Goal: Task Accomplishment & Management: Manage account settings

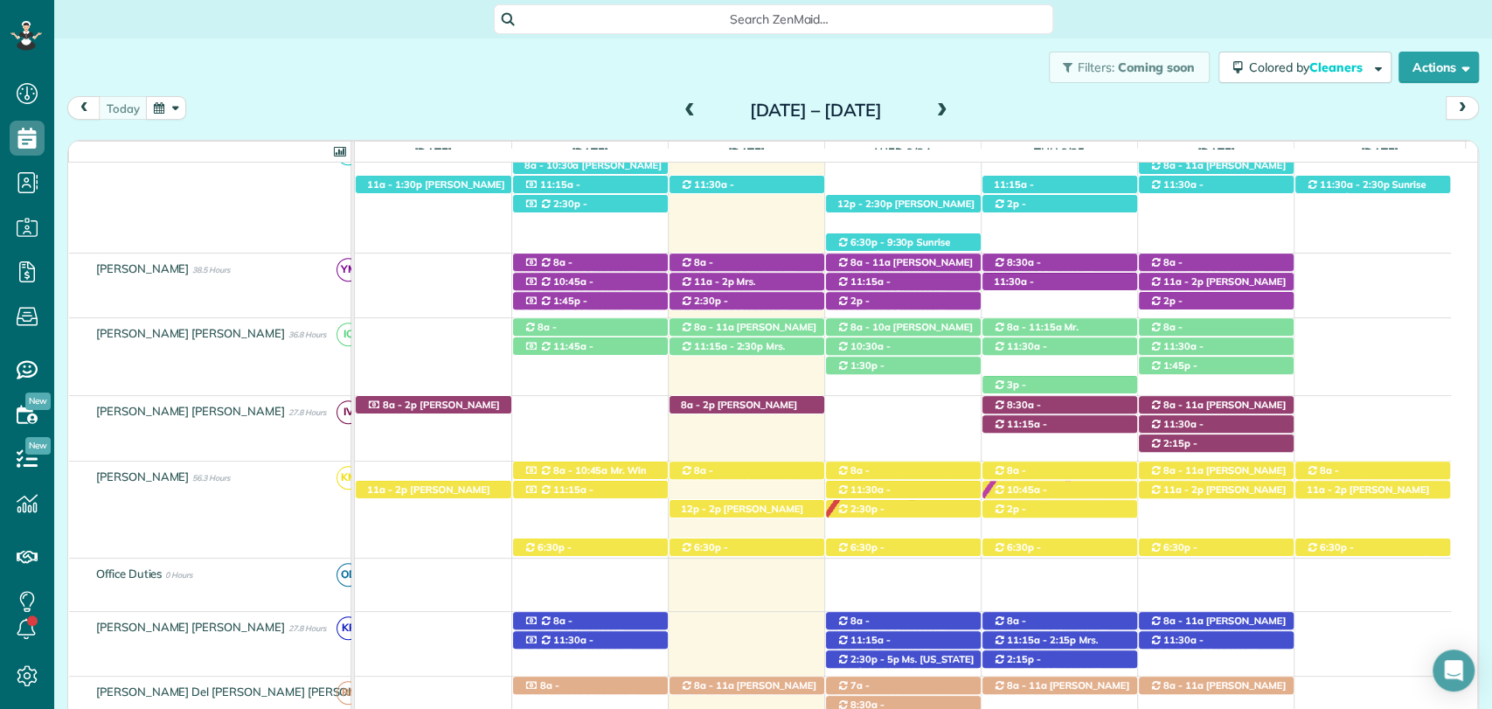
click at [486, 70] on div "Filters: Coming soon Colored by Cleaners Color by Cleaner Color by Team Color b…" at bounding box center [773, 67] width 1438 height 58
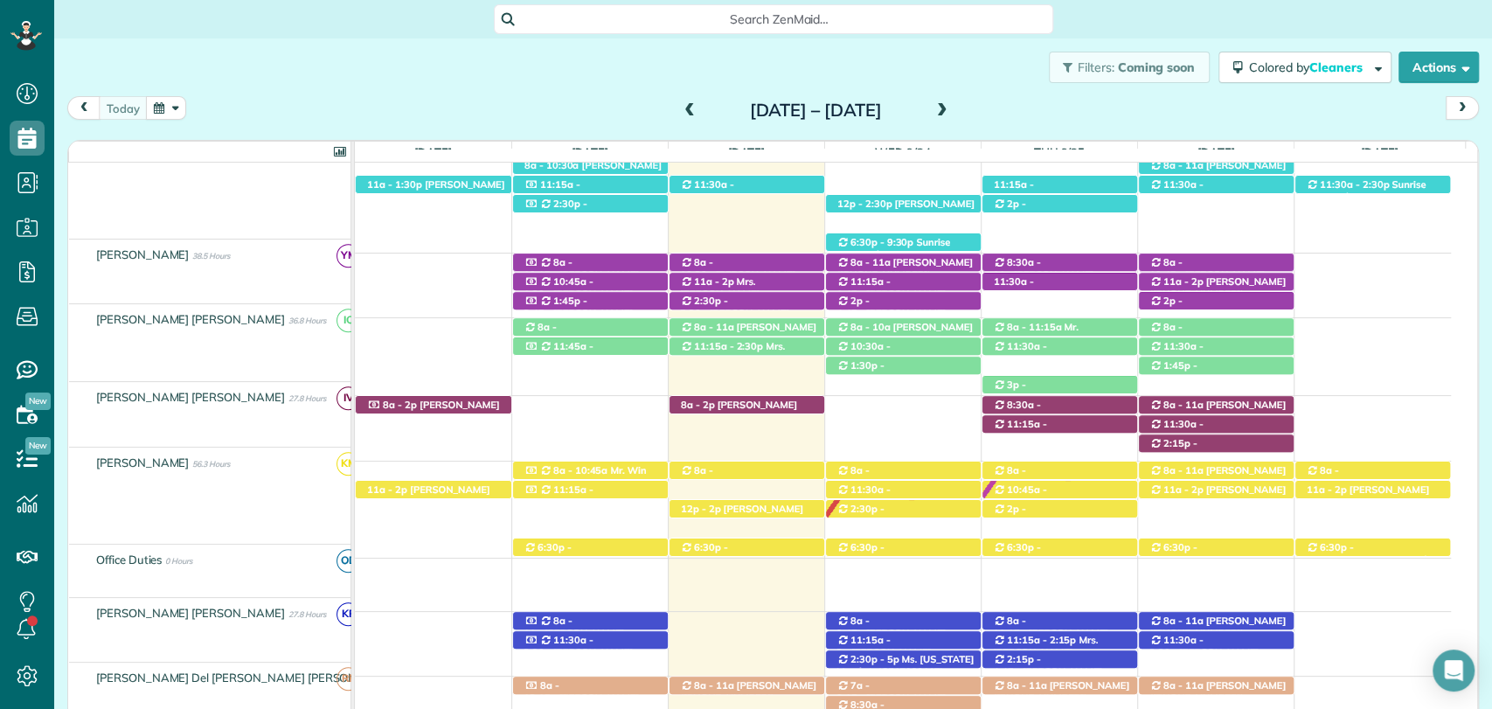
scroll to position [582, 0]
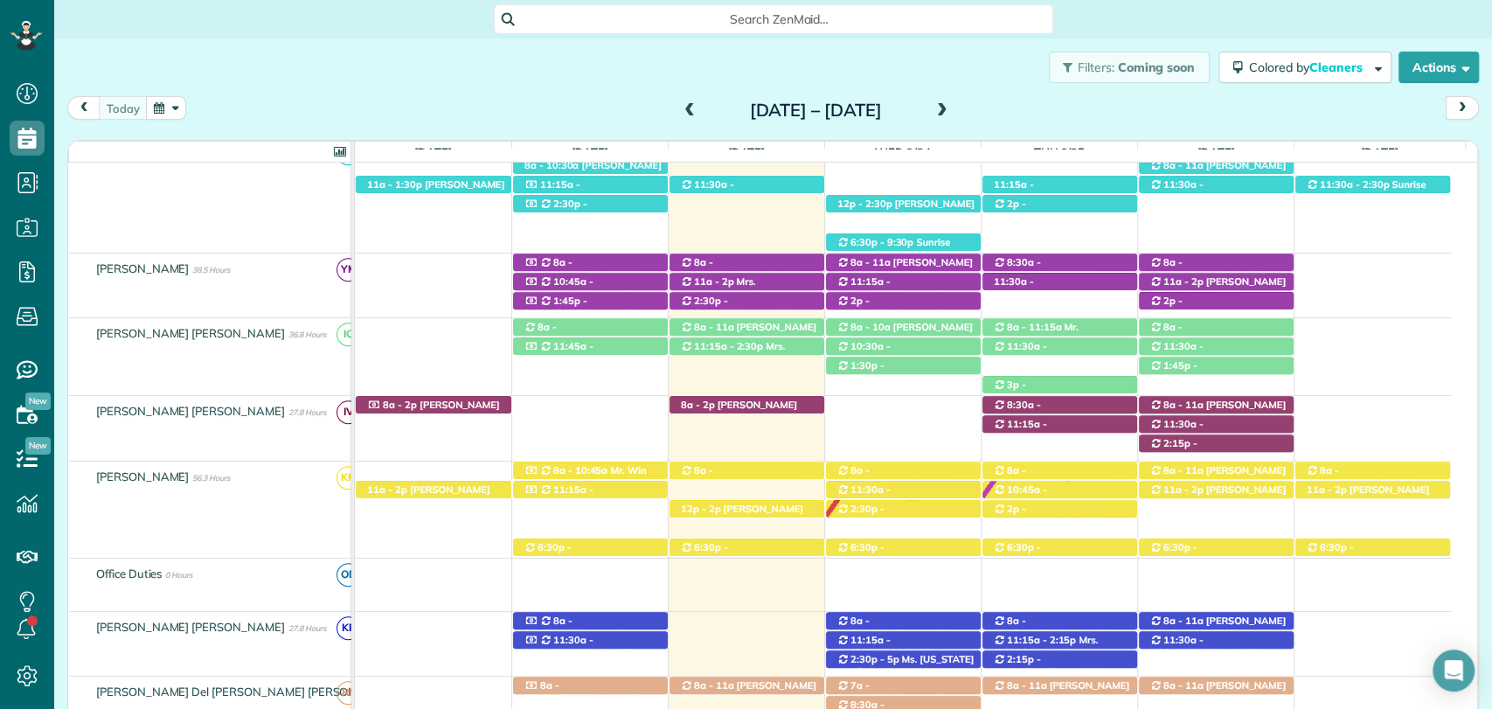
click at [361, 94] on div "Filters: Coming soon Colored by Cleaners Color by Cleaner Color by Team Color b…" at bounding box center [773, 67] width 1438 height 58
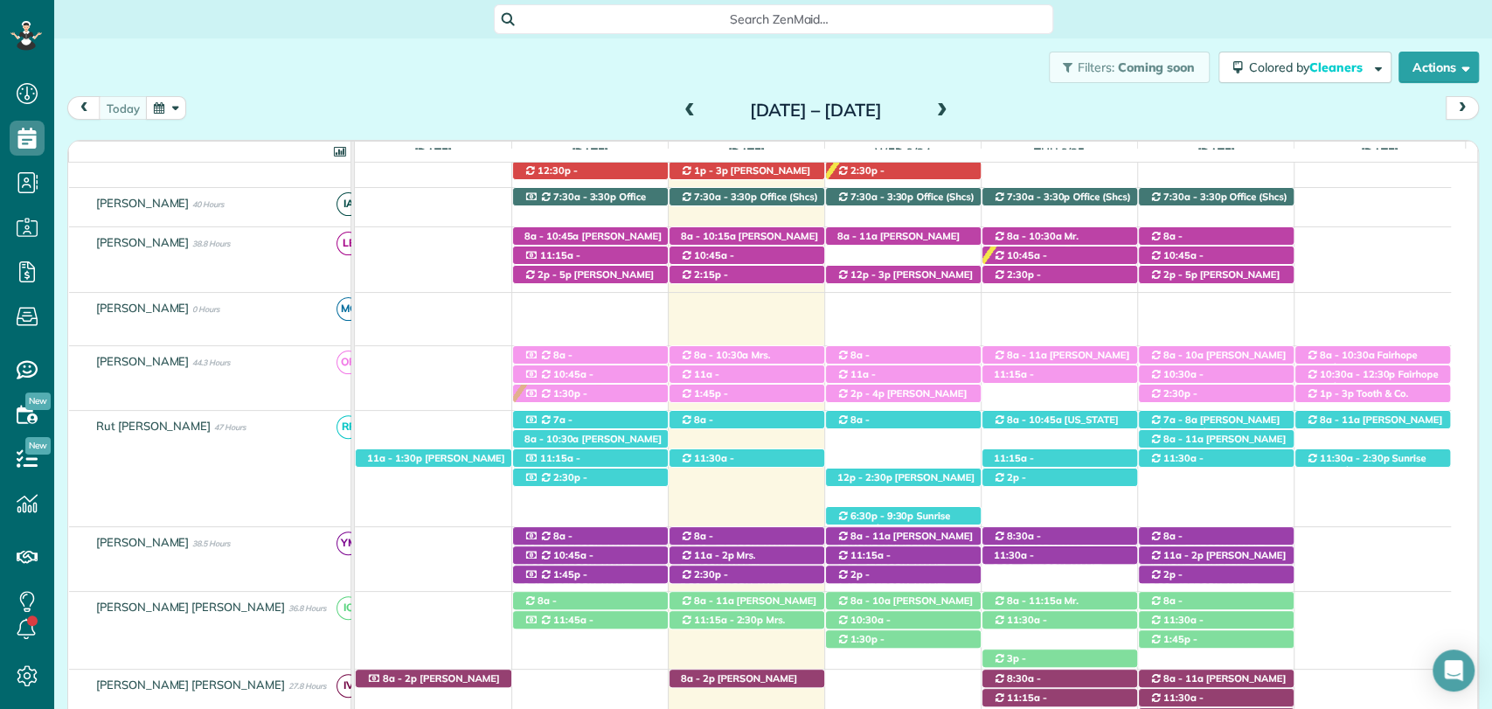
scroll to position [194, 0]
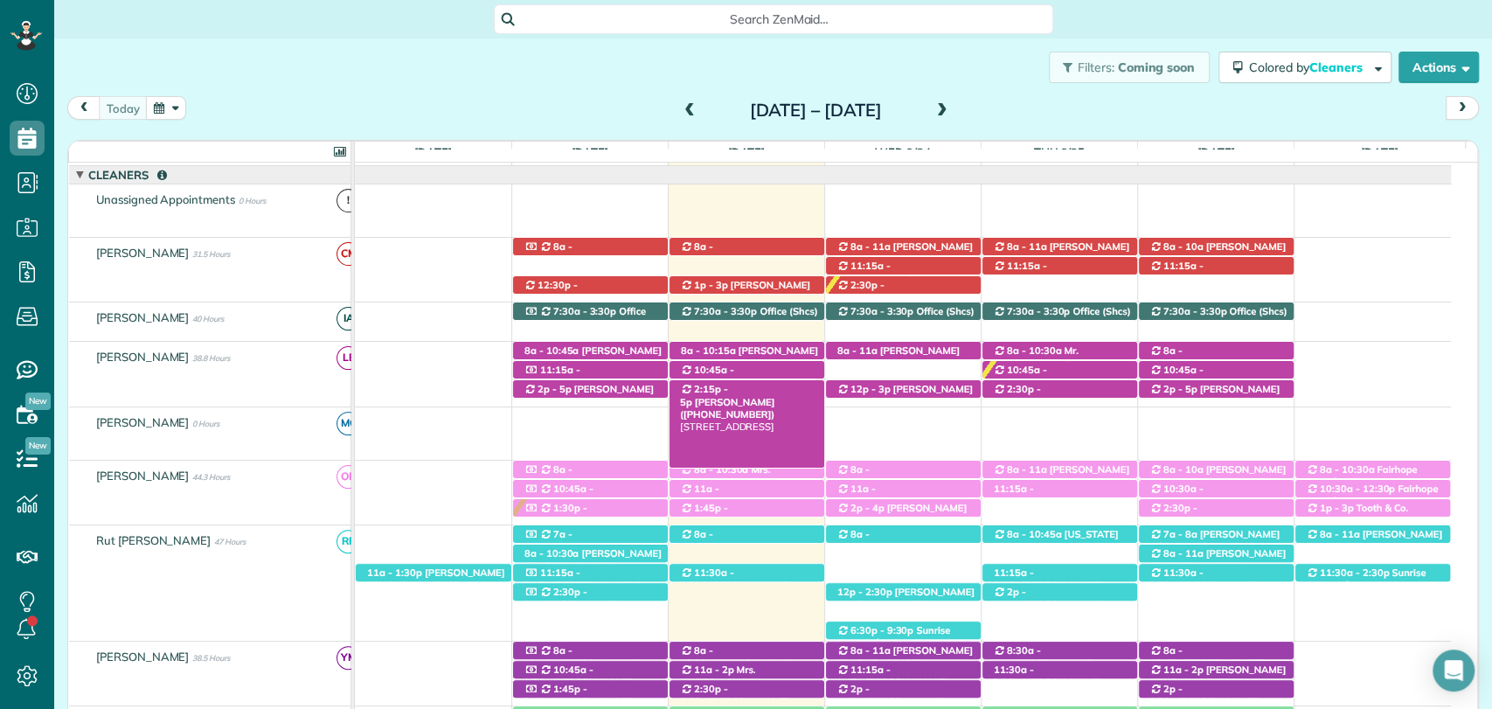
click at [766, 396] on span "Victor Fernandez (+16185509633)" at bounding box center [727, 408] width 95 height 24
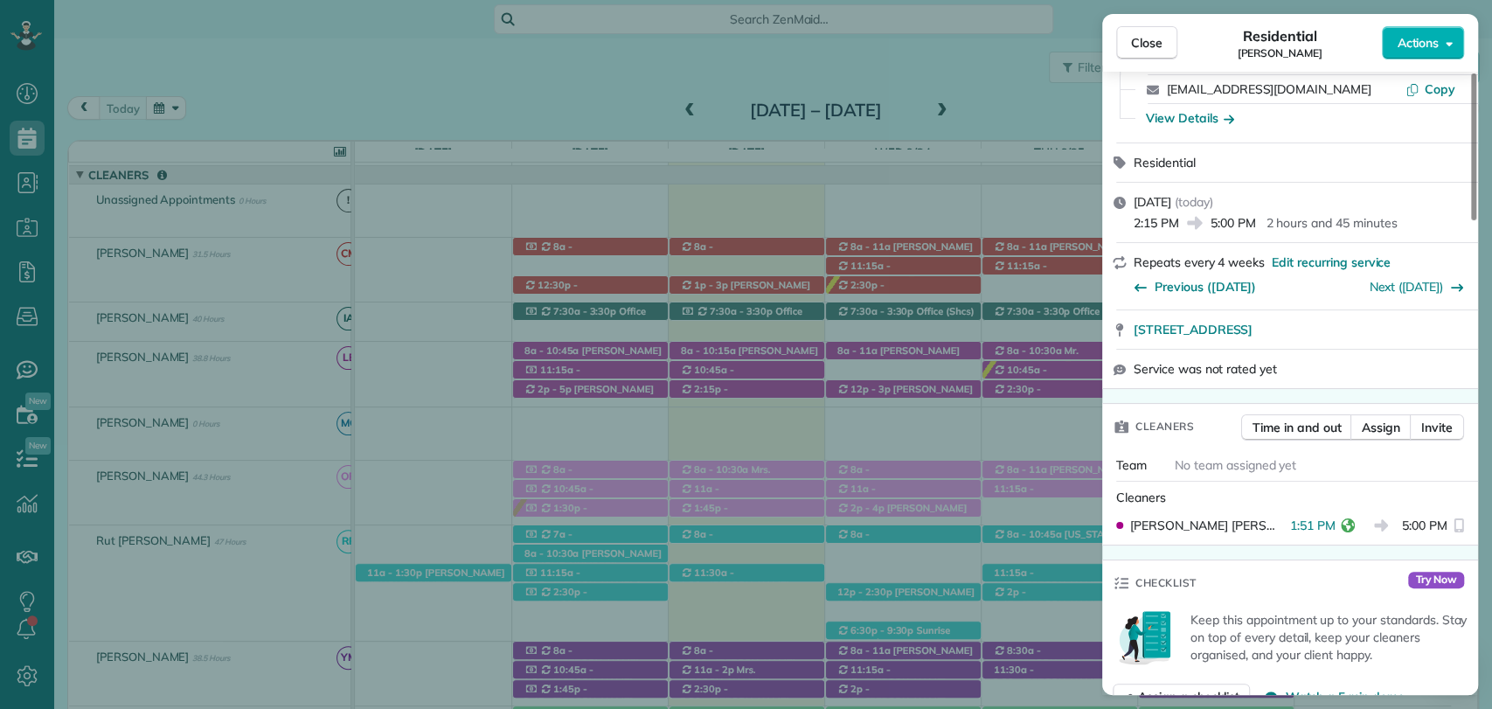
scroll to position [291, 0]
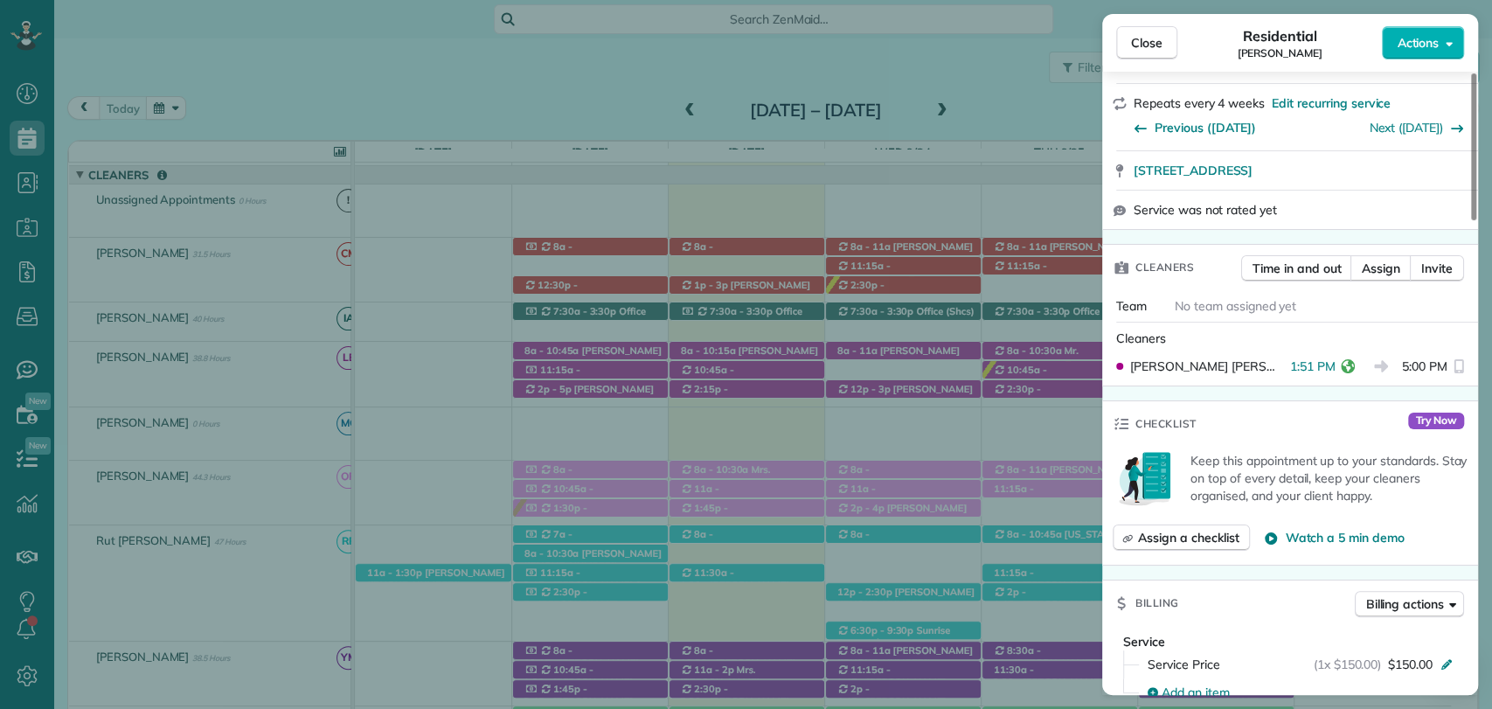
drag, startPoint x: 1154, startPoint y: 57, endPoint x: 1146, endPoint y: 67, distance: 13.1
click at [1154, 57] on button "Close" at bounding box center [1146, 42] width 61 height 33
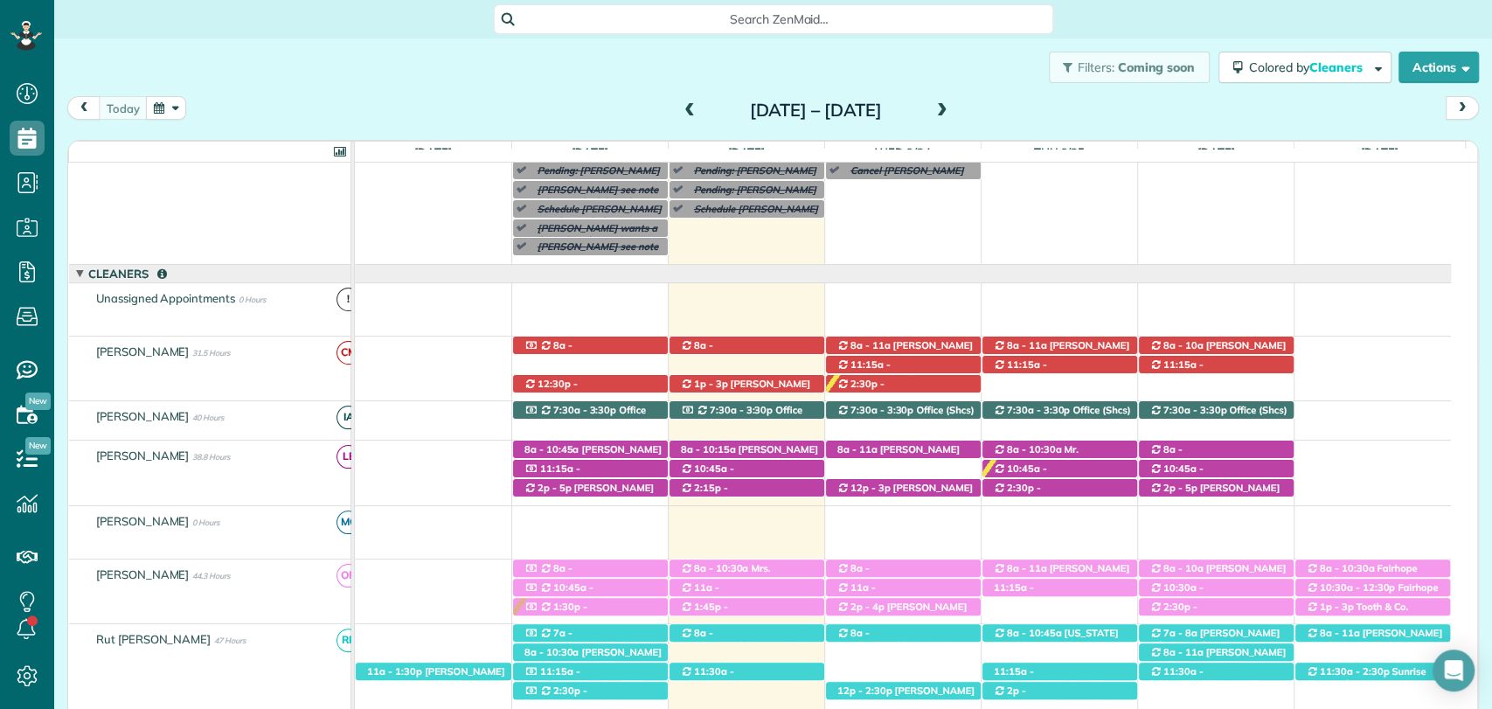
scroll to position [97, 0]
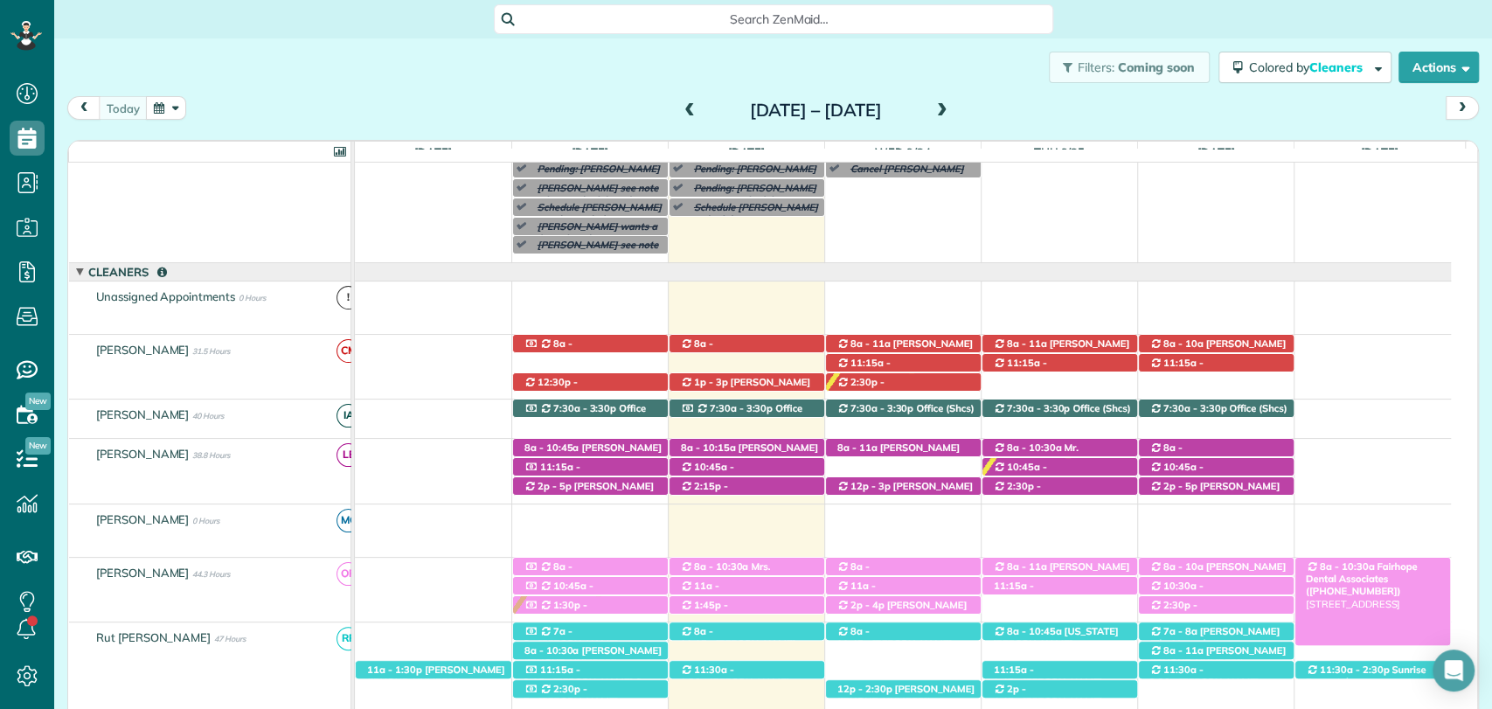
click at [1341, 561] on span "8a - 10:30a" at bounding box center [1347, 566] width 57 height 12
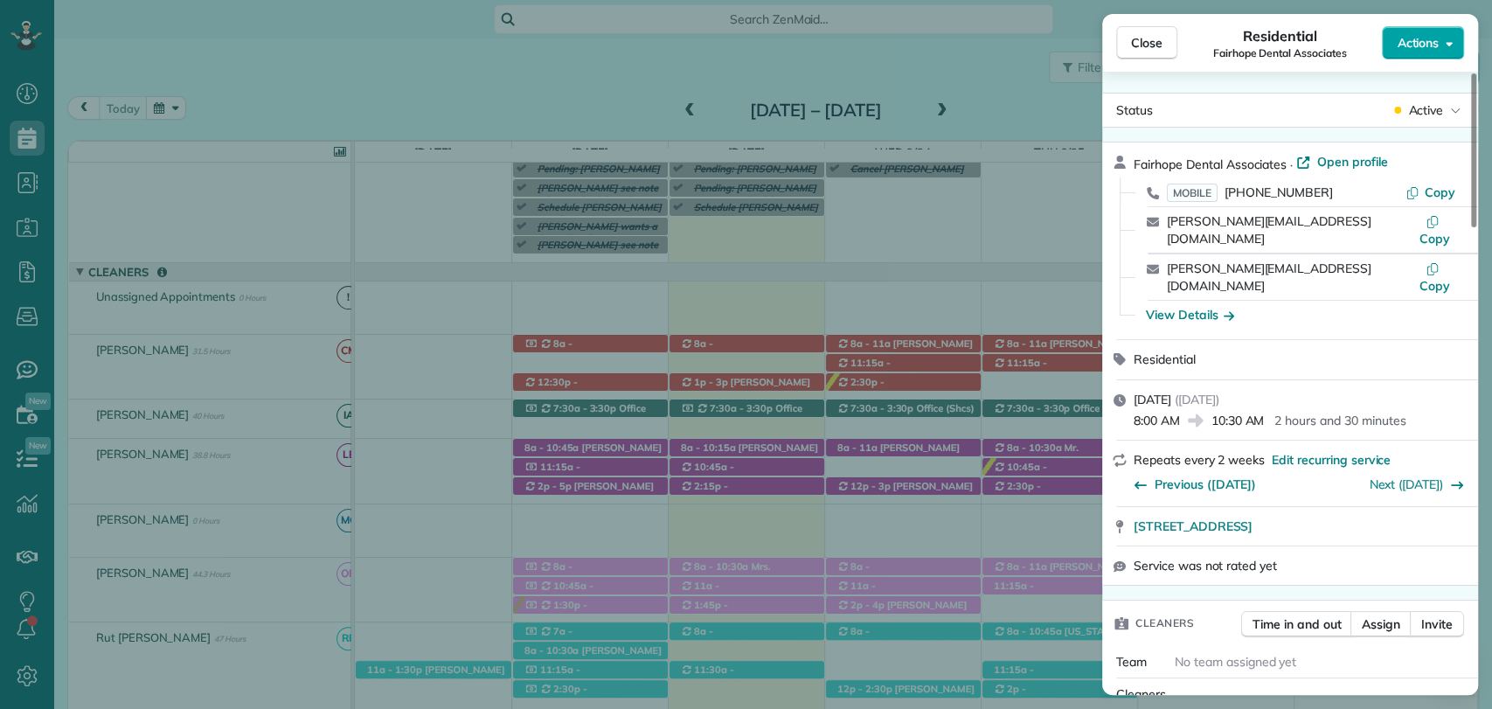
click at [1405, 38] on span "Actions" at bounding box center [1418, 42] width 42 height 17
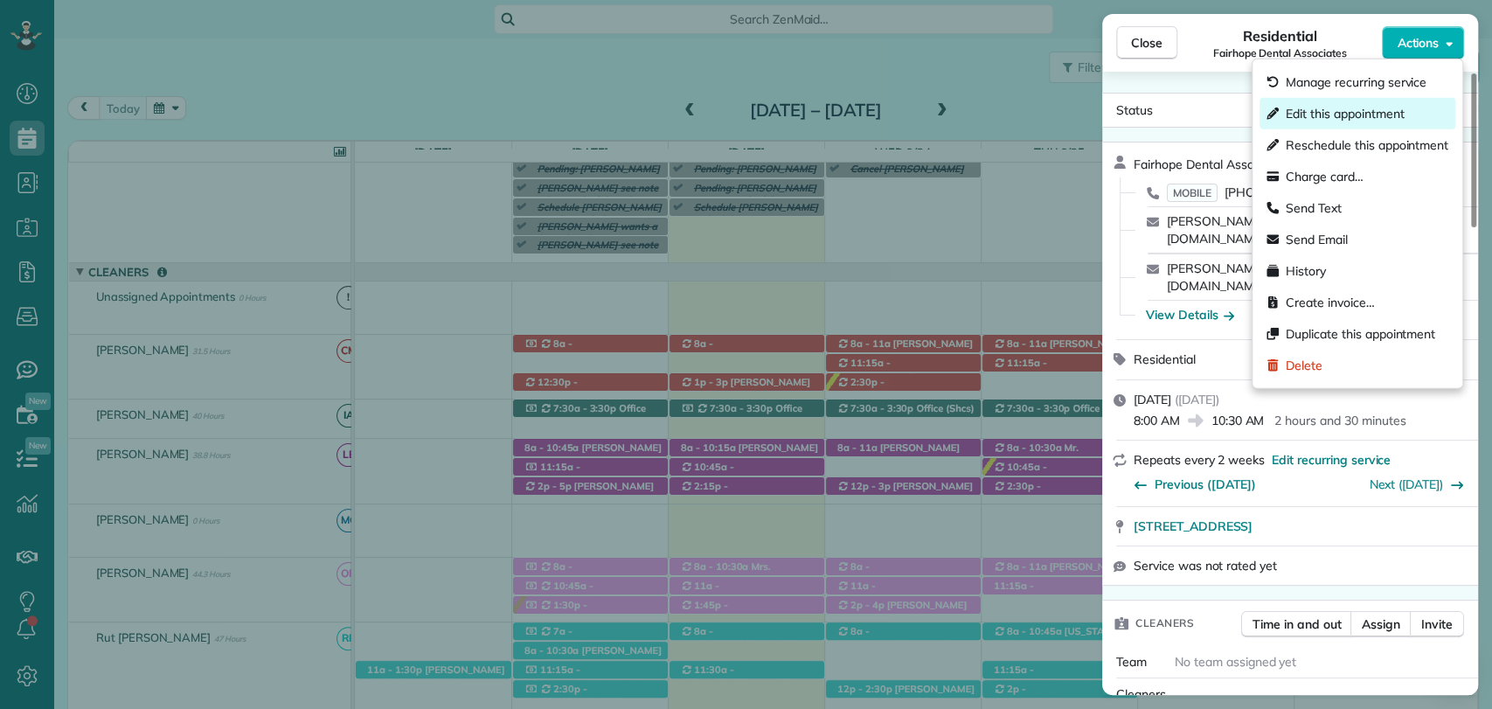
click at [1342, 115] on span "Edit this appointment" at bounding box center [1345, 113] width 118 height 17
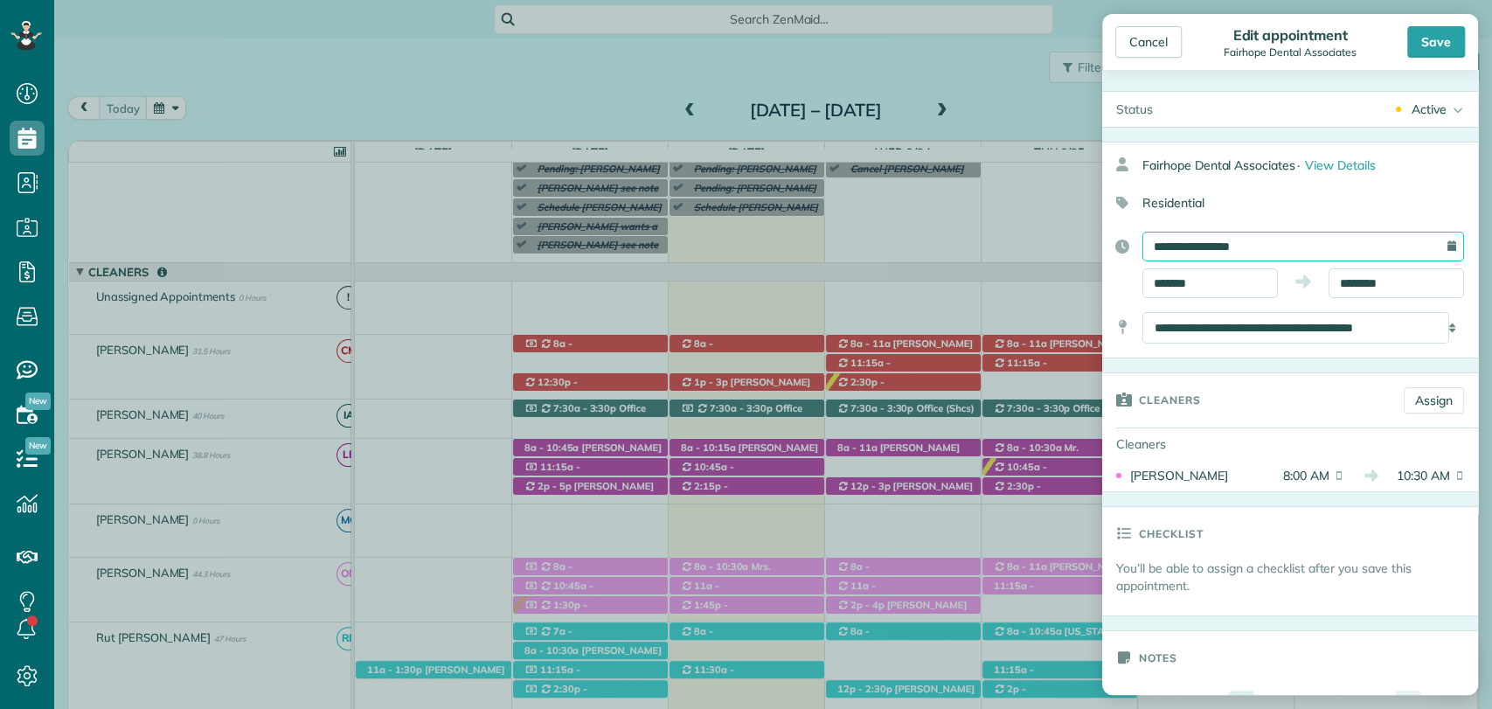
click at [1245, 239] on input "**********" at bounding box center [1304, 247] width 322 height 30
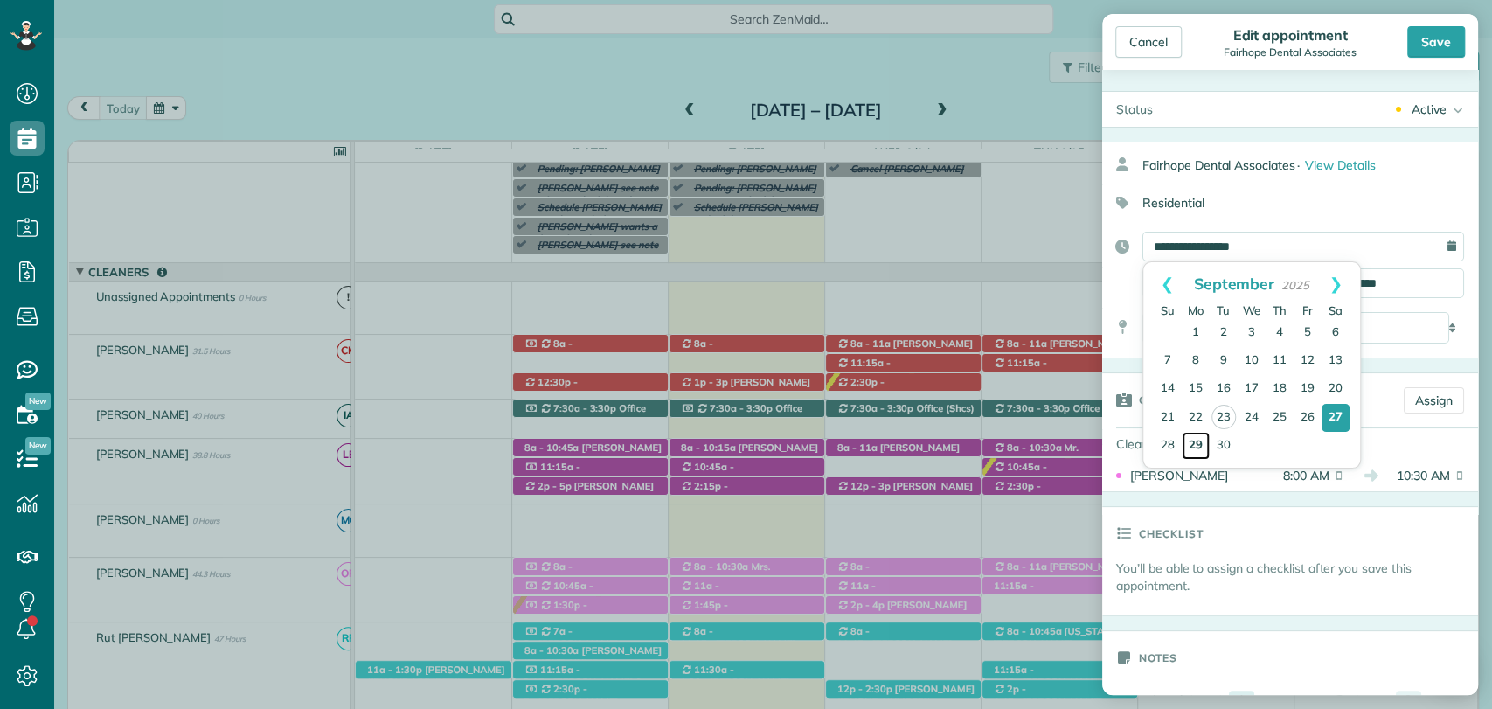
click at [1189, 444] on link "29" at bounding box center [1196, 446] width 28 height 28
type input "**********"
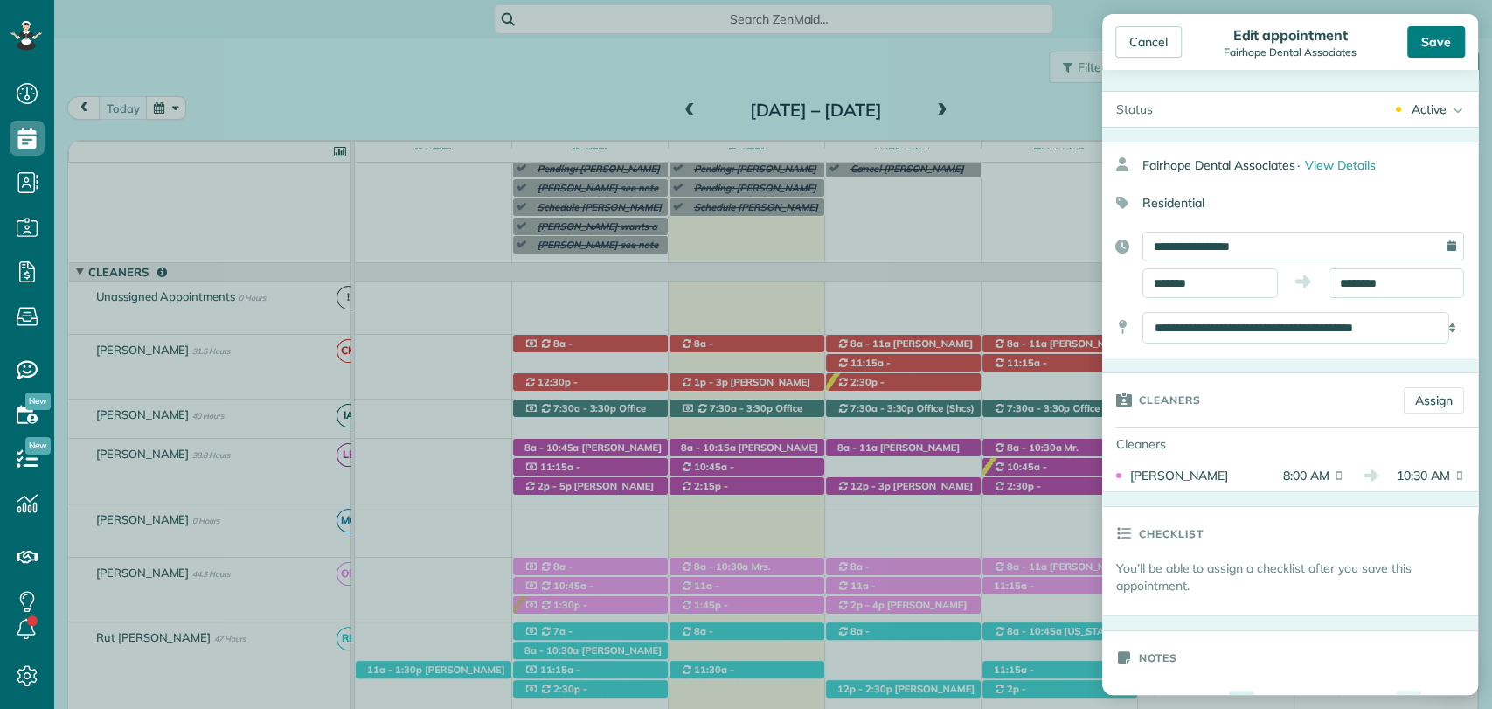
click at [1419, 37] on div "Save" at bounding box center [1437, 41] width 58 height 31
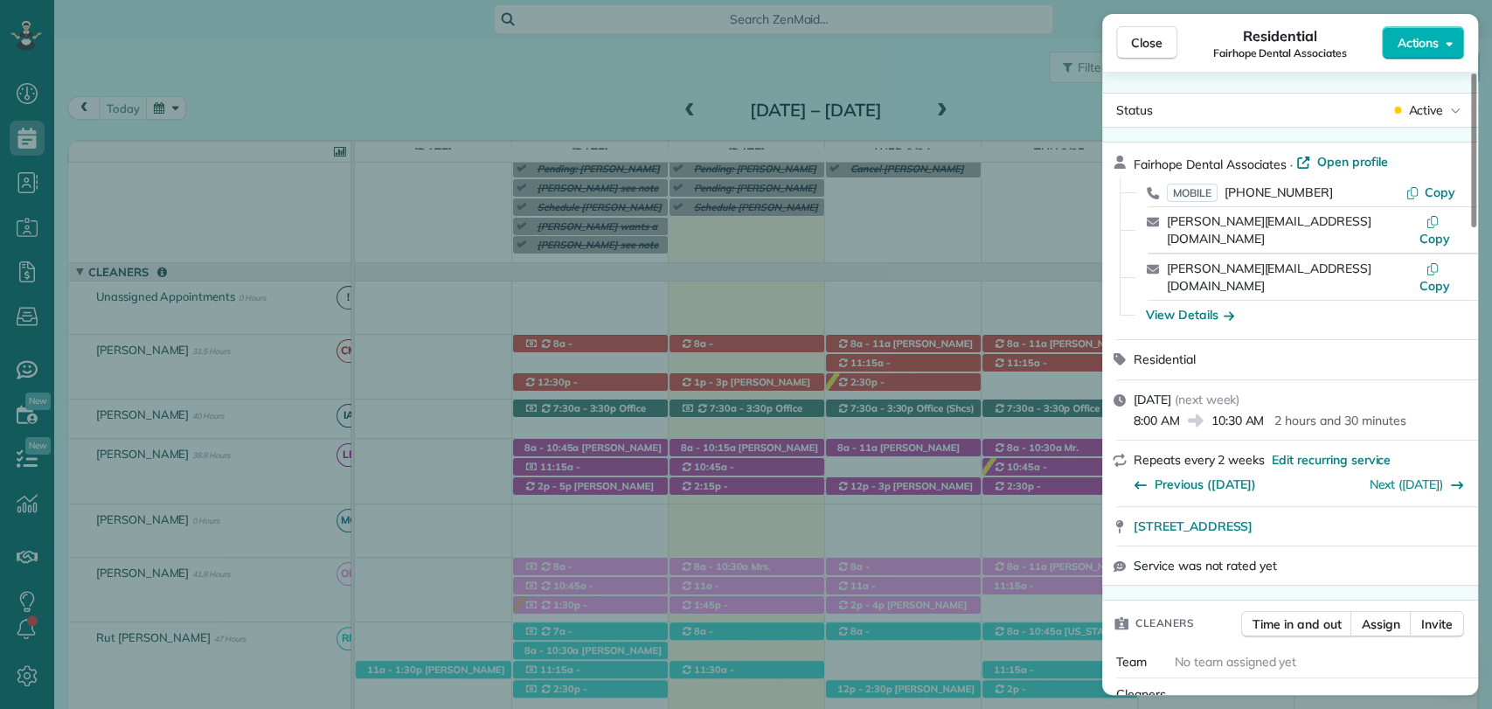
click at [407, 114] on div "Close Residential Fairhope Dental Associates Actions Status Active Fairhope Den…" at bounding box center [746, 354] width 1492 height 709
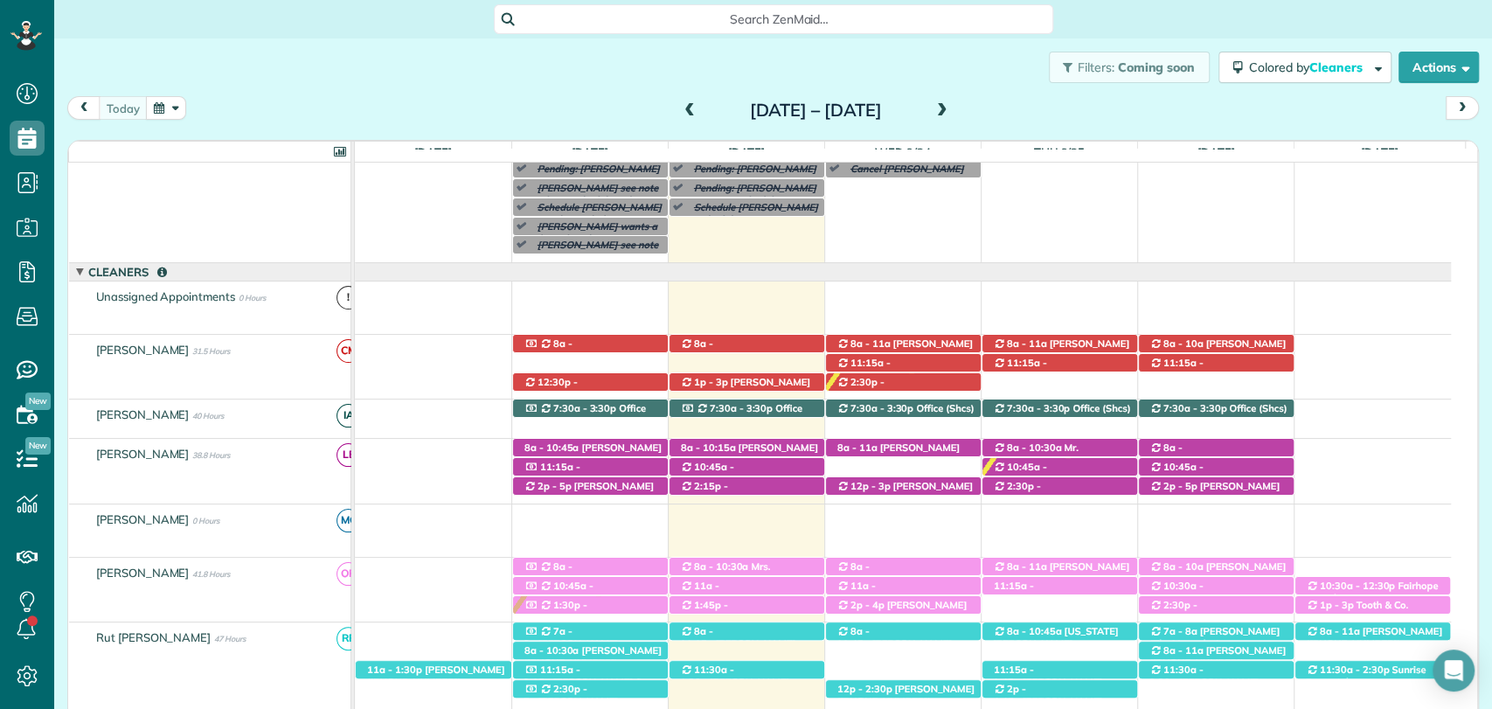
click at [301, 89] on div "Filters: Coming soon Colored by Cleaners Color by Cleaner Color by Team Color b…" at bounding box center [773, 67] width 1438 height 58
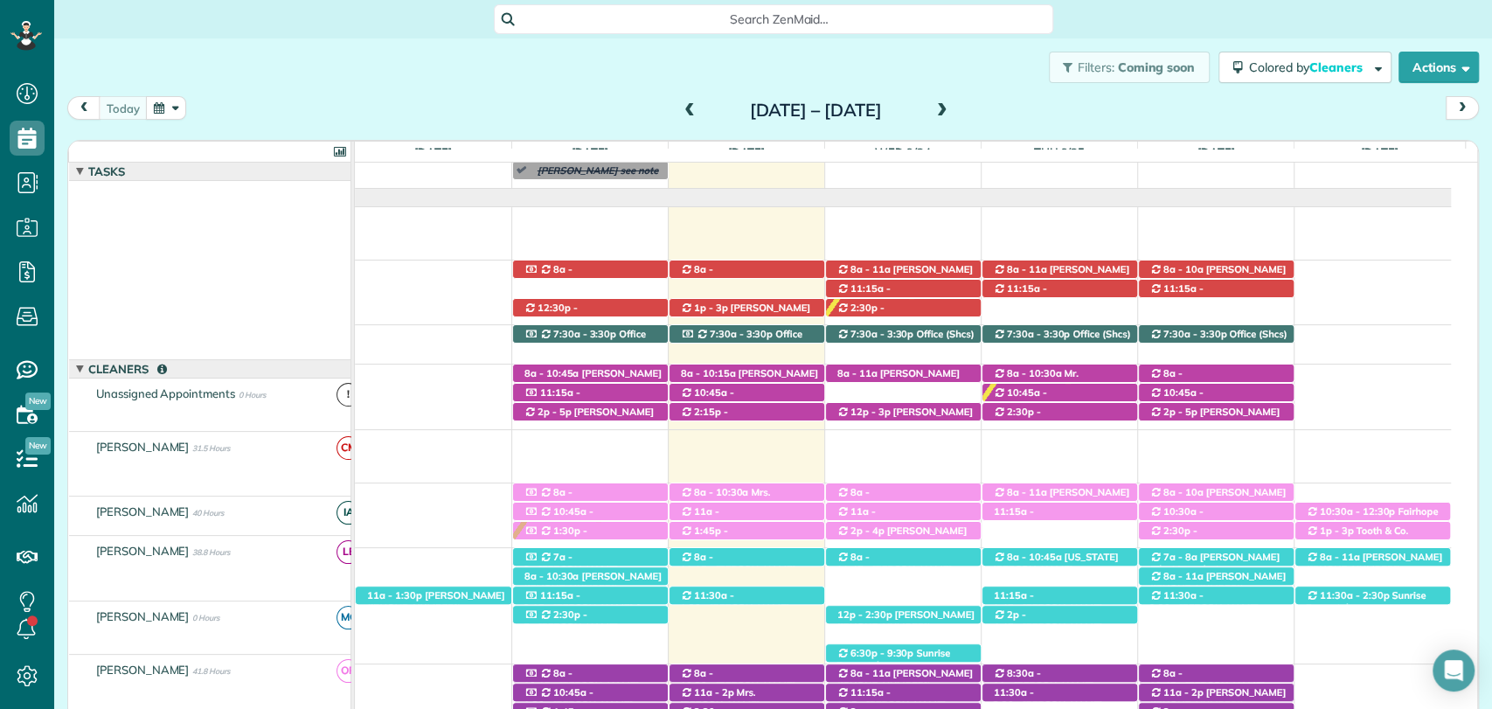
scroll to position [194, 0]
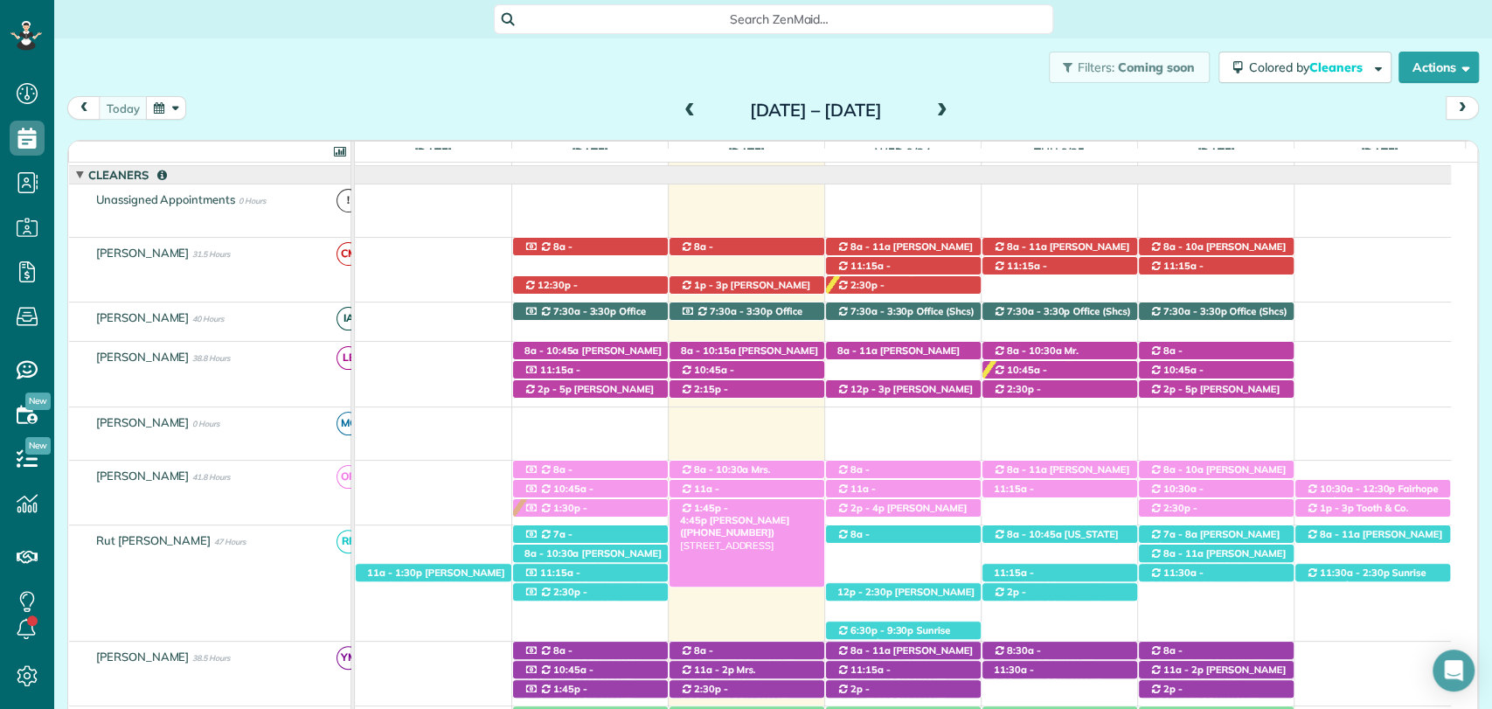
click at [769, 514] on span "Patty Cummin (+14046255055)" at bounding box center [734, 526] width 109 height 24
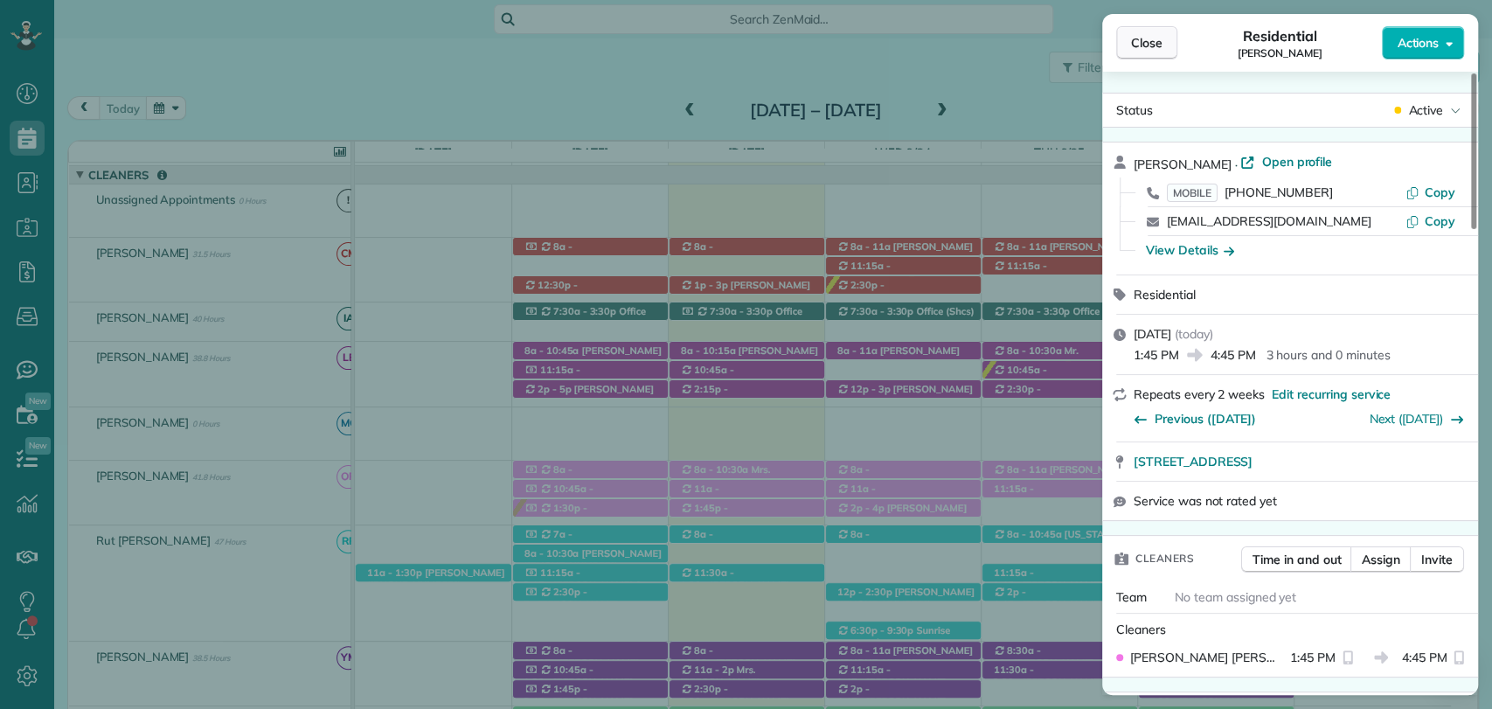
click at [1159, 46] on span "Close" at bounding box center [1146, 42] width 31 height 17
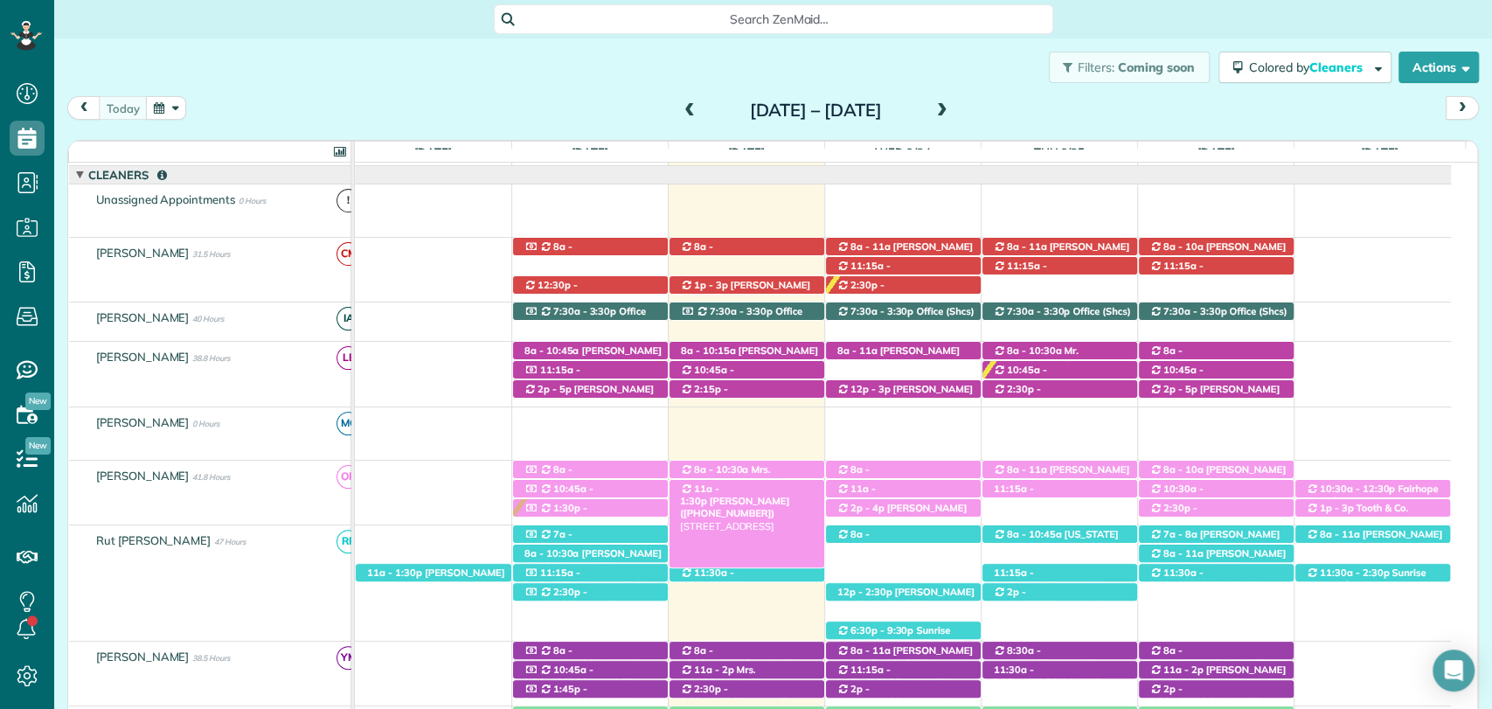
click at [776, 495] on span "Robin Reed (+12515080013)" at bounding box center [734, 507] width 109 height 24
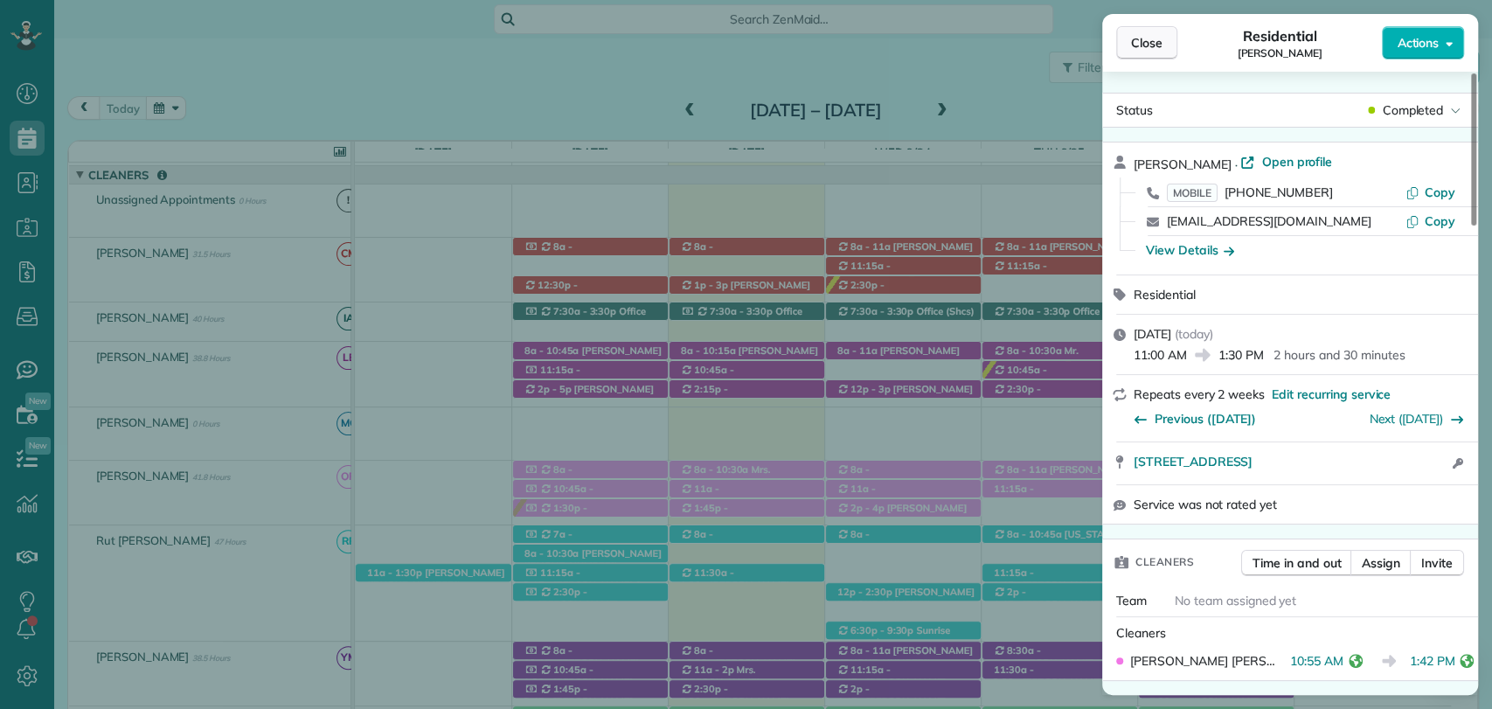
click at [1133, 44] on span "Close" at bounding box center [1146, 42] width 31 height 17
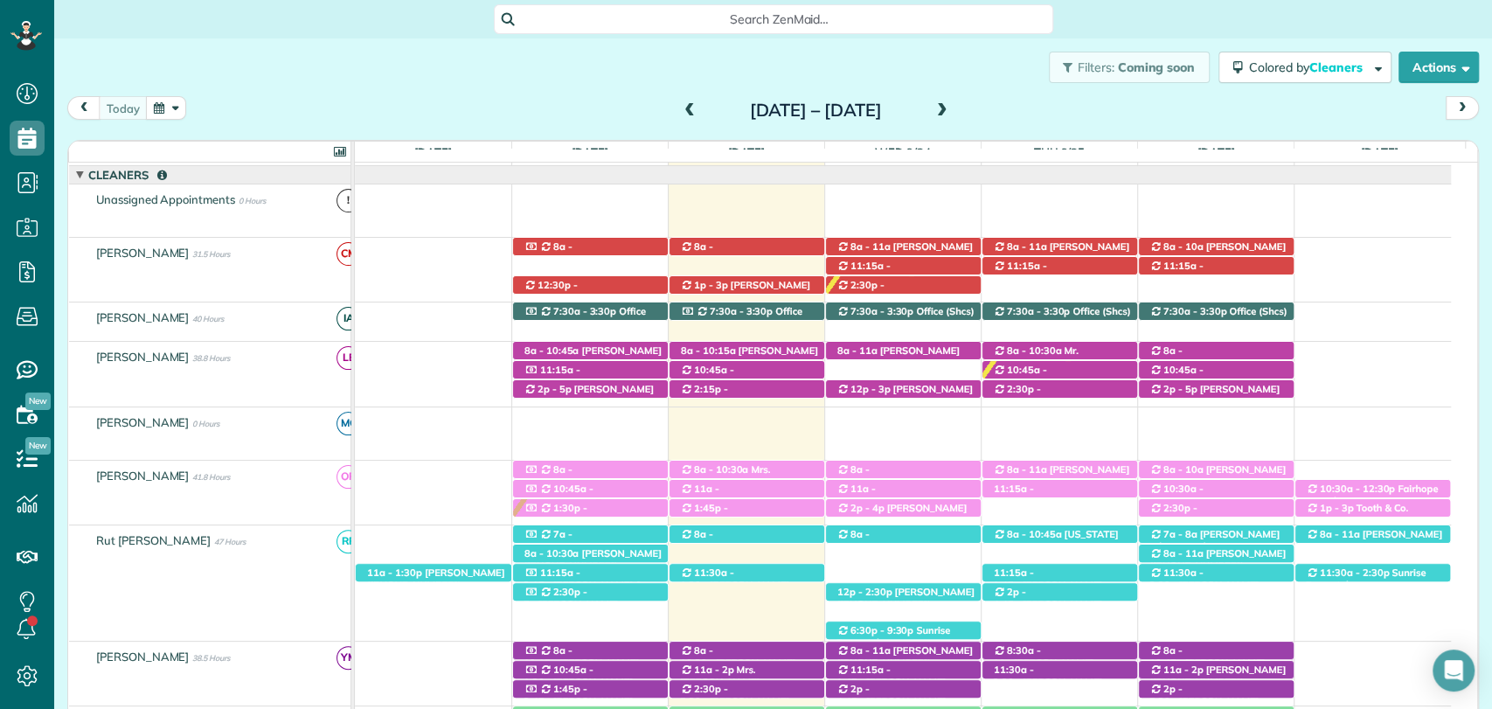
drag, startPoint x: 432, startPoint y: 68, endPoint x: 553, endPoint y: 170, distance: 157.6
click at [433, 68] on div "Filters: Coming soon Colored by Cleaners Color by Cleaner Color by Team Color b…" at bounding box center [773, 67] width 1438 height 58
click at [768, 514] on span "[PERSON_NAME] ([PHONE_NUMBER])" at bounding box center [734, 526] width 109 height 24
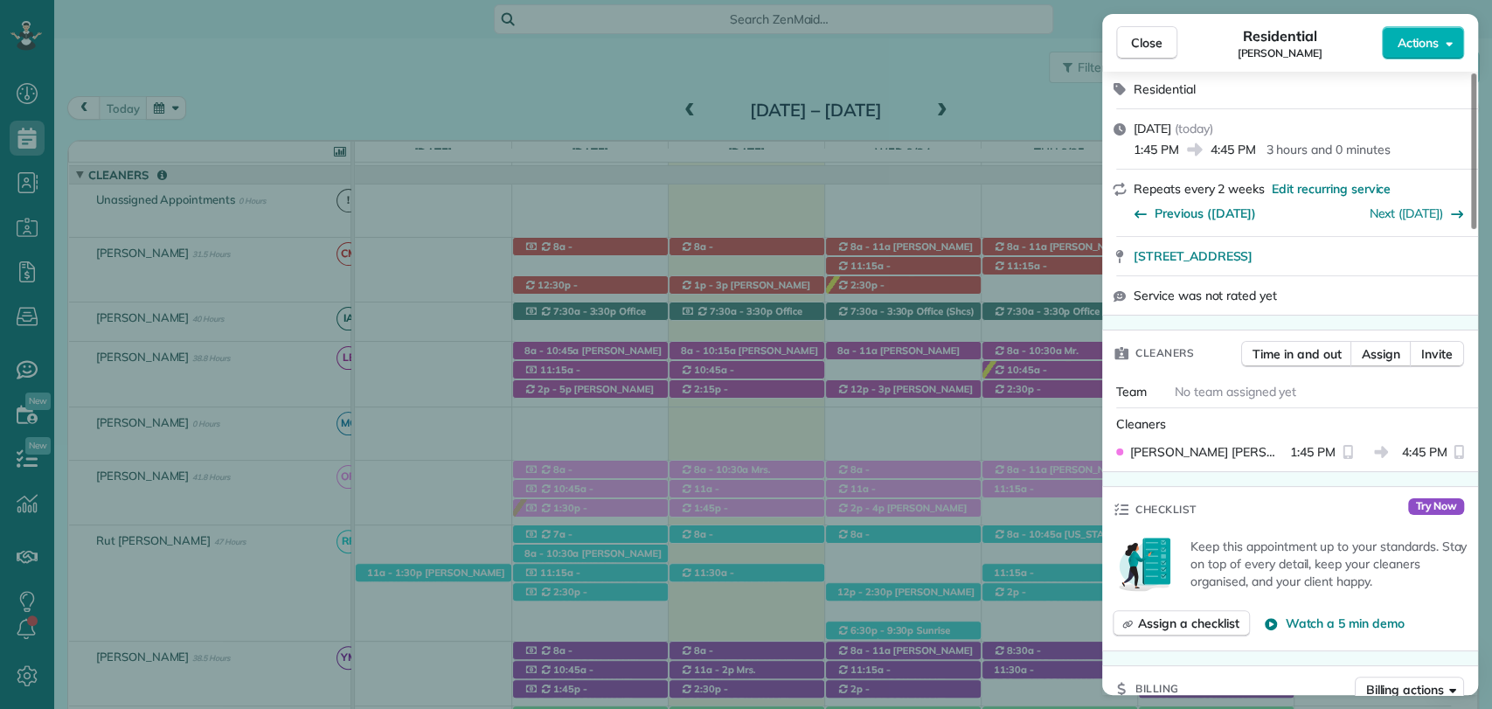
scroll to position [194, 0]
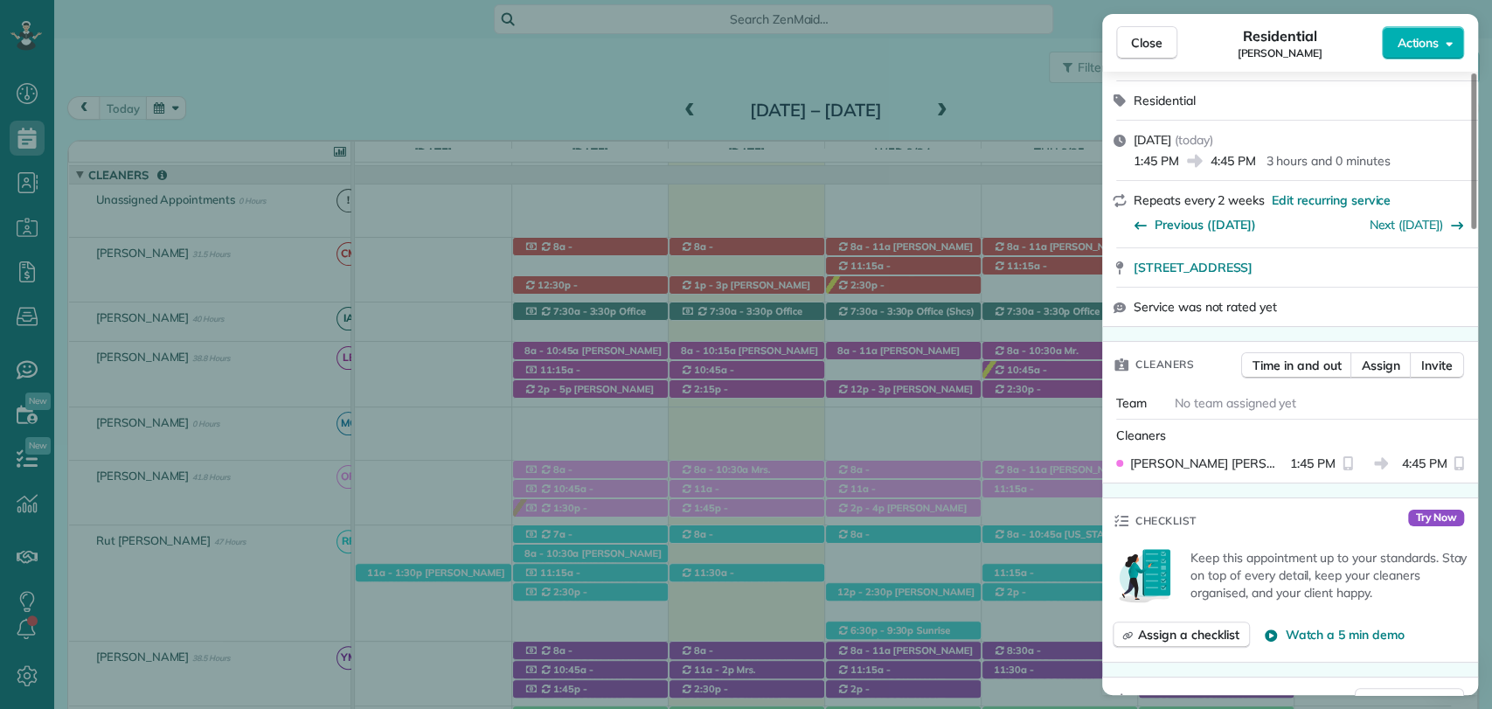
click at [702, 379] on div "Close Residential Patty Cummin Actions Status Active Patty Cummin · Open profil…" at bounding box center [746, 354] width 1492 height 709
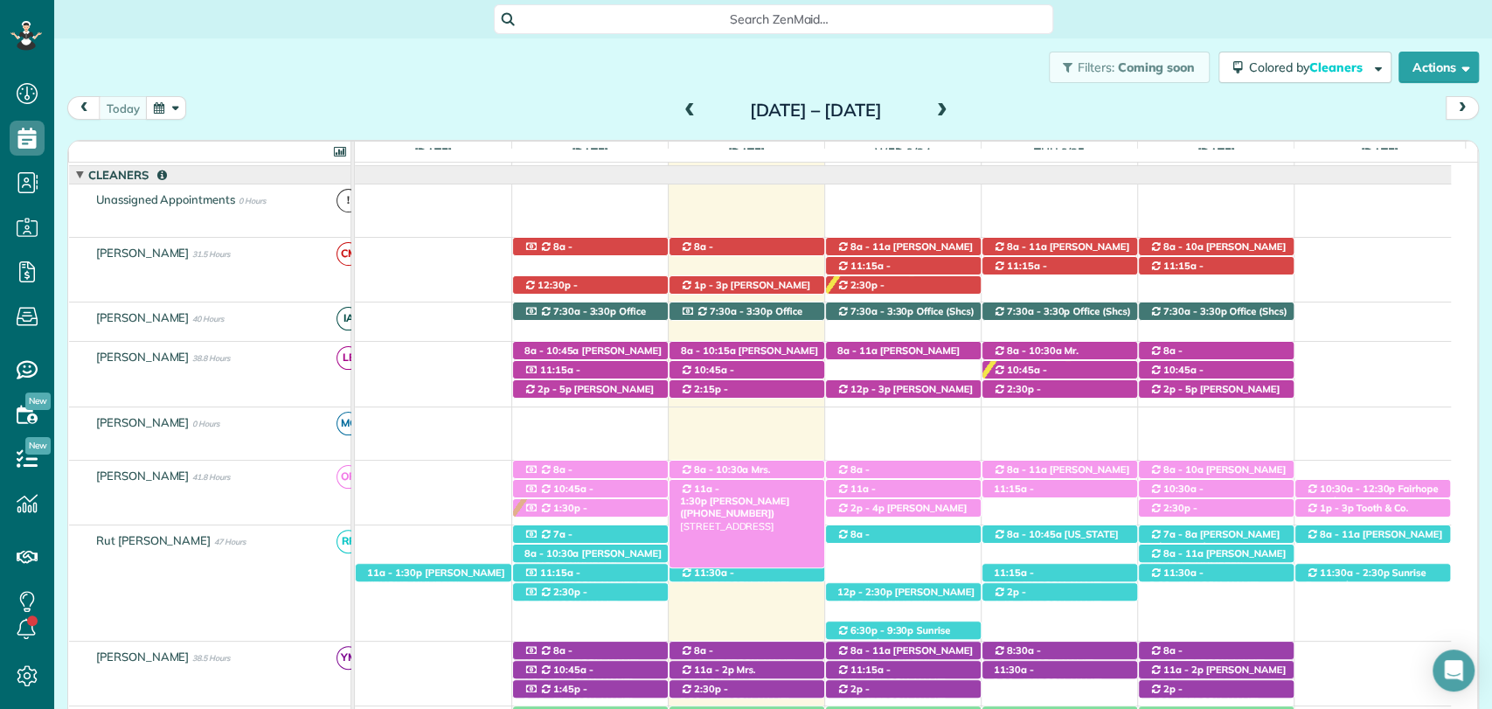
click at [760, 495] on span "[PERSON_NAME] ([PHONE_NUMBER])" at bounding box center [734, 507] width 109 height 24
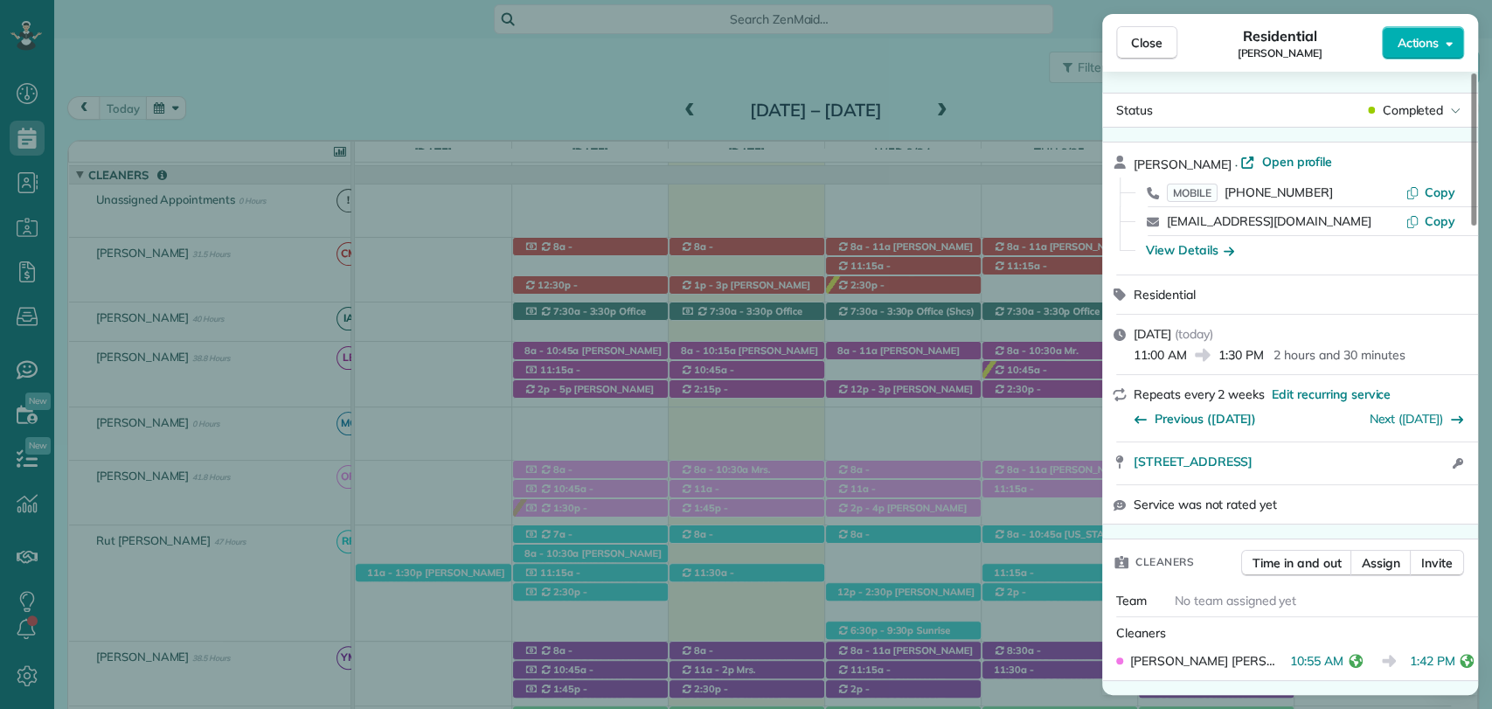
drag, startPoint x: 428, startPoint y: 120, endPoint x: 427, endPoint y: 131, distance: 11.5
click at [428, 120] on div "Close Residential Robin Reed Actions Status Completed Robin Reed · Open profile…" at bounding box center [746, 354] width 1492 height 709
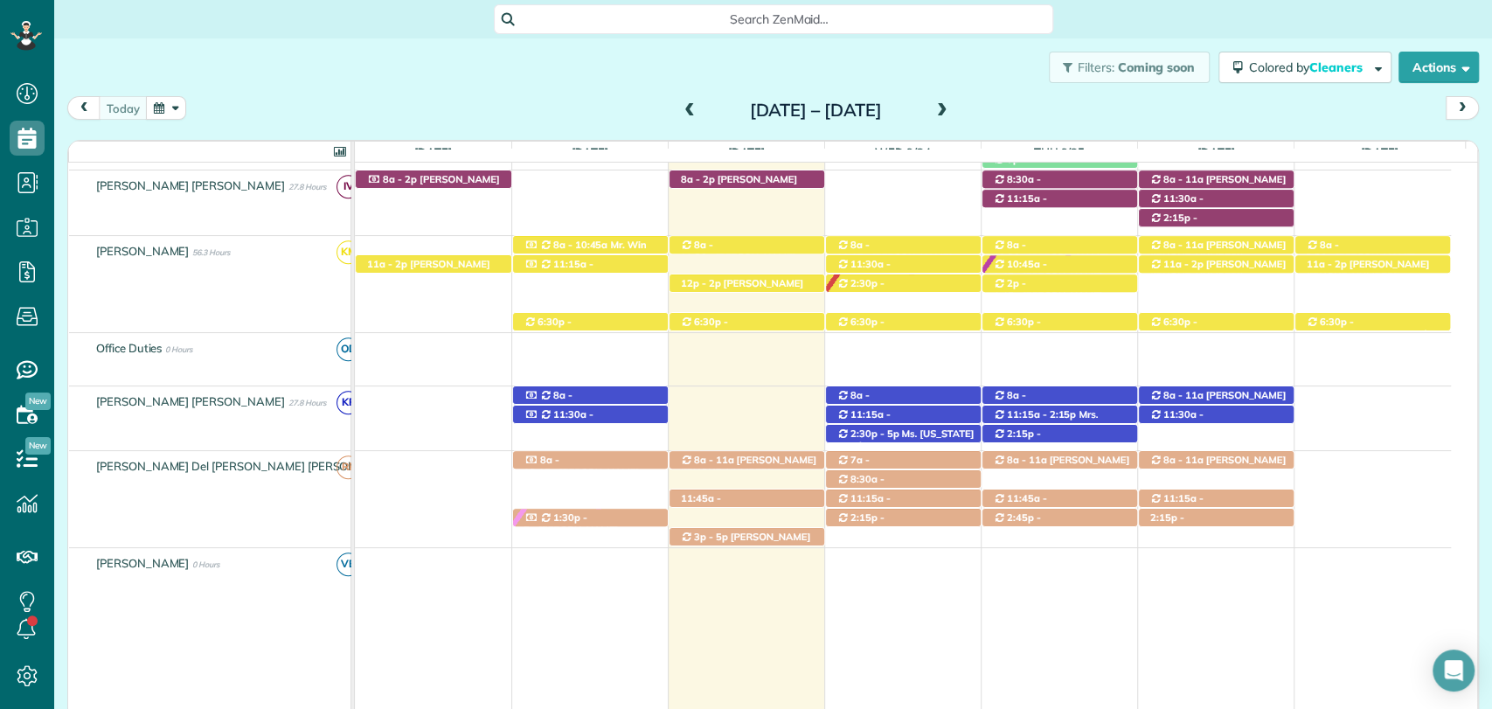
scroll to position [874, 0]
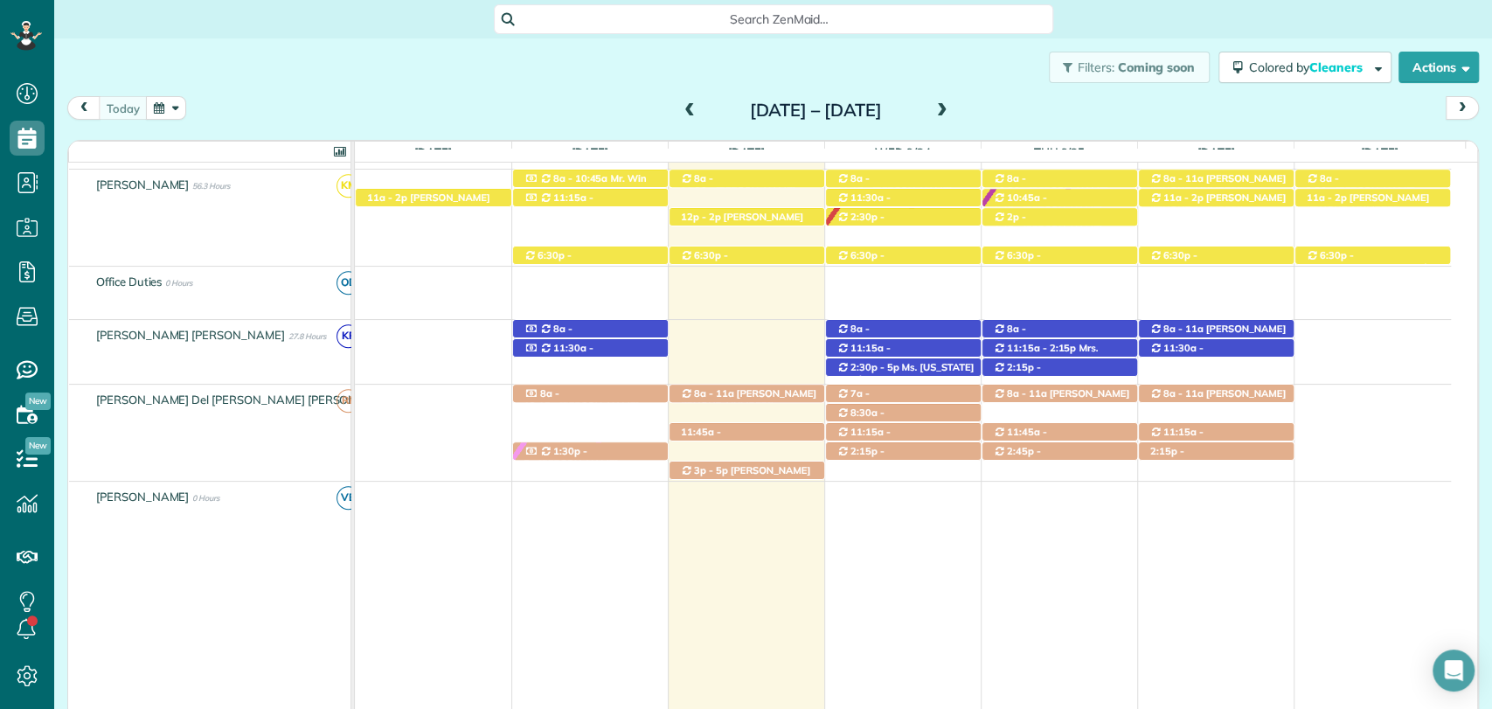
click at [511, 92] on div "Filters: Coming soon Colored by Cleaners Color by Cleaner Color by Team Color b…" at bounding box center [773, 67] width 1438 height 58
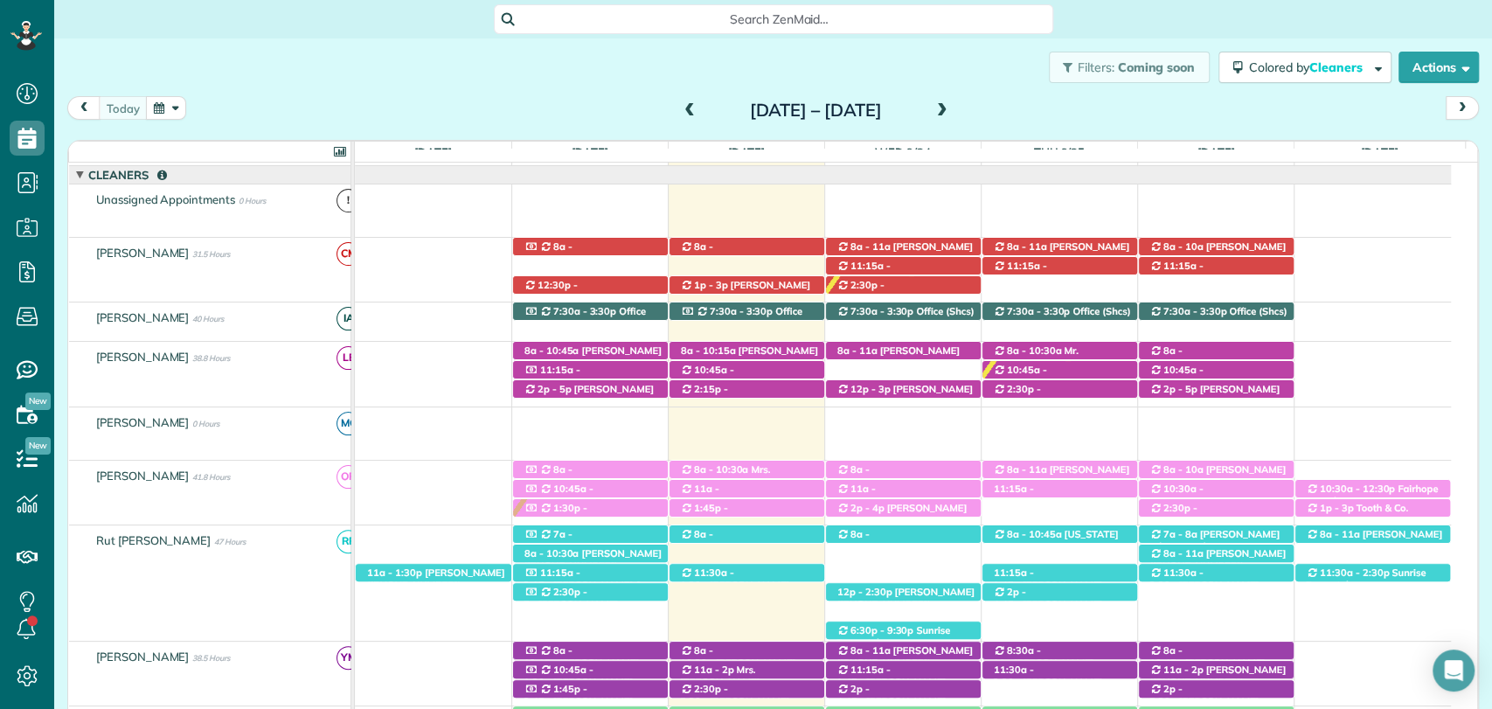
click at [424, 138] on div "today Sunday Sep 21 – Saturday Sep 27, 2025 Sun 9/21 11.5 Man Hours 3 Appointme…" at bounding box center [773, 388] width 1412 height 584
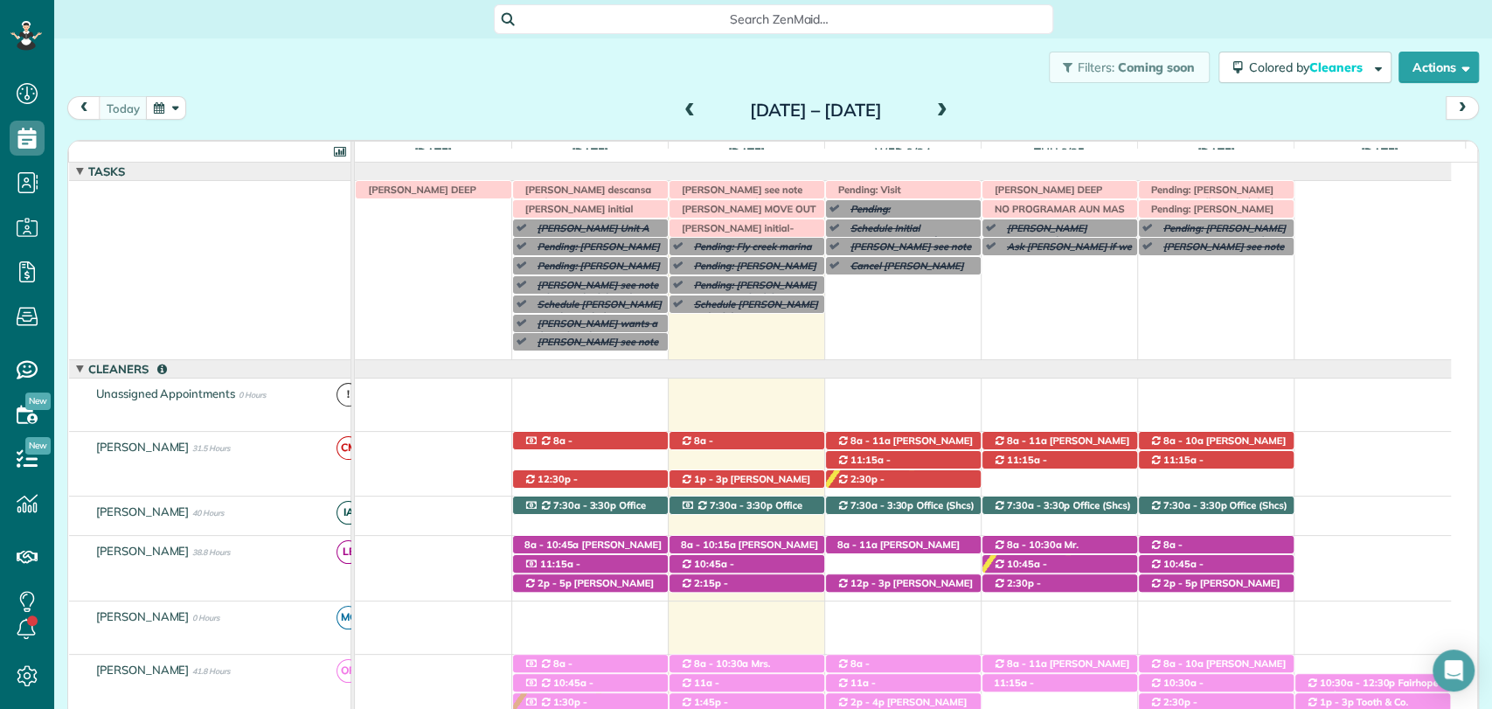
click at [466, 100] on div "today Sunday Sep 21 – Saturday Sep 27, 2025" at bounding box center [773, 112] width 1412 height 32
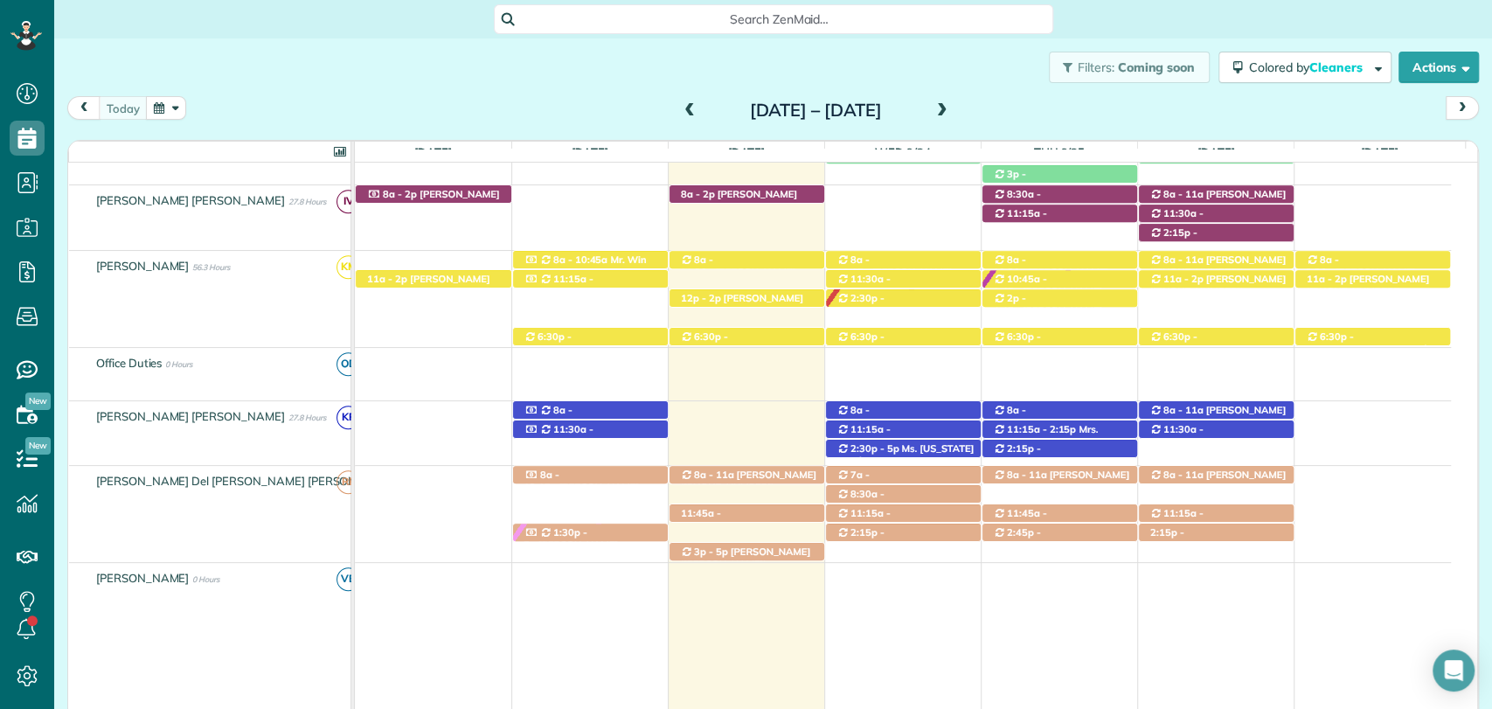
scroll to position [776, 0]
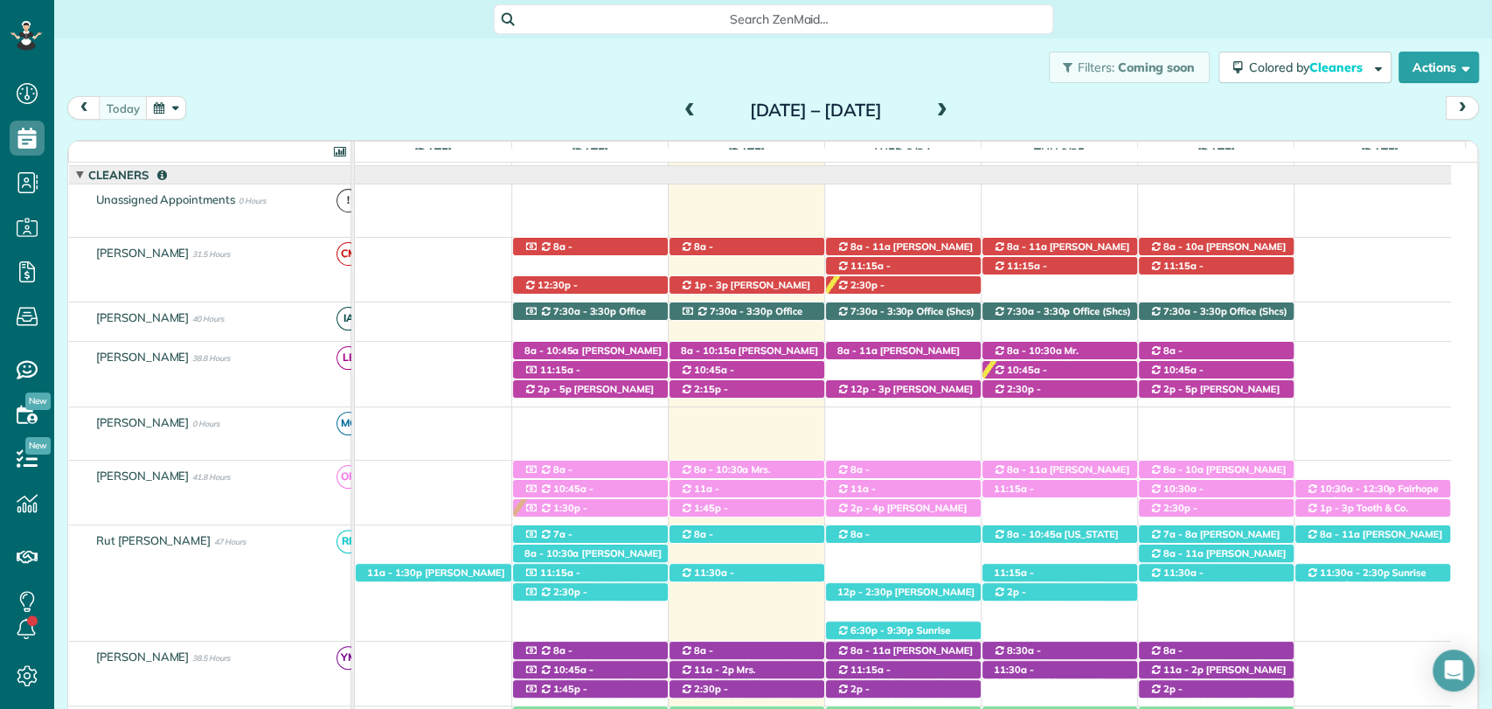
click at [386, 115] on div "today Sunday Sep 21 – Saturday Sep 27, 2025" at bounding box center [773, 112] width 1412 height 32
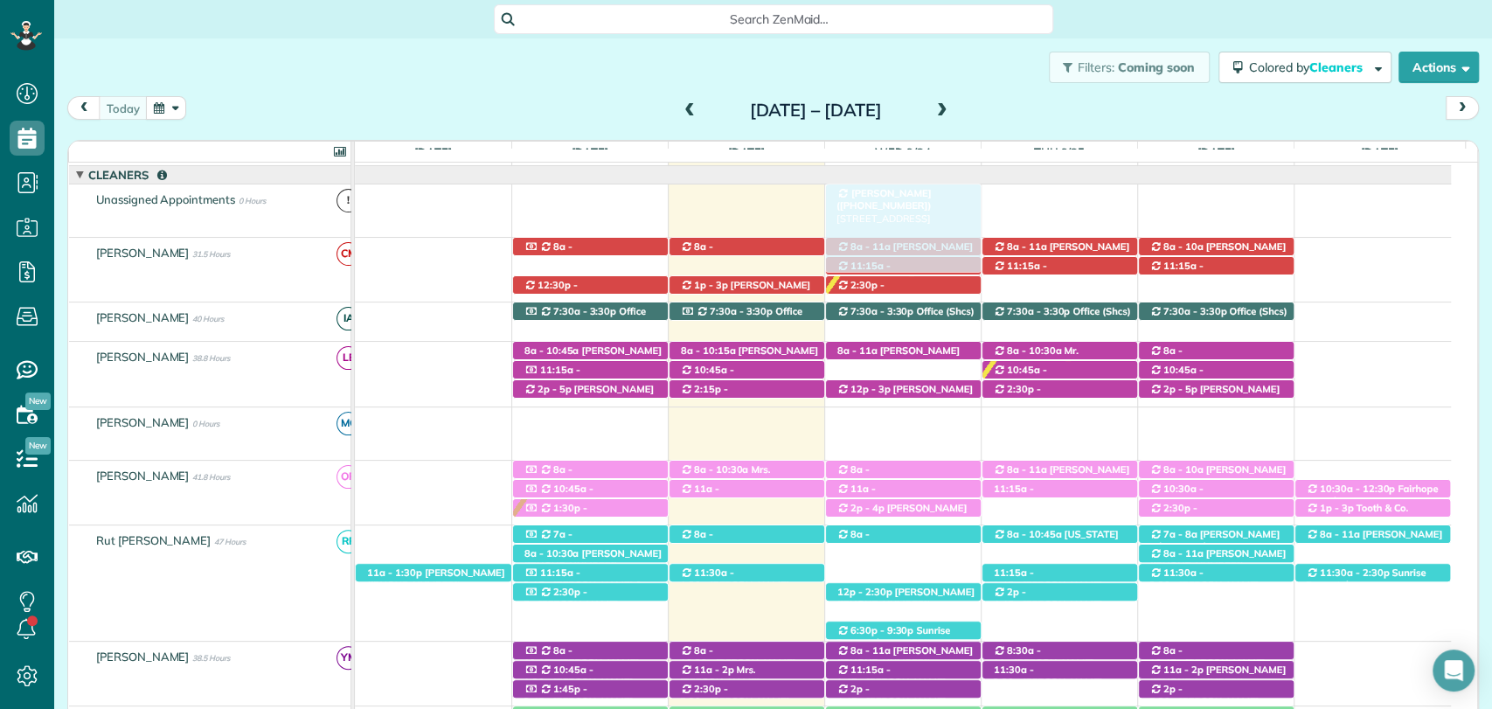
drag, startPoint x: 735, startPoint y: 508, endPoint x: 921, endPoint y: 201, distance: 358.9
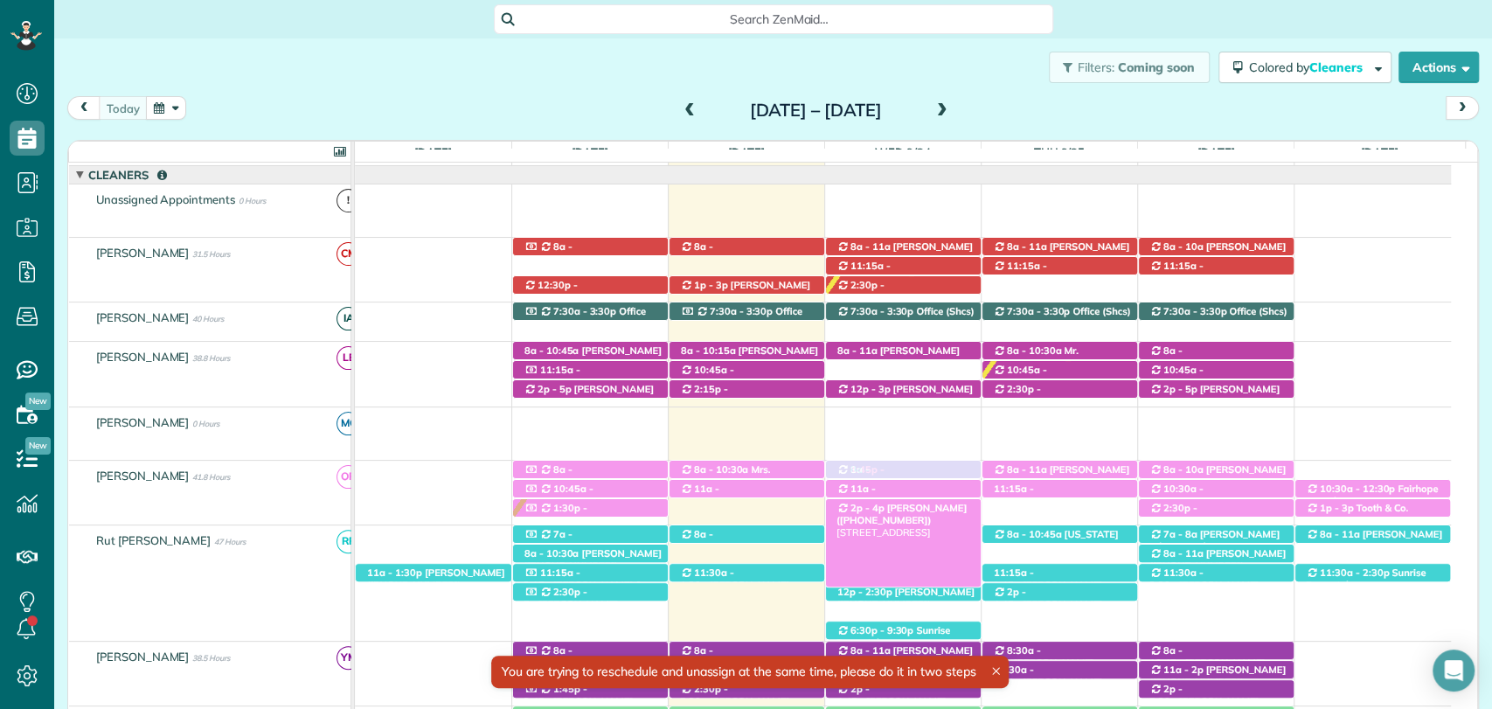
drag, startPoint x: 745, startPoint y: 505, endPoint x: 871, endPoint y: 497, distance: 126.1
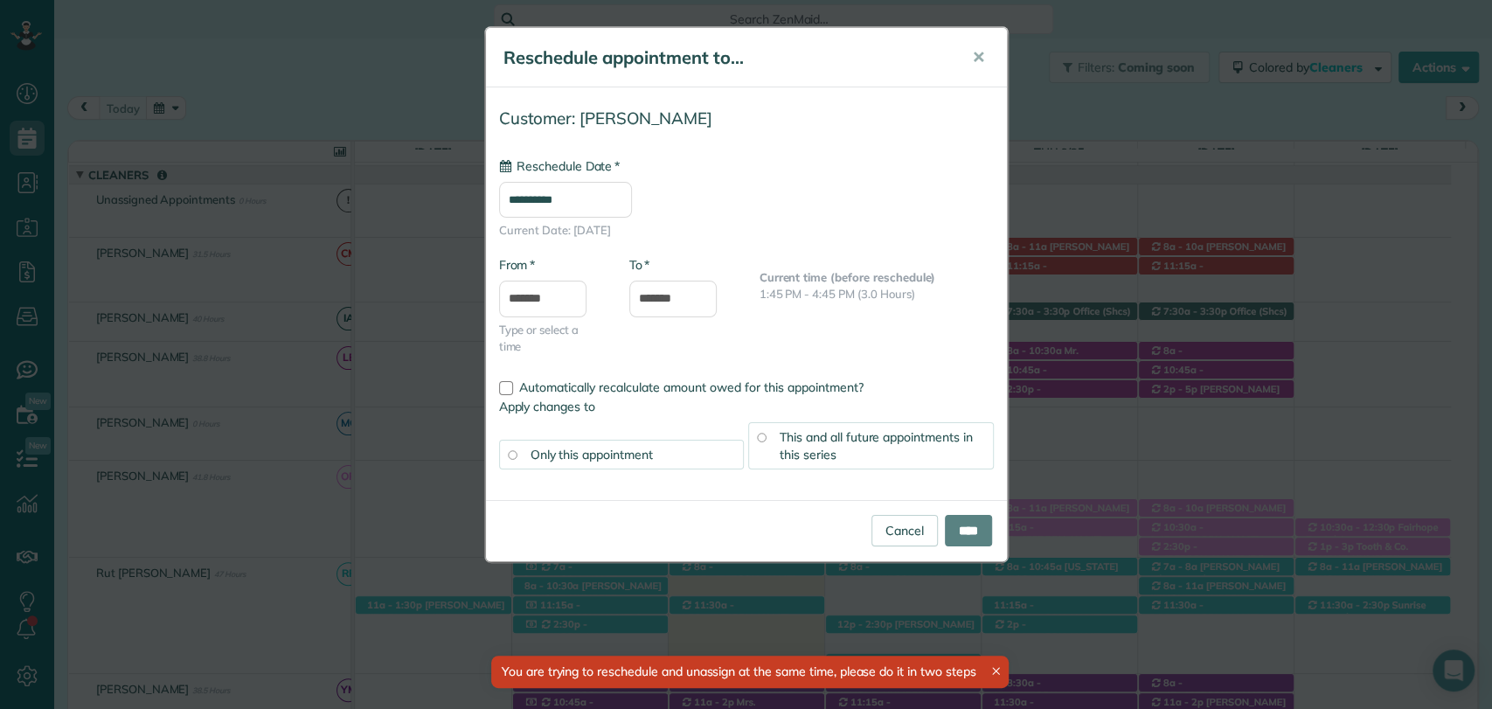
type input "**********"
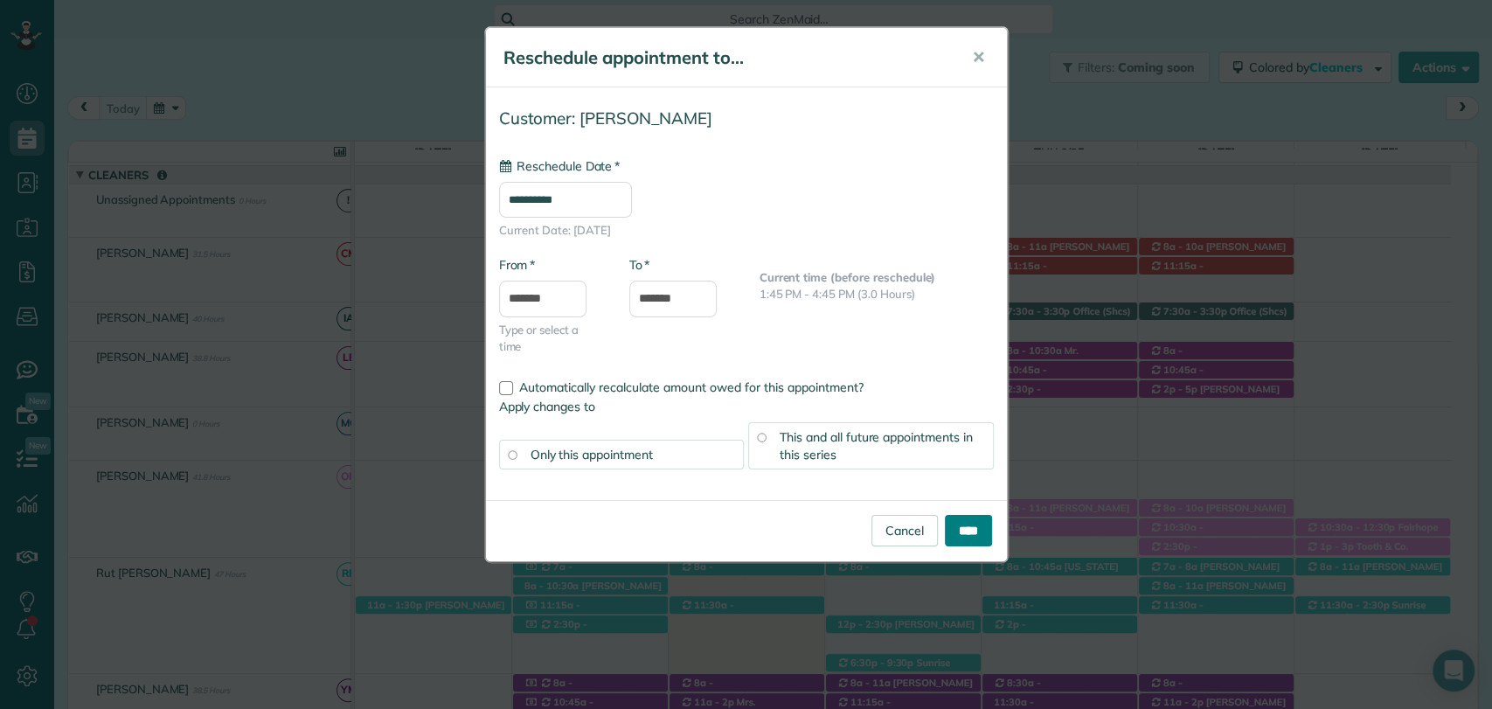
click at [949, 532] on input "****" at bounding box center [968, 530] width 47 height 31
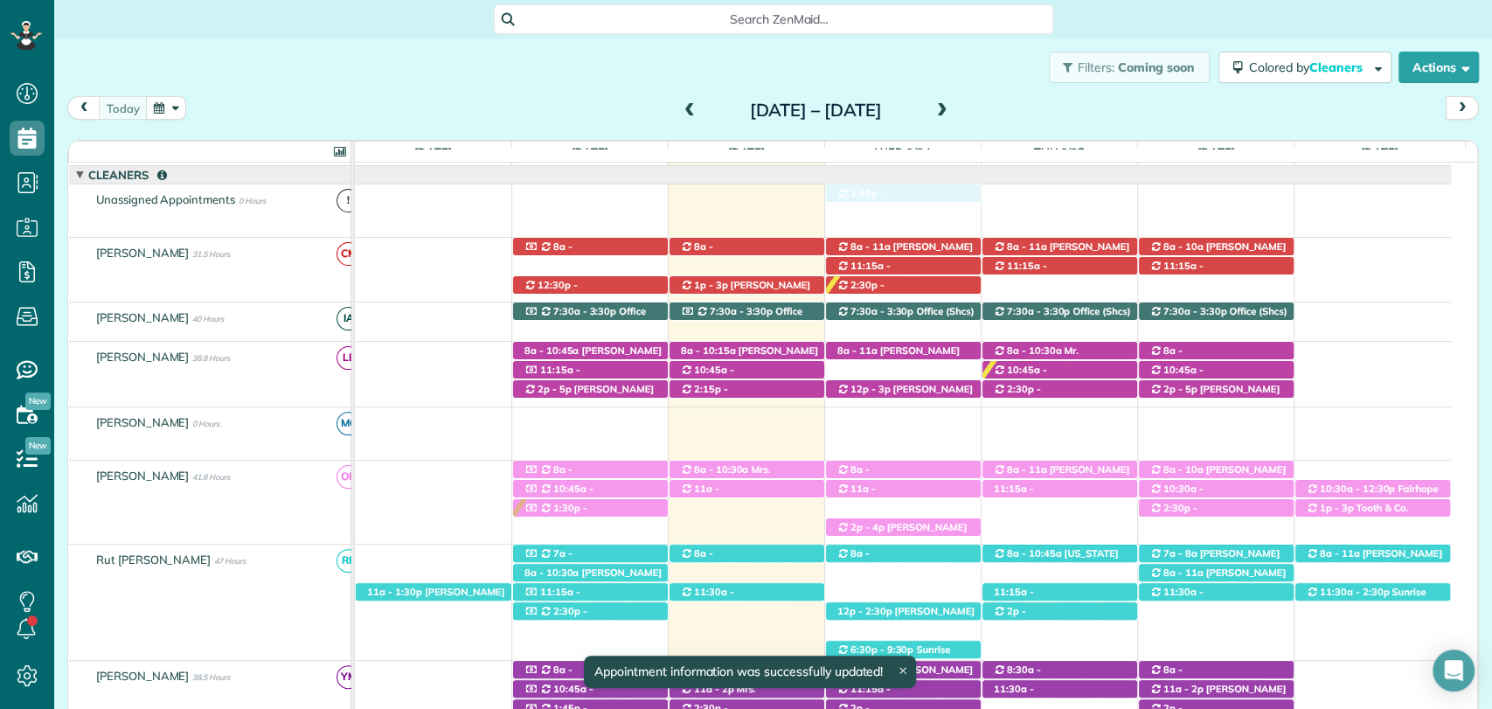
drag, startPoint x: 929, startPoint y: 504, endPoint x: 934, endPoint y: 219, distance: 285.9
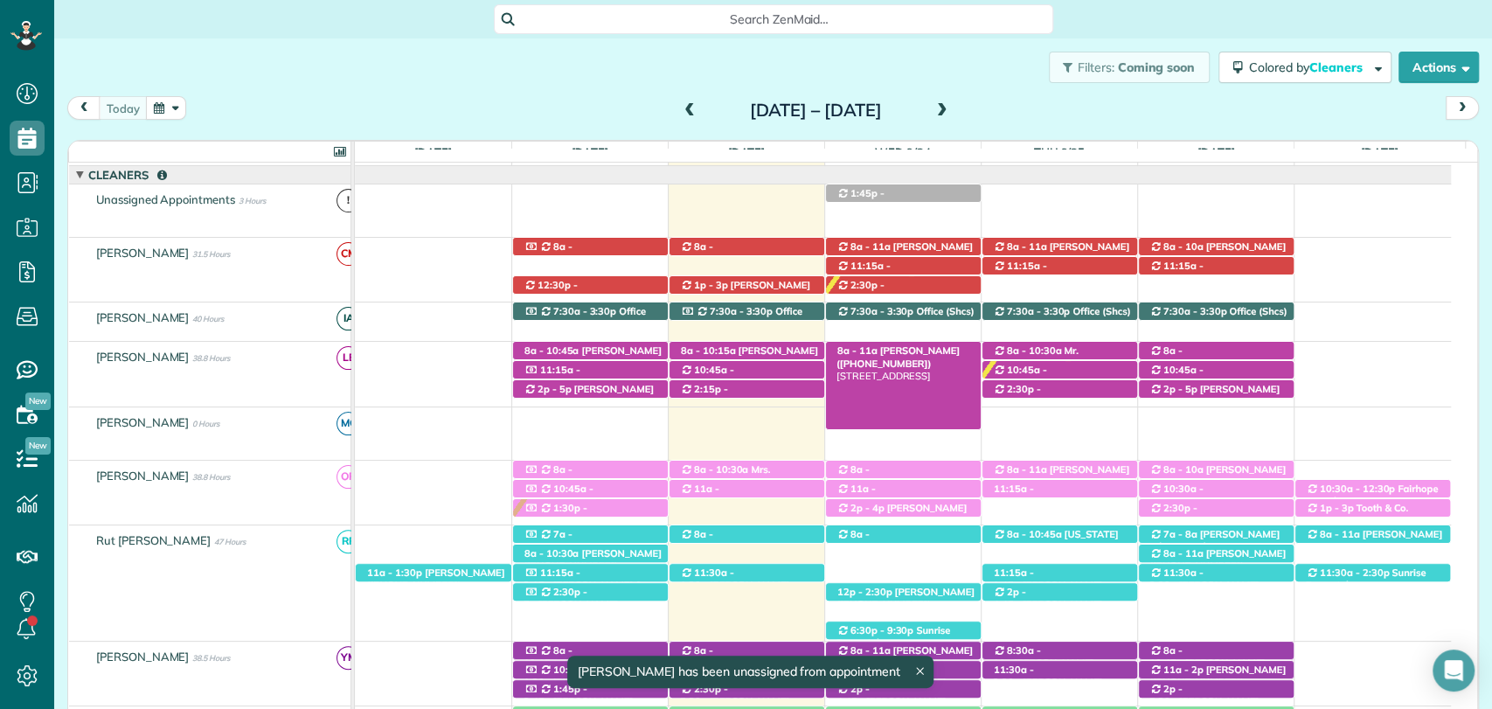
click at [892, 351] on span "Colette Vanyo (+17323302559)" at bounding box center [898, 356] width 123 height 24
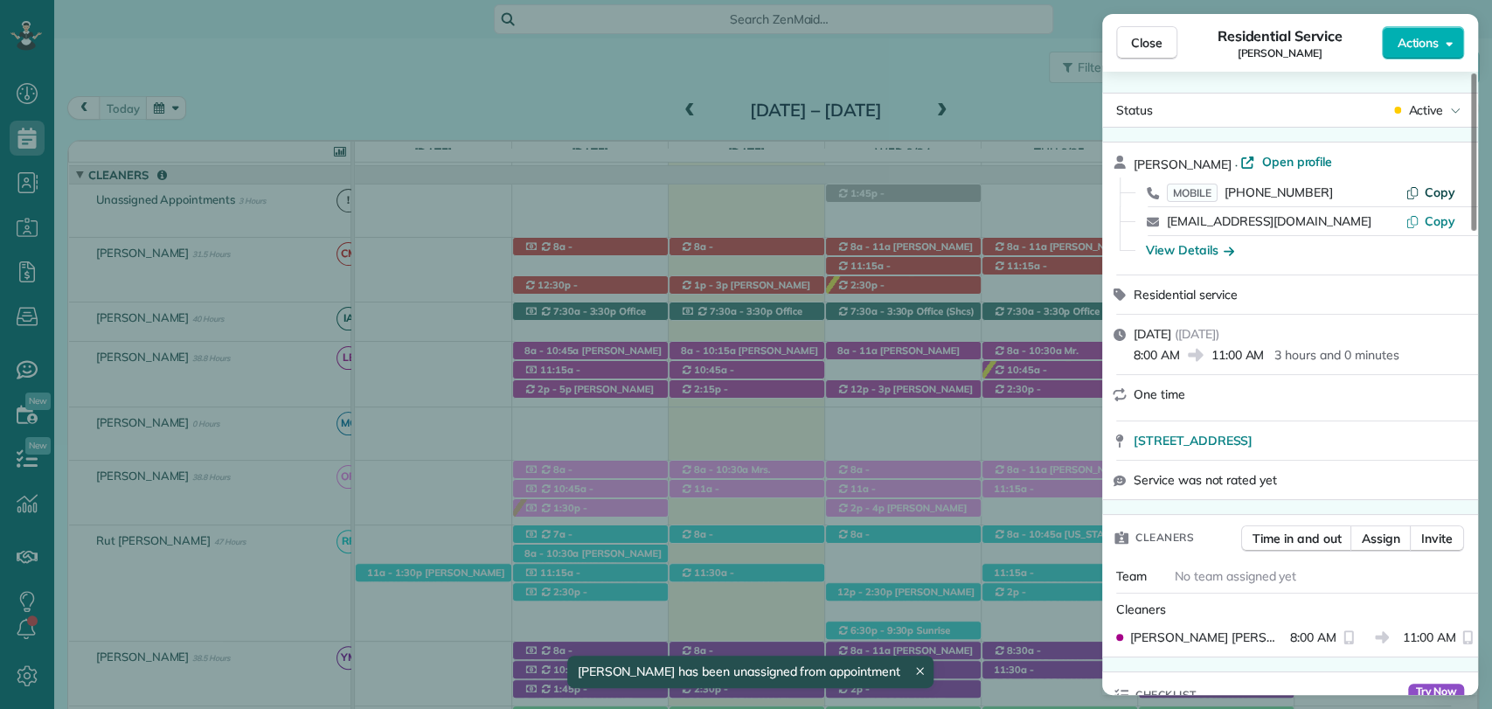
click at [1409, 190] on icon "button" at bounding box center [1413, 193] width 10 height 12
click at [1155, 41] on span "Close" at bounding box center [1146, 42] width 31 height 17
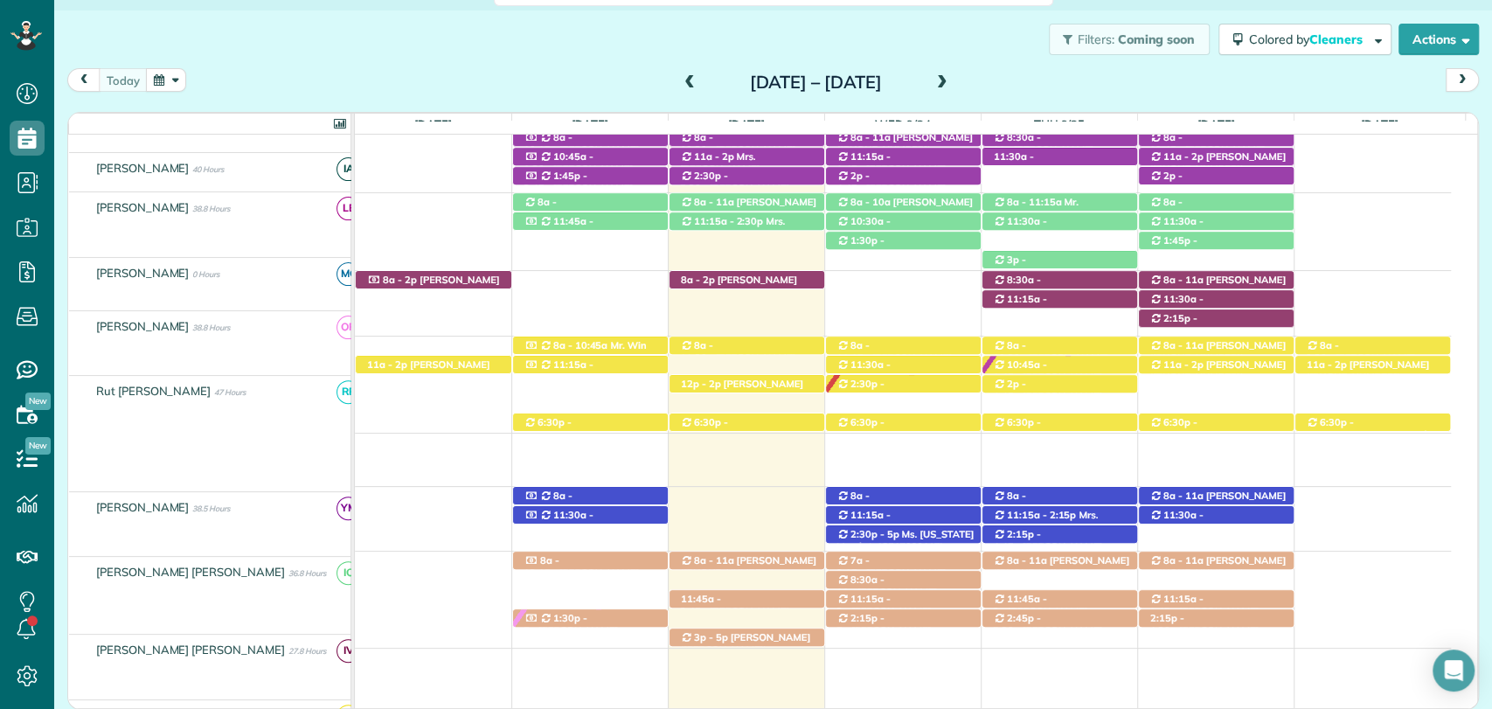
scroll to position [679, 0]
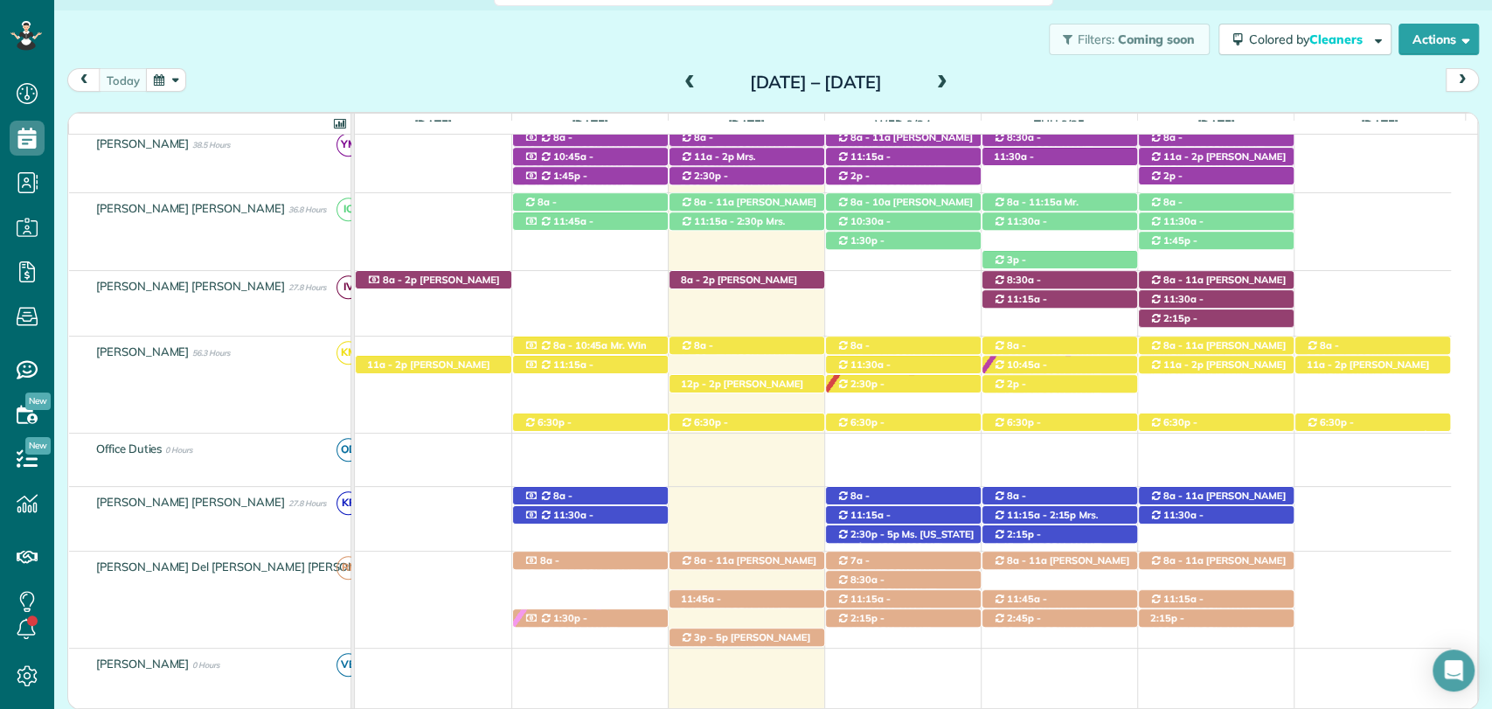
click at [468, 79] on div "today Sunday Sep 21 – Saturday Sep 27, 2025" at bounding box center [773, 84] width 1412 height 32
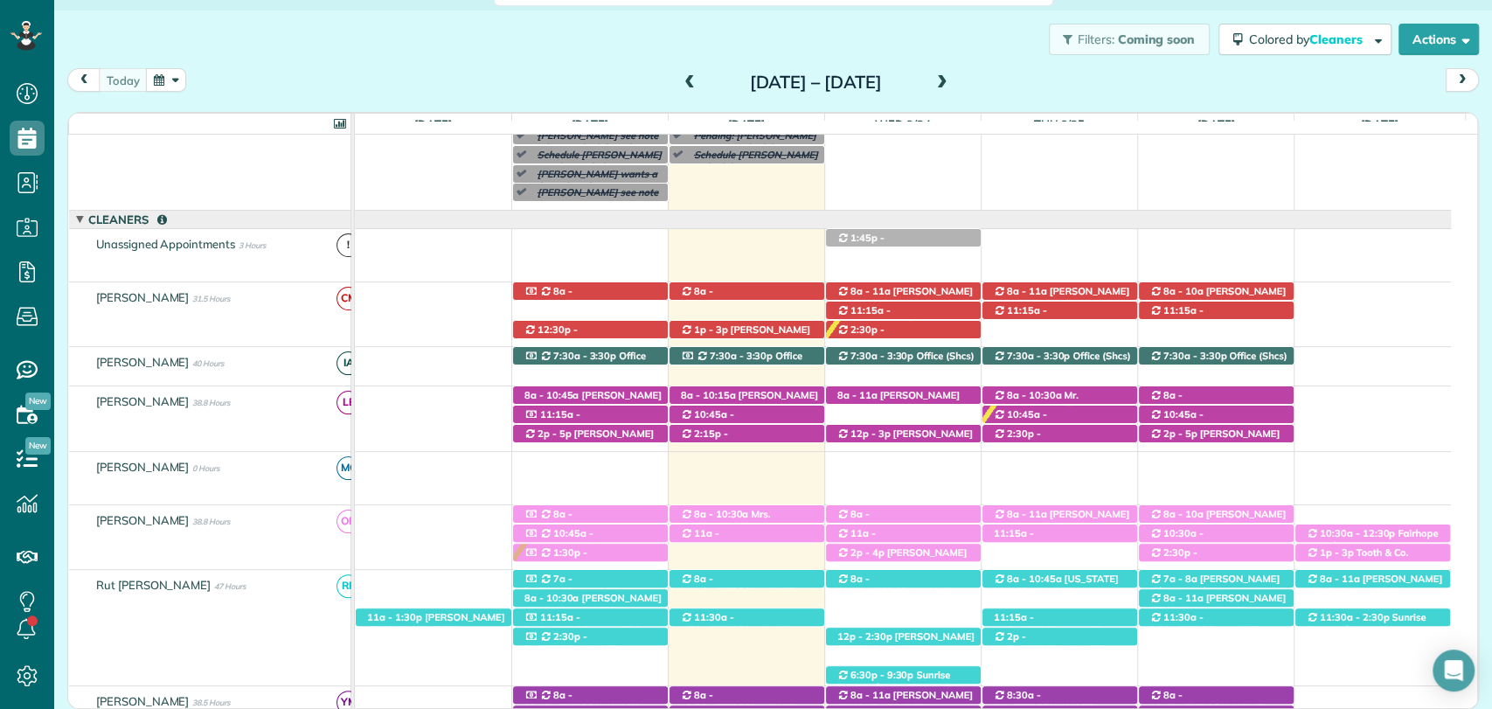
scroll to position [291, 0]
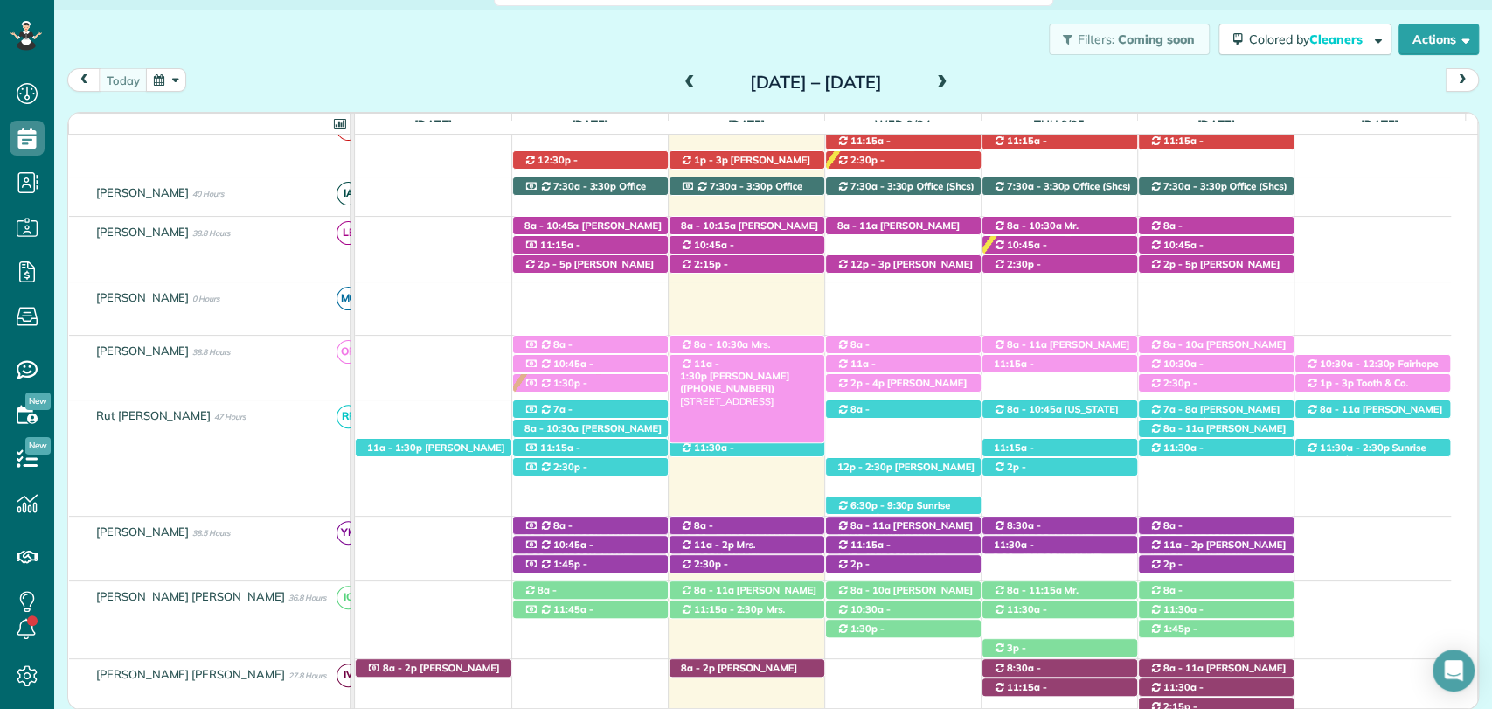
click at [741, 370] on span "Robin Reed (+12515080013)" at bounding box center [734, 382] width 109 height 24
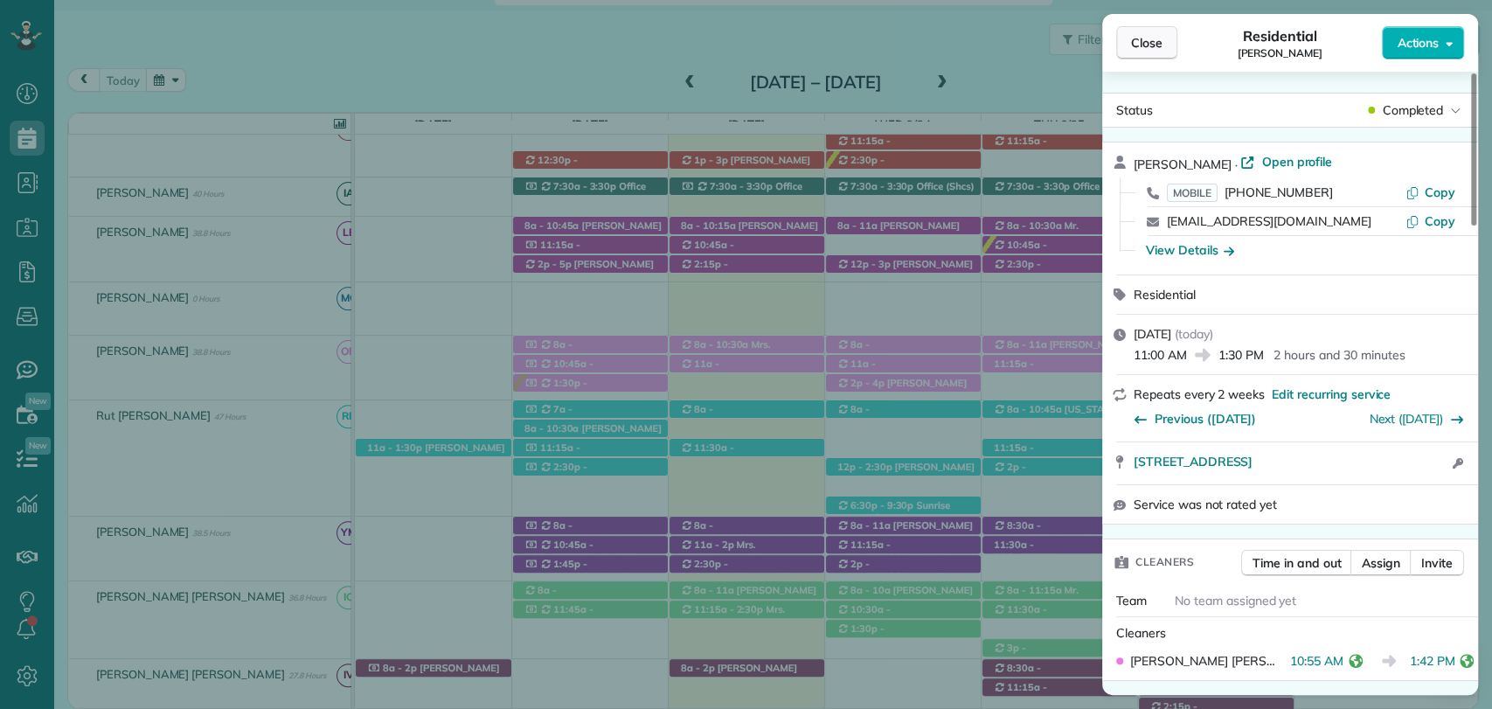
click at [1141, 50] on span "Close" at bounding box center [1146, 42] width 31 height 17
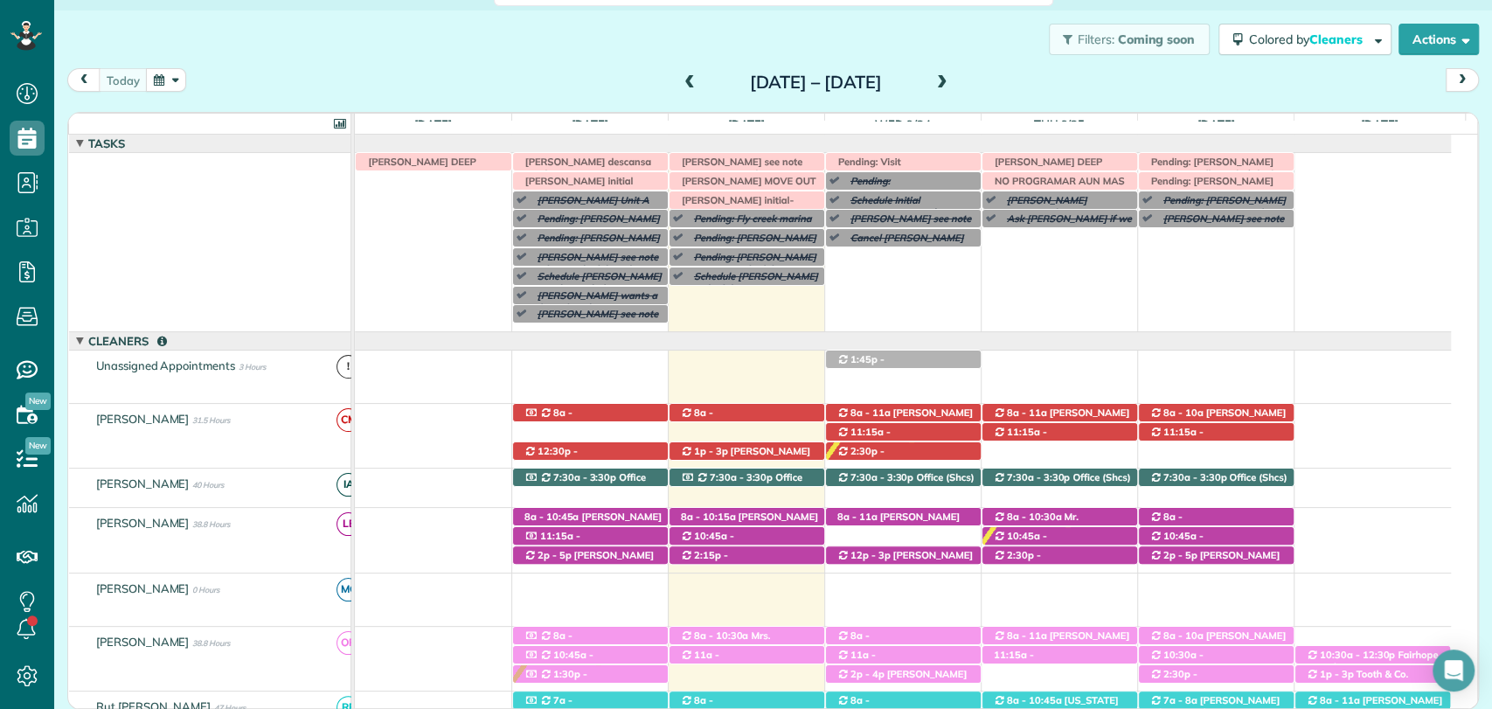
click at [489, 73] on div "today Sunday Sep 21 – Saturday Sep 27, 2025" at bounding box center [773, 84] width 1412 height 32
click at [441, 66] on div "Filters: Coming soon Colored by Cleaners Color by Cleaner Color by Team Color b…" at bounding box center [773, 39] width 1438 height 58
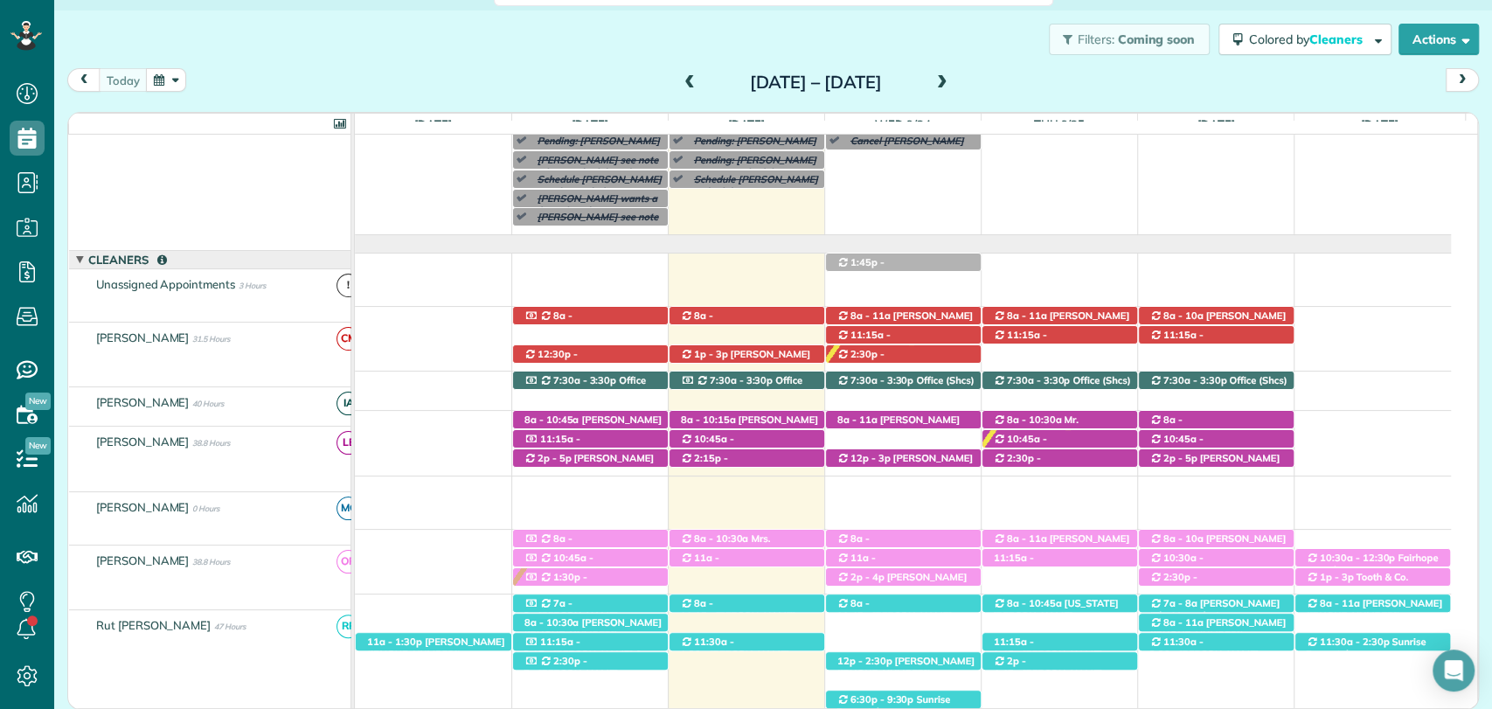
scroll to position [97, 0]
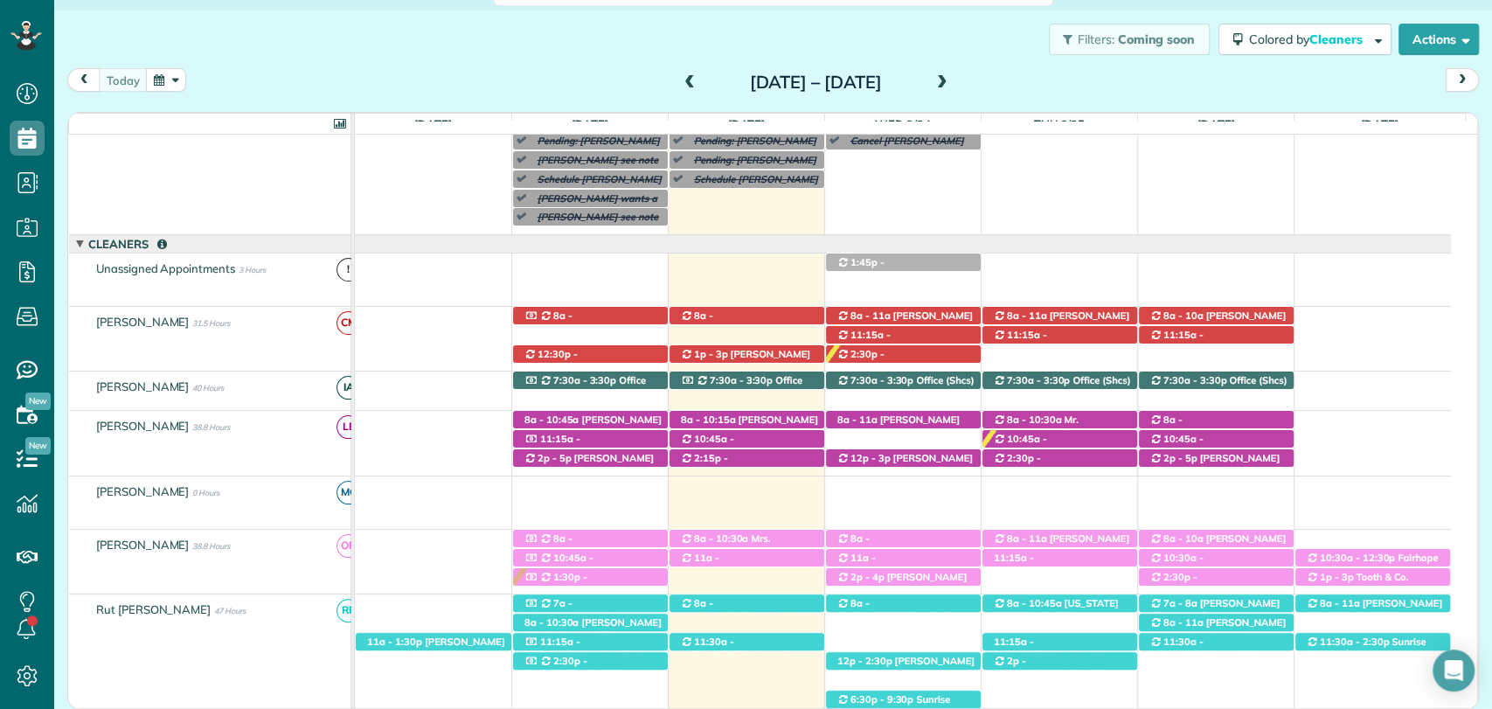
click at [419, 92] on div "today Sunday Sep 21 – Saturday Sep 27, 2025" at bounding box center [773, 84] width 1412 height 32
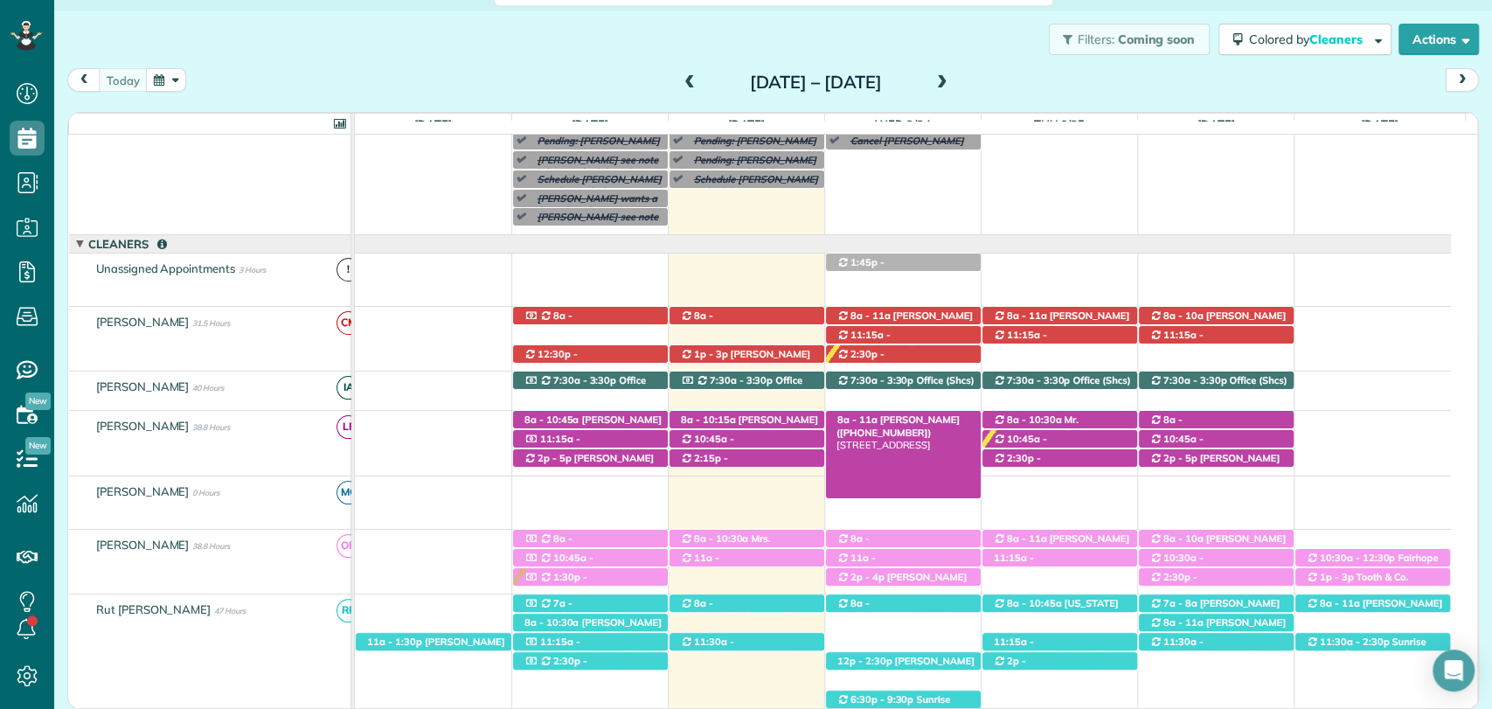
click at [902, 416] on span "Colette Vanyo (+17323302559)" at bounding box center [898, 426] width 123 height 24
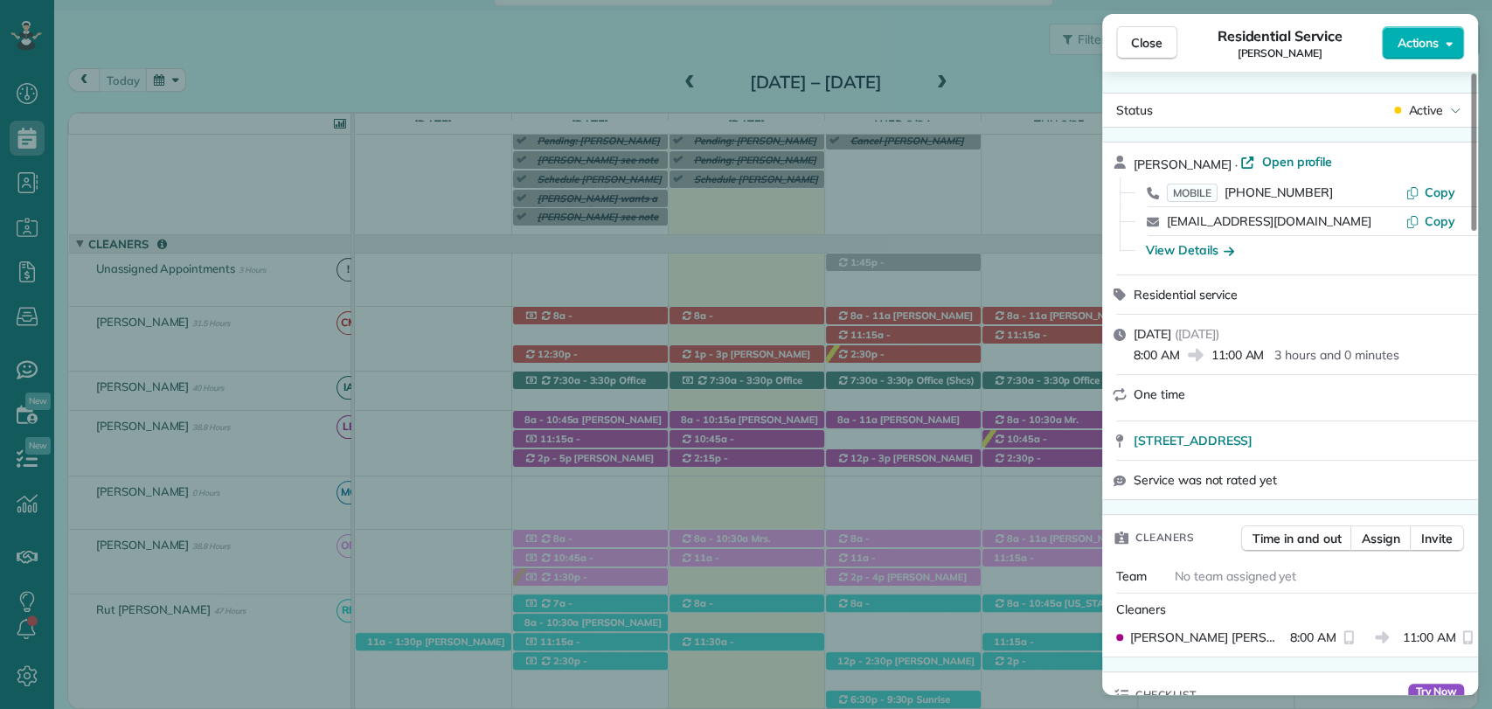
click at [1433, 180] on div "MOBILE (732) 330-2559 Copy" at bounding box center [1301, 192] width 334 height 28
click at [1428, 190] on span "Copy" at bounding box center [1440, 192] width 31 height 16
click at [1171, 45] on button "Close" at bounding box center [1146, 42] width 61 height 33
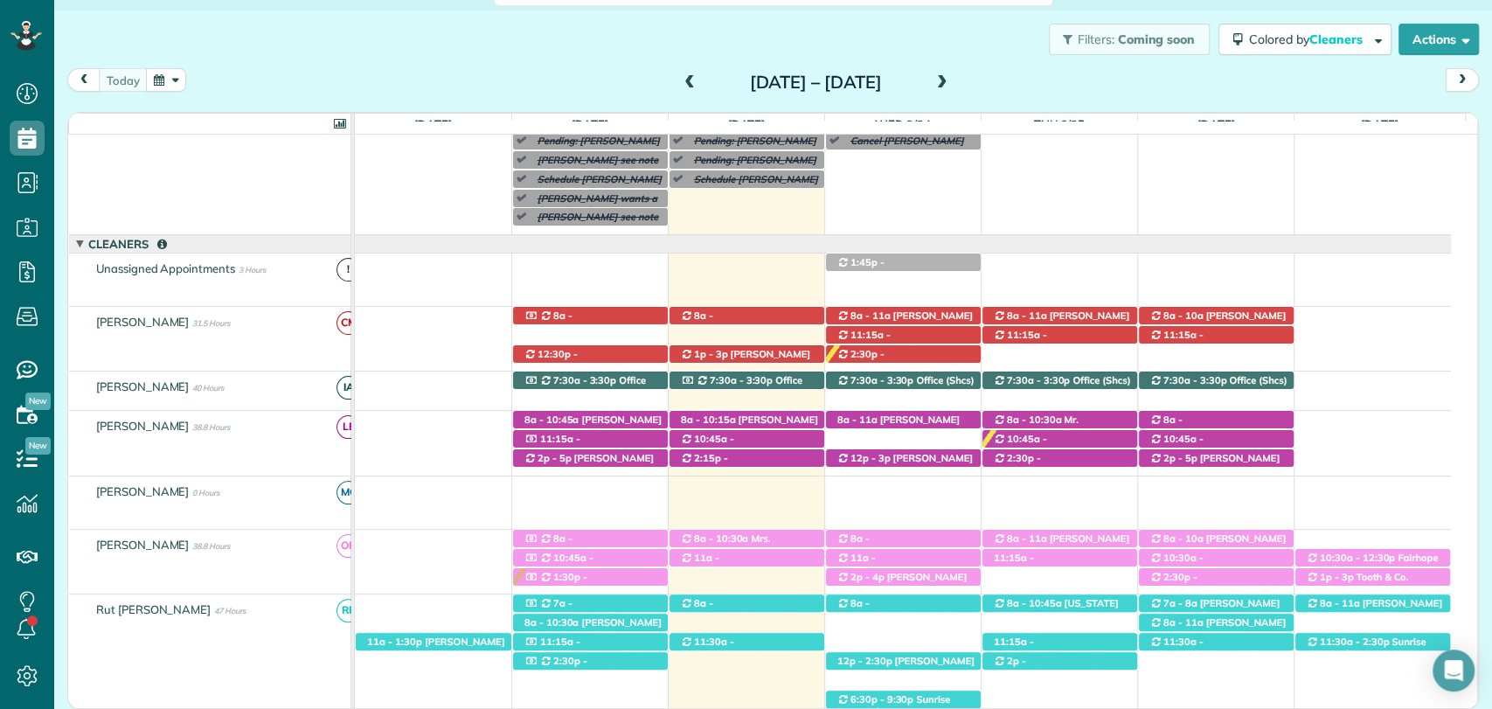
click at [478, 79] on div "today Sunday Sep 21 – Saturday Sep 27, 2025" at bounding box center [773, 84] width 1412 height 32
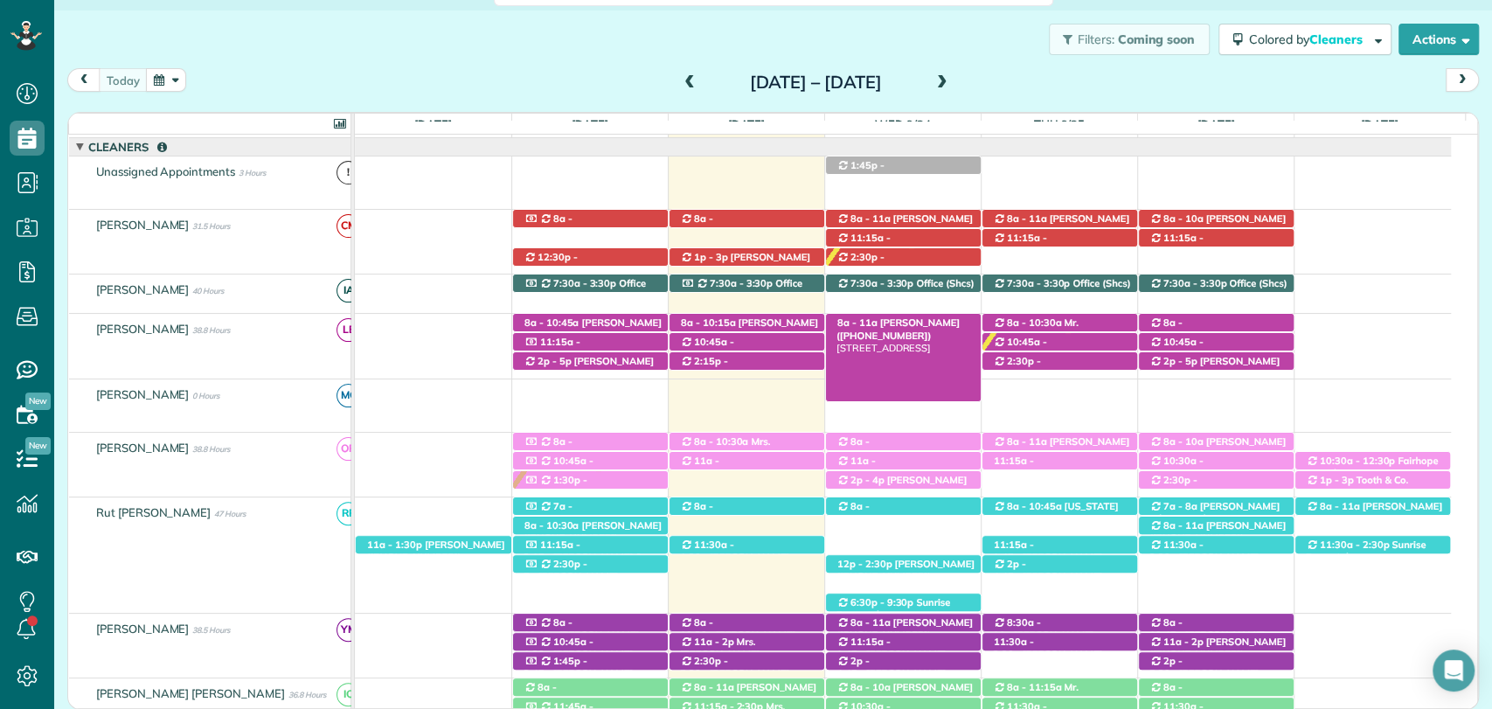
click at [927, 326] on span "Colette Vanyo (+17323302559)" at bounding box center [898, 328] width 123 height 24
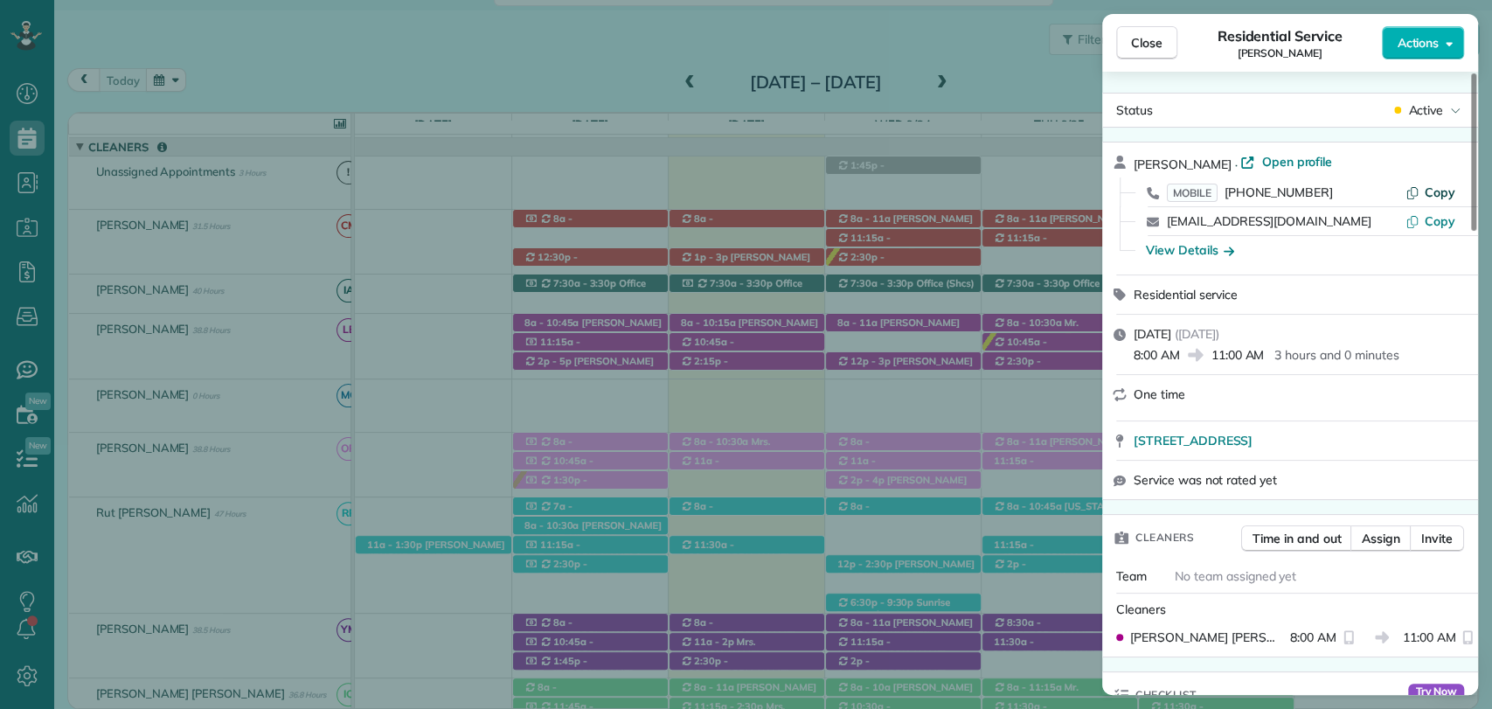
click at [1436, 186] on span "Copy" at bounding box center [1440, 192] width 31 height 16
drag, startPoint x: 1234, startPoint y: 684, endPoint x: 1236, endPoint y: 674, distance: 9.8
click at [1235, 684] on div "Checklist Try Now" at bounding box center [1290, 694] width 376 height 45
click at [1458, 43] on button "Actions" at bounding box center [1423, 42] width 82 height 33
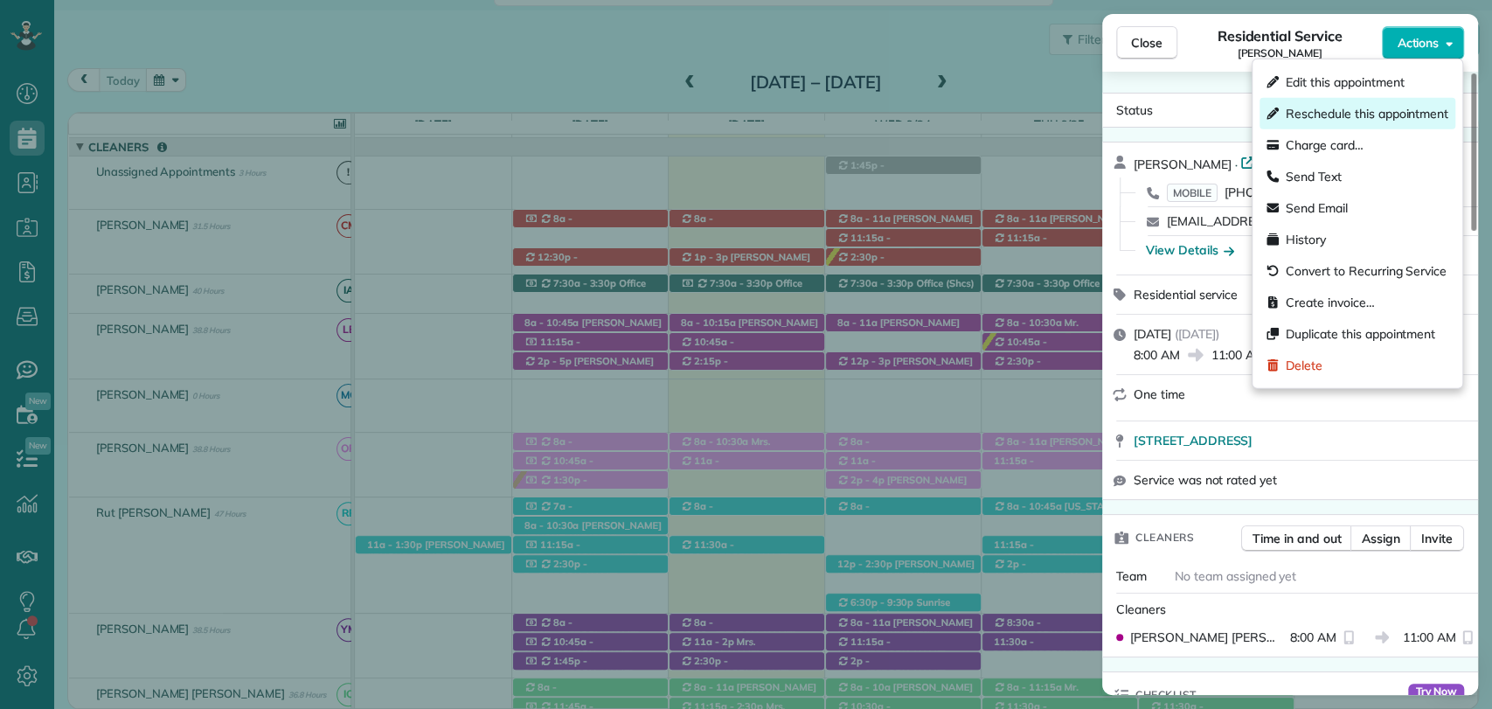
click at [1318, 119] on span "Reschedule this appointment" at bounding box center [1367, 113] width 163 height 17
select select "*"
select select "****"
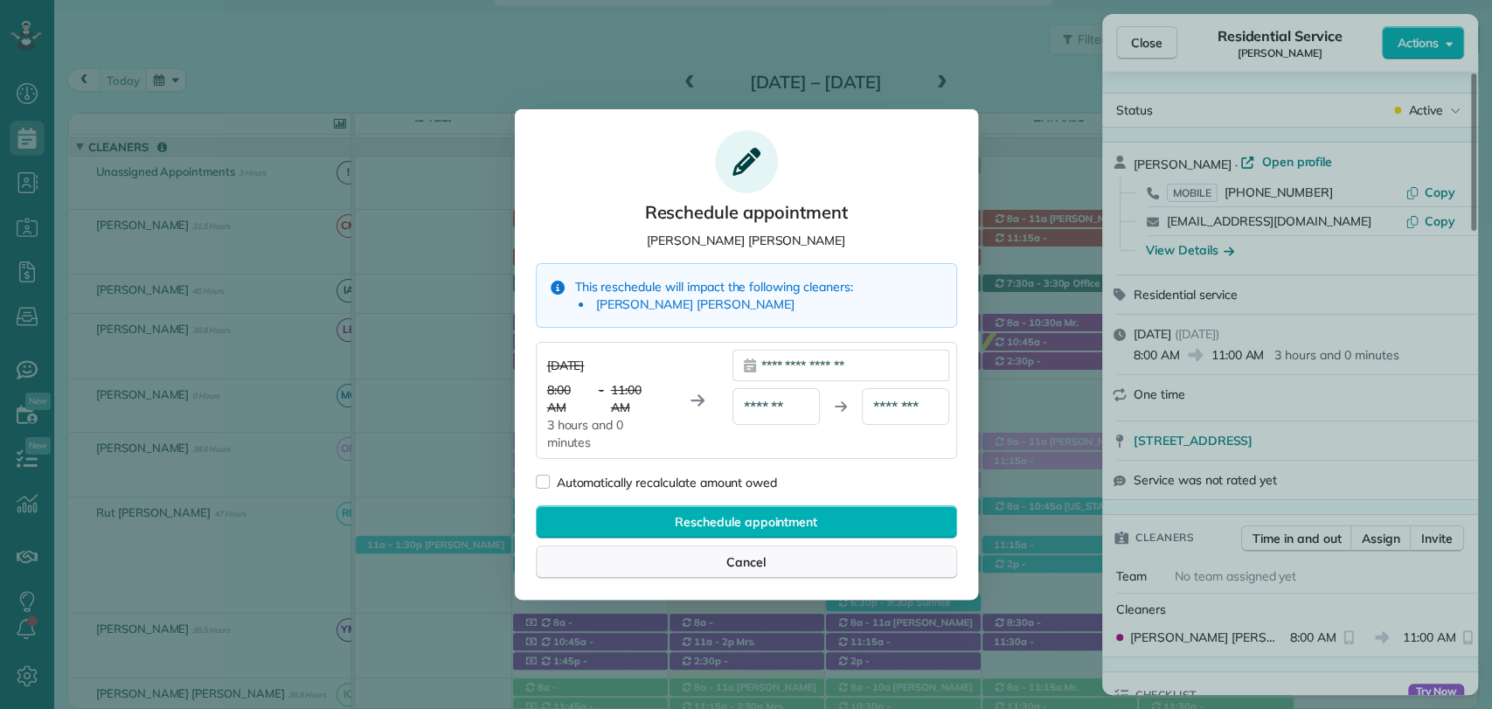
click at [783, 573] on div "Cancel" at bounding box center [746, 562] width 421 height 33
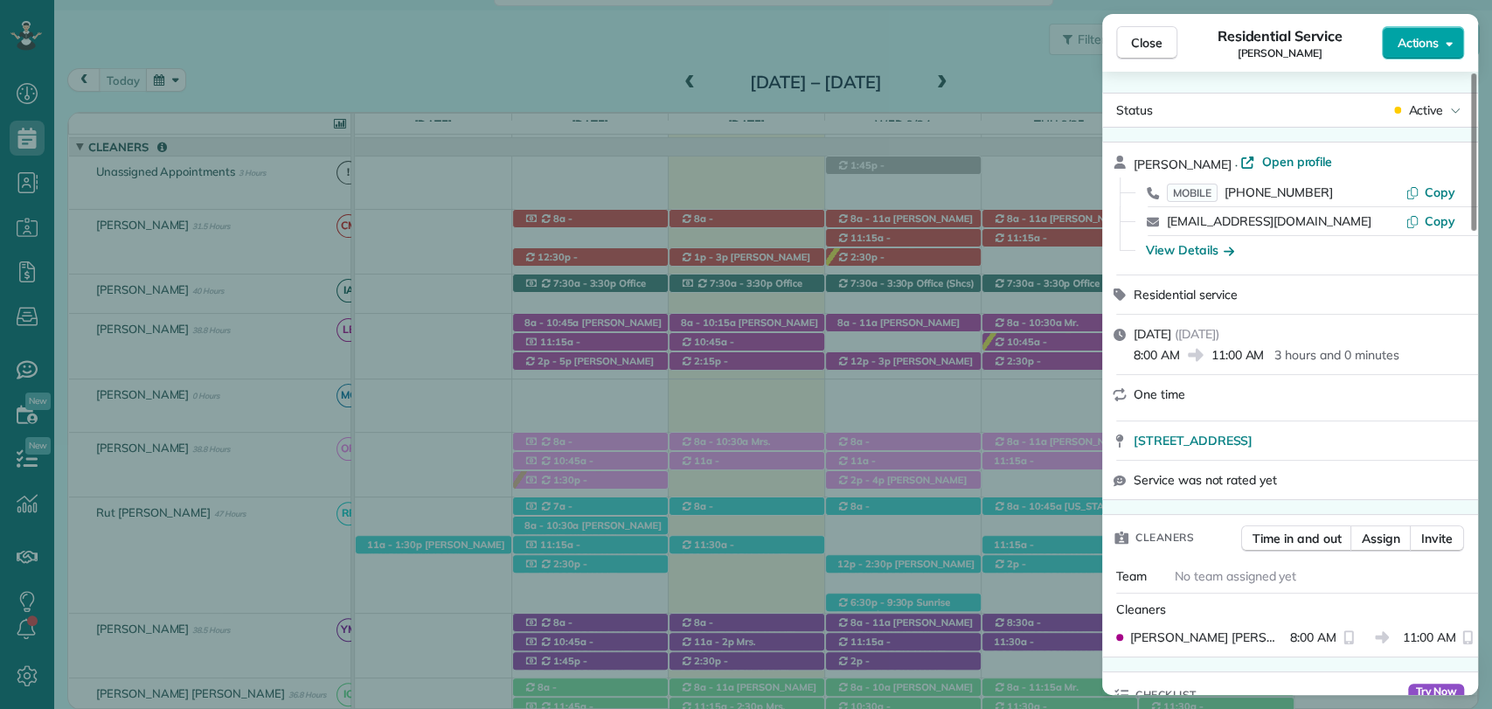
click at [1412, 37] on span "Actions" at bounding box center [1418, 42] width 42 height 17
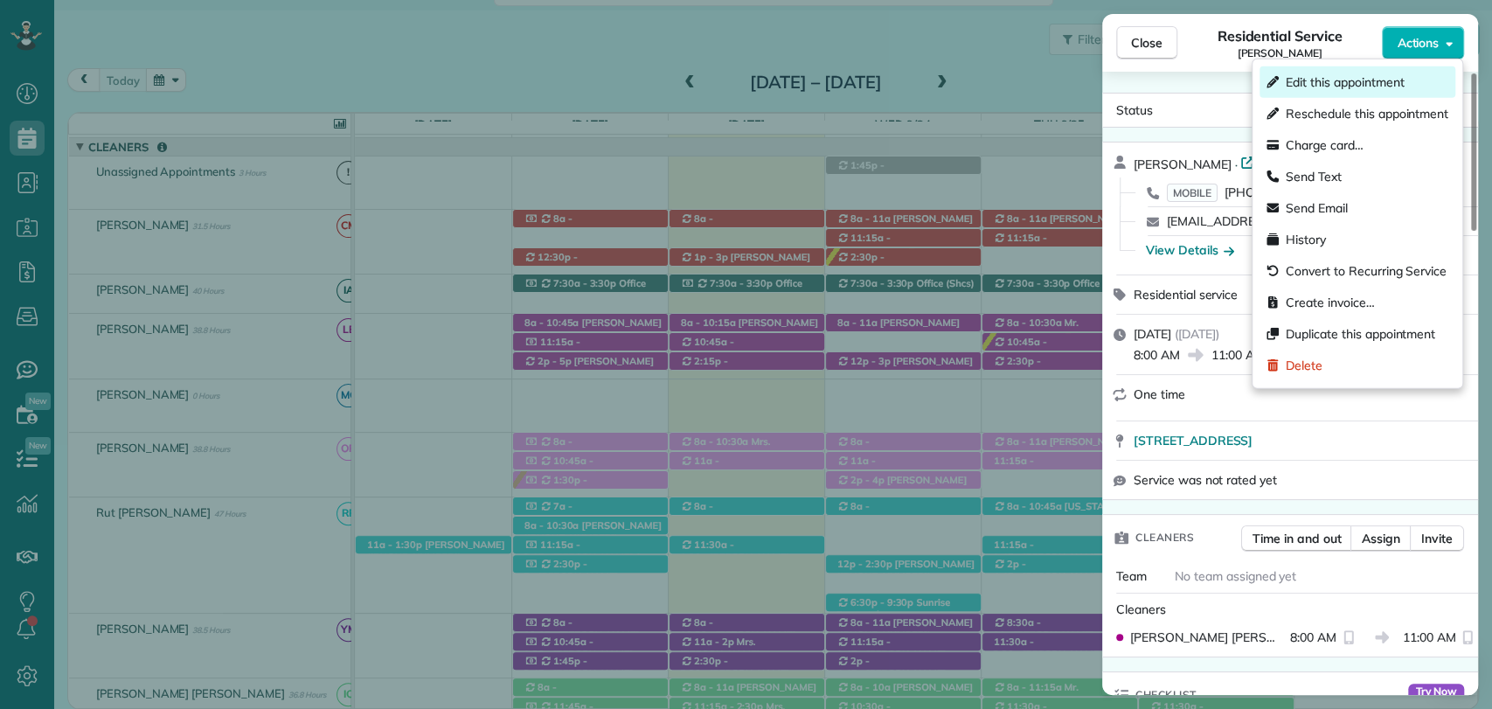
click at [1326, 84] on span "Edit this appointment" at bounding box center [1345, 81] width 118 height 17
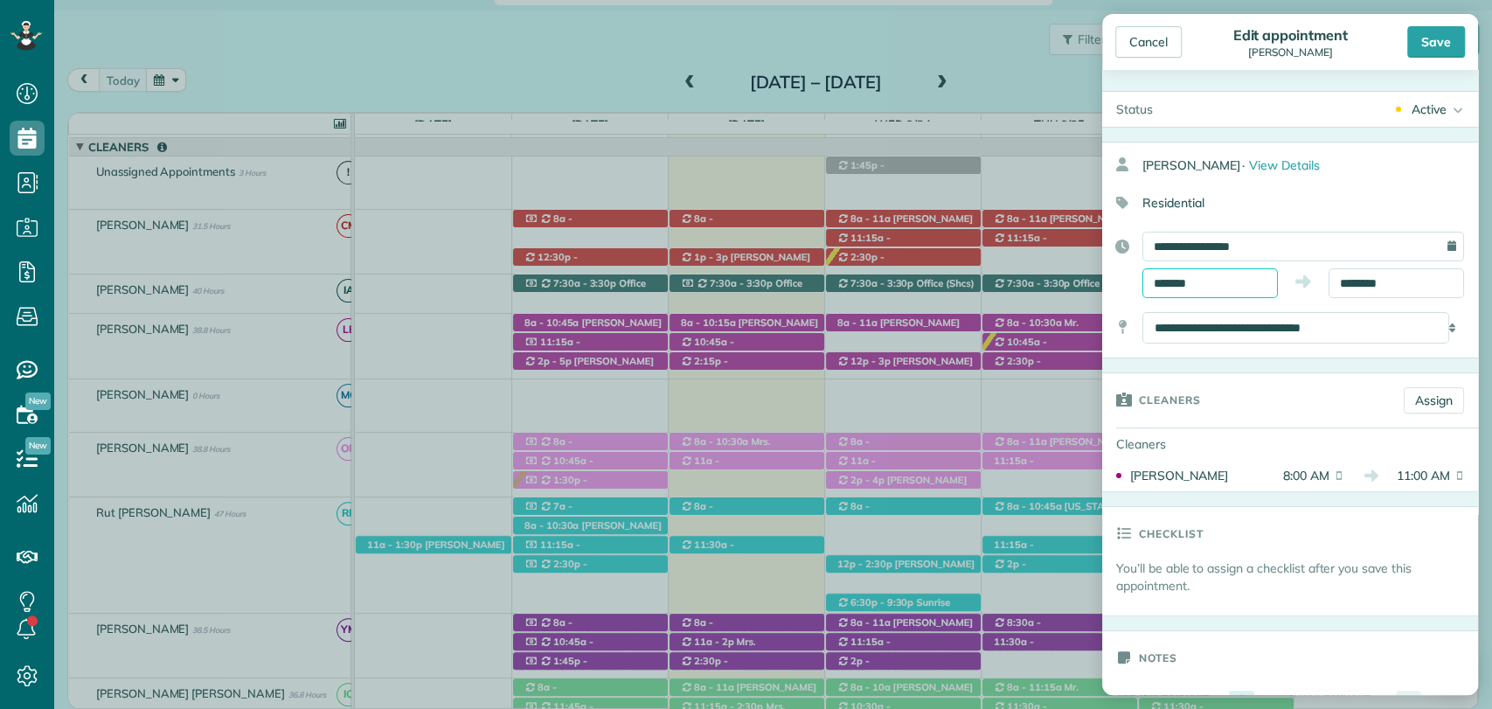
click at [1184, 285] on input "*******" at bounding box center [1211, 283] width 136 height 30
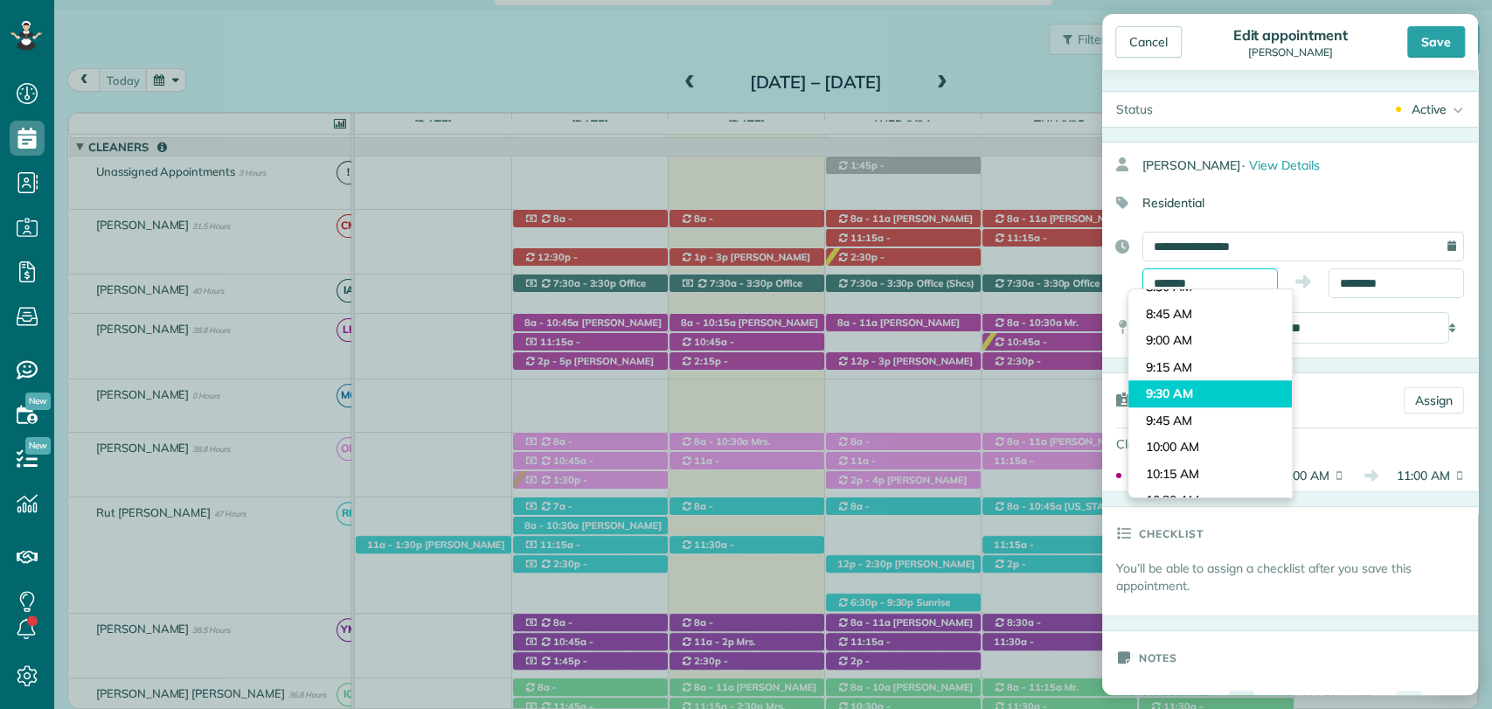
scroll to position [994, 0]
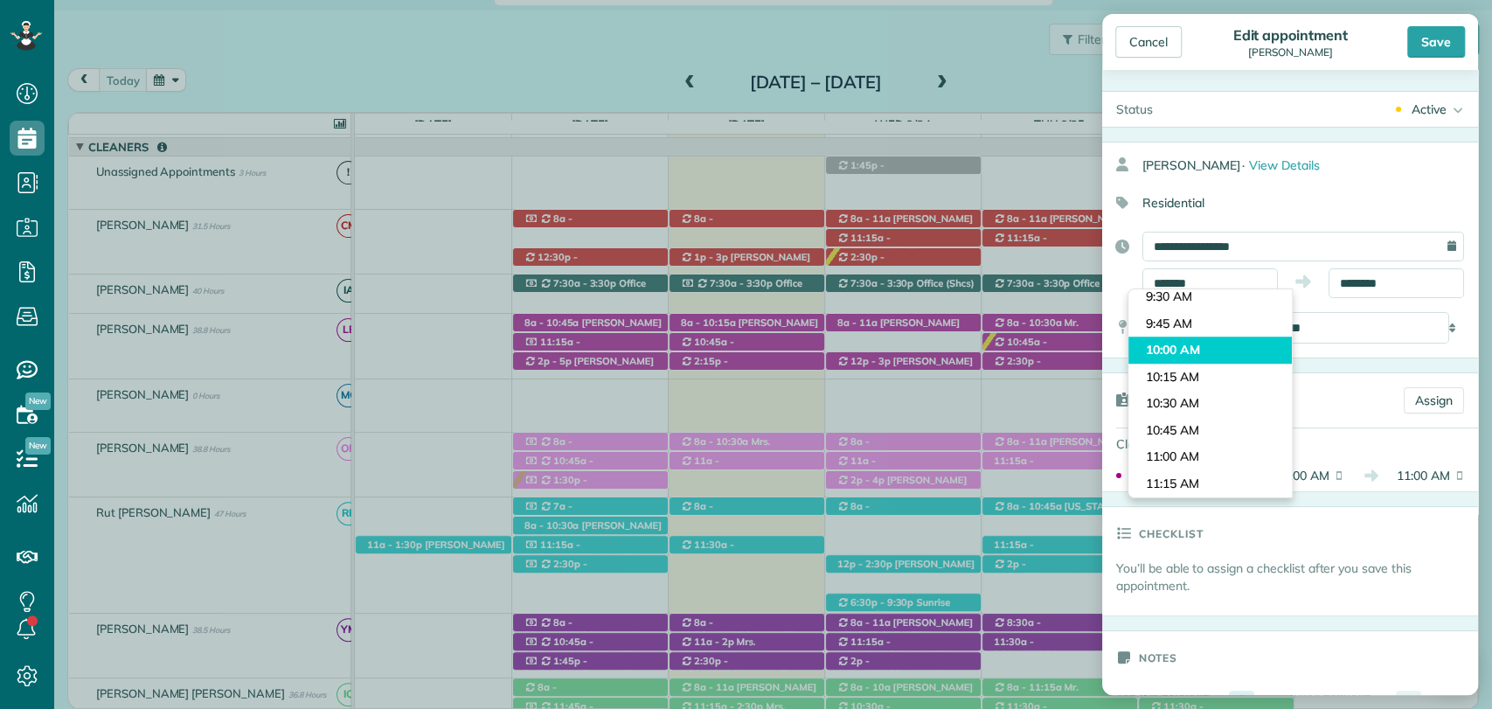
type input "********"
click at [1187, 358] on body "Dashboard Scheduling Calendar View List View Dispatch View - Weekly scheduling …" at bounding box center [746, 354] width 1492 height 709
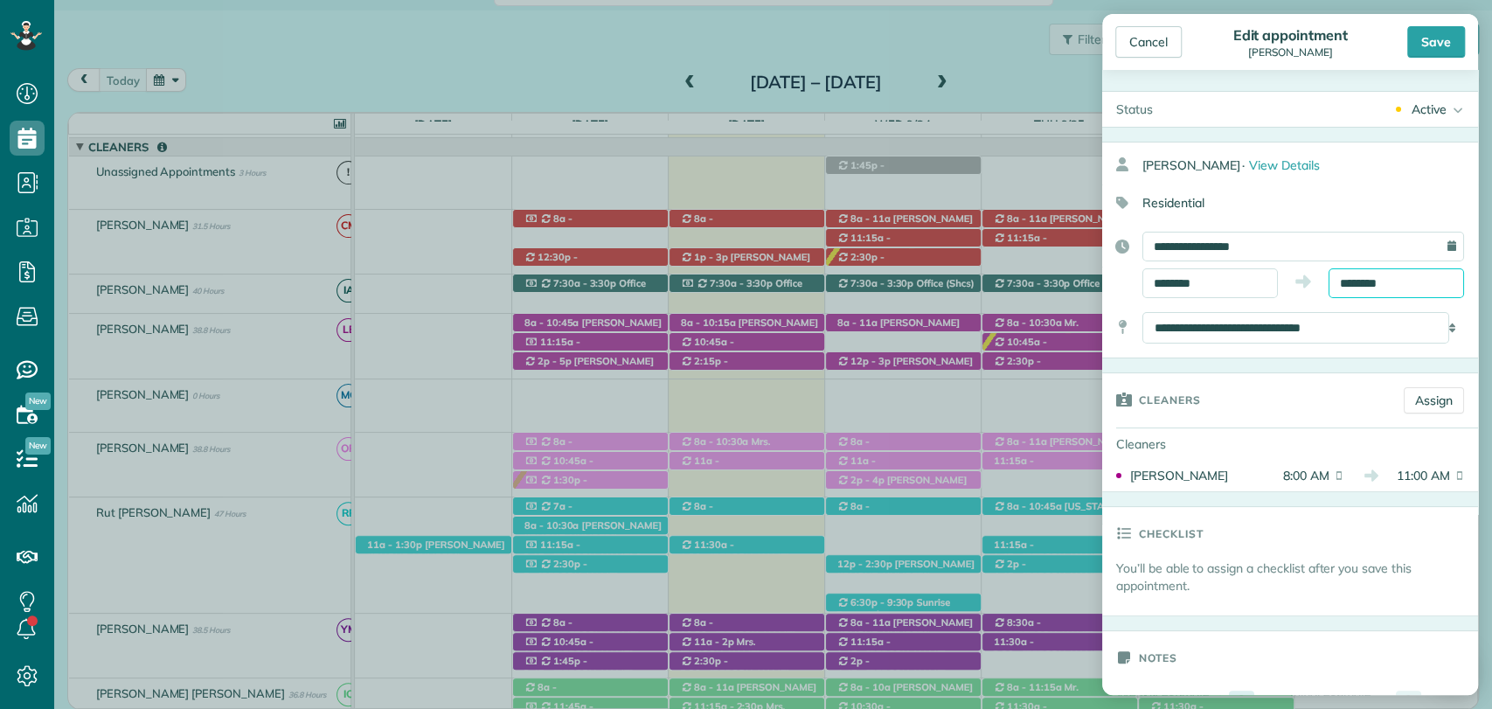
click at [1378, 278] on input "********" at bounding box center [1397, 283] width 136 height 30
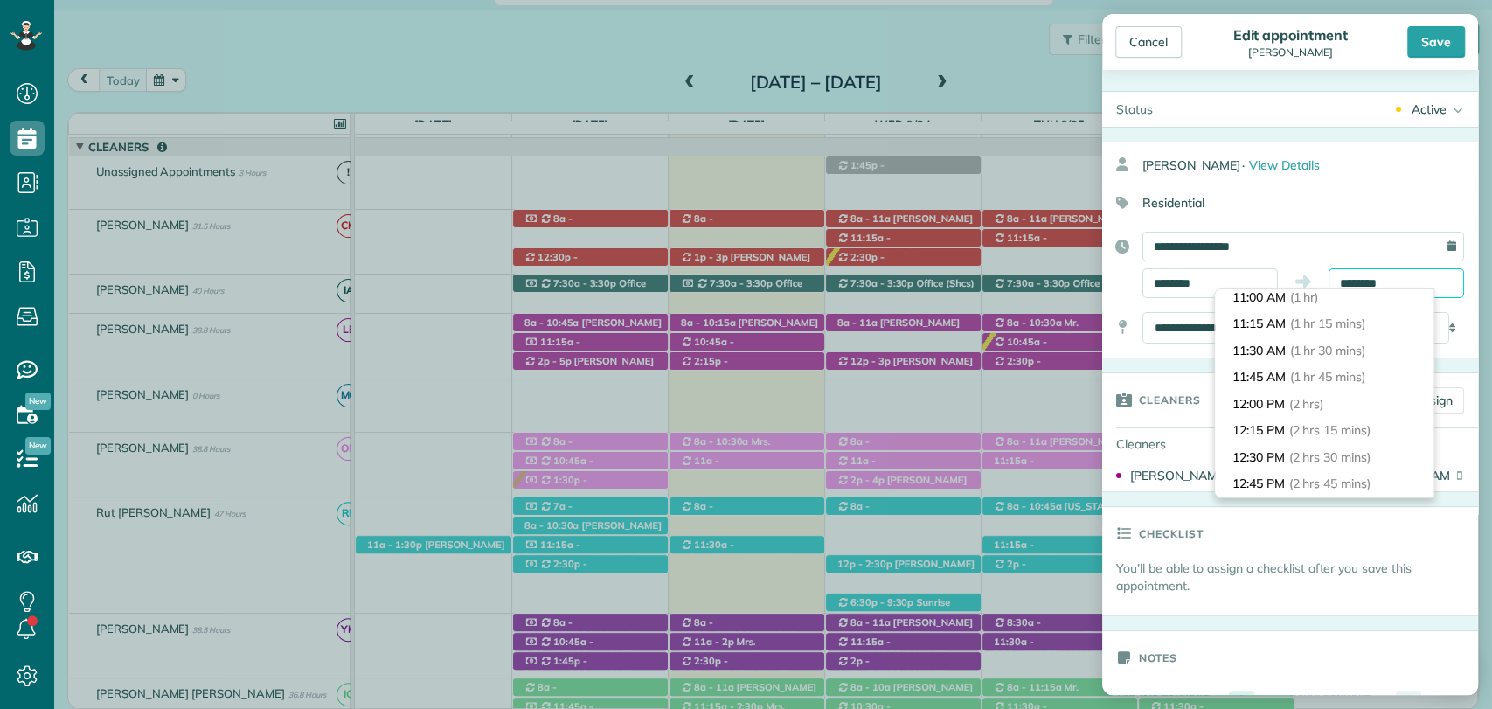
scroll to position [291, 0]
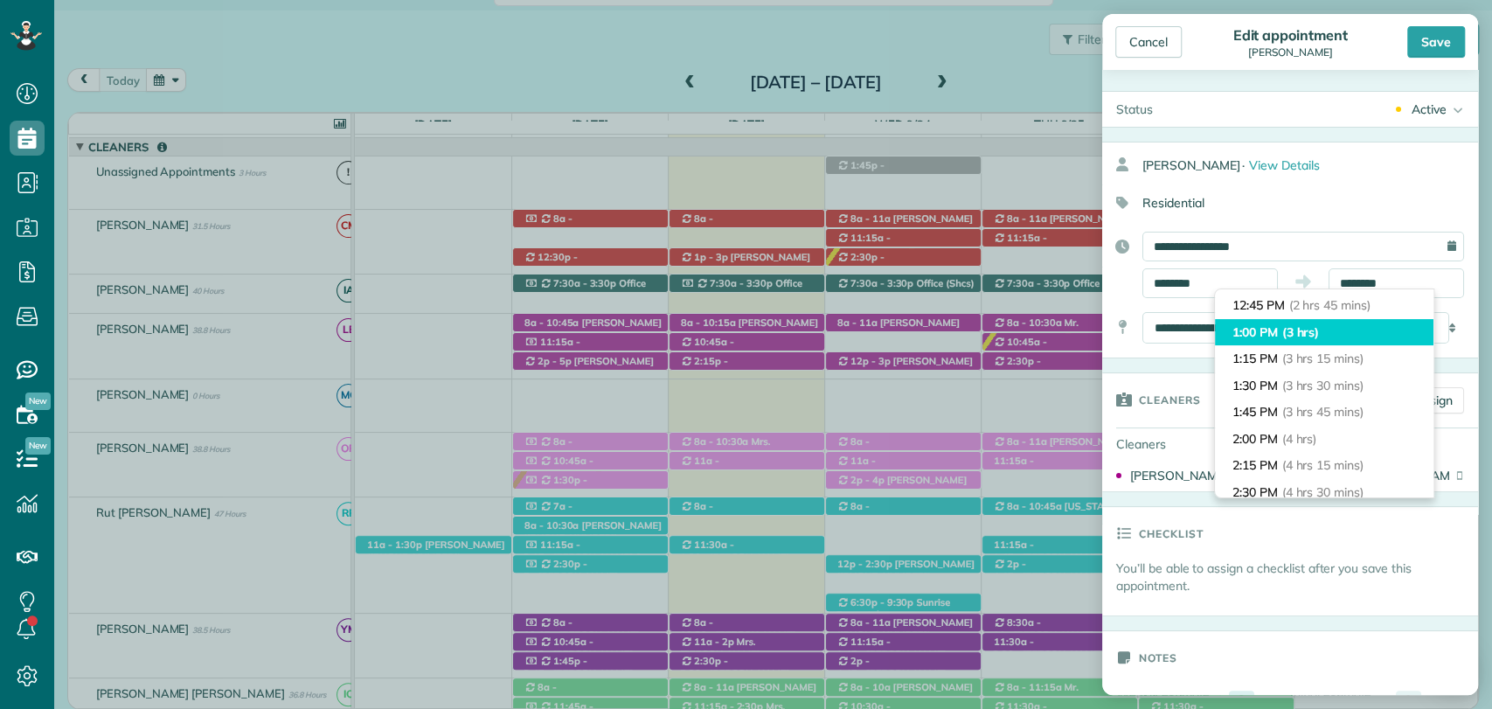
type input "*******"
click at [1287, 331] on span "(3 hrs)" at bounding box center [1301, 332] width 38 height 16
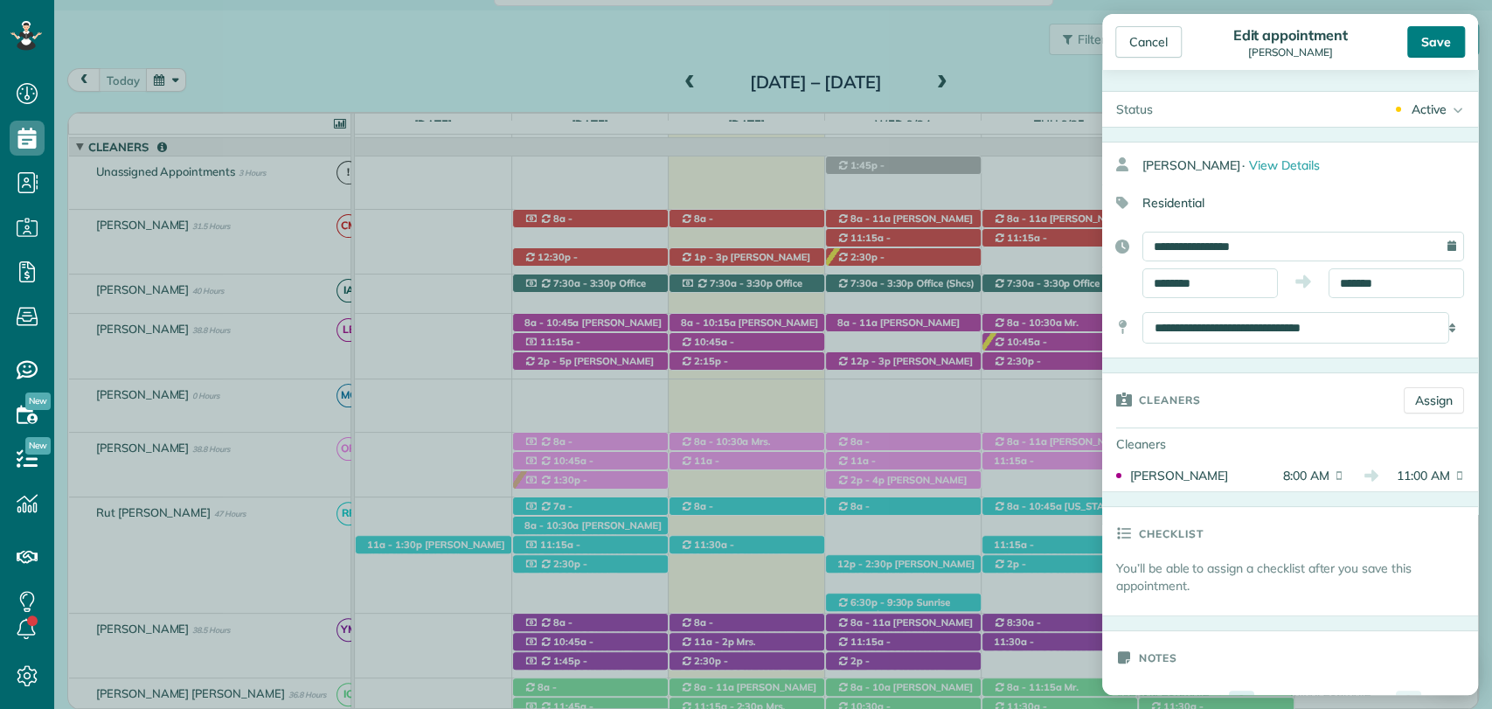
click at [1418, 42] on div "Save" at bounding box center [1437, 41] width 58 height 31
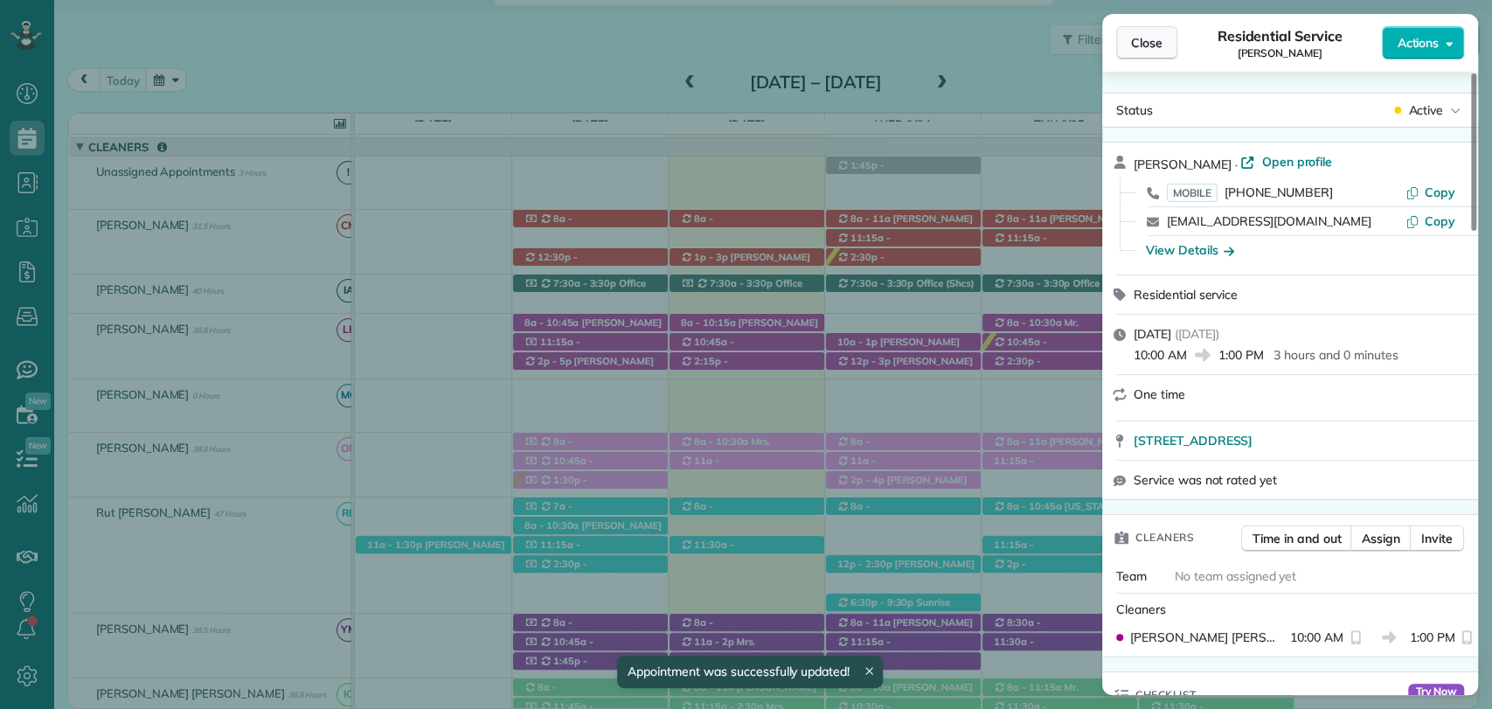
click at [1127, 34] on button "Close" at bounding box center [1146, 42] width 61 height 33
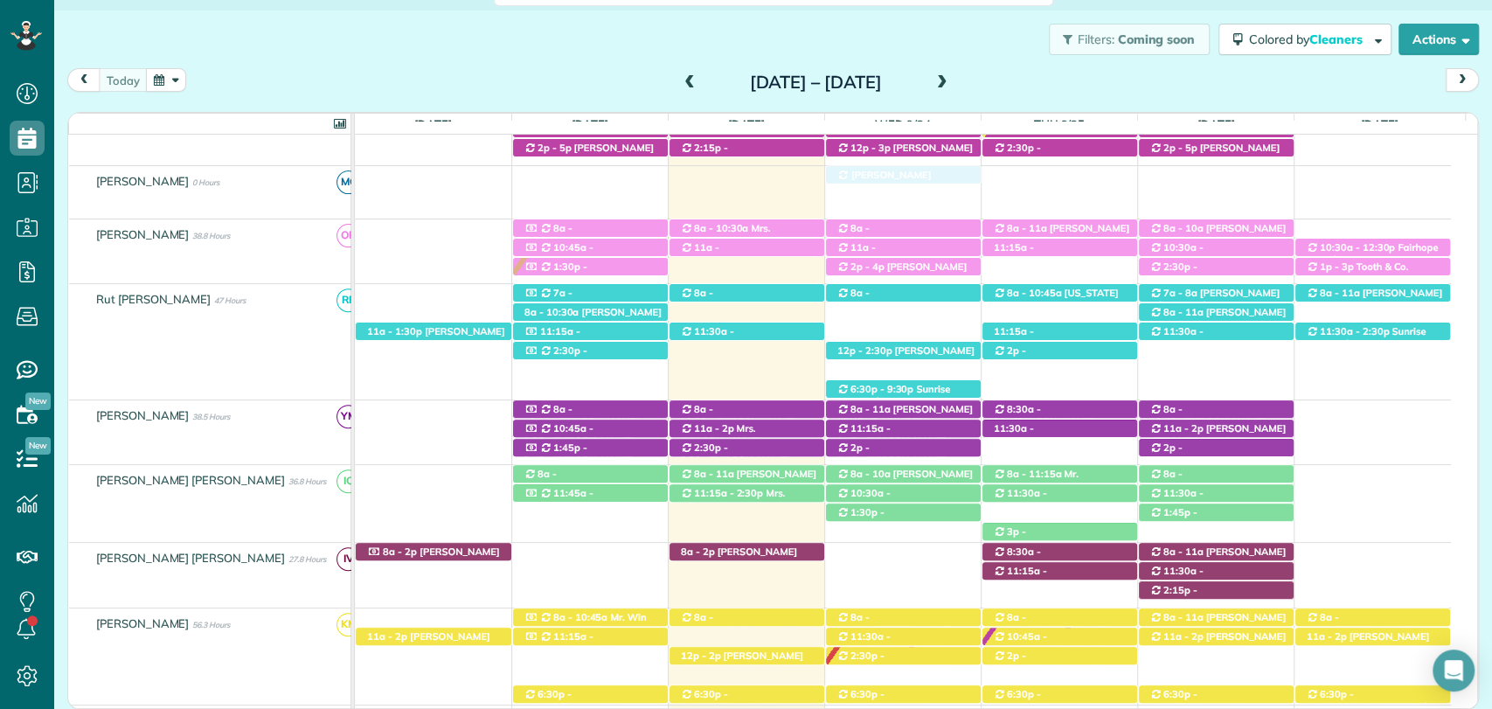
scroll to position [382, 0]
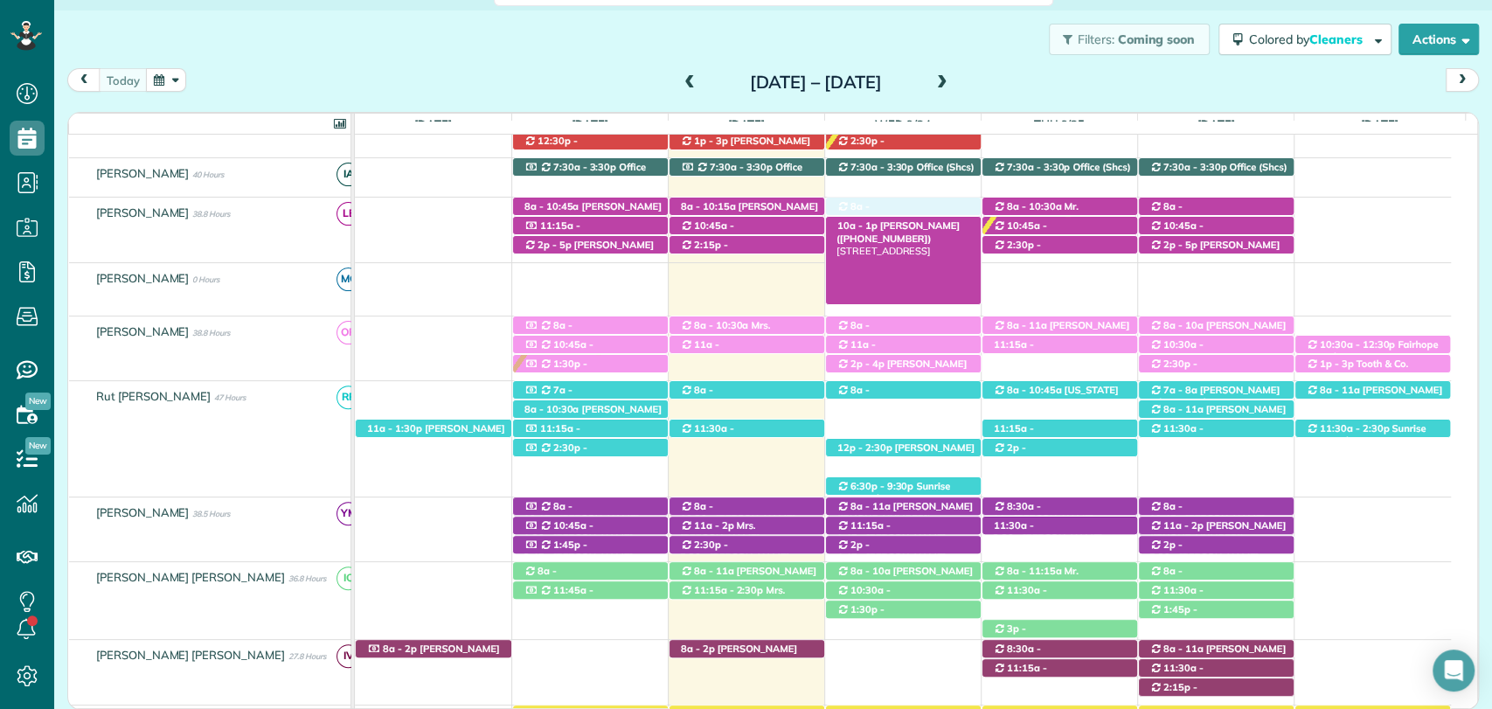
drag, startPoint x: 950, startPoint y: 686, endPoint x: 902, endPoint y: 219, distance: 469.3
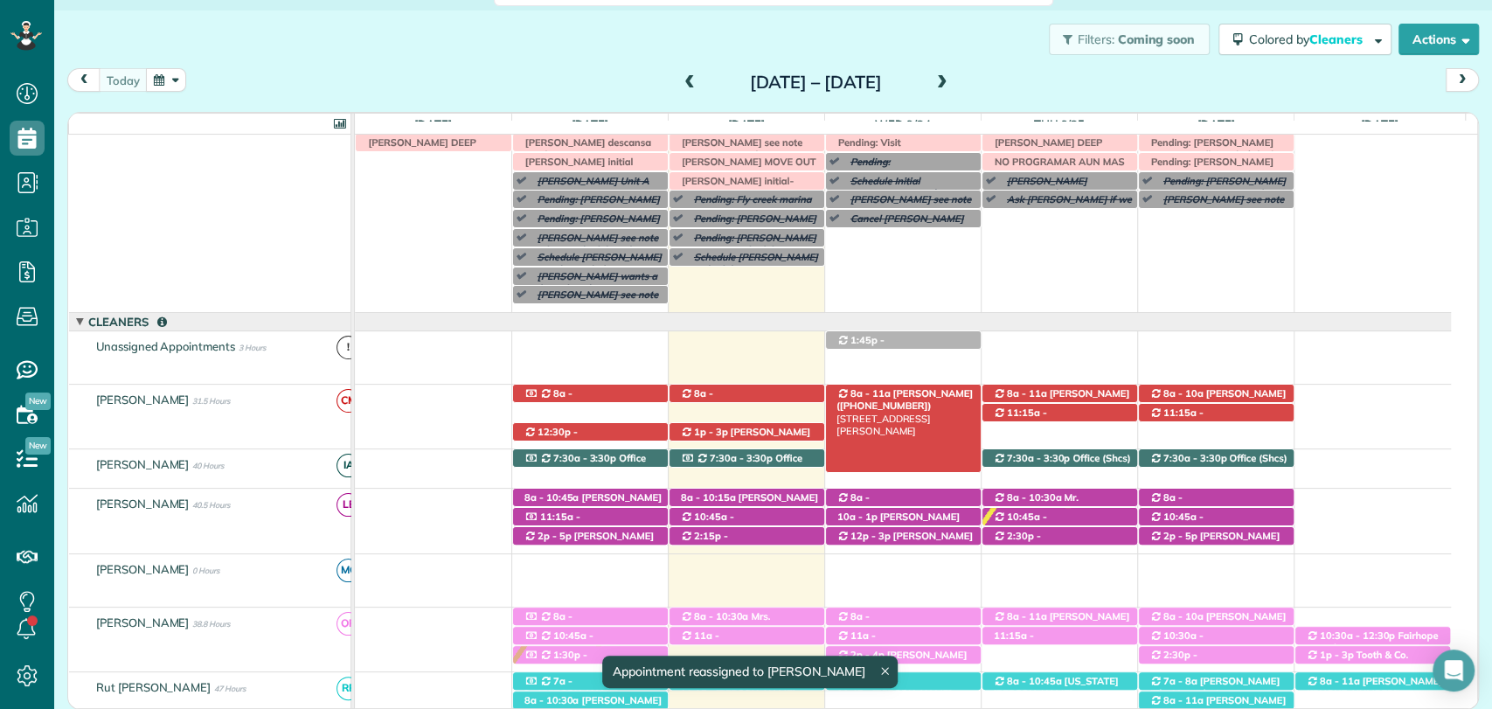
scroll to position [213, 0]
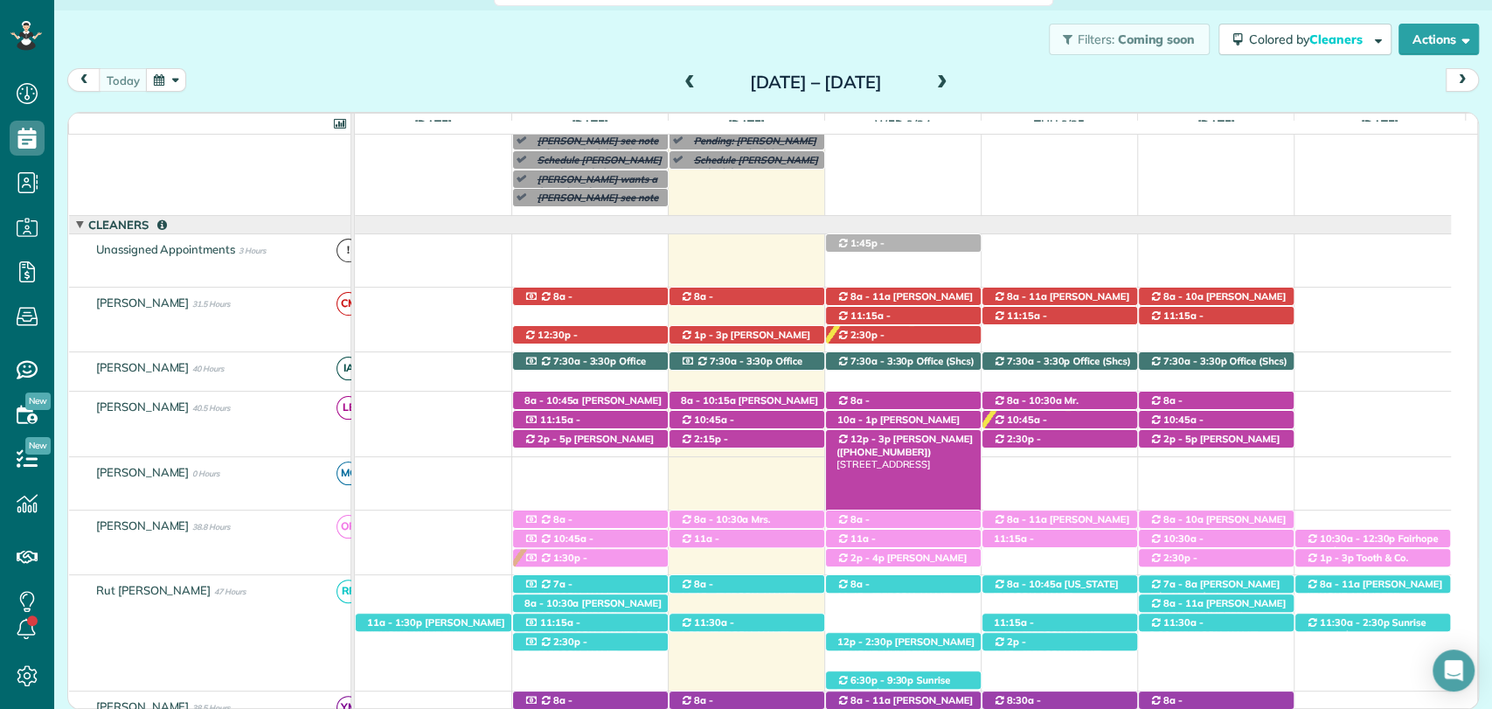
click at [912, 435] on span "Tiffany Williams (+15073202682)" at bounding box center [905, 445] width 136 height 24
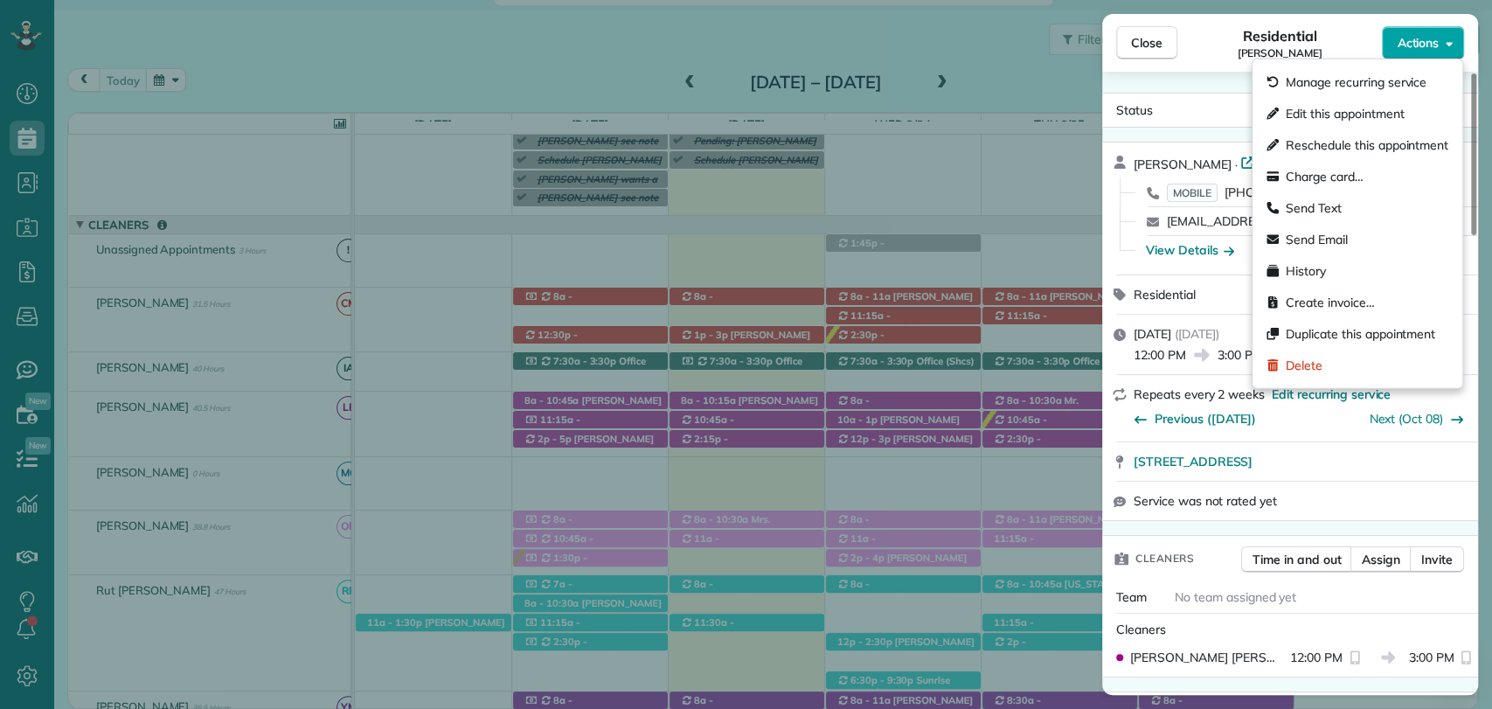
click at [1419, 45] on span "Actions" at bounding box center [1418, 42] width 42 height 17
click at [1343, 112] on span "Edit this appointment" at bounding box center [1345, 113] width 118 height 17
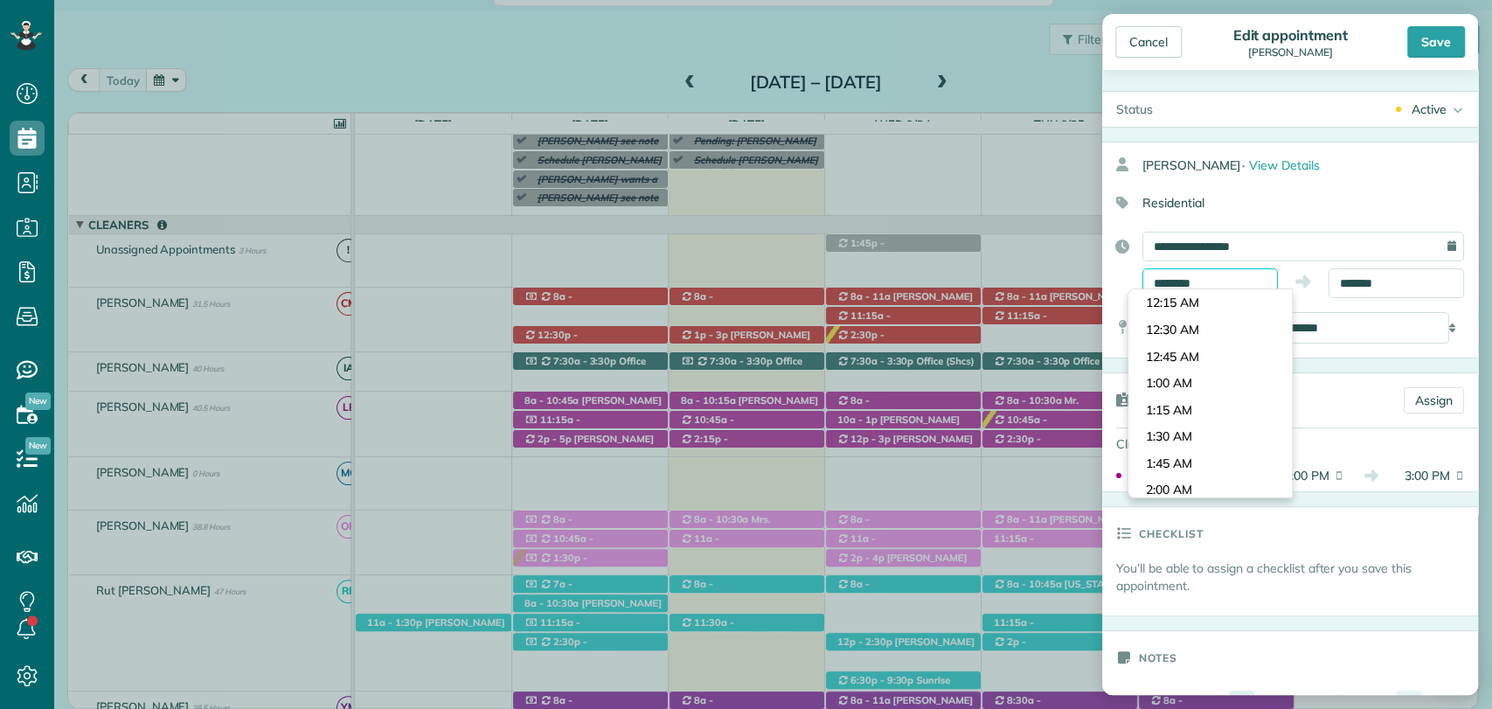
click at [1196, 280] on input "********" at bounding box center [1211, 283] width 136 height 30
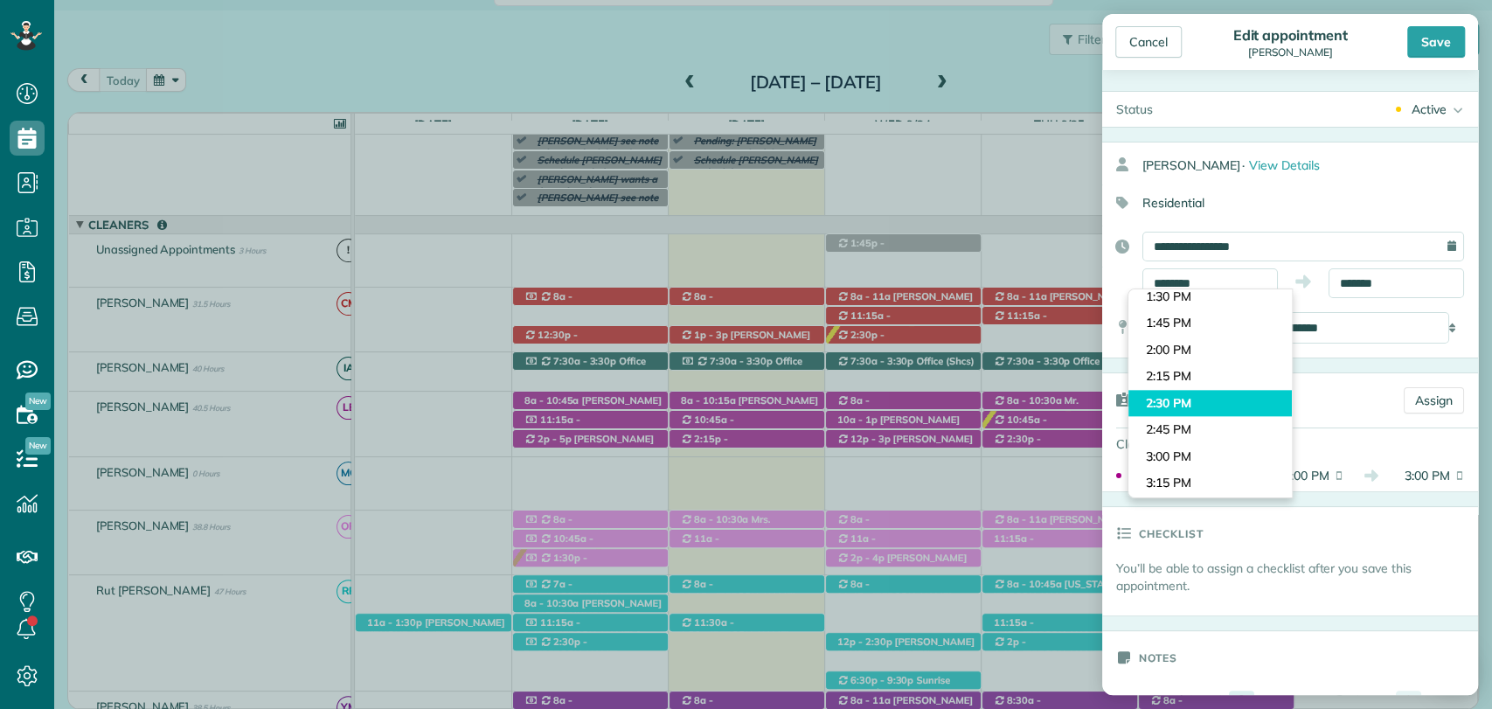
type input "*******"
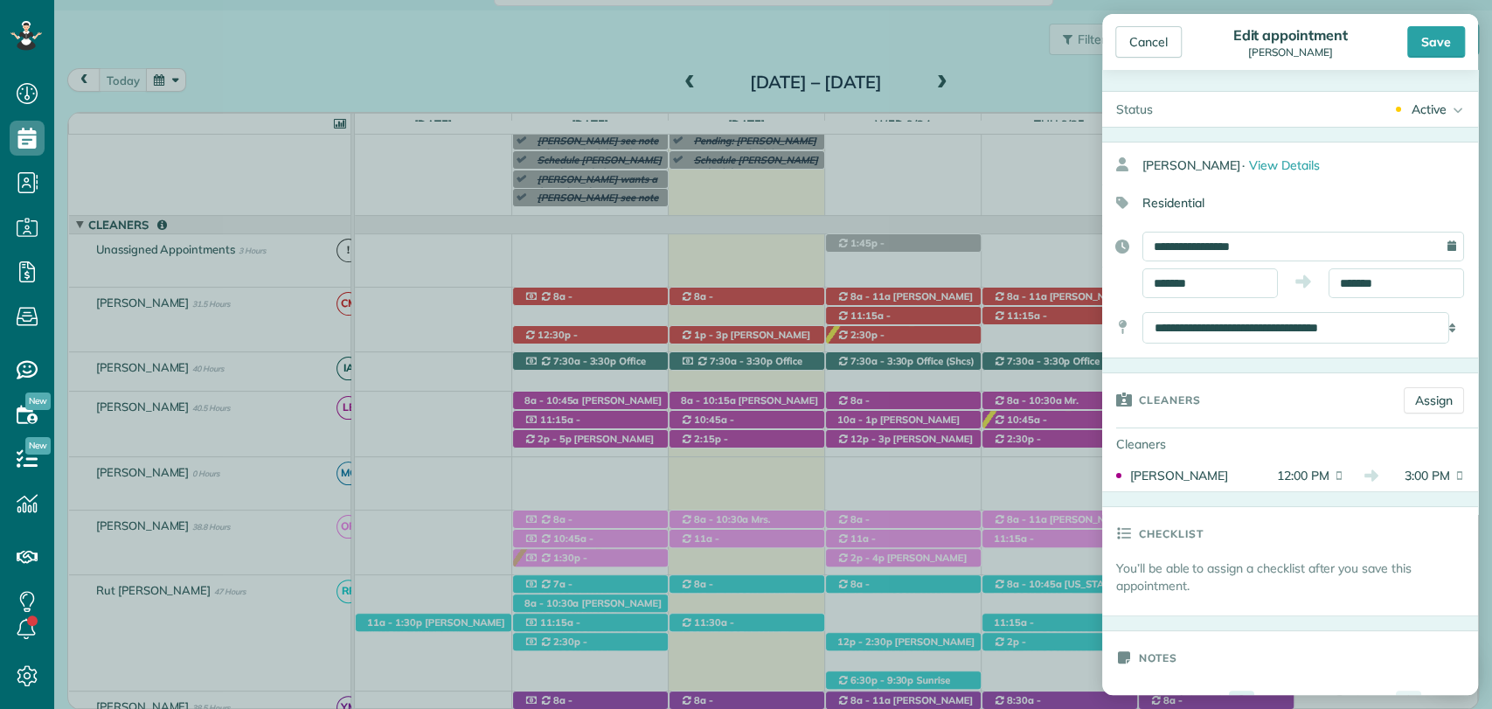
click at [1180, 407] on body "Dashboard Scheduling Calendar View List View Dispatch View - Weekly scheduling …" at bounding box center [746, 354] width 1492 height 709
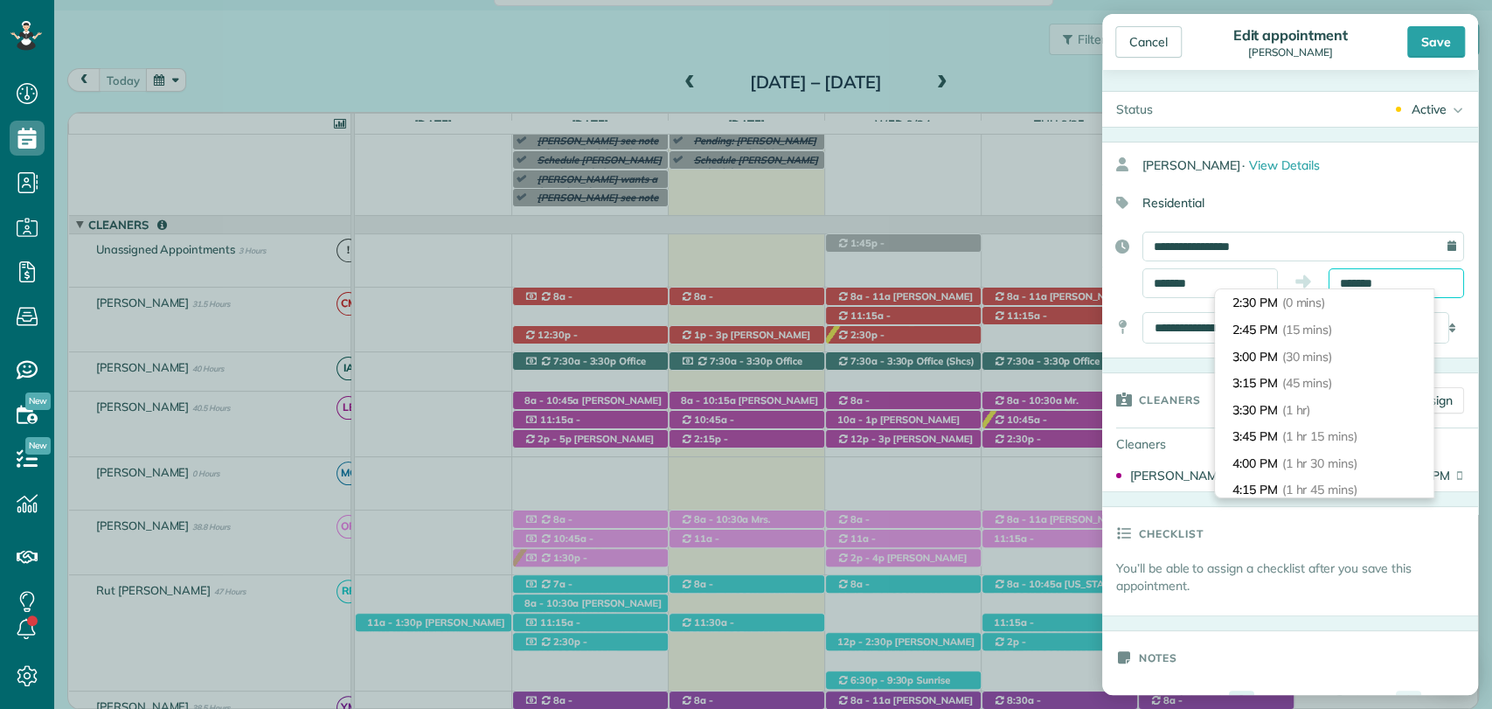
click at [1366, 285] on input "*******" at bounding box center [1397, 283] width 136 height 30
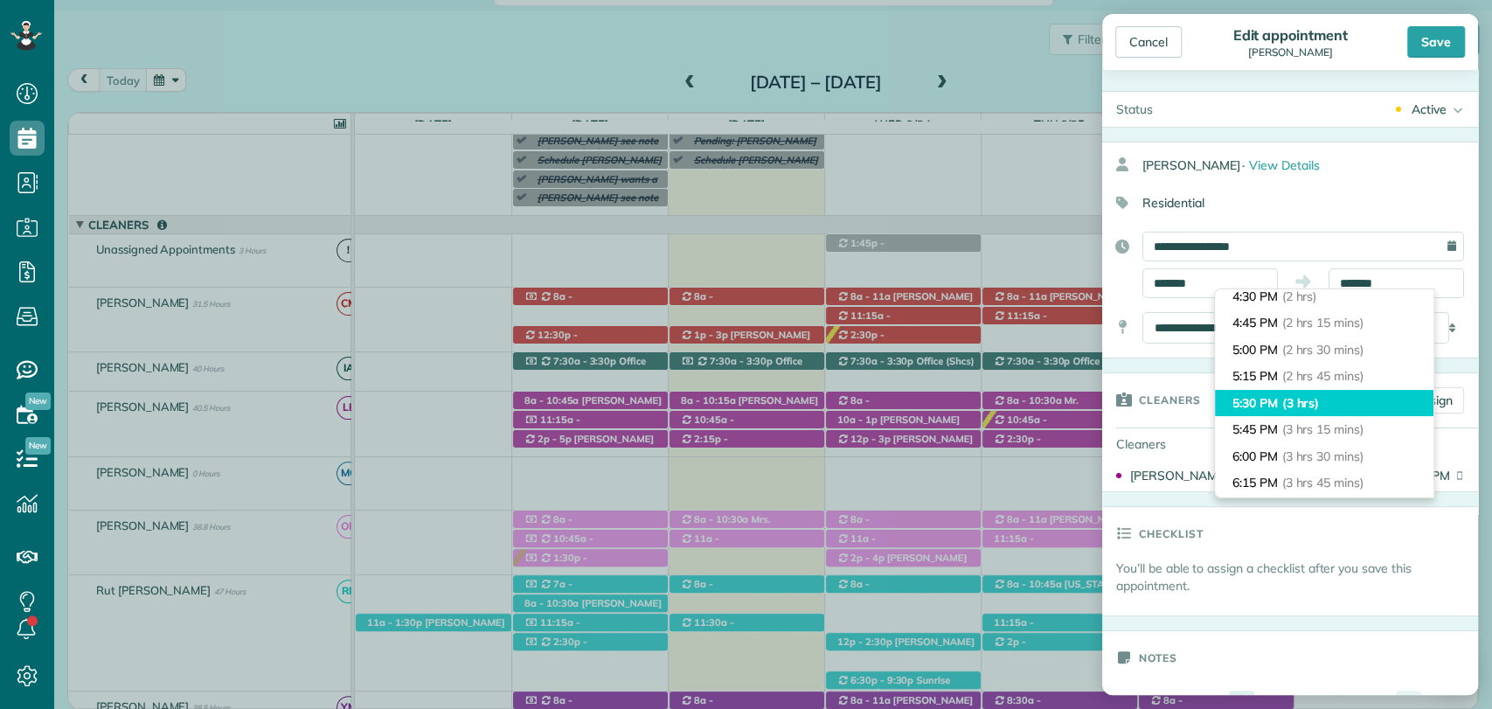
type input "*******"
click at [1310, 401] on span "(3 hrs)" at bounding box center [1301, 403] width 38 height 16
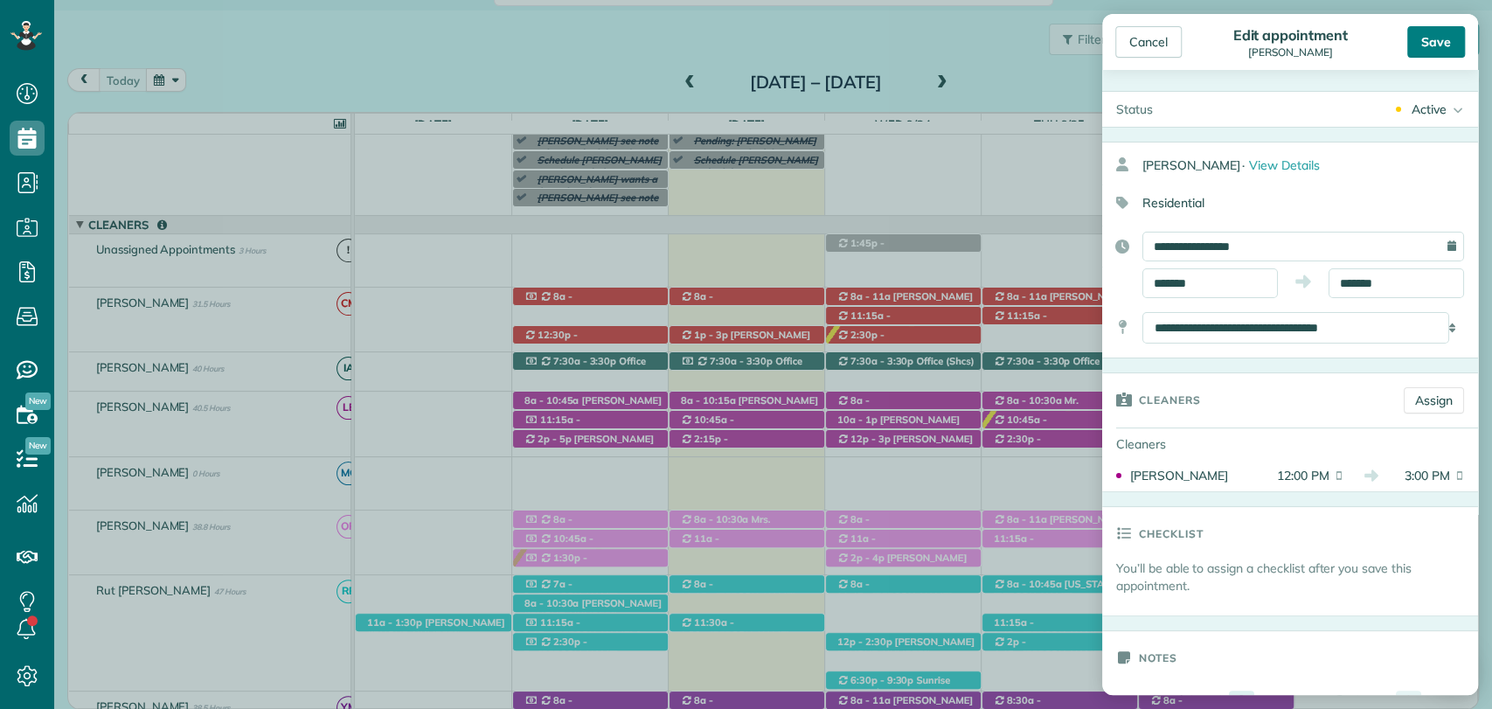
click at [1444, 45] on div "Save" at bounding box center [1437, 41] width 58 height 31
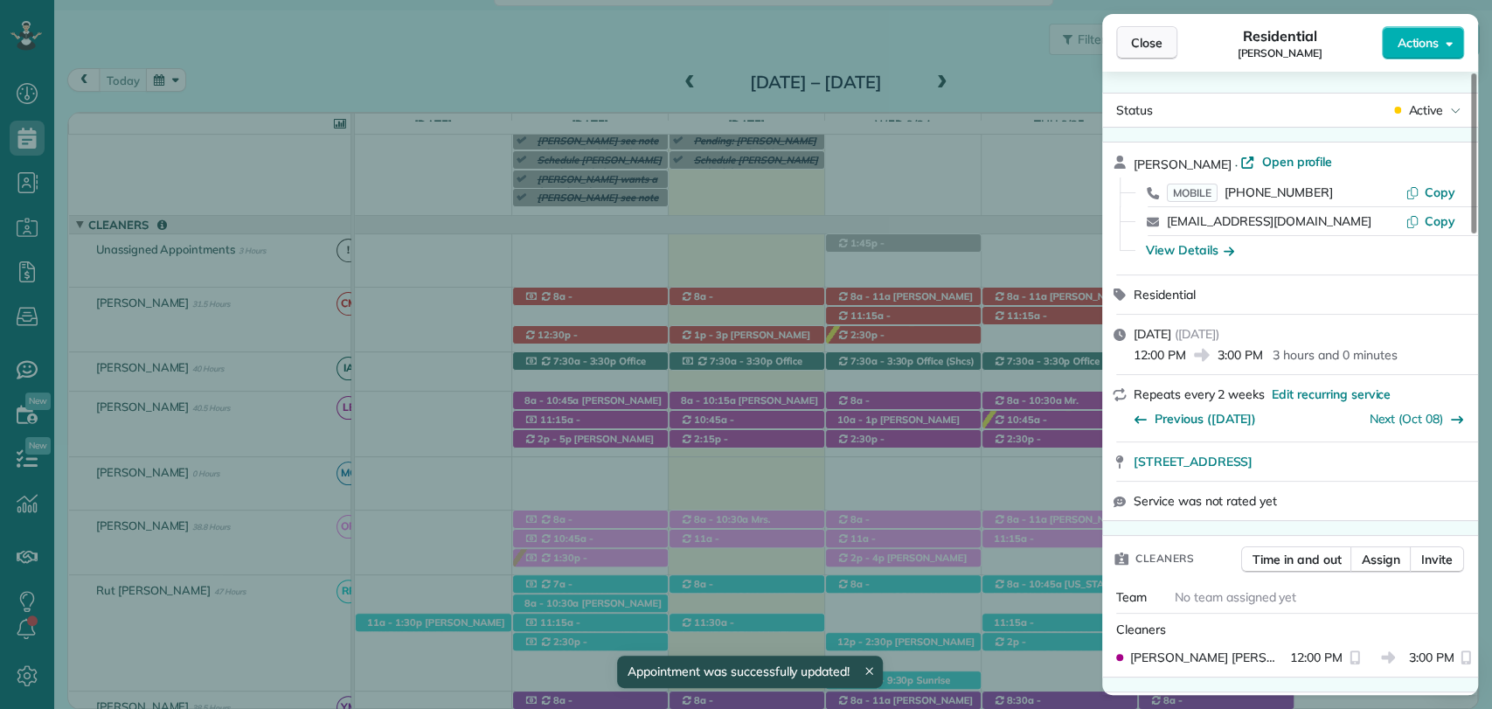
click at [1131, 43] on span "Close" at bounding box center [1146, 42] width 31 height 17
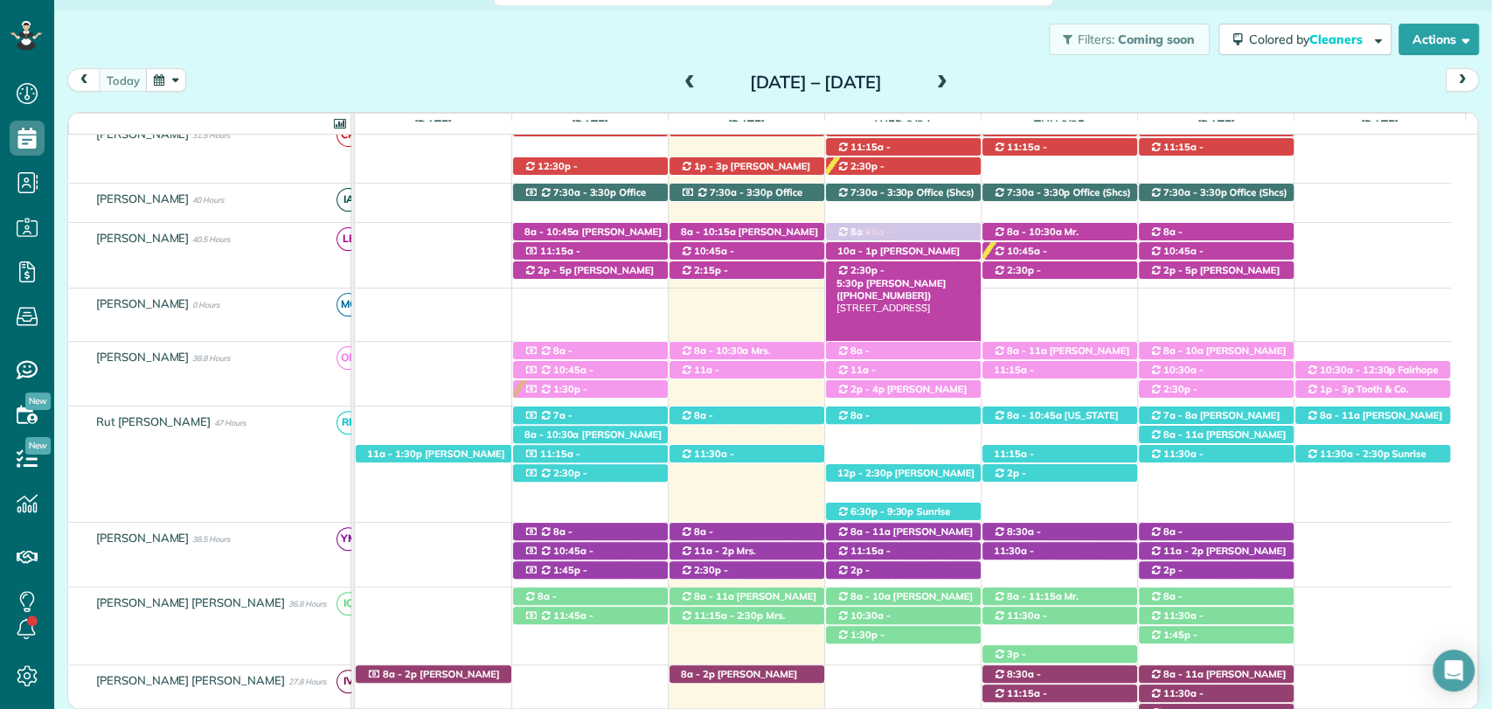
drag, startPoint x: 895, startPoint y: 594, endPoint x: 930, endPoint y: 273, distance: 322.7
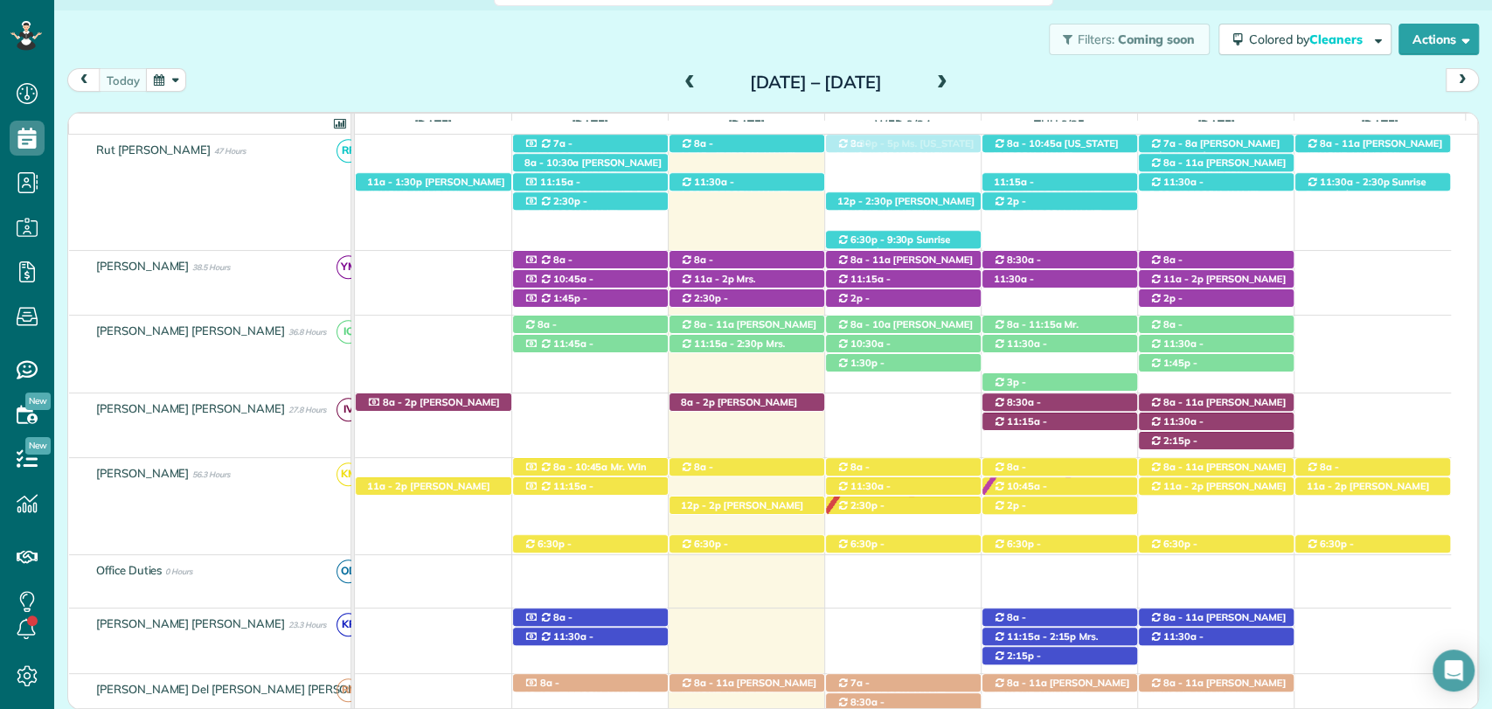
drag, startPoint x: 879, startPoint y: 655, endPoint x: 916, endPoint y: 211, distance: 445.7
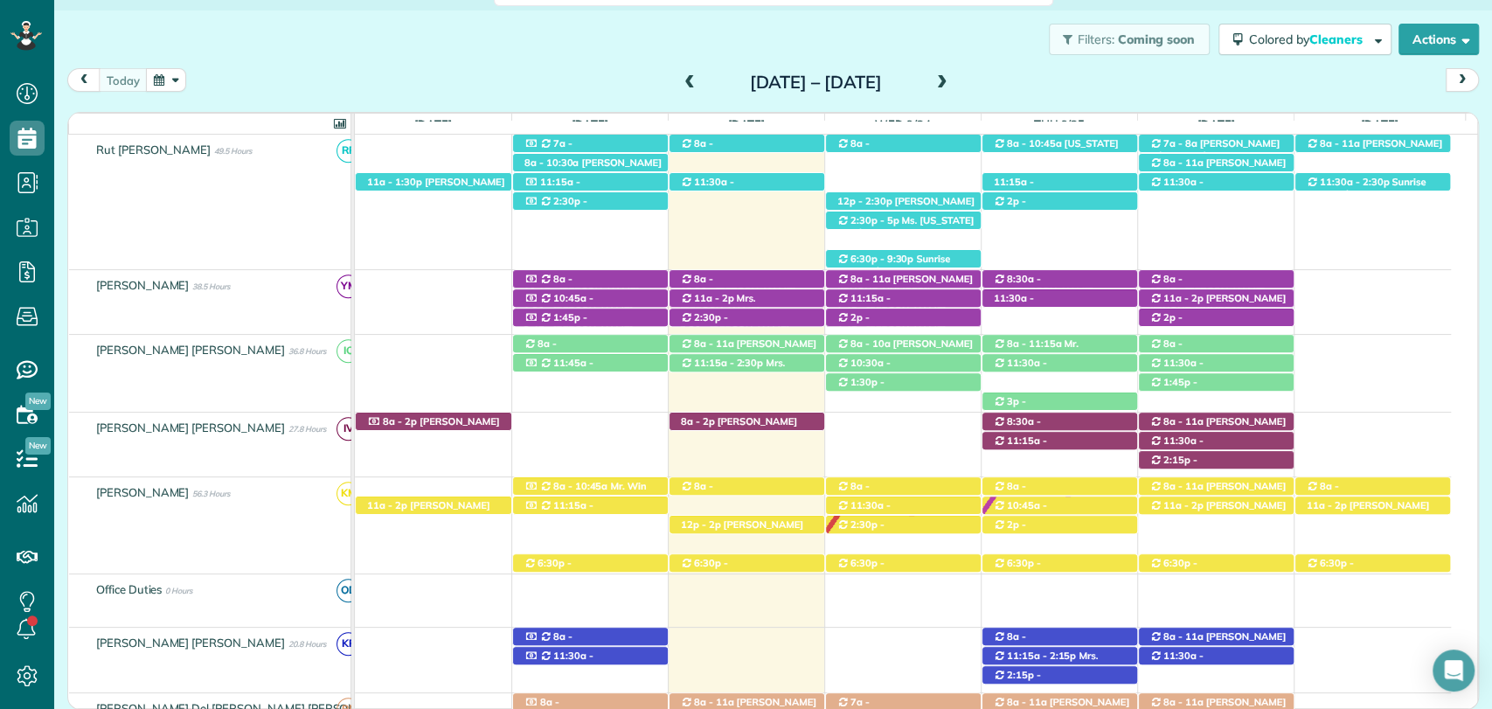
click at [450, 65] on div "Filters: Coming soon Colored by Cleaners Color by Cleaner Color by Team Color b…" at bounding box center [773, 39] width 1438 height 58
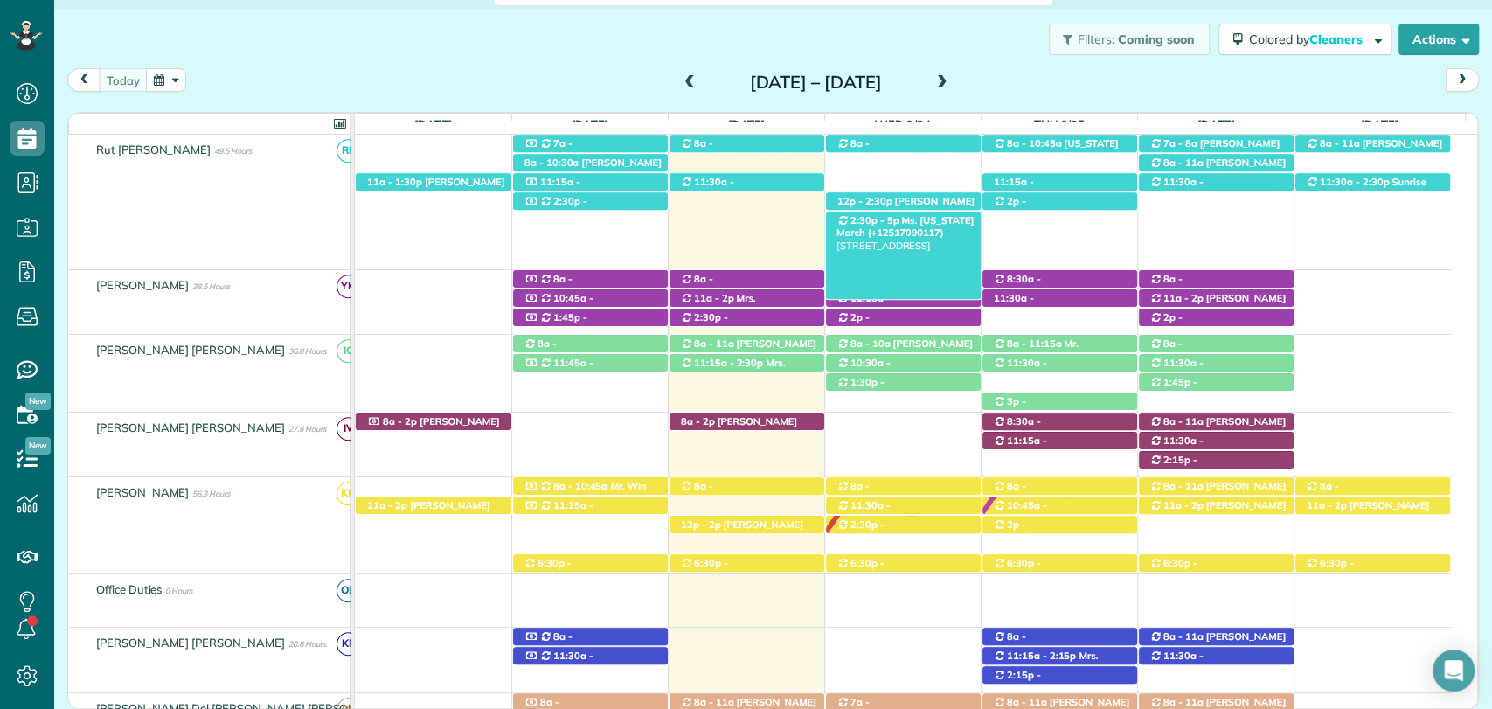
click at [919, 219] on span "Ms. Virginia March (+12517090117)" at bounding box center [905, 226] width 137 height 24
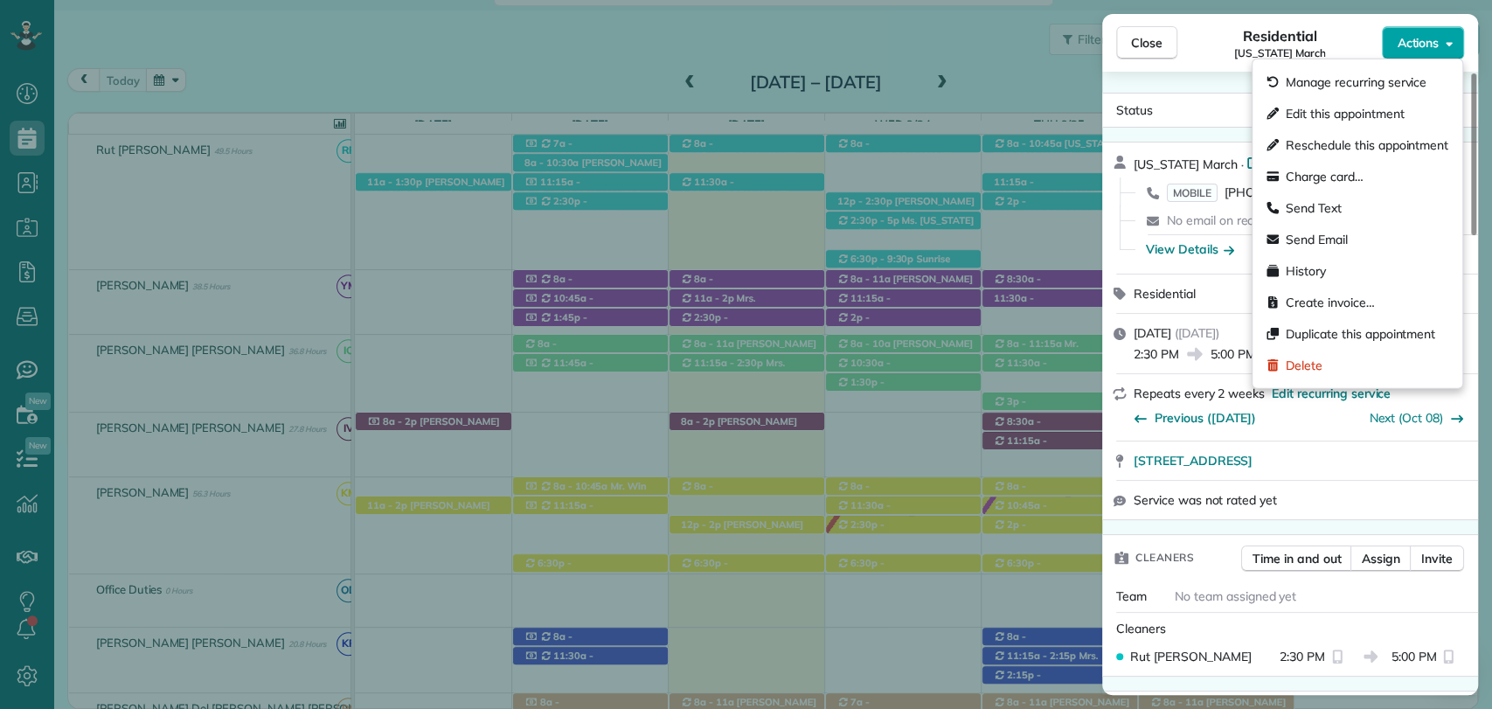
click at [1390, 44] on button "Actions" at bounding box center [1423, 42] width 82 height 33
click at [1247, 163] on link "Open profile" at bounding box center [1293, 161] width 92 height 17
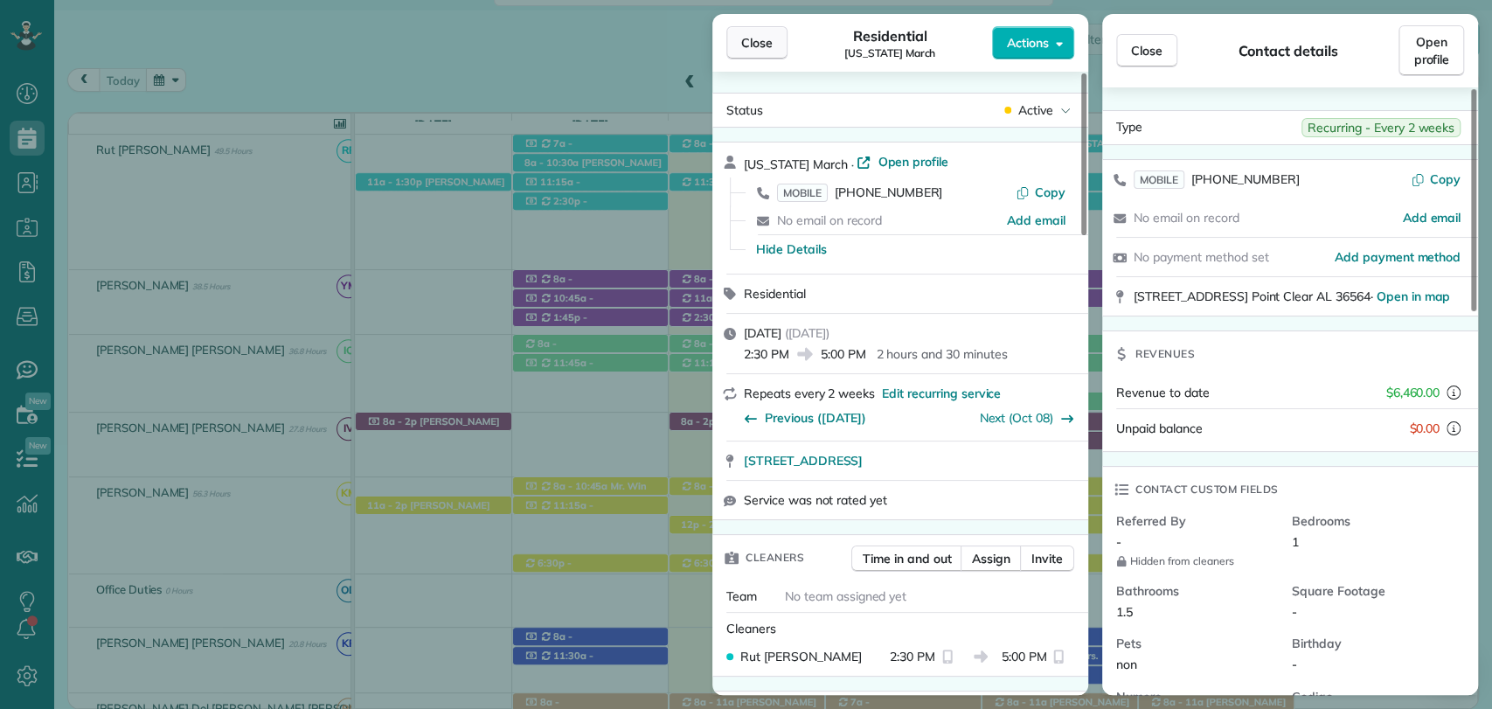
click at [760, 37] on span "Close" at bounding box center [756, 42] width 31 height 17
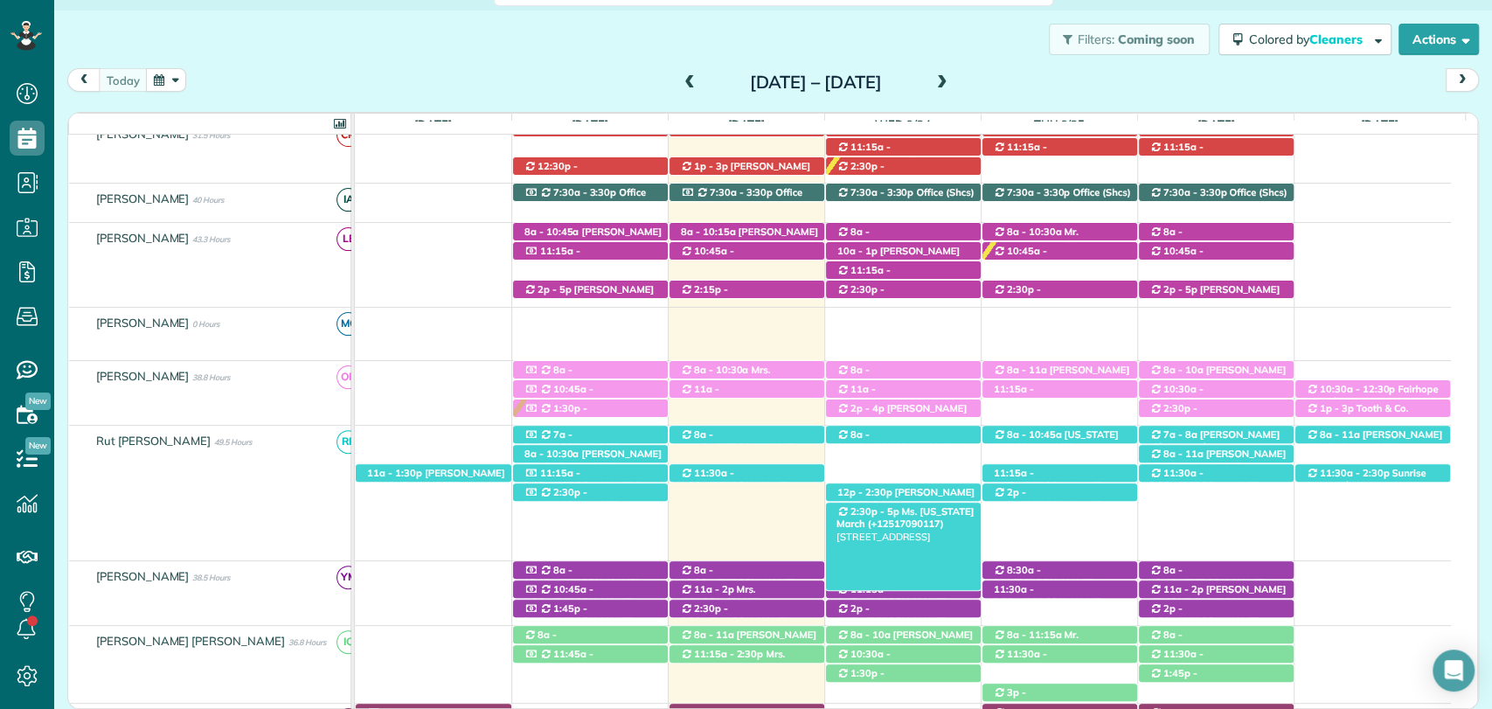
click at [894, 513] on span "Ms. Virginia March (+12517090117)" at bounding box center [905, 517] width 137 height 24
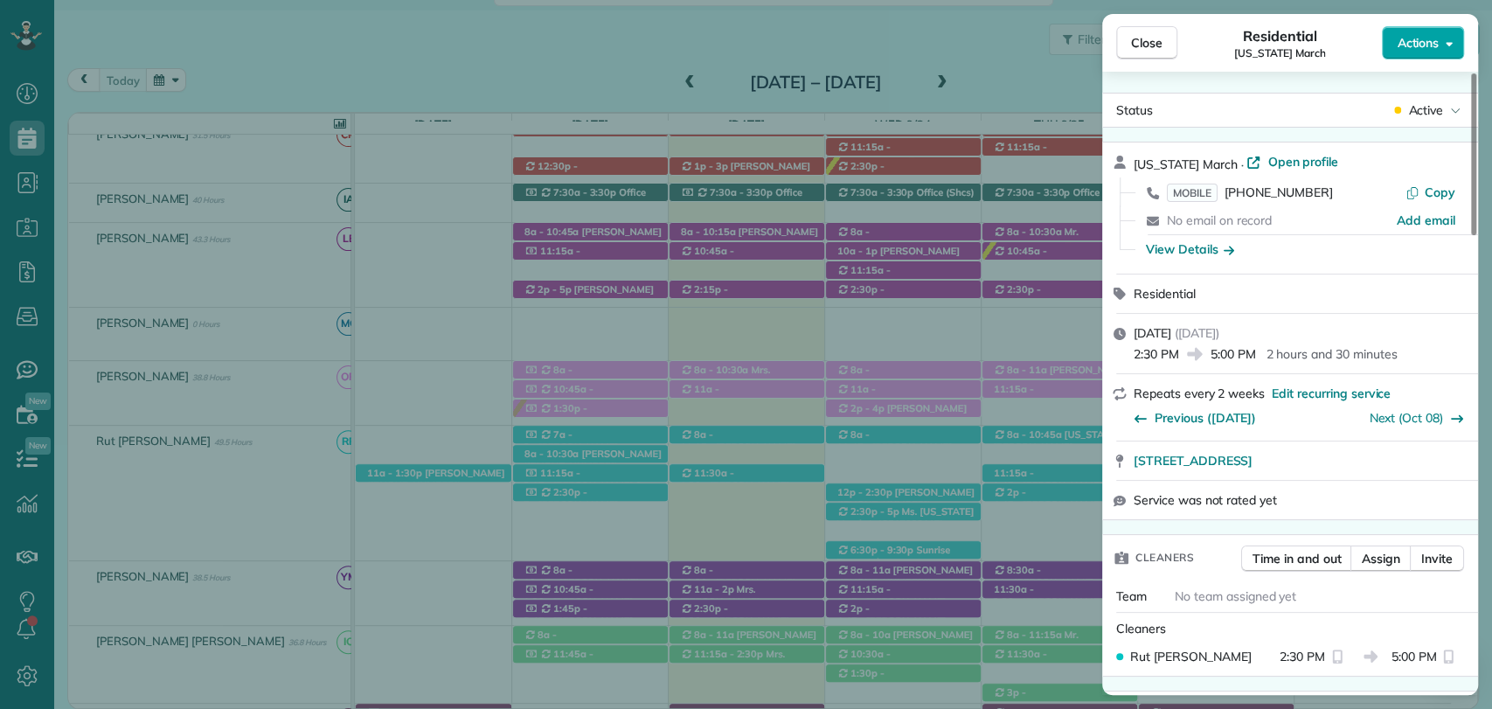
click at [1418, 29] on button "Actions" at bounding box center [1423, 42] width 82 height 33
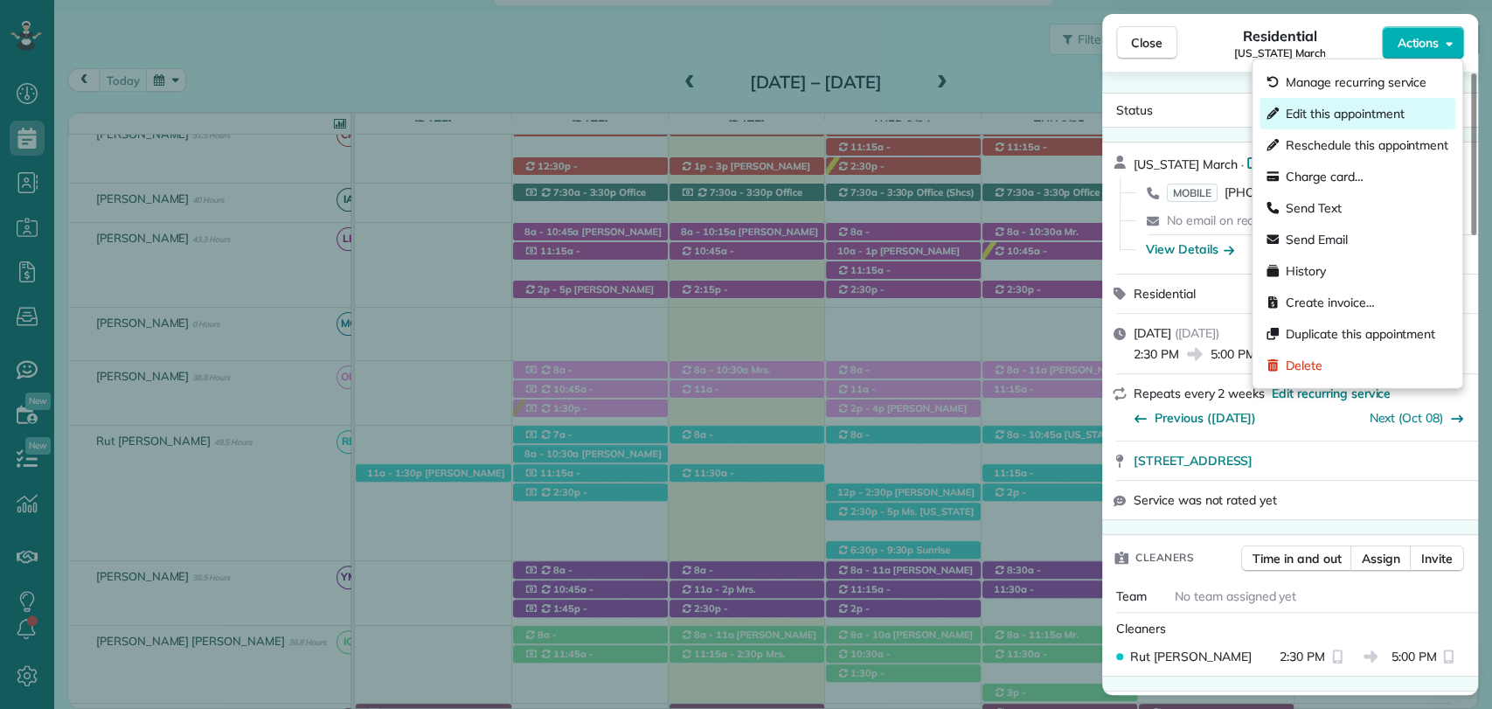
click at [1352, 107] on span "Edit this appointment" at bounding box center [1345, 113] width 118 height 17
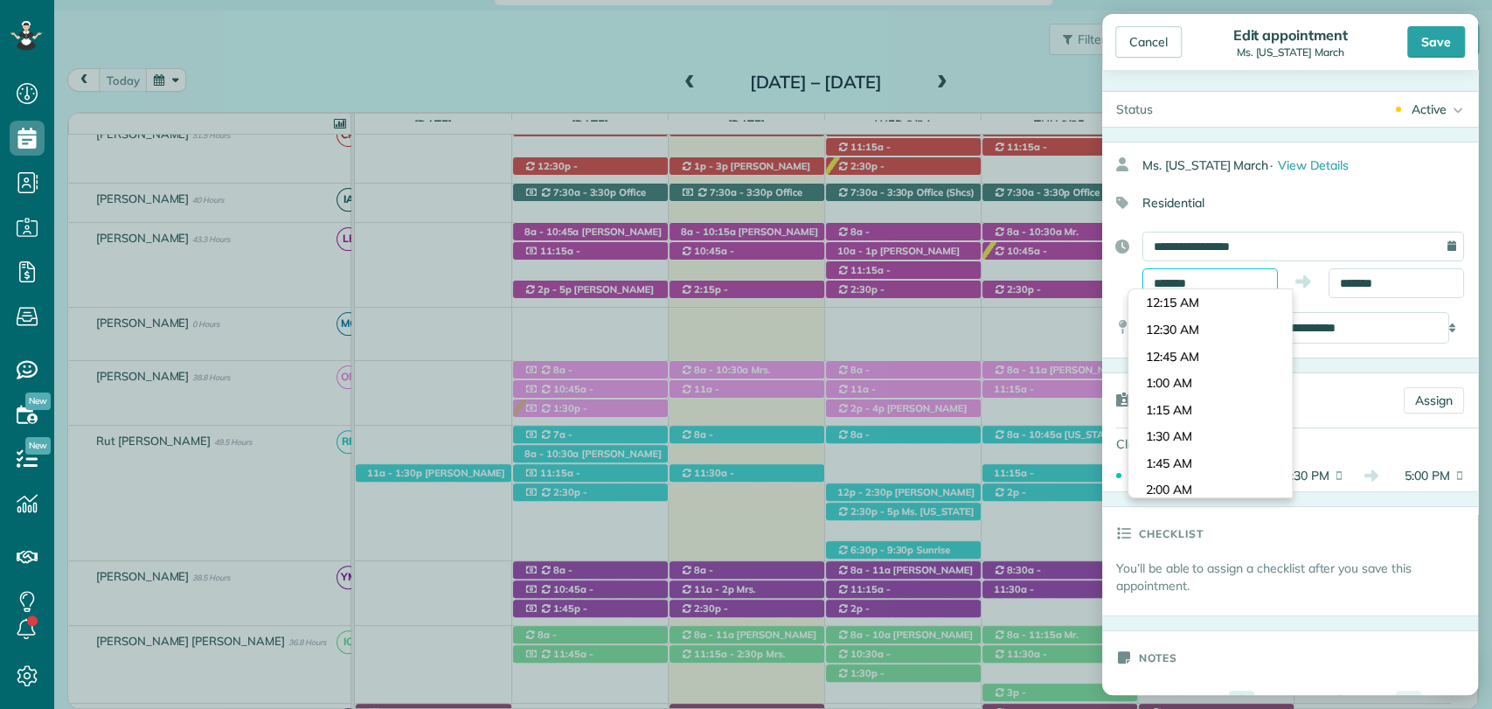
click at [1204, 282] on input "*******" at bounding box center [1211, 283] width 136 height 30
type input "*******"
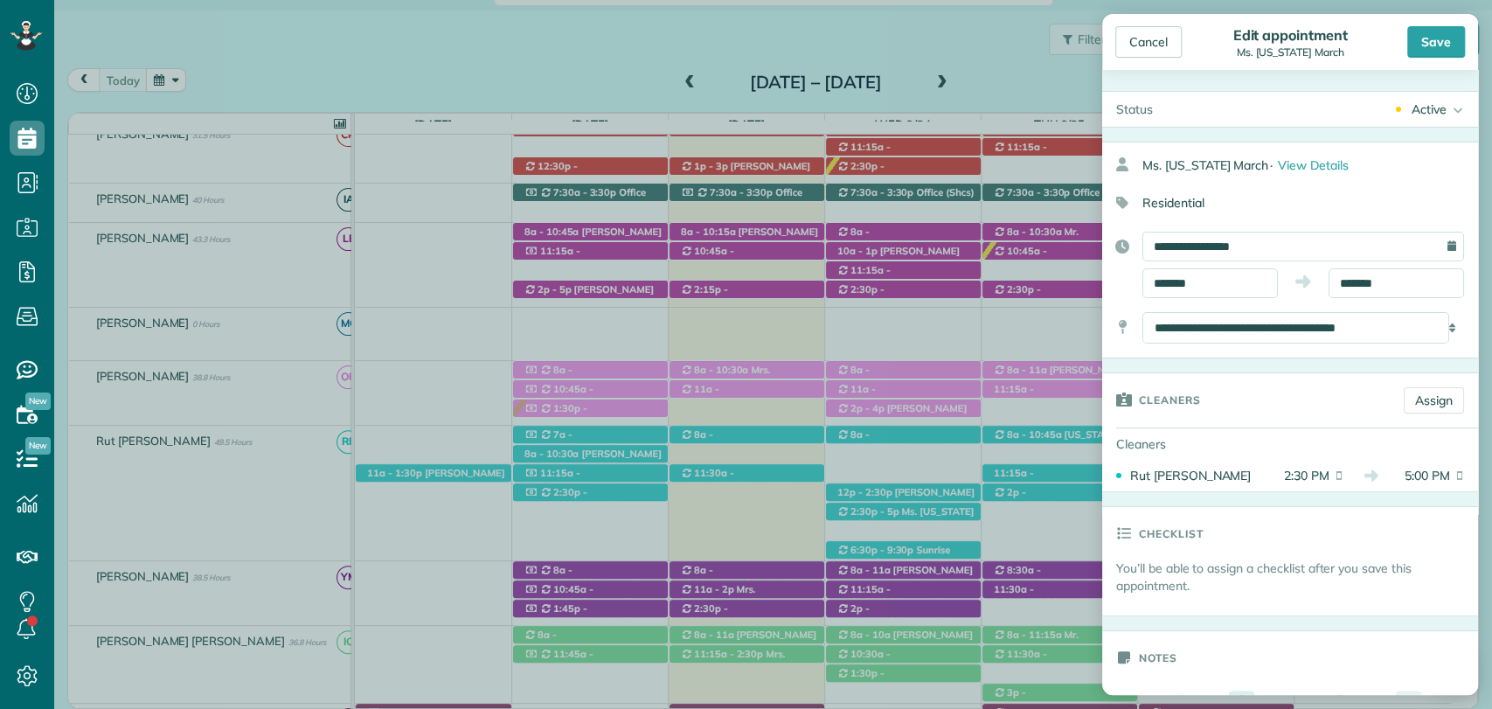
click at [1183, 359] on body "Dashboard Scheduling Calendar View List View Dispatch View - Weekly scheduling …" at bounding box center [746, 354] width 1492 height 709
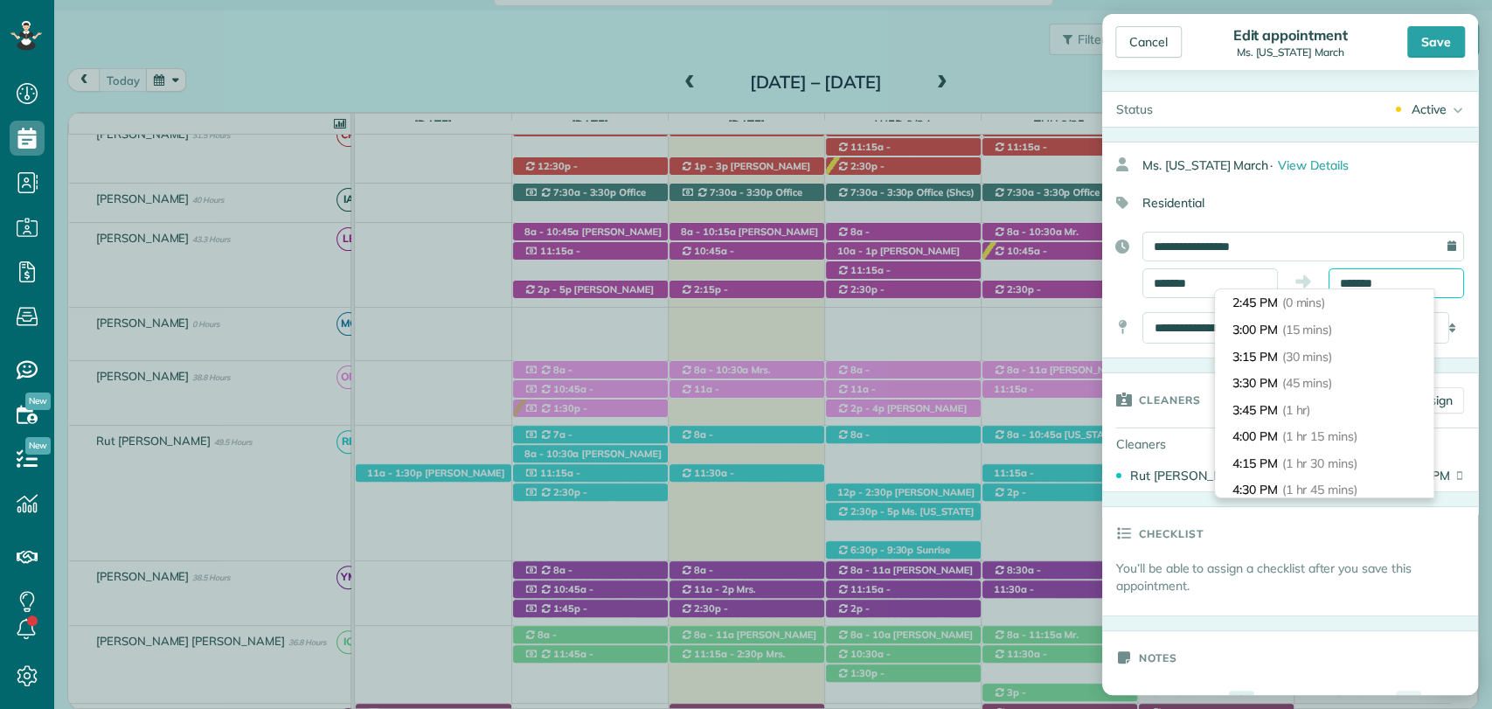
click at [1359, 288] on input "*******" at bounding box center [1397, 283] width 136 height 30
type input "*******"
click at [1296, 344] on li "5:15 PM (2 hrs 30 mins)" at bounding box center [1324, 357] width 219 height 27
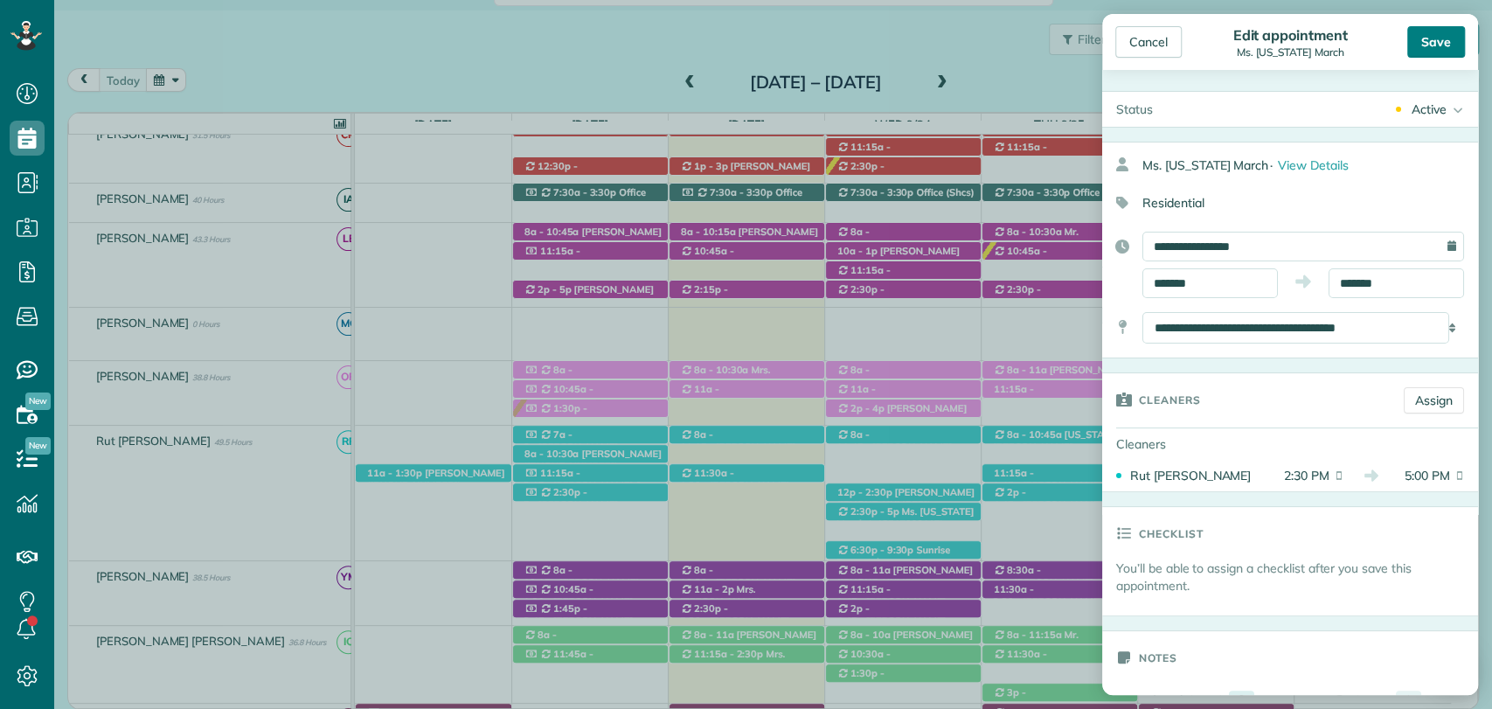
click at [1434, 38] on div "Save" at bounding box center [1437, 41] width 58 height 31
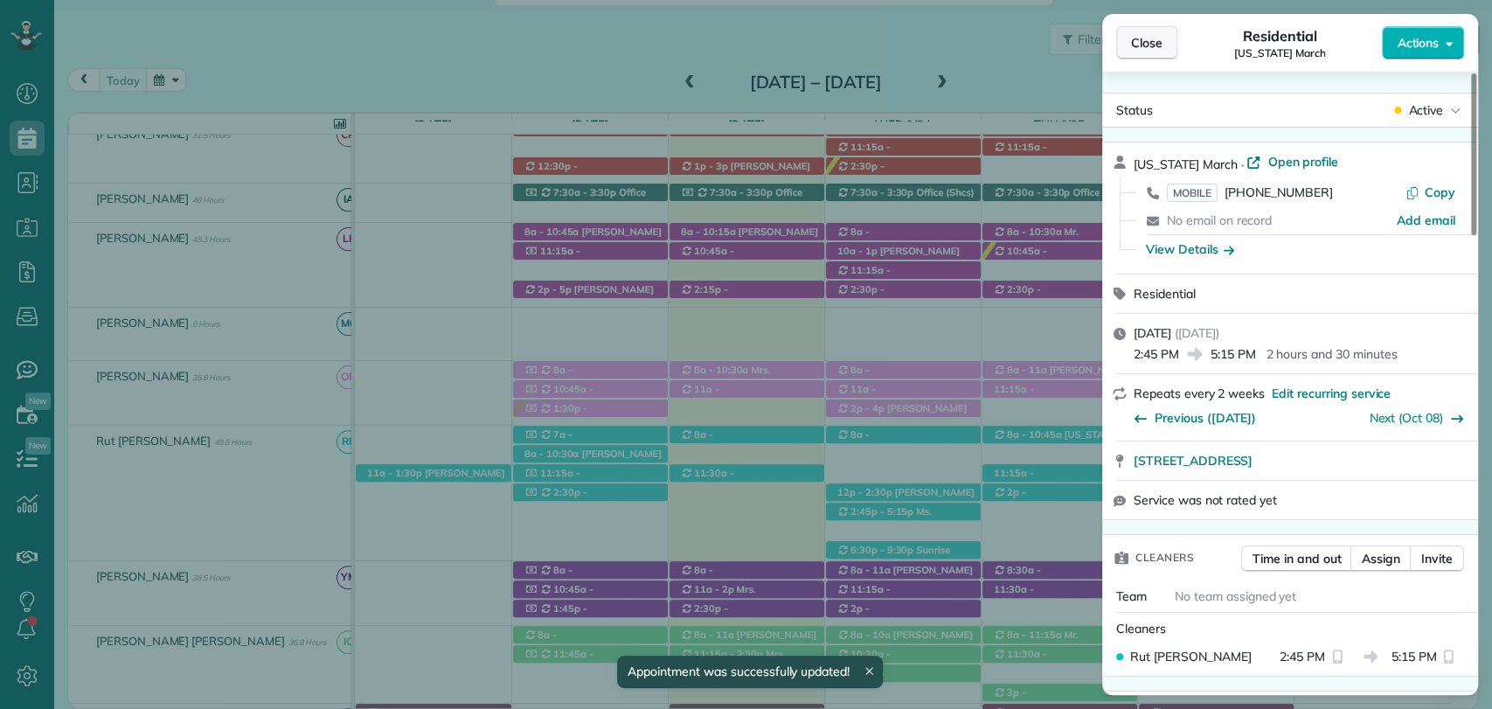
click at [1130, 44] on button "Close" at bounding box center [1146, 42] width 61 height 33
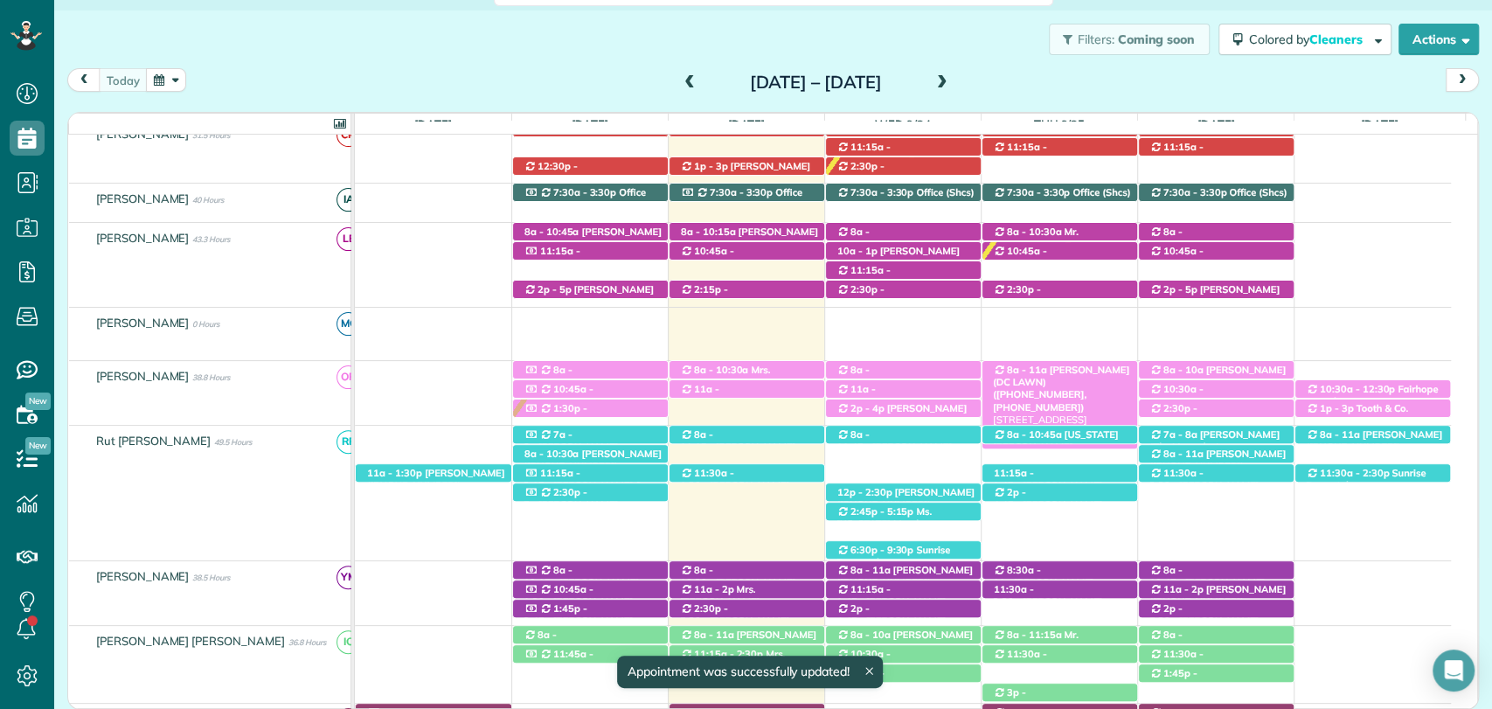
scroll to position [559, 0]
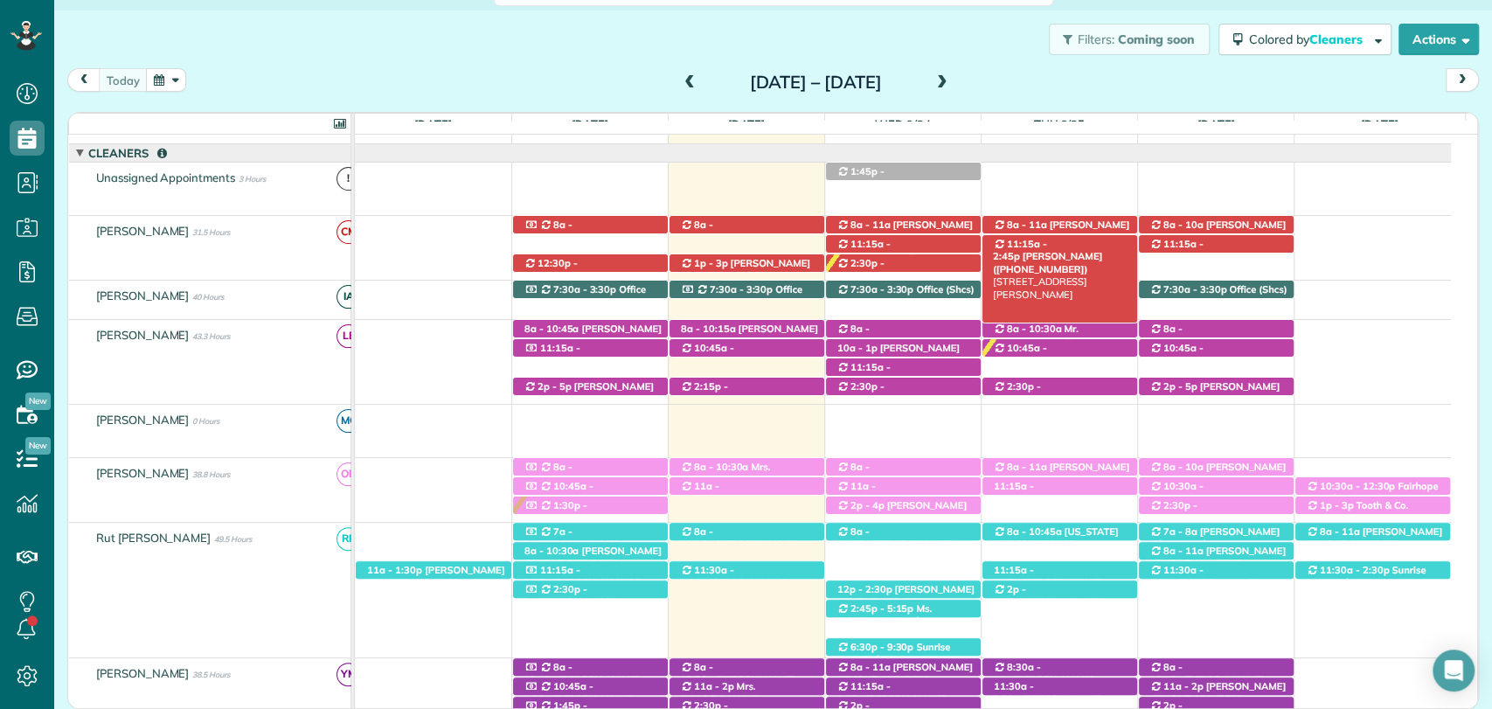
click at [1102, 250] on span "Mrs. Joselyn Amoo (+12517163100)" at bounding box center [1047, 262] width 109 height 24
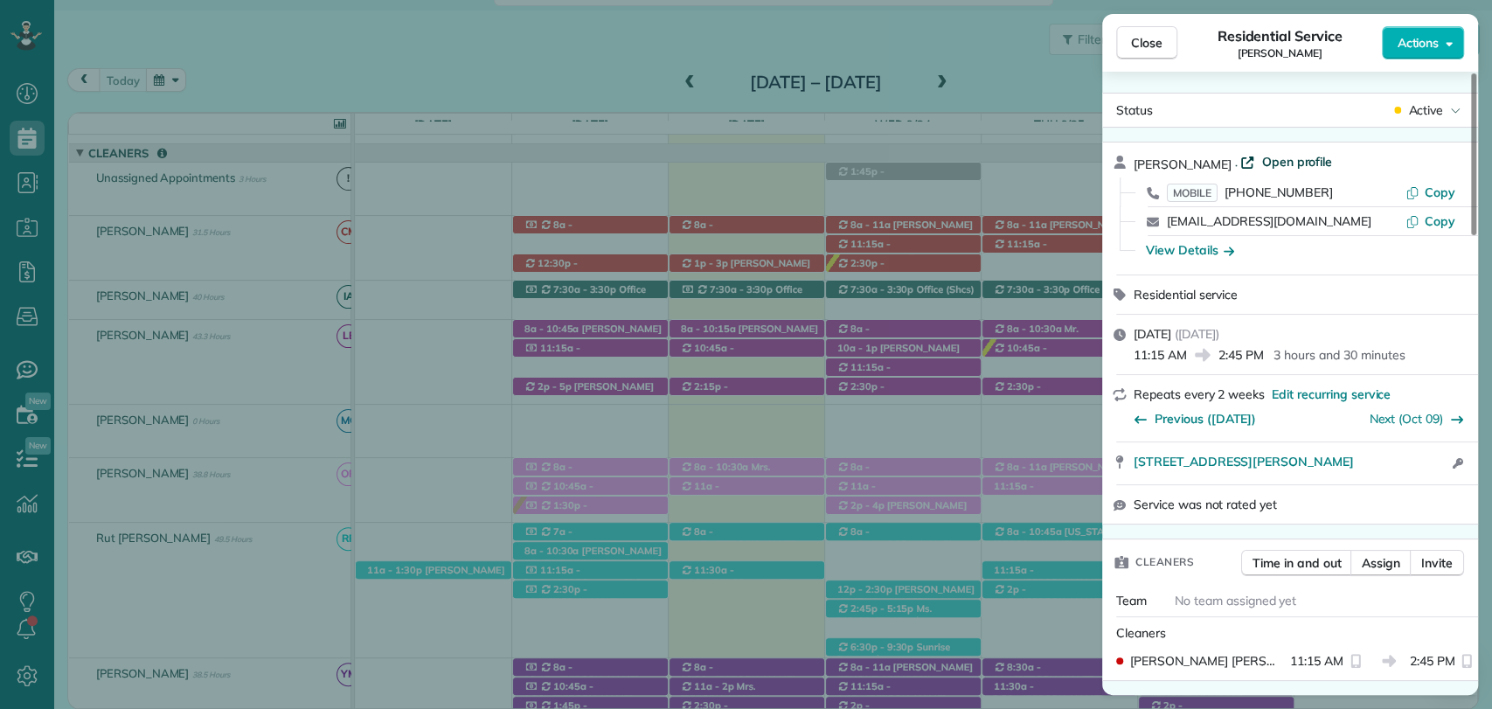
click at [1282, 164] on span "Open profile" at bounding box center [1297, 161] width 71 height 17
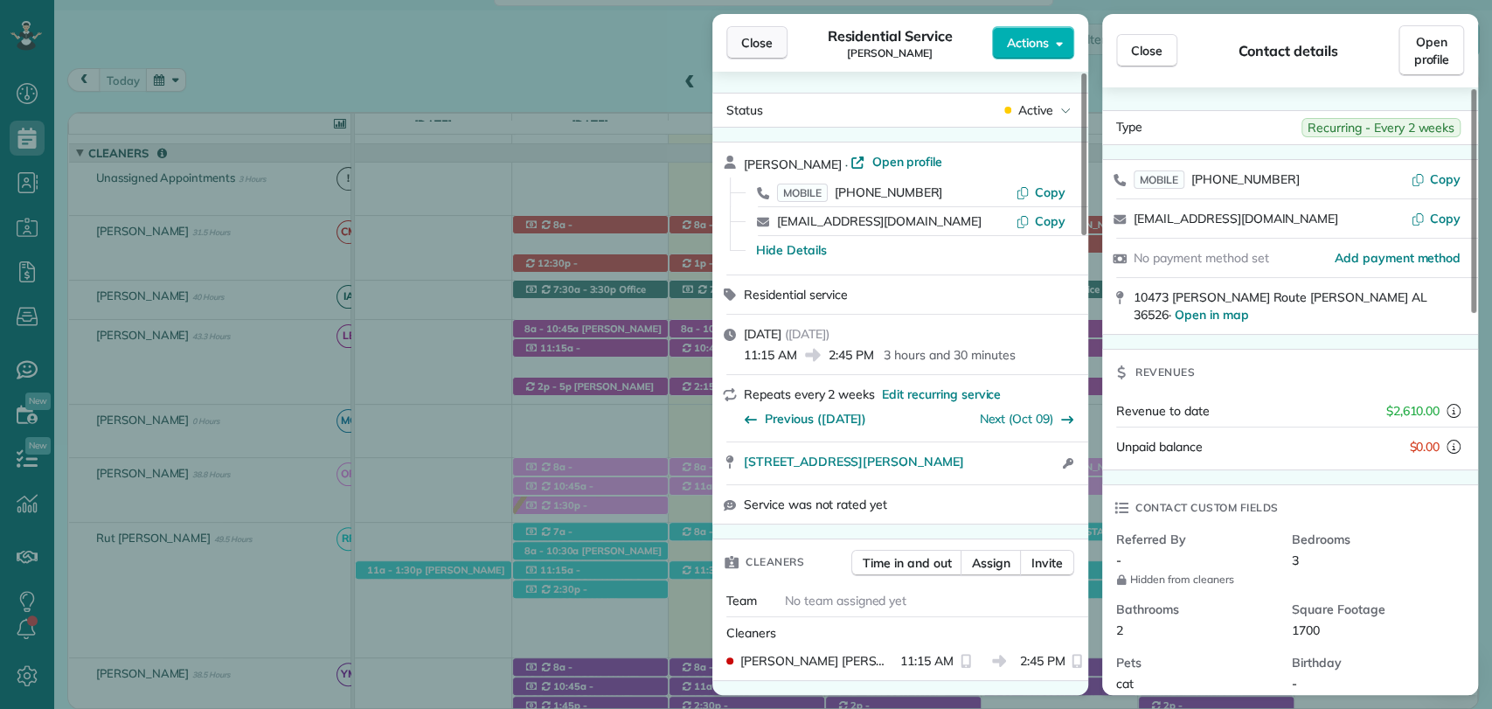
click at [762, 50] on span "Close" at bounding box center [756, 42] width 31 height 17
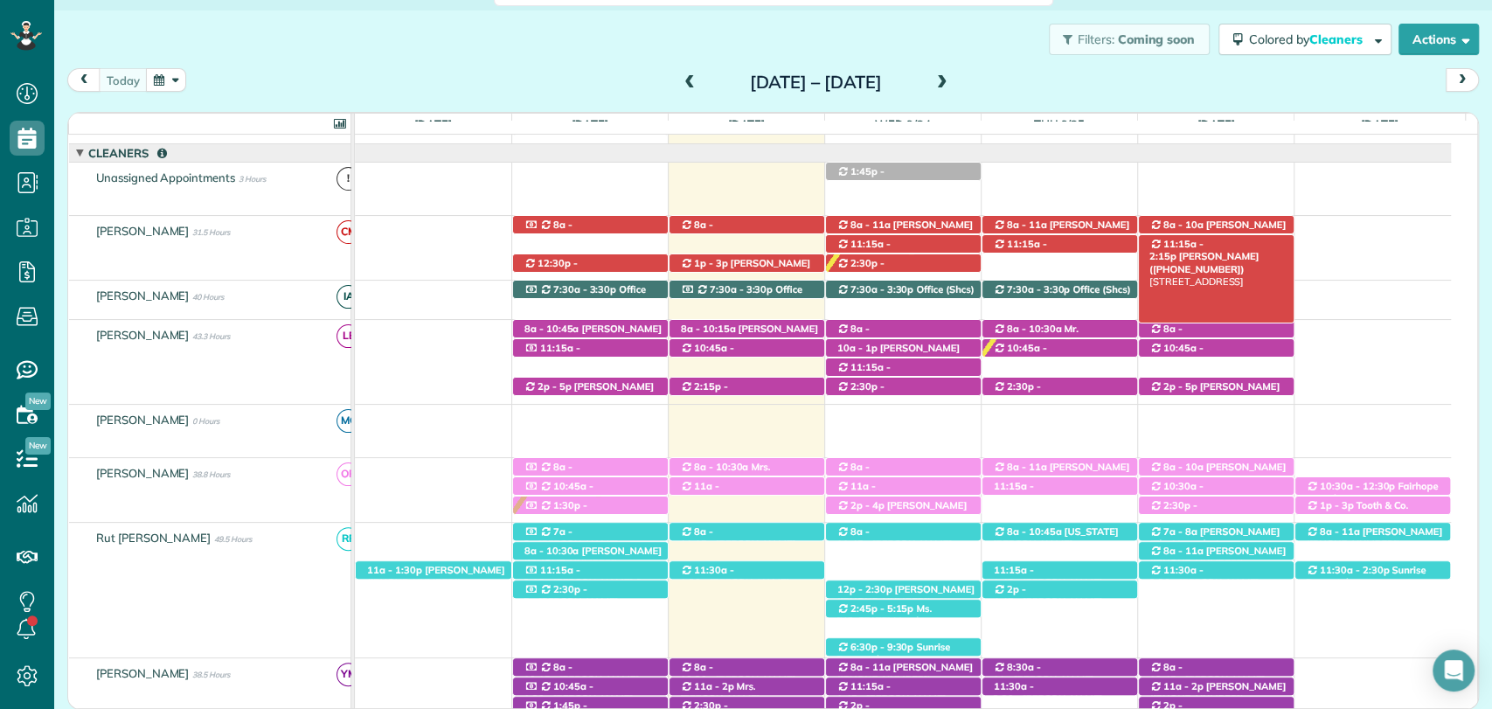
click at [1222, 250] on span "Mrs. Carrie Walsh (+12514583900)" at bounding box center [1204, 262] width 109 height 24
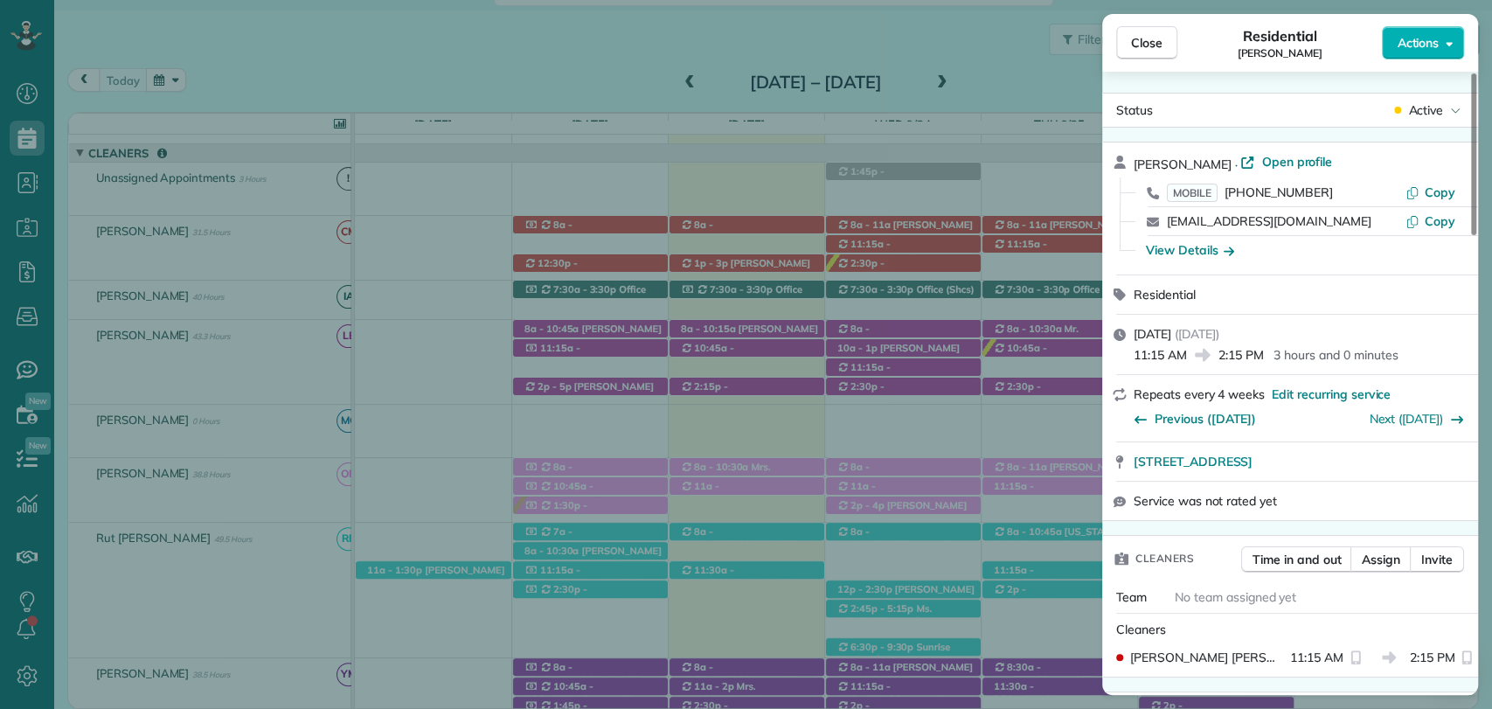
click at [1278, 160] on span "Open profile" at bounding box center [1297, 161] width 71 height 17
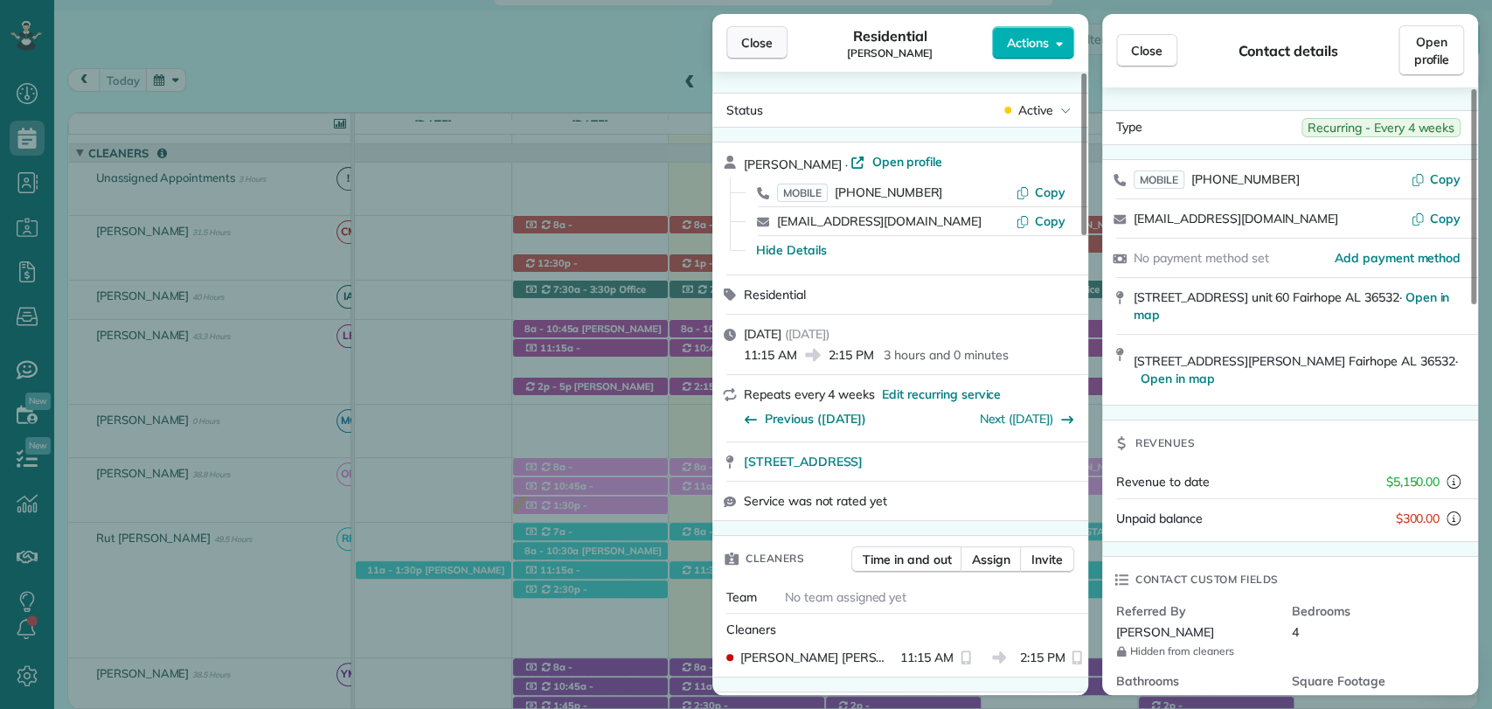
click at [745, 45] on span "Close" at bounding box center [756, 42] width 31 height 17
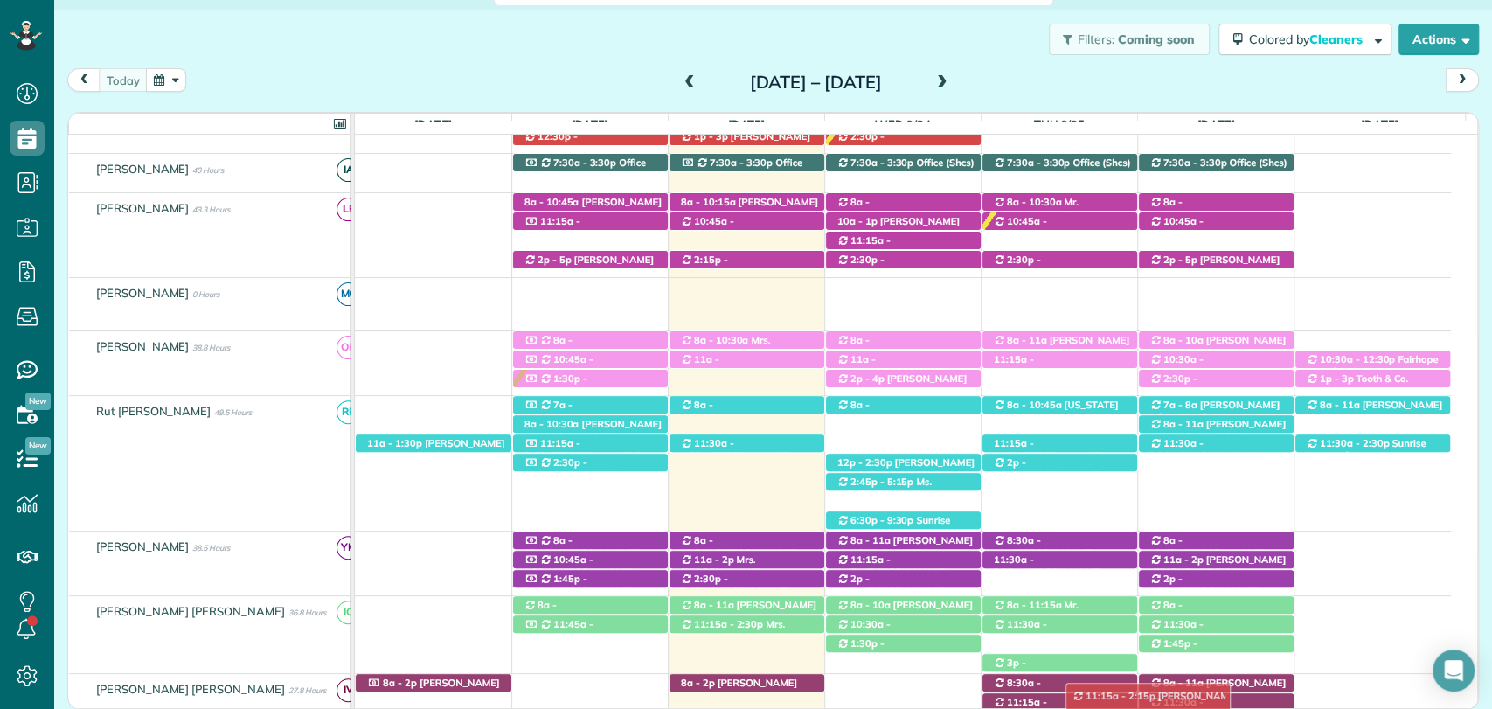
scroll to position [326, 0]
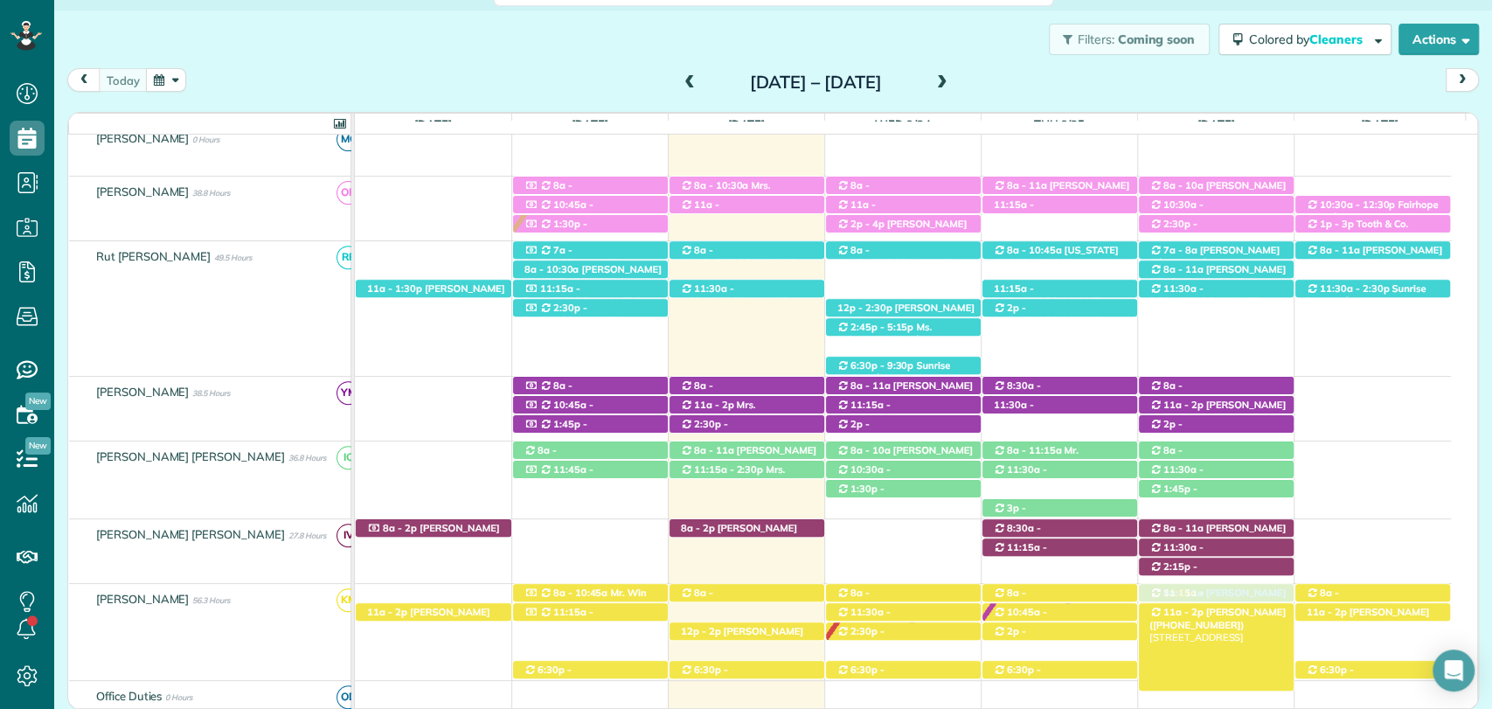
drag, startPoint x: 1230, startPoint y: 240, endPoint x: 1221, endPoint y: 614, distance: 373.4
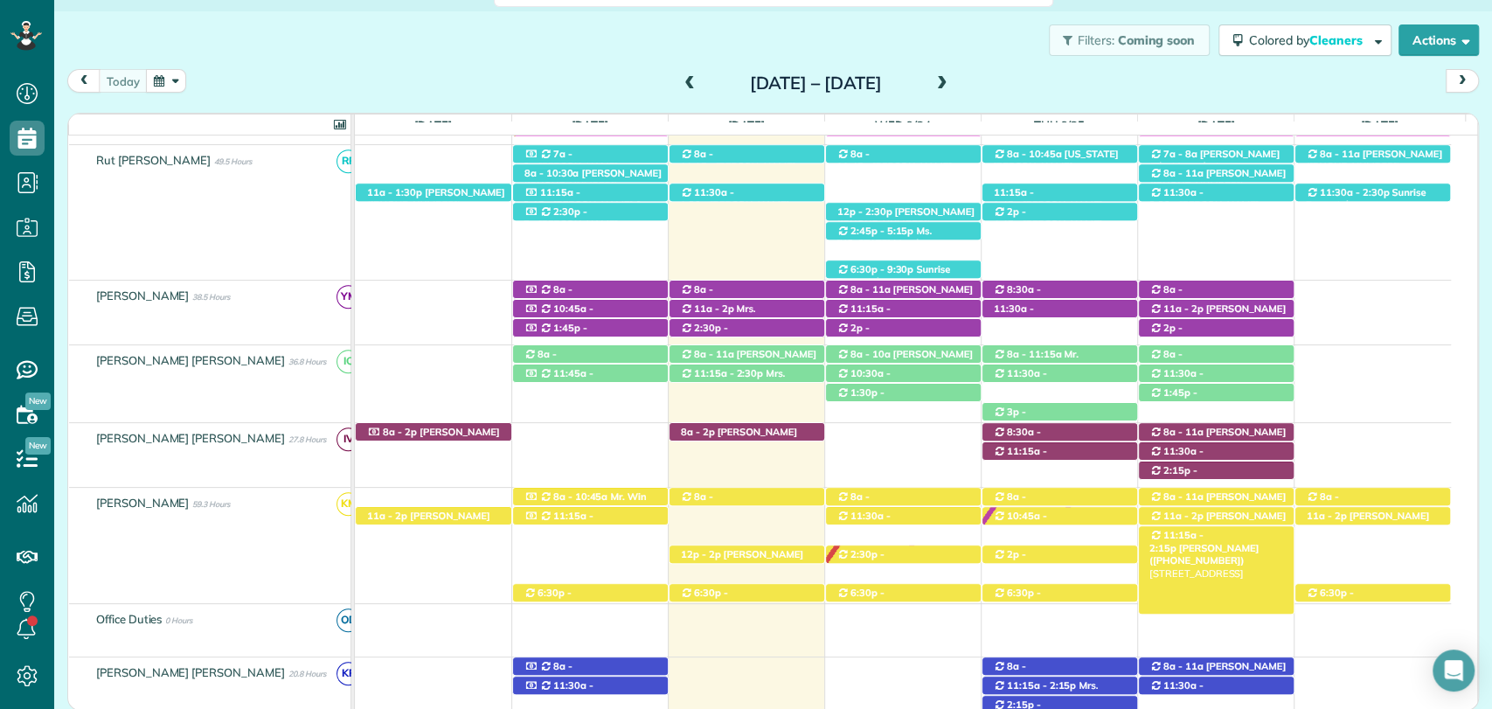
click at [1204, 539] on span "11:15a - 2:15p" at bounding box center [1177, 541] width 54 height 24
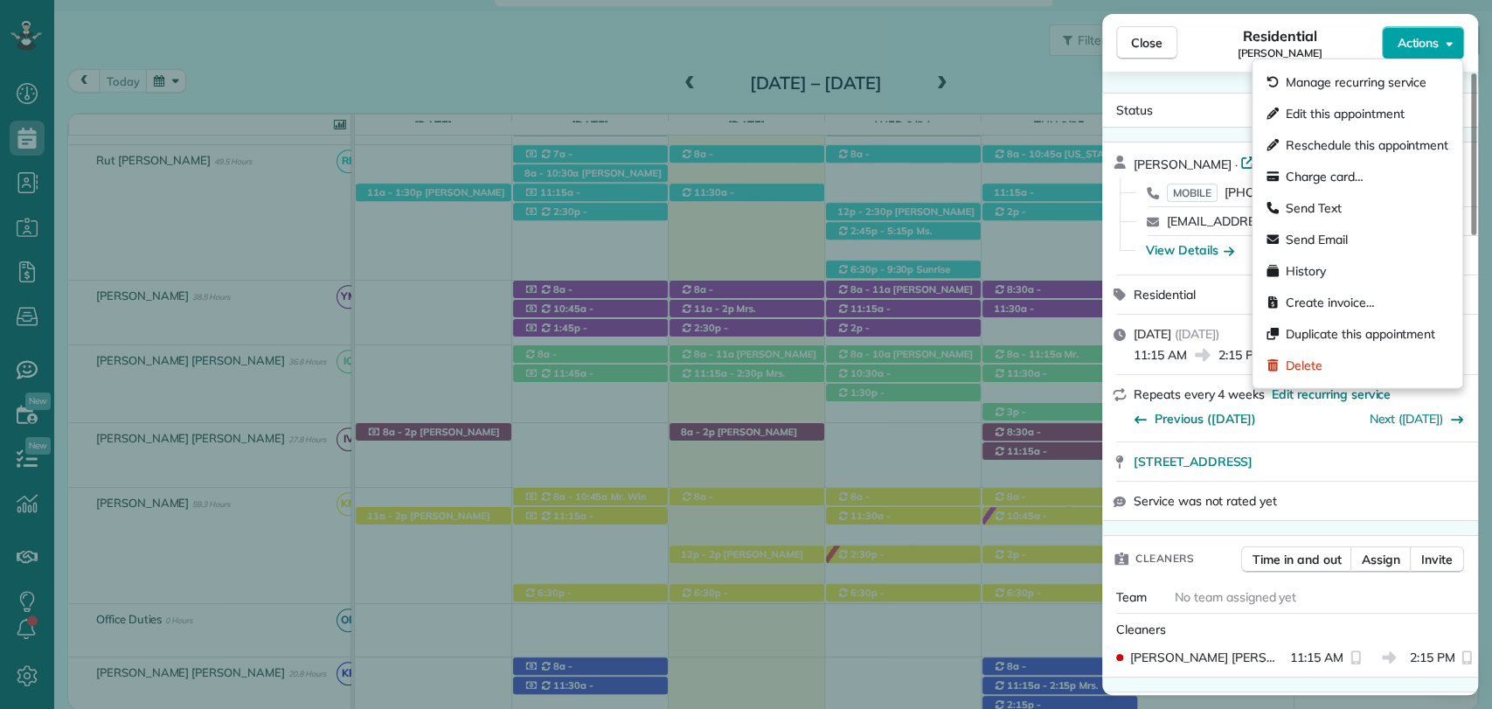
click at [1431, 50] on span "Actions" at bounding box center [1418, 42] width 42 height 17
click at [1310, 109] on span "Edit this appointment" at bounding box center [1345, 113] width 118 height 17
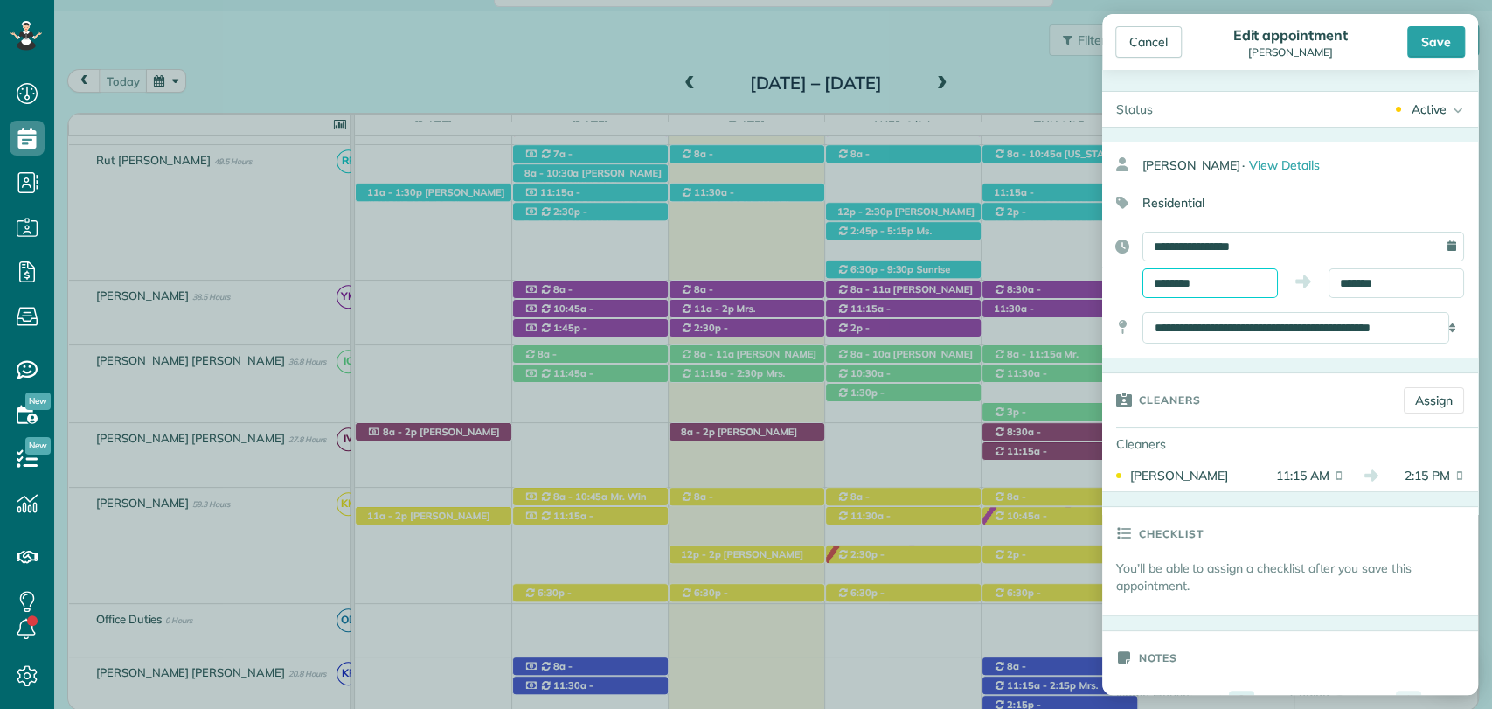
click at [1176, 283] on input "********" at bounding box center [1211, 283] width 136 height 30
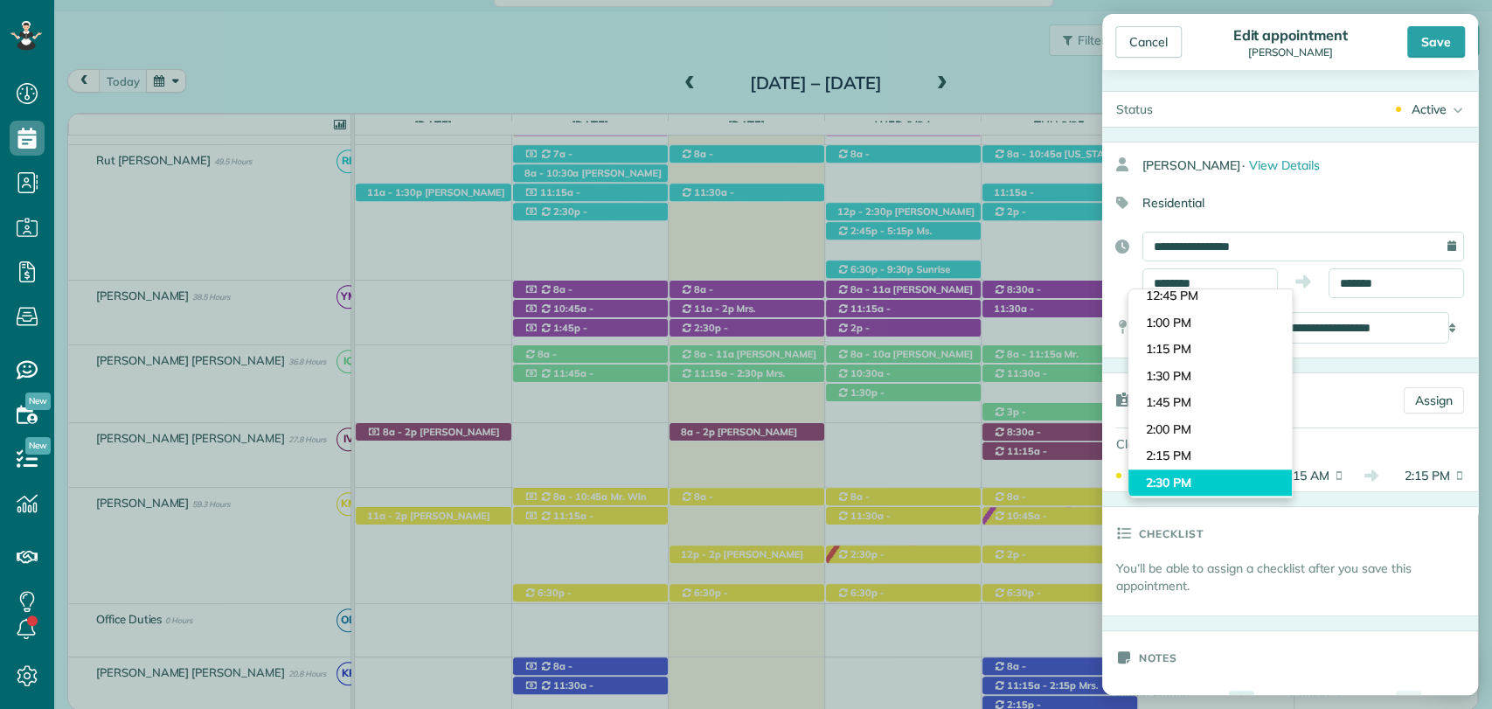
type input "*******"
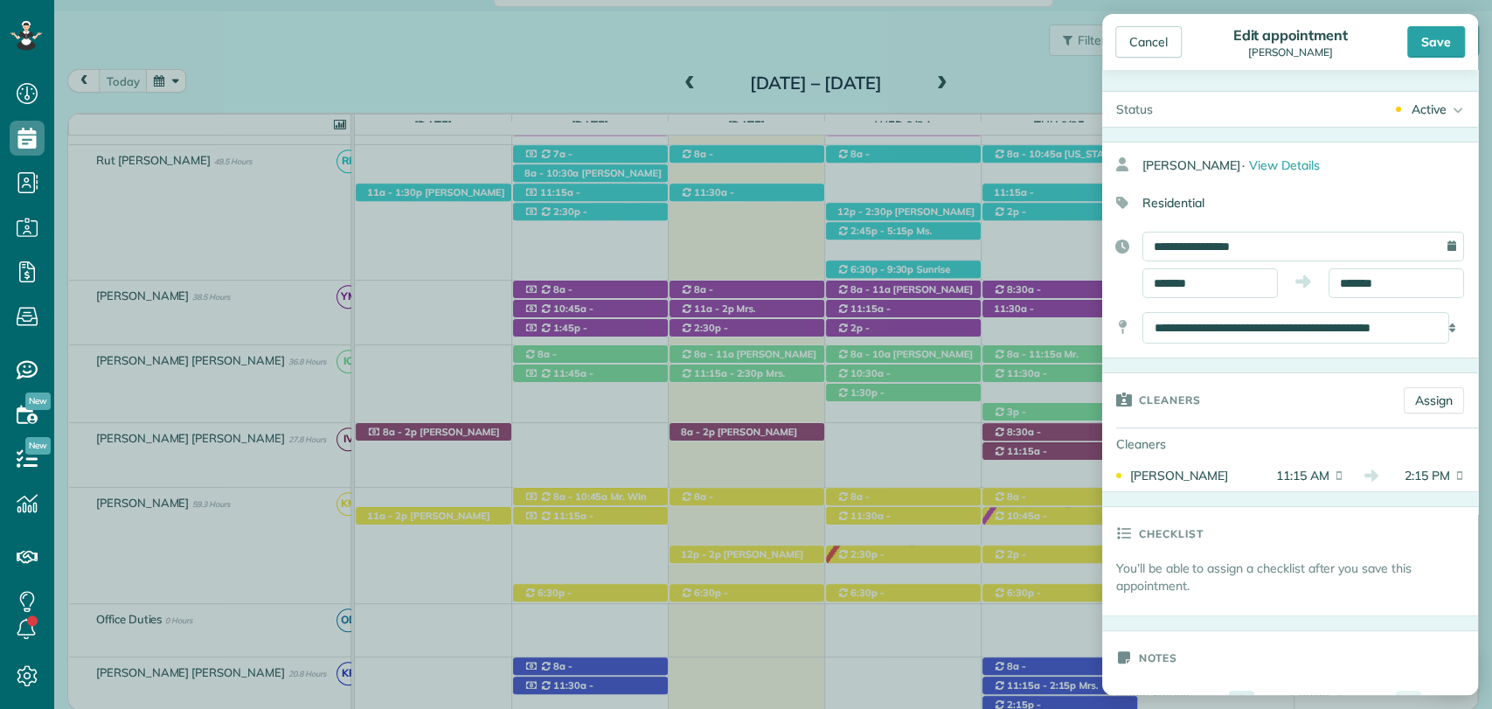
click at [1170, 472] on body "Dashboard Scheduling Calendar View List View Dispatch View - Weekly scheduling …" at bounding box center [746, 354] width 1492 height 709
click at [1354, 277] on input "*******" at bounding box center [1397, 283] width 136 height 30
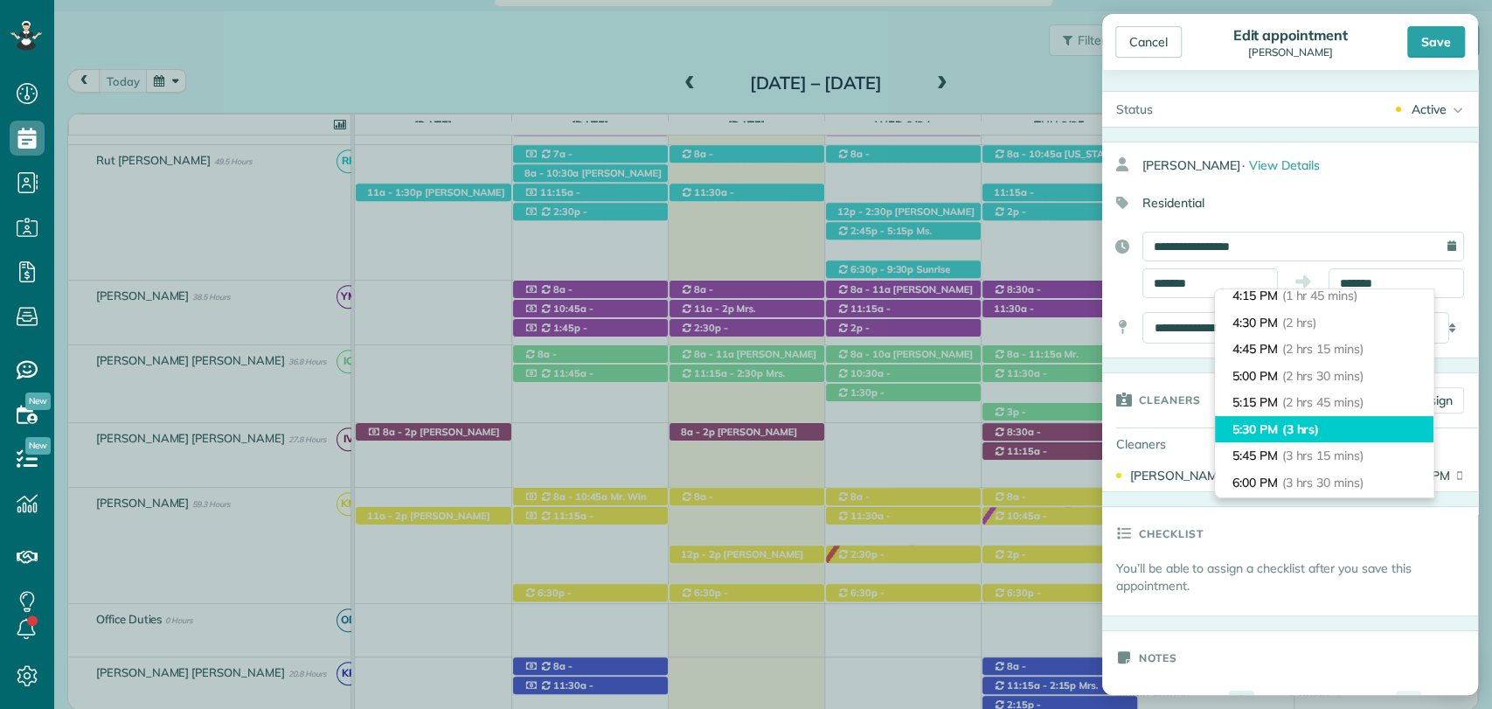
type input "*******"
click at [1298, 430] on span "(3 hrs)" at bounding box center [1301, 429] width 38 height 16
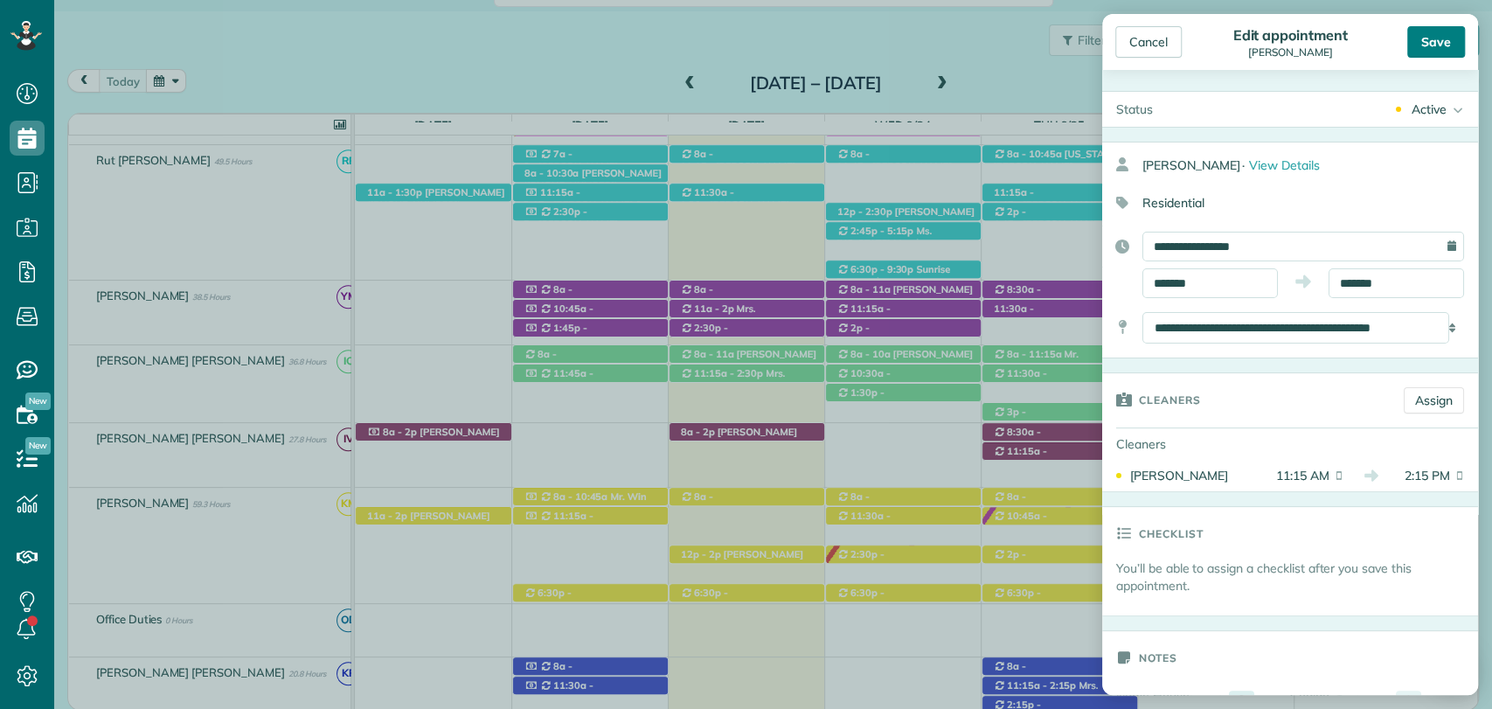
click at [1447, 42] on div "Save" at bounding box center [1437, 41] width 58 height 31
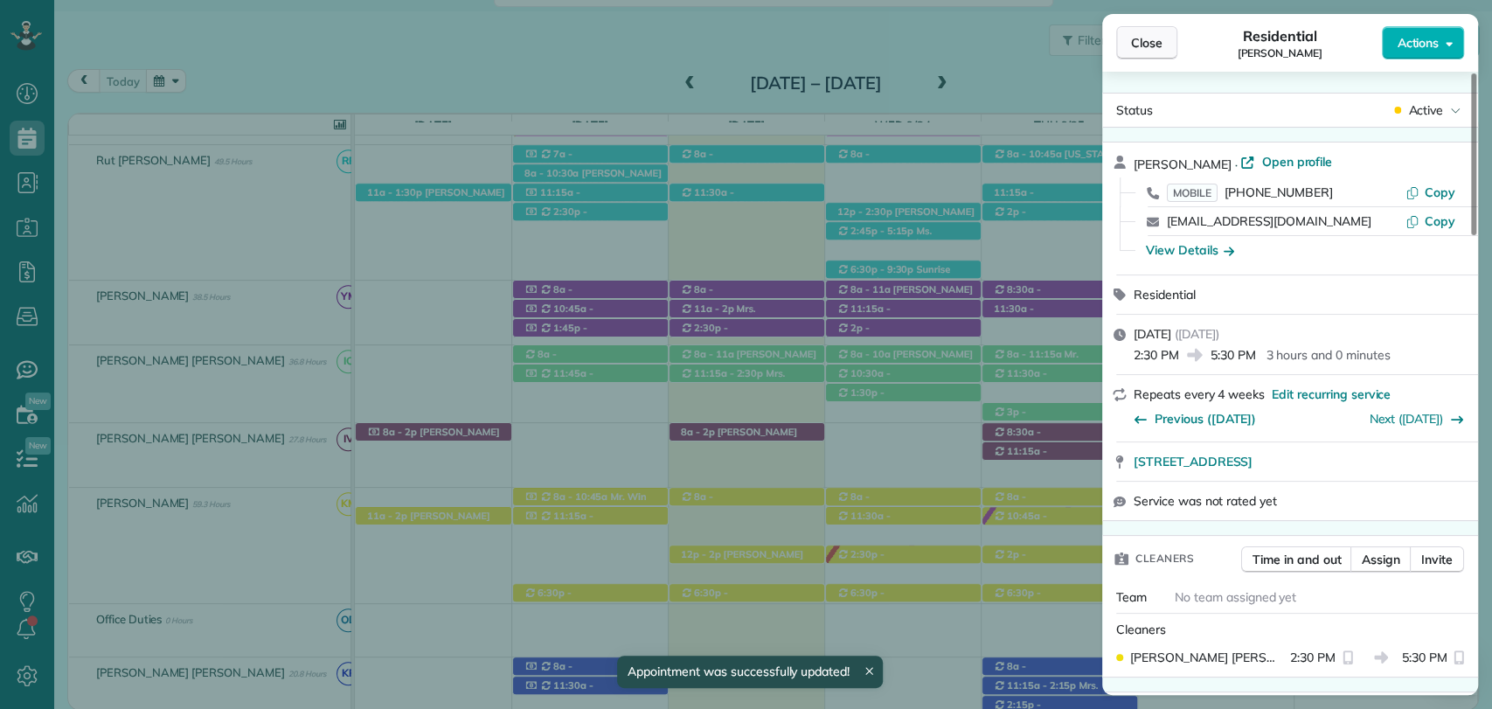
click at [1142, 42] on span "Close" at bounding box center [1146, 42] width 31 height 17
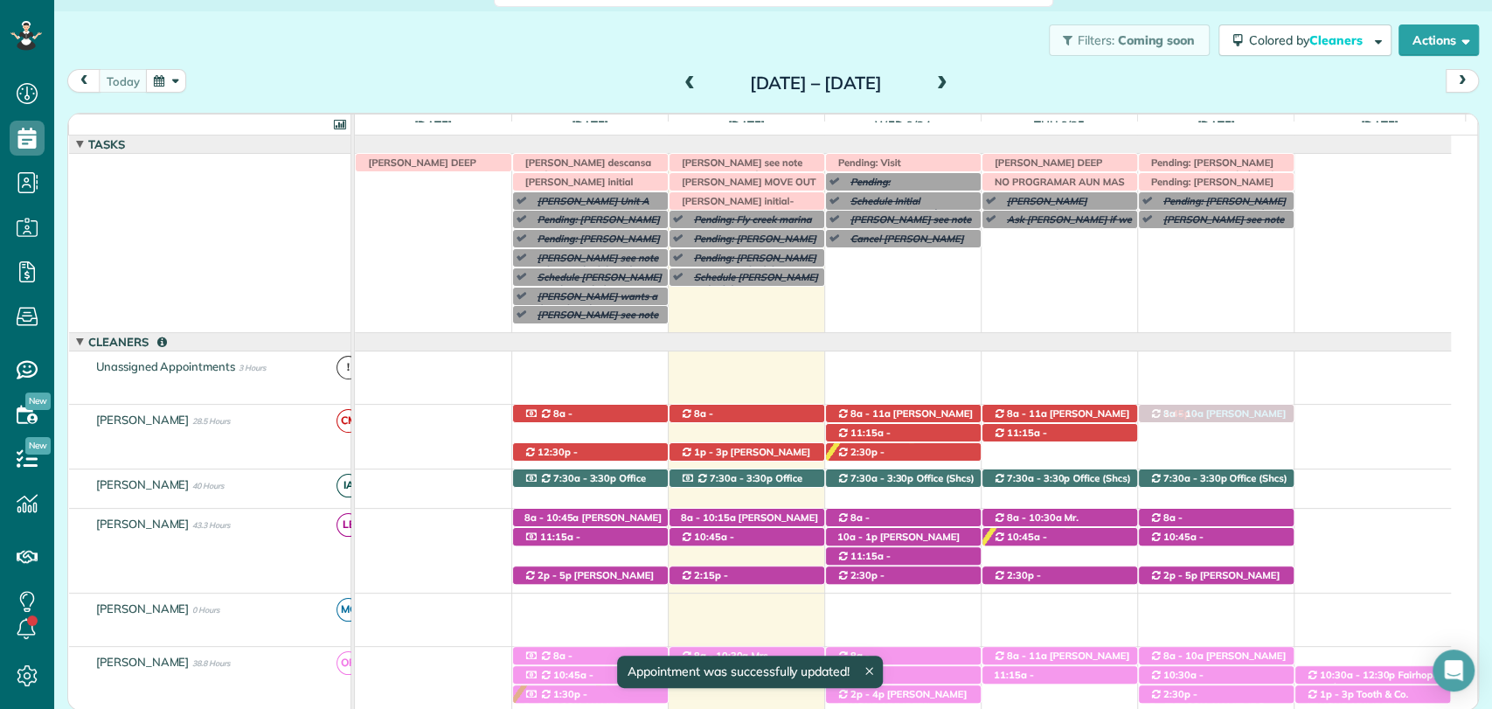
drag, startPoint x: 867, startPoint y: 355, endPoint x: 1188, endPoint y: 442, distance: 332.5
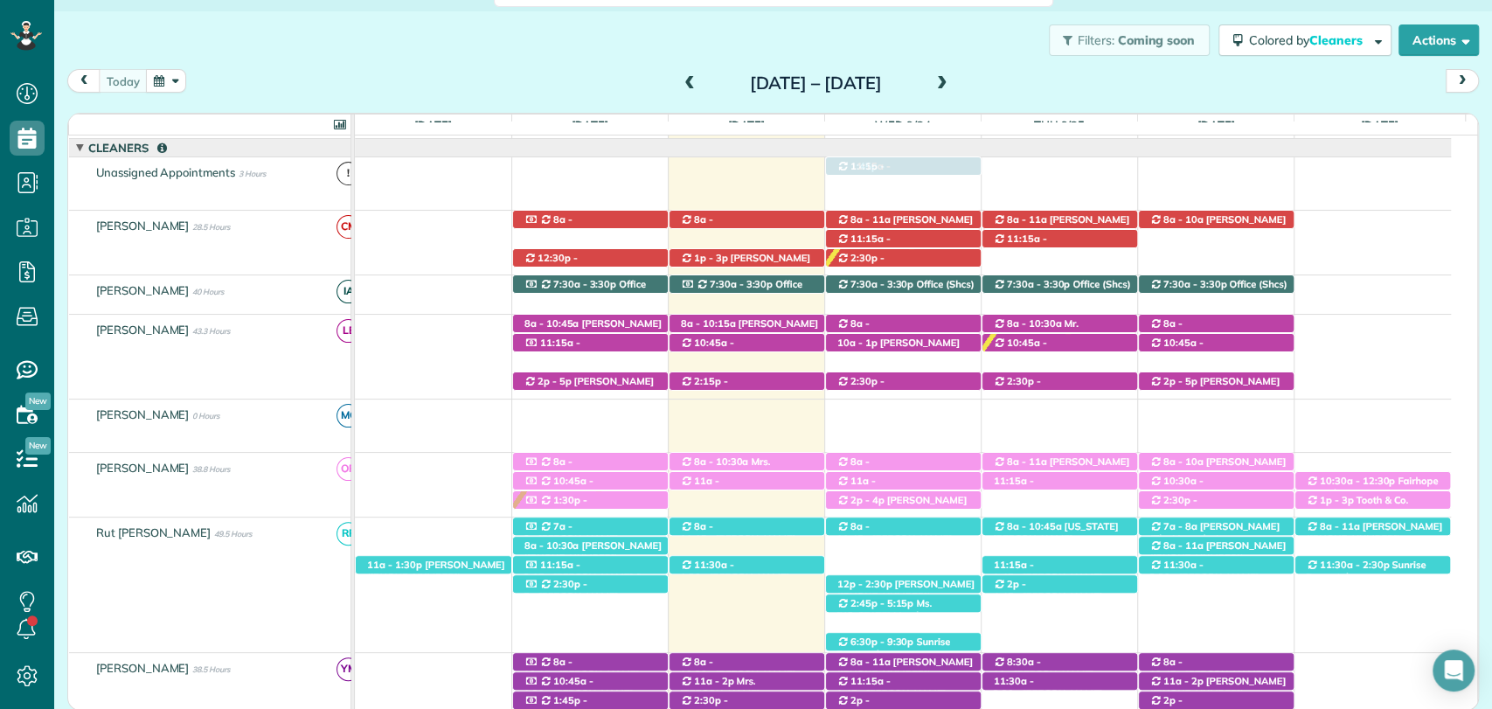
drag, startPoint x: 879, startPoint y: 364, endPoint x: 893, endPoint y: 198, distance: 166.8
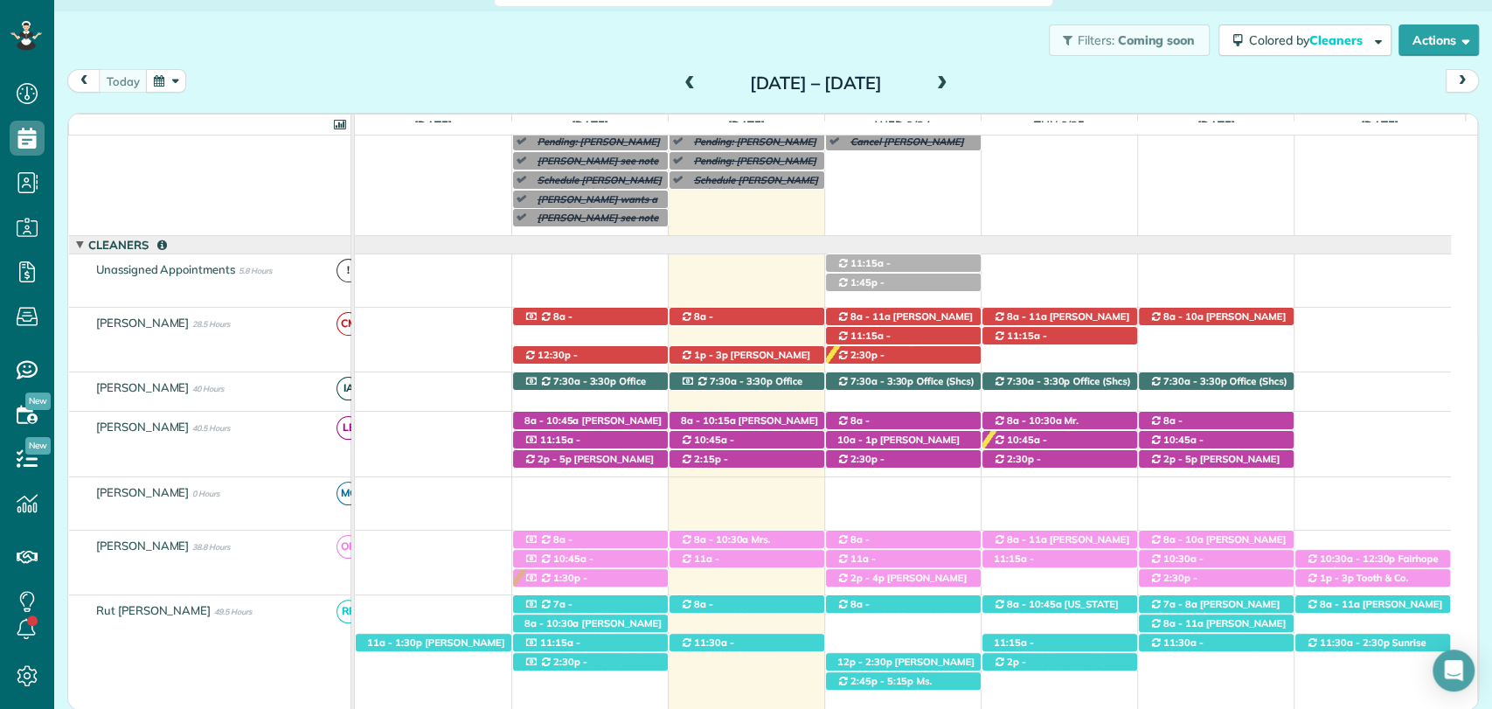
click at [551, 73] on div "today Sunday Sep 21 – Saturday Sep 27, 2025" at bounding box center [773, 85] width 1412 height 32
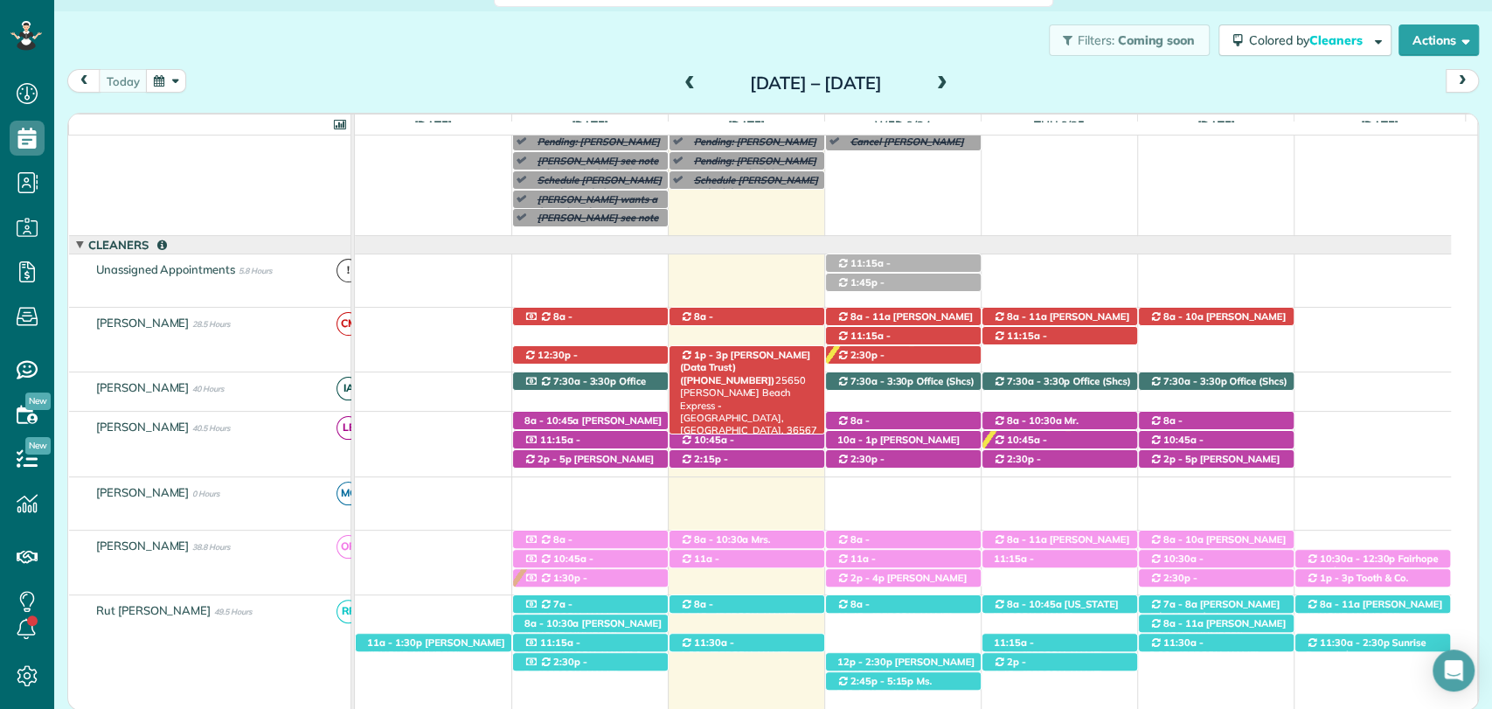
click at [761, 353] on span "Dan Nicholson (Data Trust) (+12513706685)" at bounding box center [745, 368] width 130 height 38
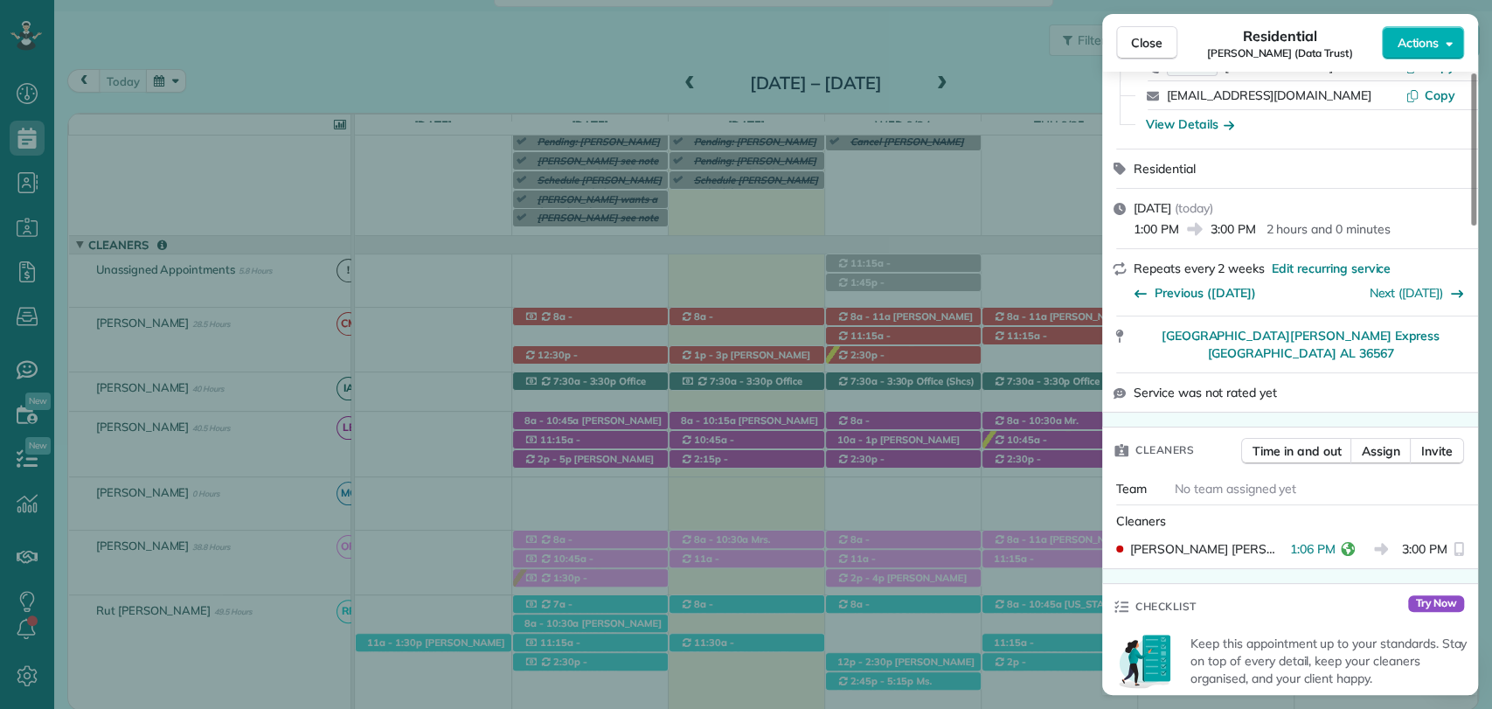
scroll to position [97, 0]
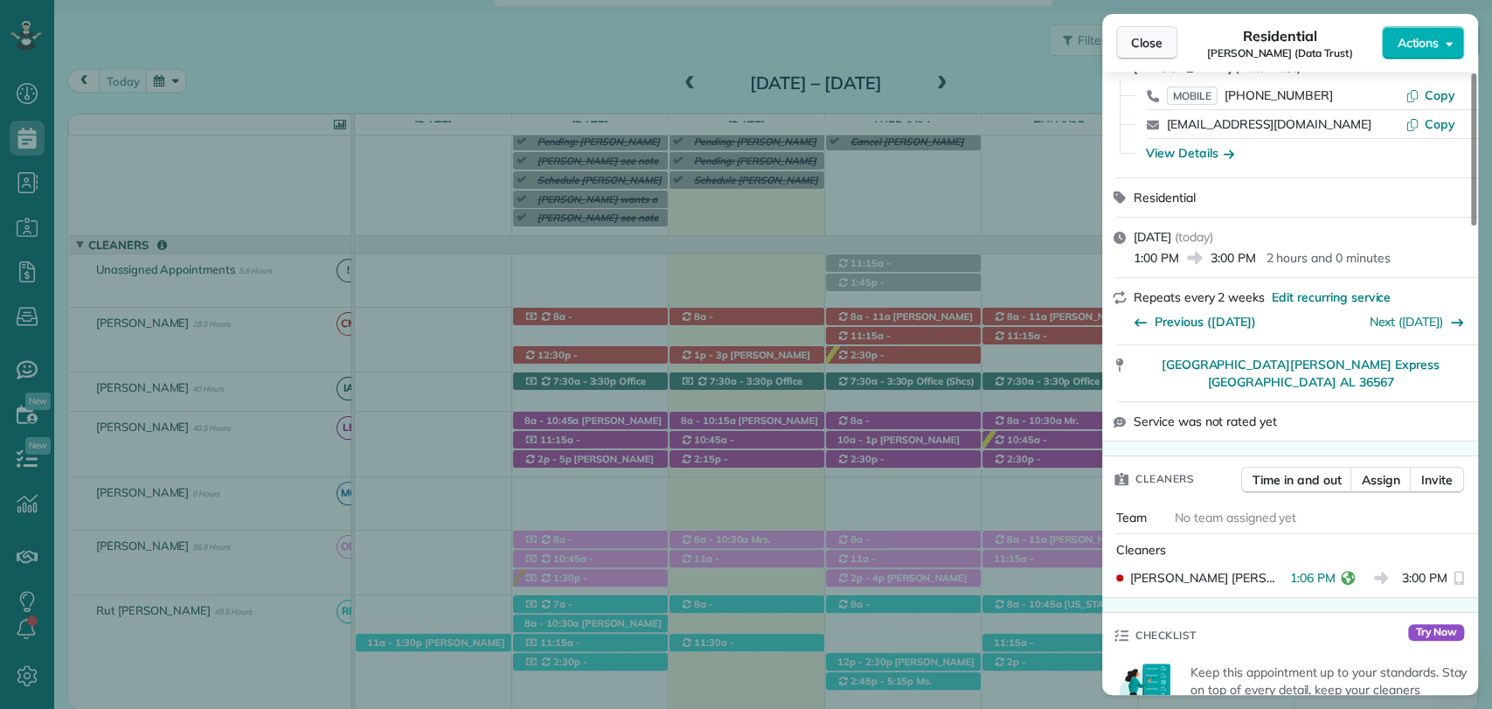
click at [1137, 37] on span "Close" at bounding box center [1146, 42] width 31 height 17
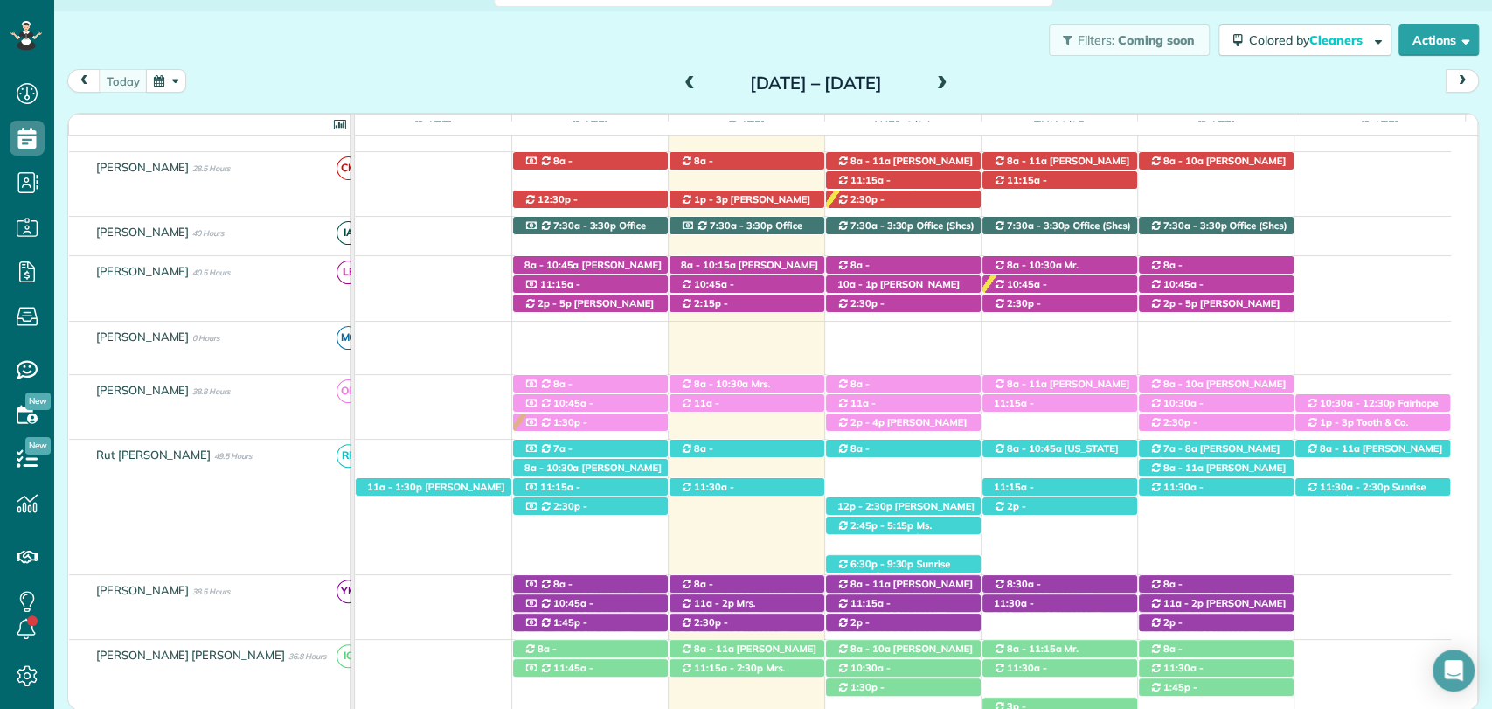
scroll to position [291, 0]
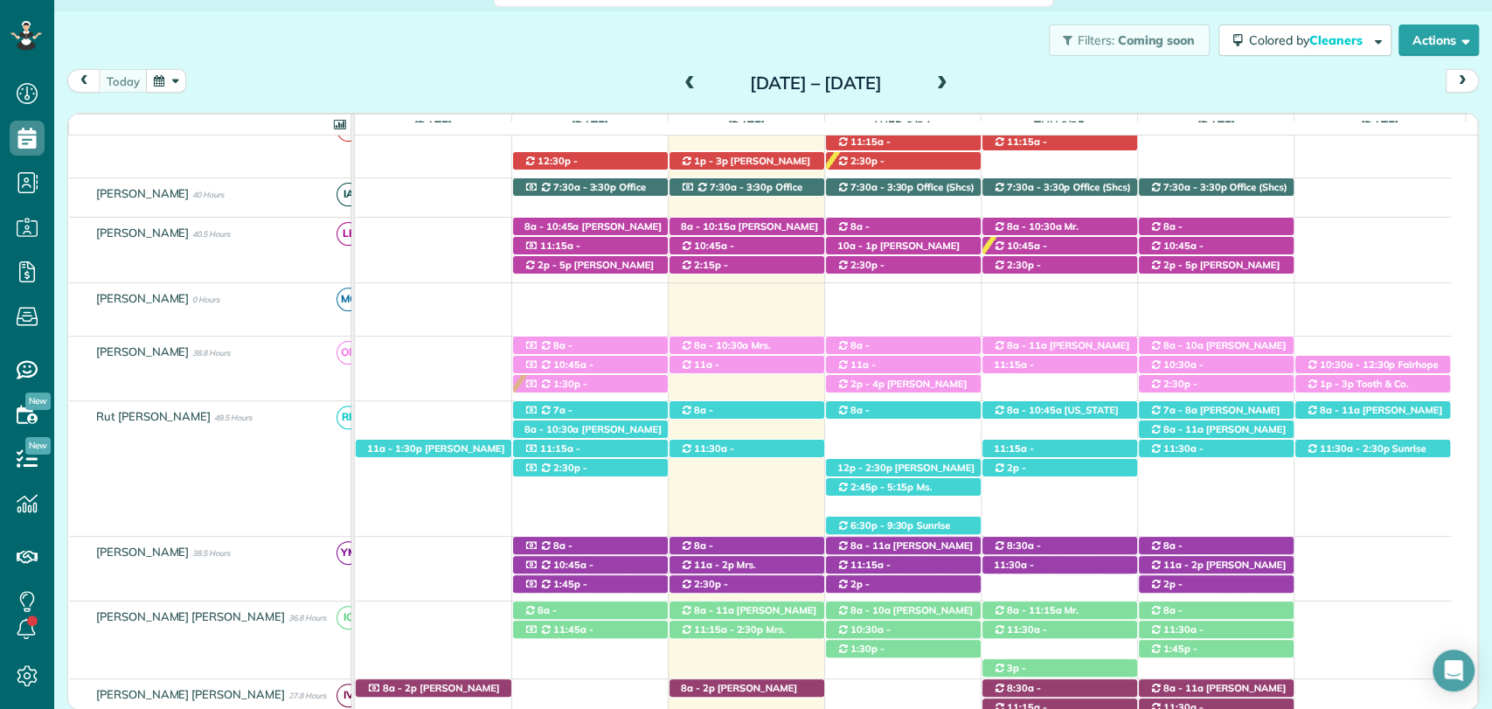
click at [343, 58] on div "Filters: Coming soon Colored by Cleaners Color by Cleaner Color by Team Color b…" at bounding box center [773, 40] width 1438 height 58
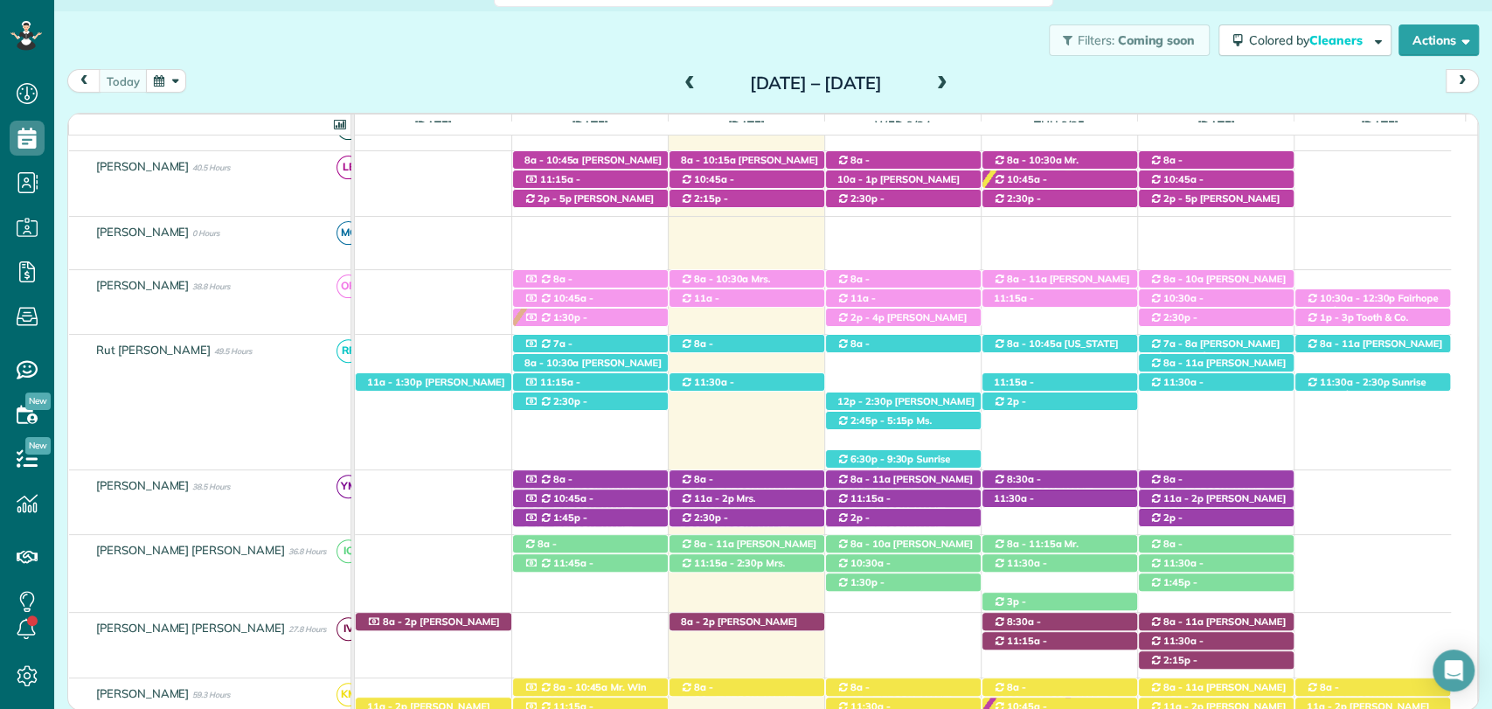
scroll to position [485, 0]
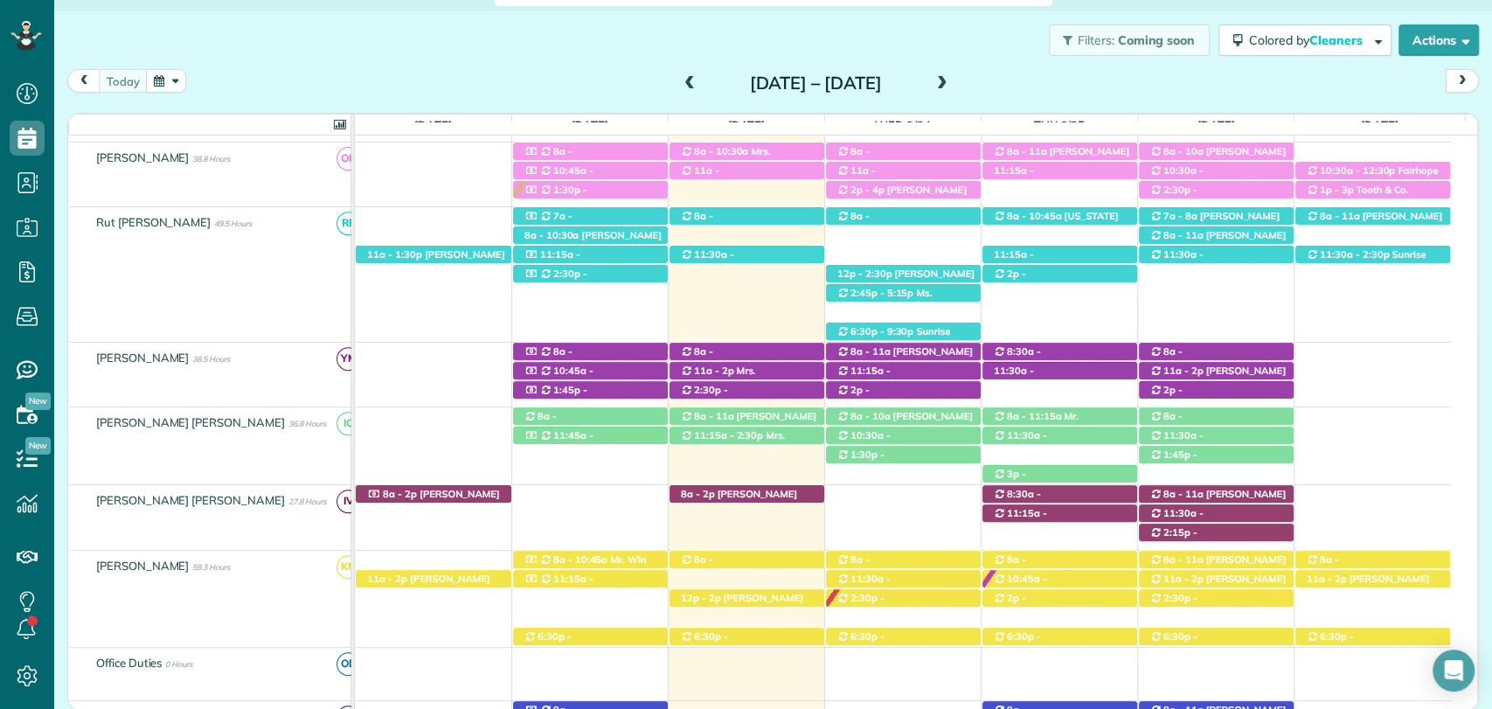
click at [1074, 80] on div "today Sunday Sep 21 – Saturday Sep 27, 2025" at bounding box center [773, 85] width 1412 height 32
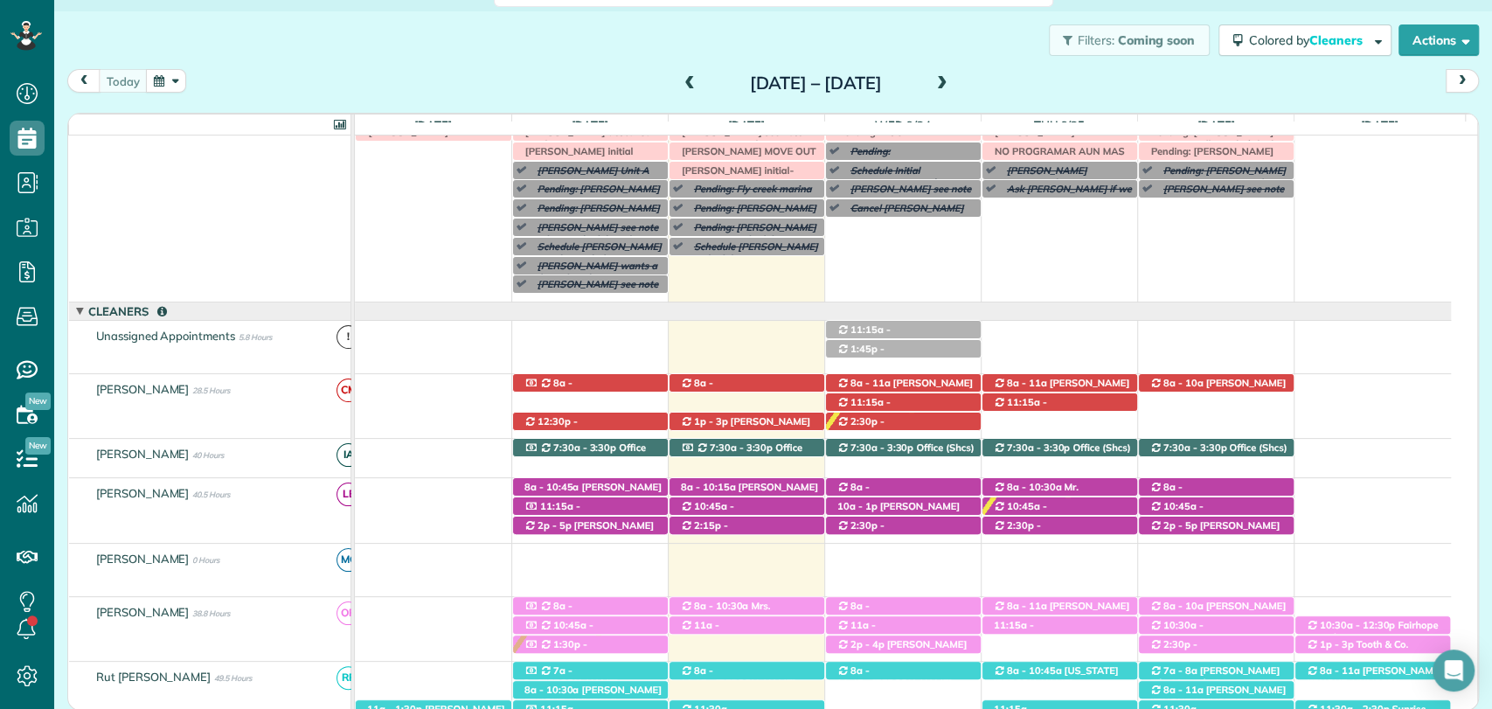
scroll to position [0, 0]
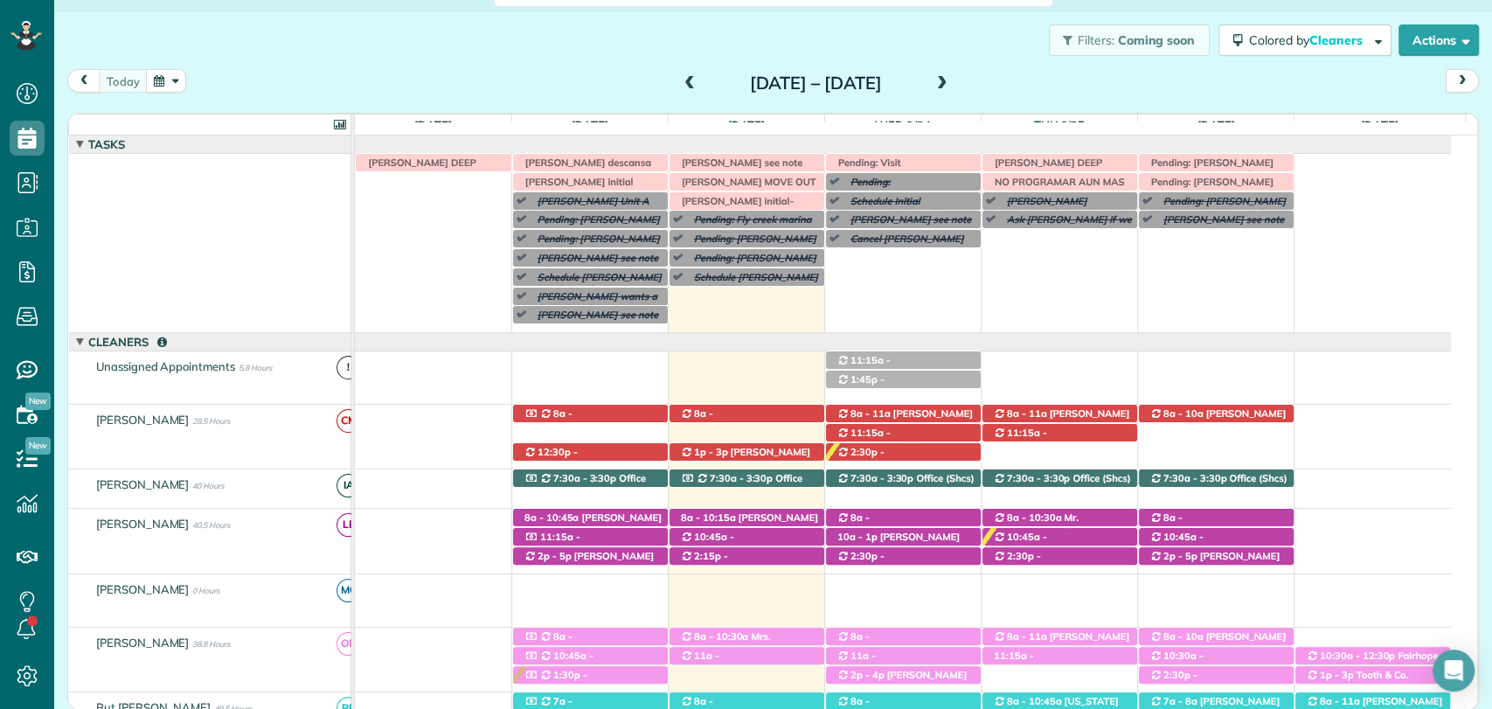
click at [1125, 80] on div "today Sunday Sep 21 – Saturday Sep 27, 2025" at bounding box center [773, 85] width 1412 height 32
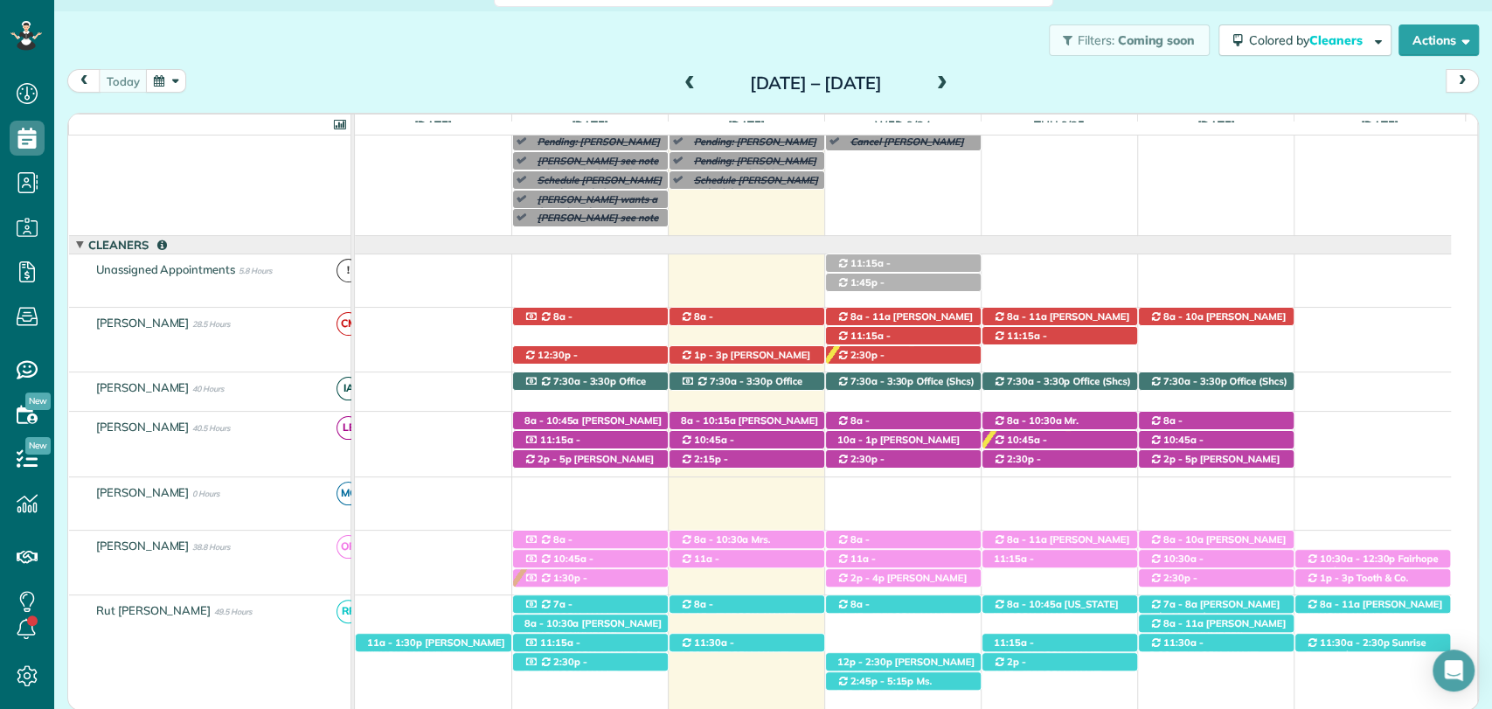
click at [585, 55] on div "Filters: Coming soon Colored by Cleaners Color by Cleaner Color by Team Color b…" at bounding box center [773, 40] width 1438 height 58
click at [928, 441] on span "Colette Vanyo (+17323302559)" at bounding box center [898, 446] width 123 height 24
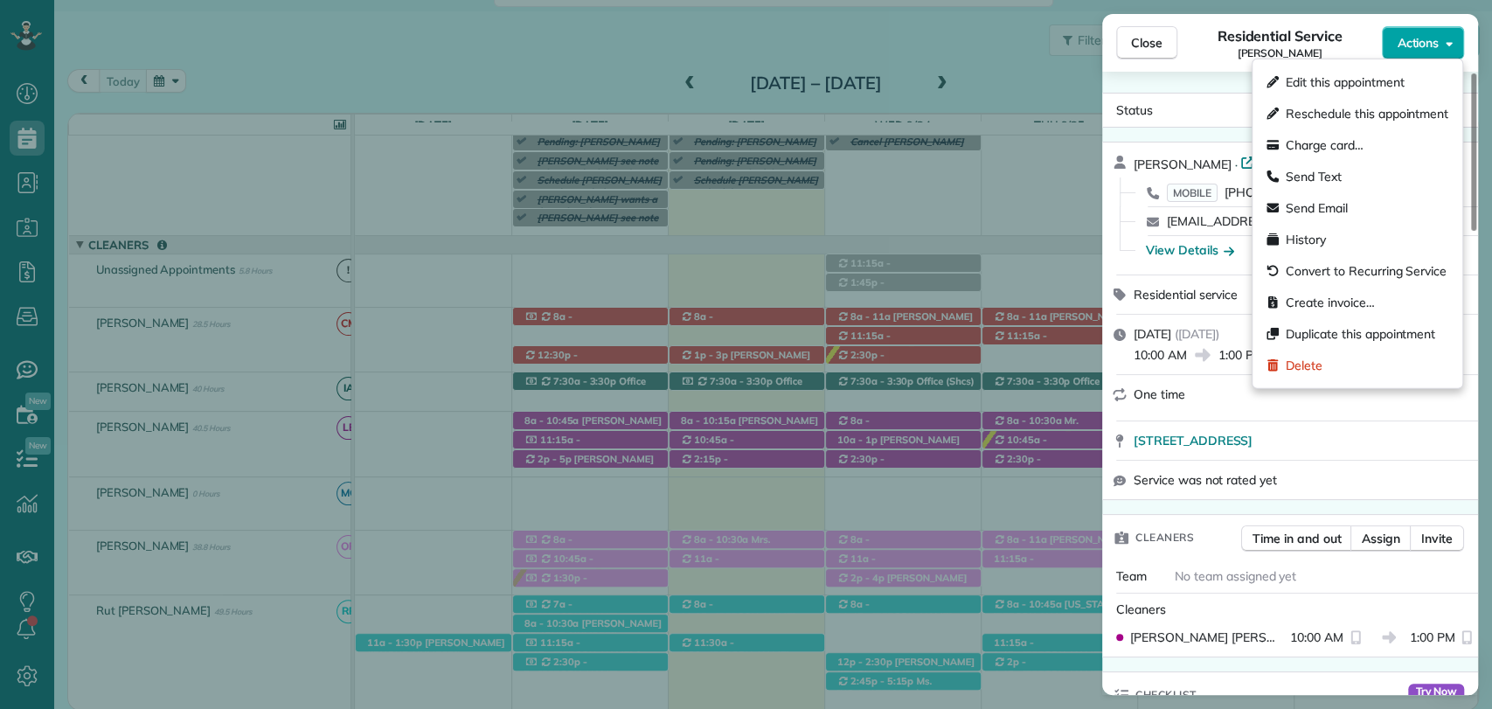
click at [1424, 45] on span "Actions" at bounding box center [1418, 42] width 42 height 17
click at [1322, 214] on span "Send Email" at bounding box center [1317, 207] width 62 height 17
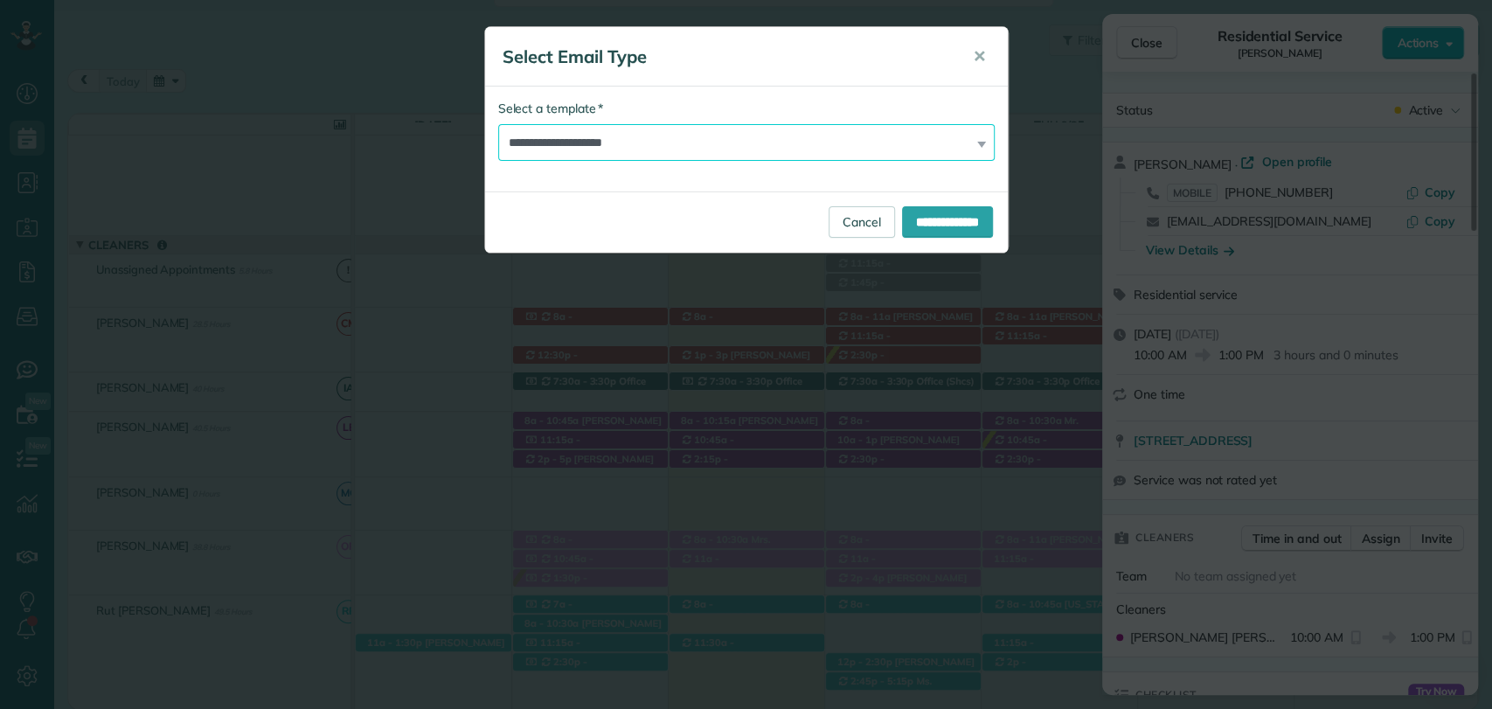
click at [603, 158] on select "**********" at bounding box center [746, 142] width 497 height 37
select select "****"
click at [498, 124] on select "**********" at bounding box center [746, 142] width 497 height 37
click at [921, 217] on input "**********" at bounding box center [947, 221] width 91 height 31
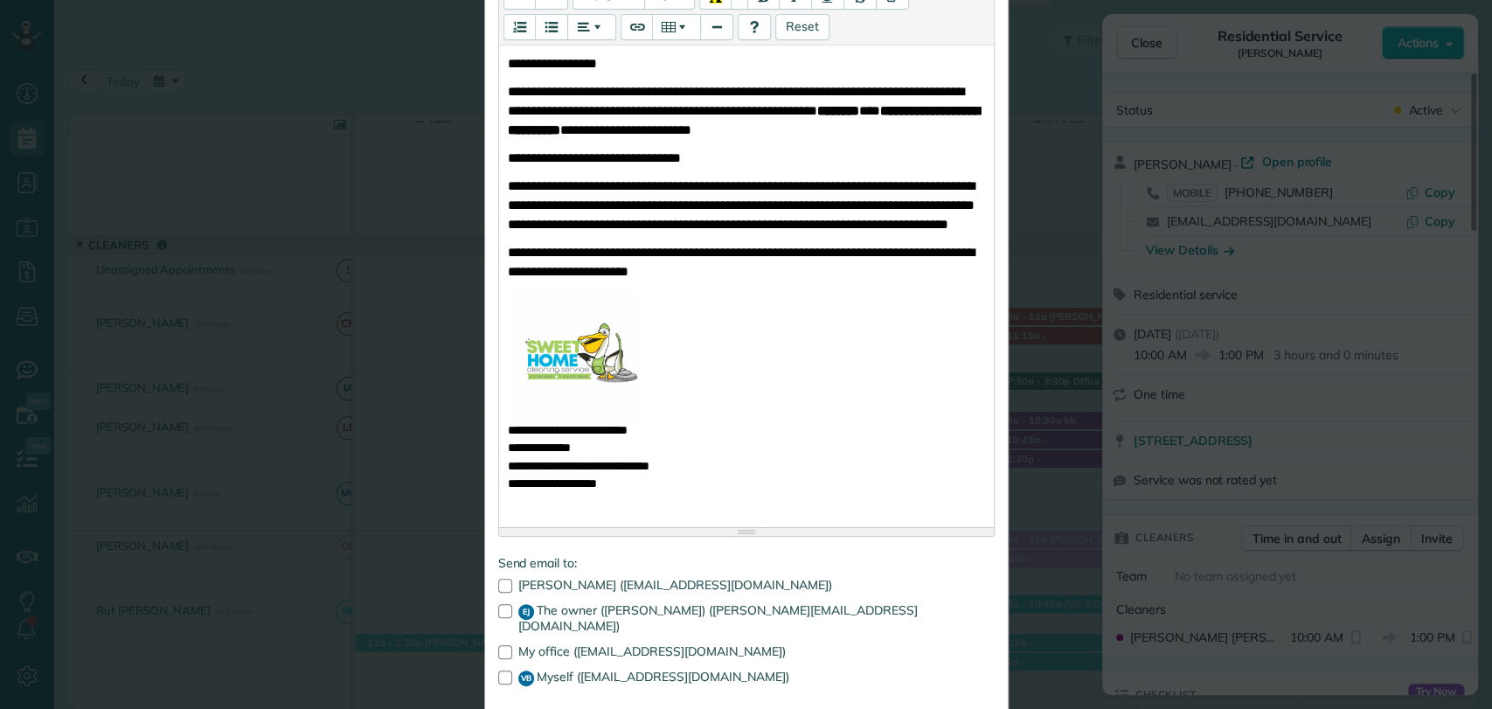
scroll to position [388, 0]
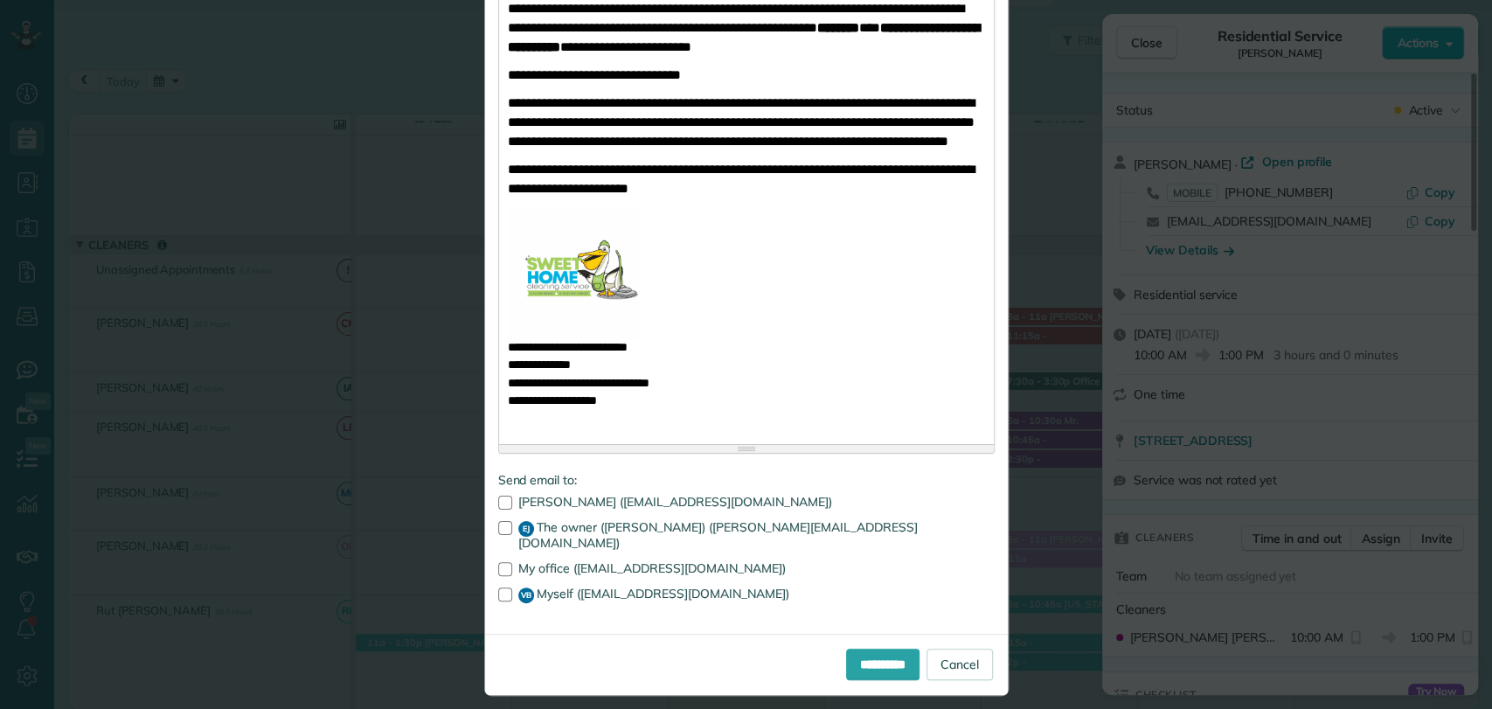
click at [501, 517] on div "Colette Vanyo (colettevanyo27@outlook.com) EJ The owner (Eliana Joines) (eliana…" at bounding box center [746, 550] width 497 height 108
click at [498, 526] on div at bounding box center [505, 528] width 14 height 14
click at [502, 587] on div at bounding box center [505, 594] width 14 height 14
click at [900, 649] on input "**********" at bounding box center [882, 664] width 73 height 31
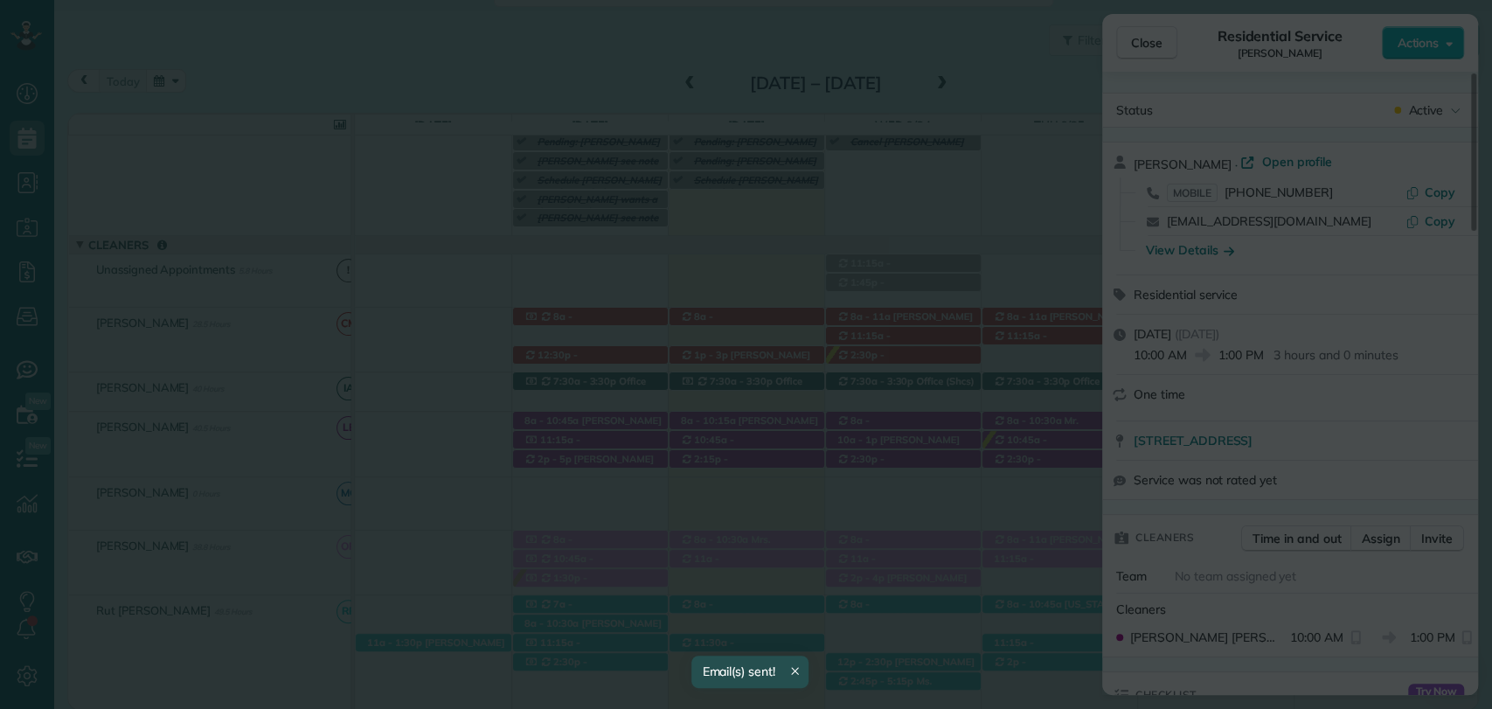
scroll to position [0, 0]
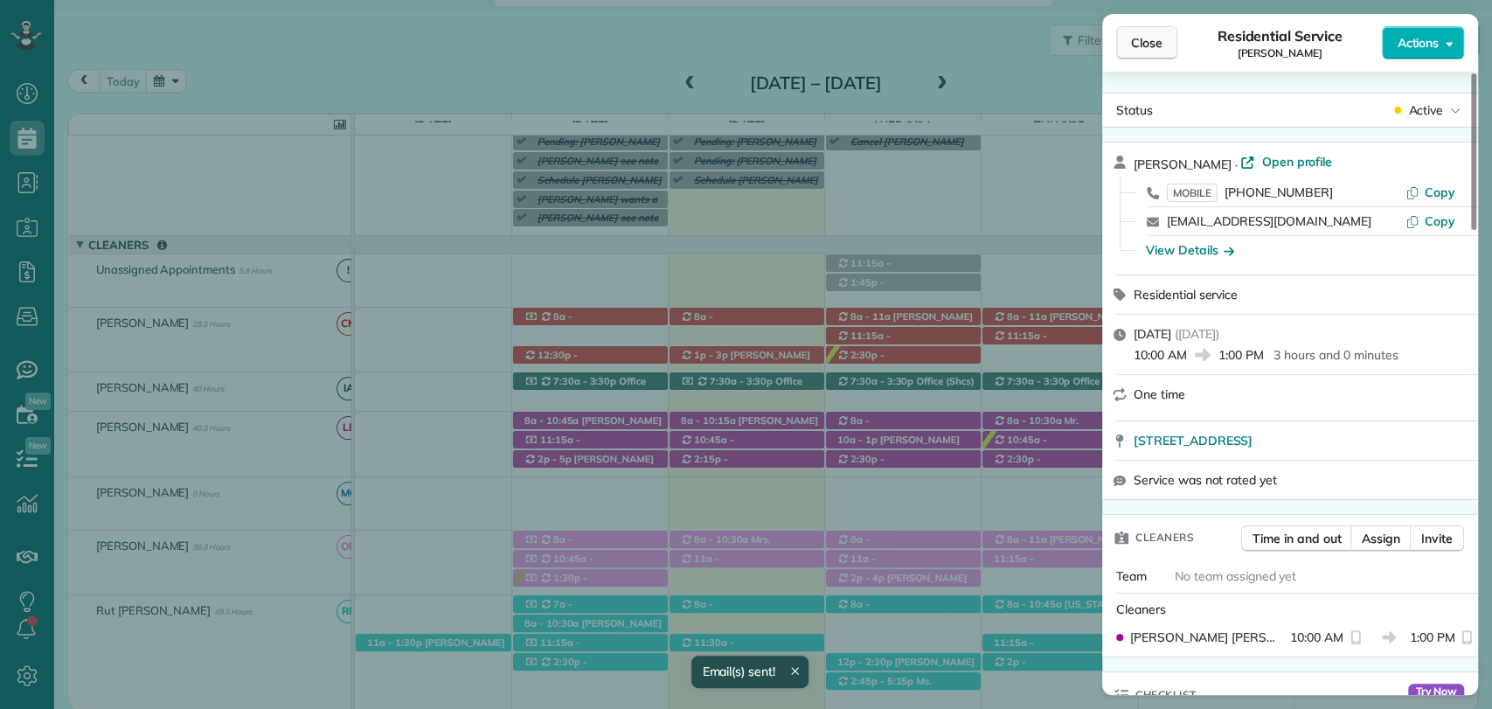
click at [1157, 38] on span "Close" at bounding box center [1146, 42] width 31 height 17
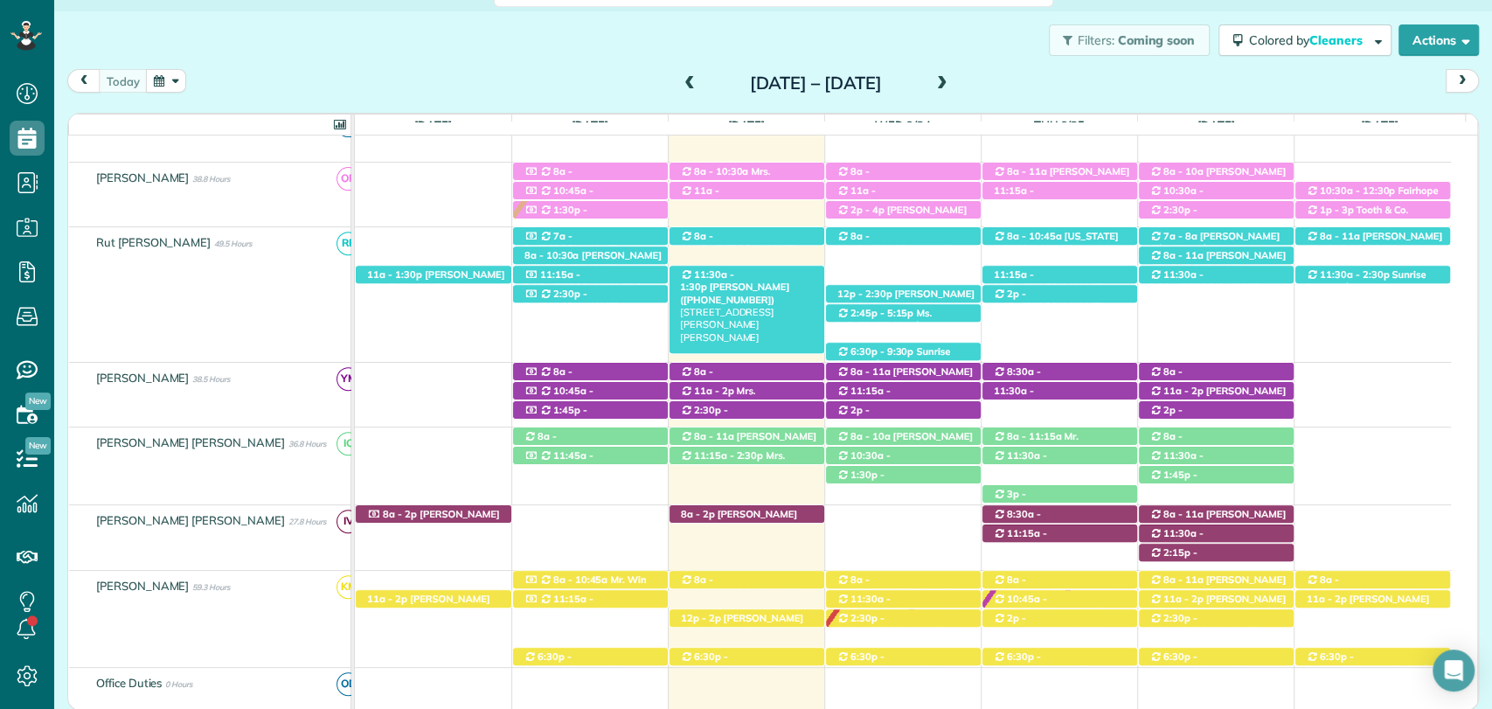
scroll to position [485, 0]
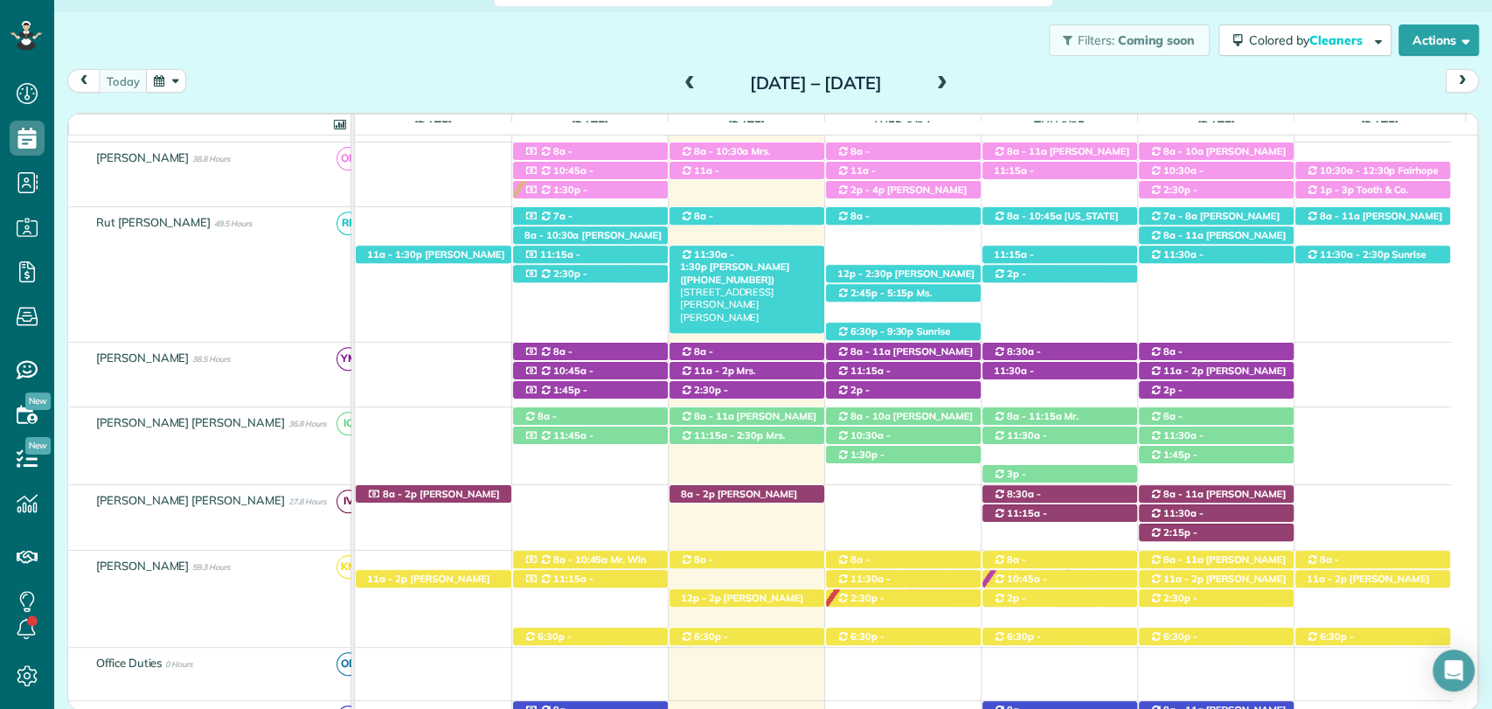
click at [756, 261] on span "Cathy Saddoris (+16306421506)" at bounding box center [734, 273] width 109 height 24
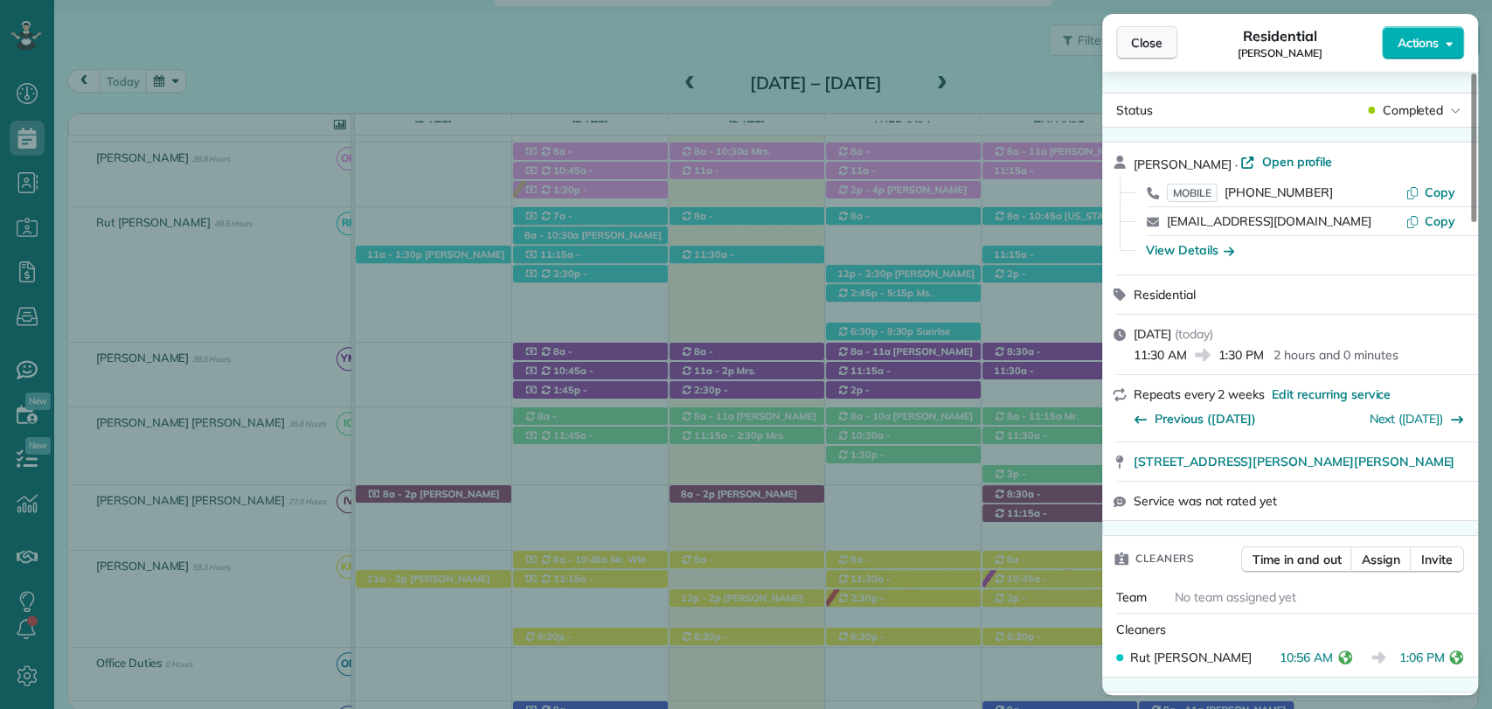
click at [1152, 42] on span "Close" at bounding box center [1146, 42] width 31 height 17
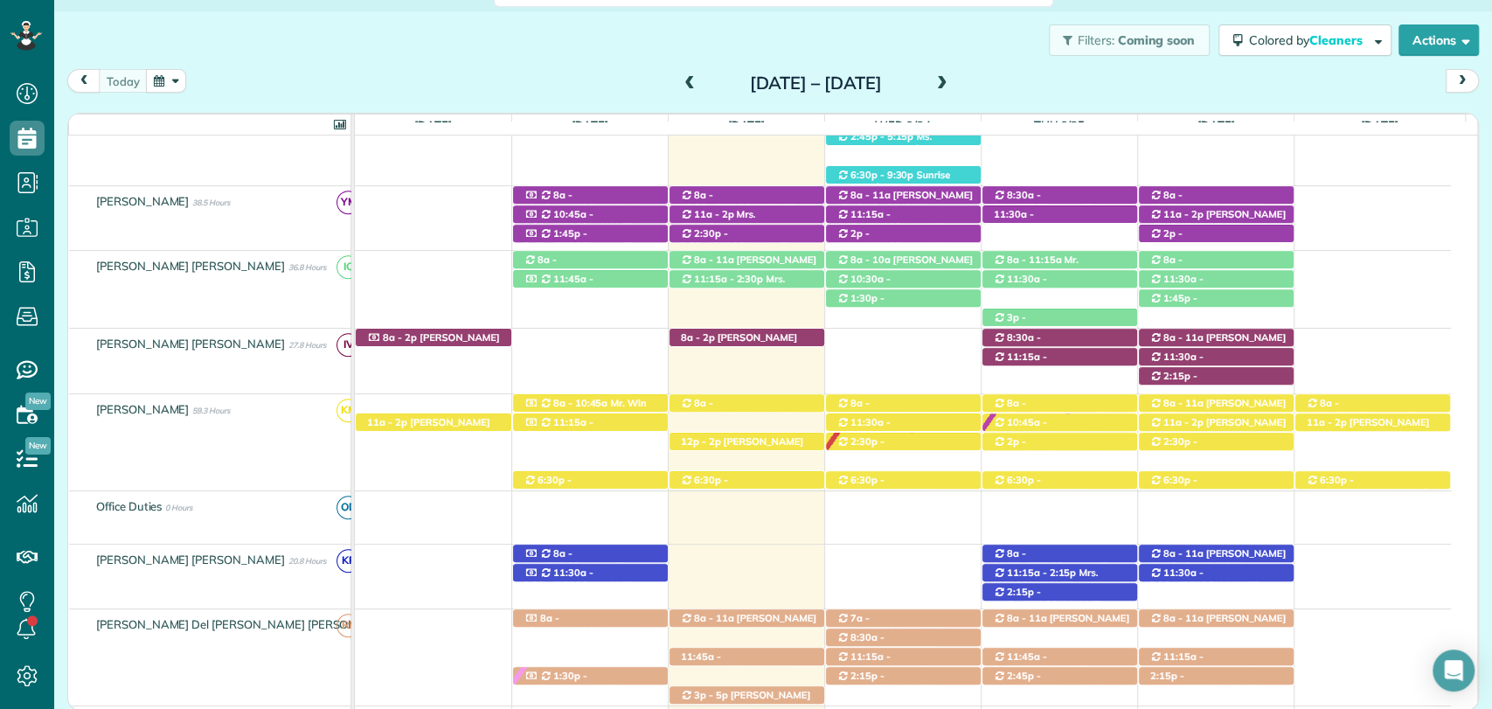
scroll to position [485, 0]
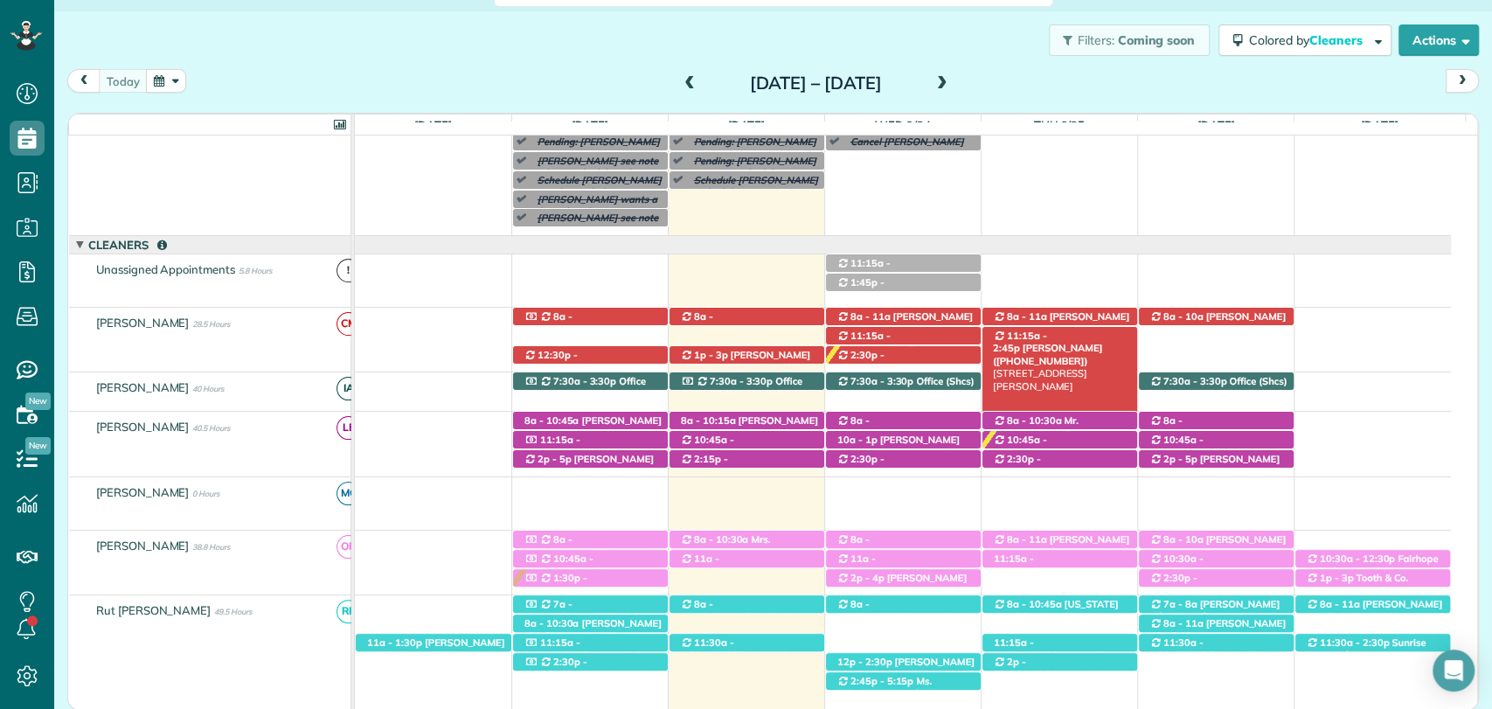
click at [1047, 336] on span "11:15a - 2:45p" at bounding box center [1020, 342] width 54 height 24
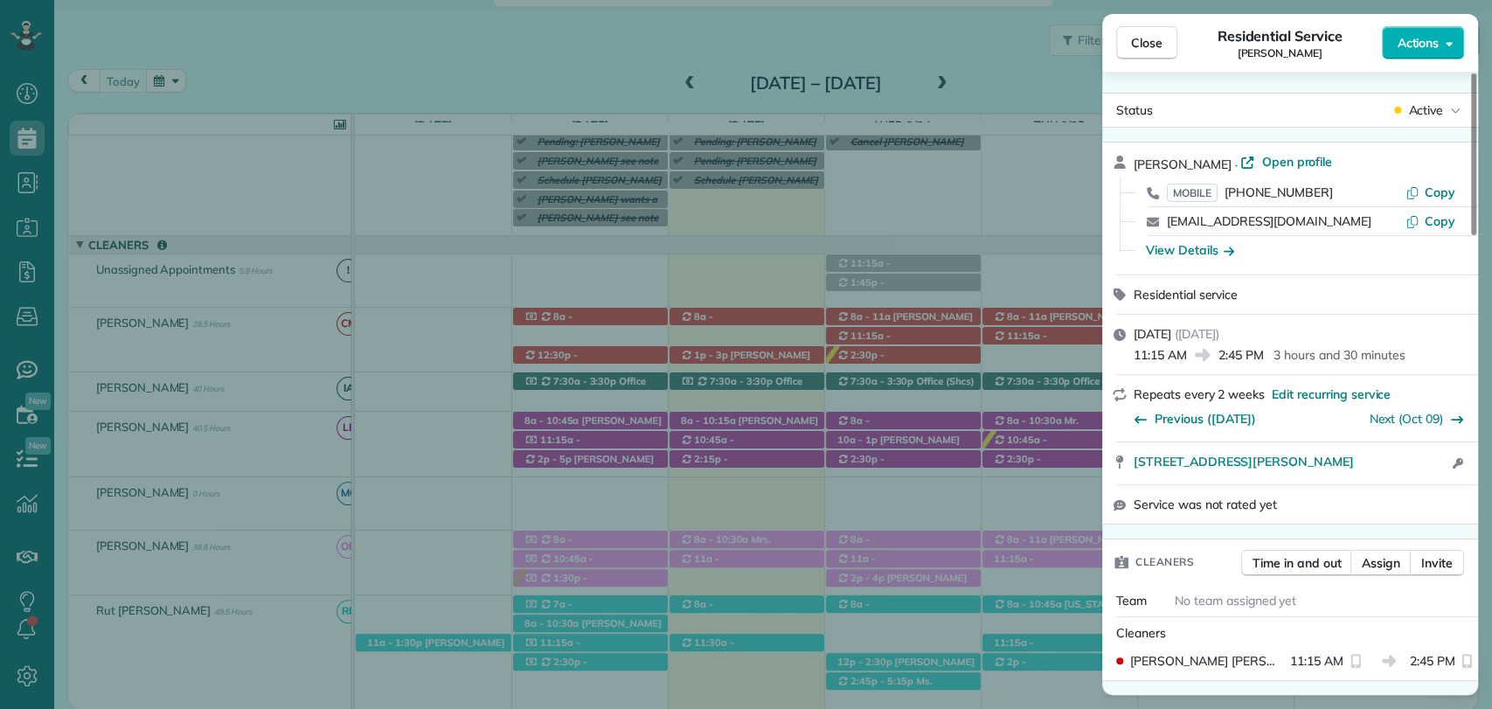
click at [1431, 42] on span "Actions" at bounding box center [1418, 42] width 42 height 17
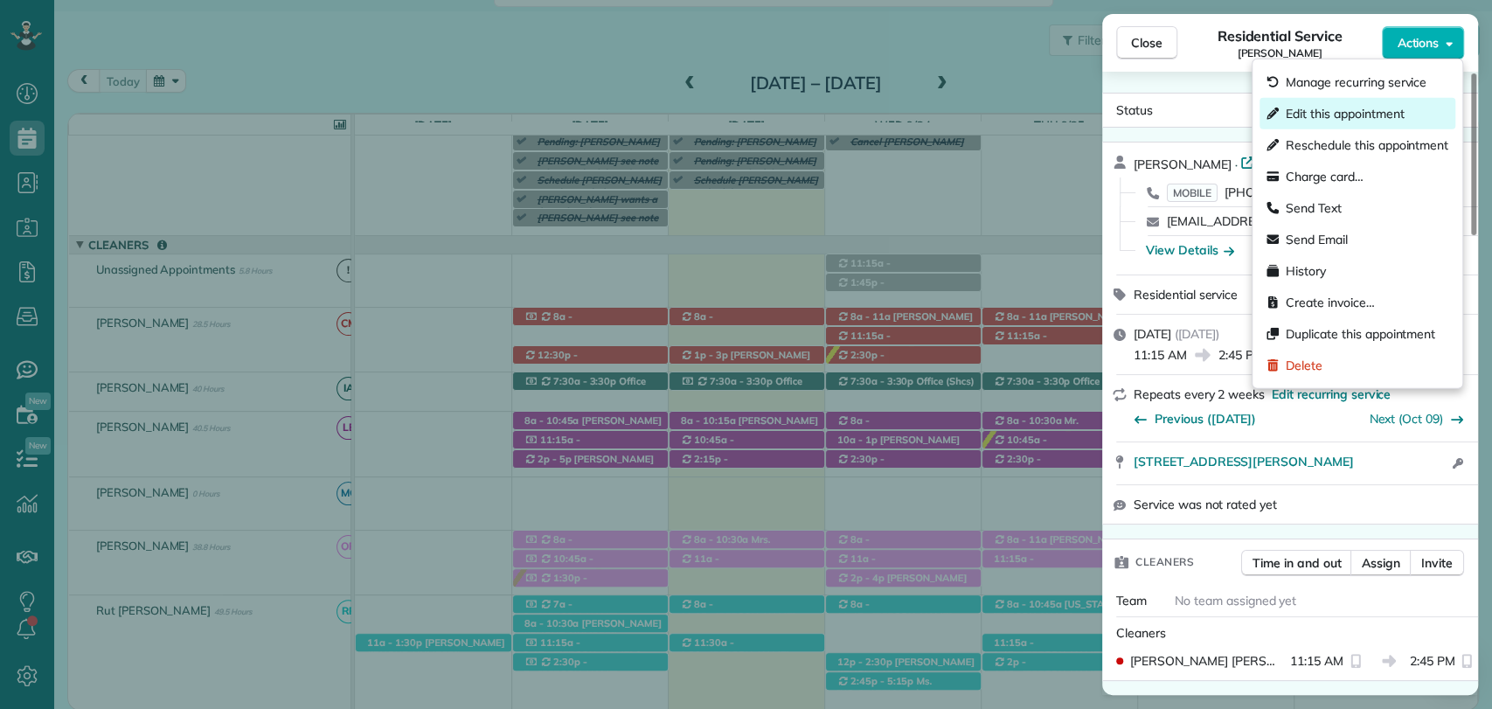
click at [1313, 111] on span "Edit this appointment" at bounding box center [1345, 113] width 118 height 17
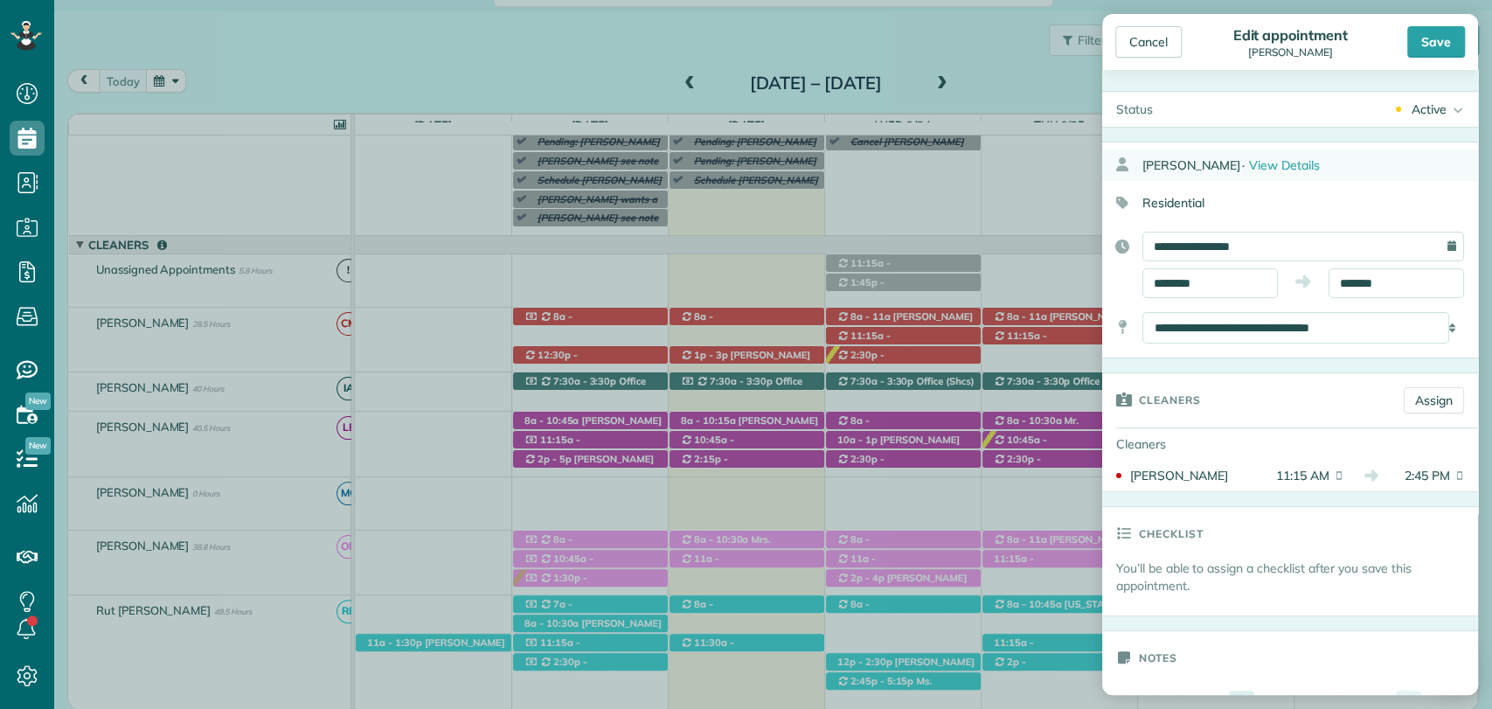
click at [1276, 175] on div "Mrs. Joselyn Amoo · View Details" at bounding box center [1311, 164] width 336 height 31
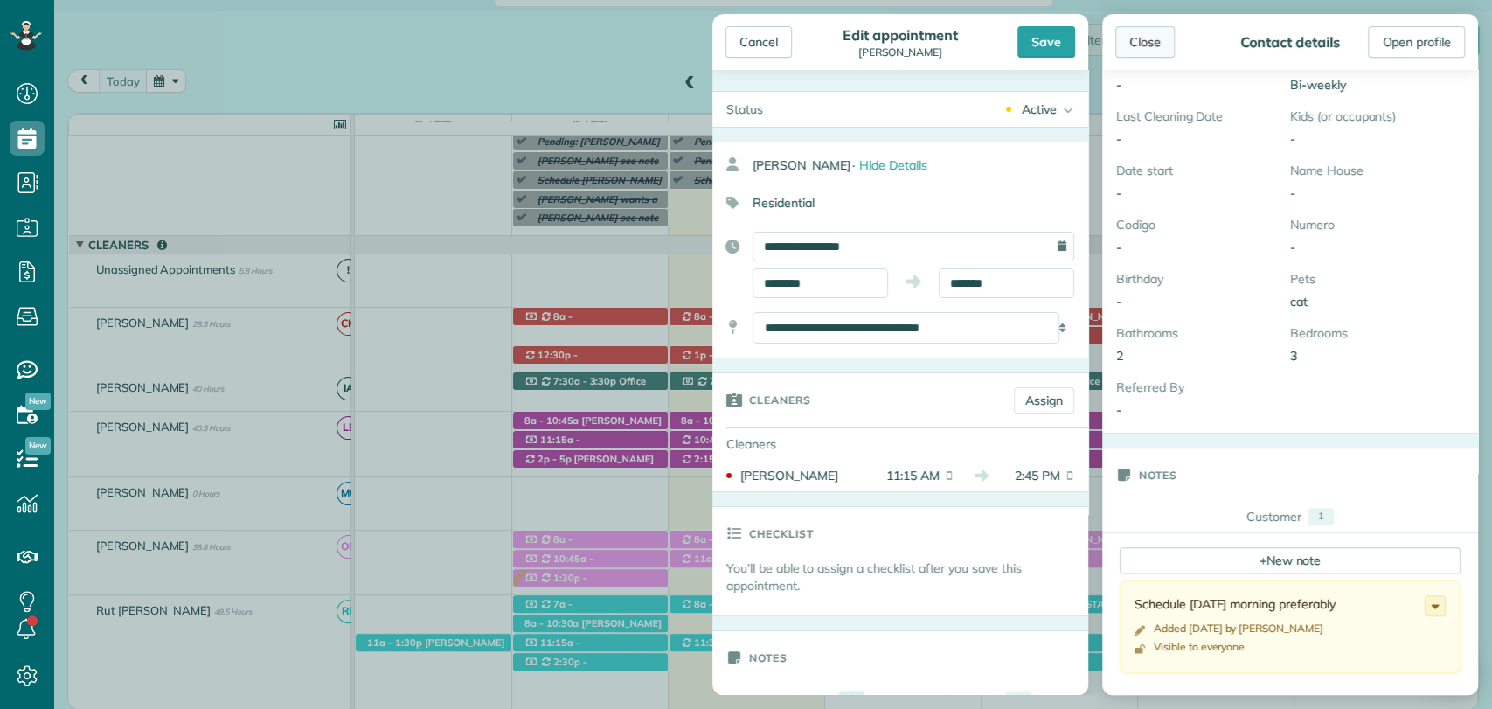
click at [1141, 45] on div "Close" at bounding box center [1145, 41] width 59 height 31
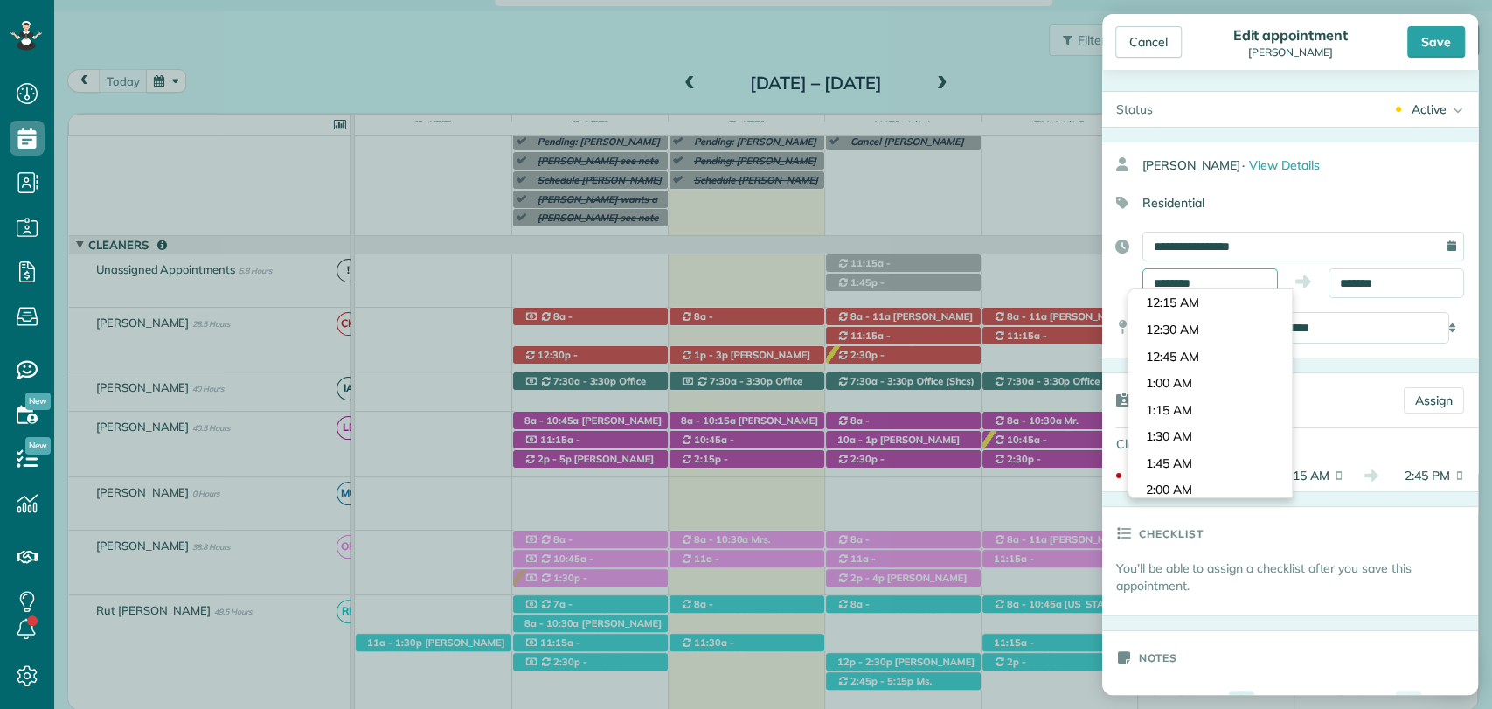
click at [1191, 282] on input "********" at bounding box center [1211, 283] width 136 height 30
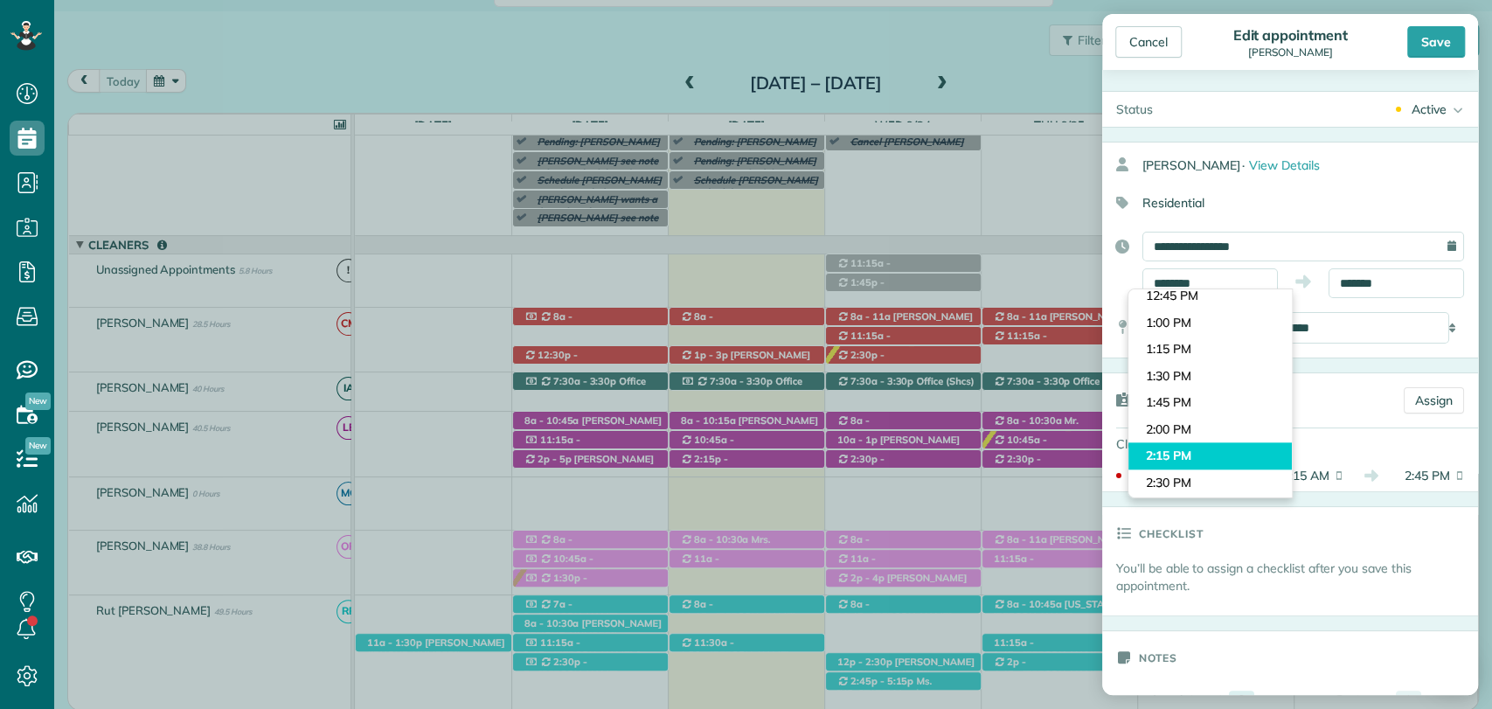
scroll to position [1439, 0]
drag, startPoint x: 1175, startPoint y: 395, endPoint x: 1178, endPoint y: 386, distance: 9.4
click at [1175, 395] on body "Dashboard Scheduling Calendar View List View Dispatch View - Weekly scheduling …" at bounding box center [746, 354] width 1492 height 709
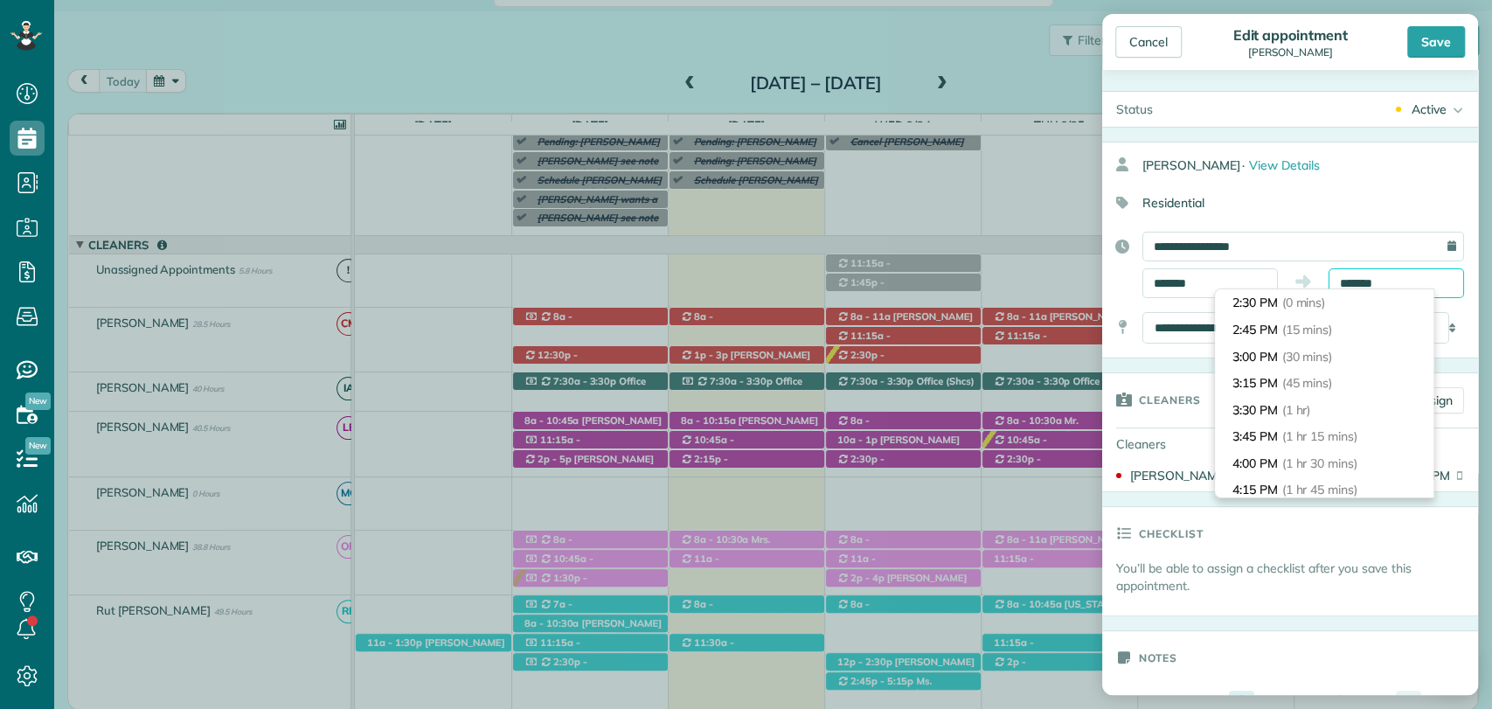
click at [1346, 275] on input "*******" at bounding box center [1397, 283] width 136 height 30
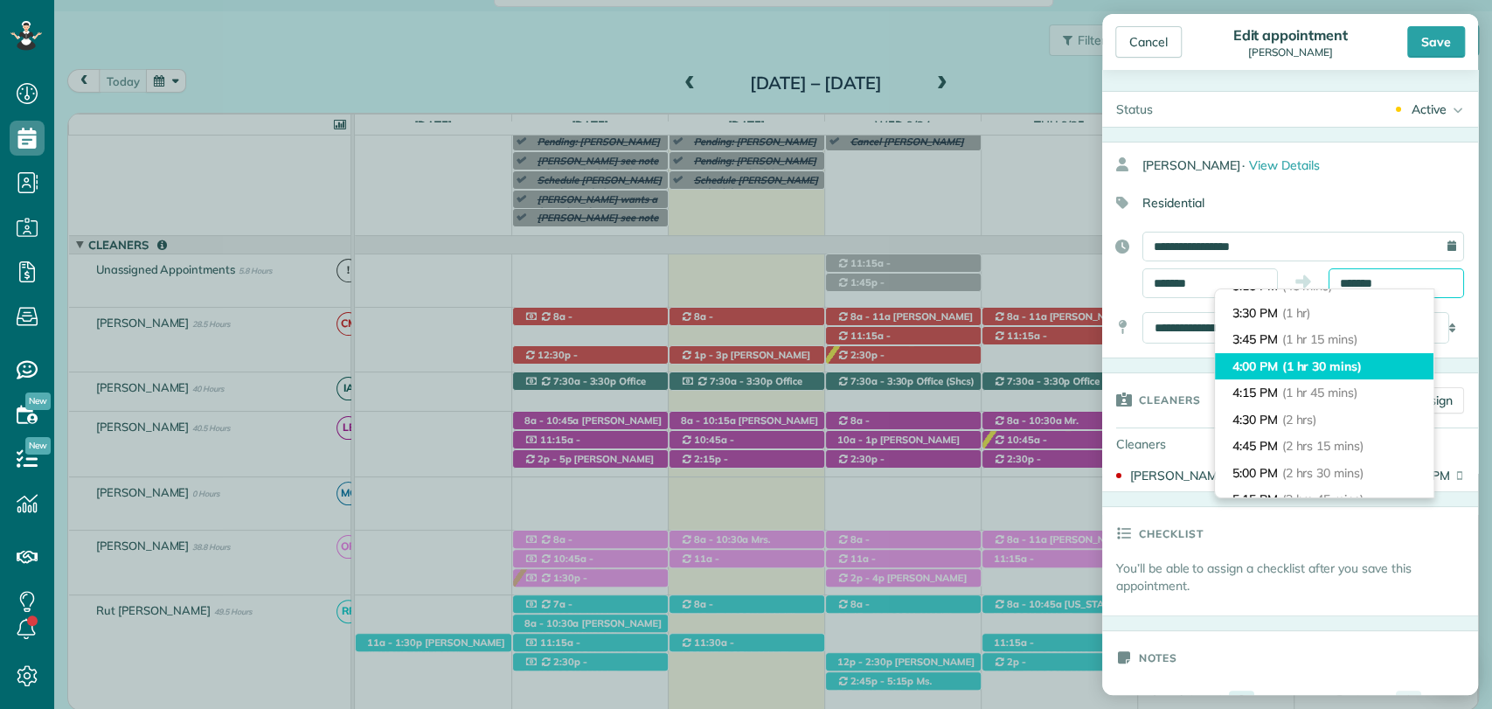
scroll to position [0, 0]
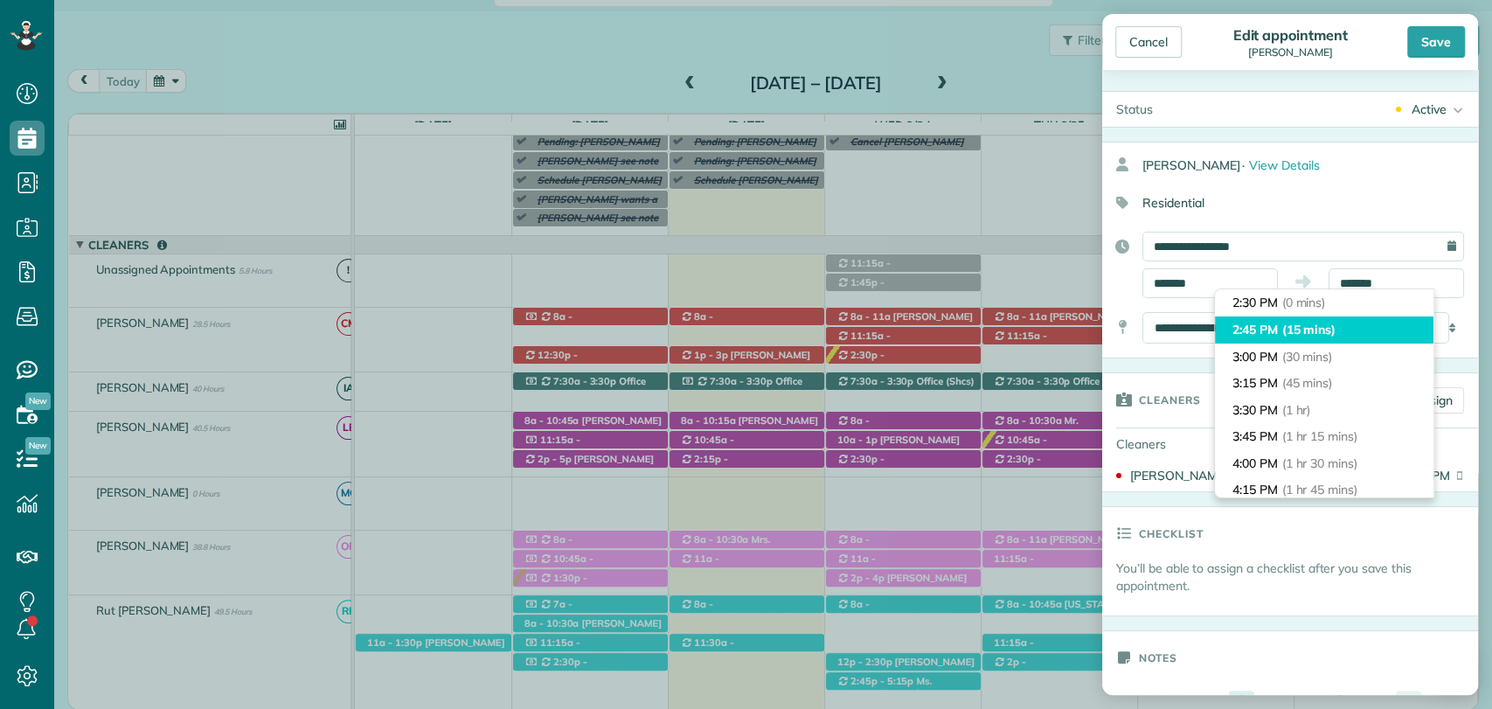
click at [1285, 337] on span "(15 mins)" at bounding box center [1309, 330] width 54 height 16
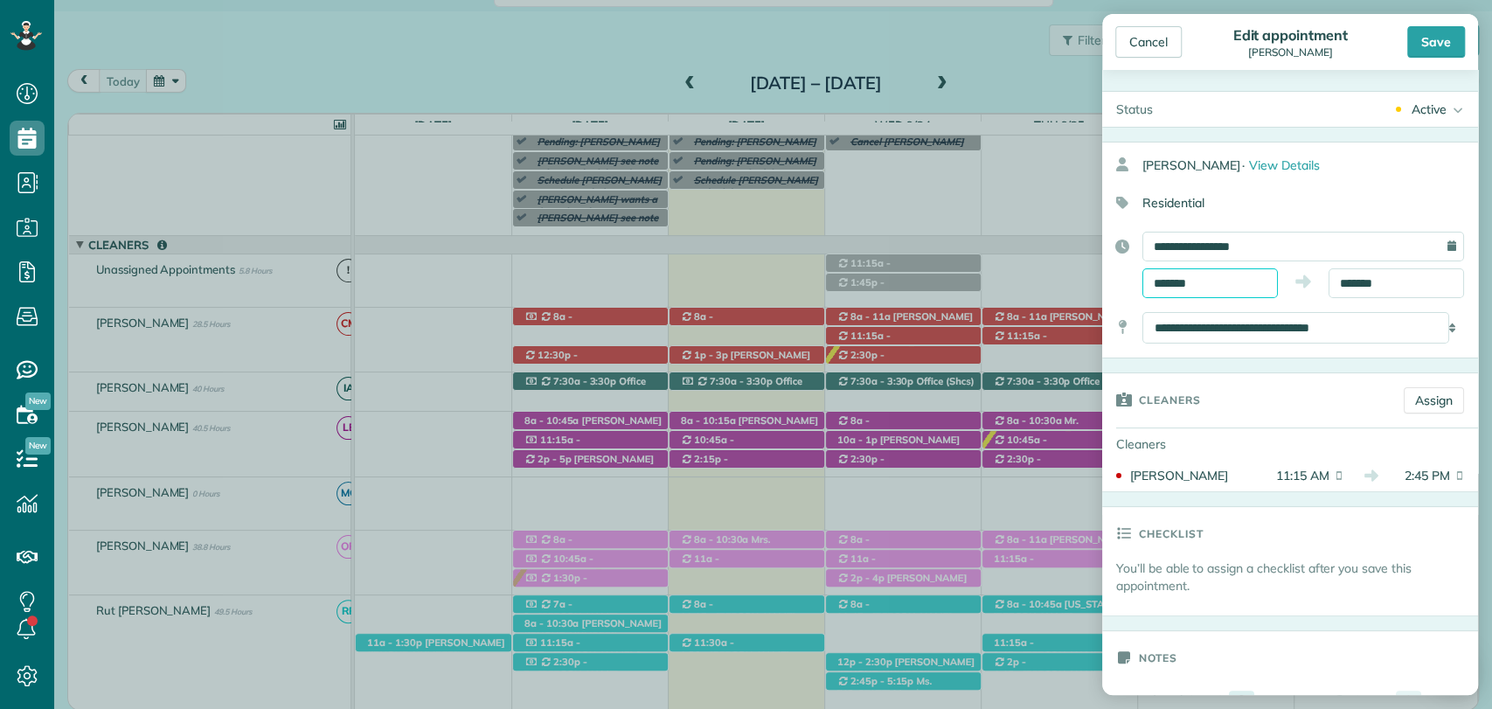
click at [1171, 288] on input "*******" at bounding box center [1211, 283] width 136 height 30
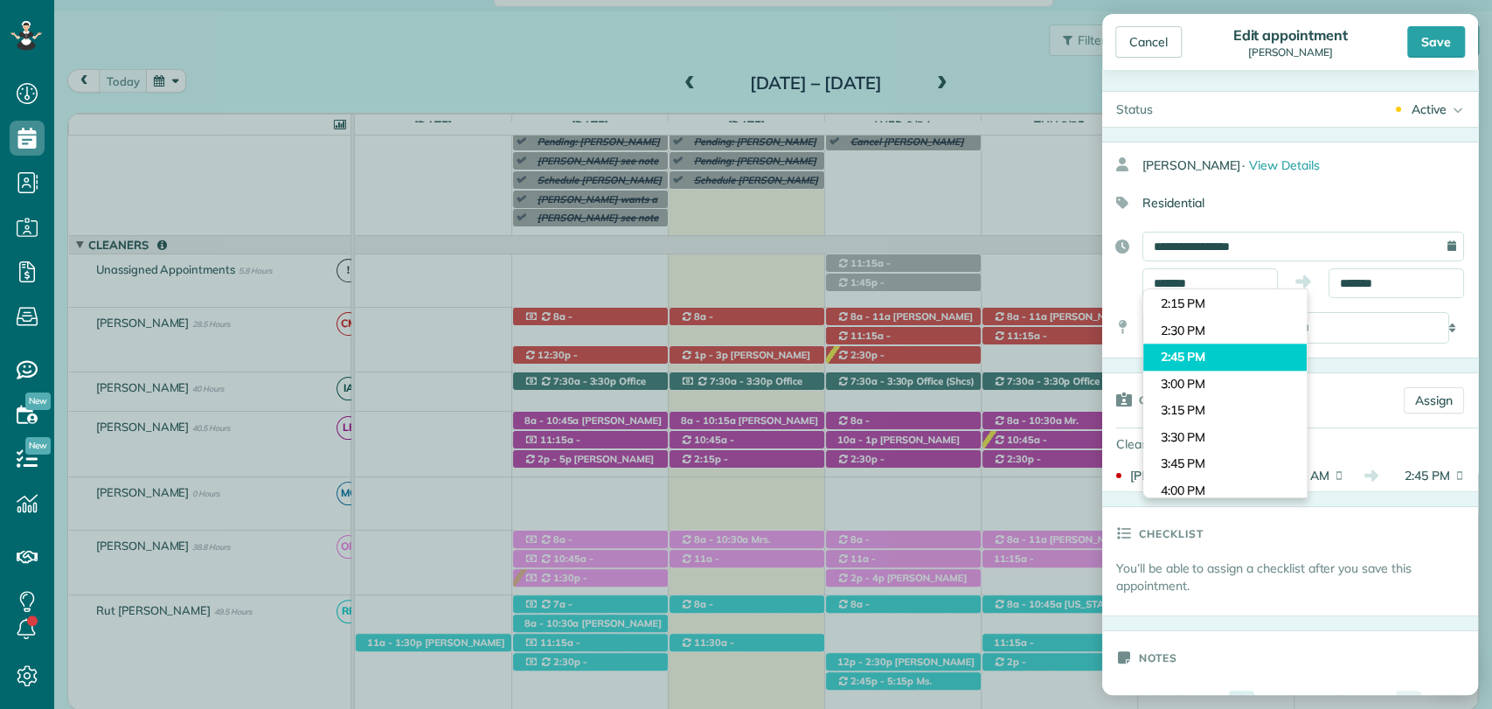
type input "*******"
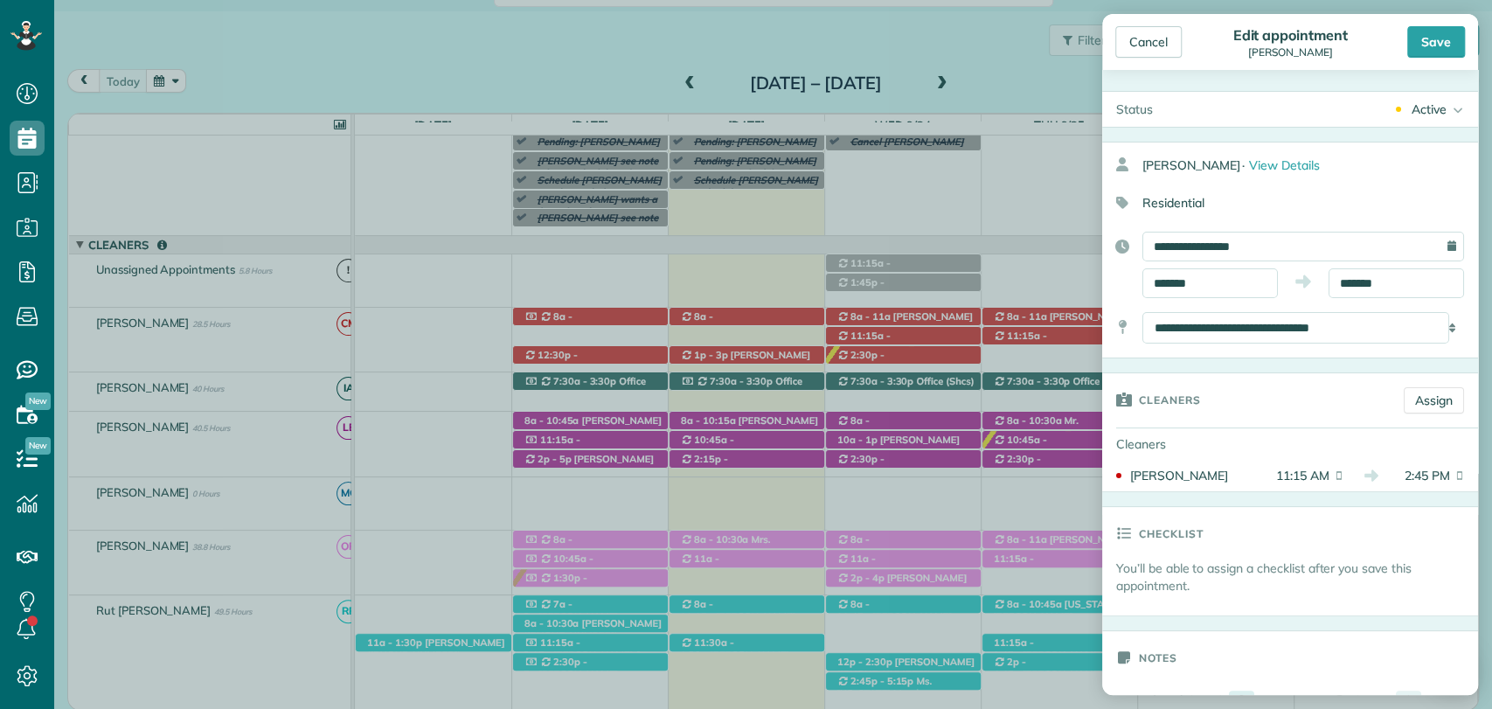
click at [1218, 358] on body "Dashboard Scheduling Calendar View List View Dispatch View - Weekly scheduling …" at bounding box center [746, 354] width 1492 height 709
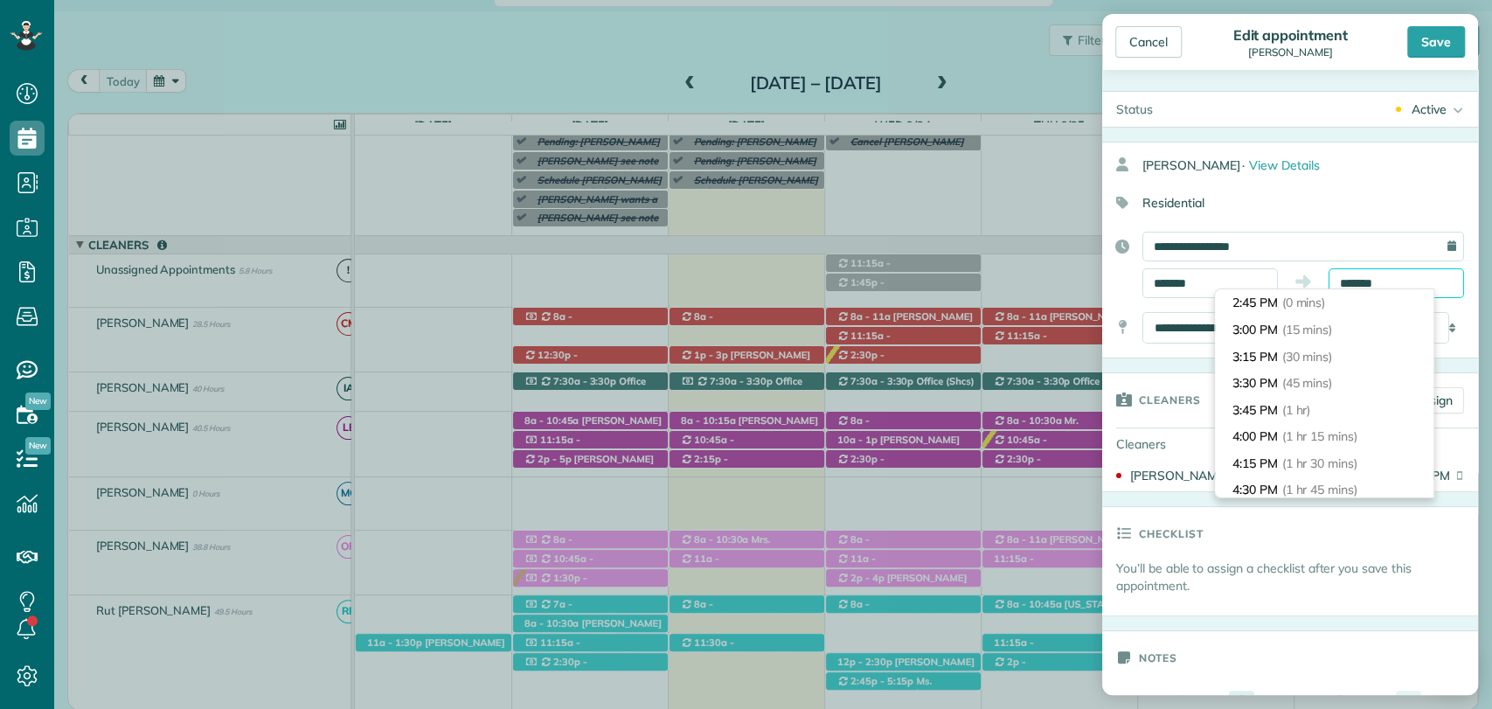
click at [1336, 288] on body "Dashboard Scheduling Calendar View List View Dispatch View - Weekly scheduling …" at bounding box center [746, 354] width 1492 height 709
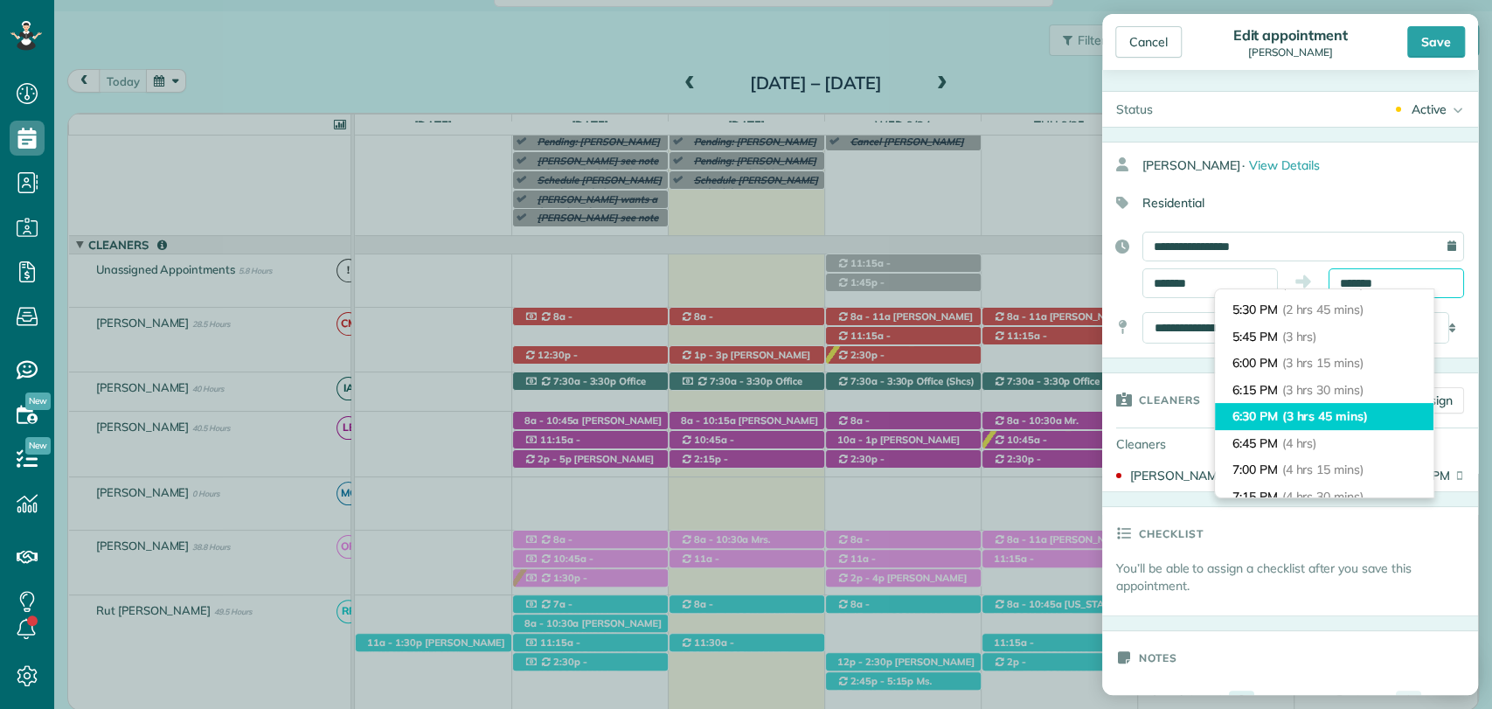
scroll to position [291, 0]
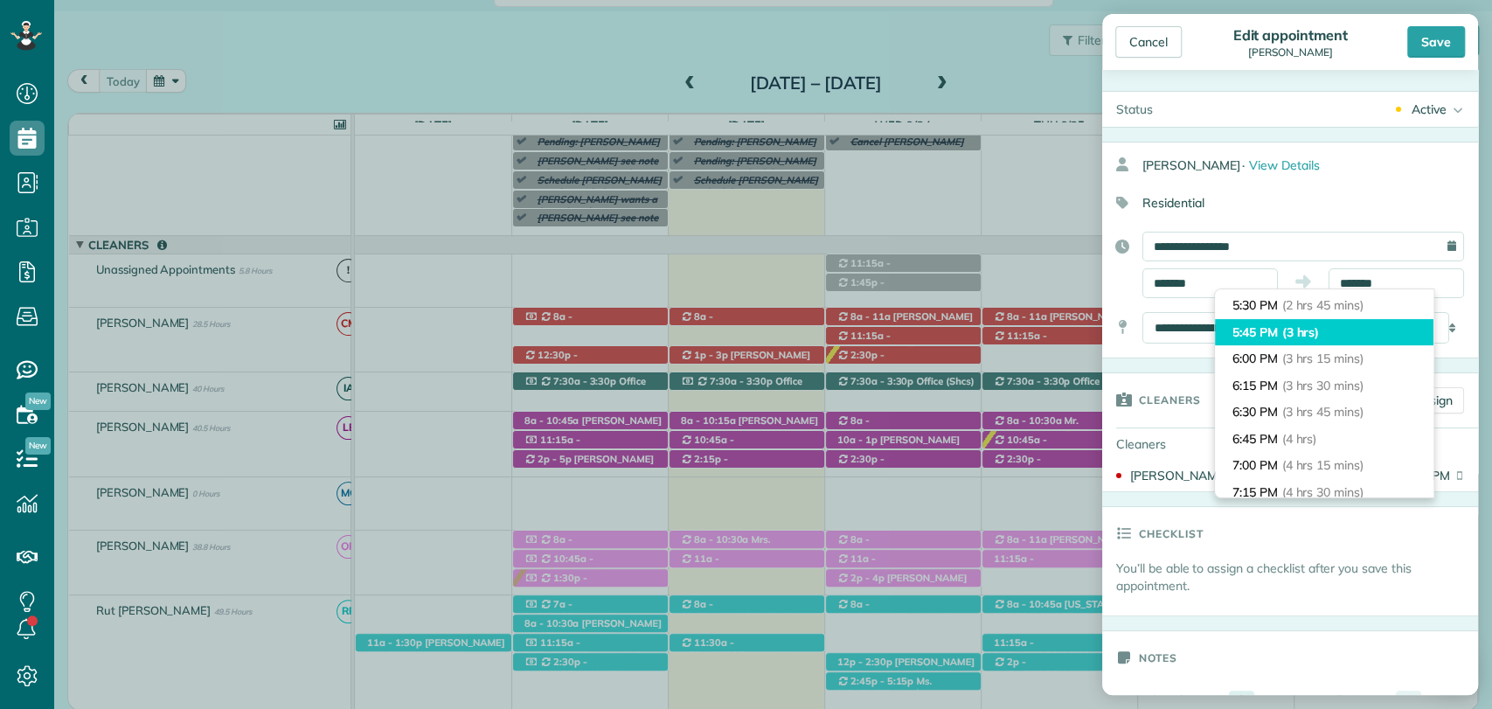
type input "*******"
click at [1271, 331] on li "5:45 PM (3 hrs)" at bounding box center [1324, 332] width 219 height 27
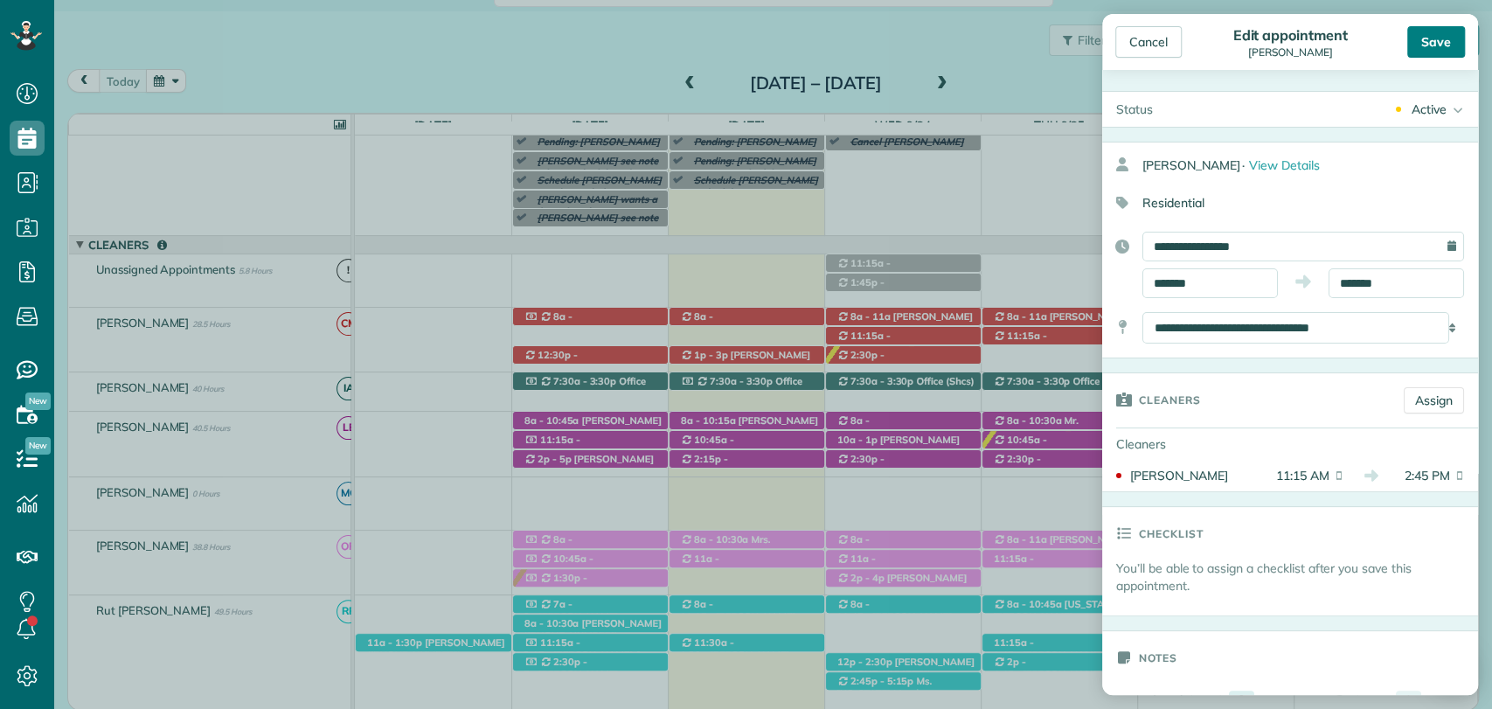
click at [1435, 38] on div "Save" at bounding box center [1437, 41] width 58 height 31
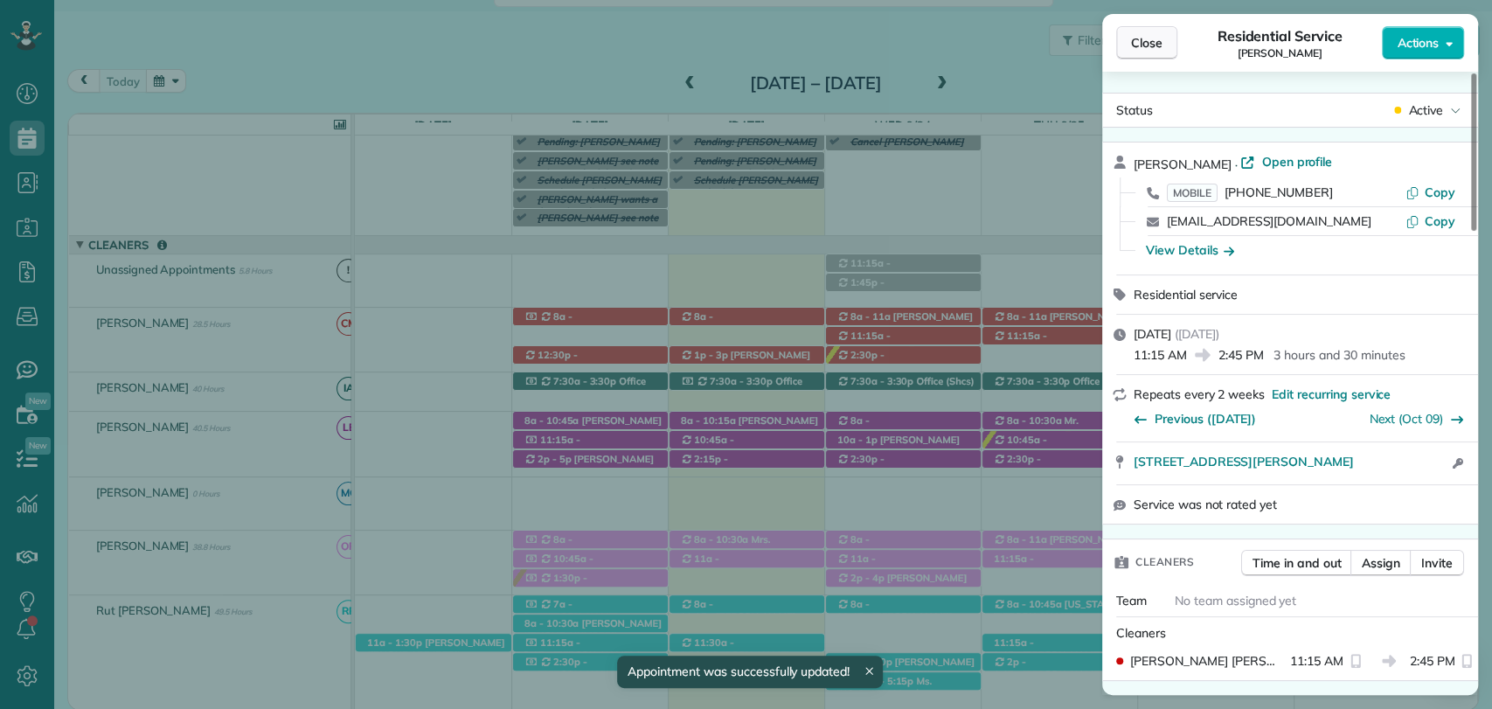
click at [1140, 35] on span "Close" at bounding box center [1146, 42] width 31 height 17
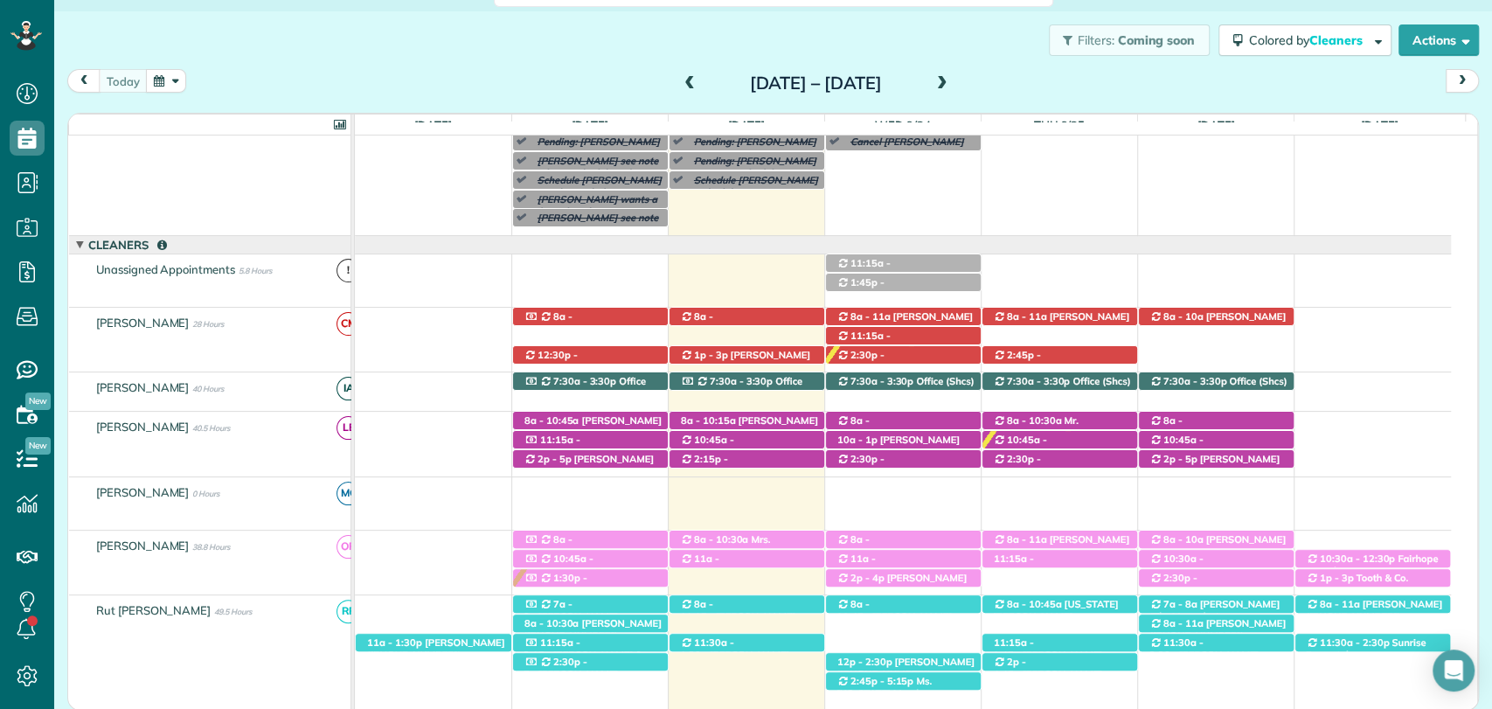
click at [431, 86] on div "today Sunday Sep 21 – Saturday Sep 27, 2025" at bounding box center [773, 85] width 1412 height 32
click at [1051, 84] on div "today Sunday Sep 21 – Saturday Sep 27, 2025" at bounding box center [773, 85] width 1412 height 32
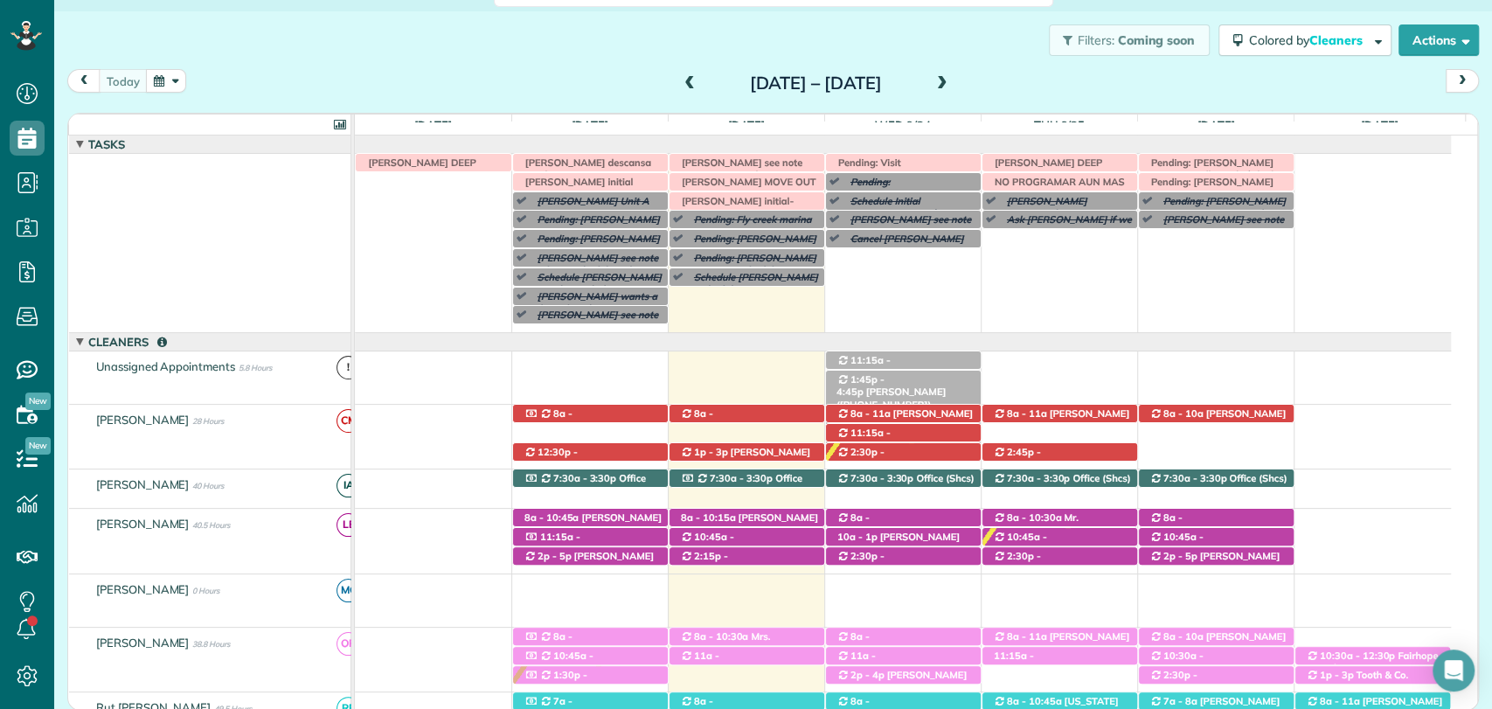
click at [916, 386] on span "Patty Cummin (+14046255055)" at bounding box center [891, 398] width 109 height 24
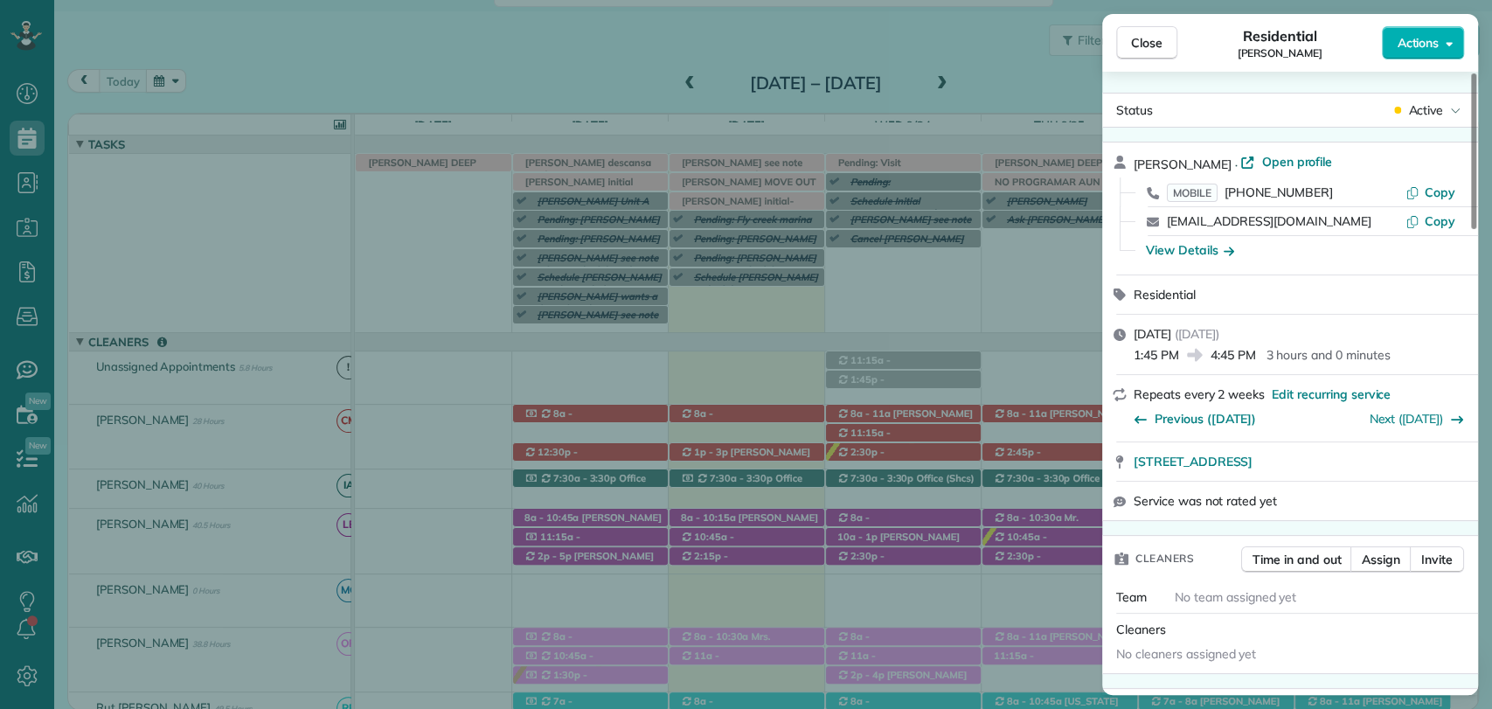
click at [1142, 22] on div "Close Residential Patty Cummin Actions" at bounding box center [1290, 43] width 376 height 58
click at [1145, 34] on span "Close" at bounding box center [1146, 42] width 31 height 17
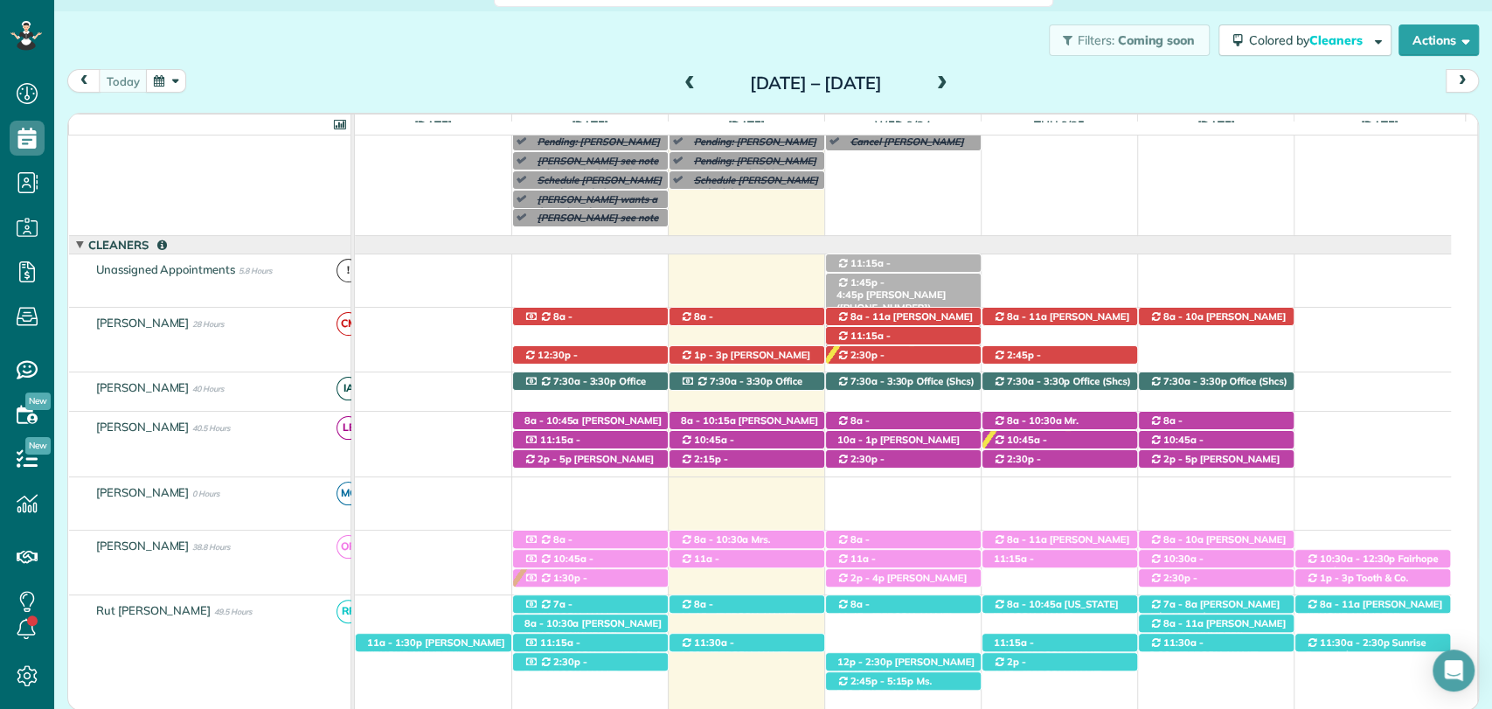
click at [932, 288] on span "Patty Cummin (+14046255055)" at bounding box center [891, 300] width 109 height 24
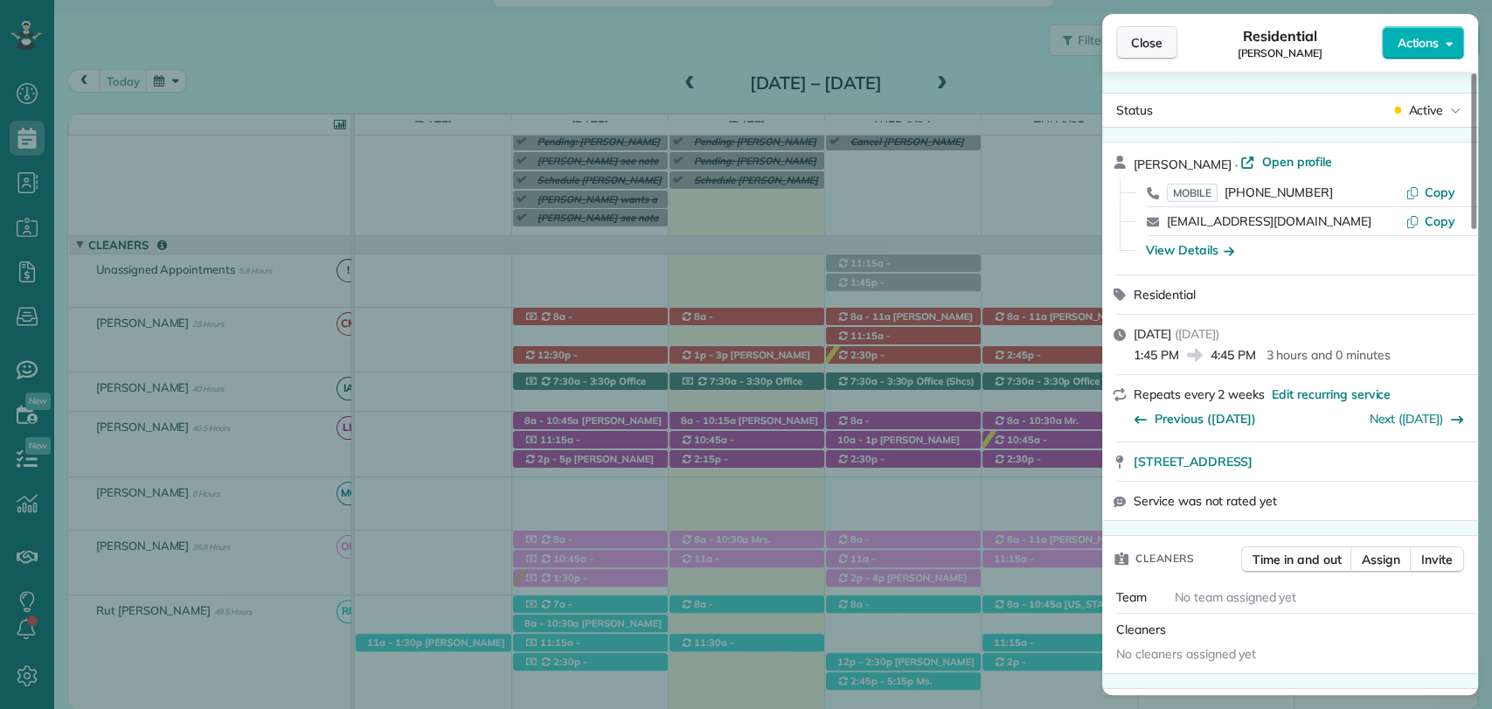
click at [1144, 36] on span "Close" at bounding box center [1146, 42] width 31 height 17
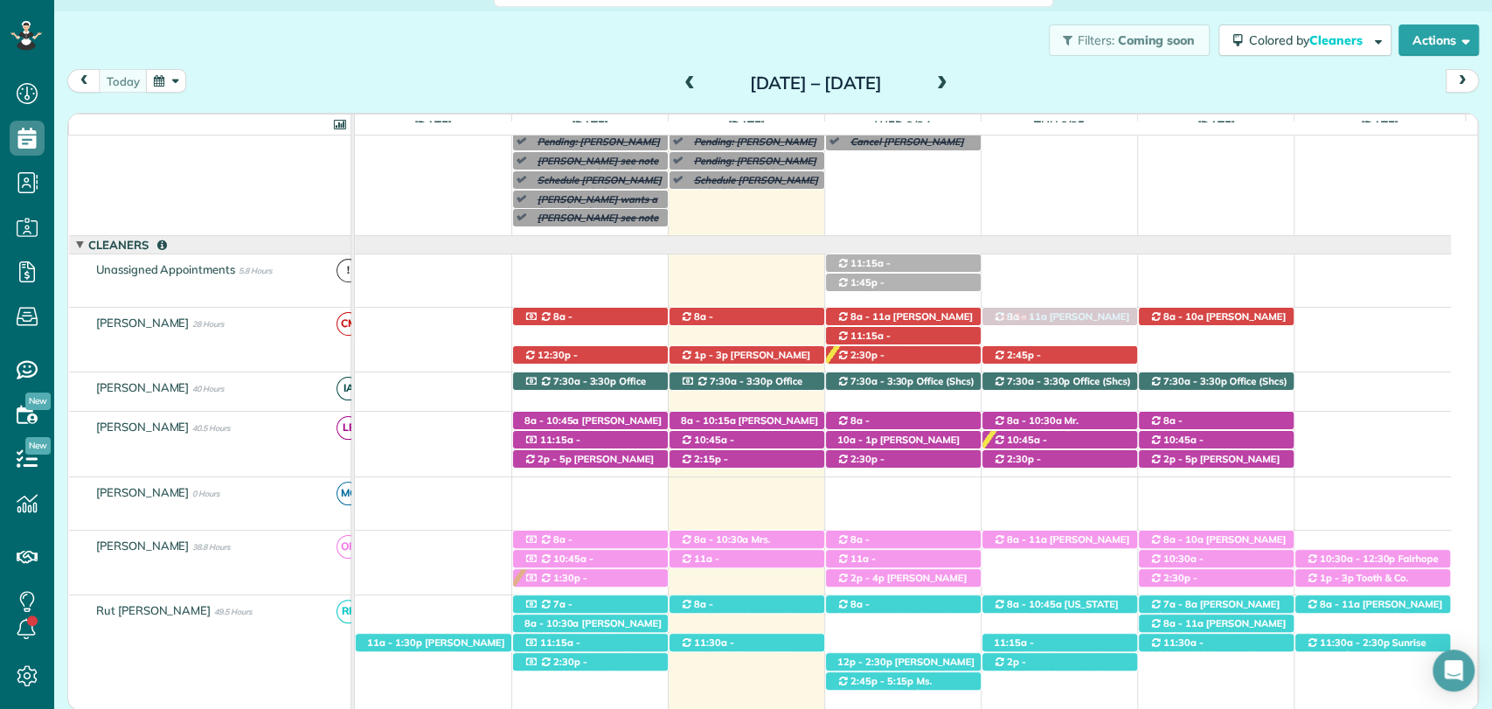
drag, startPoint x: 1031, startPoint y: 564, endPoint x: 1044, endPoint y: 331, distance: 232.9
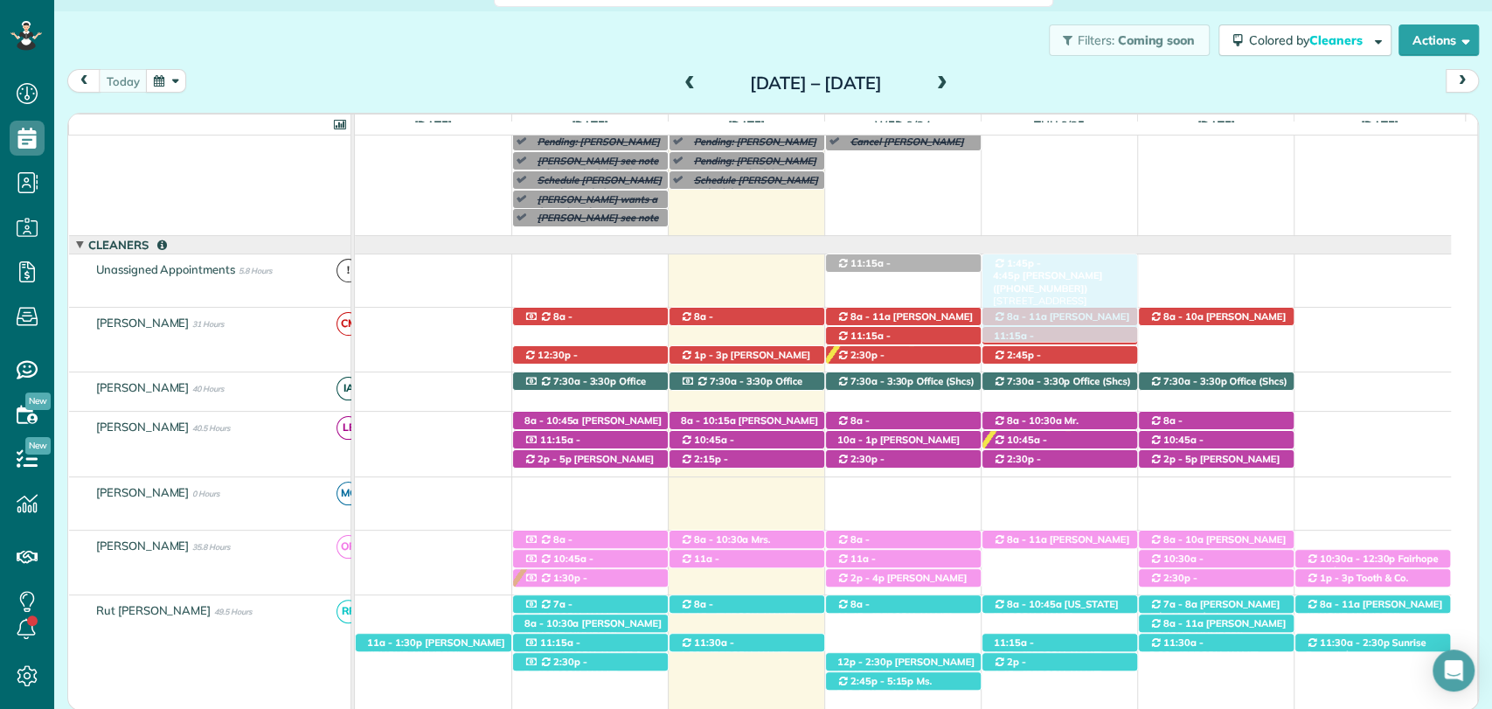
drag, startPoint x: 886, startPoint y: 279, endPoint x: 1012, endPoint y: 263, distance: 126.9
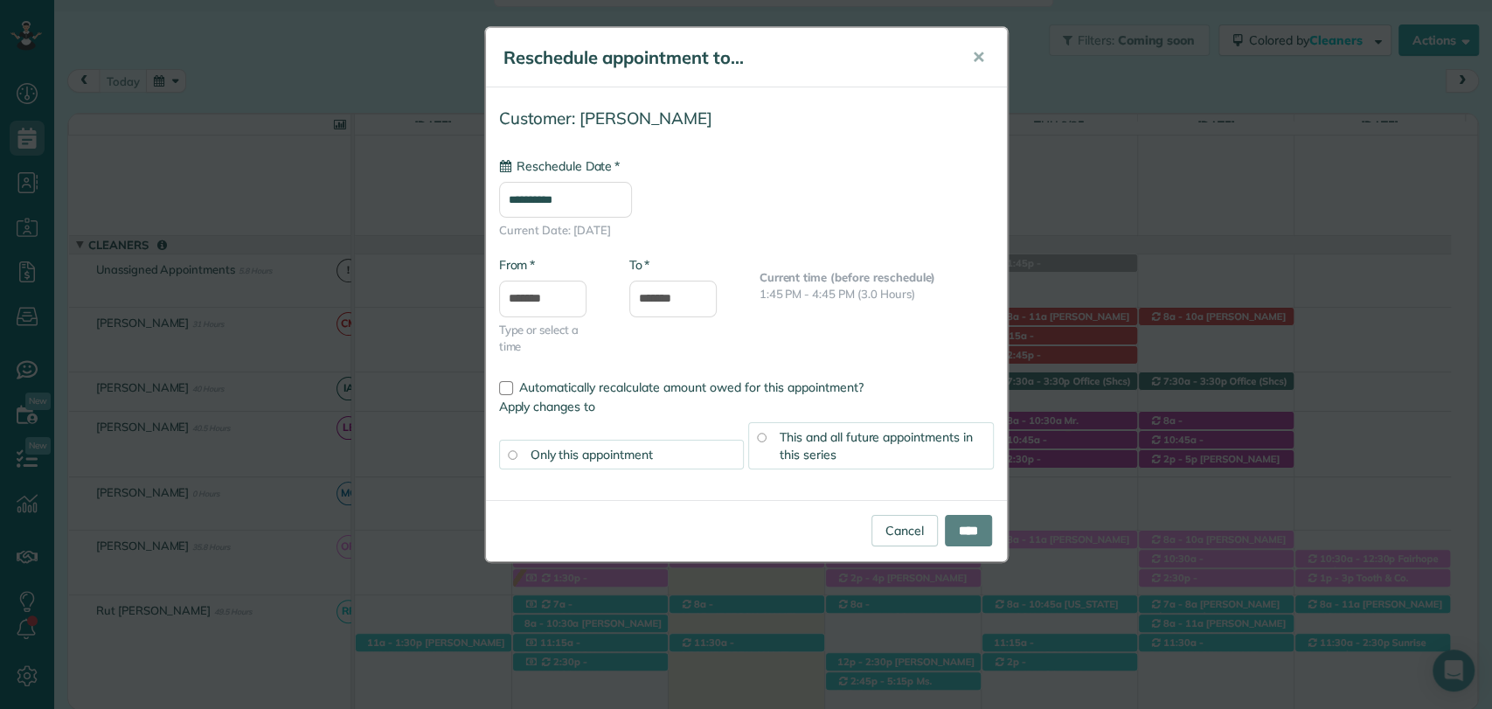
type input "**********"
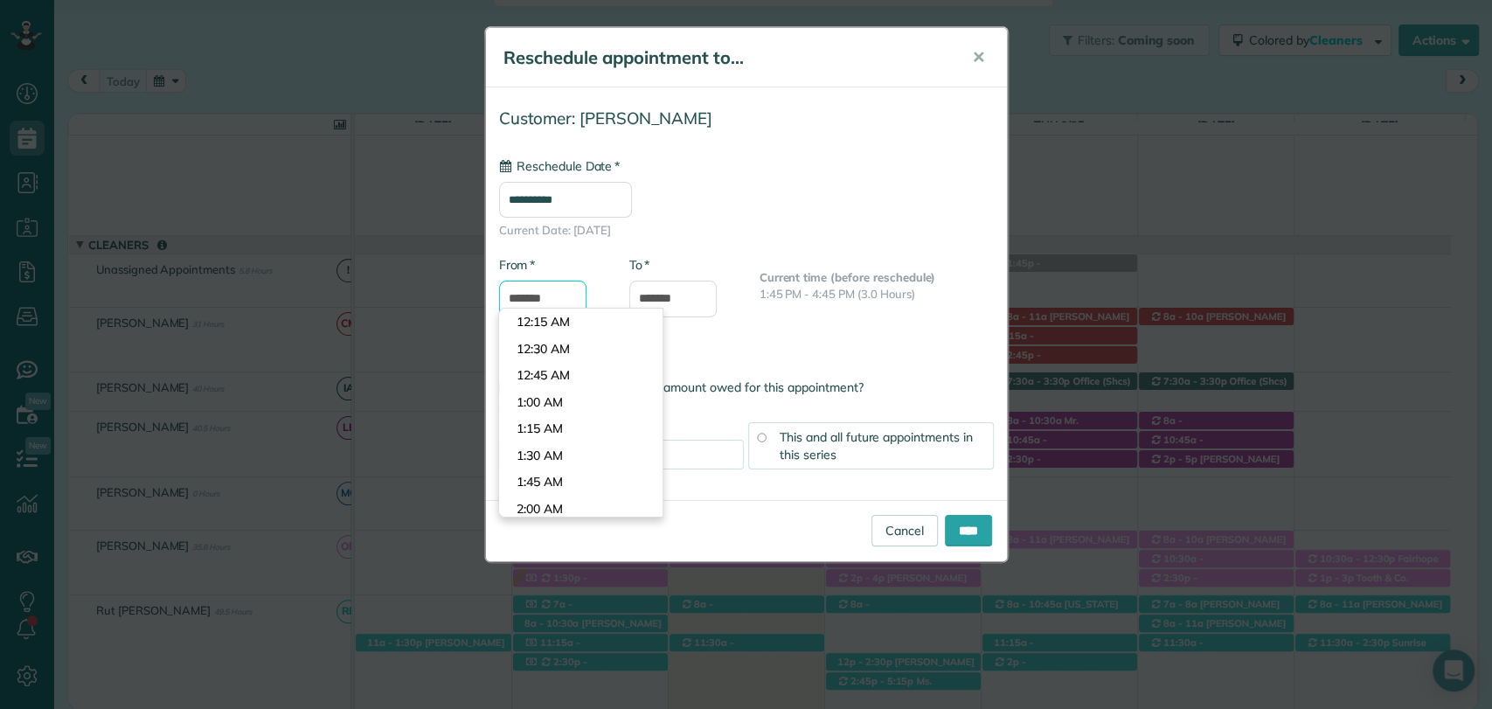
click at [535, 292] on input "*******" at bounding box center [542, 299] width 87 height 37
type input "********"
click at [548, 399] on body "Dashboard Scheduling Calendar View List View Dispatch View - Weekly scheduling …" at bounding box center [746, 354] width 1492 height 709
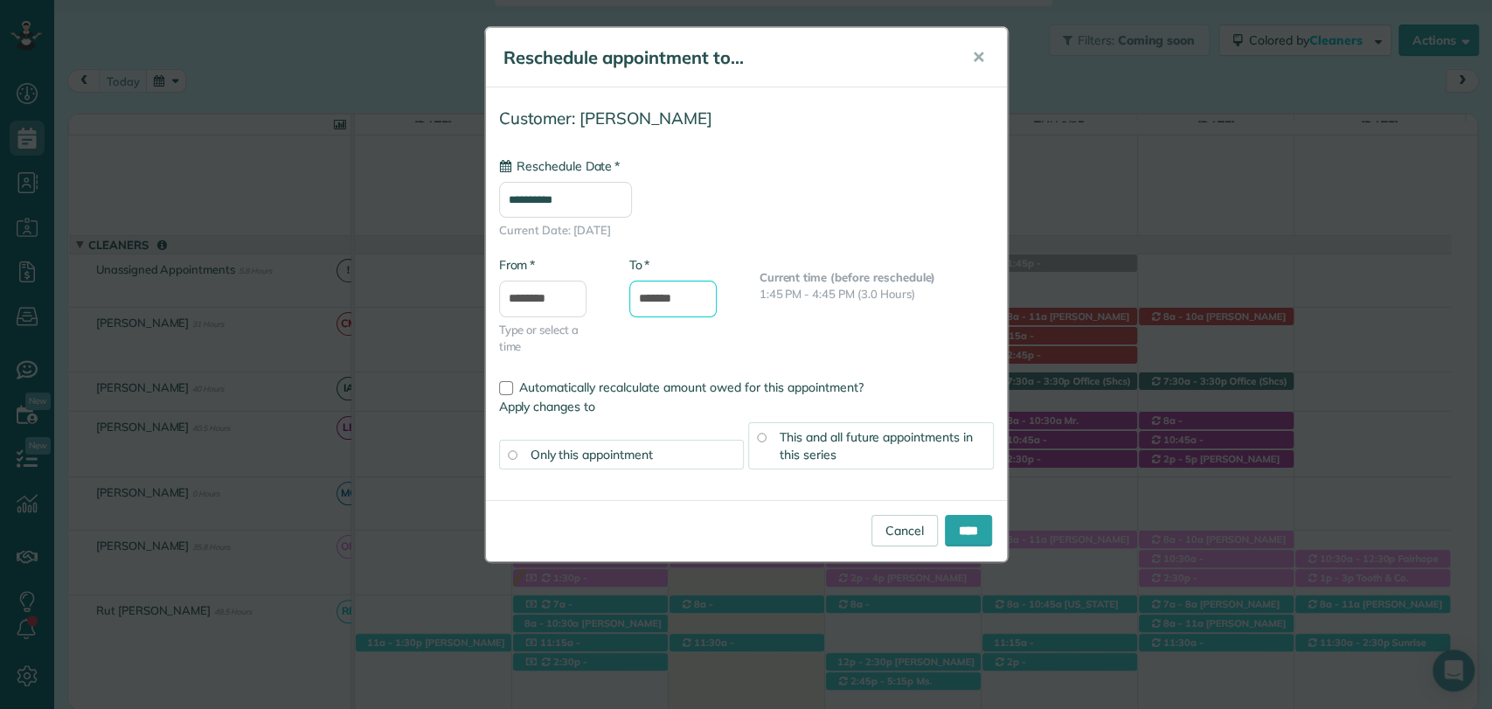
click at [673, 296] on input "*******" at bounding box center [672, 299] width 87 height 37
click at [645, 295] on input "*******" at bounding box center [672, 299] width 87 height 37
type input "*******"
click at [953, 533] on input "****" at bounding box center [968, 530] width 47 height 31
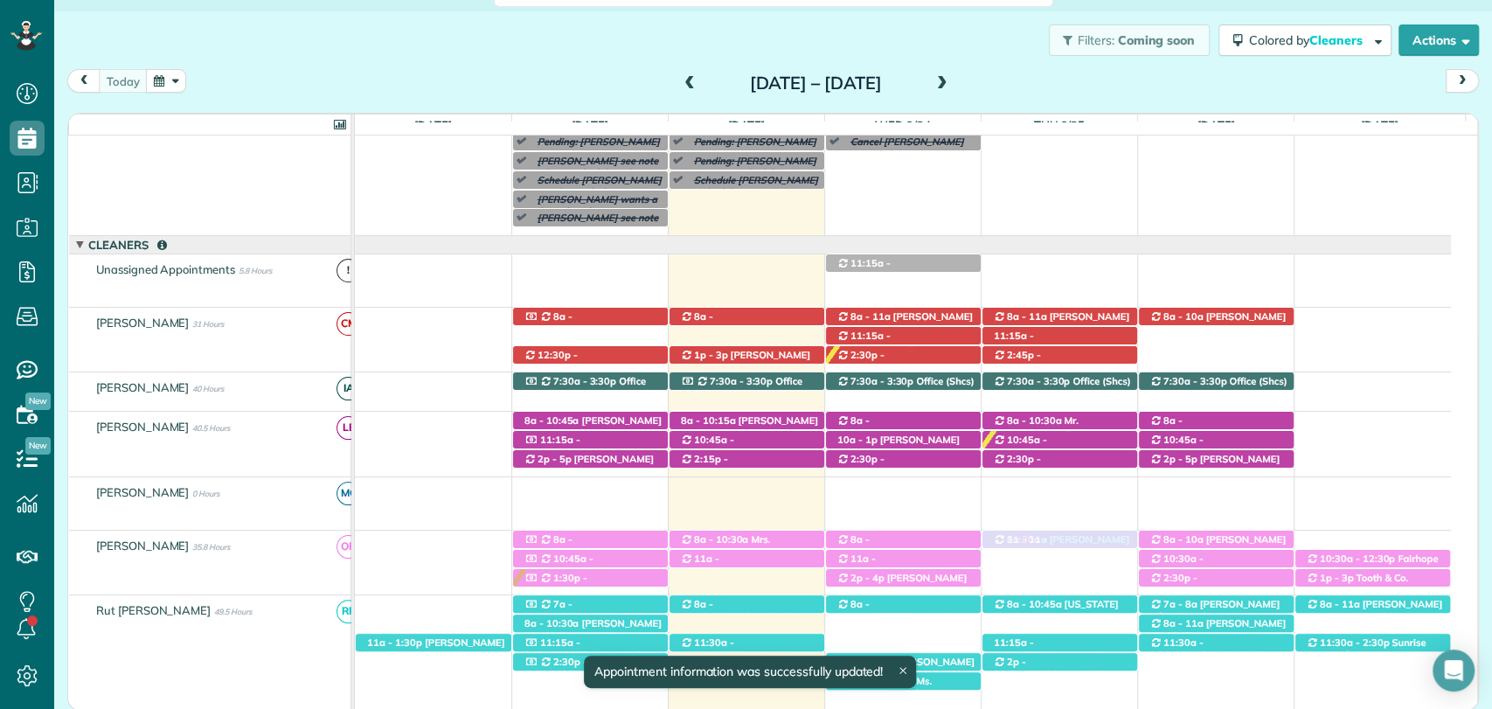
drag, startPoint x: 1062, startPoint y: 260, endPoint x: 1026, endPoint y: 550, distance: 292.4
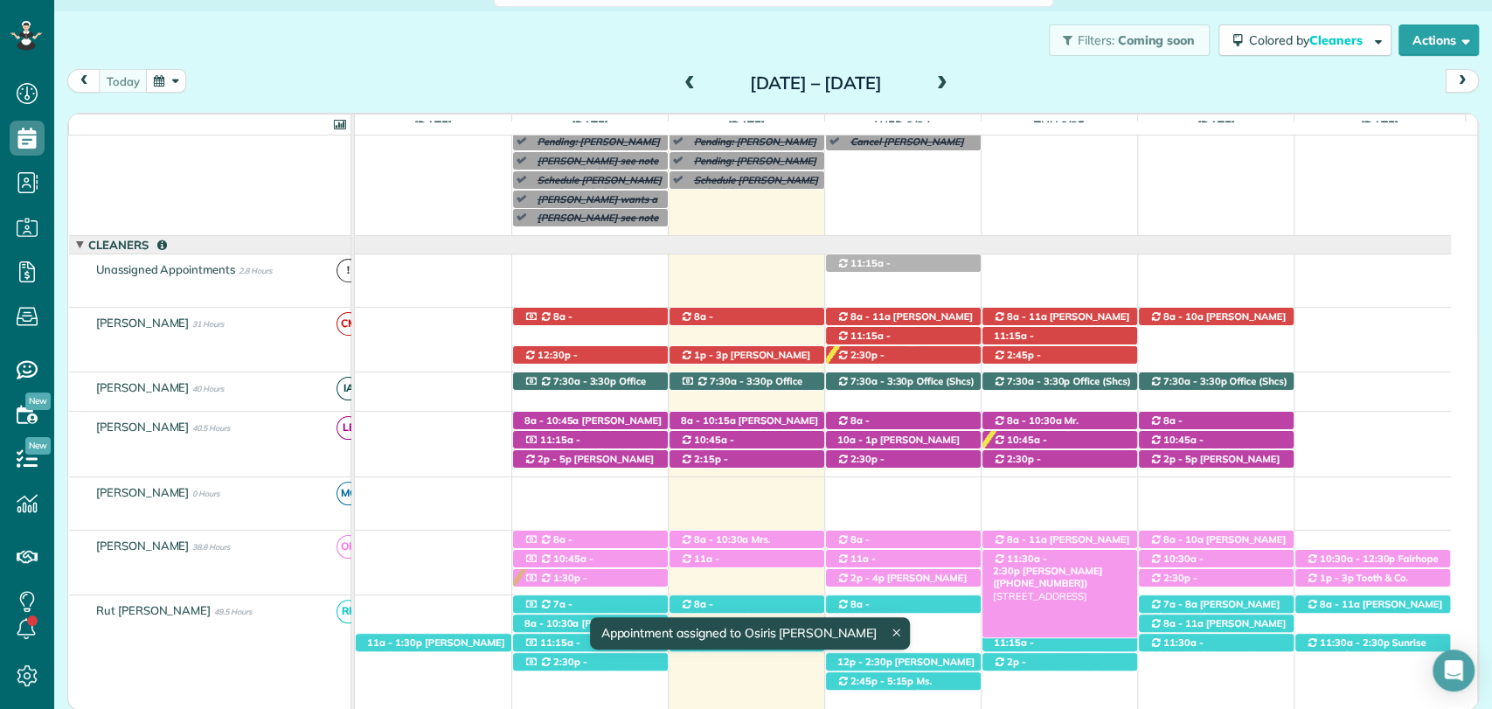
click at [1064, 565] on span "Patty Cummin (+14046255055)" at bounding box center [1047, 577] width 109 height 24
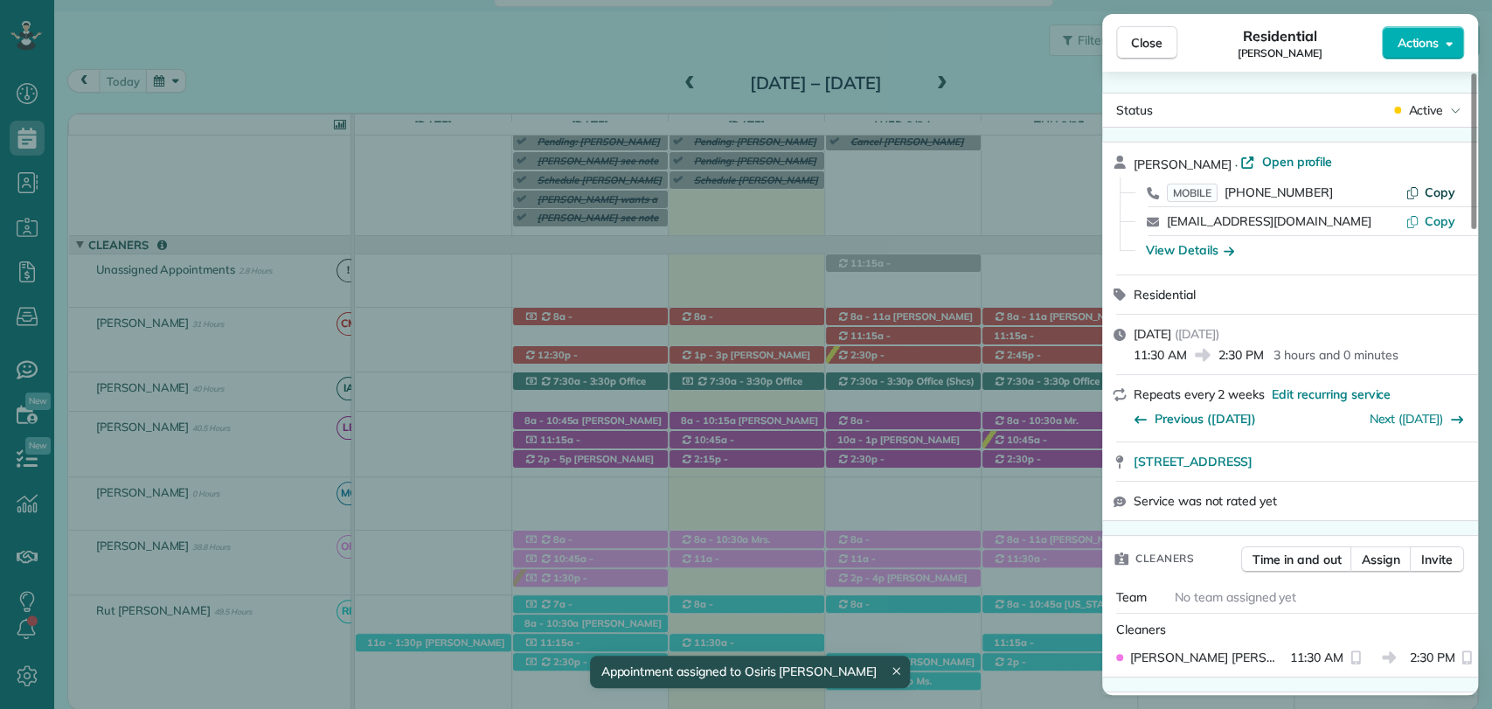
click at [1432, 187] on span "Copy" at bounding box center [1440, 192] width 31 height 16
click at [1157, 36] on span "Close" at bounding box center [1146, 42] width 31 height 17
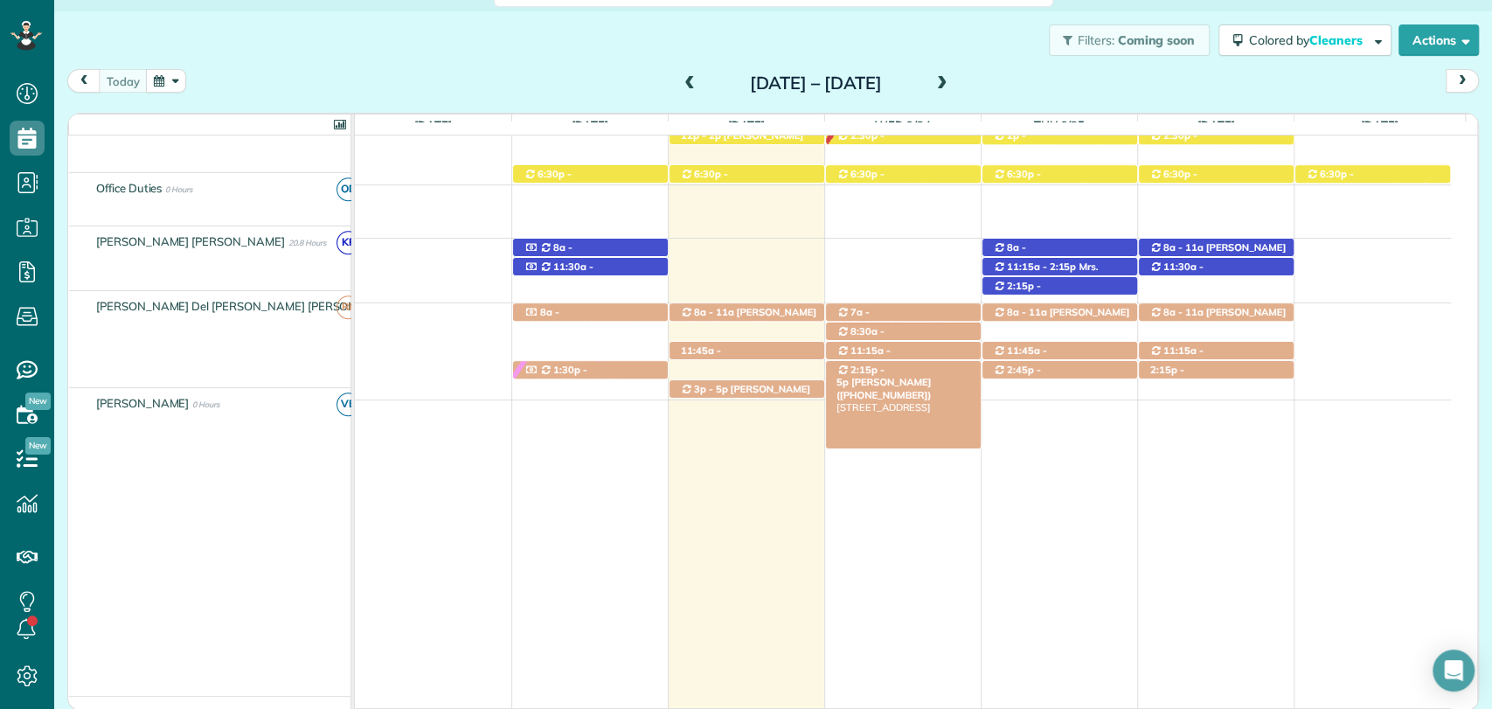
scroll to position [721, 0]
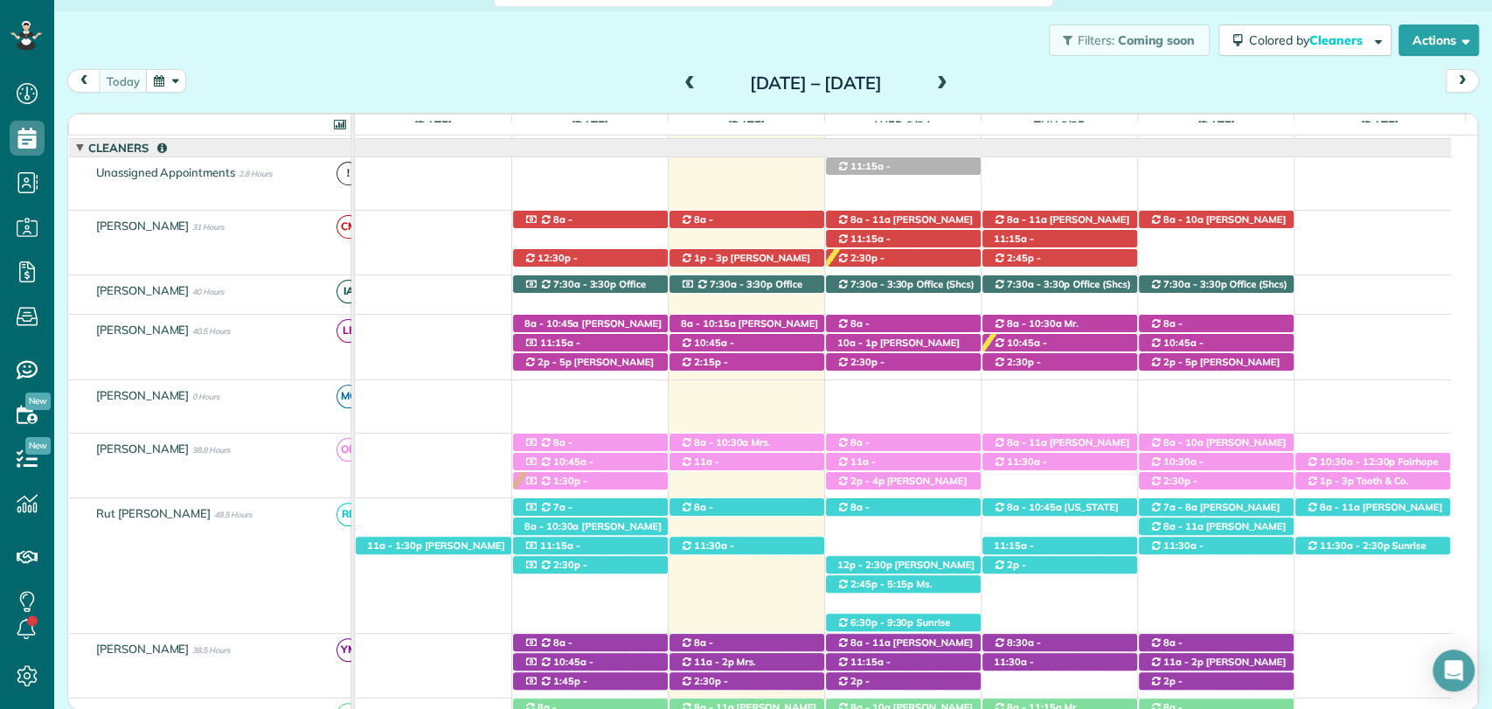
click at [1113, 93] on div "today Sunday Sep 21 – Saturday Sep 27, 2025" at bounding box center [773, 85] width 1412 height 32
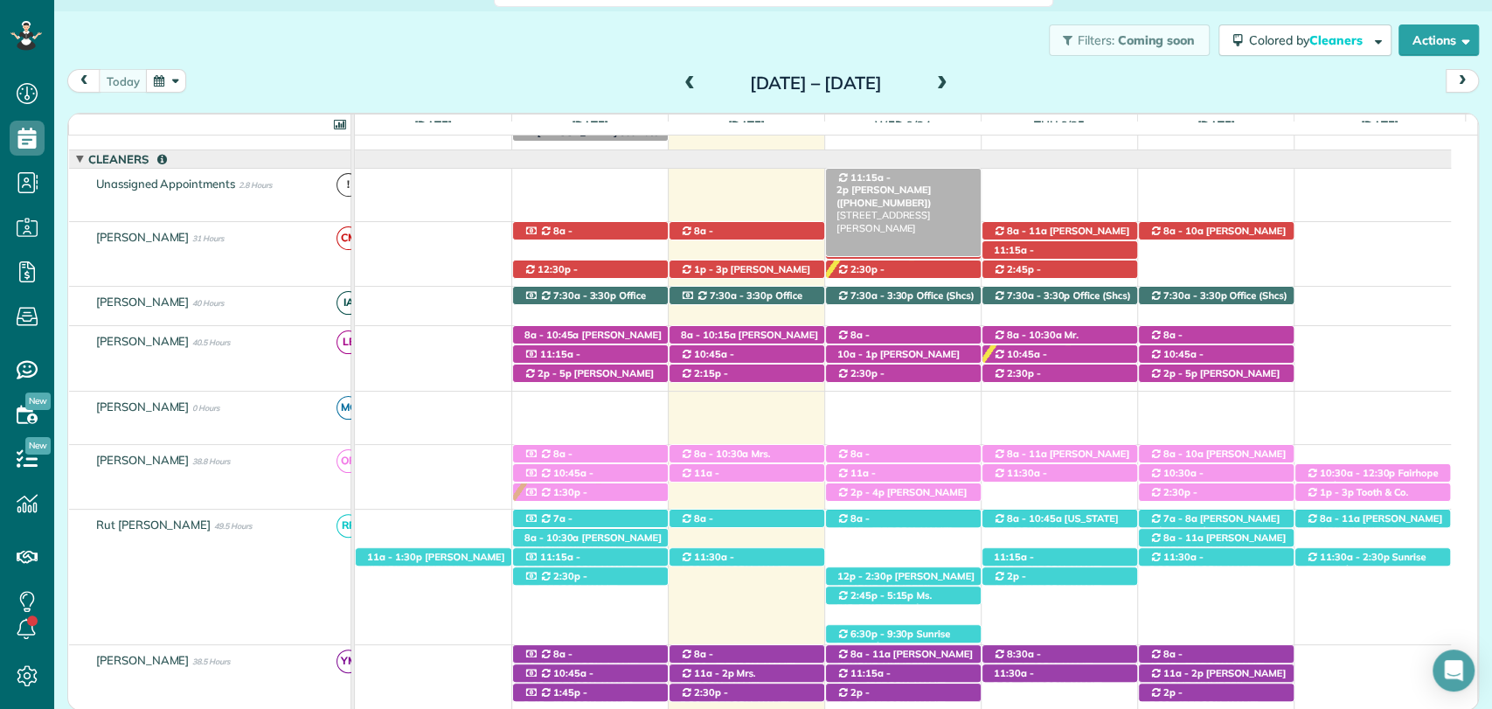
click at [900, 184] on span "Daniel Calametti (+12516569074)" at bounding box center [884, 196] width 95 height 24
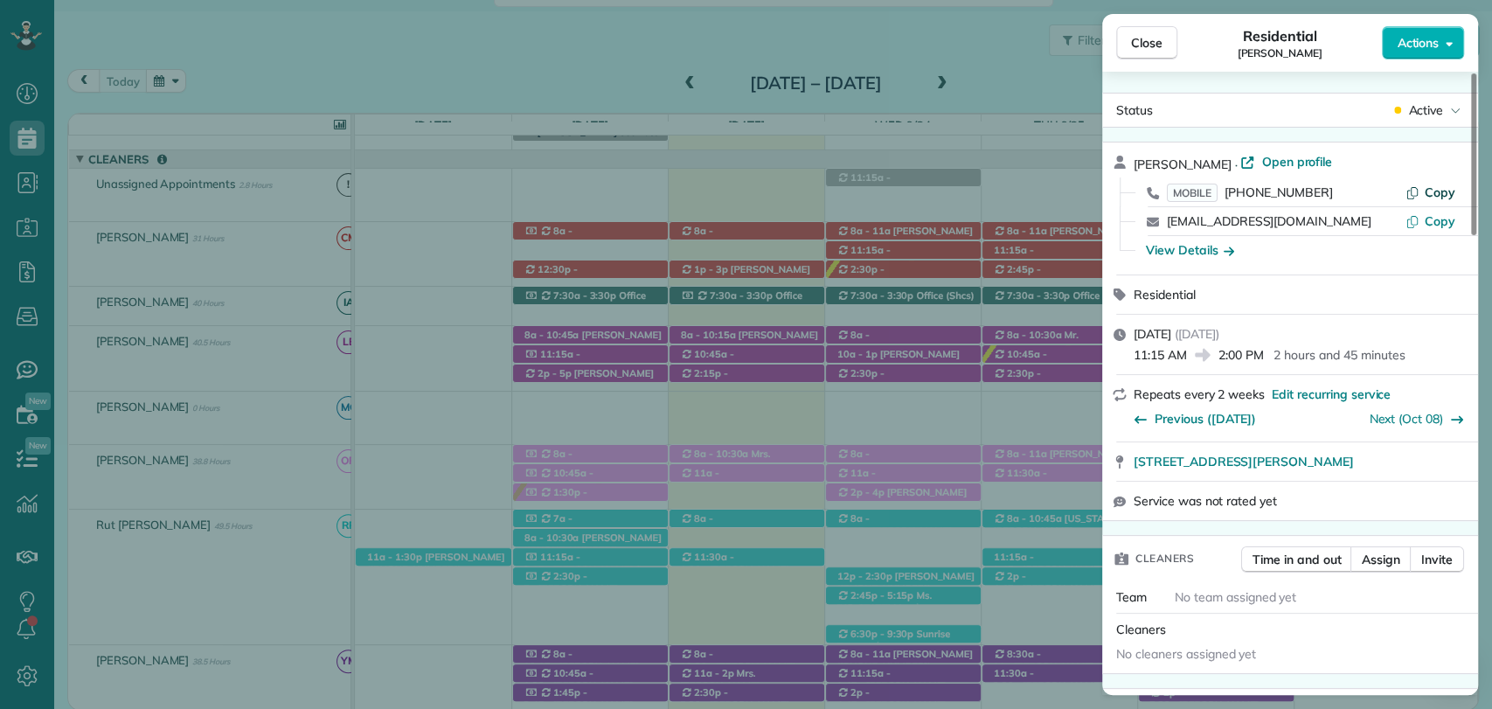
click at [1430, 188] on span "Copy" at bounding box center [1440, 192] width 31 height 16
click at [1155, 37] on span "Close" at bounding box center [1146, 42] width 31 height 17
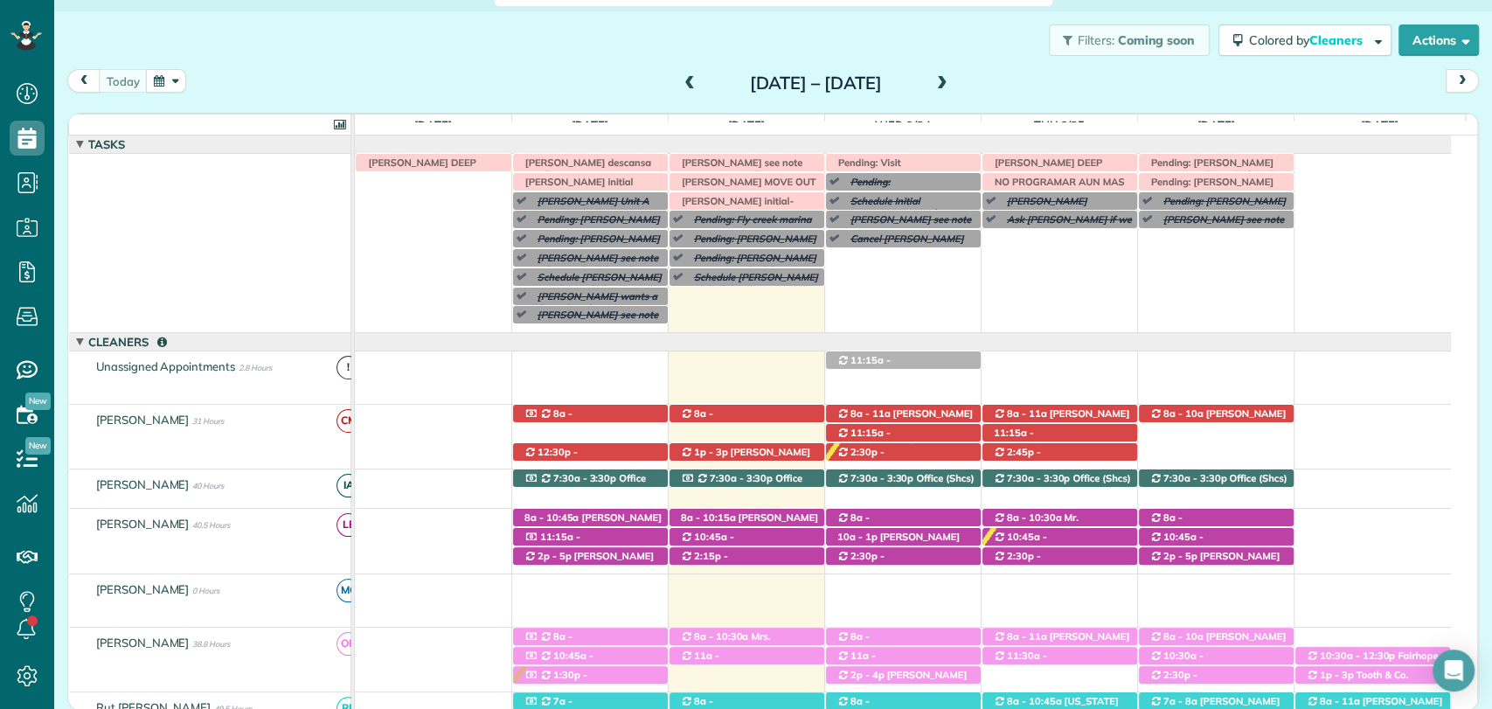
click at [580, 46] on div "Filters: Coming soon Colored by Cleaners Color by Cleaner Color by Team Color b…" at bounding box center [773, 40] width 1438 height 58
drag, startPoint x: 521, startPoint y: 54, endPoint x: 650, endPoint y: 2, distance: 138.8
click at [521, 54] on div "Filters: Coming soon Colored by Cleaners Color by Cleaner Color by Team Color b…" at bounding box center [773, 40] width 1438 height 58
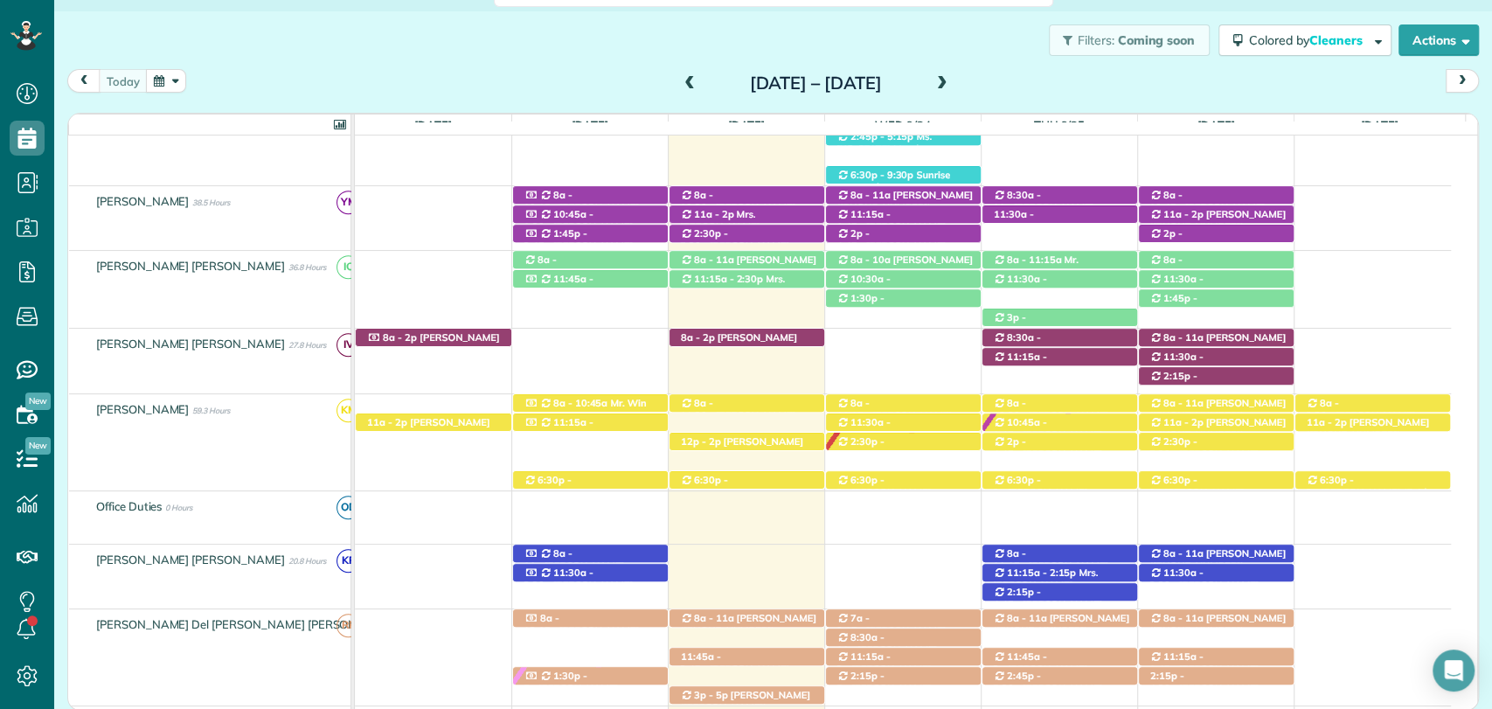
scroll to position [679, 0]
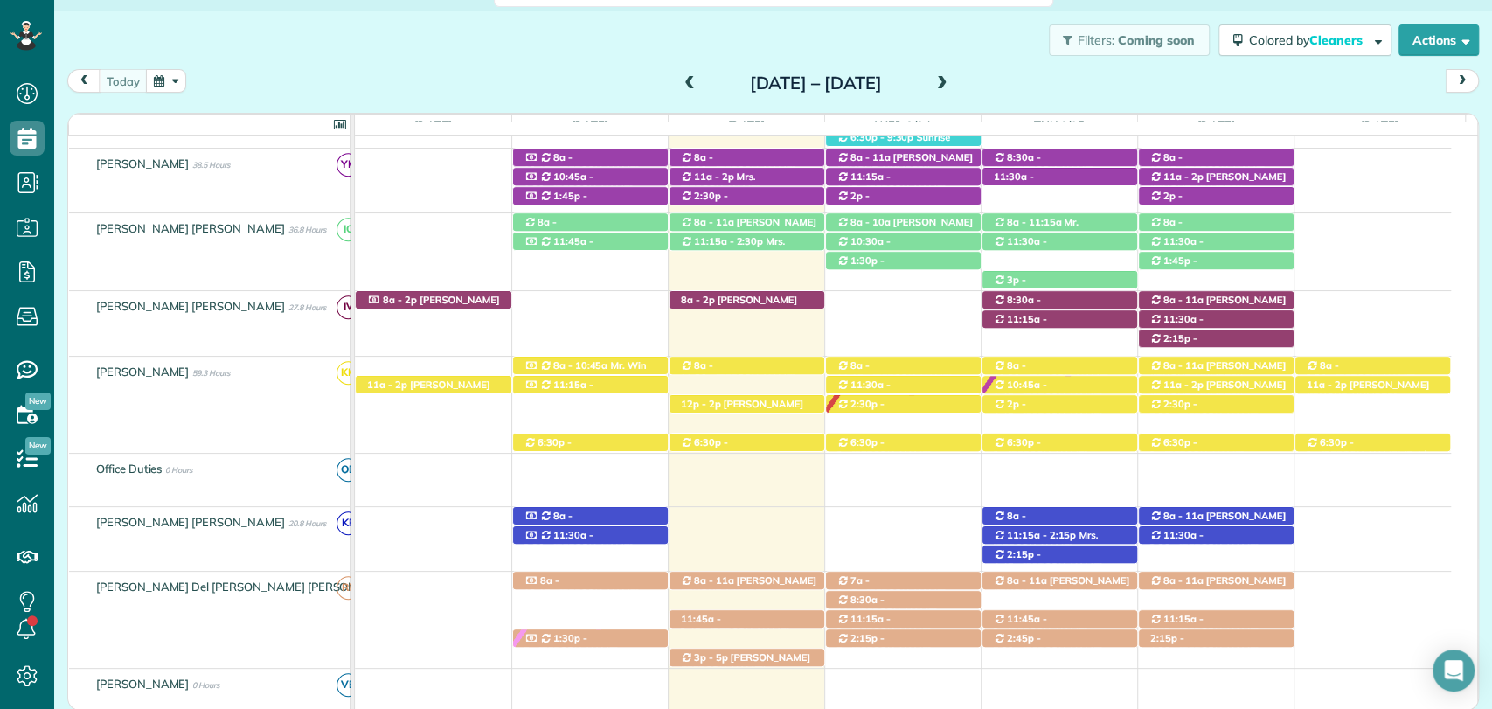
click at [520, 35] on div "Filters: Coming soon Colored by Cleaners Color by Cleaner Color by Team Color b…" at bounding box center [773, 40] width 1438 height 58
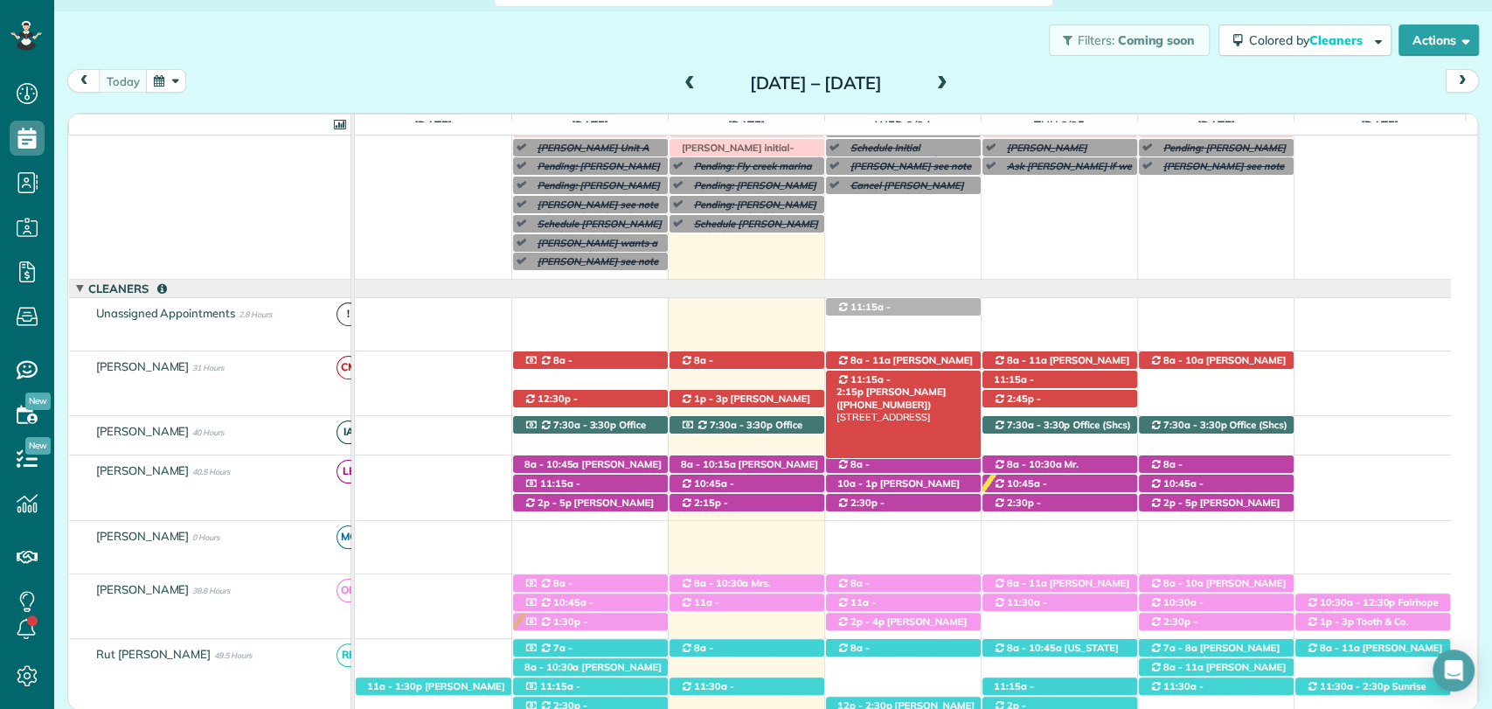
scroll to position [0, 0]
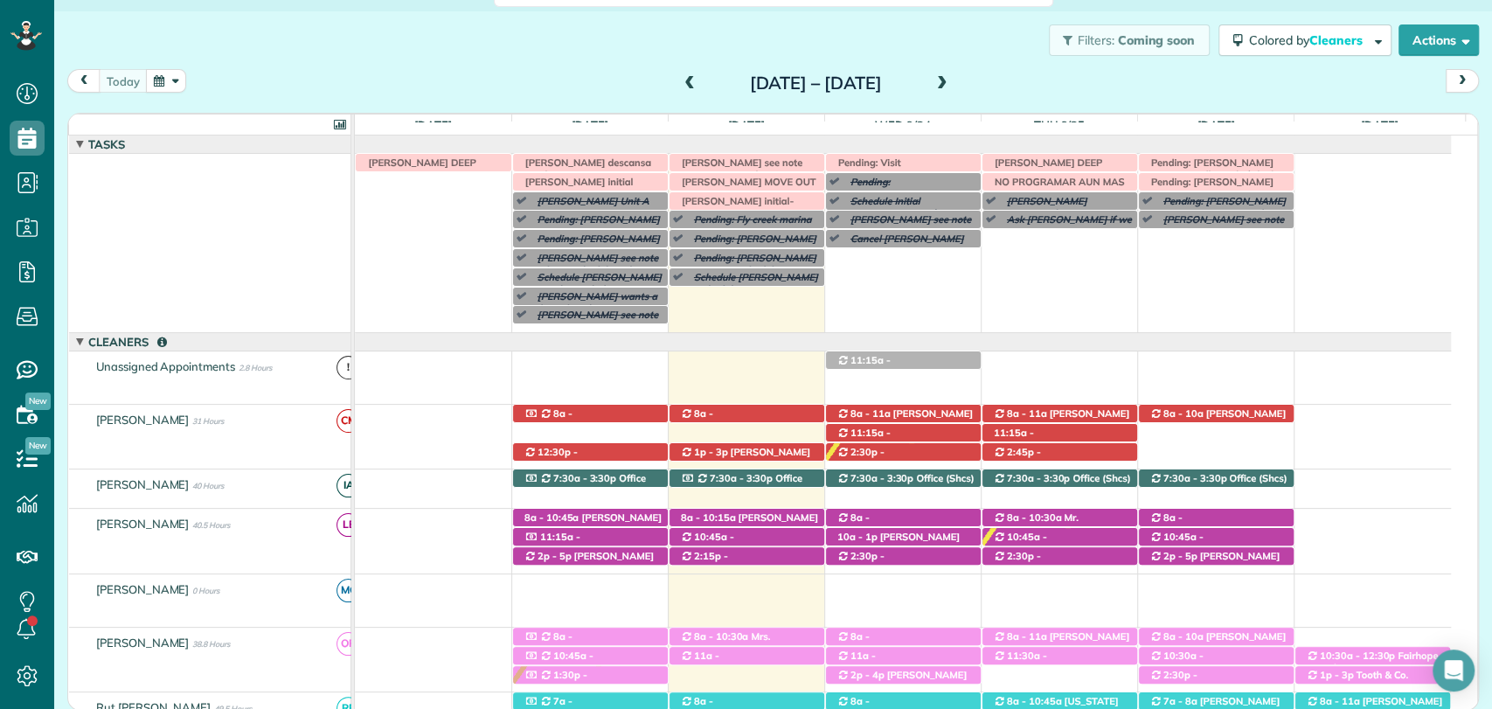
click at [577, 73] on div "today Sunday Sep 21 – Saturday Sep 27, 2025" at bounding box center [773, 85] width 1412 height 32
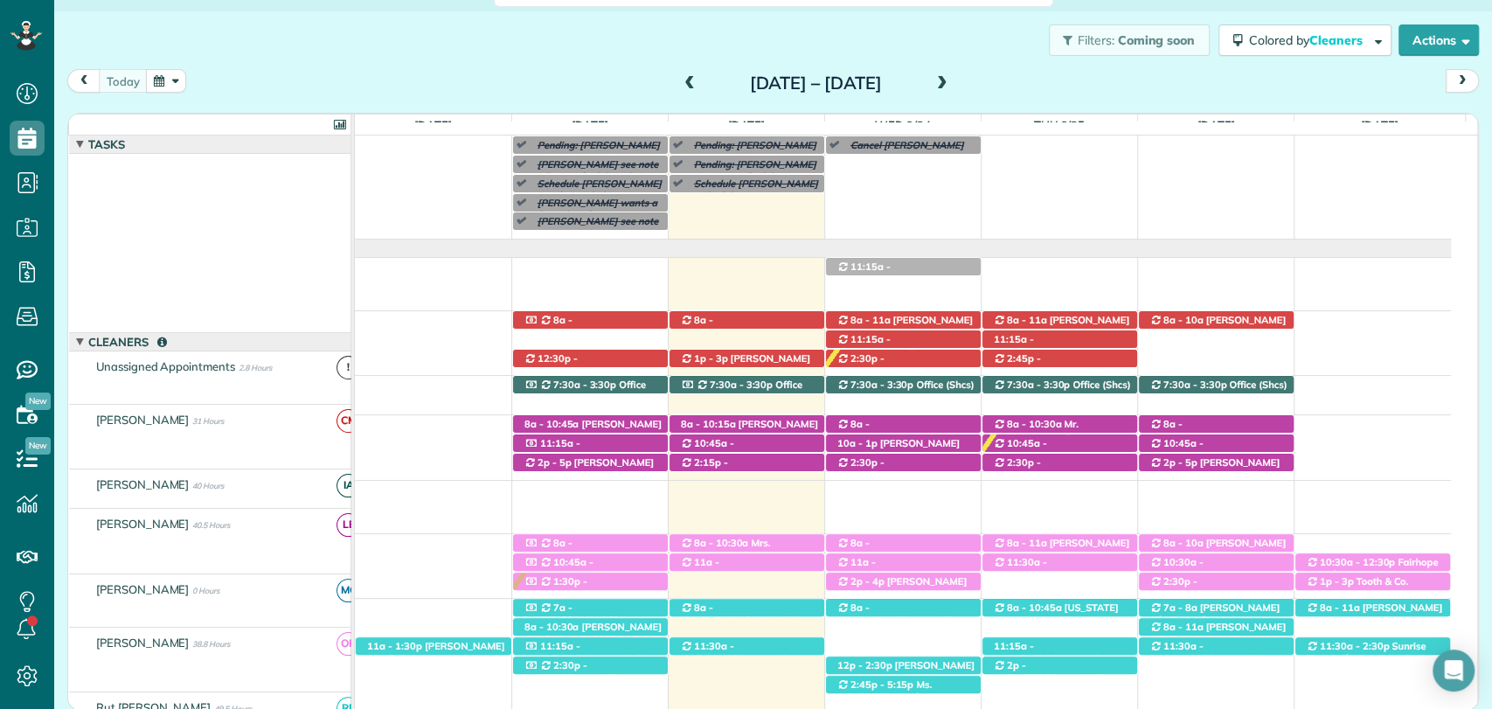
scroll to position [97, 0]
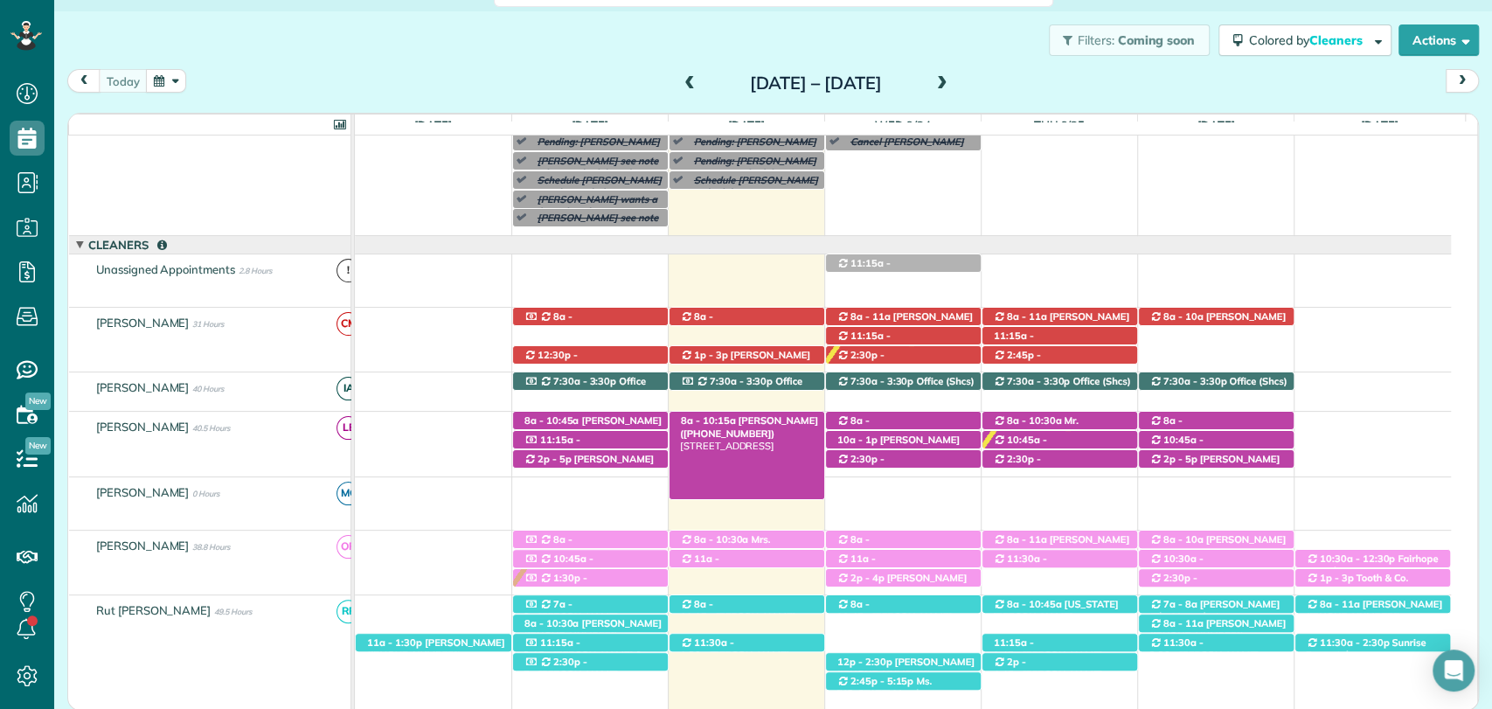
click at [764, 421] on span "Nina Lipsey (+17737062226)" at bounding box center [749, 426] width 138 height 24
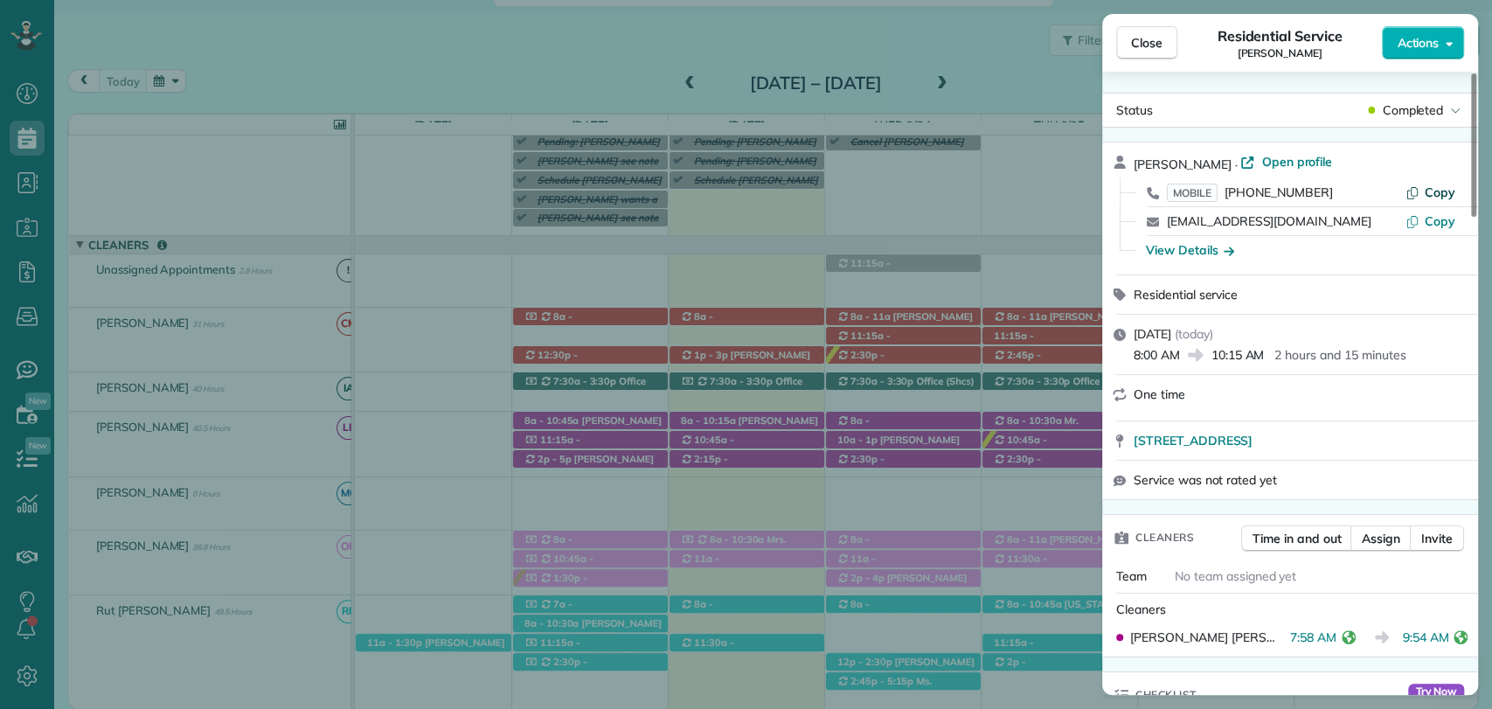
click at [1423, 193] on button "Copy" at bounding box center [1431, 192] width 50 height 17
click at [573, 72] on div "Close Residential Service Nina Lipsey Actions Status Completed Nina Lipsey · Op…" at bounding box center [746, 354] width 1492 height 709
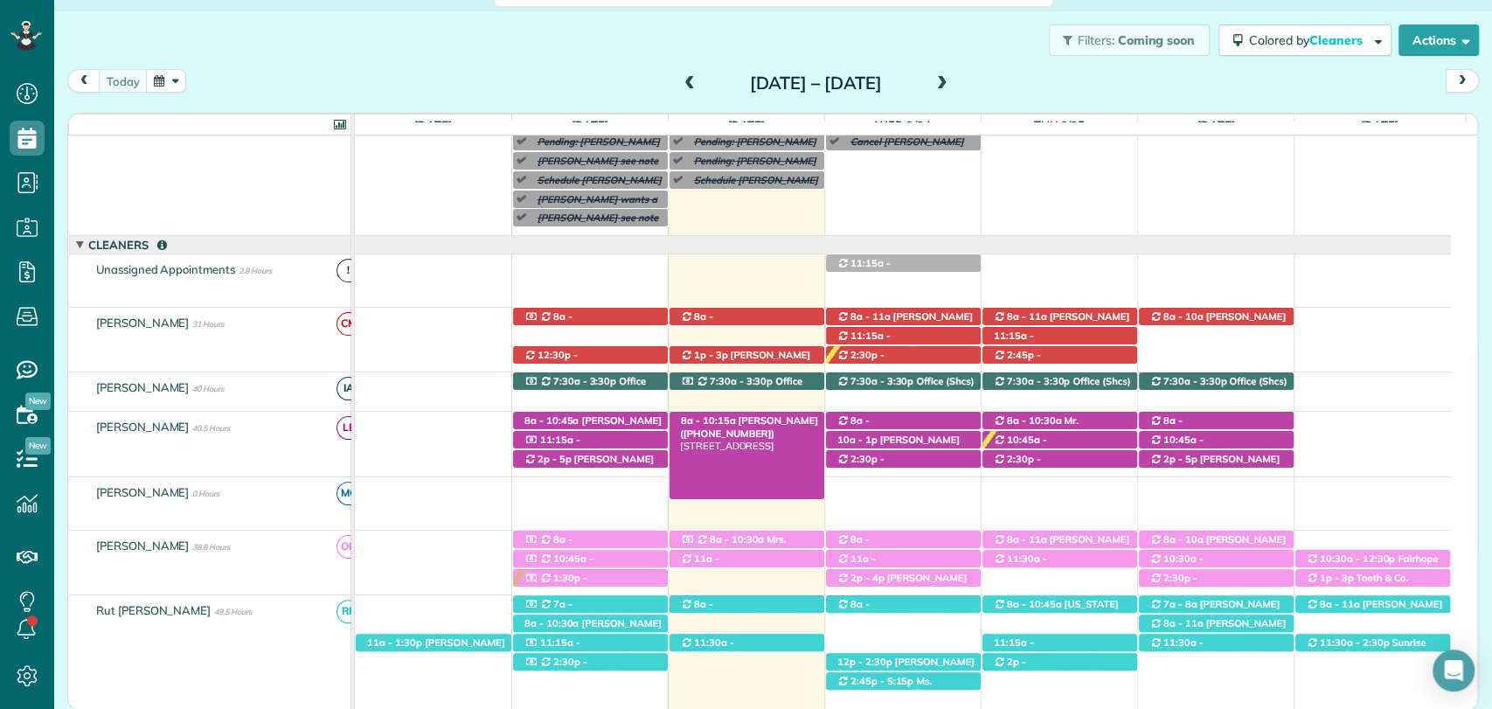
click at [769, 415] on span "Nina Lipsey (+17737062226)" at bounding box center [749, 426] width 138 height 24
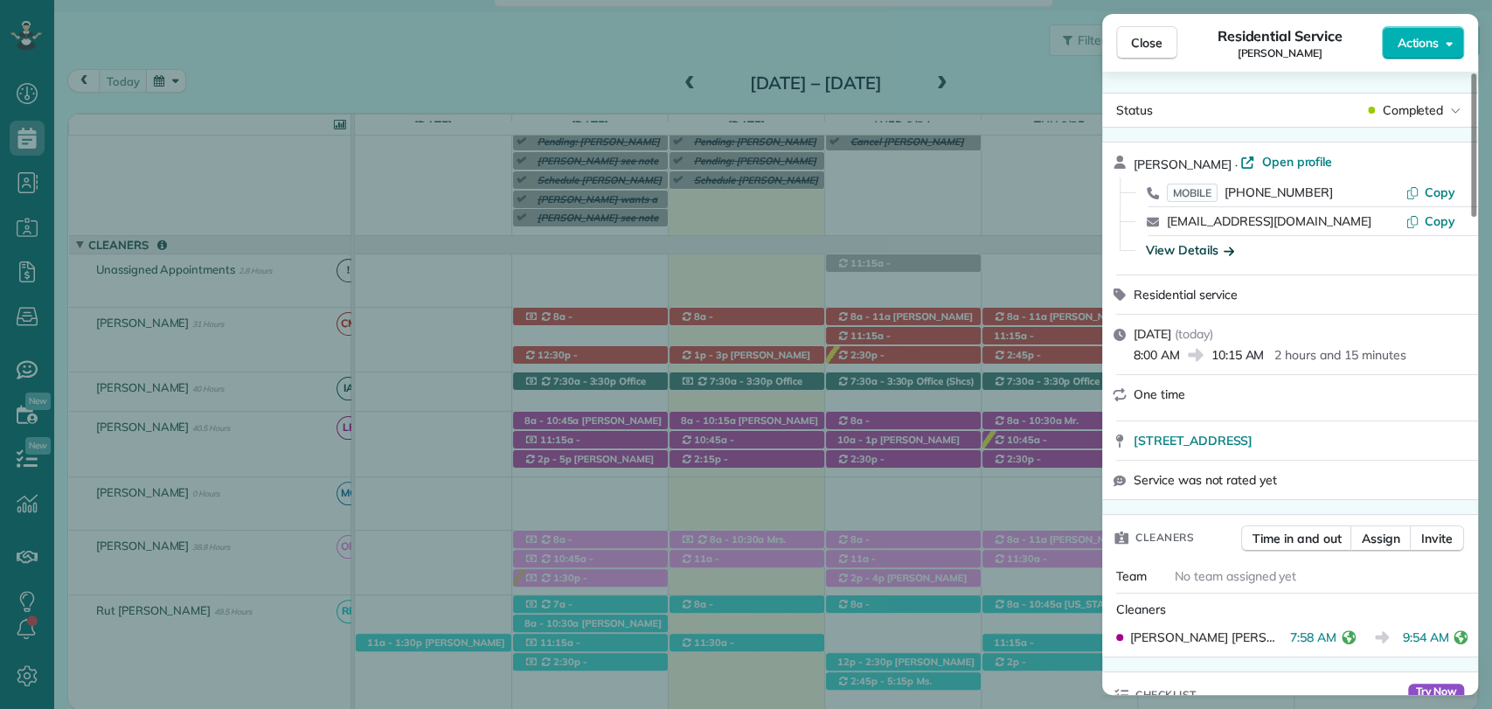
click at [1180, 254] on div "View Details" at bounding box center [1190, 249] width 88 height 17
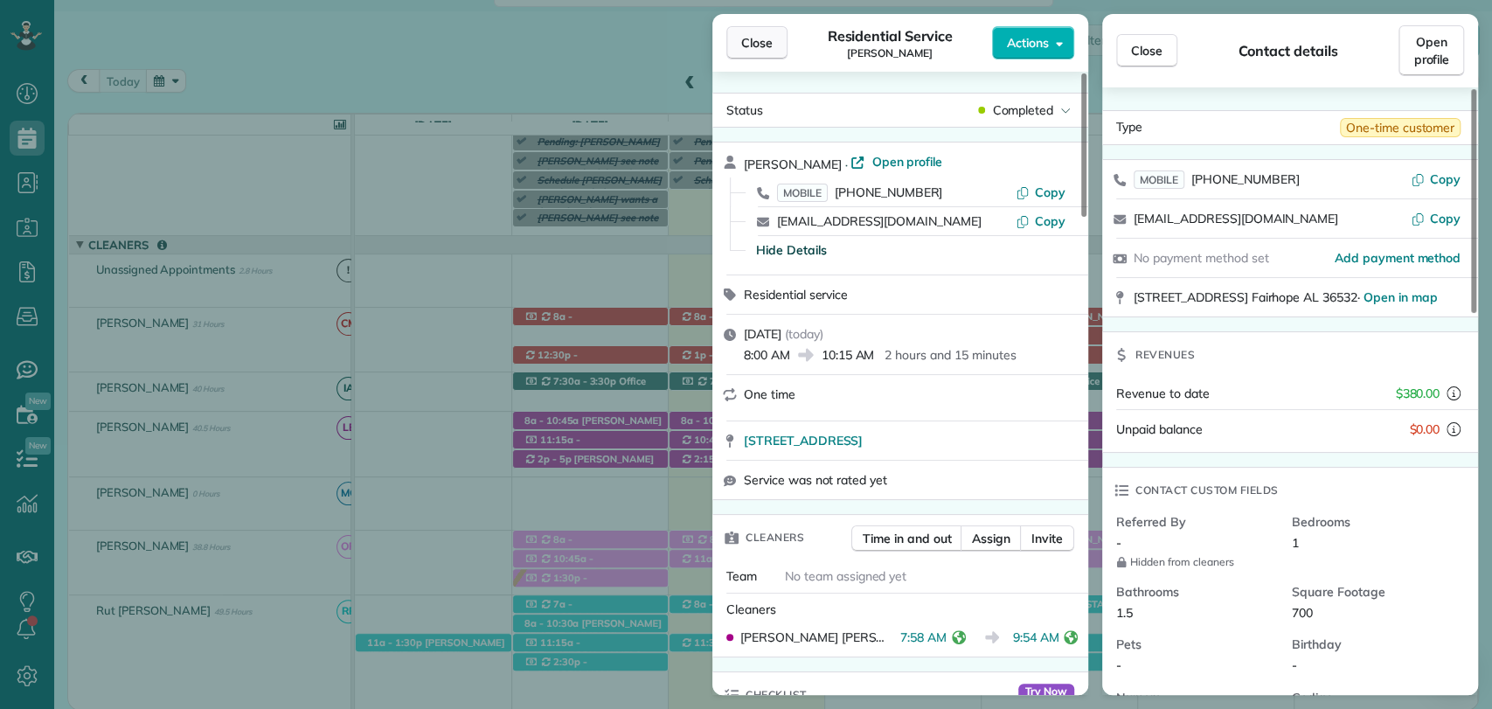
click at [739, 39] on button "Close" at bounding box center [756, 42] width 61 height 33
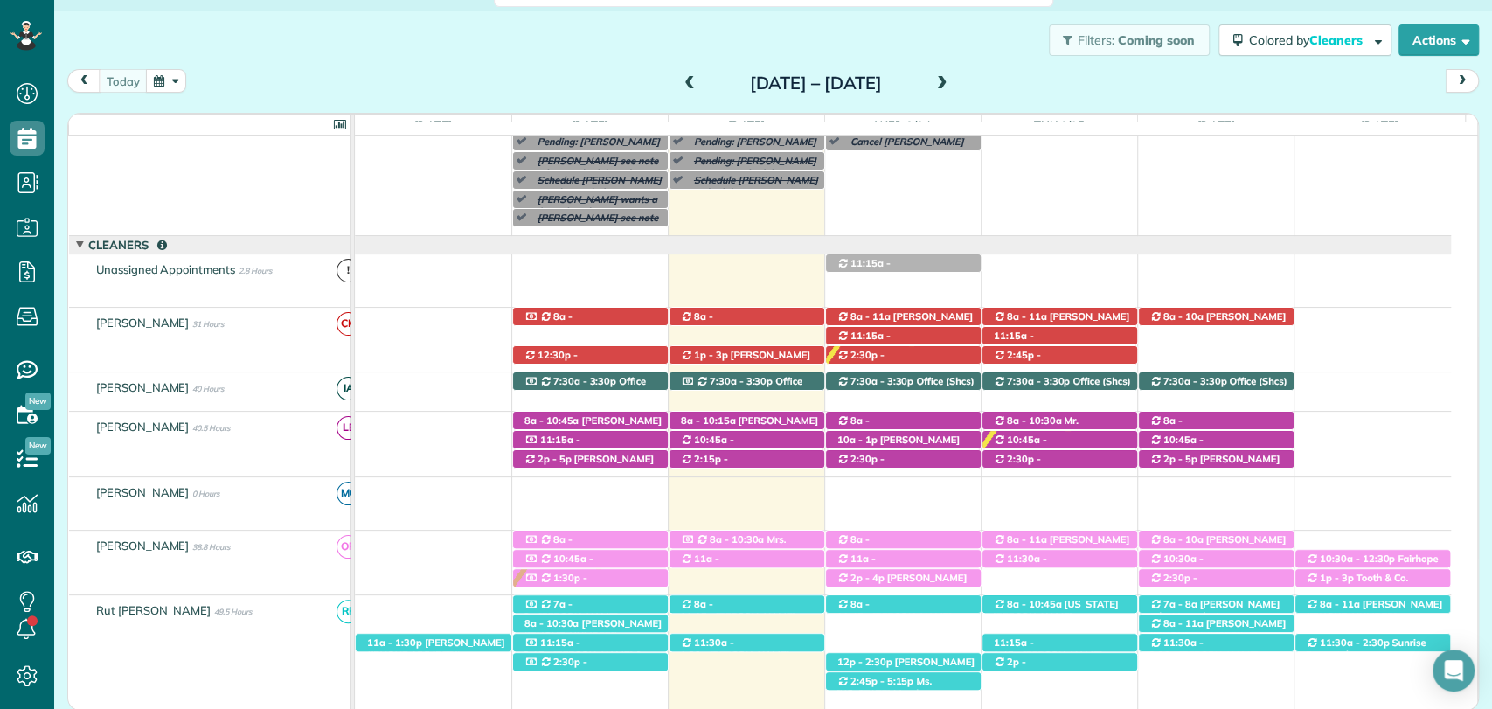
click at [588, 67] on div "Filters: Coming soon Colored by Cleaners Color by Cleaner Color by Team Color b…" at bounding box center [773, 40] width 1438 height 58
click at [480, 66] on div "Filters: Coming soon Colored by Cleaners Color by Cleaner Color by Team Color b…" at bounding box center [773, 40] width 1438 height 58
click at [753, 422] on span "Nina Lipsey (+17737062226)" at bounding box center [749, 426] width 138 height 24
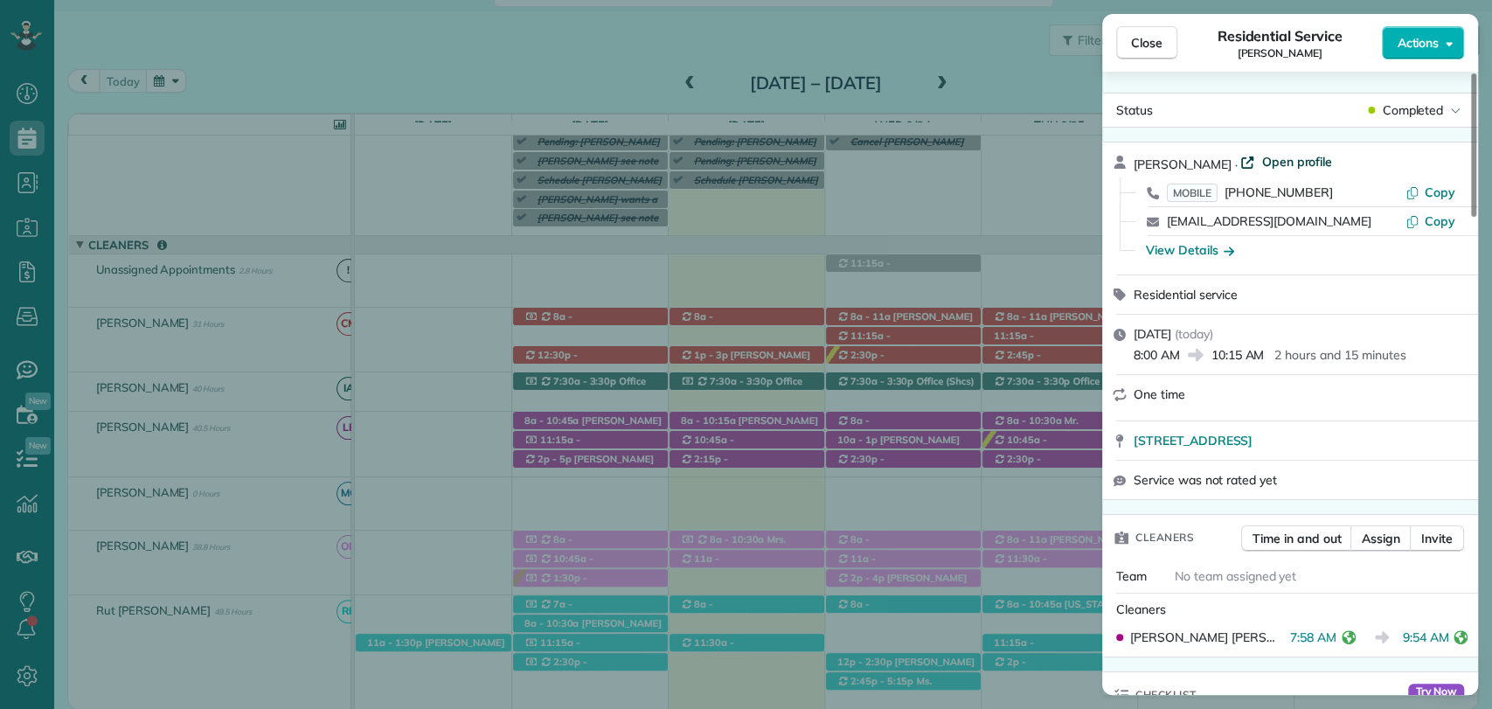
click at [1262, 160] on span "Open profile" at bounding box center [1297, 161] width 71 height 17
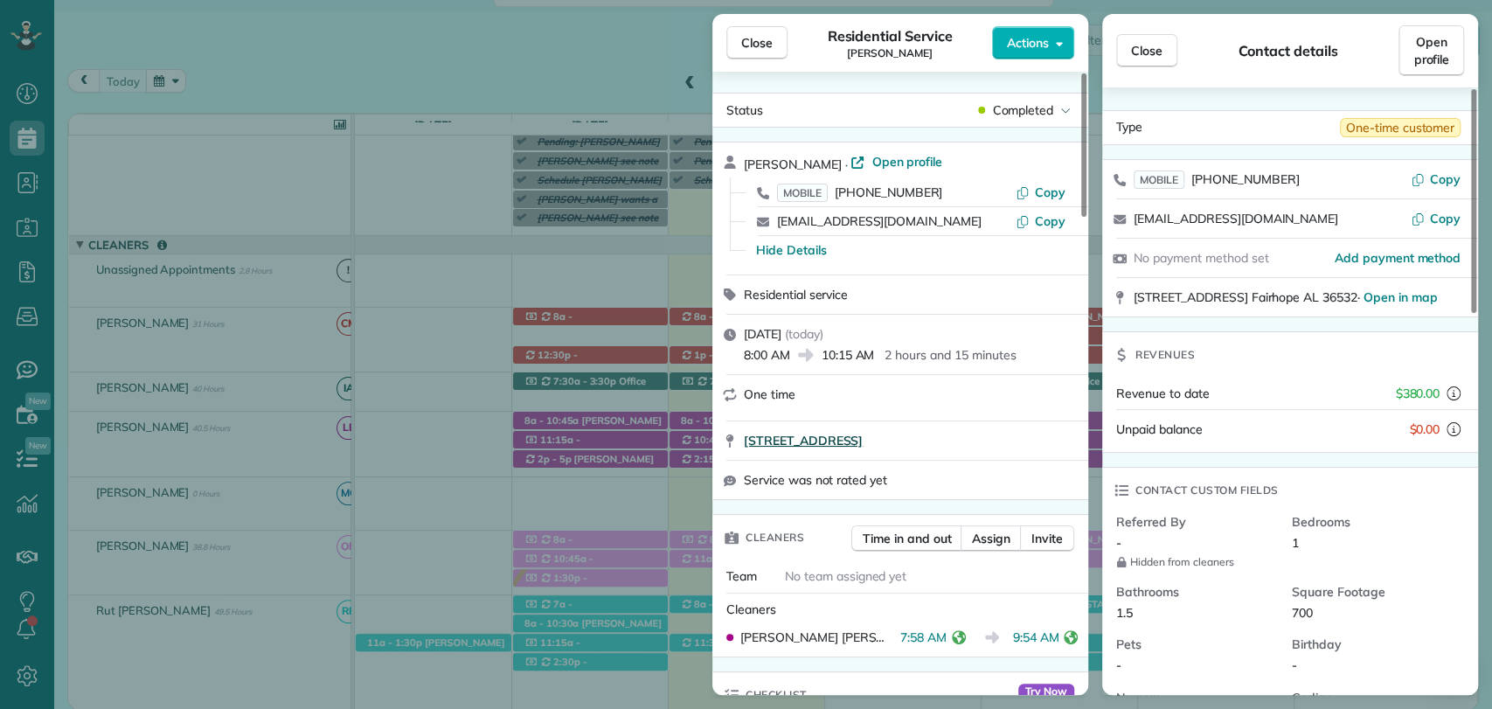
drag, startPoint x: 750, startPoint y: 37, endPoint x: 907, endPoint y: 433, distance: 426.1
click at [751, 37] on span "Close" at bounding box center [756, 42] width 31 height 17
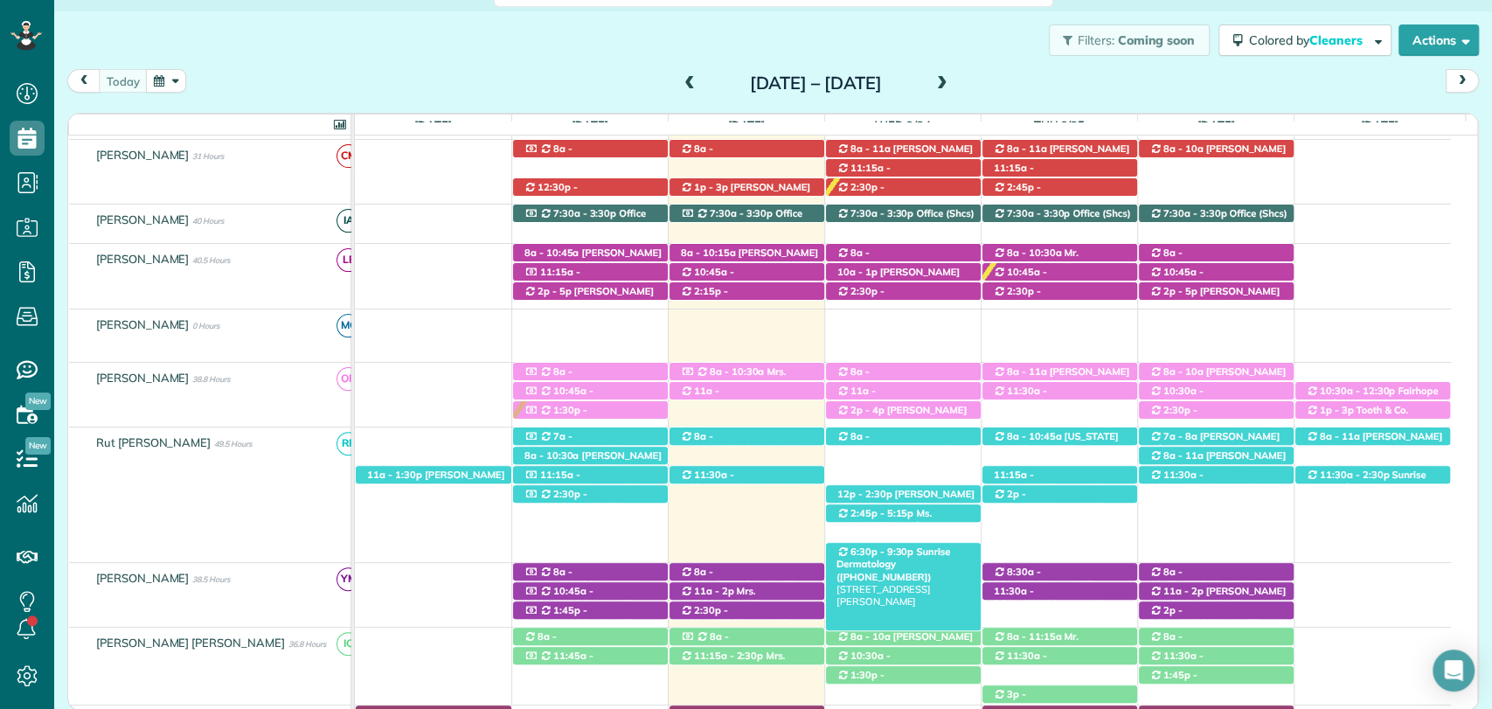
scroll to position [291, 0]
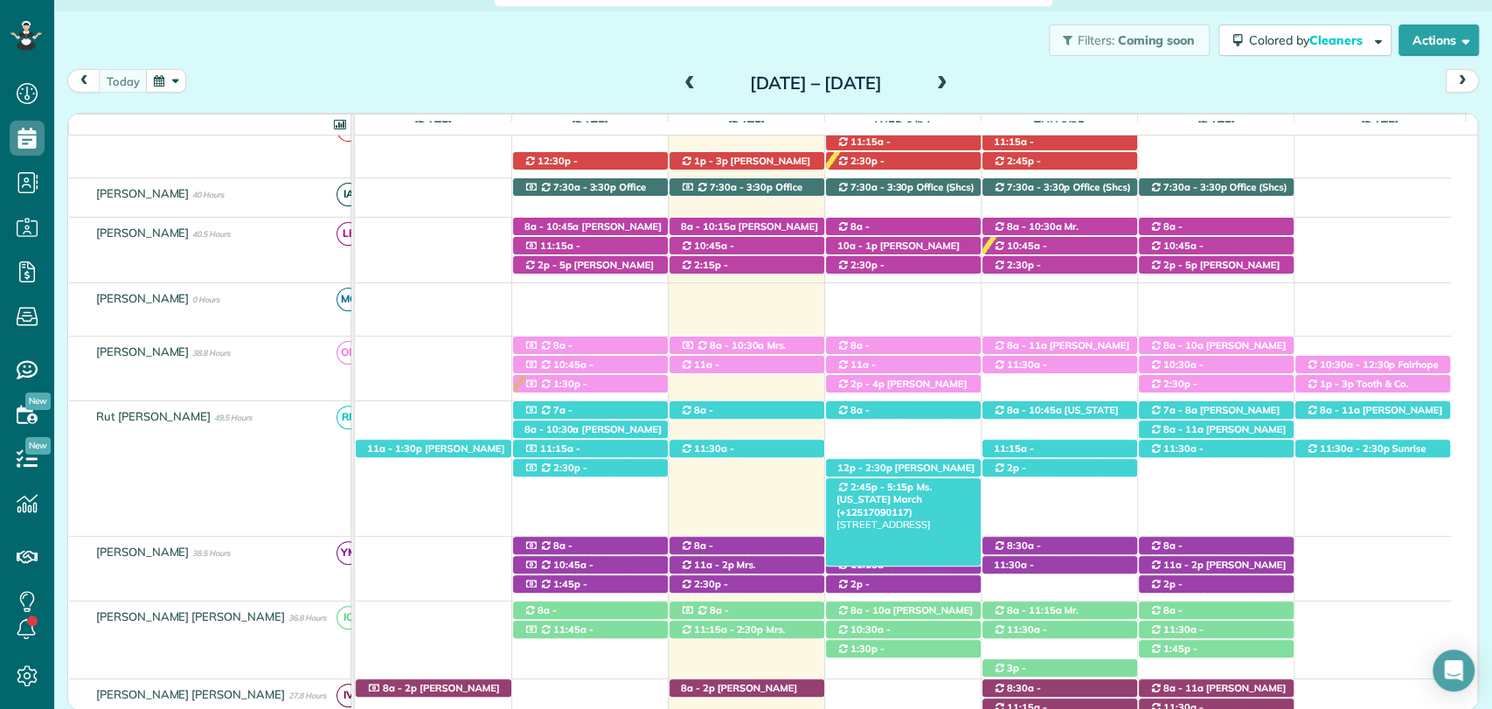
click at [907, 493] on span "Ms. Virginia March (+12517090117)" at bounding box center [884, 500] width 95 height 38
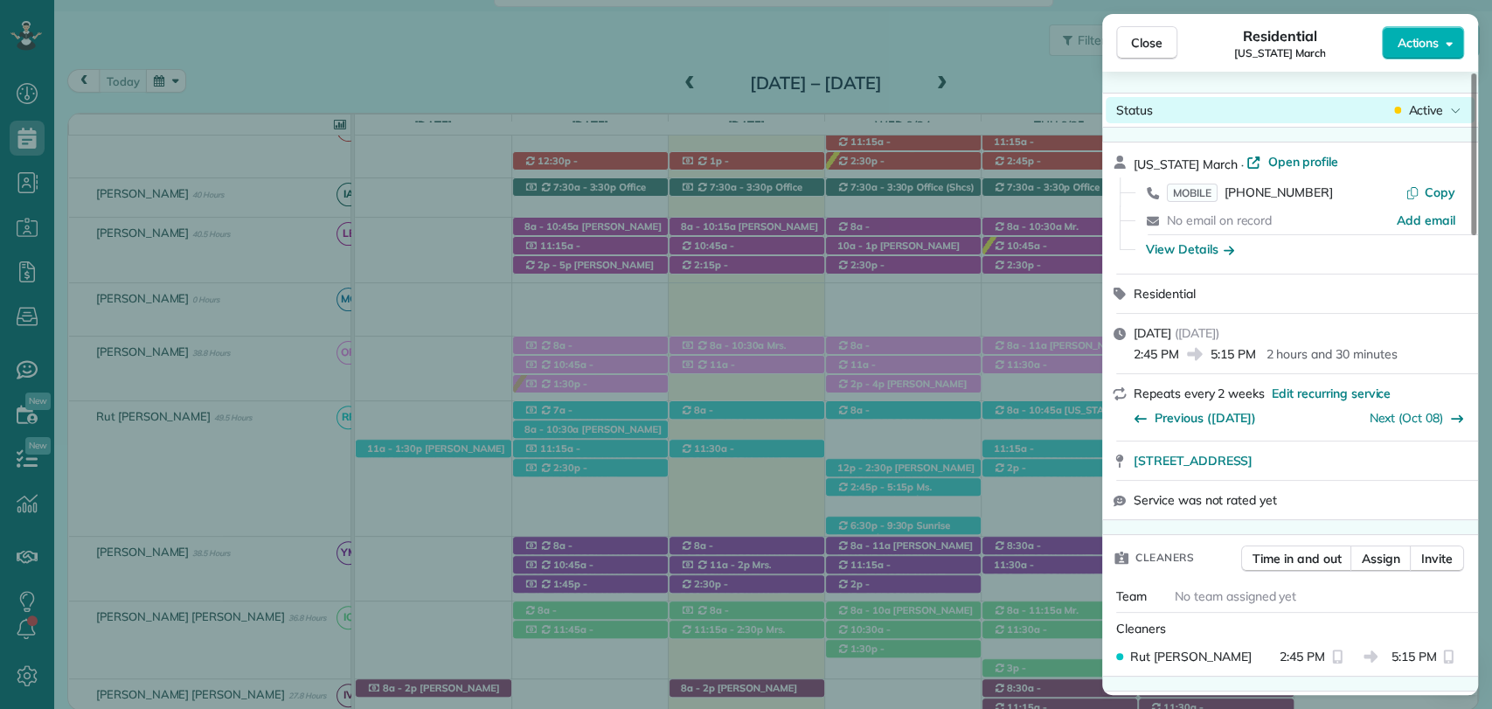
click at [1421, 110] on span "Active" at bounding box center [1425, 109] width 35 height 17
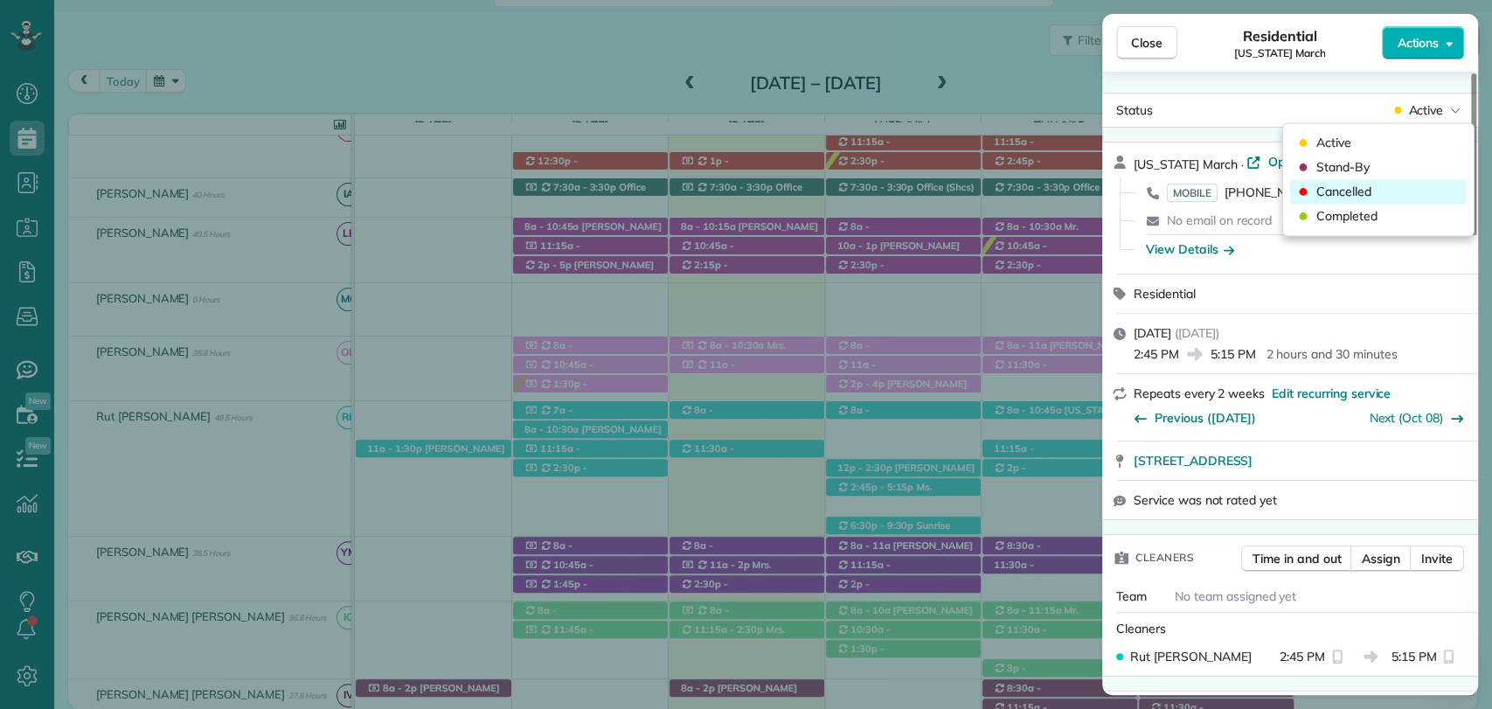
click at [1337, 184] on span "Cancelled" at bounding box center [1344, 191] width 55 height 17
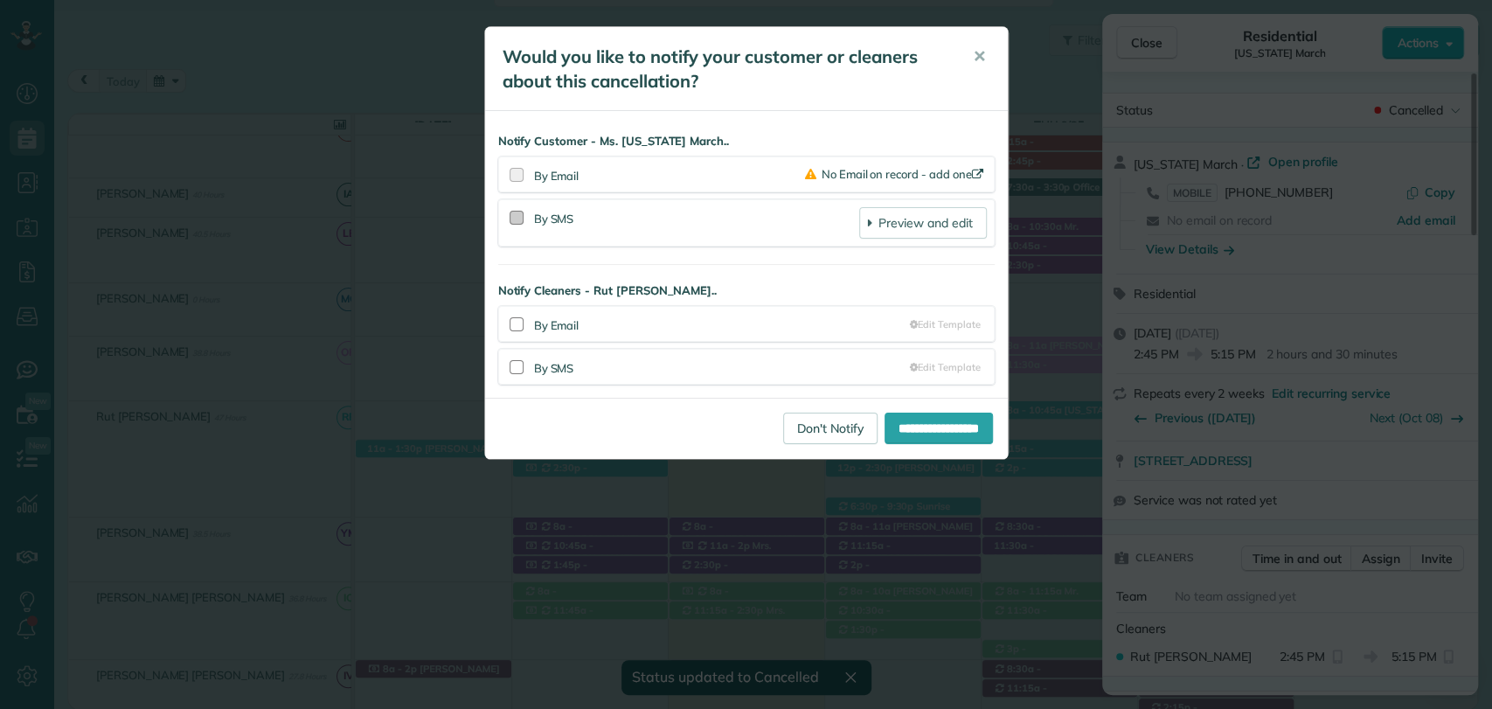
click at [518, 214] on div at bounding box center [517, 218] width 14 height 14
click at [529, 365] on div "By SMS Edit Template" at bounding box center [746, 367] width 481 height 20
click at [515, 365] on div at bounding box center [517, 367] width 14 height 14
click at [908, 434] on input "**********" at bounding box center [939, 428] width 108 height 31
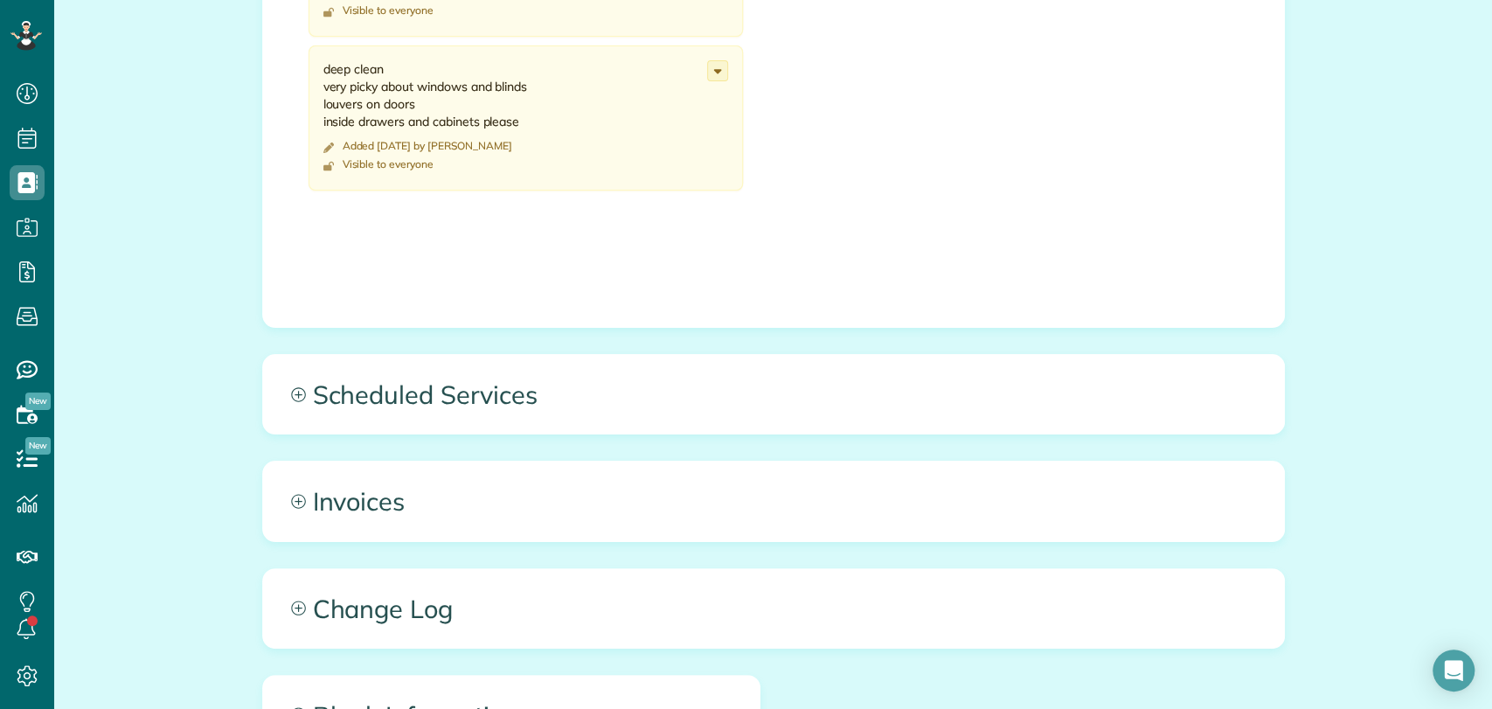
scroll to position [1068, 0]
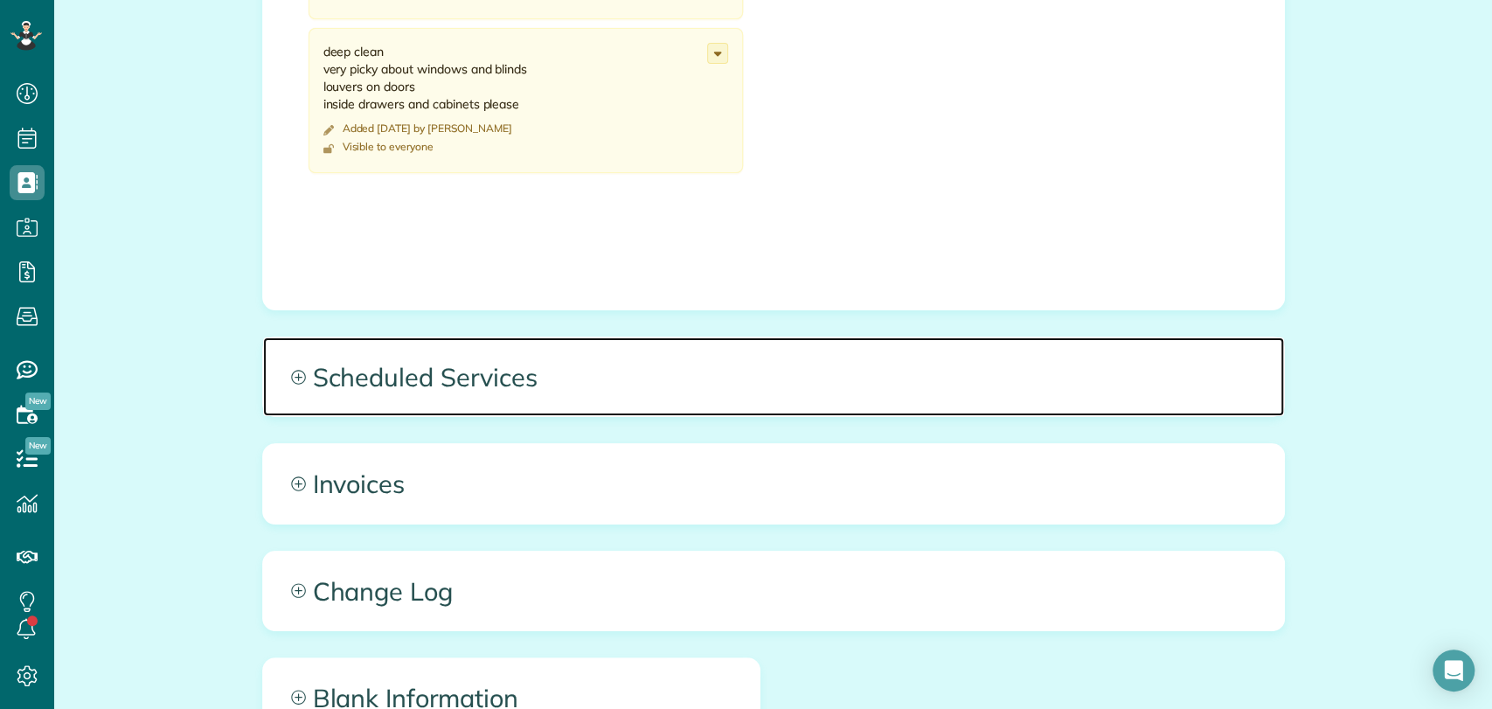
drag, startPoint x: 459, startPoint y: 379, endPoint x: 465, endPoint y: 369, distance: 12.1
click at [459, 379] on span "Scheduled Services" at bounding box center [773, 376] width 1021 height 79
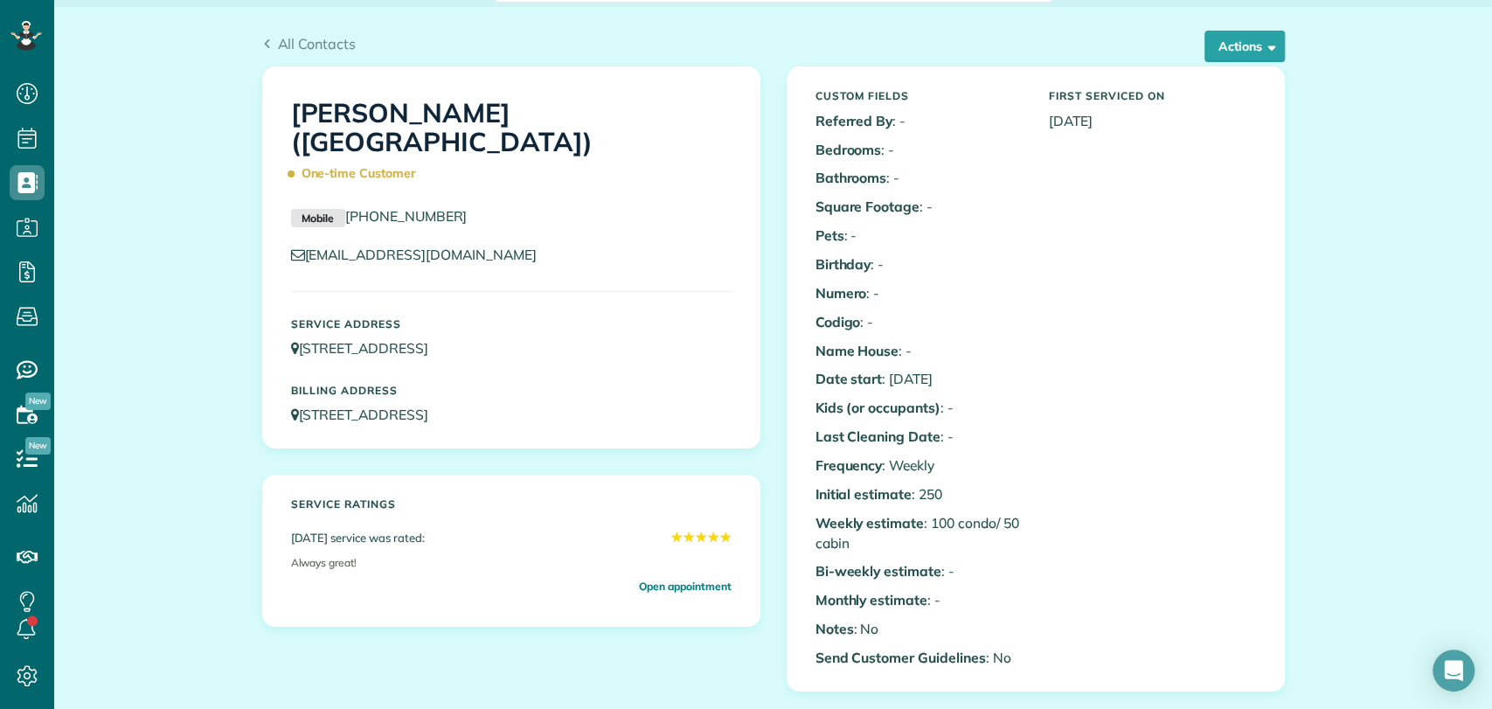
scroll to position [0, 0]
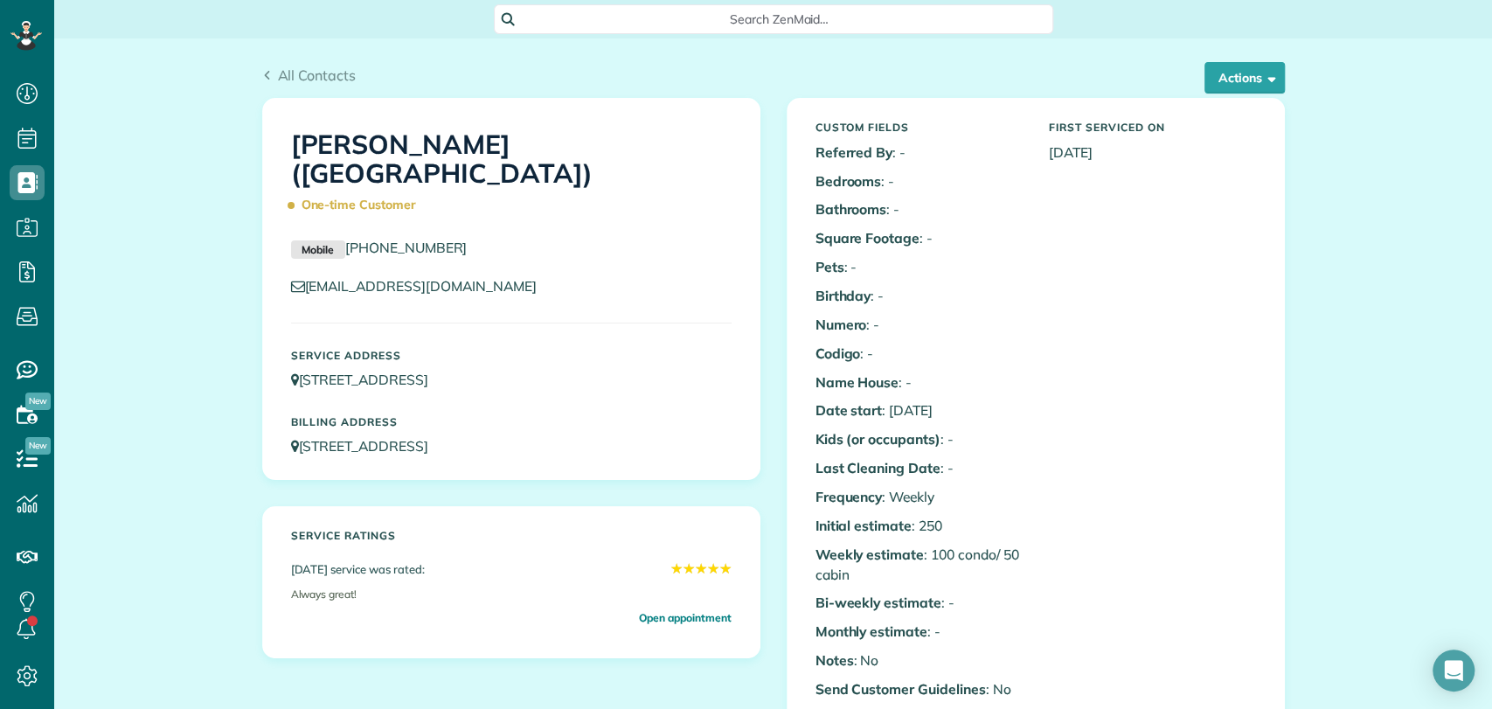
click at [560, 20] on span "Search ZenMaid…" at bounding box center [780, 18] width 532 height 17
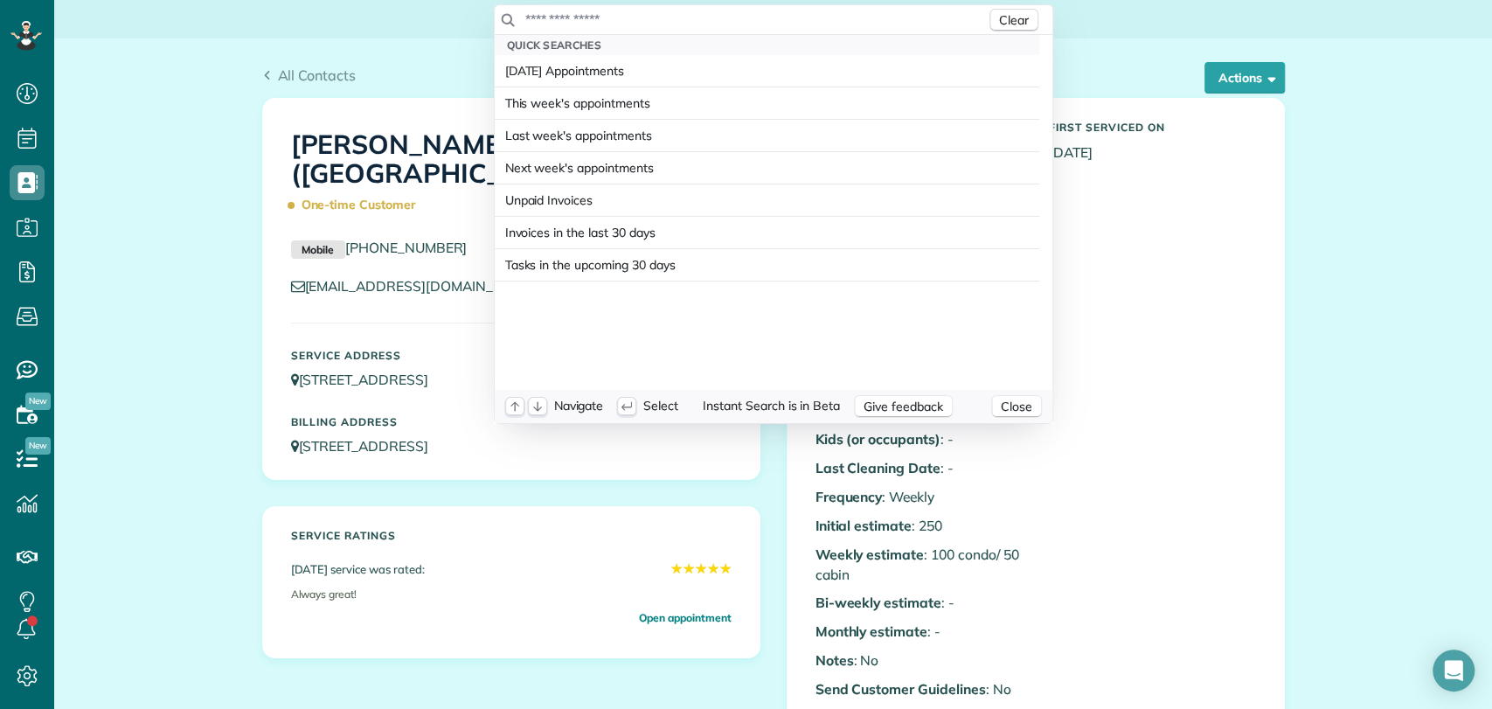
click at [560, 20] on input "text" at bounding box center [756, 18] width 462 height 17
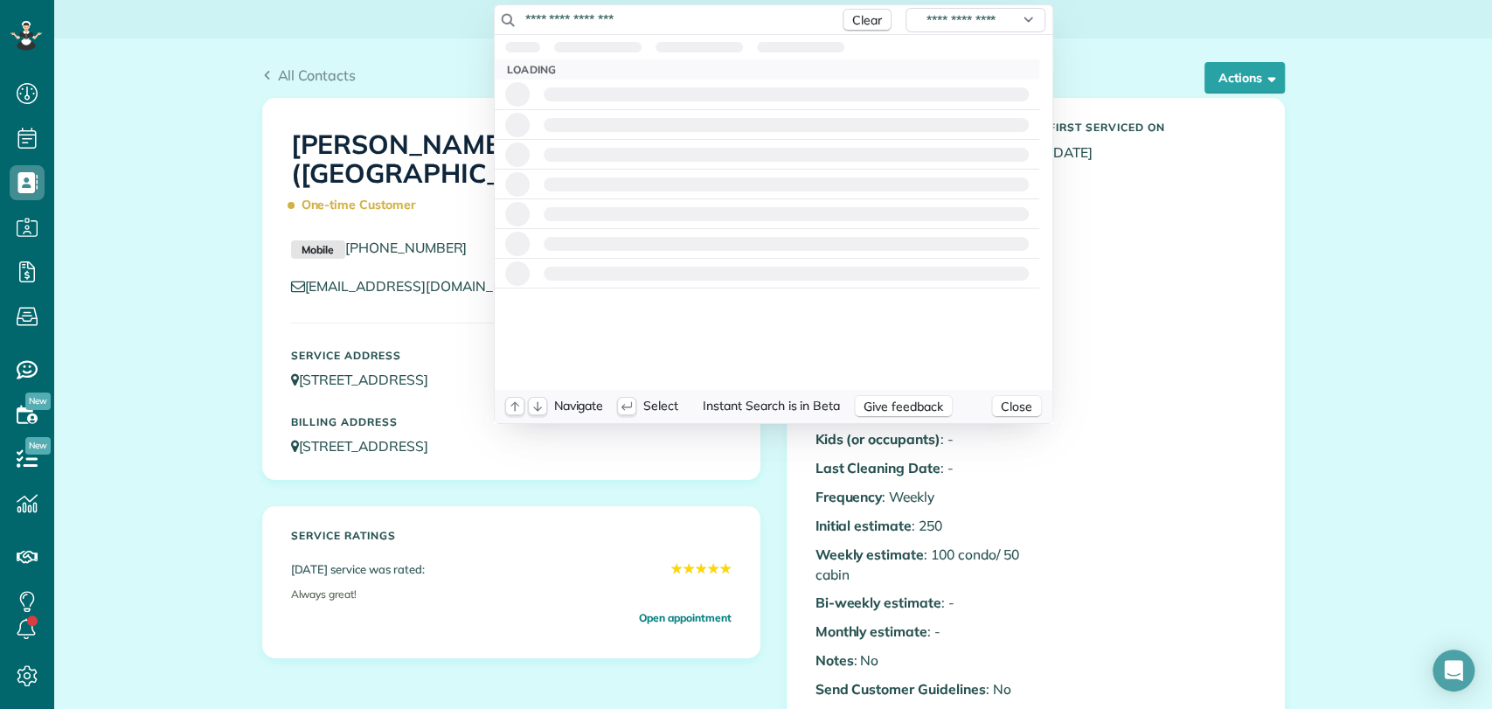
type input "**********"
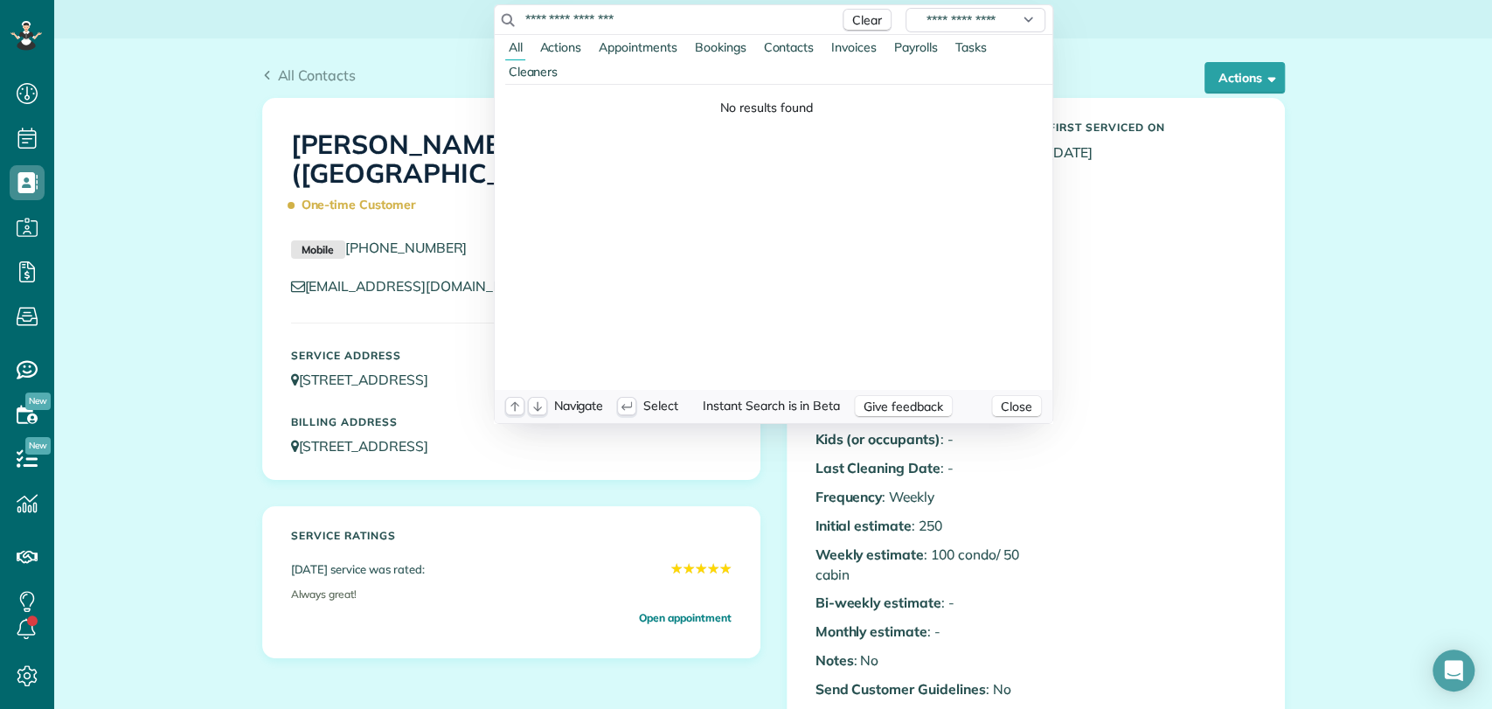
click at [34, 141] on html "Dashboard Scheduling Calendar View List View" at bounding box center [746, 354] width 1492 height 709
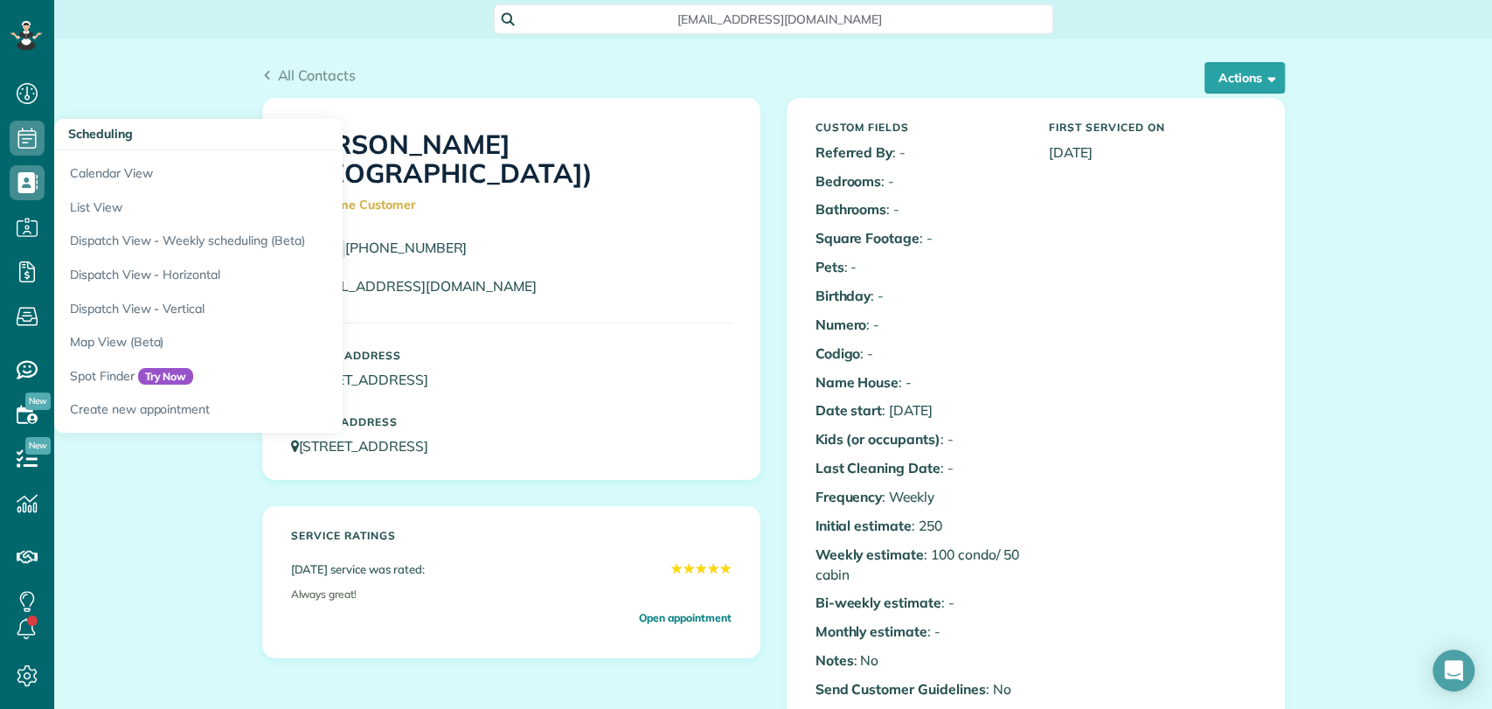
drag, startPoint x: 24, startPoint y: 142, endPoint x: 136, endPoint y: 119, distance: 115.0
click at [24, 142] on html "Dashboard Scheduling Calendar View List View" at bounding box center [746, 354] width 1492 height 709
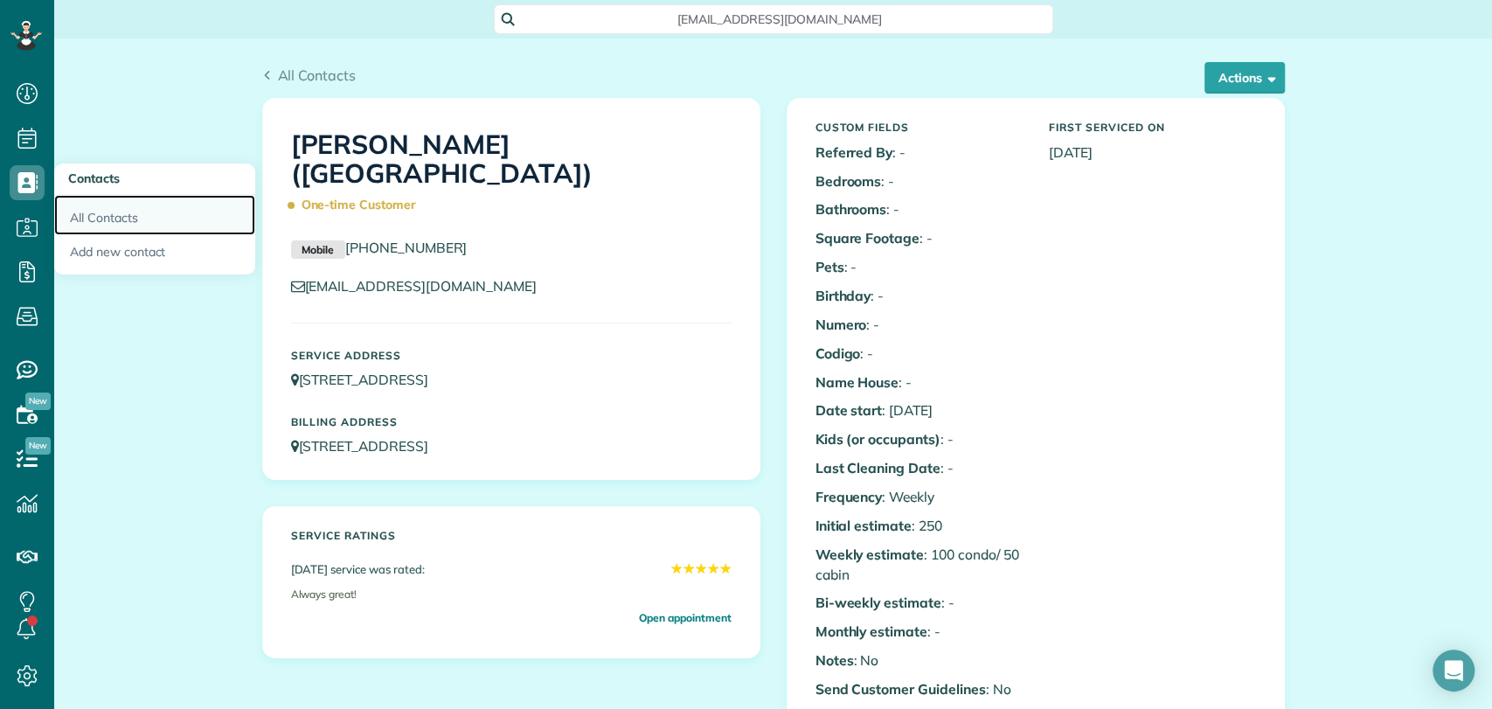
click at [92, 219] on link "All Contacts" at bounding box center [154, 215] width 201 height 40
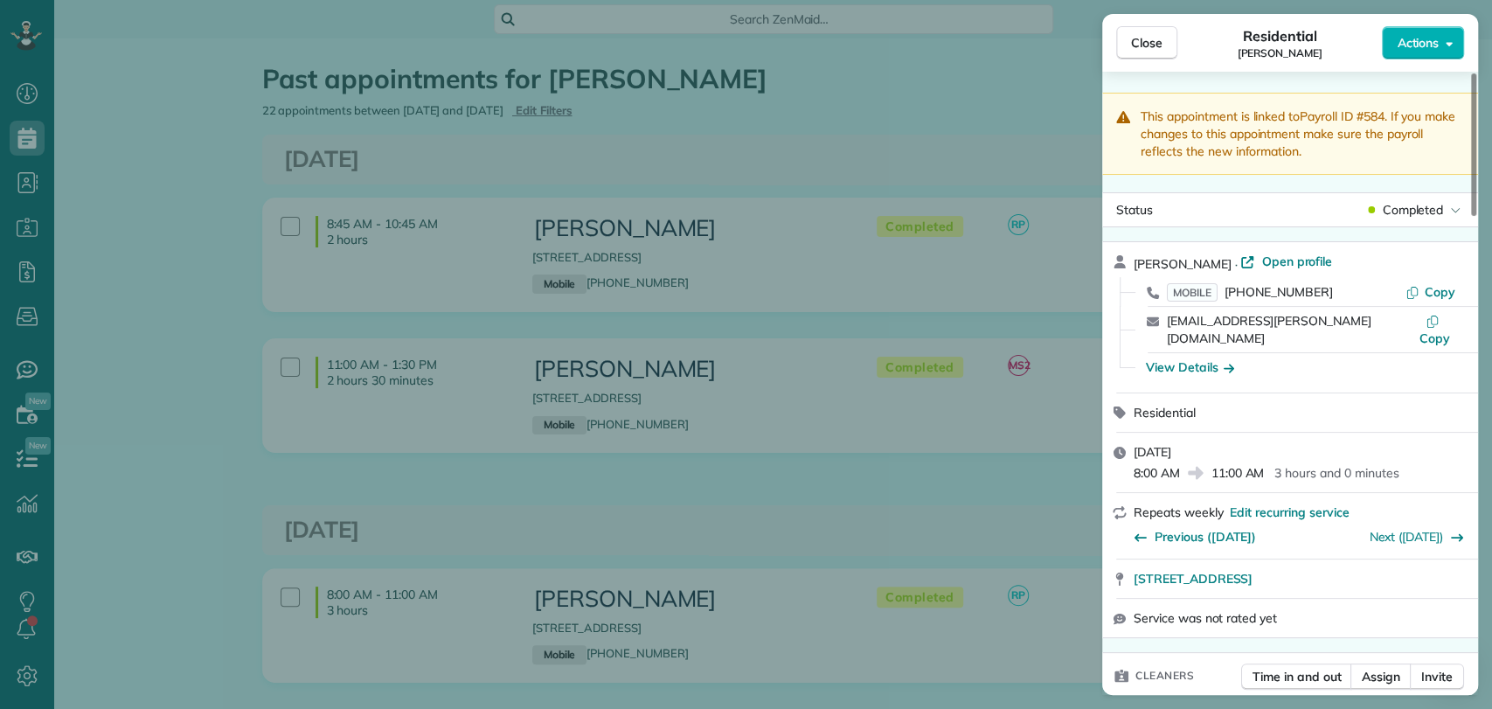
scroll to position [7, 7]
click at [187, 161] on div "Close Residential Bryce McMurry Actions This appointment is linked to Payroll I…" at bounding box center [746, 354] width 1492 height 709
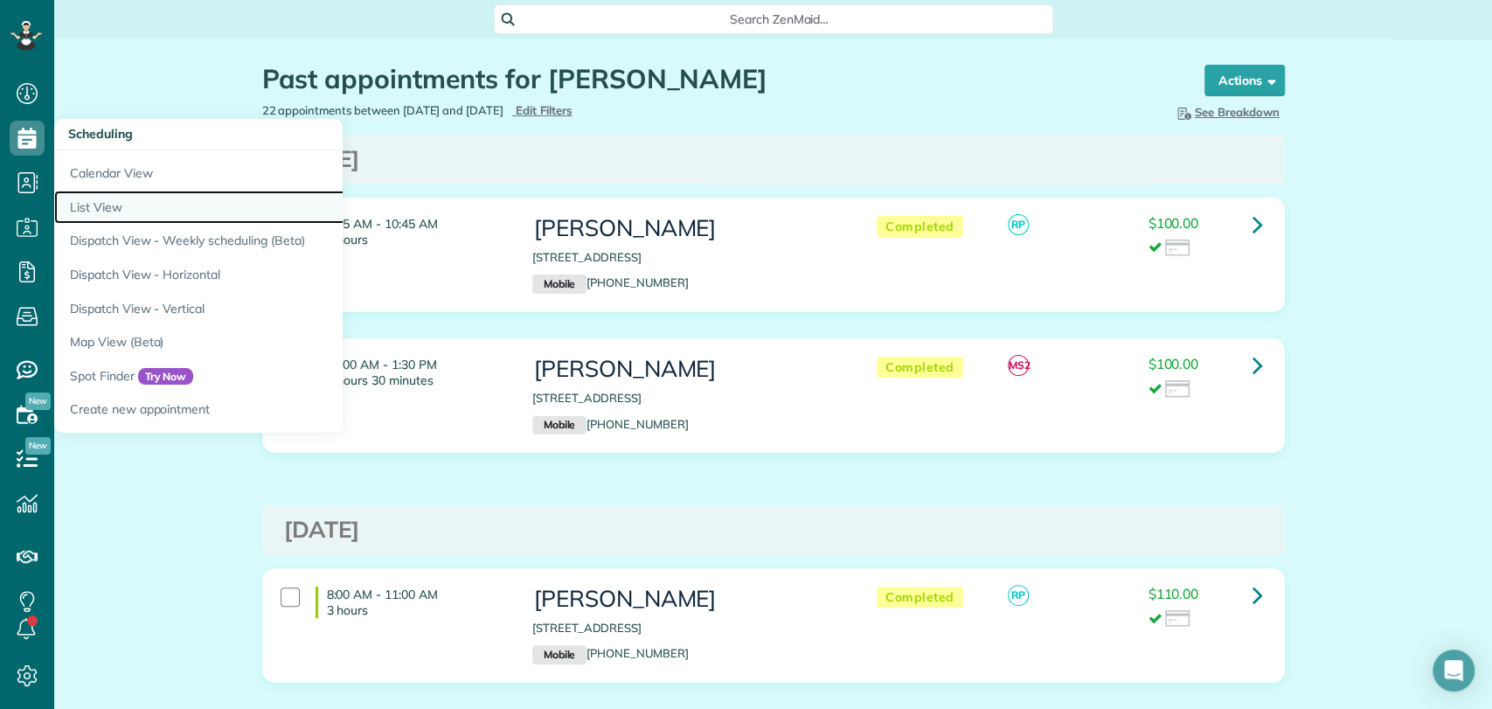
click at [104, 199] on link "List View" at bounding box center [272, 208] width 437 height 34
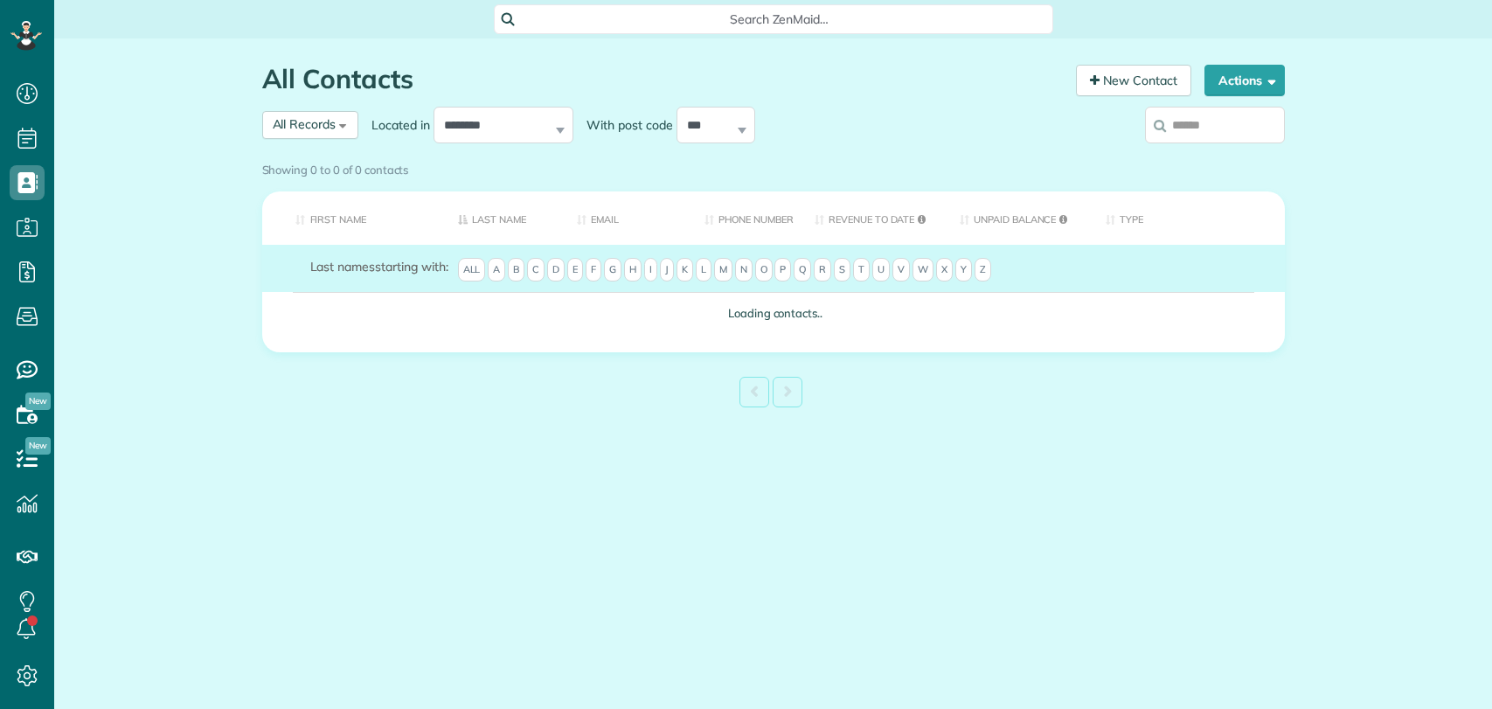
click at [1129, 79] on link "New Contact" at bounding box center [1133, 80] width 115 height 31
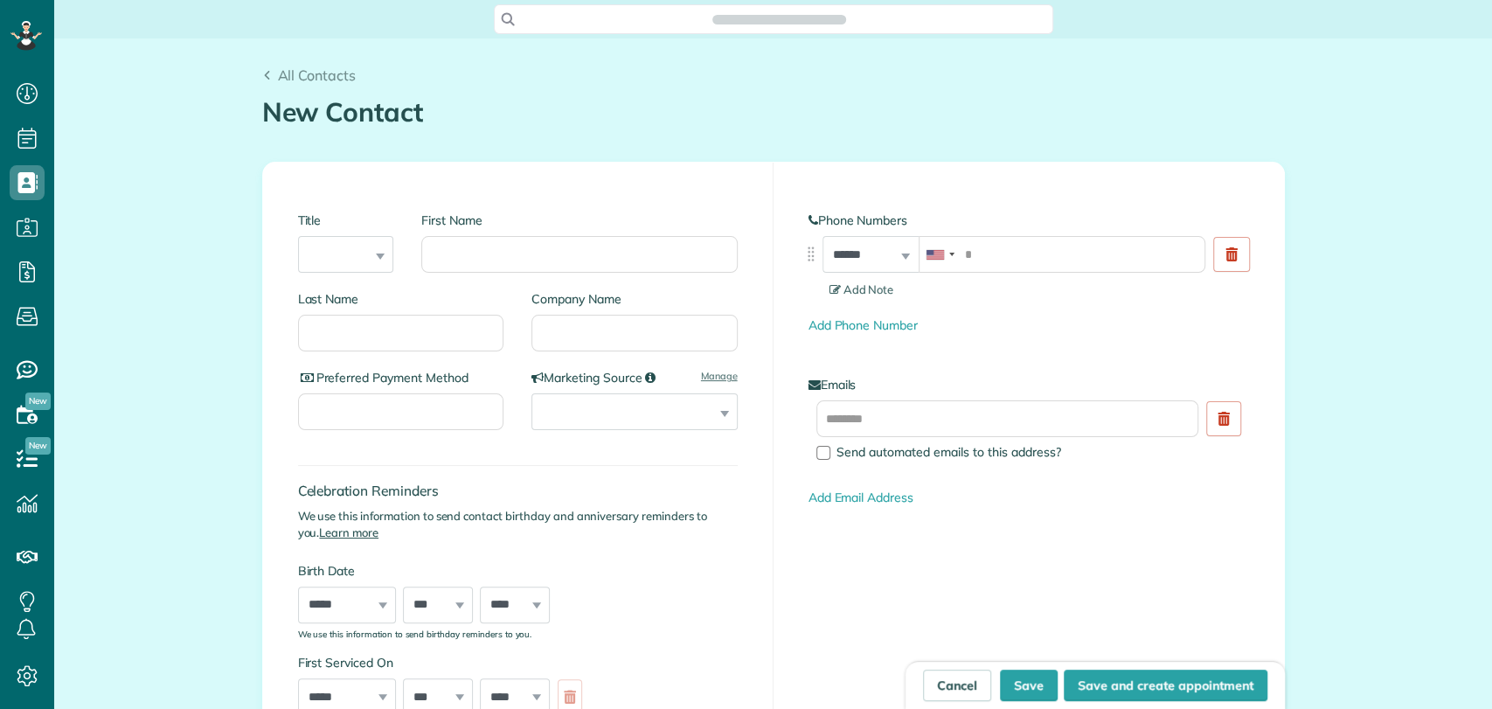
scroll to position [7, 7]
click at [856, 427] on input "text" at bounding box center [1008, 418] width 383 height 37
paste input "**********"
type input "**********"
click at [987, 252] on input "tel" at bounding box center [1062, 254] width 287 height 37
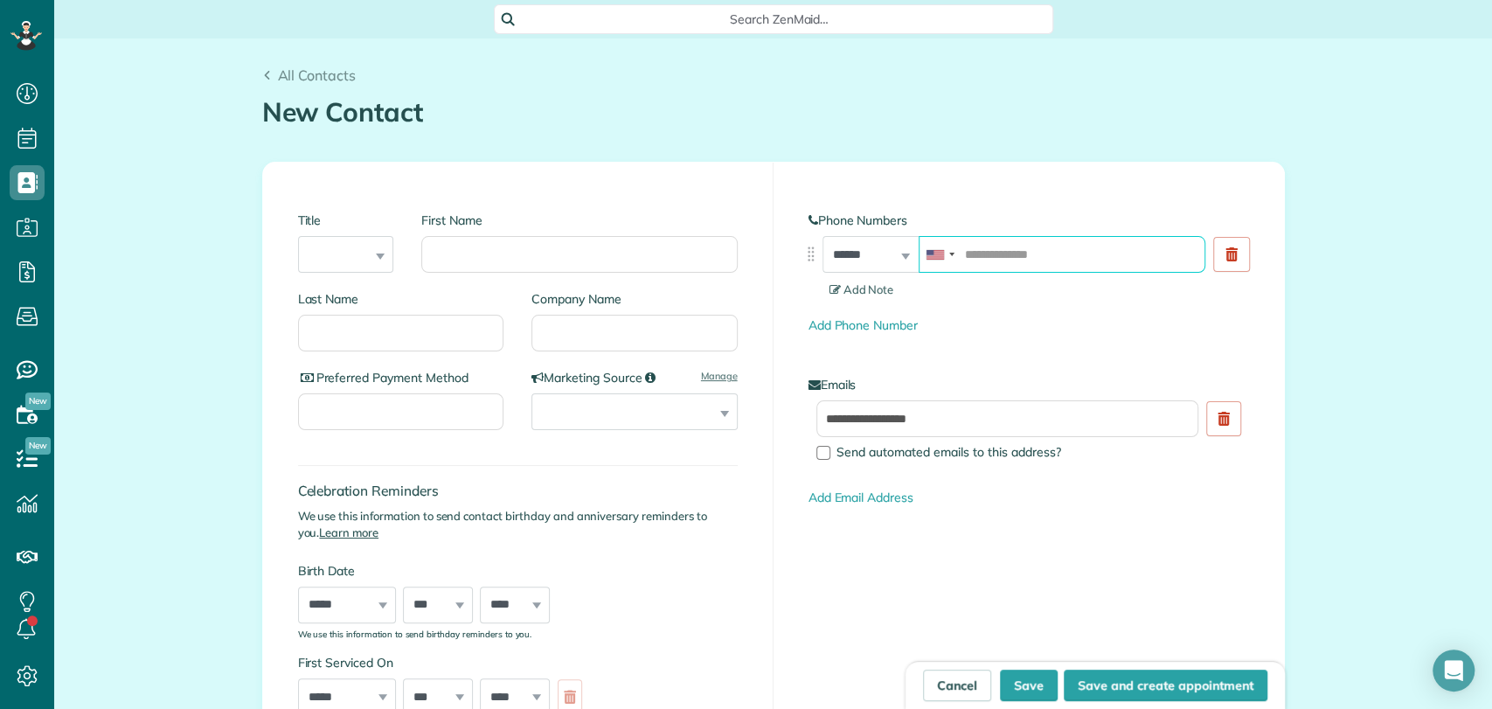
paste input "**********"
type input "**********"
drag, startPoint x: 590, startPoint y: 260, endPoint x: 580, endPoint y: 267, distance: 12.6
click at [587, 261] on input "First Name" at bounding box center [579, 254] width 316 height 37
type input "*****"
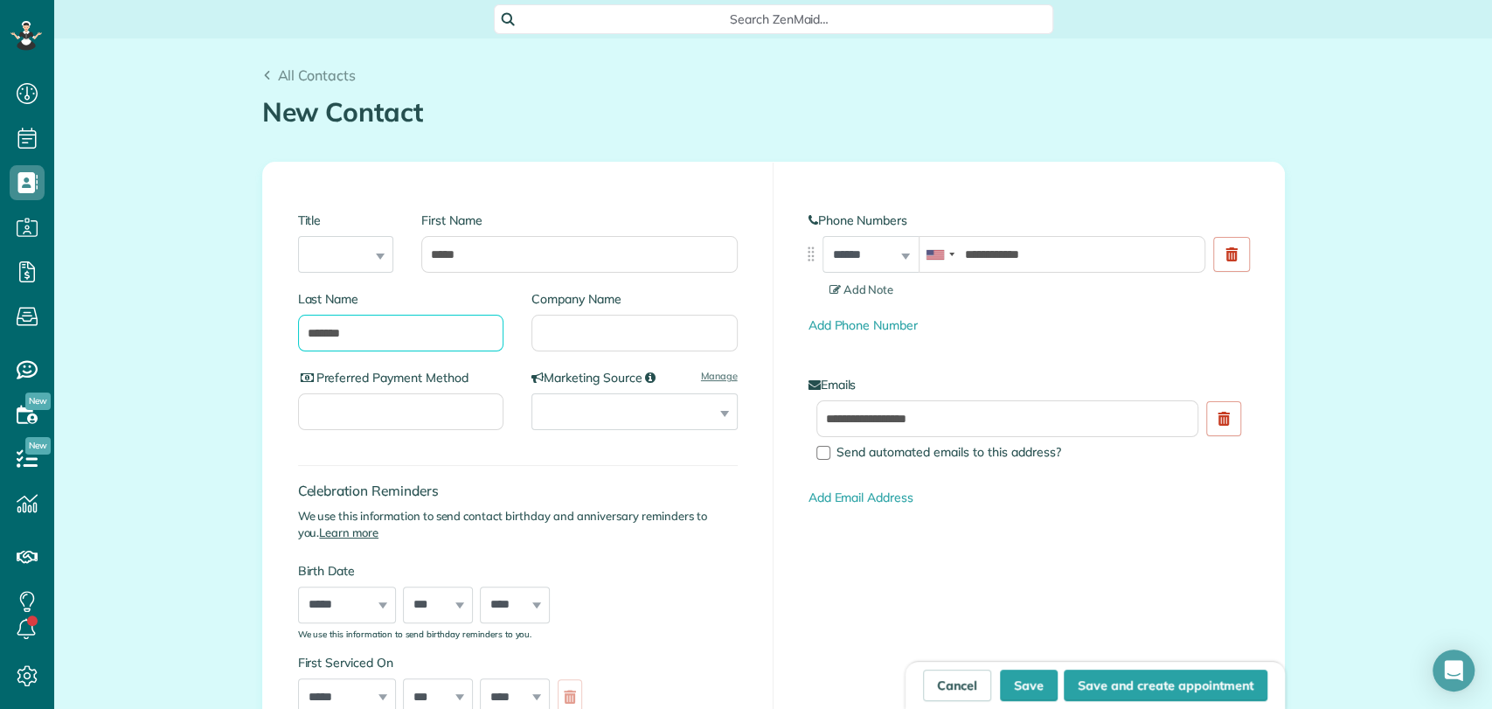
type input "*******"
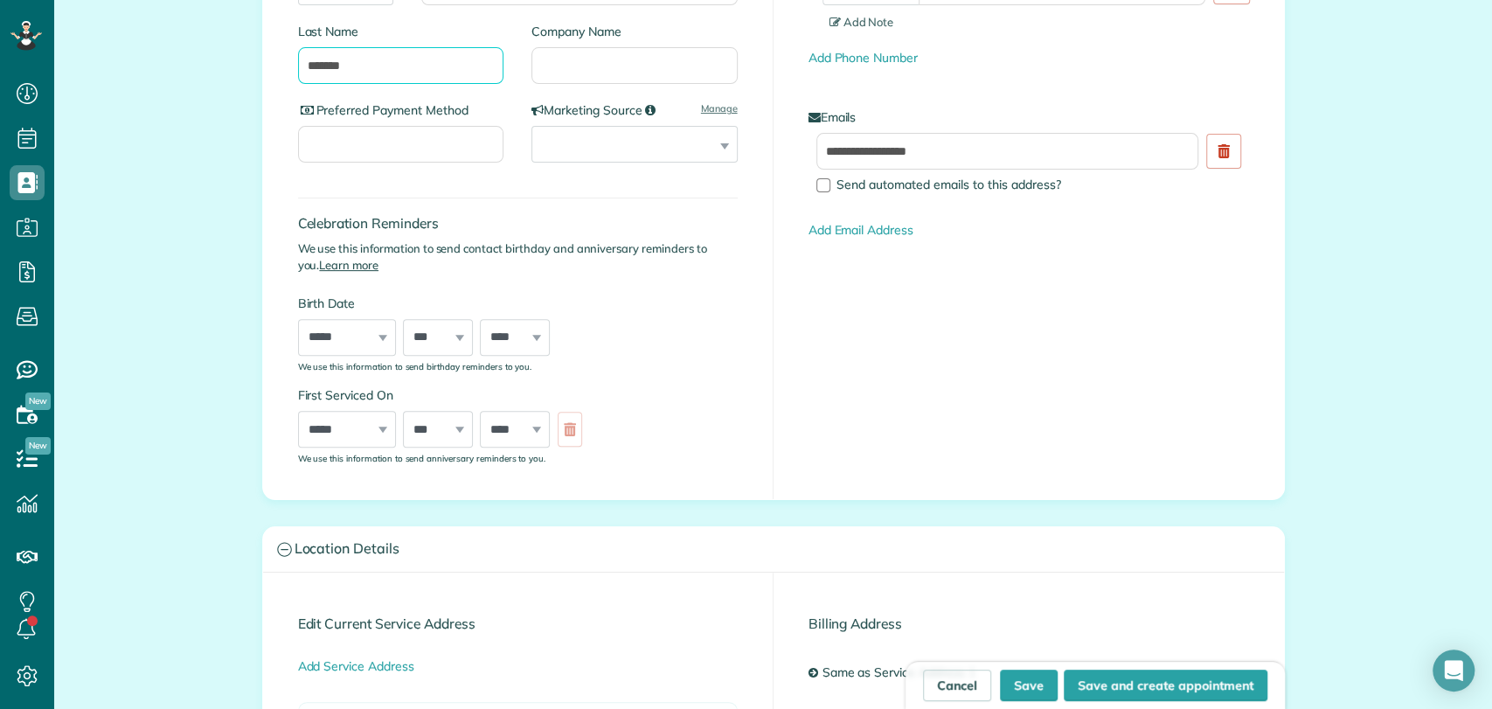
scroll to position [485, 0]
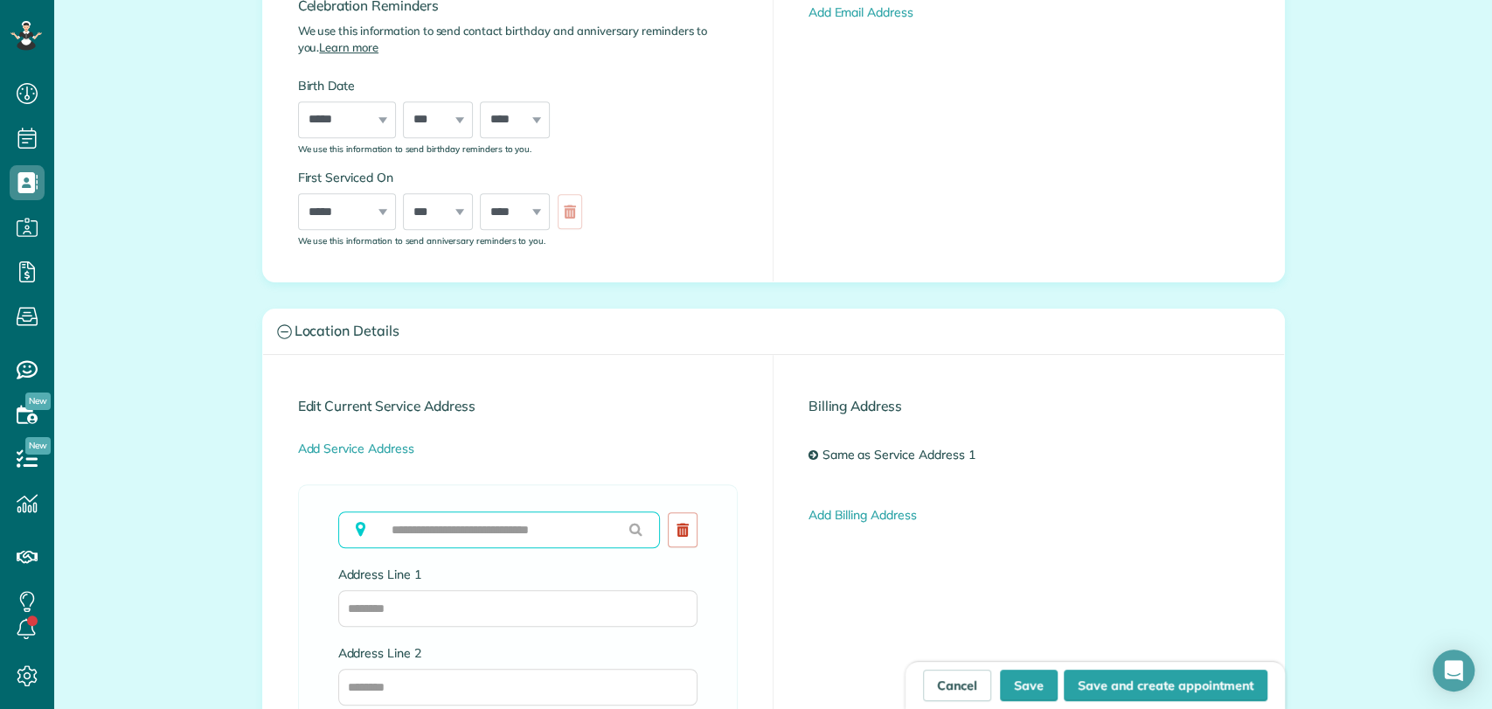
click at [441, 529] on input "text" at bounding box center [499, 529] width 323 height 37
paste input "*****"
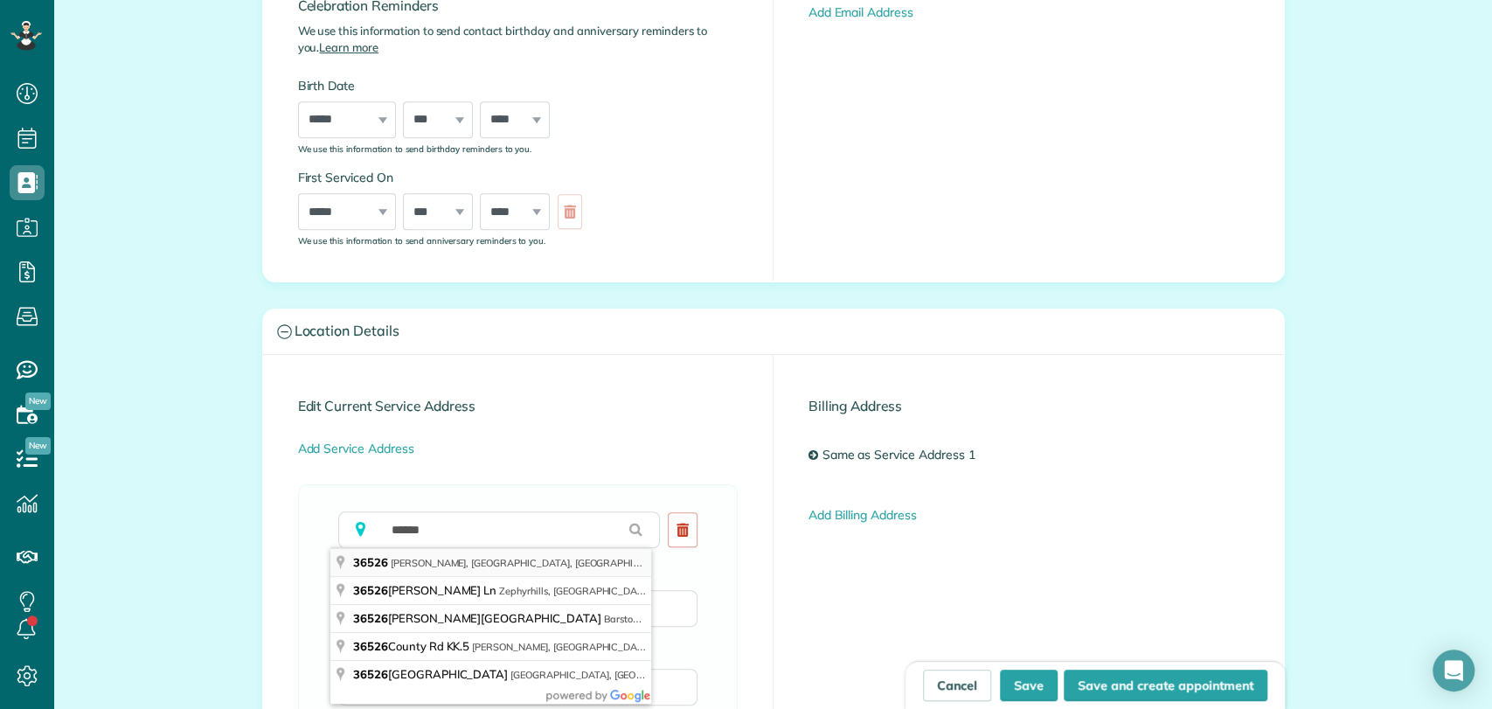
type input "**********"
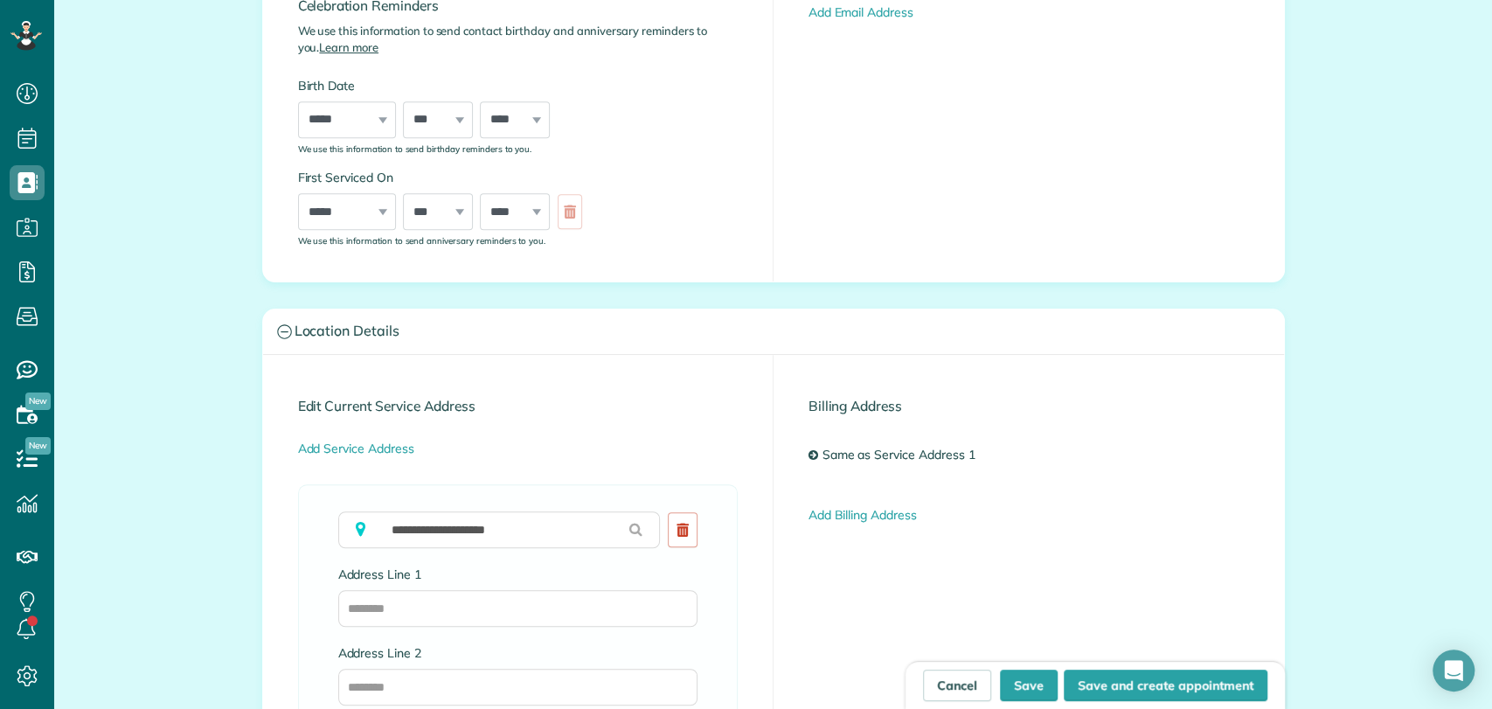
type input "******"
type input "**"
type input "*****"
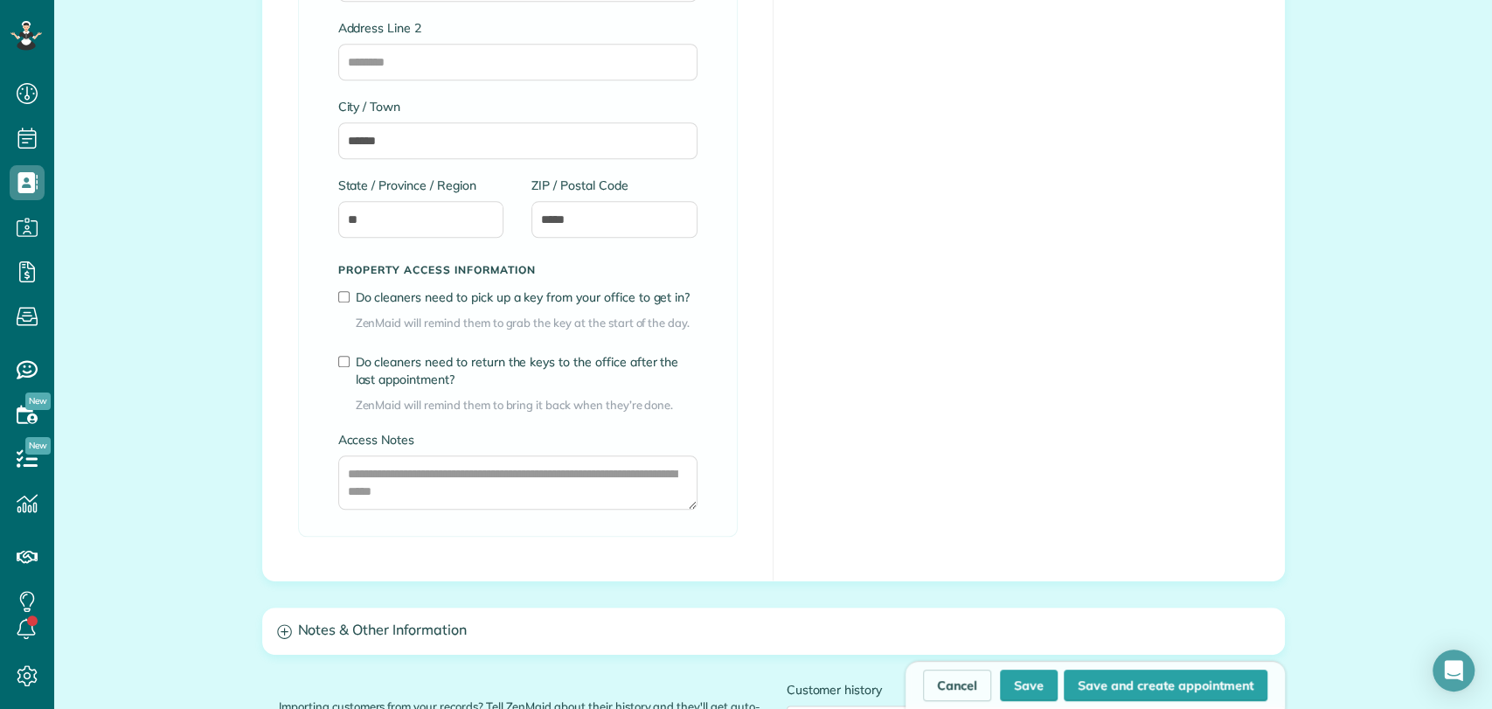
scroll to position [1359, 0]
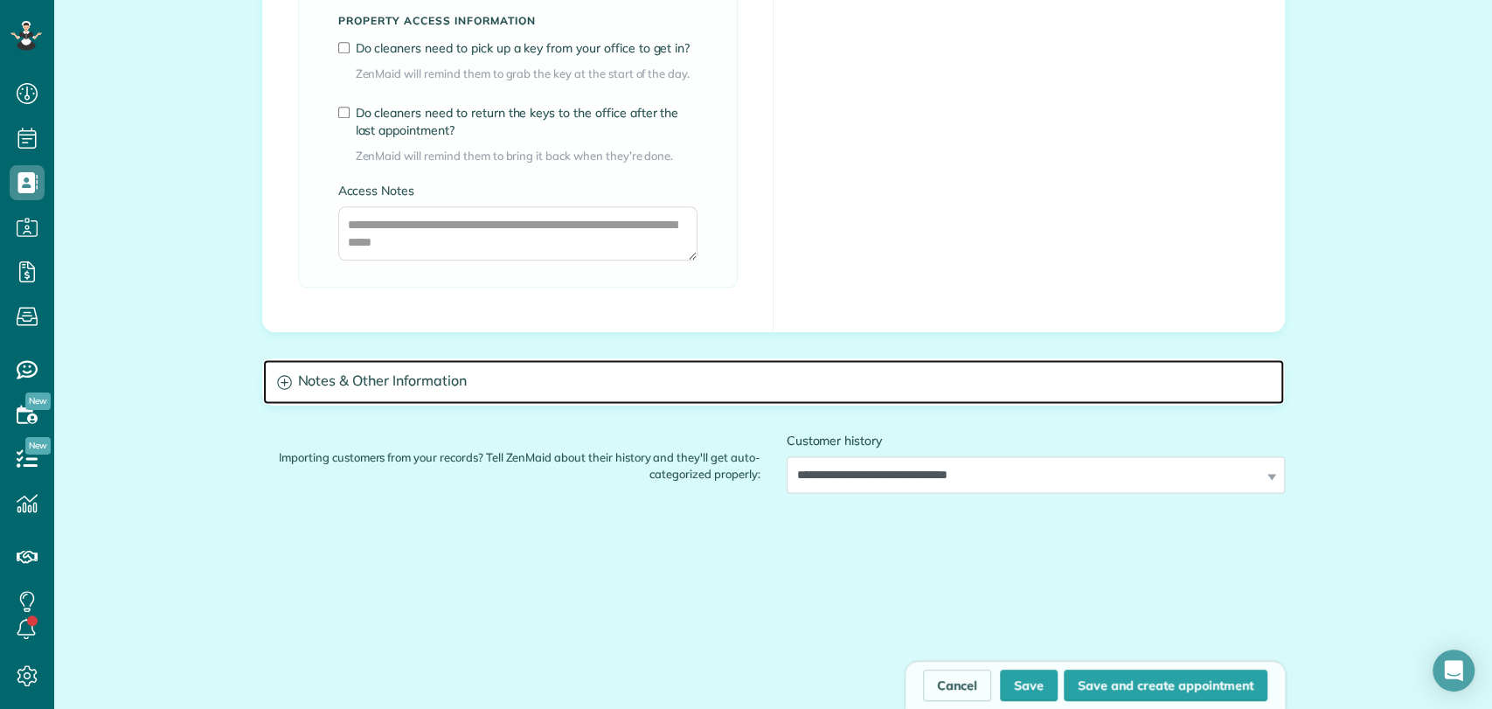
click at [510, 399] on h3 "Notes & Other Information" at bounding box center [773, 381] width 1021 height 45
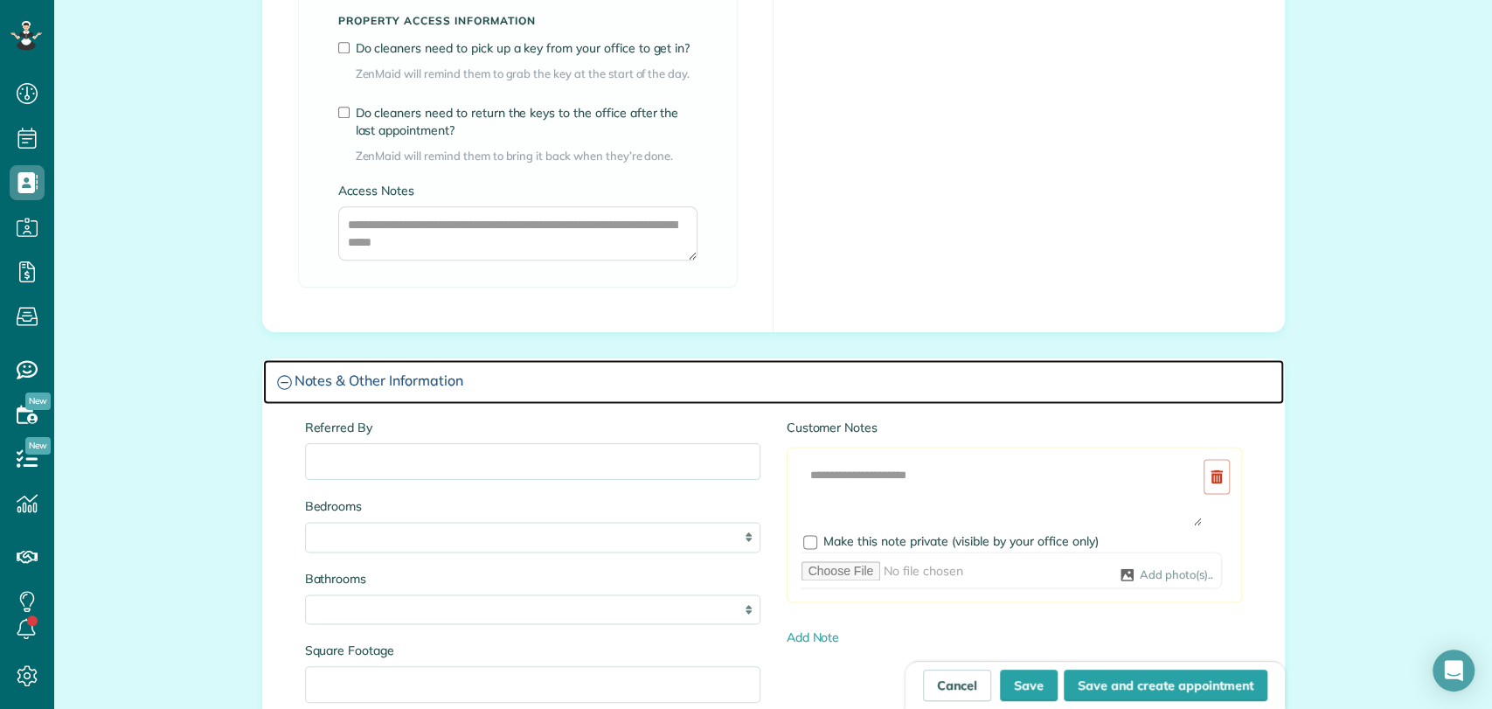
scroll to position [1554, 0]
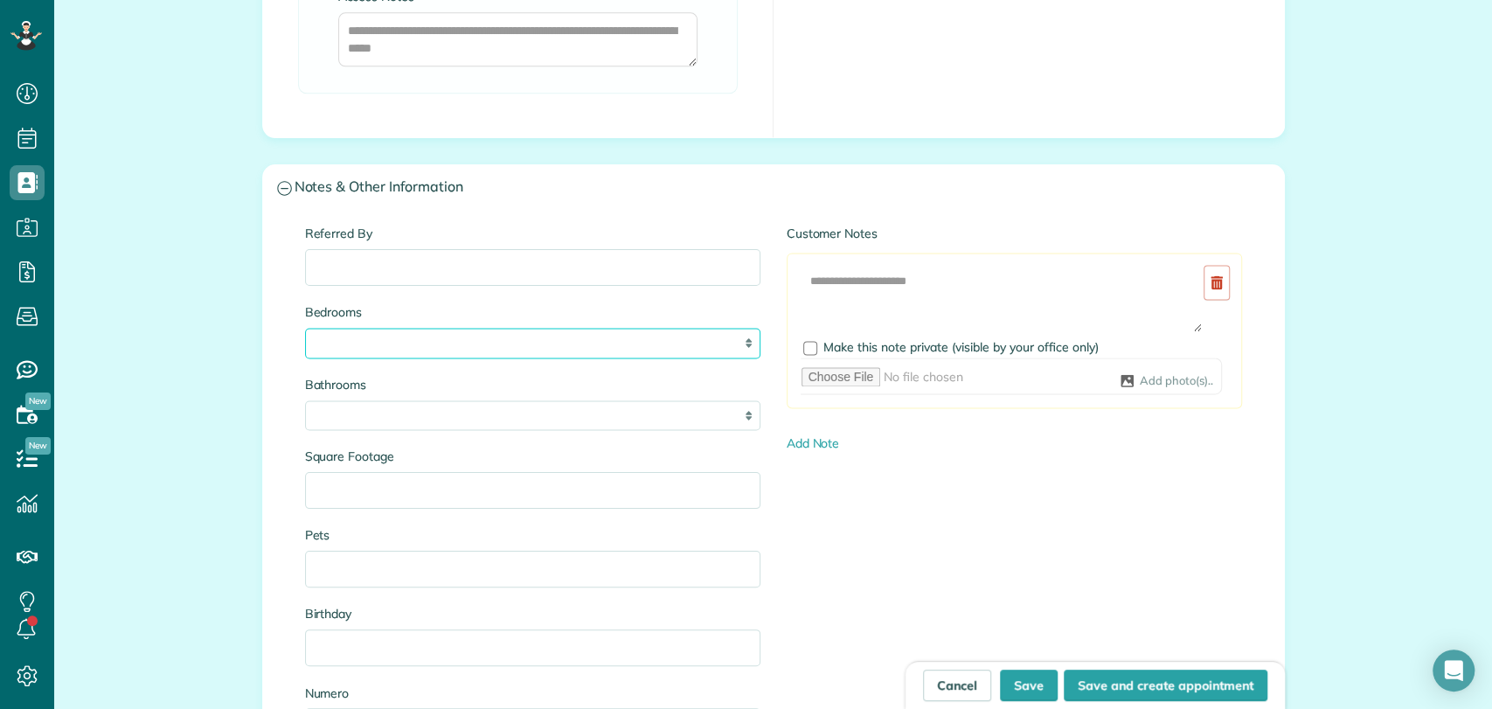
click at [420, 335] on select "* * * * **" at bounding box center [532, 343] width 455 height 31
select select "*"
click at [305, 328] on select "* * * * **" at bounding box center [532, 343] width 455 height 31
click at [350, 407] on select "* *** * *** * *** * *** **" at bounding box center [532, 415] width 455 height 31
select select "*"
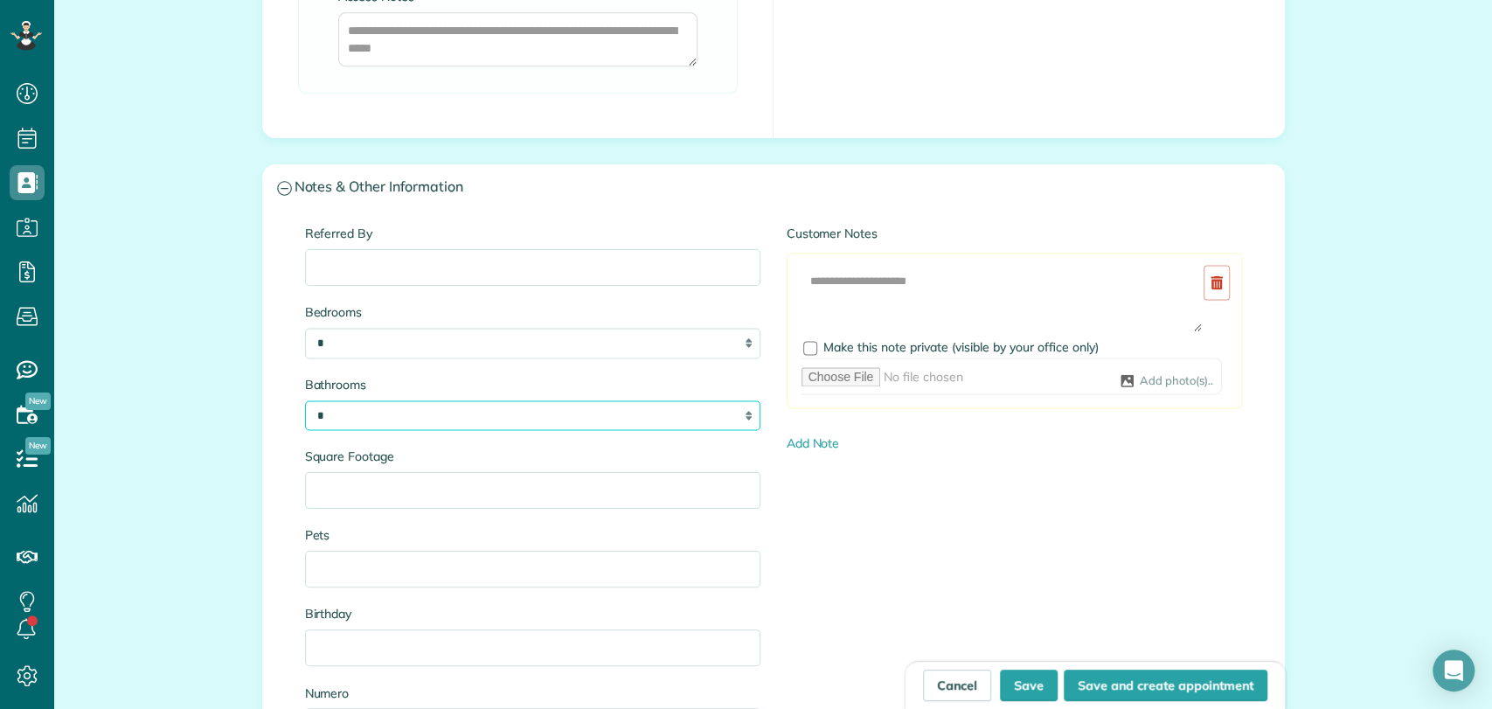
click at [305, 400] on select "* *** * *** * *** * *** **" at bounding box center [532, 415] width 455 height 31
click at [334, 489] on input "Square Footage" at bounding box center [532, 490] width 455 height 37
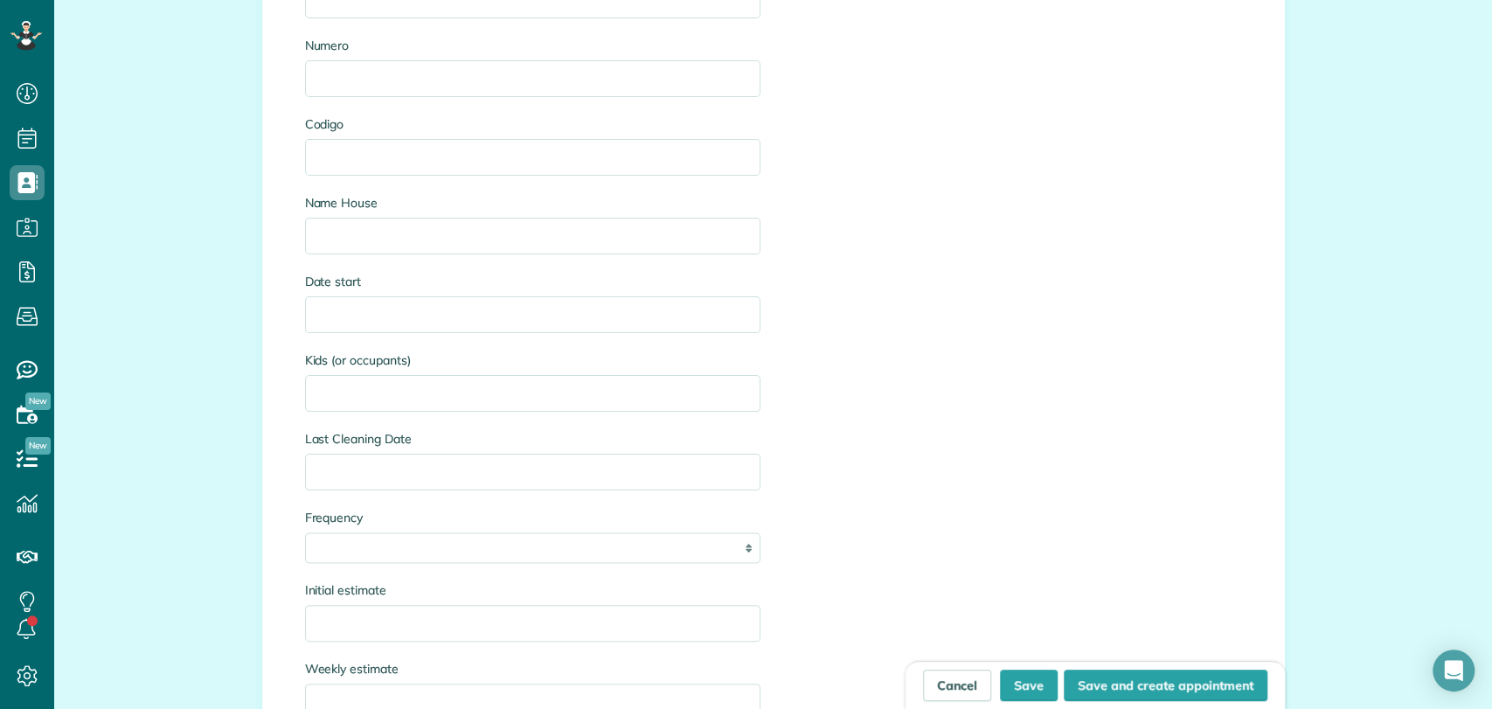
scroll to position [2428, 0]
type input "****"
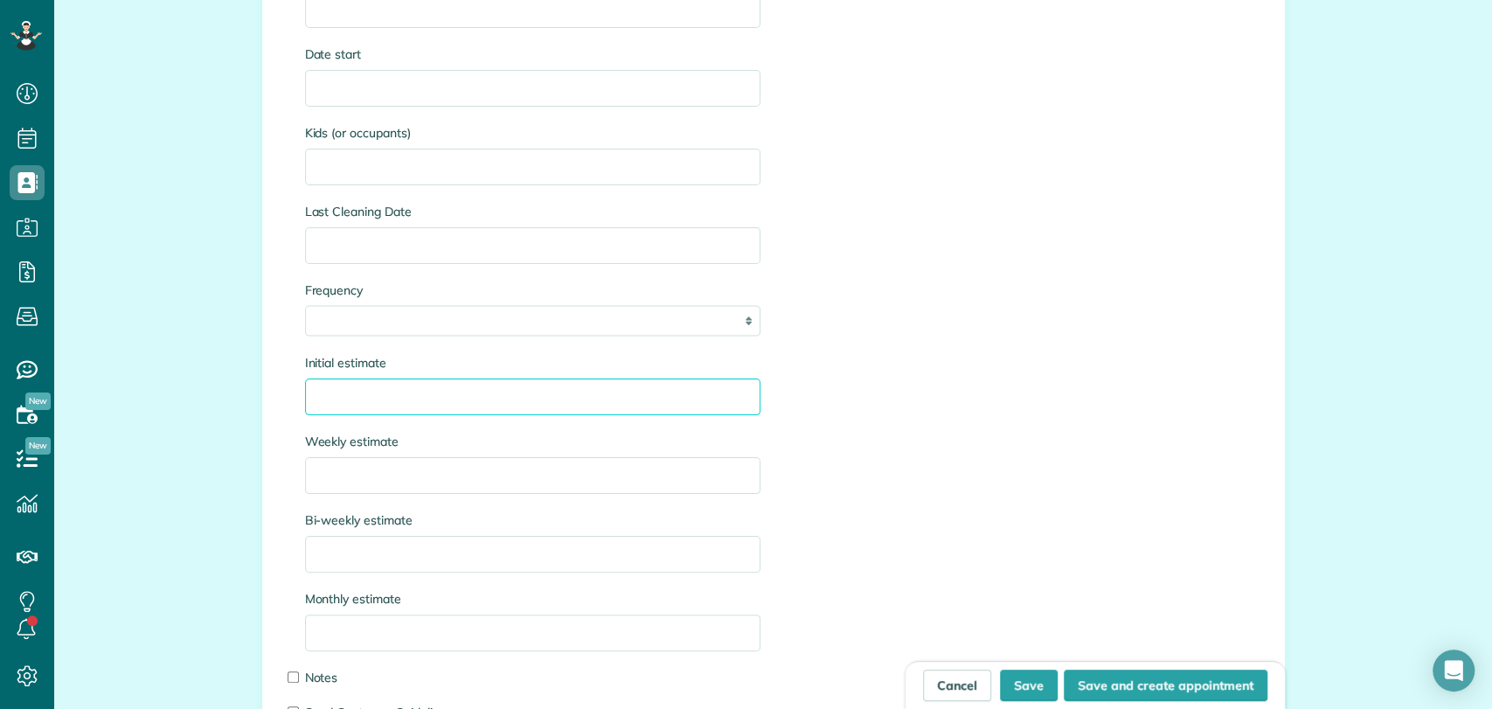
click at [351, 400] on input "Initial estimate" at bounding box center [532, 397] width 455 height 37
type input "**********"
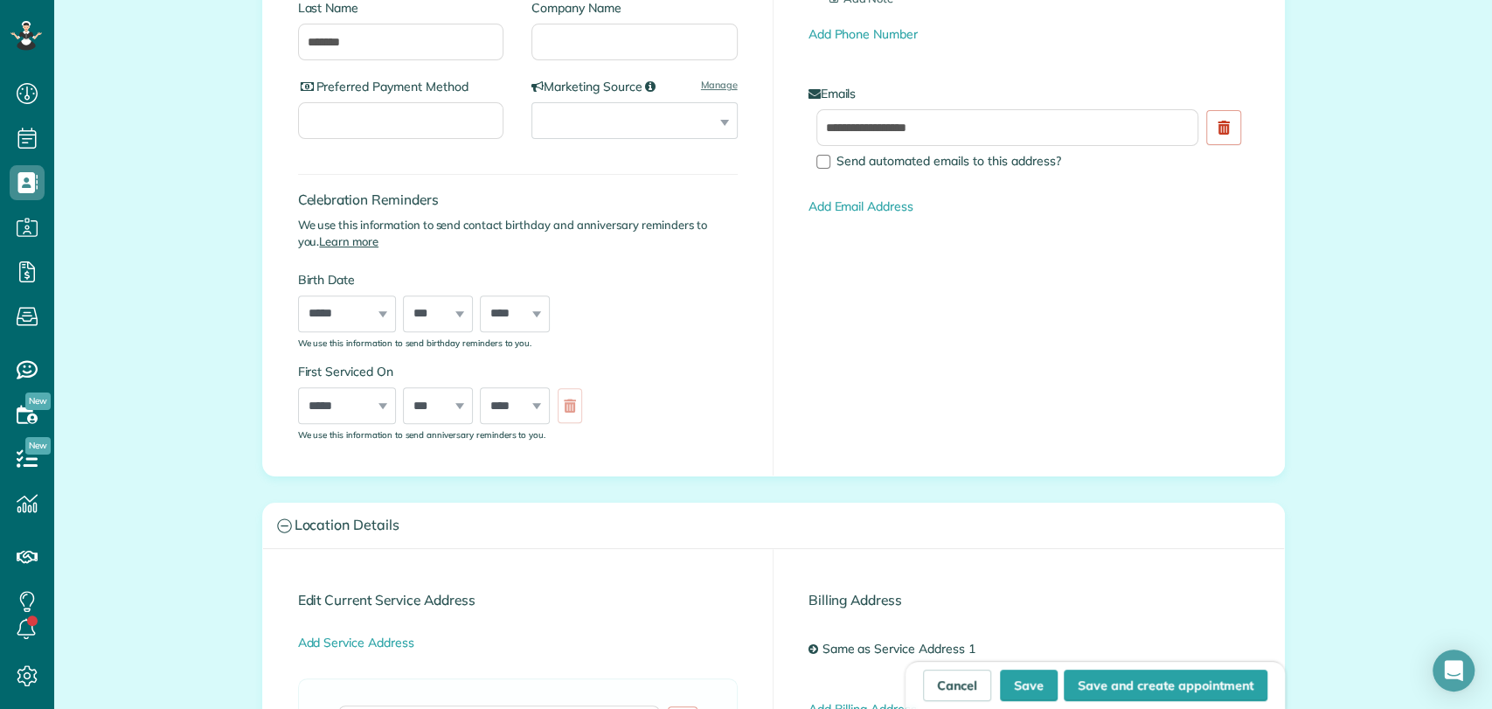
scroll to position [0, 0]
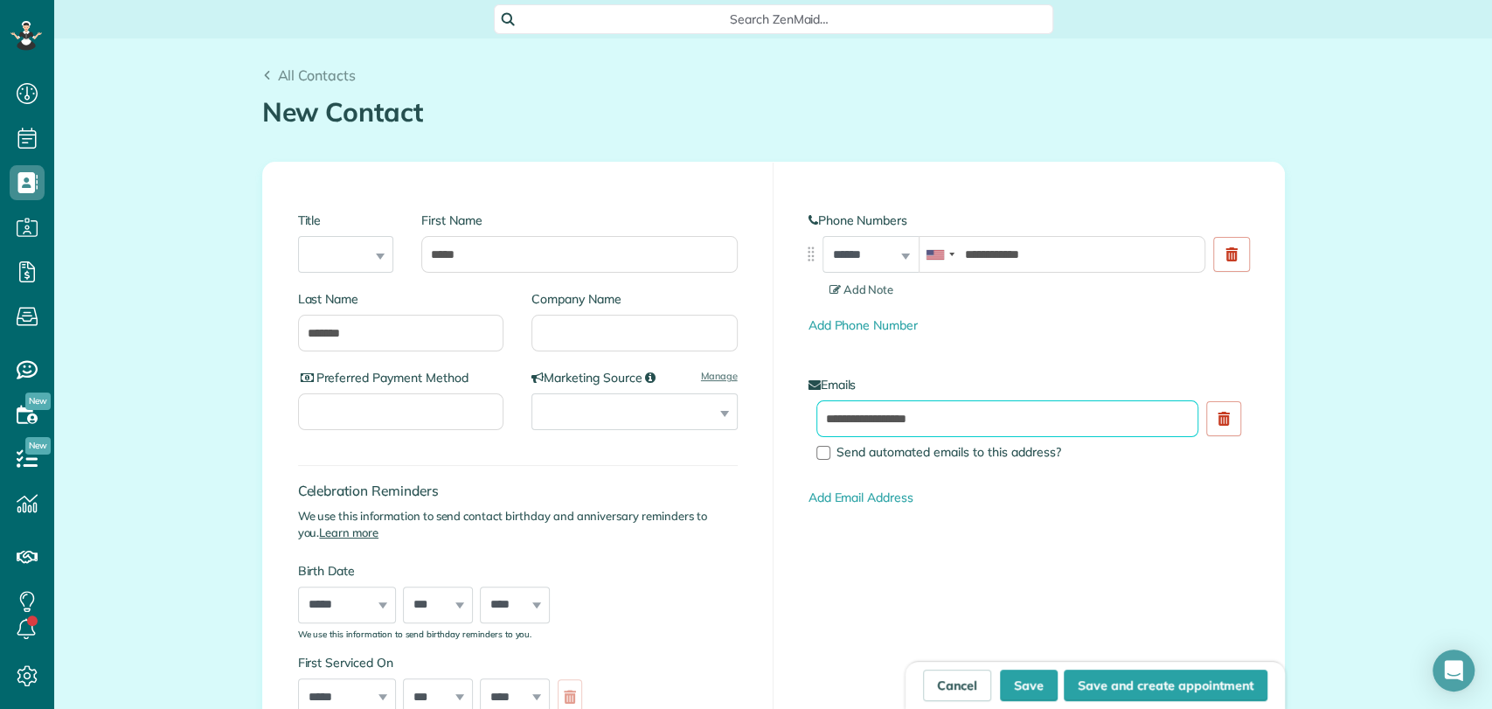
click at [906, 428] on input "**********" at bounding box center [1008, 418] width 383 height 37
click at [906, 427] on input "**********" at bounding box center [1008, 418] width 383 height 37
click at [1032, 680] on button "Save" at bounding box center [1029, 685] width 58 height 31
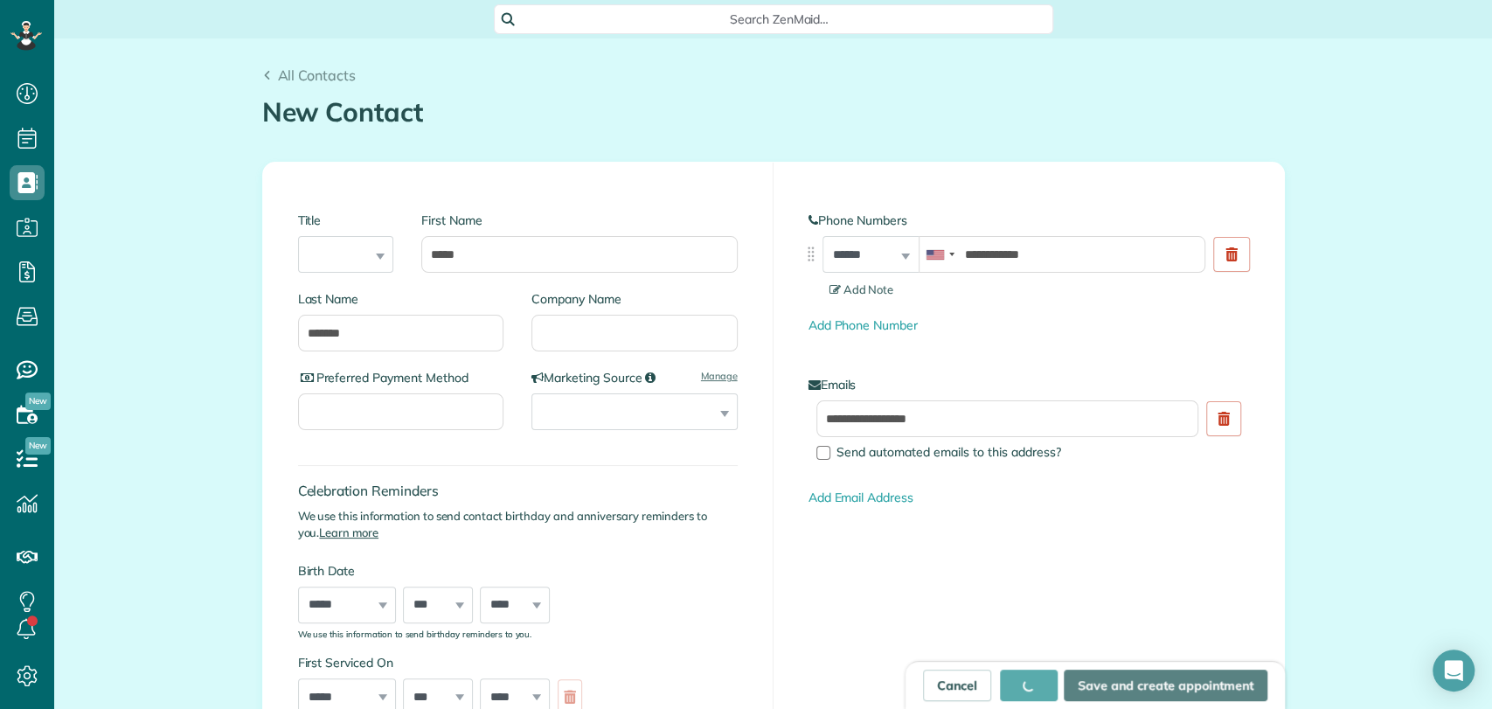
type input "**********"
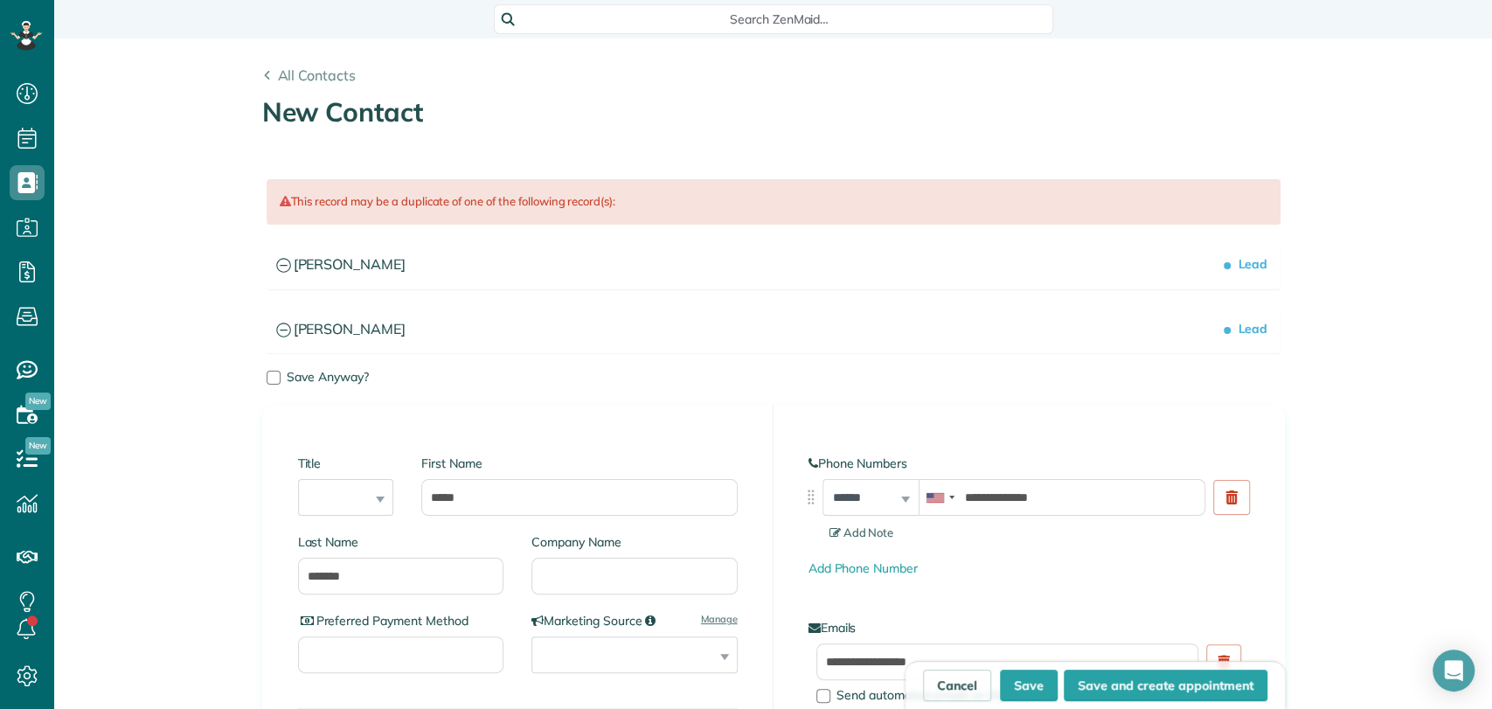
scroll to position [7, 7]
click at [308, 376] on span "Save Anyway?" at bounding box center [328, 377] width 82 height 16
click at [1028, 693] on button "Save" at bounding box center [1029, 685] width 58 height 31
type input "**********"
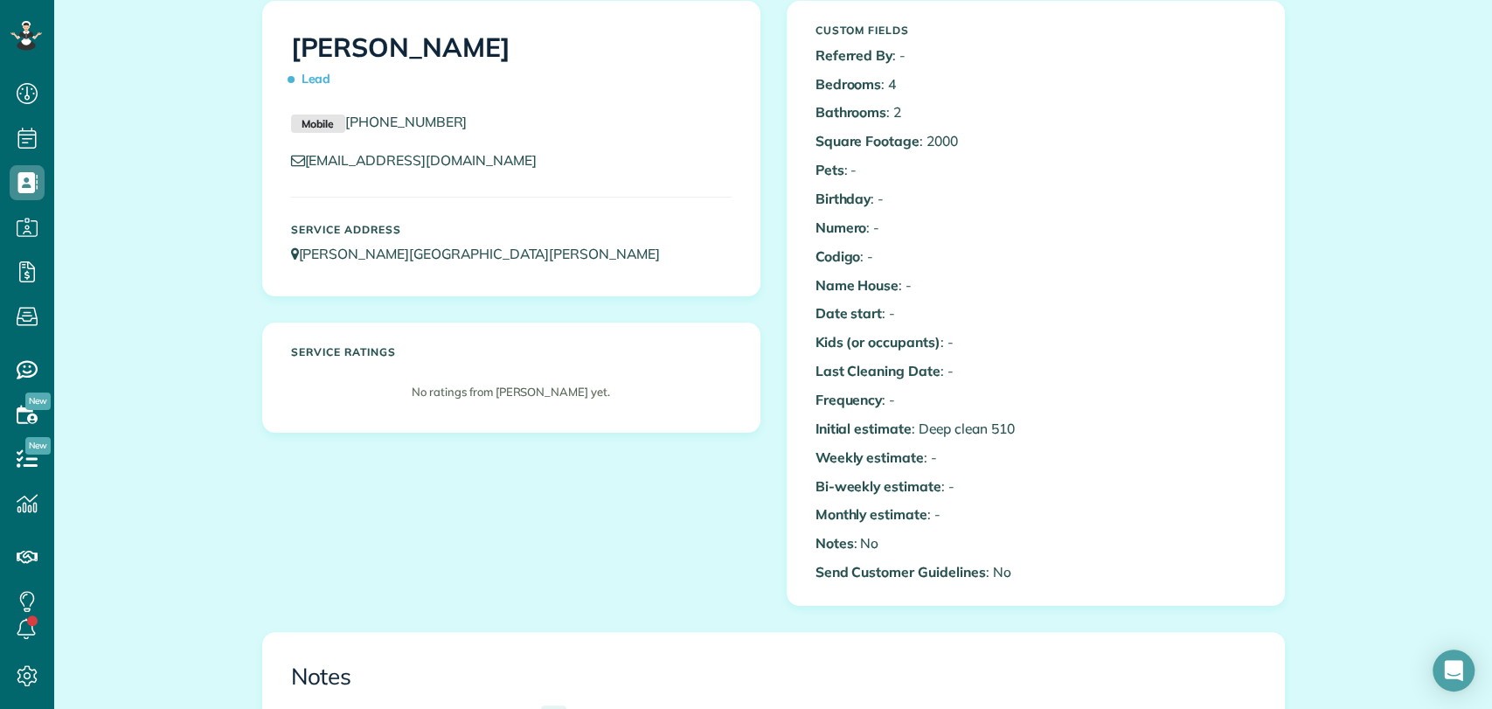
scroll to position [582, 0]
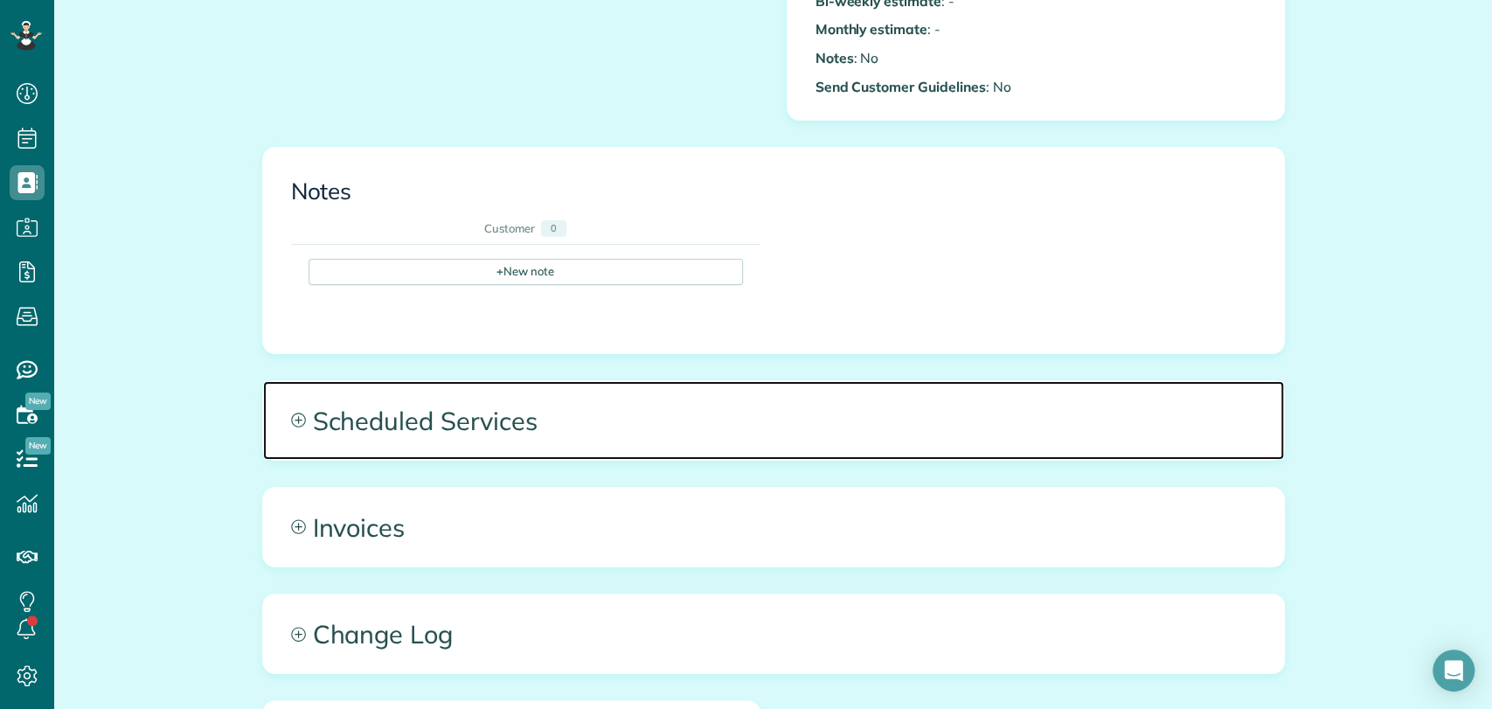
click at [502, 414] on span "Scheduled Services" at bounding box center [773, 420] width 1021 height 79
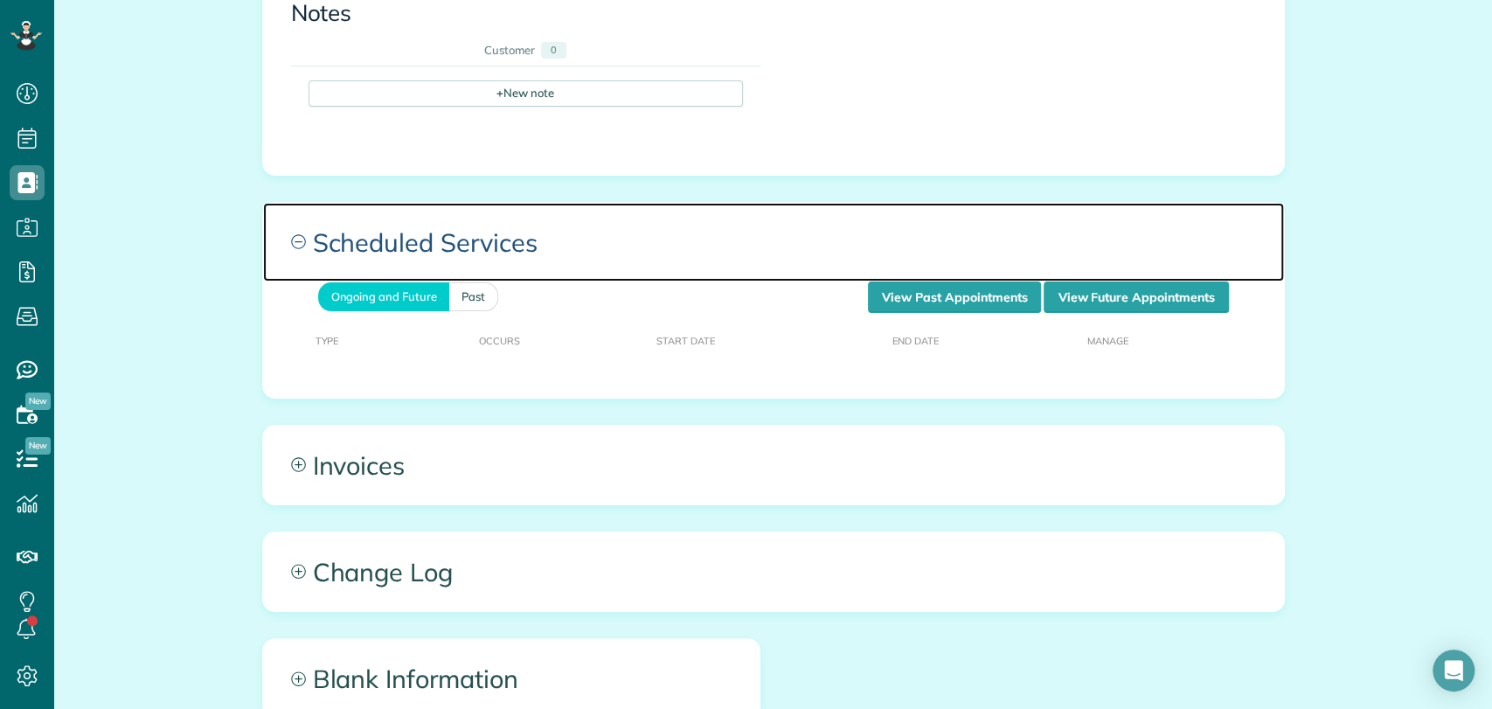
scroll to position [776, 0]
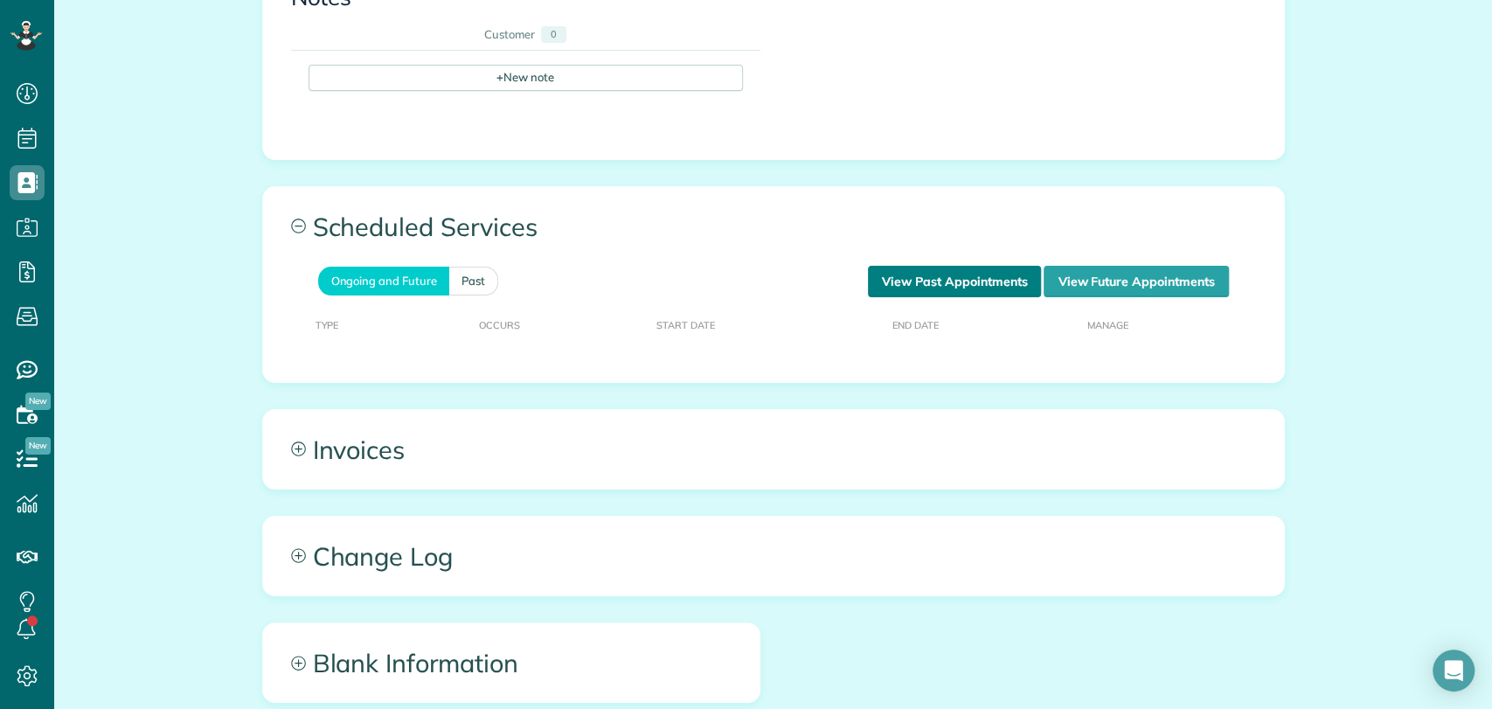
click at [962, 277] on link "View Past Appointments" at bounding box center [954, 281] width 173 height 31
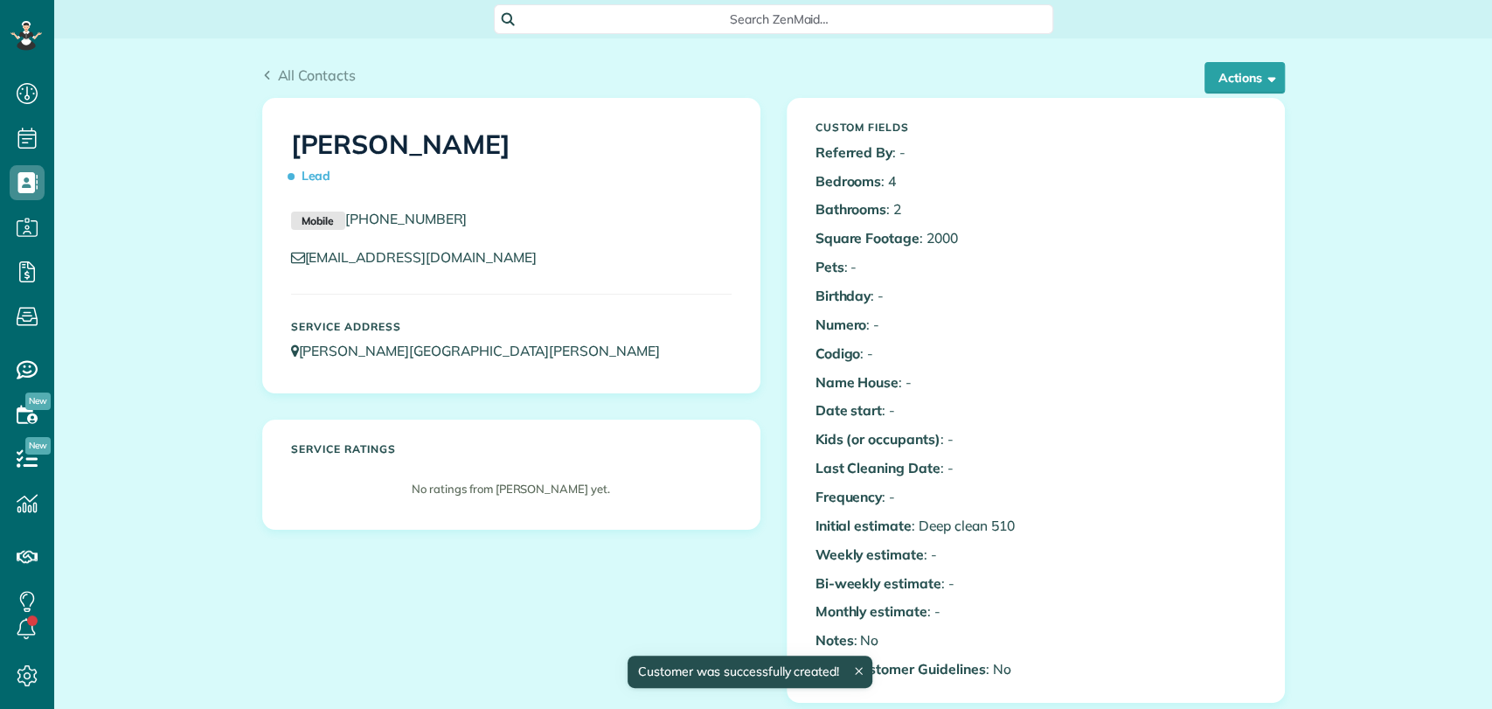
scroll to position [7, 7]
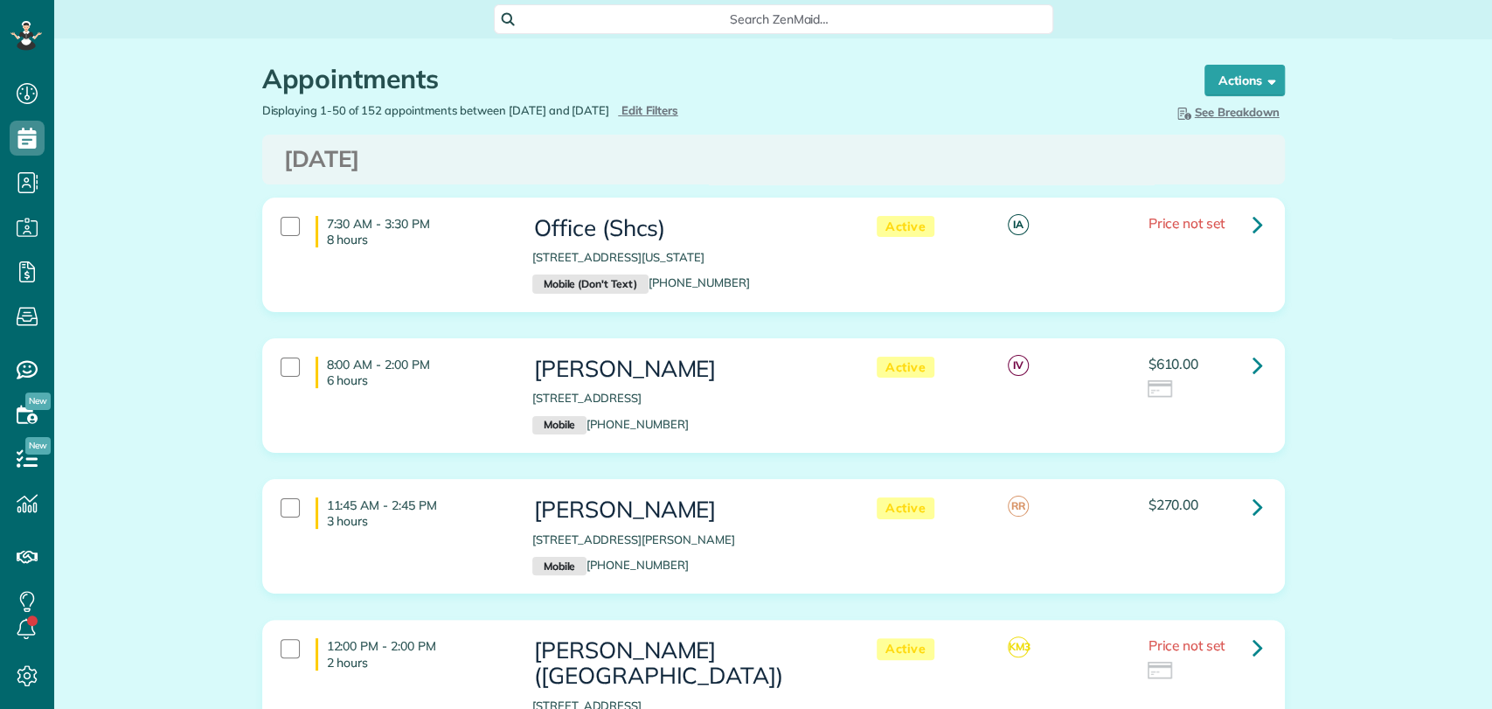
scroll to position [7, 7]
drag, startPoint x: 690, startPoint y: 110, endPoint x: 680, endPoint y: 114, distance: 10.2
click at [678, 110] on span "Edit Filters" at bounding box center [650, 110] width 57 height 14
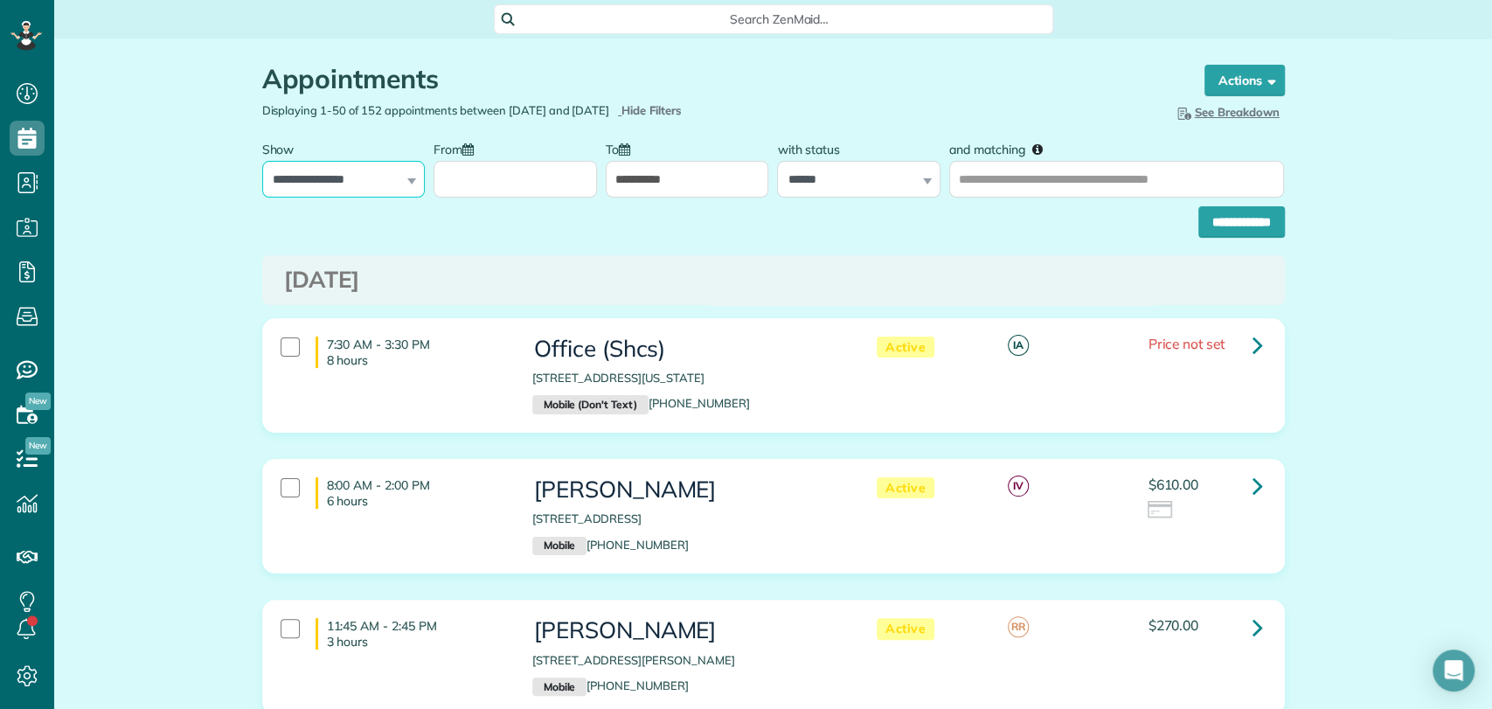
click at [372, 192] on select "**********" at bounding box center [343, 179] width 163 height 37
select select "**********"
click at [262, 161] on select "**********" at bounding box center [343, 179] width 163 height 37
click at [506, 140] on div at bounding box center [515, 165] width 163 height 66
click at [487, 184] on input "From" at bounding box center [515, 179] width 163 height 37
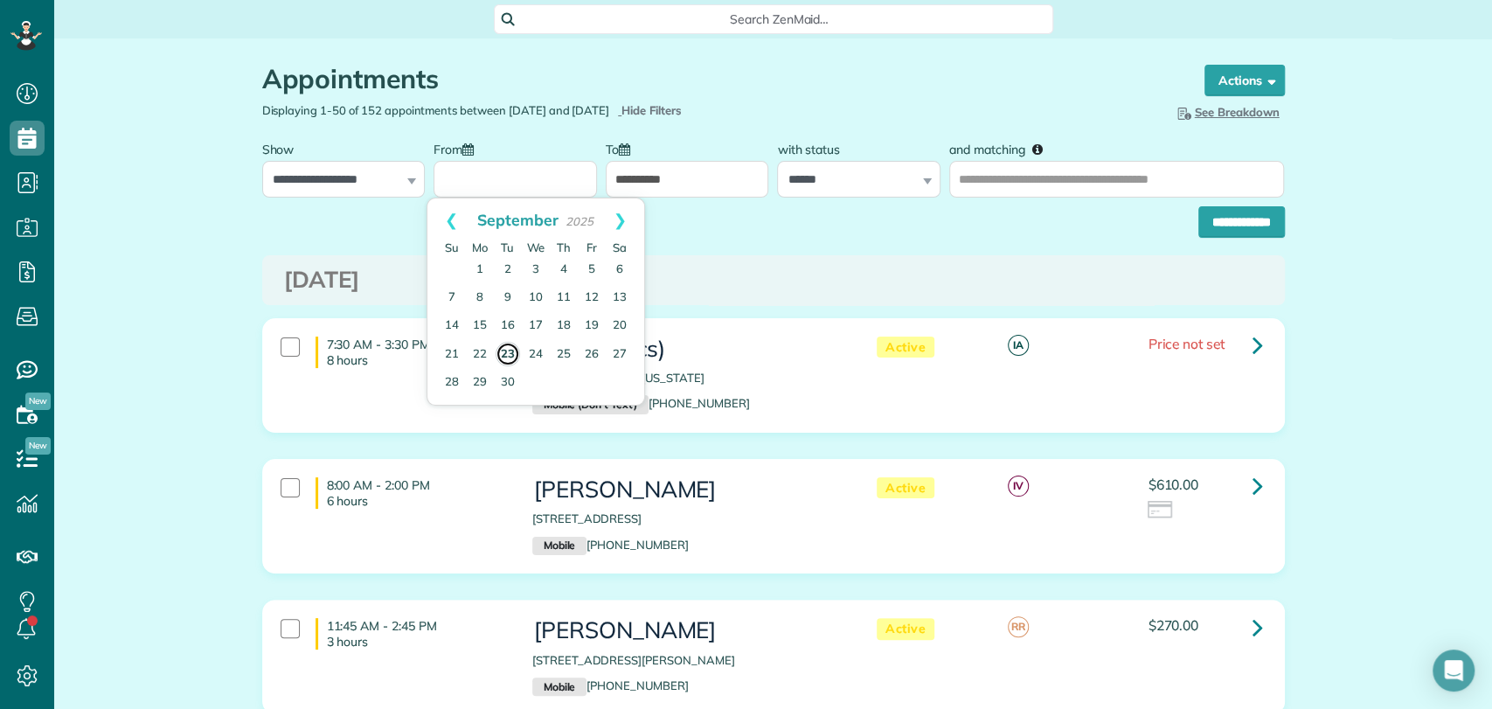
click at [505, 352] on link "23" at bounding box center [508, 354] width 24 height 24
type input "**********"
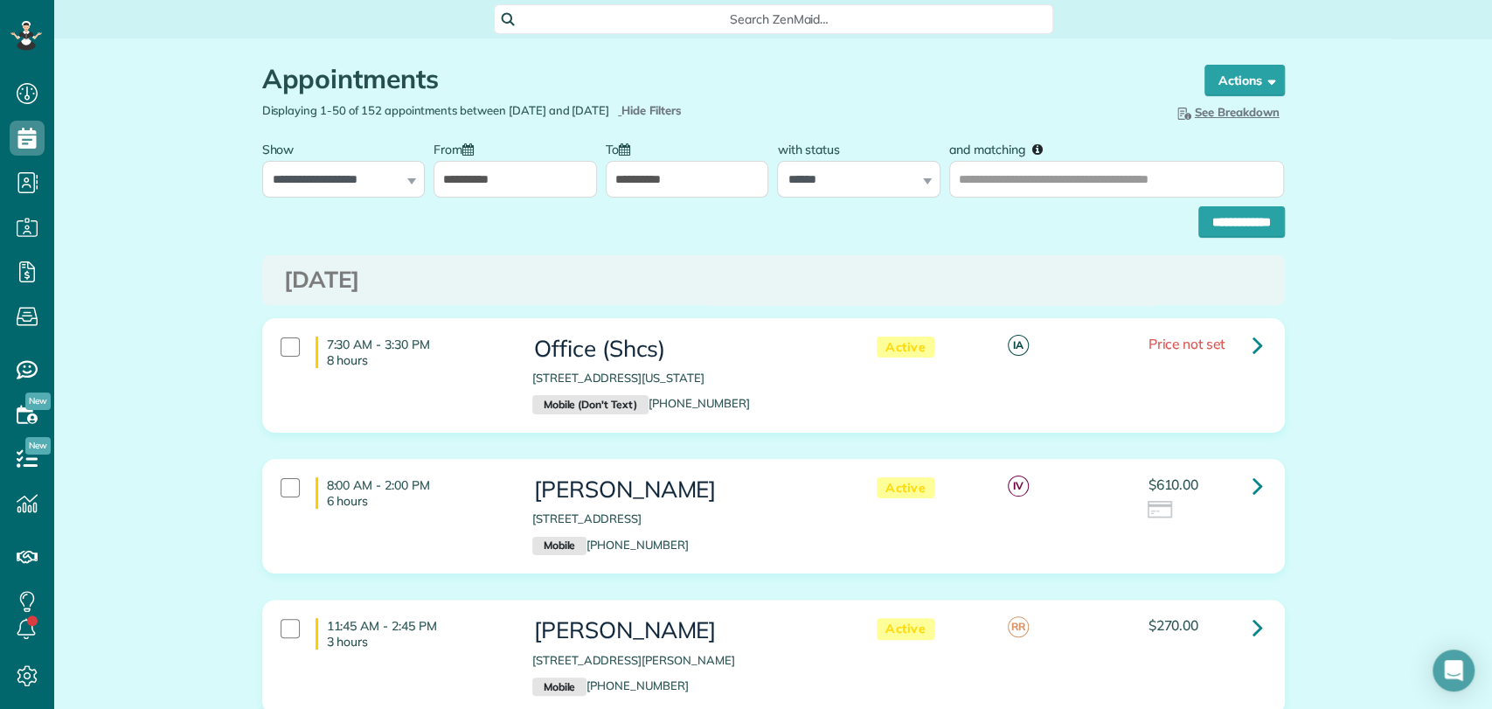
click at [650, 156] on div "**********" at bounding box center [687, 165] width 163 height 66
click at [654, 174] on input "**********" at bounding box center [687, 179] width 163 height 37
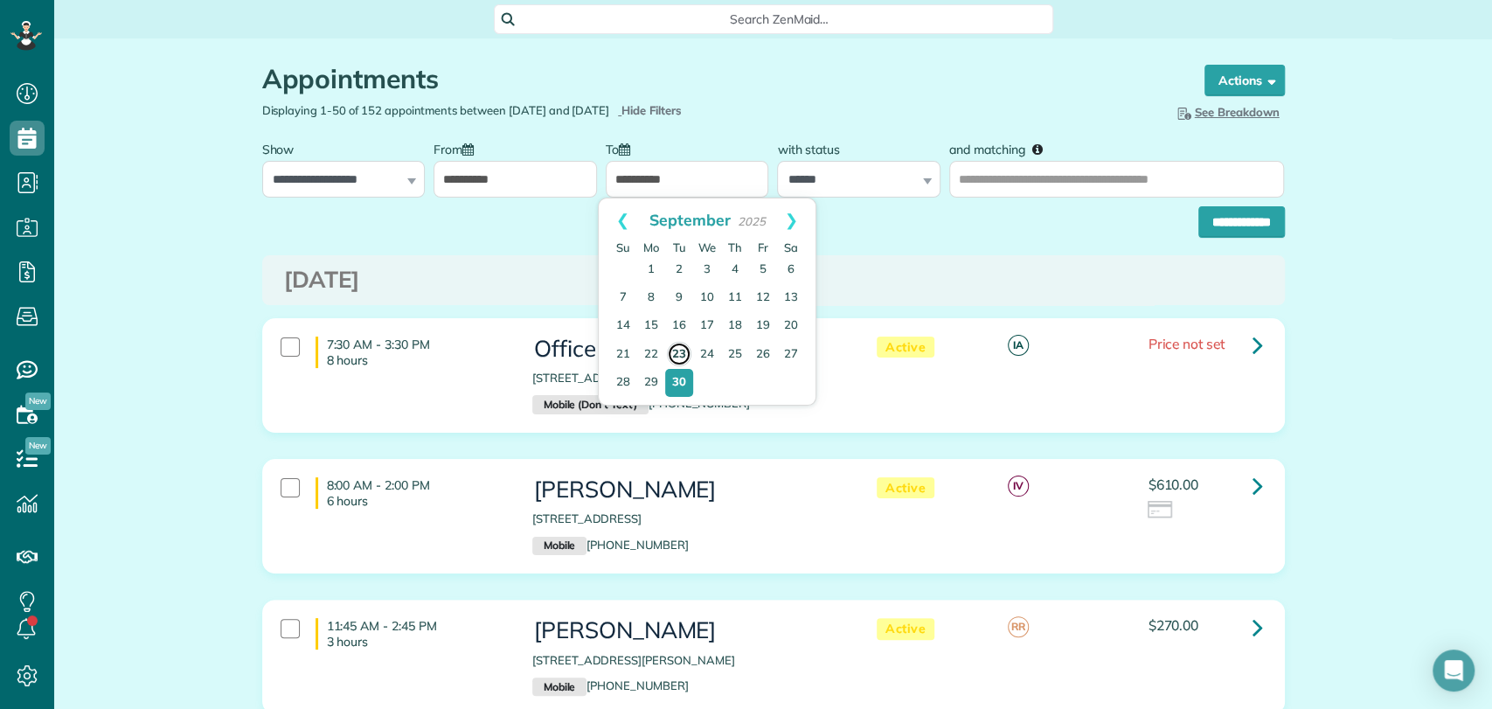
click at [675, 348] on link "23" at bounding box center [679, 354] width 24 height 24
type input "**********"
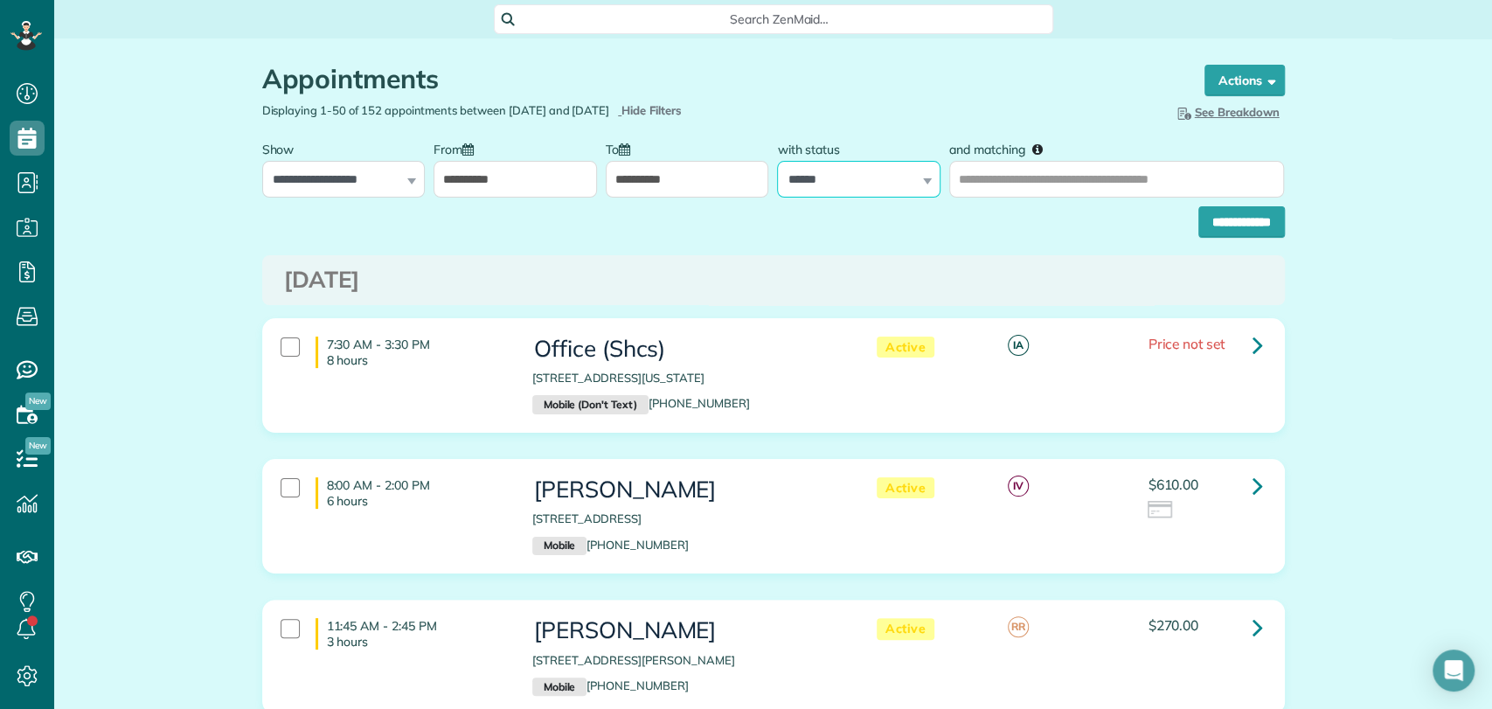
click at [886, 187] on select "**********" at bounding box center [858, 179] width 163 height 37
select select
click at [777, 161] on select "**********" at bounding box center [858, 179] width 163 height 37
click at [1231, 219] on input "**********" at bounding box center [1242, 221] width 87 height 31
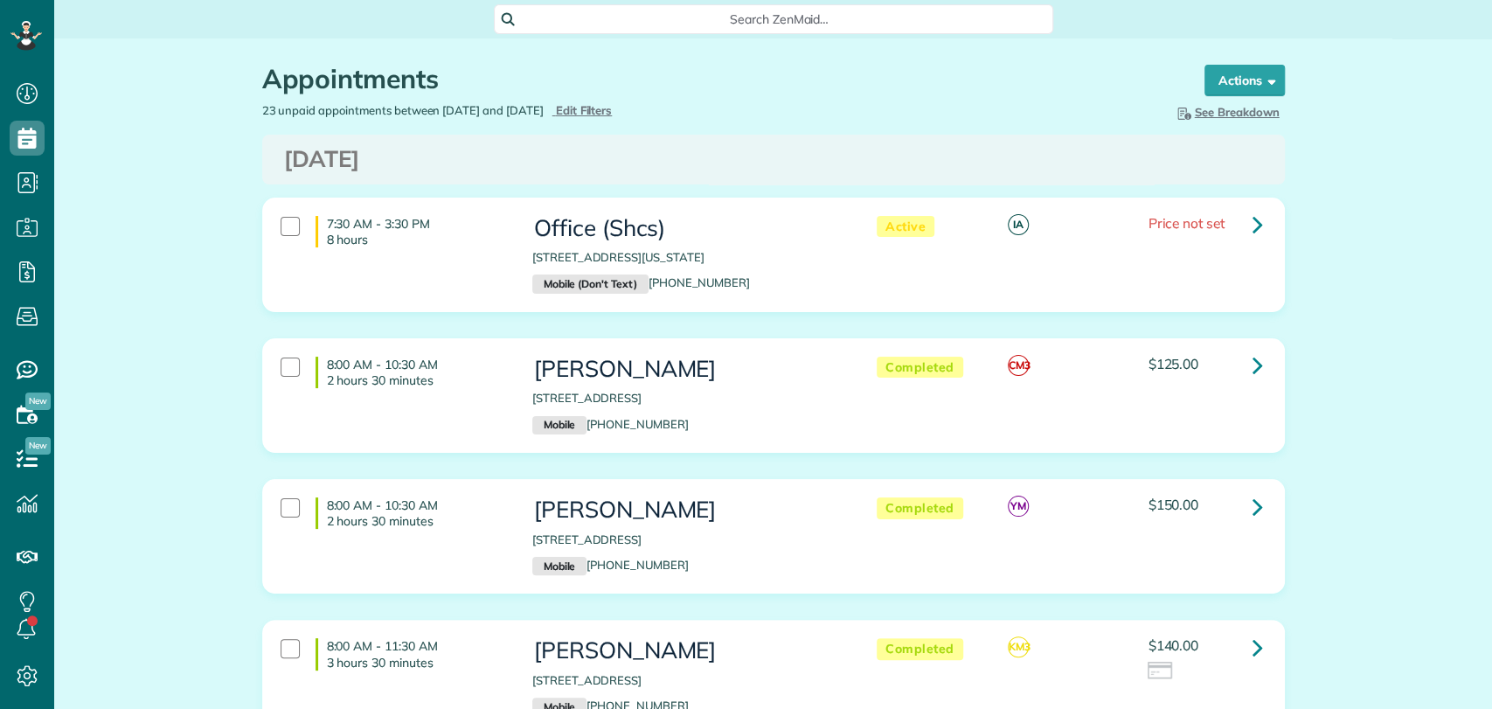
scroll to position [7, 7]
click at [1253, 236] on icon at bounding box center [1258, 224] width 10 height 31
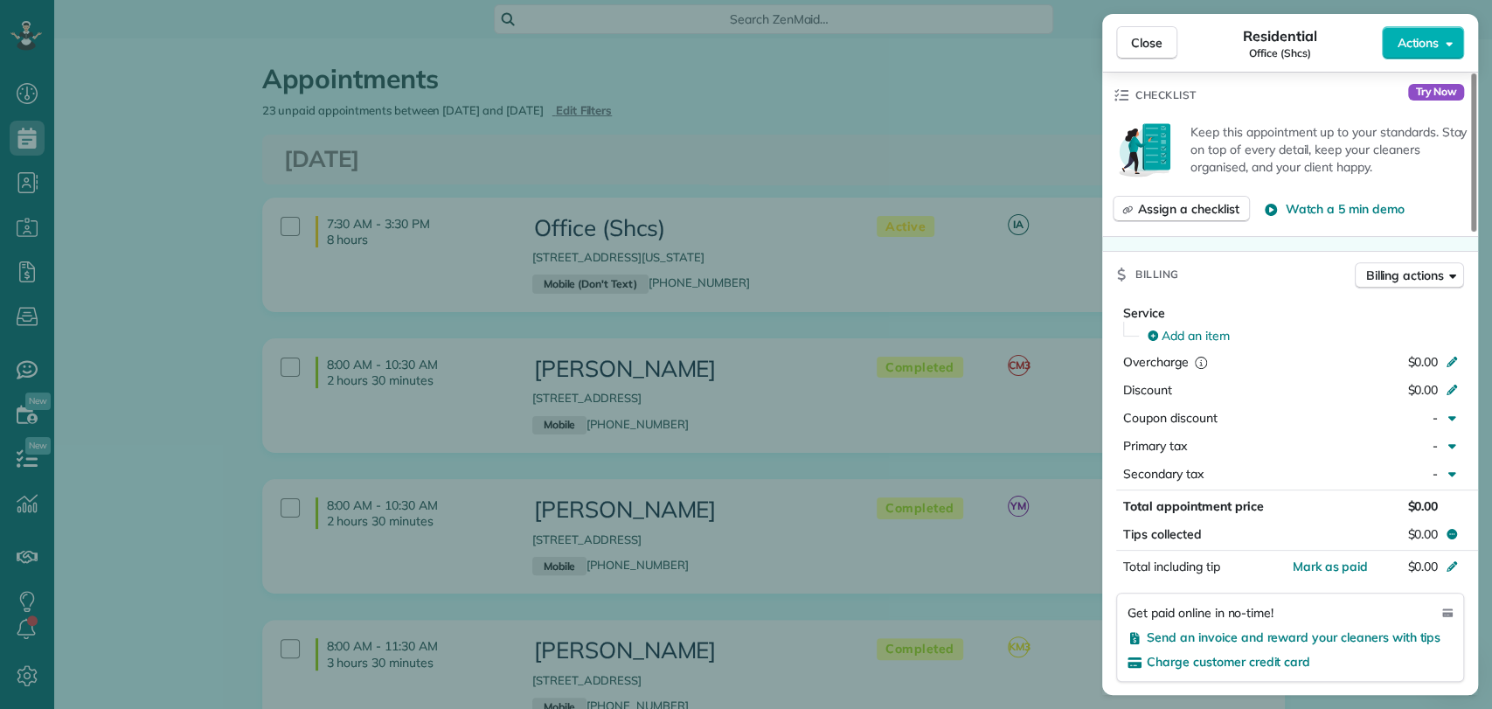
scroll to position [971, 0]
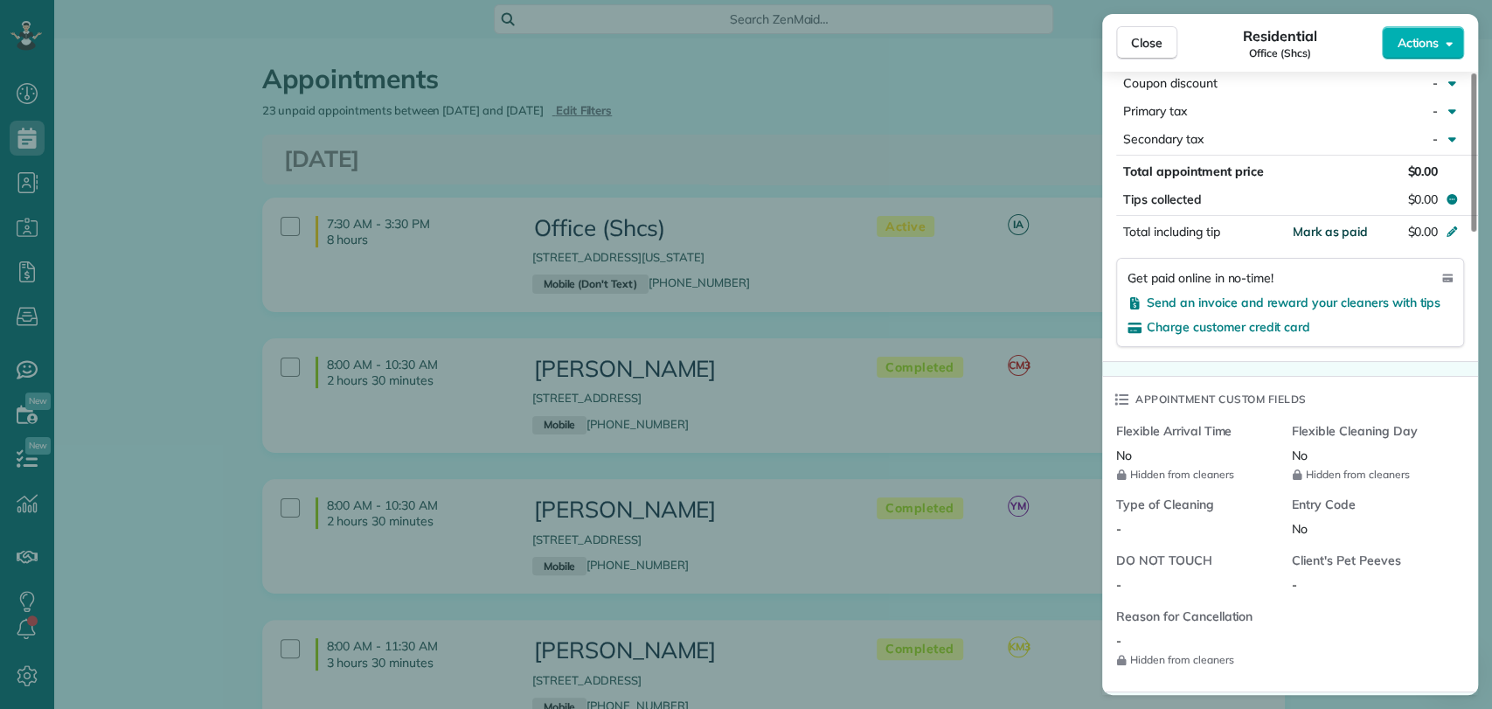
click at [1346, 224] on span "Mark as paid" at bounding box center [1330, 232] width 76 height 16
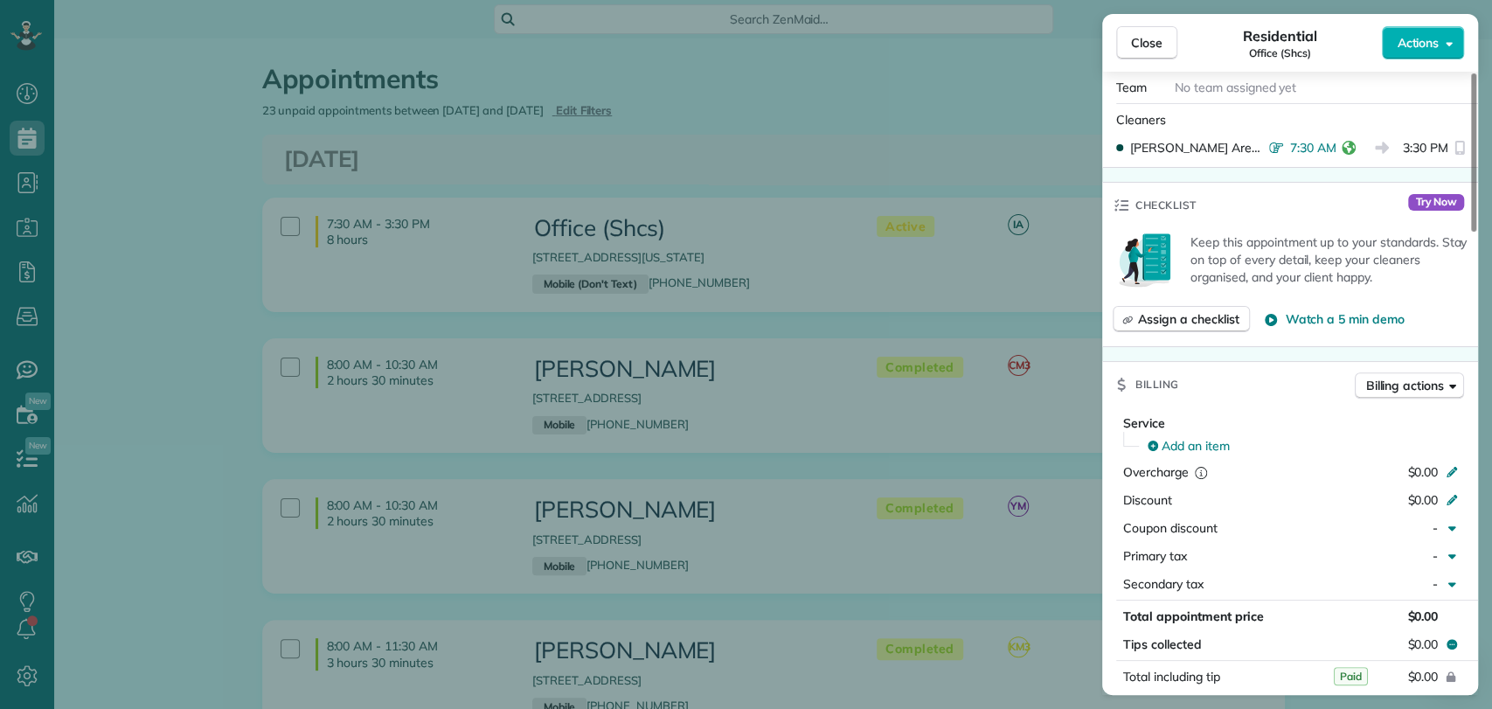
scroll to position [780, 0]
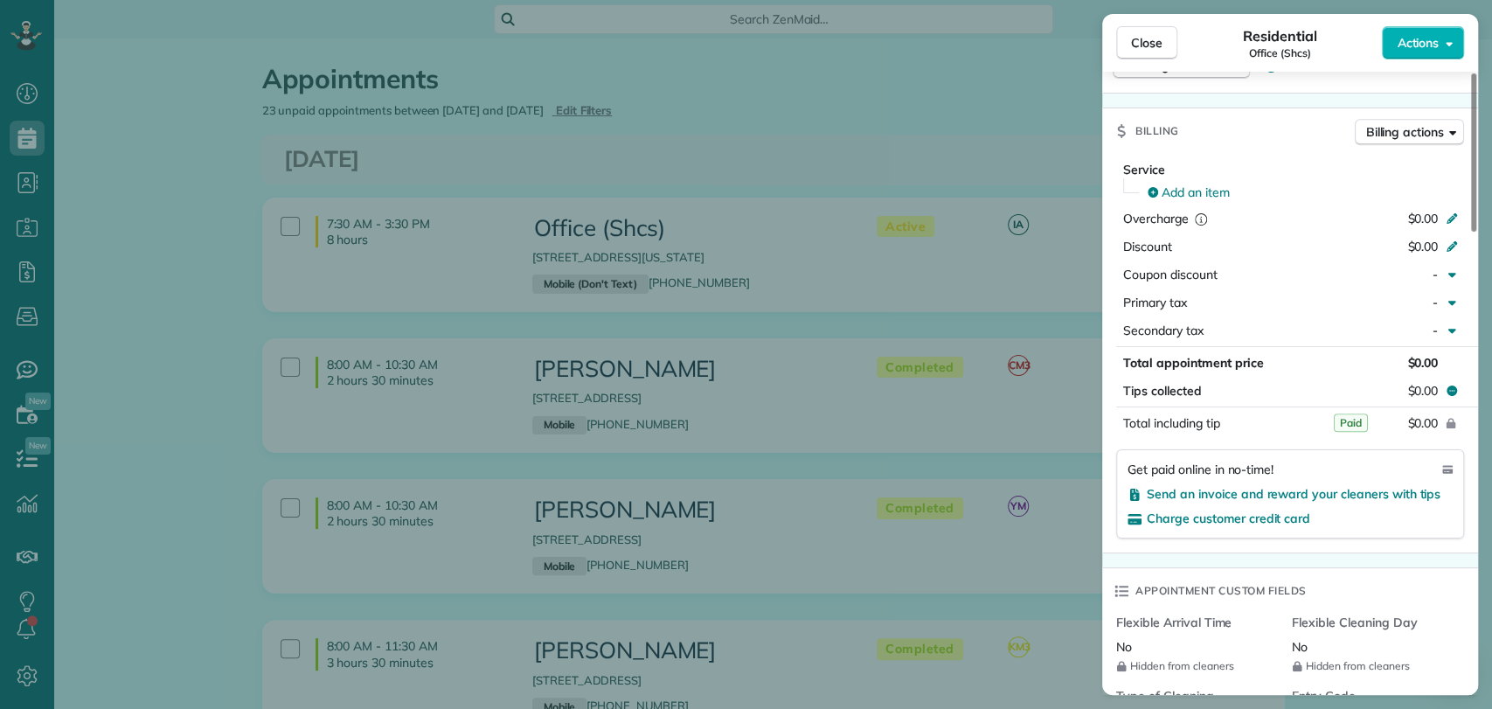
drag, startPoint x: 1134, startPoint y: 46, endPoint x: 1107, endPoint y: 118, distance: 76.6
click at [1134, 46] on span "Close" at bounding box center [1146, 42] width 31 height 17
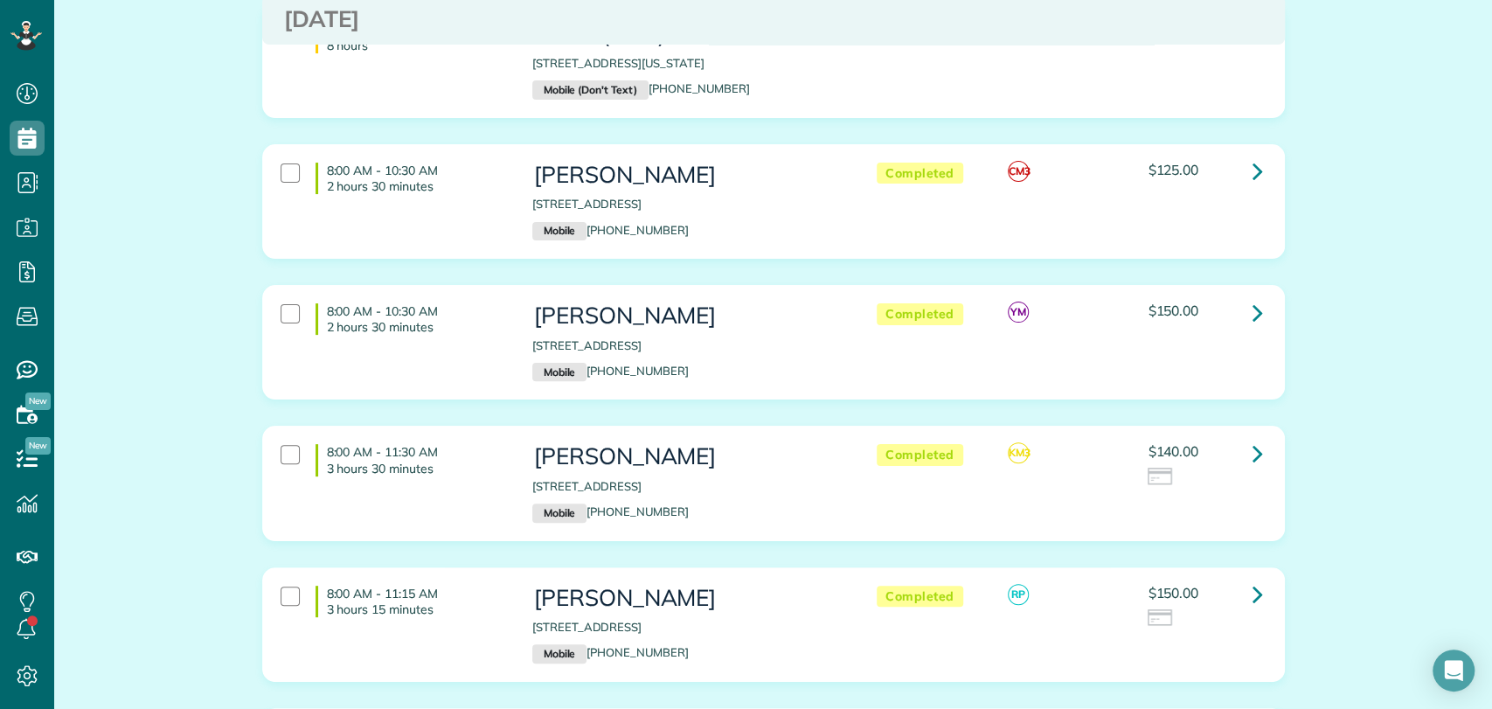
scroll to position [388, 0]
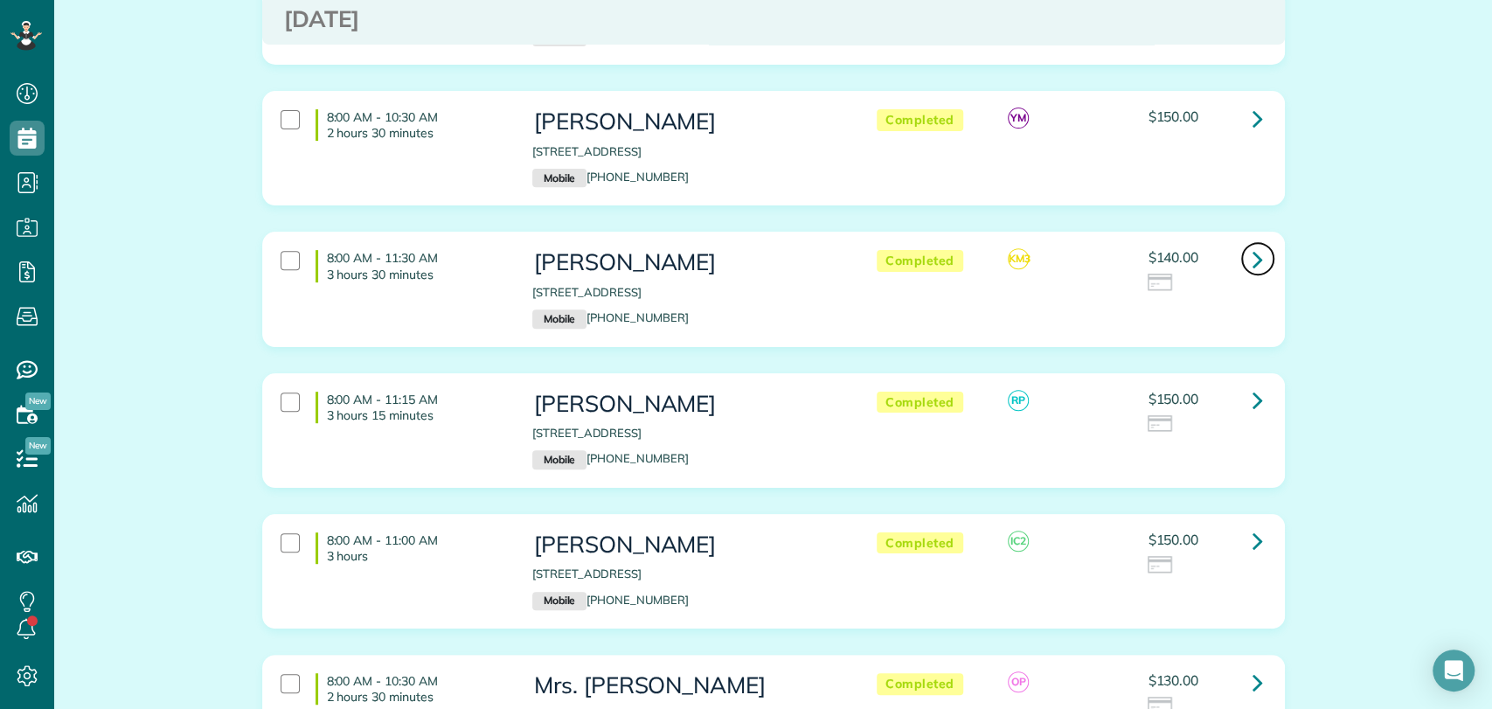
click at [1256, 256] on link at bounding box center [1258, 258] width 35 height 35
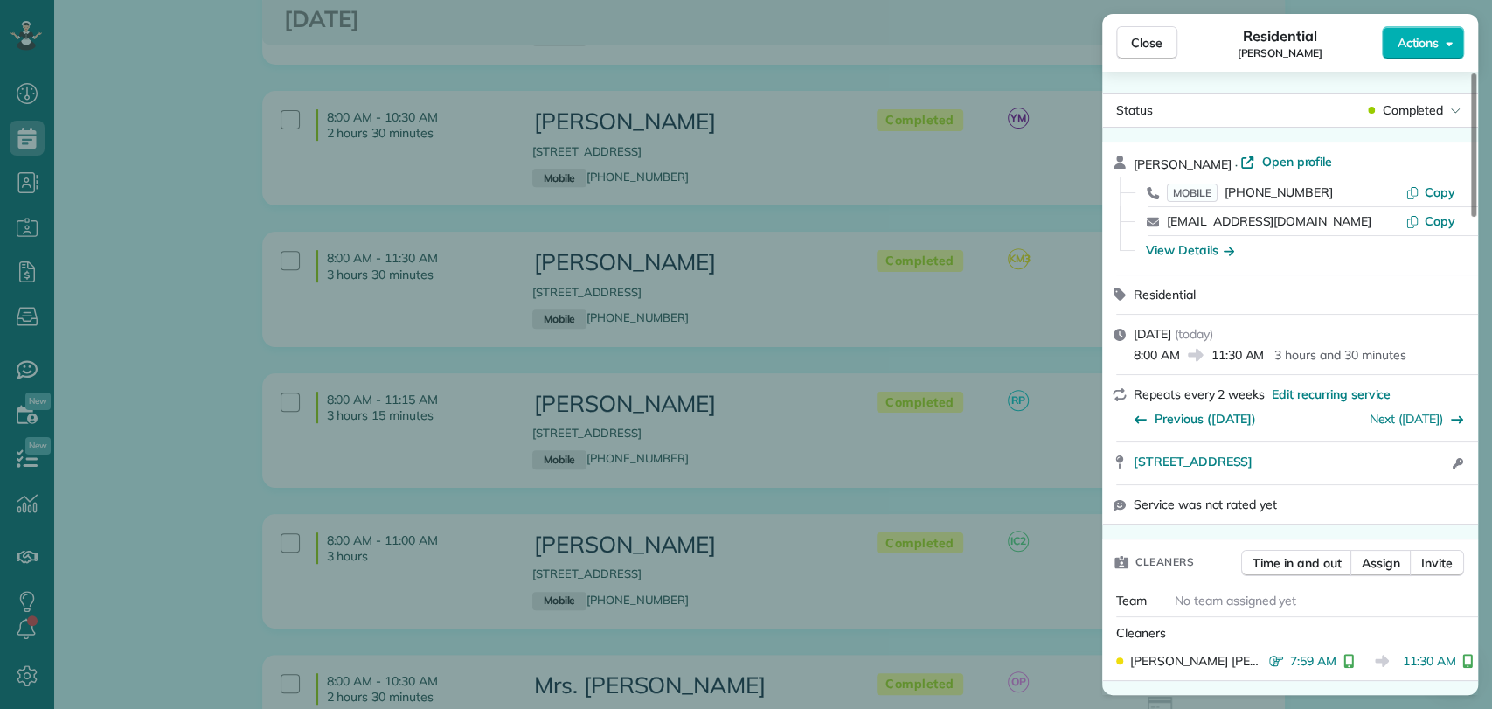
drag, startPoint x: 1204, startPoint y: 249, endPoint x: 1206, endPoint y: 259, distance: 10.0
click at [1204, 249] on div "View Details" at bounding box center [1190, 249] width 88 height 17
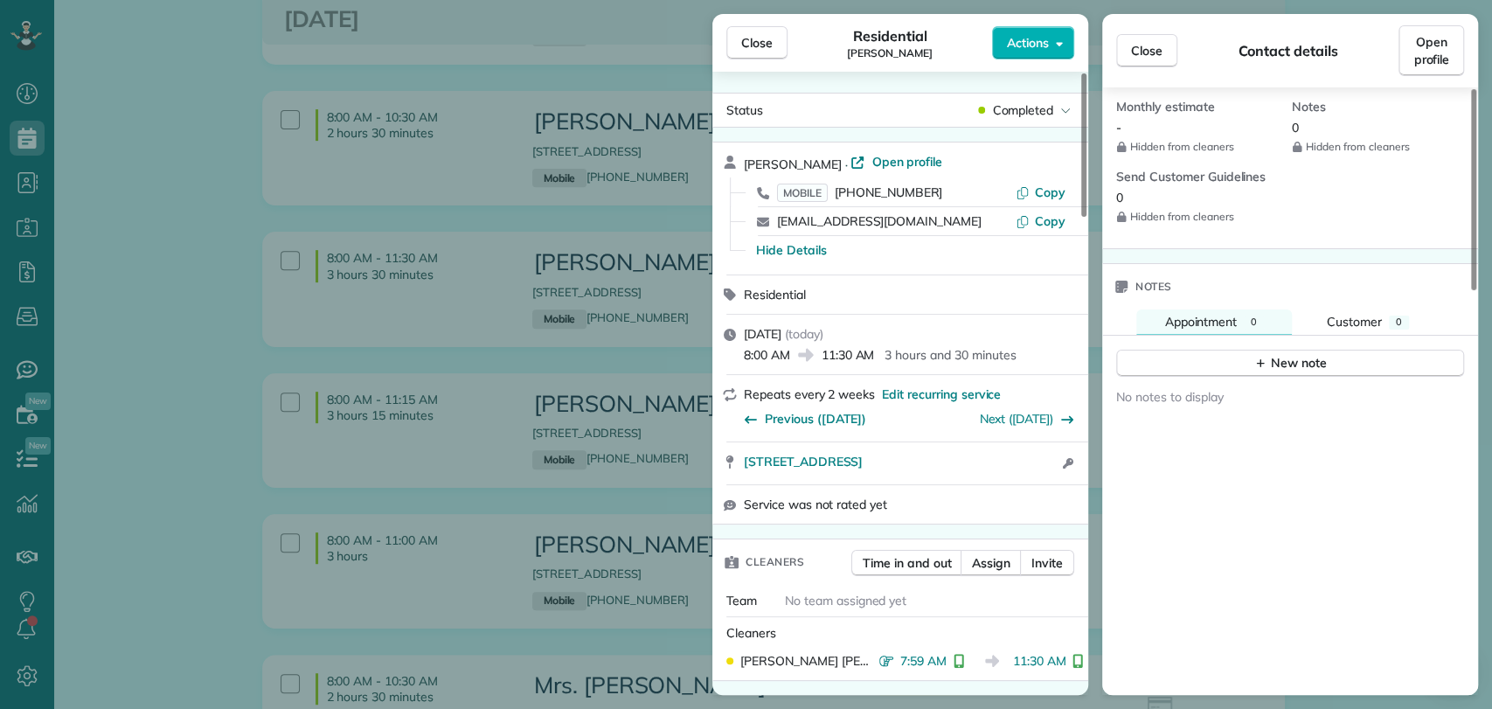
scroll to position [1165, 0]
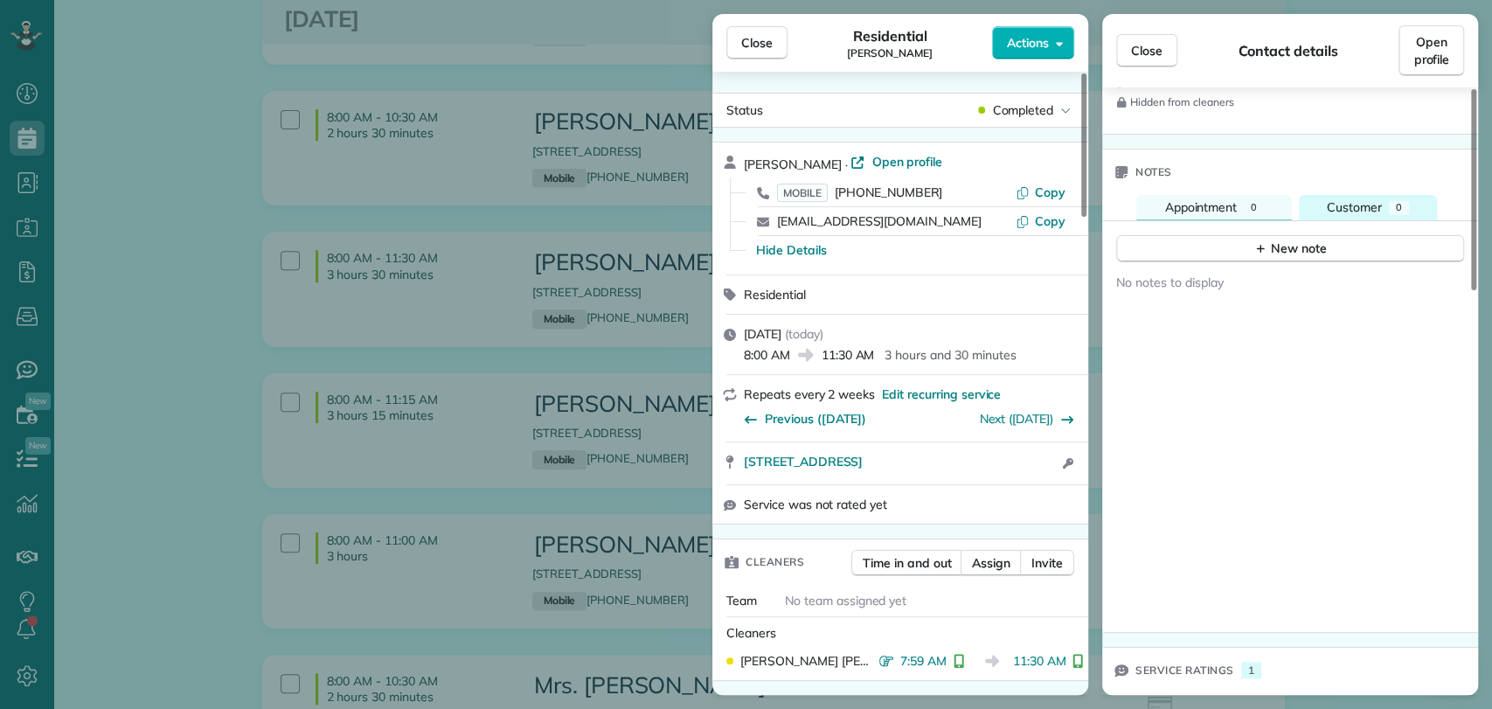
click at [1358, 195] on button "Customer 0" at bounding box center [1368, 207] width 138 height 25
click at [1248, 195] on button "Appointment 0" at bounding box center [1214, 207] width 156 height 25
click at [891, 165] on span "Open profile" at bounding box center [907, 161] width 71 height 17
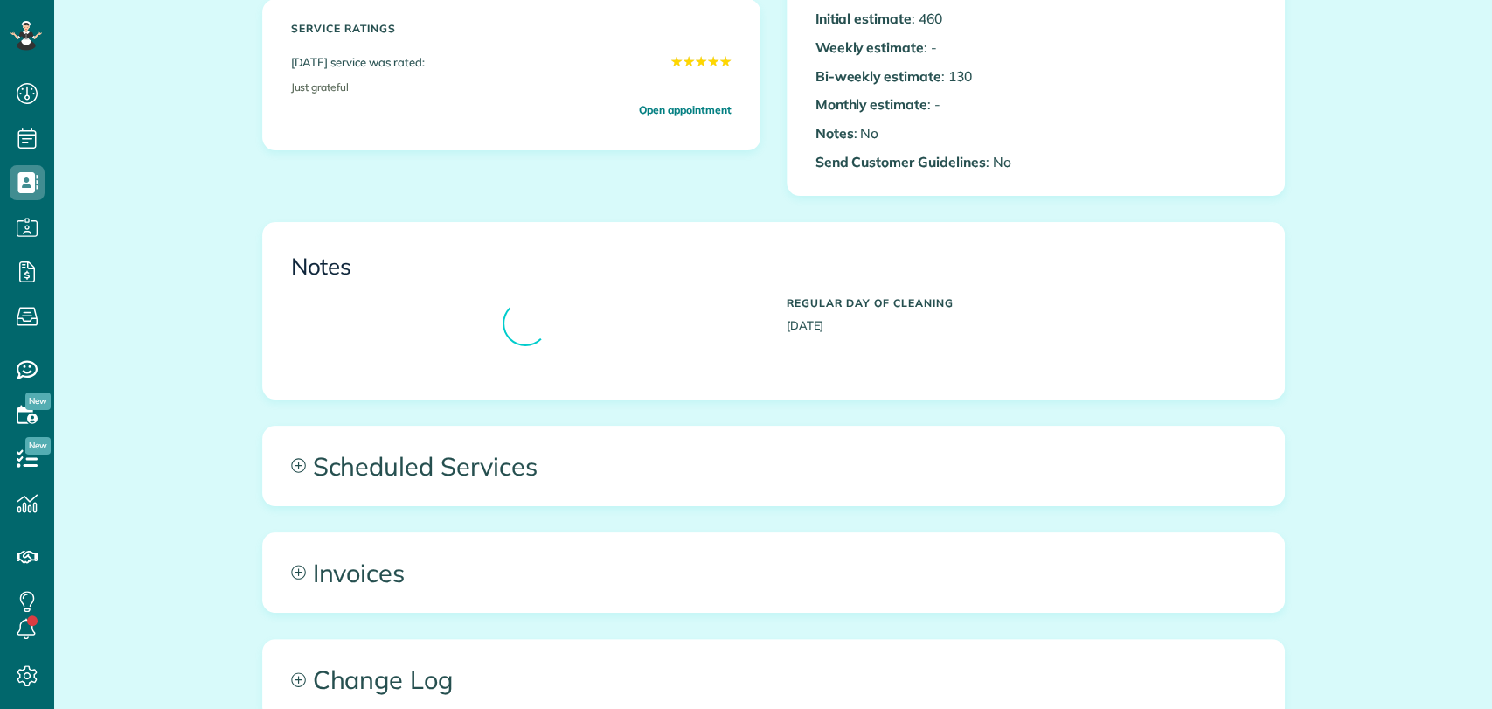
scroll to position [679, 0]
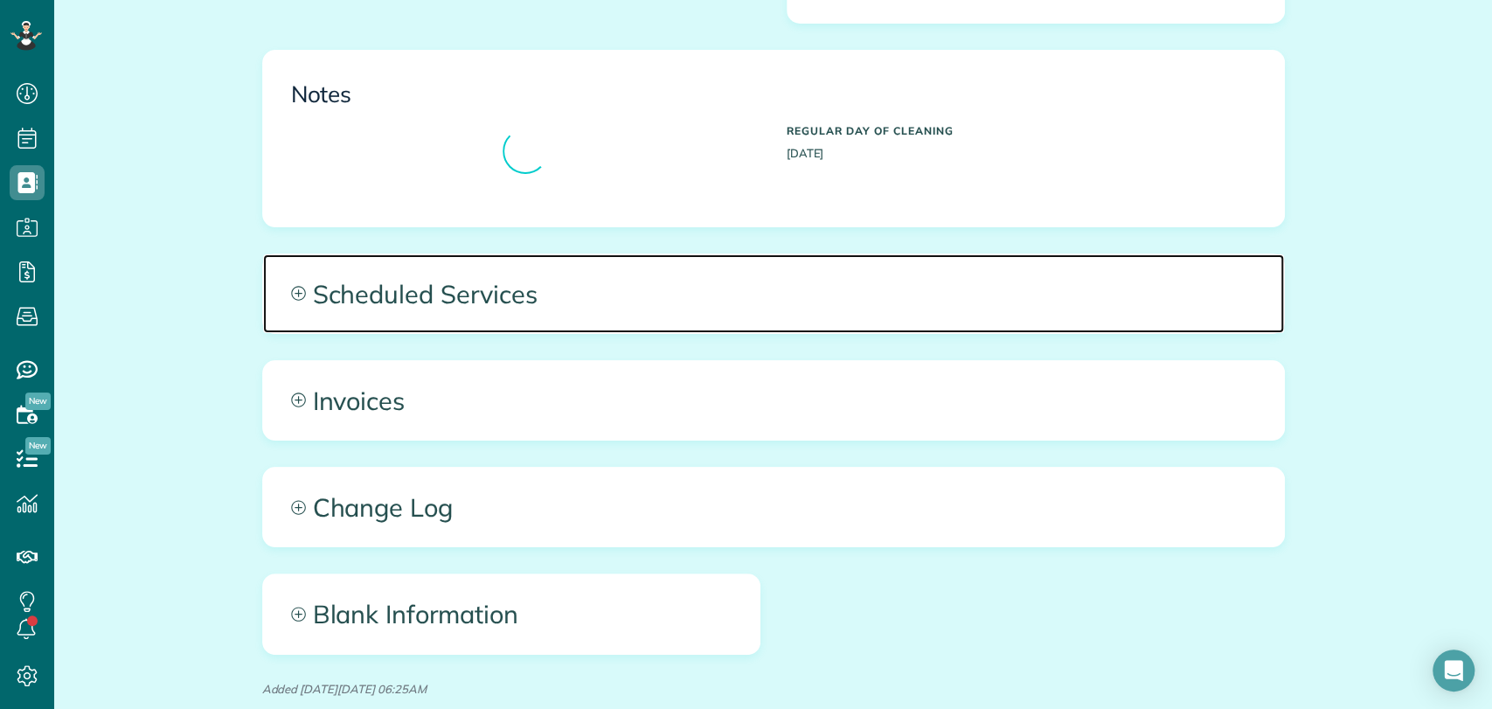
click at [525, 319] on span "Scheduled Services" at bounding box center [773, 293] width 1021 height 79
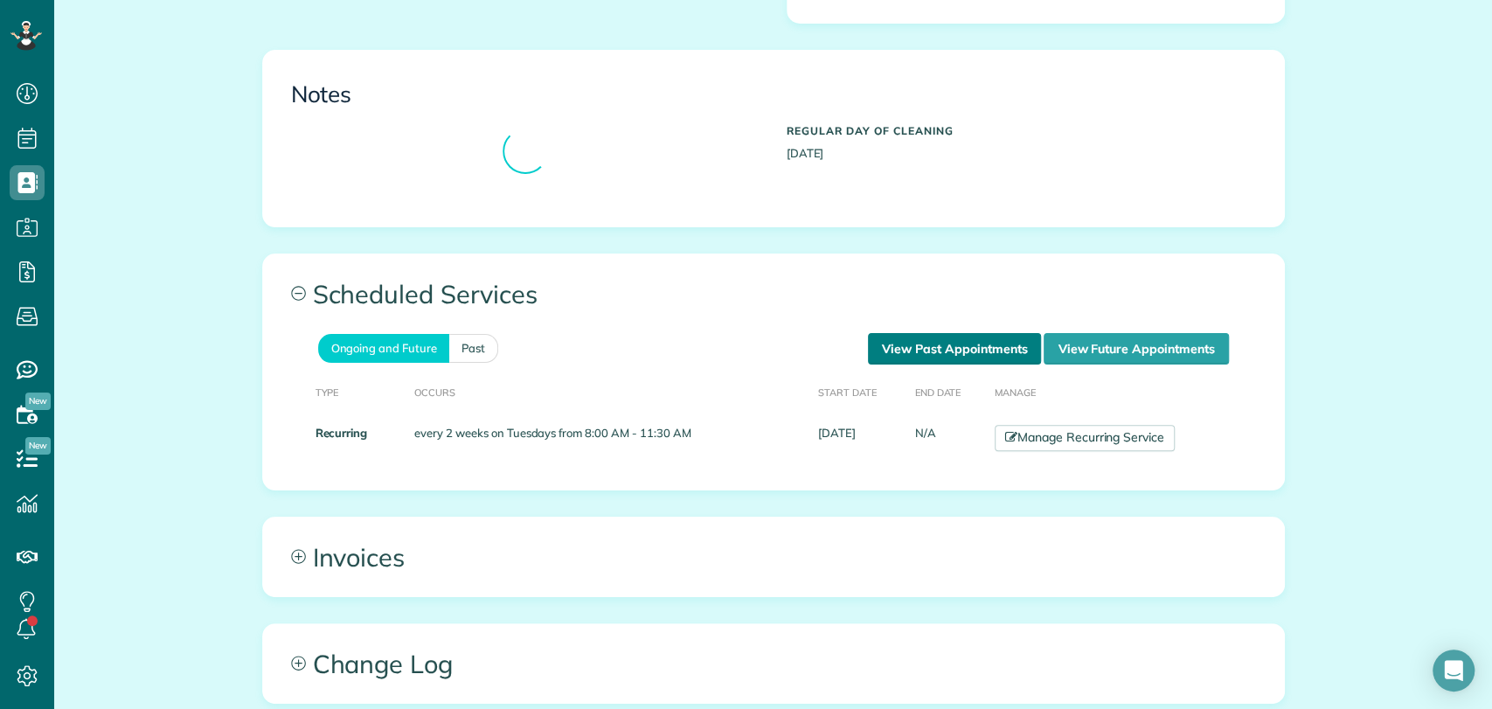
click at [905, 346] on link "View Past Appointments" at bounding box center [954, 348] width 173 height 31
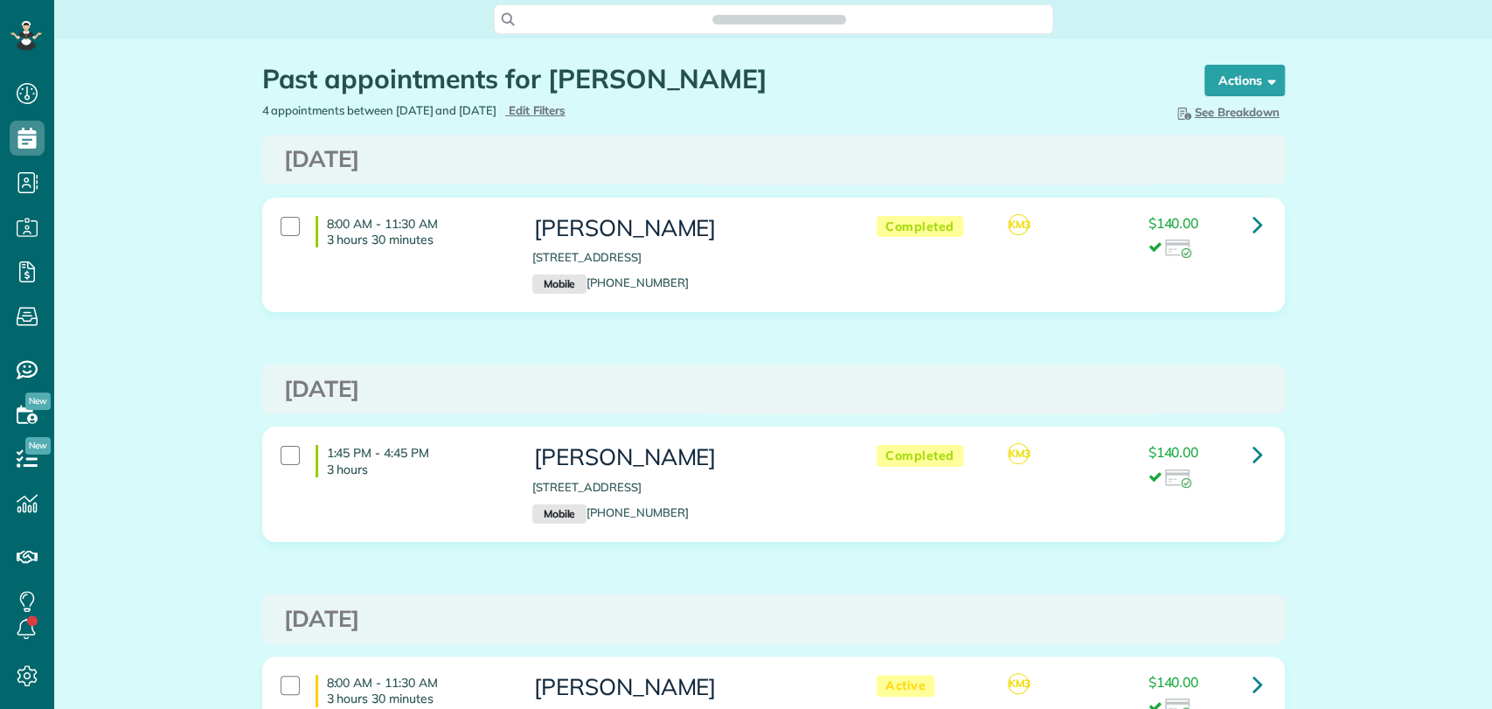
scroll to position [7, 7]
click at [714, 23] on span "Search ZenMaid…" at bounding box center [780, 18] width 532 height 17
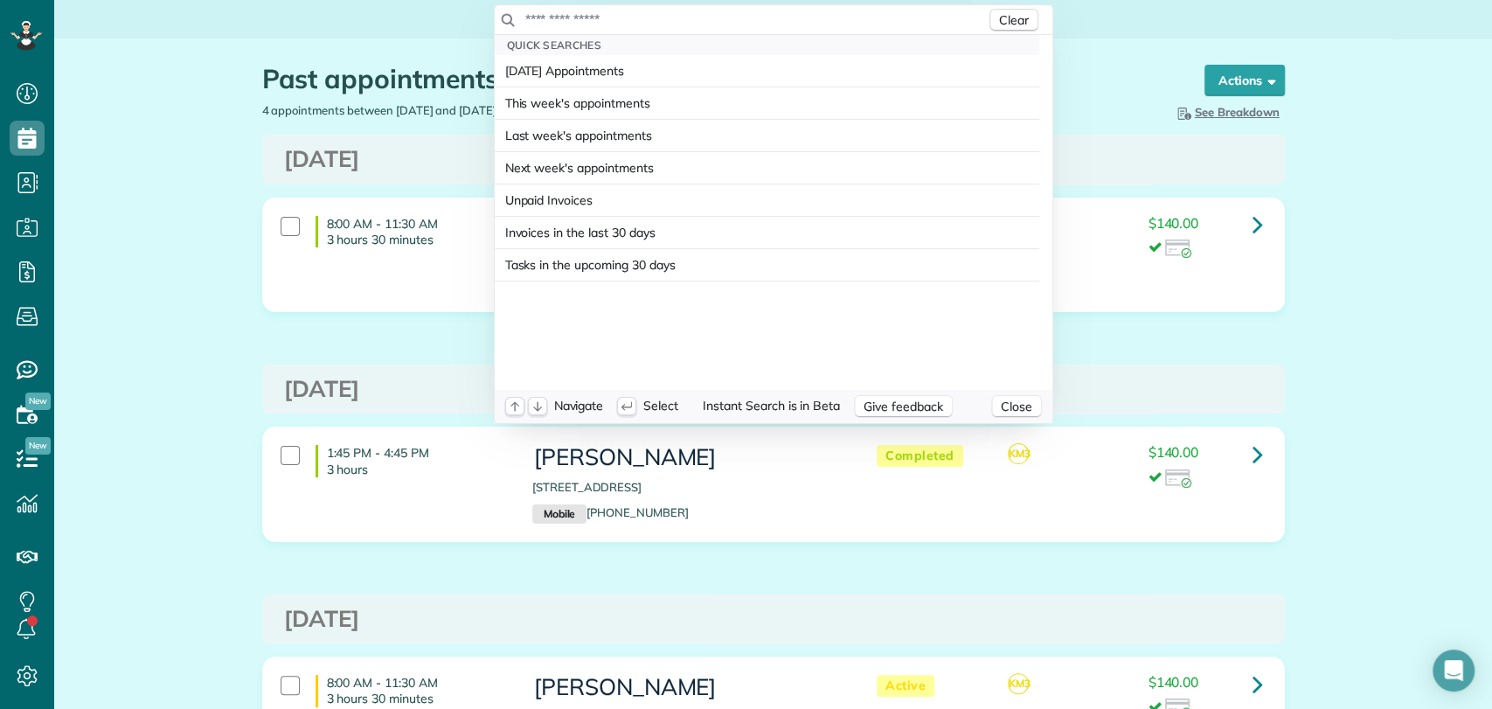
click at [706, 23] on input "text" at bounding box center [756, 18] width 462 height 17
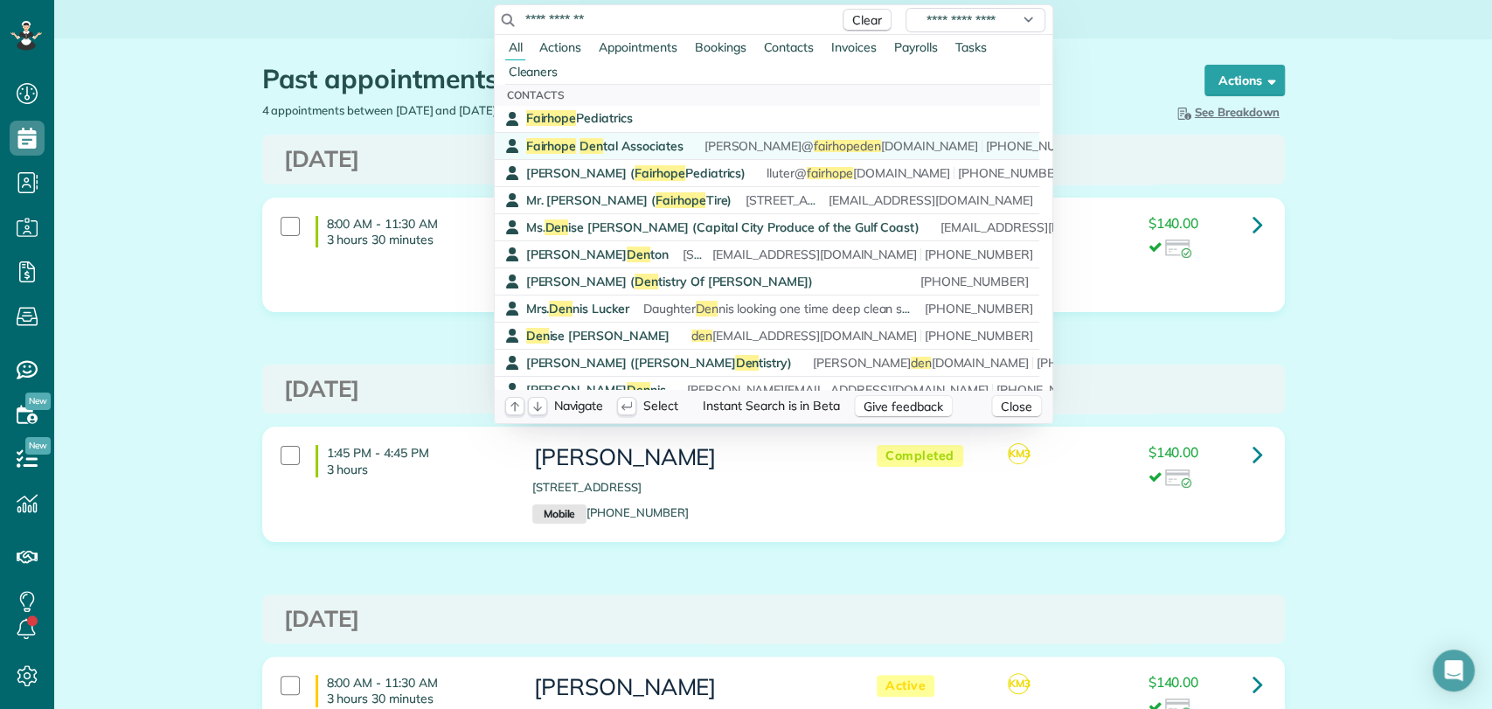
type input "**********"
click at [619, 143] on span "Fairhope Den tal Associates" at bounding box center [604, 146] width 157 height 16
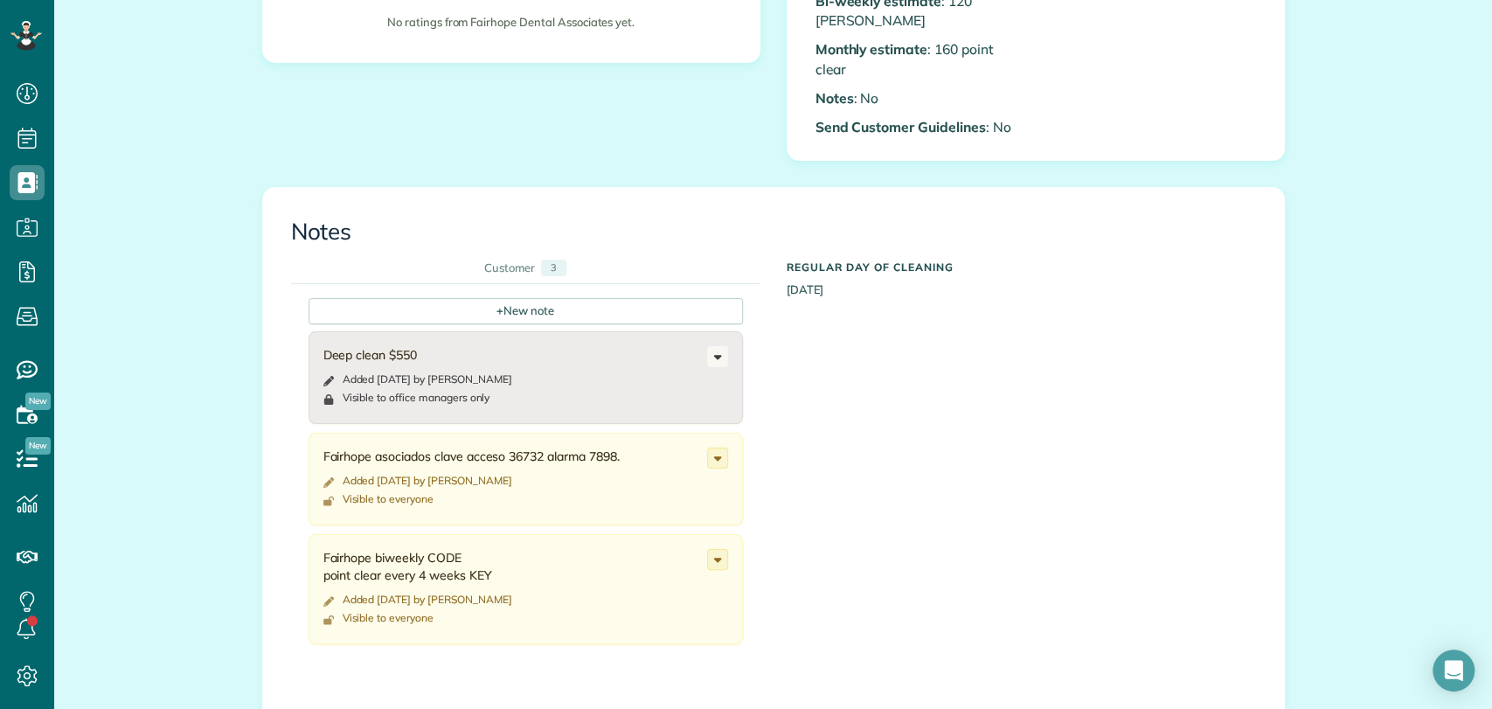
scroll to position [1068, 0]
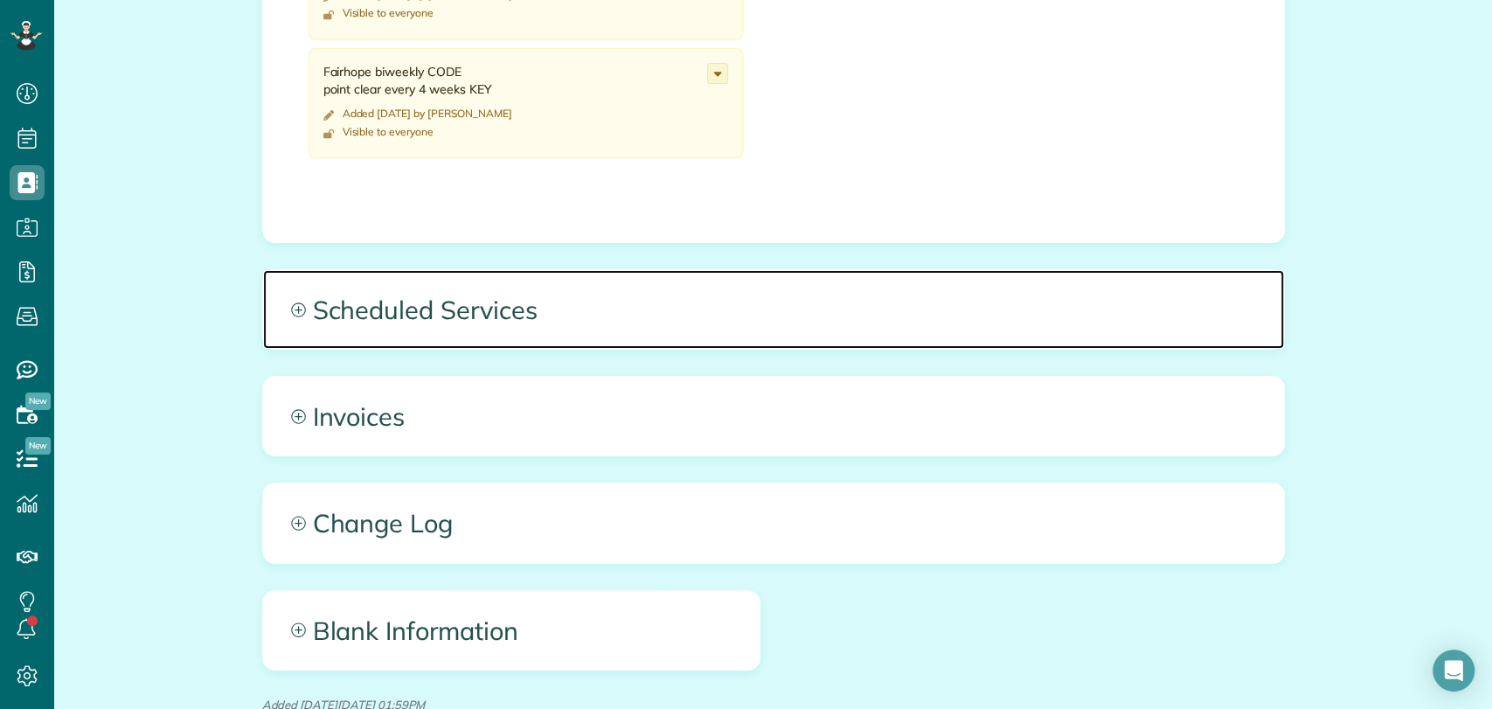
click at [526, 284] on span "Scheduled Services" at bounding box center [773, 309] width 1021 height 79
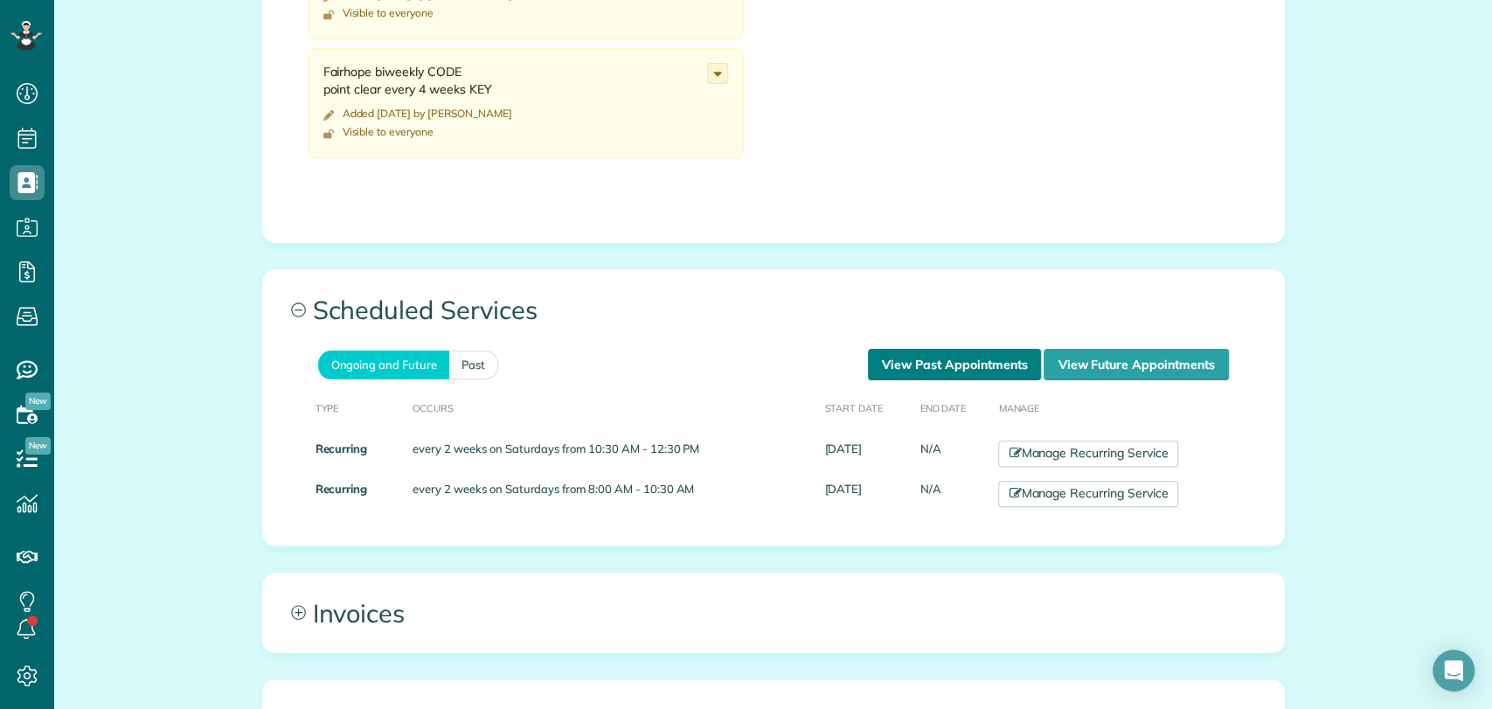
click at [932, 349] on link "View Past Appointments" at bounding box center [954, 364] width 173 height 31
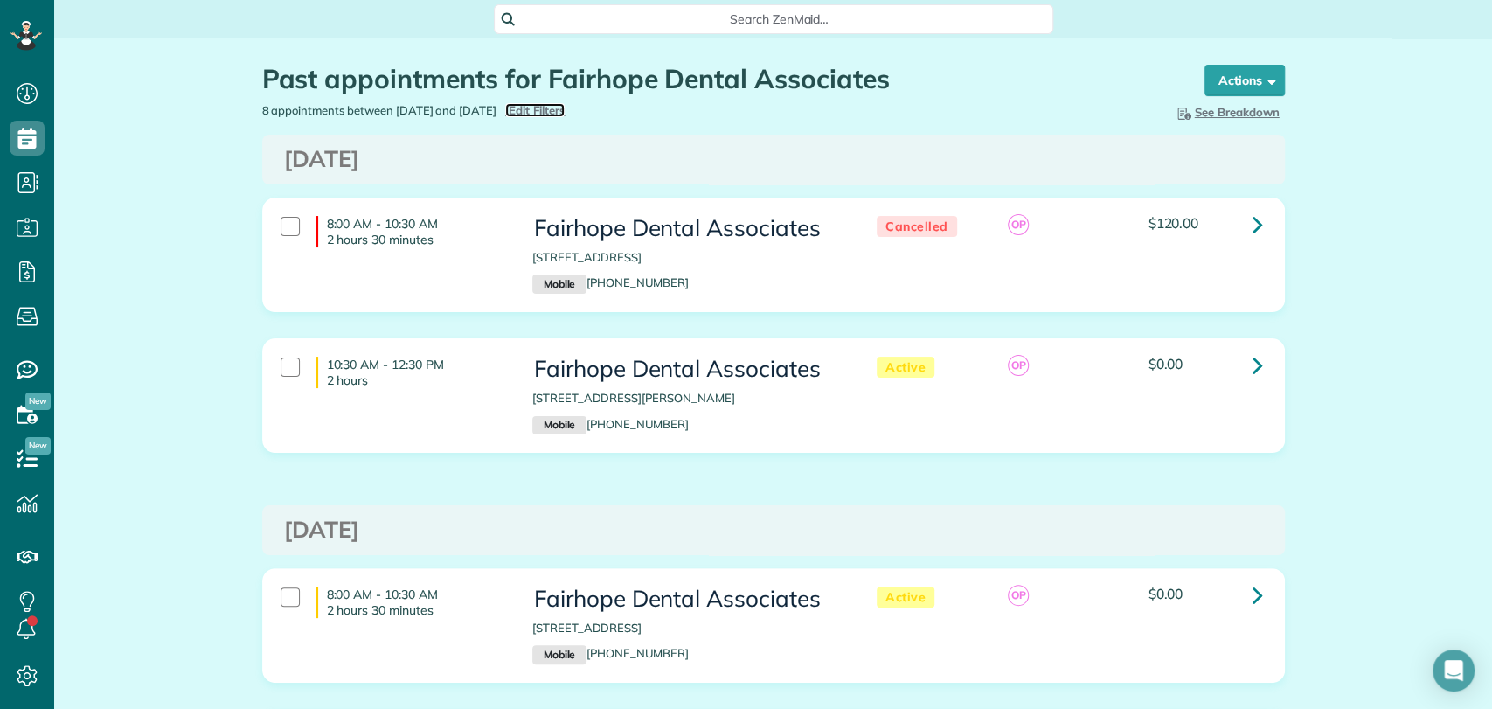
click at [566, 110] on span "Edit Filters" at bounding box center [537, 110] width 57 height 14
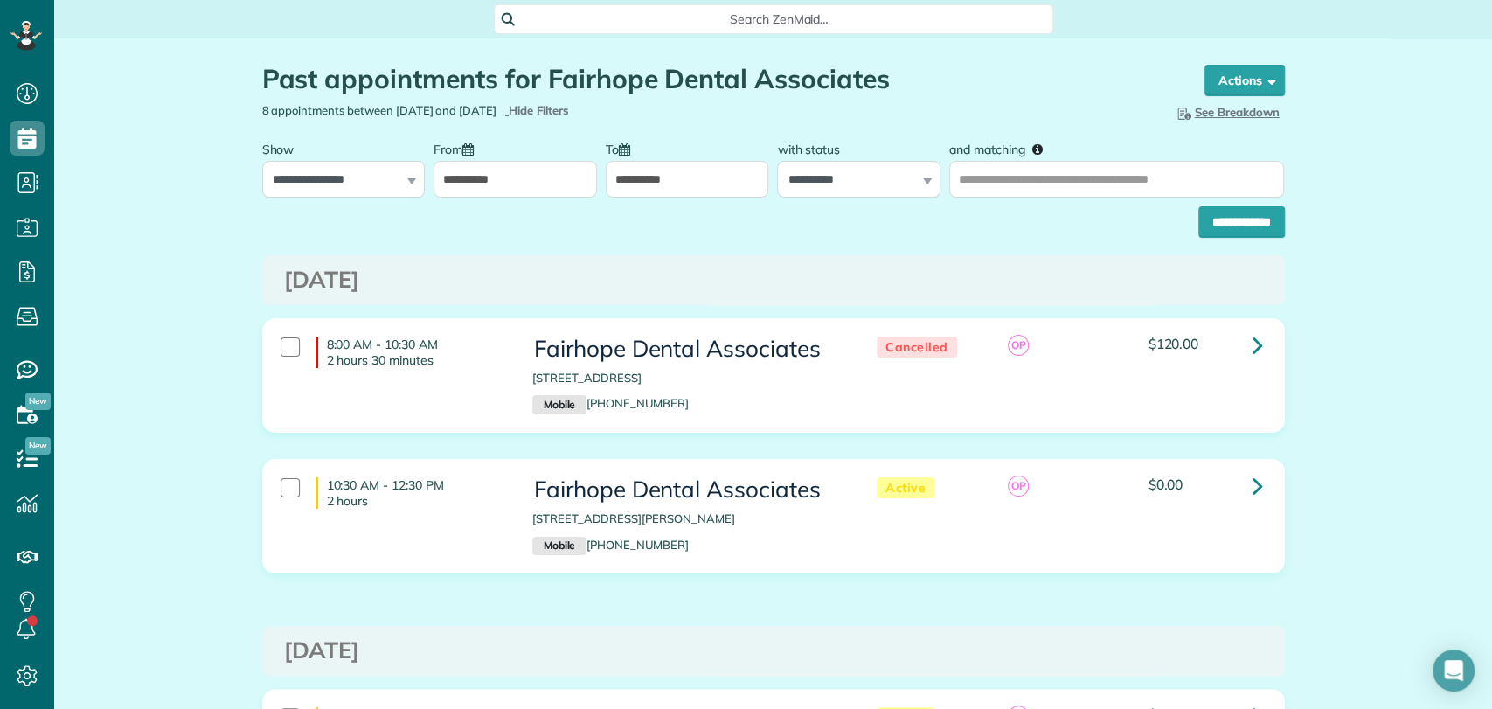
click at [480, 171] on input "**********" at bounding box center [515, 179] width 163 height 37
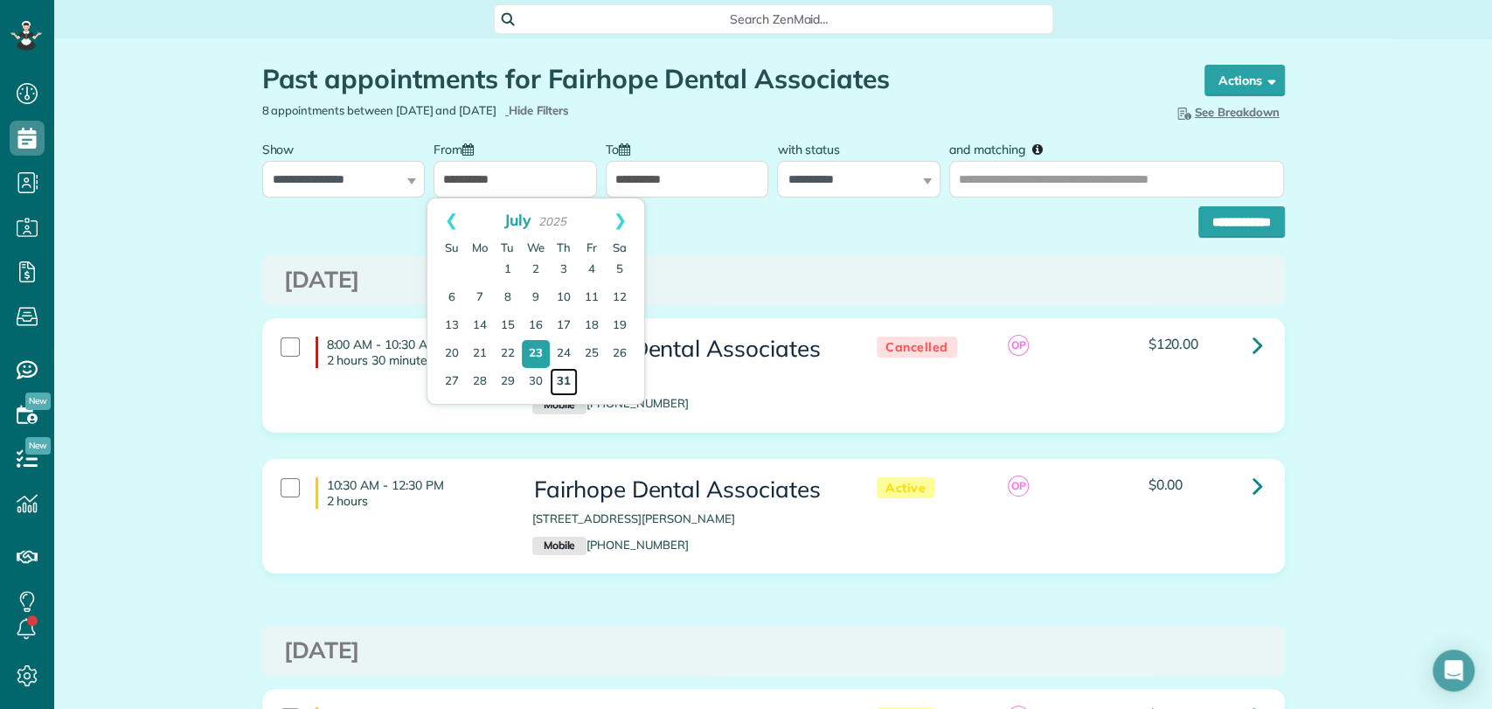
click at [563, 372] on link "31" at bounding box center [564, 382] width 28 height 28
type input "**********"
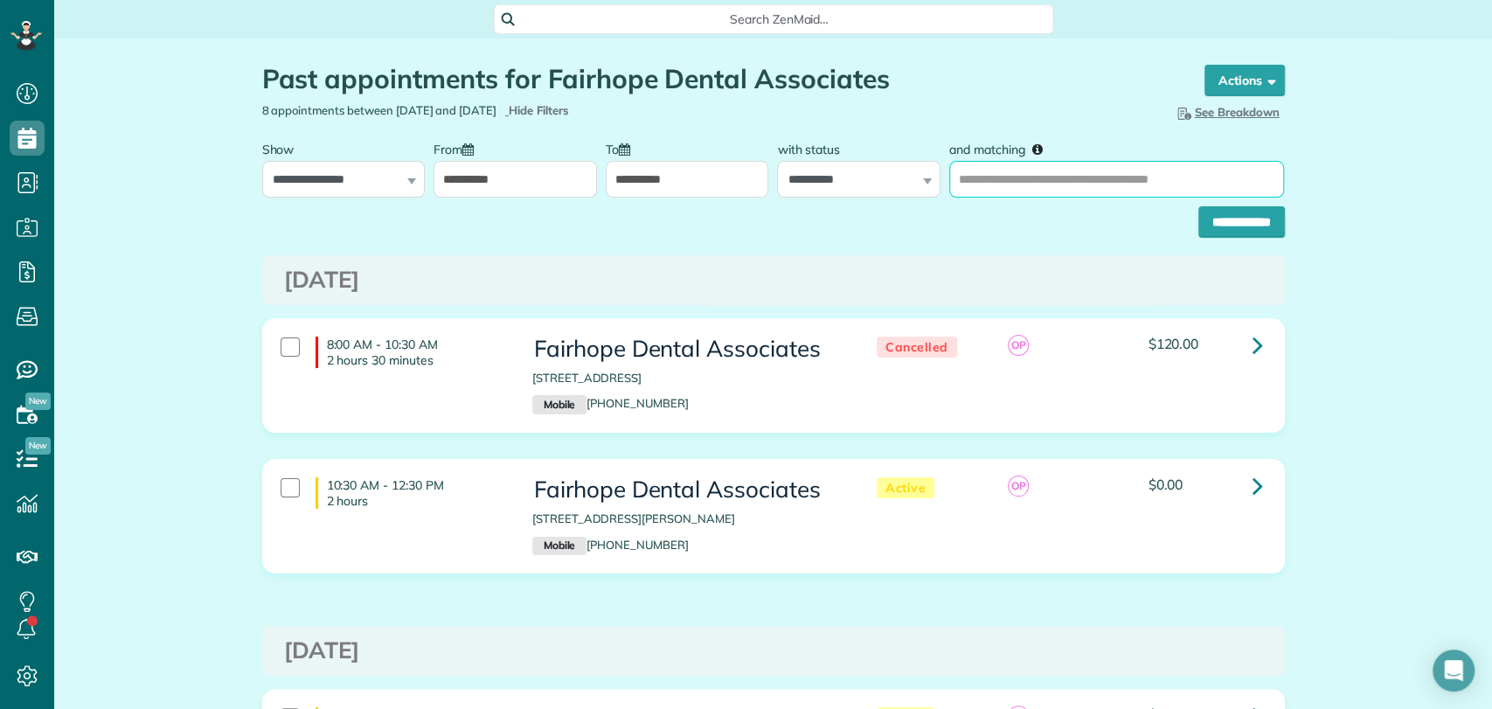
click at [990, 173] on input "and matching" at bounding box center [1116, 179] width 335 height 37
type input "**********"
click at [1199, 206] on input "**********" at bounding box center [1242, 221] width 87 height 31
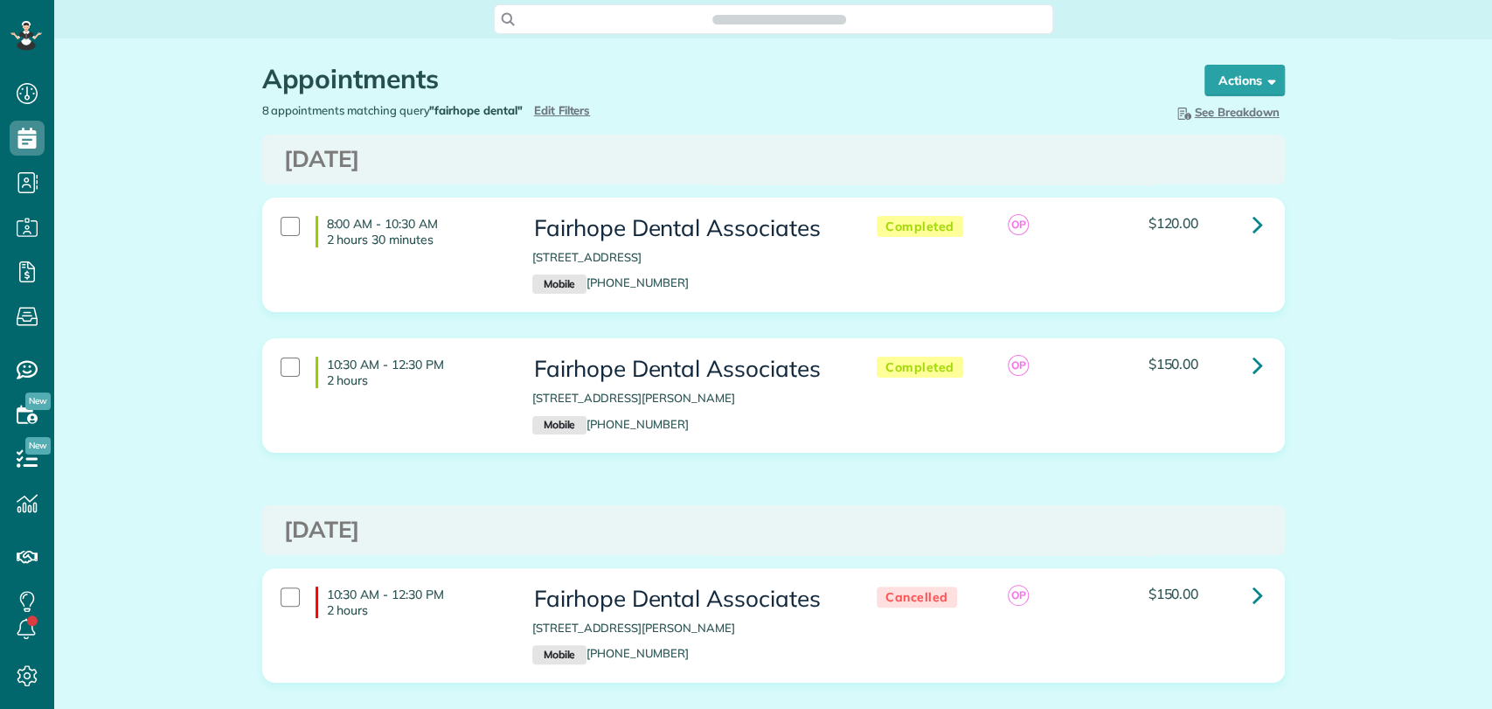
scroll to position [7, 7]
click at [1256, 223] on link at bounding box center [1258, 224] width 35 height 35
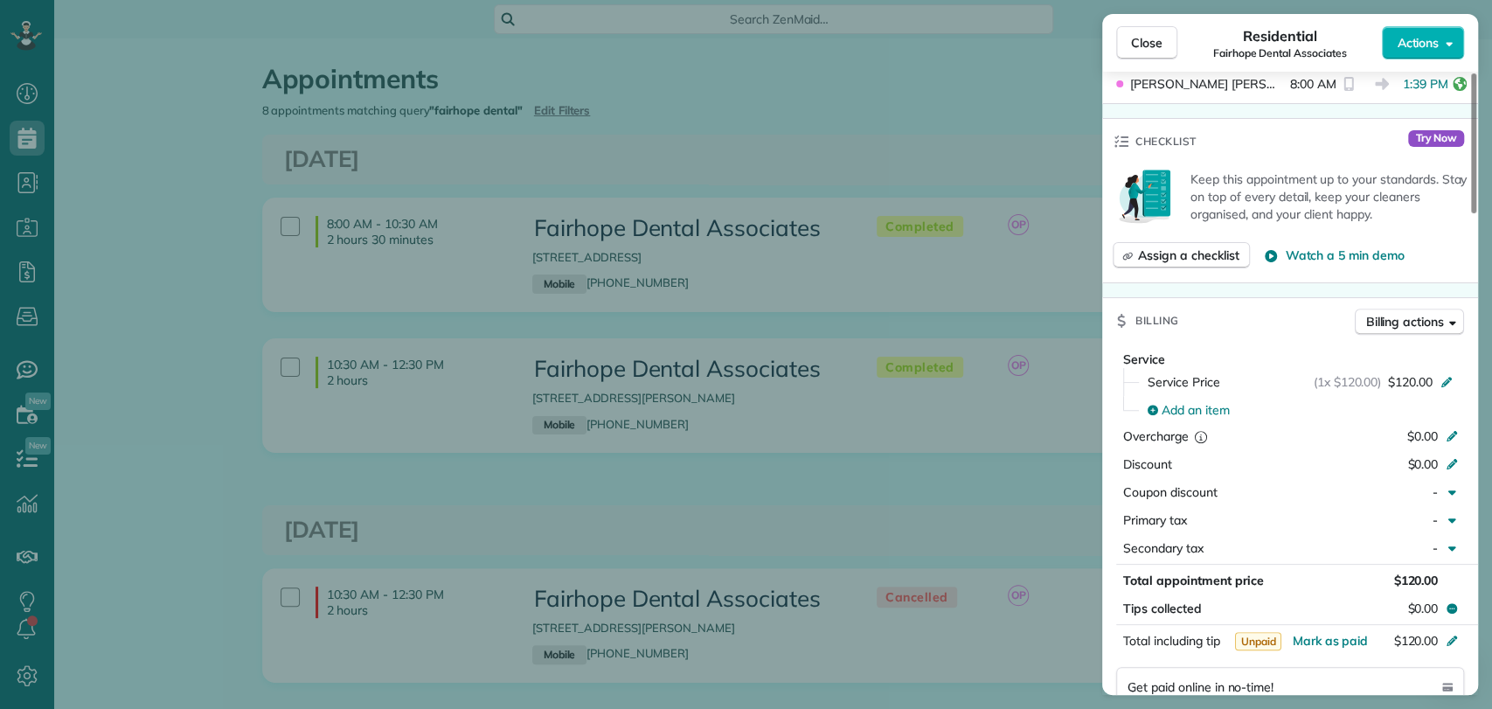
scroll to position [776, 0]
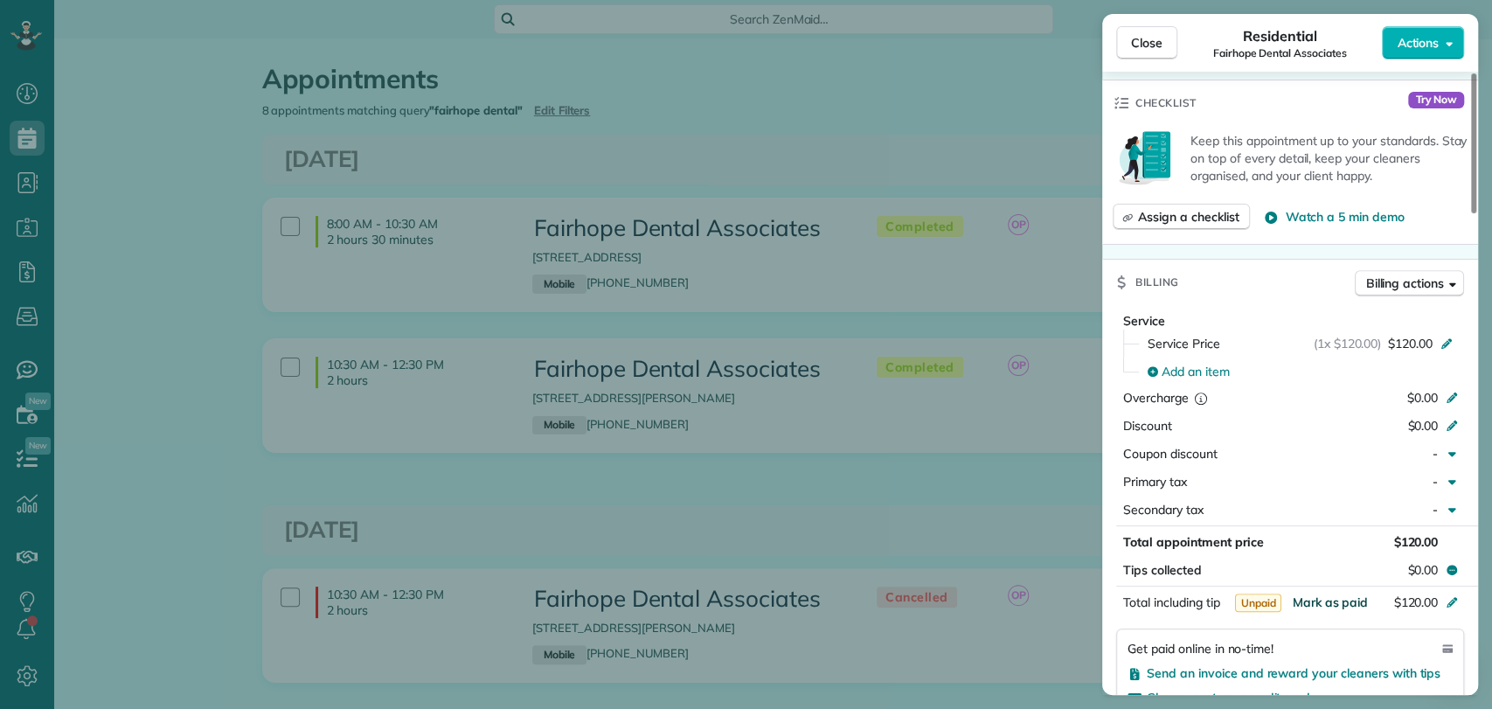
click at [1321, 594] on span "Mark as paid" at bounding box center [1330, 602] width 76 height 16
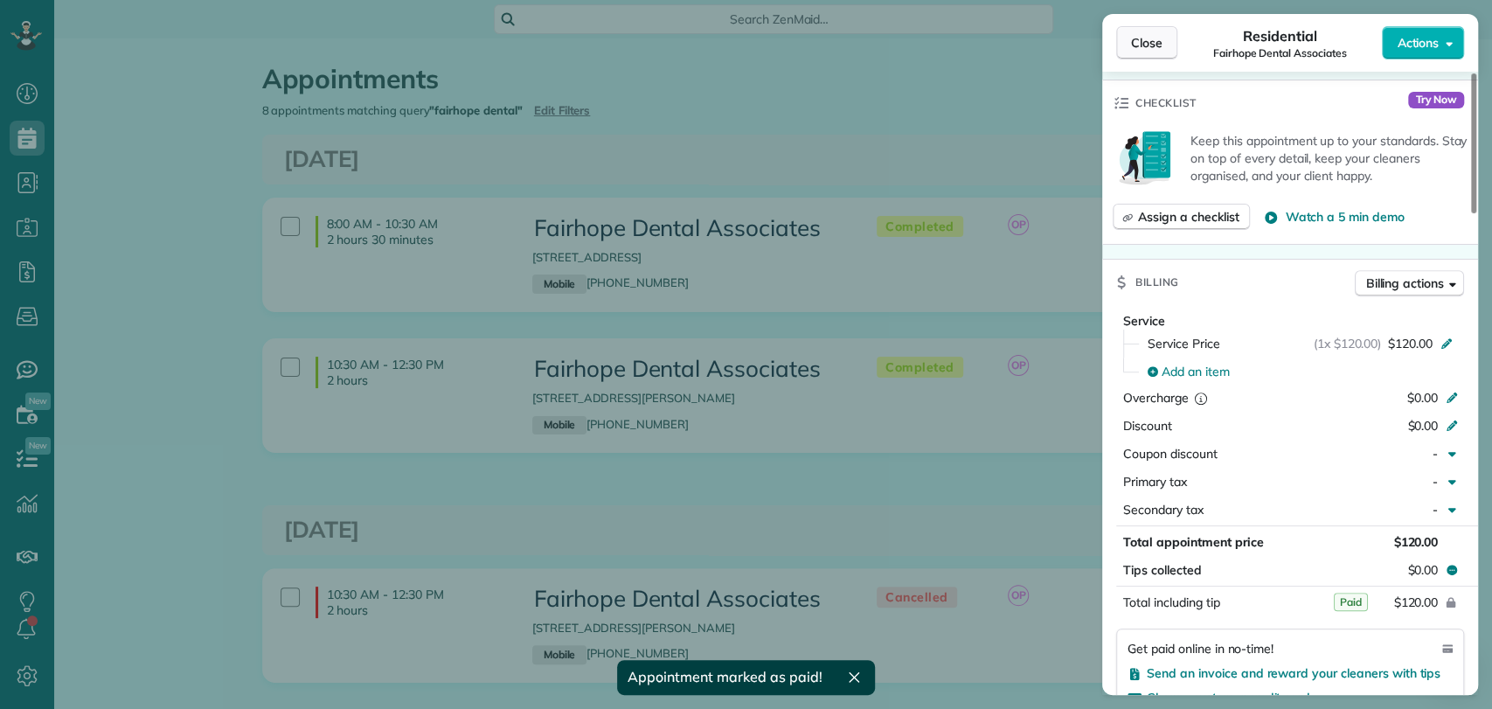
click at [1146, 55] on button "Close" at bounding box center [1146, 42] width 61 height 33
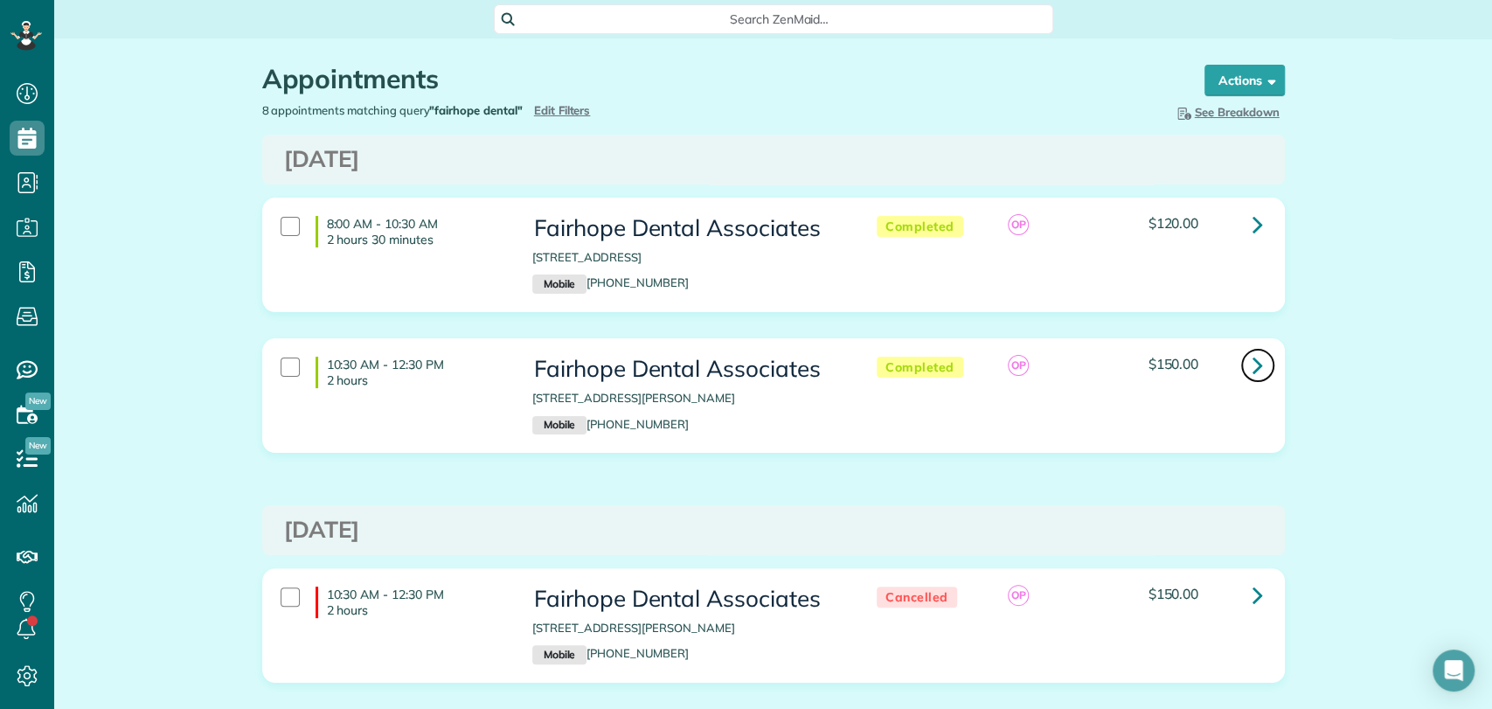
click at [1253, 360] on icon at bounding box center [1258, 365] width 10 height 31
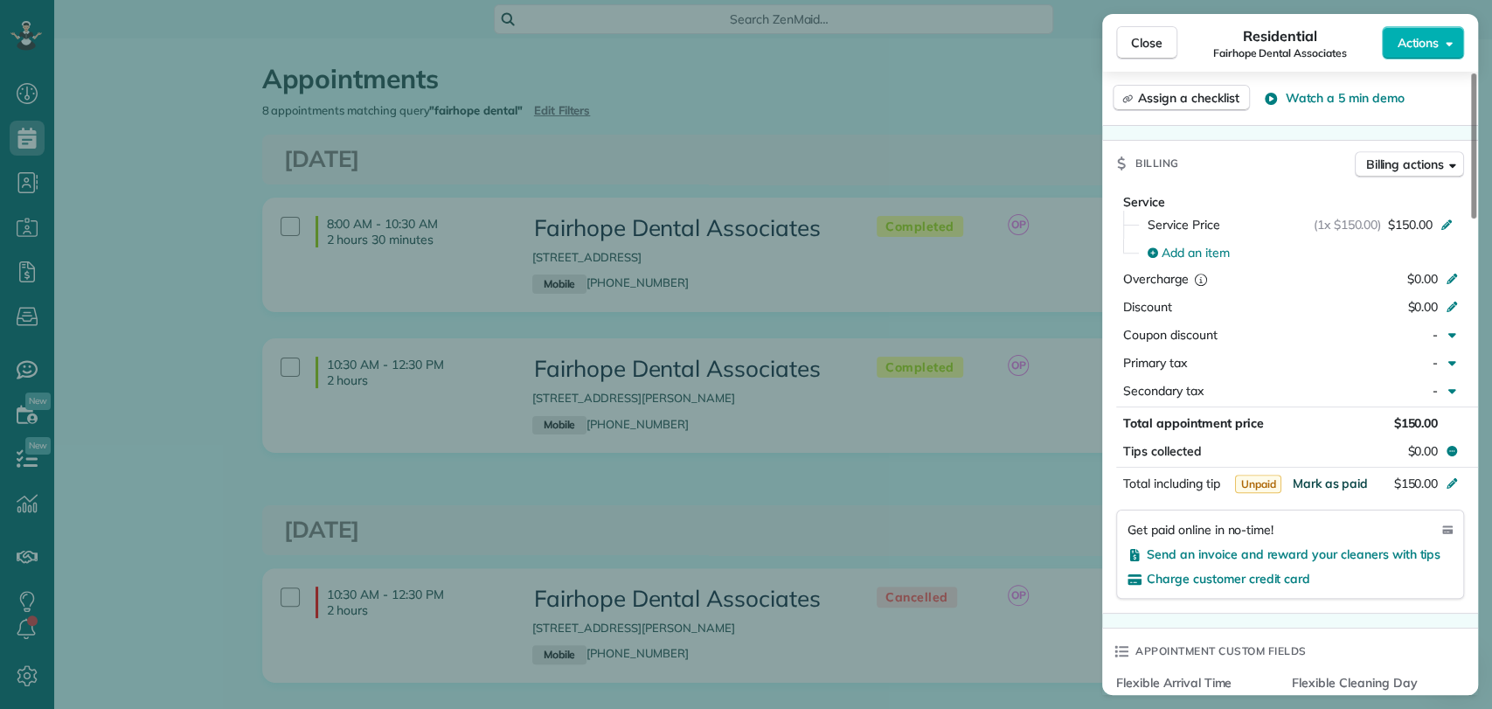
scroll to position [971, 0]
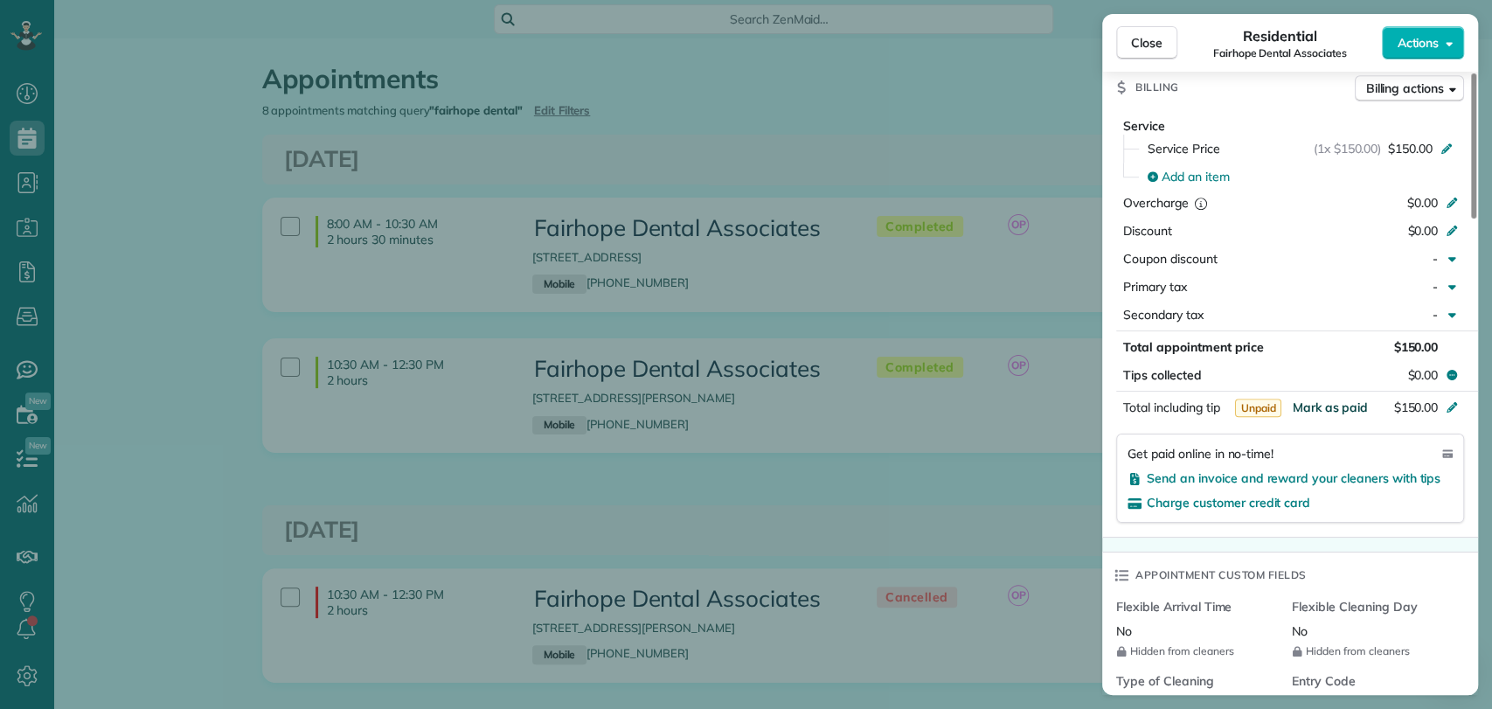
click at [1340, 400] on span "Mark as paid" at bounding box center [1330, 408] width 76 height 16
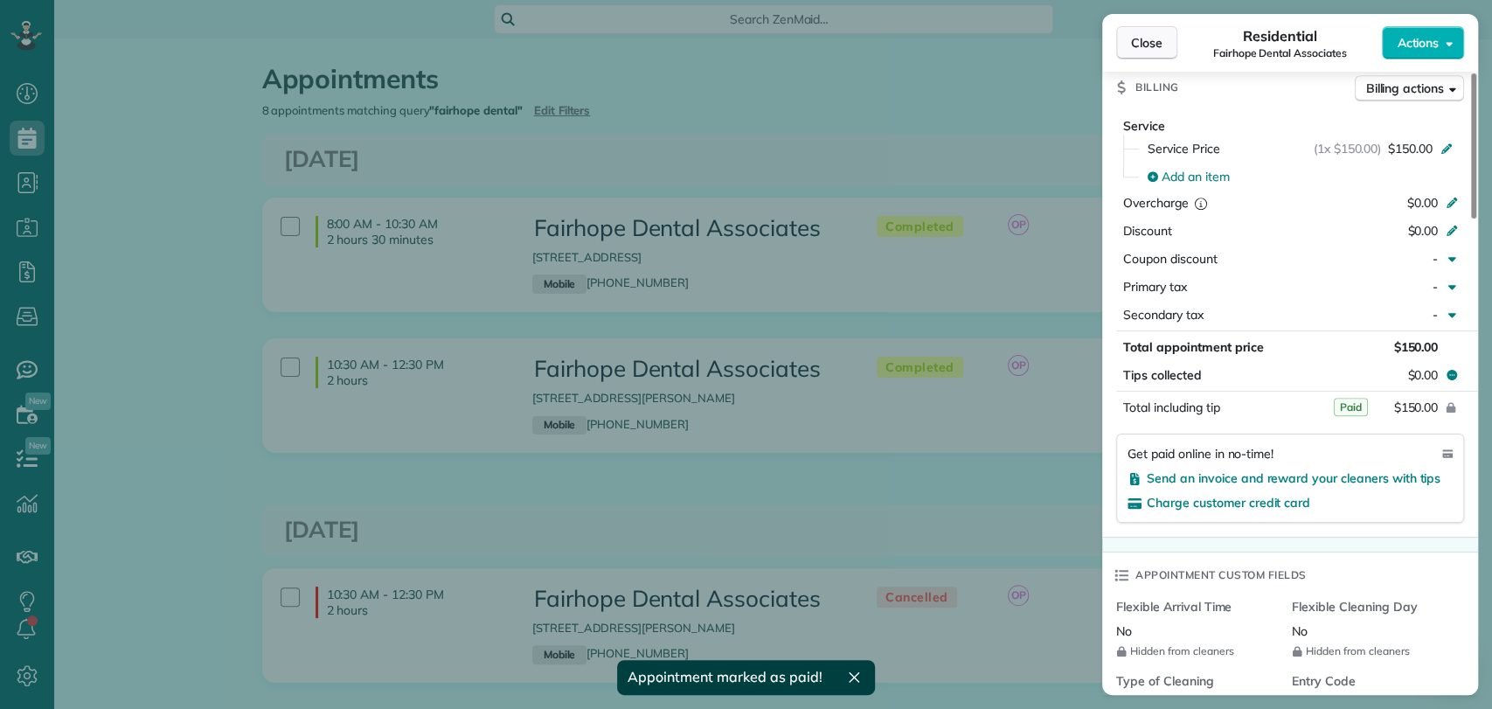
click at [1143, 47] on span "Close" at bounding box center [1146, 42] width 31 height 17
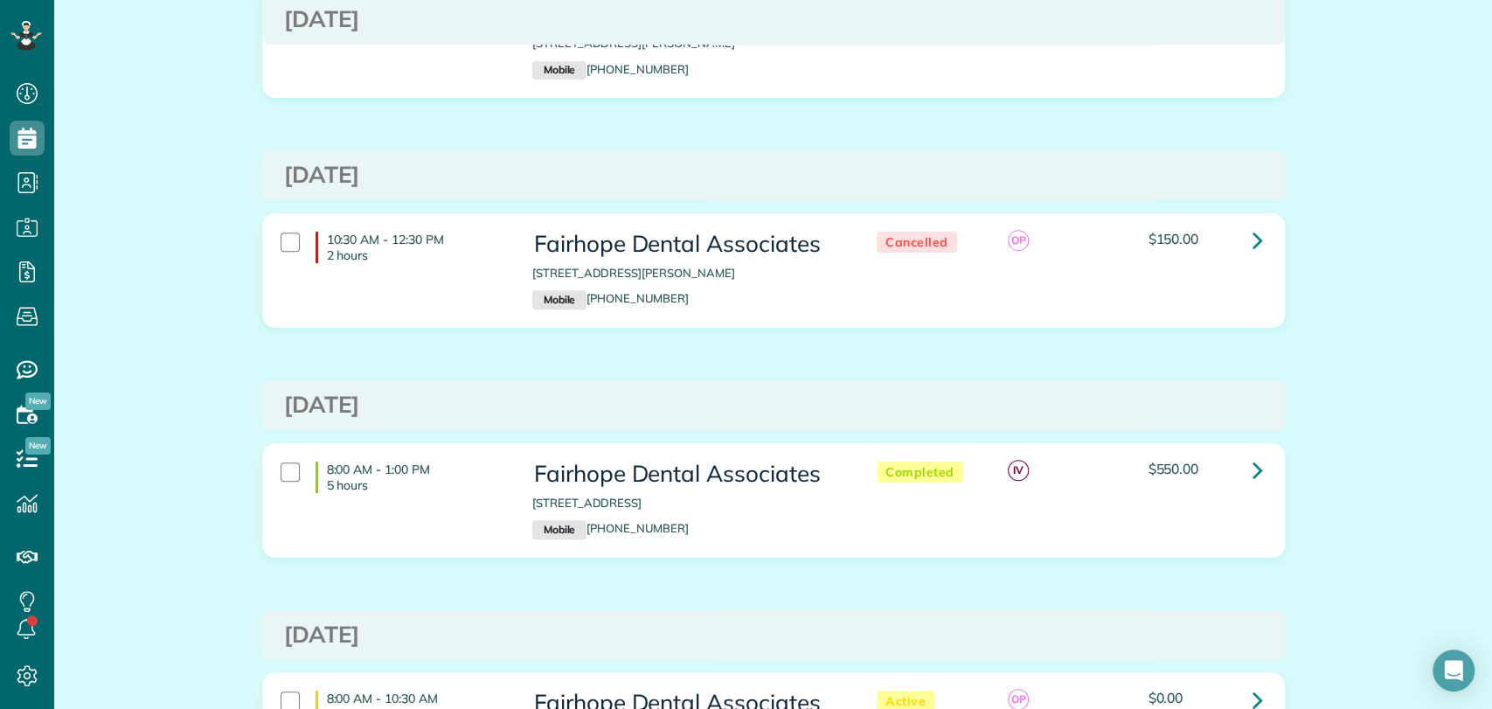
scroll to position [388, 0]
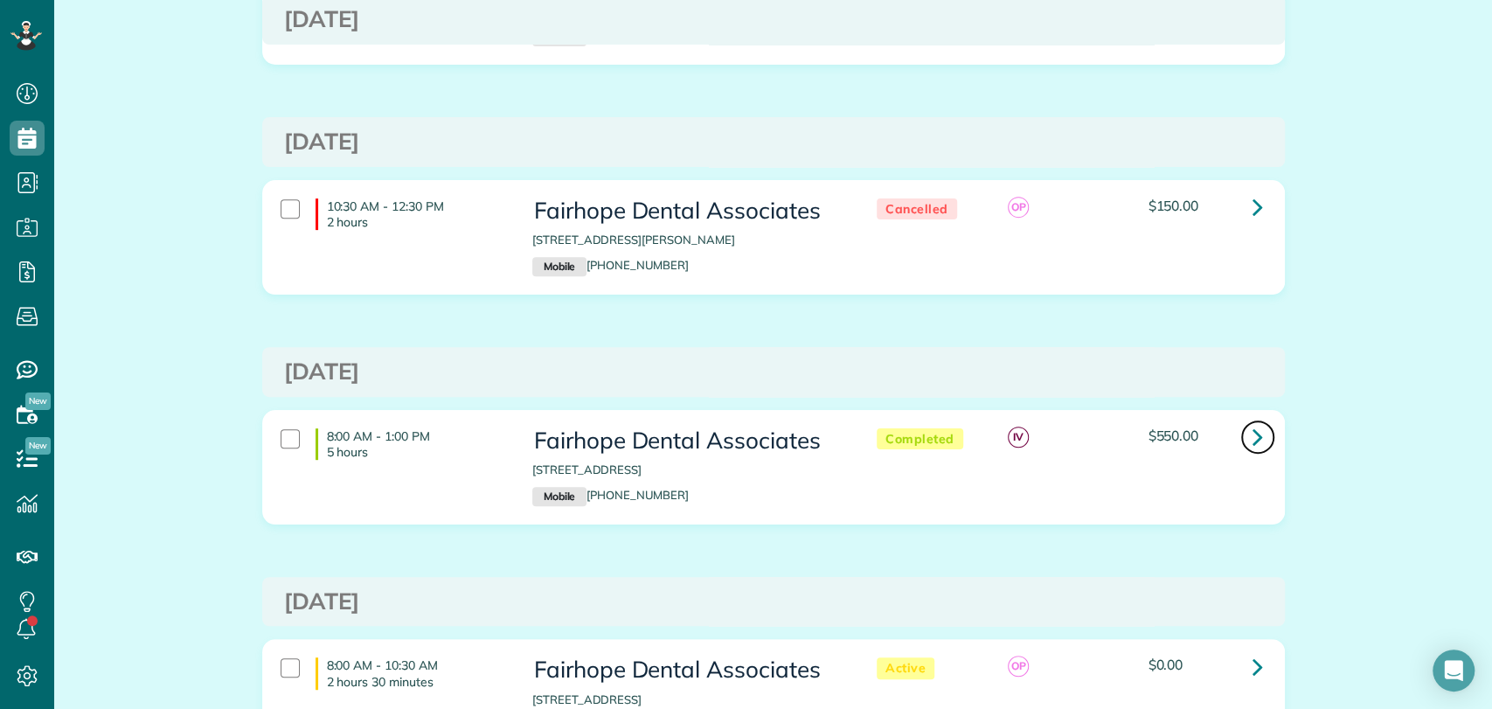
click at [1241, 429] on link at bounding box center [1258, 437] width 35 height 35
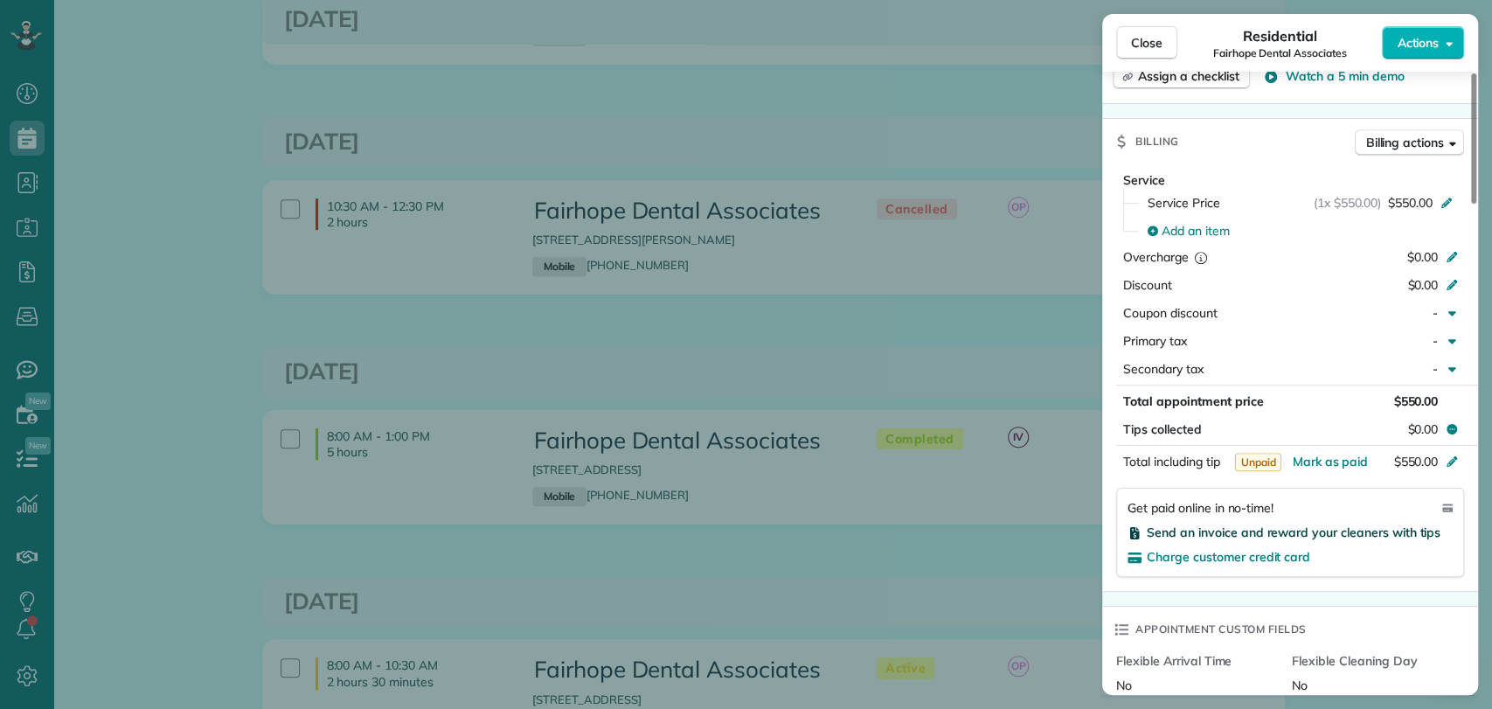
scroll to position [977, 0]
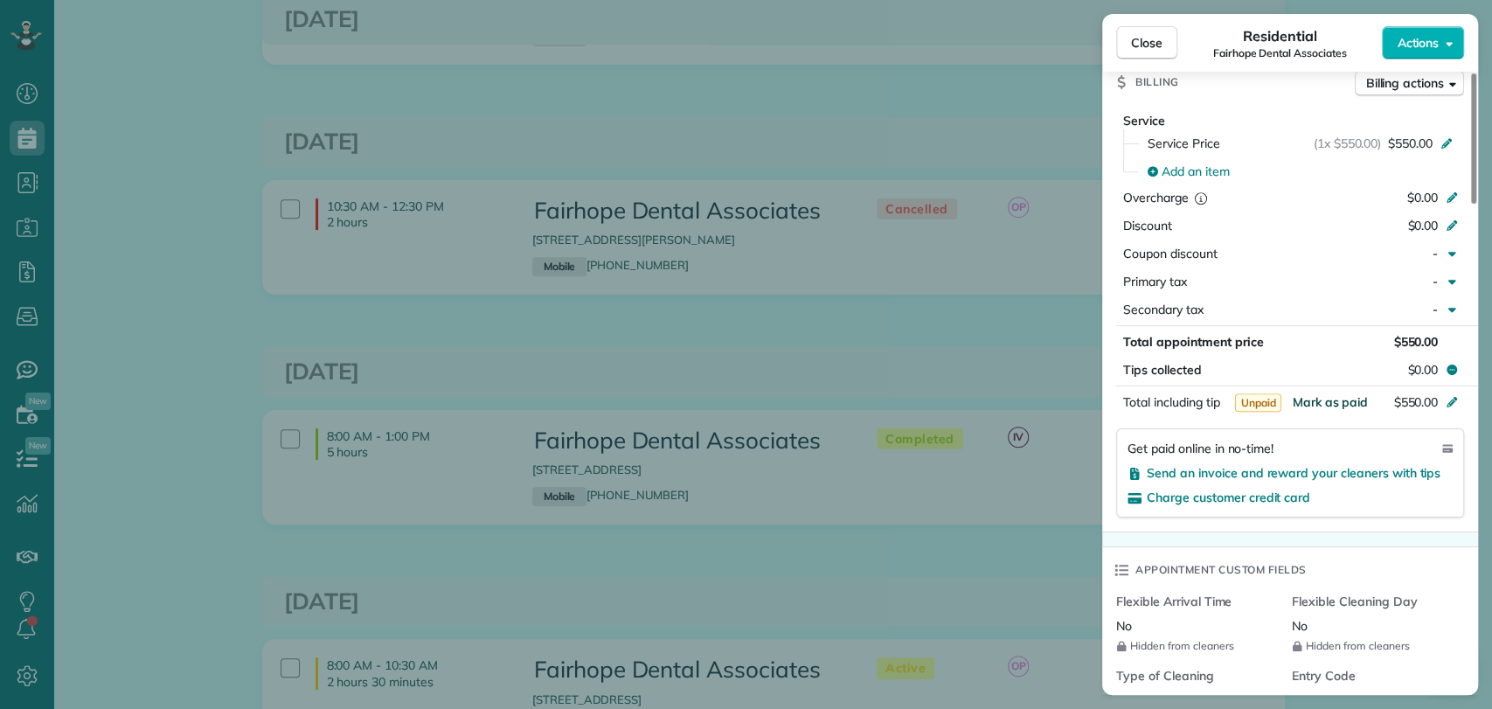
click at [1350, 394] on span "Mark as paid" at bounding box center [1330, 402] width 76 height 16
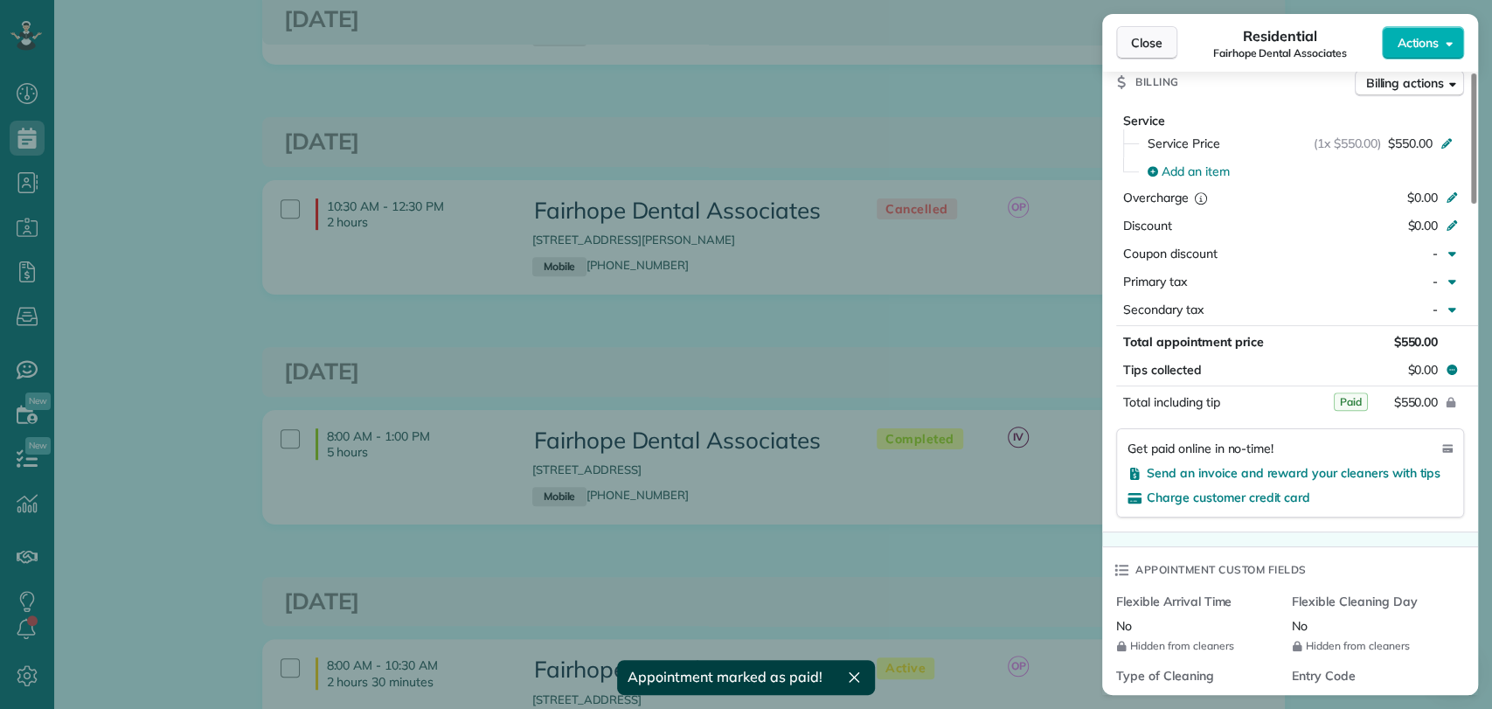
click at [1136, 48] on span "Close" at bounding box center [1146, 42] width 31 height 17
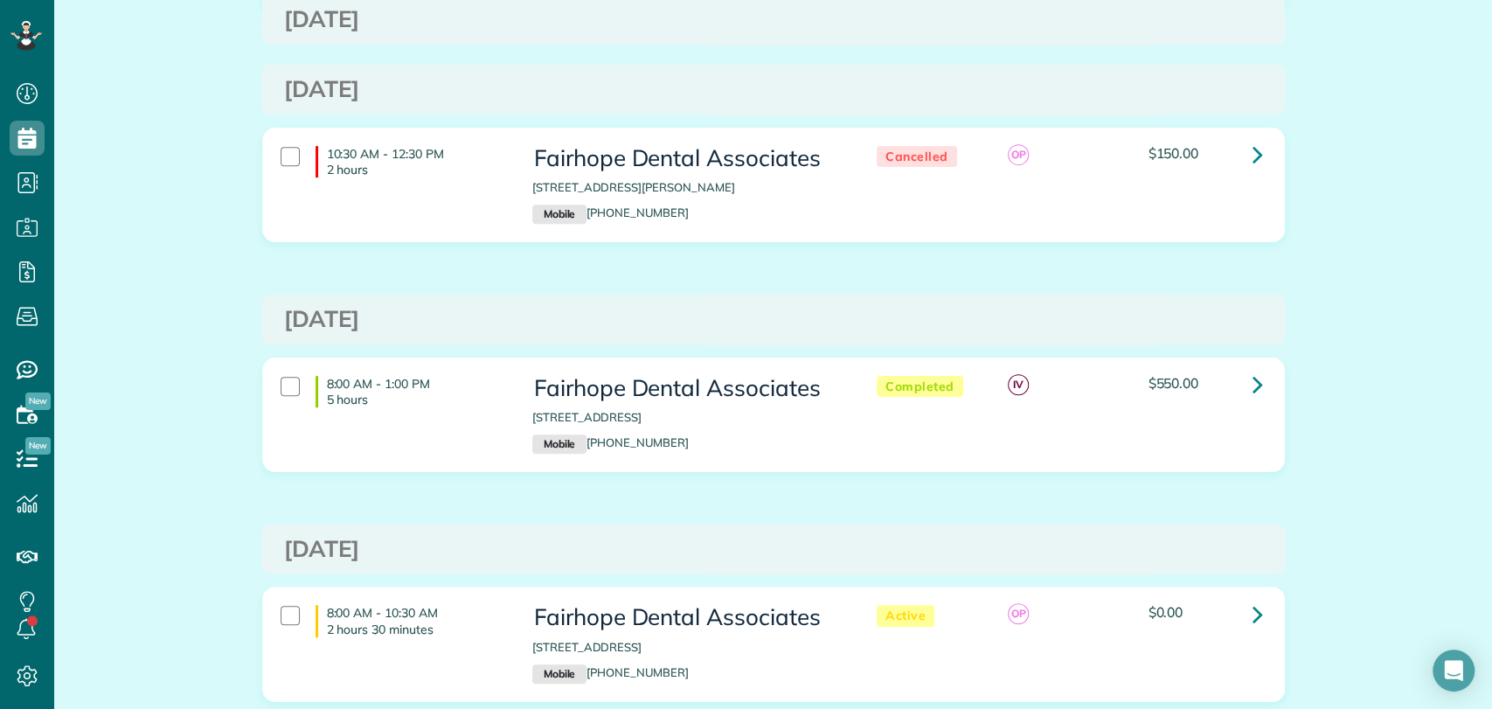
scroll to position [485, 0]
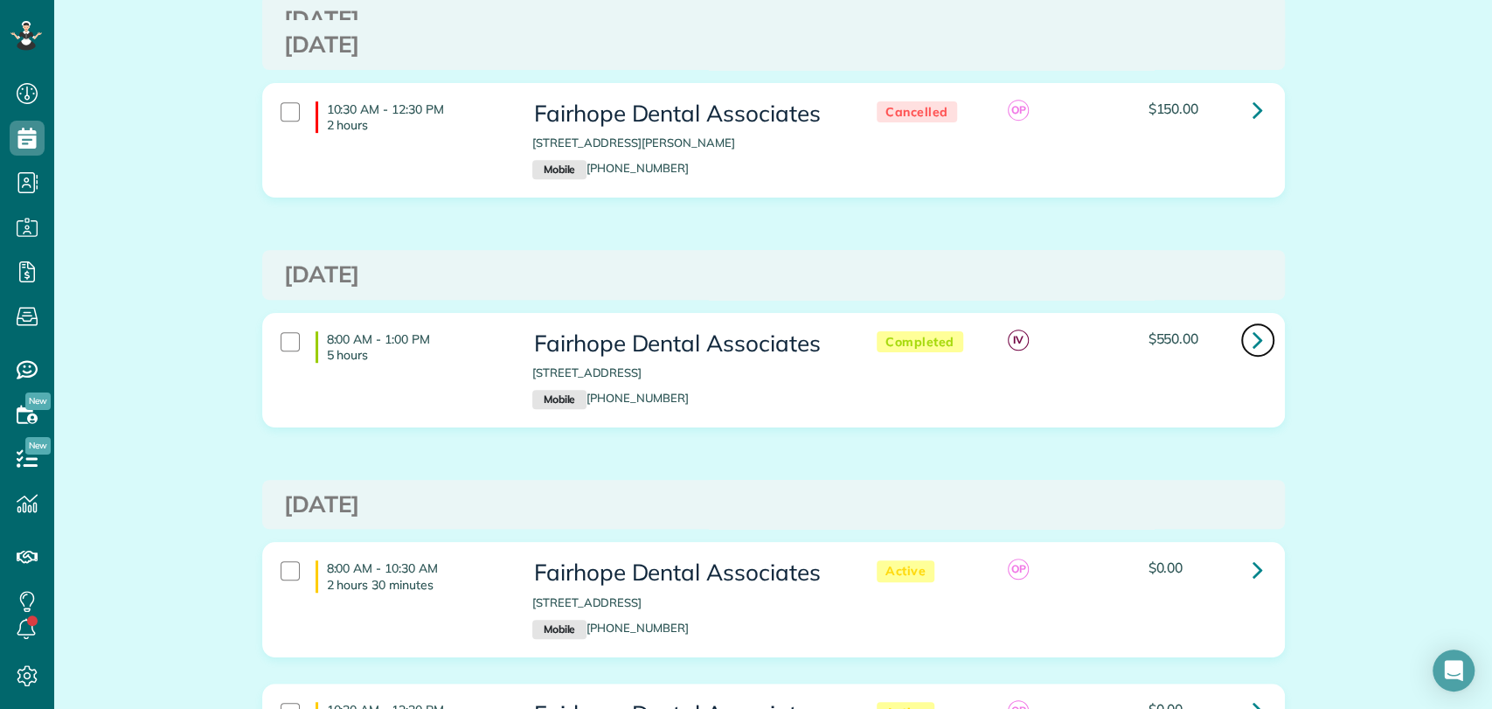
click at [1253, 344] on icon at bounding box center [1258, 339] width 10 height 31
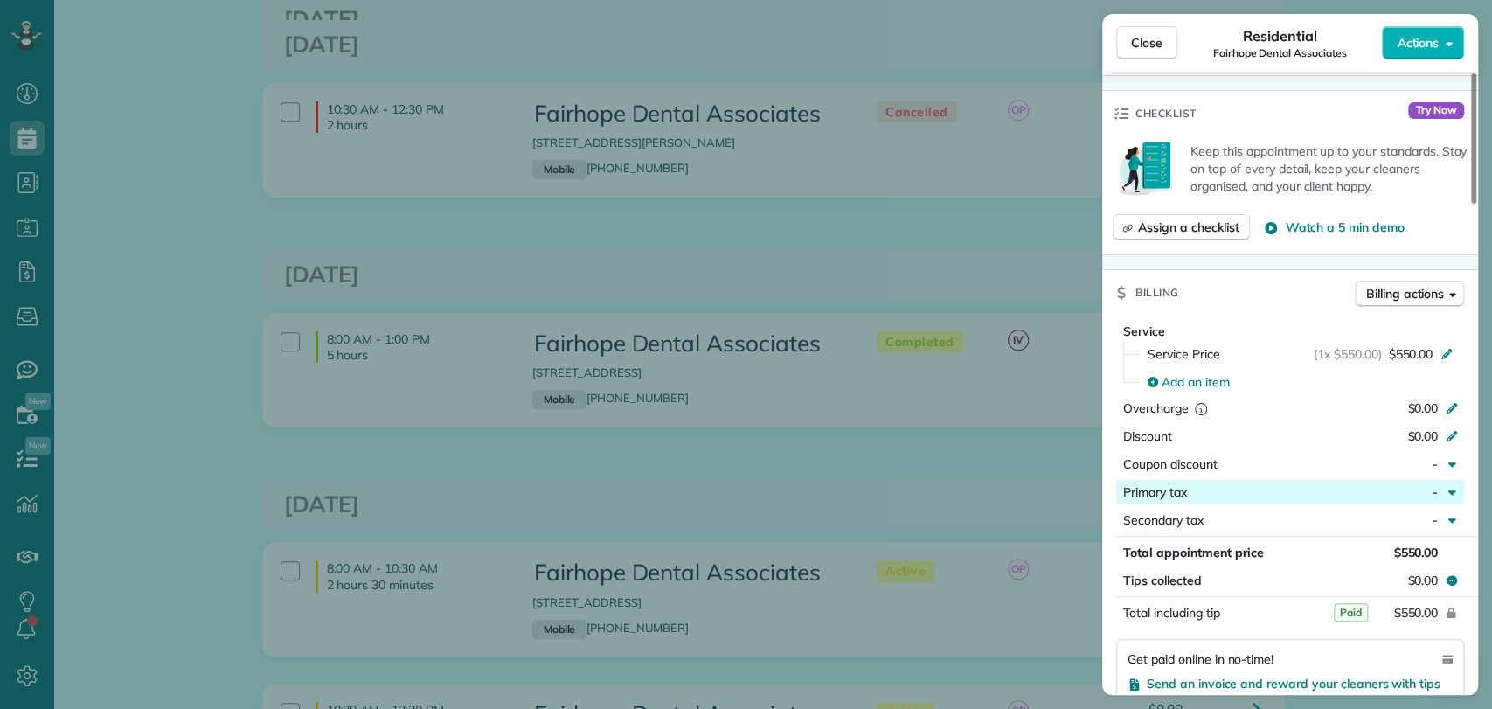
scroll to position [778, 0]
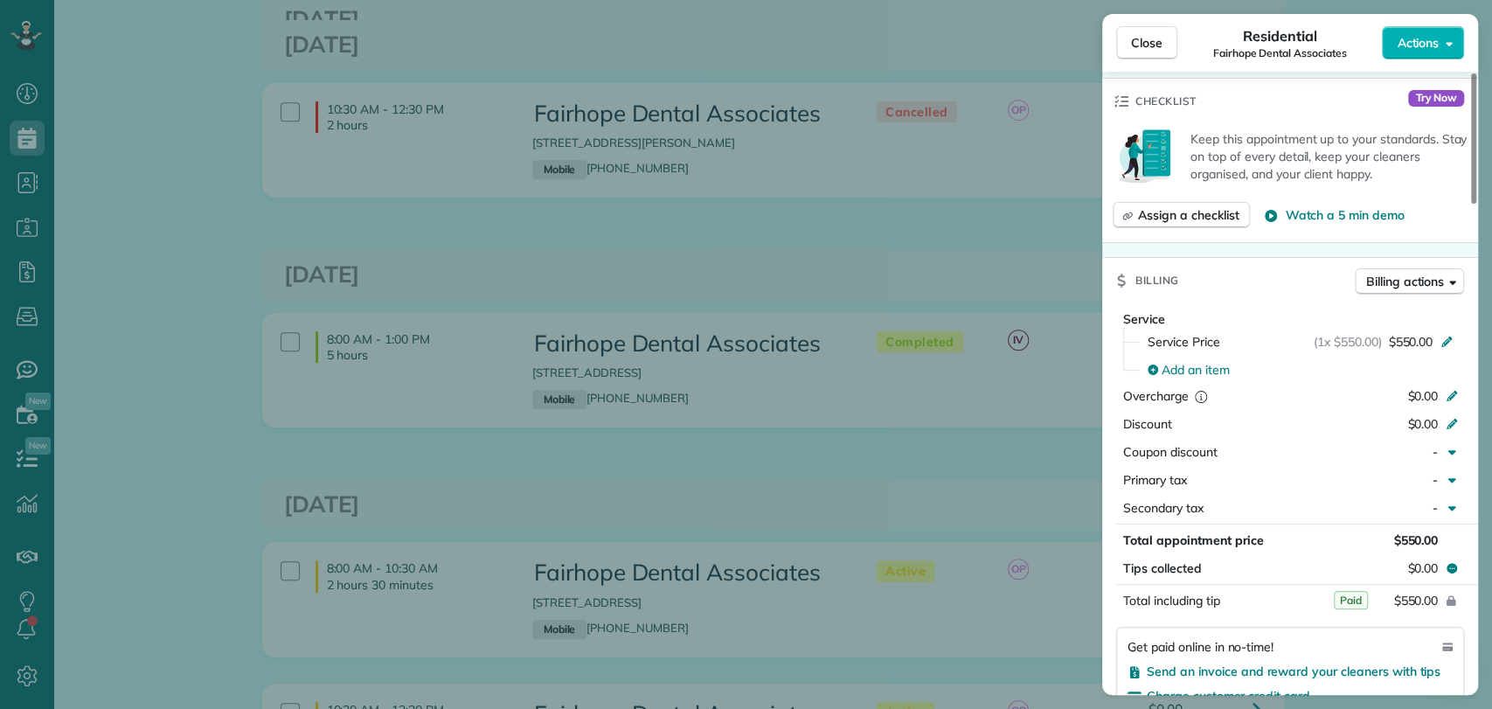
click at [1001, 495] on div "Close Residential Fairhope Dental Associates Actions This appointment is linked…" at bounding box center [746, 354] width 1492 height 709
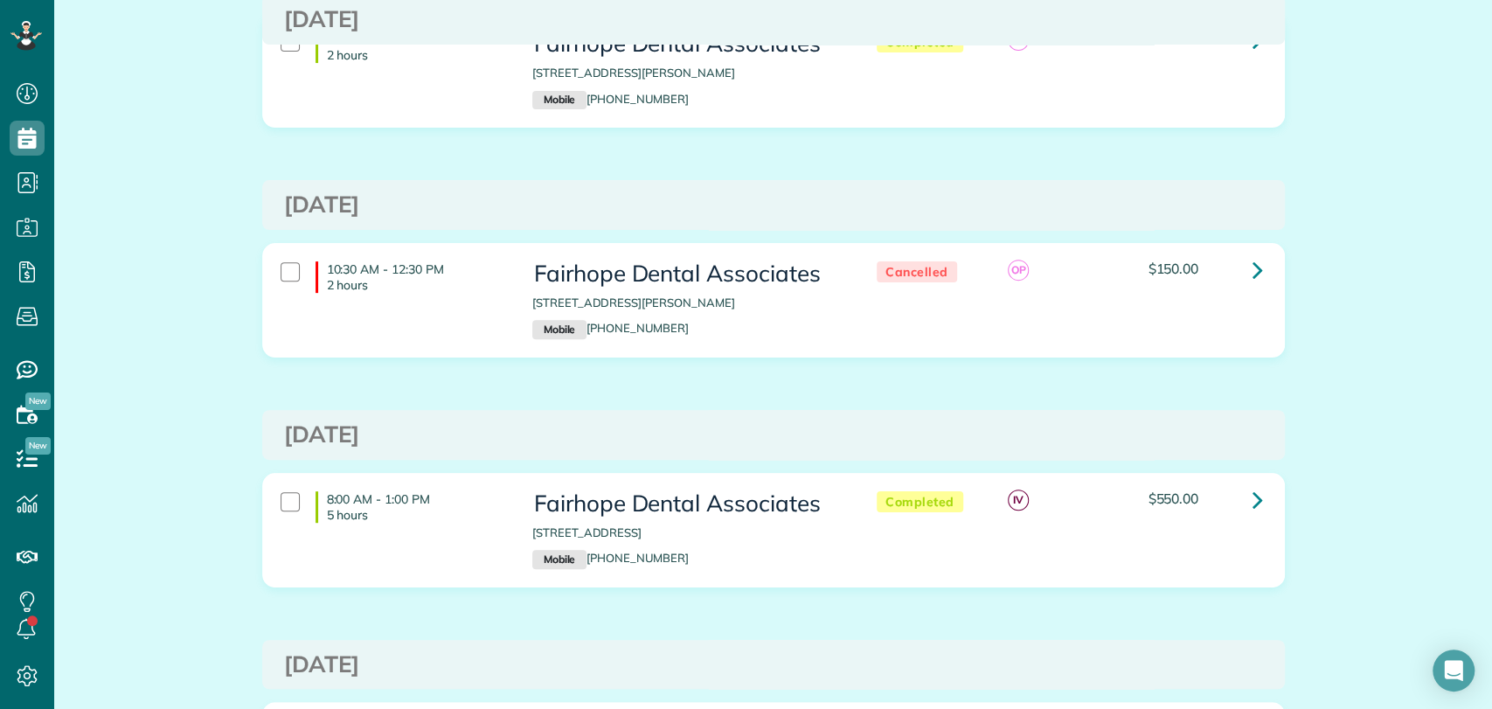
scroll to position [679, 0]
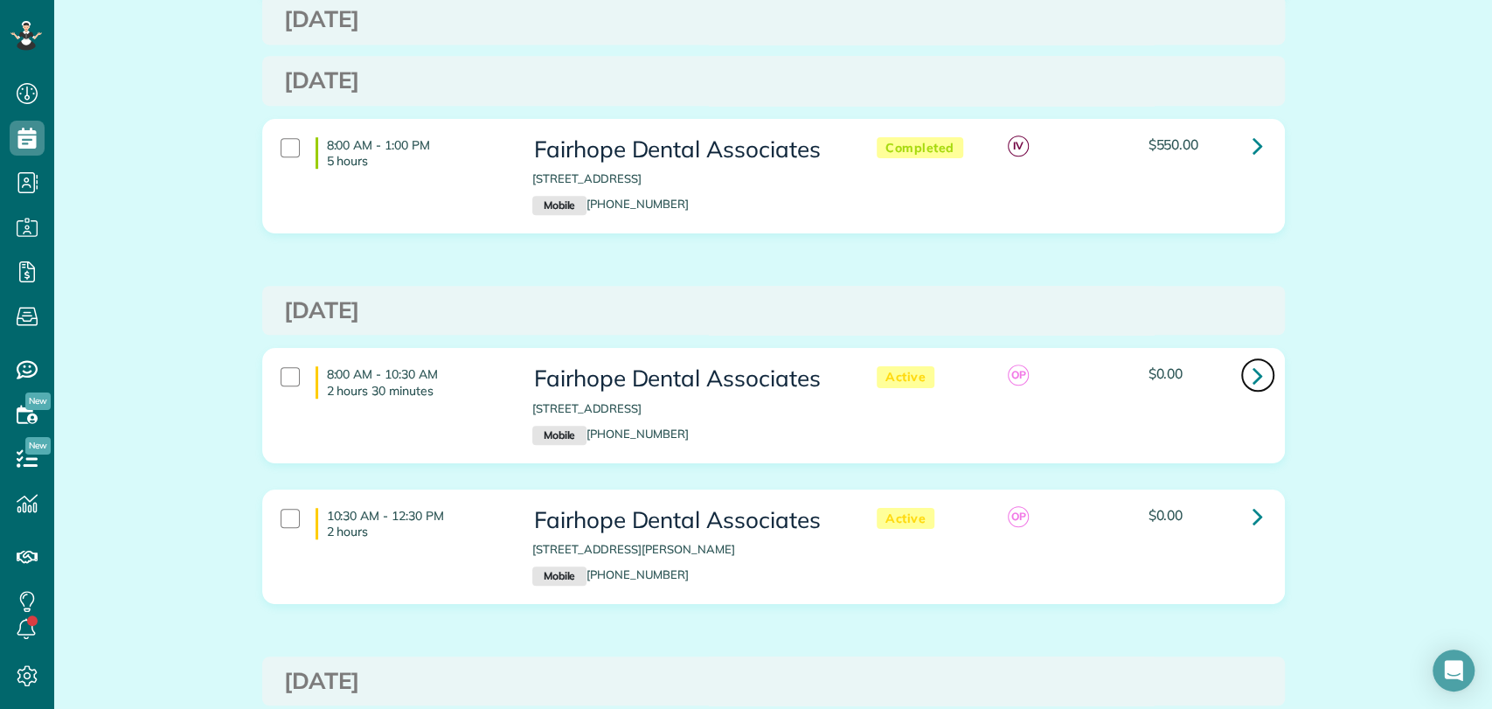
click at [1253, 378] on icon at bounding box center [1258, 375] width 10 height 31
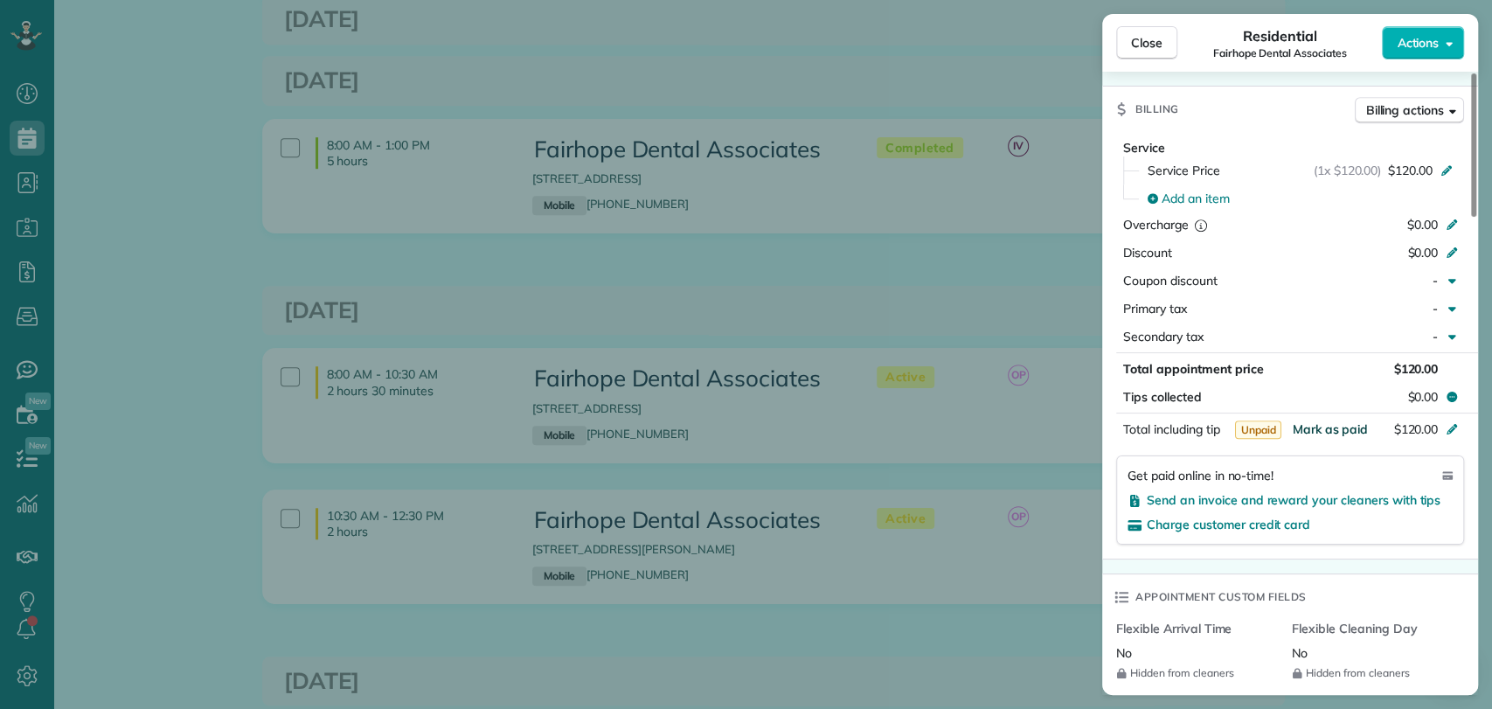
scroll to position [971, 0]
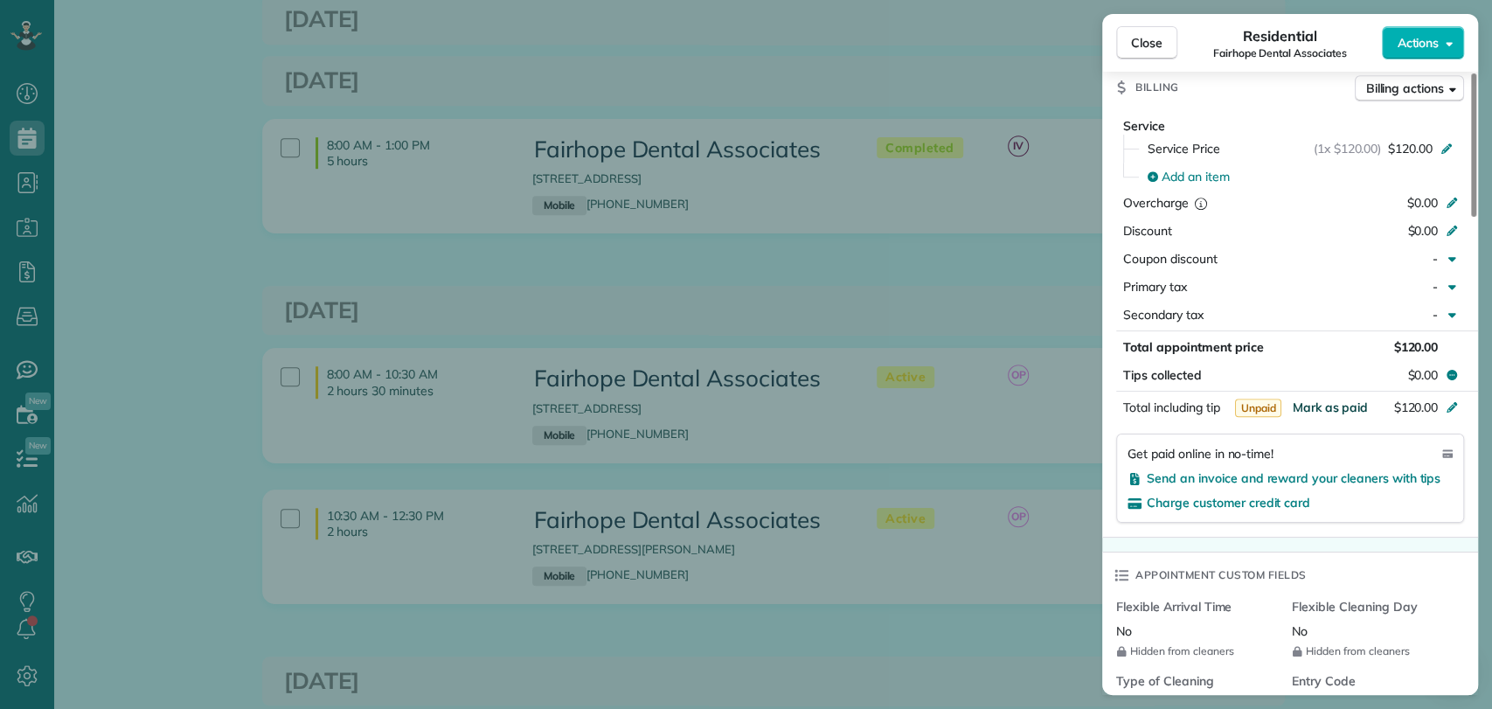
click at [1336, 400] on span "Mark as paid" at bounding box center [1330, 408] width 76 height 16
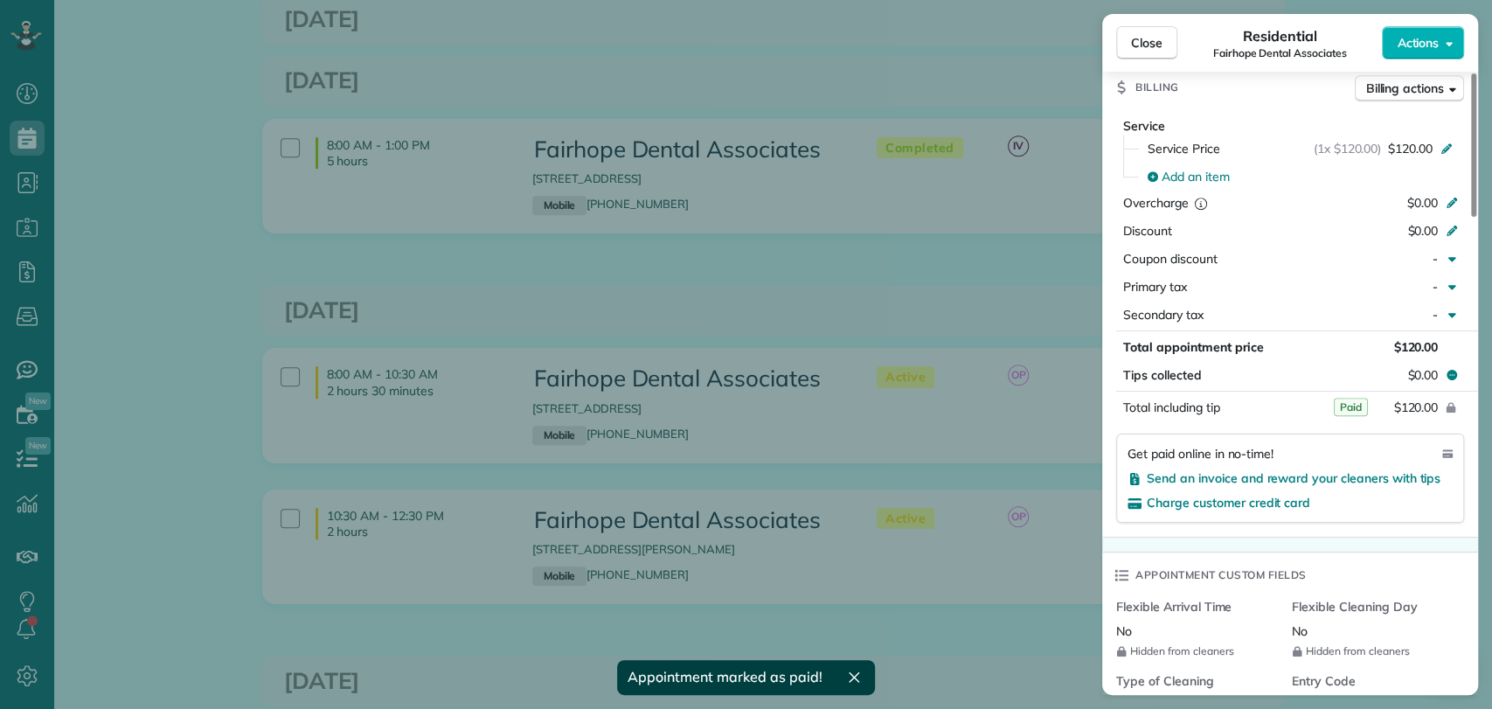
scroll to position [872, 0]
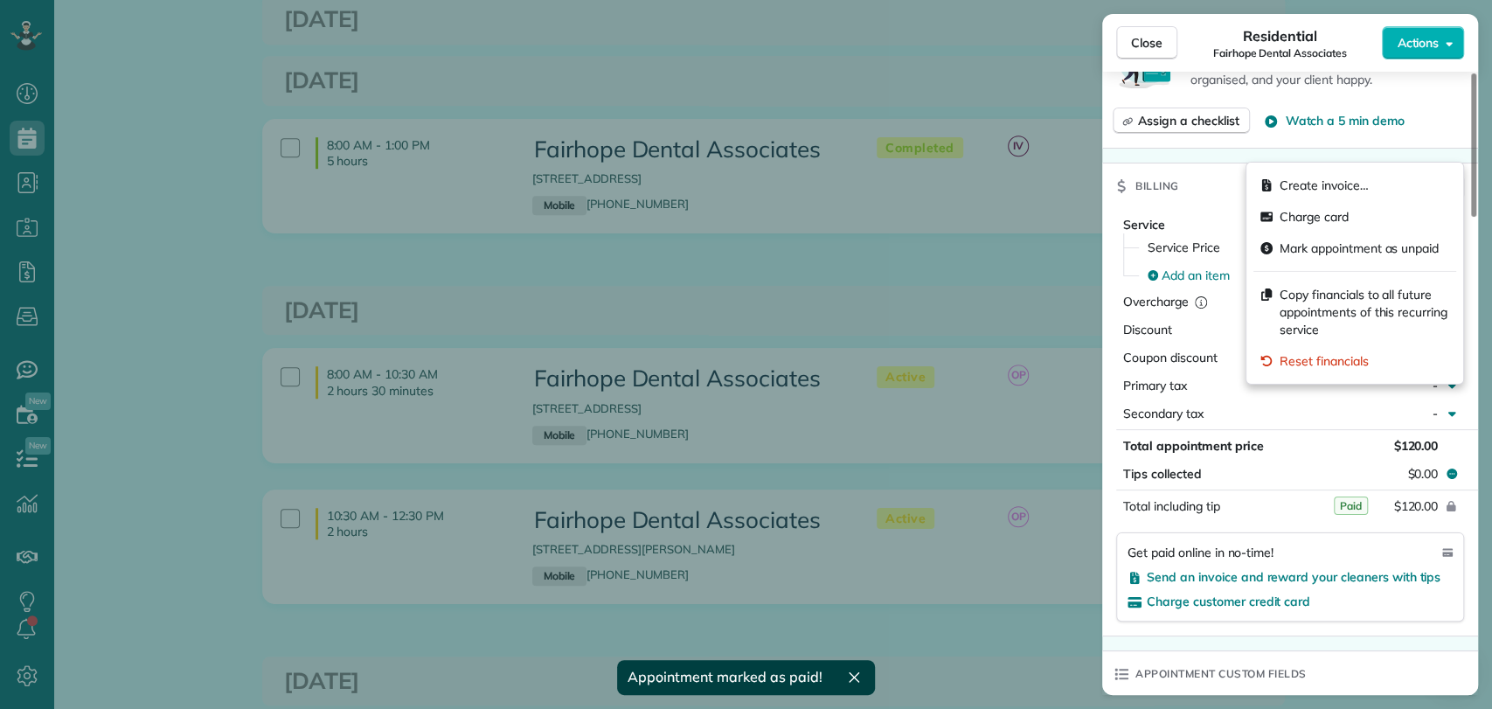
click at [1428, 178] on span "Billing actions" at bounding box center [1405, 186] width 78 height 17
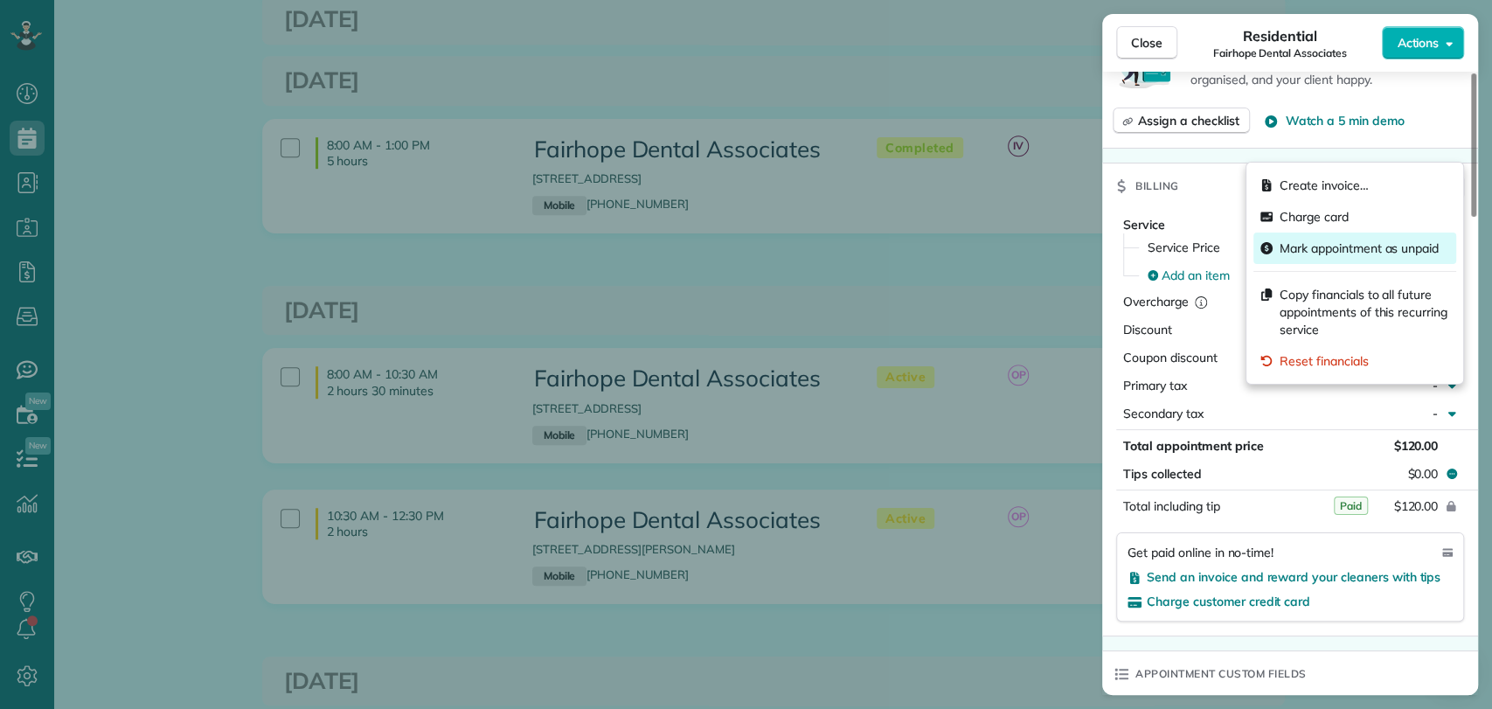
click at [1352, 260] on div "Mark appointment as unpaid" at bounding box center [1355, 248] width 203 height 31
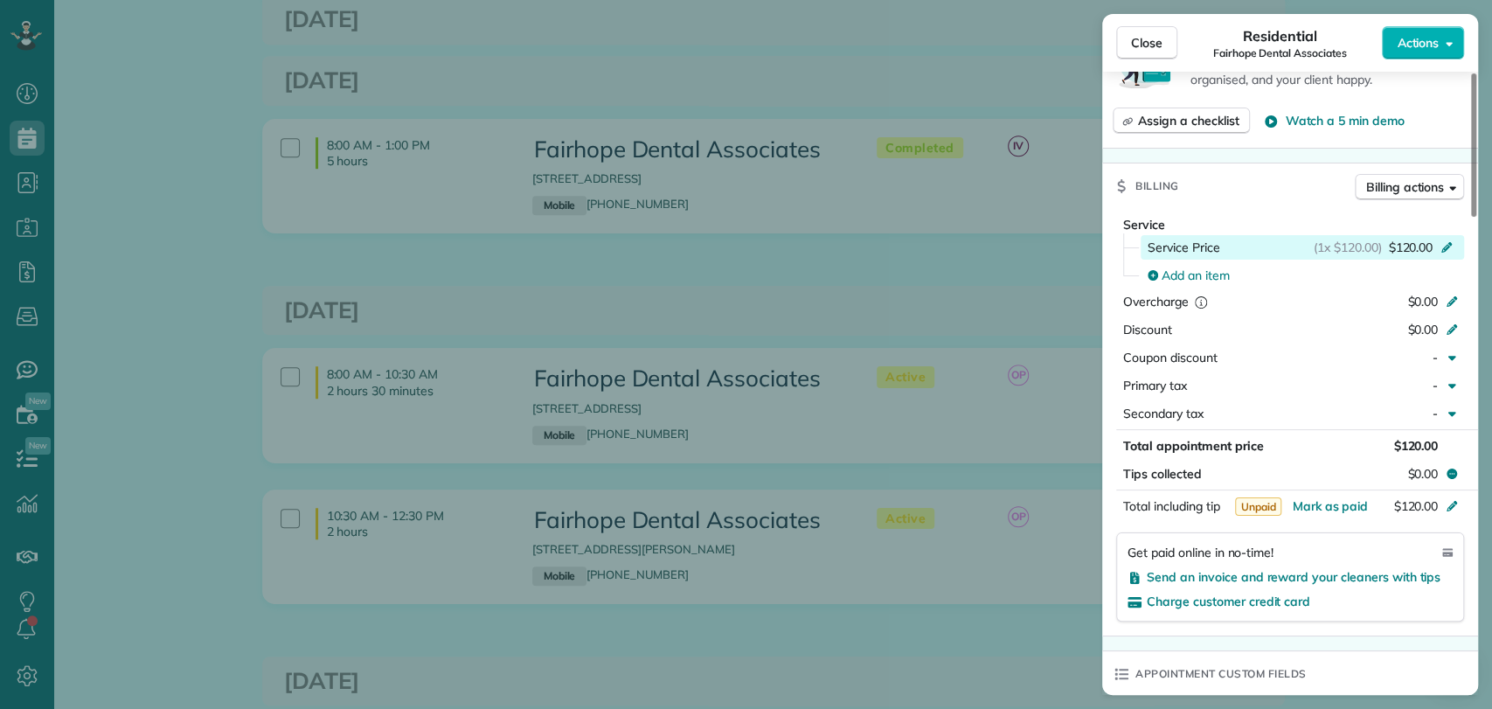
click at [1208, 239] on span "Service Price" at bounding box center [1184, 247] width 73 height 17
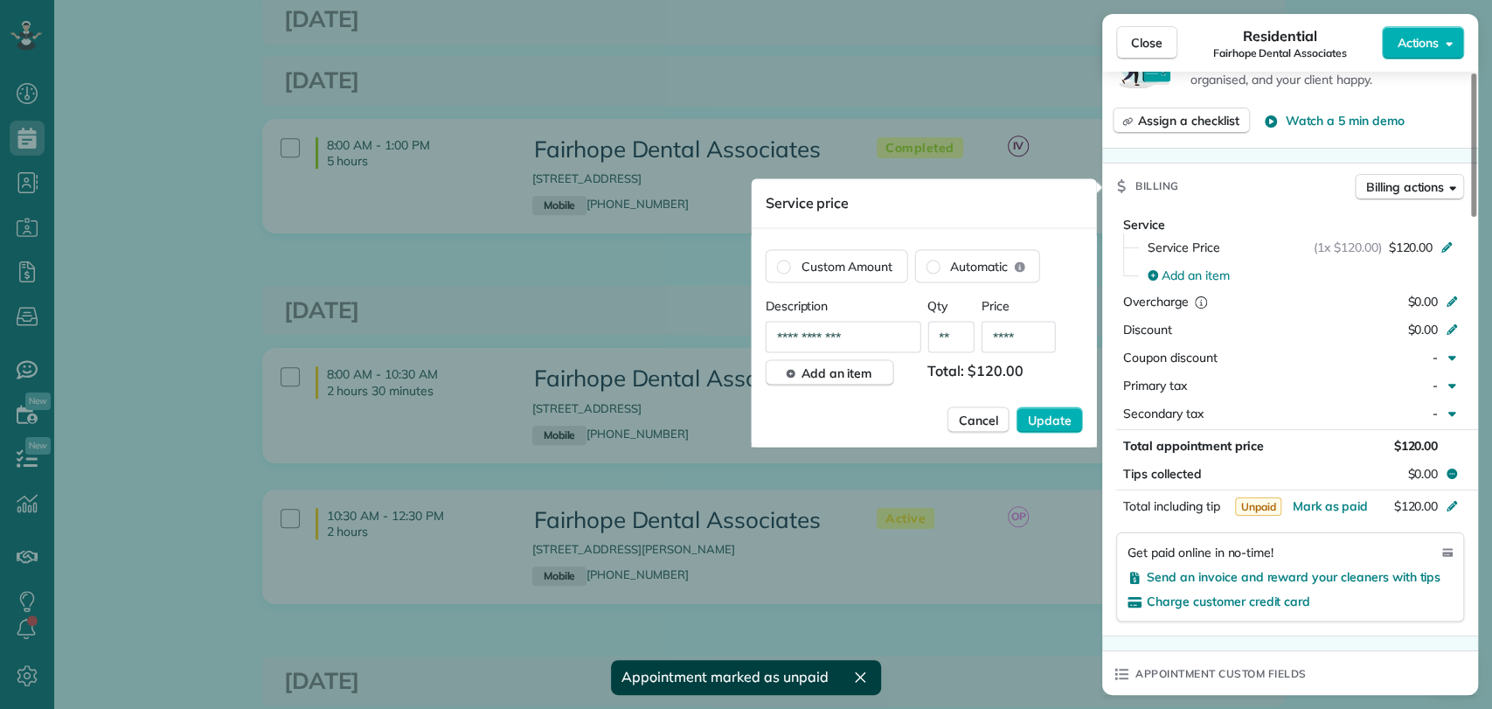
click at [1023, 323] on input "****" at bounding box center [1019, 336] width 74 height 31
type input "****"
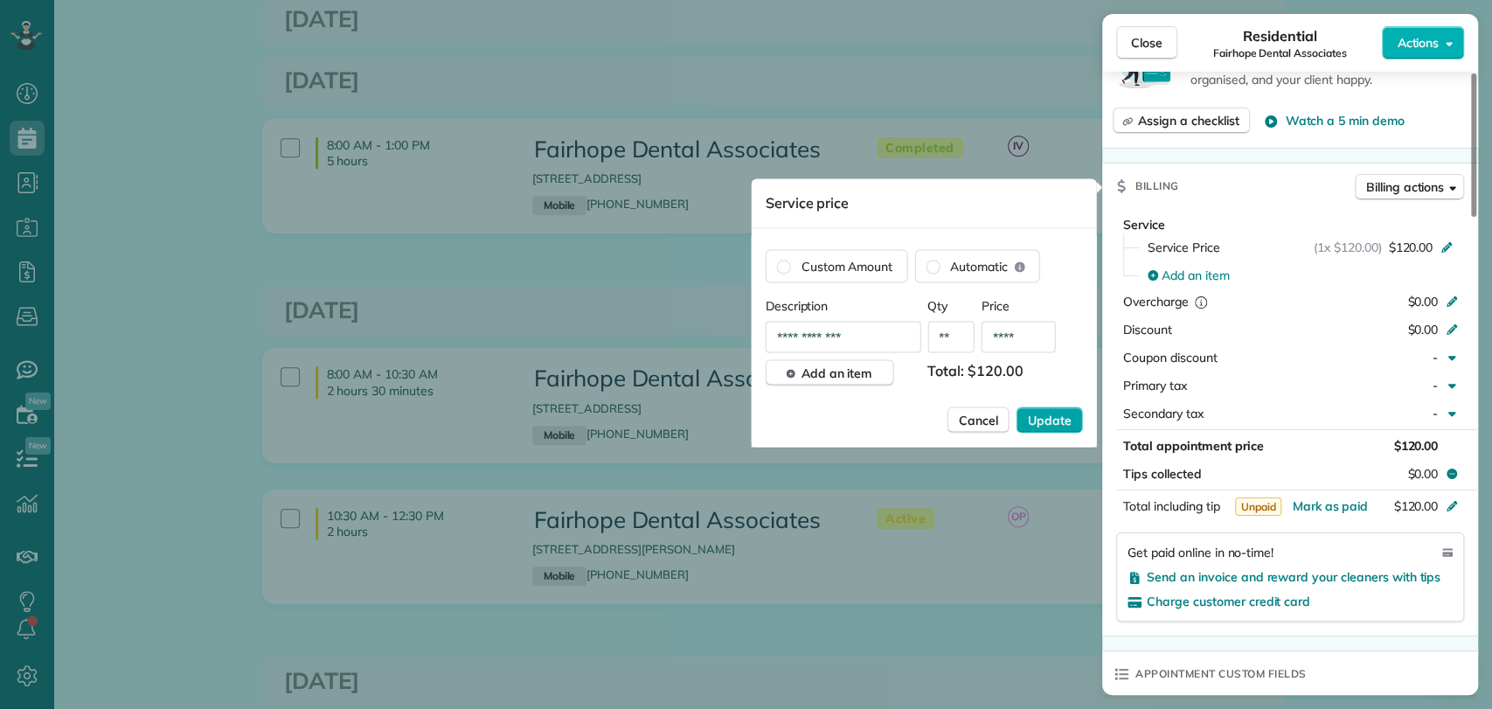
click at [1046, 407] on button "Update" at bounding box center [1050, 420] width 66 height 26
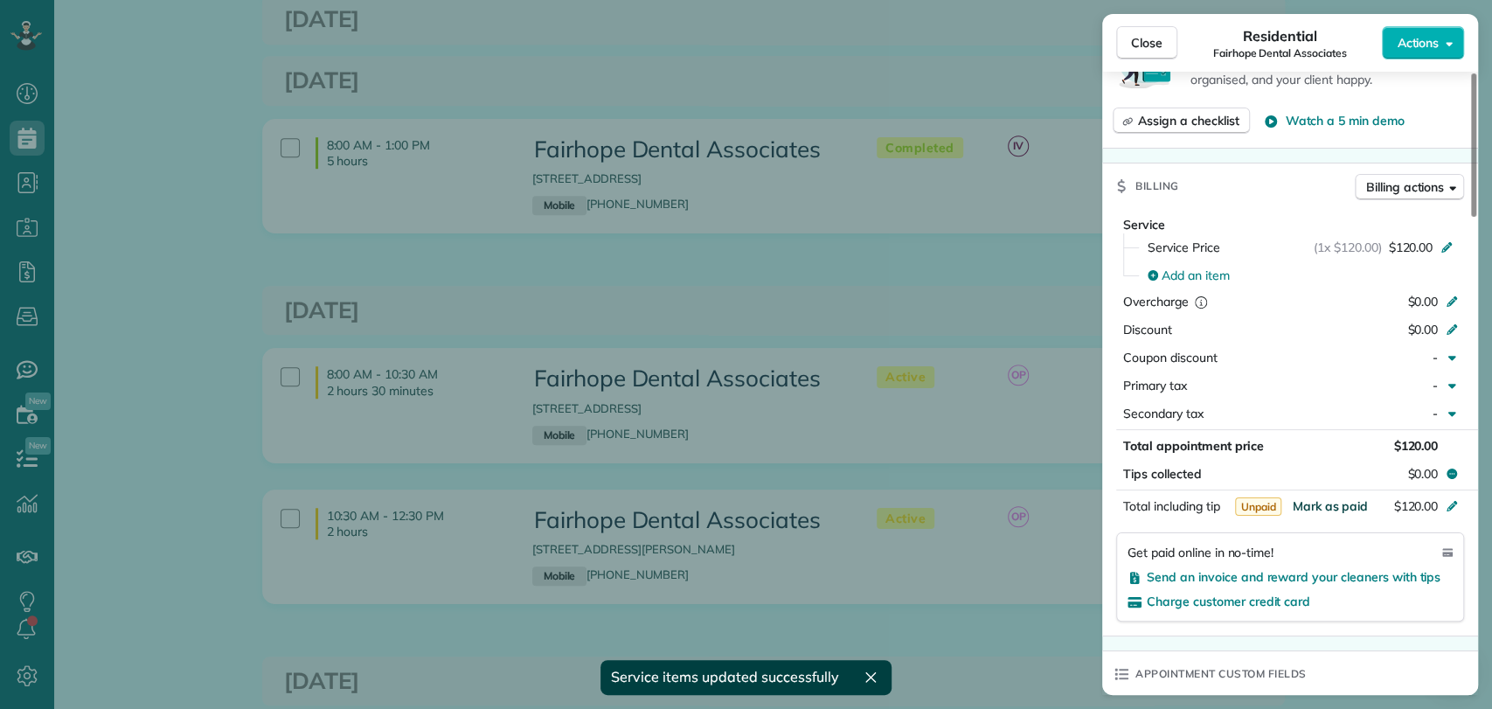
click at [1333, 498] on span "Mark as paid" at bounding box center [1330, 506] width 76 height 16
click at [947, 284] on div "Close Residential Fairhope Dental Associates Actions This appointment is linked…" at bounding box center [746, 354] width 1492 height 709
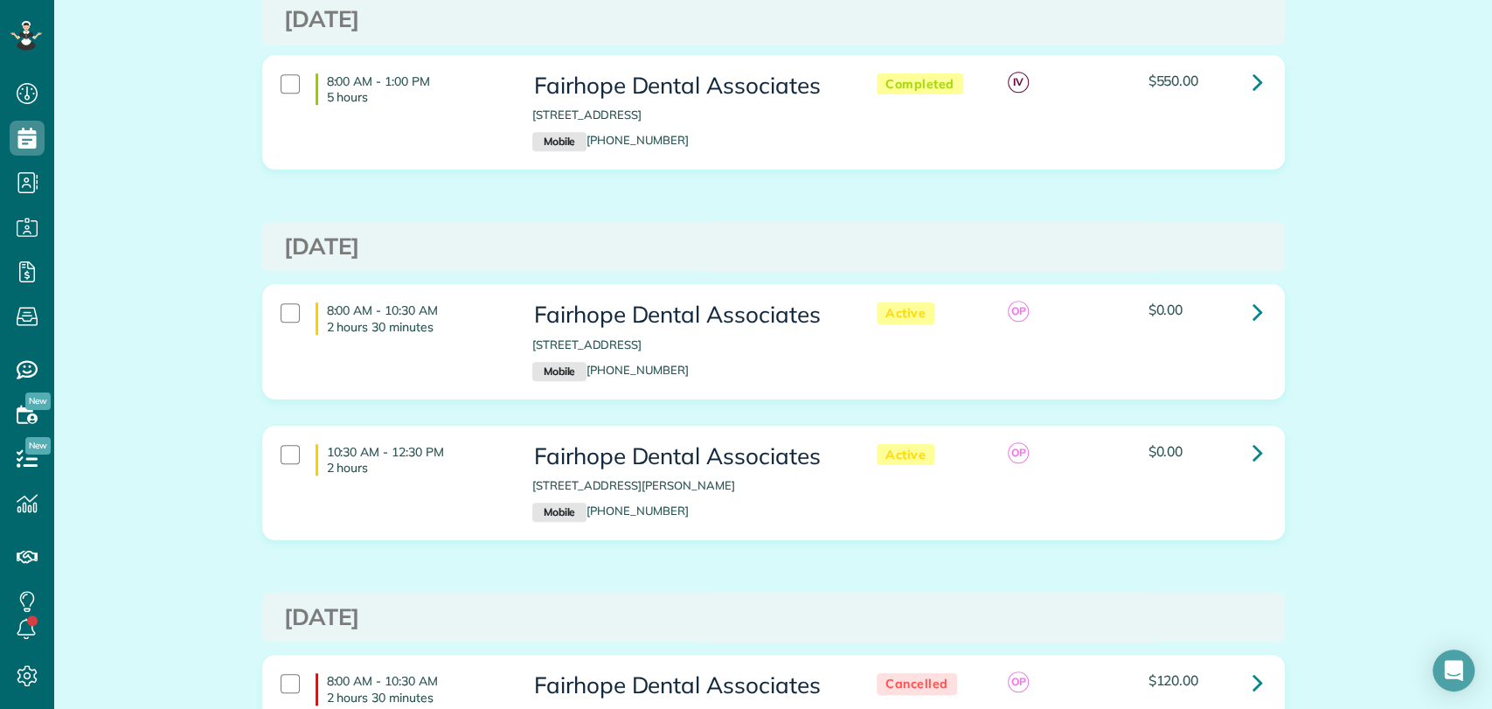
scroll to position [776, 0]
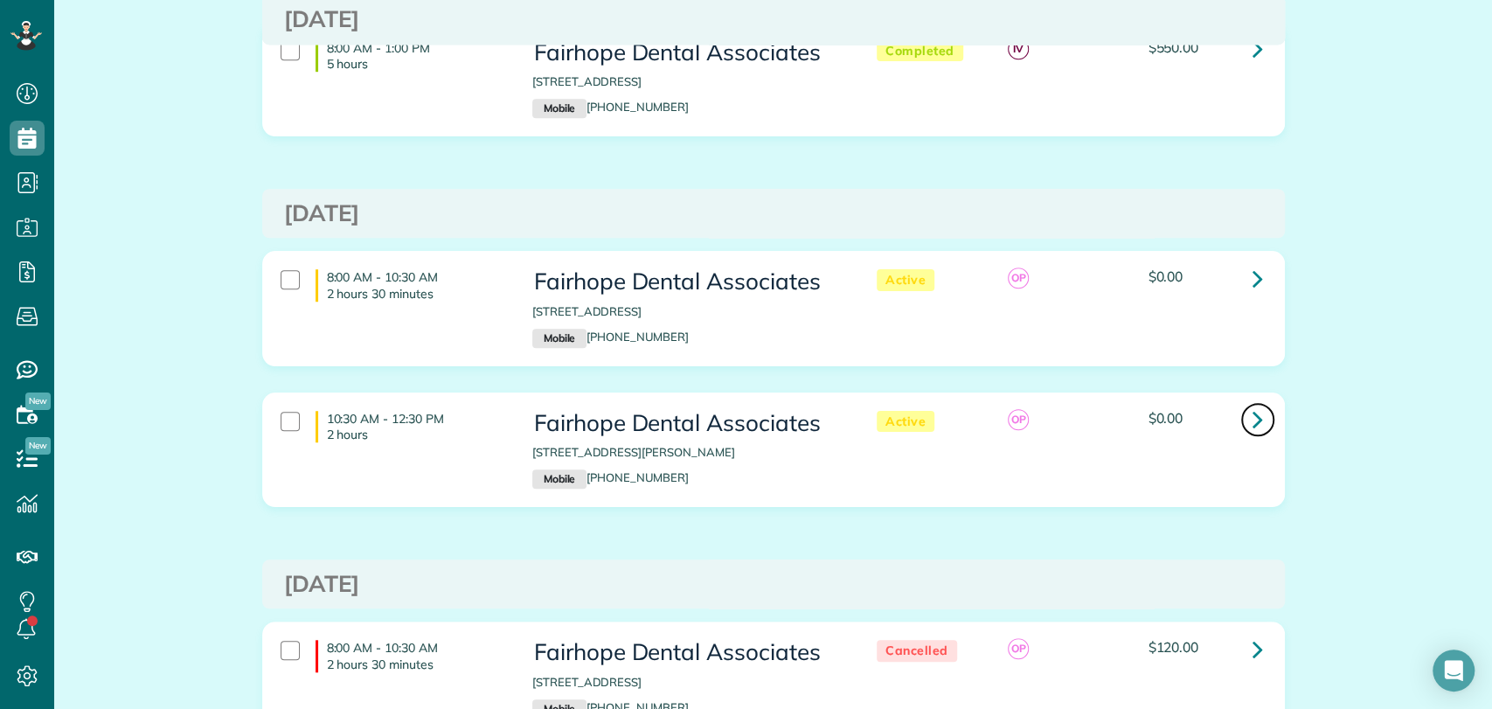
click at [1241, 420] on link at bounding box center [1258, 419] width 35 height 35
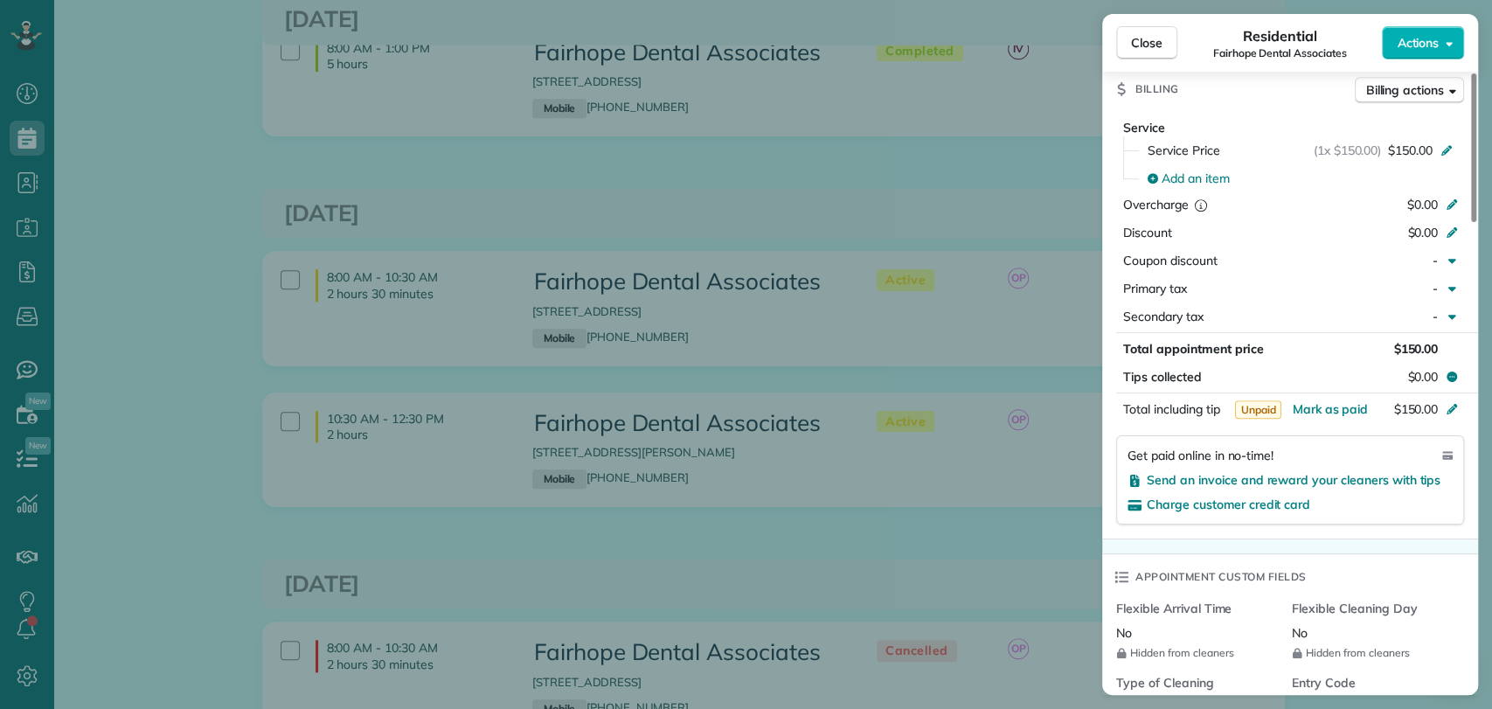
scroll to position [972, 0]
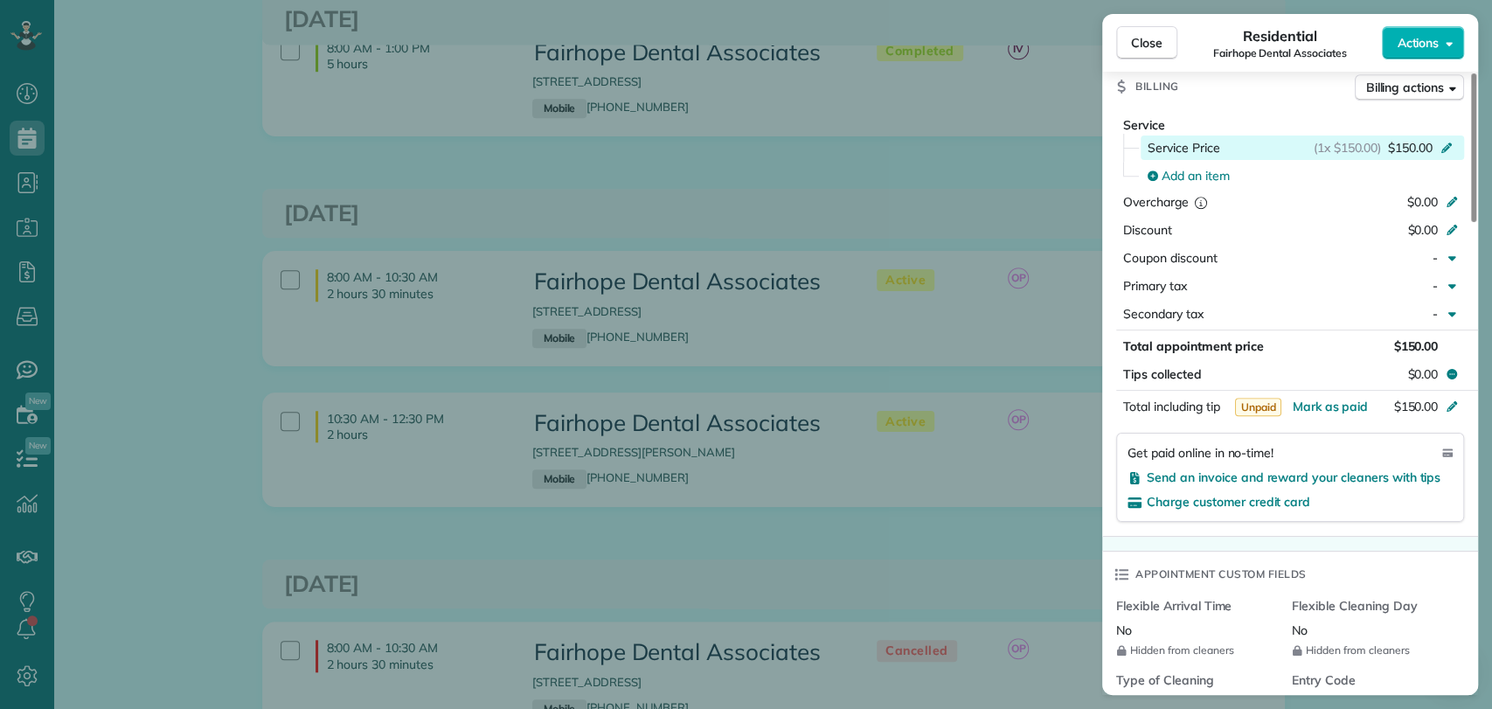
click at [1399, 136] on div "Service Price (1x $150.00) $150.00" at bounding box center [1302, 148] width 323 height 24
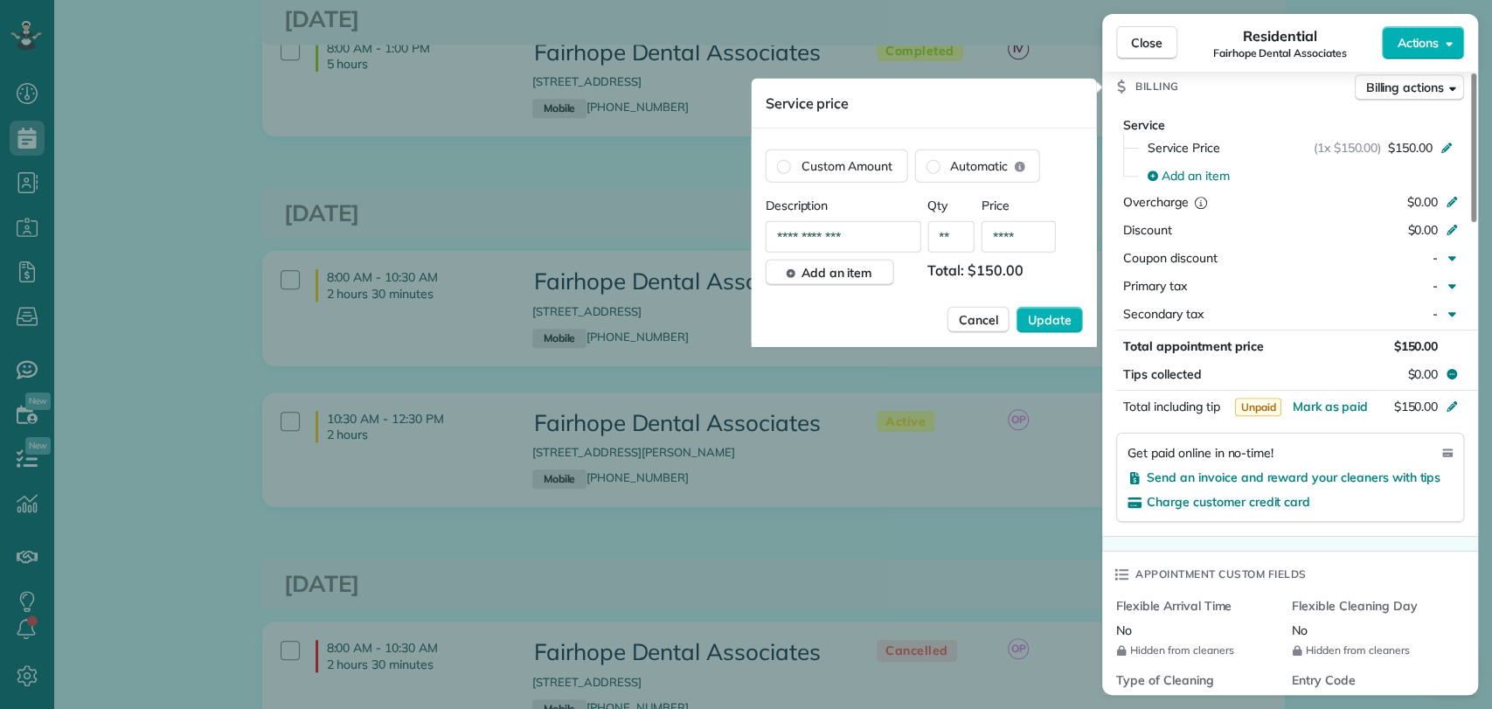
click at [1054, 231] on input "****" at bounding box center [1019, 236] width 74 height 31
type input "**"
type input "****"
click at [1050, 321] on span "Update" at bounding box center [1050, 319] width 44 height 17
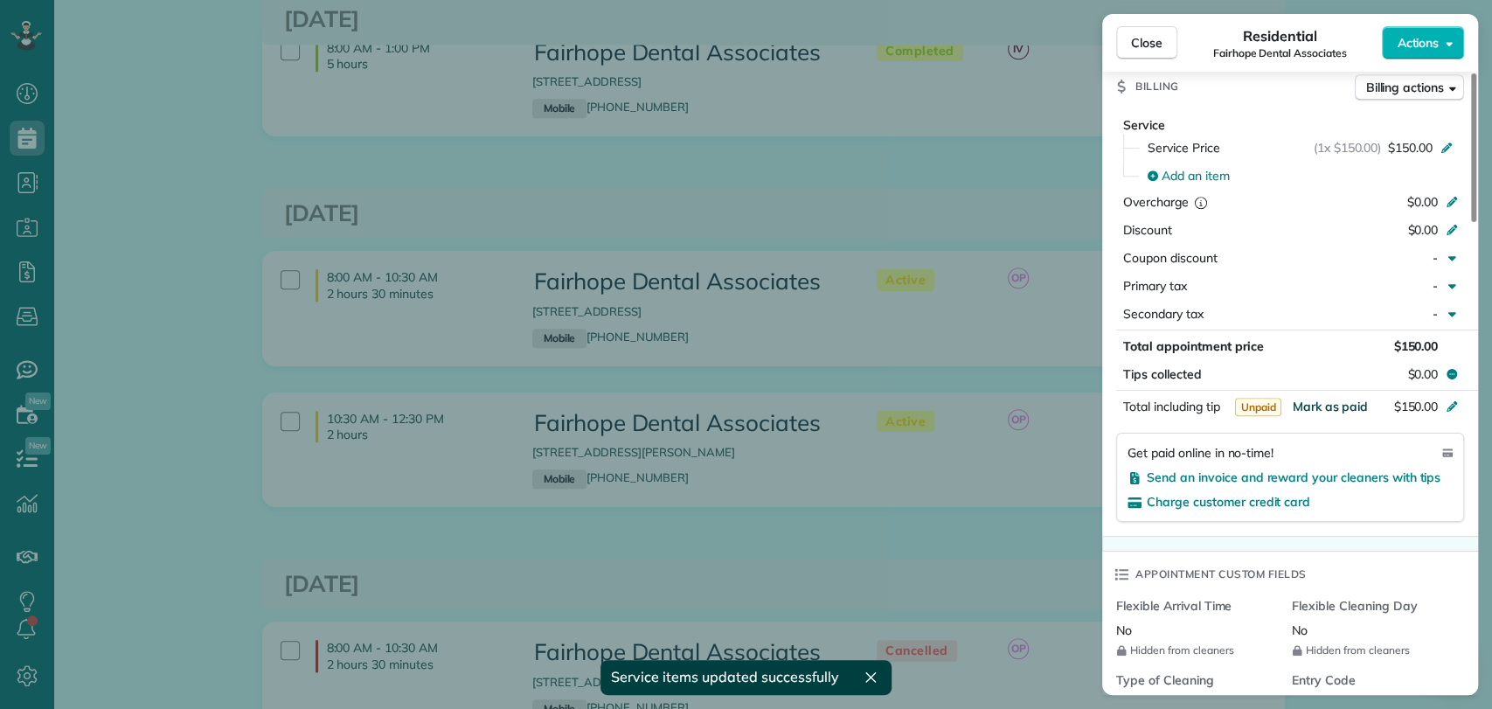
click at [1345, 399] on span "Mark as paid" at bounding box center [1330, 407] width 76 height 16
click at [1027, 182] on div "Close Residential Fairhope Dental Associates Actions This appointment is linked…" at bounding box center [746, 354] width 1492 height 709
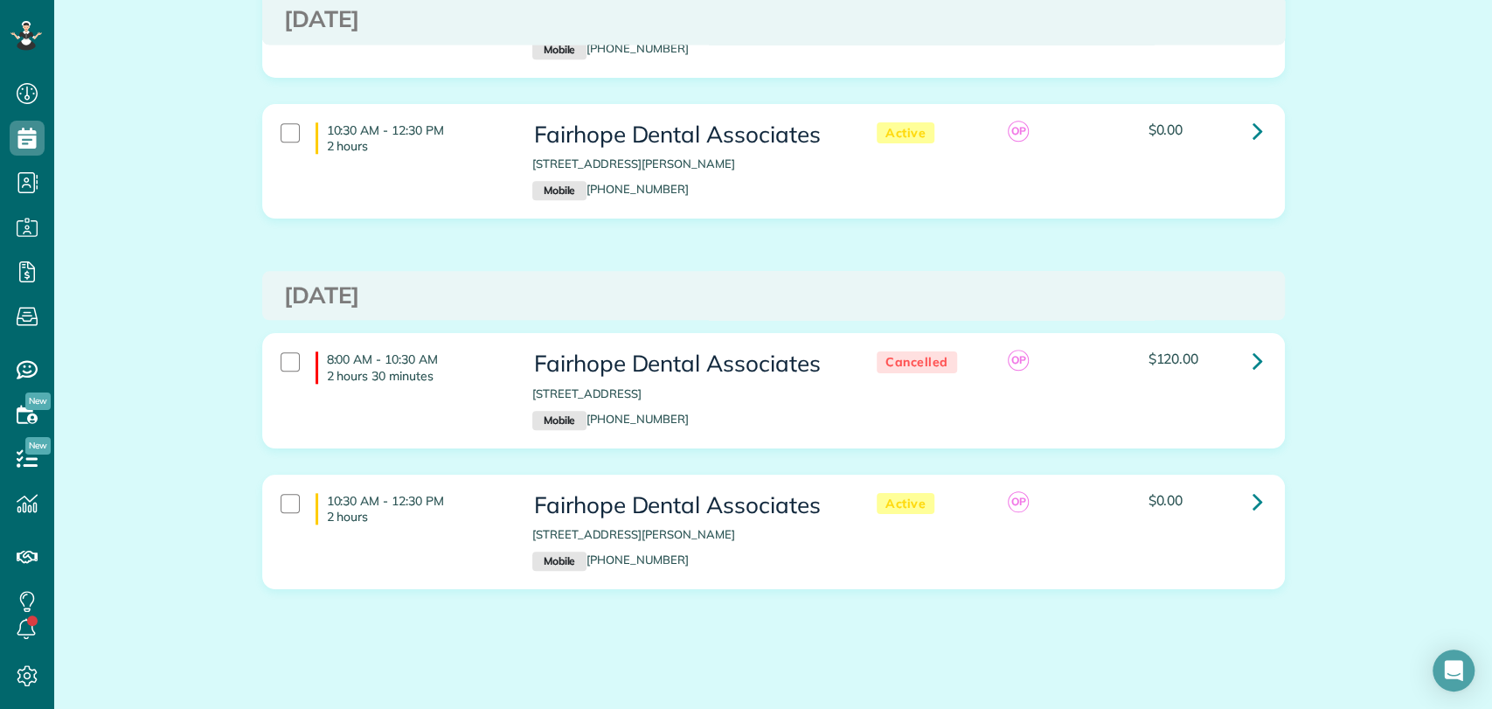
scroll to position [1076, 0]
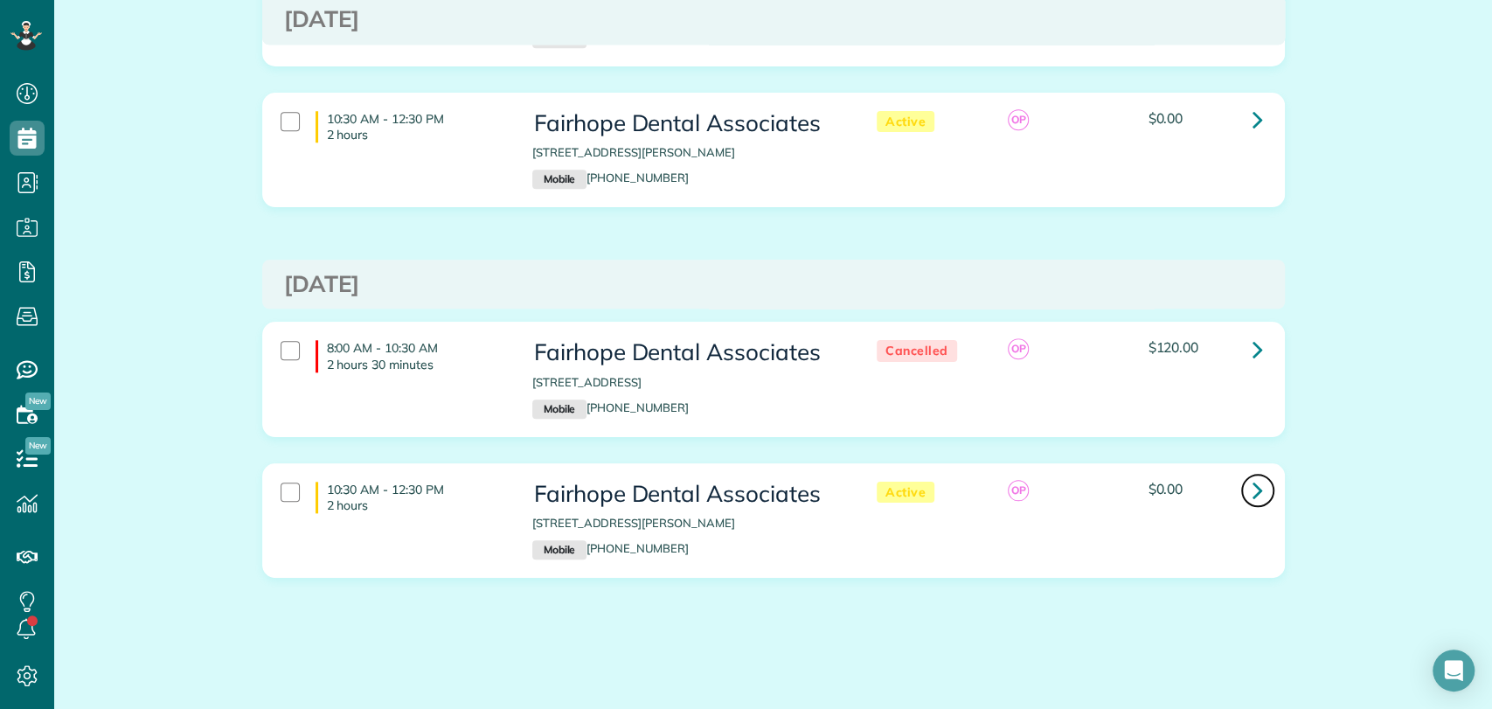
click at [1253, 482] on icon at bounding box center [1258, 490] width 10 height 31
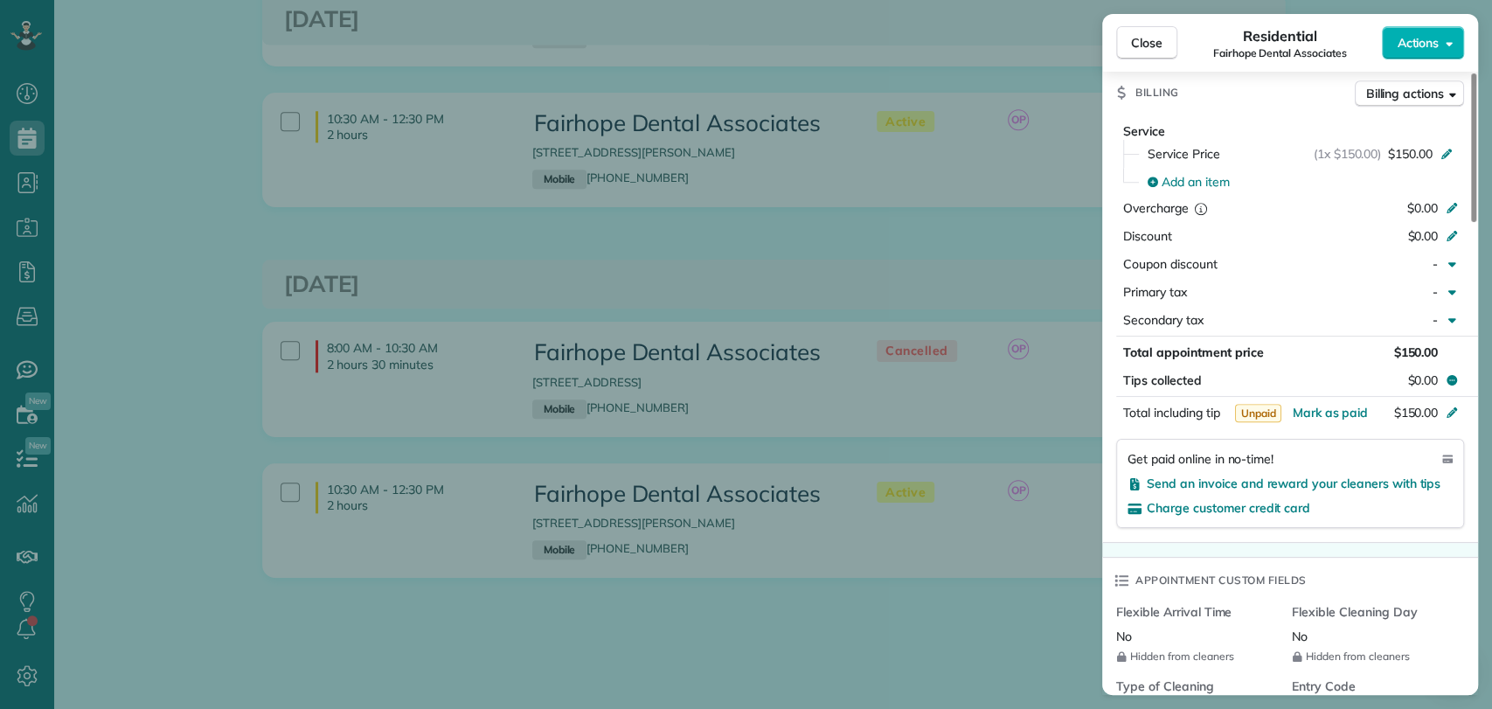
scroll to position [1068, 0]
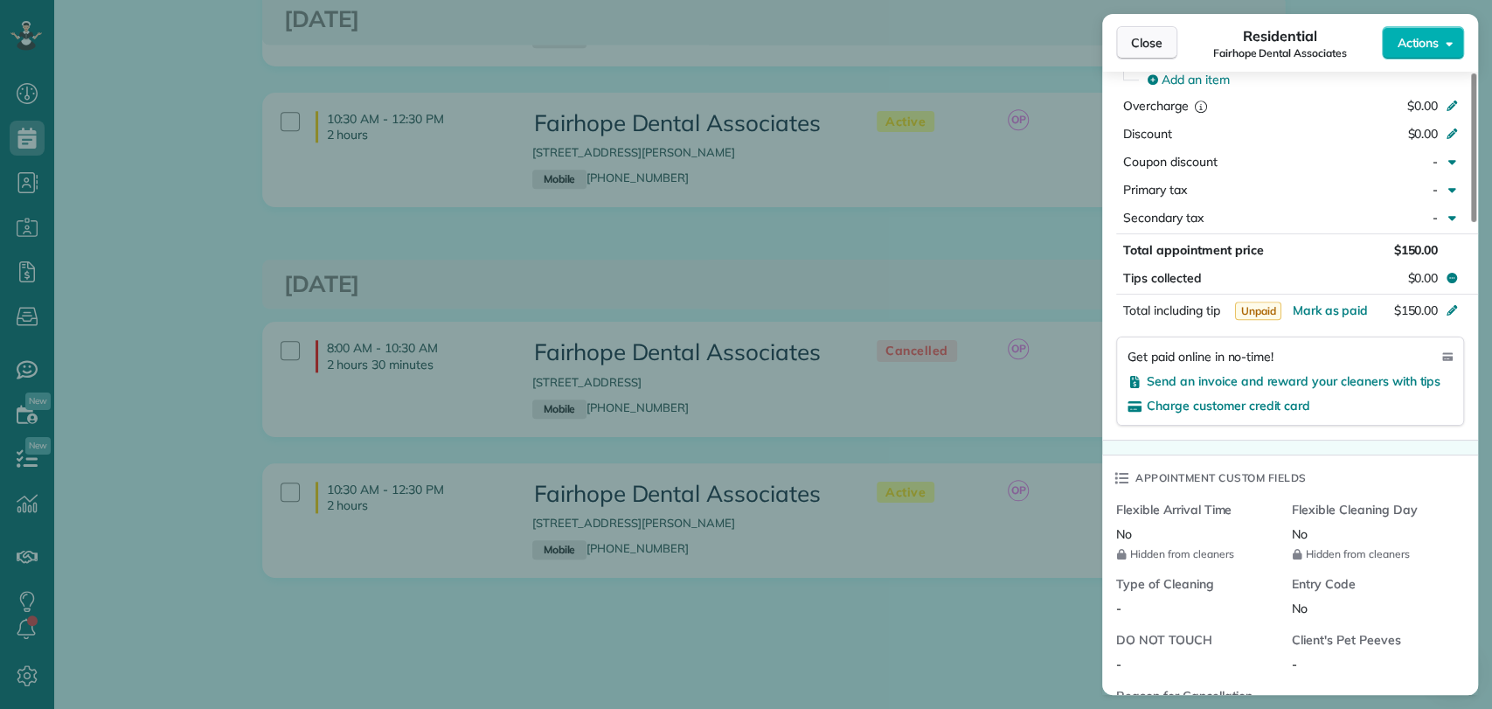
click at [1134, 53] on button "Close" at bounding box center [1146, 42] width 61 height 33
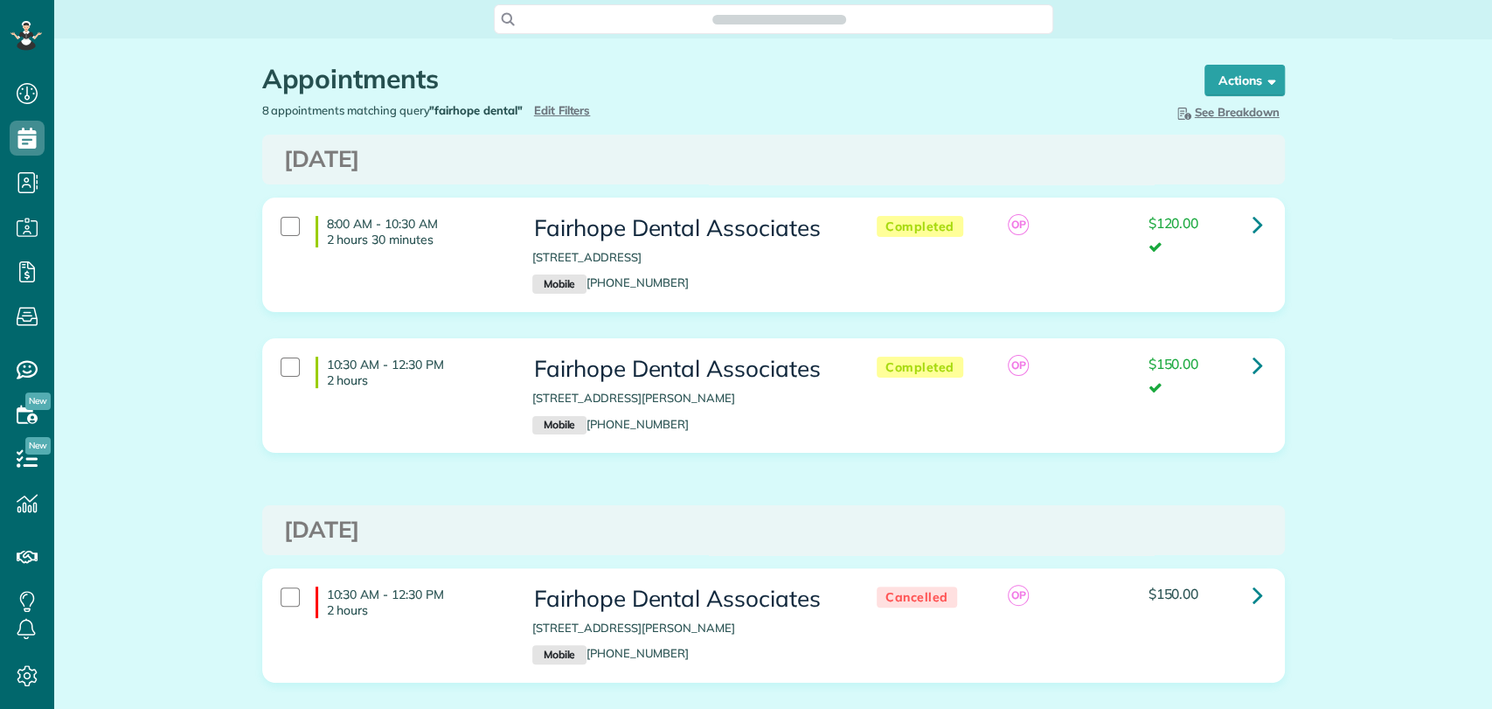
scroll to position [7, 7]
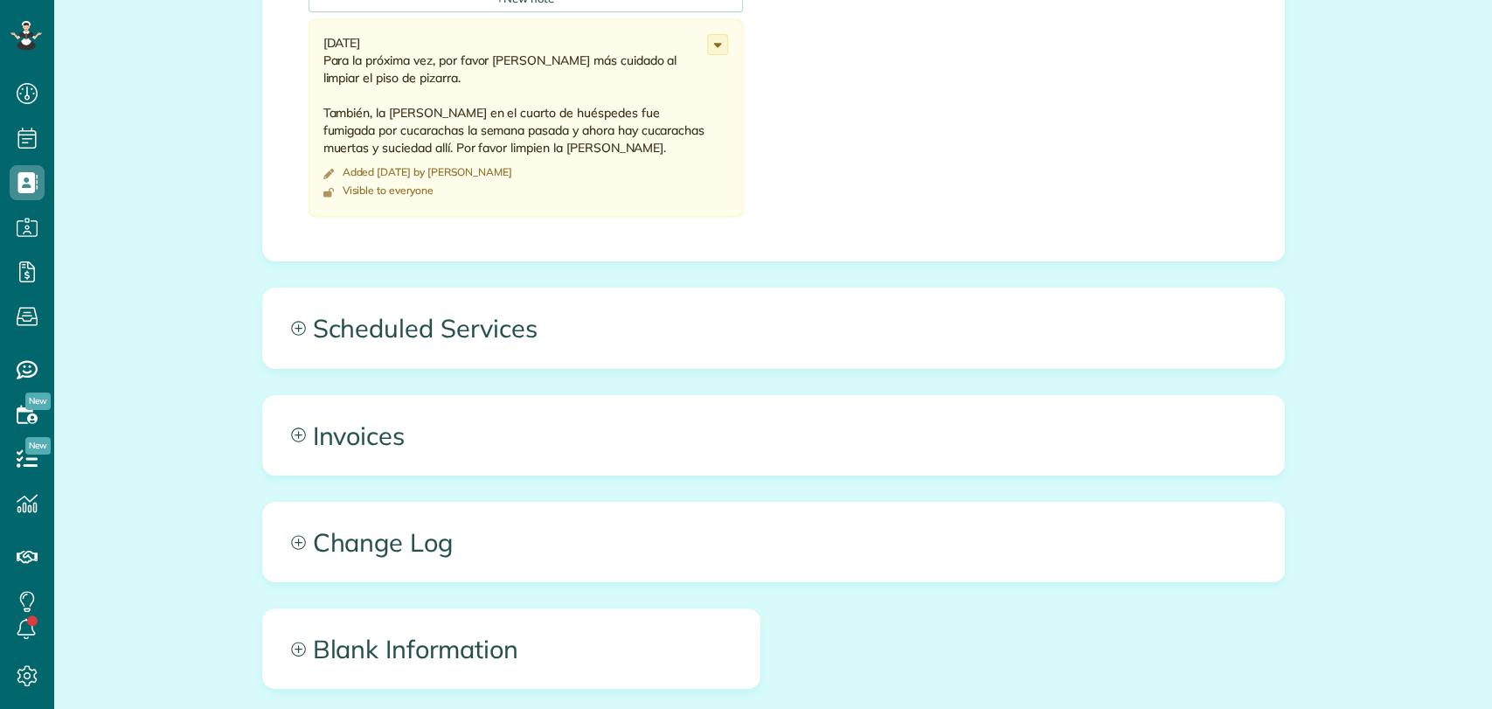
scroll to position [7, 7]
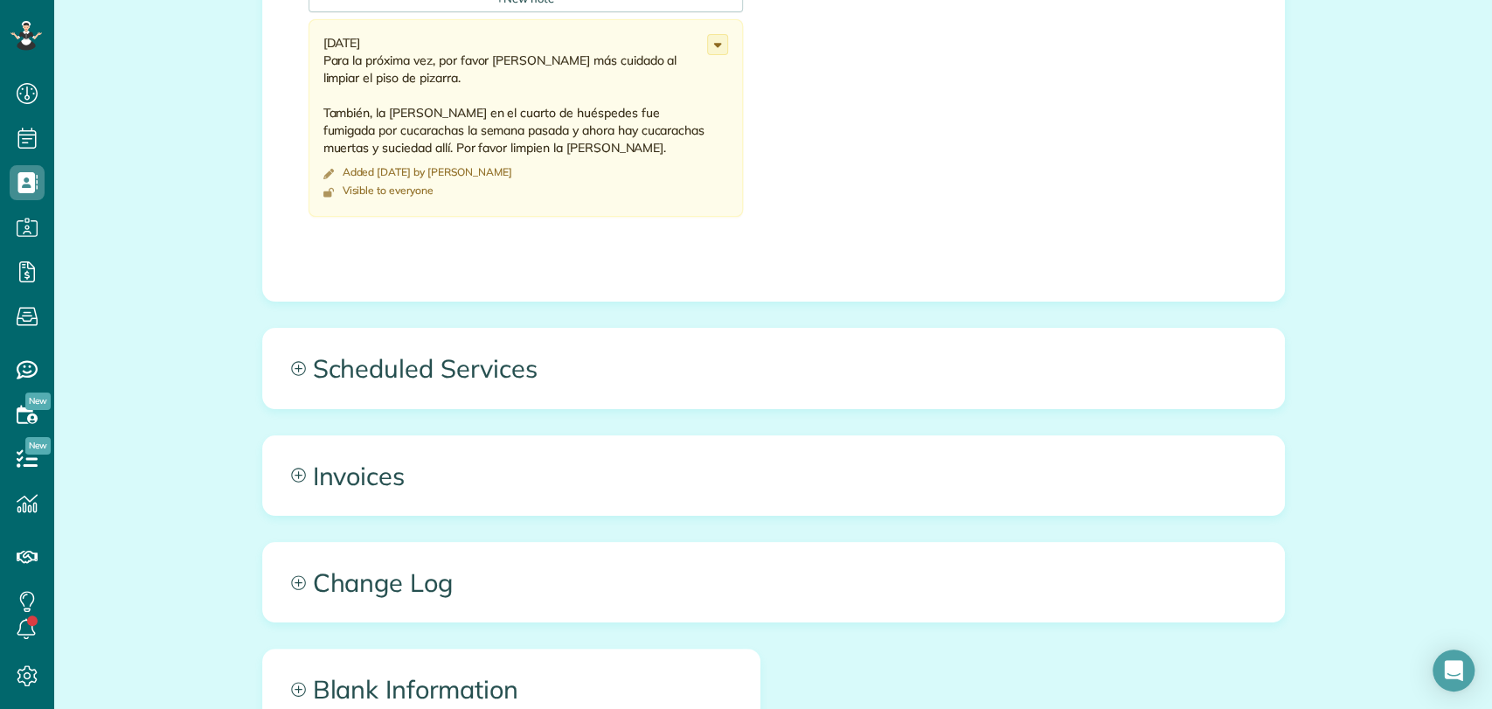
click at [434, 323] on div "All Contacts Actions Edit Add Appointment Recent Activity Send Email Show Past …" at bounding box center [773, 38] width 1049 height 1748
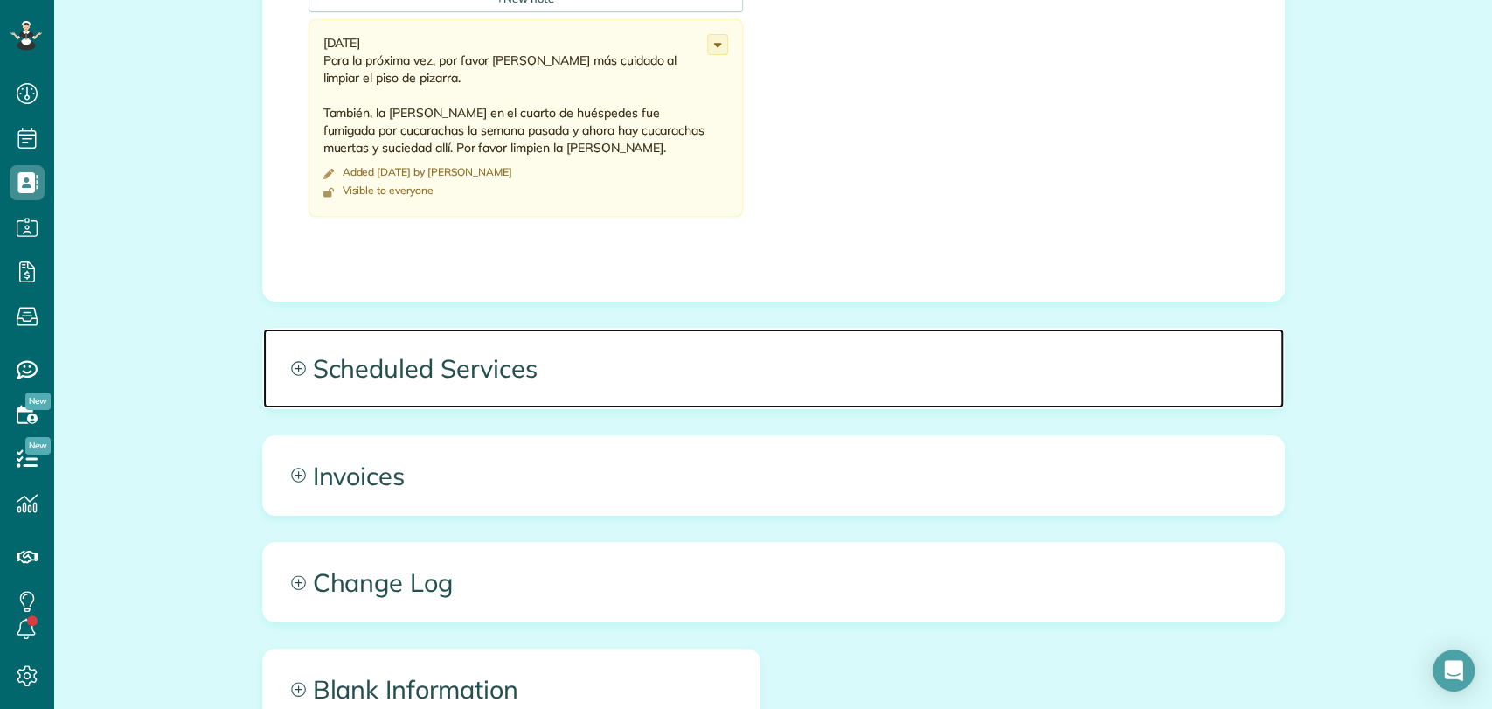
click at [442, 372] on span "Scheduled Services" at bounding box center [773, 368] width 1021 height 79
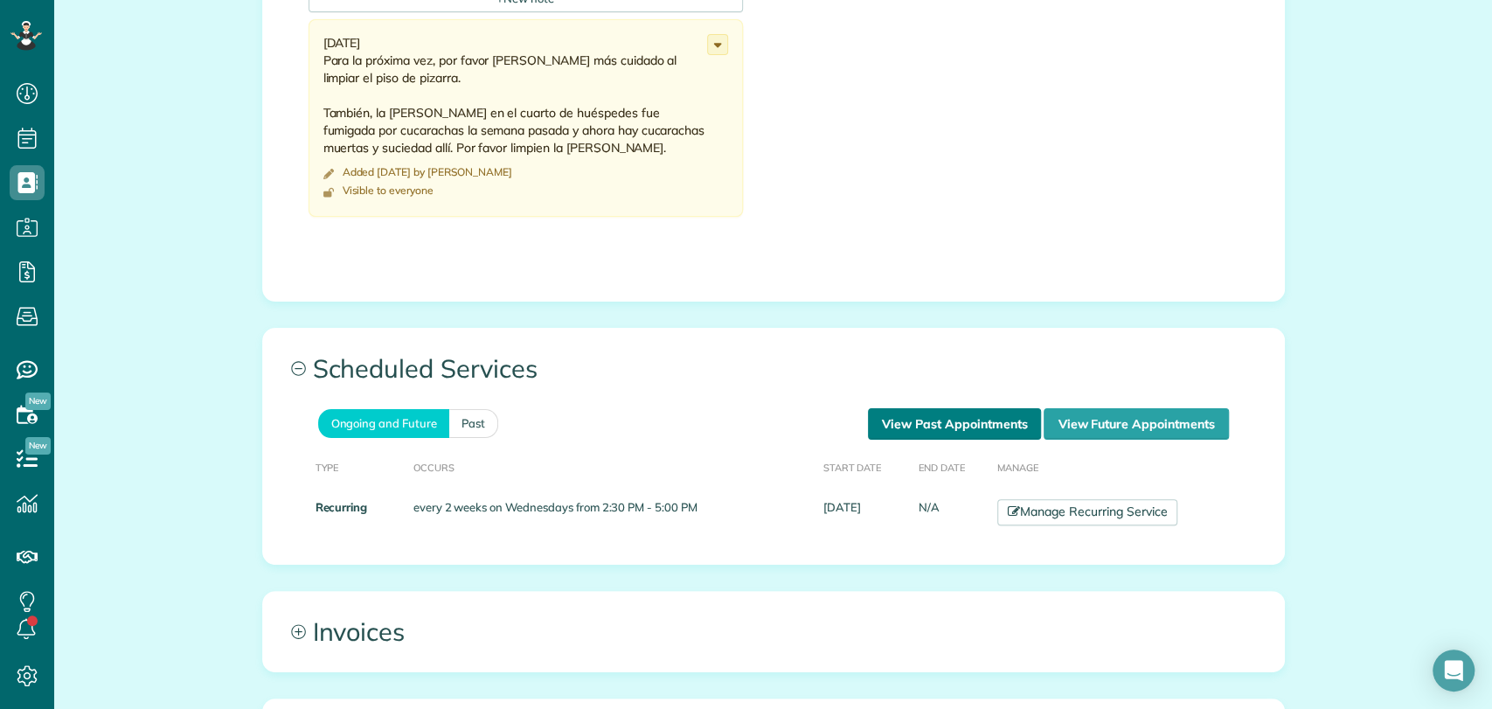
click at [966, 408] on link "View Past Appointments" at bounding box center [954, 423] width 173 height 31
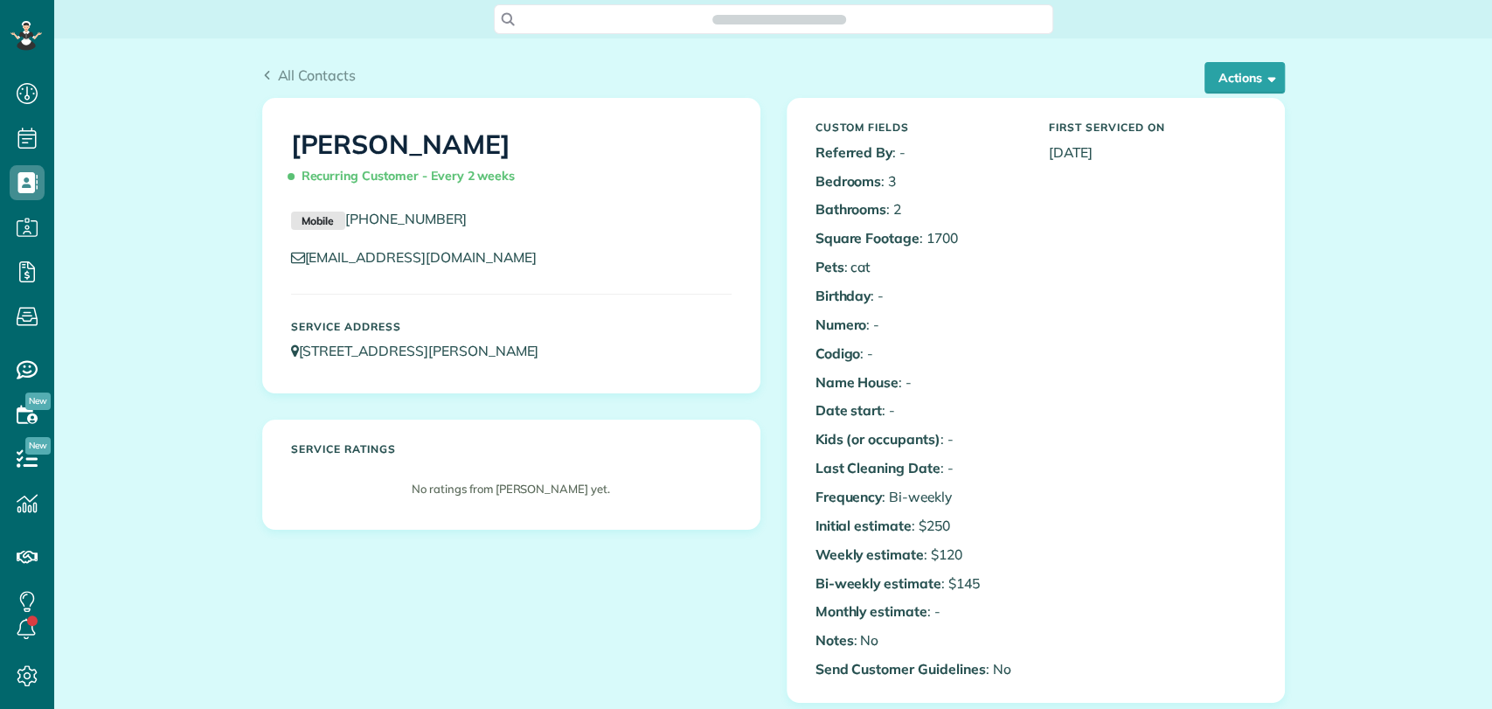
scroll to position [485, 0]
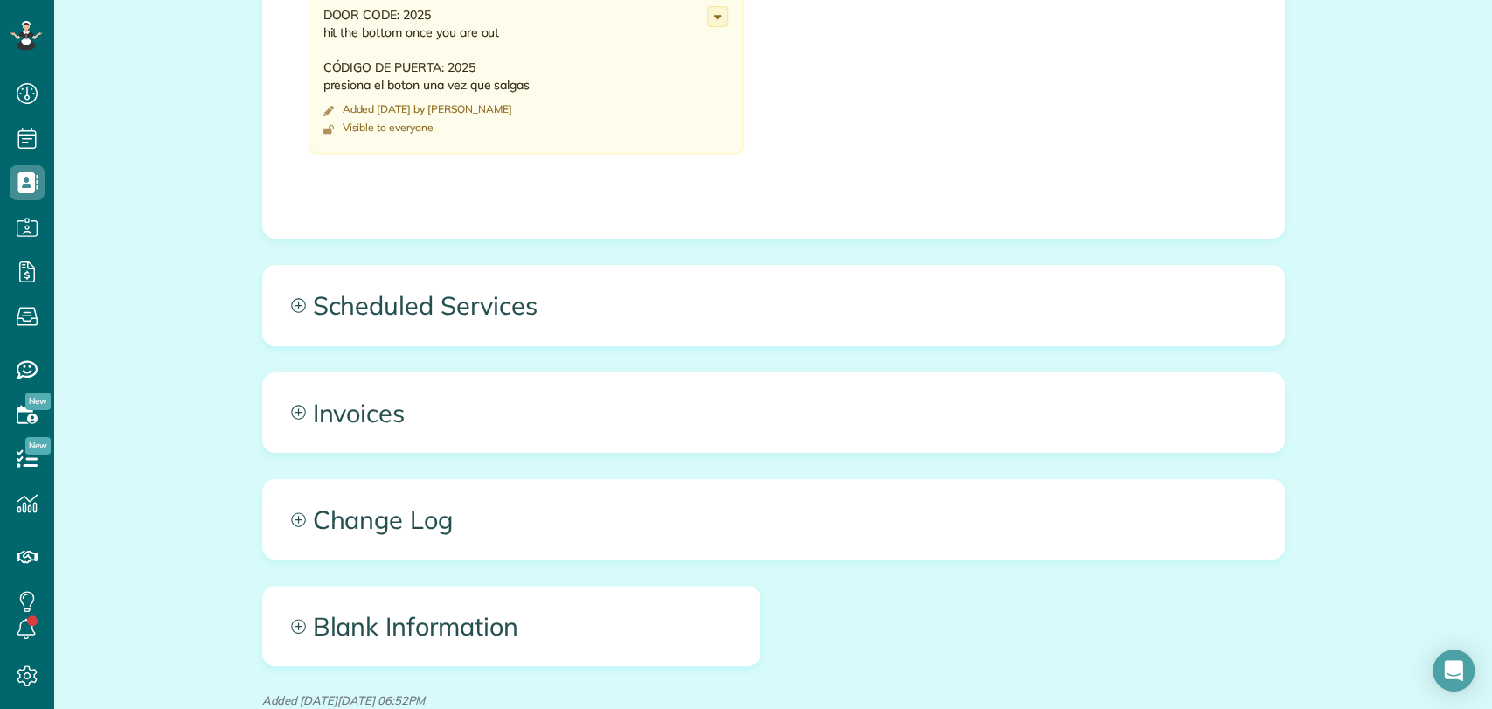
scroll to position [874, 0]
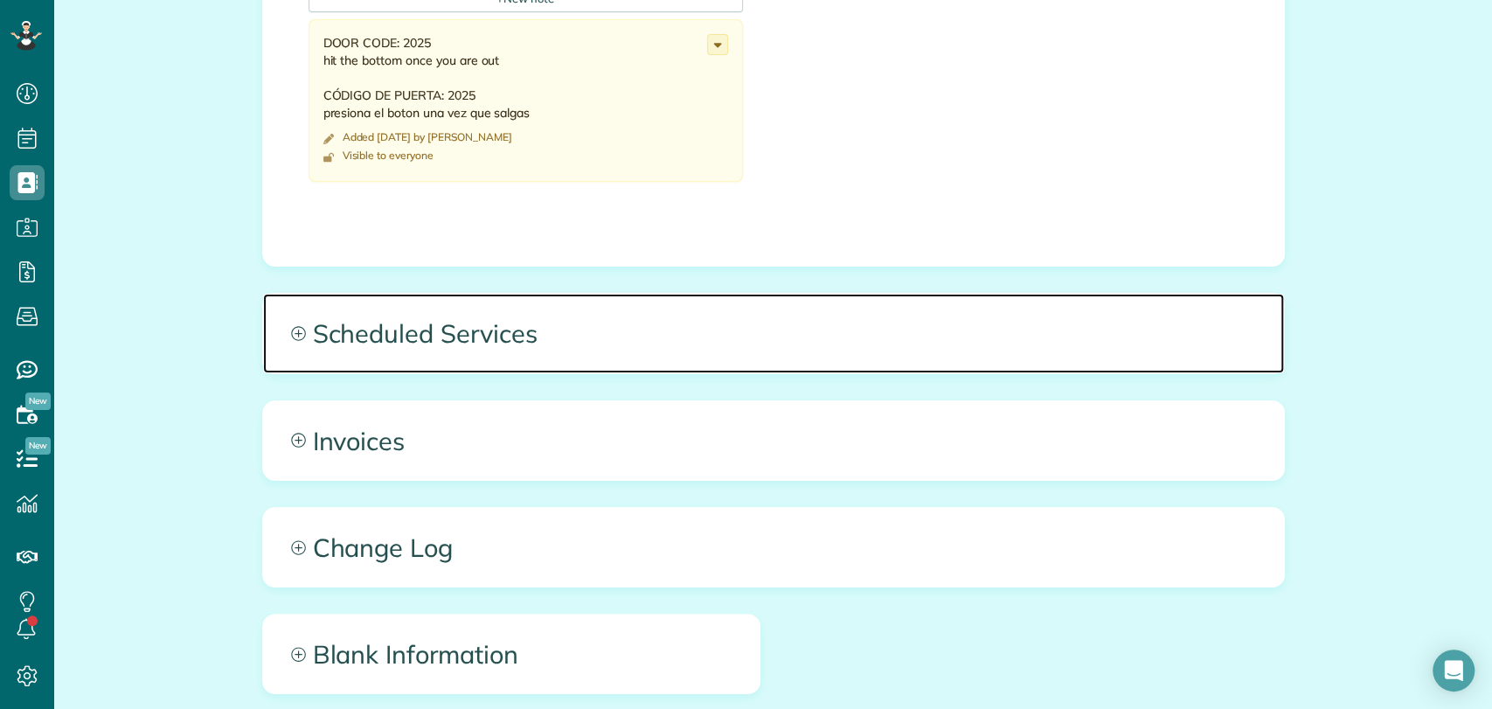
click at [399, 330] on span "Scheduled Services" at bounding box center [773, 333] width 1021 height 79
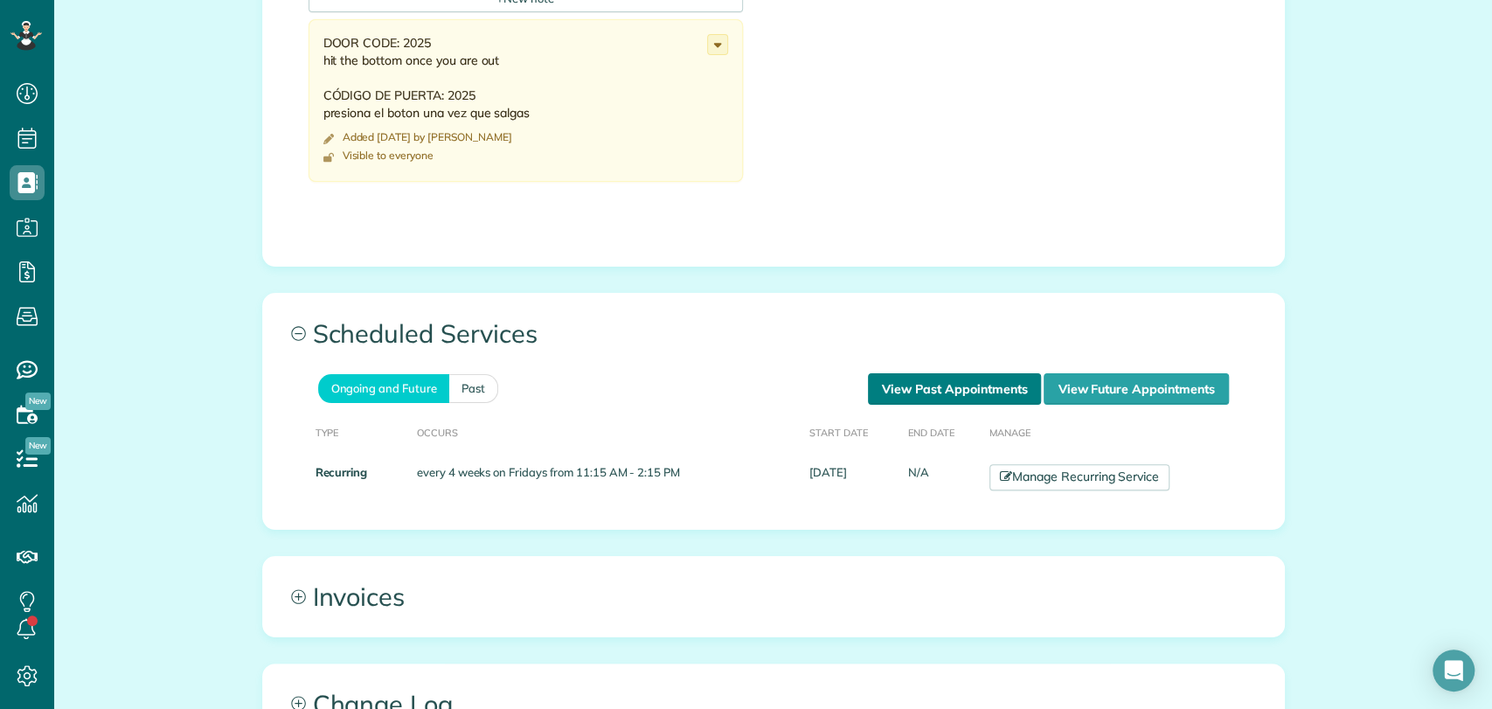
click at [922, 373] on link "View Past Appointments" at bounding box center [954, 388] width 173 height 31
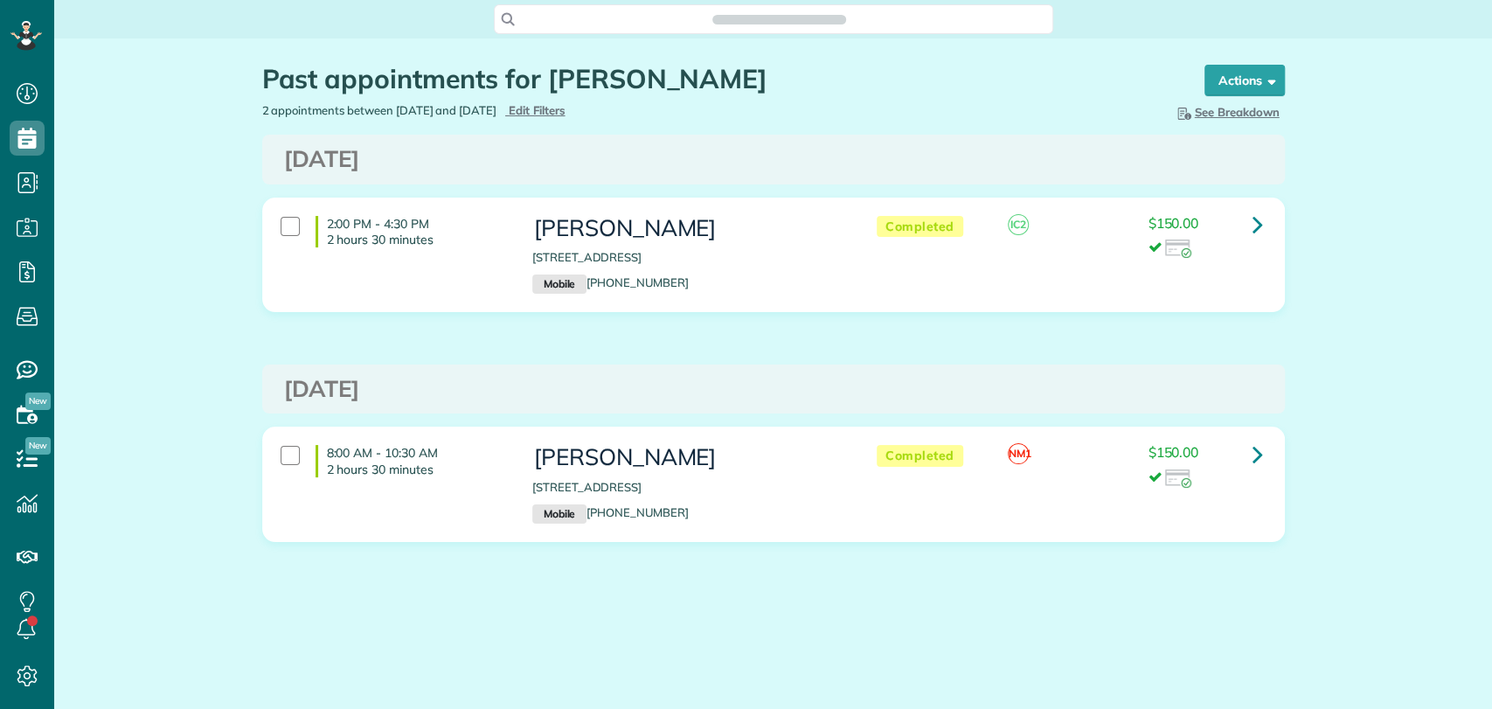
scroll to position [7, 7]
click at [361, 323] on div "2:00 PM - 4:30 PM 2 hours 30 minutes [PERSON_NAME] [STREET_ADDRESS] Mobile [PHO…" at bounding box center [773, 268] width 1049 height 141
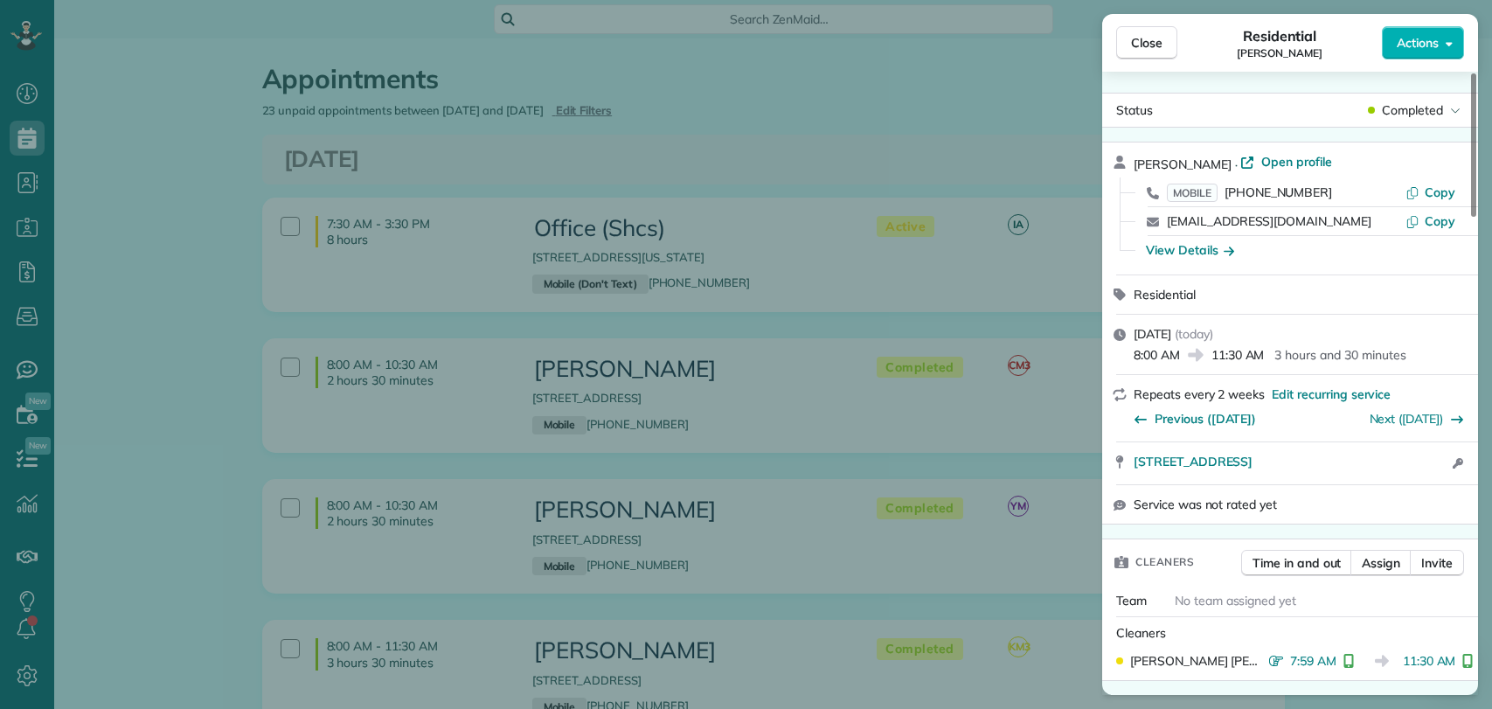
click at [1158, 45] on span "Close" at bounding box center [1146, 42] width 31 height 17
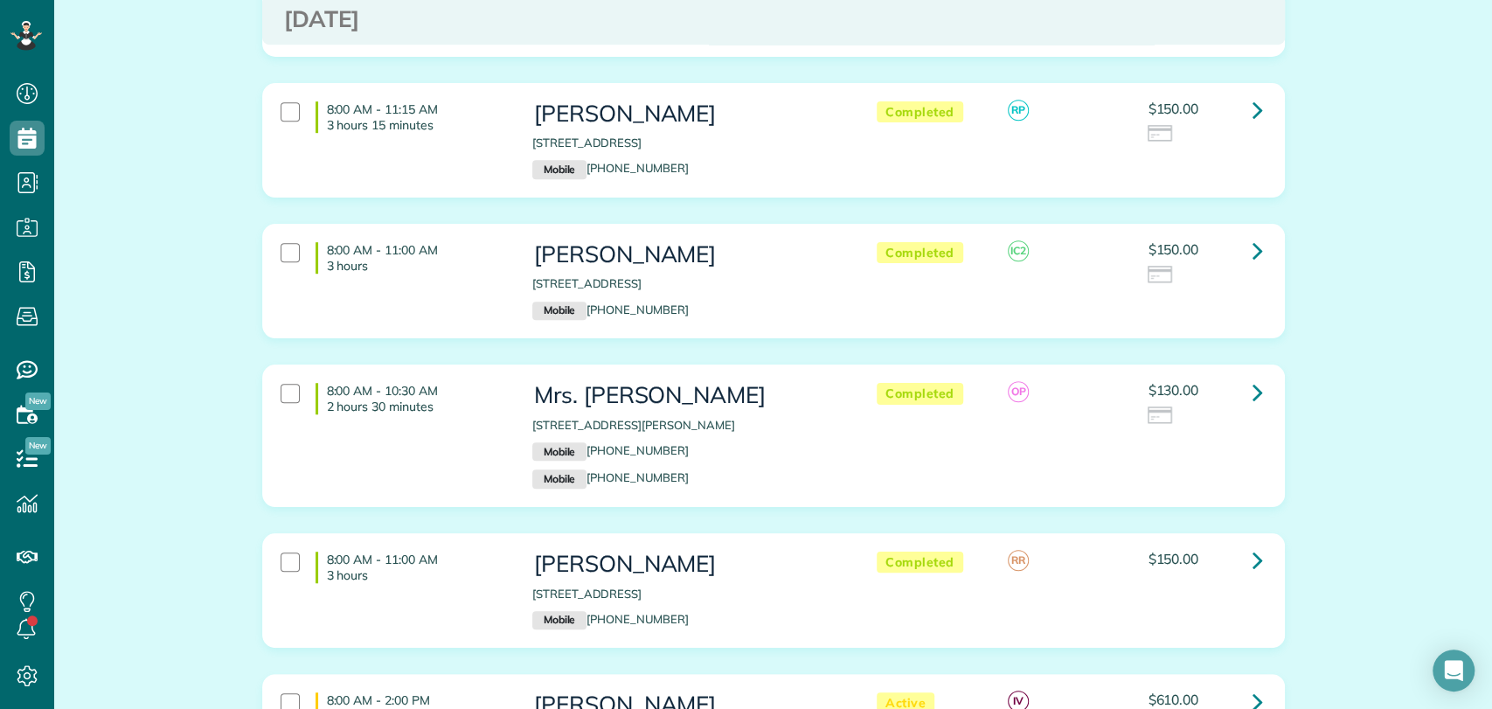
scroll to position [679, 0]
click at [1259, 258] on link at bounding box center [1258, 250] width 35 height 35
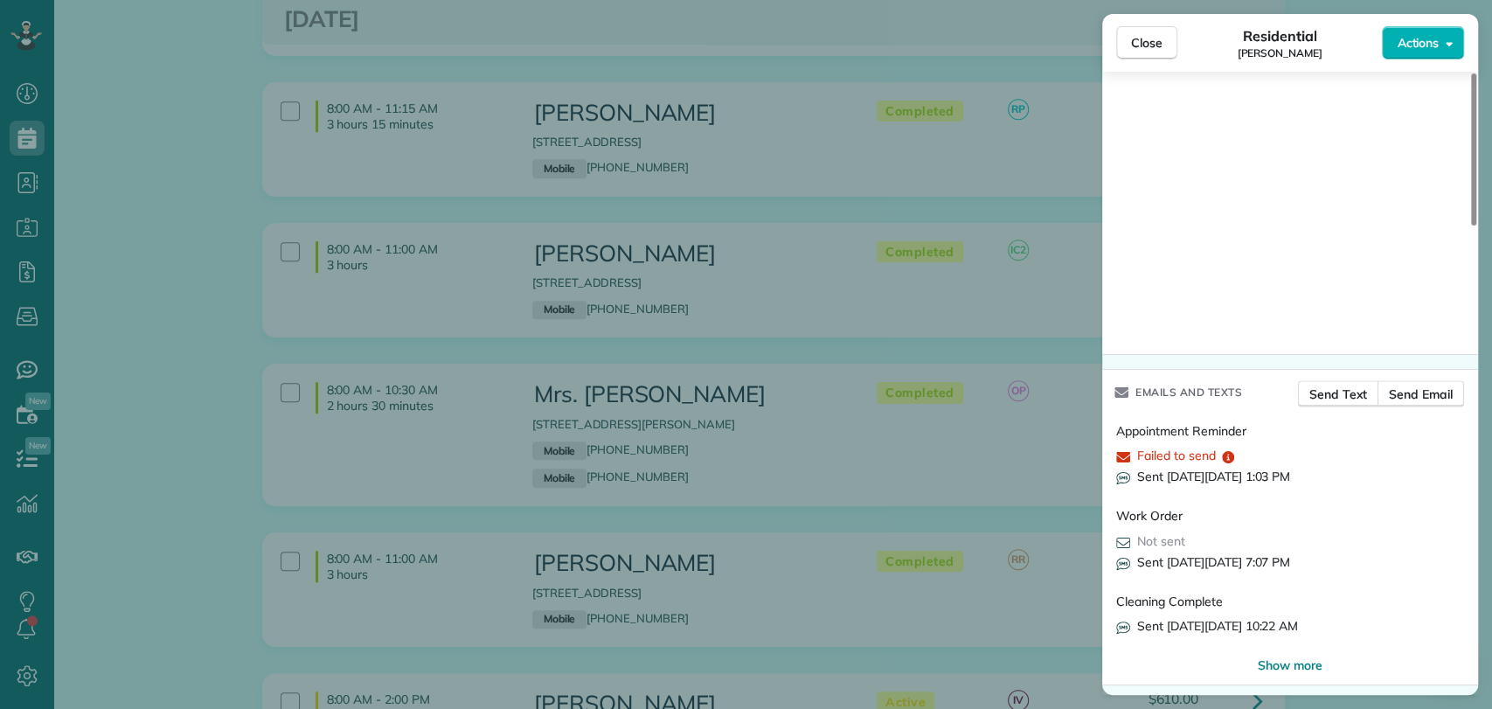
scroll to position [1713, 0]
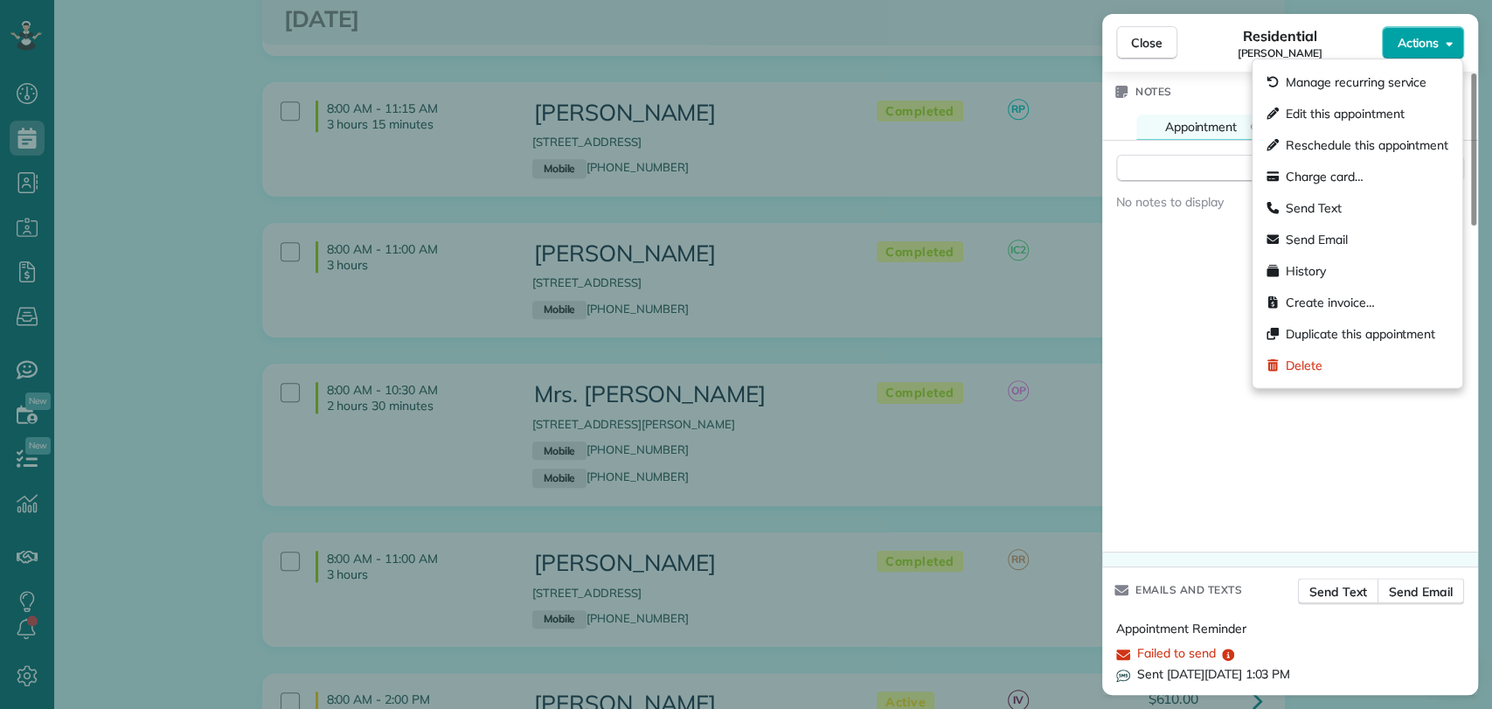
click at [1402, 44] on span "Actions" at bounding box center [1418, 42] width 42 height 17
click at [1348, 184] on span "Charge card…" at bounding box center [1325, 176] width 78 height 17
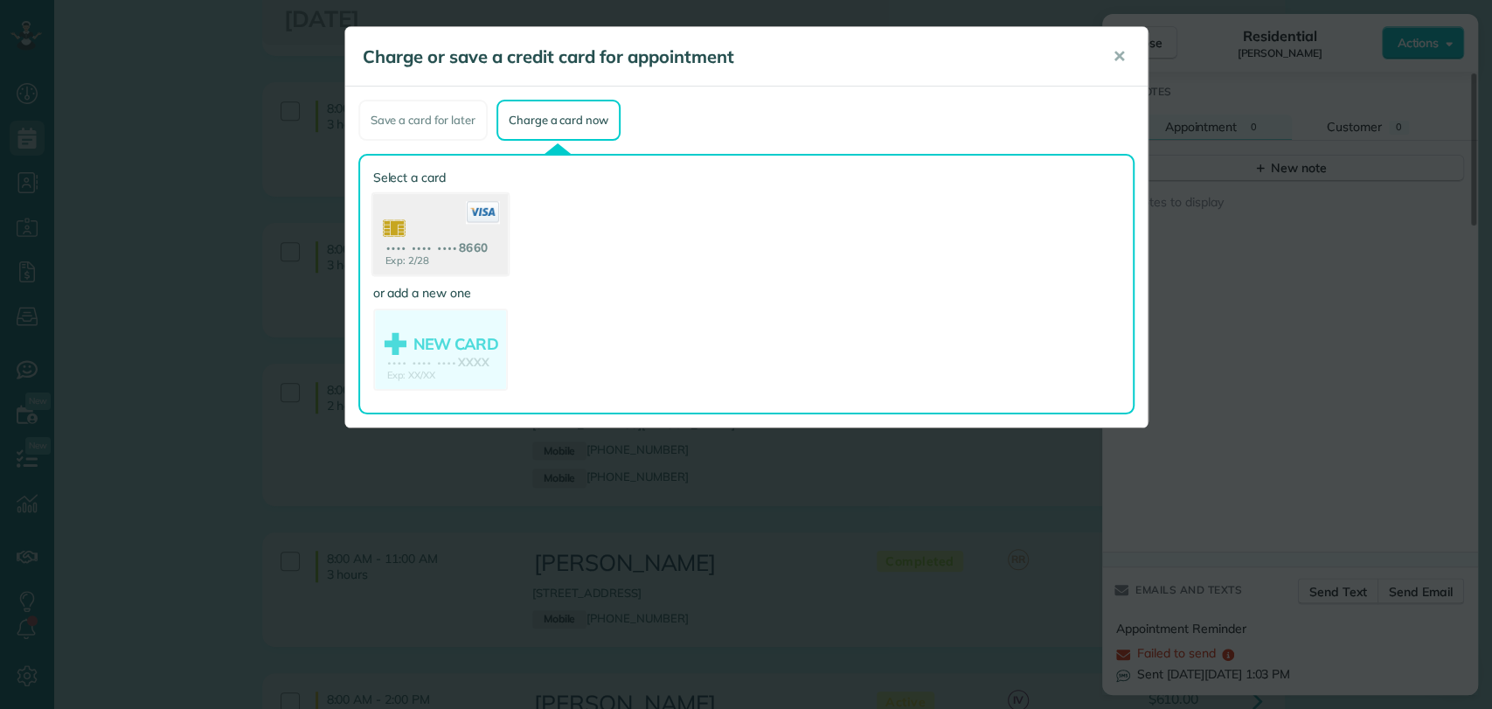
click at [456, 233] on use at bounding box center [439, 236] width 135 height 85
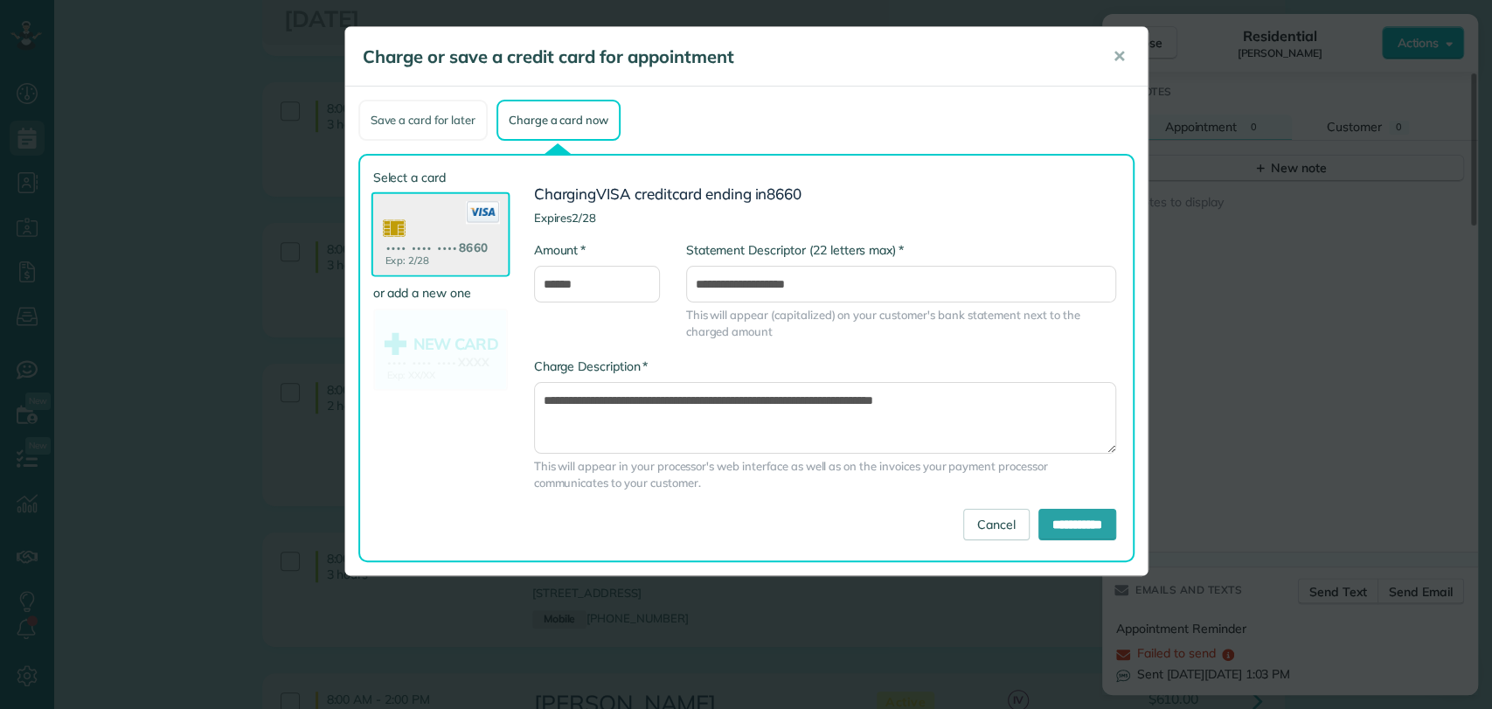
click at [431, 115] on div "Save a card for later" at bounding box center [422, 120] width 129 height 41
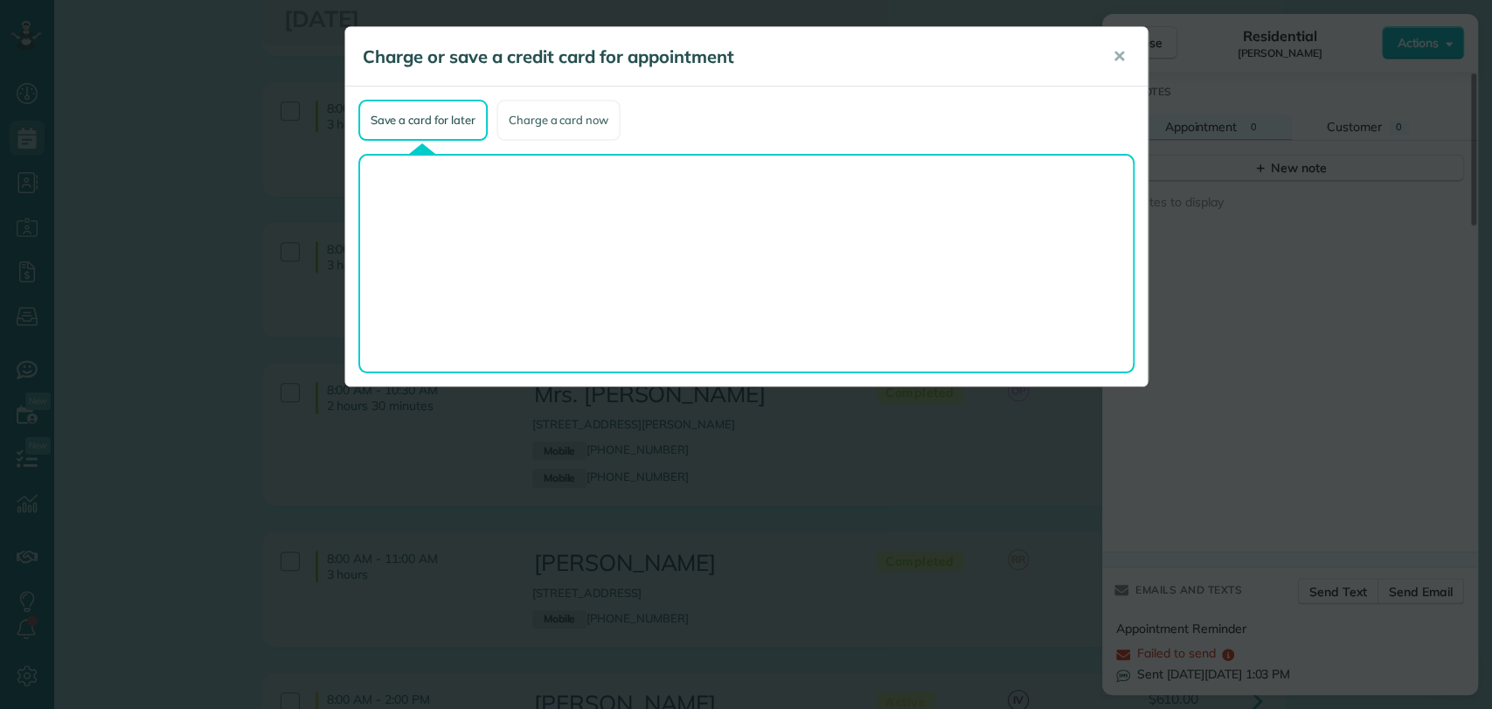
click at [548, 114] on div "Charge a card now" at bounding box center [559, 120] width 124 height 41
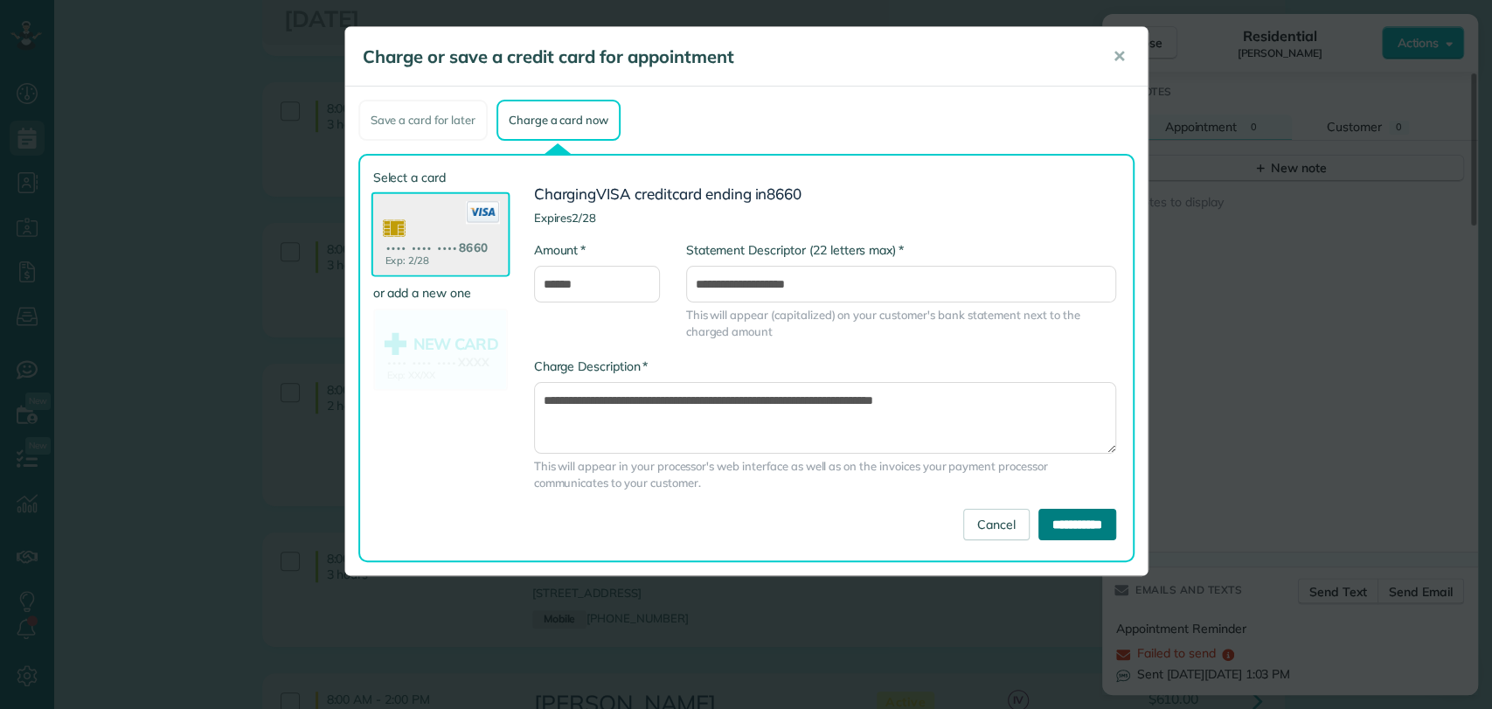
click at [1046, 527] on input "**********" at bounding box center [1078, 524] width 78 height 31
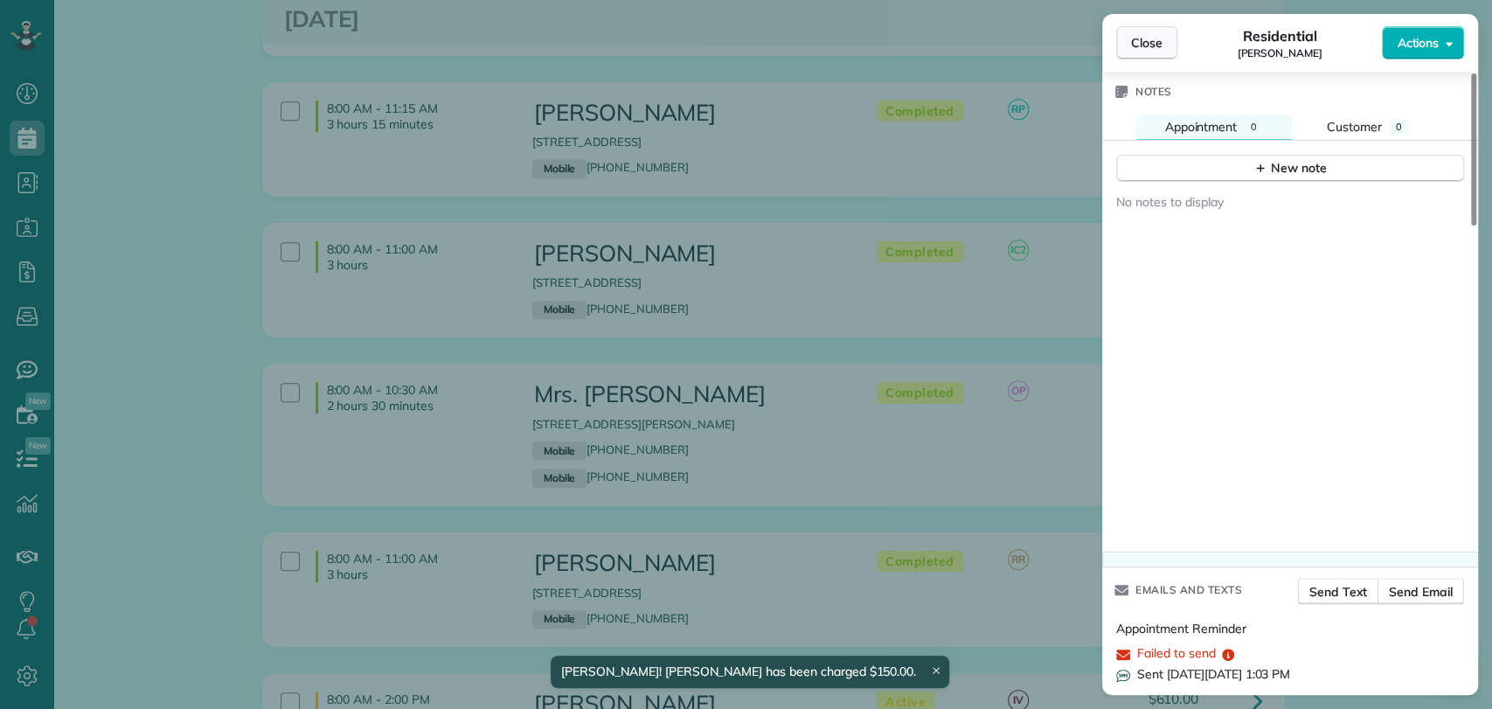
click at [1133, 57] on button "Close" at bounding box center [1146, 42] width 61 height 33
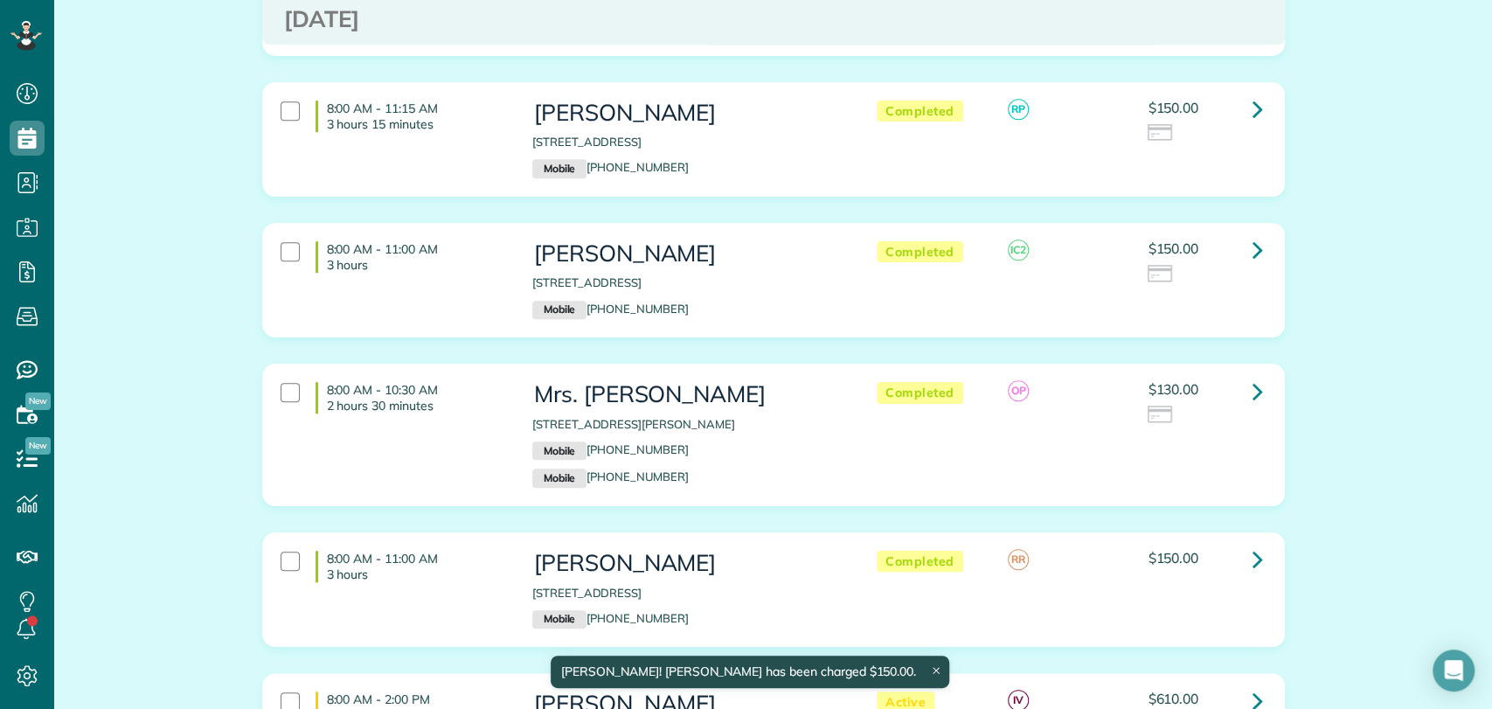
scroll to position [776, 0]
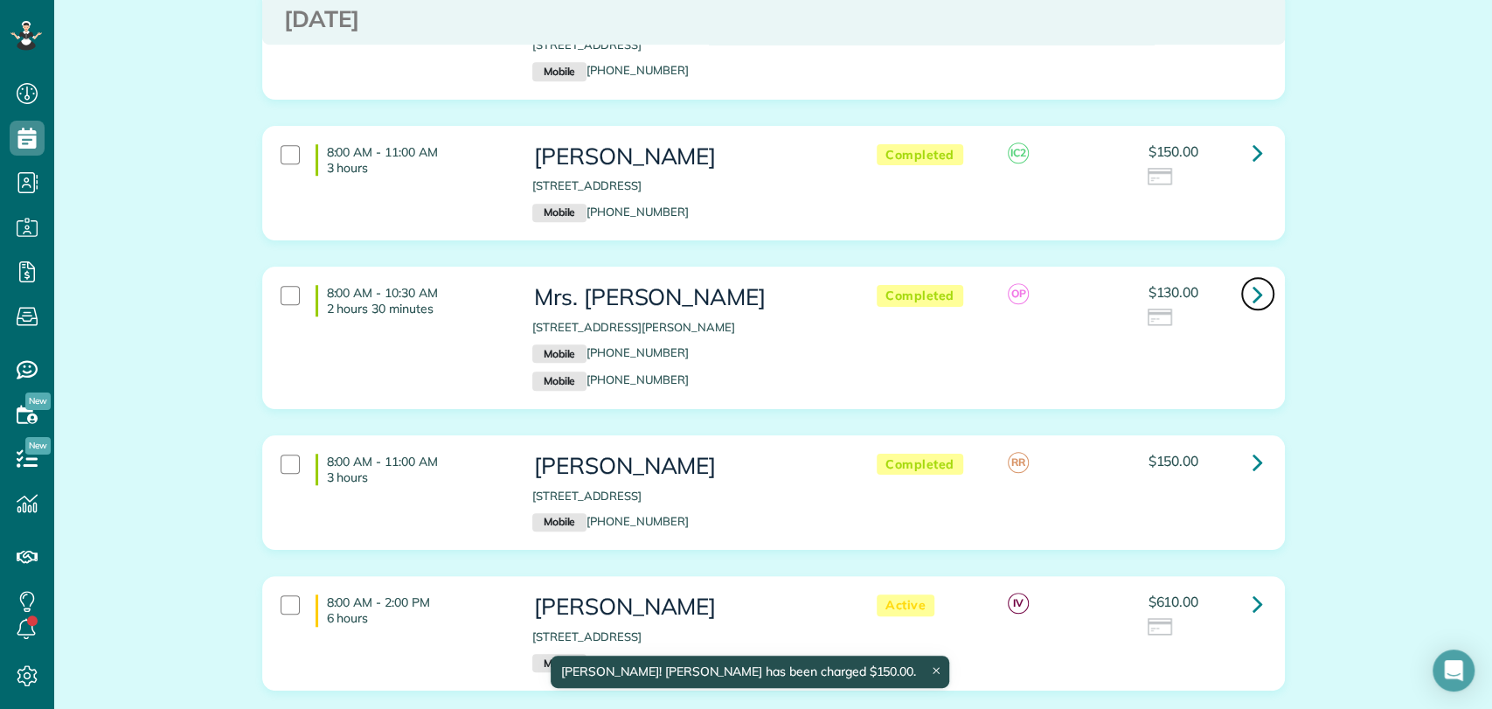
click at [1253, 301] on icon at bounding box center [1258, 294] width 10 height 31
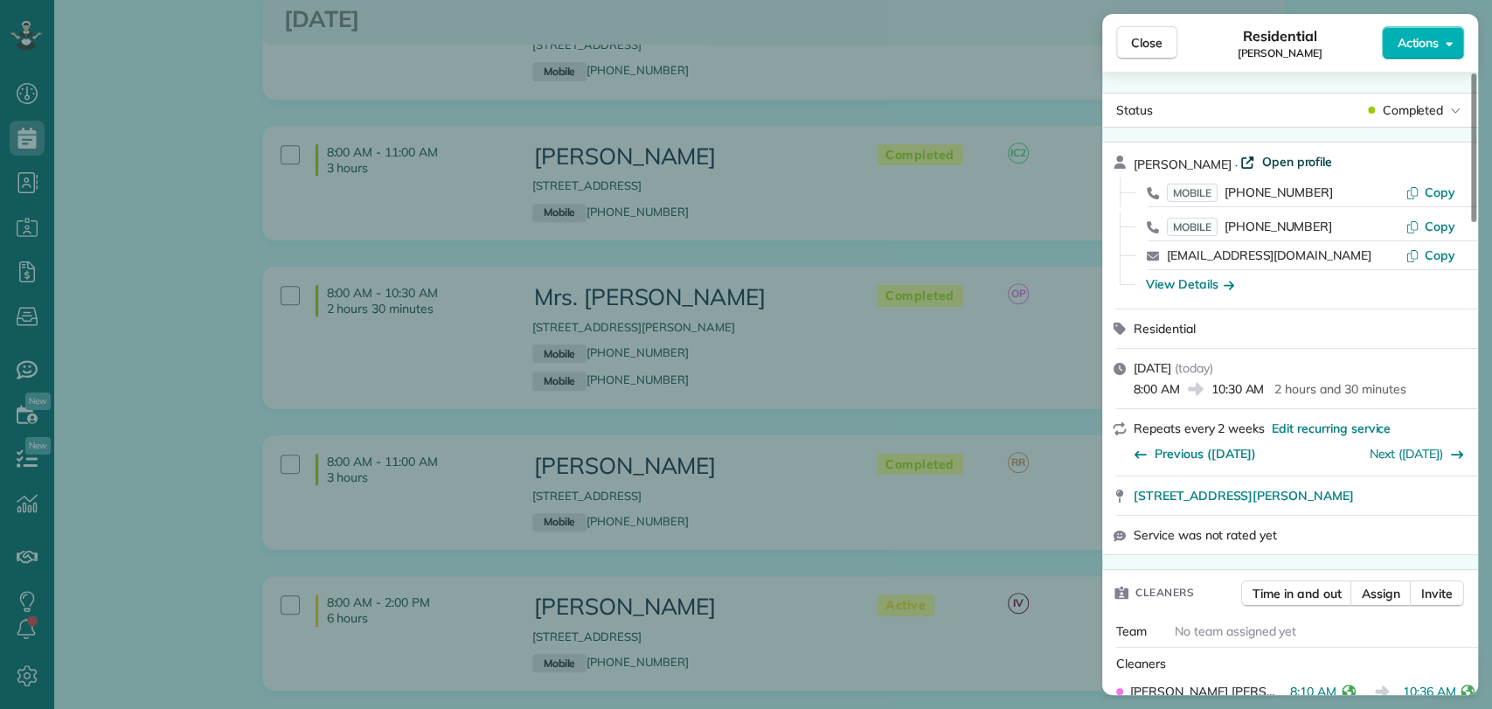
click at [1270, 166] on span "Open profile" at bounding box center [1297, 161] width 71 height 17
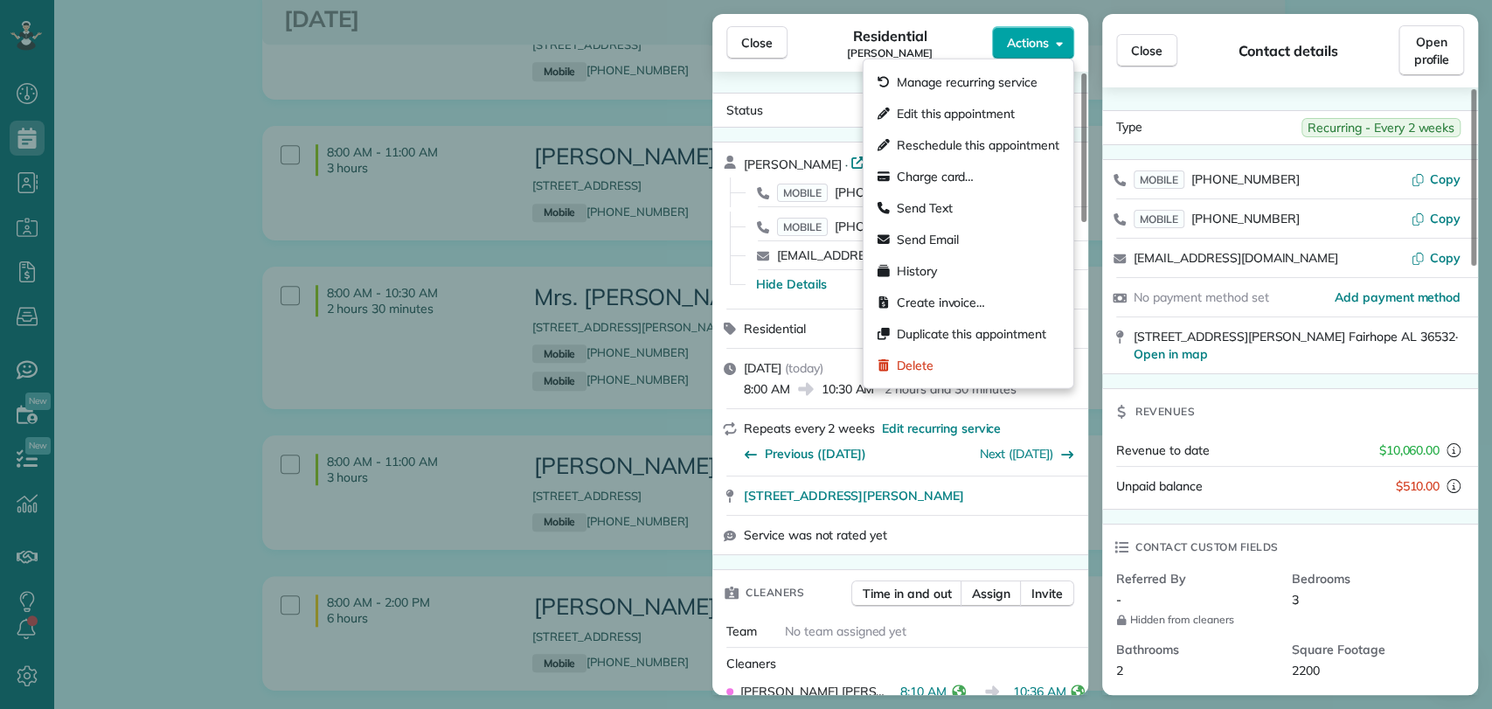
click at [1029, 40] on span "Actions" at bounding box center [1028, 42] width 42 height 17
click at [958, 177] on span "Charge card…" at bounding box center [936, 176] width 78 height 17
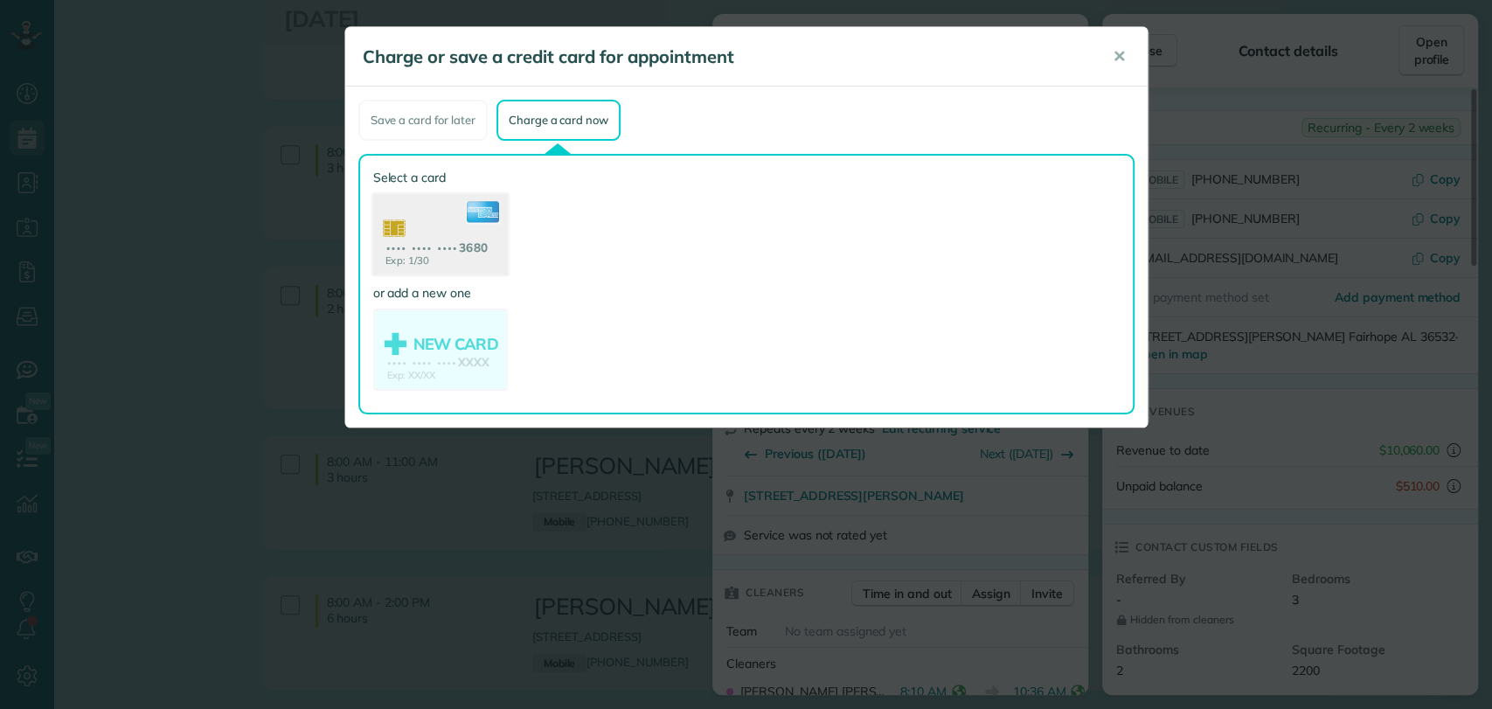
click at [476, 233] on use at bounding box center [439, 236] width 135 height 85
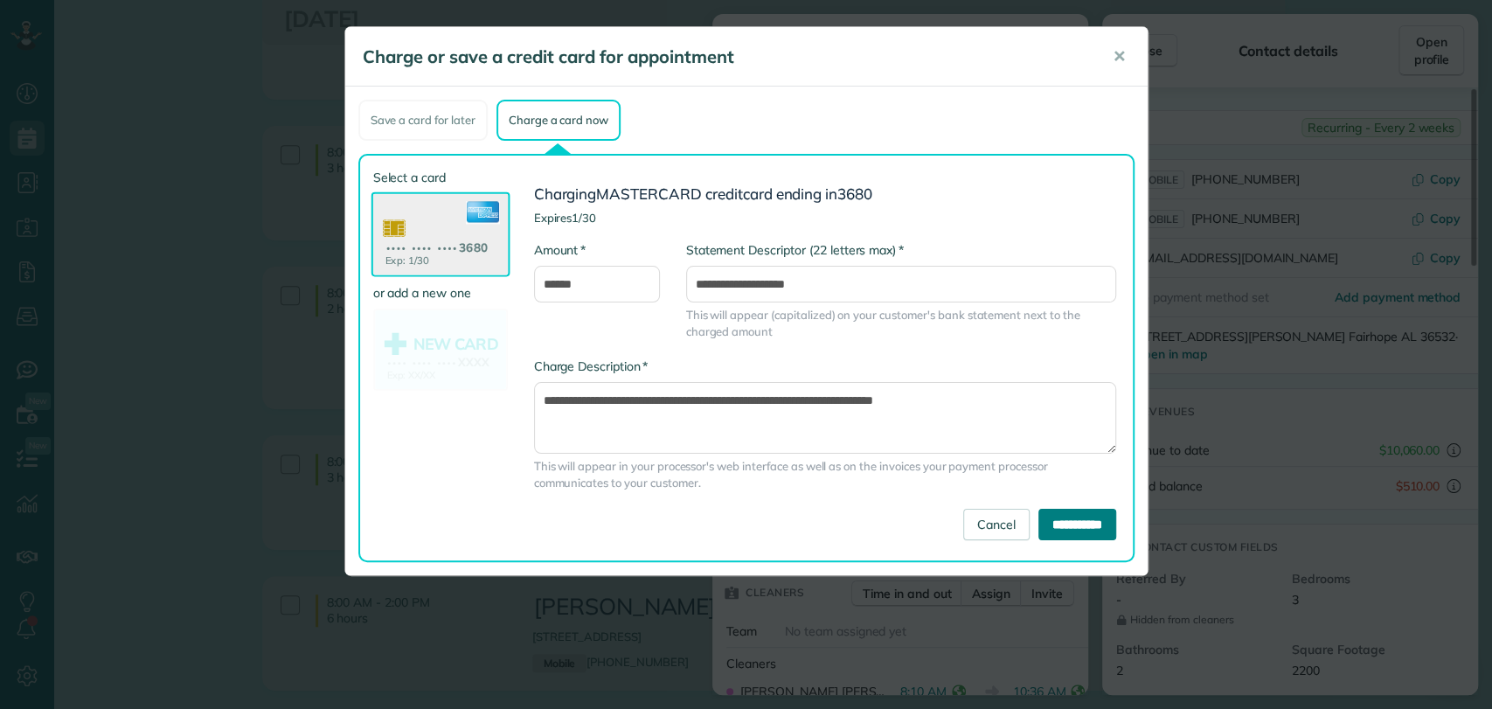
click at [1043, 527] on input "**********" at bounding box center [1078, 524] width 78 height 31
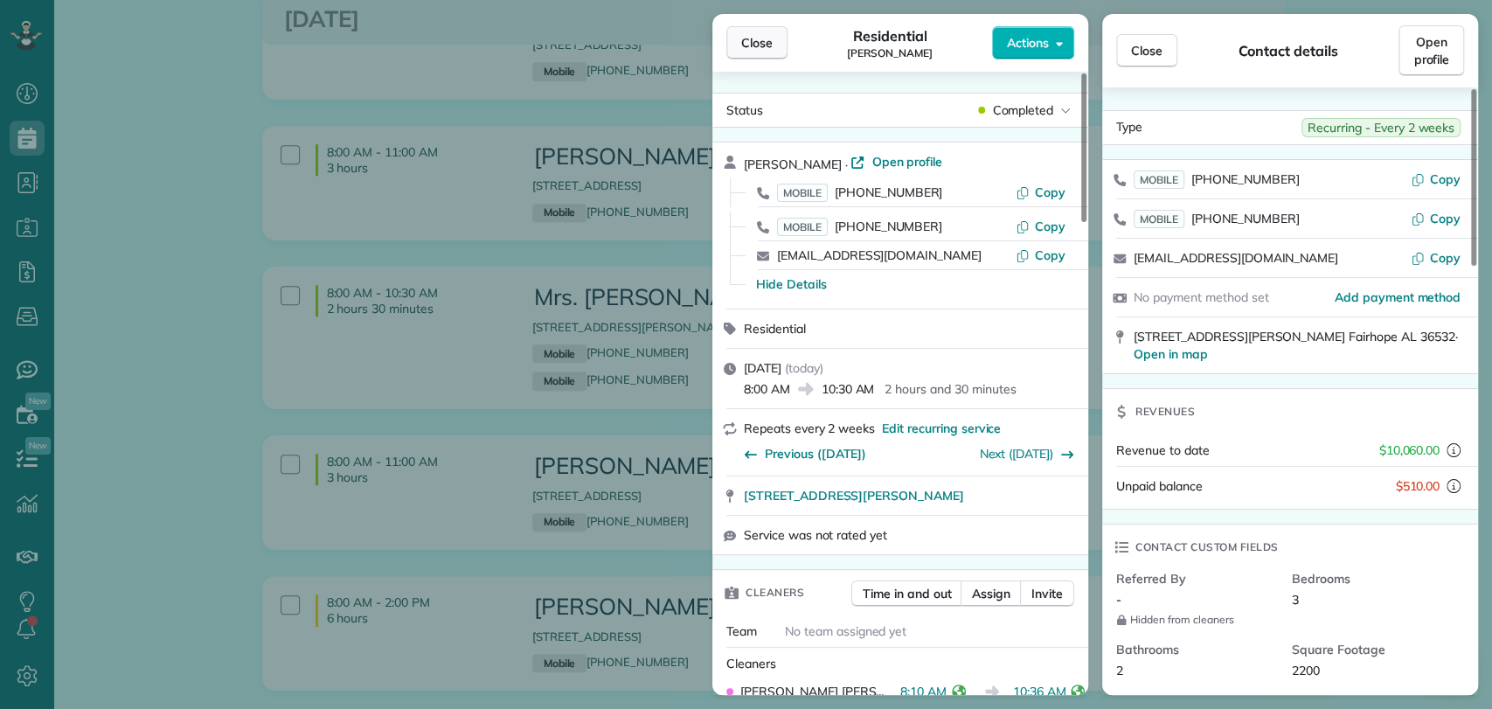
click at [762, 38] on span "Close" at bounding box center [756, 42] width 31 height 17
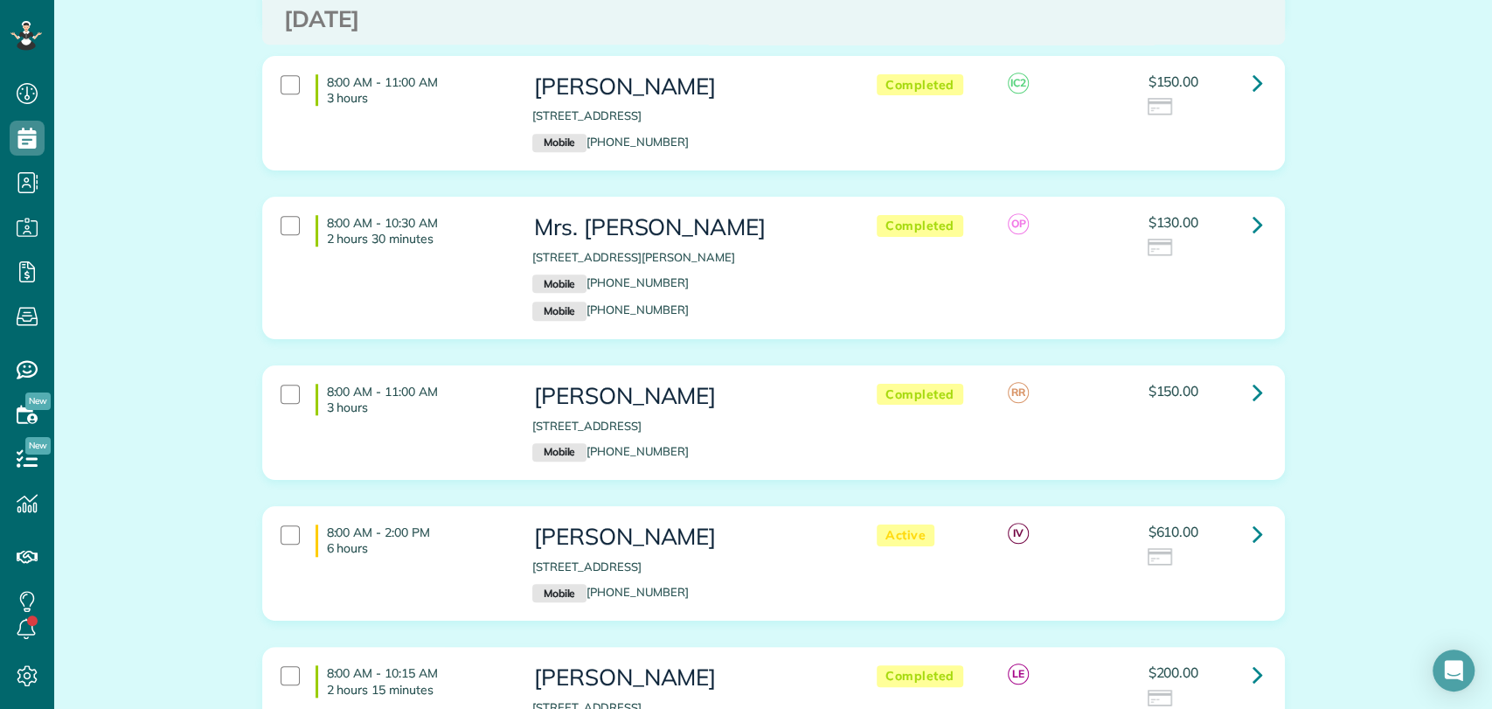
scroll to position [874, 0]
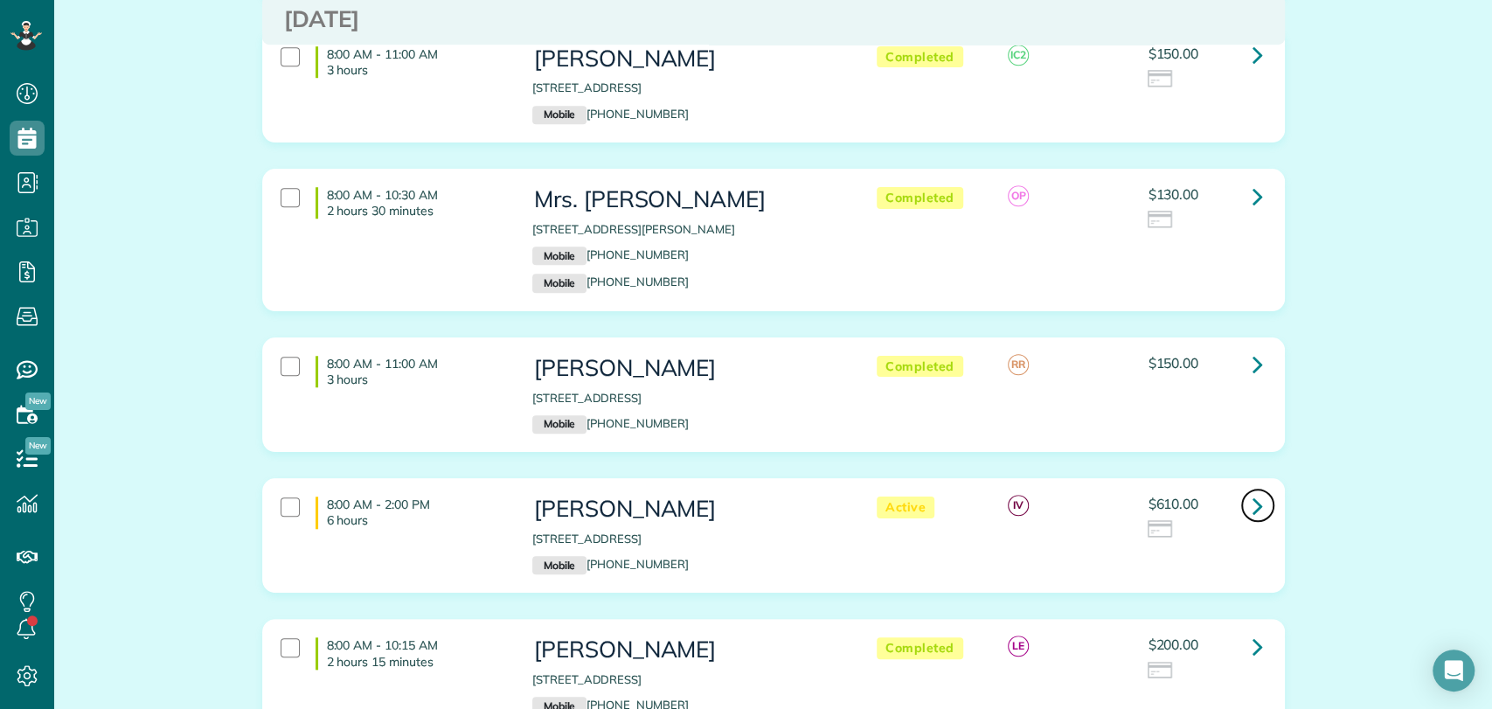
click at [1255, 504] on link at bounding box center [1258, 505] width 35 height 35
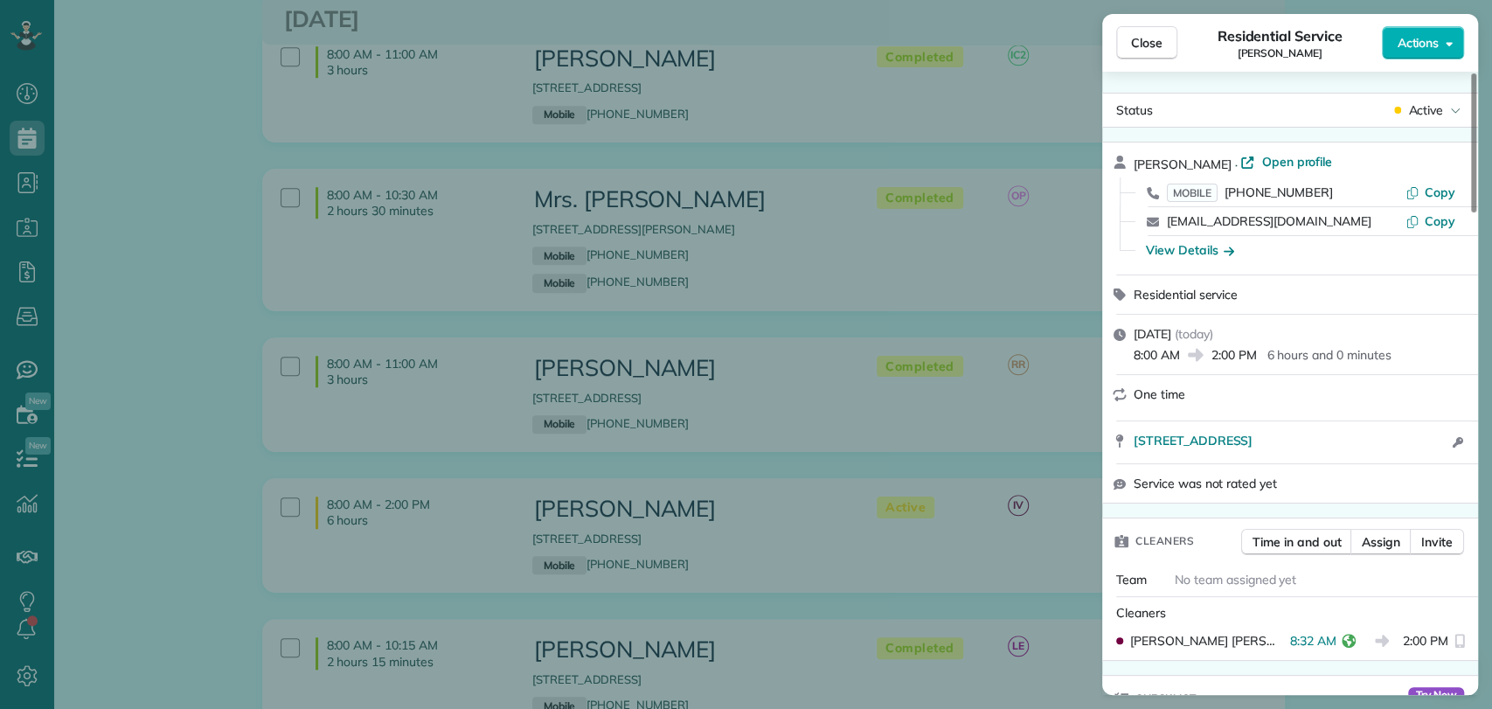
drag, startPoint x: 1155, startPoint y: 38, endPoint x: 1150, endPoint y: 192, distance: 154.0
click at [1155, 38] on span "Close" at bounding box center [1146, 42] width 31 height 17
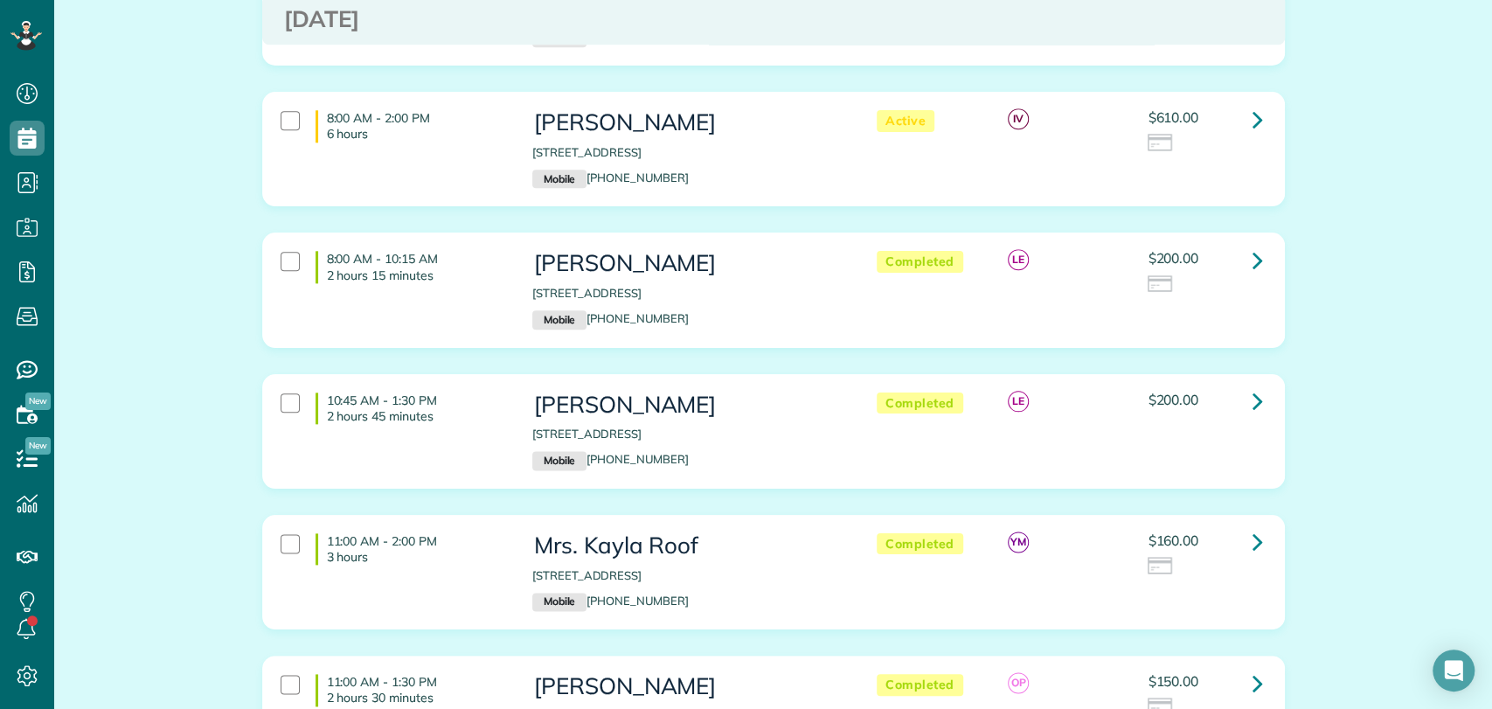
scroll to position [1262, 0]
click at [1241, 108] on link at bounding box center [1258, 117] width 35 height 35
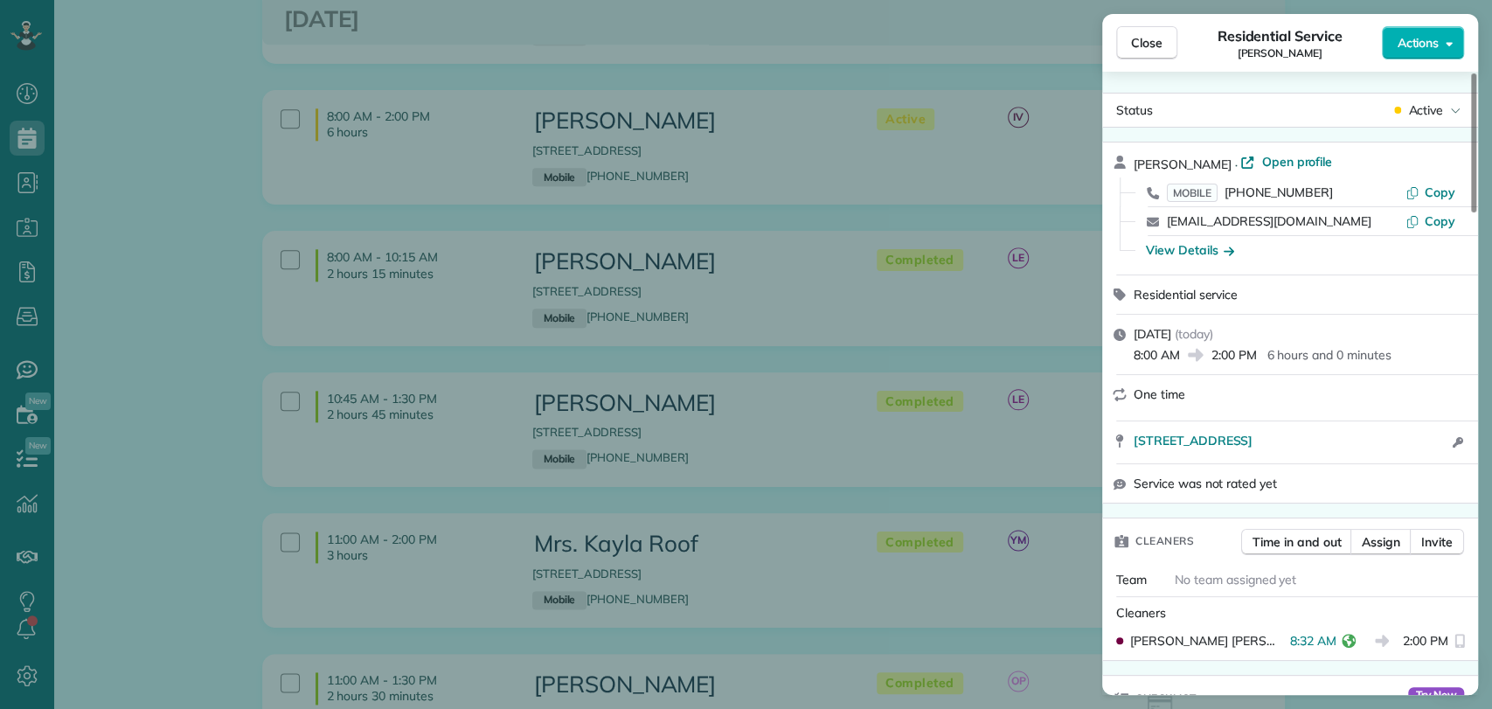
click at [1199, 234] on div "abbymdean@comcast.net Copy" at bounding box center [1301, 221] width 334 height 28
click at [1198, 245] on div "View Details" at bounding box center [1190, 249] width 88 height 17
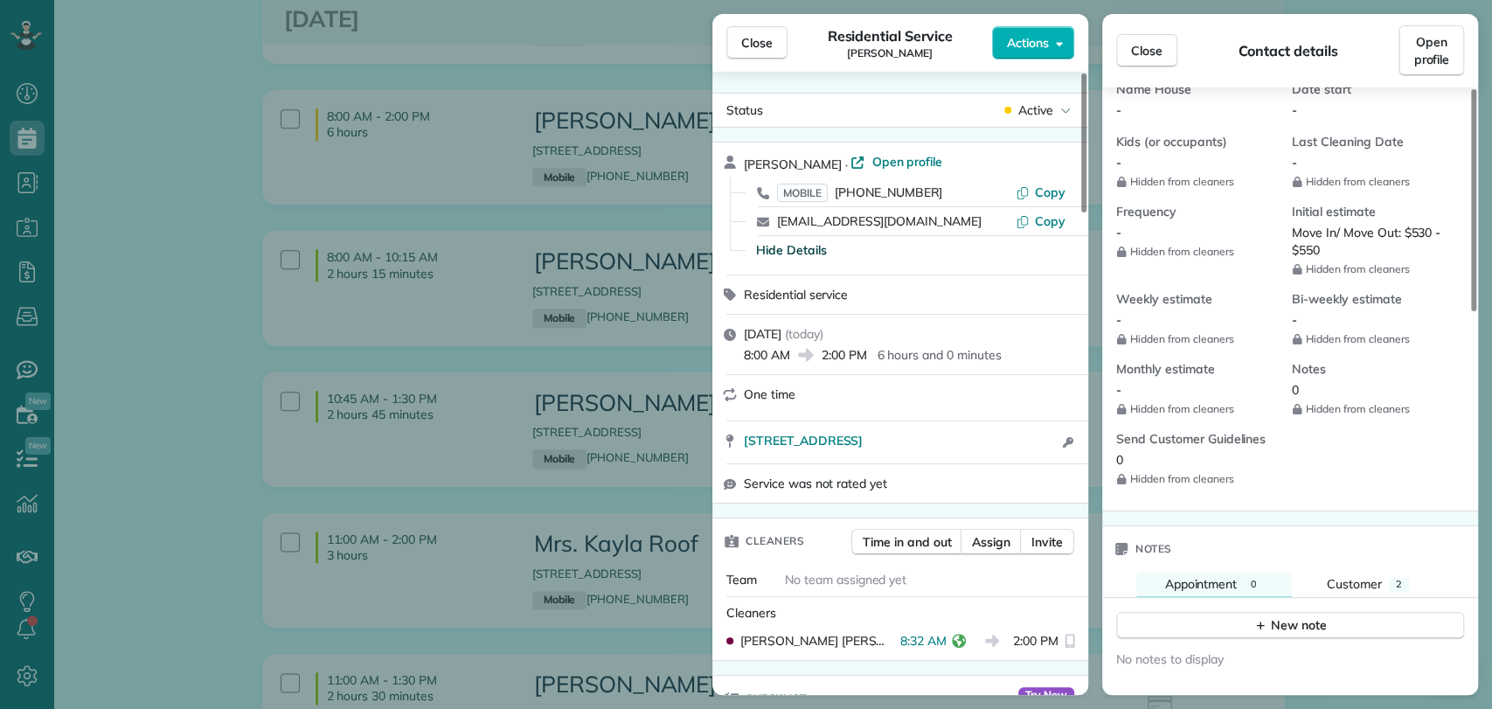
scroll to position [681, 0]
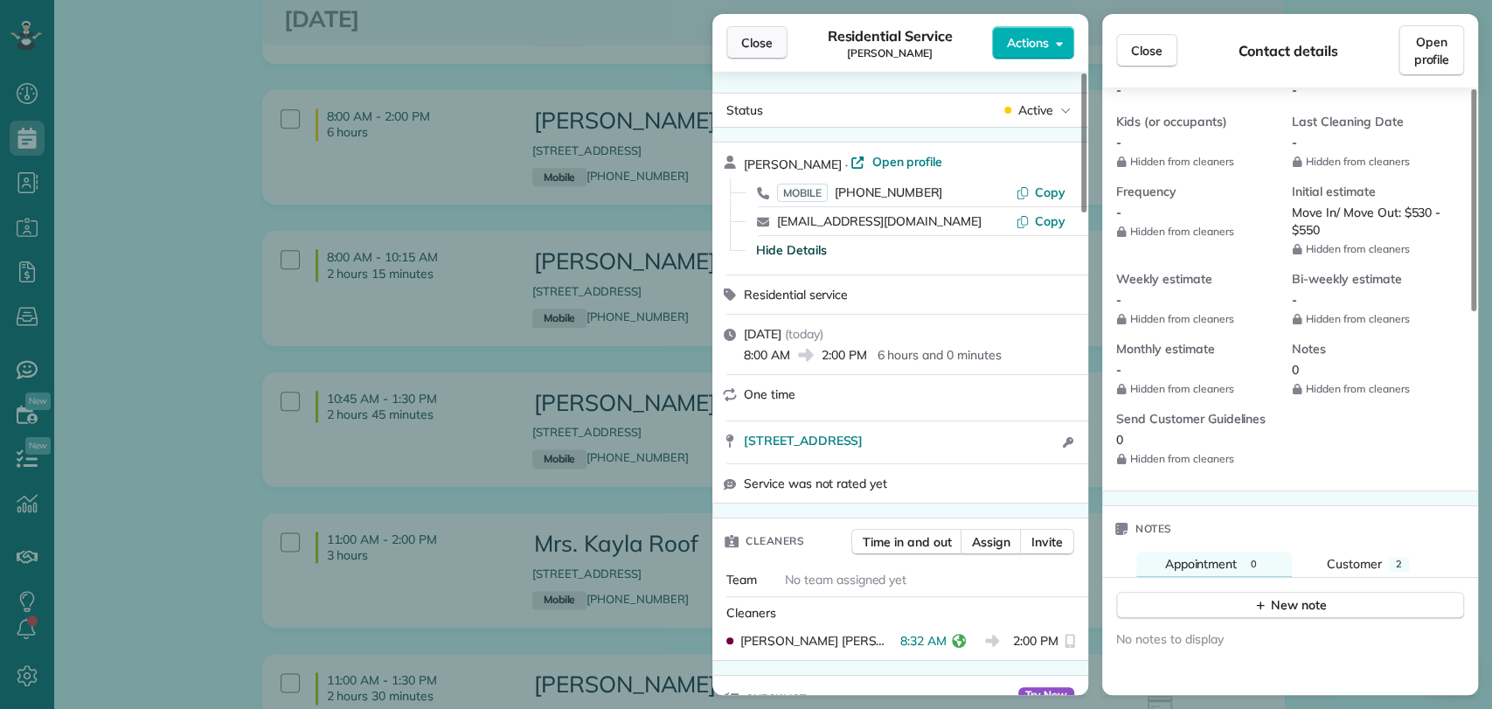
click at [743, 42] on span "Close" at bounding box center [756, 42] width 31 height 17
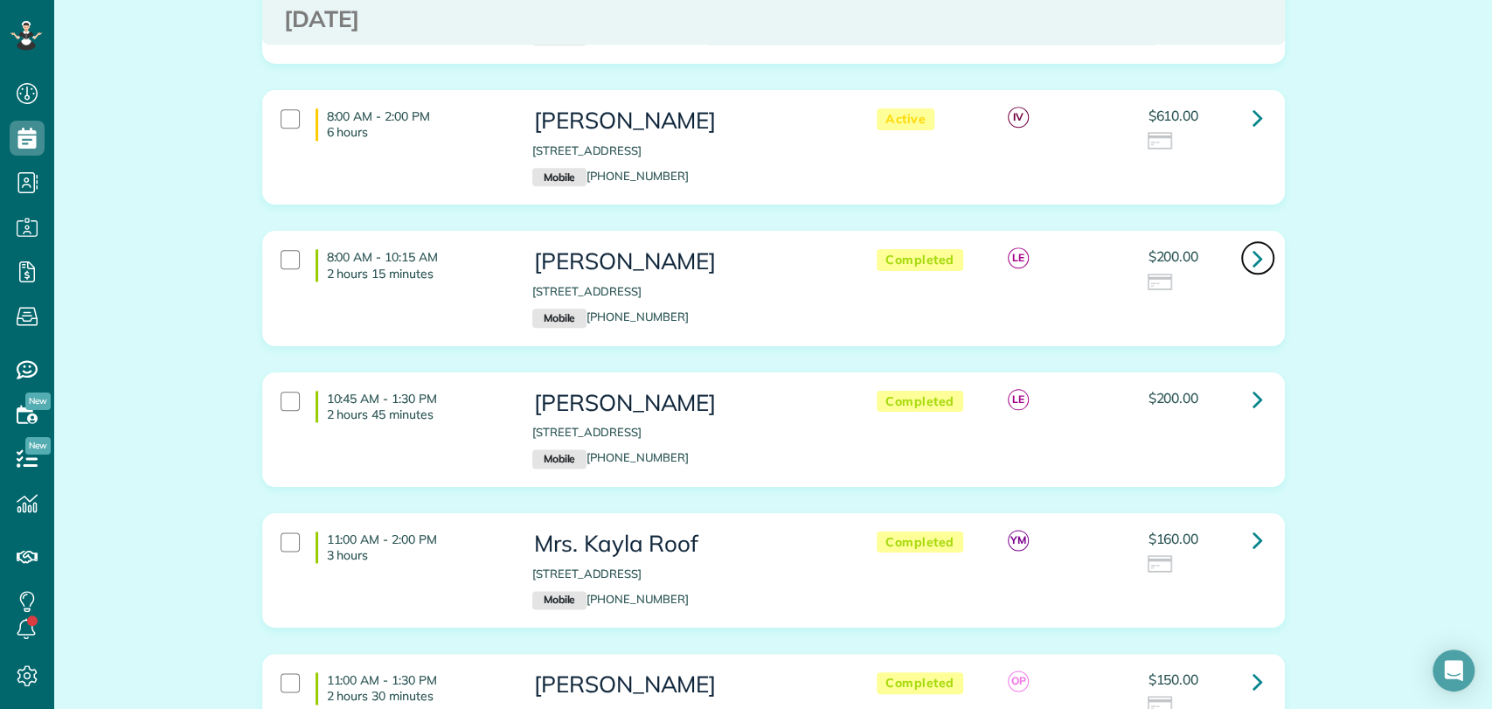
click at [1253, 260] on icon at bounding box center [1258, 258] width 10 height 31
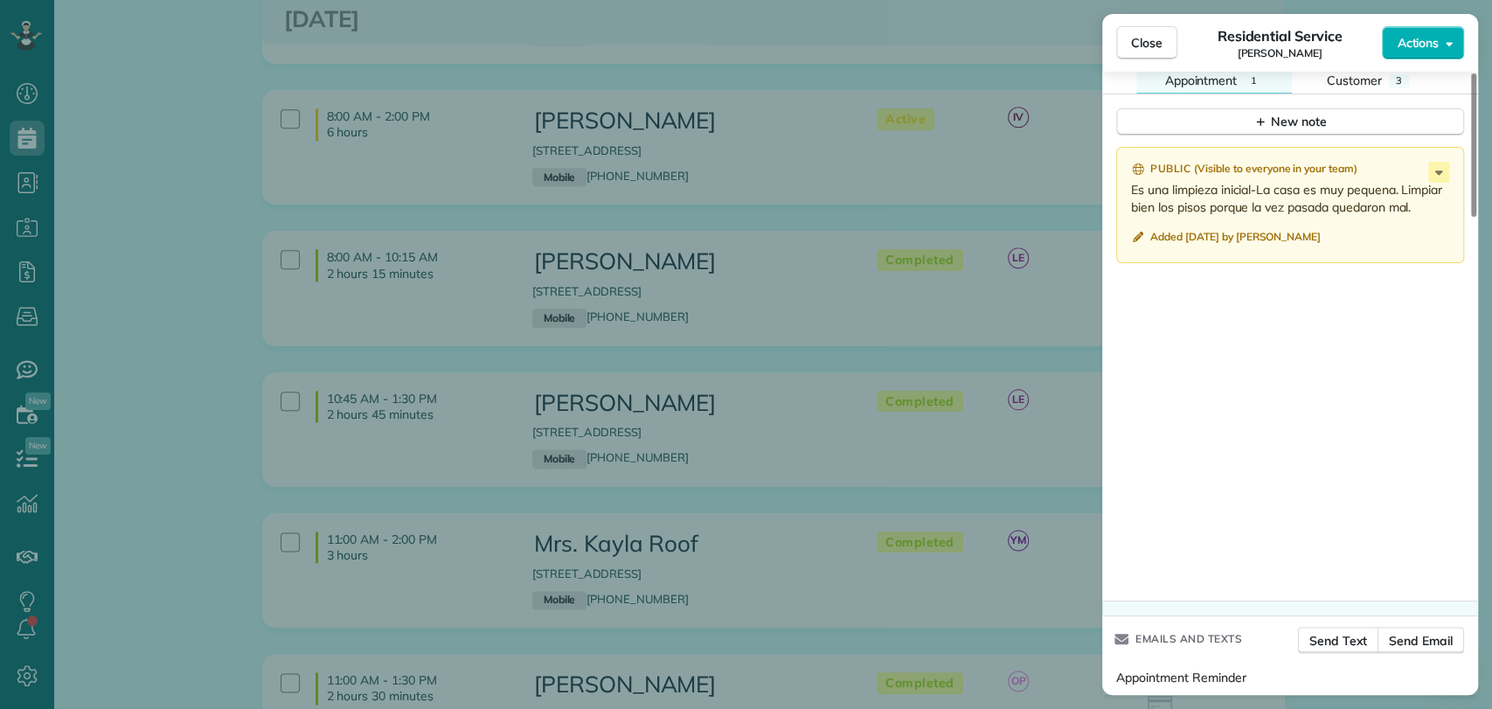
scroll to position [1748, 0]
click at [1371, 75] on span "Customer" at bounding box center [1354, 79] width 55 height 16
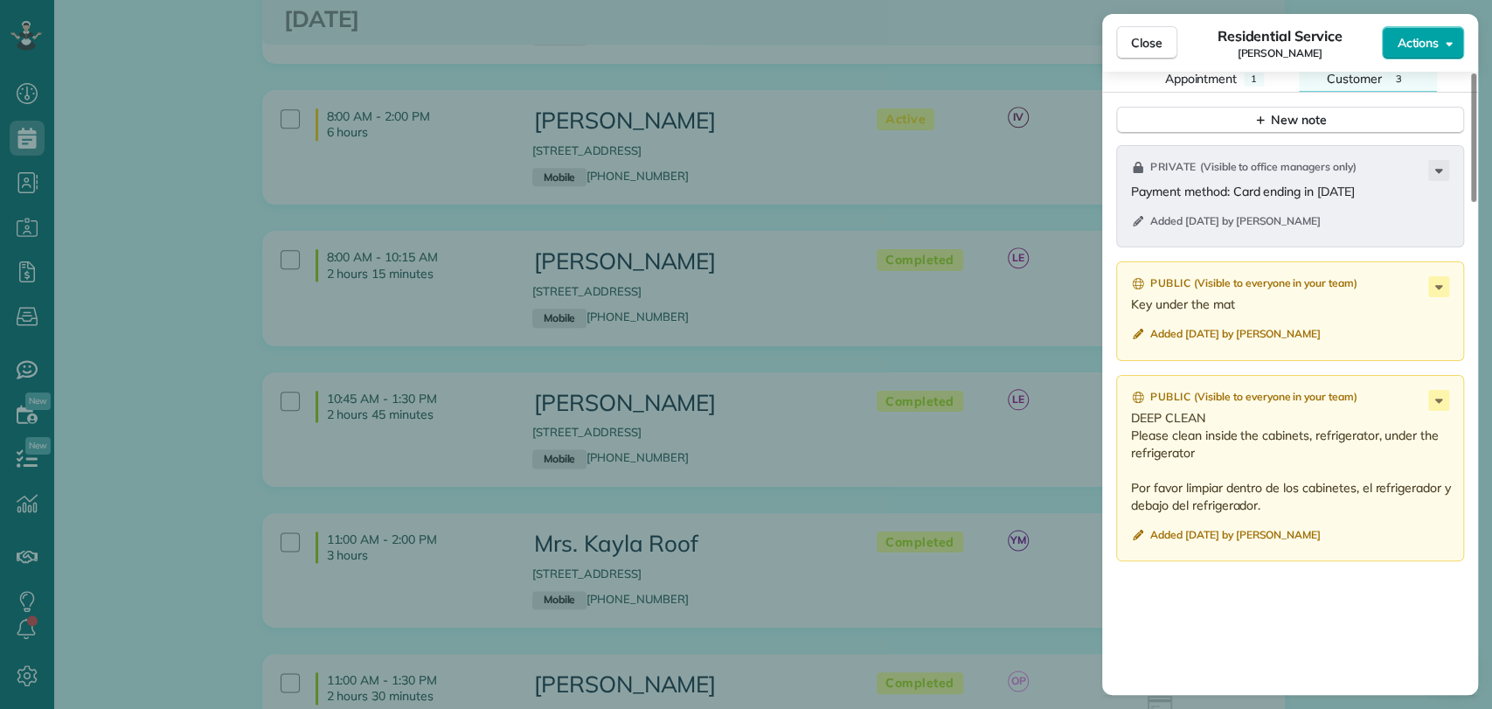
click at [1425, 34] on span "Actions" at bounding box center [1418, 42] width 42 height 17
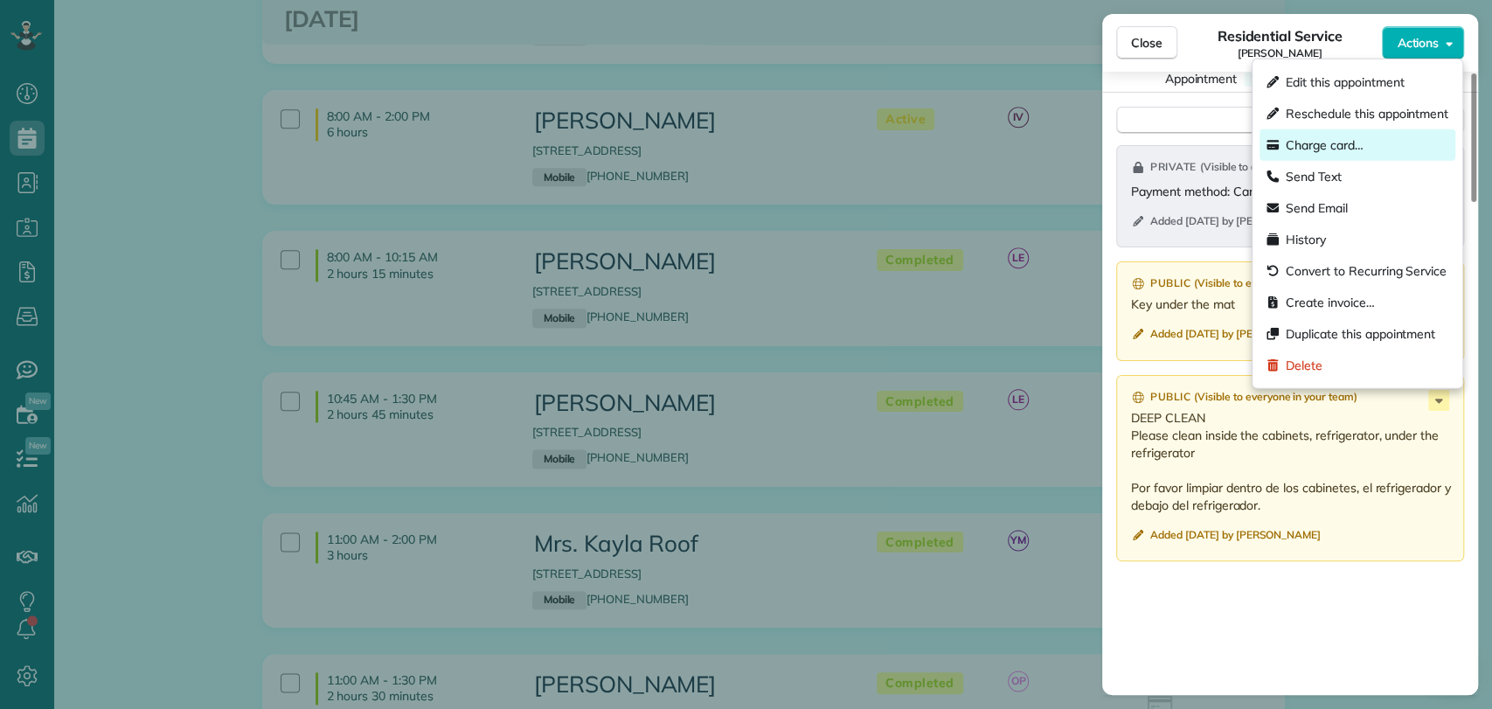
click at [1336, 149] on span "Charge card…" at bounding box center [1325, 144] width 78 height 17
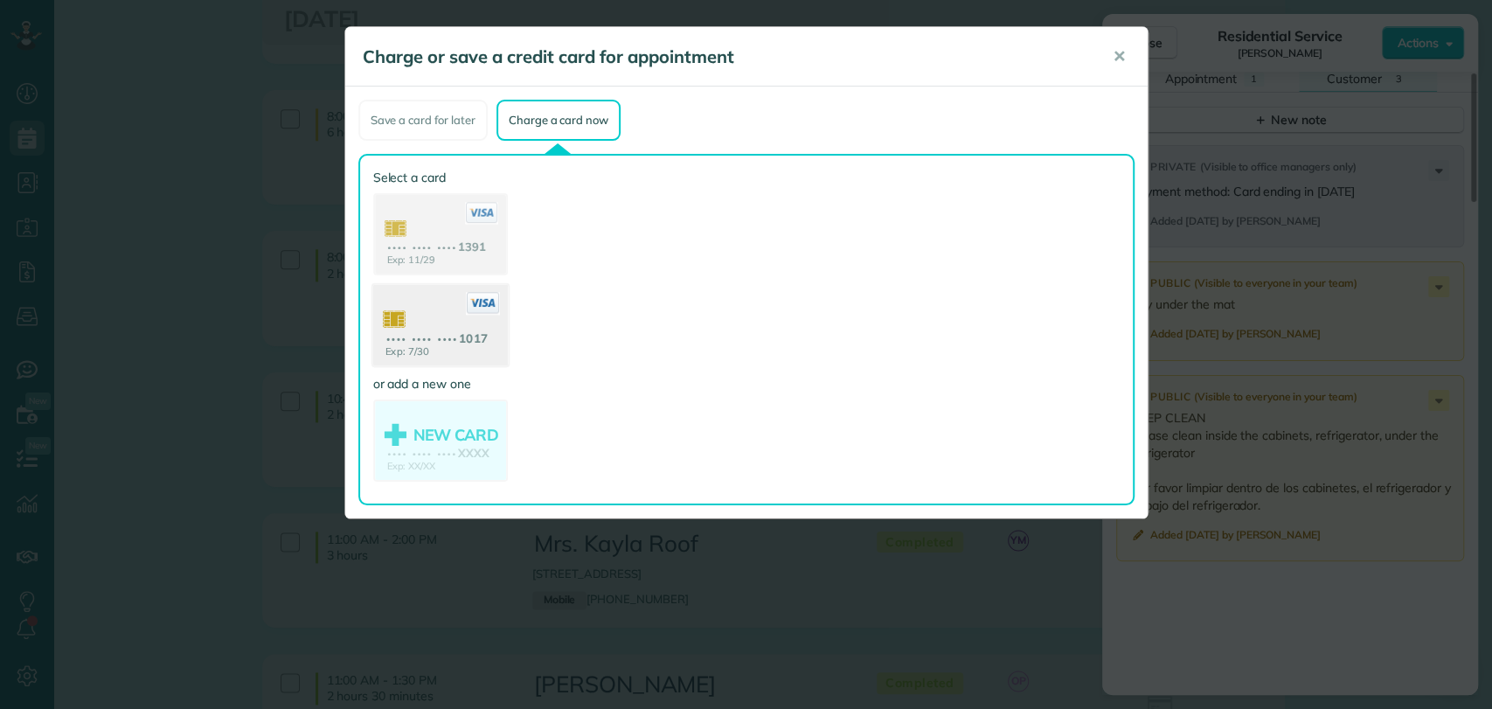
click at [445, 328] on use at bounding box center [439, 327] width 135 height 85
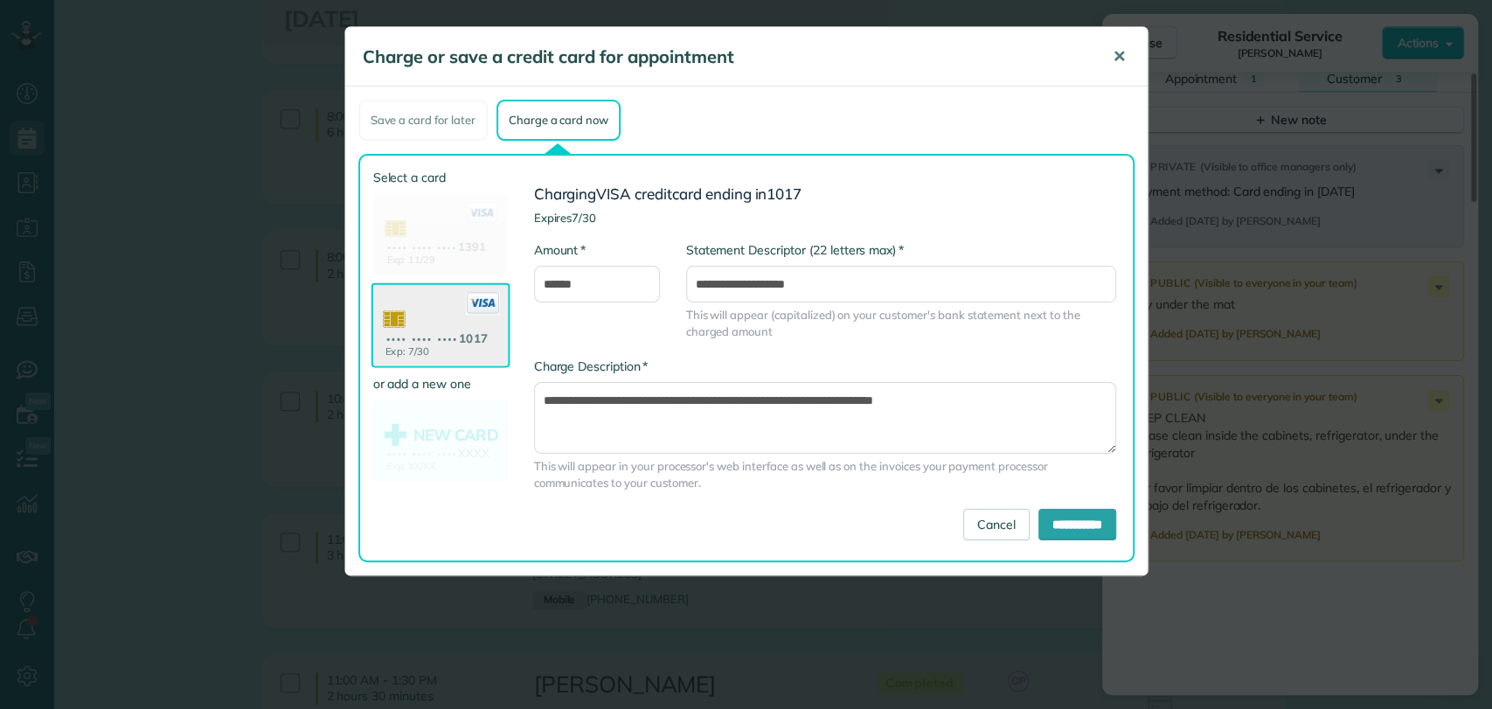
click at [1108, 62] on button "✕" at bounding box center [1119, 57] width 39 height 42
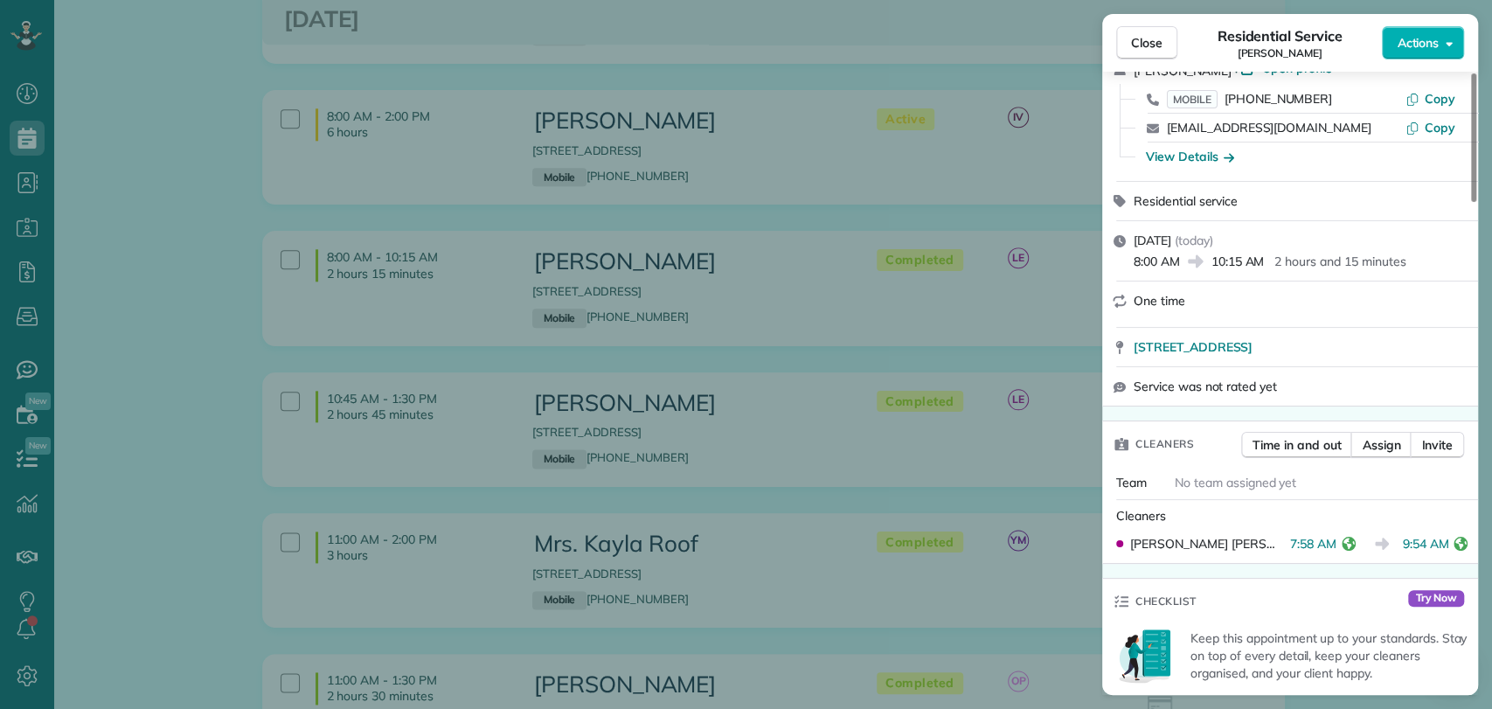
scroll to position [0, 0]
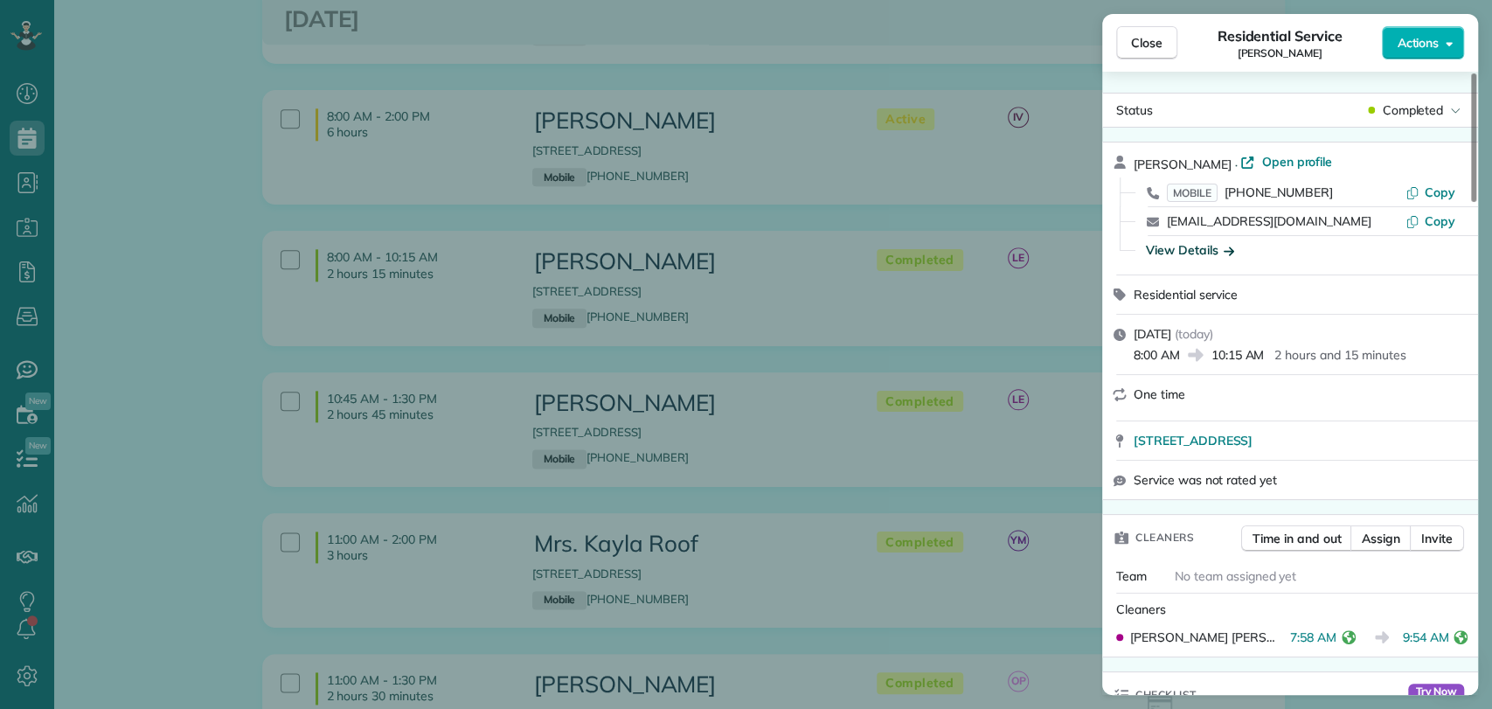
click at [1202, 256] on div "View Details" at bounding box center [1190, 249] width 88 height 17
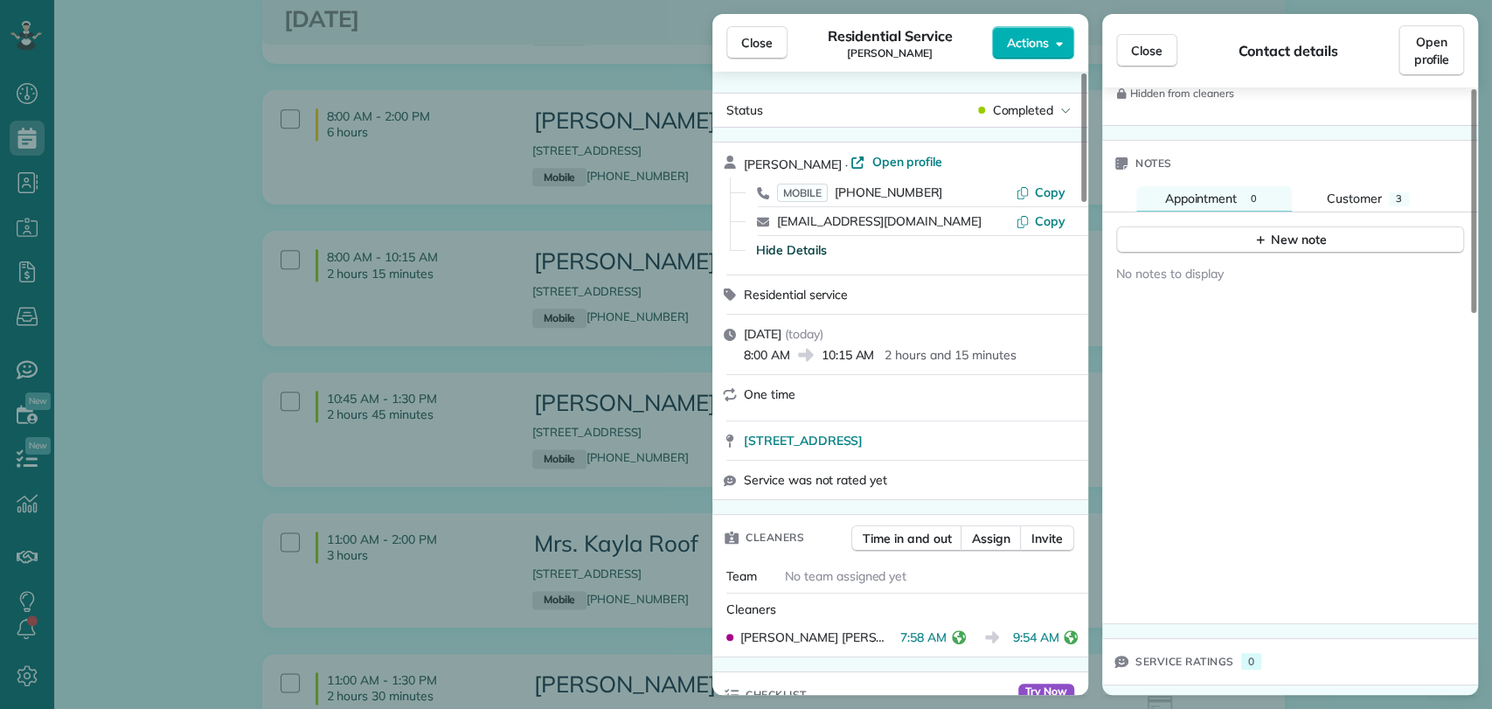
scroll to position [1031, 0]
click at [1399, 184] on button "Customer 3" at bounding box center [1368, 196] width 138 height 25
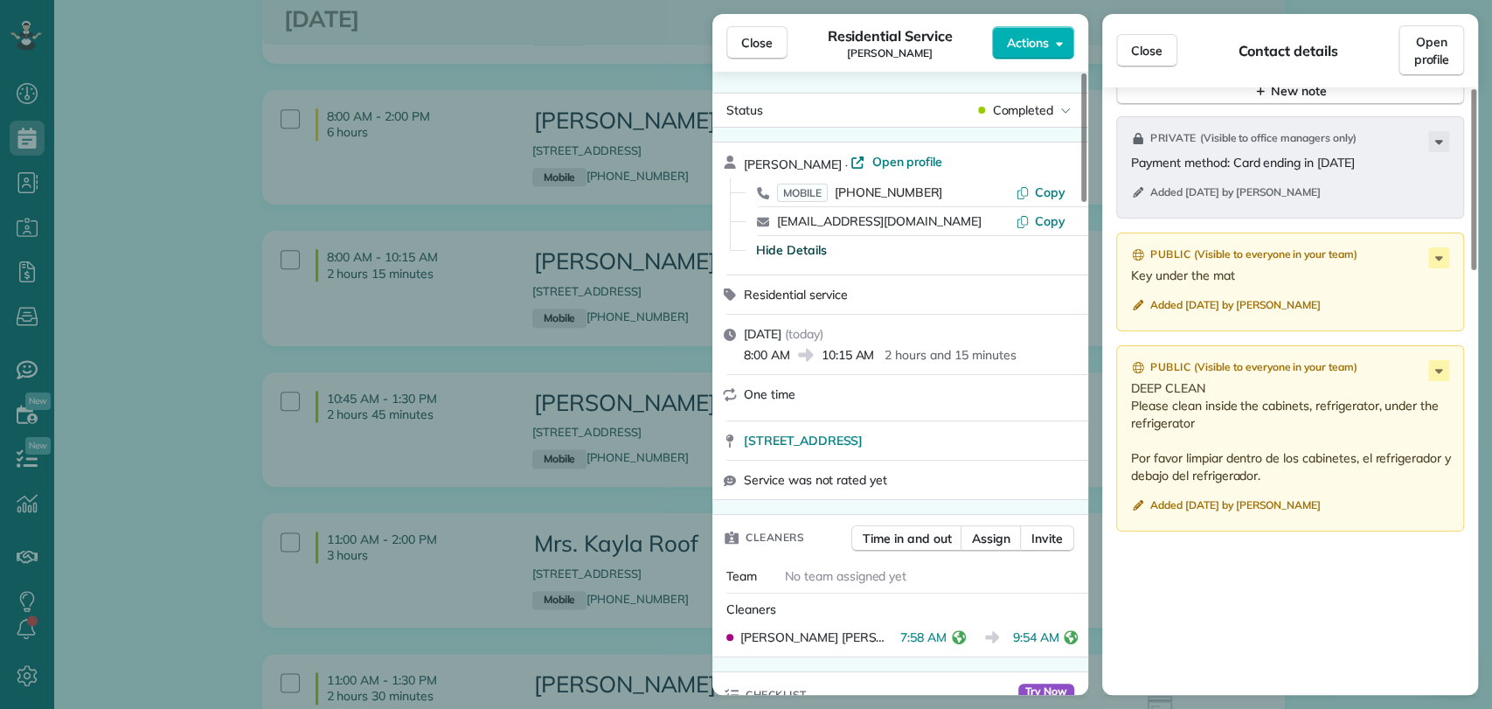
scroll to position [1225, 0]
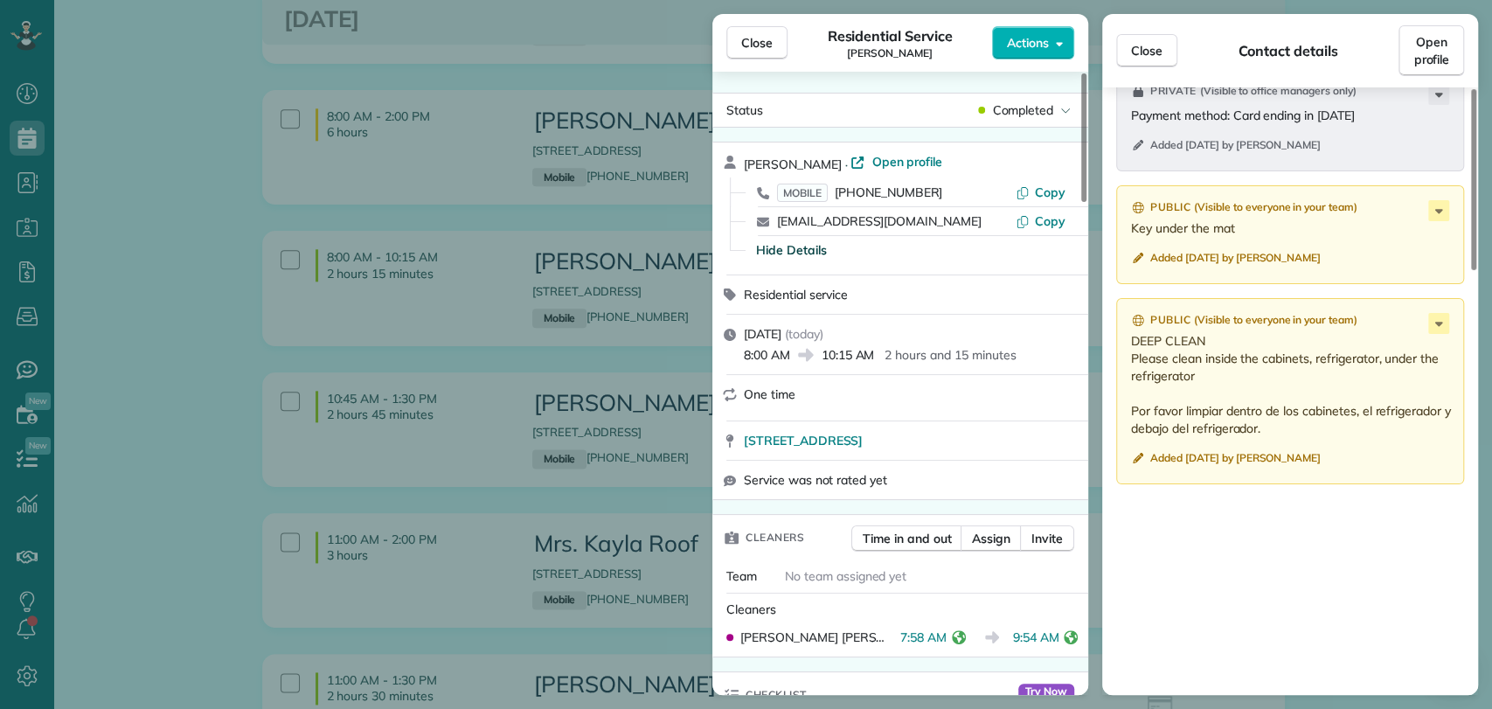
drag, startPoint x: 731, startPoint y: 51, endPoint x: 766, endPoint y: 68, distance: 39.1
click at [731, 50] on button "Close" at bounding box center [756, 42] width 61 height 33
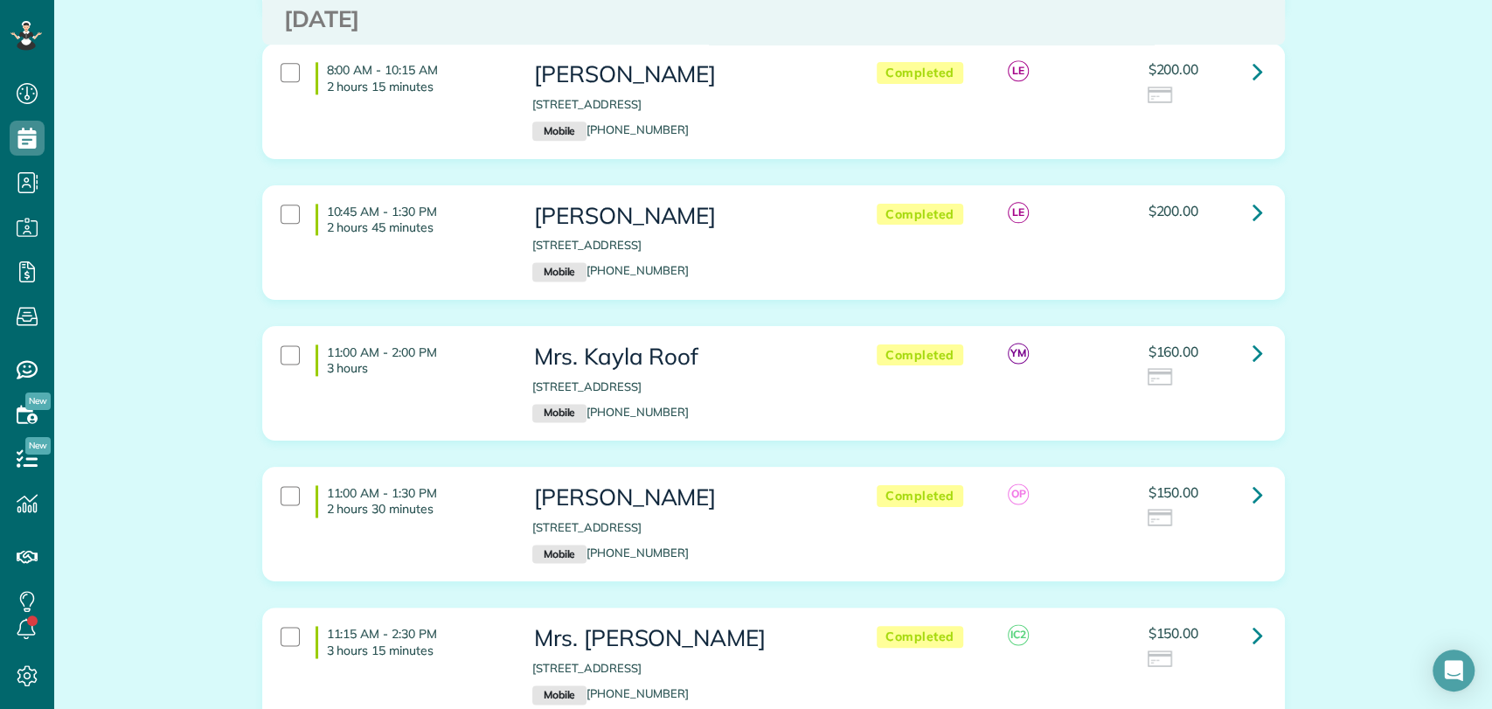
scroll to position [1456, 0]
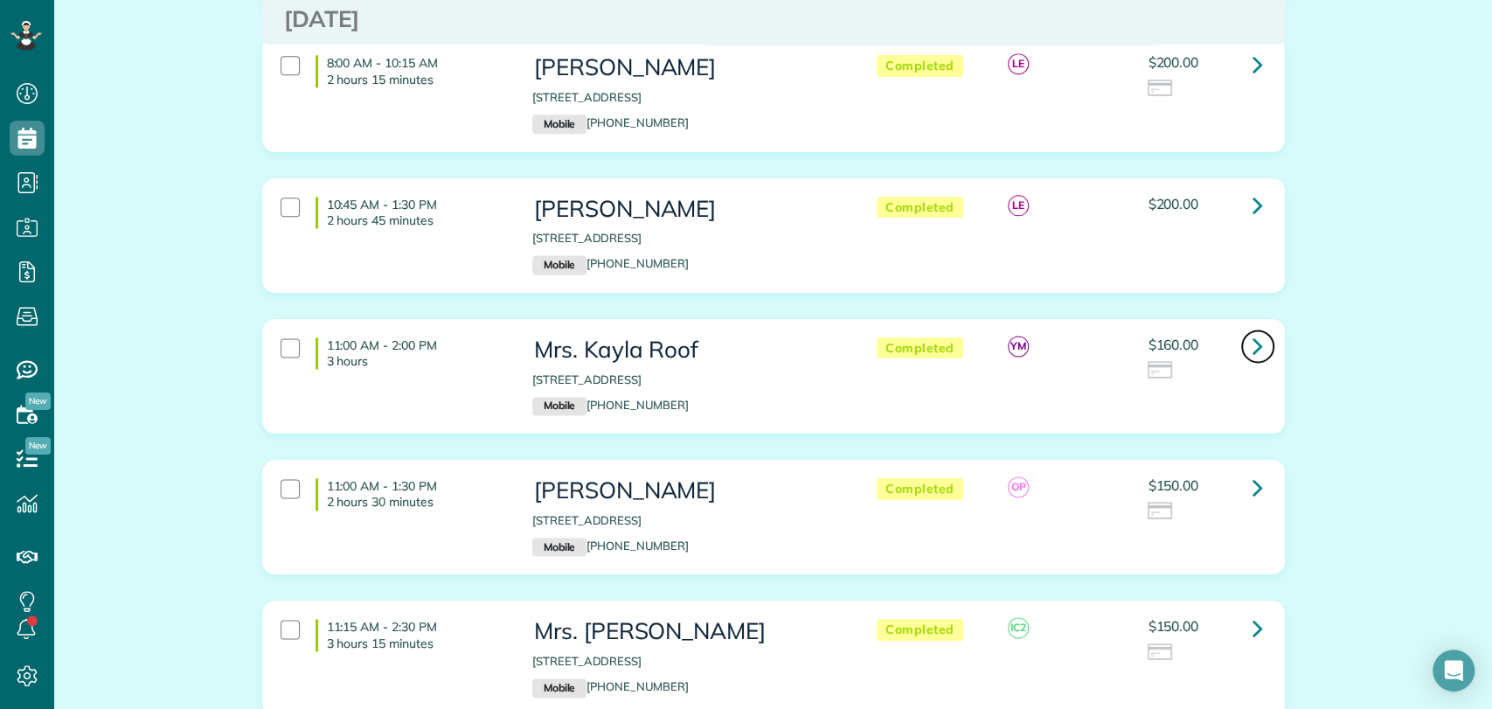
click at [1241, 346] on link at bounding box center [1258, 346] width 35 height 35
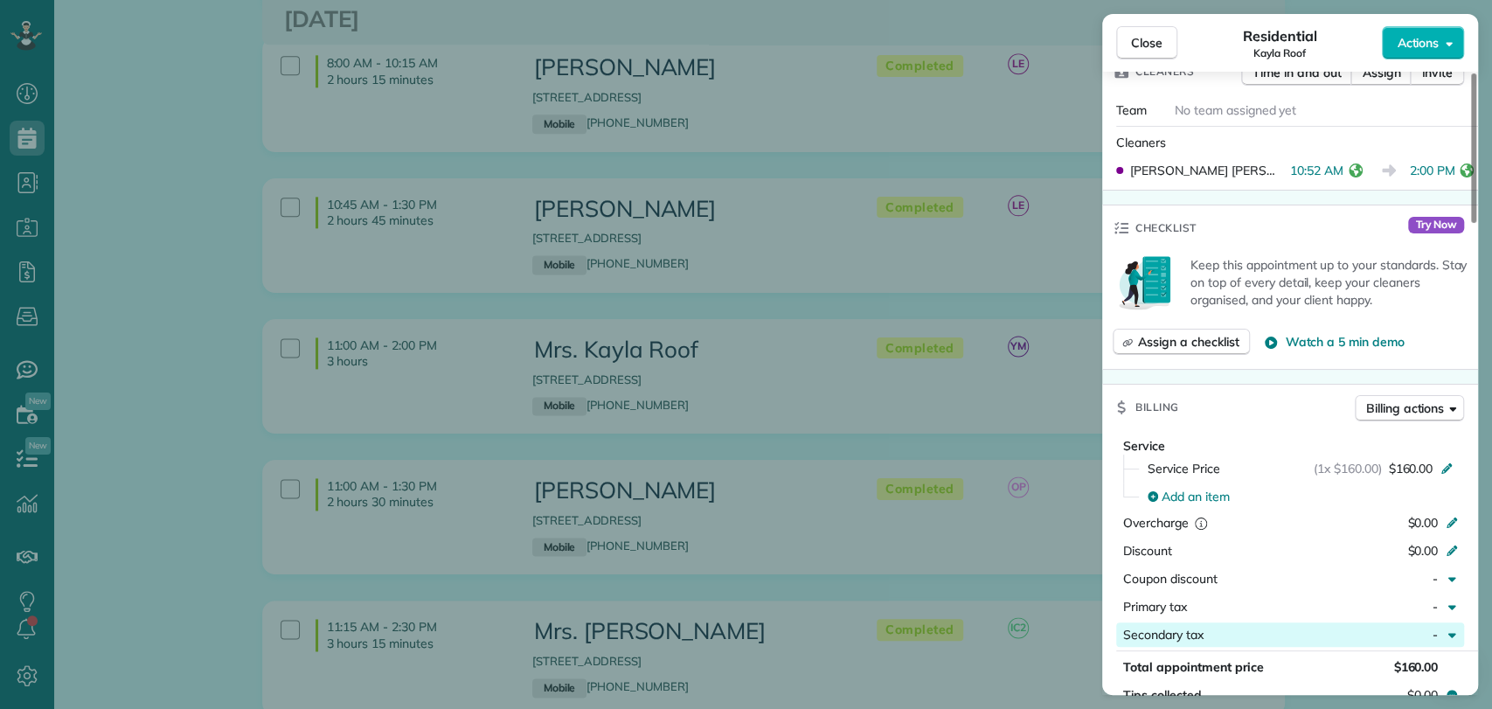
scroll to position [1268, 0]
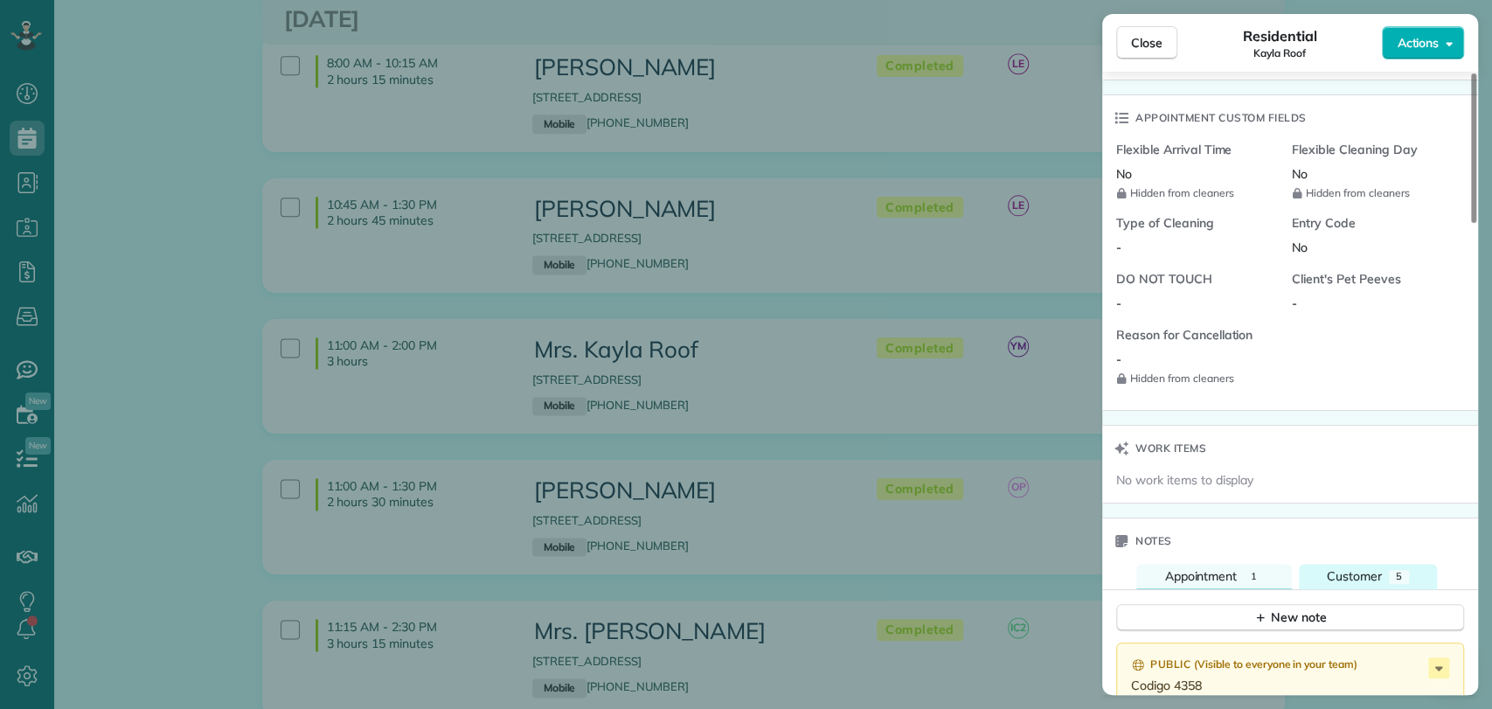
click at [1372, 568] on span "Customer" at bounding box center [1354, 576] width 55 height 16
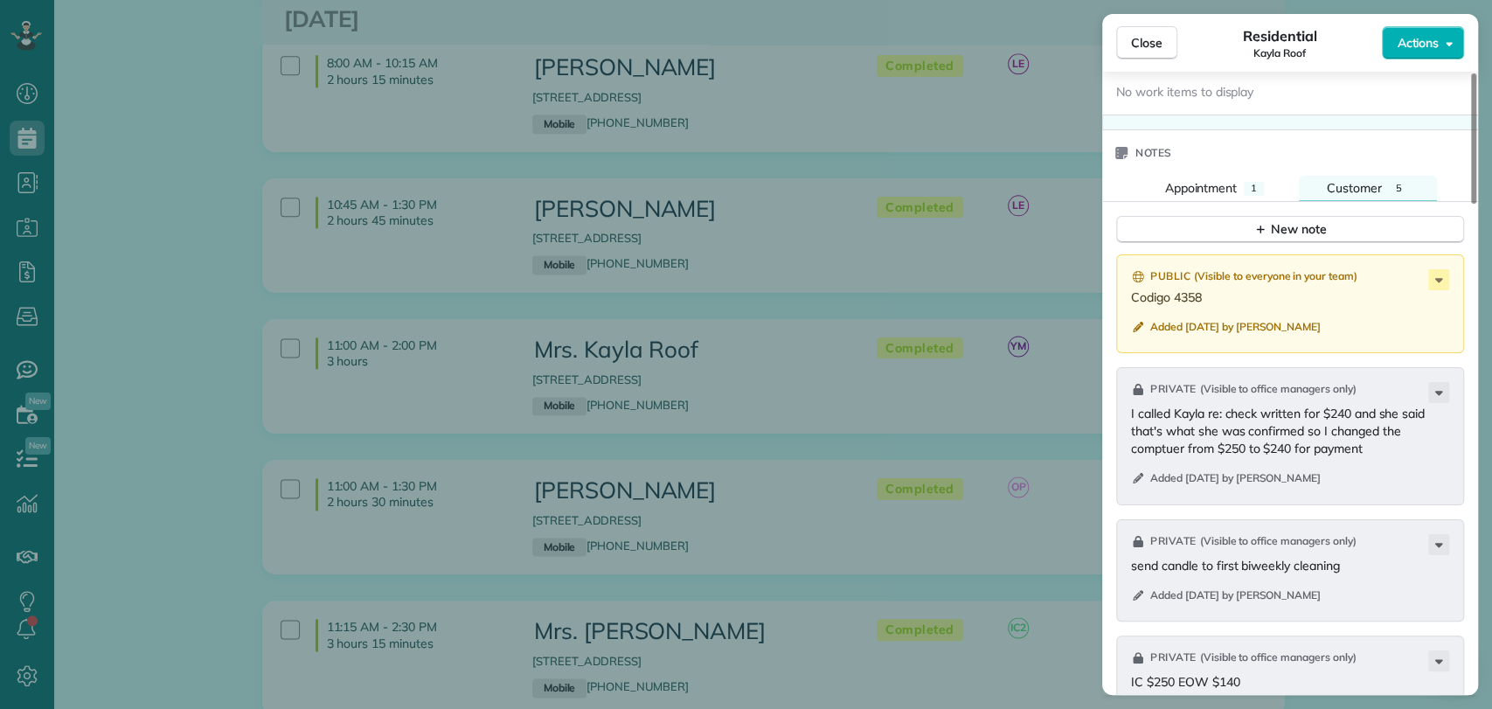
scroll to position [1657, 0]
click at [1456, 48] on button "Actions" at bounding box center [1423, 42] width 82 height 33
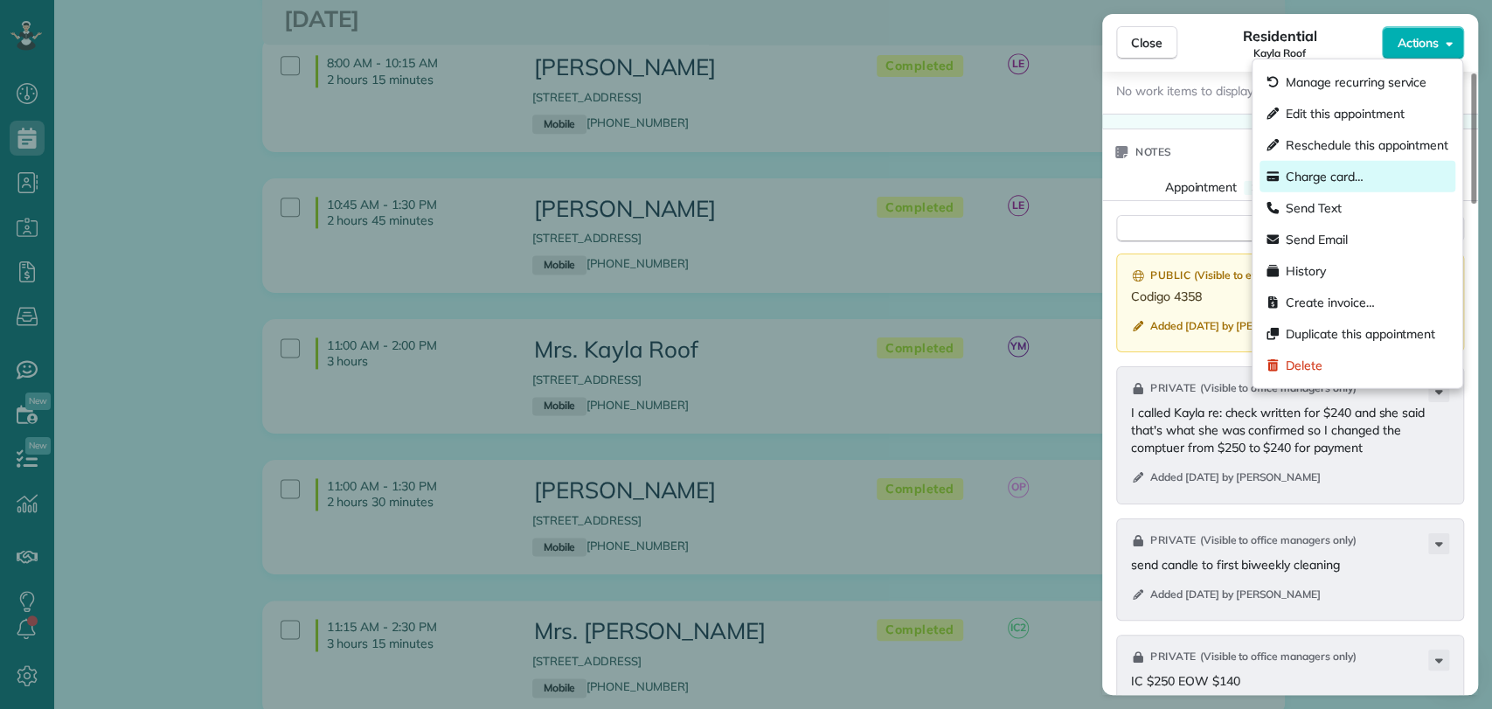
click at [1345, 177] on span "Charge card…" at bounding box center [1325, 176] width 78 height 17
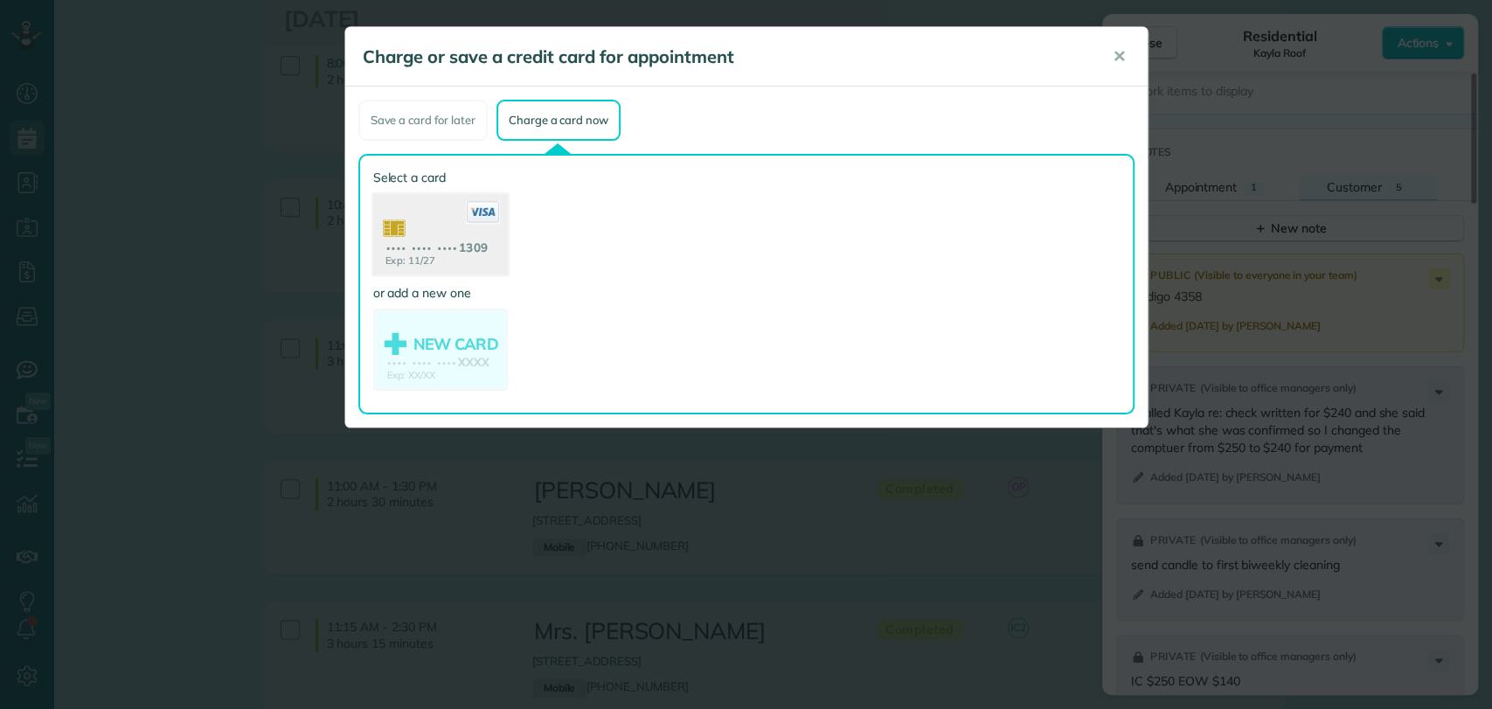
click at [435, 206] on use at bounding box center [439, 236] width 135 height 85
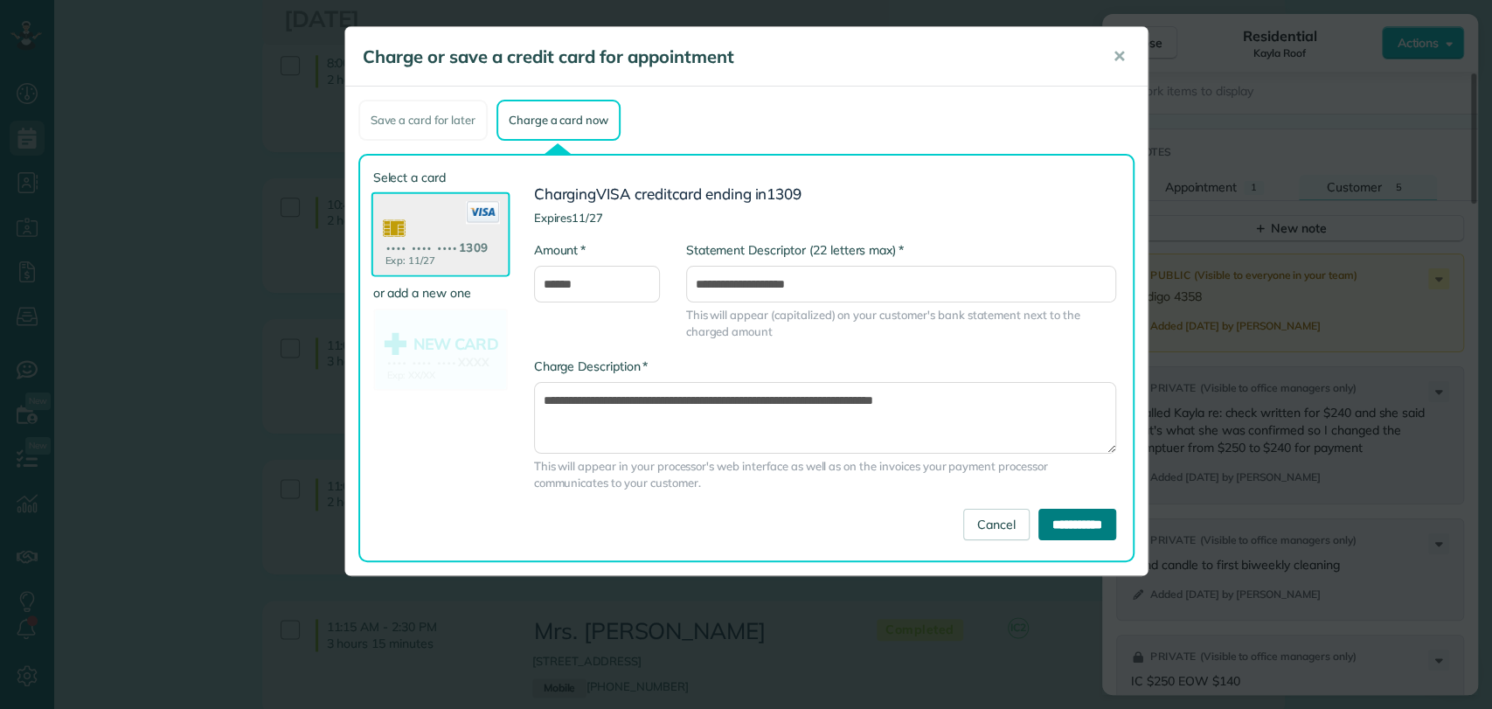
click at [1074, 518] on input "**********" at bounding box center [1078, 524] width 78 height 31
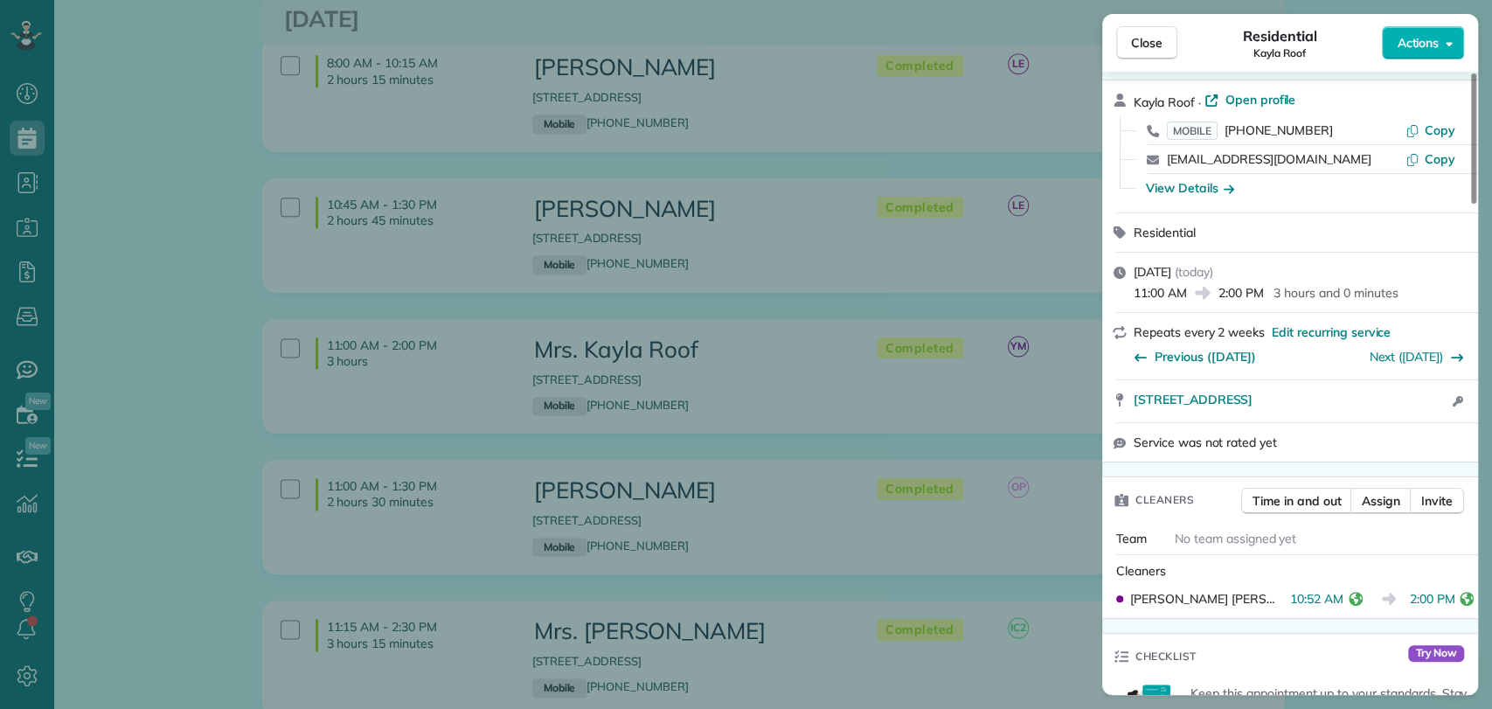
scroll to position [0, 0]
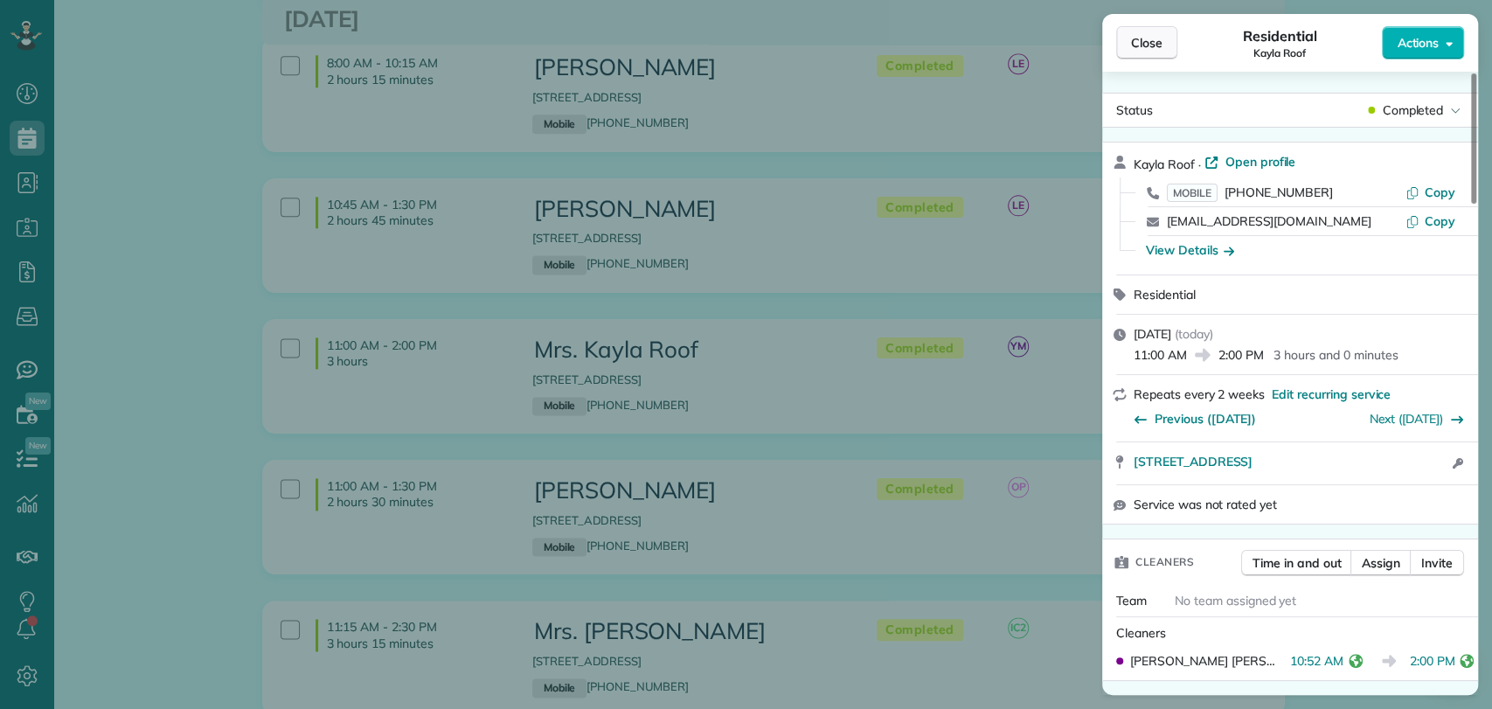
click at [1153, 44] on span "Close" at bounding box center [1146, 42] width 31 height 17
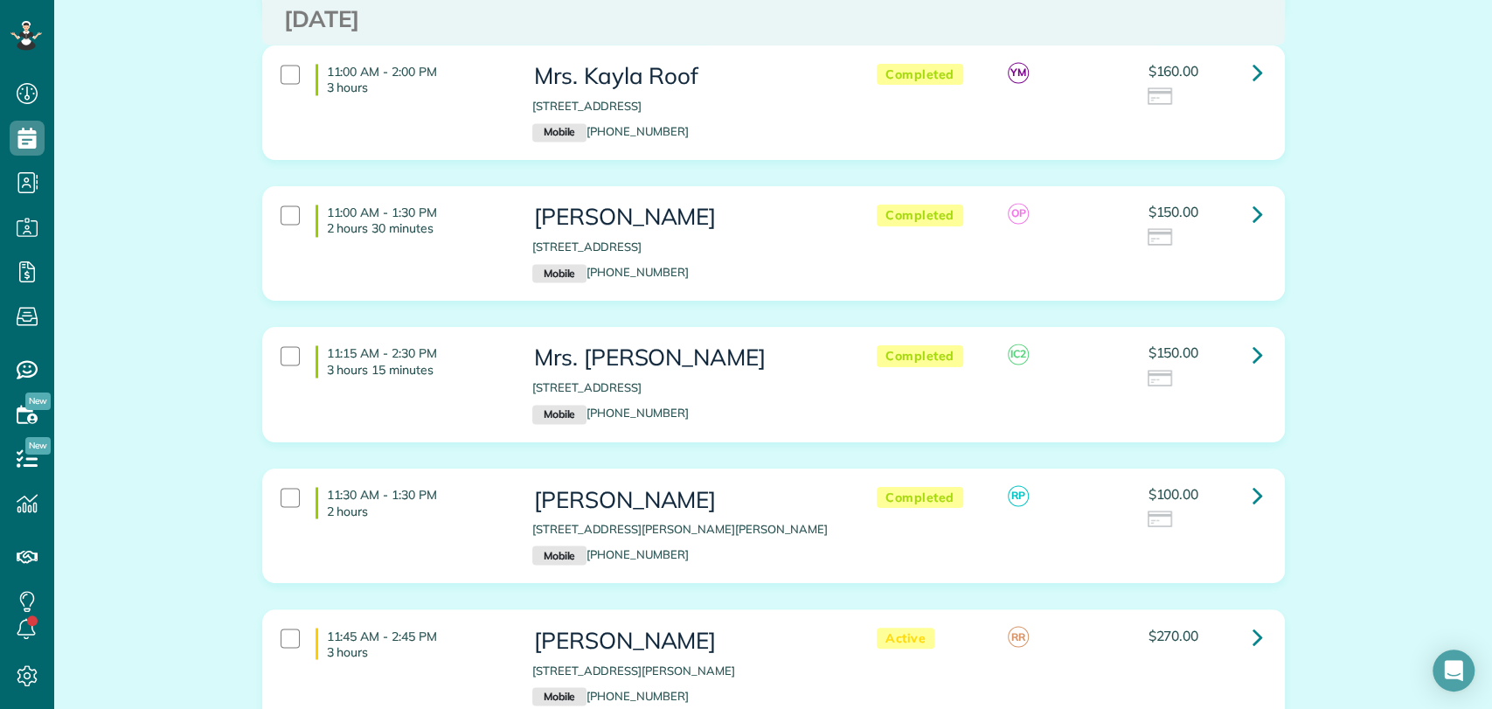
scroll to position [1748, 0]
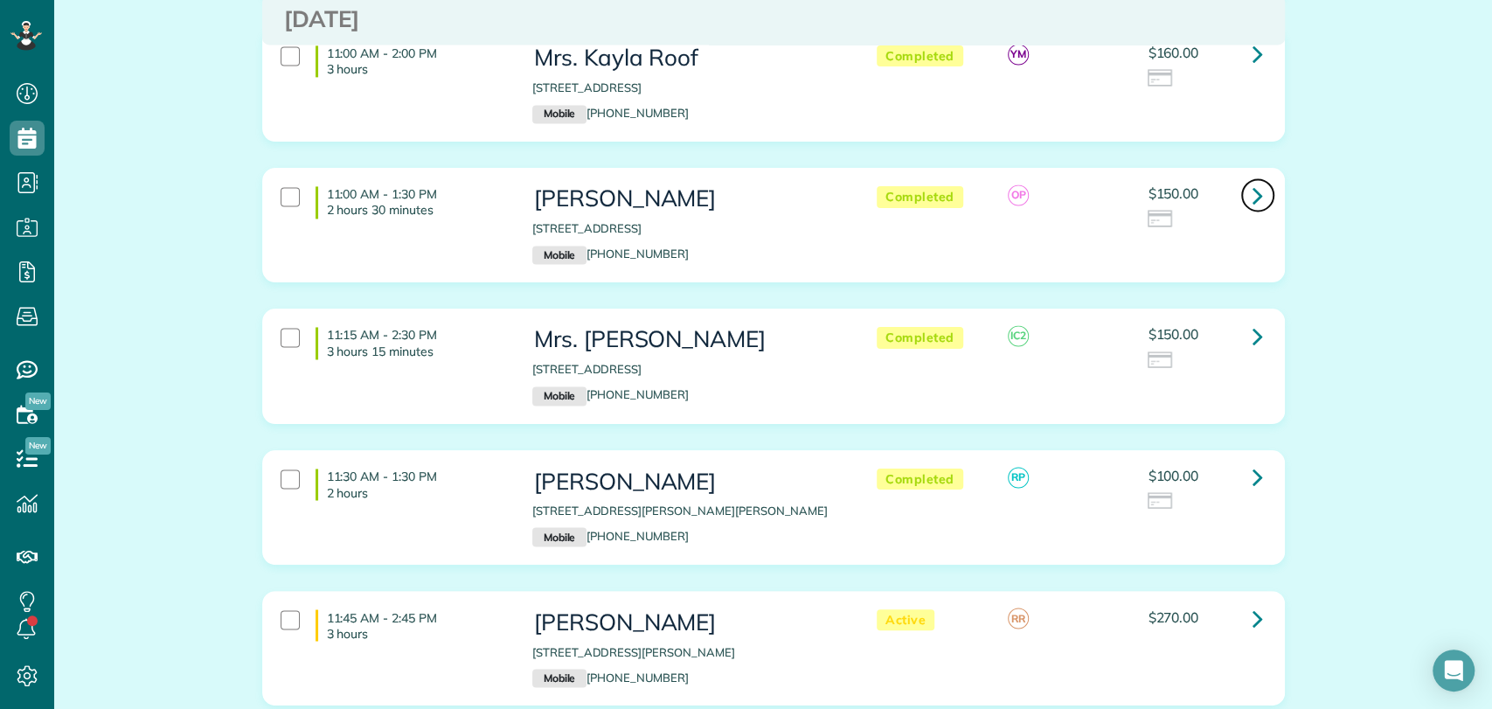
click at [1253, 197] on icon at bounding box center [1258, 195] width 10 height 31
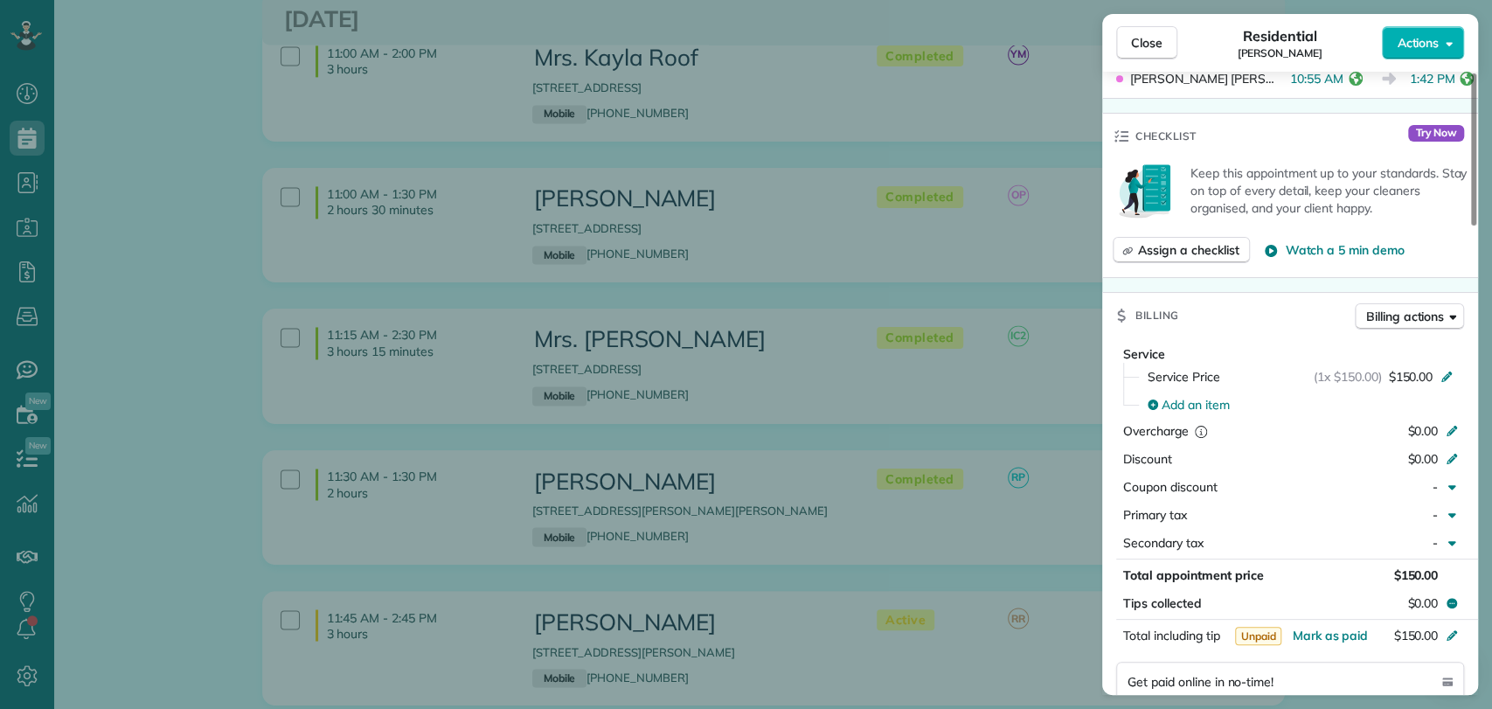
scroll to position [1458, 0]
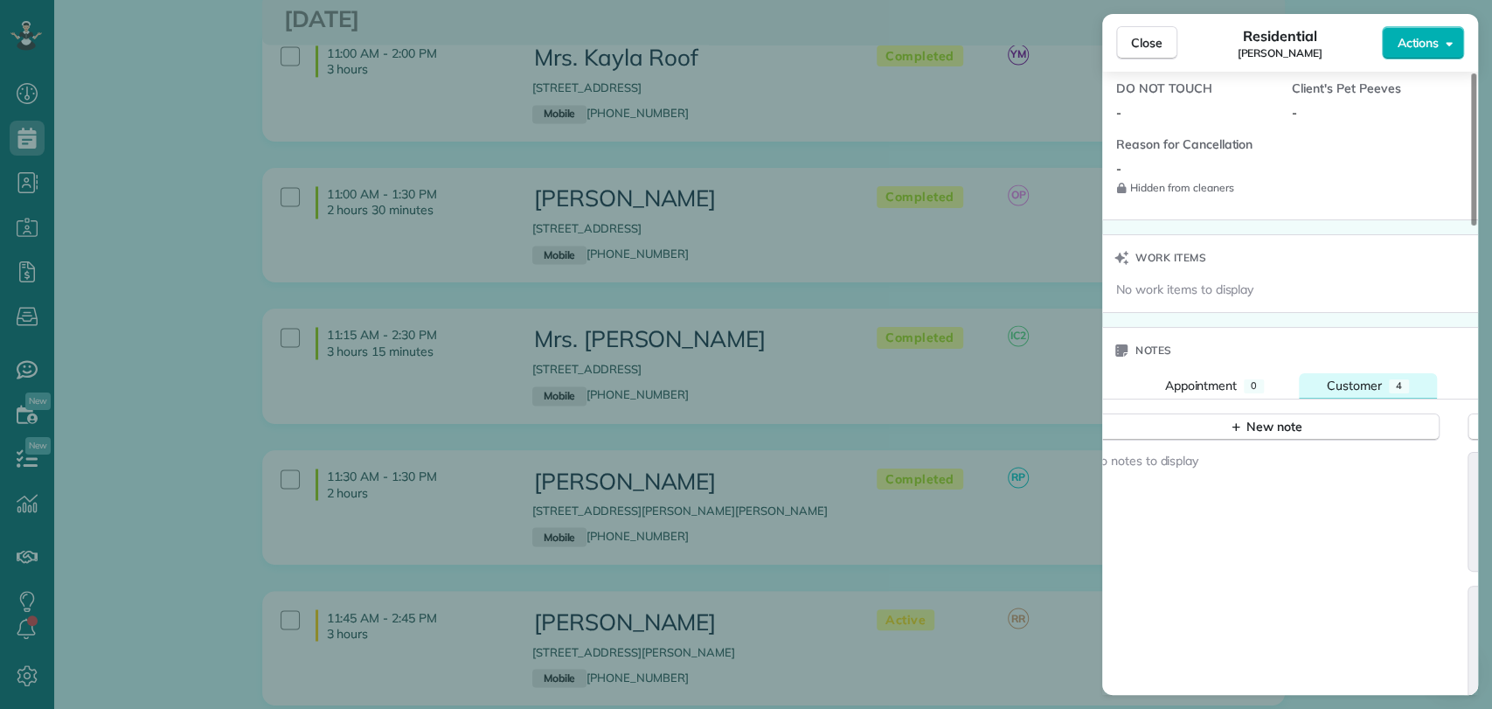
click at [1352, 378] on span "Customer" at bounding box center [1354, 386] width 55 height 16
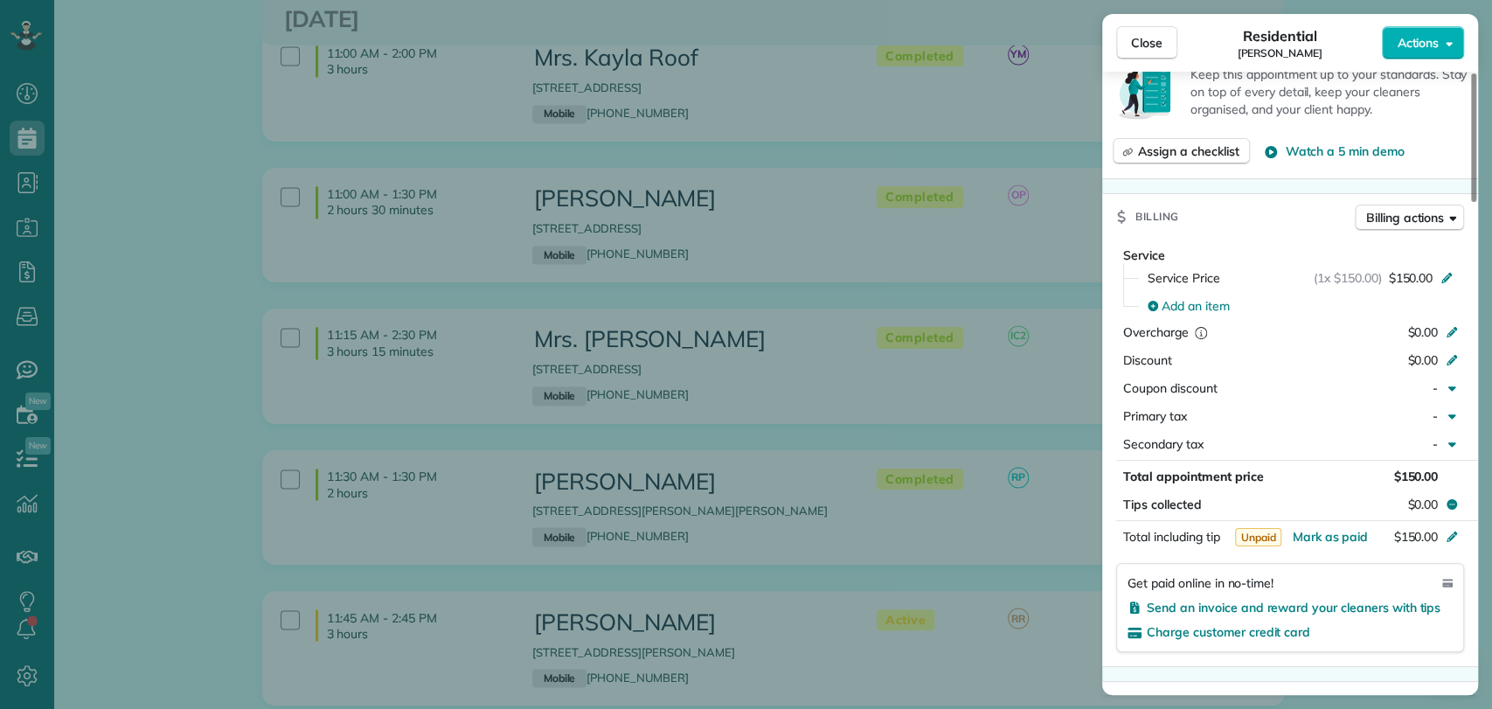
scroll to position [0, 0]
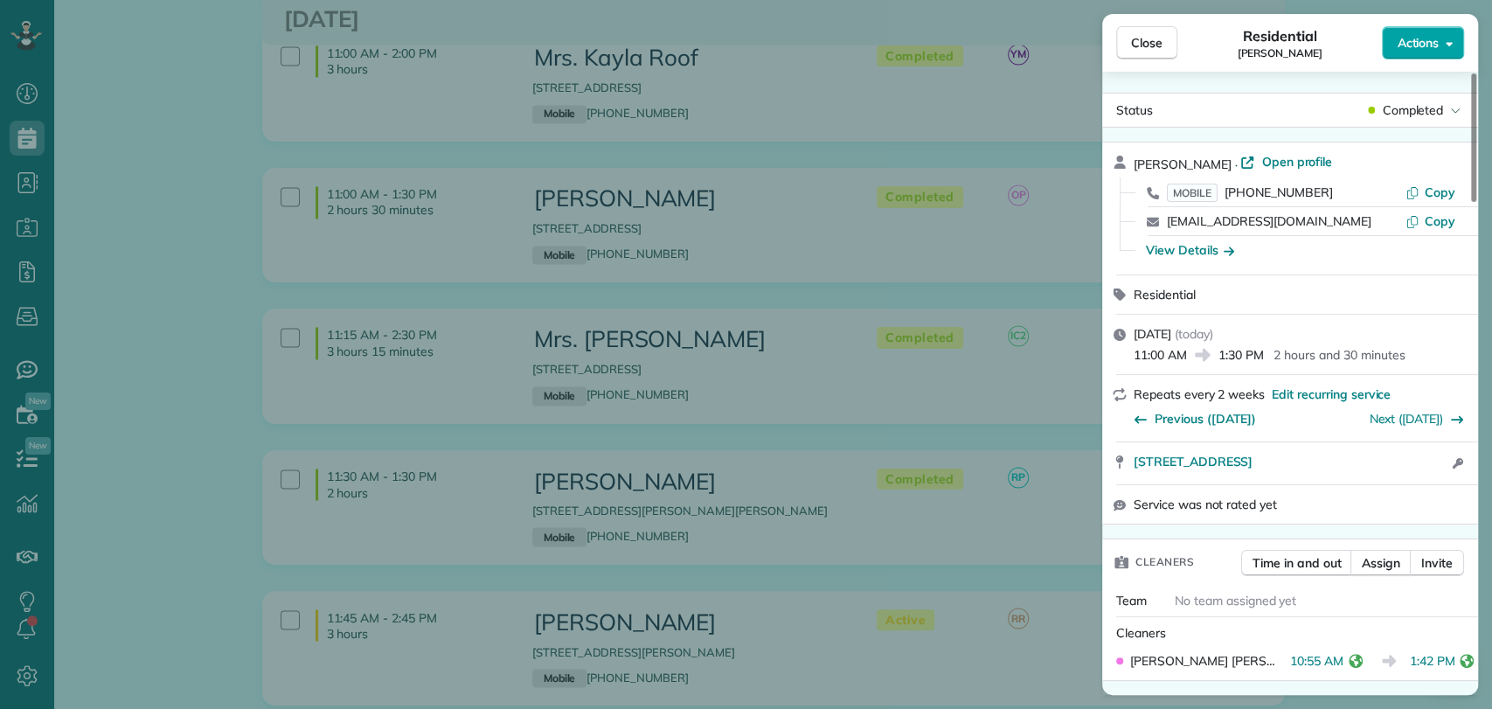
click at [1397, 49] on span "Actions" at bounding box center [1418, 42] width 42 height 17
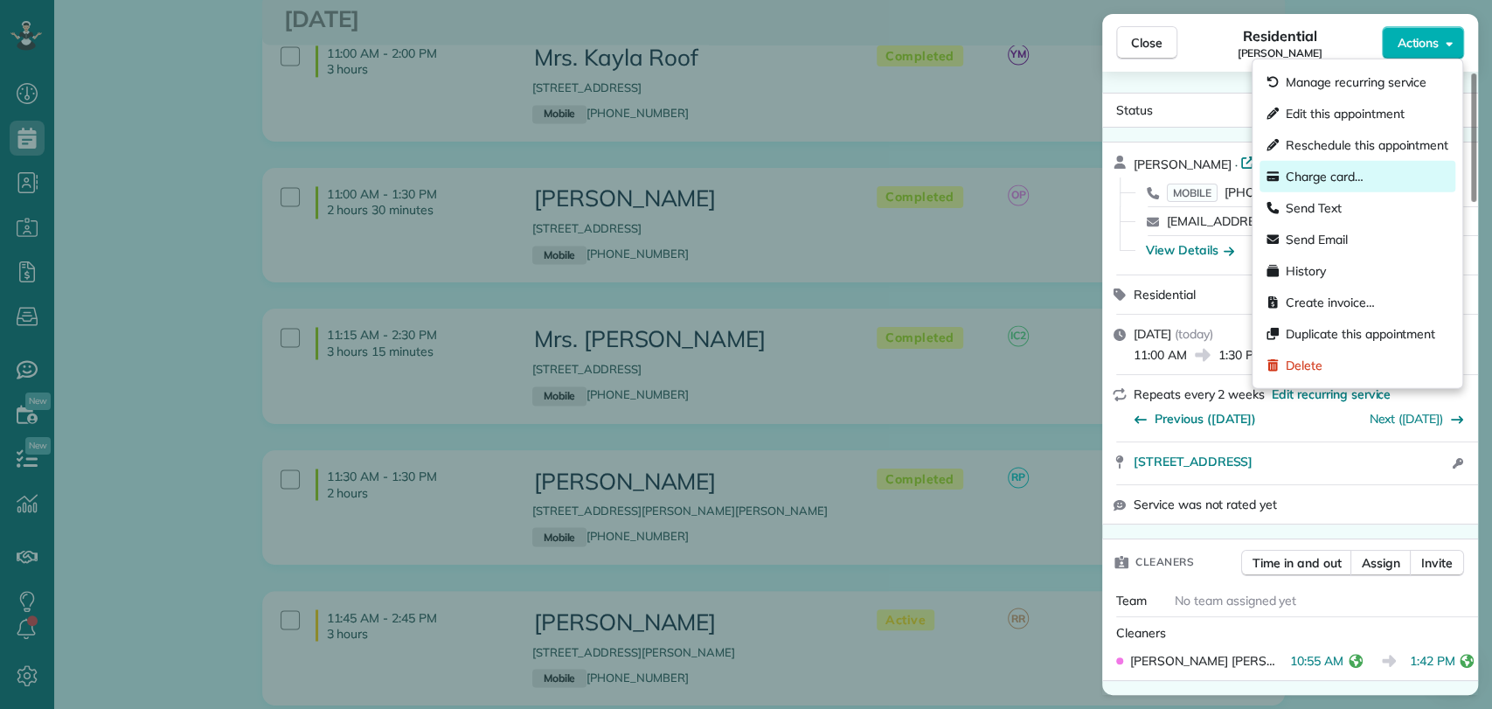
click at [1318, 177] on span "Charge card…" at bounding box center [1325, 176] width 78 height 17
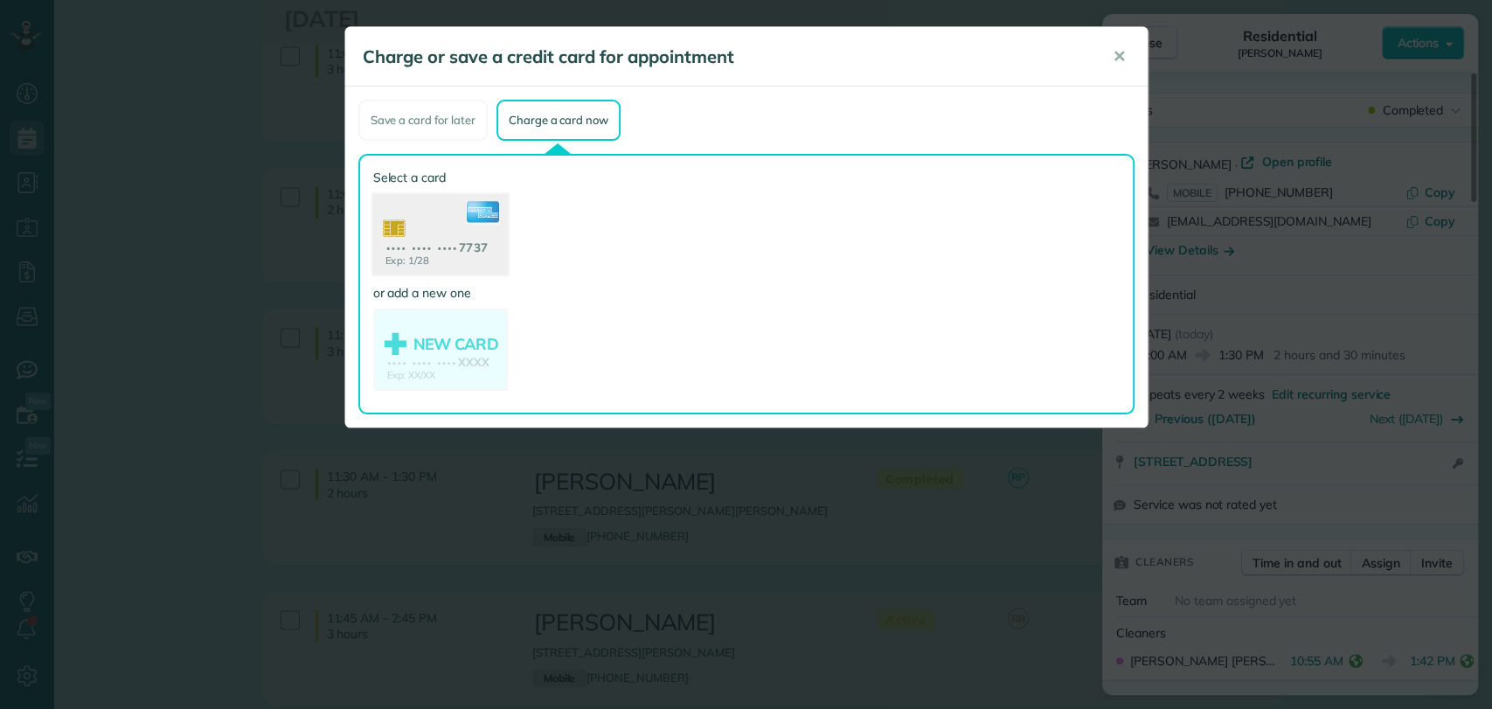
click at [471, 218] on icon at bounding box center [482, 212] width 34 height 23
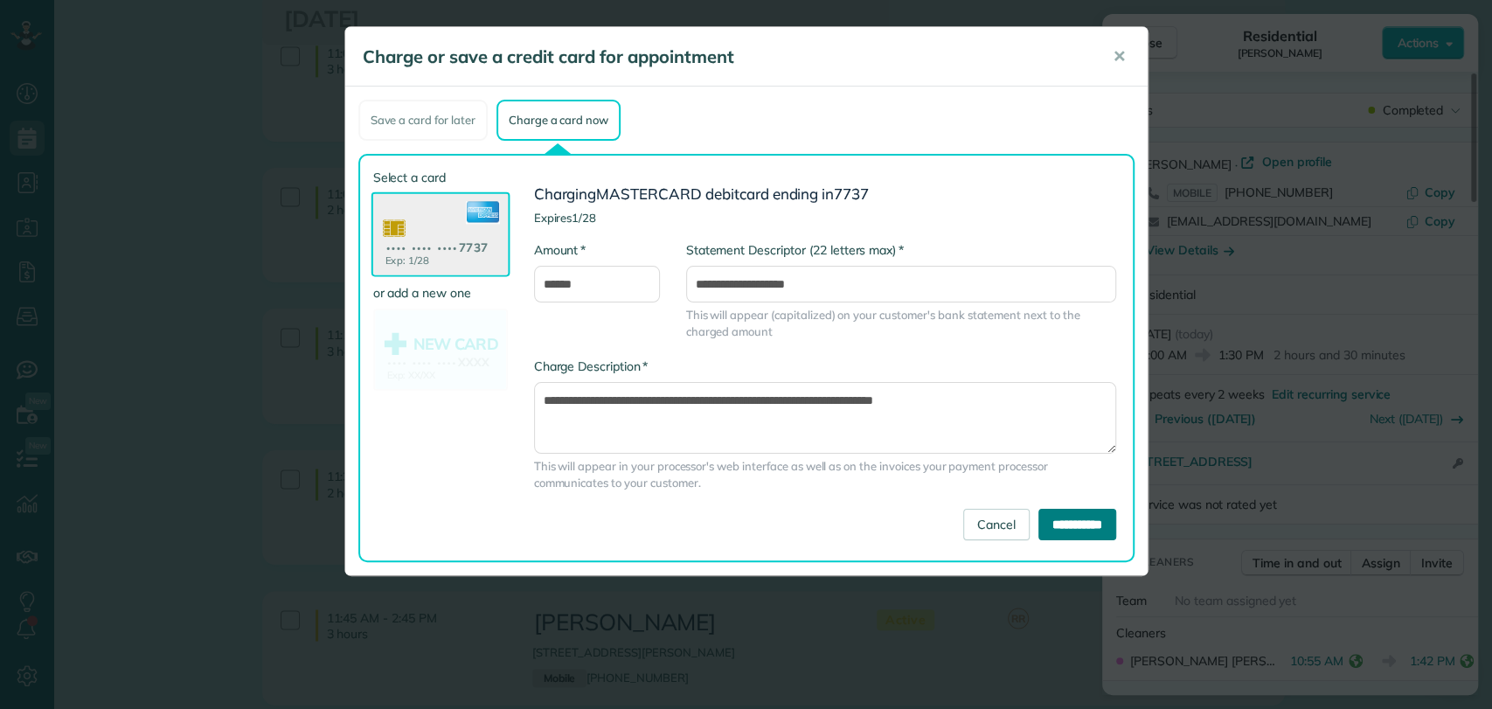
click at [1053, 526] on input "**********" at bounding box center [1078, 524] width 78 height 31
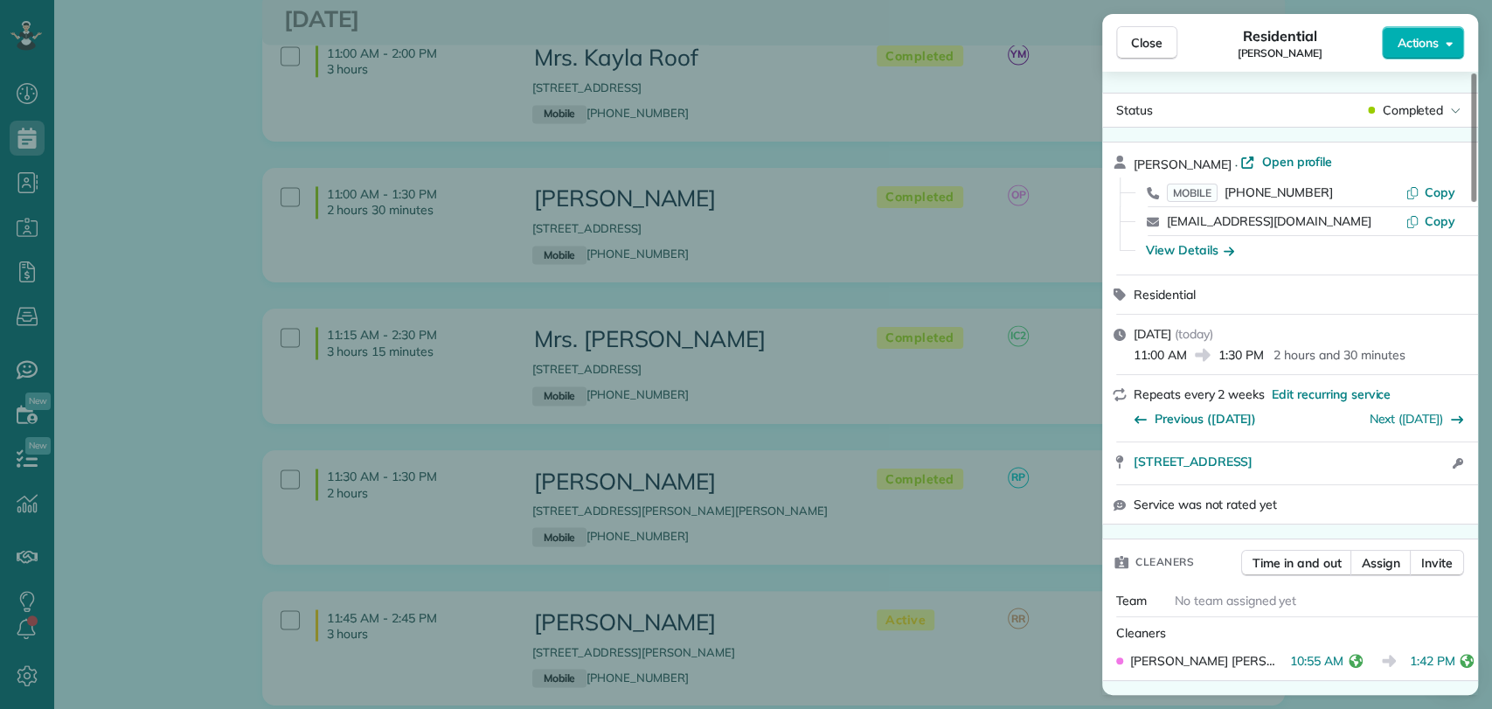
click at [212, 219] on div "Close Residential Robin Reed Actions Status Completed Robin Reed · Open profile…" at bounding box center [746, 354] width 1492 height 709
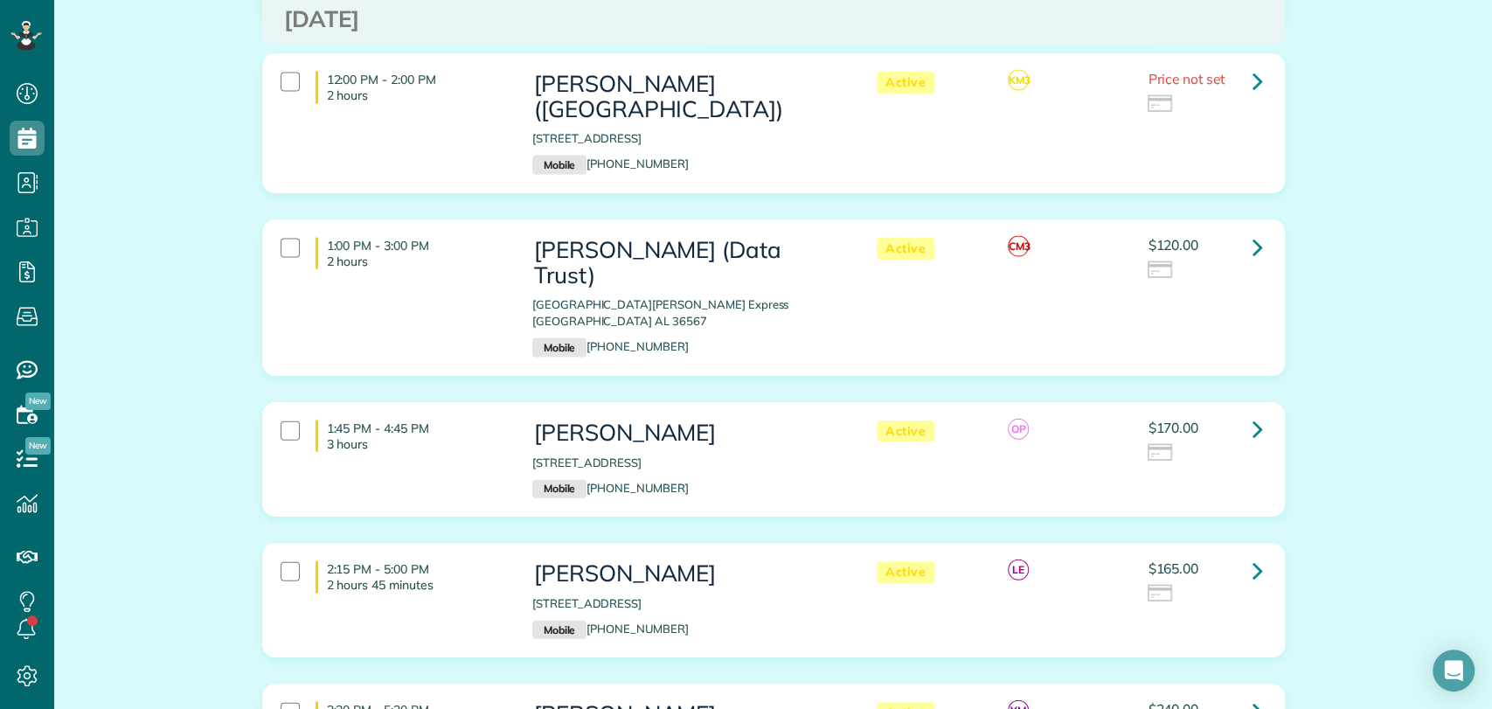
scroll to position [2428, 0]
click at [1255, 244] on link at bounding box center [1258, 245] width 35 height 35
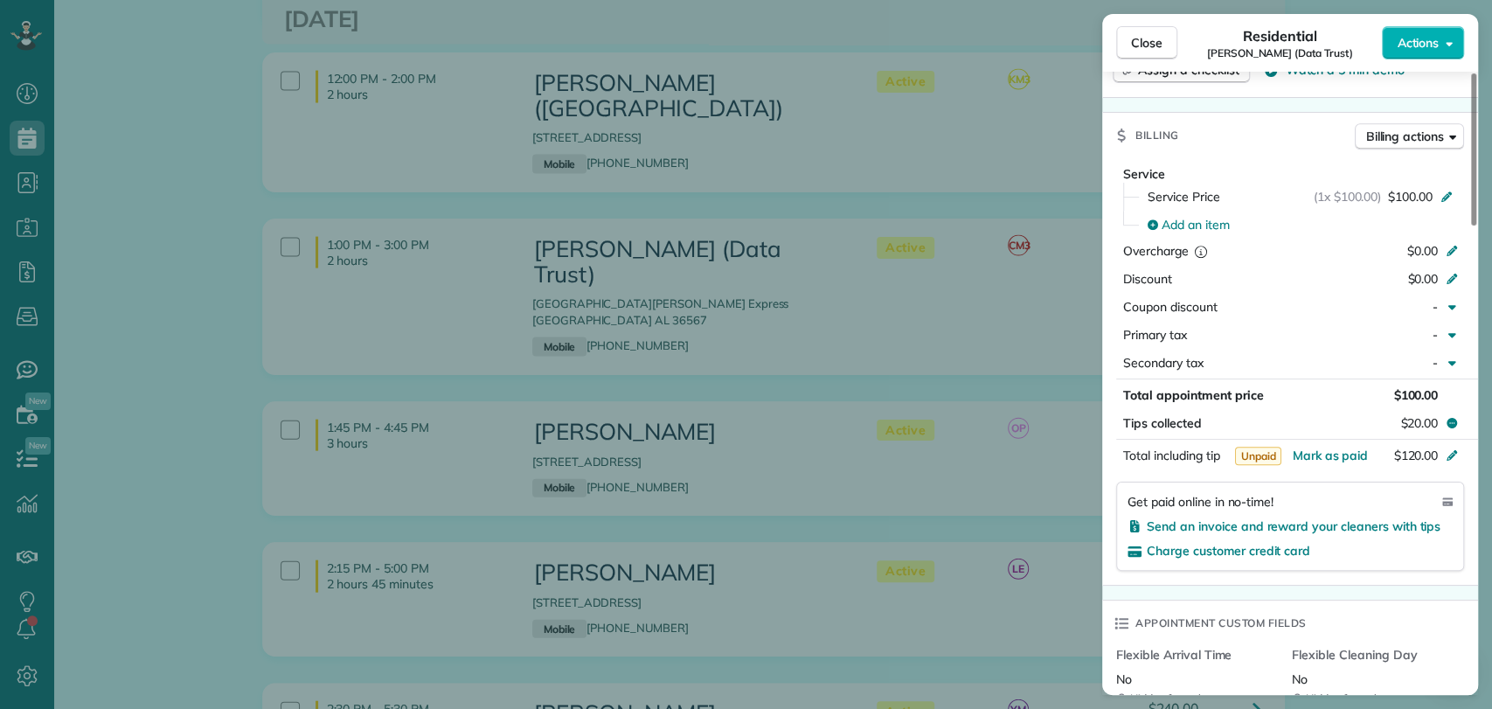
scroll to position [1458, 0]
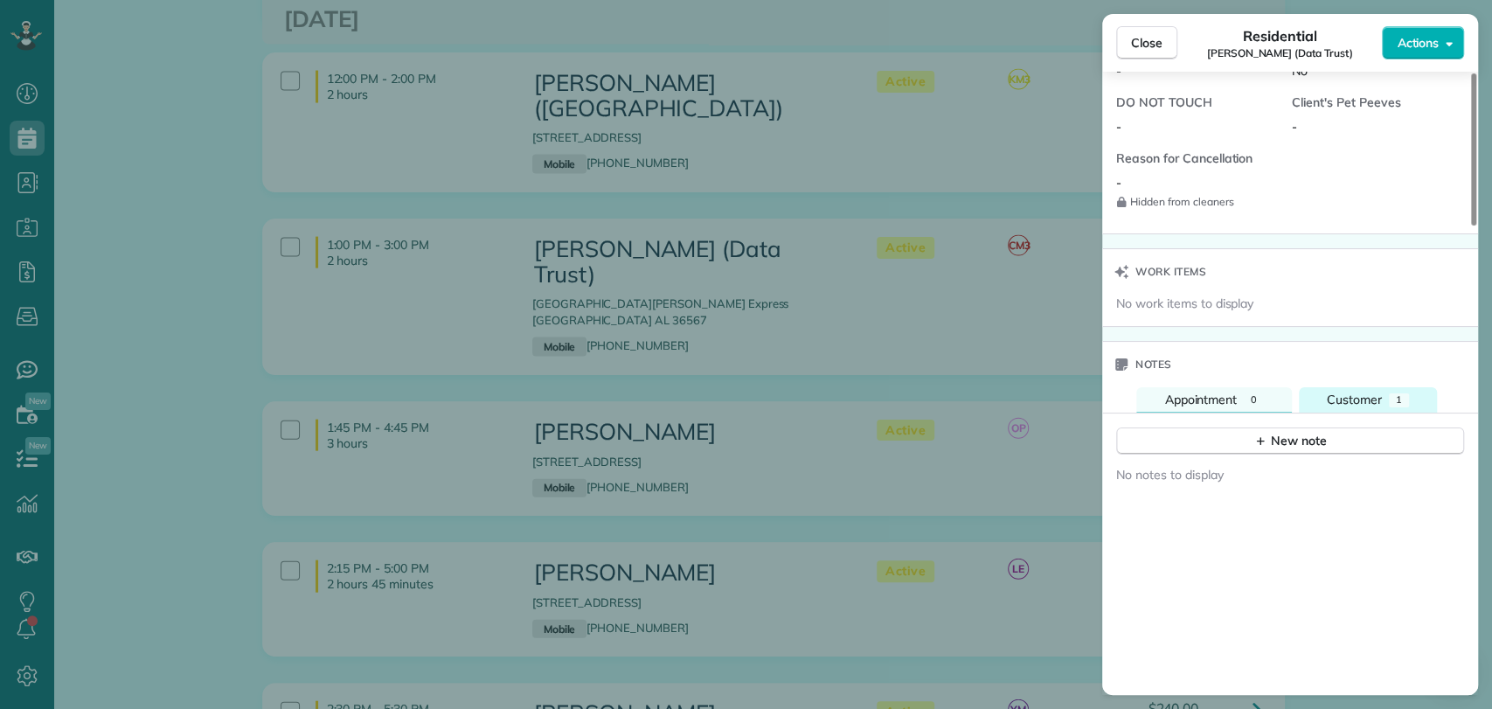
click at [1375, 388] on button "Customer 1" at bounding box center [1368, 399] width 138 height 25
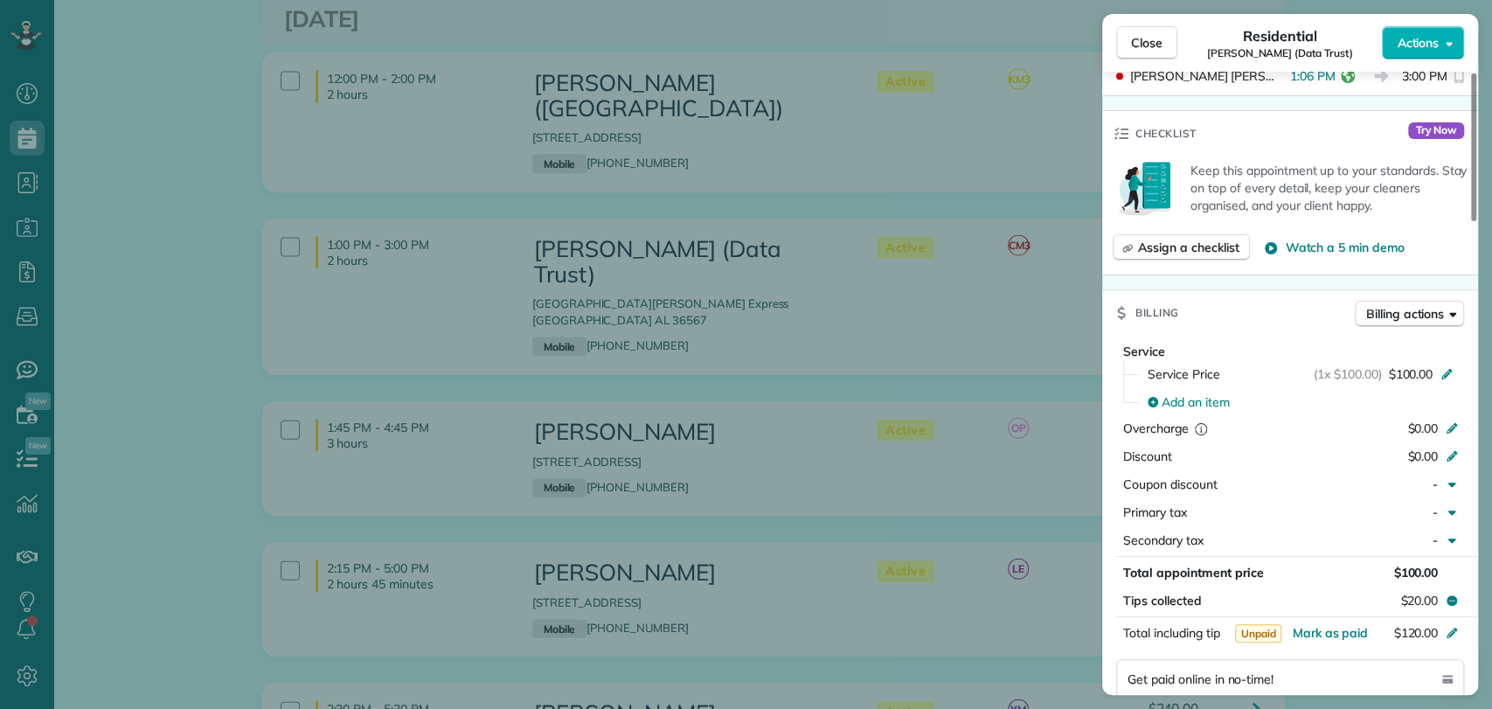
scroll to position [778, 0]
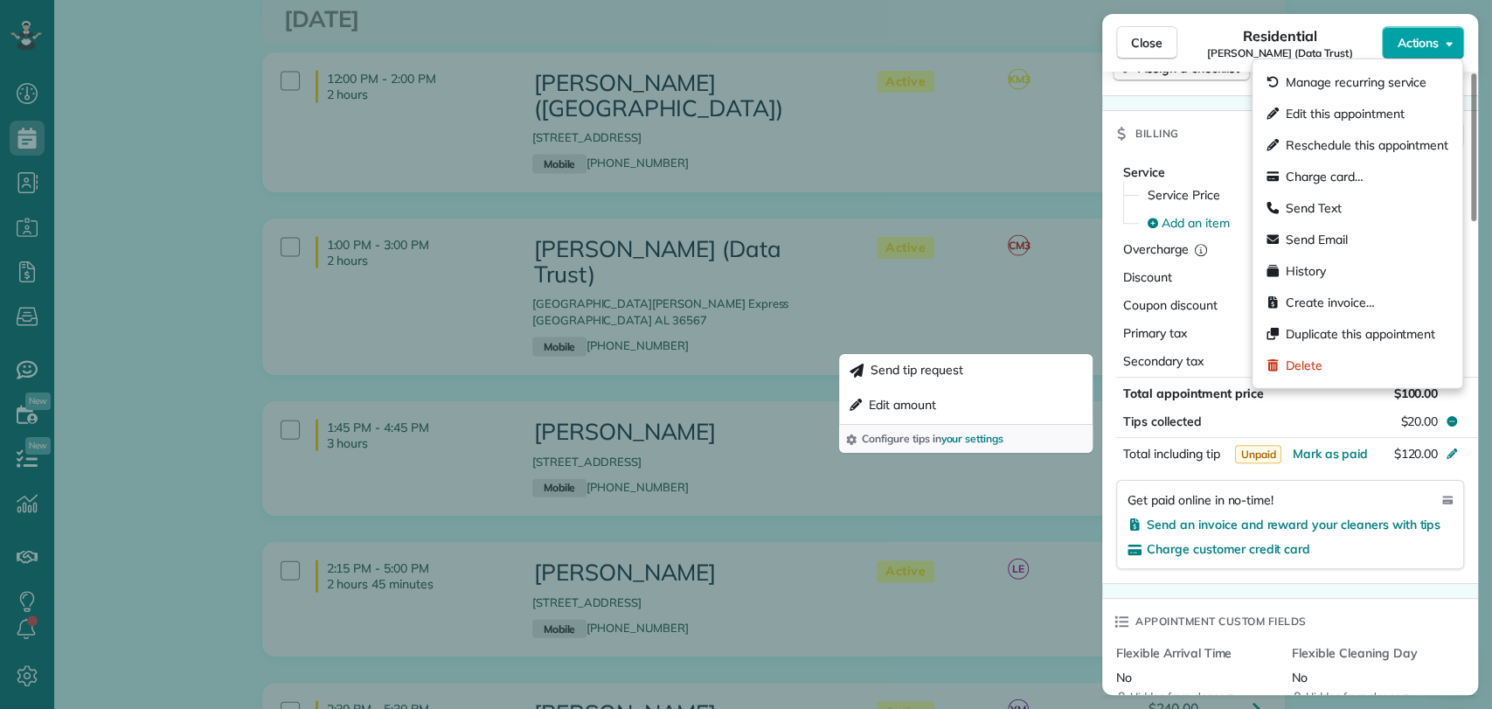
click at [1435, 46] on span "Actions" at bounding box center [1418, 42] width 42 height 17
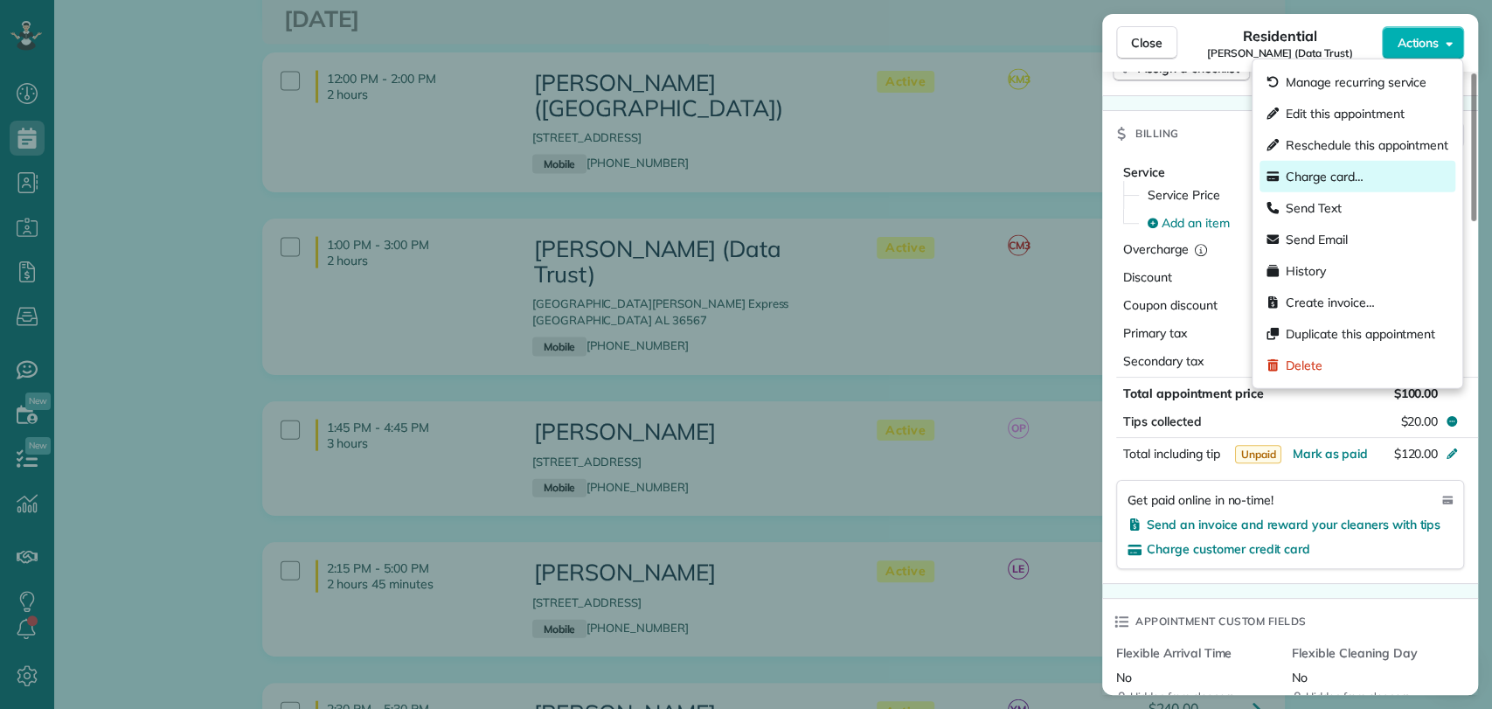
click at [1366, 169] on div "Charge card…" at bounding box center [1358, 176] width 196 height 31
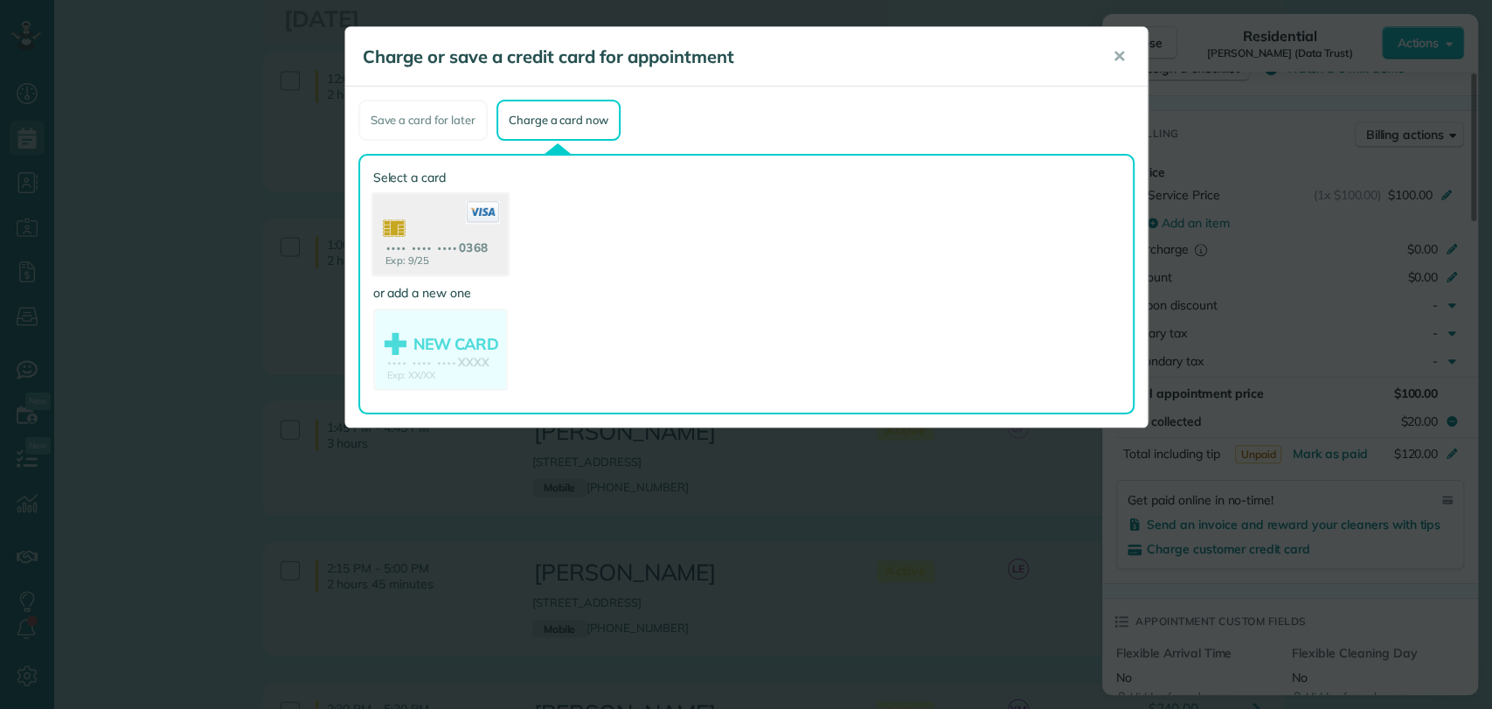
click at [394, 231] on use at bounding box center [439, 236] width 135 height 85
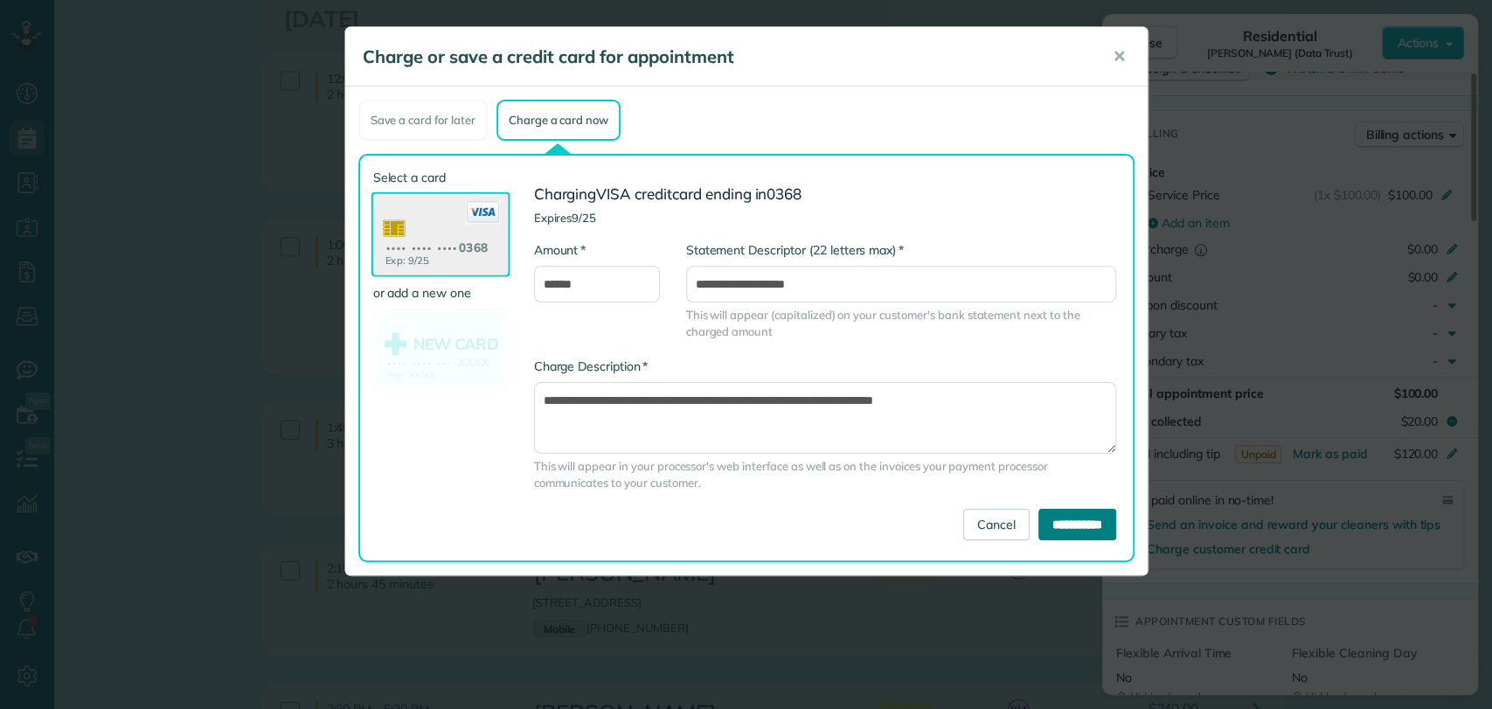
click at [1046, 525] on input "**********" at bounding box center [1078, 524] width 78 height 31
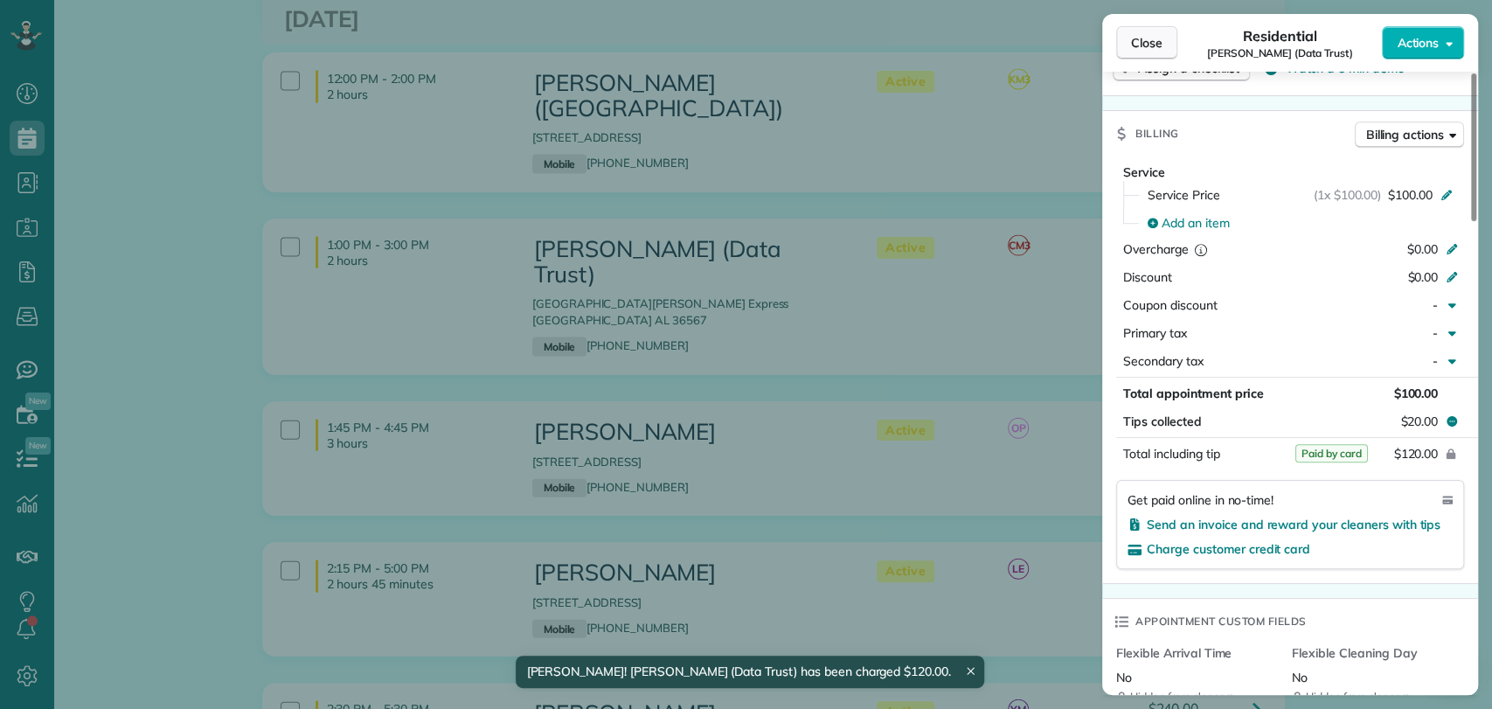
click at [1150, 36] on span "Close" at bounding box center [1146, 42] width 31 height 17
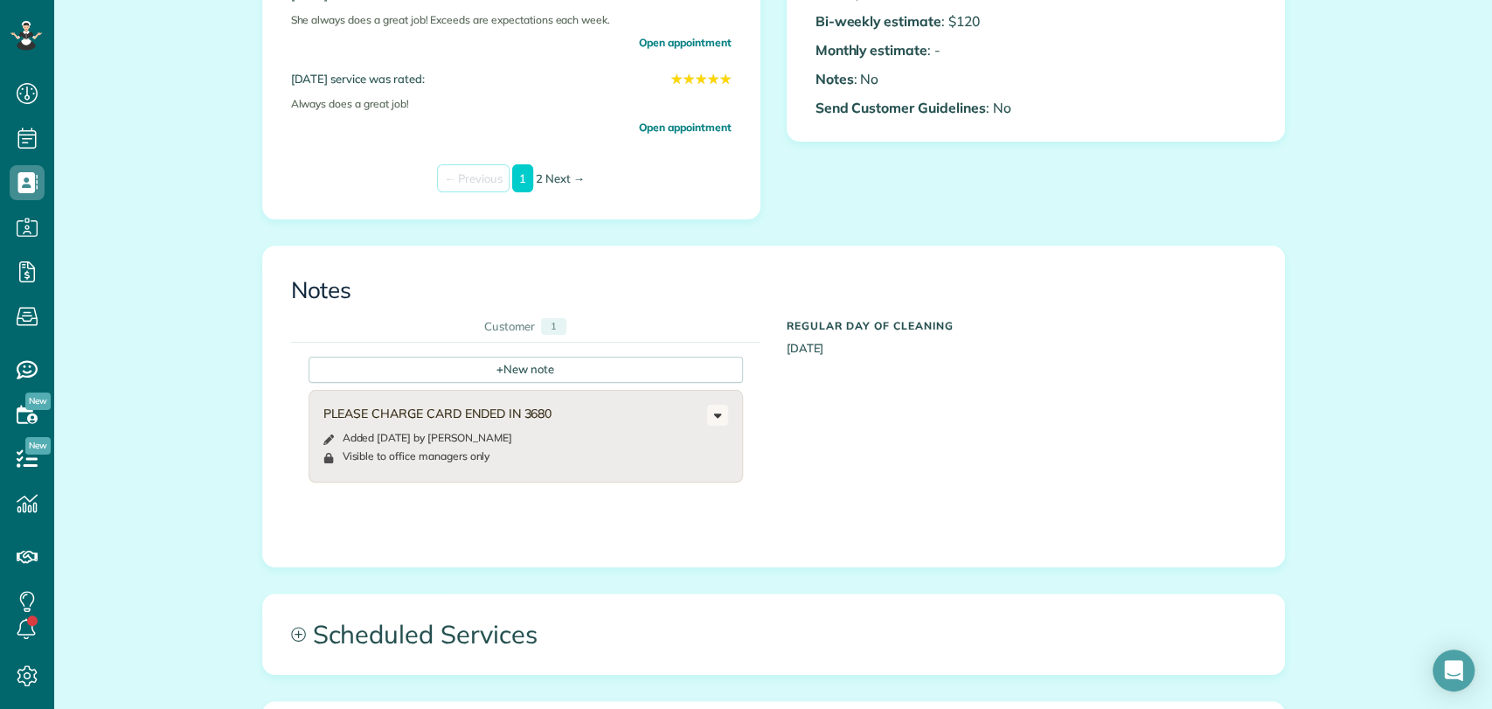
scroll to position [679, 0]
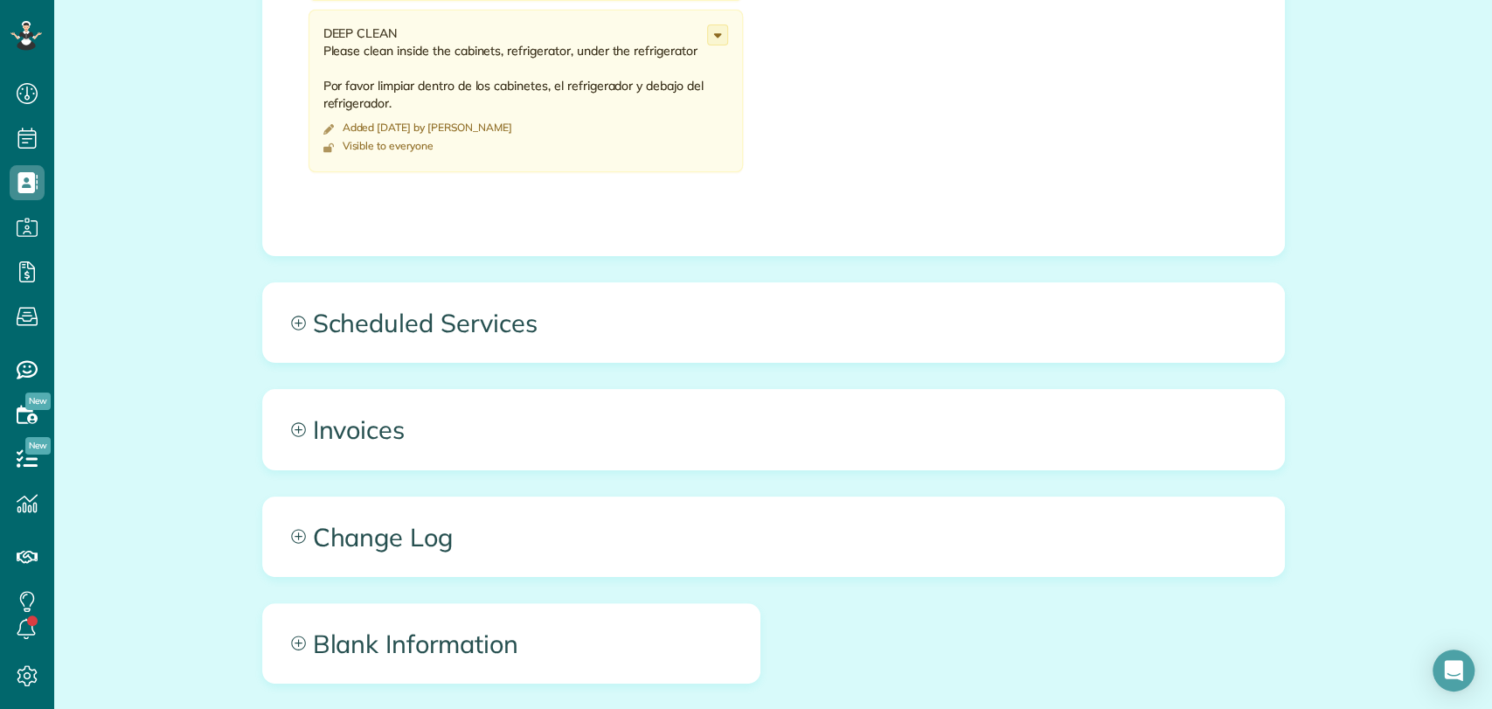
scroll to position [1068, 0]
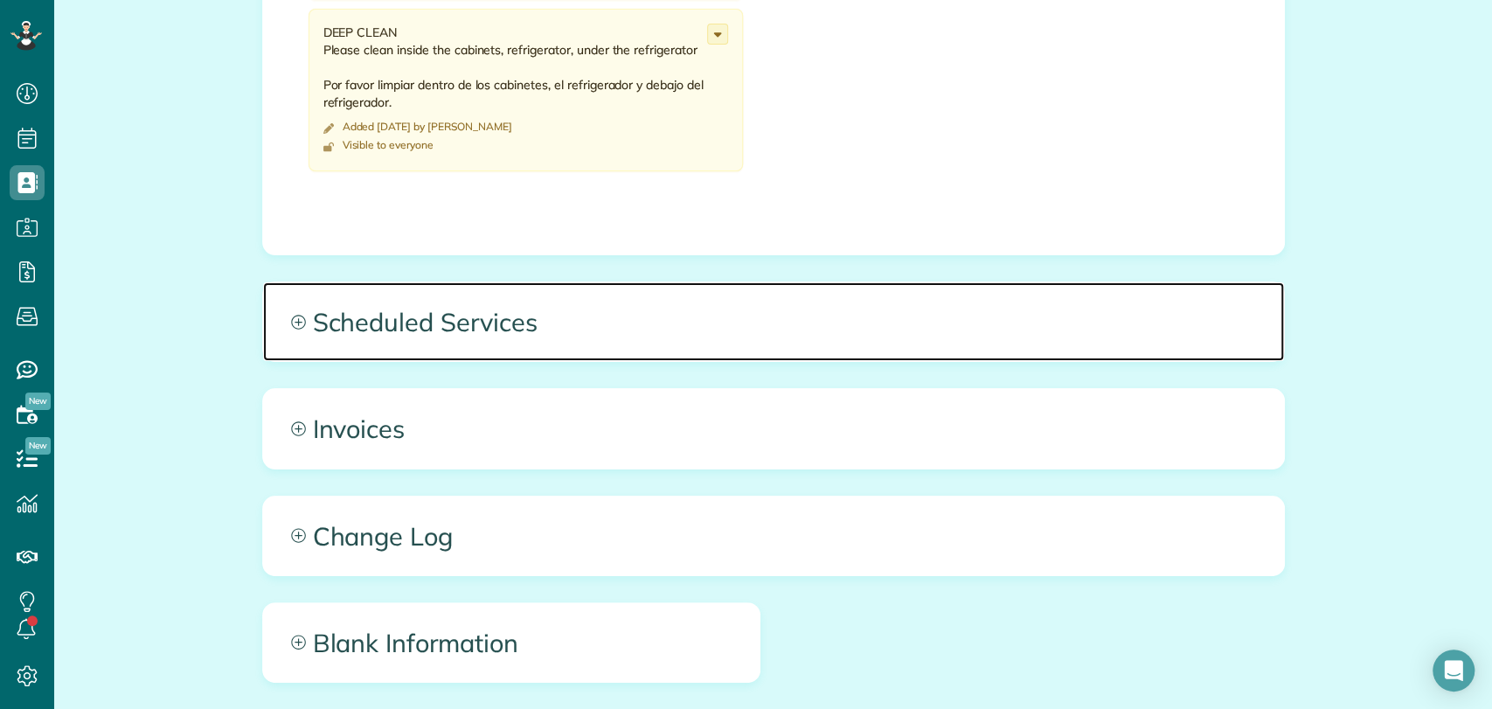
click at [465, 341] on span "Scheduled Services" at bounding box center [773, 321] width 1021 height 79
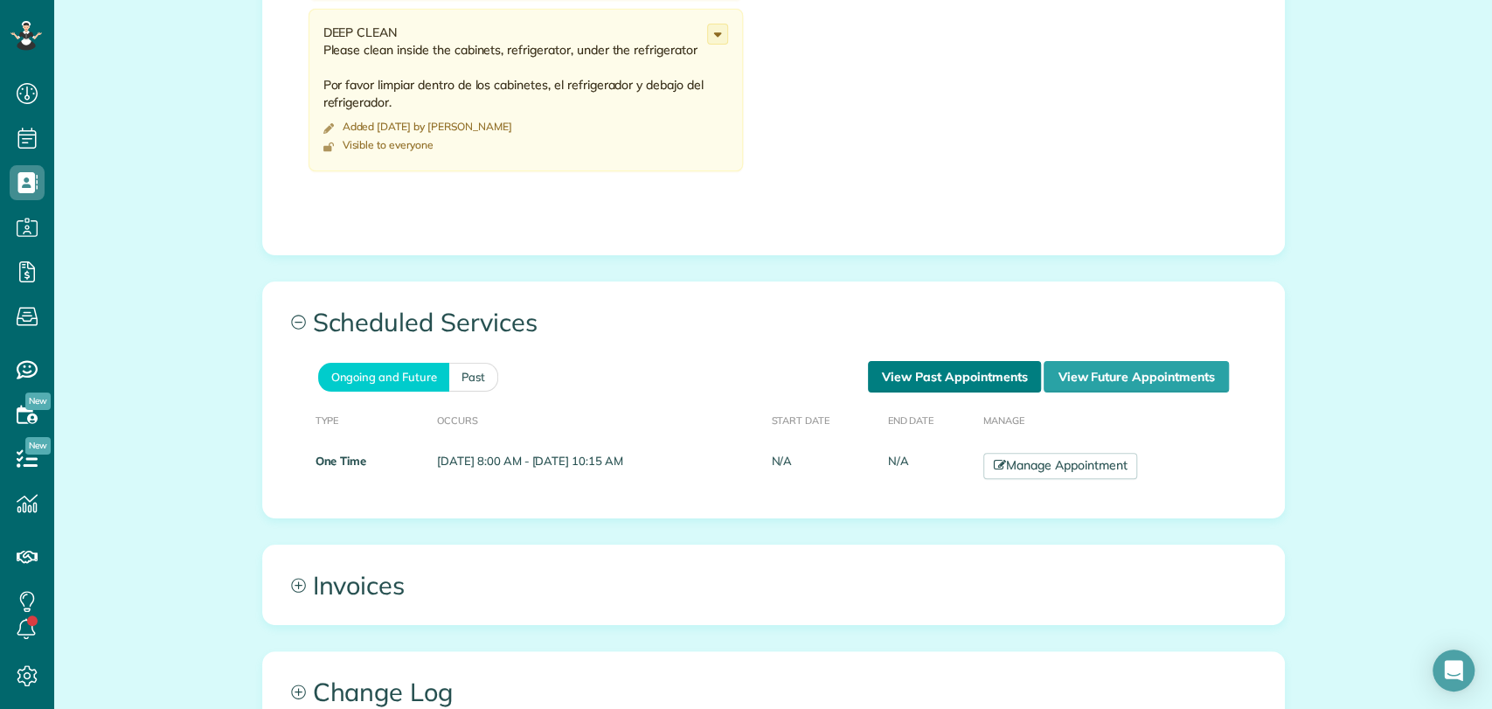
click at [886, 367] on link "View Past Appointments" at bounding box center [954, 376] width 173 height 31
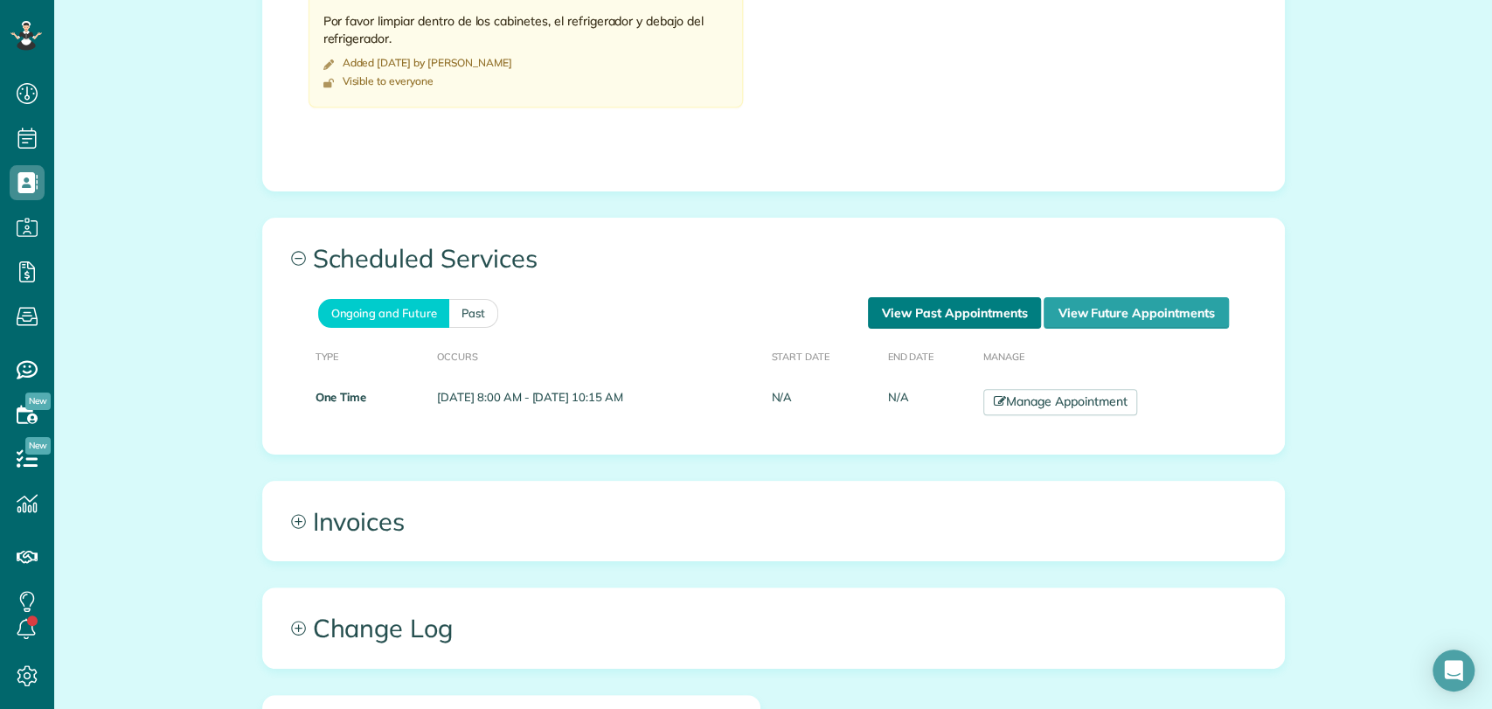
scroll to position [1165, 0]
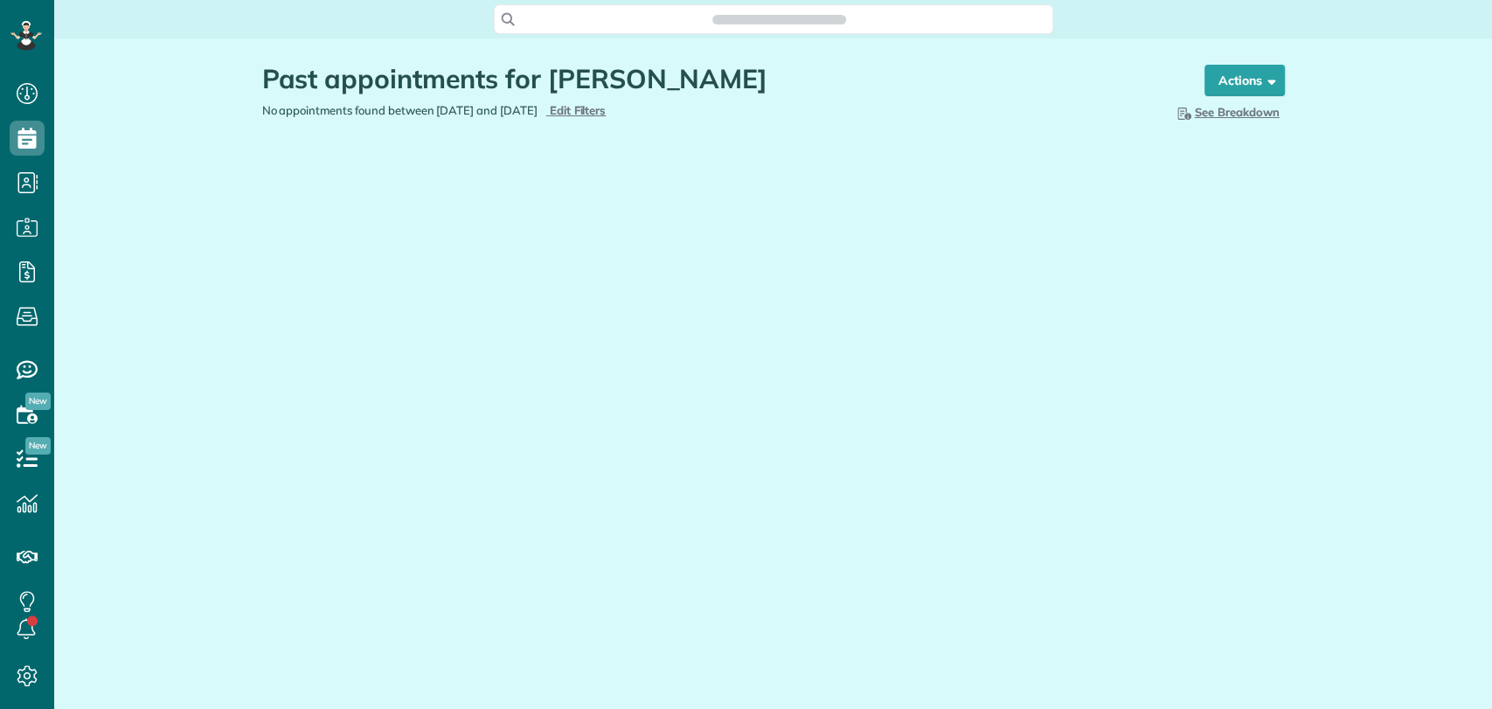
scroll to position [7, 7]
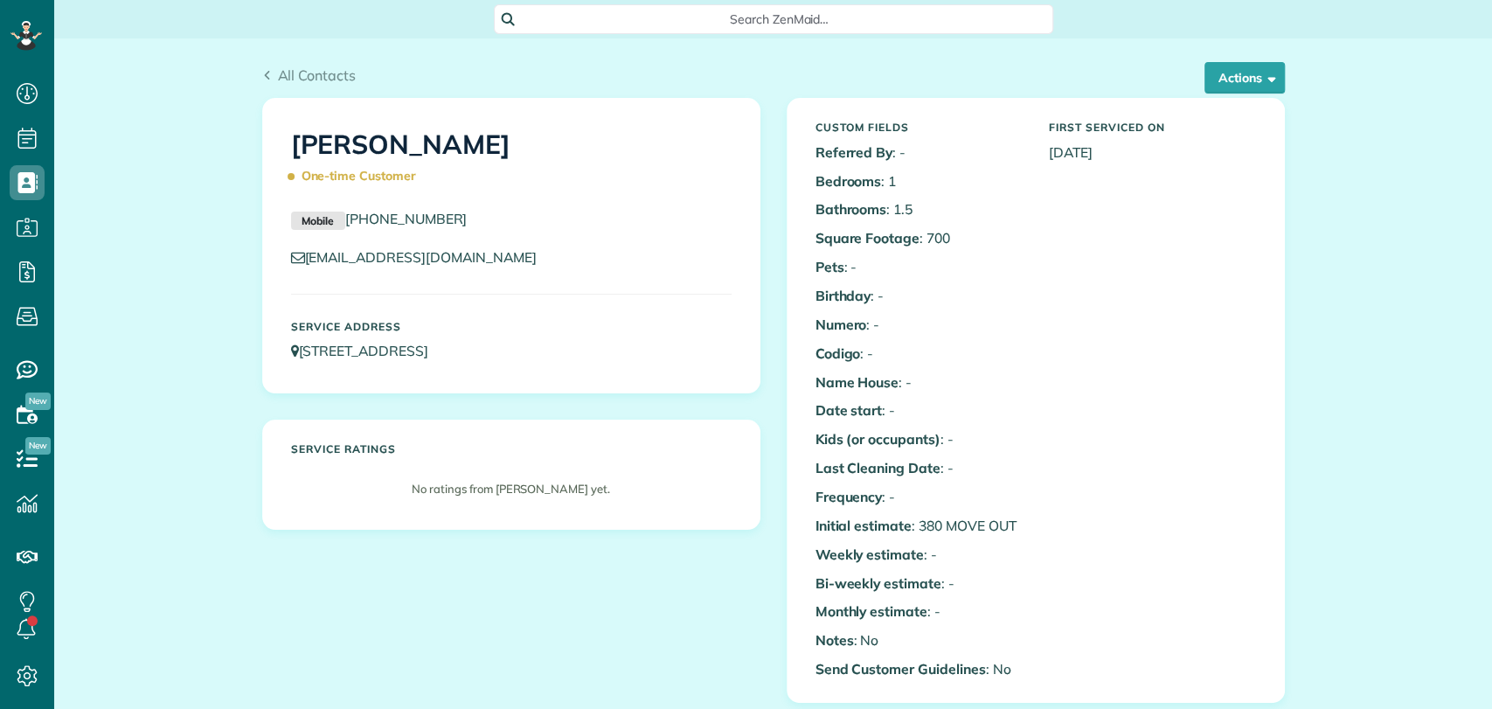
scroll to position [7, 7]
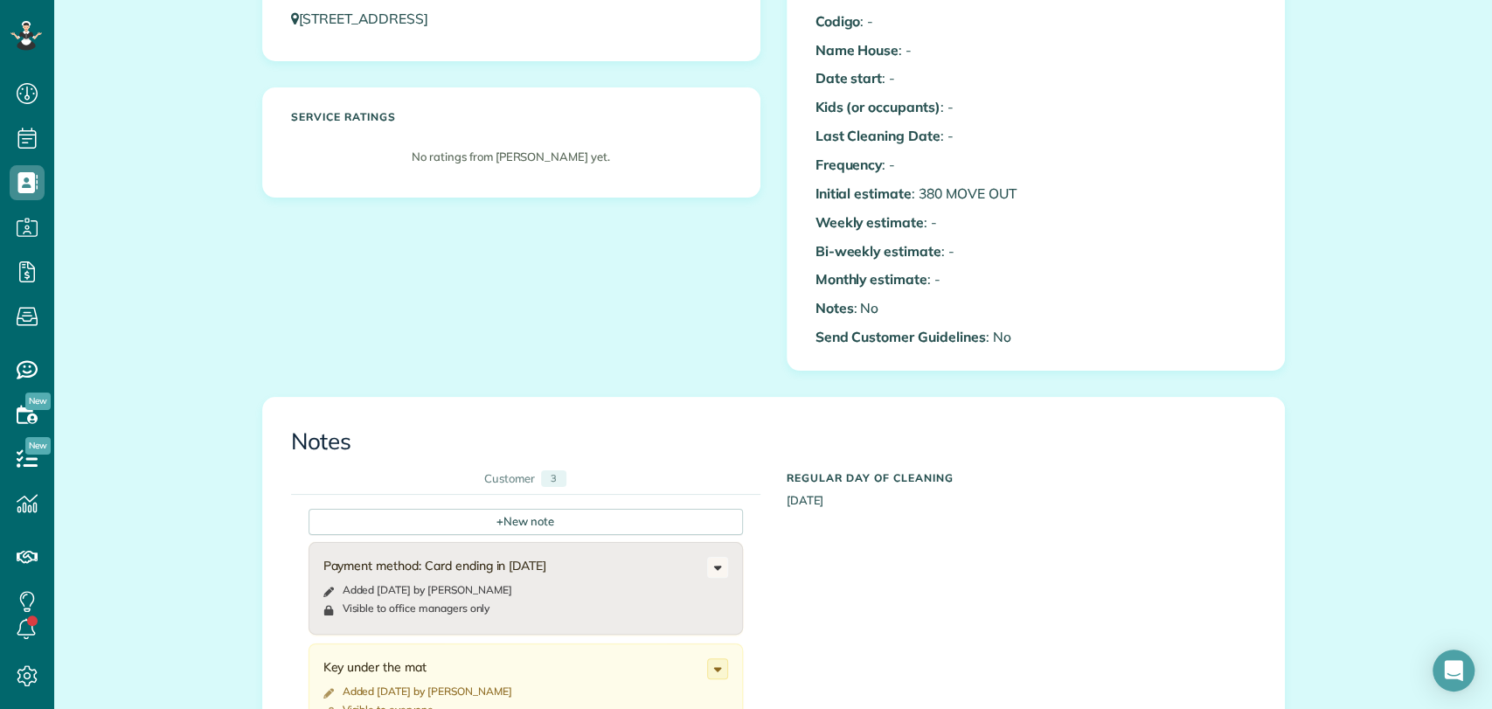
scroll to position [0, 0]
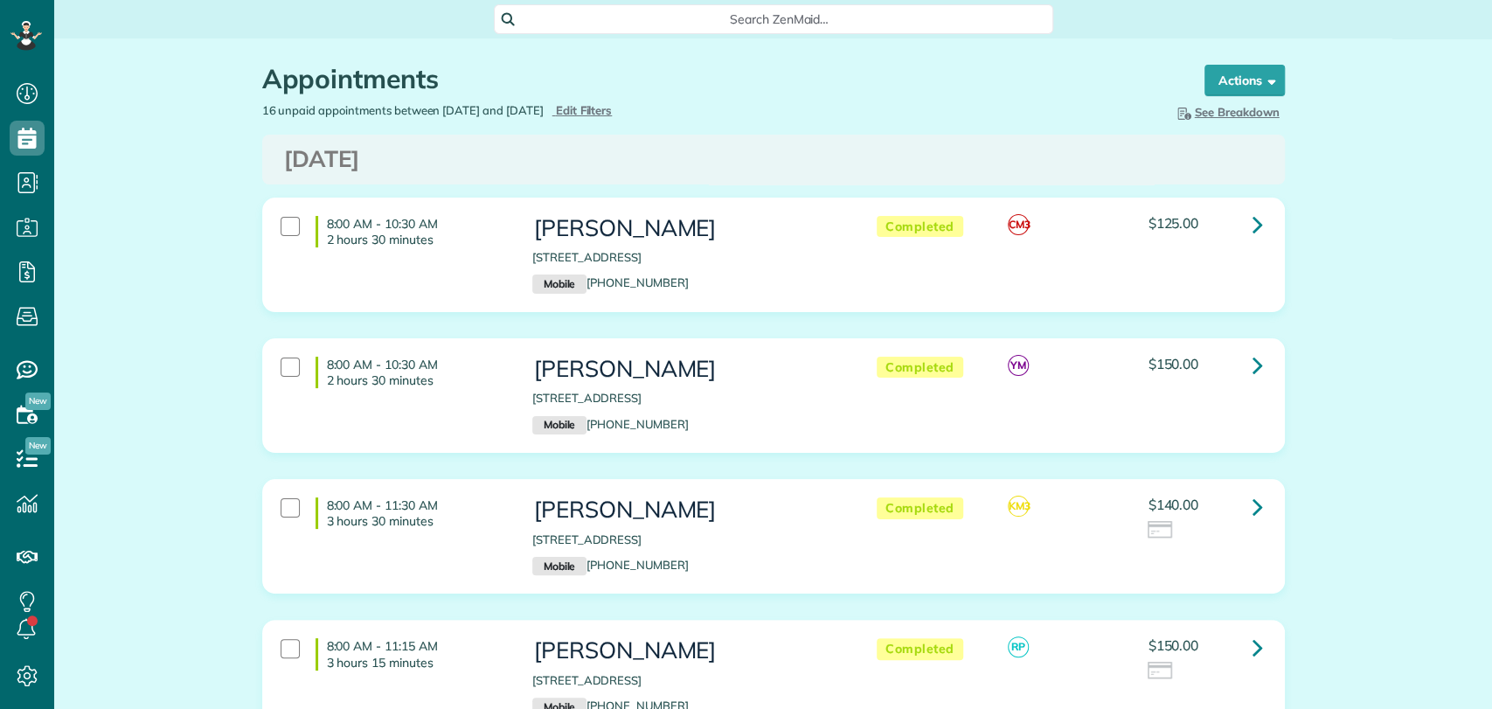
scroll to position [708, 54]
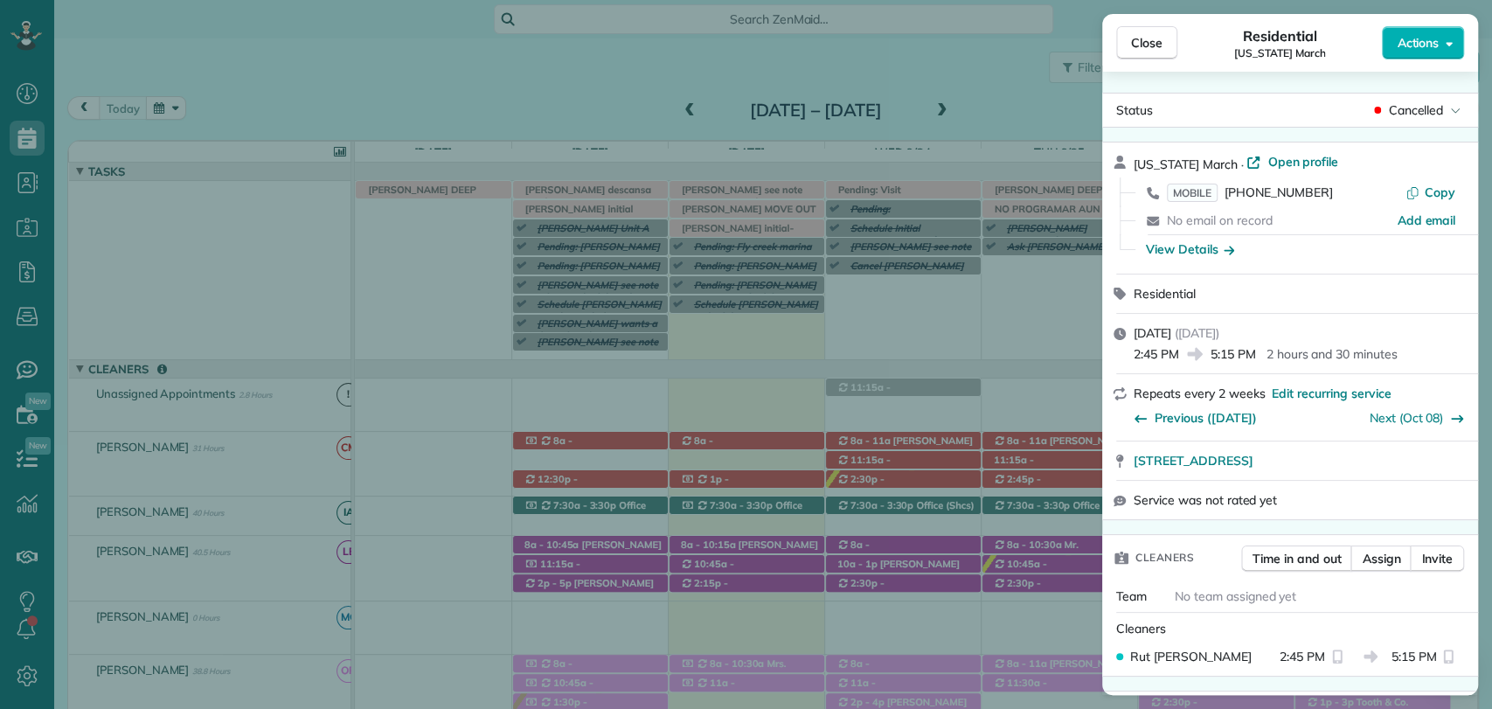
scroll to position [126, 0]
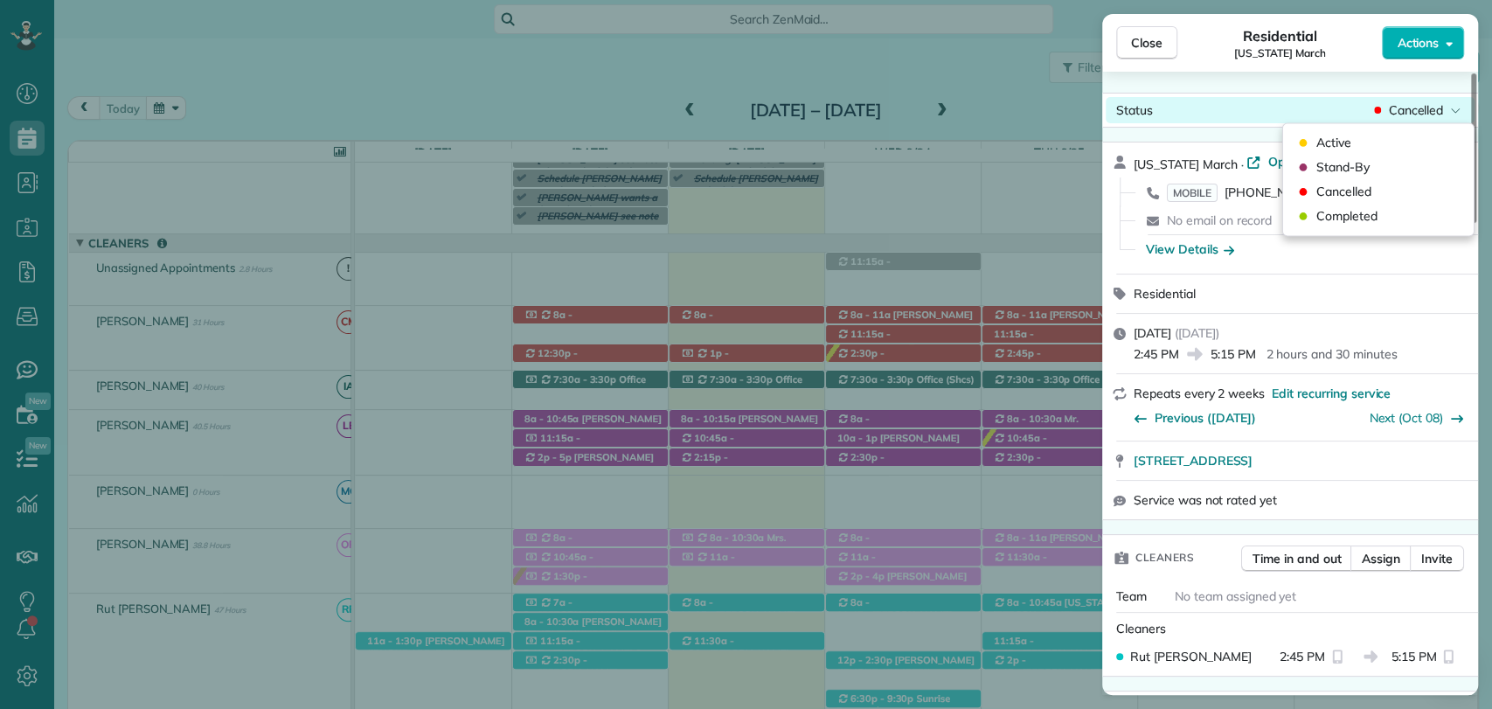
click at [1419, 107] on span "Cancelled" at bounding box center [1415, 109] width 55 height 17
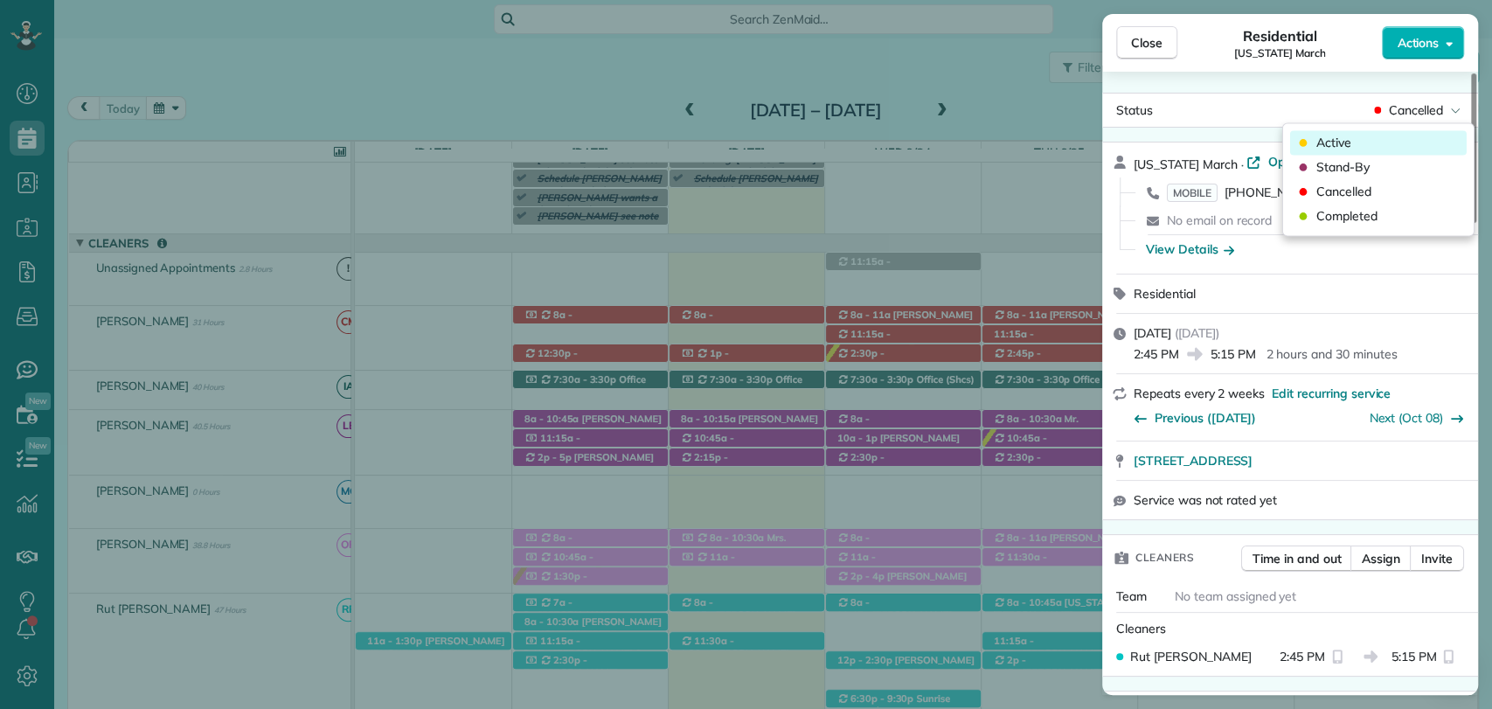
click at [1357, 145] on div "Active" at bounding box center [1378, 142] width 177 height 24
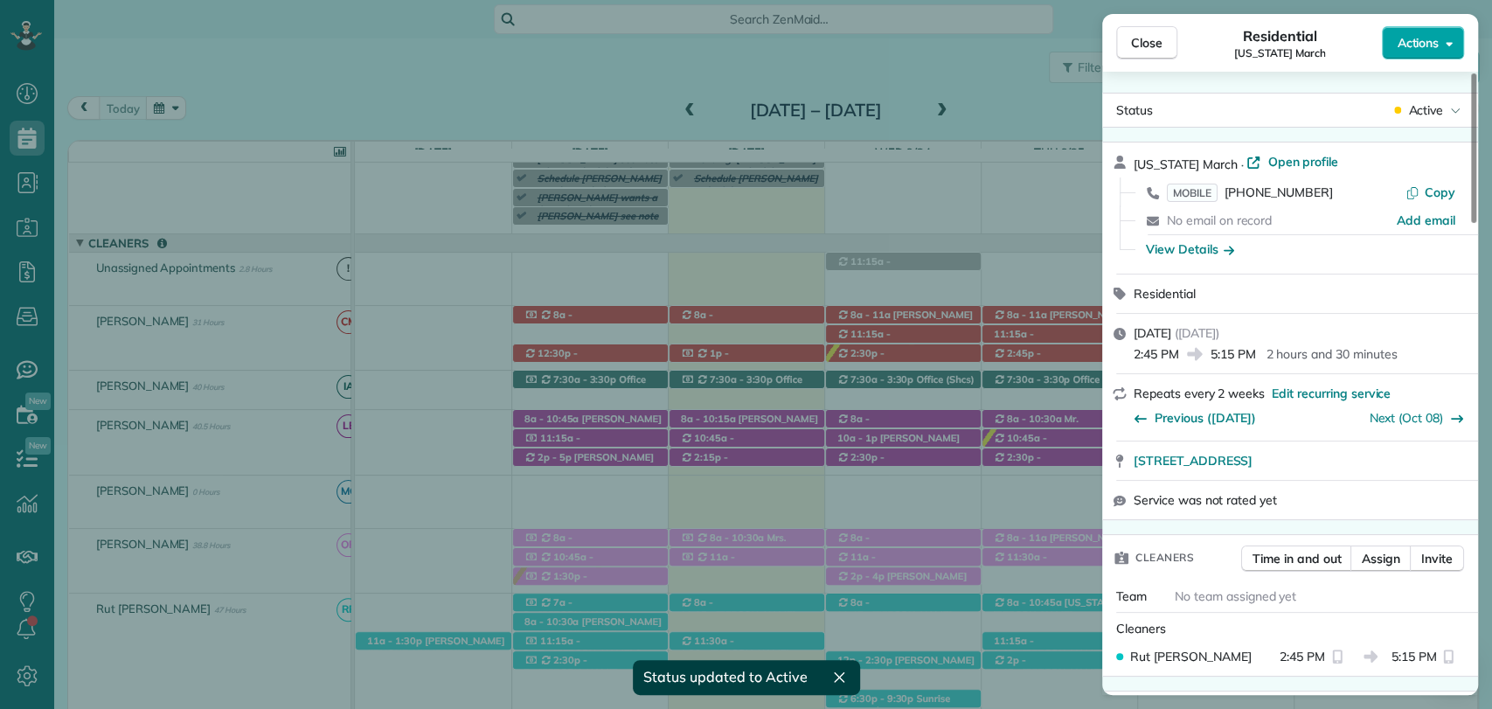
click at [1431, 34] on span "Actions" at bounding box center [1418, 42] width 42 height 17
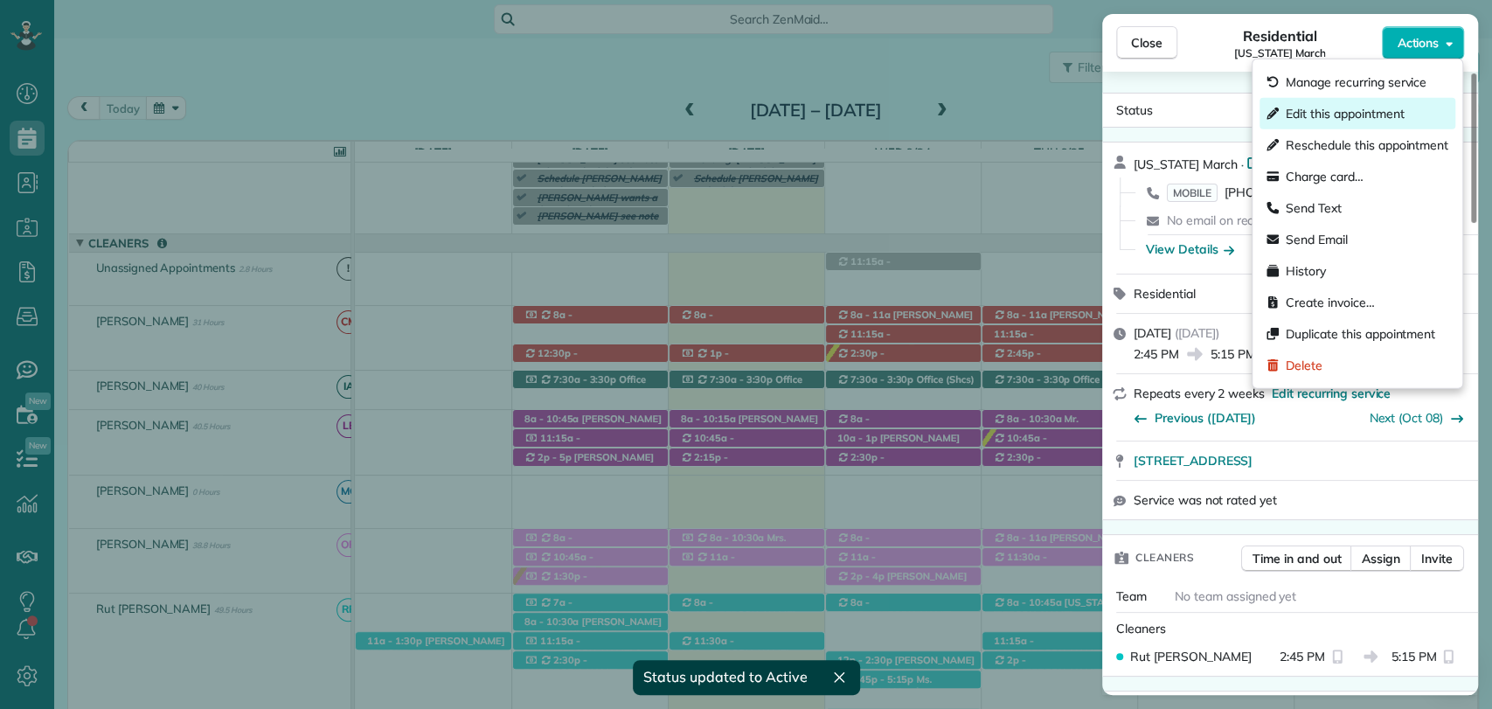
click at [1331, 110] on span "Edit this appointment" at bounding box center [1345, 113] width 118 height 17
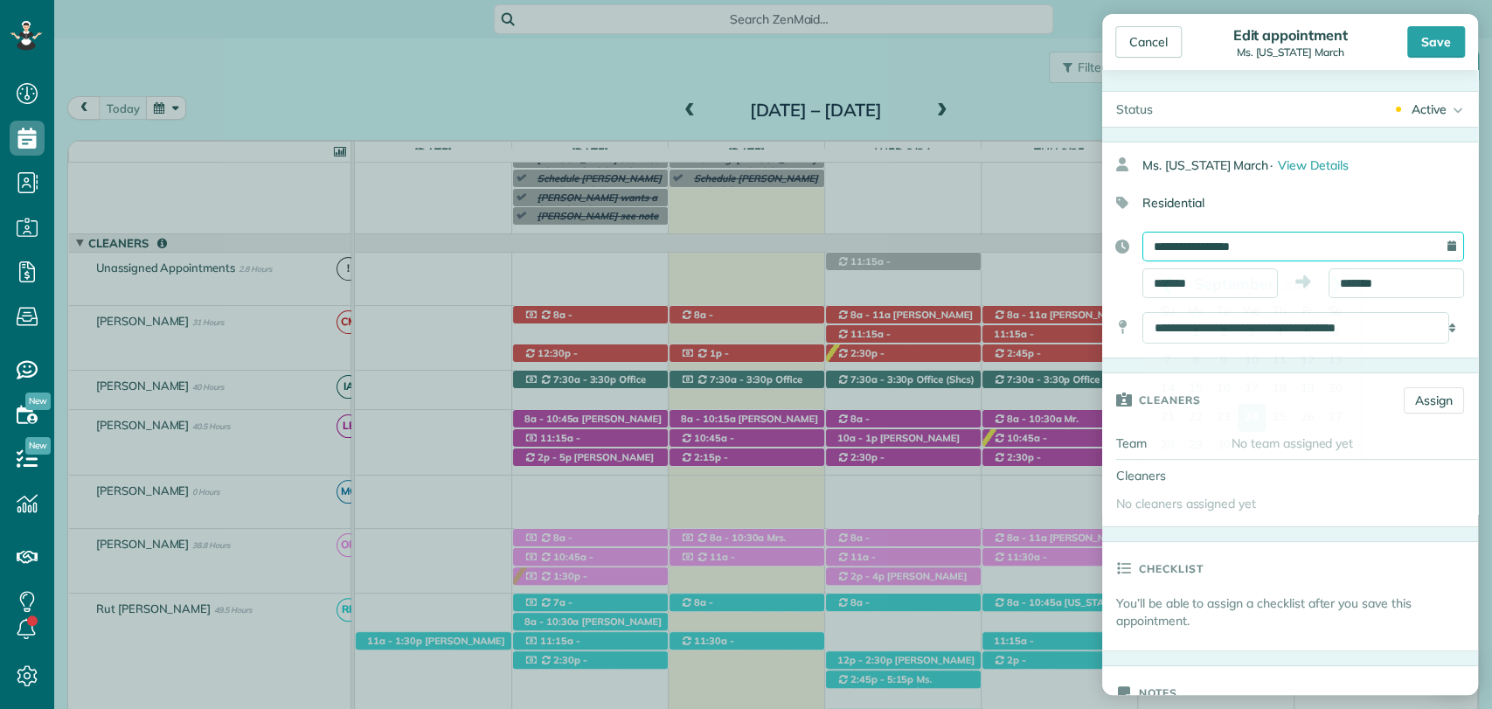
click at [1234, 260] on input "**********" at bounding box center [1304, 247] width 322 height 30
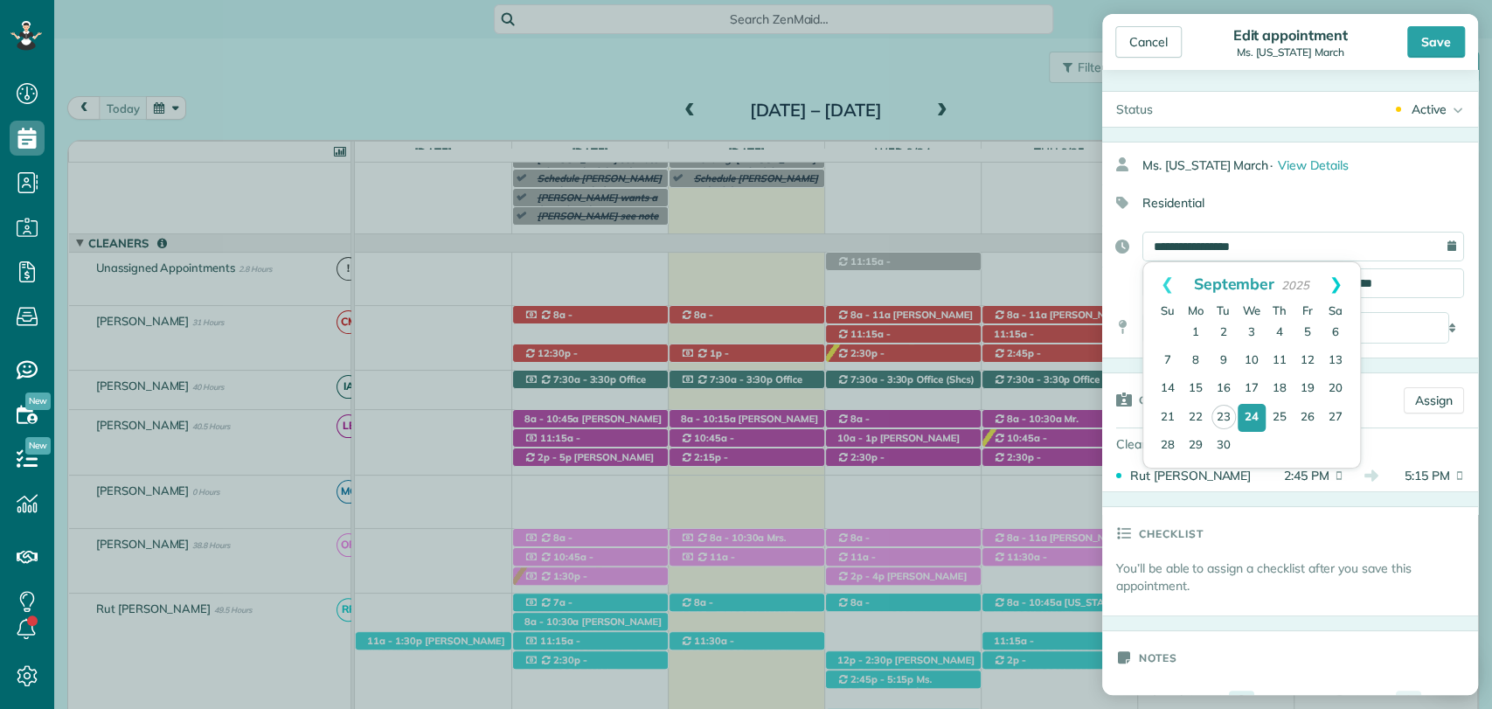
click at [1336, 279] on link "Next" at bounding box center [1336, 284] width 48 height 44
click at [1250, 330] on link "1" at bounding box center [1252, 333] width 28 height 28
type input "**********"
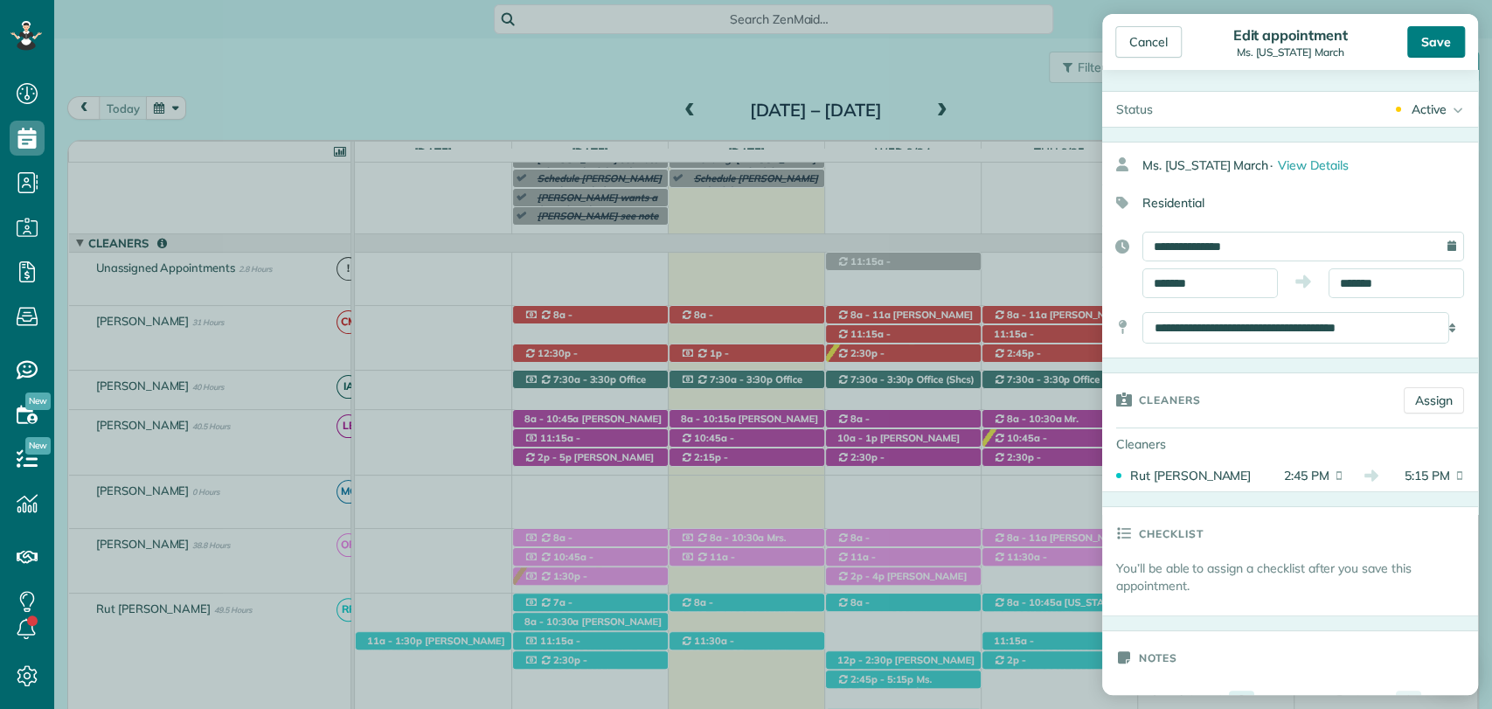
click at [1435, 26] on div "Save" at bounding box center [1437, 41] width 58 height 31
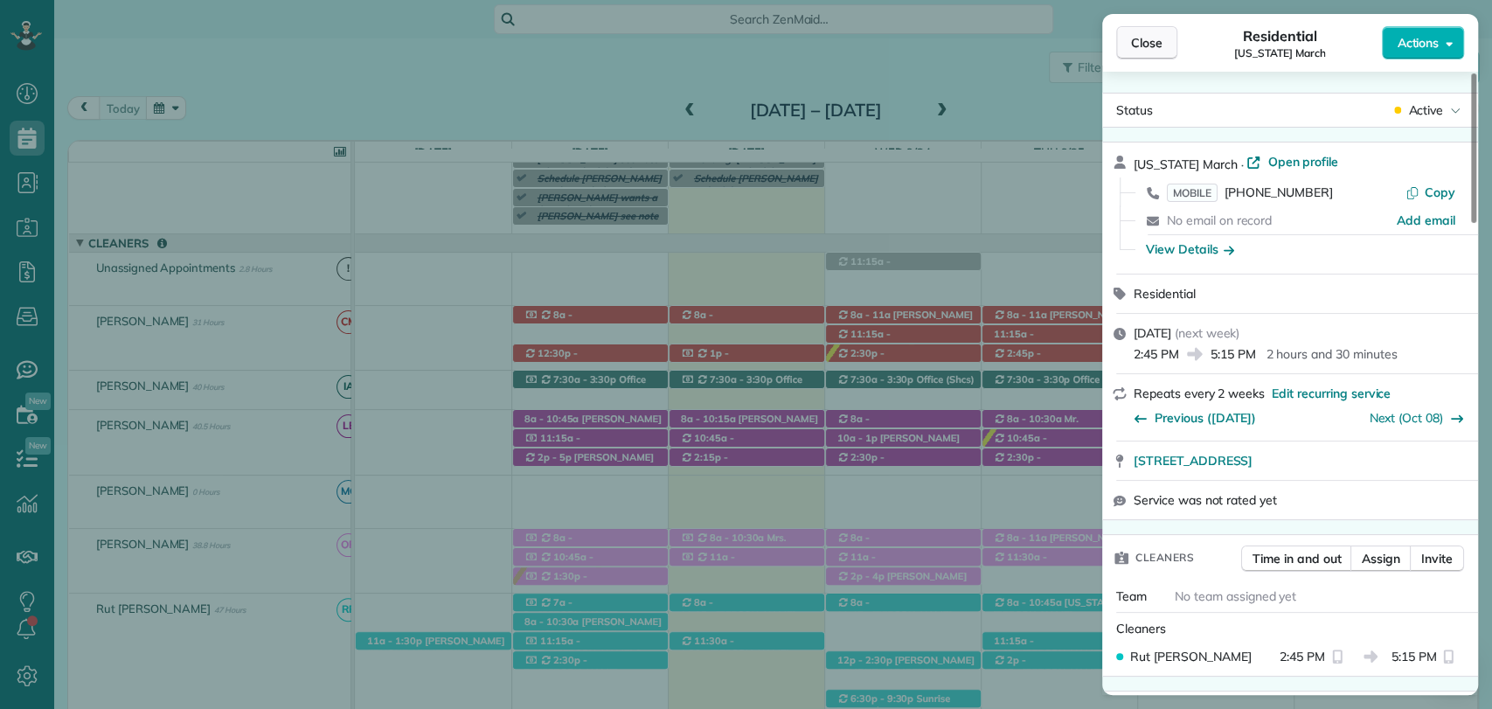
click at [1133, 40] on span "Close" at bounding box center [1146, 42] width 31 height 17
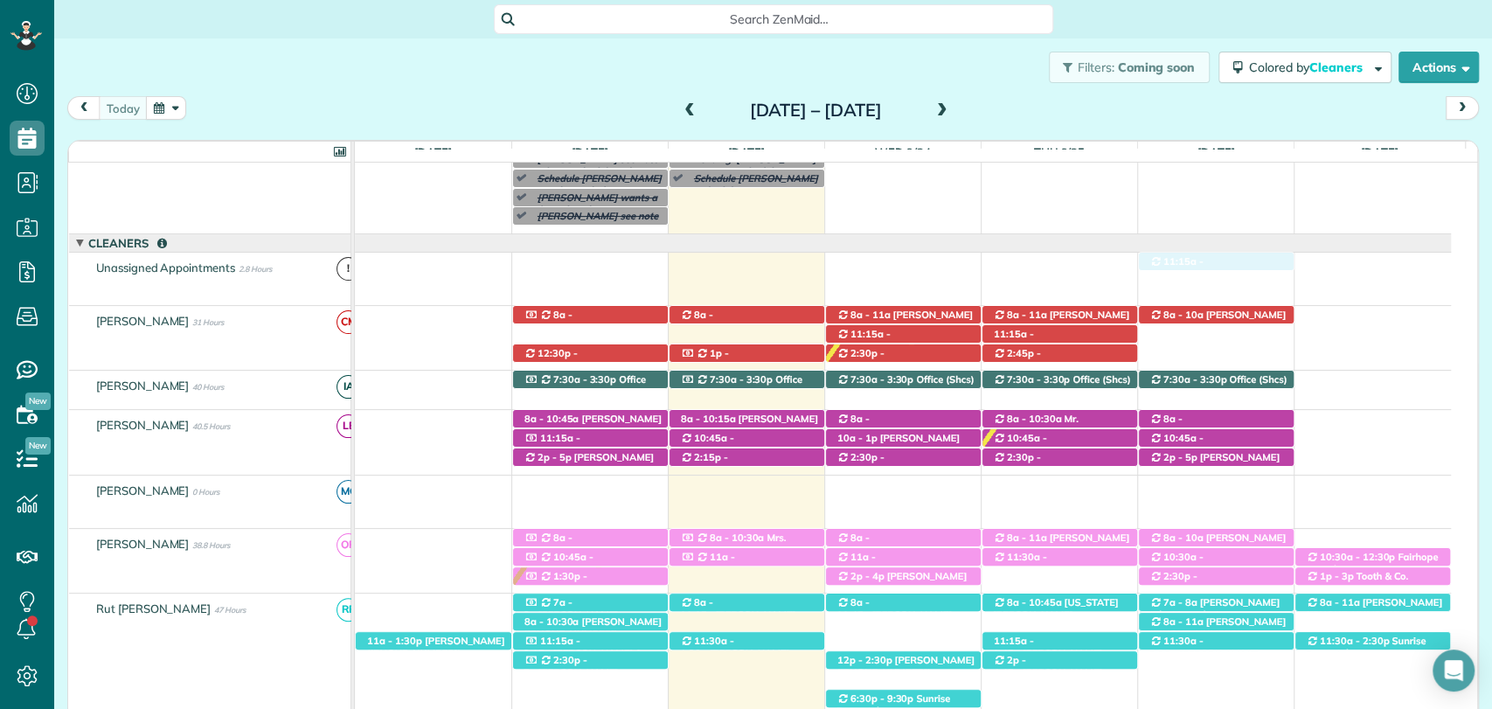
drag, startPoint x: 920, startPoint y: 264, endPoint x: 1189, endPoint y: 292, distance: 270.7
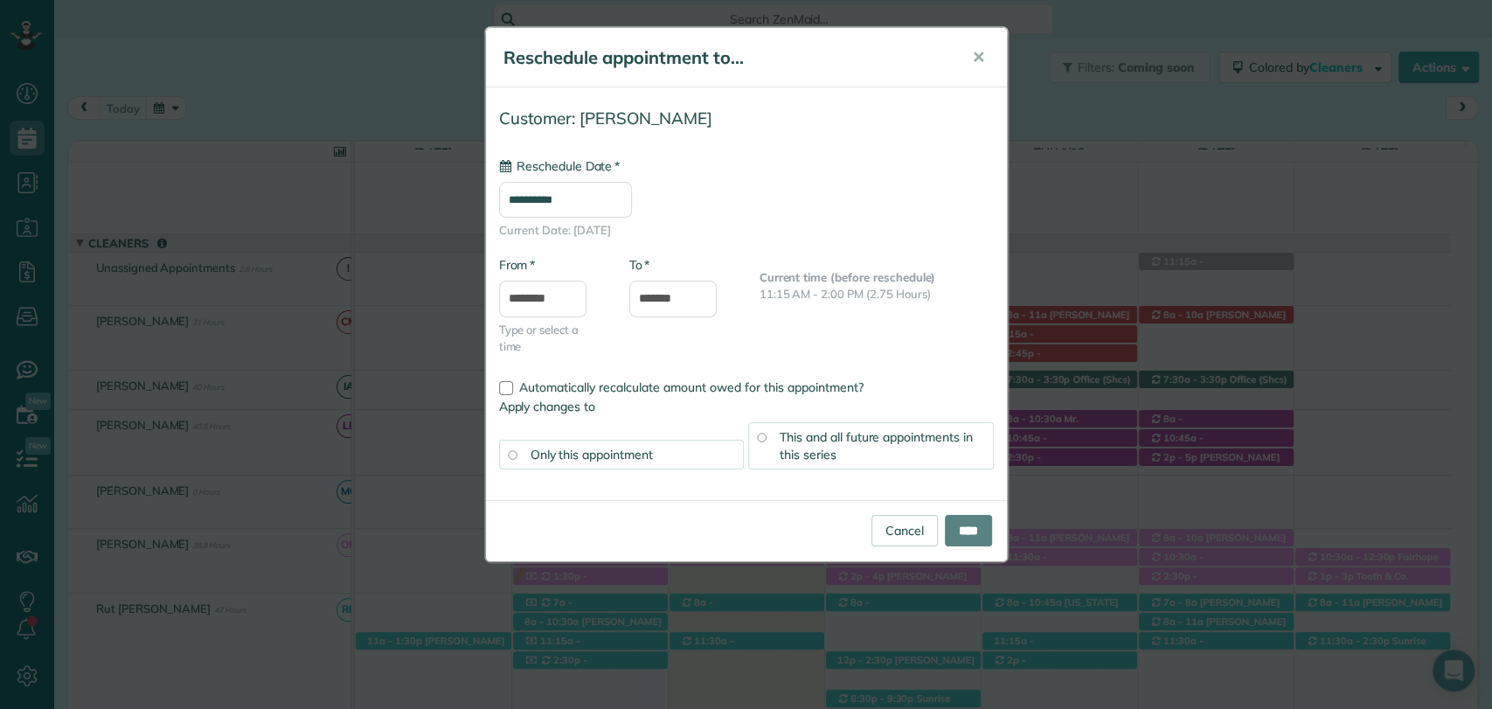
type input "**********"
click at [580, 56] on h5 "Reschedule appointment to..." at bounding box center [726, 57] width 444 height 24
click at [896, 526] on link "Cancel" at bounding box center [905, 530] width 66 height 31
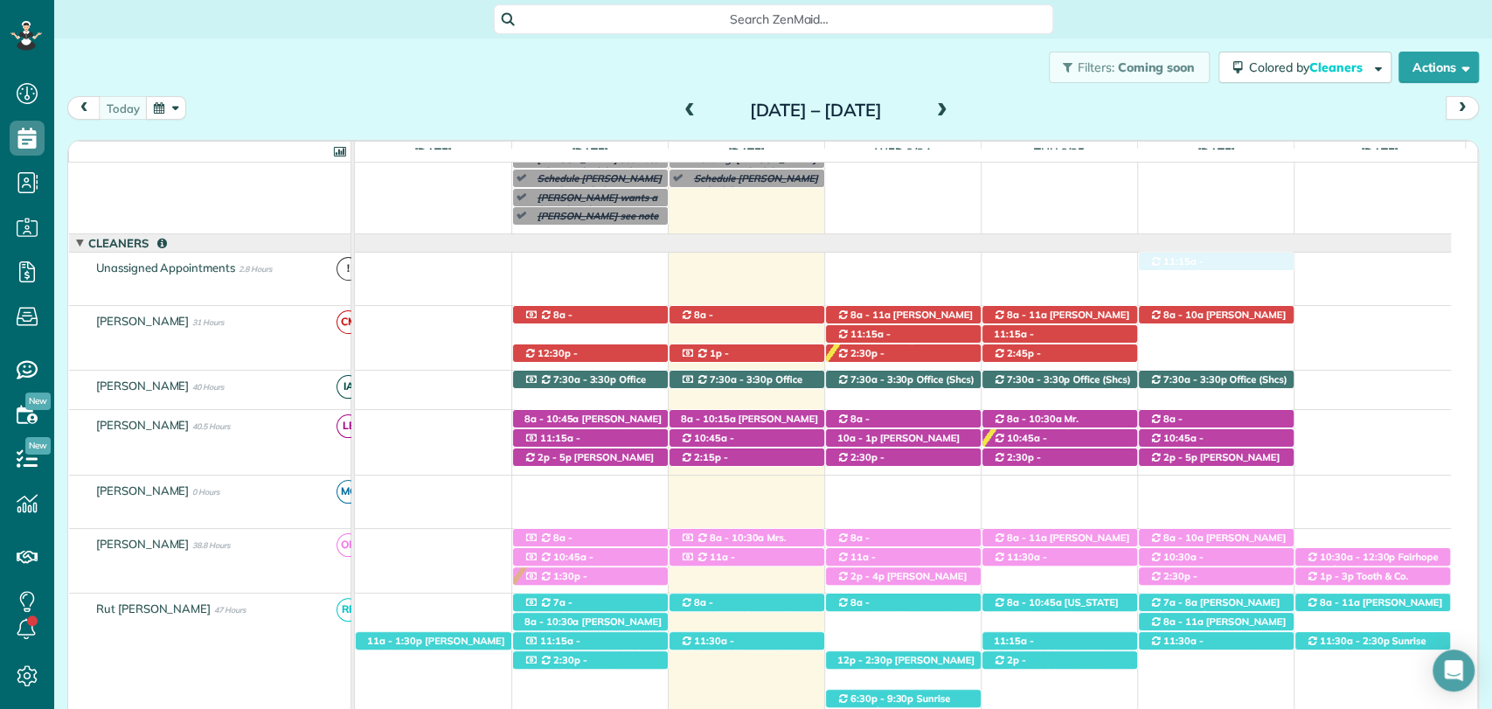
drag, startPoint x: 886, startPoint y: 255, endPoint x: 1178, endPoint y: 240, distance: 292.4
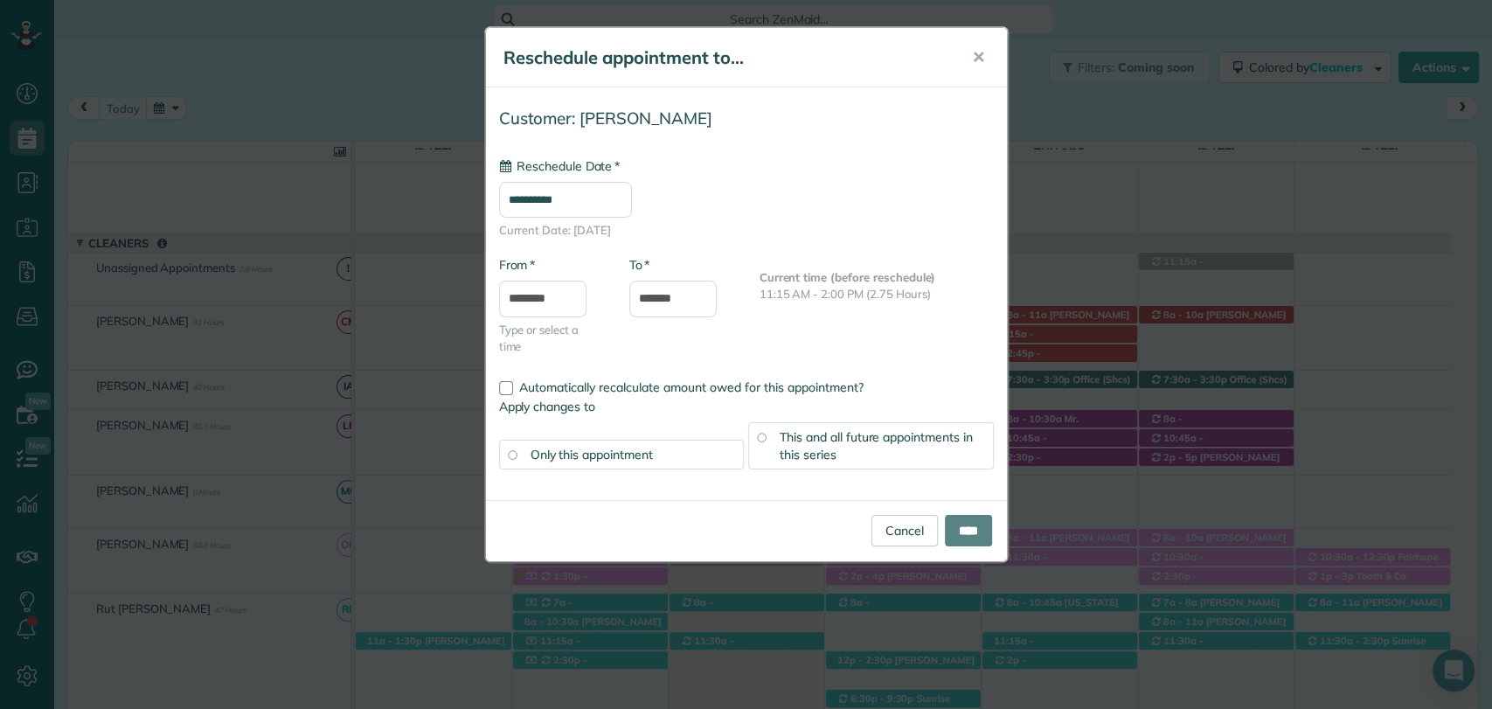
type input "**********"
click at [546, 299] on input "********" at bounding box center [542, 299] width 87 height 37
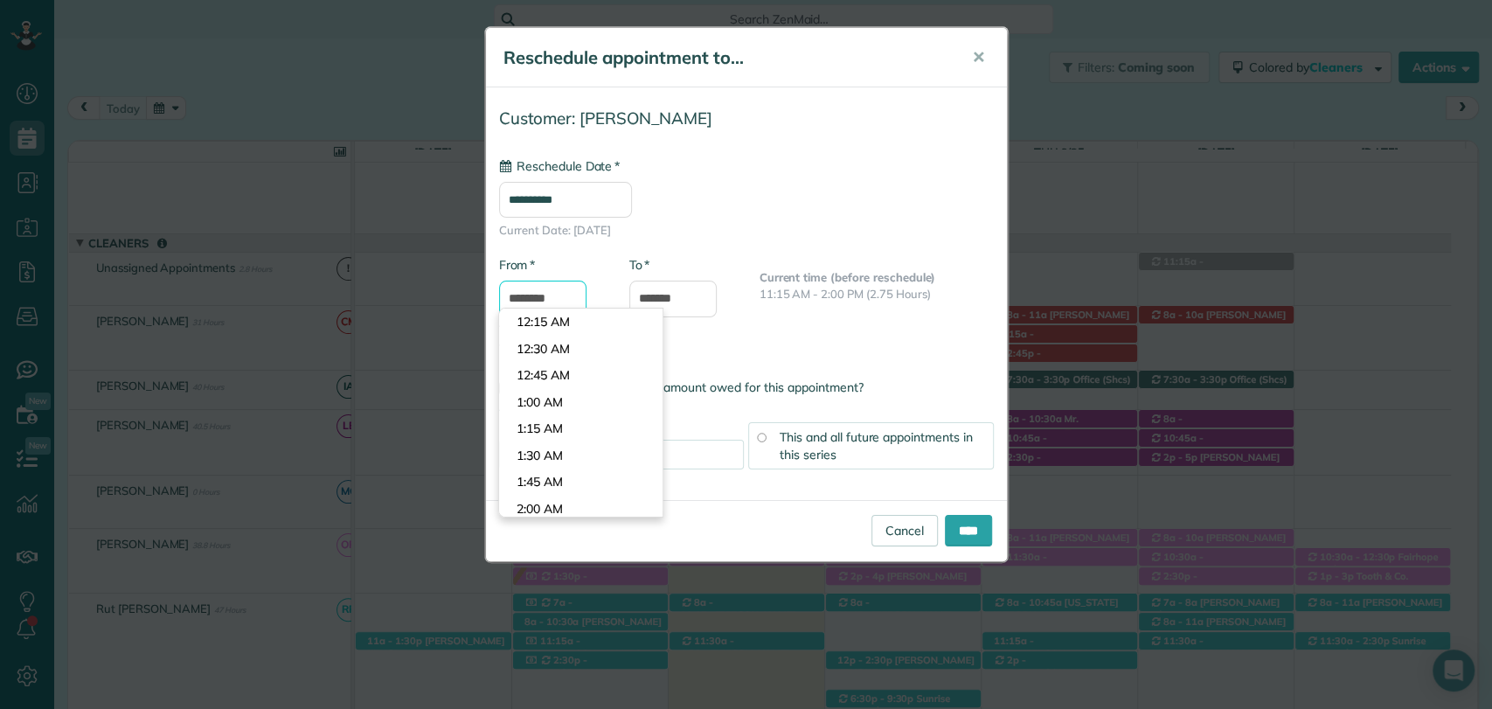
scroll to position [1147, 0]
type input "********"
click at [560, 323] on body "Dashboard Scheduling Calendar View List View Dispatch View - Weekly scheduling …" at bounding box center [746, 354] width 1492 height 709
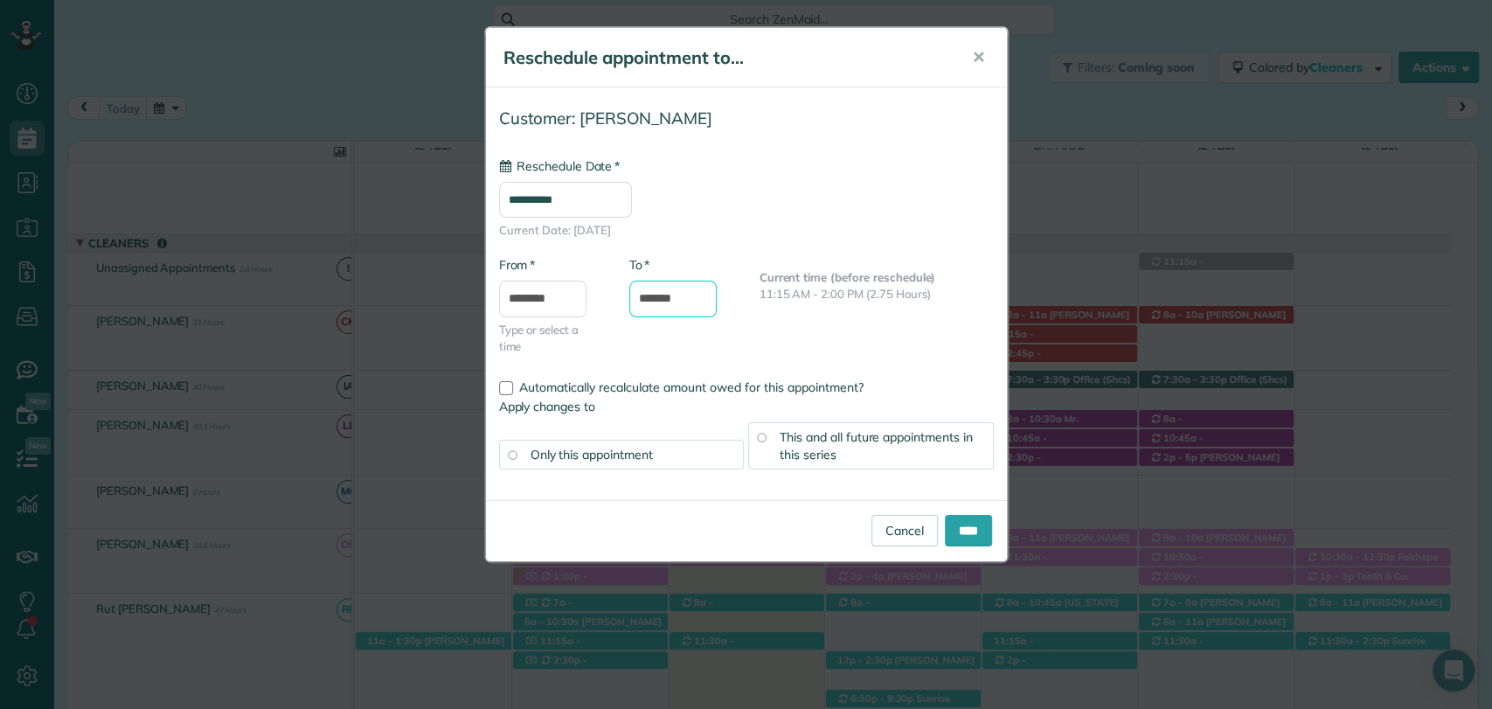
click at [685, 303] on input "*******" at bounding box center [672, 299] width 87 height 37
click at [641, 295] on input "*******" at bounding box center [672, 299] width 87 height 37
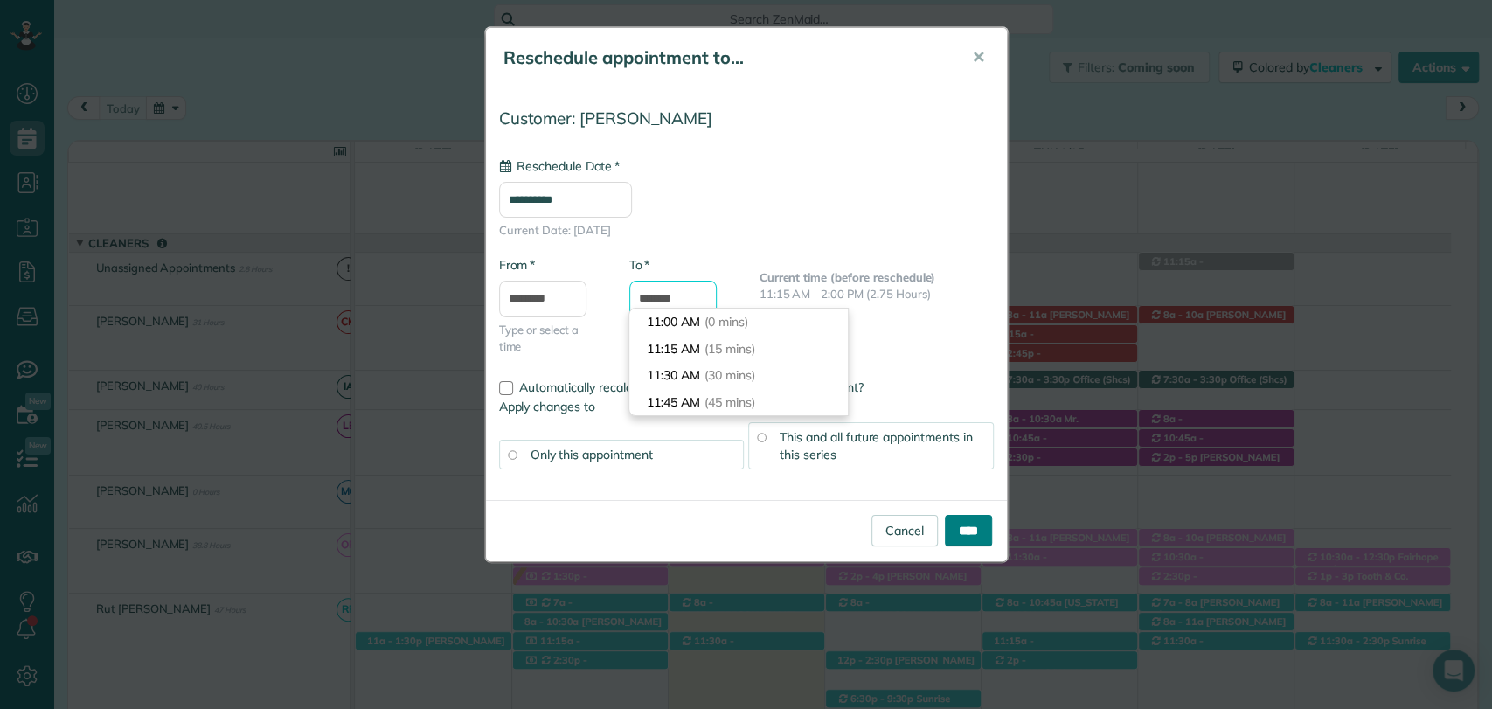
type input "*******"
click at [979, 520] on input "****" at bounding box center [968, 530] width 47 height 31
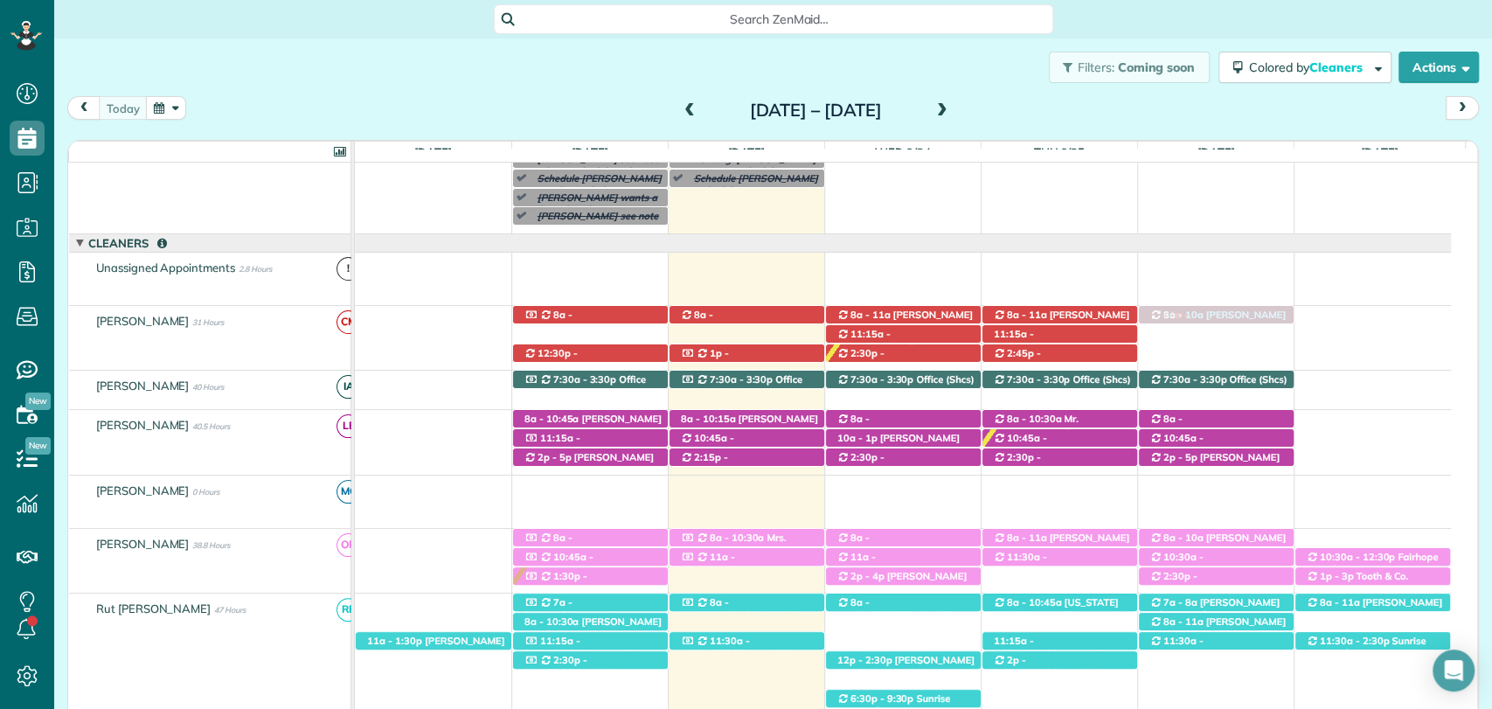
drag, startPoint x: 1203, startPoint y: 266, endPoint x: 1209, endPoint y: 355, distance: 89.4
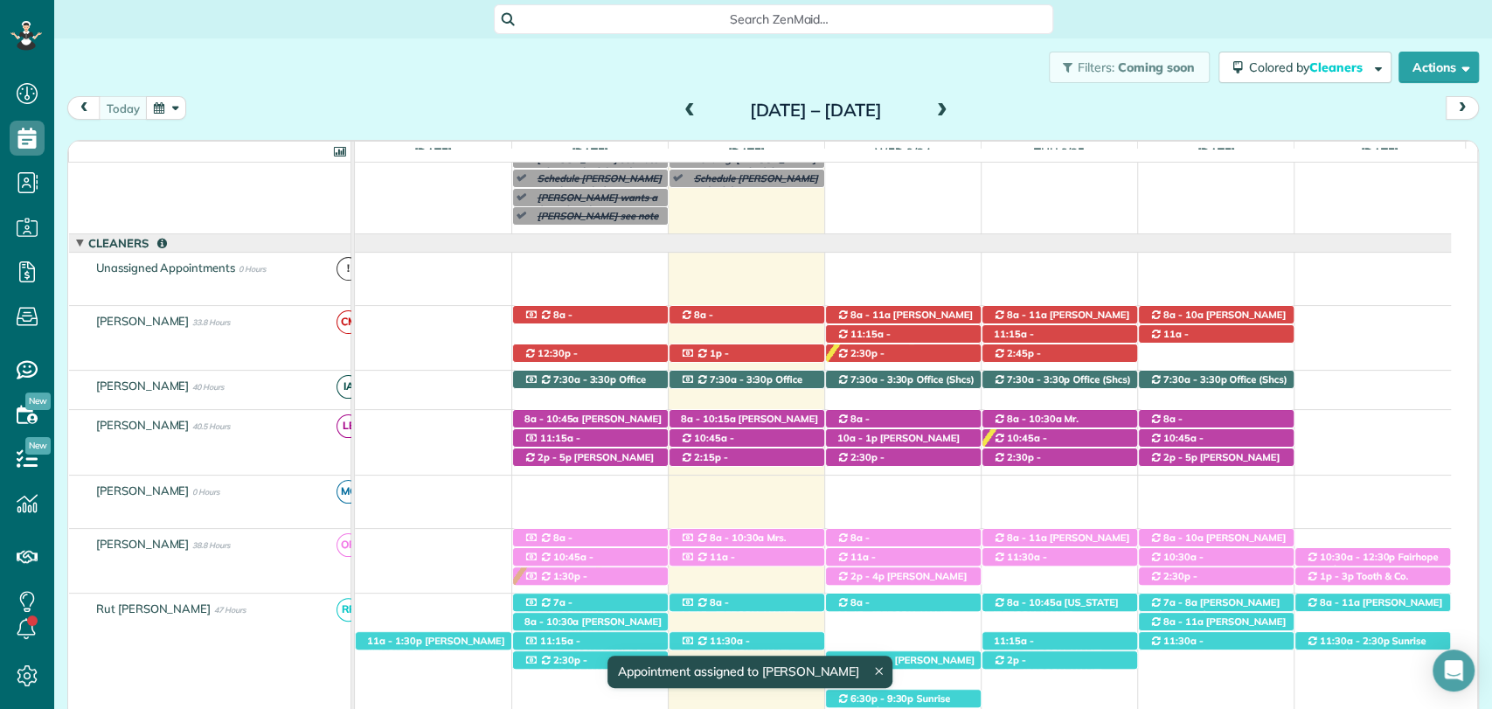
click at [1224, 315] on span "[PERSON_NAME] ([PHONE_NUMBER])" at bounding box center [1218, 321] width 136 height 24
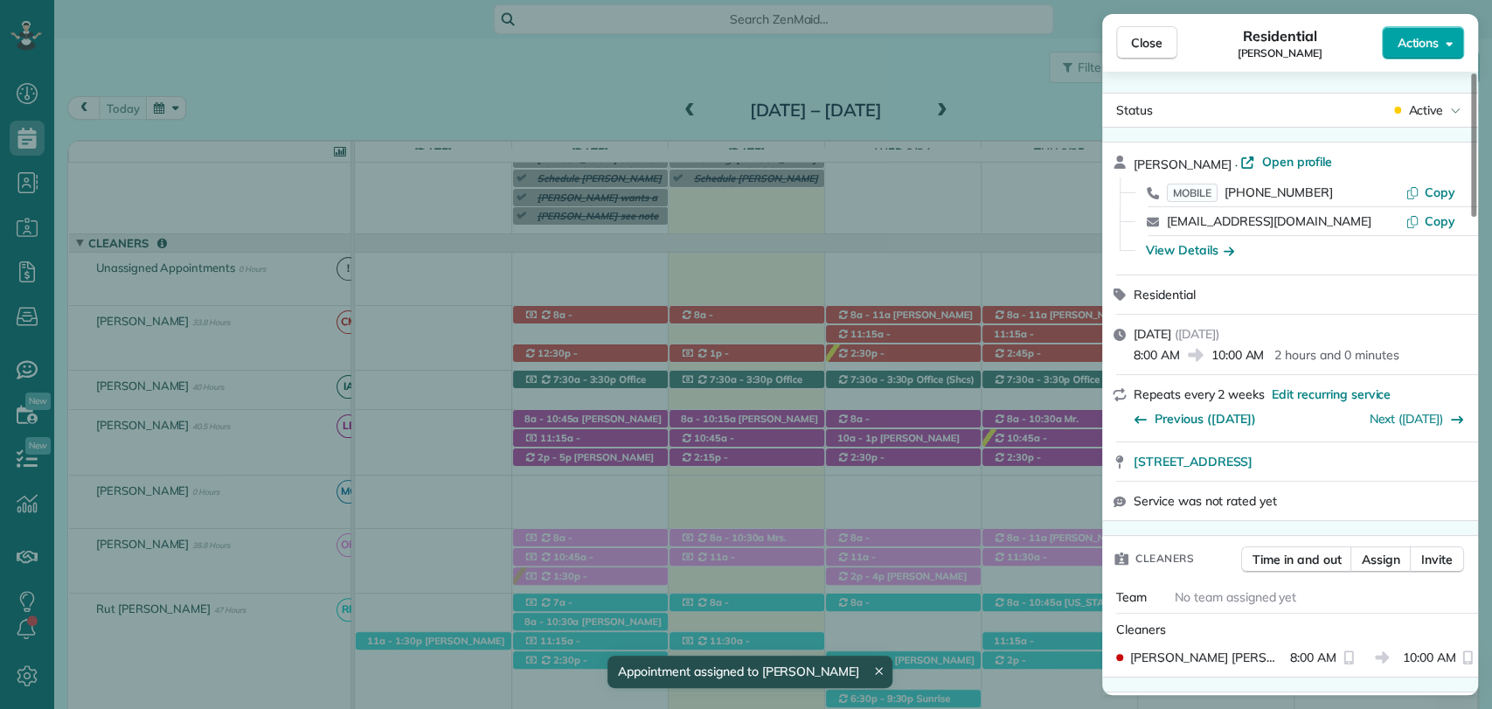
click at [1424, 42] on span "Actions" at bounding box center [1418, 42] width 42 height 17
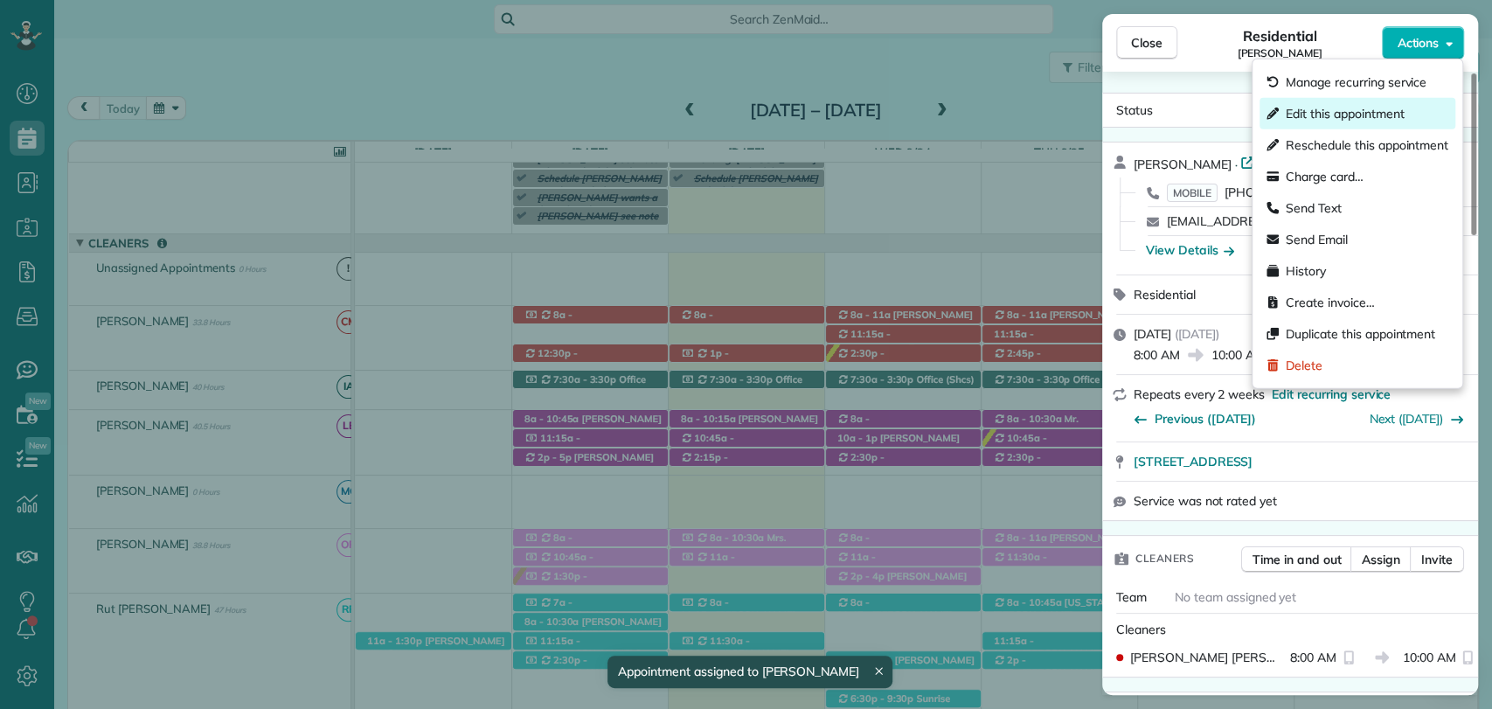
click at [1315, 114] on span "Edit this appointment" at bounding box center [1345, 113] width 118 height 17
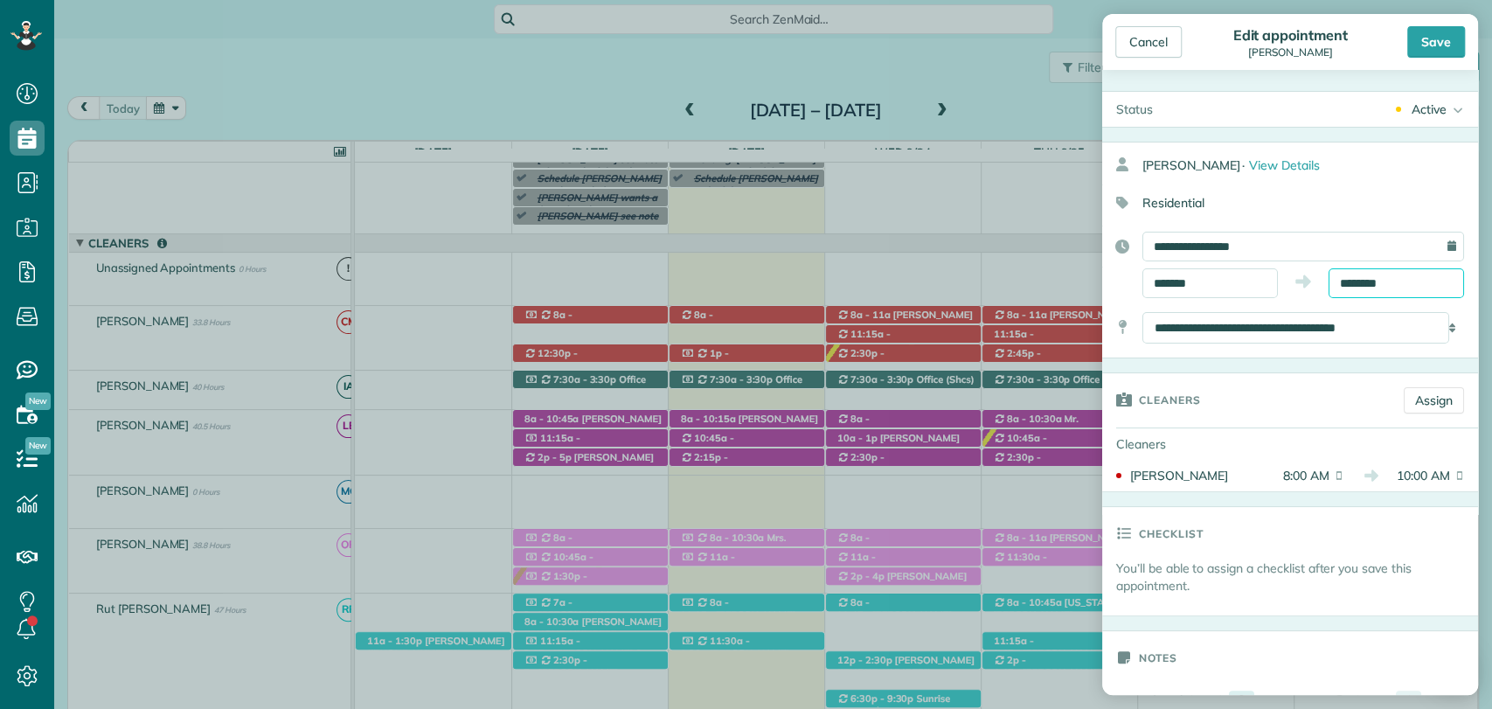
click at [1379, 288] on input "********" at bounding box center [1397, 283] width 136 height 30
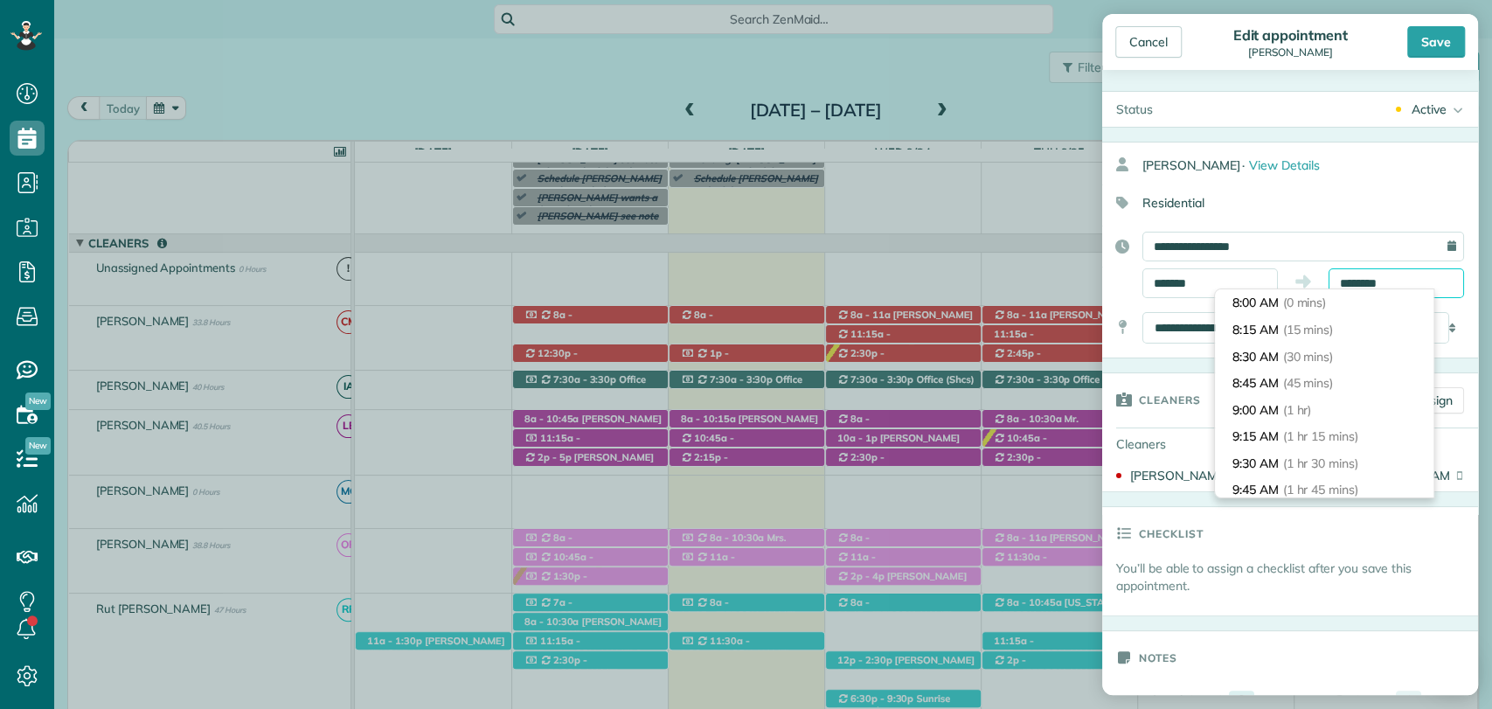
scroll to position [186, 0]
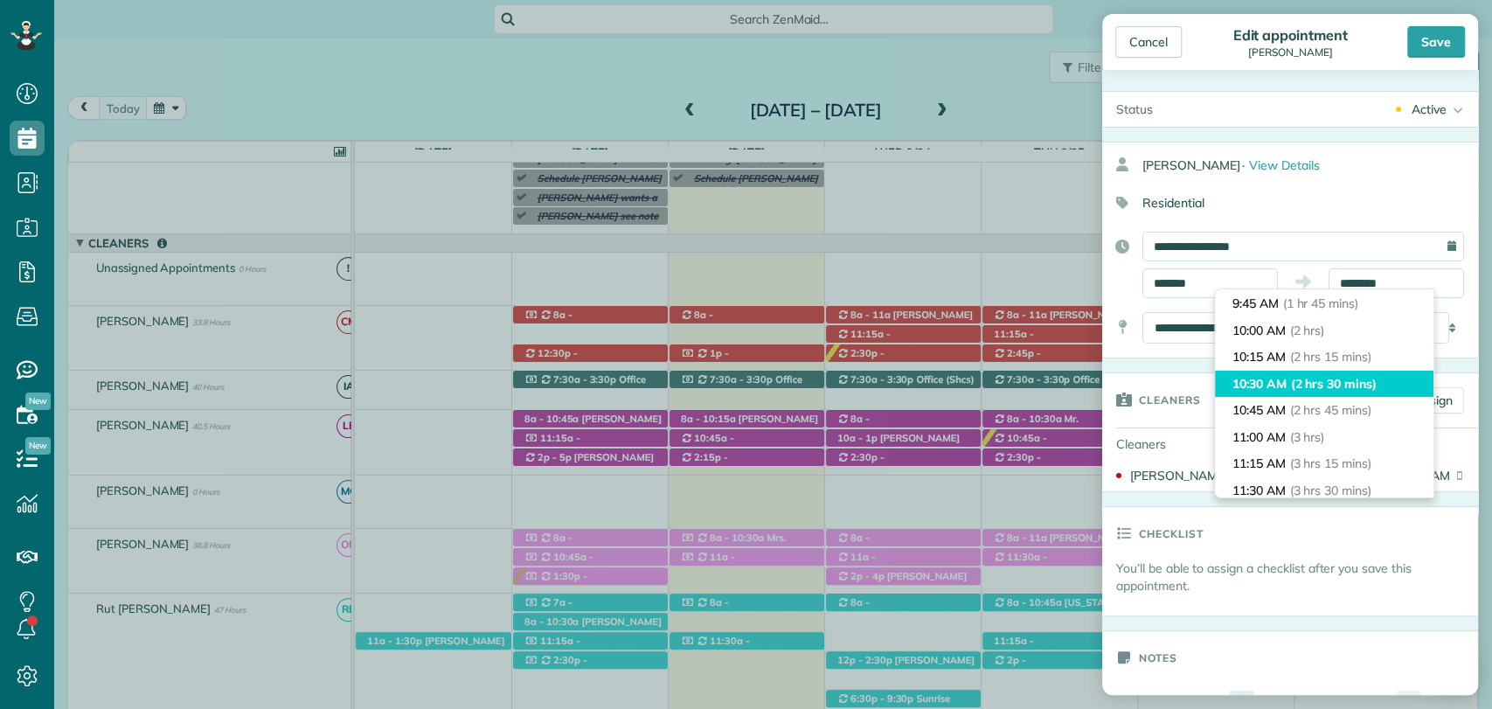
type input "********"
click at [1325, 379] on span "(2 hrs 30 mins)" at bounding box center [1334, 384] width 86 height 16
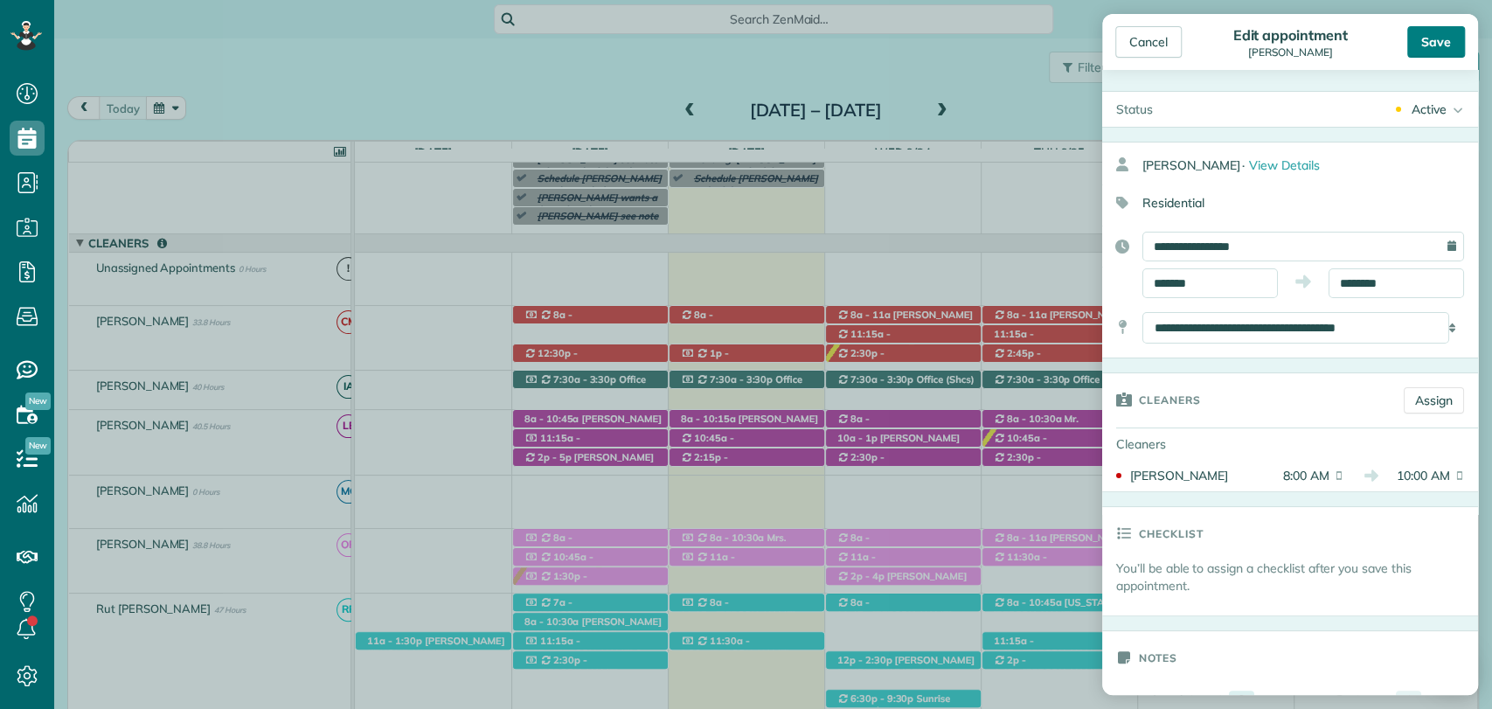
click at [1427, 53] on div "Save" at bounding box center [1437, 41] width 58 height 31
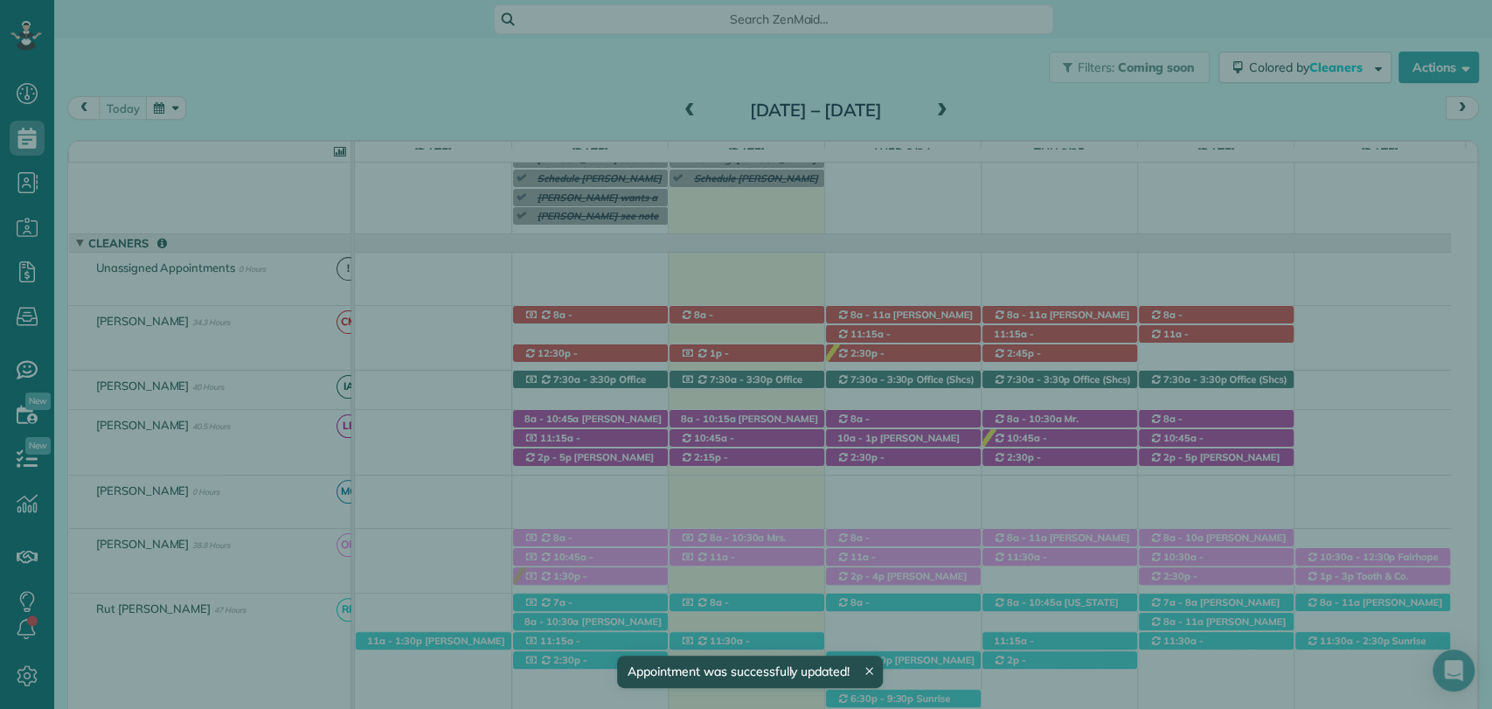
click at [1133, 40] on span "Close" at bounding box center [1146, 42] width 31 height 17
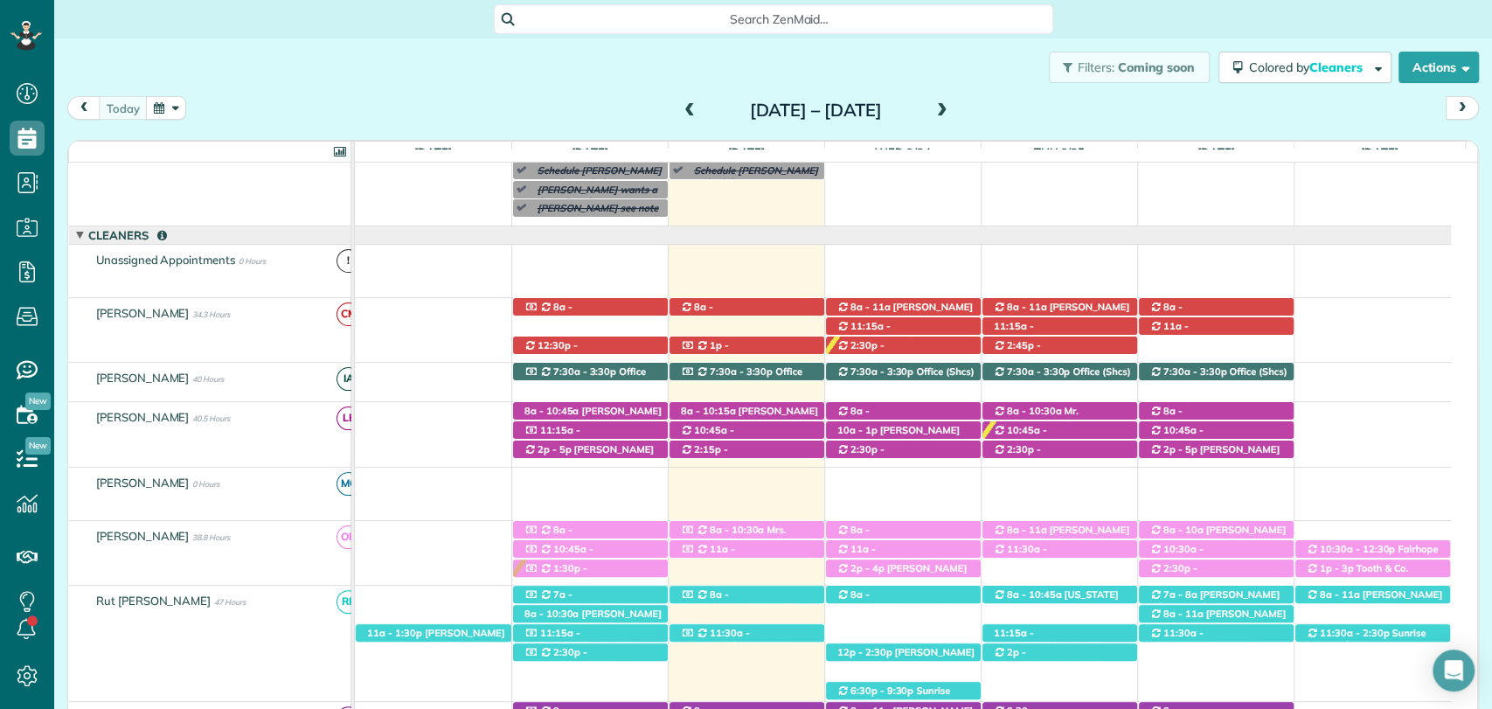
scroll to position [126, 0]
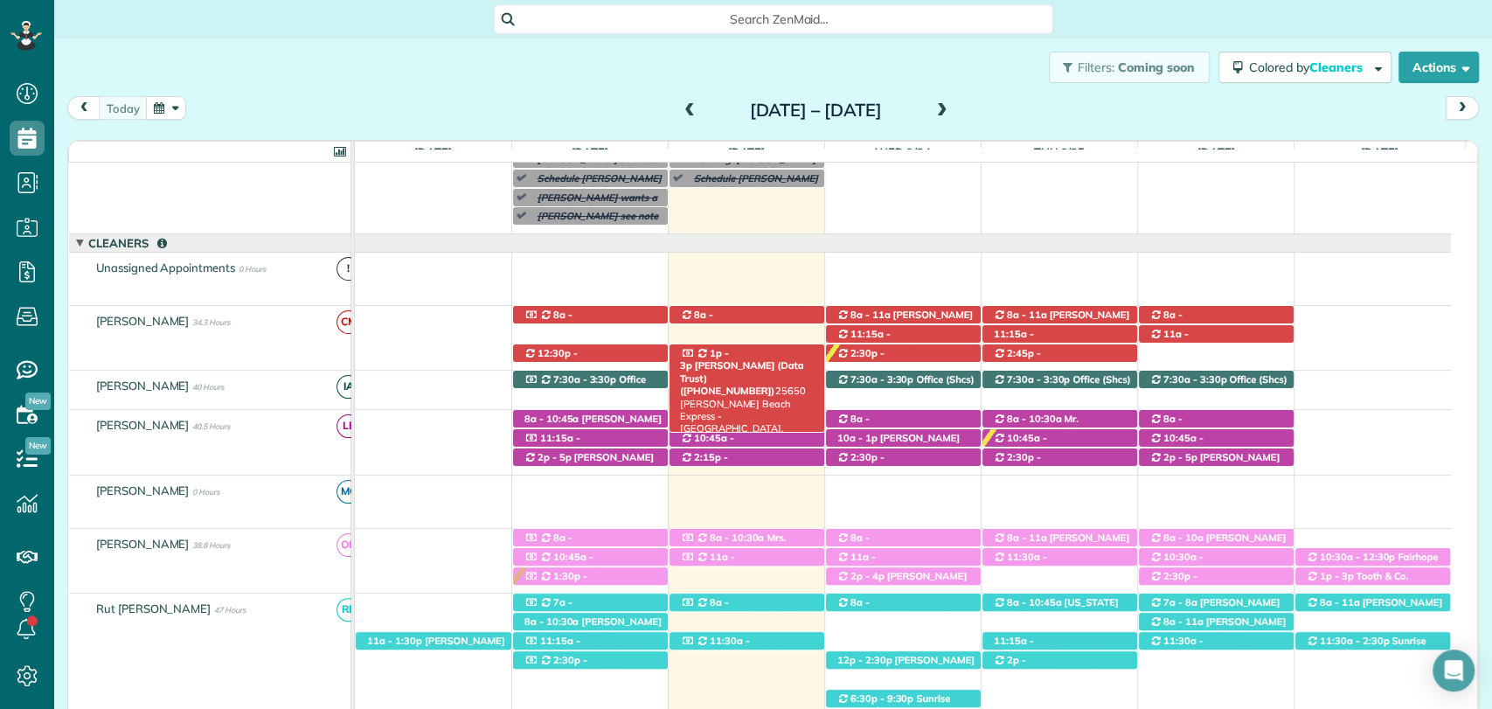
click at [758, 359] on span "[PERSON_NAME] (Data Trust) ([PHONE_NUMBER])" at bounding box center [742, 378] width 124 height 38
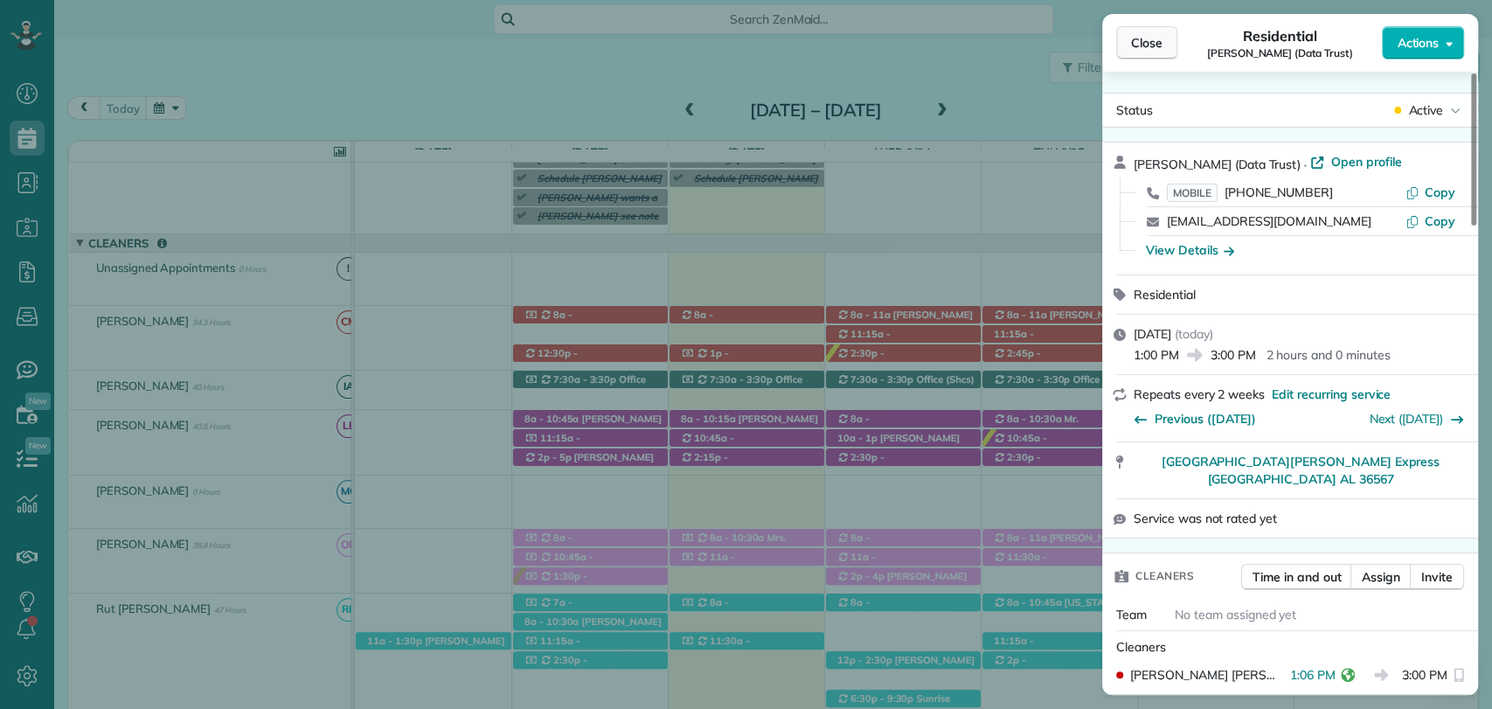
click at [1140, 38] on span "Close" at bounding box center [1146, 42] width 31 height 17
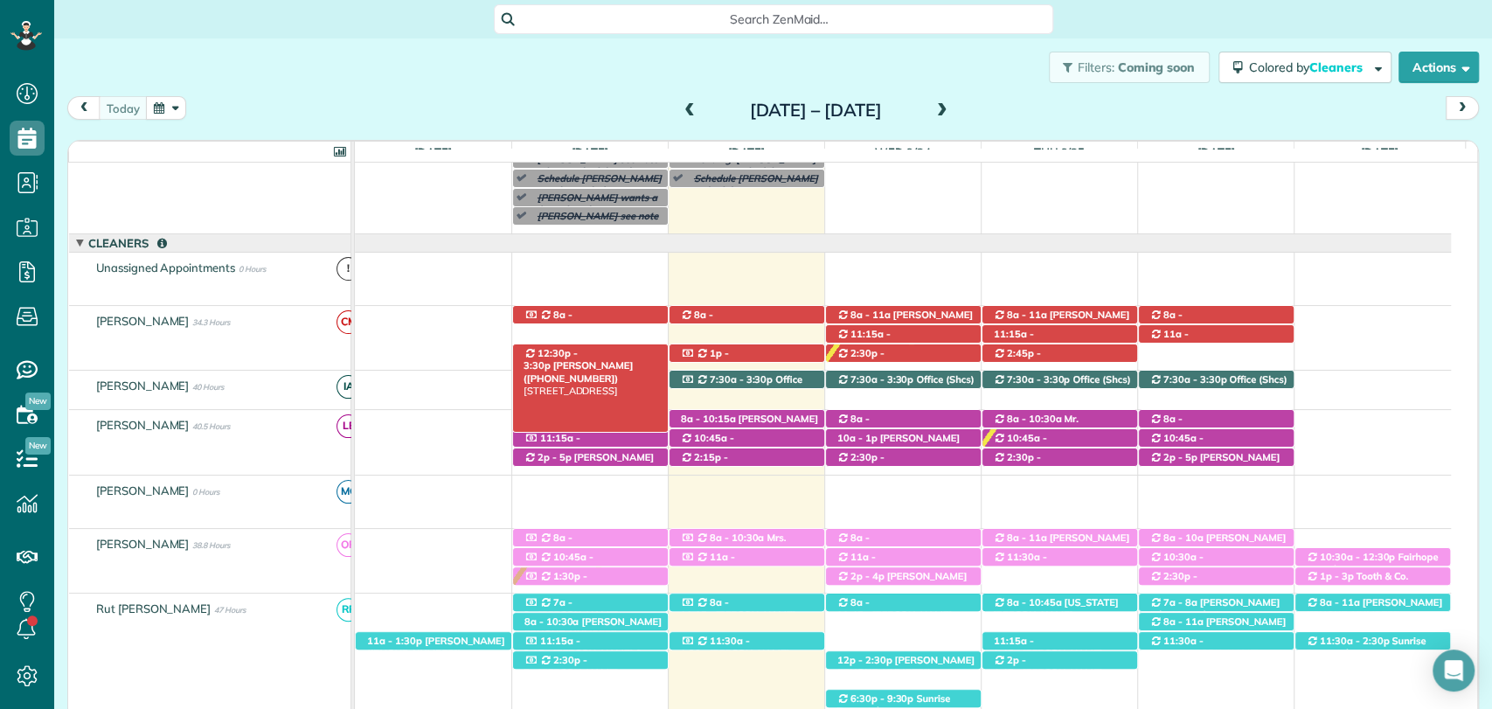
click at [615, 359] on span "Mrs. Kelly Downs (+12512840177)" at bounding box center [578, 371] width 109 height 24
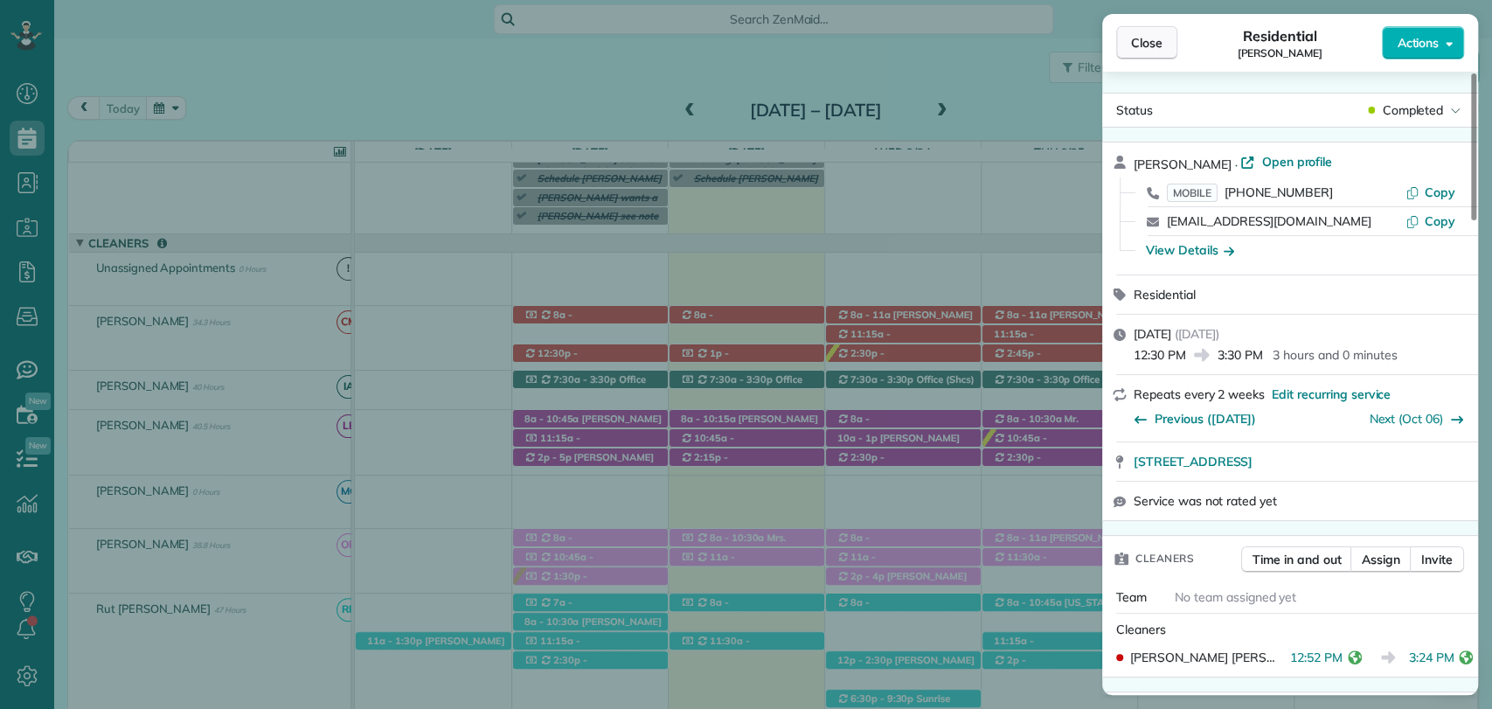
click at [1147, 36] on span "Close" at bounding box center [1146, 42] width 31 height 17
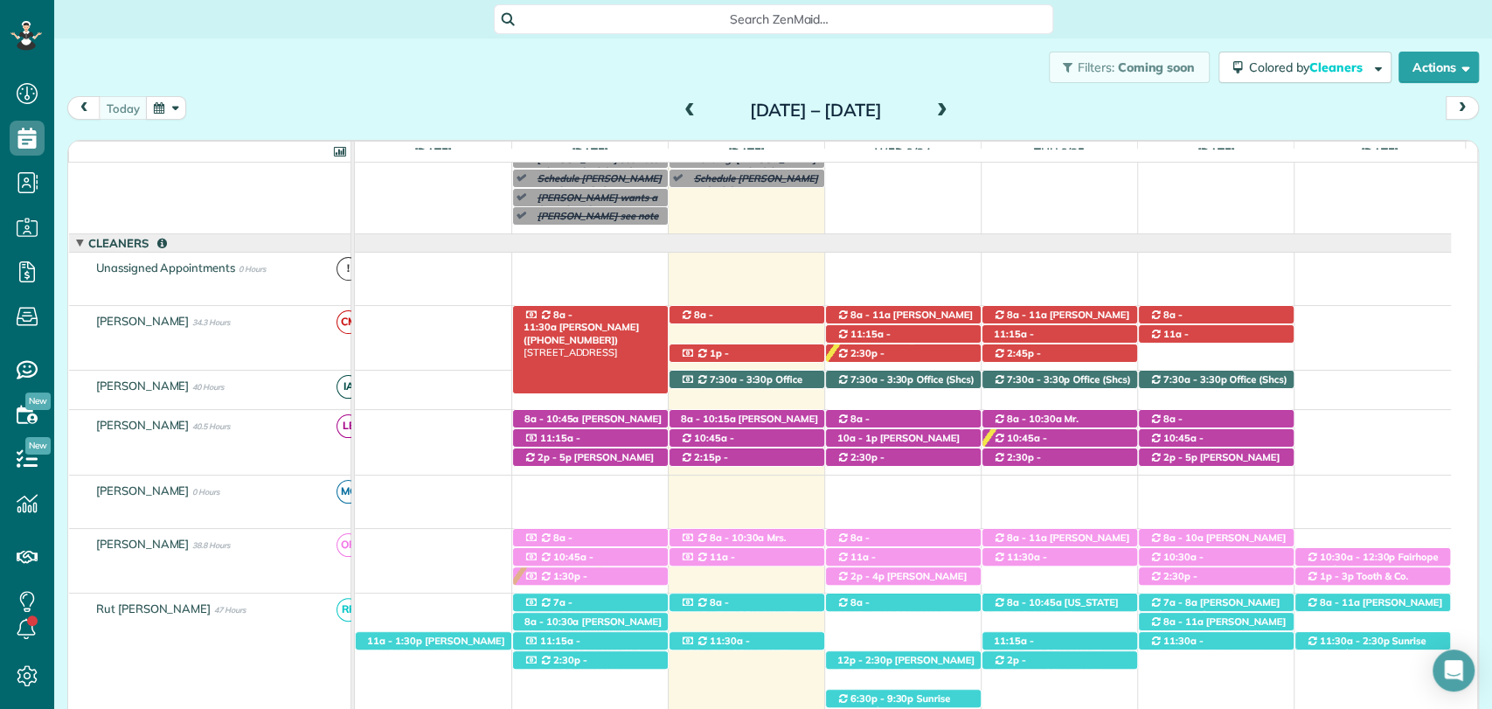
click at [573, 312] on span "8a - 11:30a" at bounding box center [548, 321] width 49 height 24
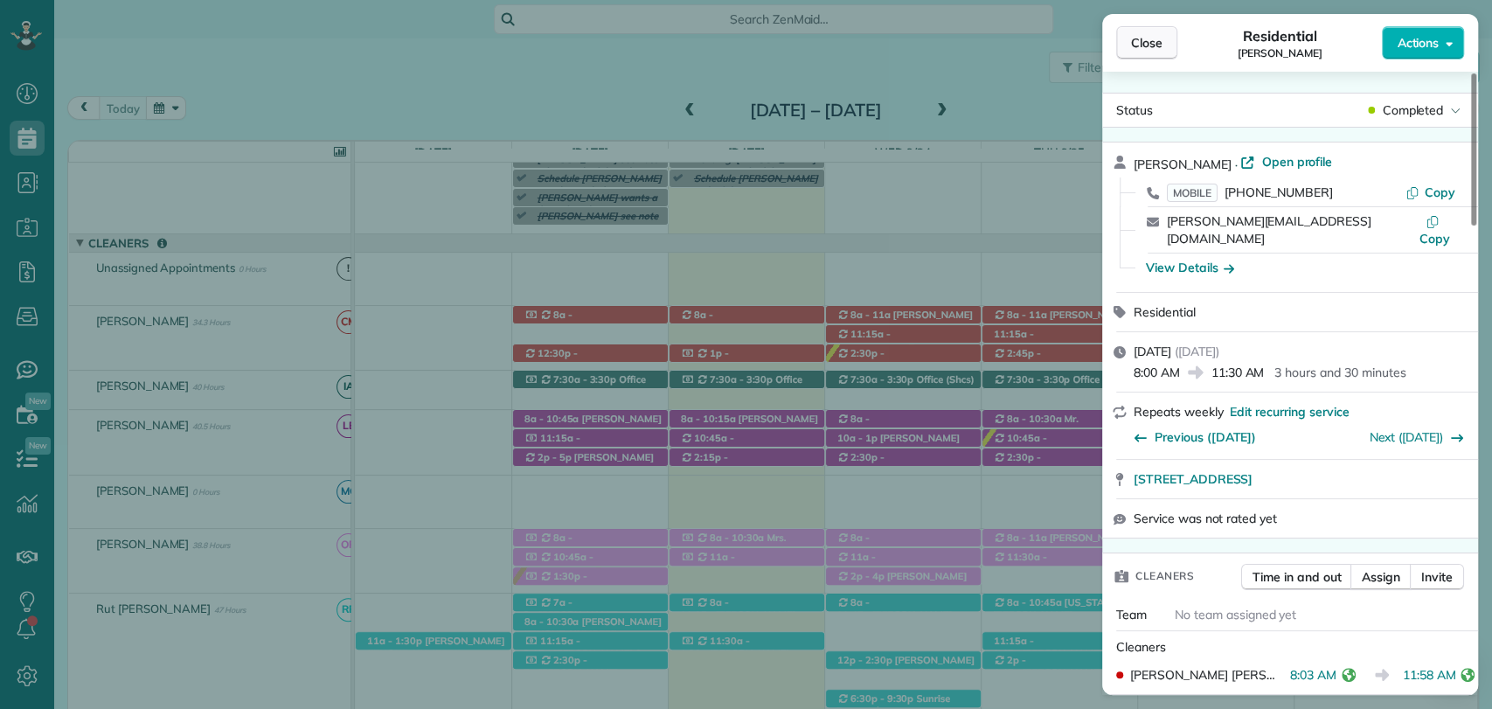
click at [1136, 44] on span "Close" at bounding box center [1146, 42] width 31 height 17
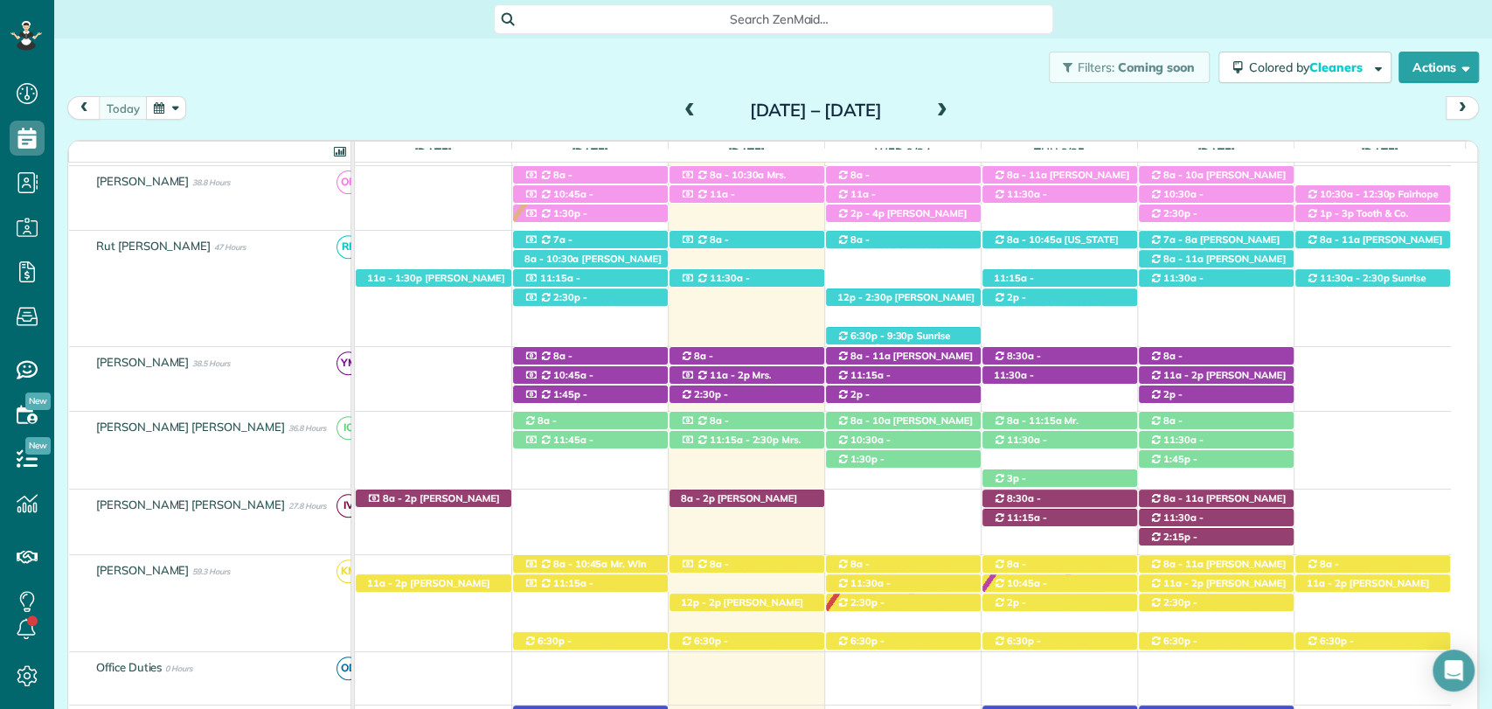
scroll to position [776, 0]
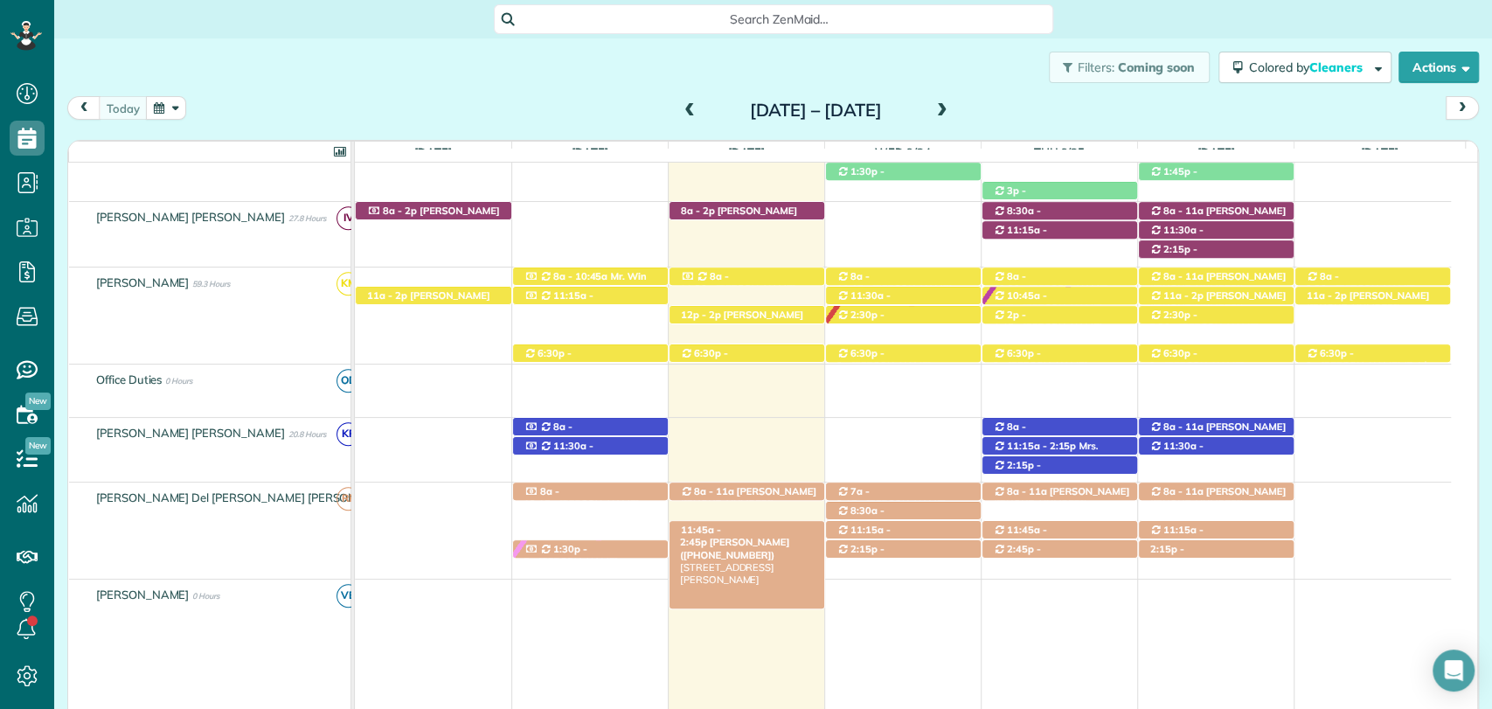
click at [755, 536] on span "Linda Williams (+12512090604)" at bounding box center [734, 548] width 109 height 24
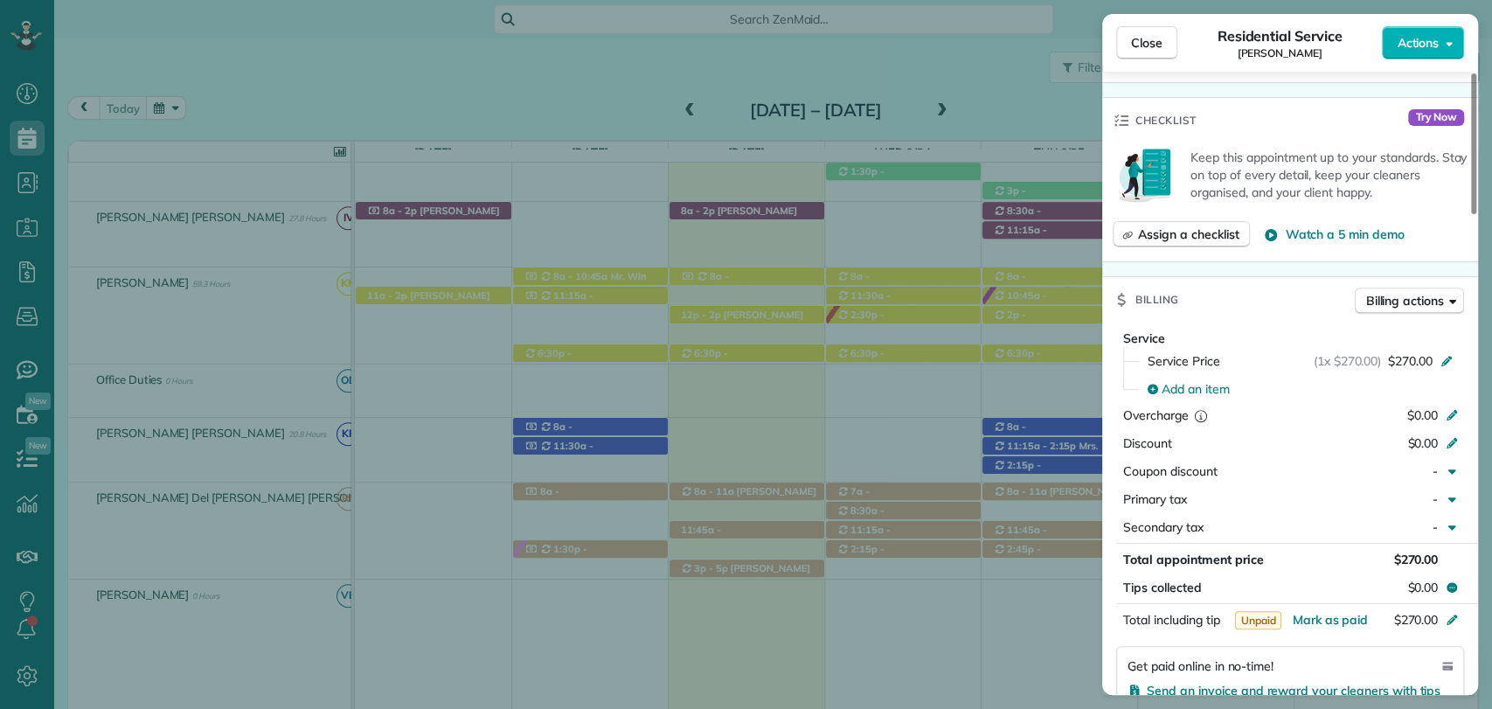
scroll to position [582, 0]
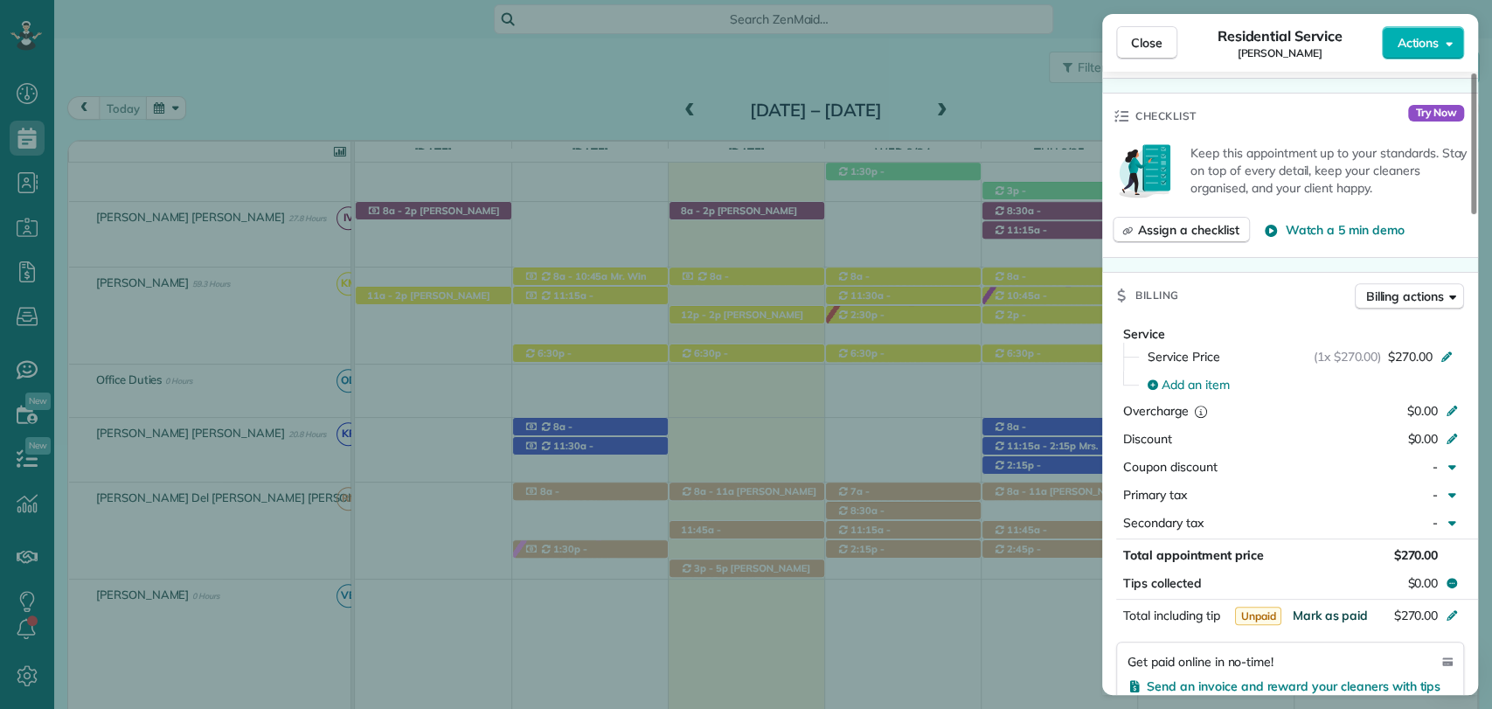
click at [1332, 616] on span "Mark as paid" at bounding box center [1330, 616] width 76 height 16
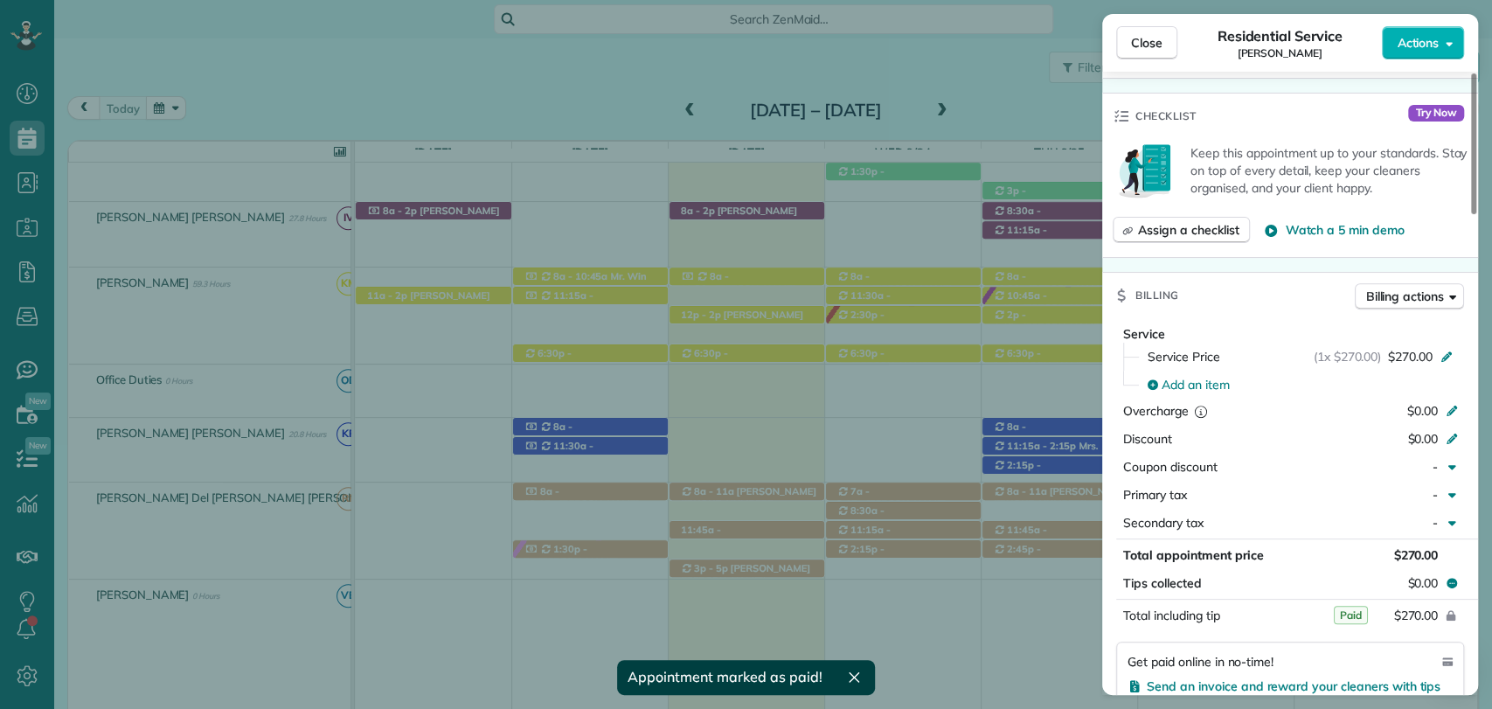
click at [726, 482] on div "Close Residential Service Linda Williams Actions Status Completed Linda William…" at bounding box center [746, 354] width 1492 height 709
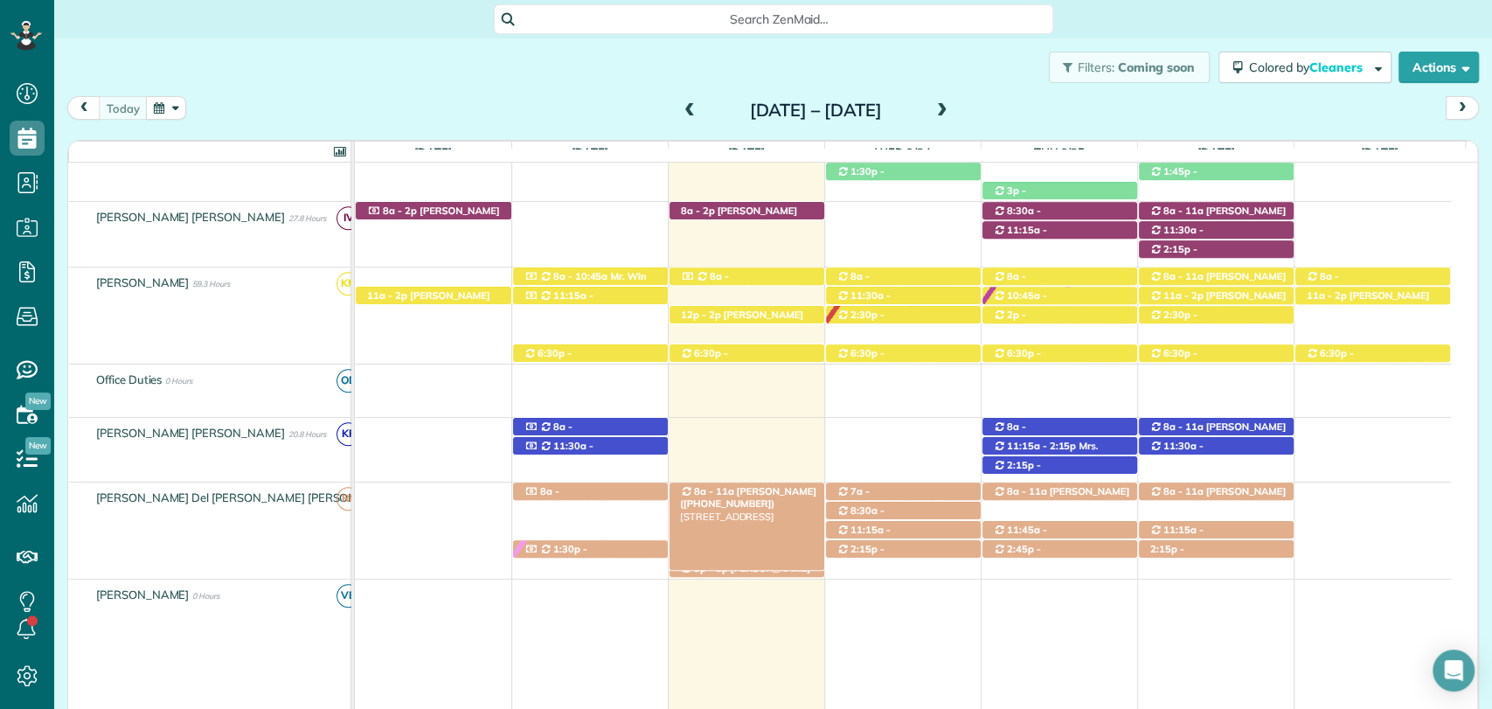
click at [740, 491] on span "Mrs. Phyllis Hood (+12514215132)" at bounding box center [748, 497] width 136 height 24
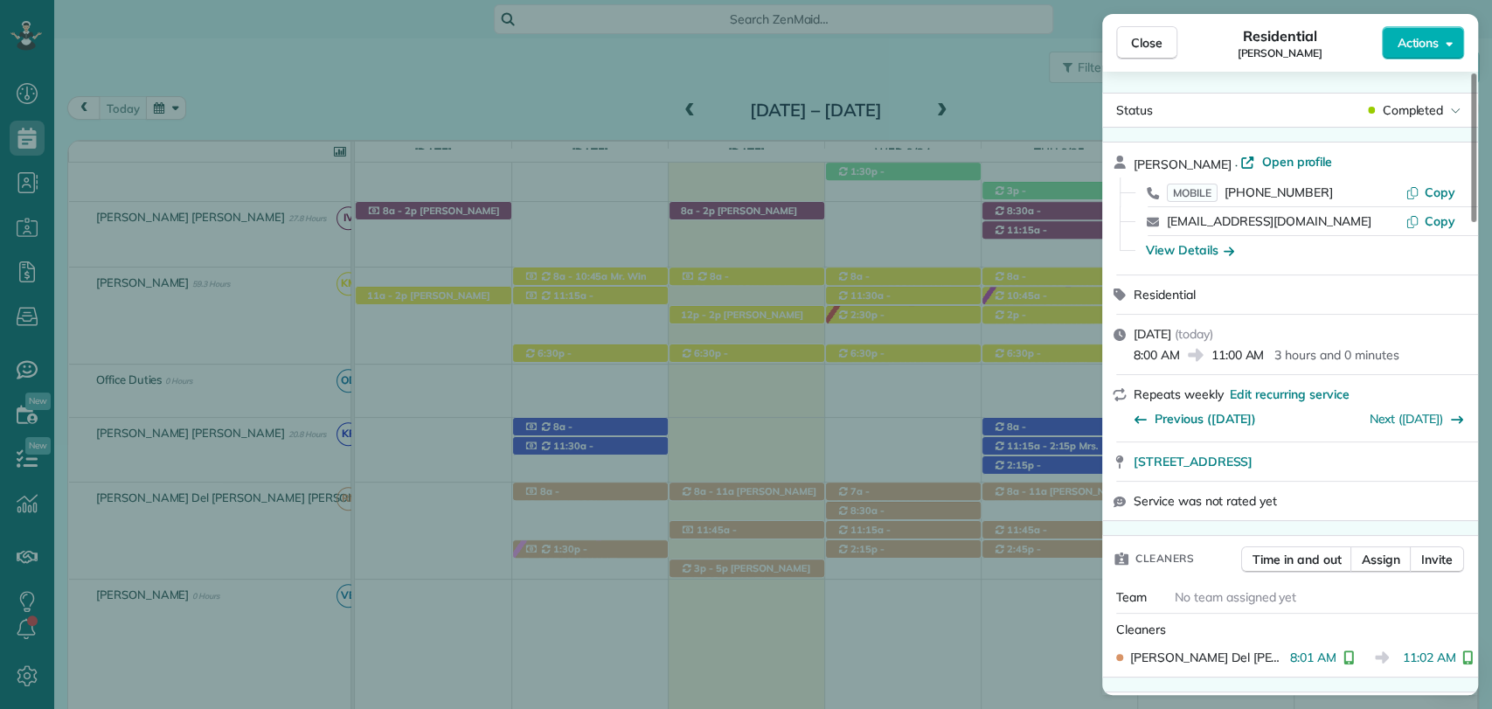
click at [1274, 160] on span "Open profile" at bounding box center [1297, 161] width 71 height 17
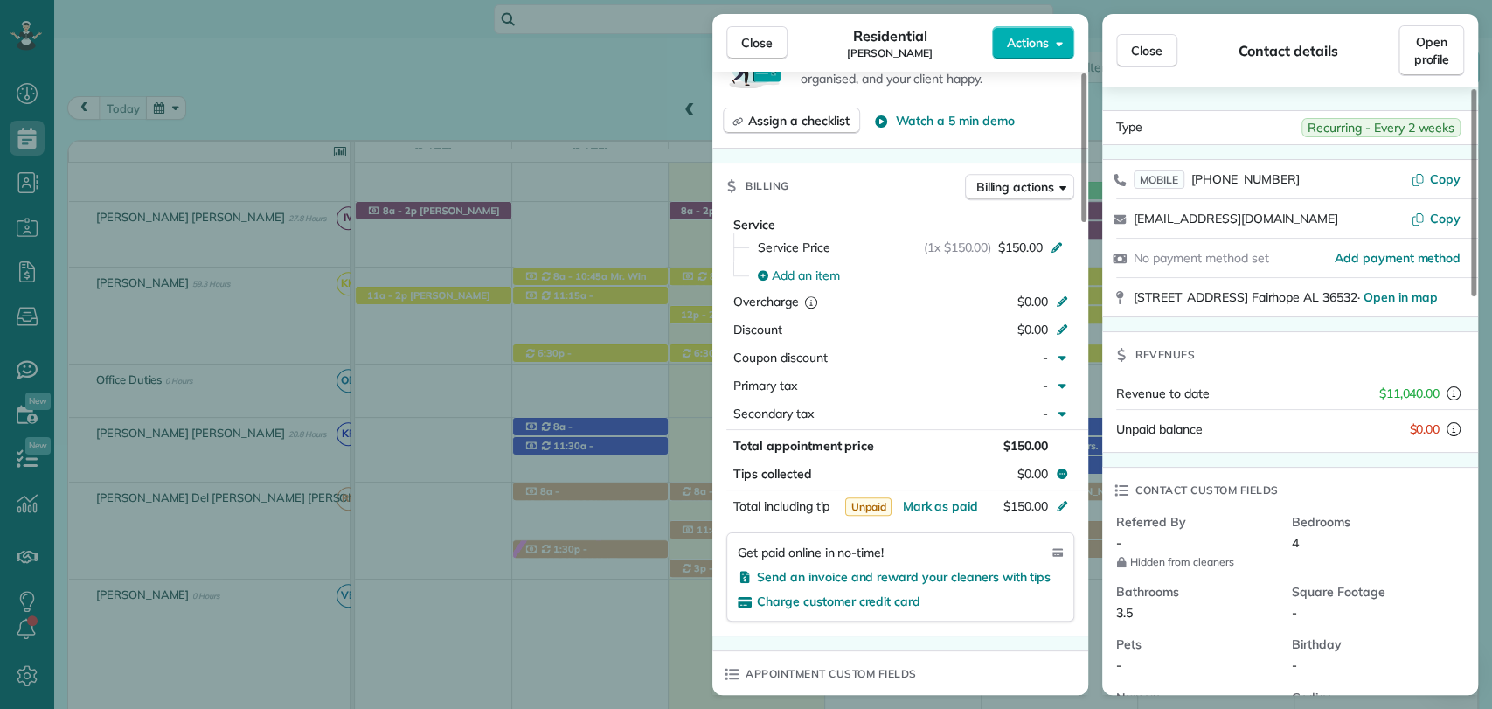
scroll to position [1068, 0]
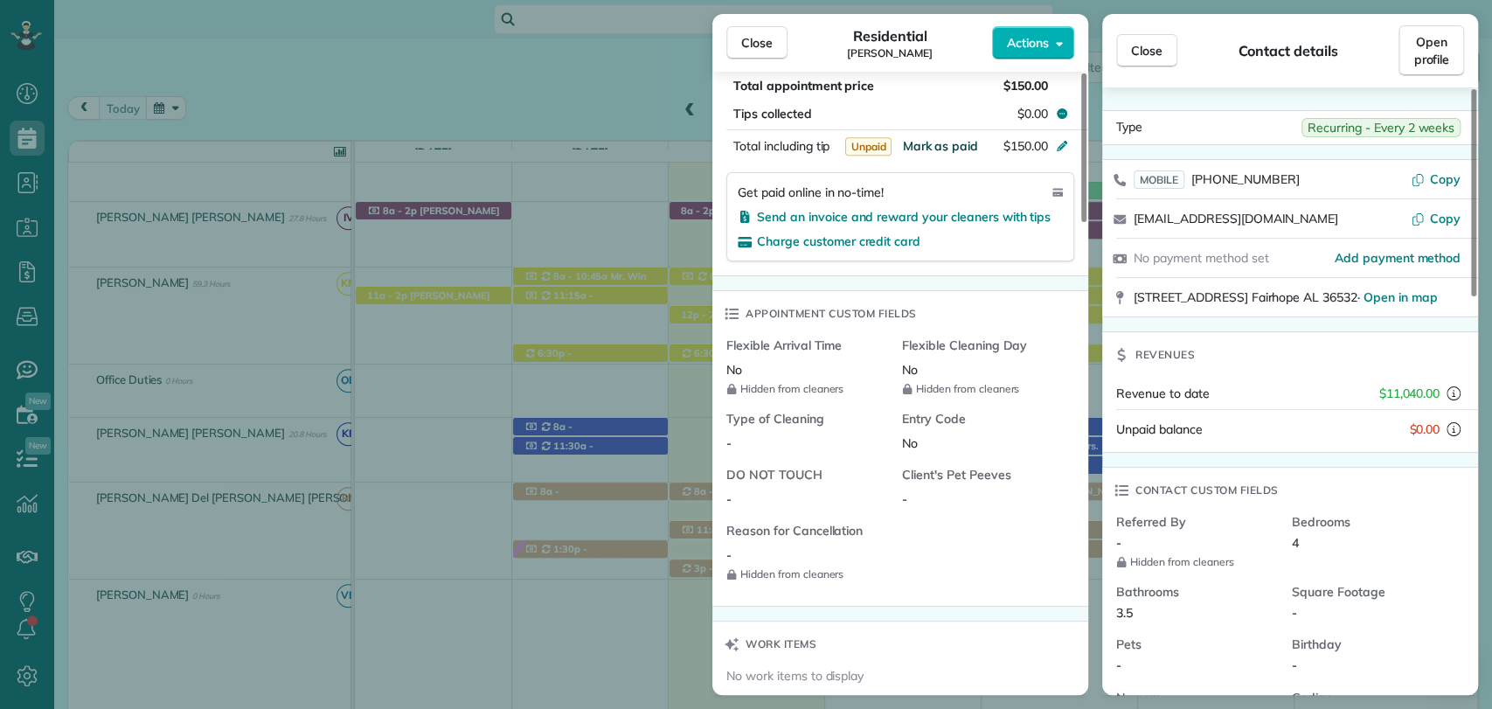
click at [927, 149] on span "Mark as paid" at bounding box center [940, 146] width 76 height 16
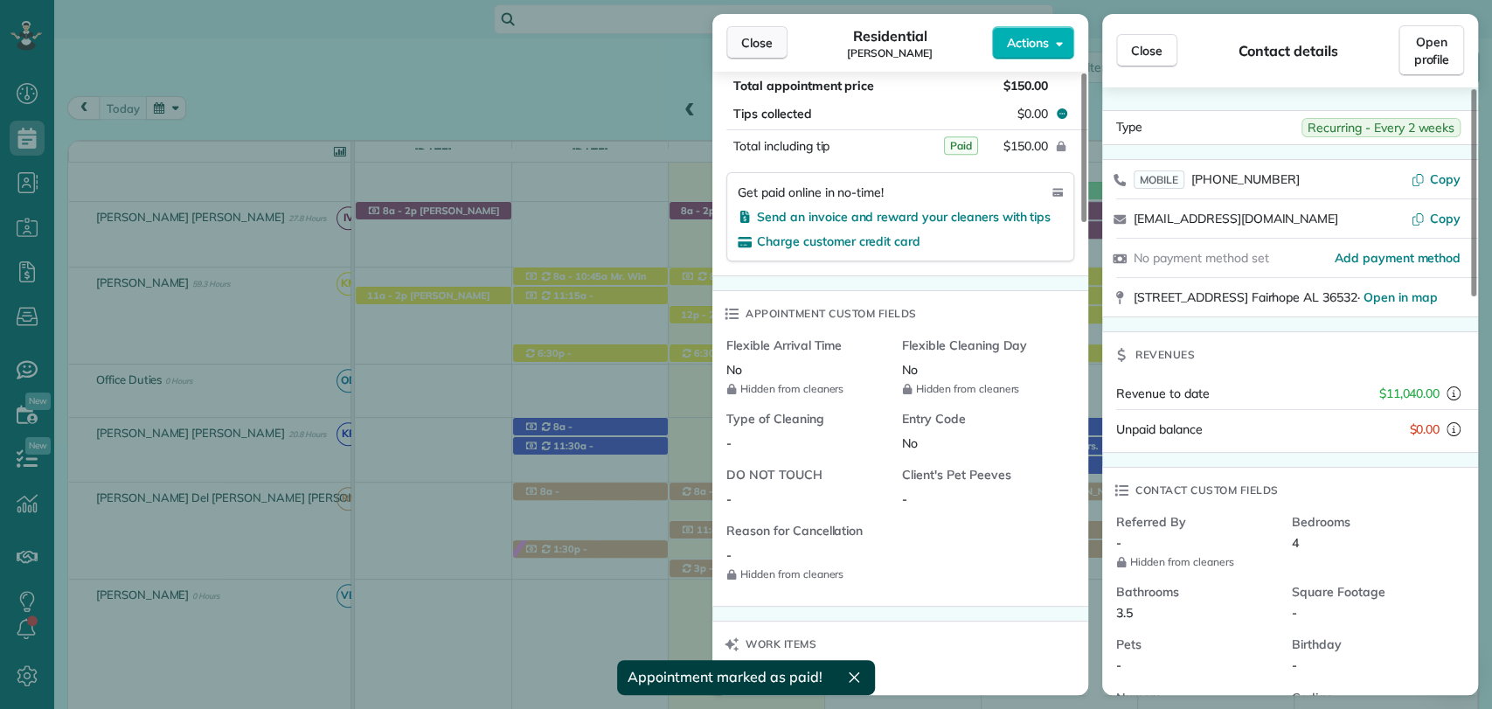
click at [768, 37] on span "Close" at bounding box center [756, 42] width 31 height 17
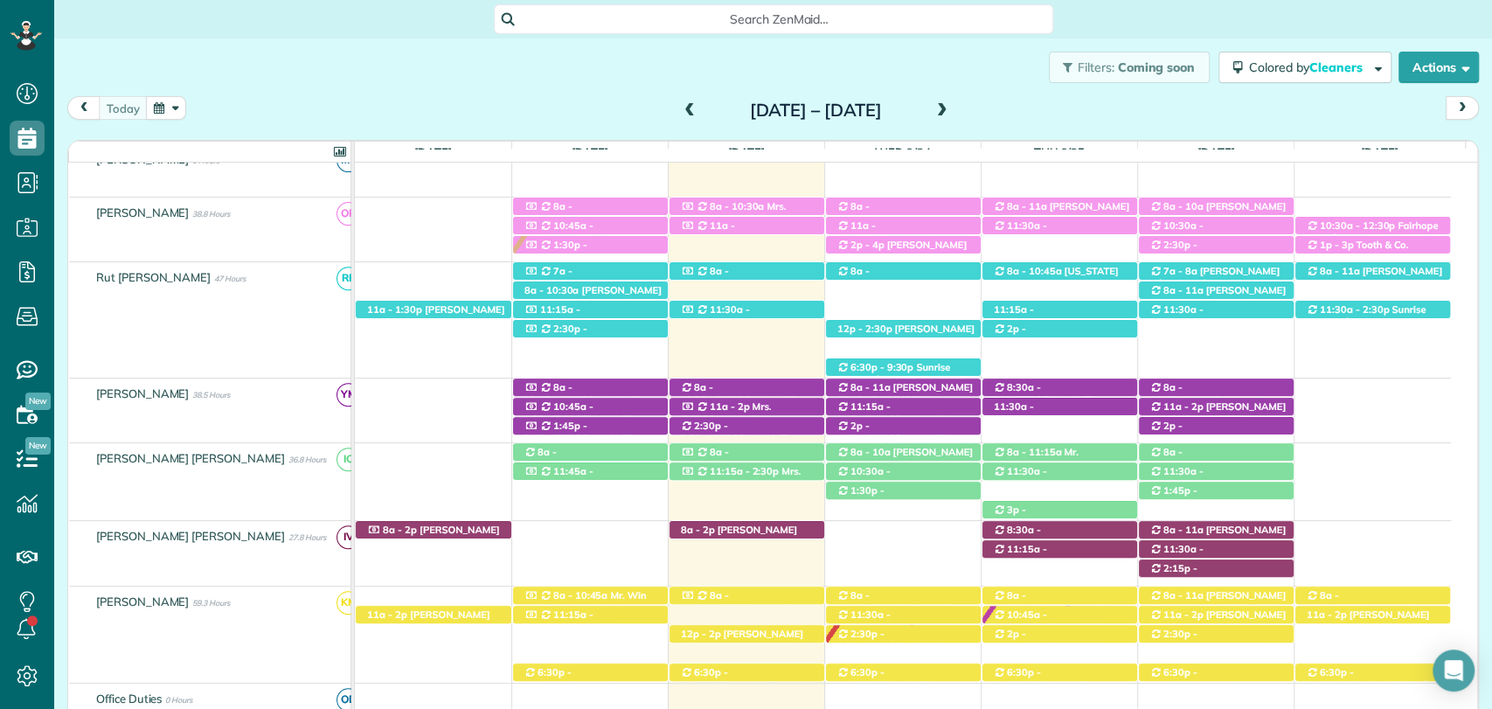
scroll to position [388, 0]
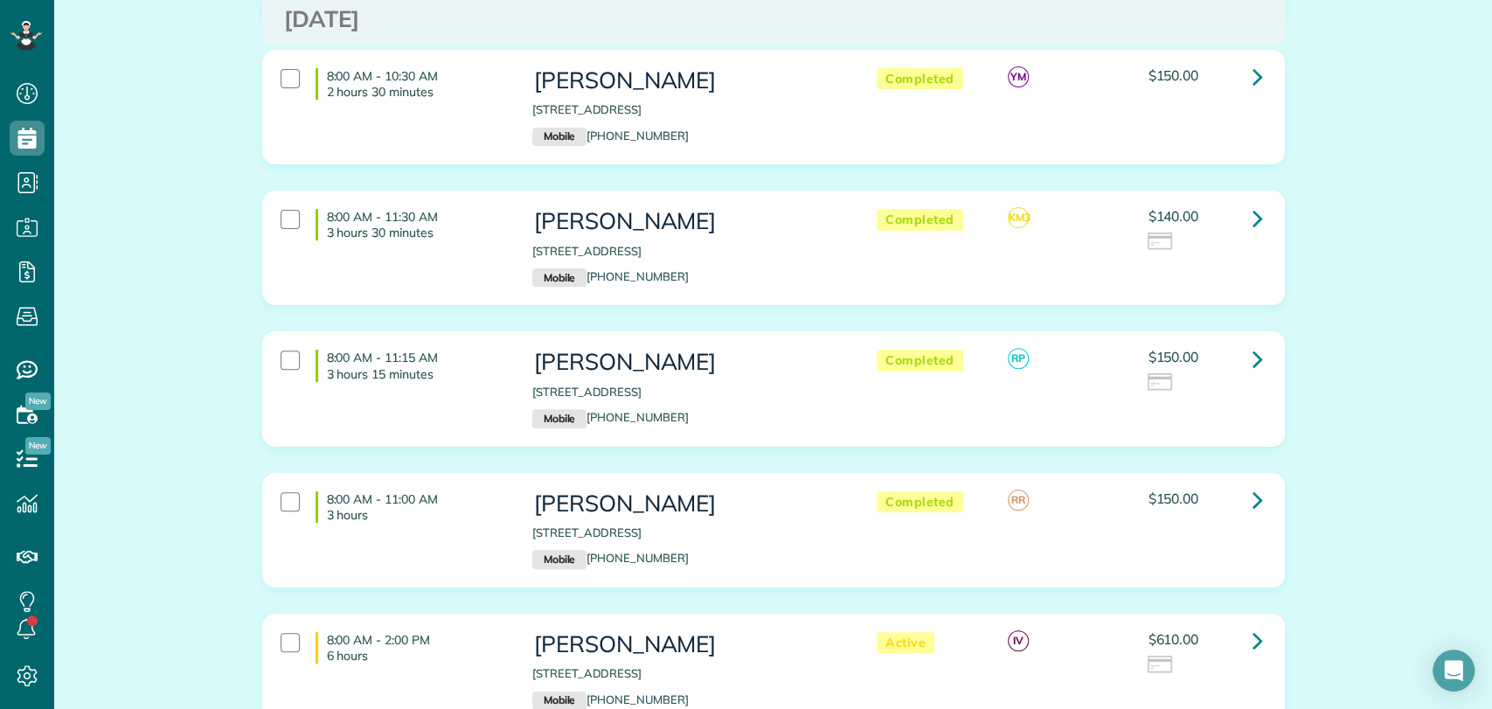
scroll to position [291, 0]
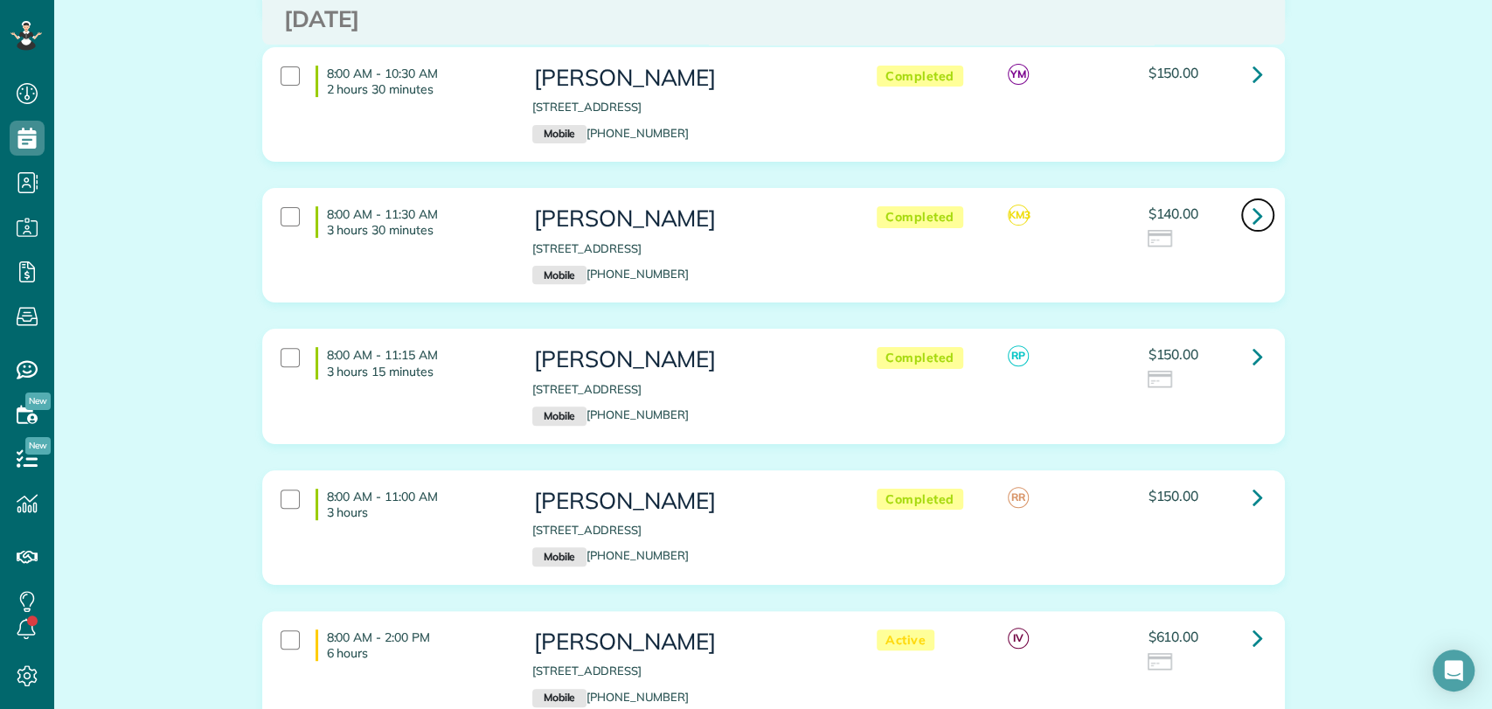
click at [1253, 222] on icon at bounding box center [1258, 215] width 10 height 31
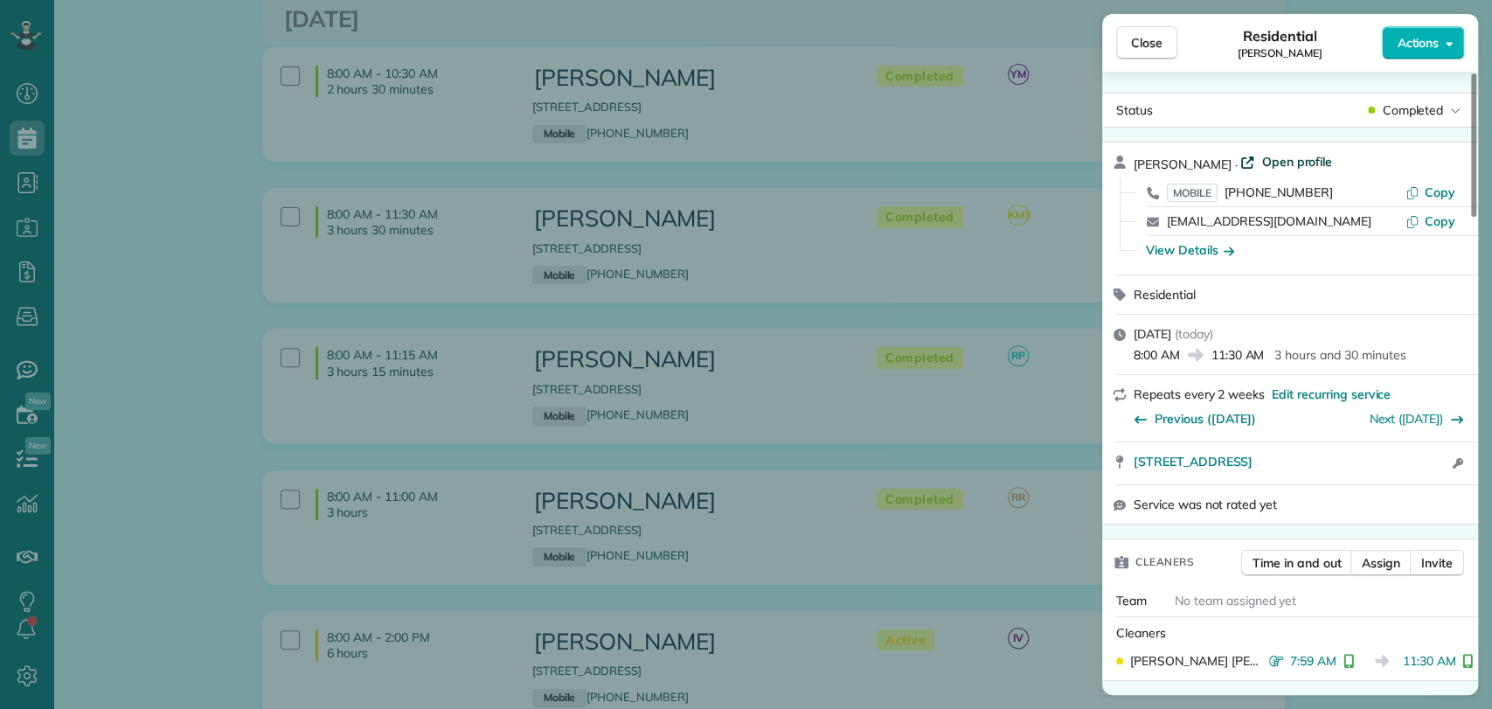
click at [1262, 164] on span "Open profile" at bounding box center [1297, 161] width 71 height 17
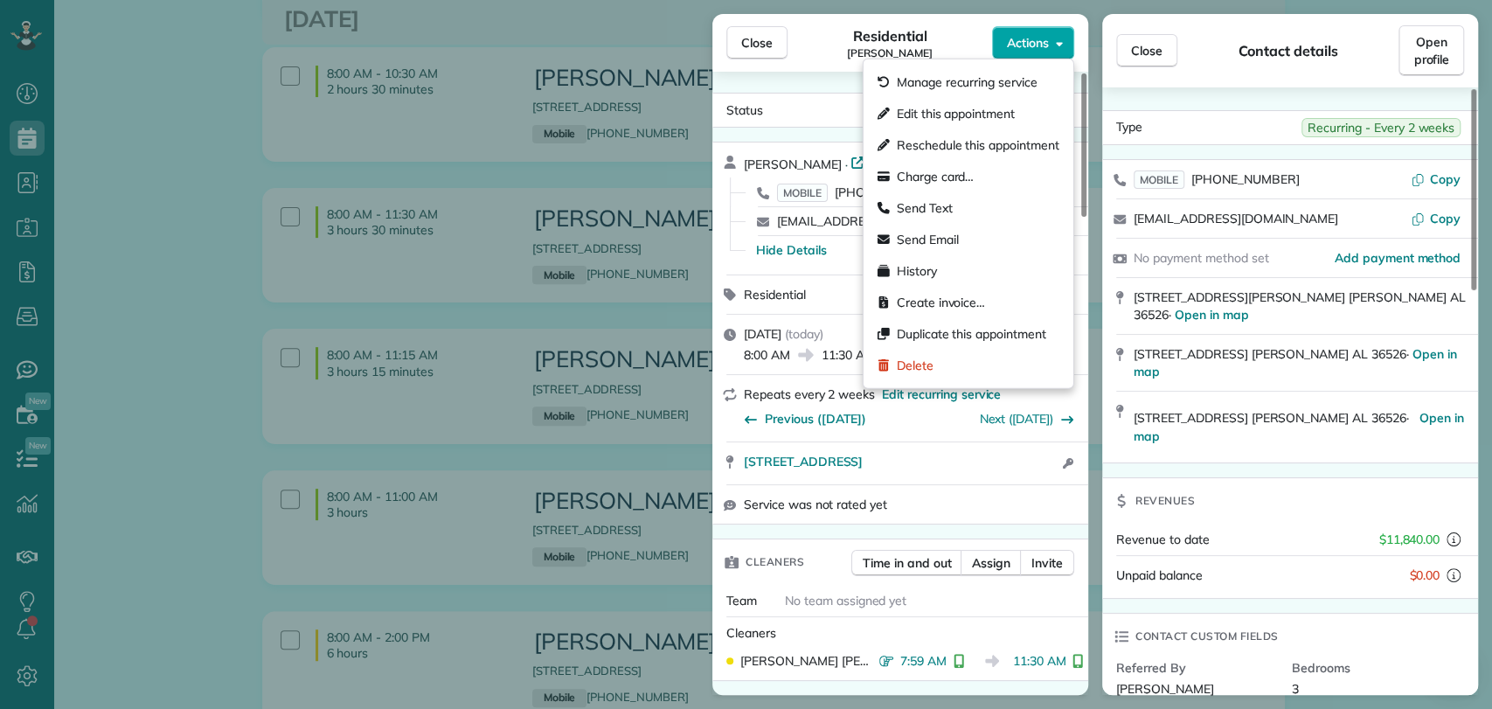
click at [1050, 56] on button "Actions" at bounding box center [1033, 42] width 82 height 33
click at [989, 183] on div "Charge card…" at bounding box center [969, 176] width 196 height 31
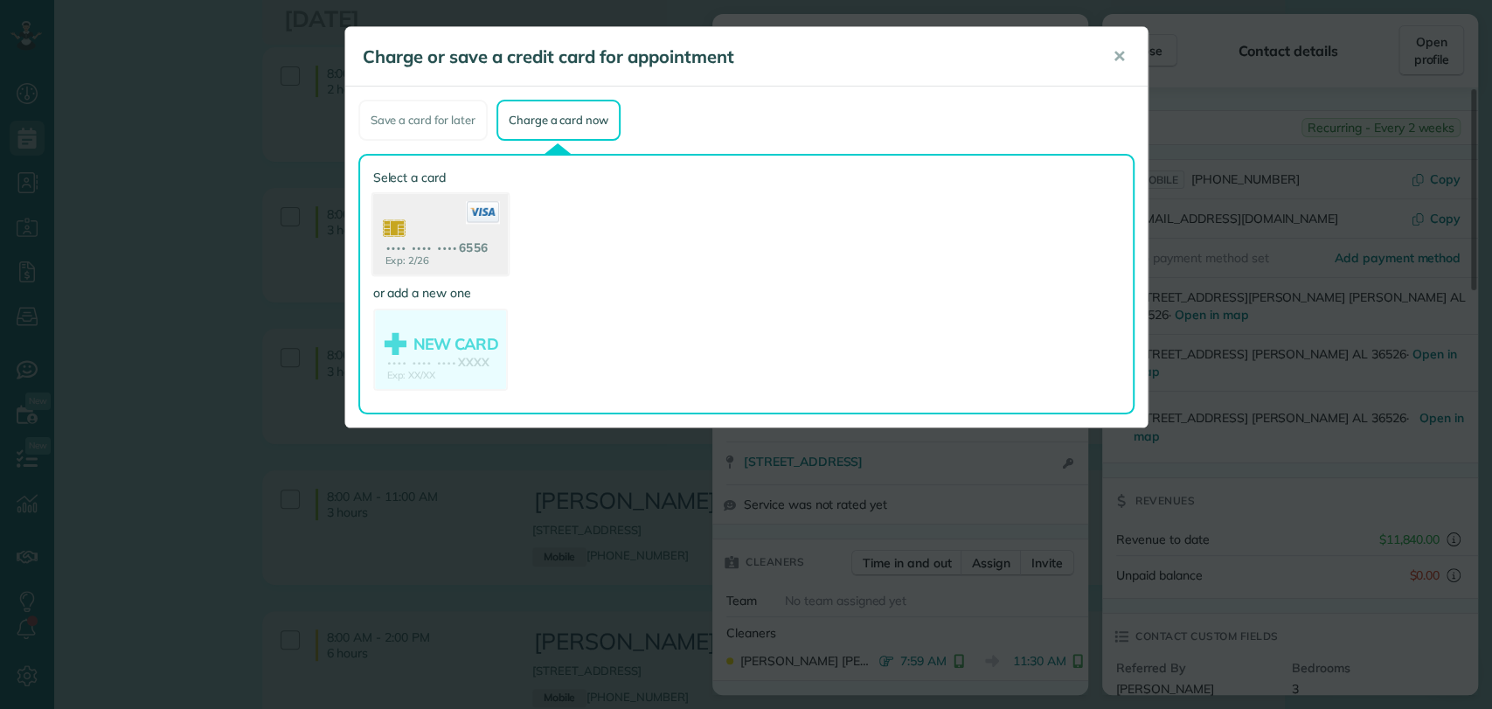
click at [398, 214] on use at bounding box center [439, 236] width 135 height 85
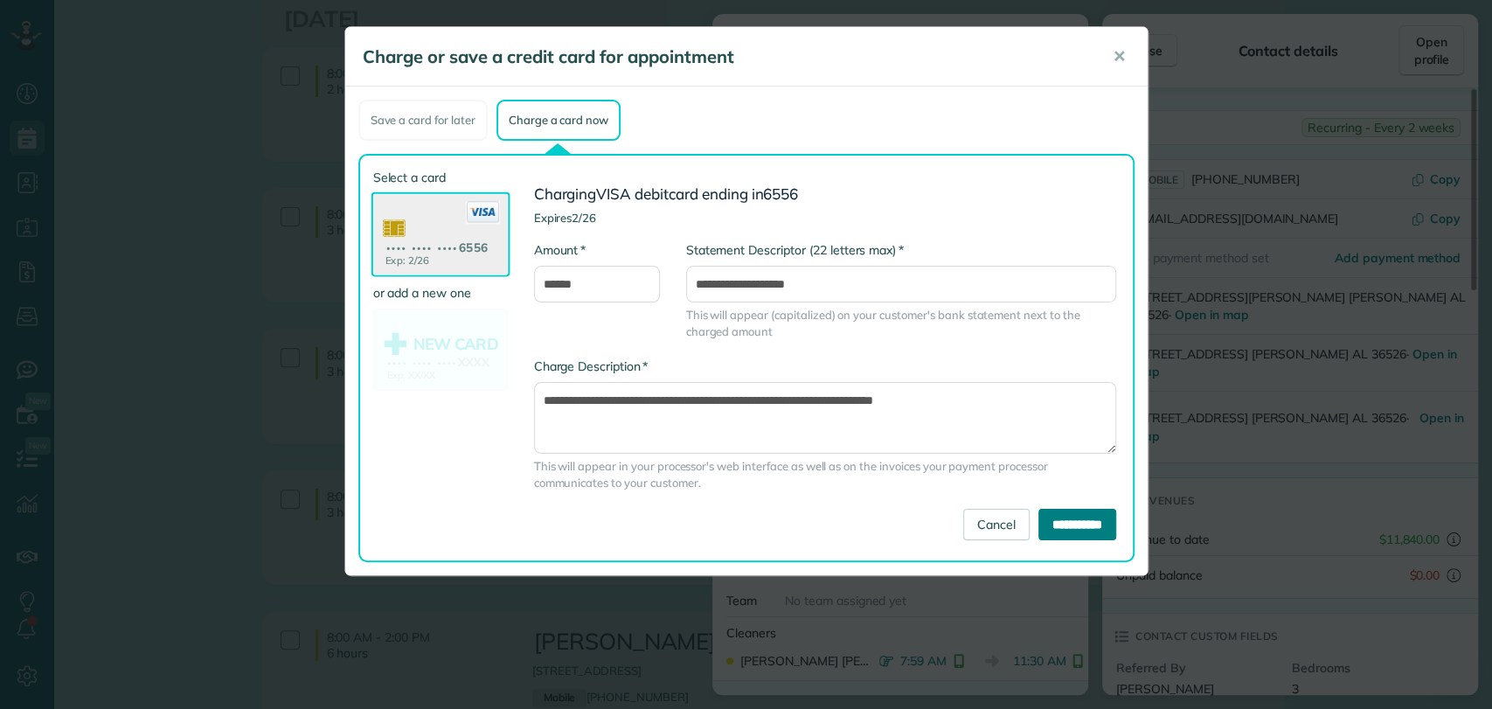
click at [1049, 526] on input "**********" at bounding box center [1078, 524] width 78 height 31
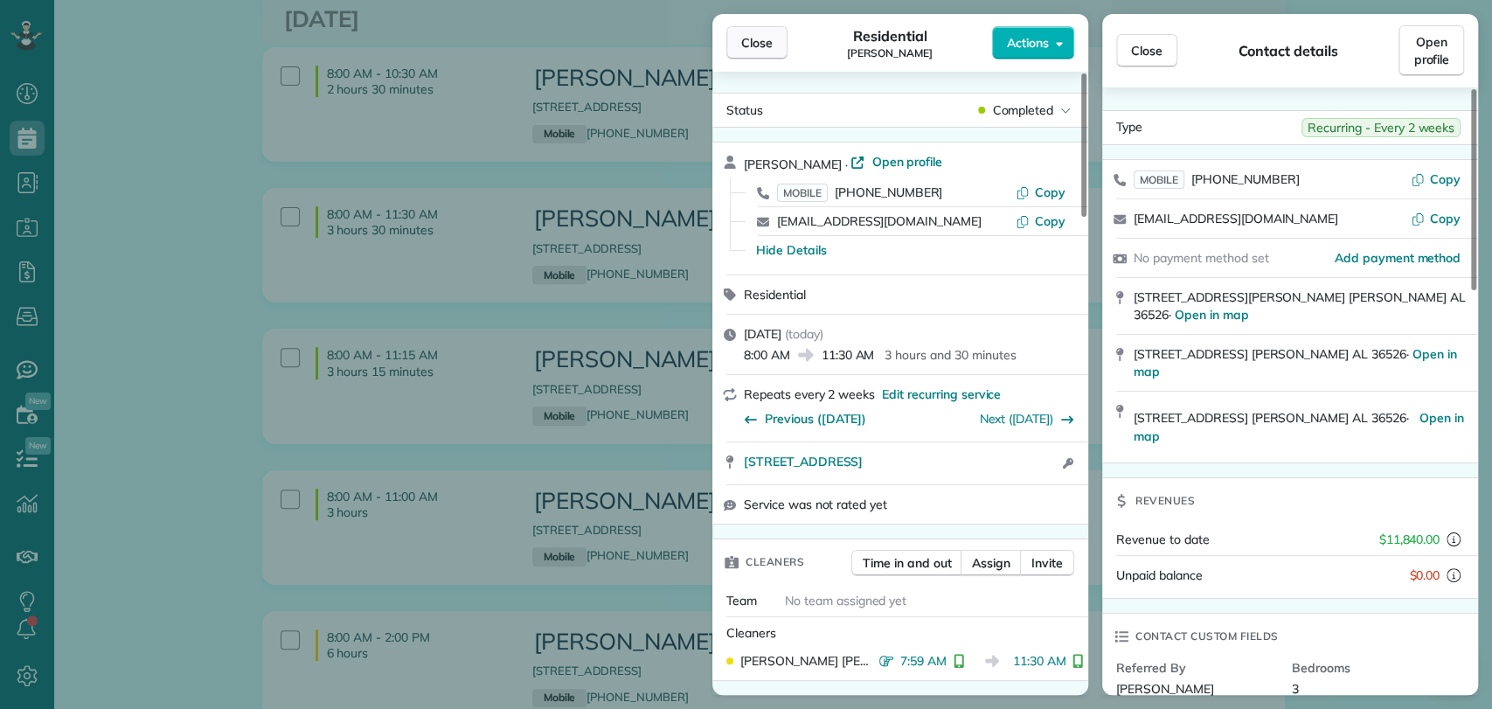
click at [760, 51] on span "Close" at bounding box center [756, 42] width 31 height 17
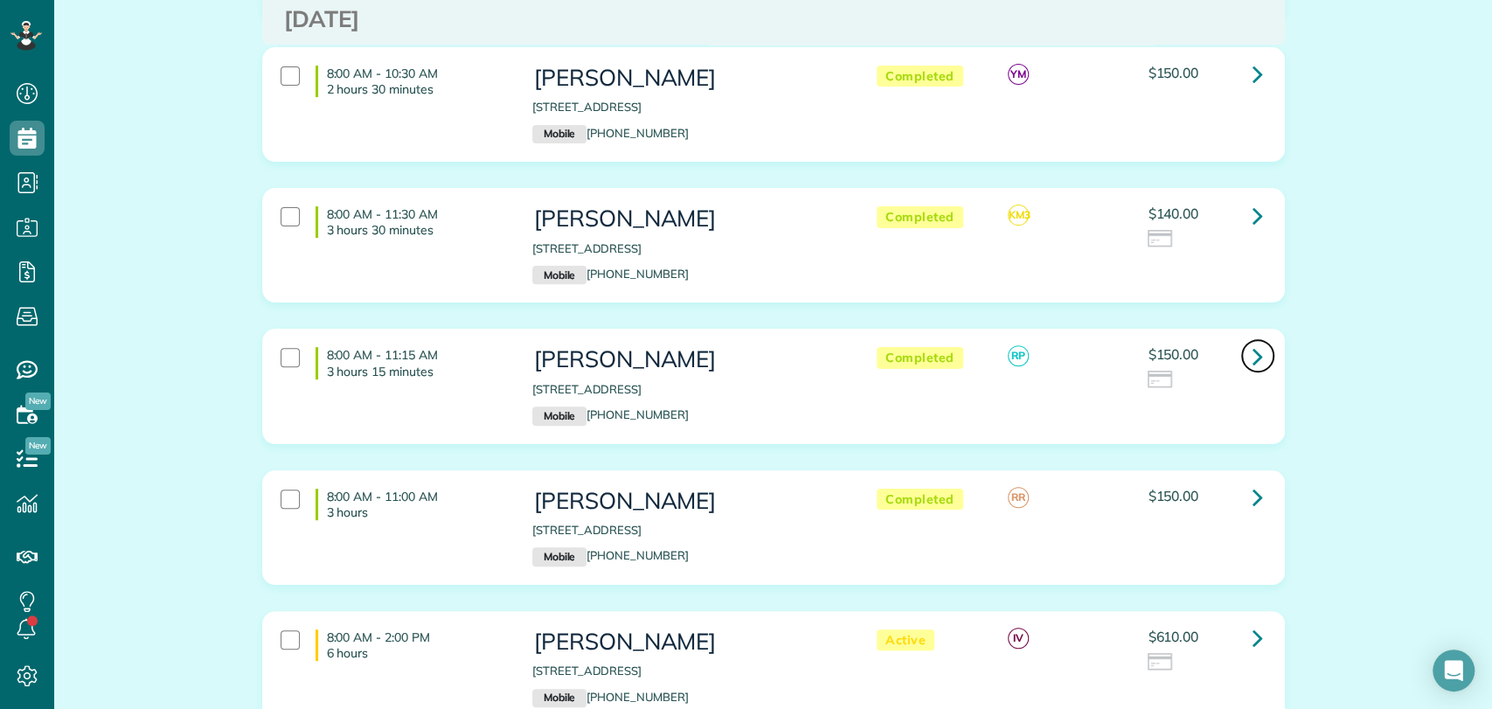
click at [1253, 354] on icon at bounding box center [1258, 356] width 10 height 31
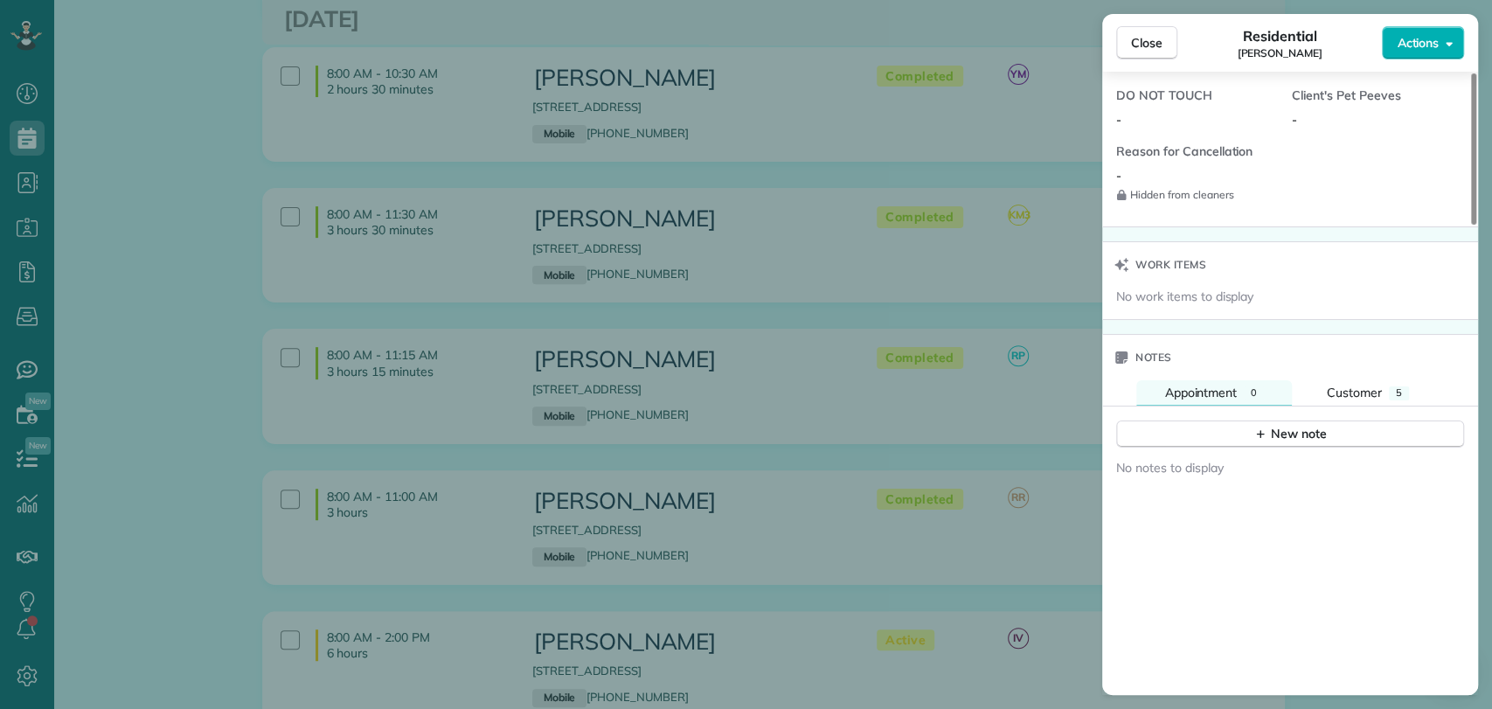
scroll to position [1748, 0]
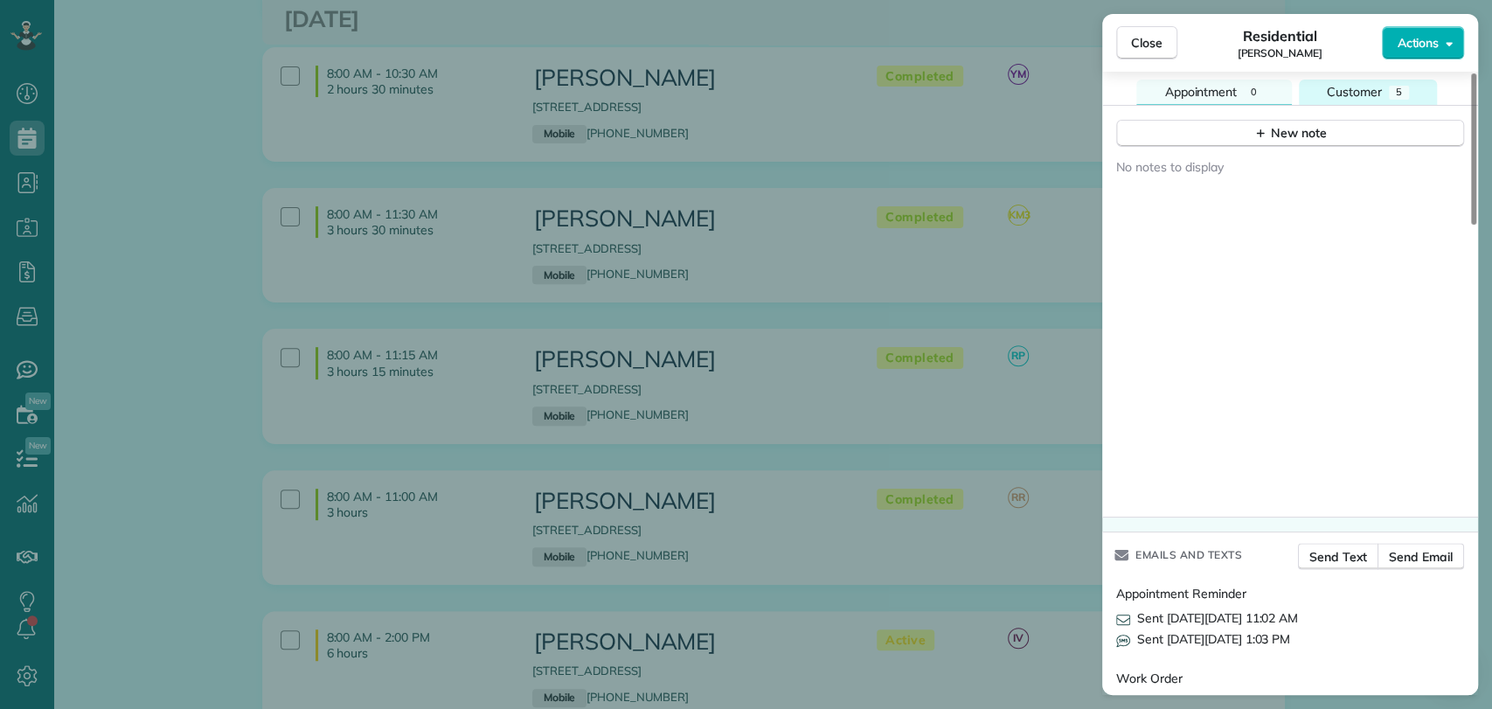
drag, startPoint x: 1359, startPoint y: 79, endPoint x: 1350, endPoint y: 81, distance: 10.0
click at [1358, 80] on button "Customer 5" at bounding box center [1368, 92] width 138 height 25
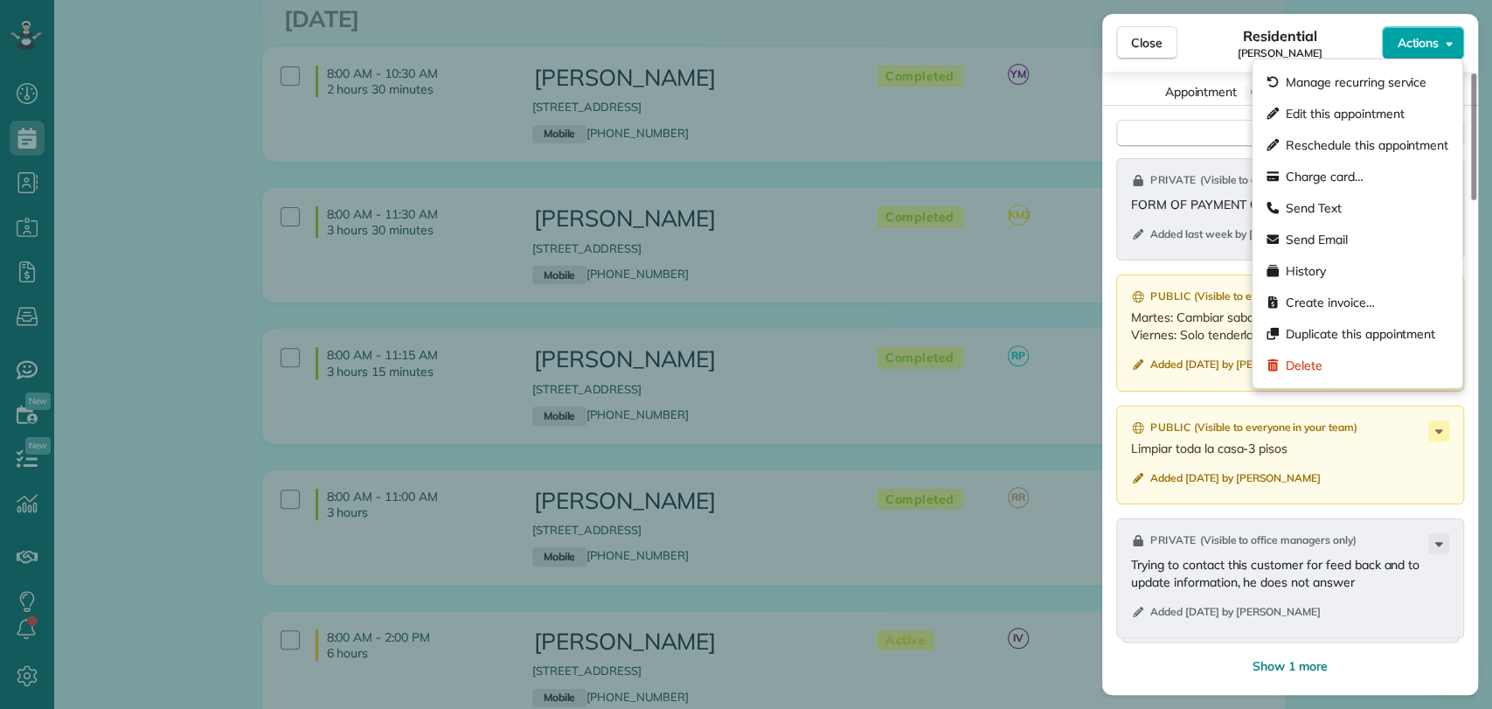
click at [1431, 44] on span "Actions" at bounding box center [1418, 42] width 42 height 17
click at [1348, 170] on span "Charge card…" at bounding box center [1325, 176] width 78 height 17
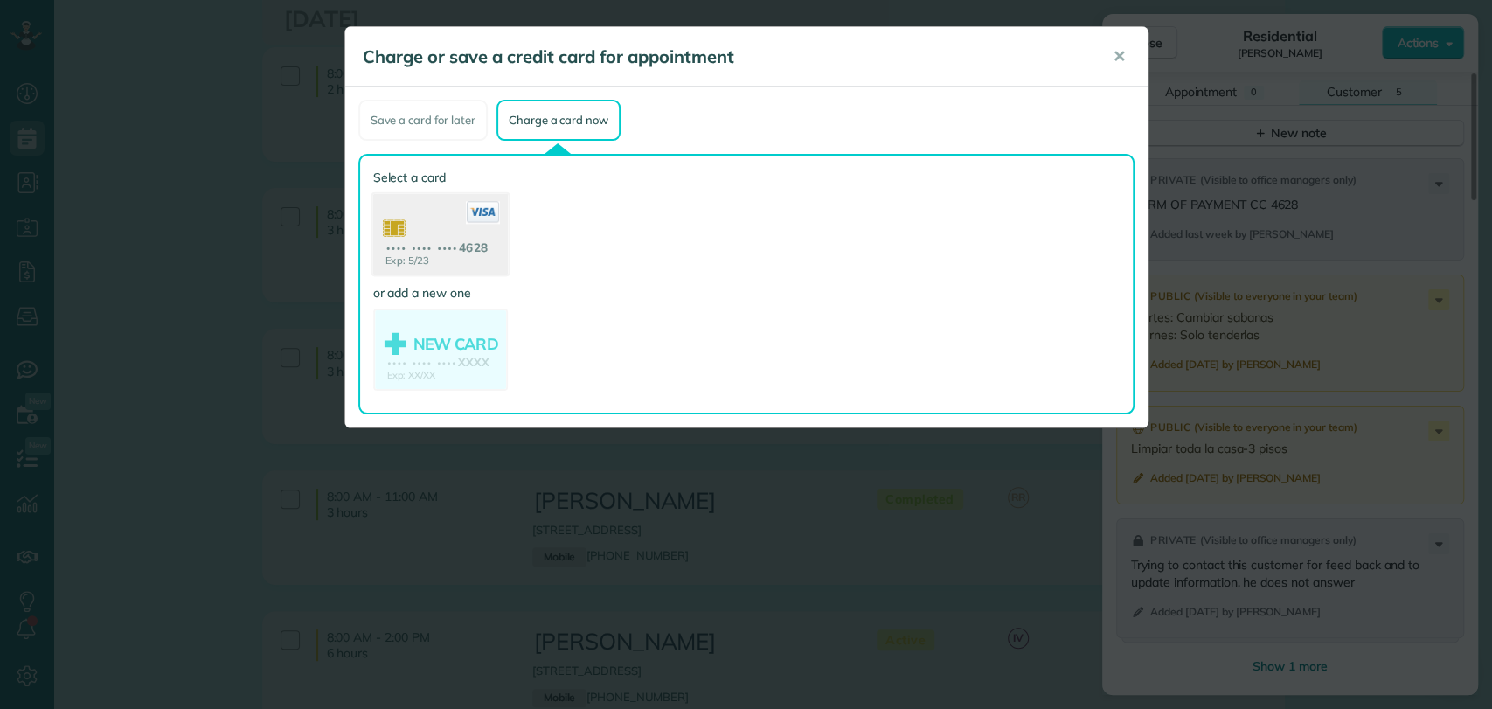
click at [429, 212] on use at bounding box center [439, 236] width 135 height 85
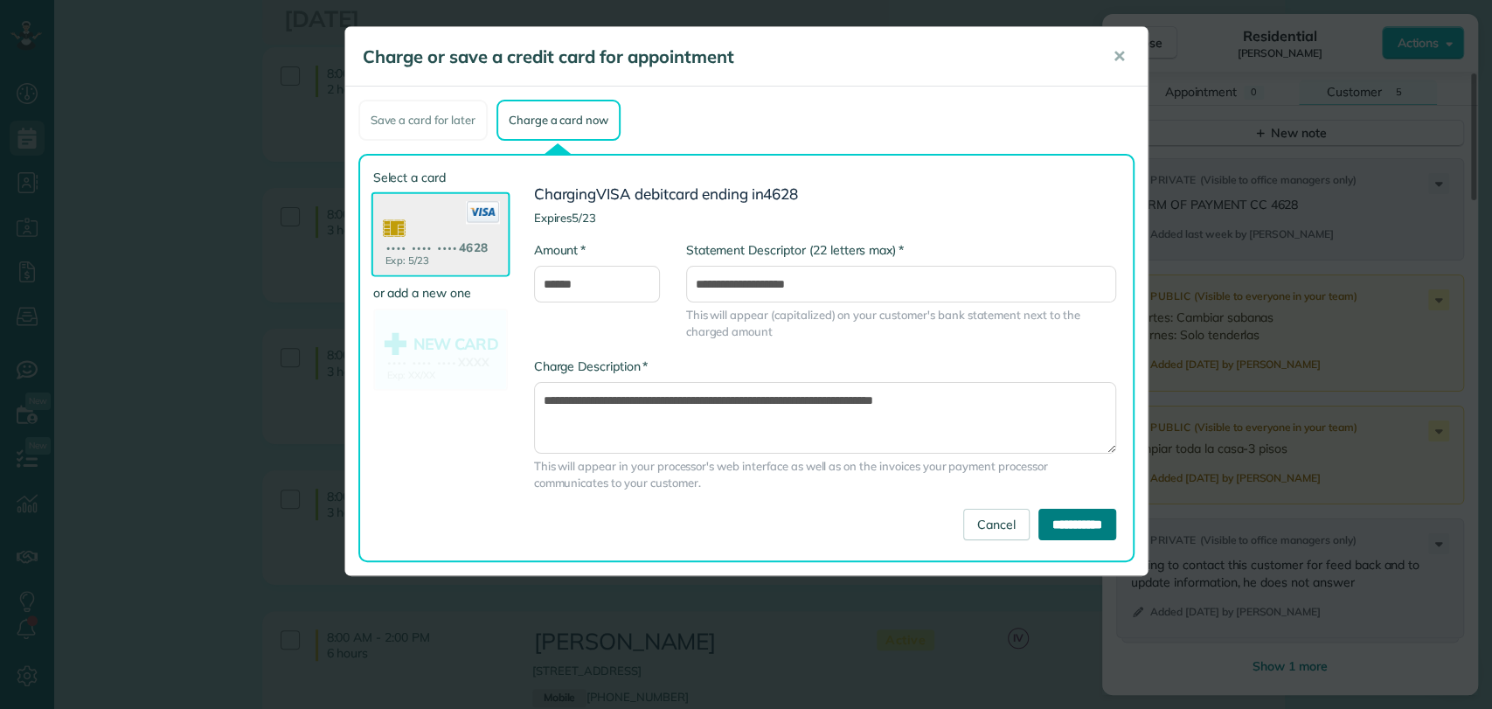
click at [1046, 517] on input "**********" at bounding box center [1078, 524] width 78 height 31
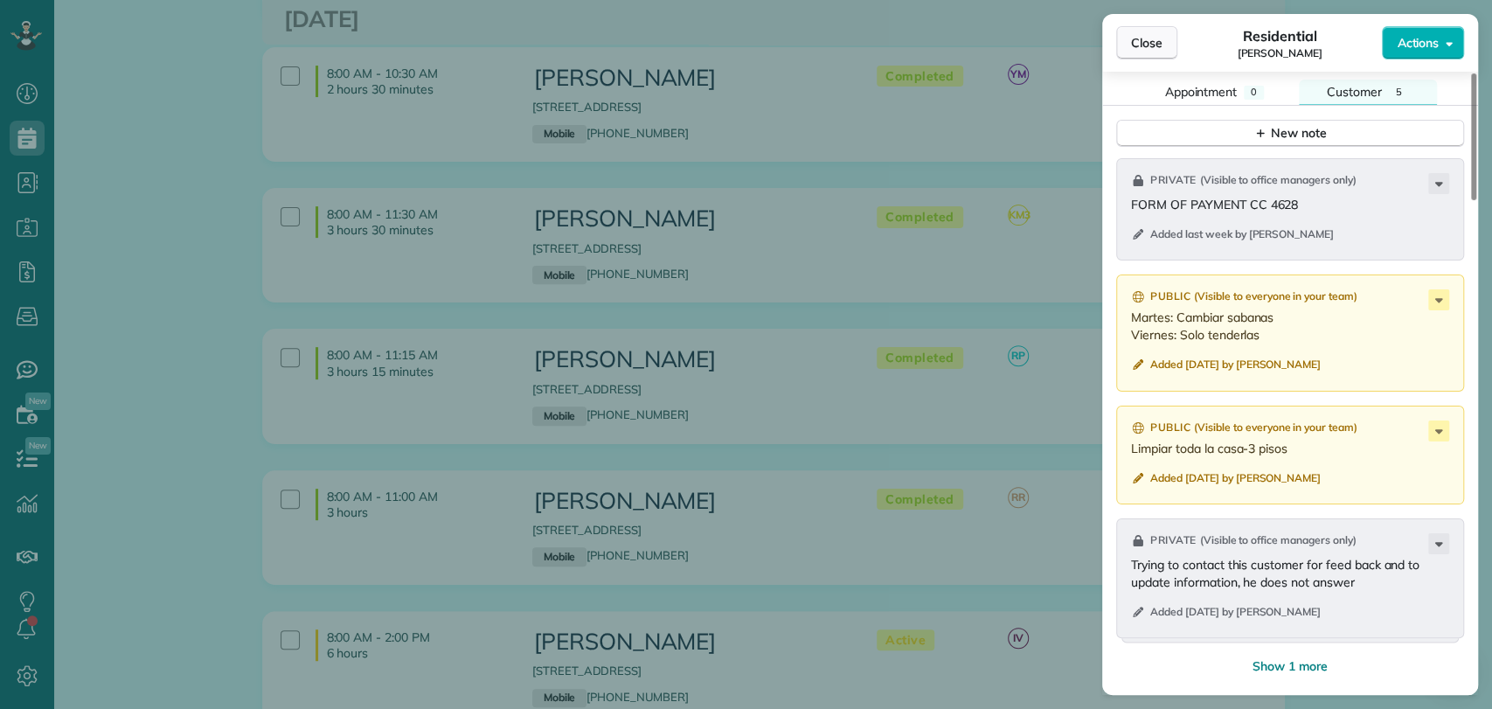
click at [1124, 32] on button "Close" at bounding box center [1146, 42] width 61 height 33
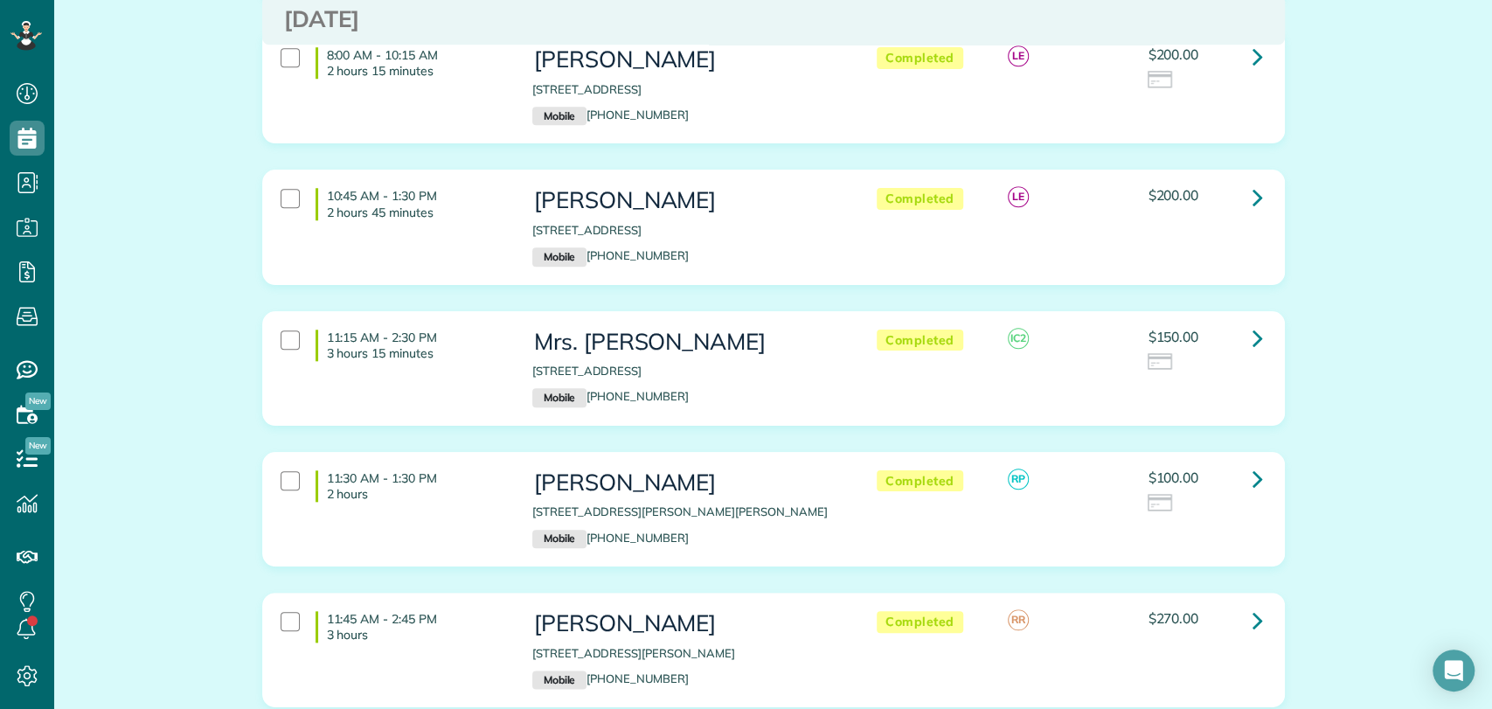
scroll to position [1068, 0]
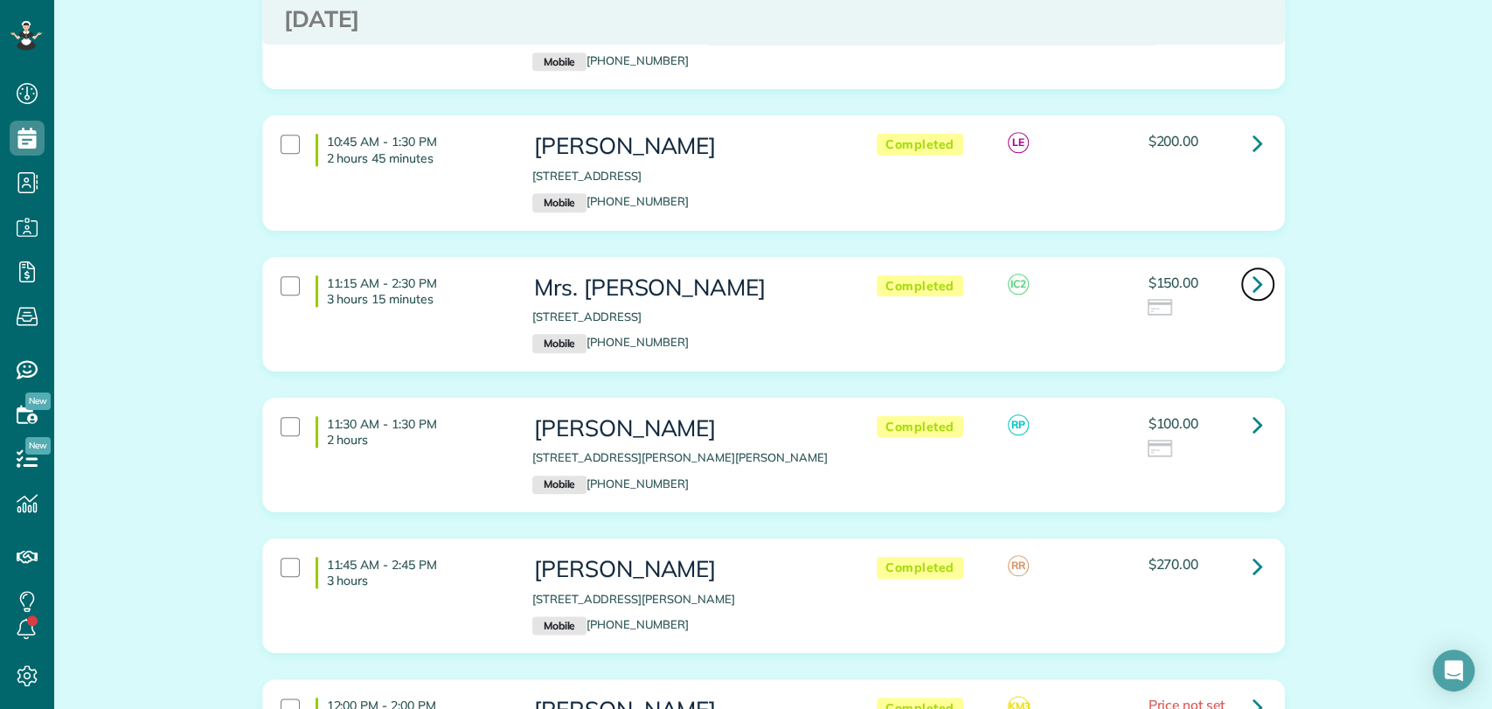
click at [1255, 275] on icon at bounding box center [1258, 283] width 10 height 31
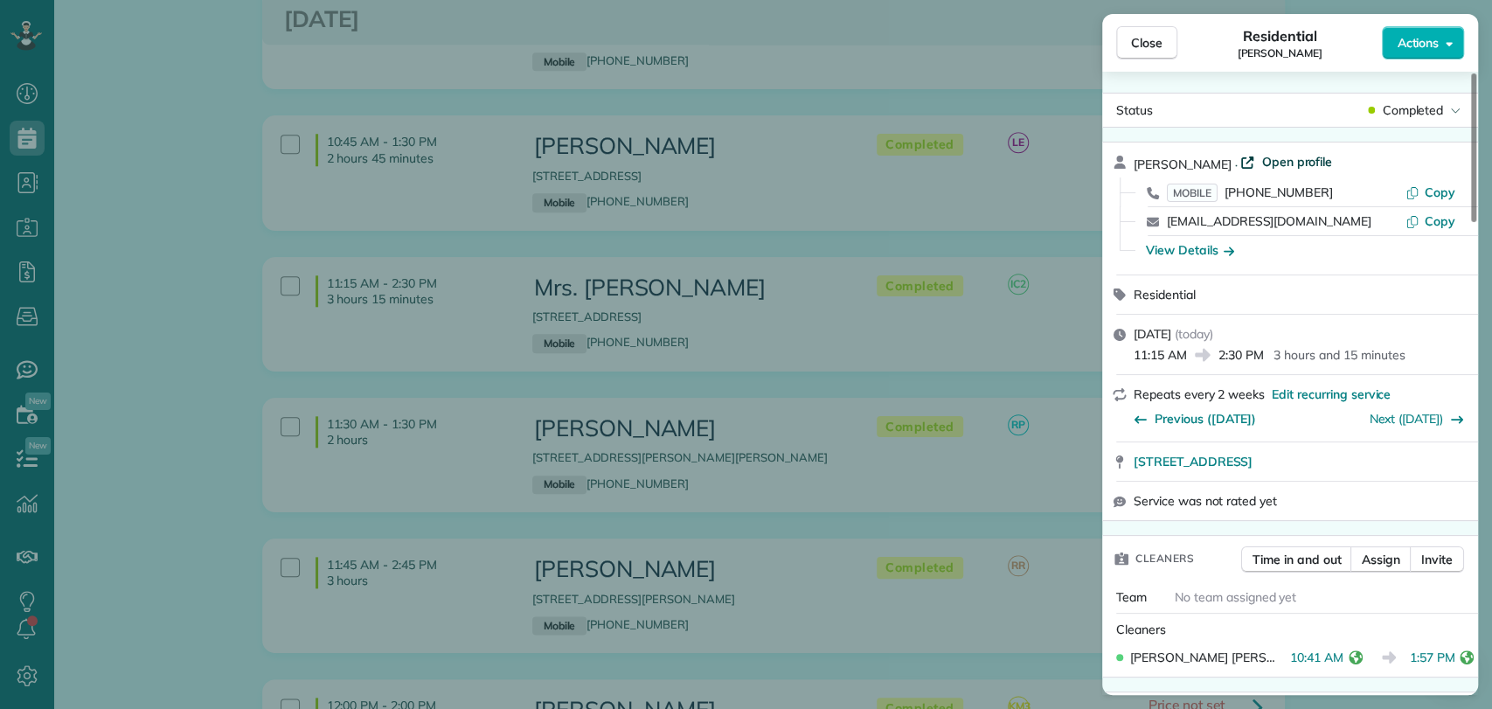
click at [1281, 164] on span "Open profile" at bounding box center [1297, 161] width 71 height 17
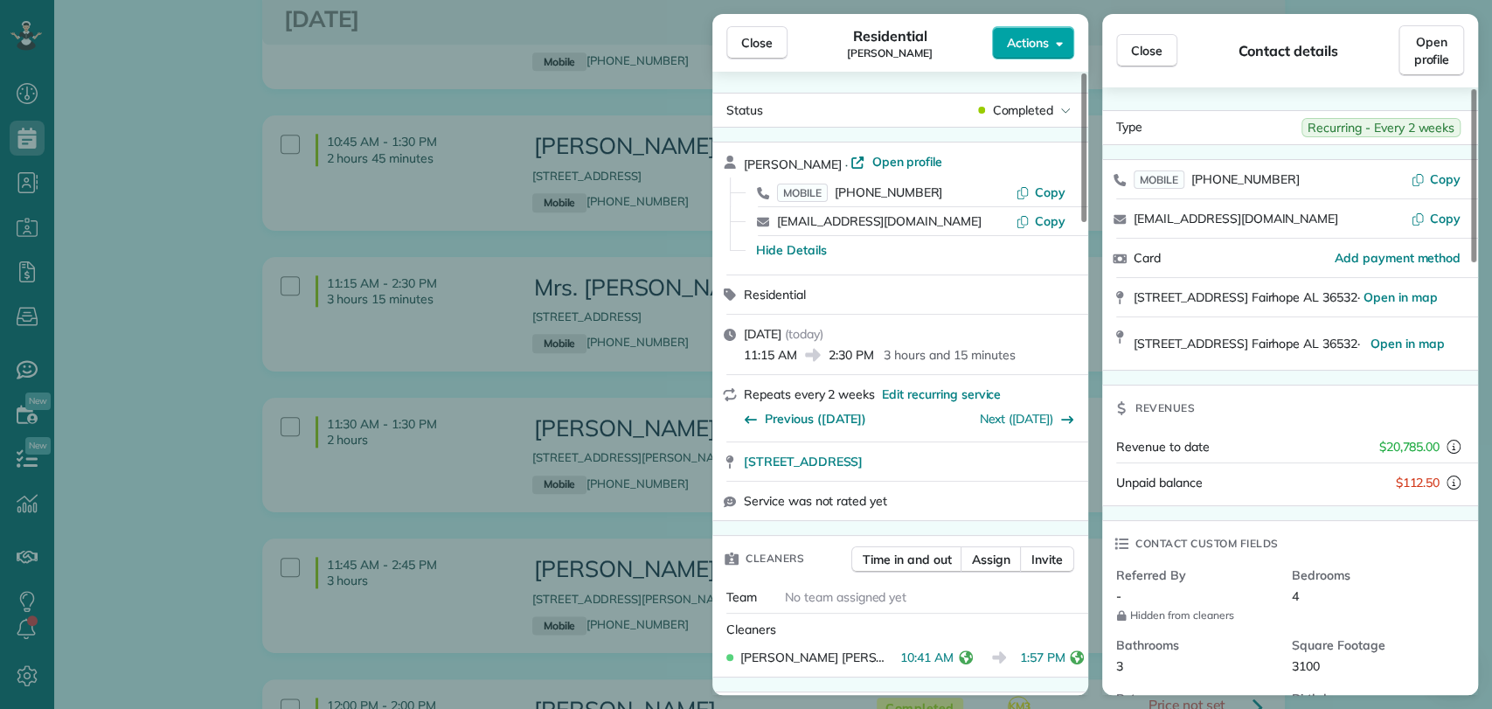
click at [1023, 39] on span "Actions" at bounding box center [1028, 42] width 42 height 17
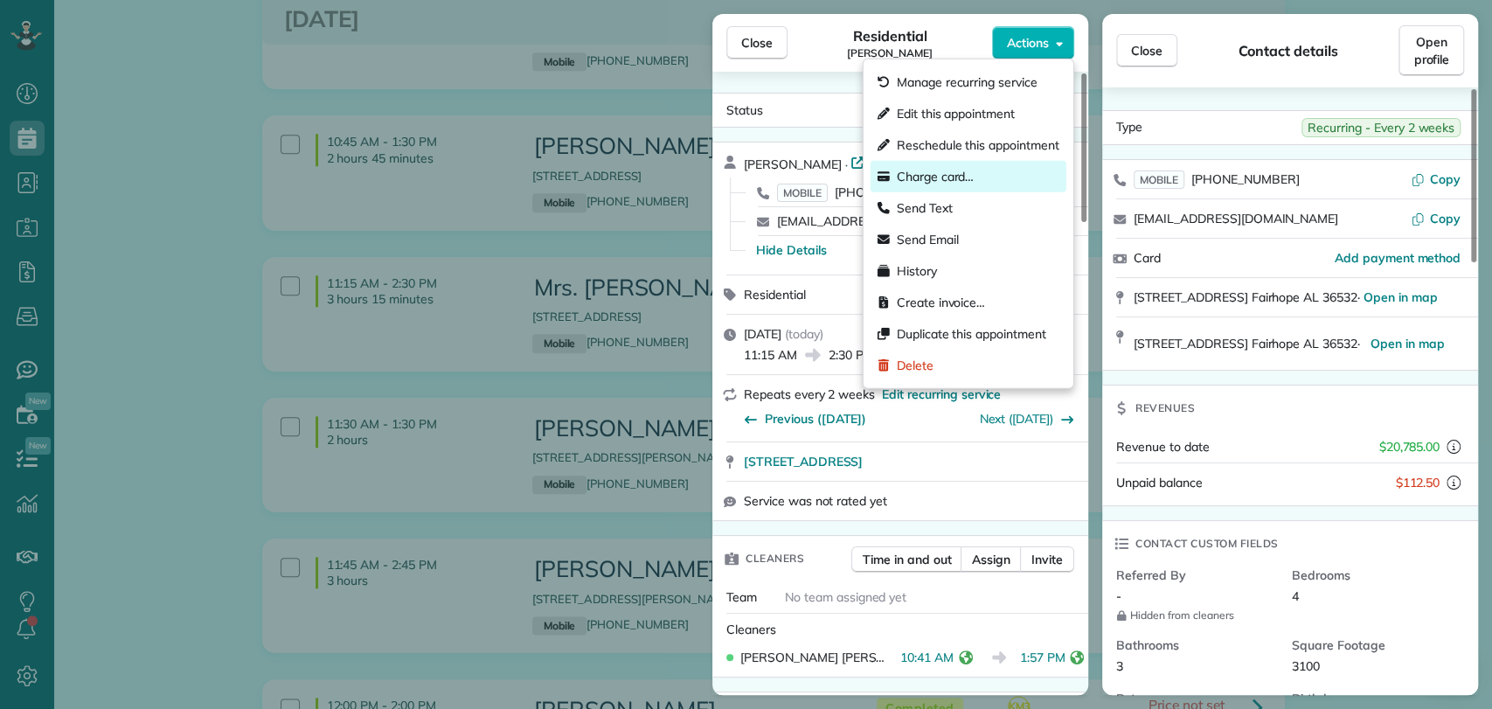
click at [964, 168] on span "Charge card…" at bounding box center [936, 176] width 78 height 17
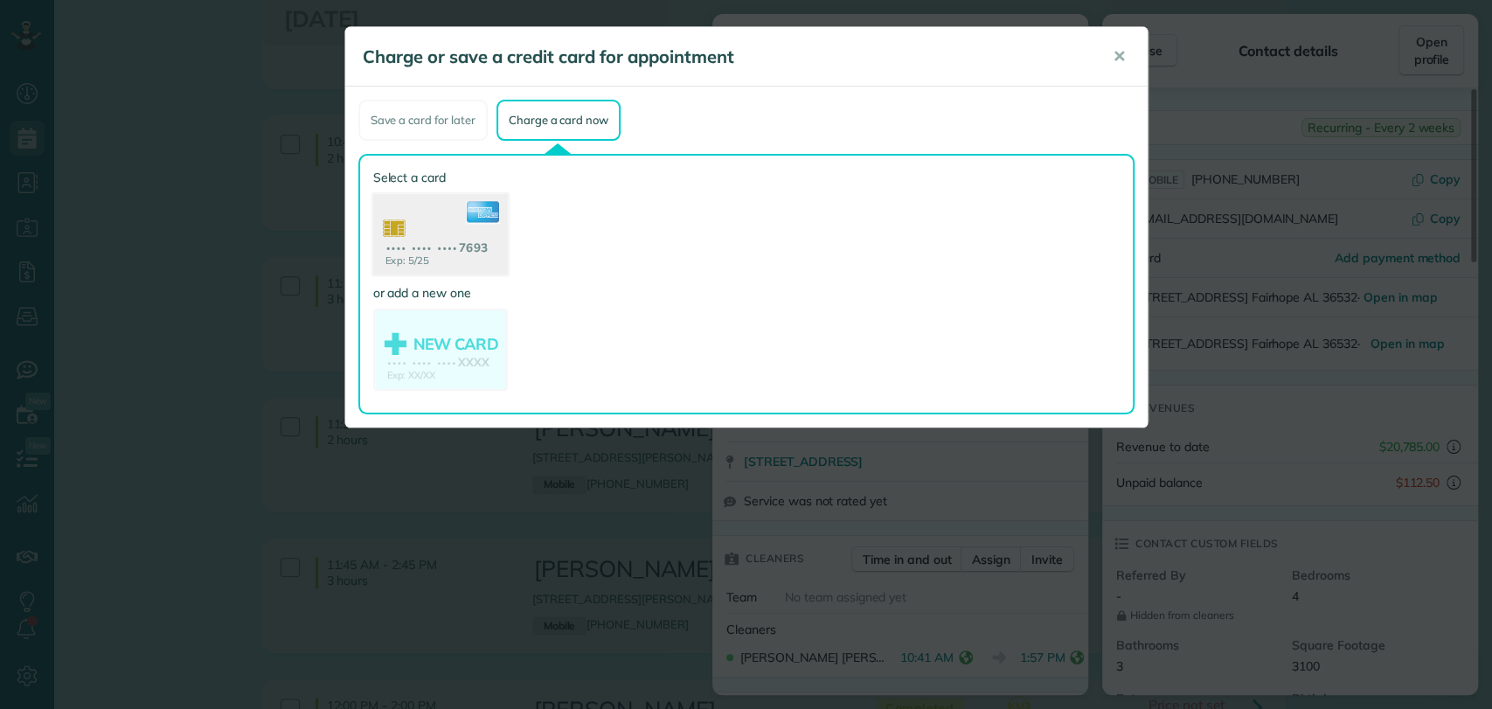
click at [407, 217] on use at bounding box center [439, 236] width 135 height 85
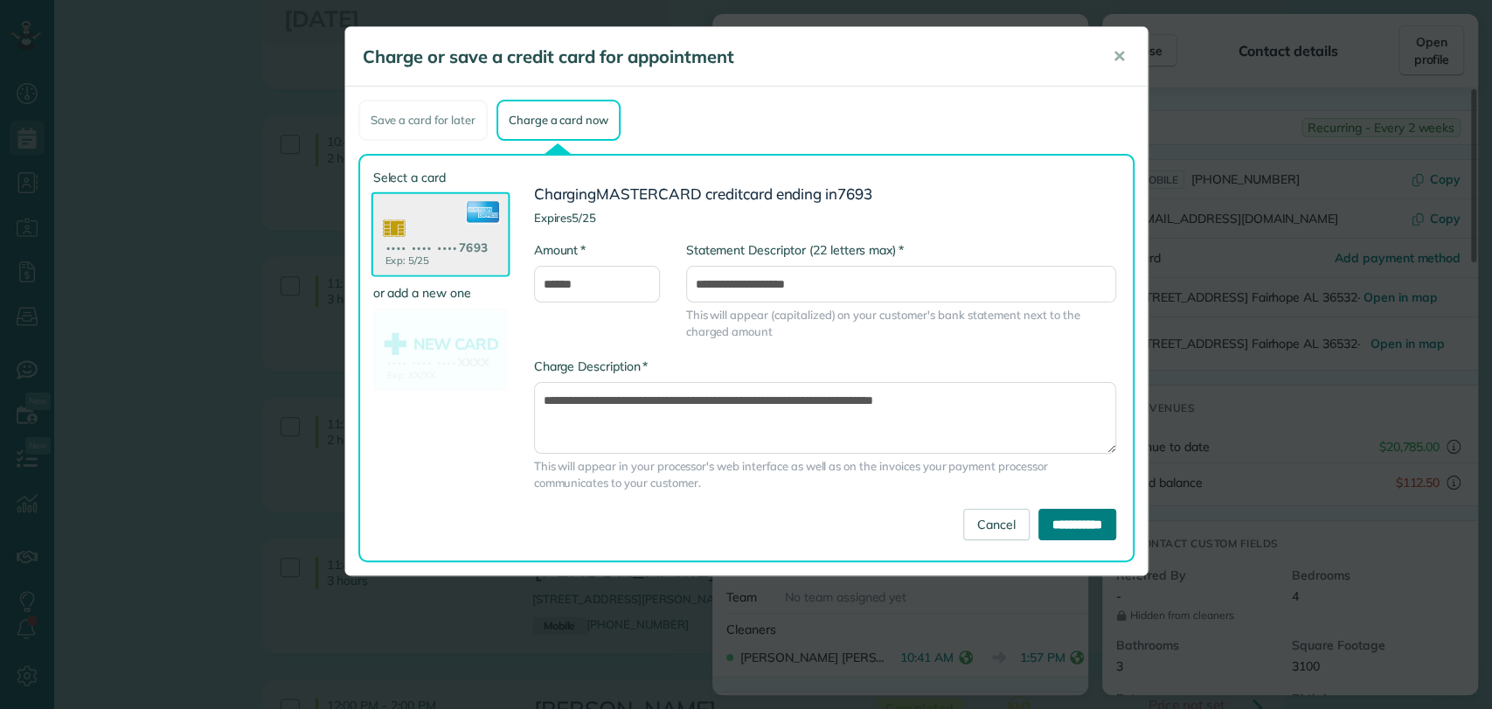
click at [1042, 526] on input "**********" at bounding box center [1078, 524] width 78 height 31
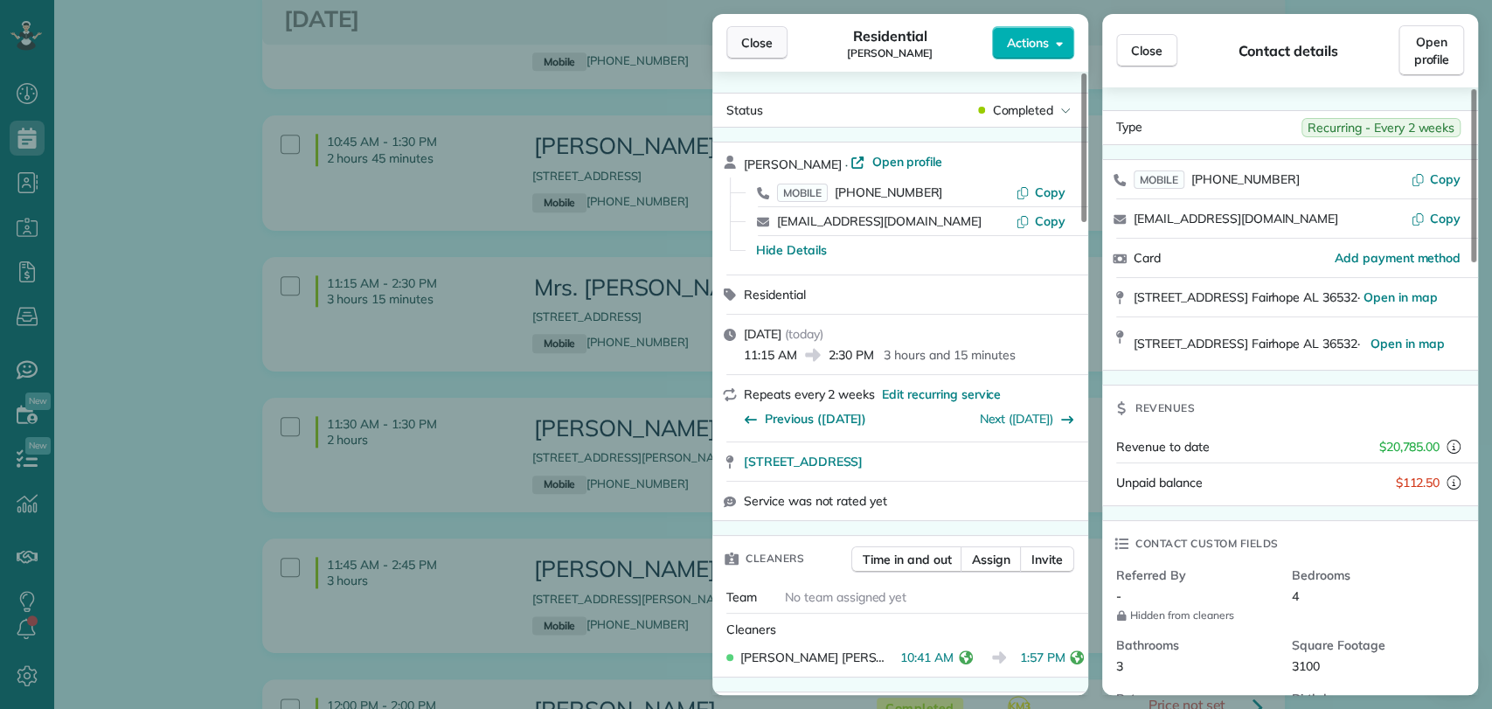
click at [766, 44] on span "Close" at bounding box center [756, 42] width 31 height 17
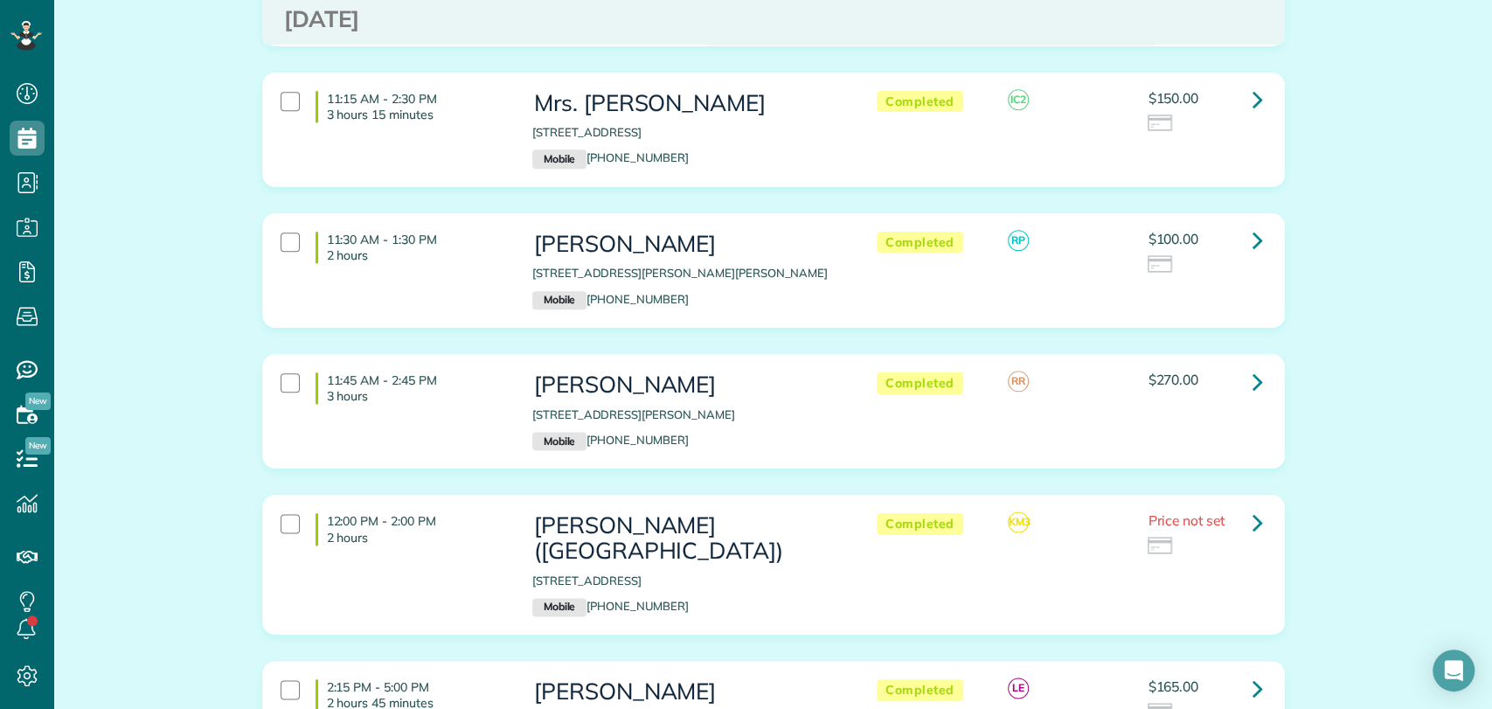
scroll to position [1262, 0]
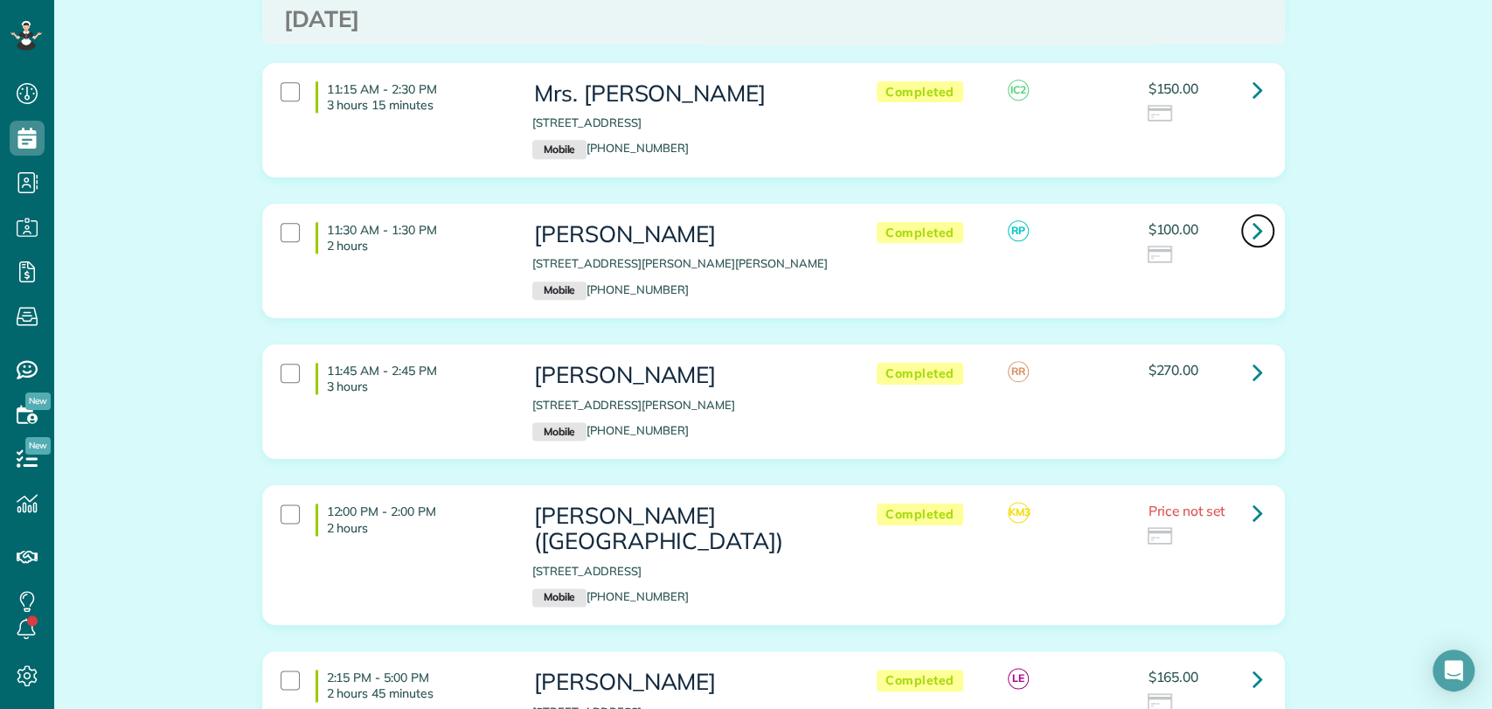
click at [1253, 227] on icon at bounding box center [1258, 230] width 10 height 31
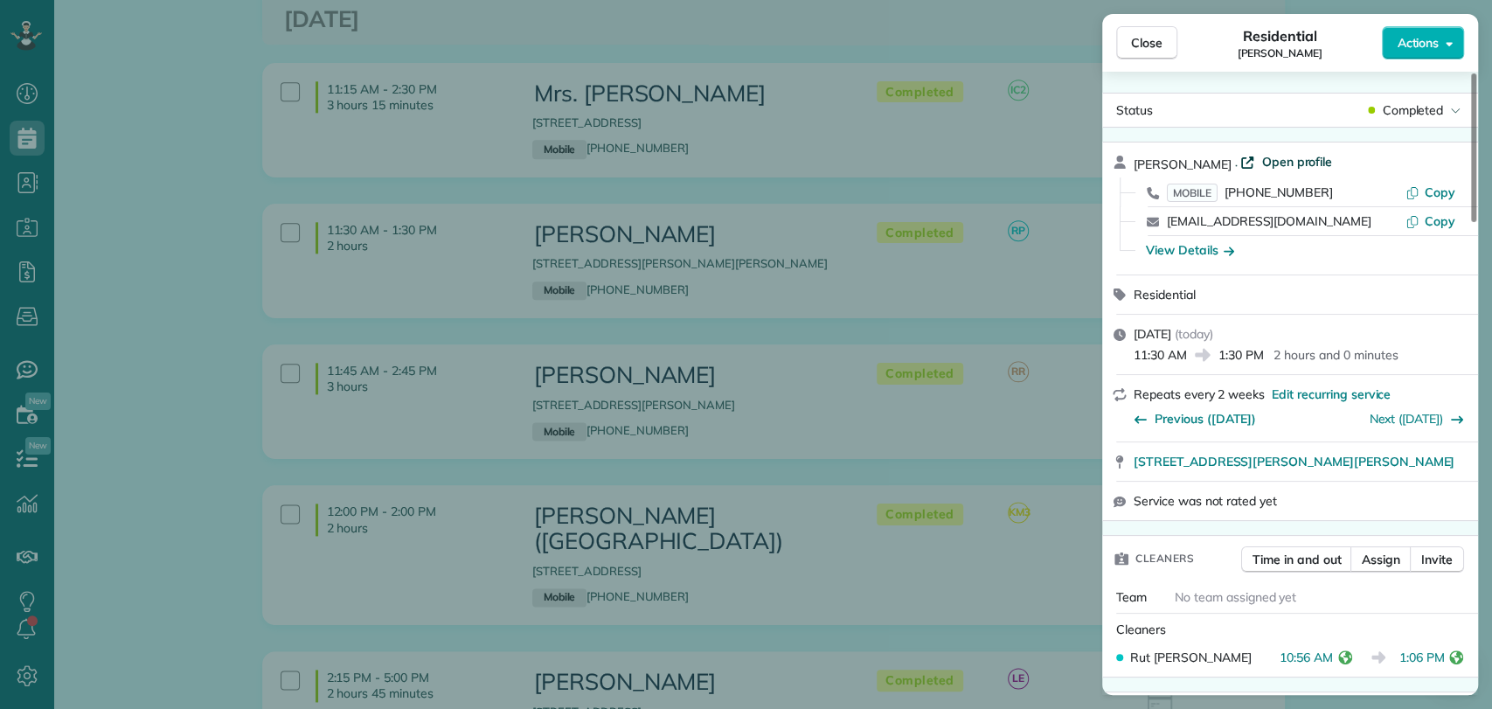
click at [1266, 163] on span "Open profile" at bounding box center [1297, 161] width 71 height 17
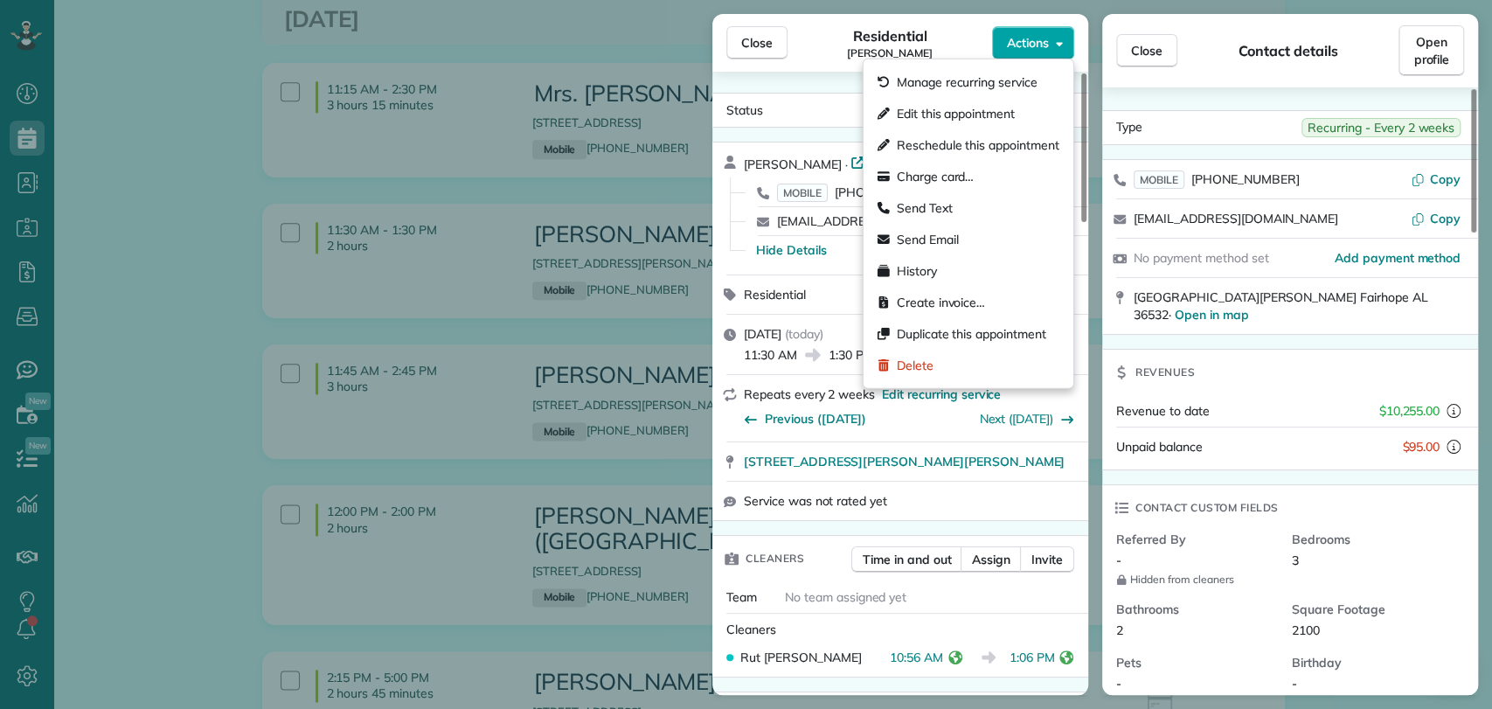
click at [1036, 42] on span "Actions" at bounding box center [1028, 42] width 42 height 17
click at [977, 181] on div "Charge card…" at bounding box center [969, 176] width 196 height 31
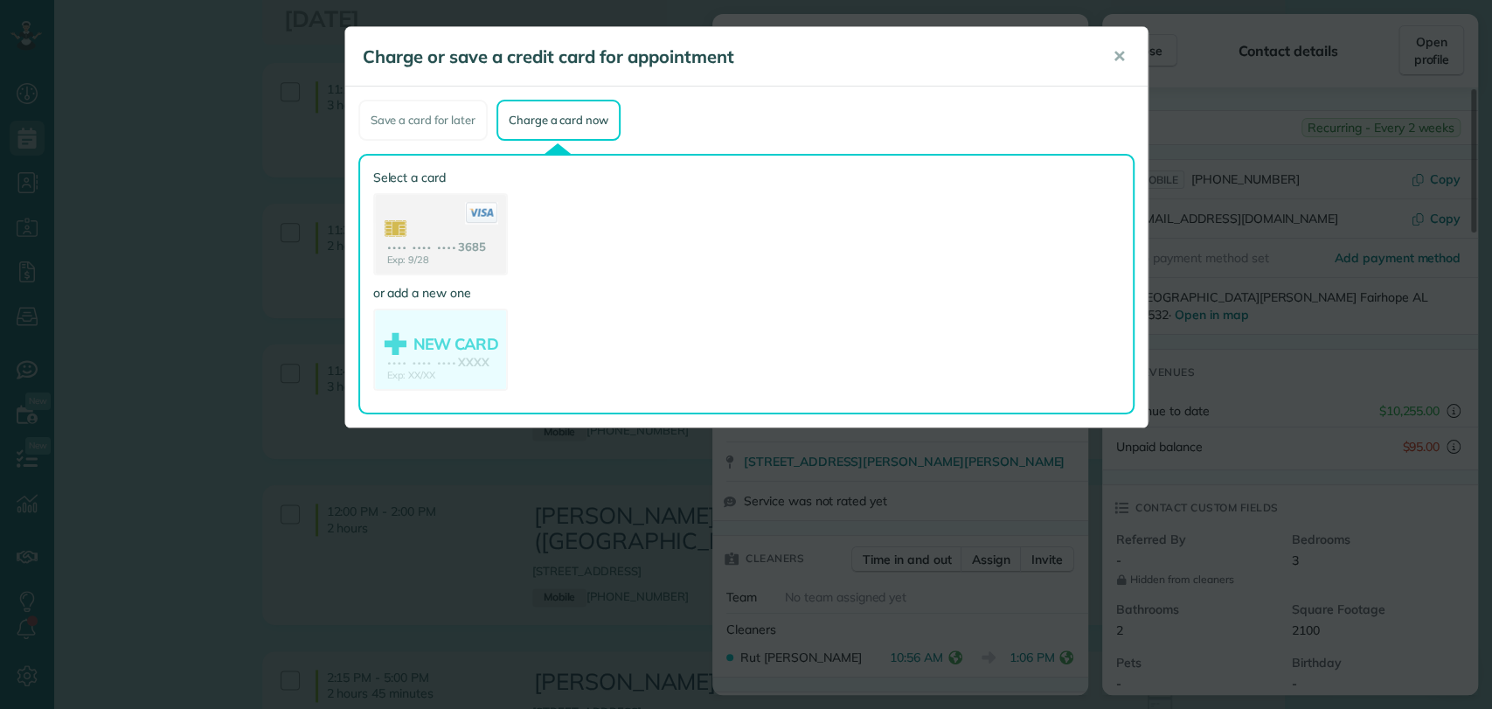
click at [424, 250] on use at bounding box center [440, 236] width 131 height 82
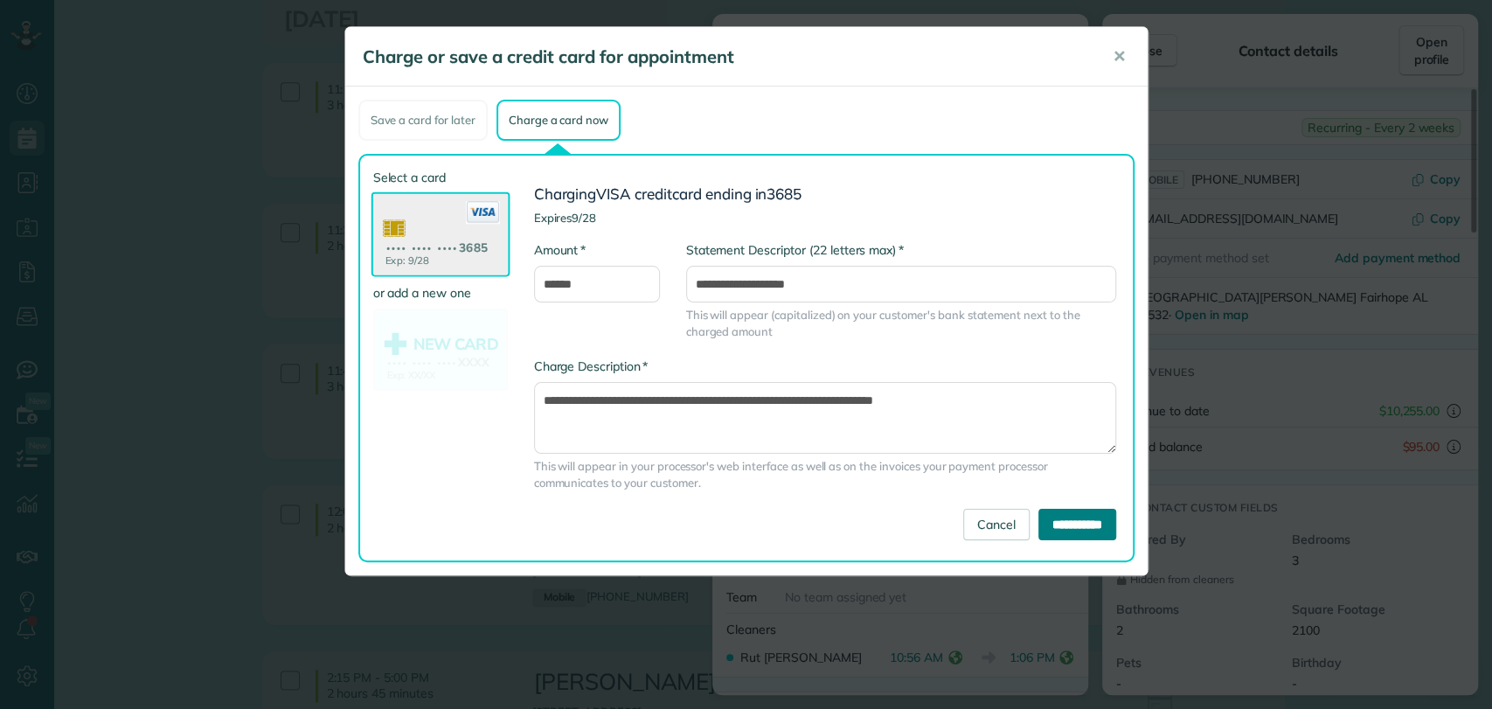
click at [1073, 527] on input "**********" at bounding box center [1078, 524] width 78 height 31
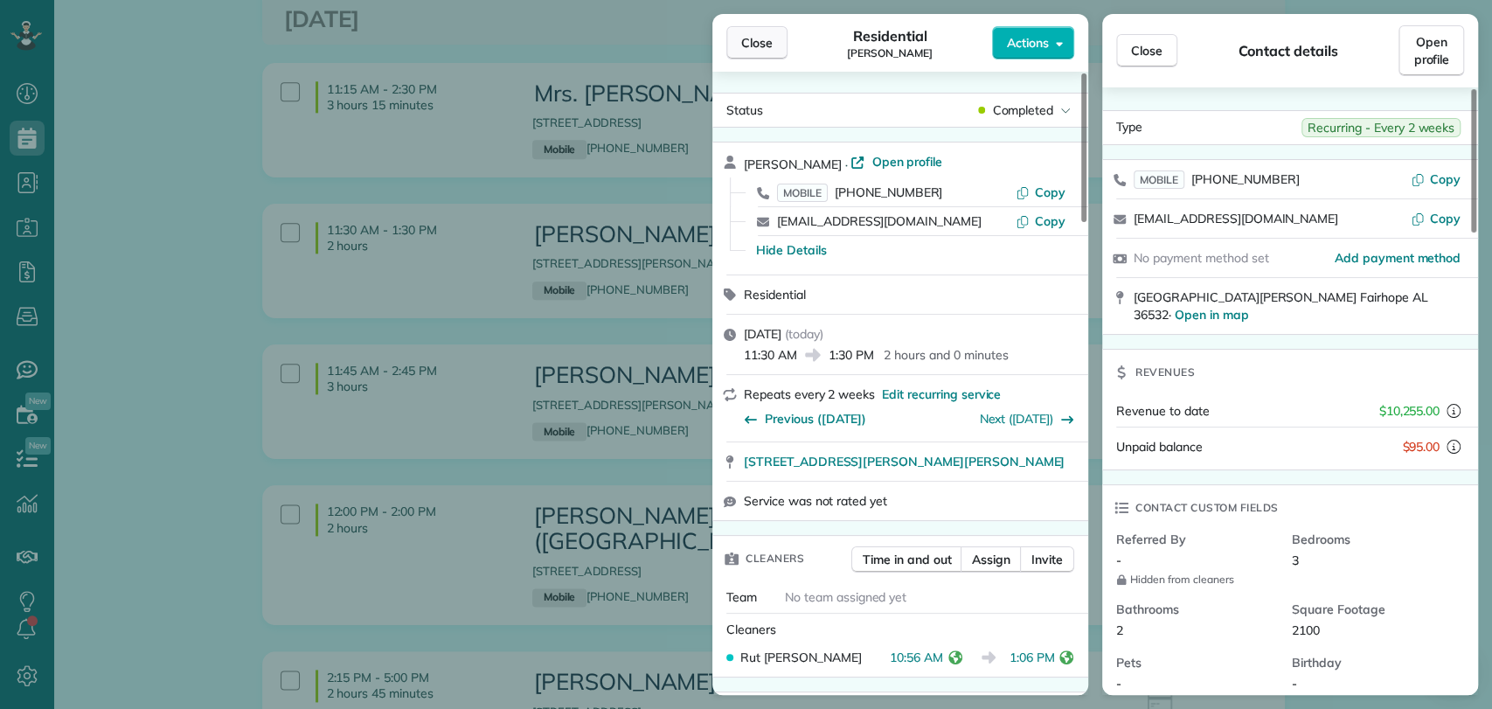
click at [751, 41] on span "Close" at bounding box center [756, 42] width 31 height 17
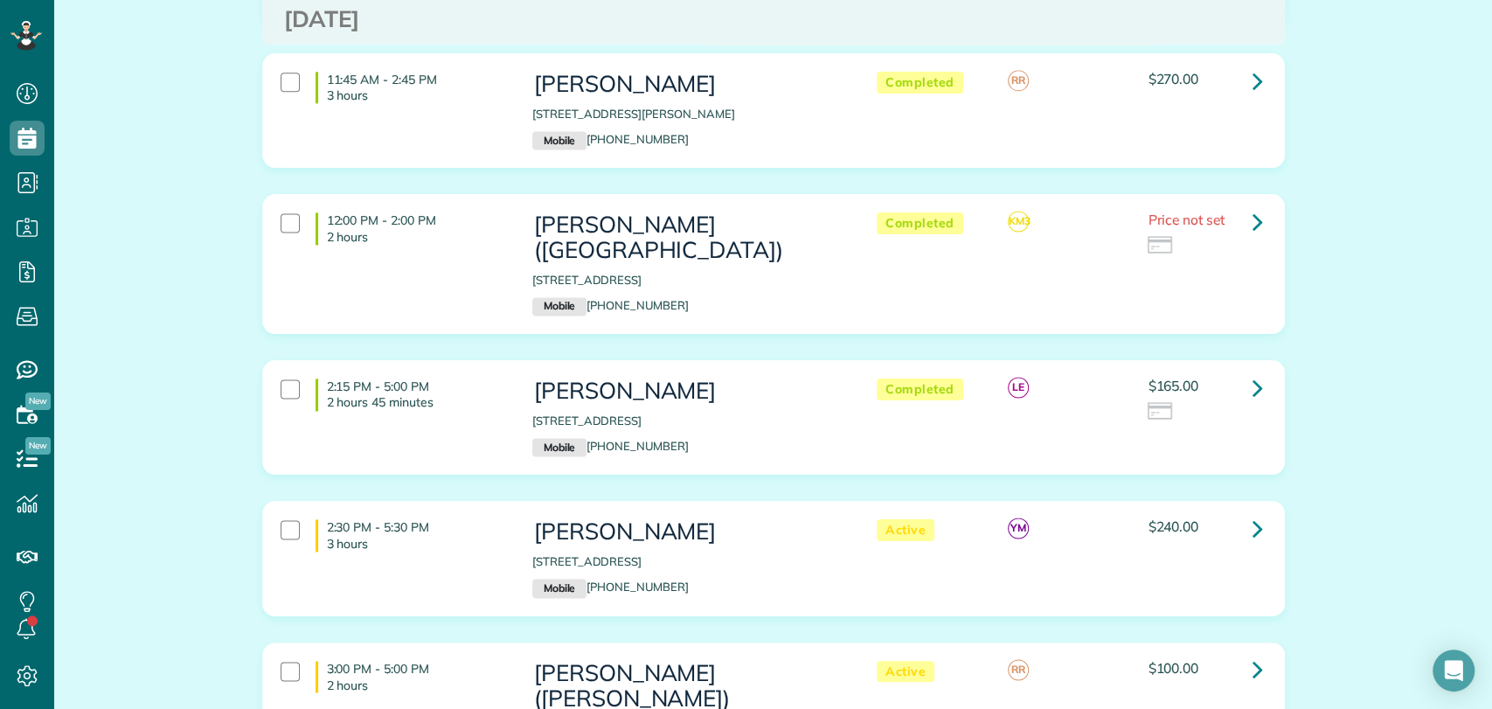
scroll to position [1651, 0]
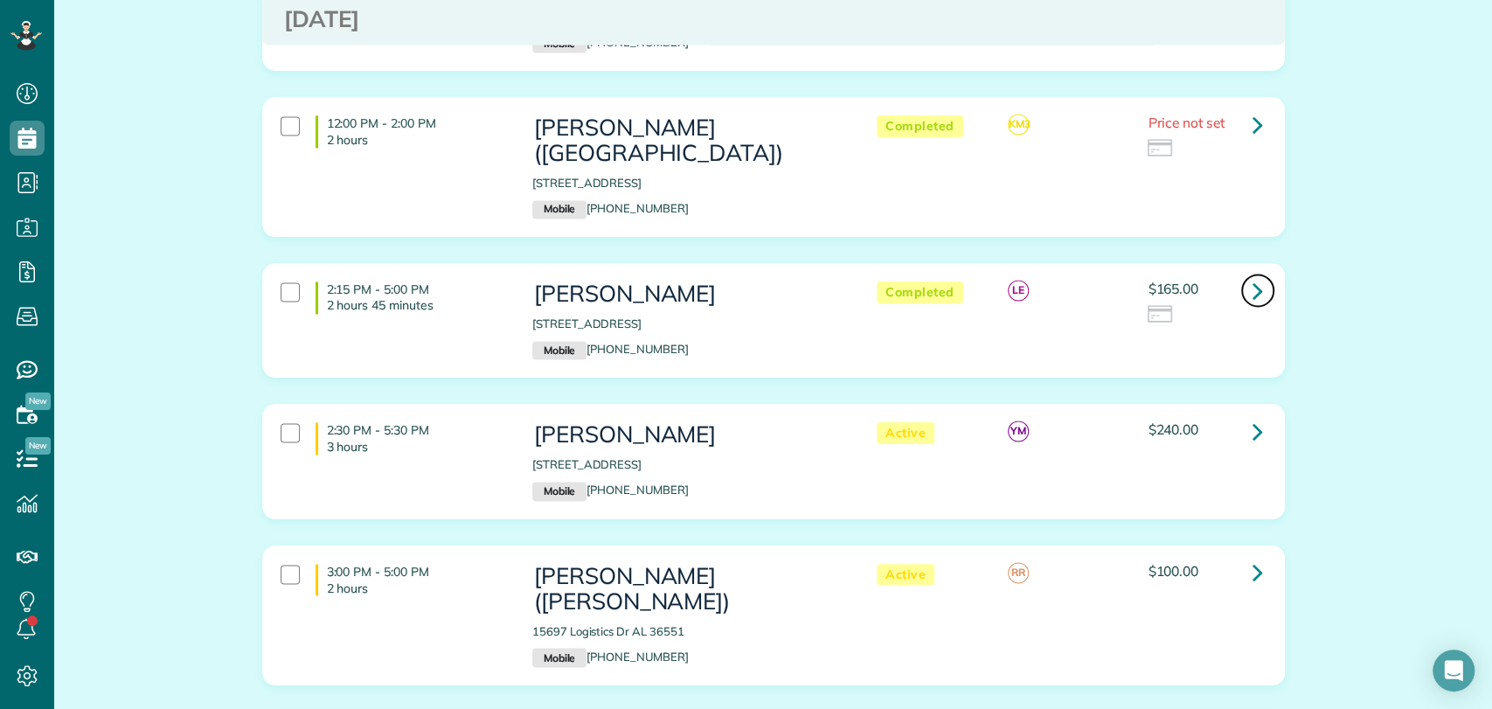
click at [1253, 286] on icon at bounding box center [1258, 290] width 10 height 31
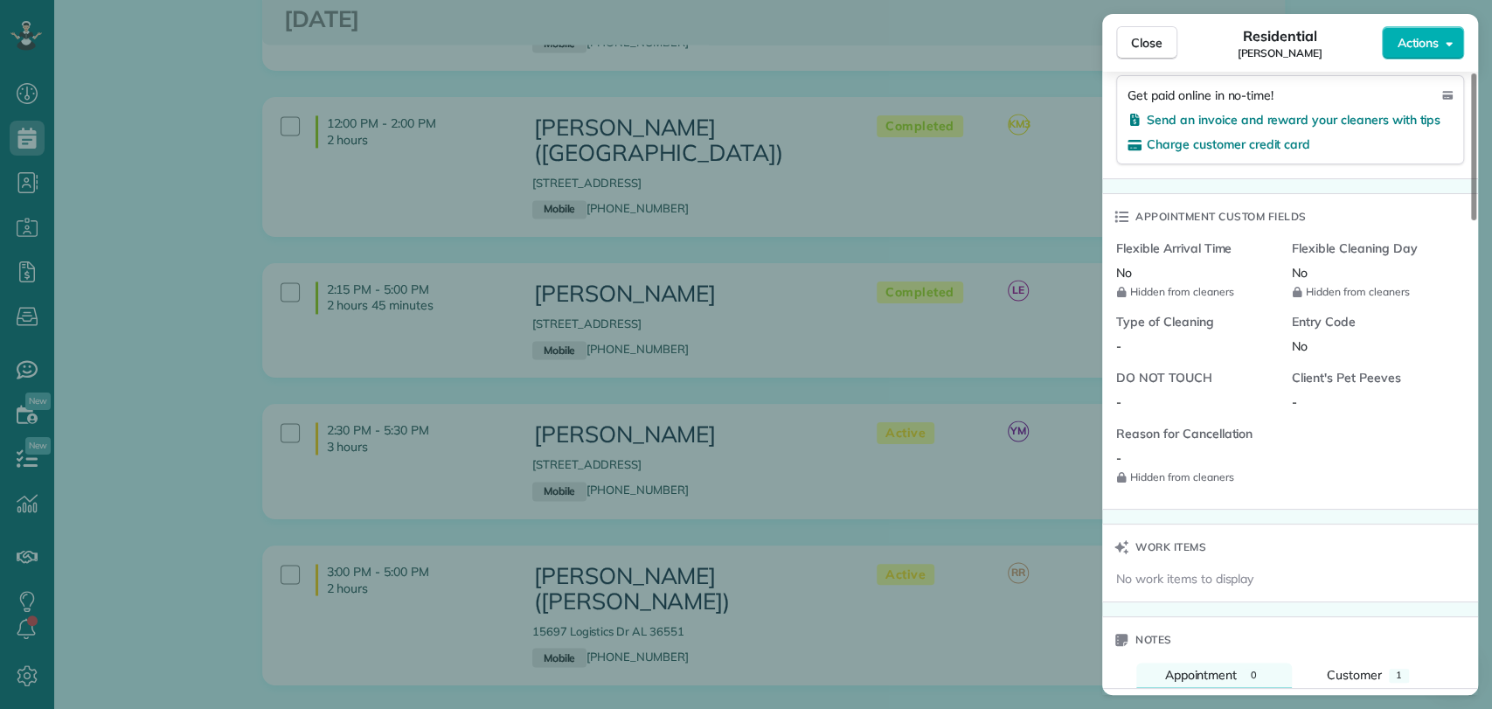
scroll to position [1264, 0]
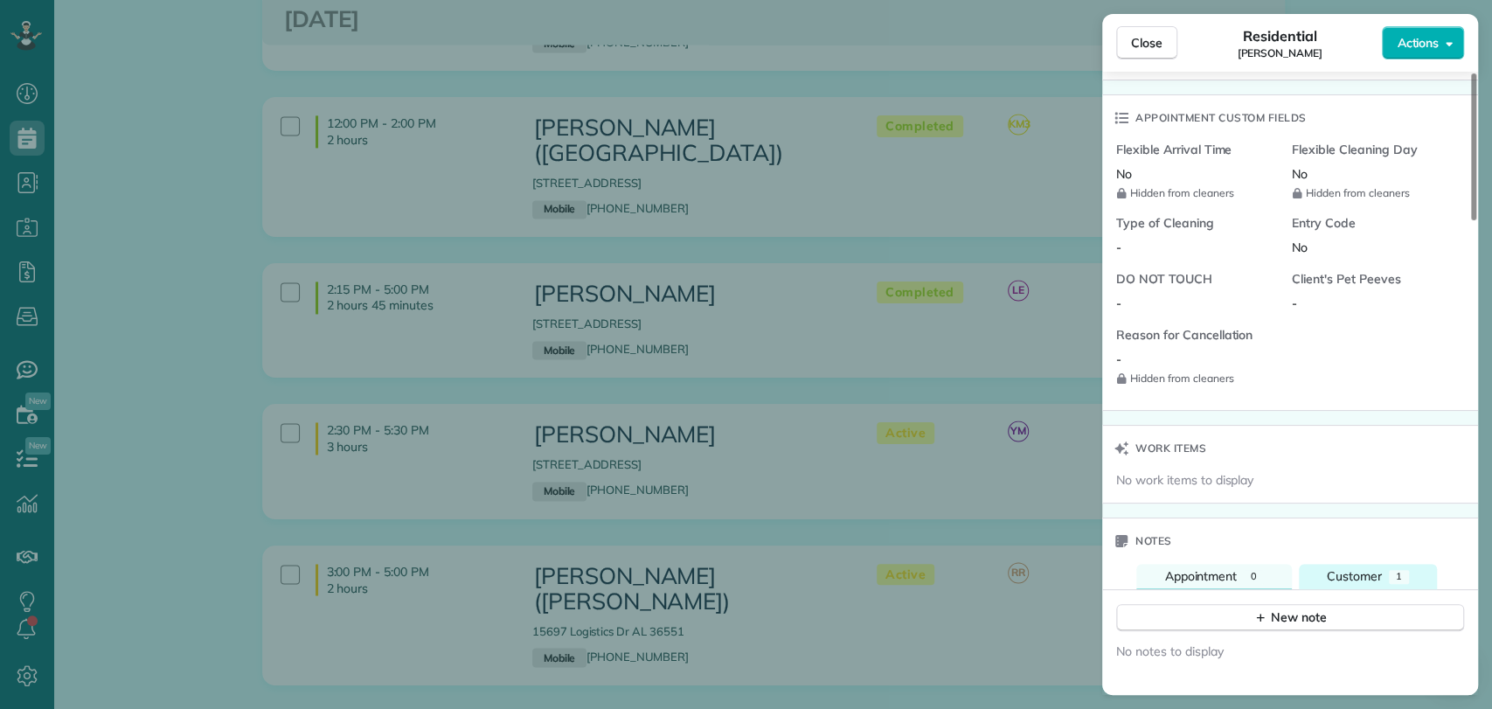
click at [1382, 573] on button "Customer 1" at bounding box center [1368, 576] width 138 height 25
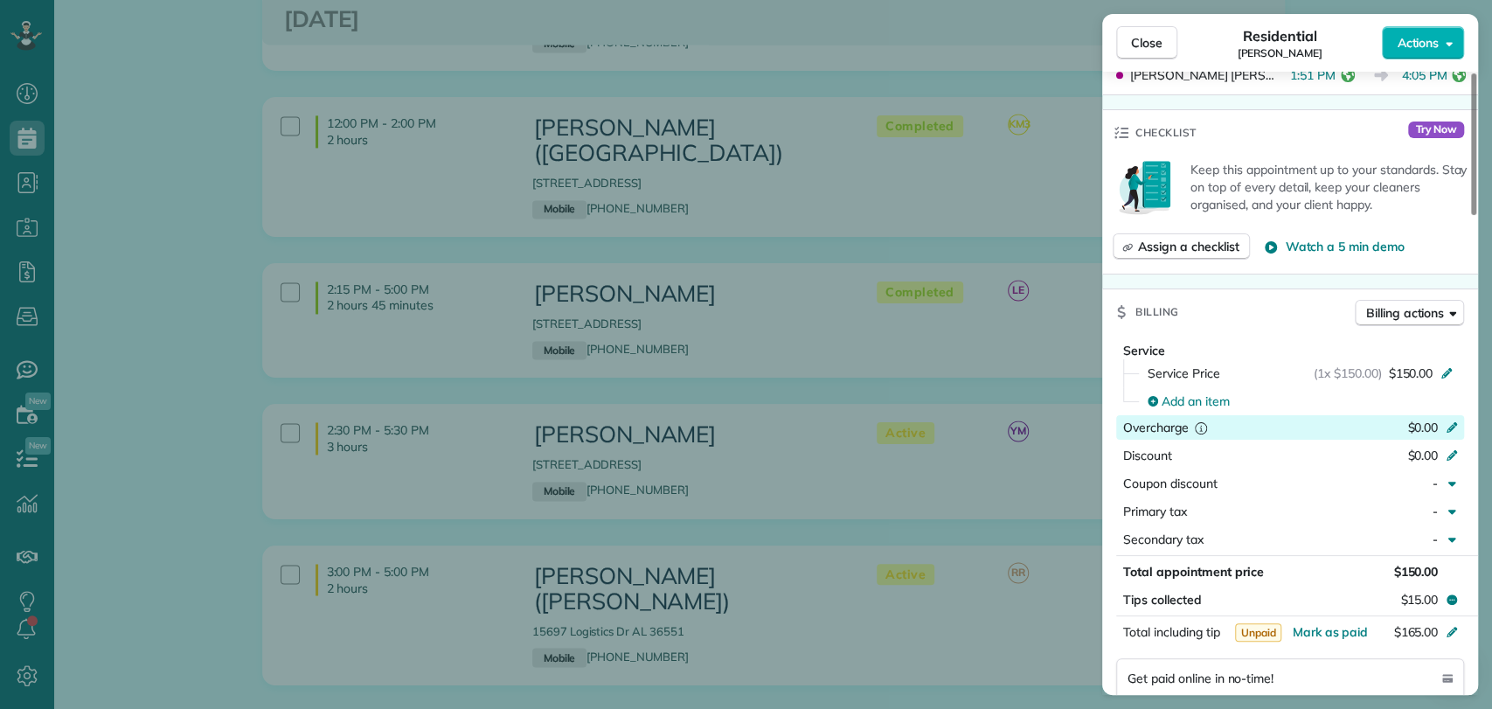
scroll to position [0, 0]
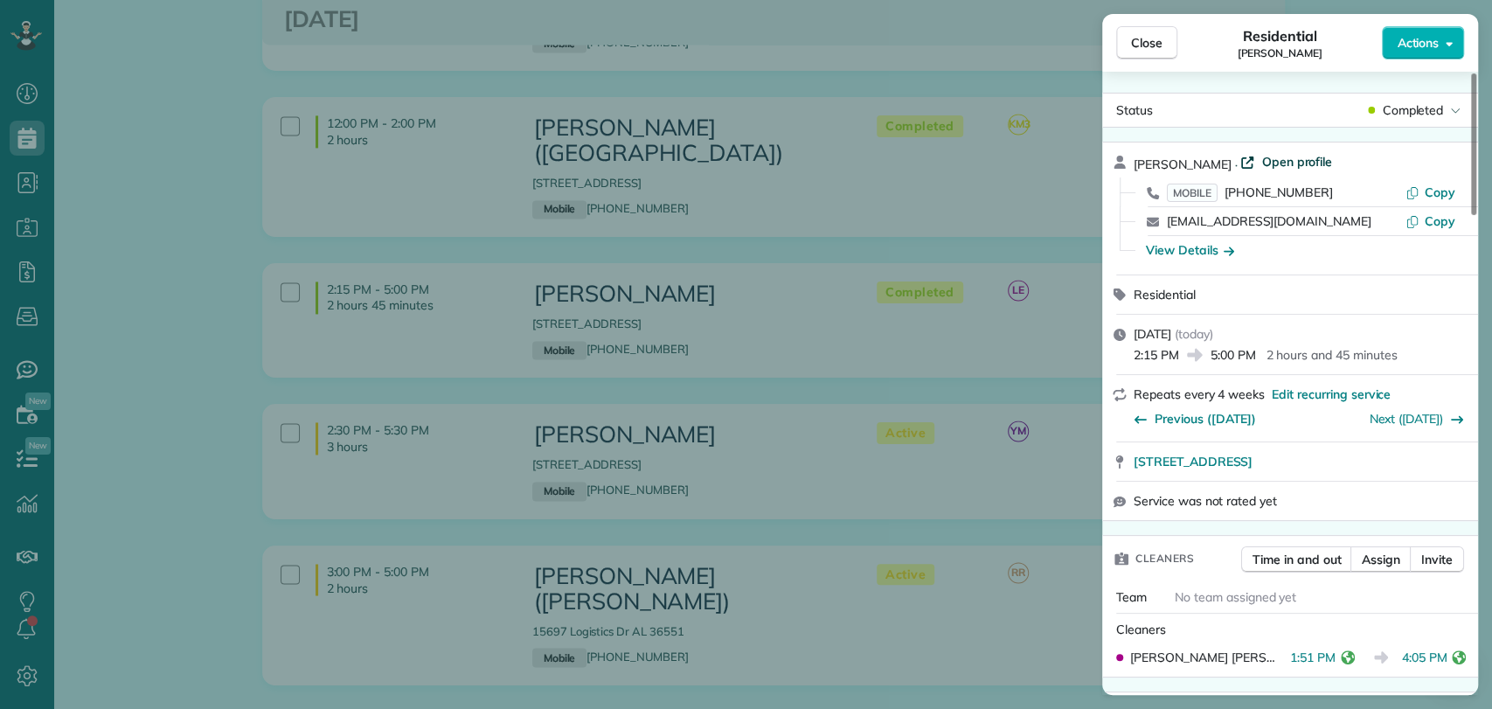
click at [1281, 157] on span "Open profile" at bounding box center [1297, 161] width 71 height 17
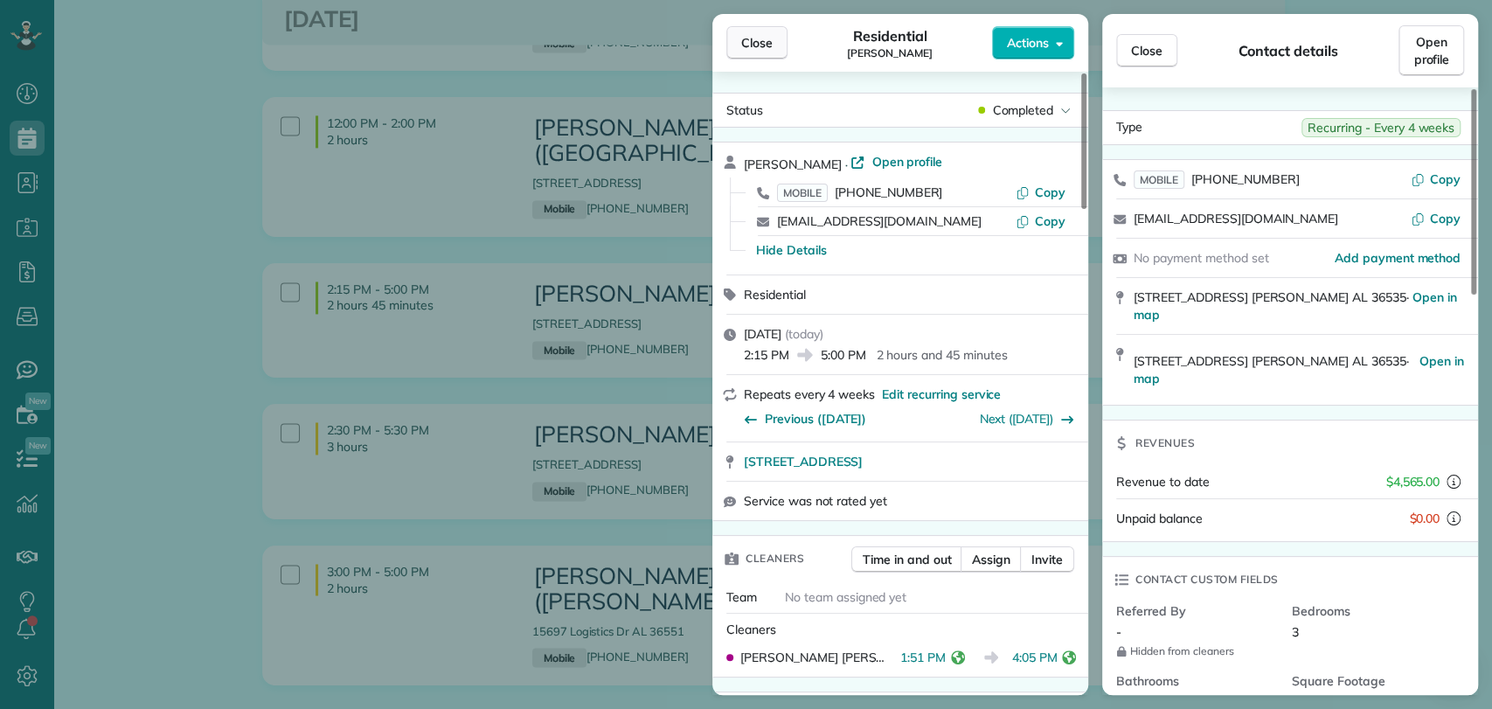
click at [755, 41] on span "Close" at bounding box center [756, 42] width 31 height 17
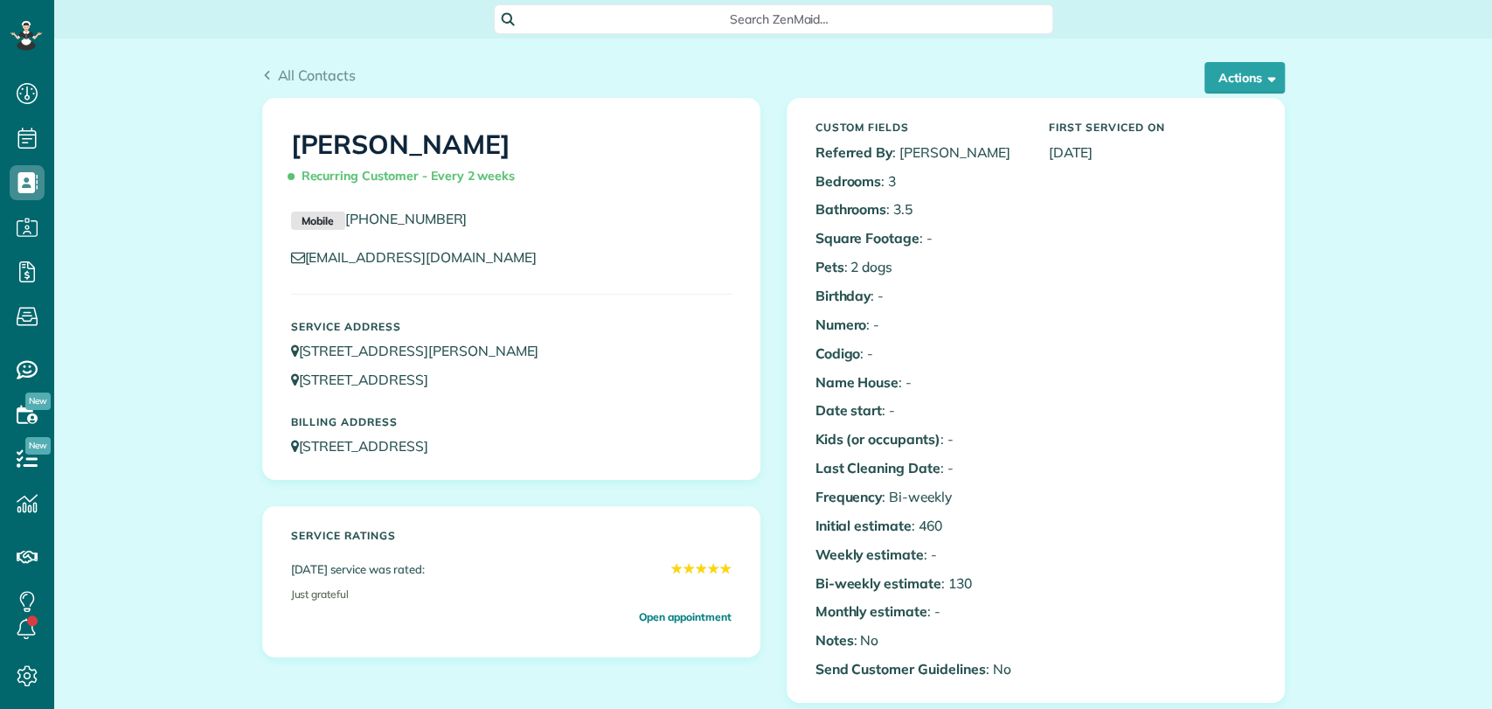
scroll to position [7, 7]
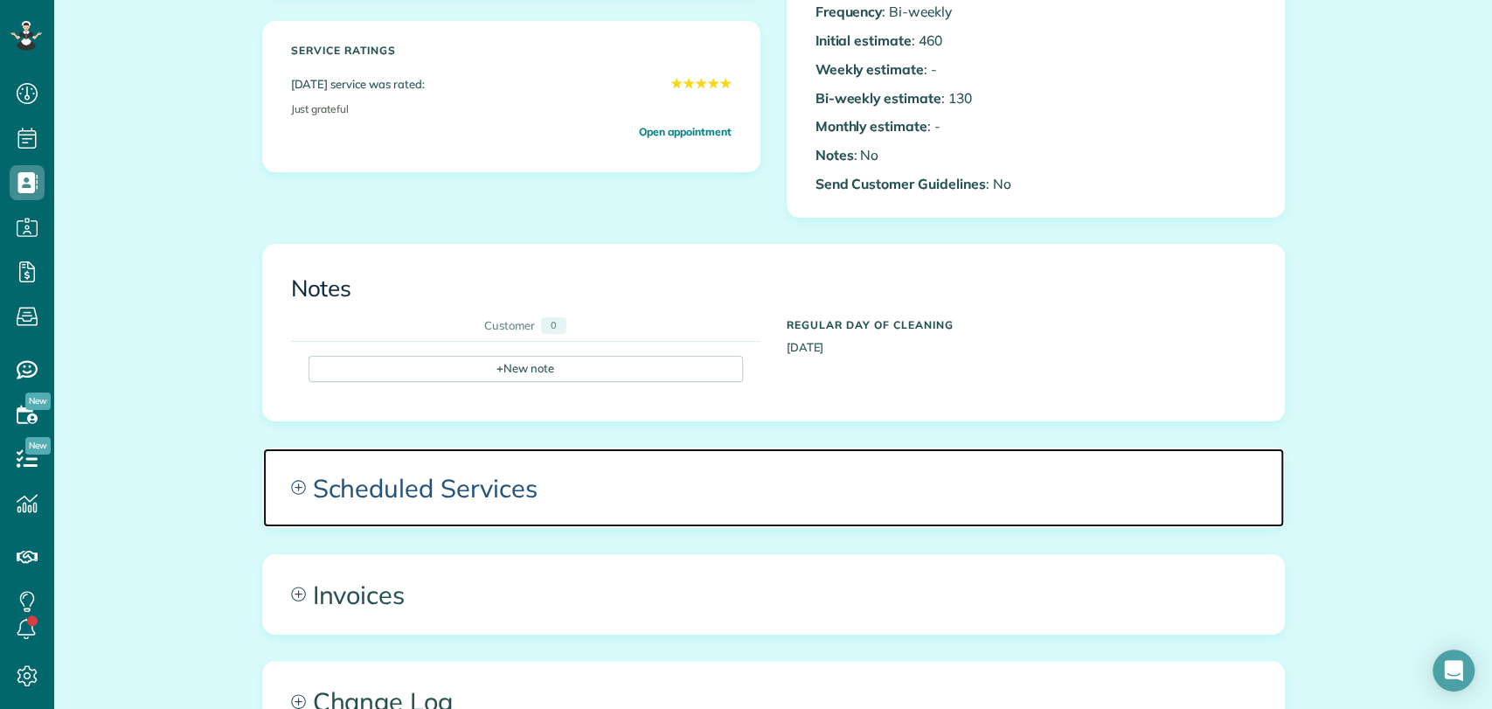
click at [529, 469] on div "All Contacts Actions Edit Add Appointment Recent Activity Send Email Show Past …" at bounding box center [773, 291] width 1049 height 1477
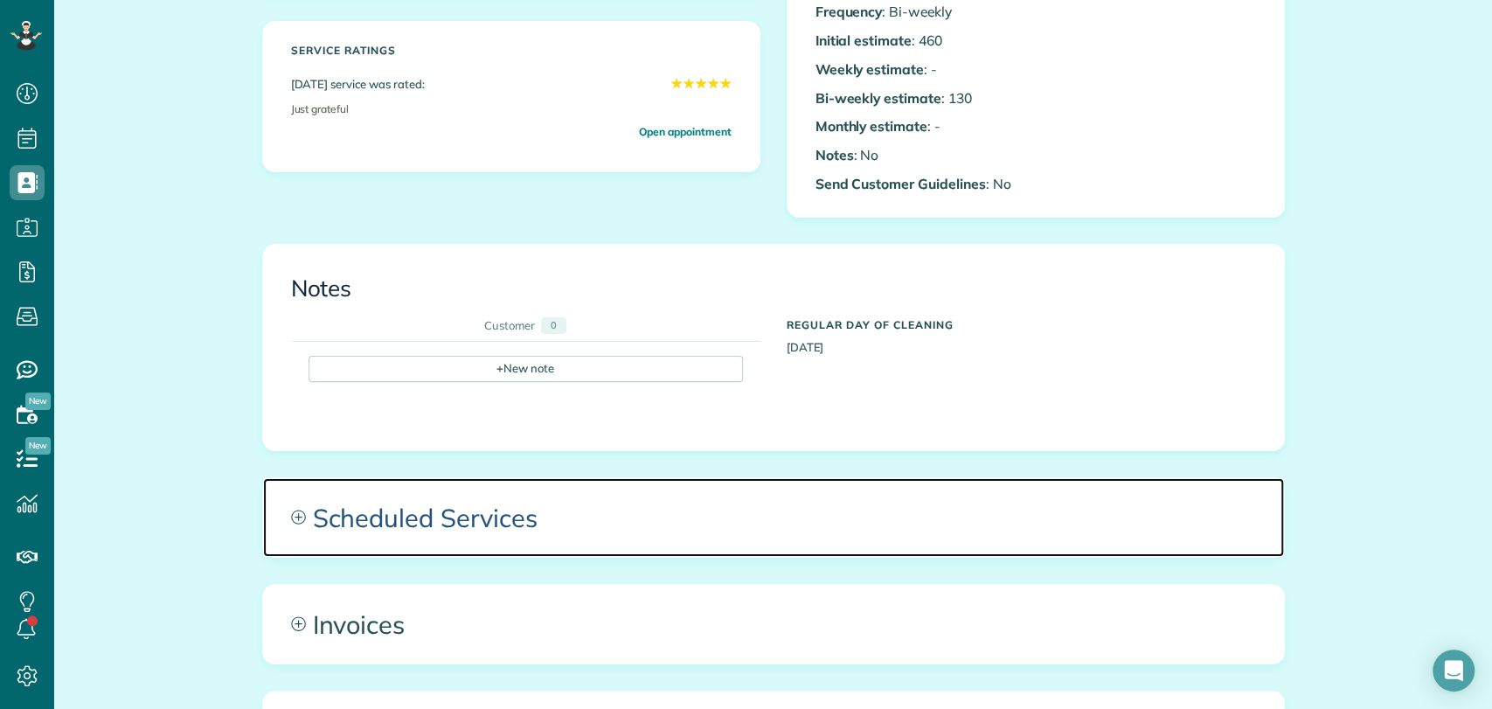
scroll to position [776, 0]
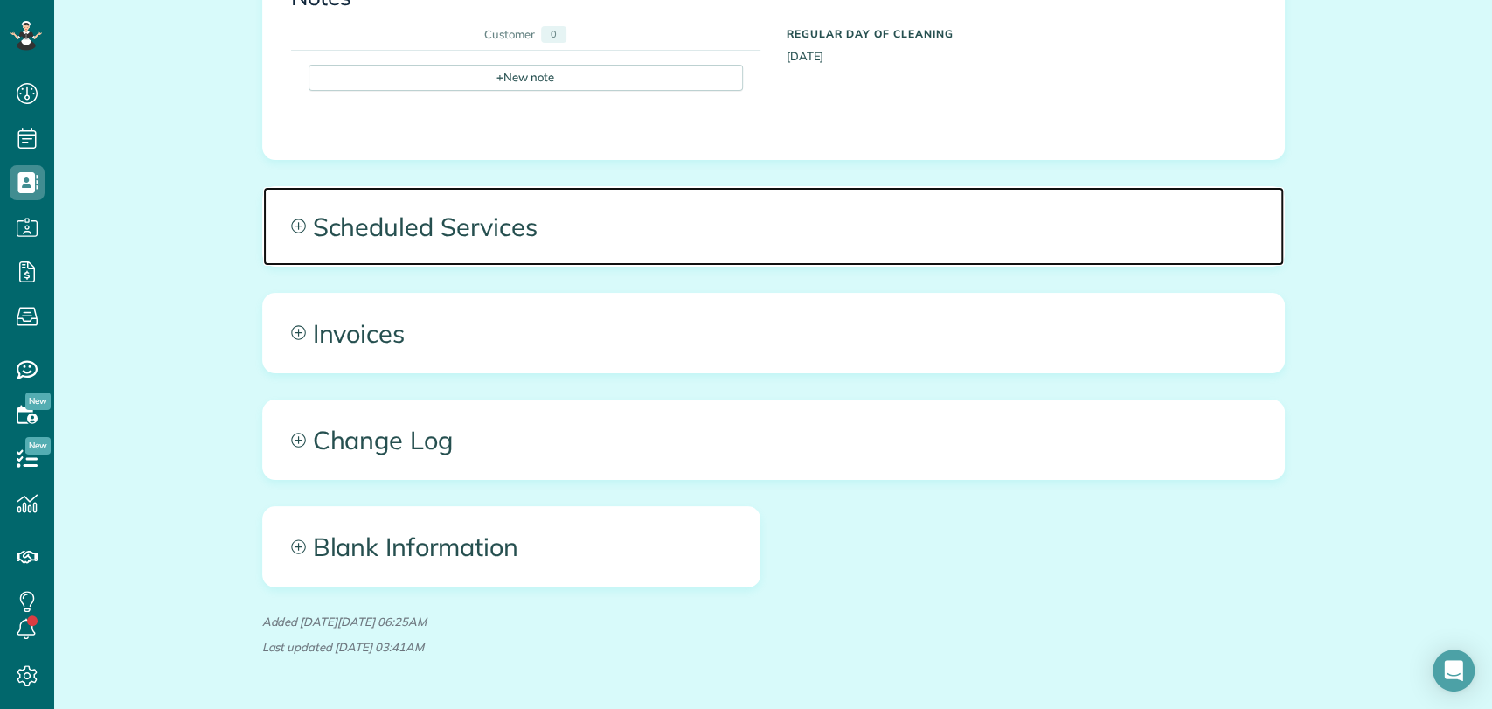
click at [534, 247] on span "Scheduled Services" at bounding box center [773, 226] width 1021 height 79
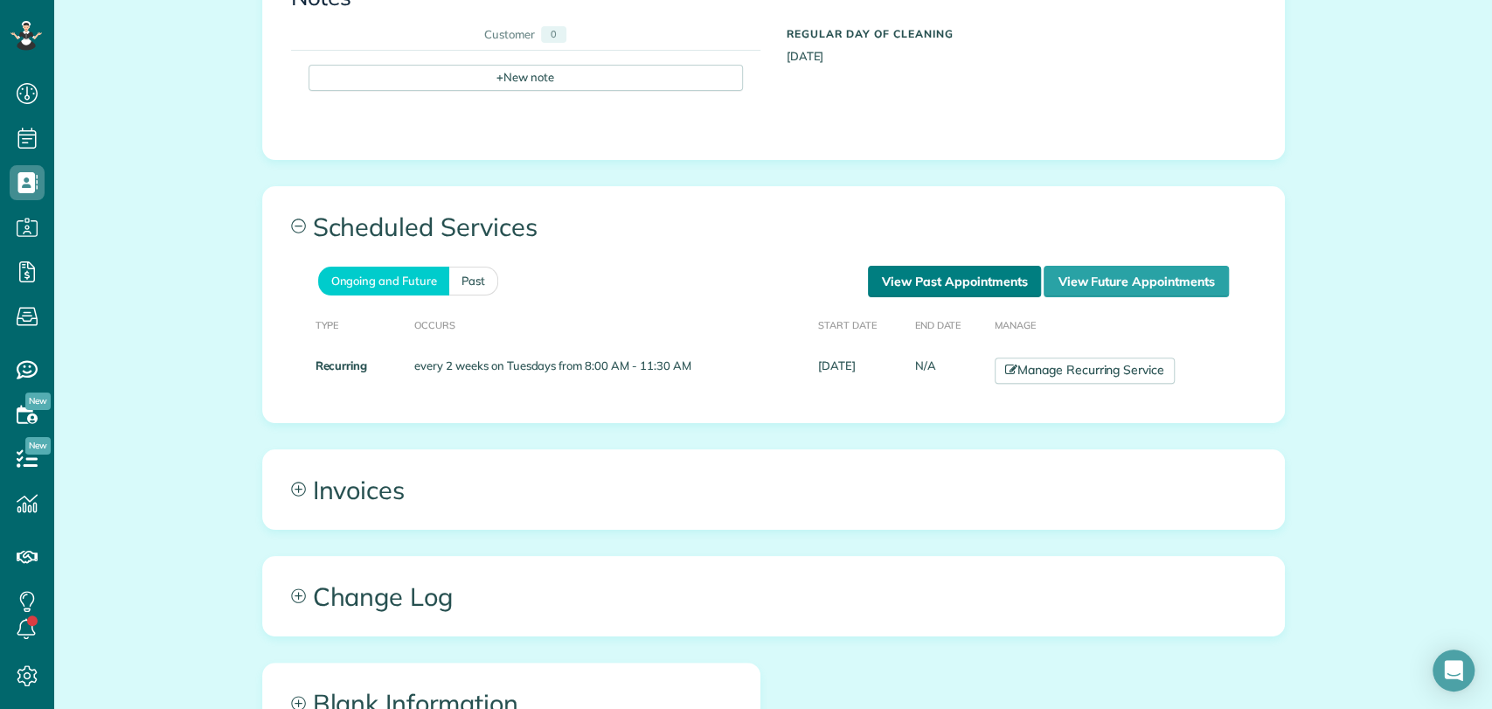
click at [944, 278] on link "View Past Appointments" at bounding box center [954, 281] width 173 height 31
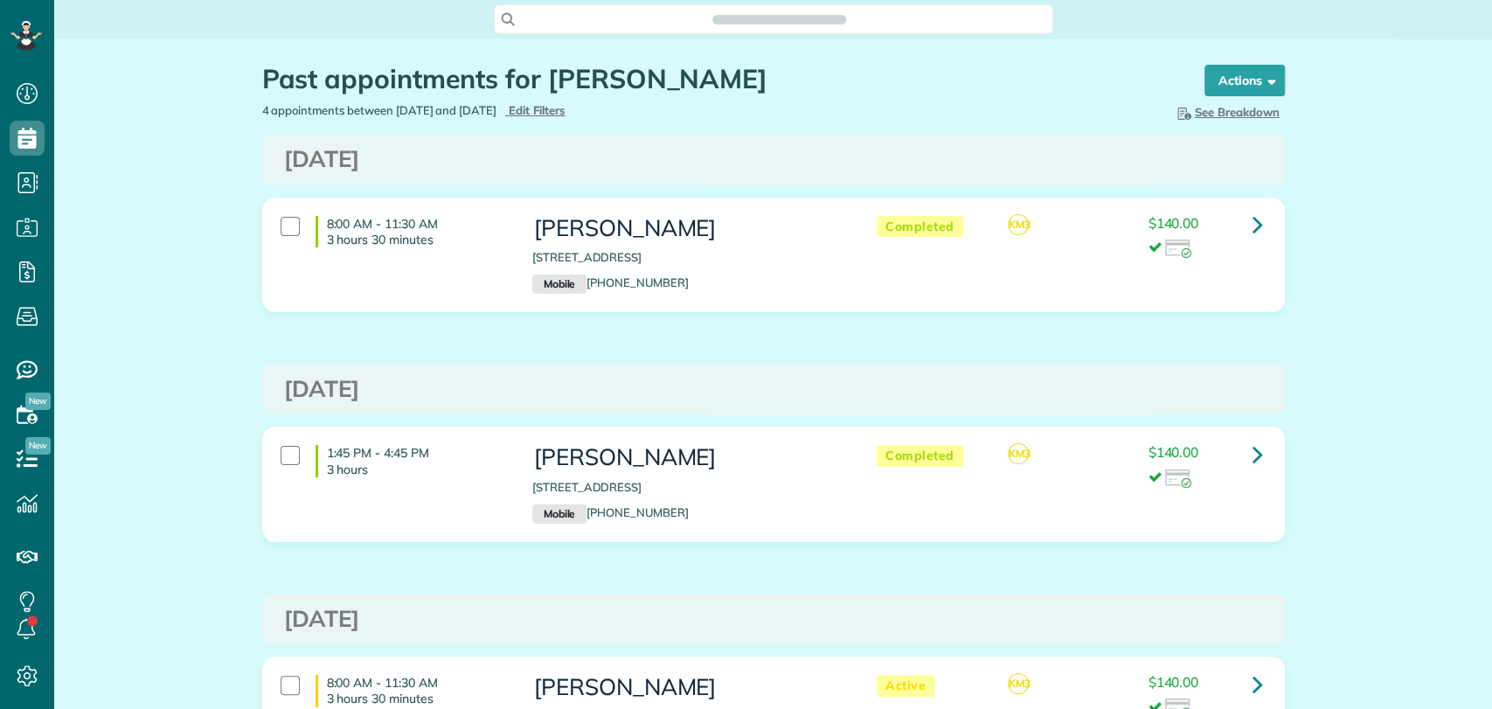
scroll to position [7, 7]
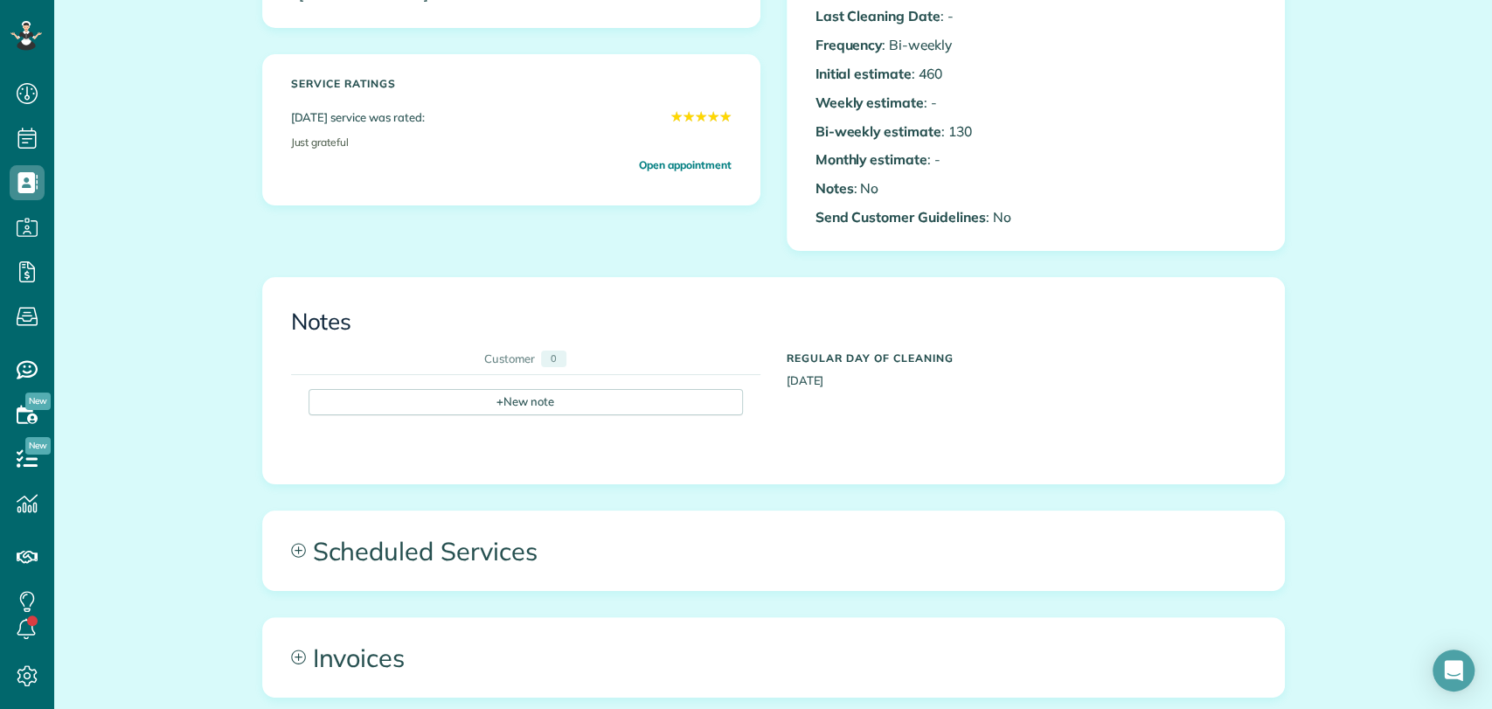
scroll to position [485, 0]
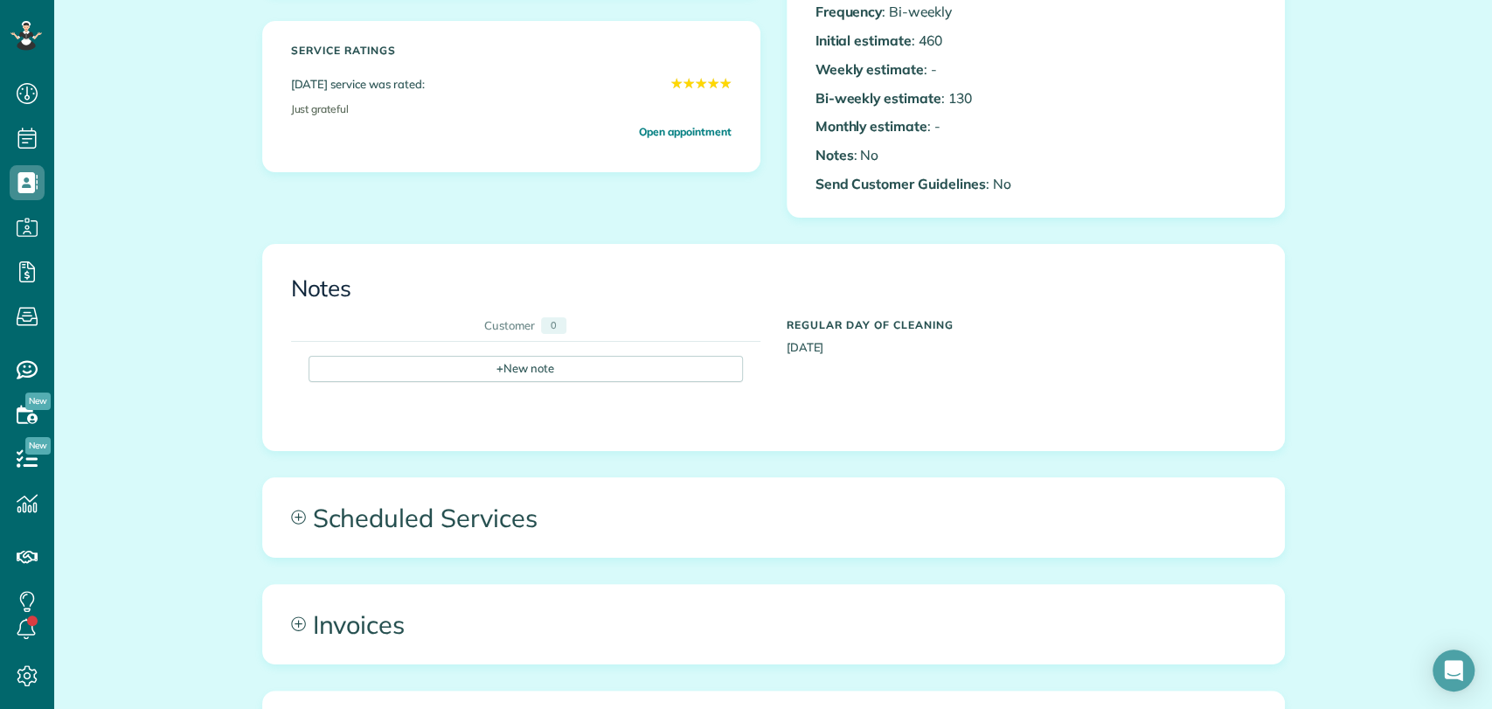
click at [415, 386] on div "+ New note" at bounding box center [526, 381] width 434 height 51
click at [413, 376] on div "+ New note" at bounding box center [526, 369] width 434 height 26
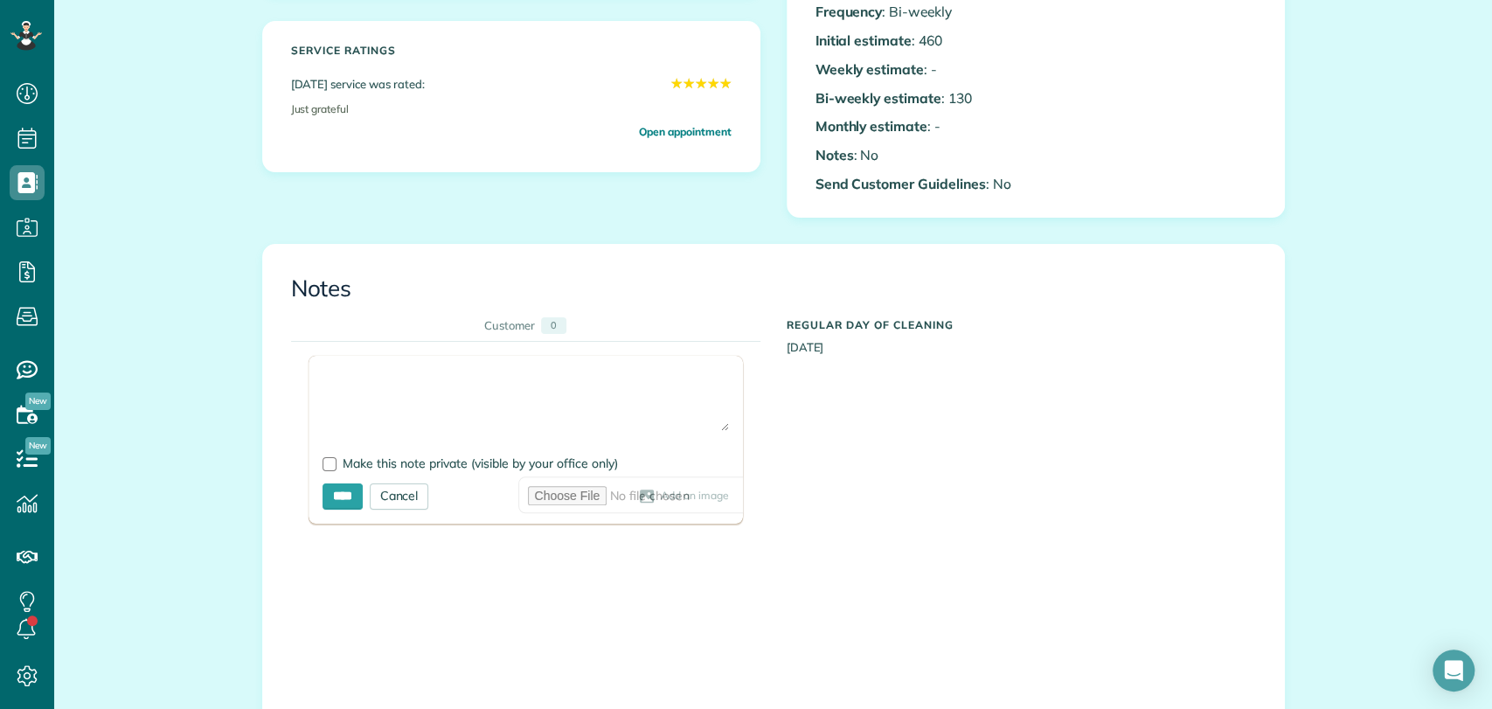
click at [352, 383] on textarea at bounding box center [526, 400] width 407 height 61
type textarea "**********"
click at [384, 457] on span "Make this note private (visible by your office only)" at bounding box center [480, 463] width 275 height 16
click at [343, 500] on input "****" at bounding box center [343, 496] width 40 height 26
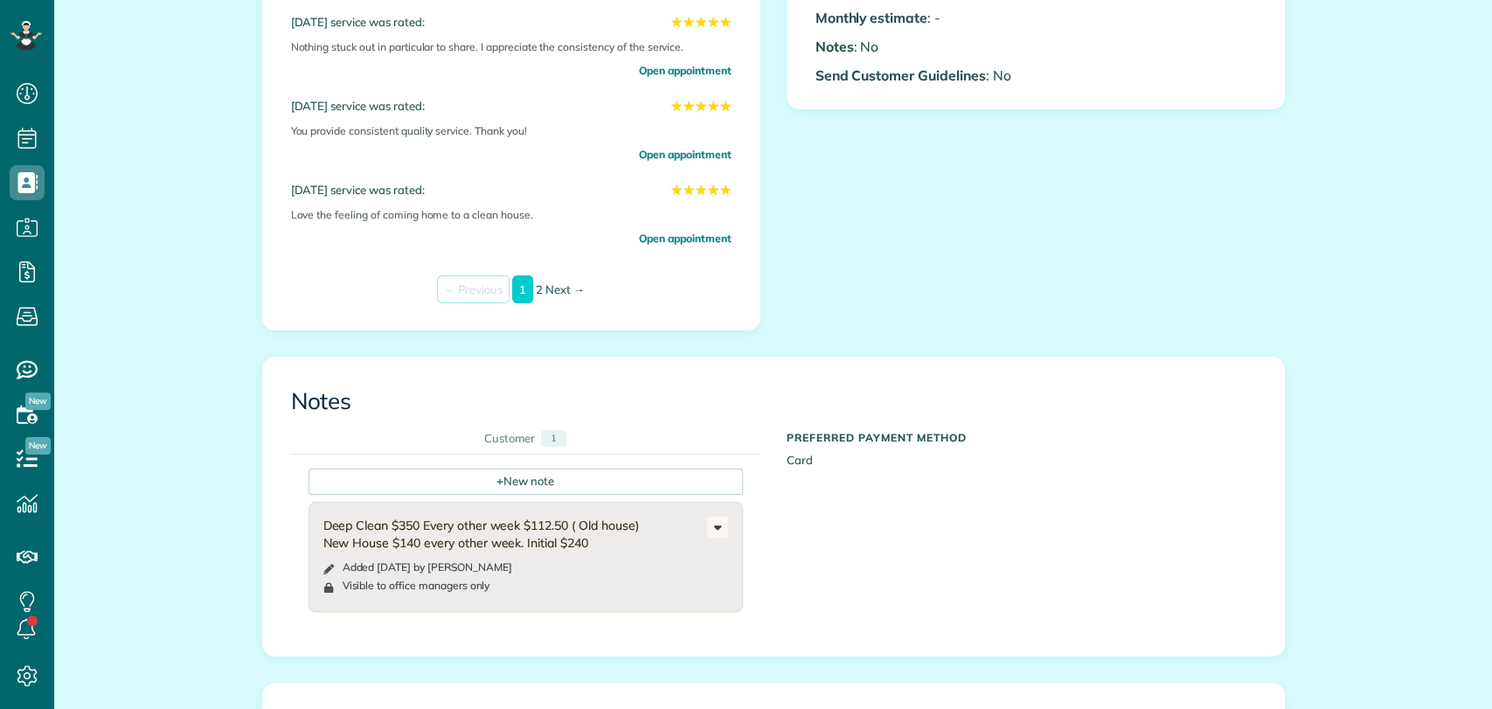
scroll to position [776, 0]
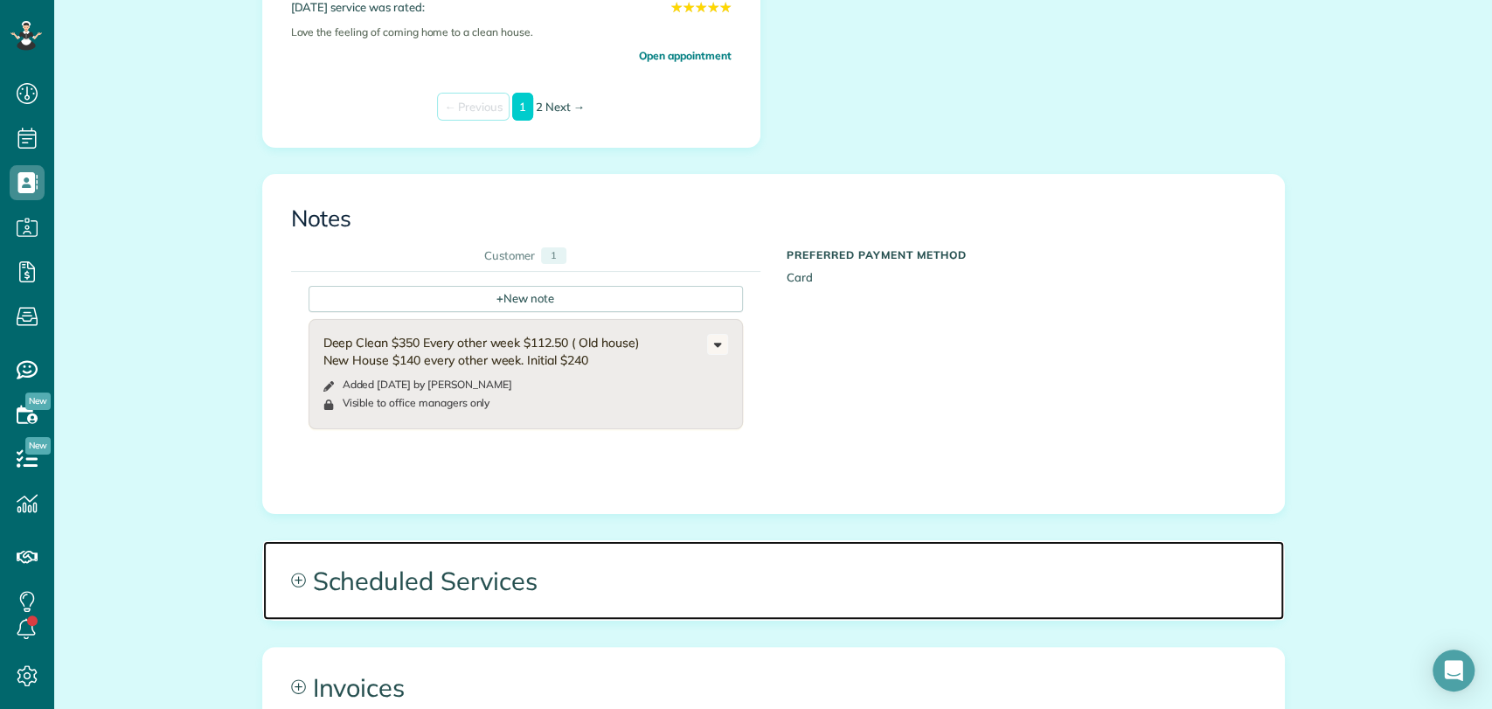
click at [432, 546] on span "Scheduled Services" at bounding box center [773, 580] width 1021 height 79
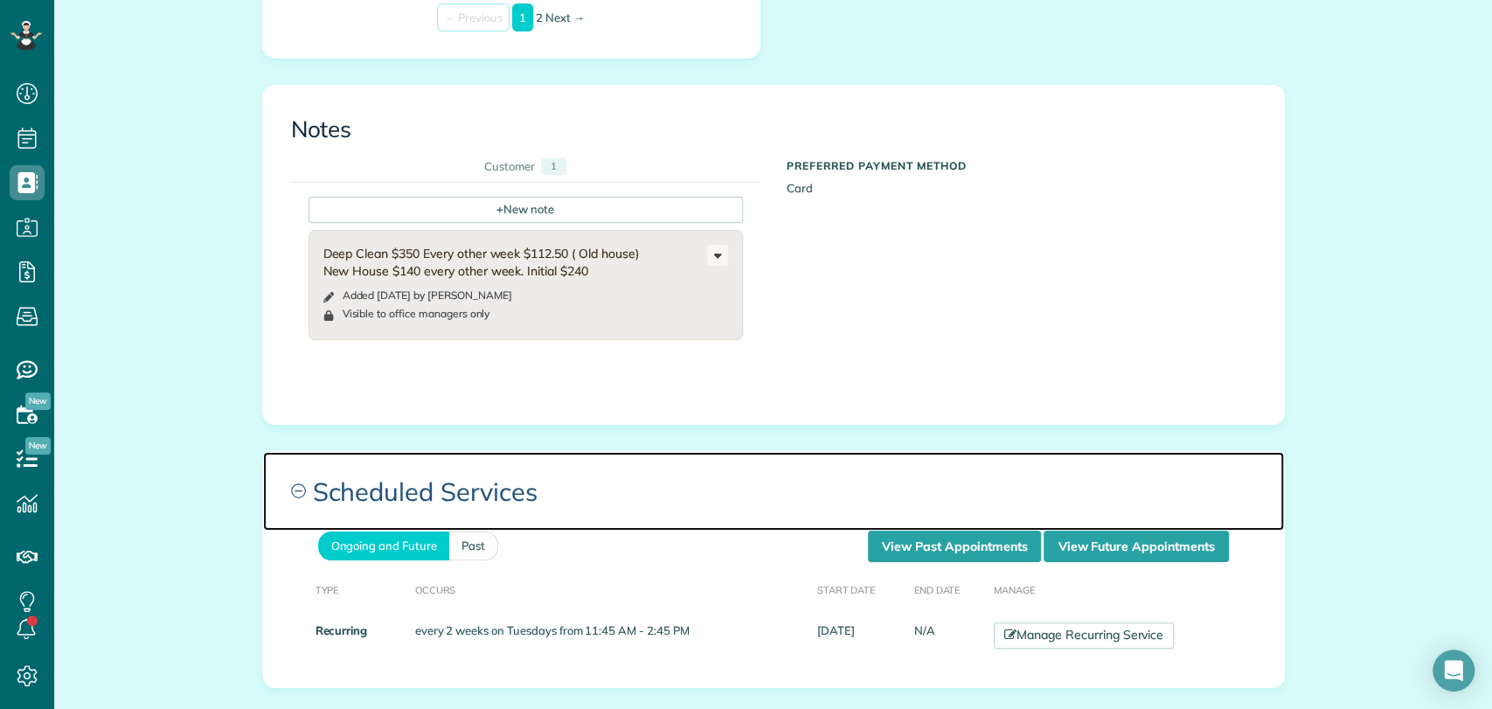
scroll to position [971, 0]
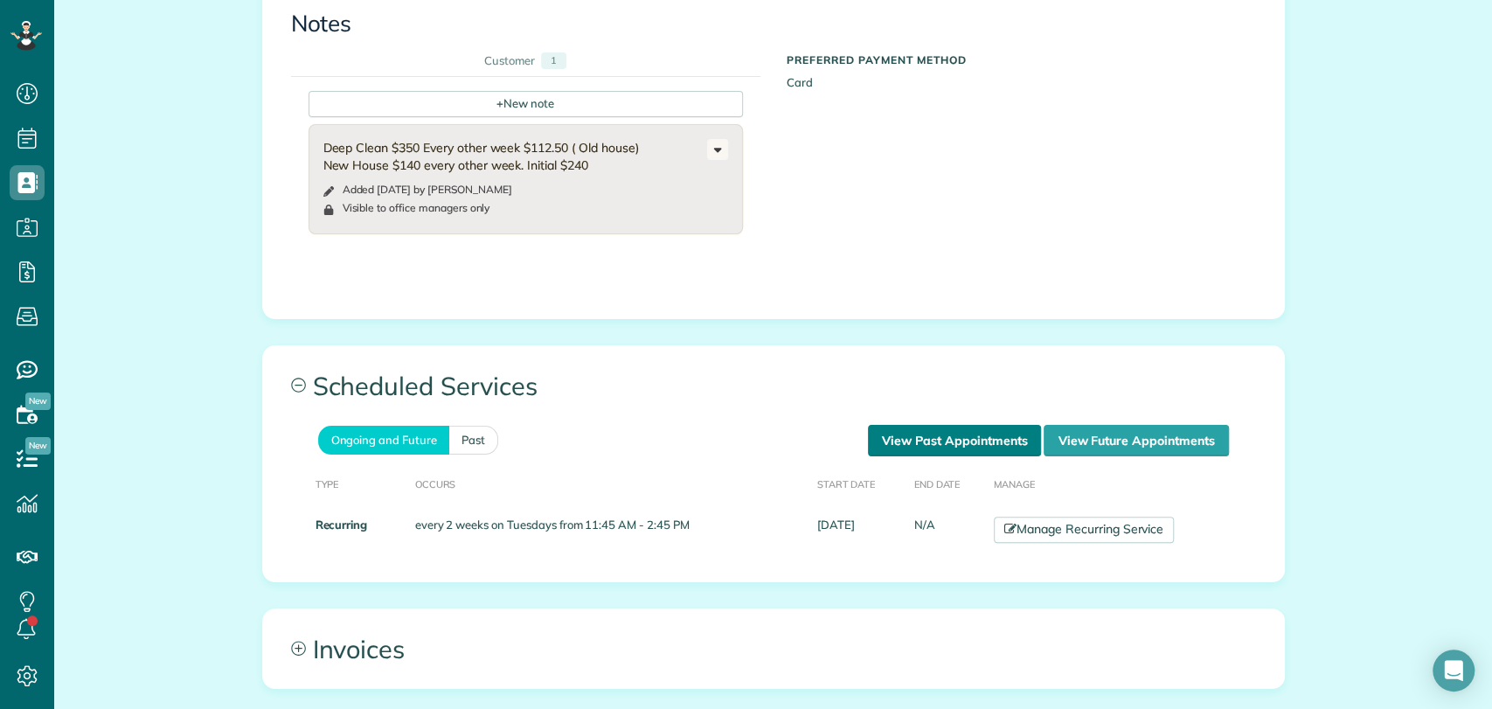
click at [888, 449] on link "View Past Appointments" at bounding box center [954, 440] width 173 height 31
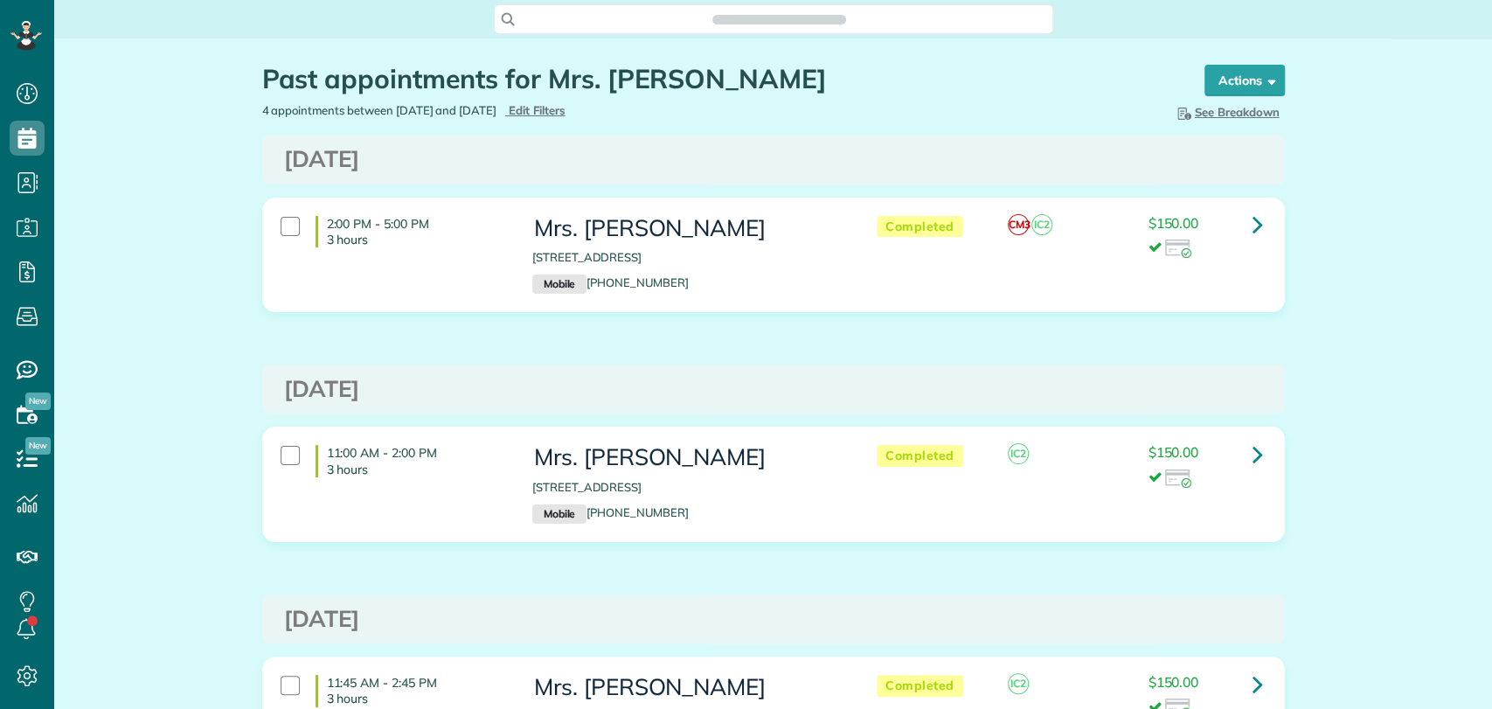
scroll to position [7, 7]
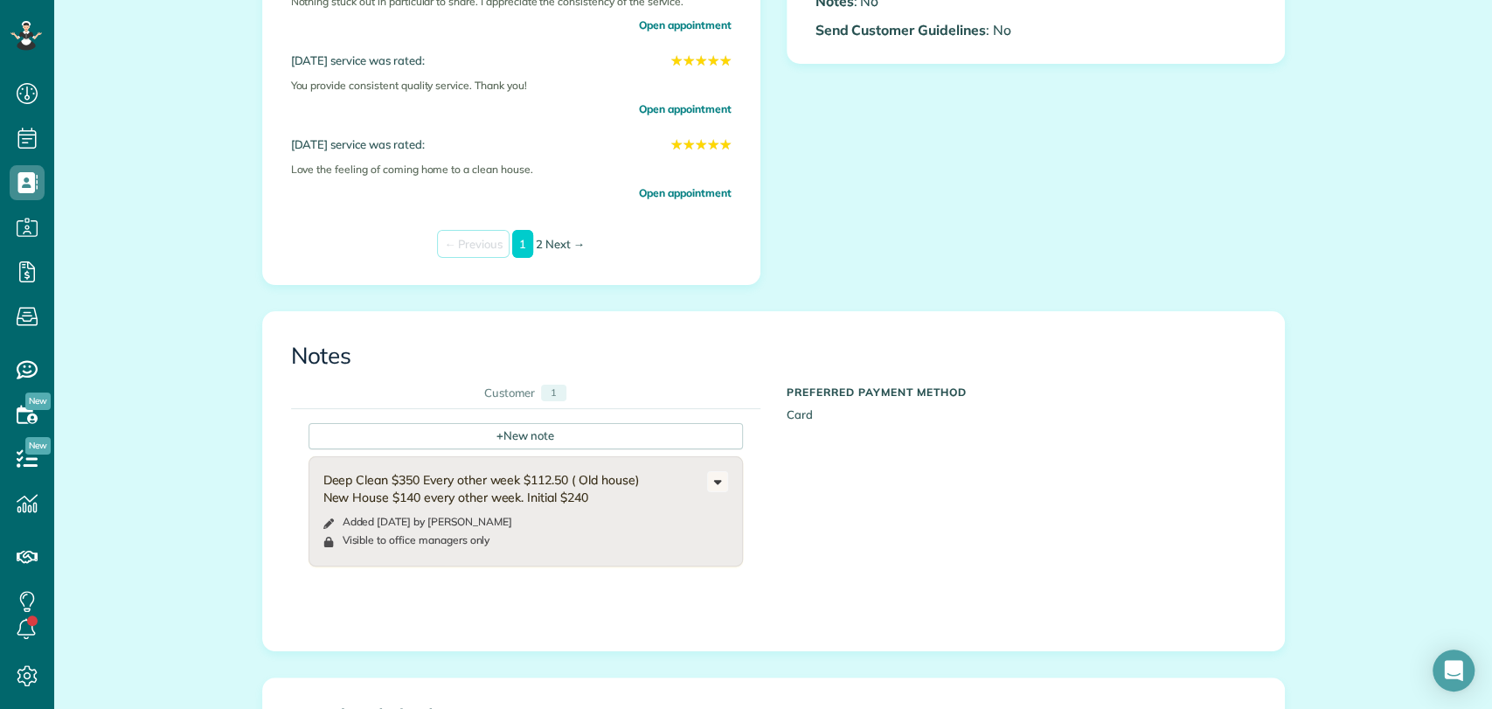
scroll to position [971, 0]
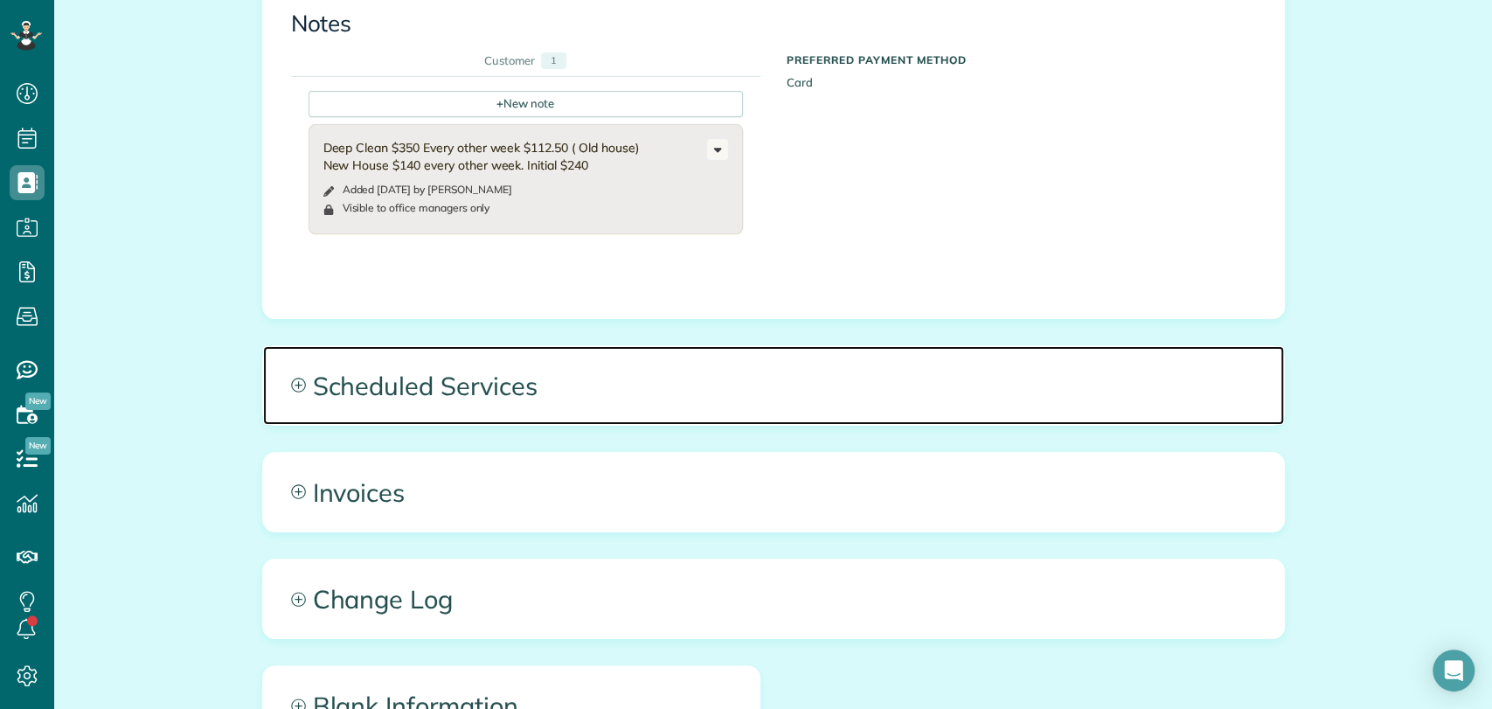
click at [470, 407] on span "Scheduled Services" at bounding box center [773, 385] width 1021 height 79
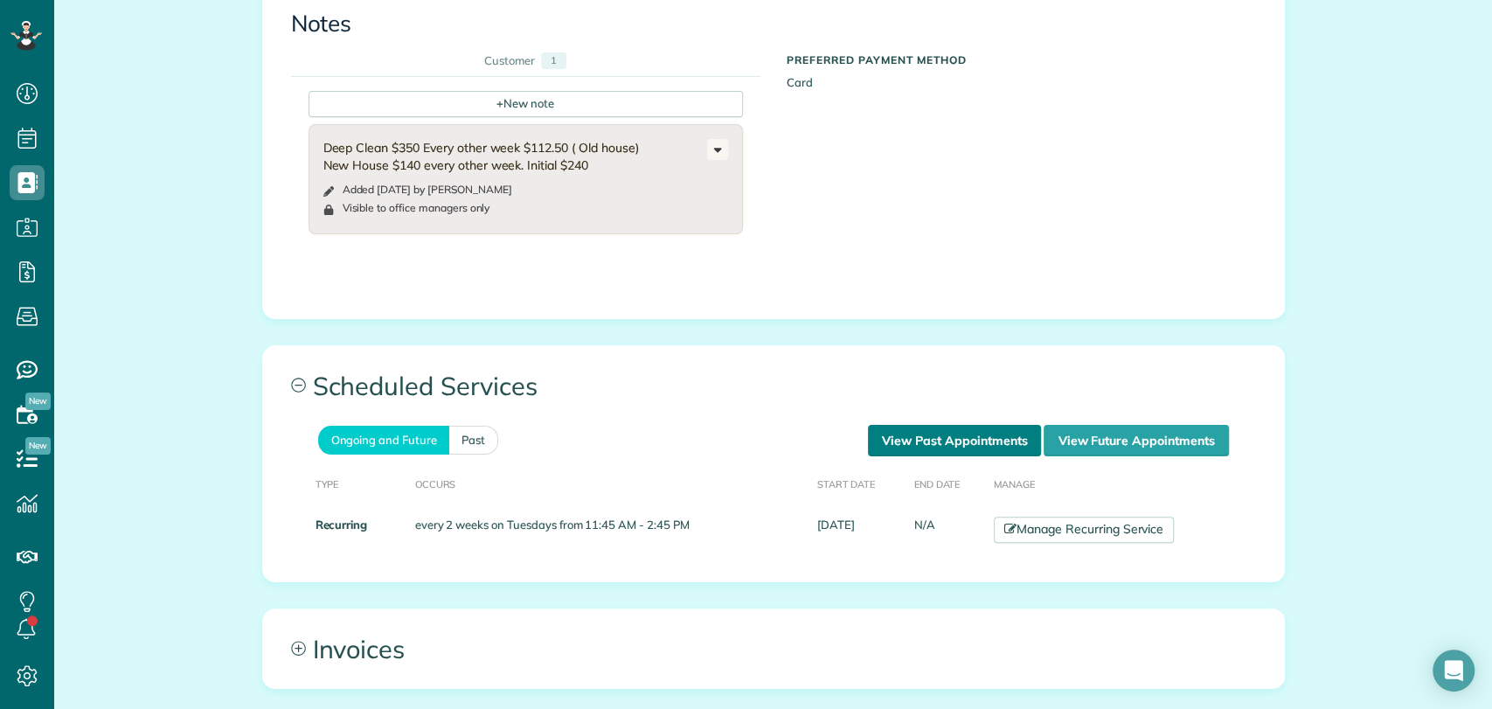
click at [900, 437] on link "View Past Appointments" at bounding box center [954, 440] width 173 height 31
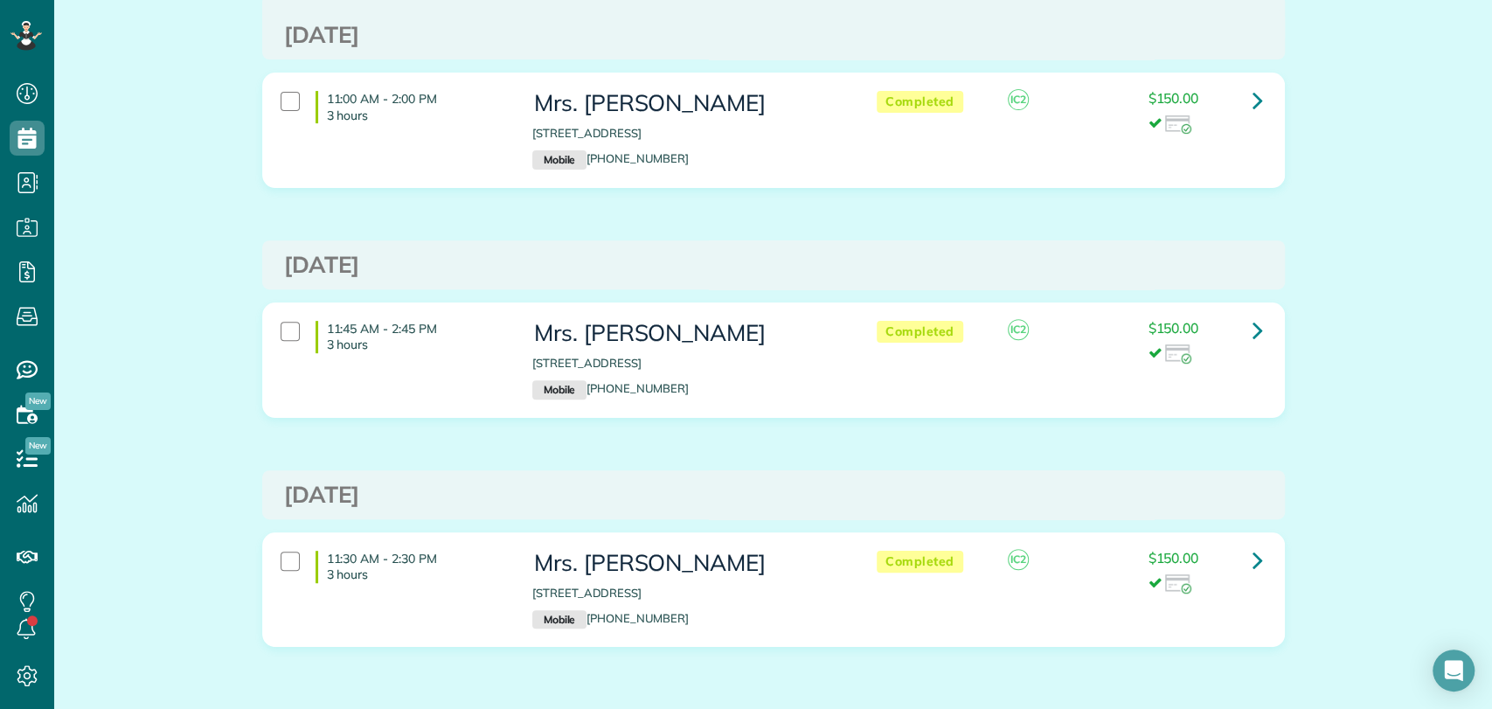
scroll to position [388, 0]
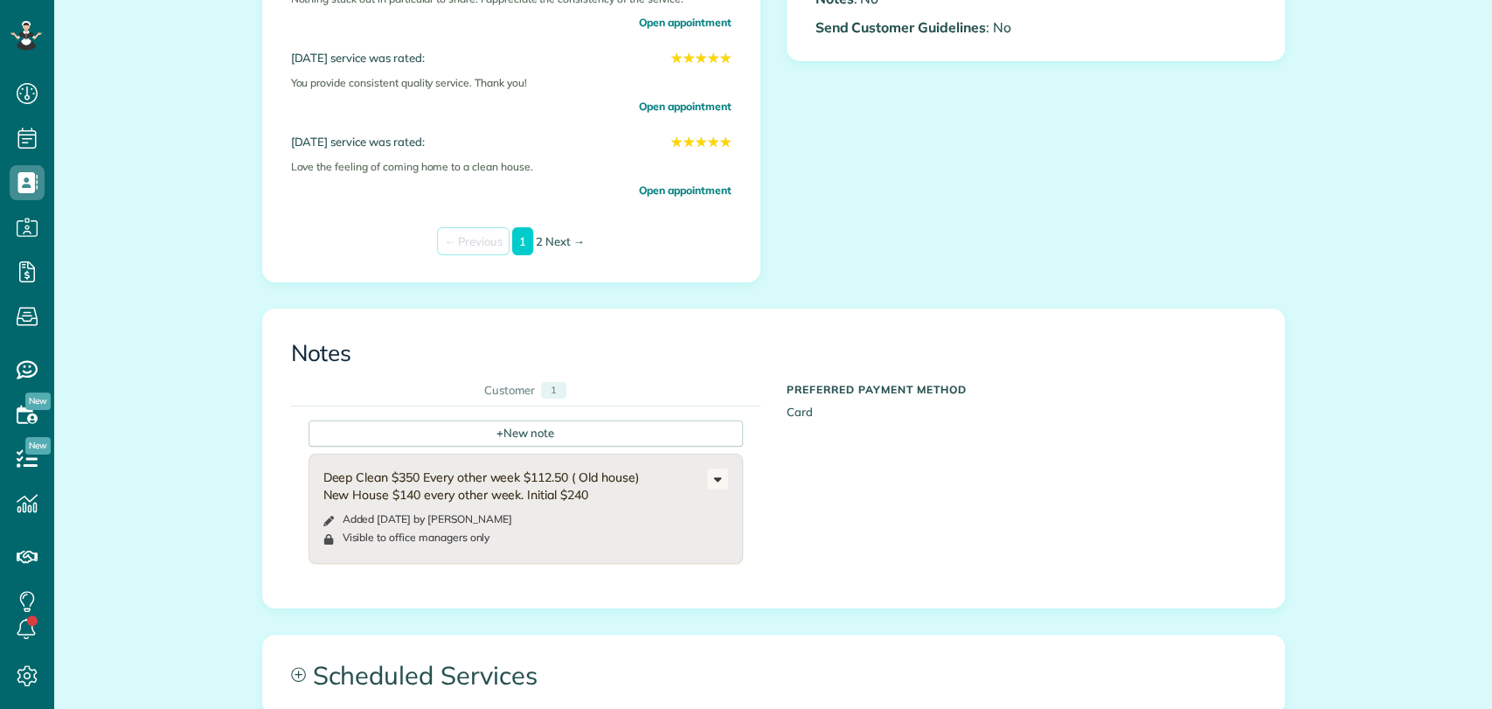
scroll to position [776, 0]
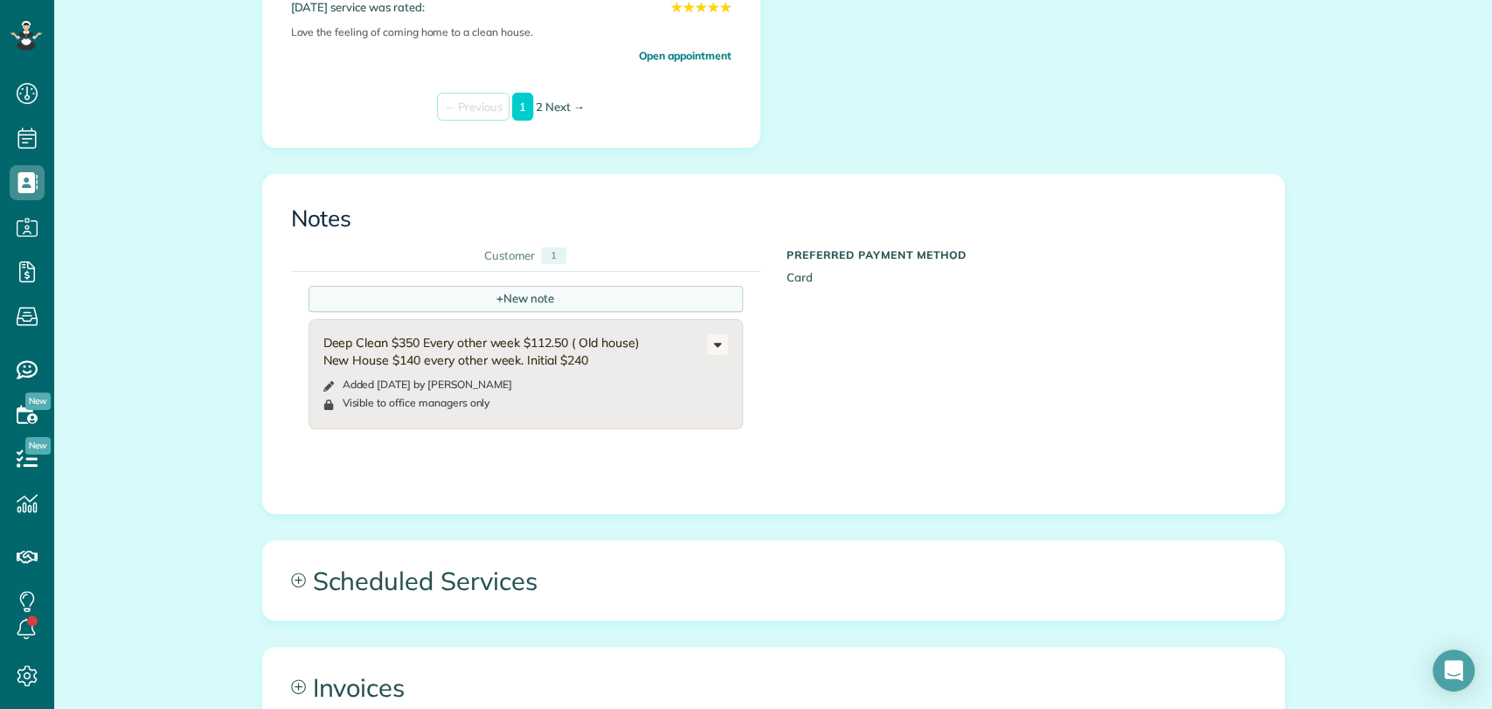
click at [448, 297] on div "+ New note" at bounding box center [526, 299] width 434 height 26
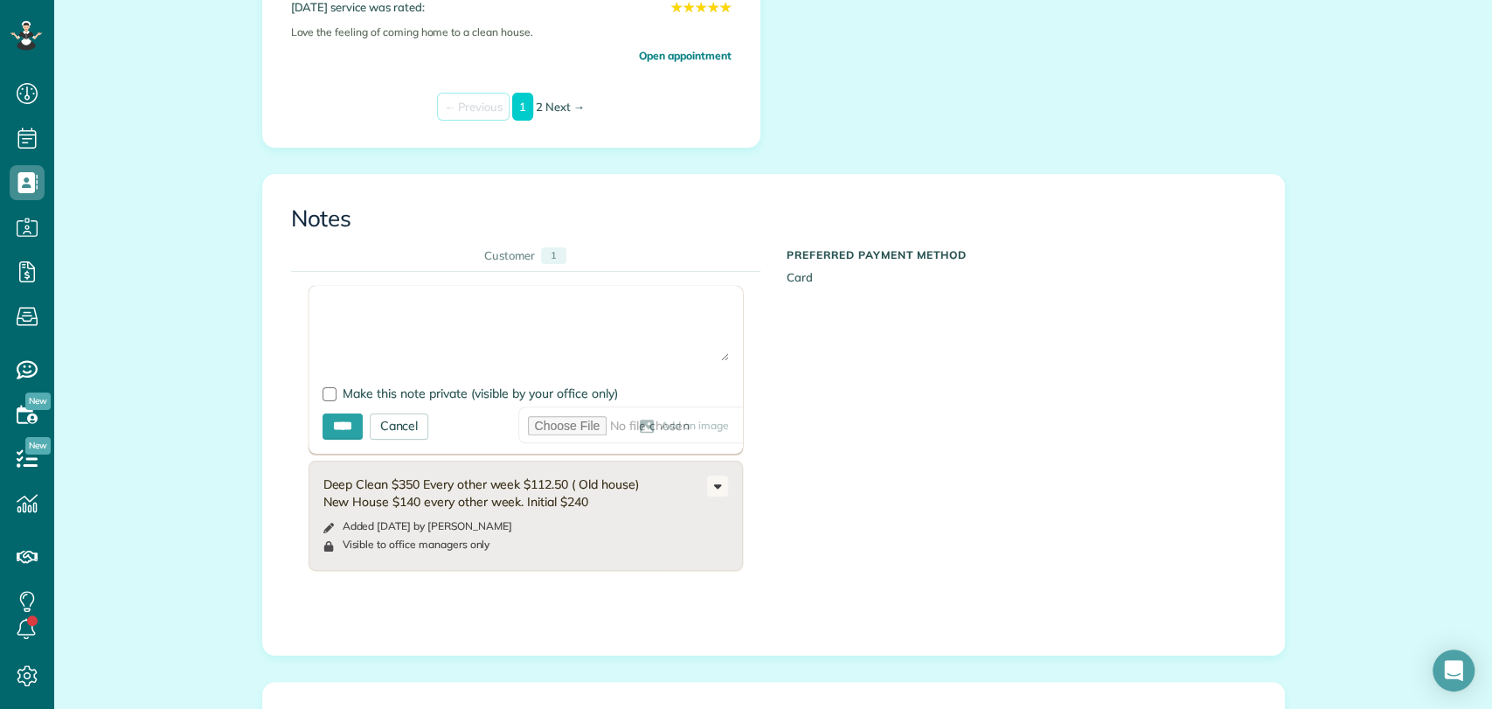
click at [344, 305] on textarea at bounding box center [526, 330] width 407 height 61
type textarea "**********"
click at [332, 393] on label "Make this note private (visible by your office only)" at bounding box center [526, 393] width 407 height 12
click at [323, 421] on input "****" at bounding box center [343, 427] width 40 height 26
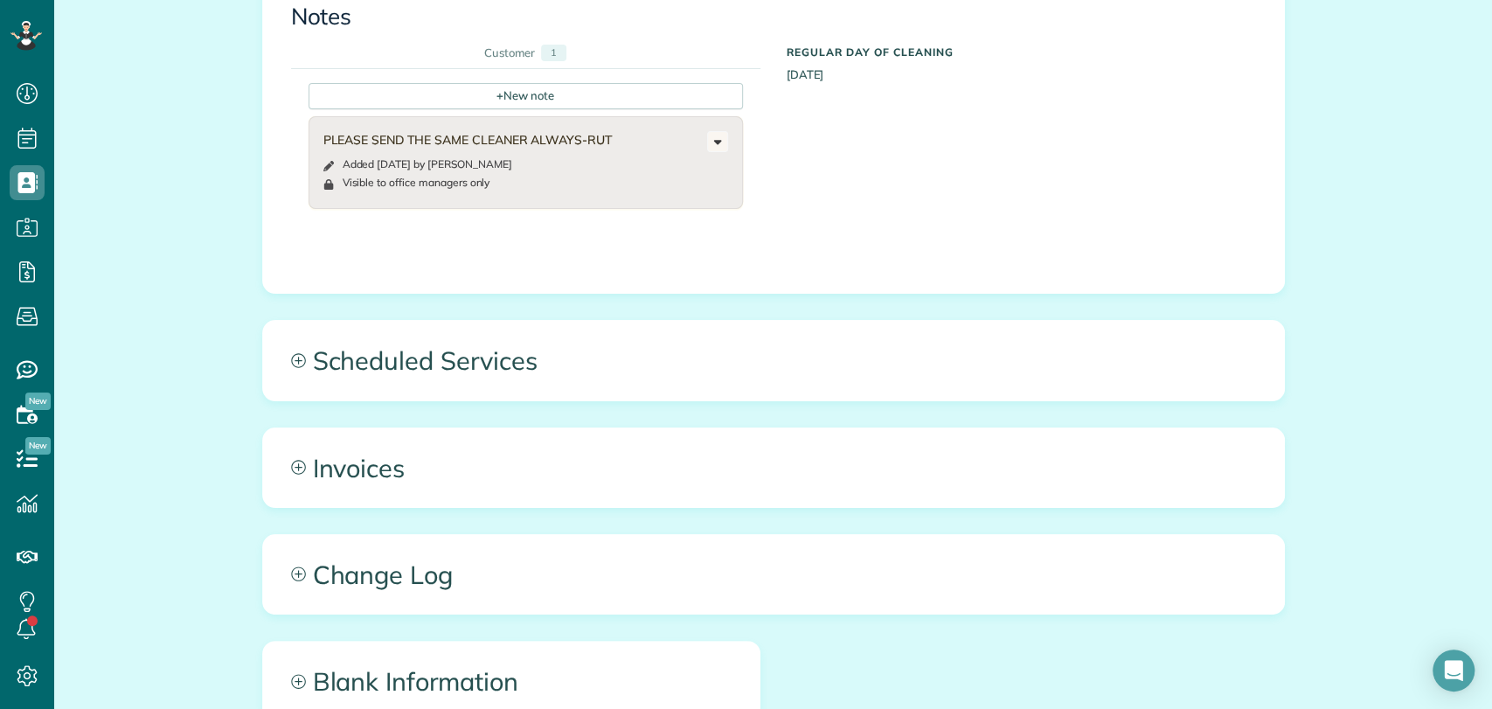
scroll to position [971, 0]
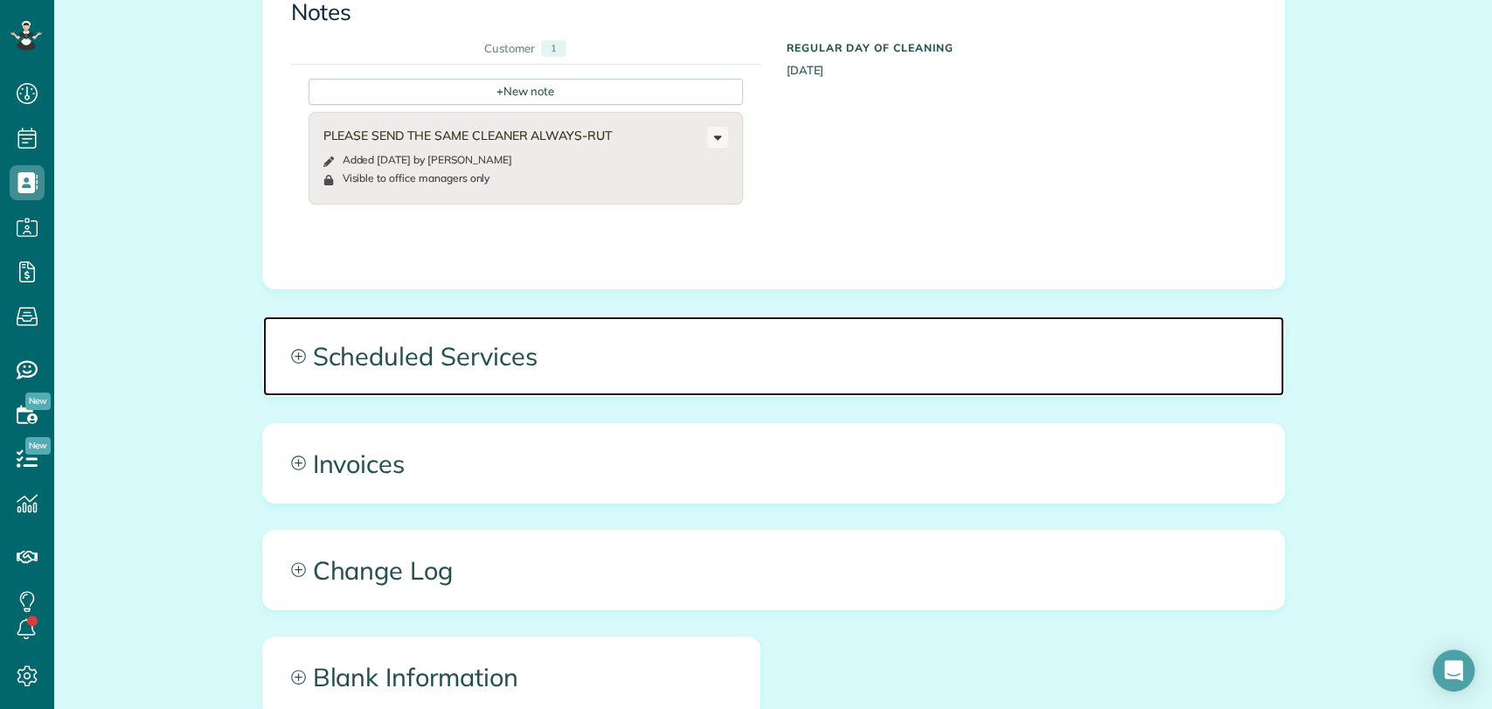
click at [479, 353] on span "Scheduled Services" at bounding box center [773, 355] width 1021 height 79
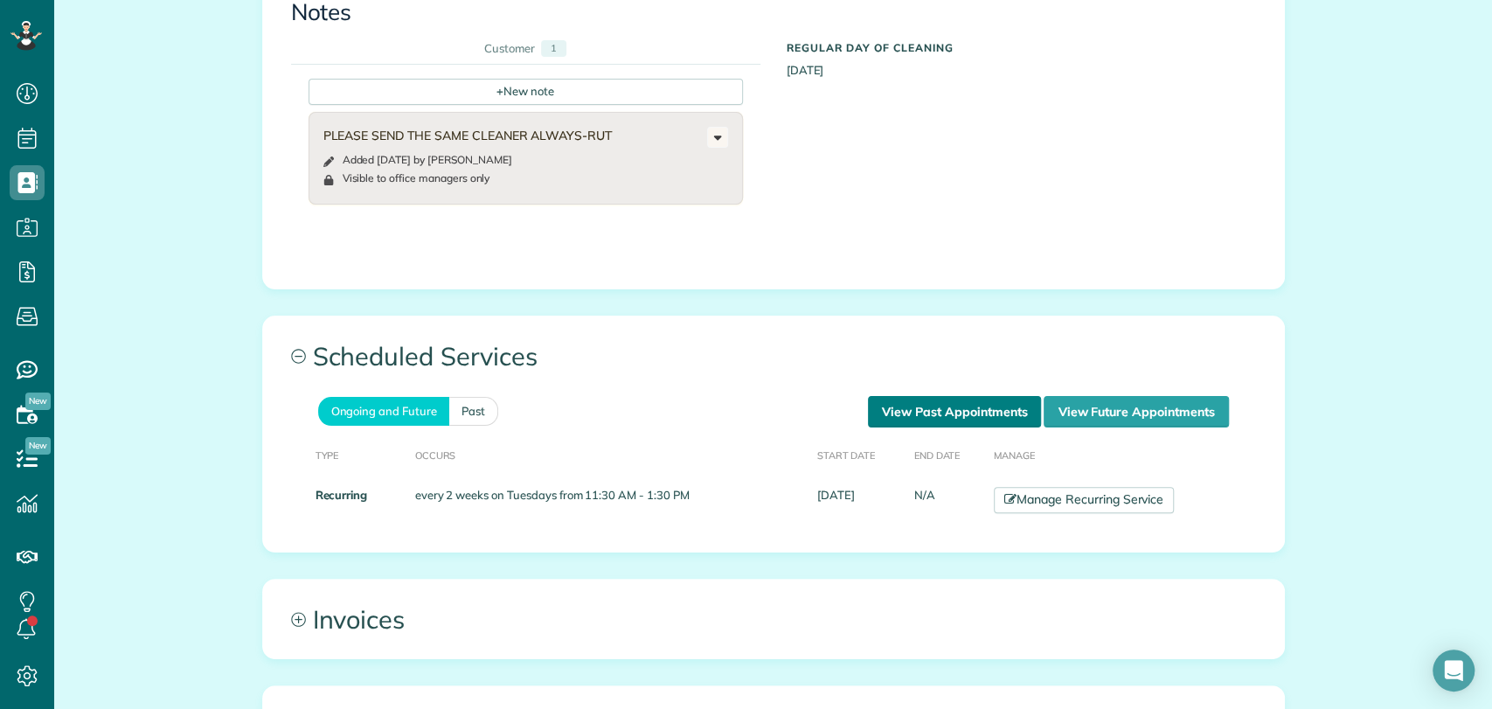
click at [905, 405] on link "View Past Appointments" at bounding box center [954, 411] width 173 height 31
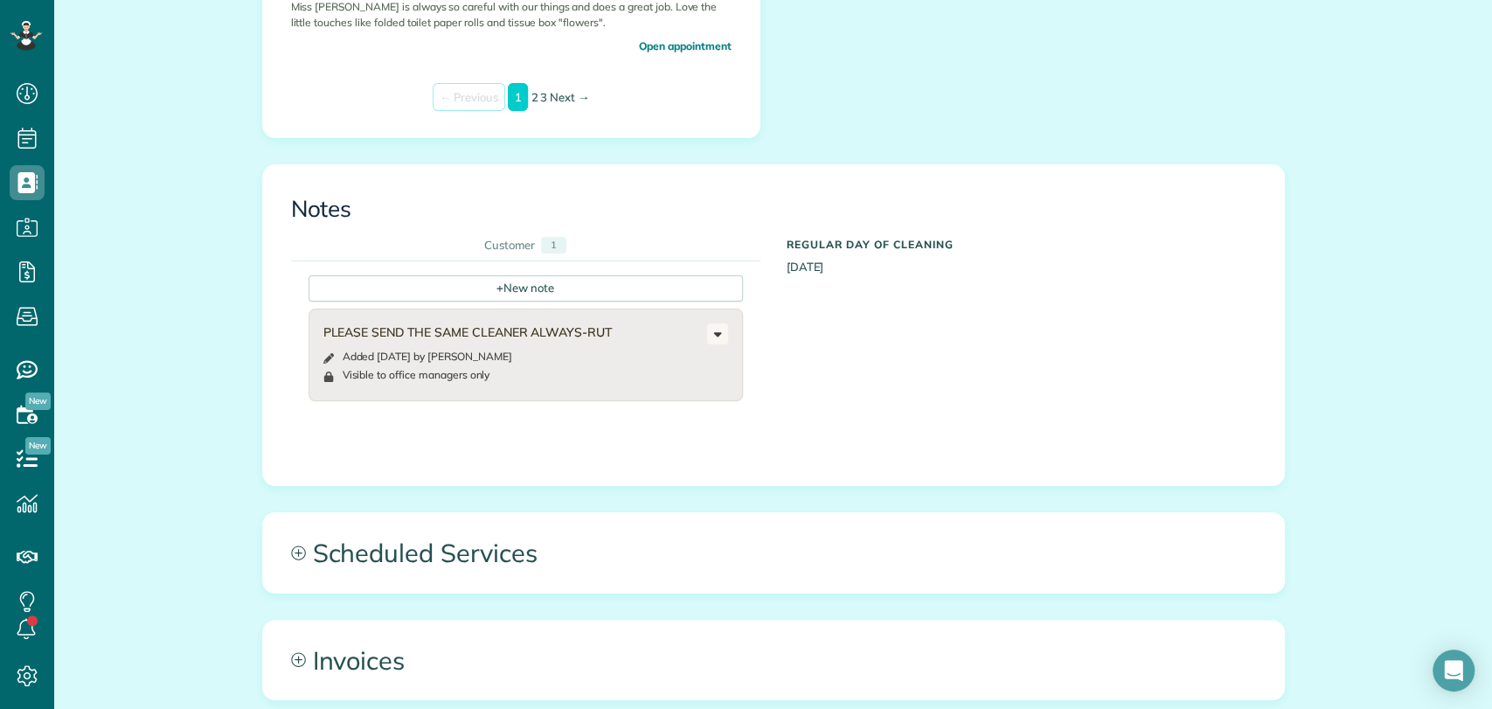
scroll to position [776, 0]
click at [511, 295] on div "+ New note" at bounding box center [526, 287] width 434 height 26
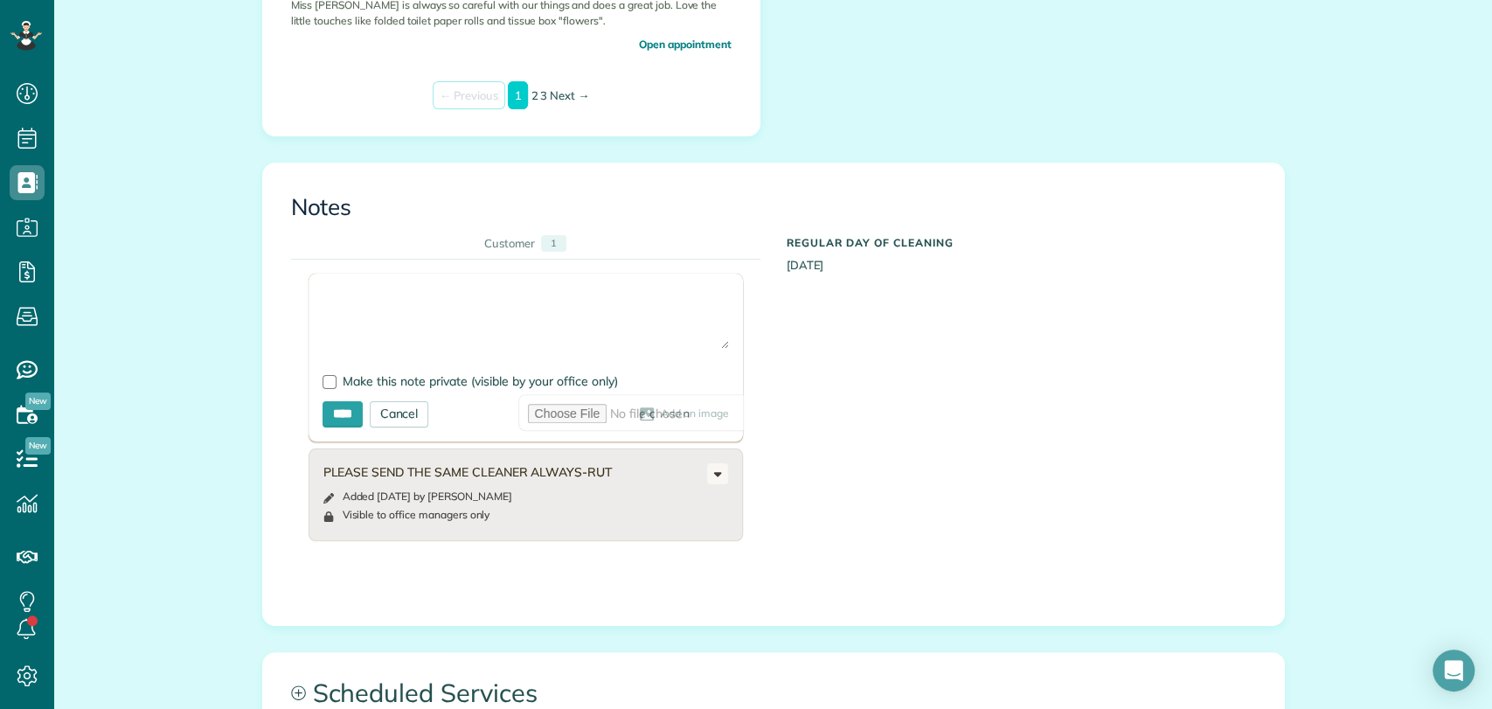
click at [358, 296] on textarea at bounding box center [526, 318] width 407 height 61
type textarea "**********"
click at [343, 386] on span "Make this note private (visible by your office only)" at bounding box center [480, 381] width 275 height 16
click at [330, 412] on input "****" at bounding box center [343, 414] width 40 height 26
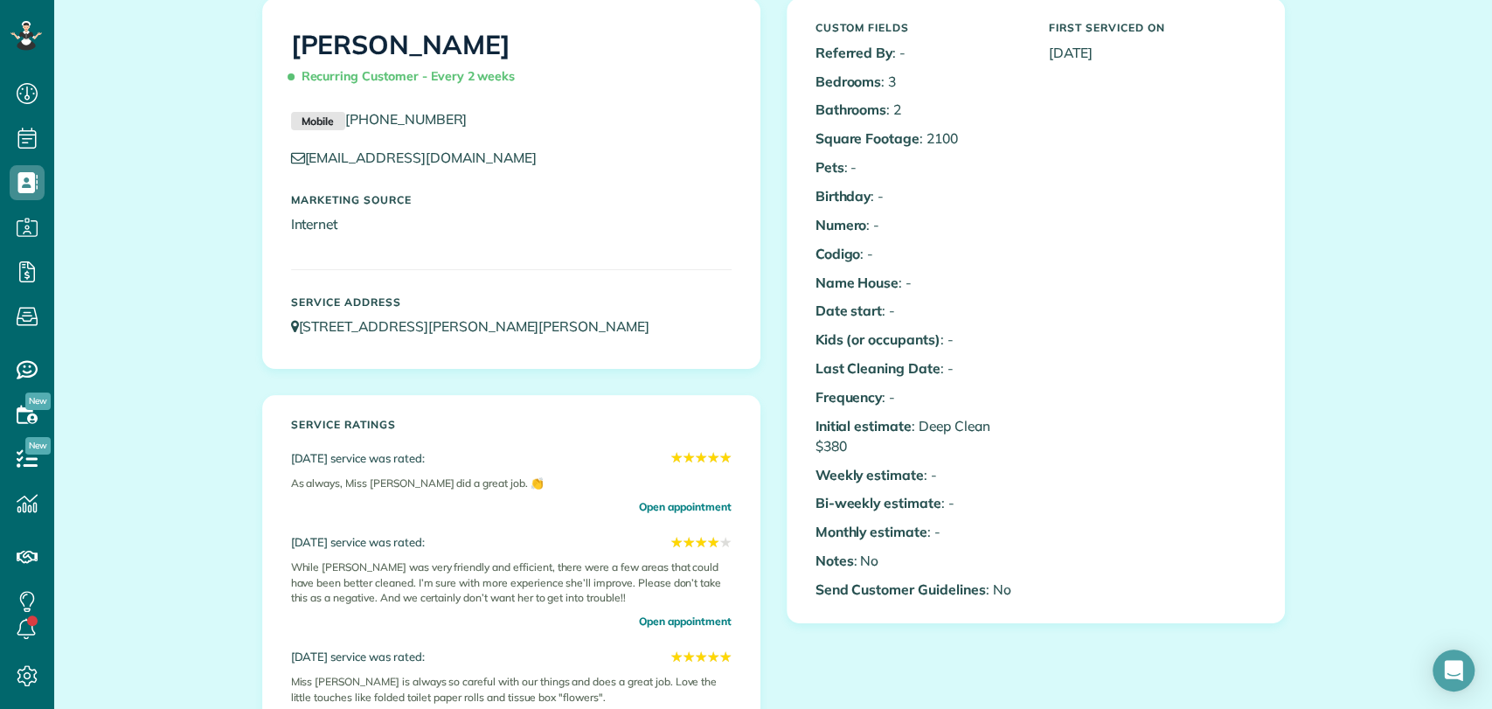
scroll to position [97, 0]
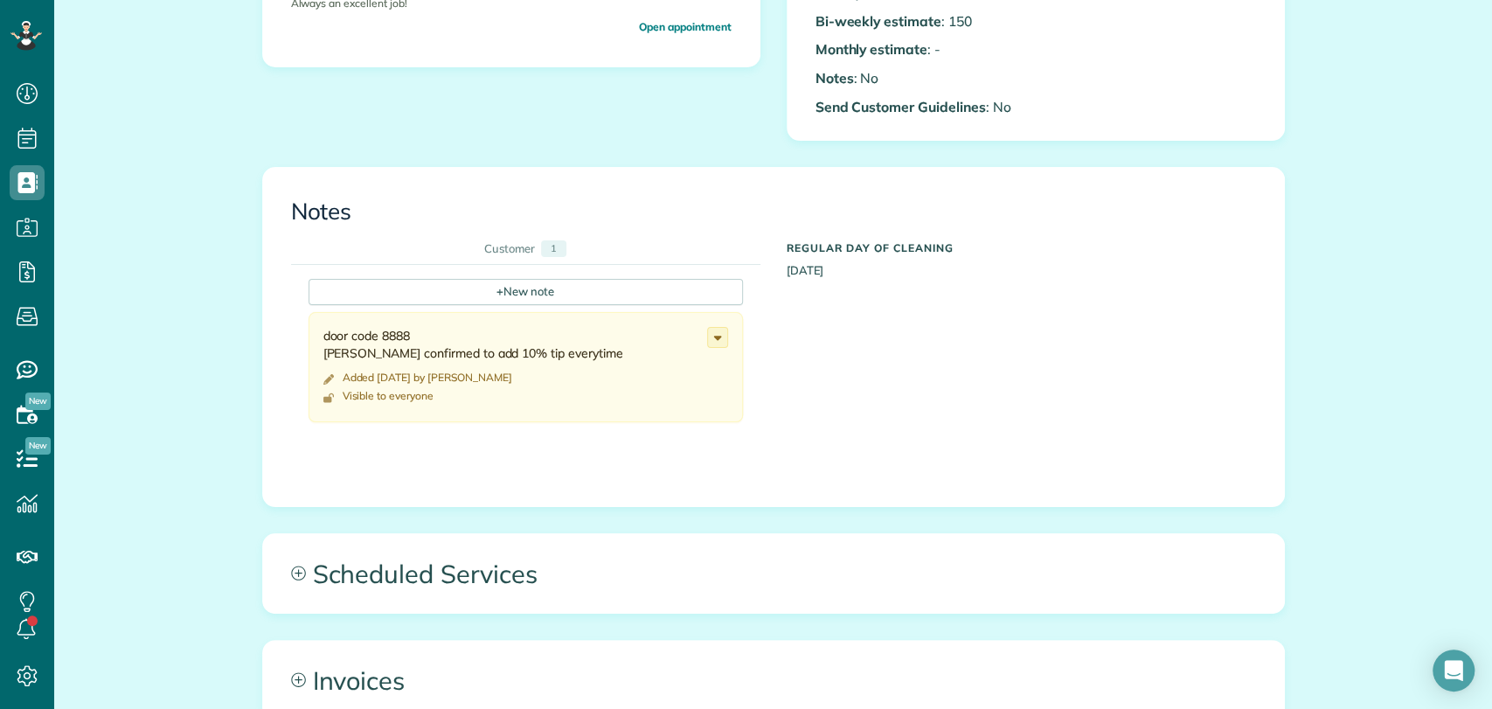
scroll to position [776, 0]
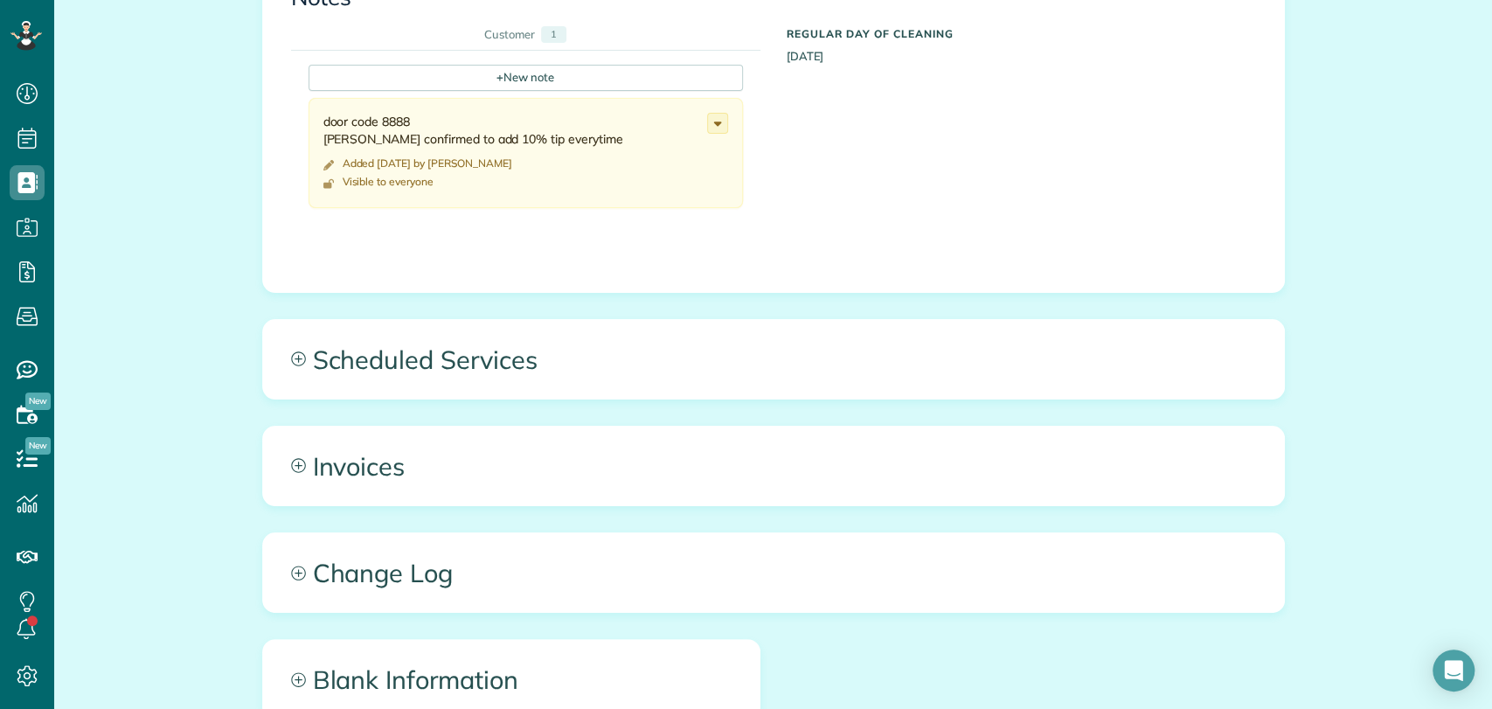
click at [480, 304] on div "All Contacts Actions Edit Add Appointment Recent Activity Send Email Show Past …" at bounding box center [773, 82] width 1049 height 1640
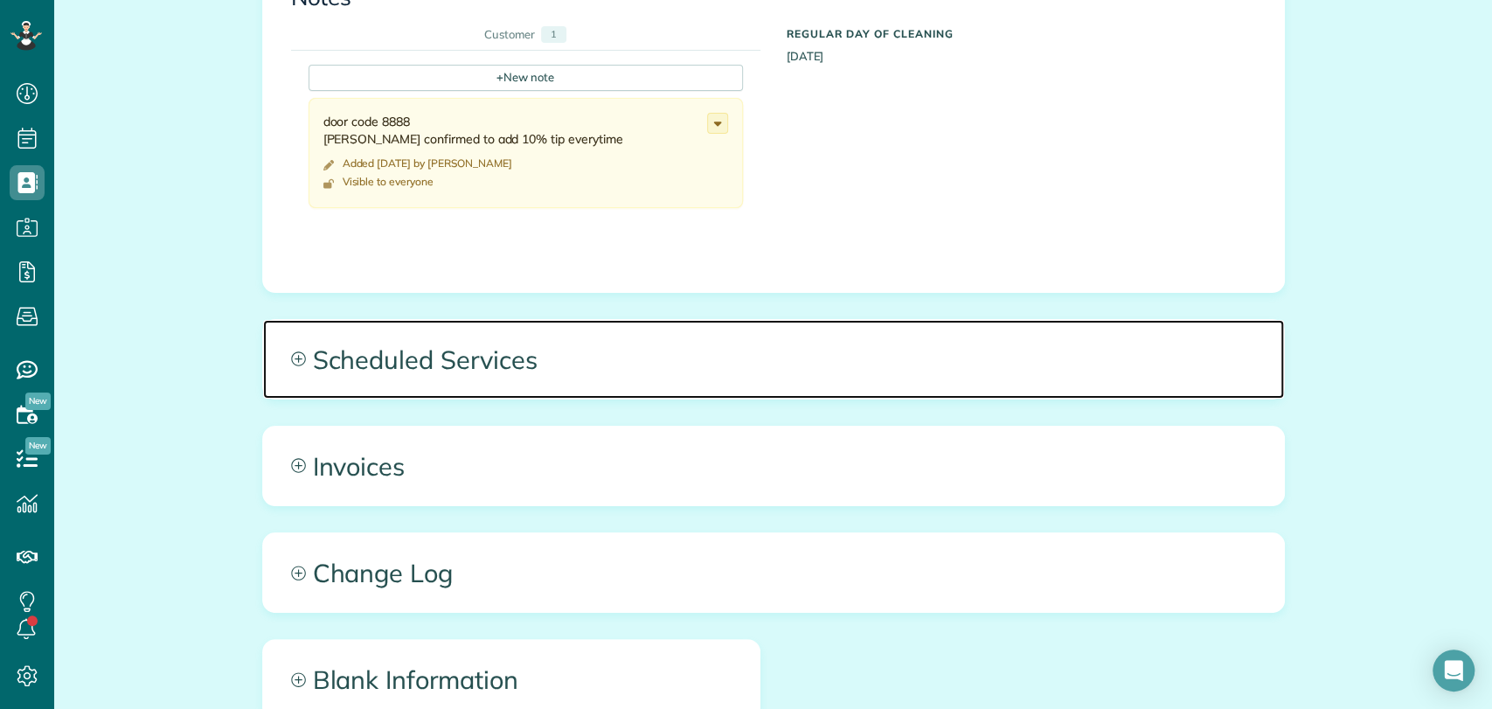
click at [491, 347] on span "Scheduled Services" at bounding box center [773, 359] width 1021 height 79
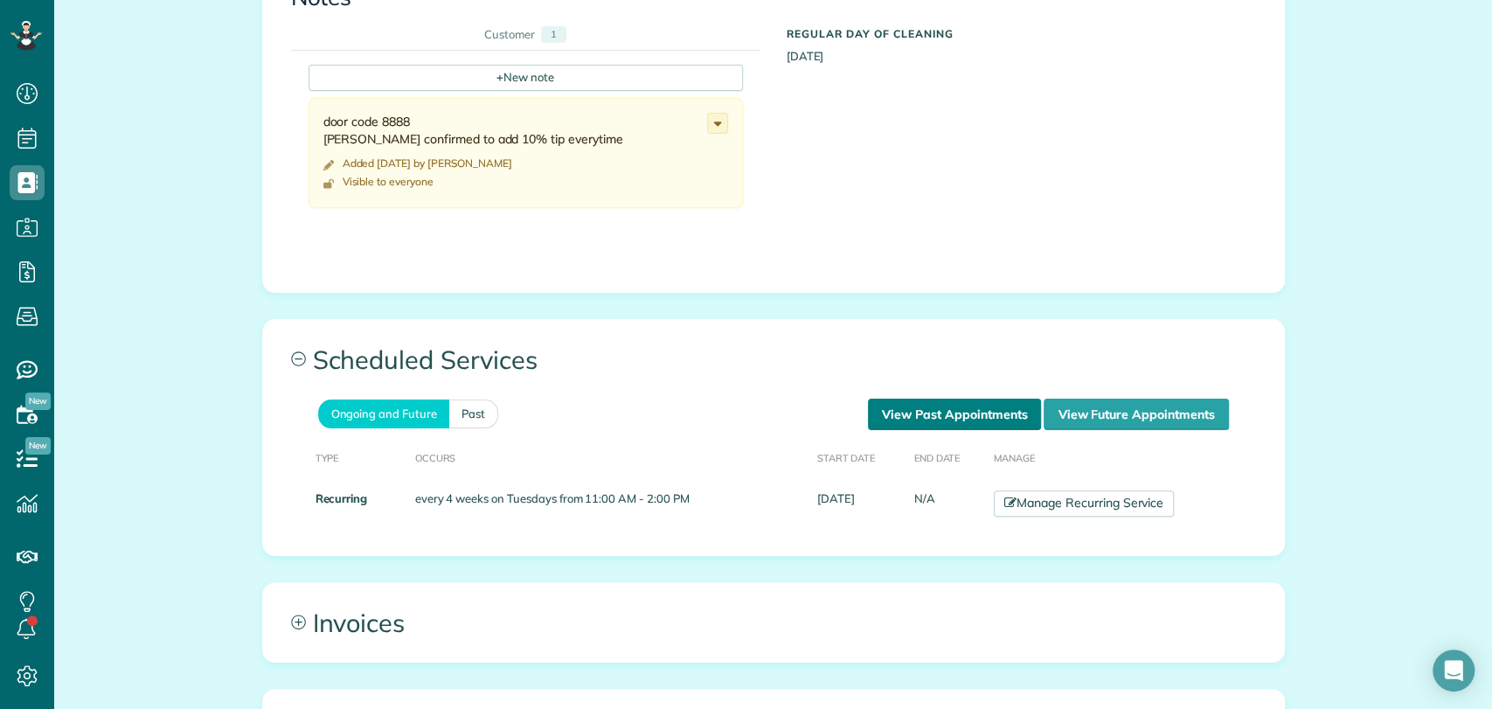
click at [949, 421] on link "View Past Appointments" at bounding box center [954, 414] width 173 height 31
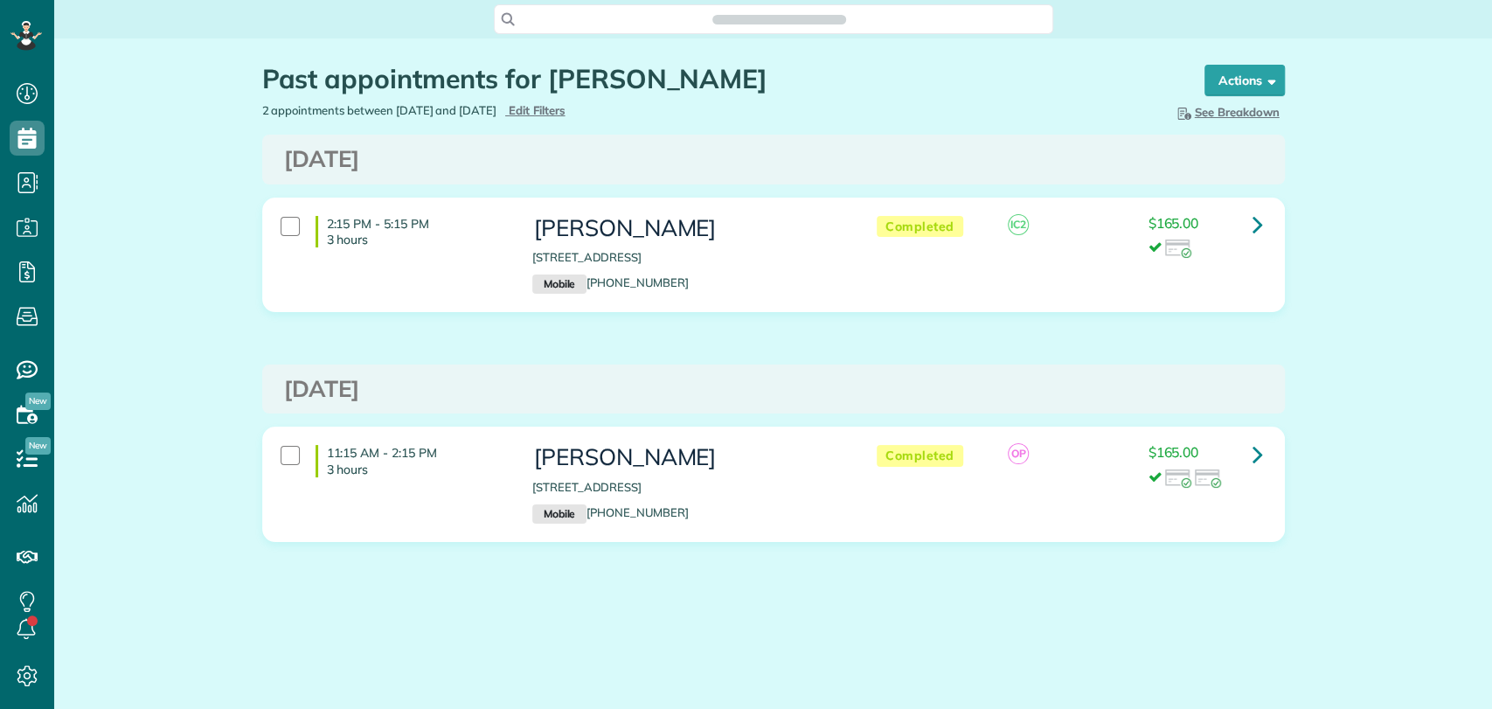
scroll to position [7, 7]
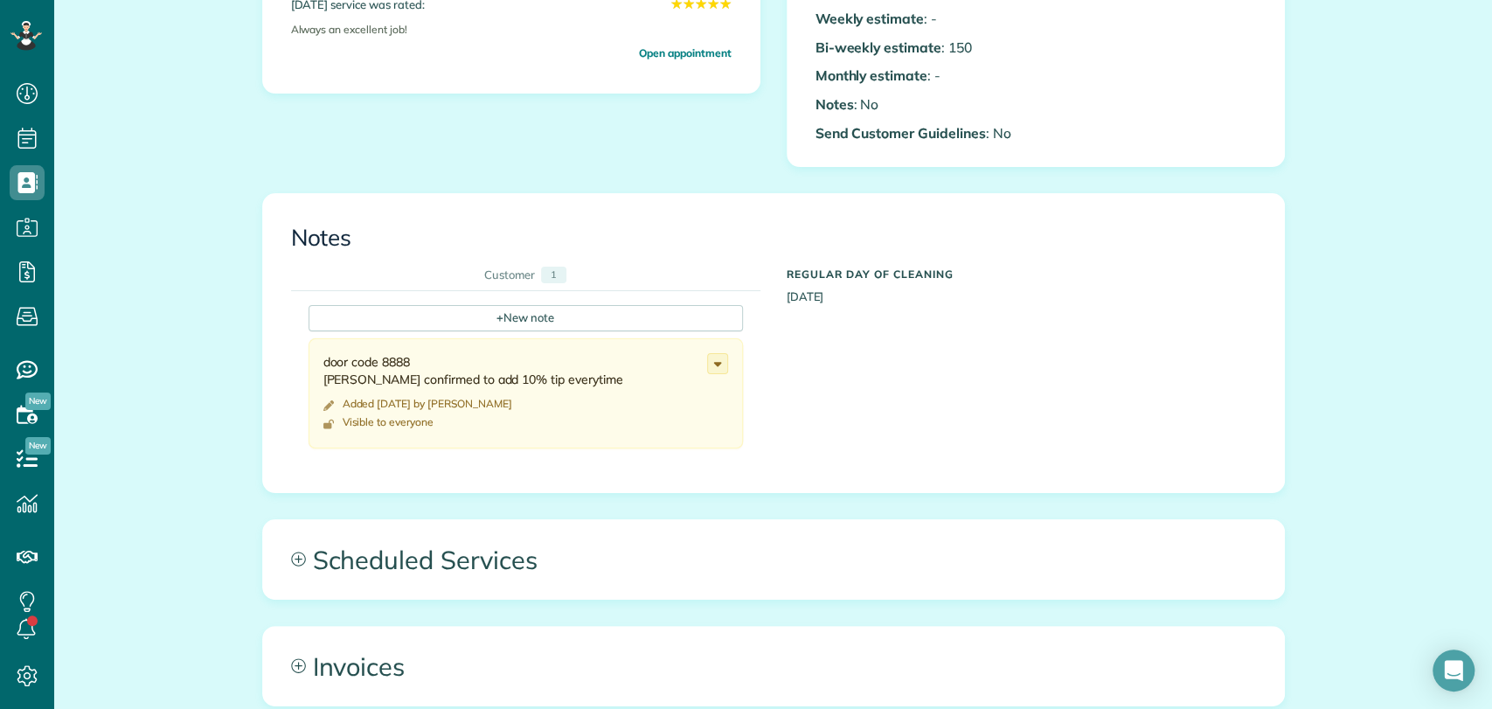
scroll to position [582, 0]
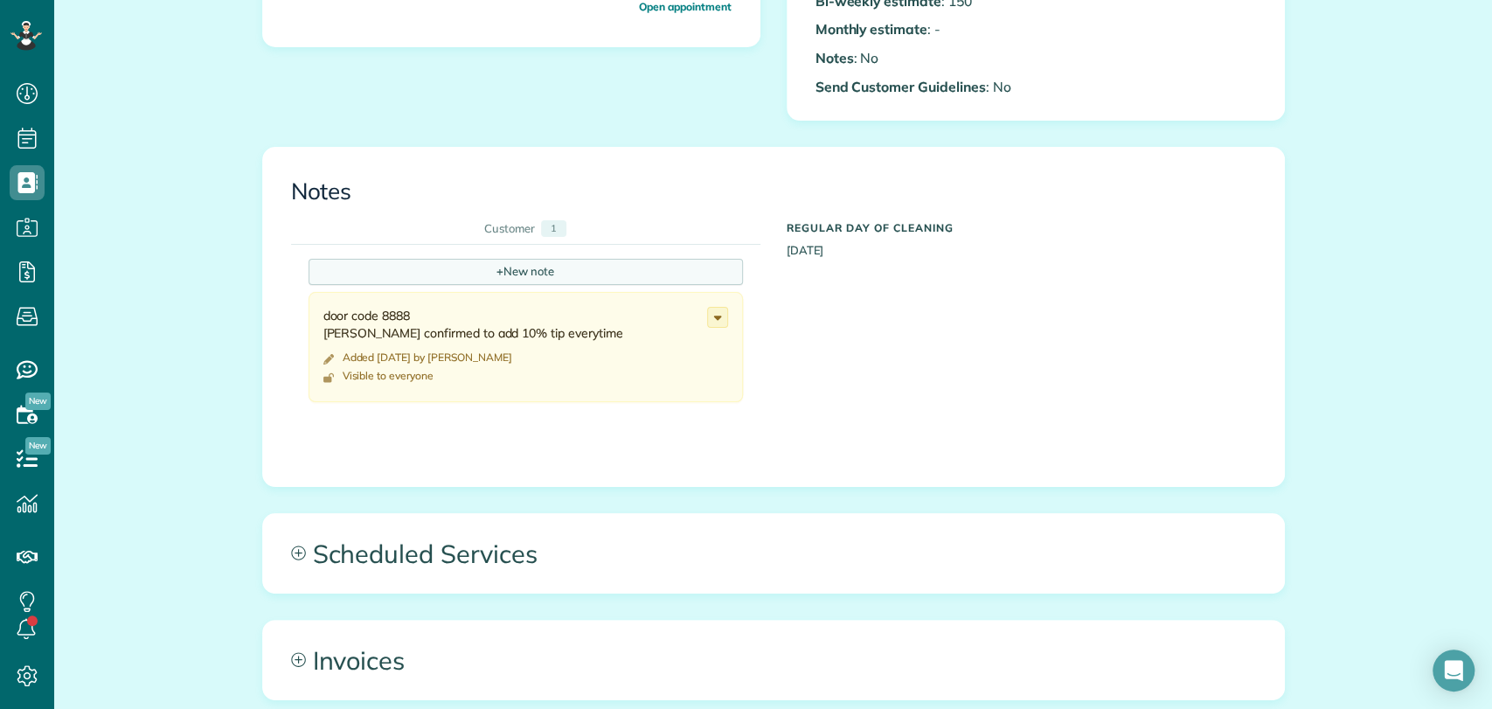
click at [484, 272] on div "+ New note" at bounding box center [526, 272] width 434 height 26
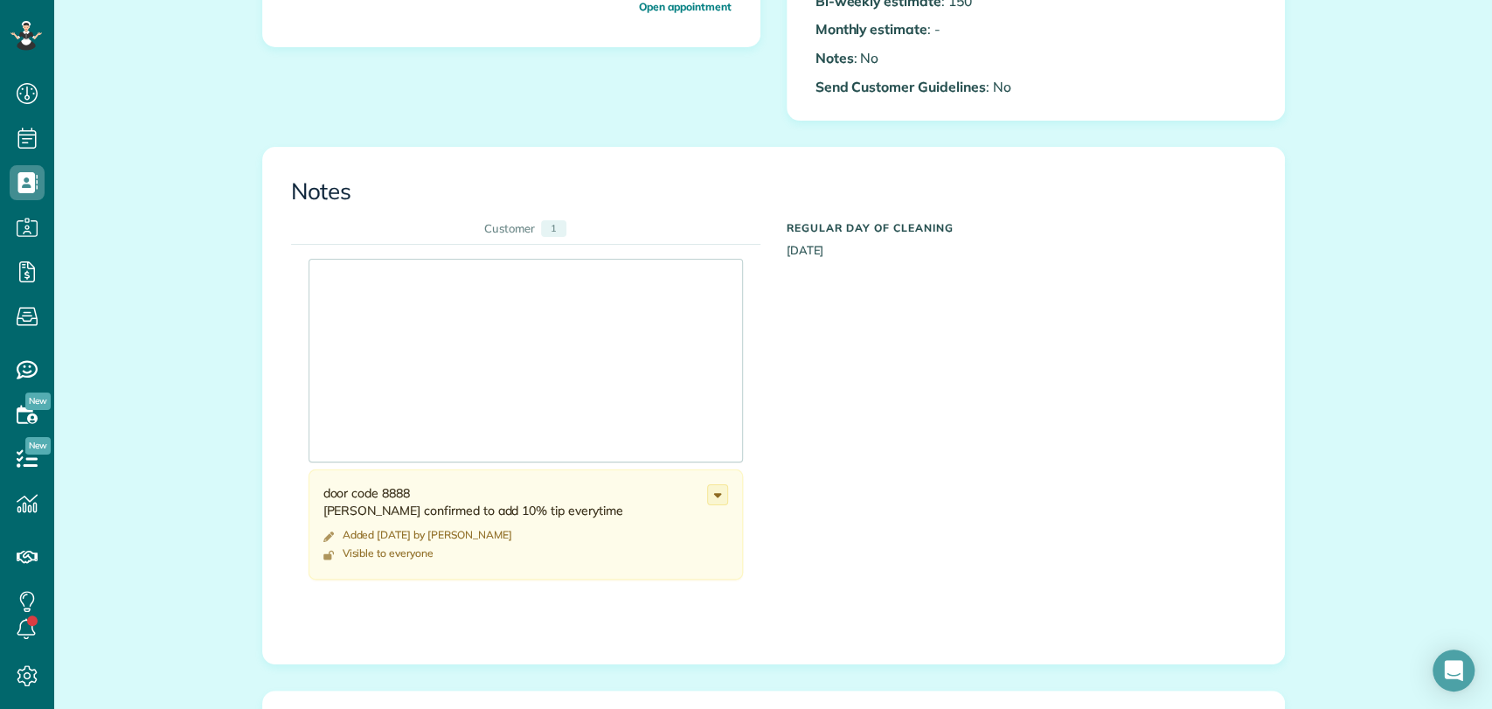
click at [347, 276] on div at bounding box center [525, 361] width 433 height 202
click at [372, 285] on div at bounding box center [525, 361] width 433 height 202
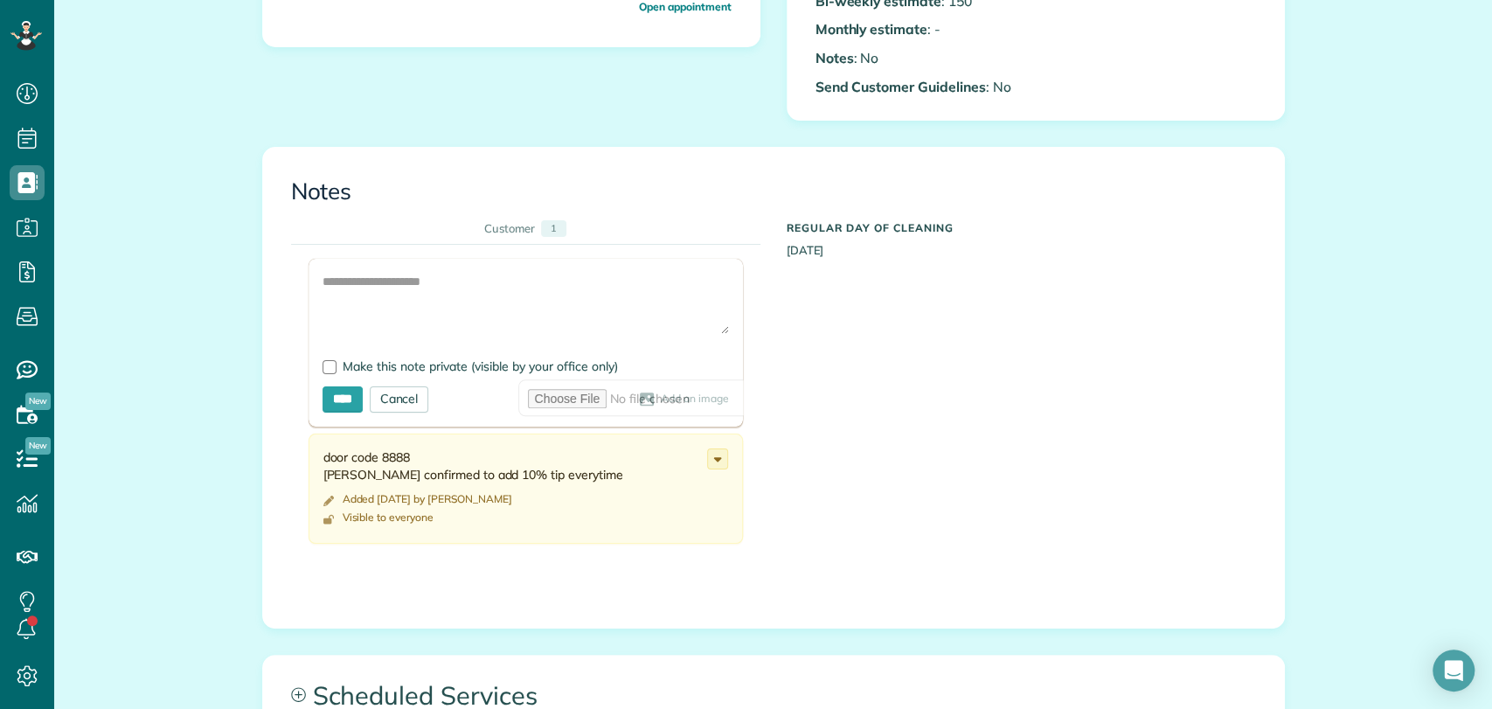
click at [399, 261] on form "Add Image Make this note private (visible by your office only) **** Cancel Add …" at bounding box center [526, 343] width 434 height 168
click at [395, 284] on textarea at bounding box center [526, 303] width 407 height 61
type textarea "**********"
click at [358, 367] on span "Make this note private (visible by your office only)" at bounding box center [480, 366] width 275 height 16
click at [331, 392] on input "****" at bounding box center [343, 399] width 40 height 26
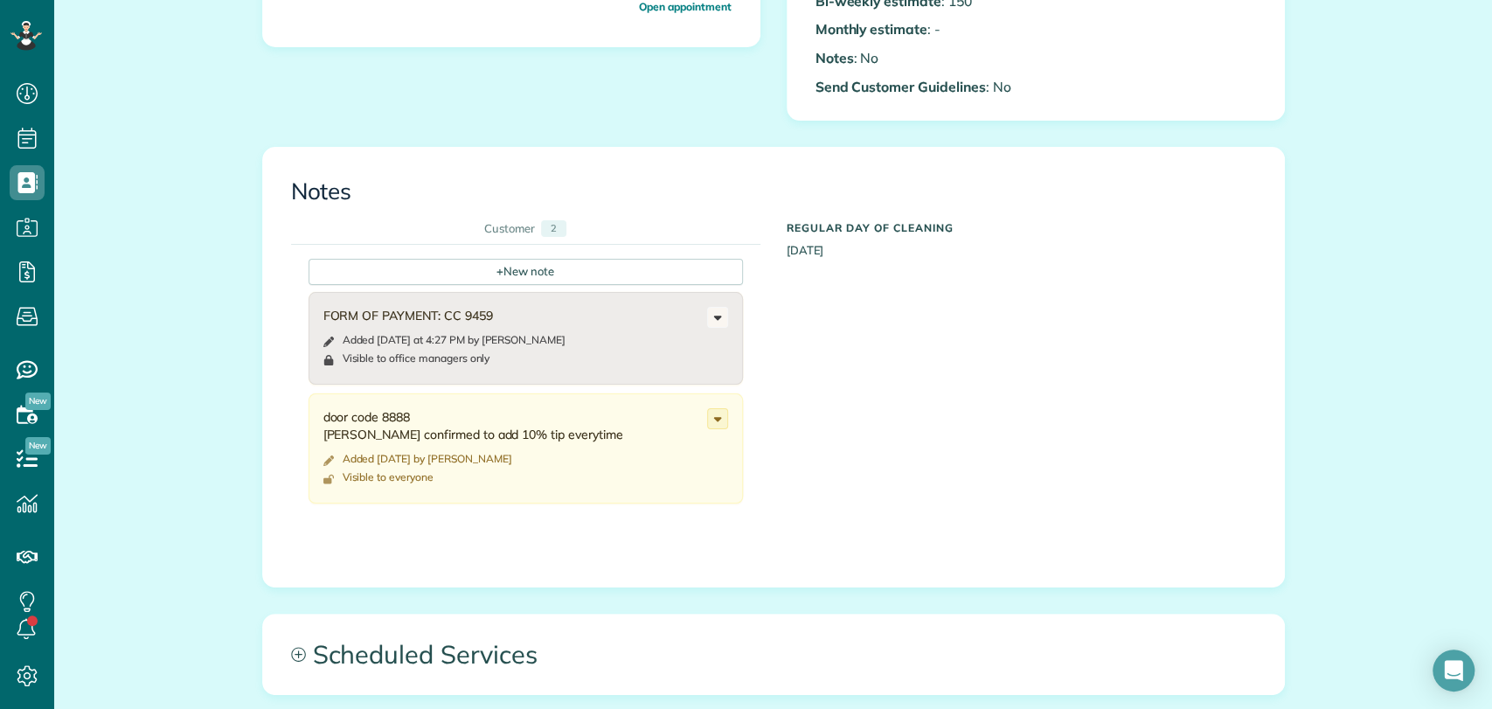
scroll to position [0, 0]
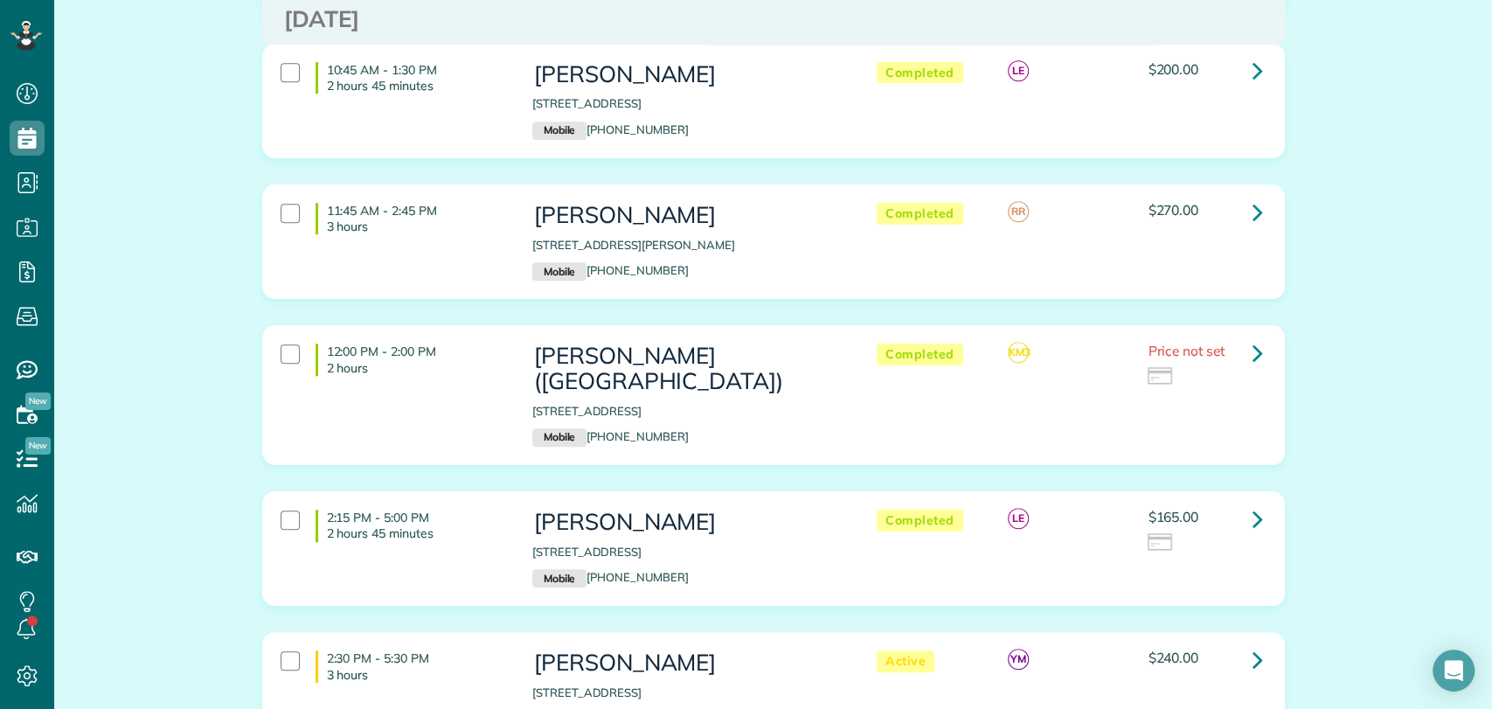
scroll to position [874, 0]
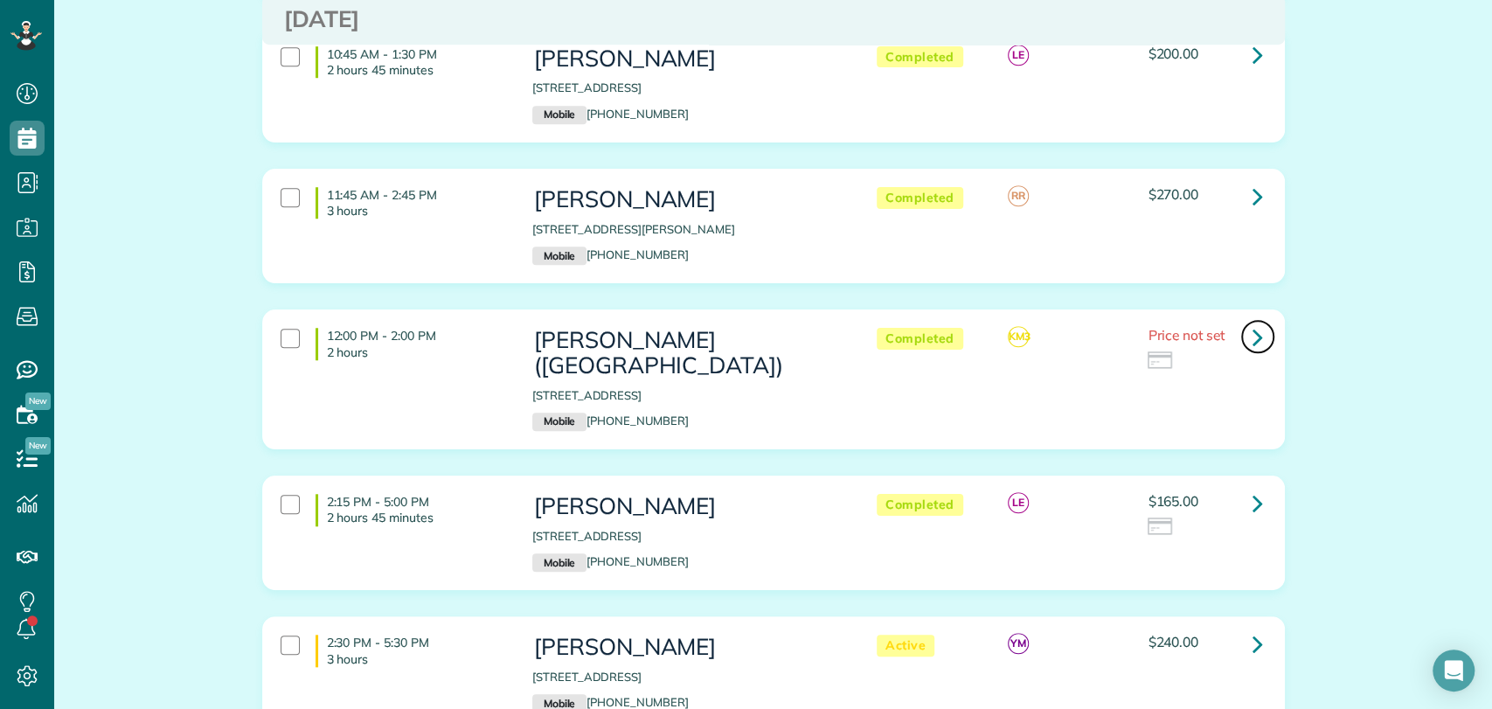
click at [1242, 335] on link at bounding box center [1258, 336] width 35 height 35
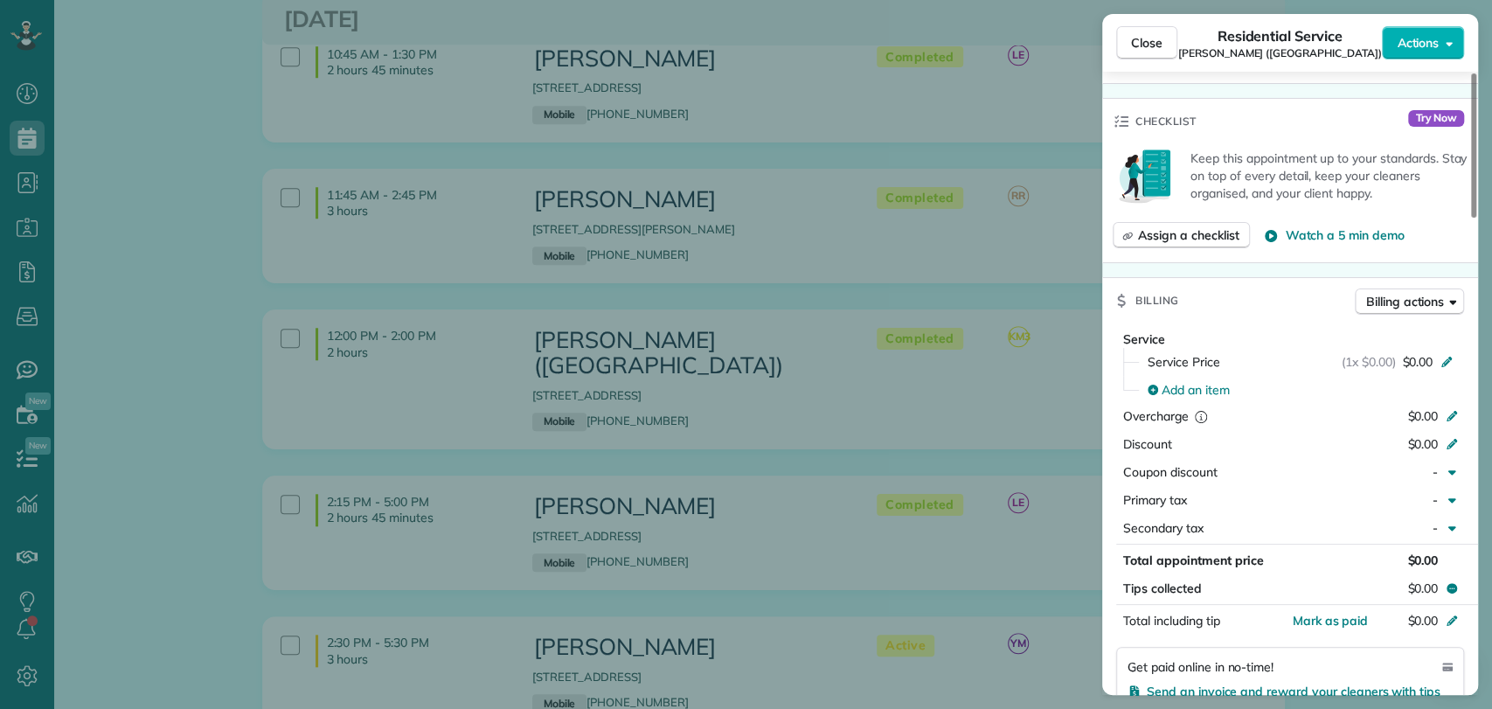
scroll to position [582, 0]
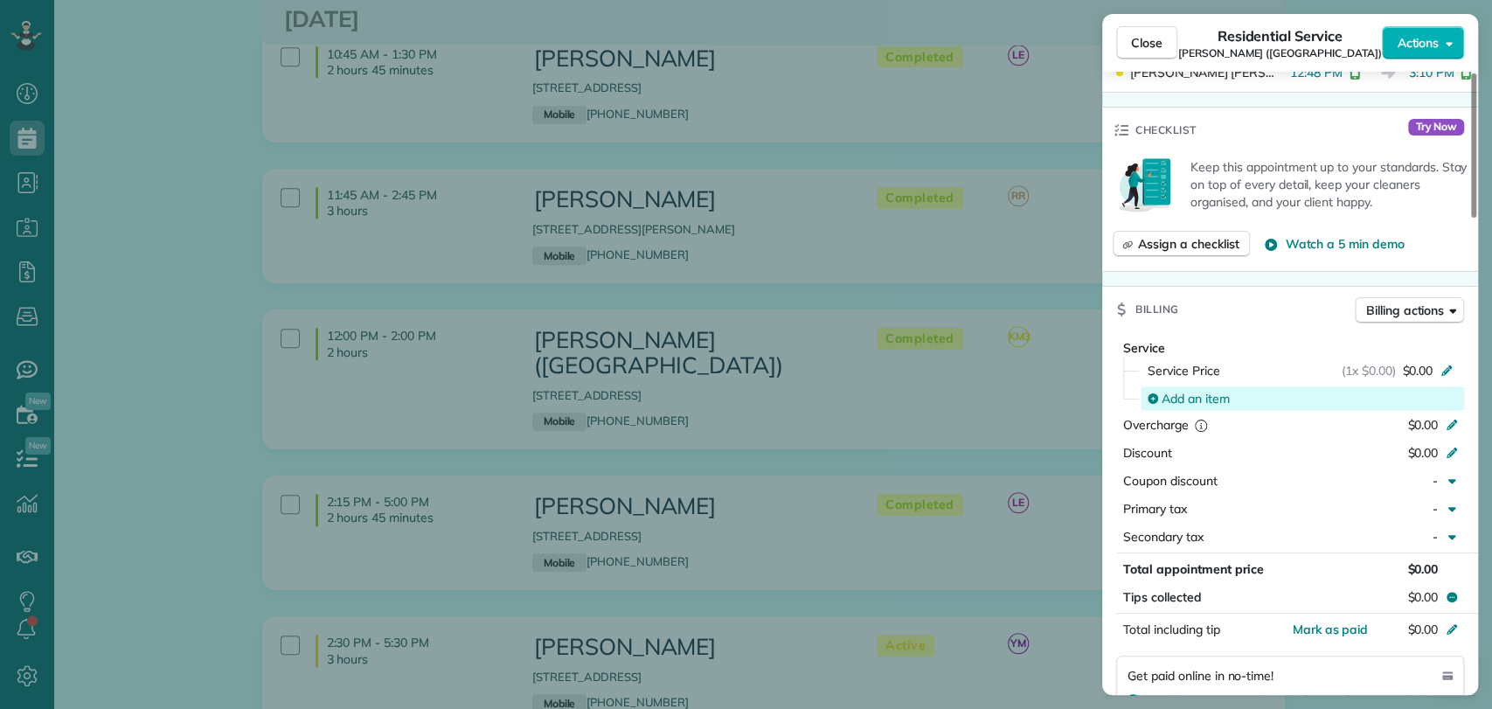
click at [1416, 386] on div "Add an item" at bounding box center [1302, 398] width 323 height 24
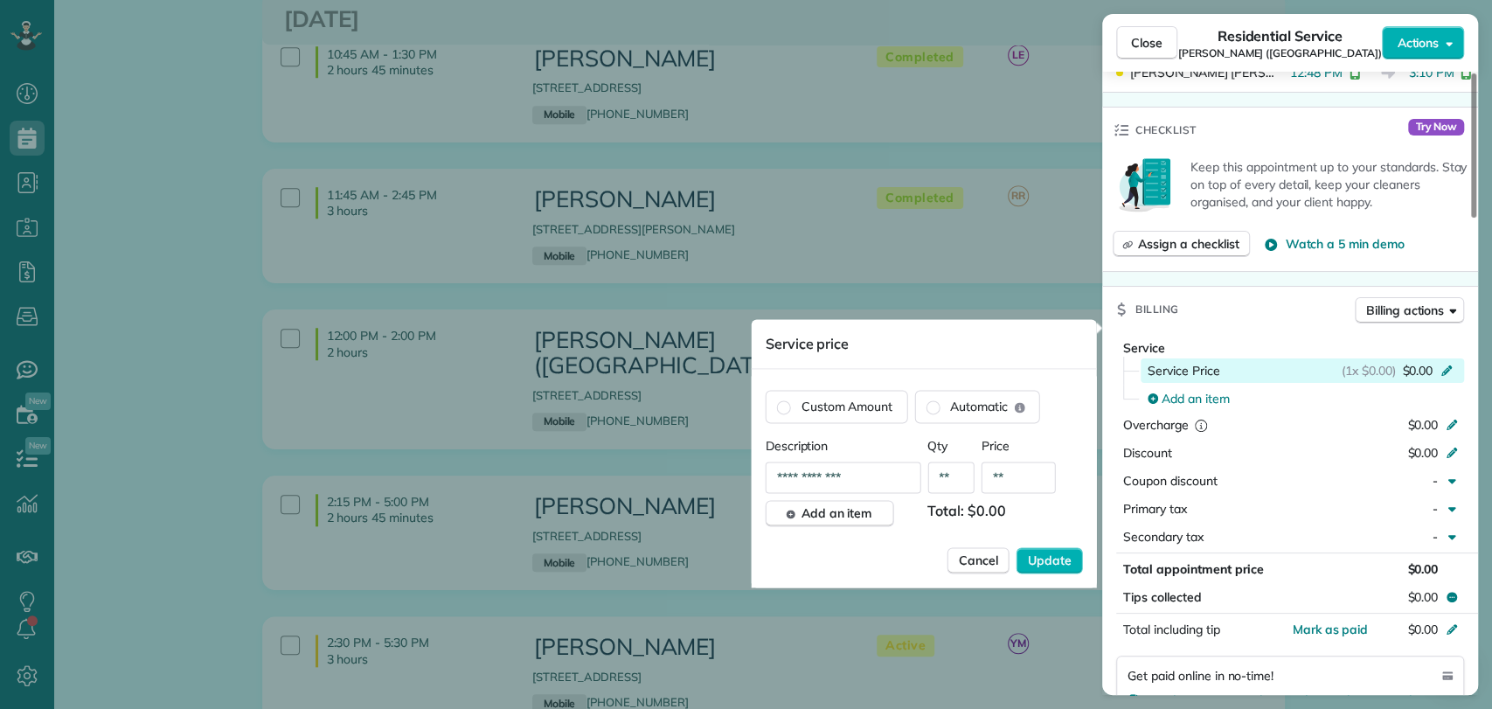
click at [1333, 362] on div "Service Price (1x $0.00) $0.00" at bounding box center [1303, 370] width 311 height 17
click at [1032, 472] on input "**" at bounding box center [1019, 477] width 74 height 31
type input "***"
click at [1052, 569] on button "Update" at bounding box center [1050, 560] width 66 height 26
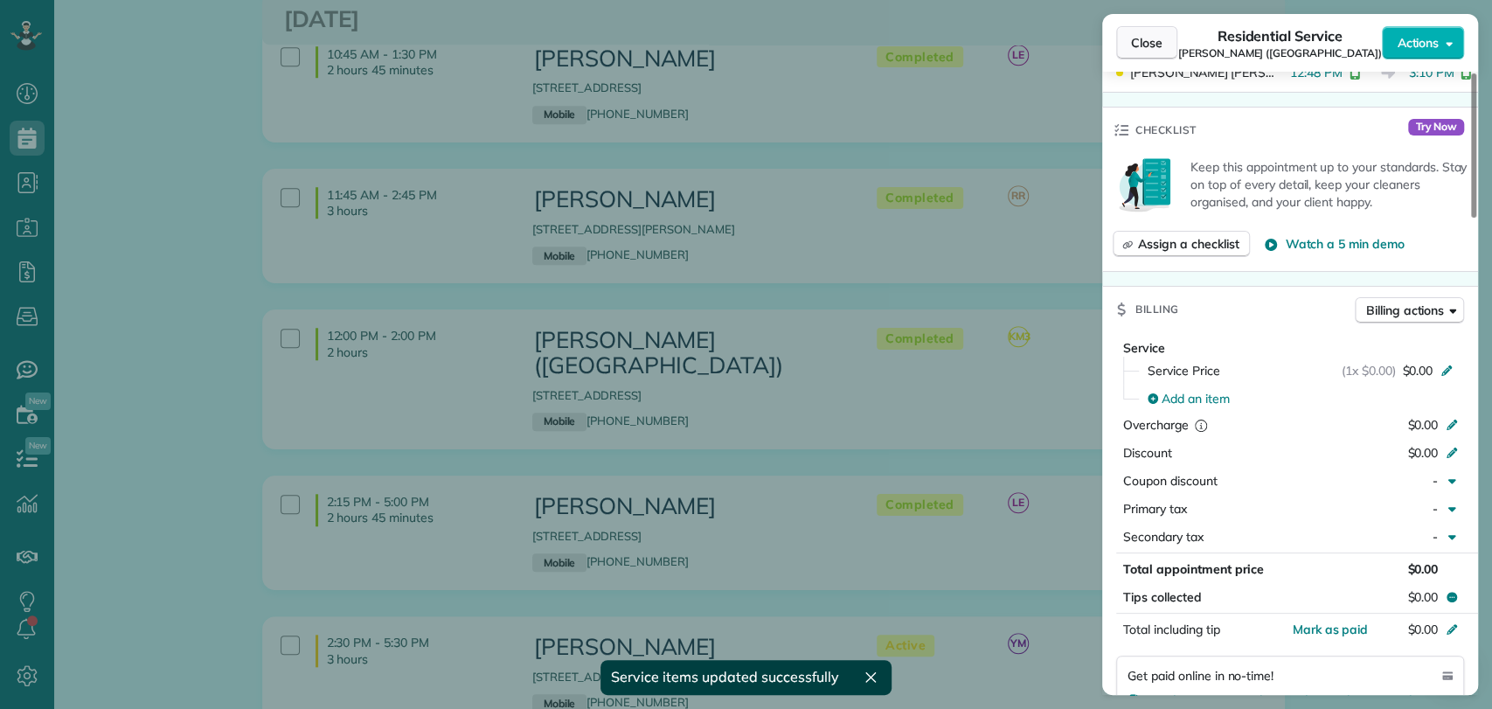
click at [1161, 38] on span "Close" at bounding box center [1146, 42] width 31 height 17
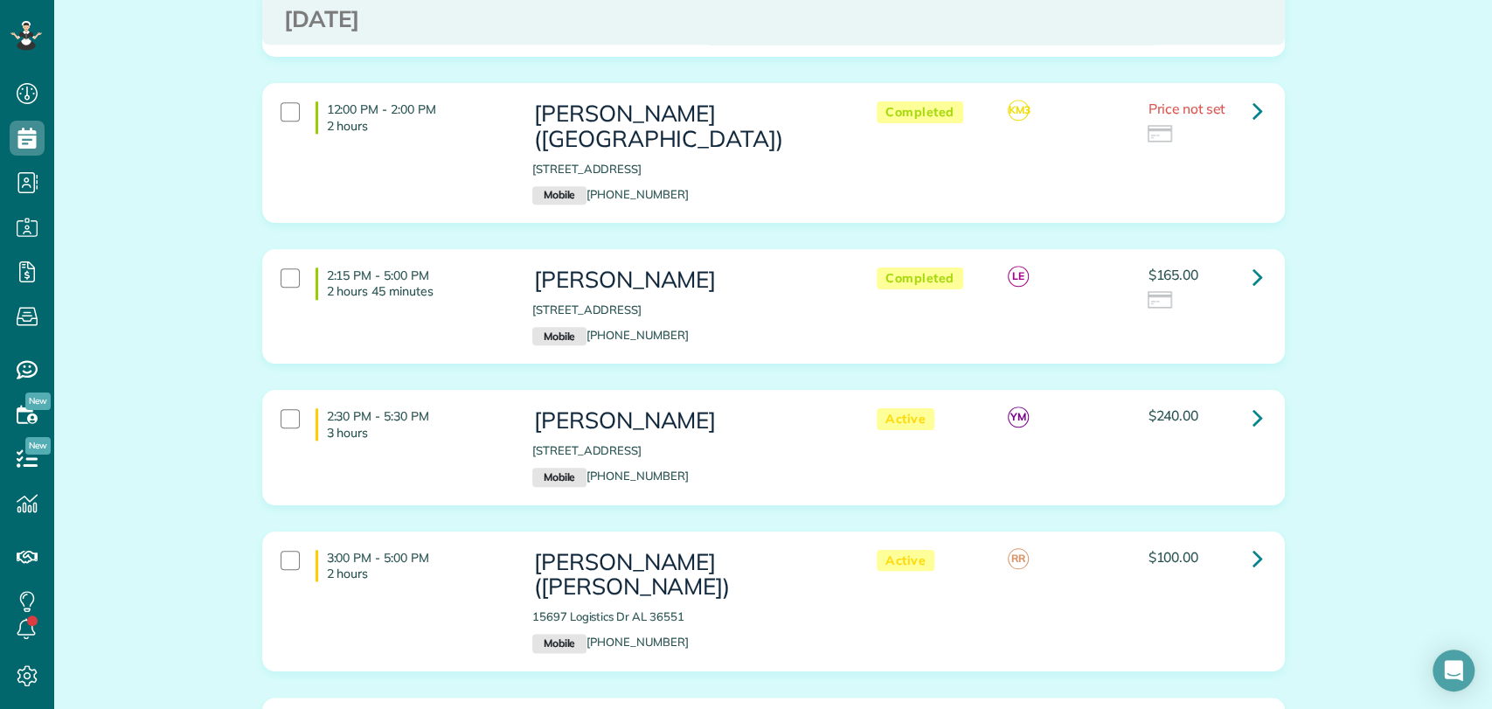
scroll to position [1165, 0]
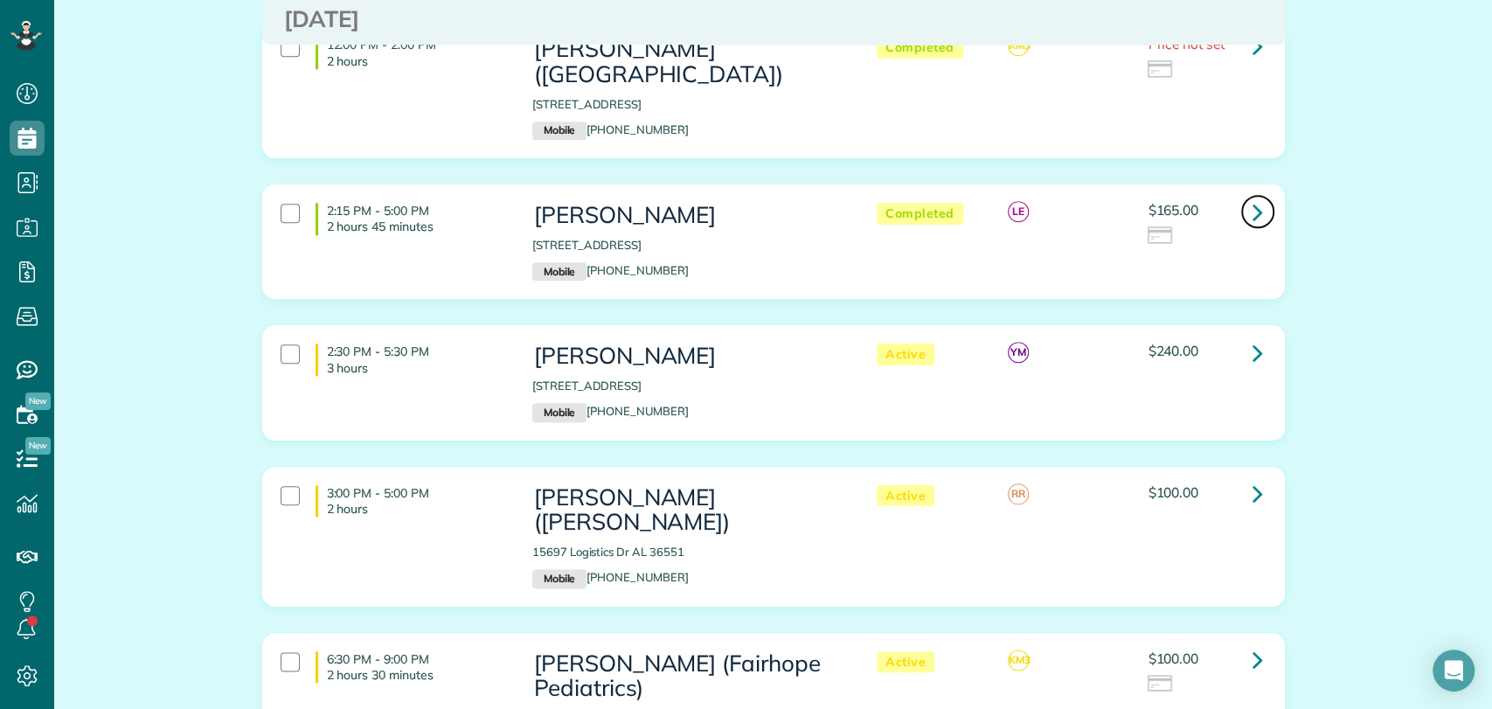
click at [1242, 212] on link at bounding box center [1258, 211] width 35 height 35
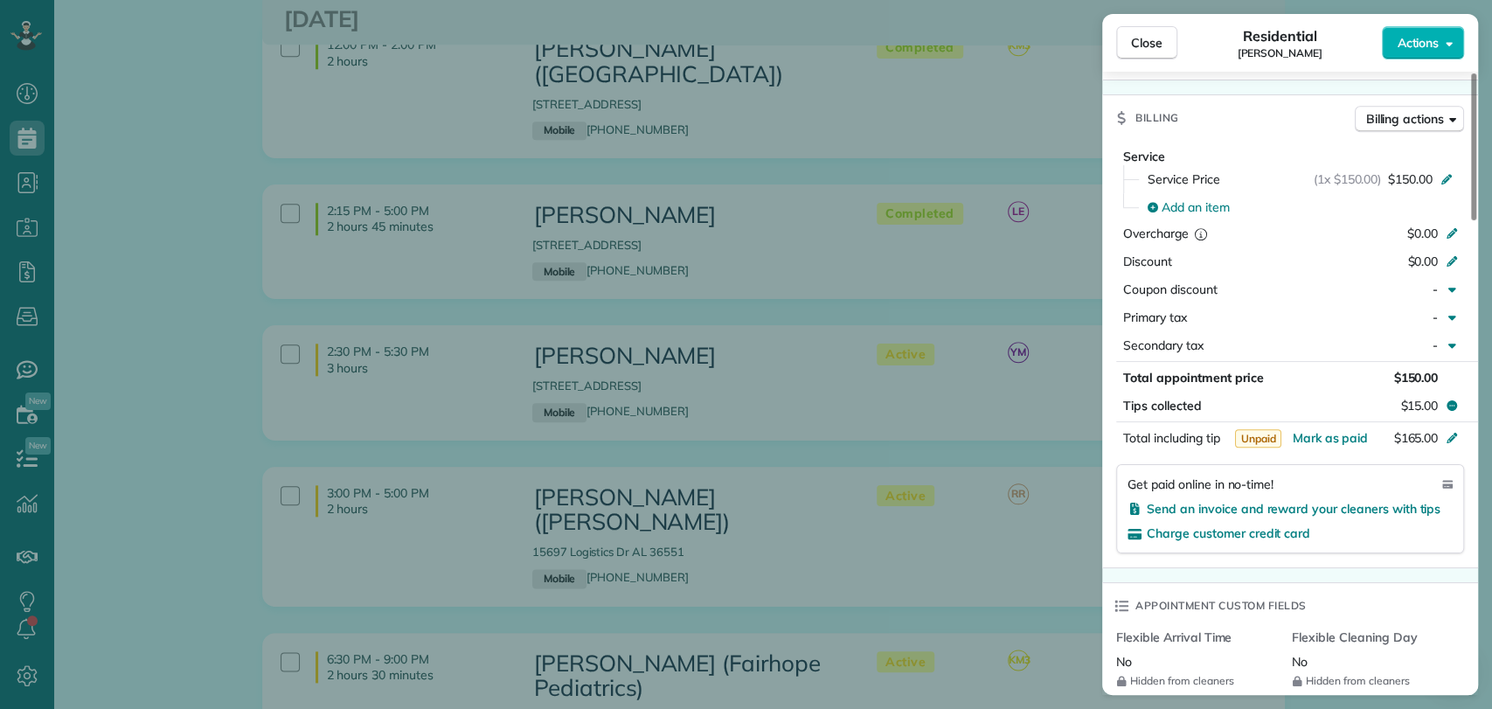
scroll to position [582, 0]
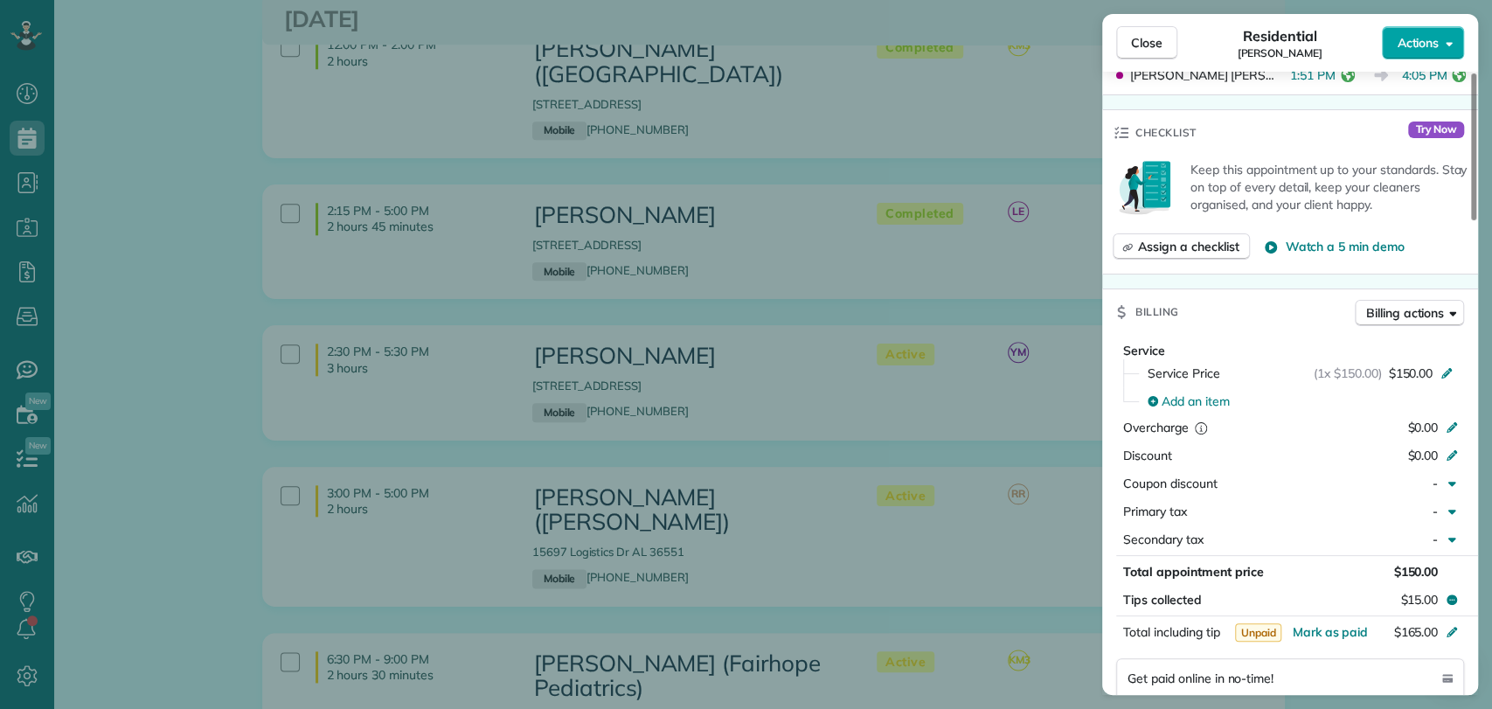
click at [1433, 42] on span "Actions" at bounding box center [1418, 42] width 42 height 17
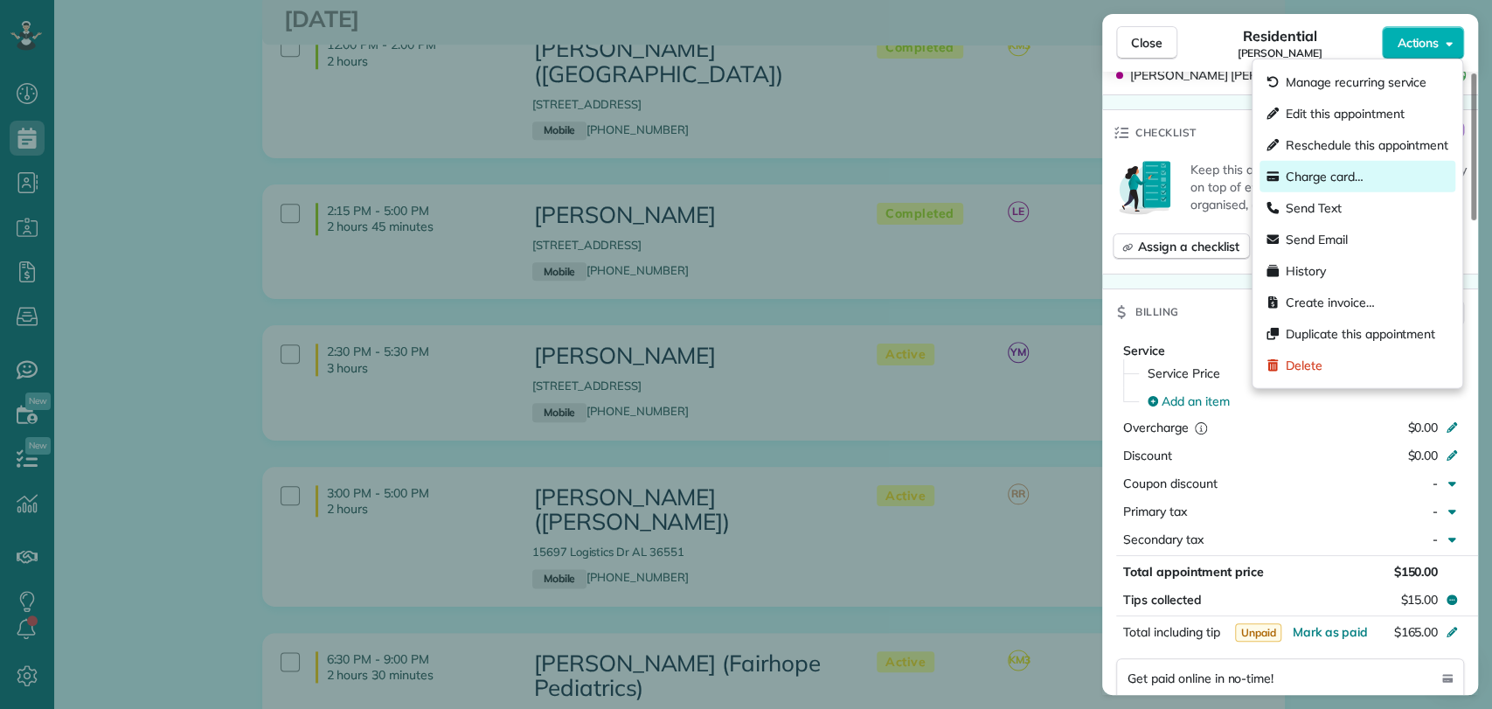
click at [1350, 179] on span "Charge card…" at bounding box center [1325, 176] width 78 height 17
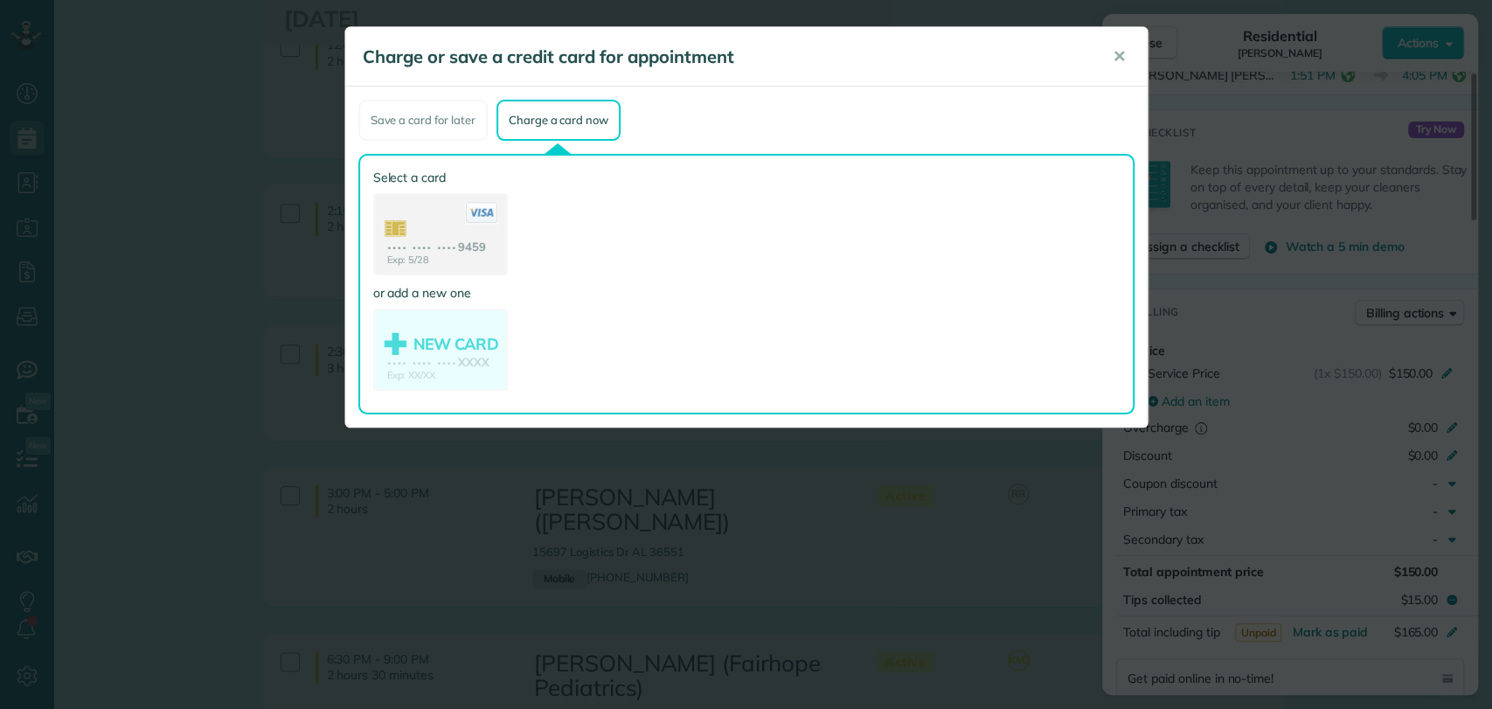
click at [434, 219] on use at bounding box center [440, 236] width 131 height 82
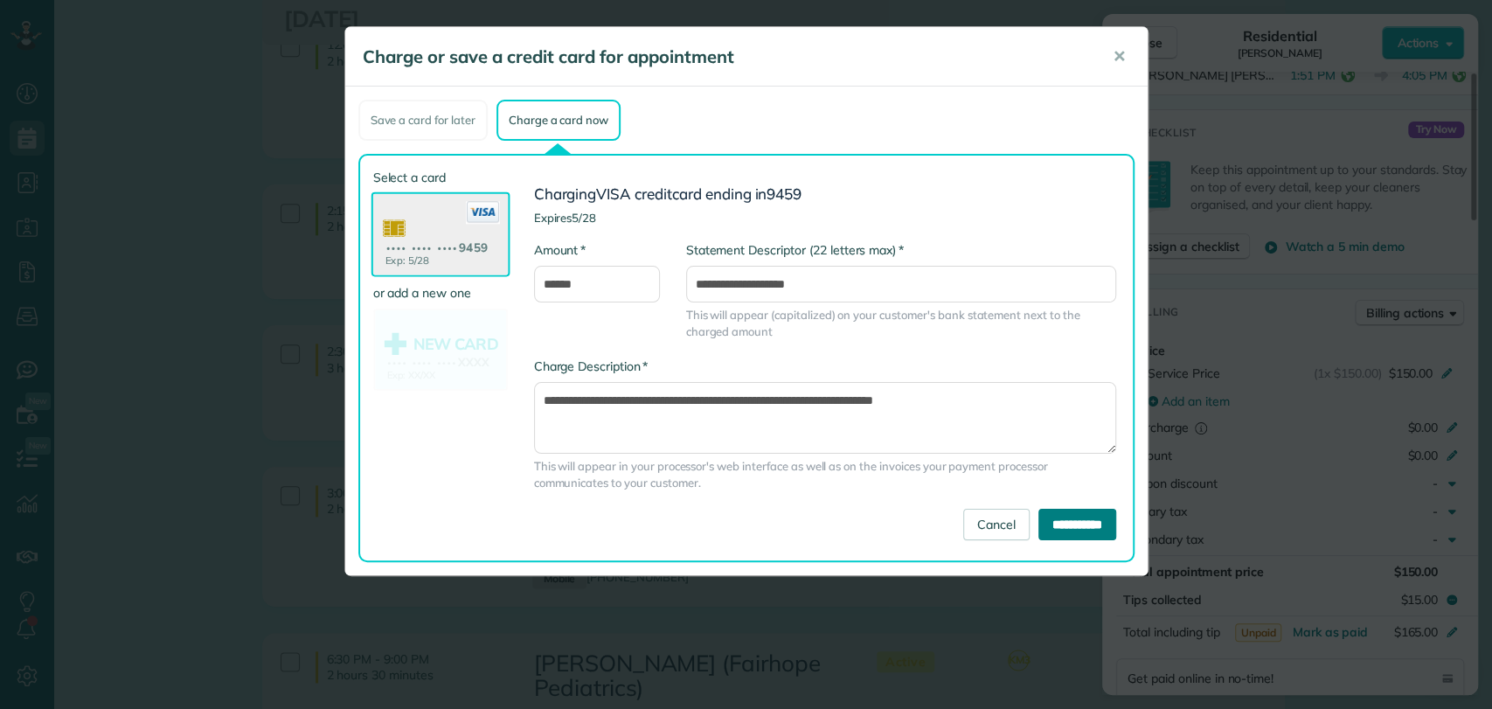
drag, startPoint x: 1049, startPoint y: 519, endPoint x: 1000, endPoint y: 539, distance: 52.9
click at [1047, 520] on input "**********" at bounding box center [1078, 524] width 78 height 31
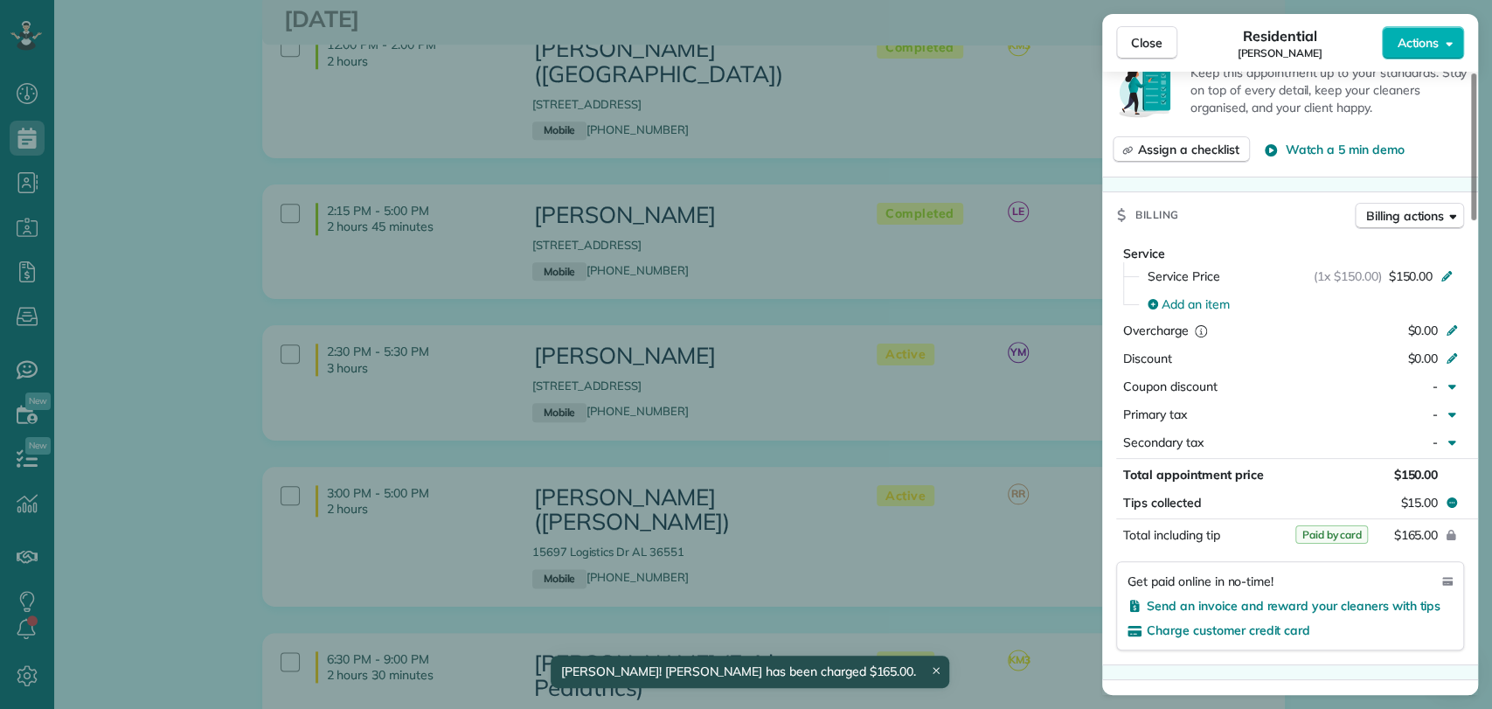
scroll to position [778, 0]
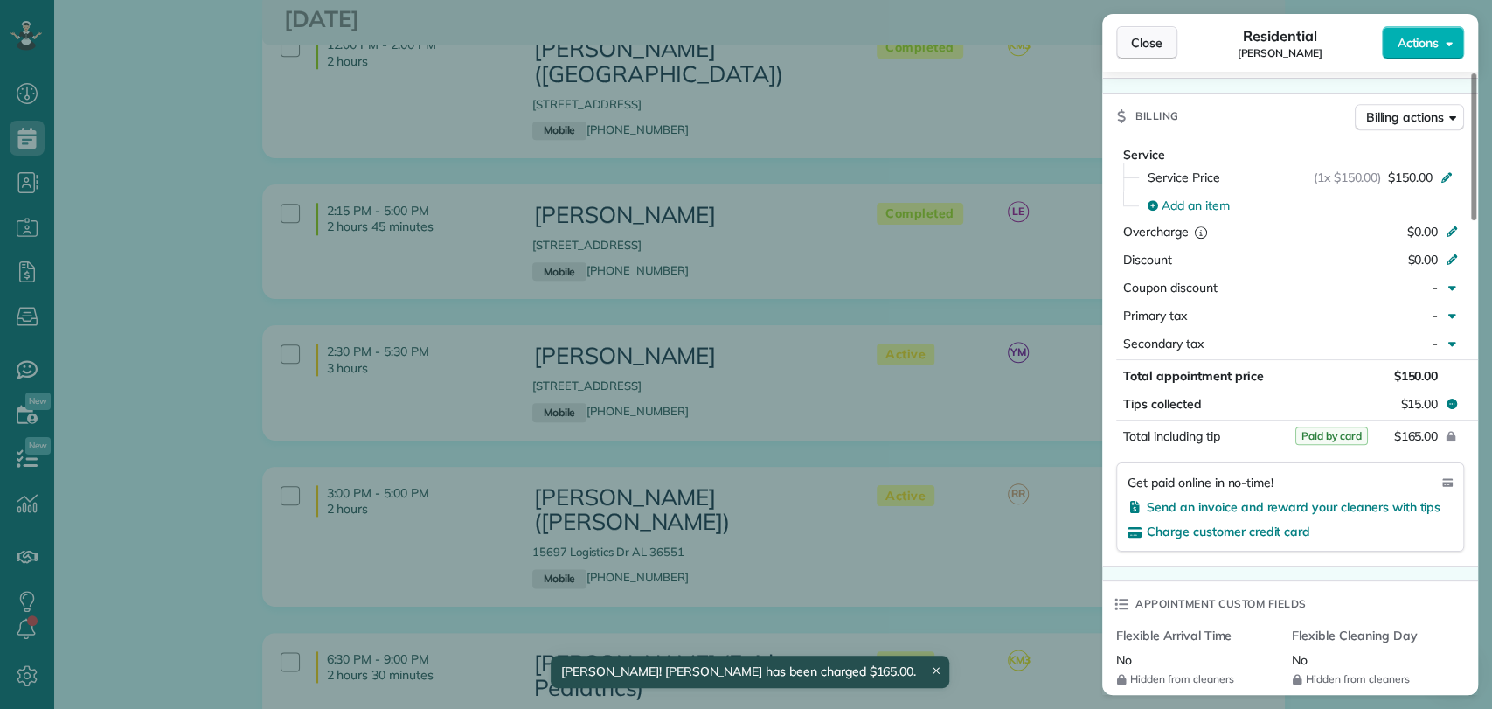
click at [1157, 43] on span "Close" at bounding box center [1146, 42] width 31 height 17
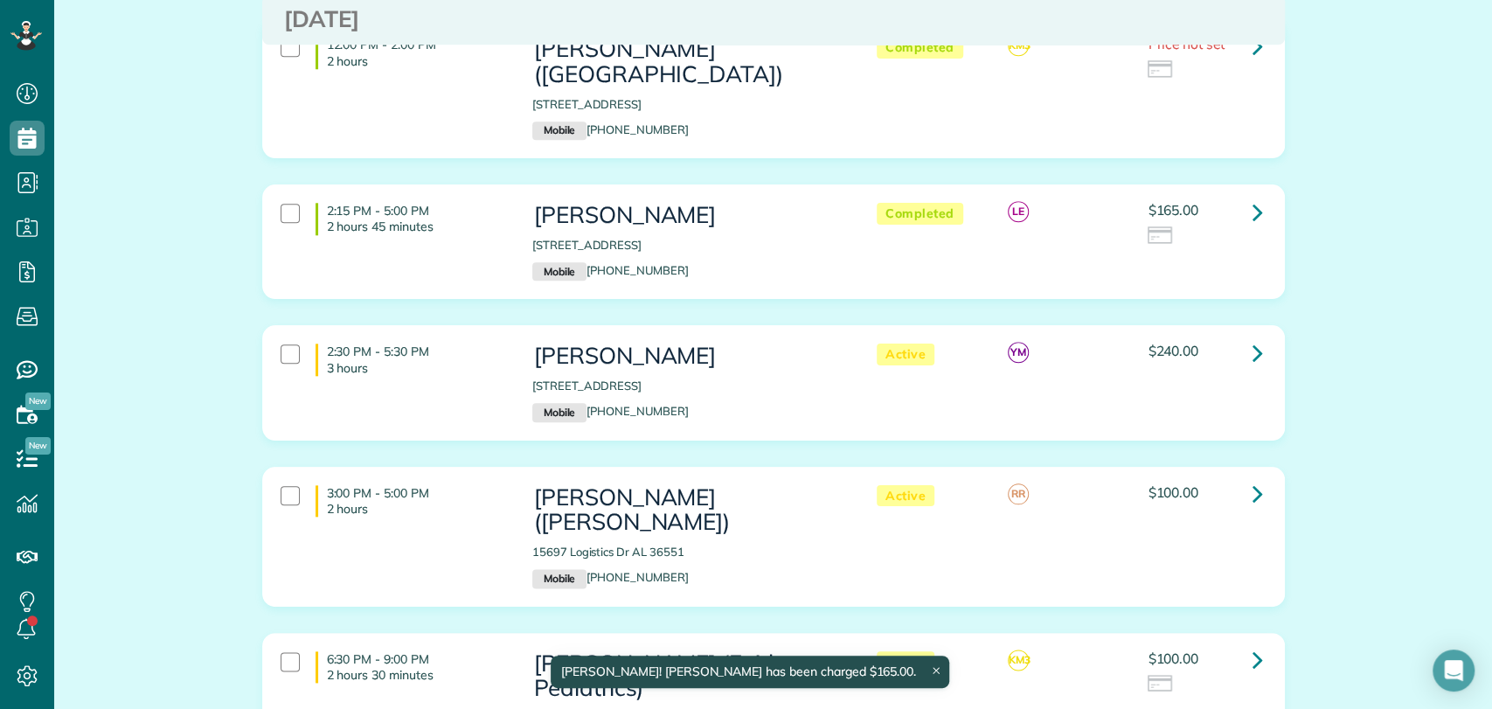
scroll to position [1262, 0]
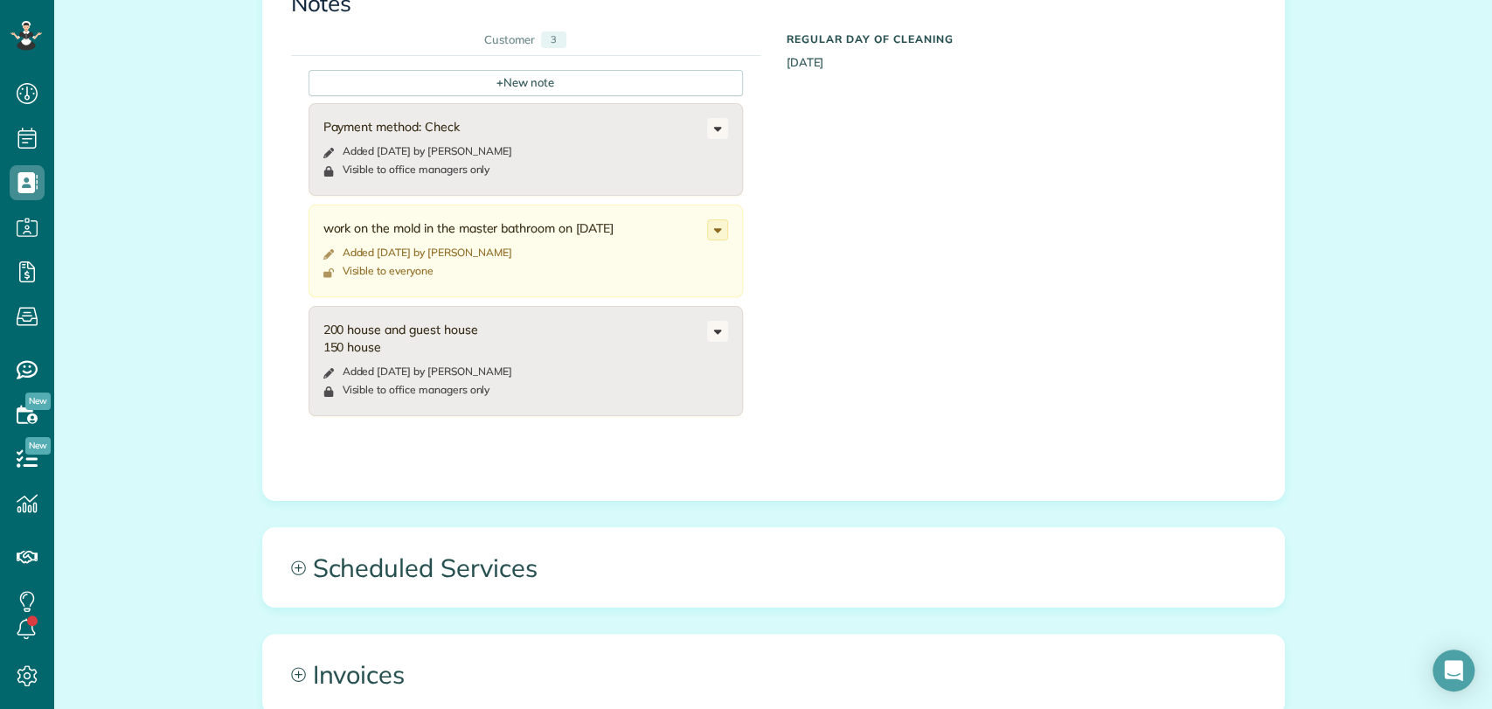
scroll to position [874, 0]
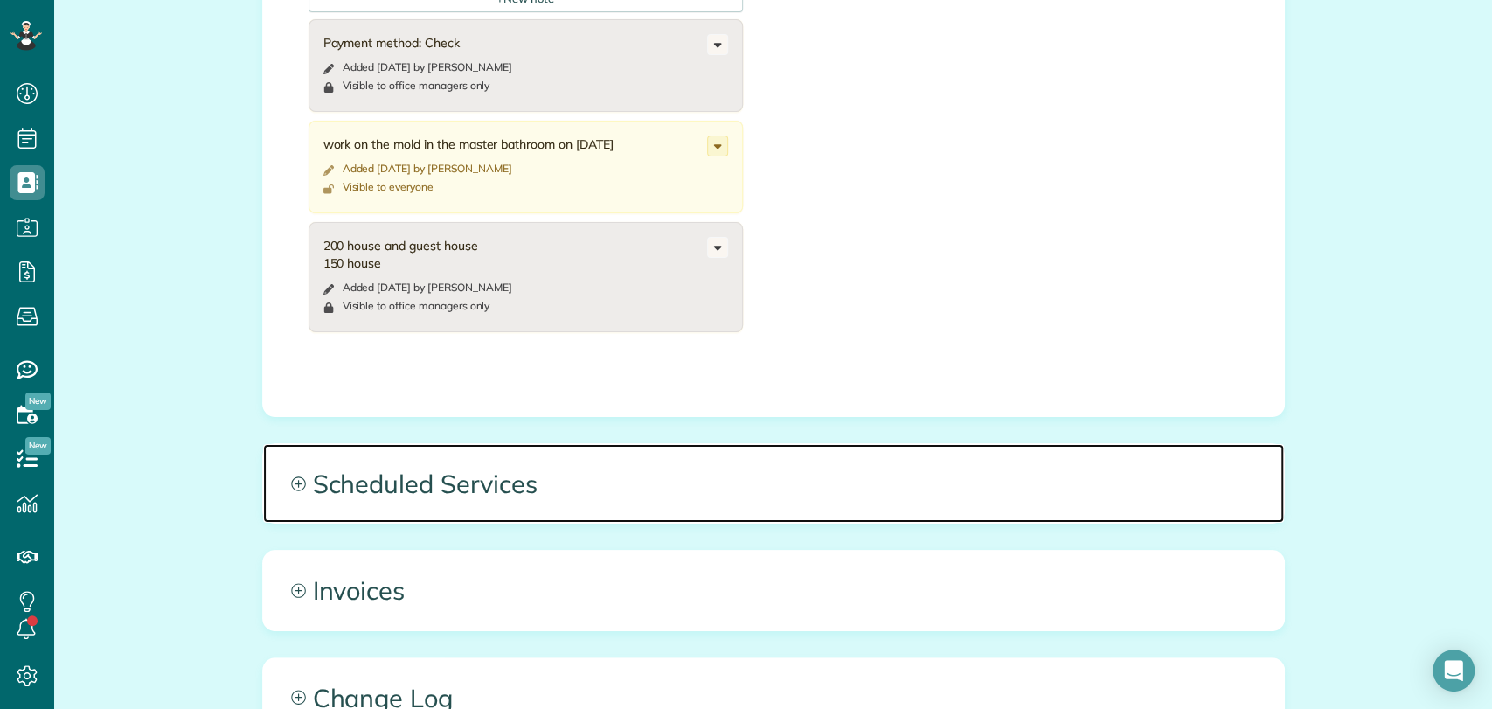
click at [503, 488] on span "Scheduled Services" at bounding box center [773, 483] width 1021 height 79
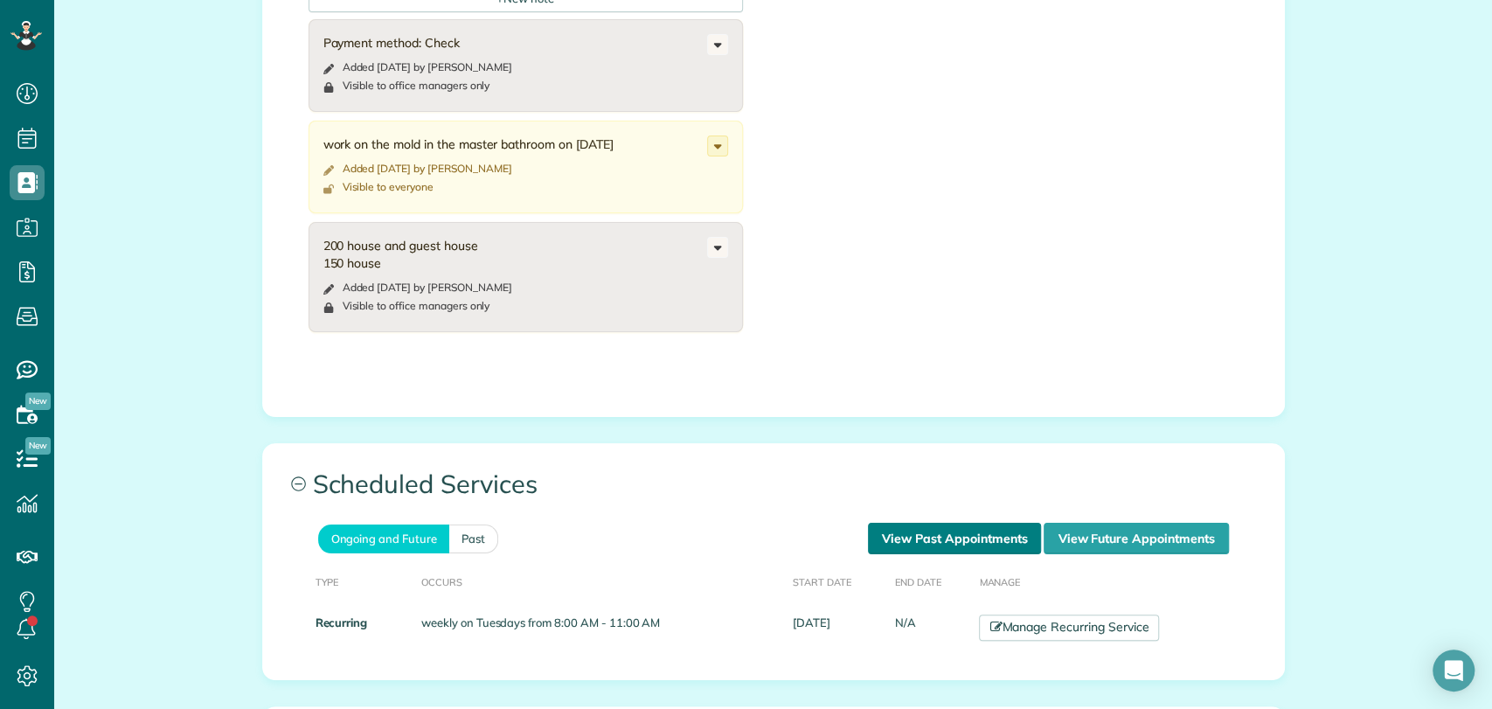
click at [911, 525] on link "View Past Appointments" at bounding box center [954, 538] width 173 height 31
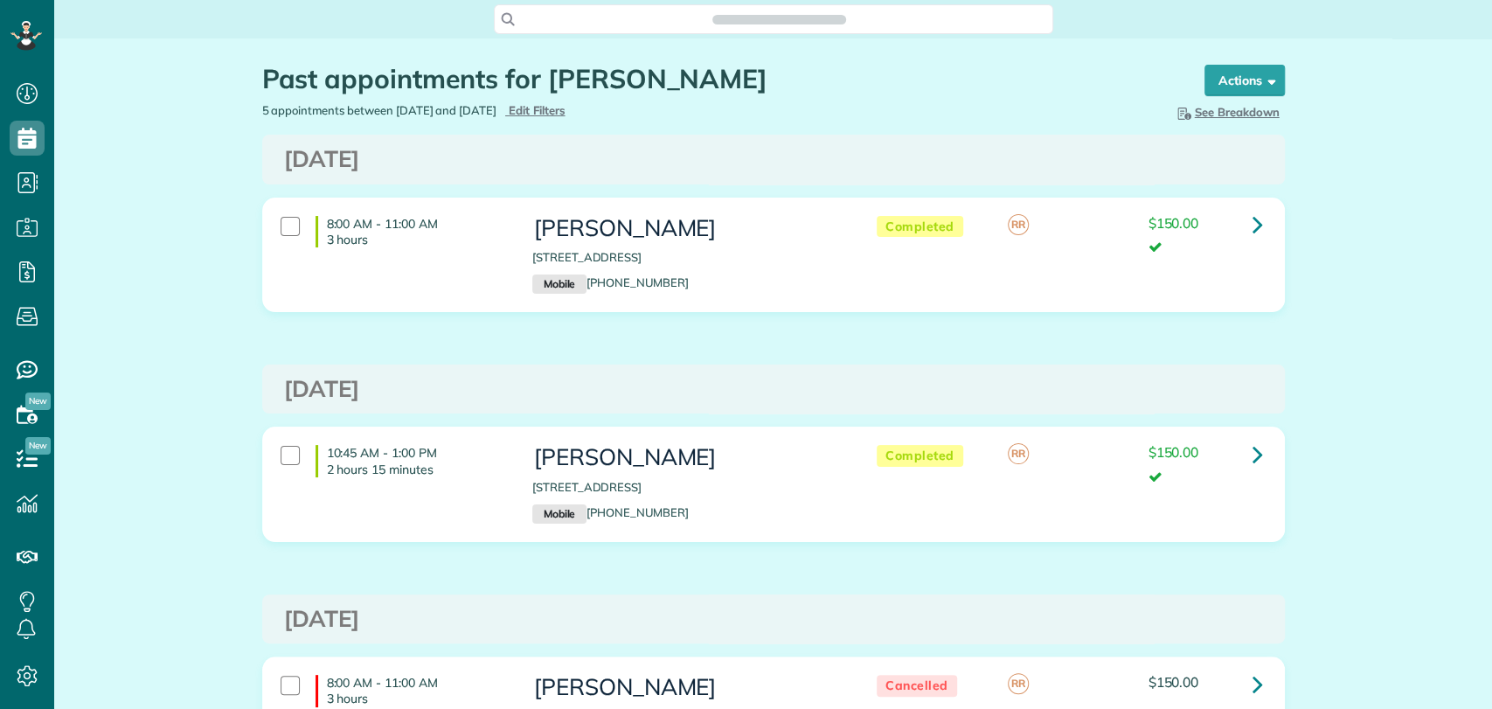
scroll to position [7, 7]
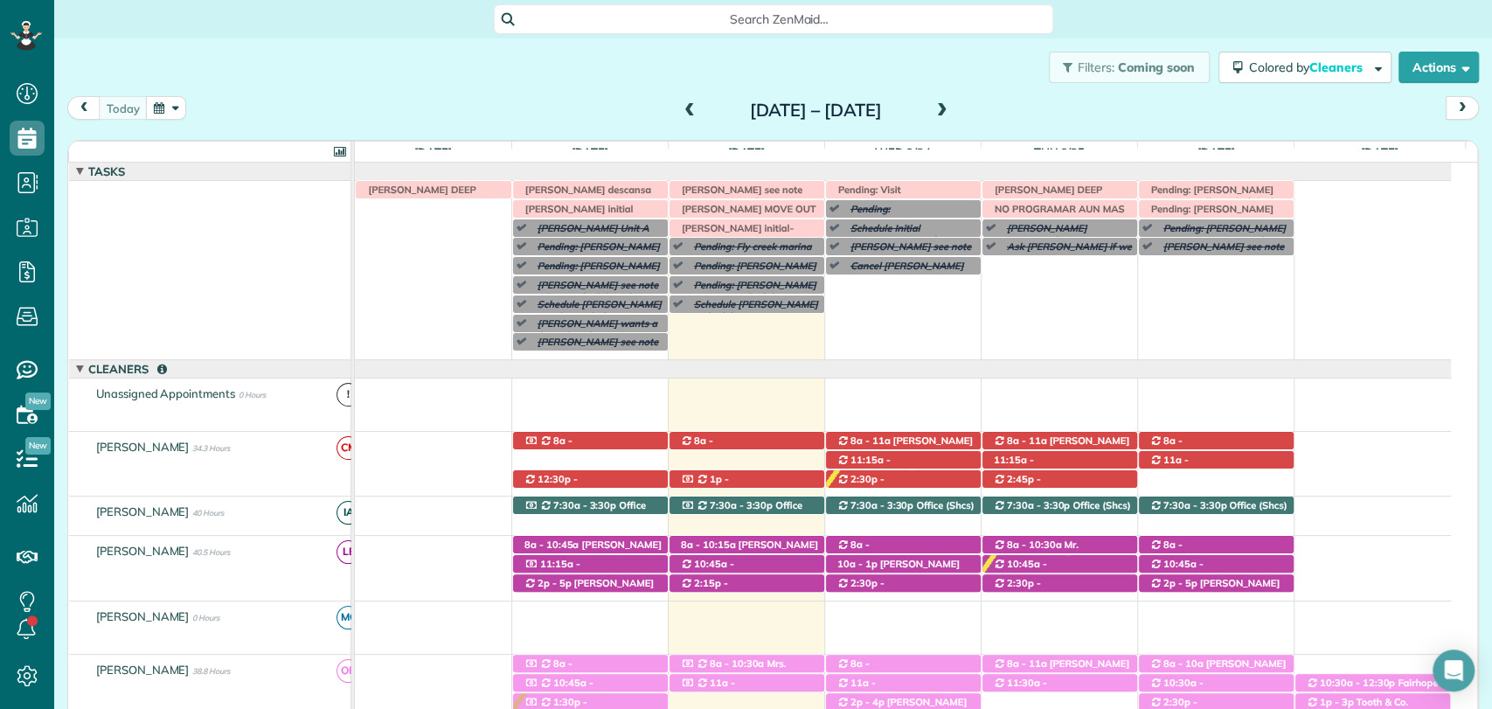
click at [1030, 114] on div "today Sunday Sep 21 – Saturday Sep 27, 2025" at bounding box center [773, 112] width 1412 height 32
click at [680, 114] on span at bounding box center [689, 111] width 19 height 16
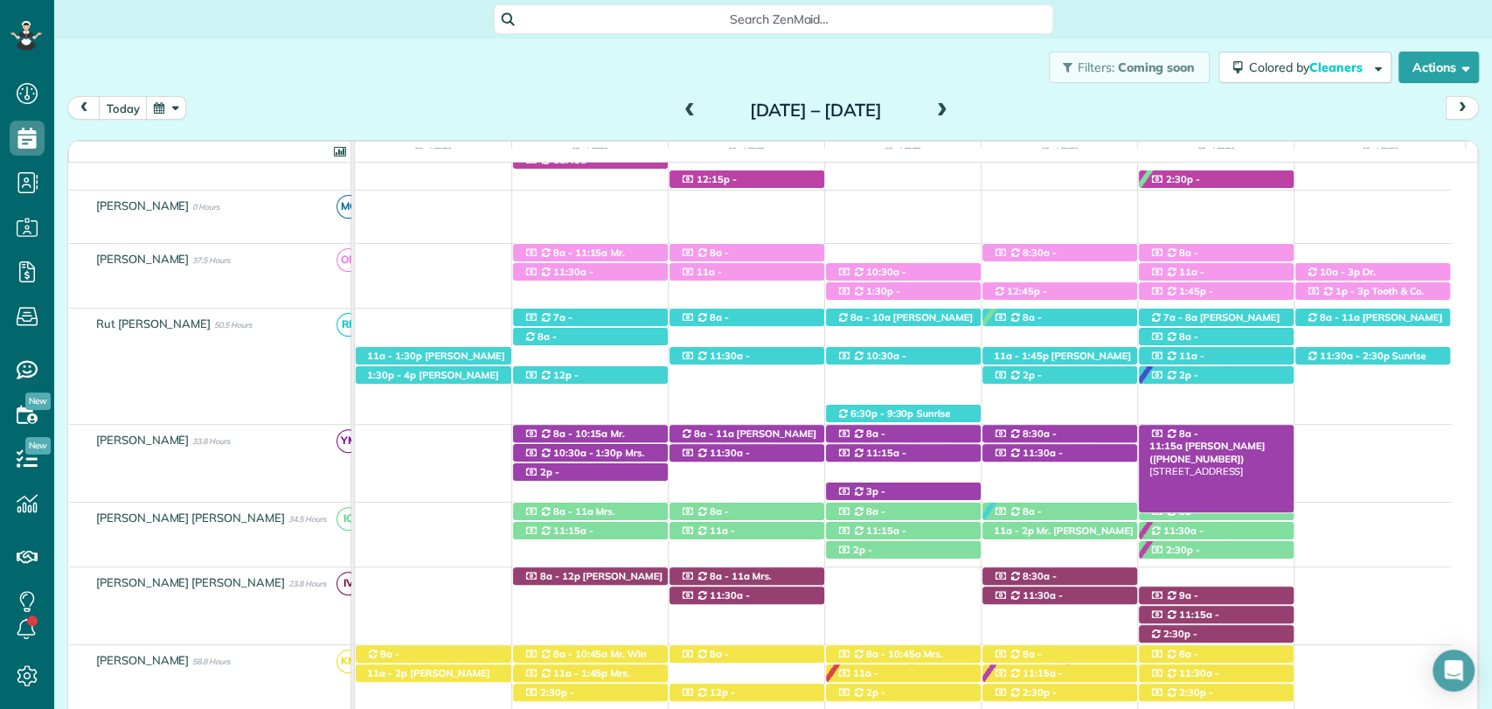
scroll to position [651, 0]
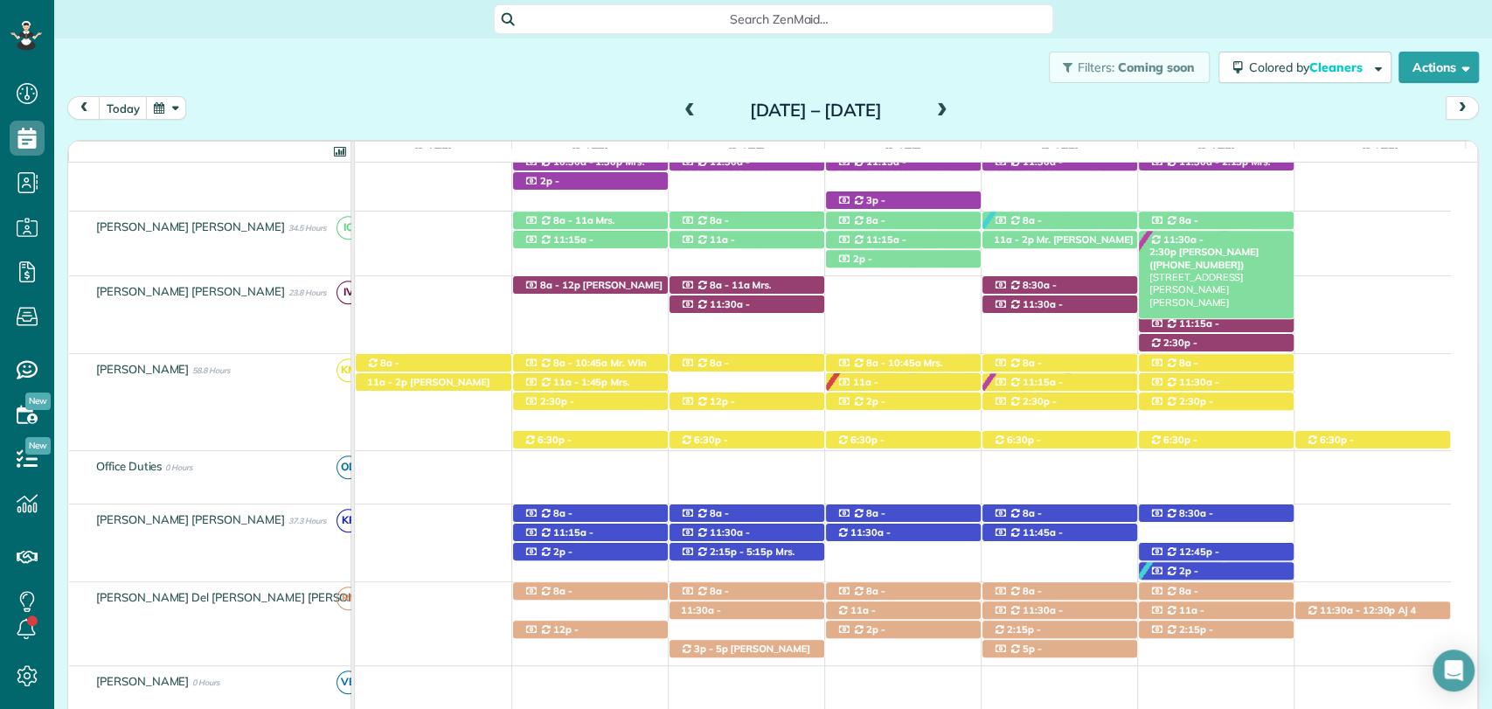
click at [1242, 246] on span "Elena McNeil (+16192272387)" at bounding box center [1204, 258] width 109 height 24
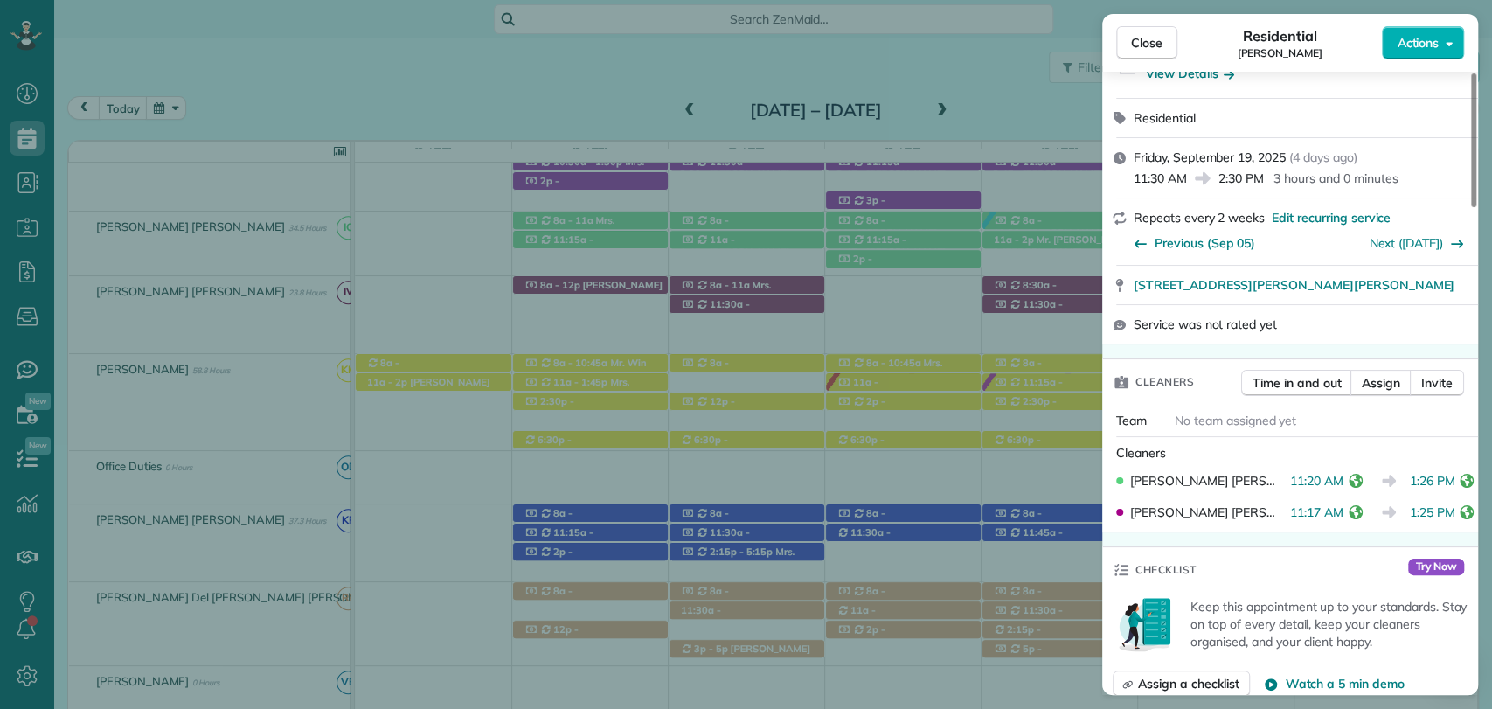
drag, startPoint x: 1121, startPoint y: 43, endPoint x: 1048, endPoint y: 108, distance: 97.2
click at [1121, 42] on button "Close" at bounding box center [1146, 42] width 61 height 33
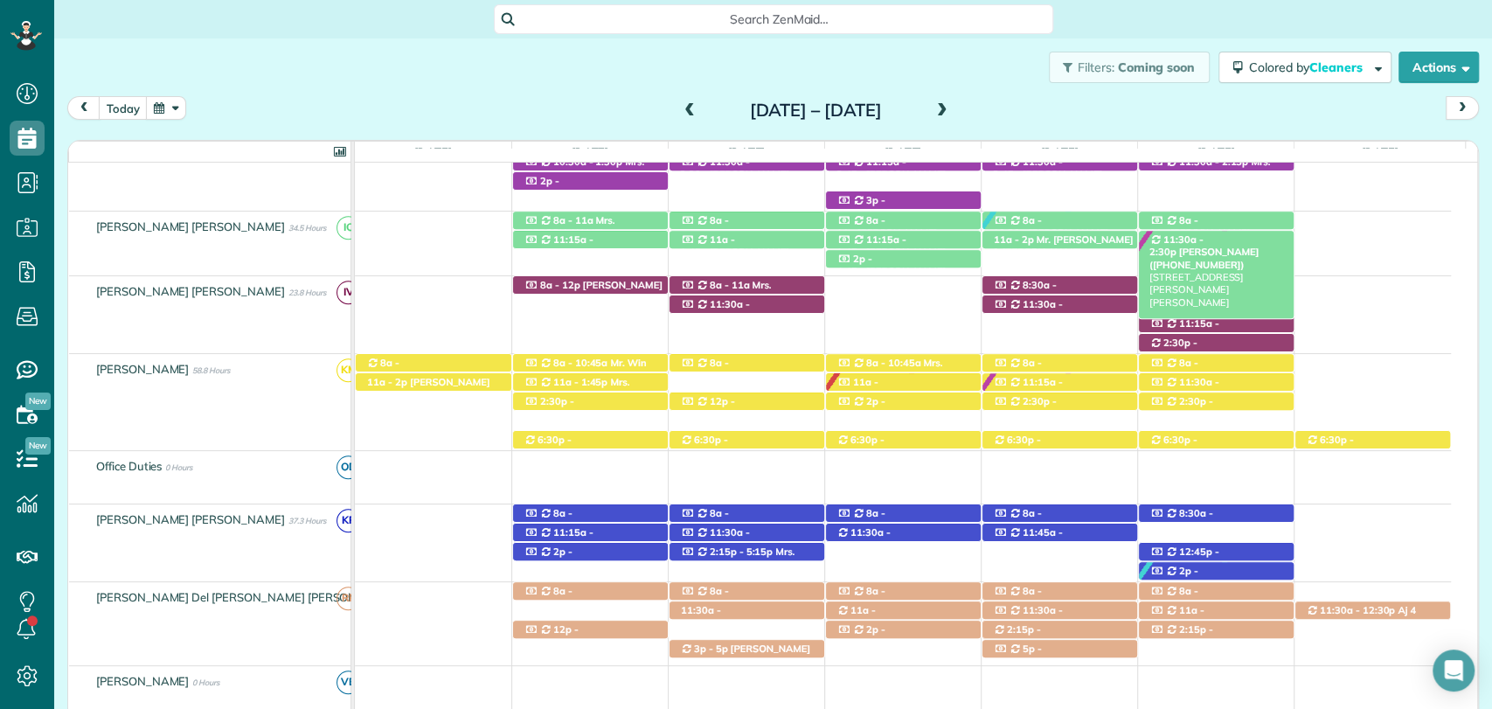
click at [1233, 246] on span "Elena McNeil (+16192272387)" at bounding box center [1204, 258] width 109 height 24
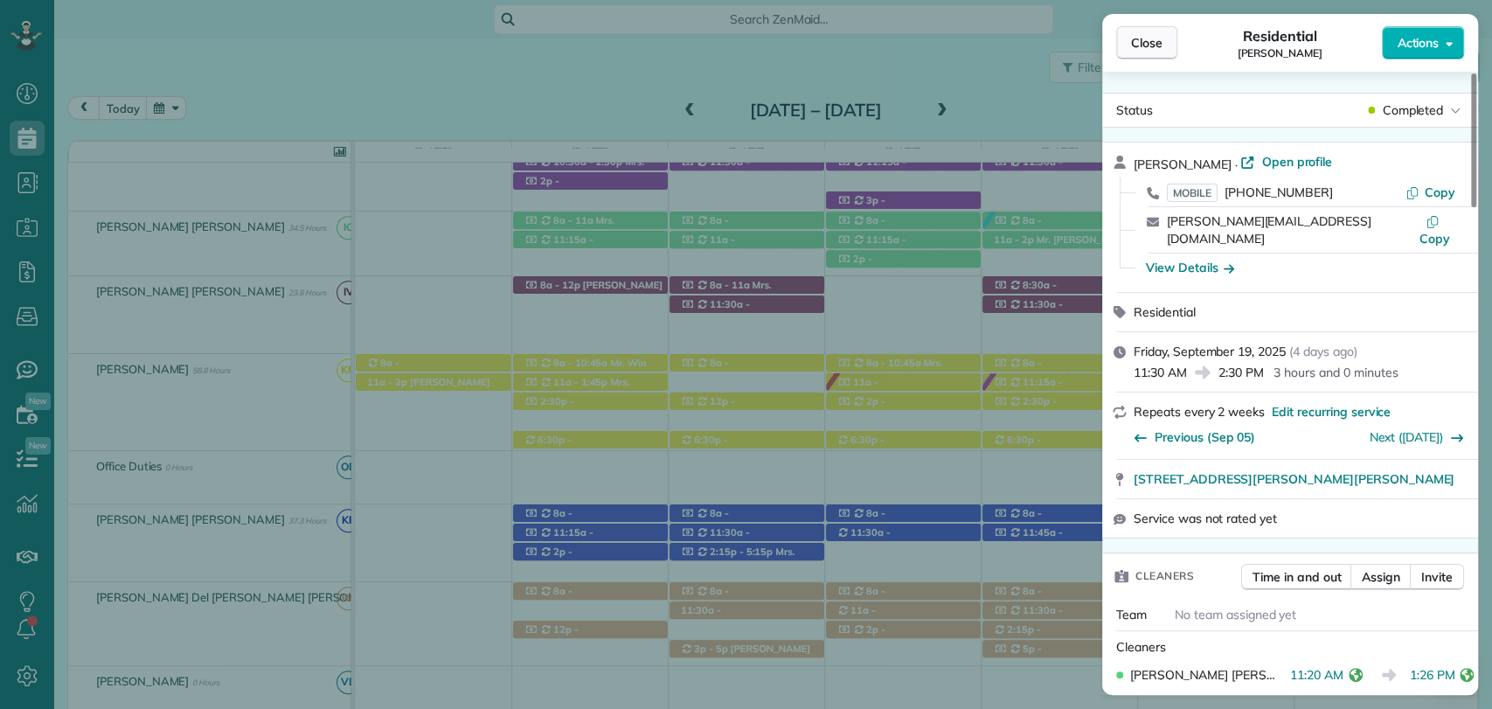
drag, startPoint x: 1150, startPoint y: 44, endPoint x: 1148, endPoint y: 53, distance: 9.8
click at [1150, 44] on span "Close" at bounding box center [1146, 42] width 31 height 17
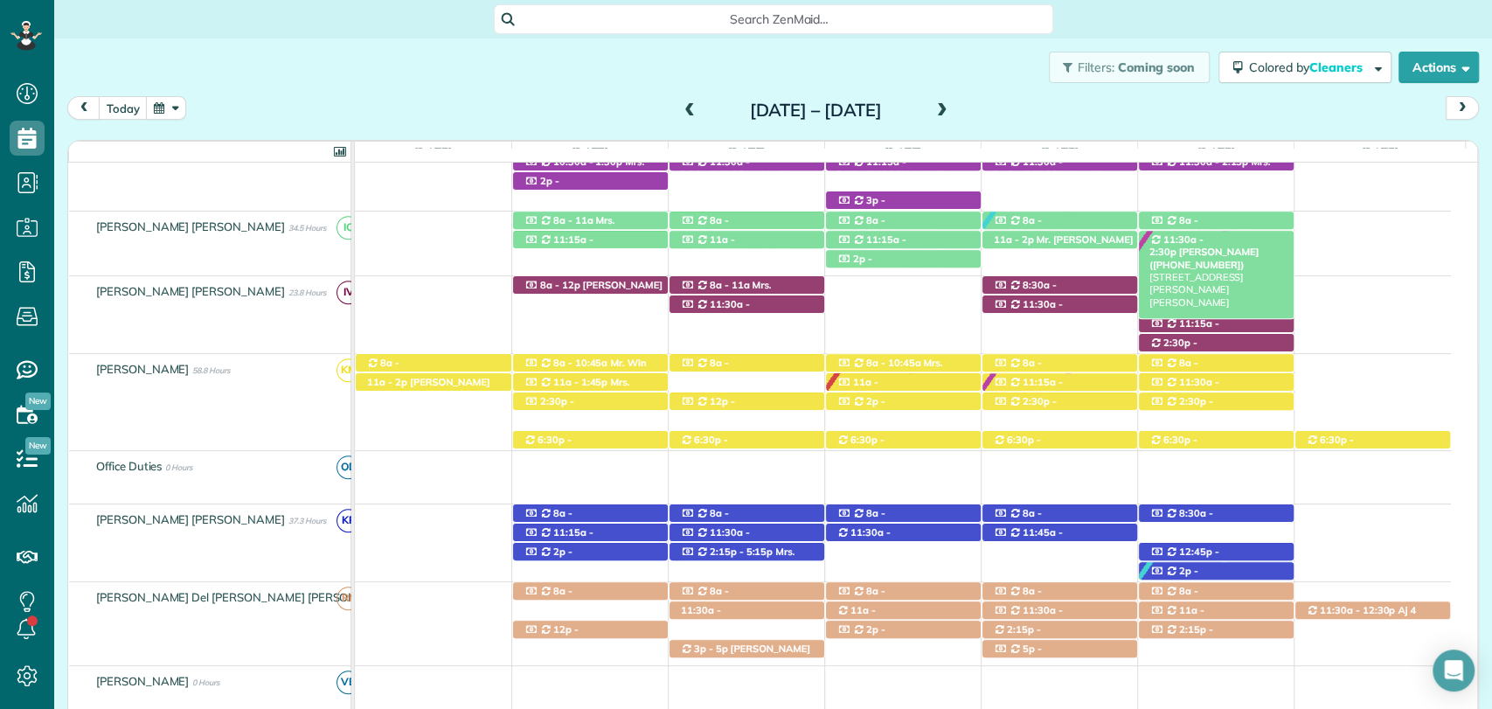
click at [1251, 246] on span "Elena McNeil (+16192272387)" at bounding box center [1204, 258] width 109 height 24
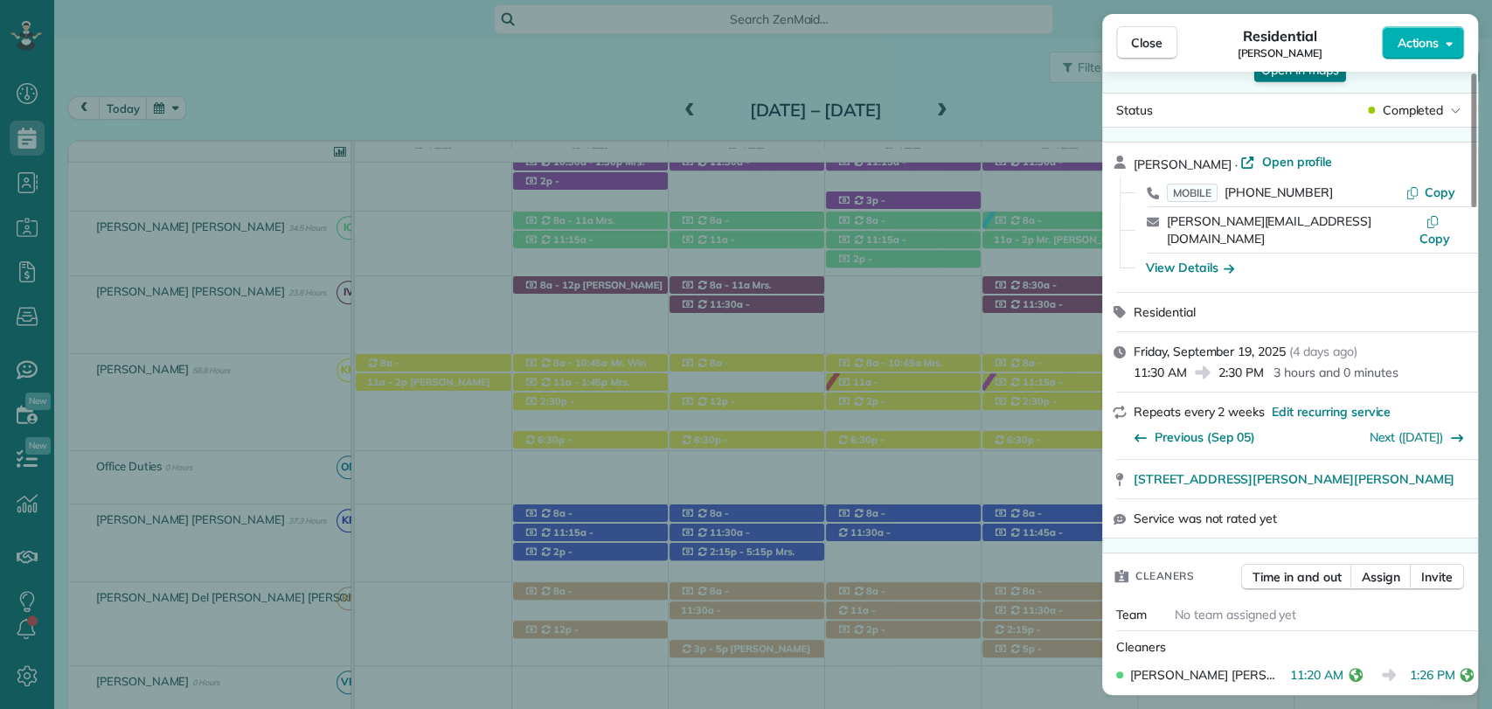
scroll to position [679, 0]
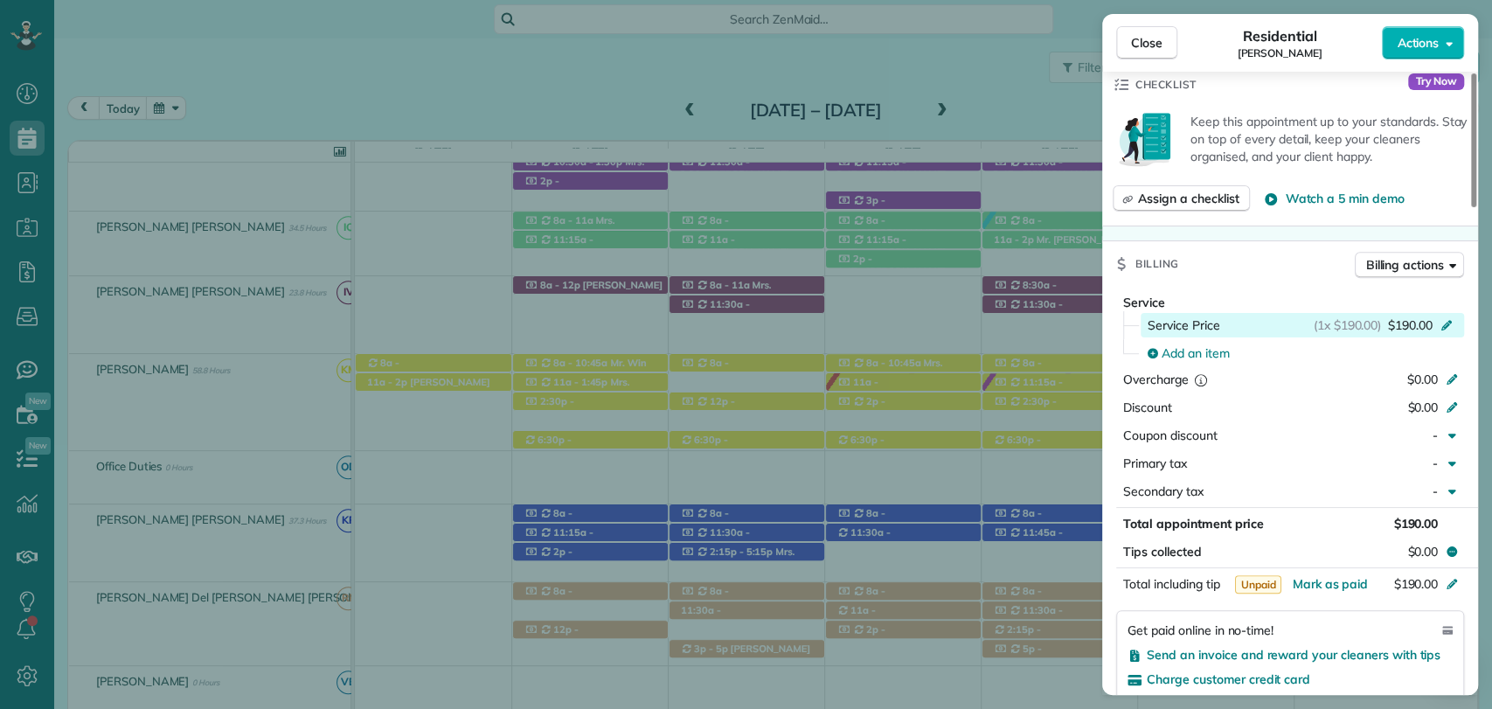
click at [1425, 316] on span "$190.00" at bounding box center [1410, 324] width 45 height 17
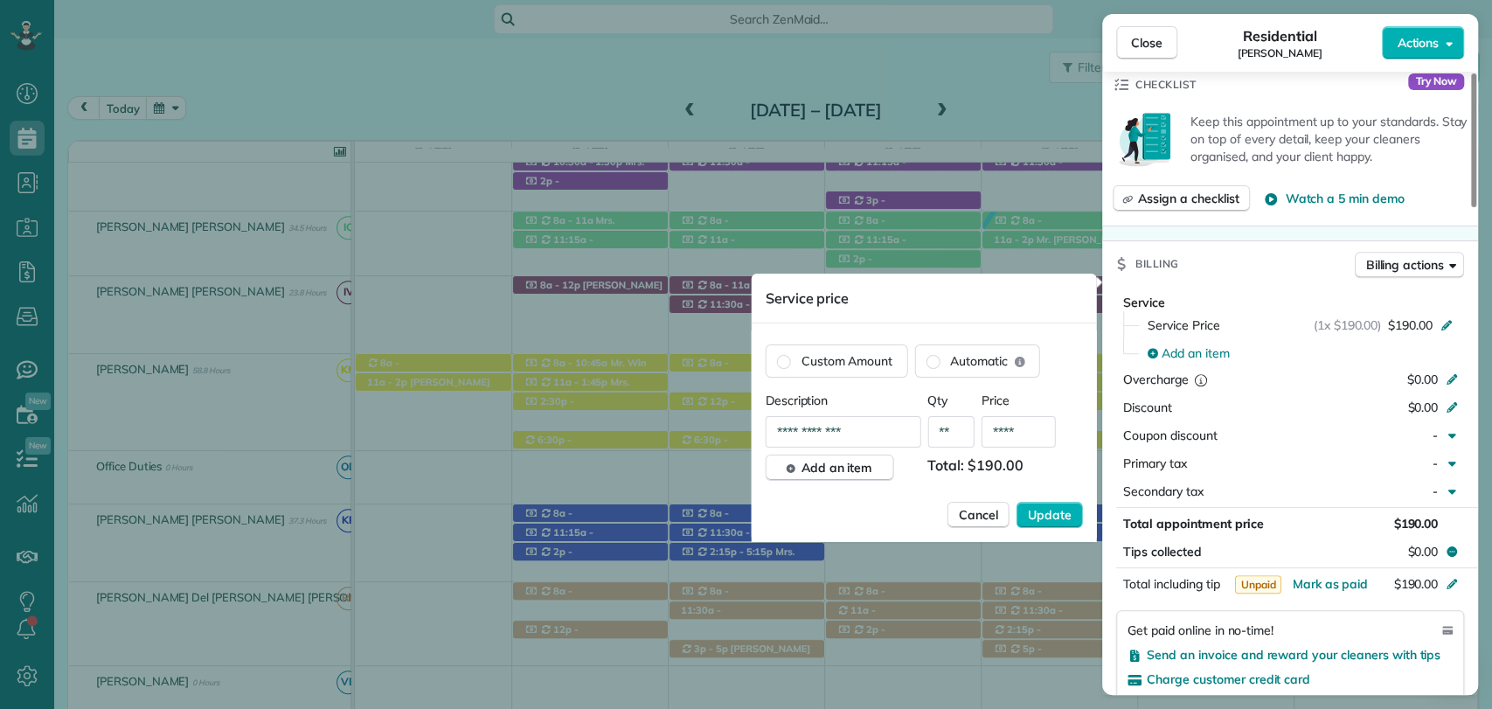
click at [1038, 435] on input "****" at bounding box center [1019, 431] width 74 height 31
type input "**"
type input "****"
click at [1055, 513] on span "Update" at bounding box center [1050, 514] width 44 height 17
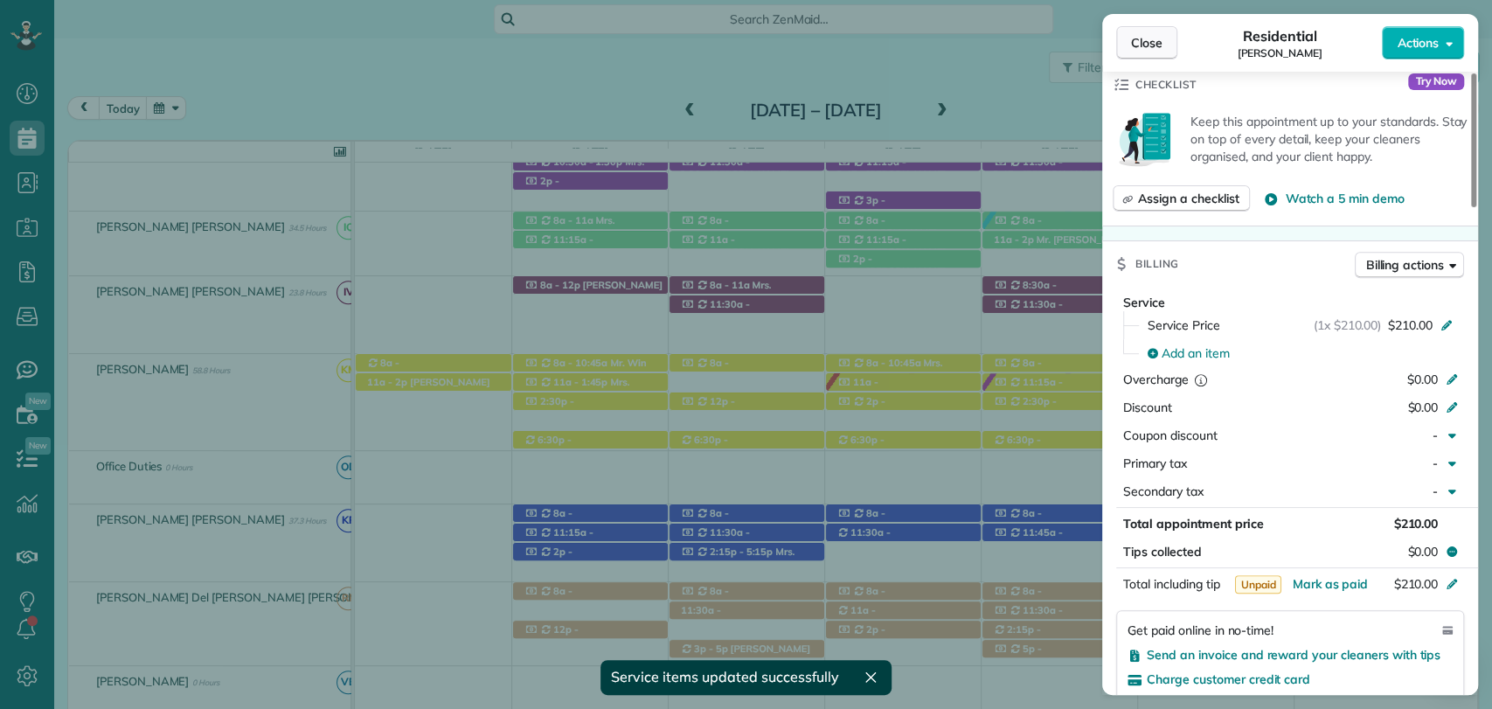
click at [1161, 45] on span "Close" at bounding box center [1146, 42] width 31 height 17
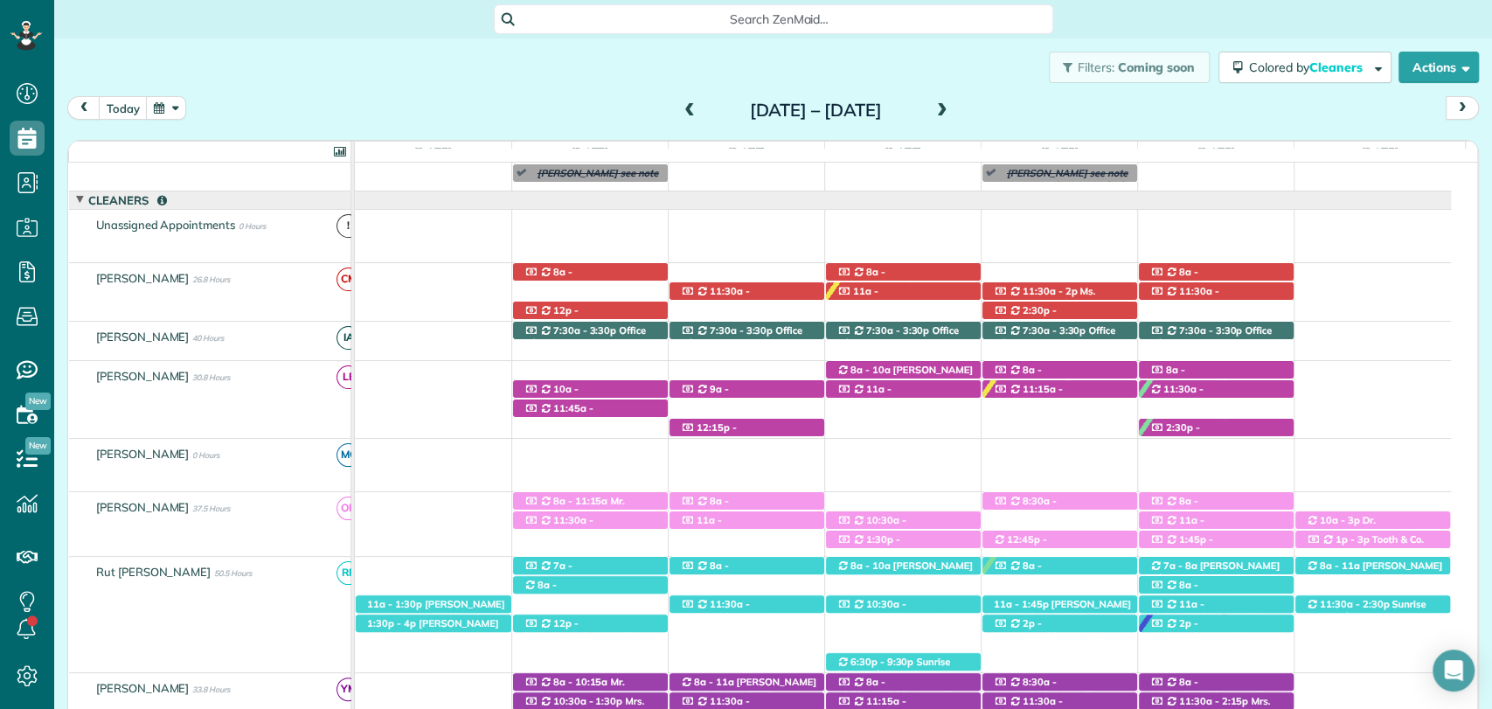
scroll to position [485, 0]
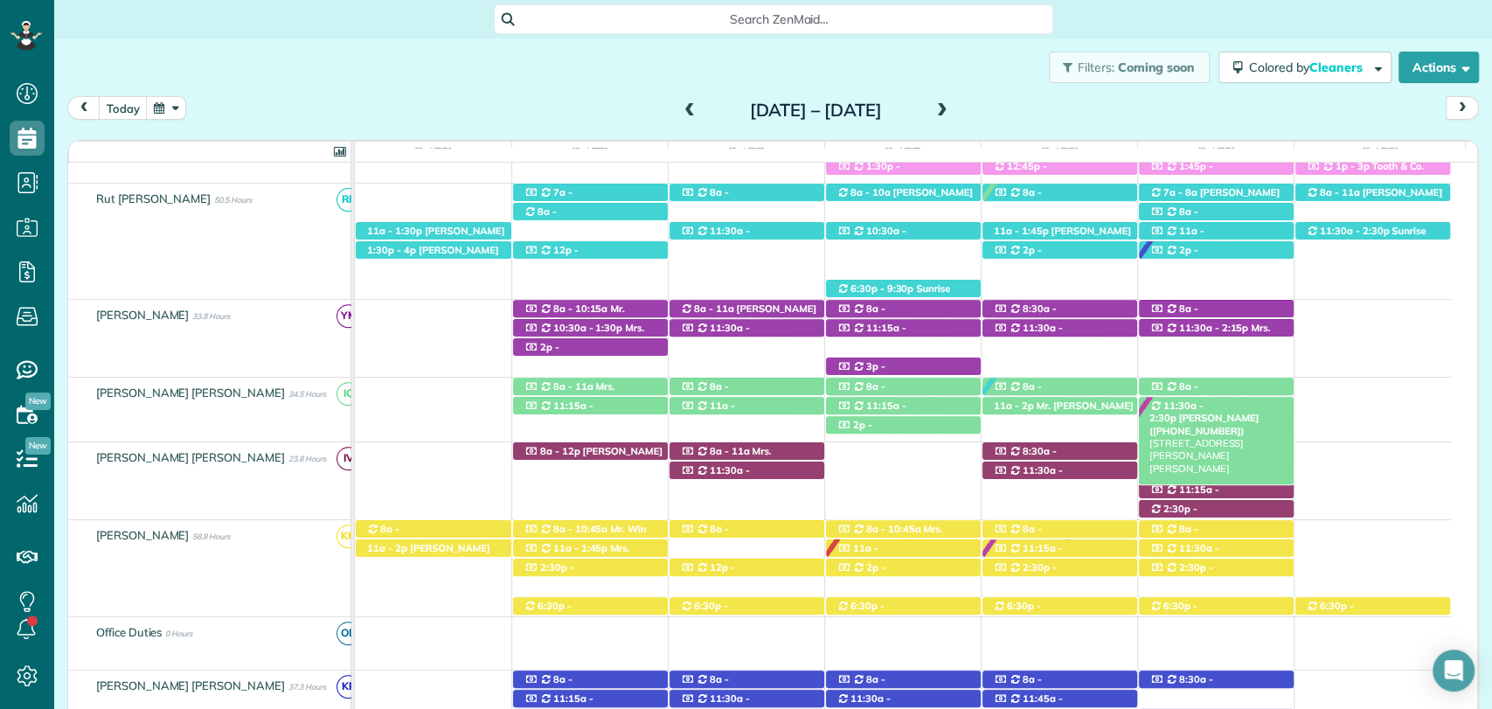
click at [1256, 402] on div "11:30a - 2:30p Elena McNeil (+16192272387) 21261 Rachel Myers Lane - Fairhope, …" at bounding box center [1216, 406] width 155 height 18
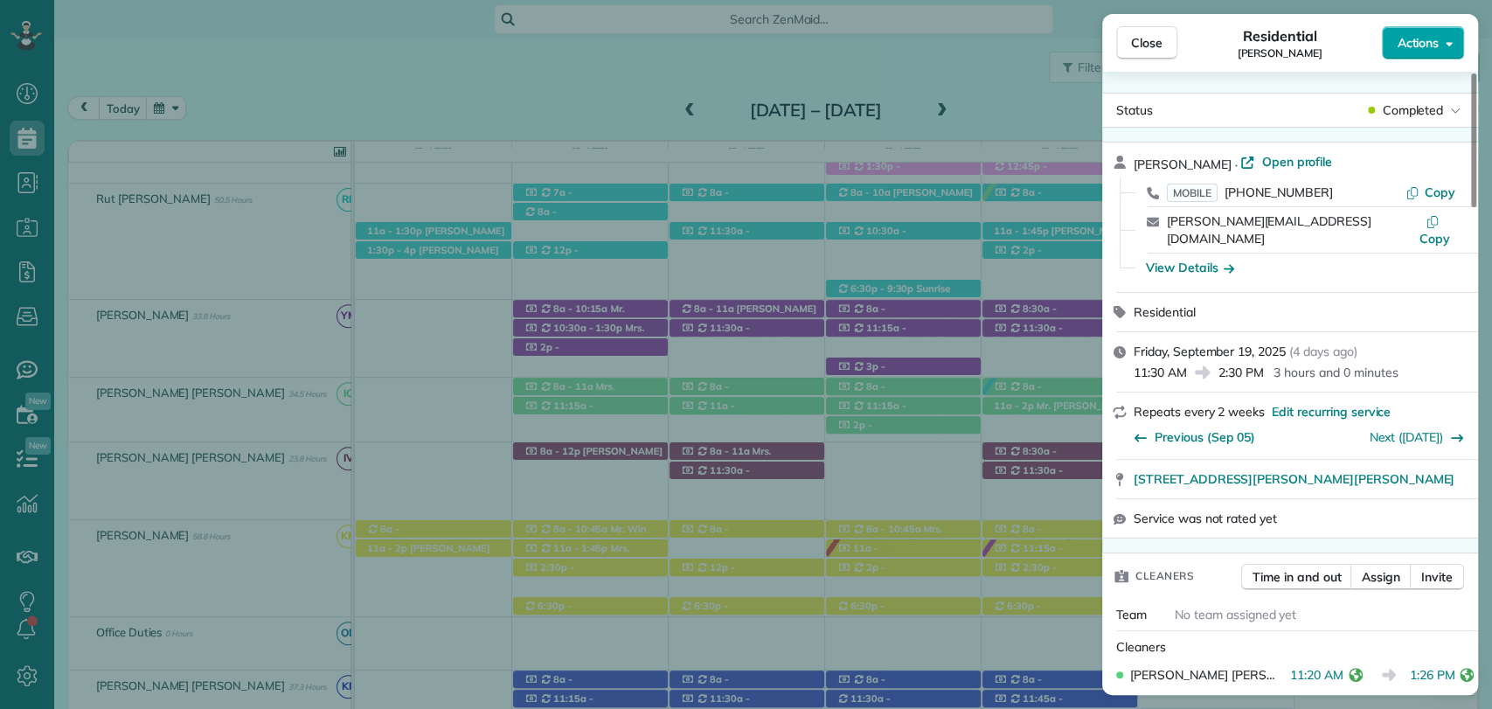
click at [1435, 48] on span "Actions" at bounding box center [1418, 42] width 42 height 17
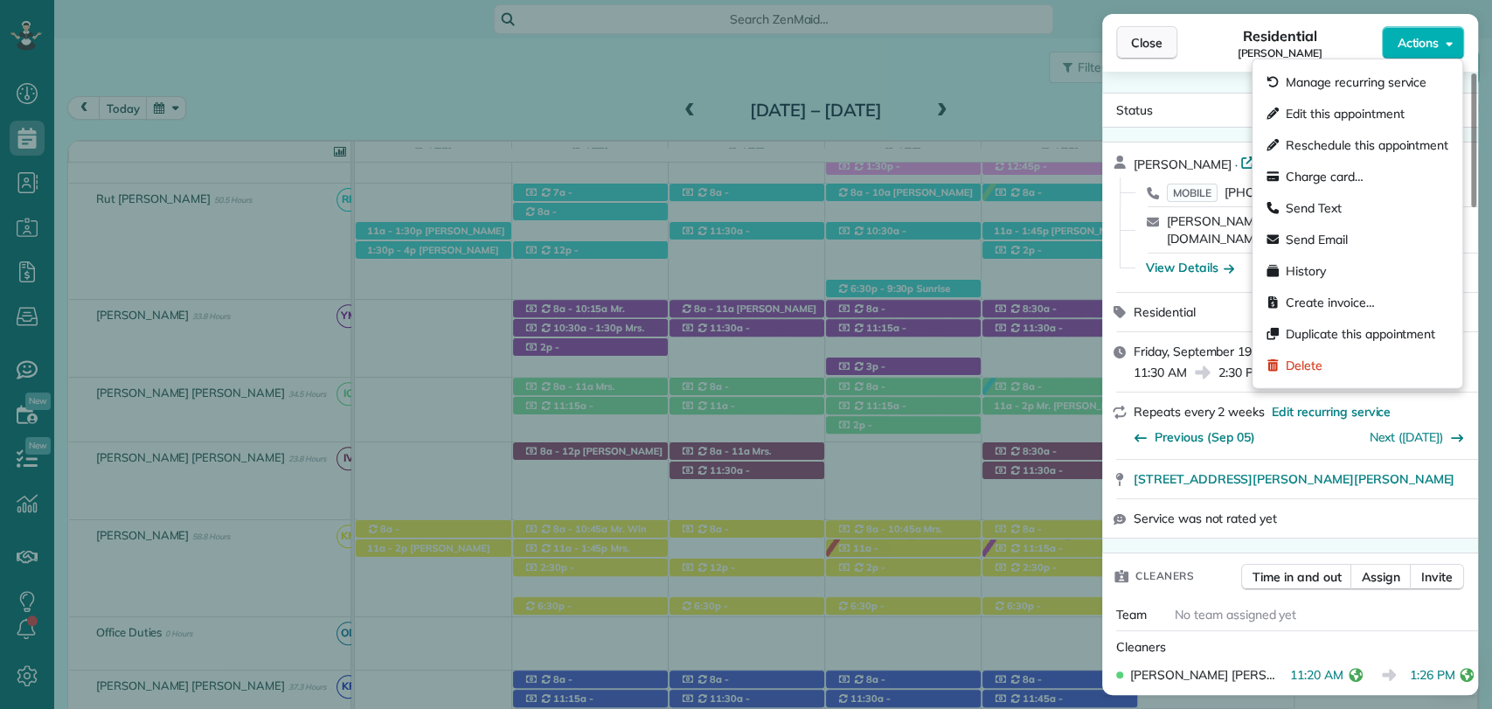
click at [1131, 37] on span "Close" at bounding box center [1146, 42] width 31 height 17
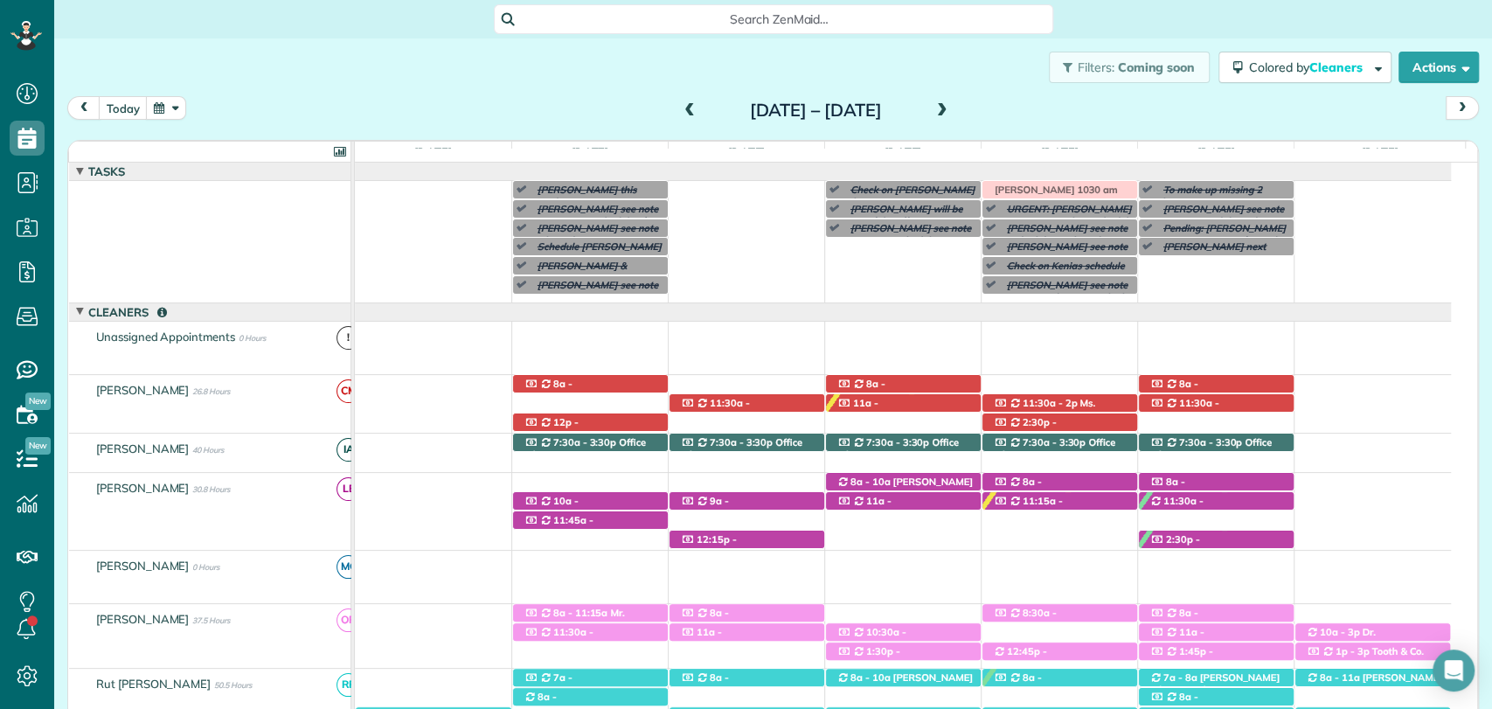
scroll to position [388, 0]
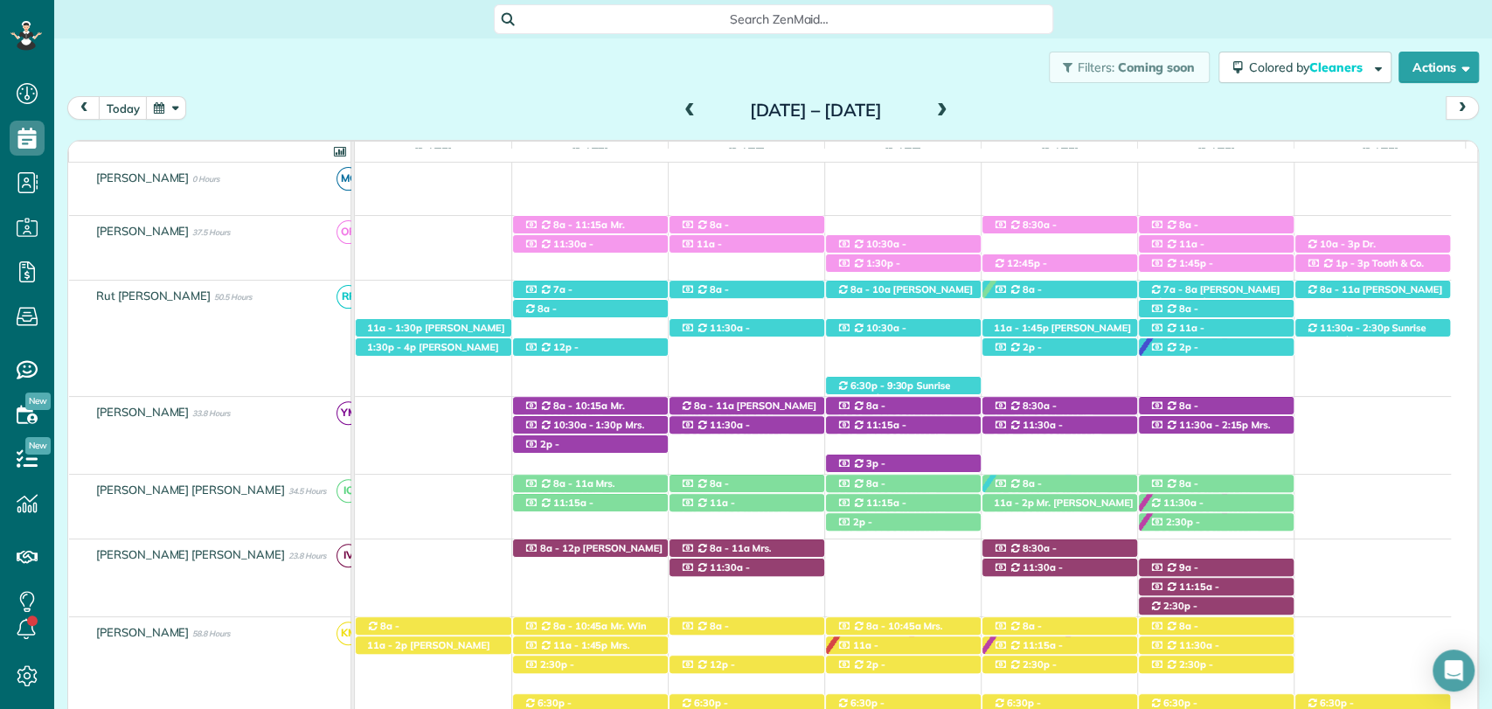
click at [952, 108] on span at bounding box center [942, 111] width 19 height 16
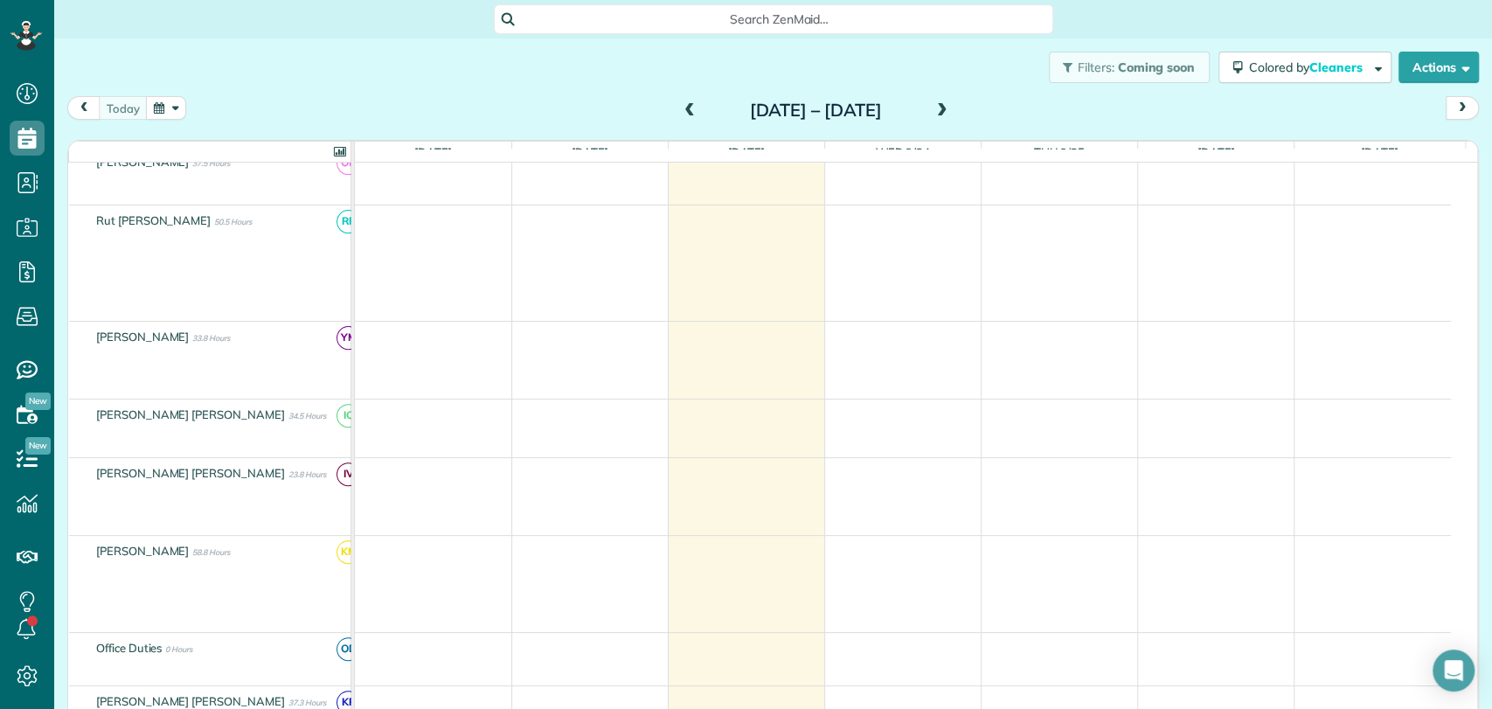
scroll to position [320, 0]
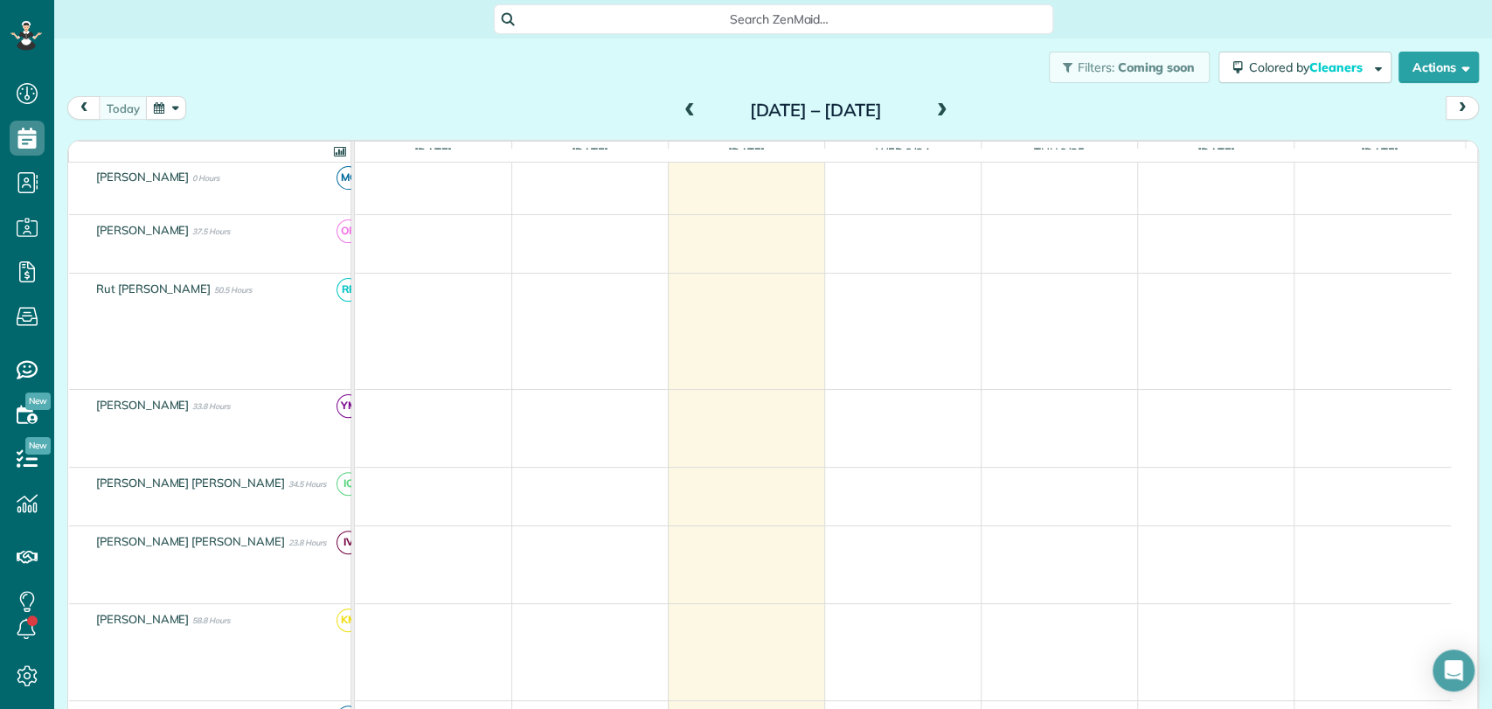
click at [952, 108] on span at bounding box center [942, 111] width 19 height 16
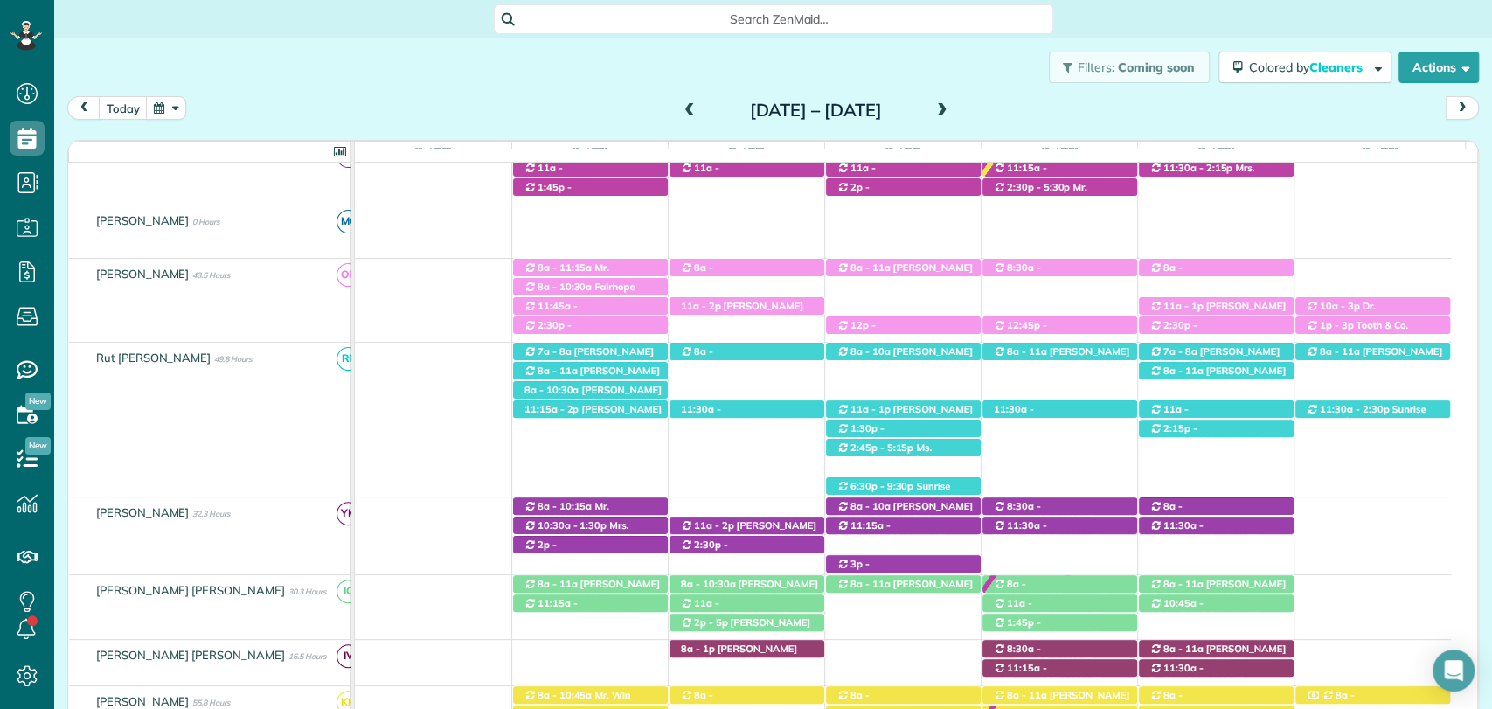
scroll to position [363, 0]
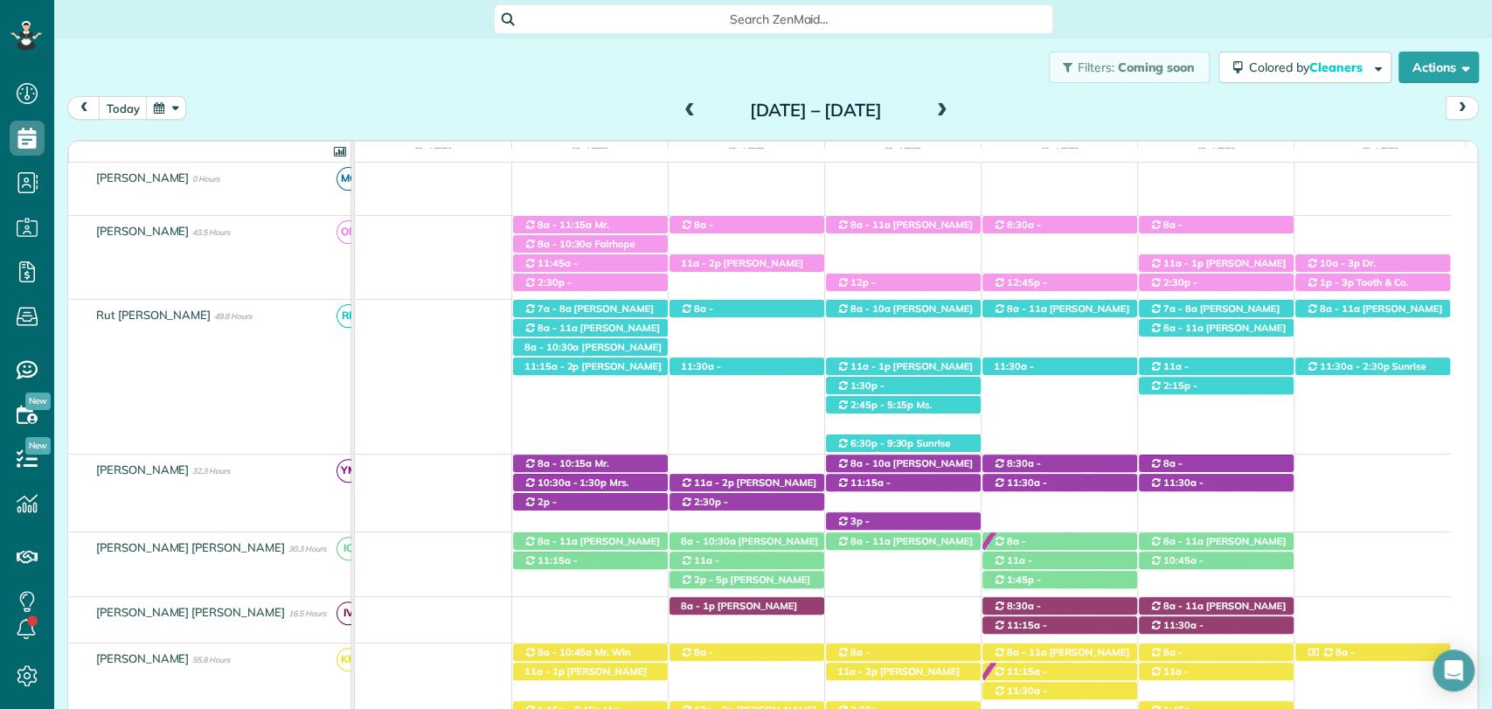
click at [680, 111] on span at bounding box center [689, 111] width 19 height 16
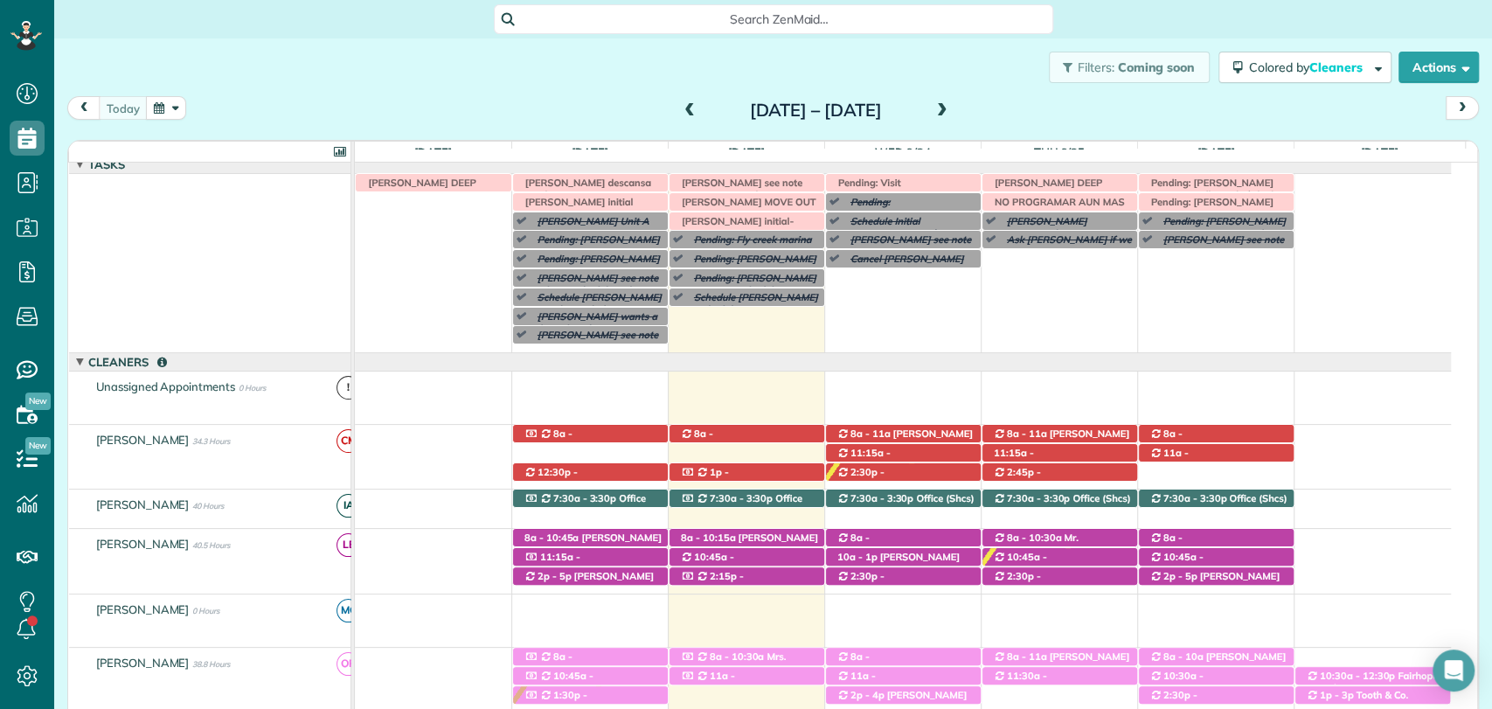
scroll to position [0, 0]
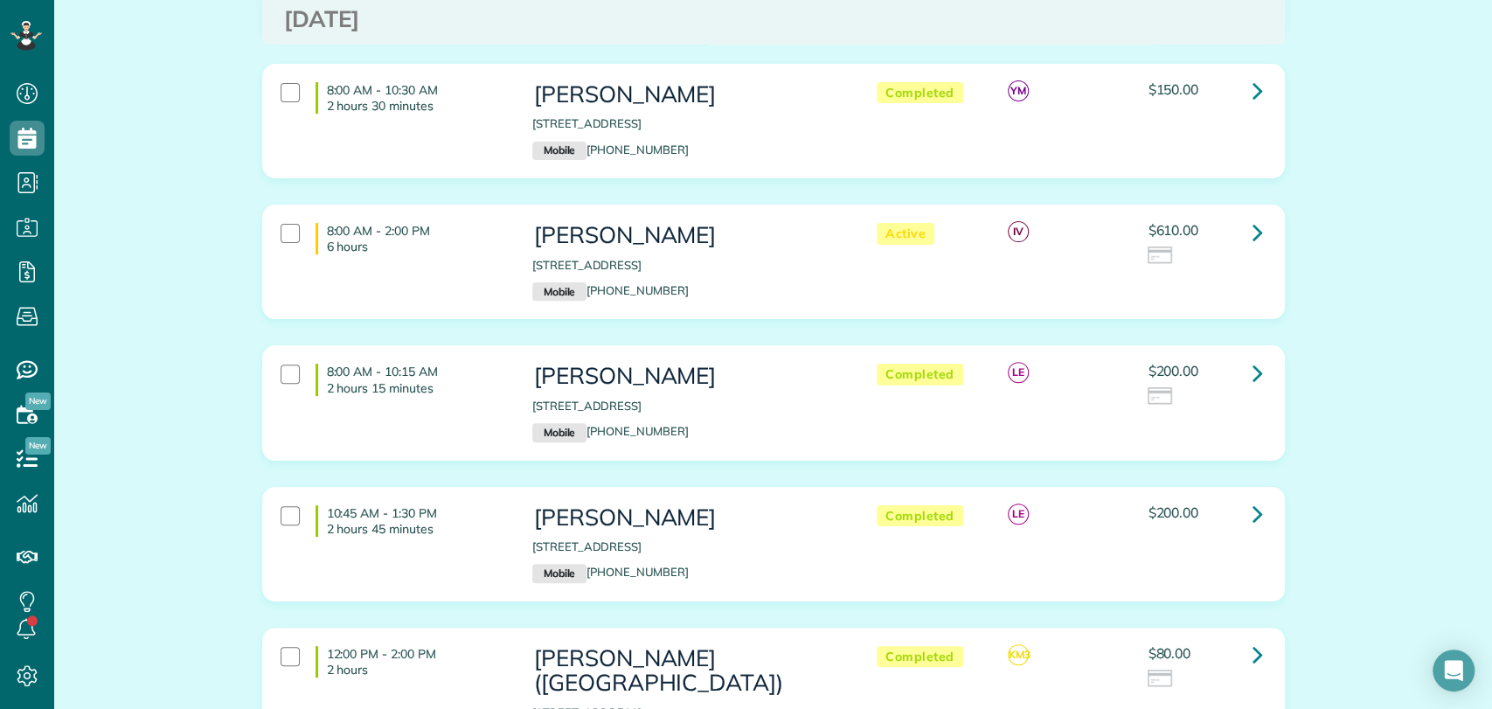
scroll to position [291, 0]
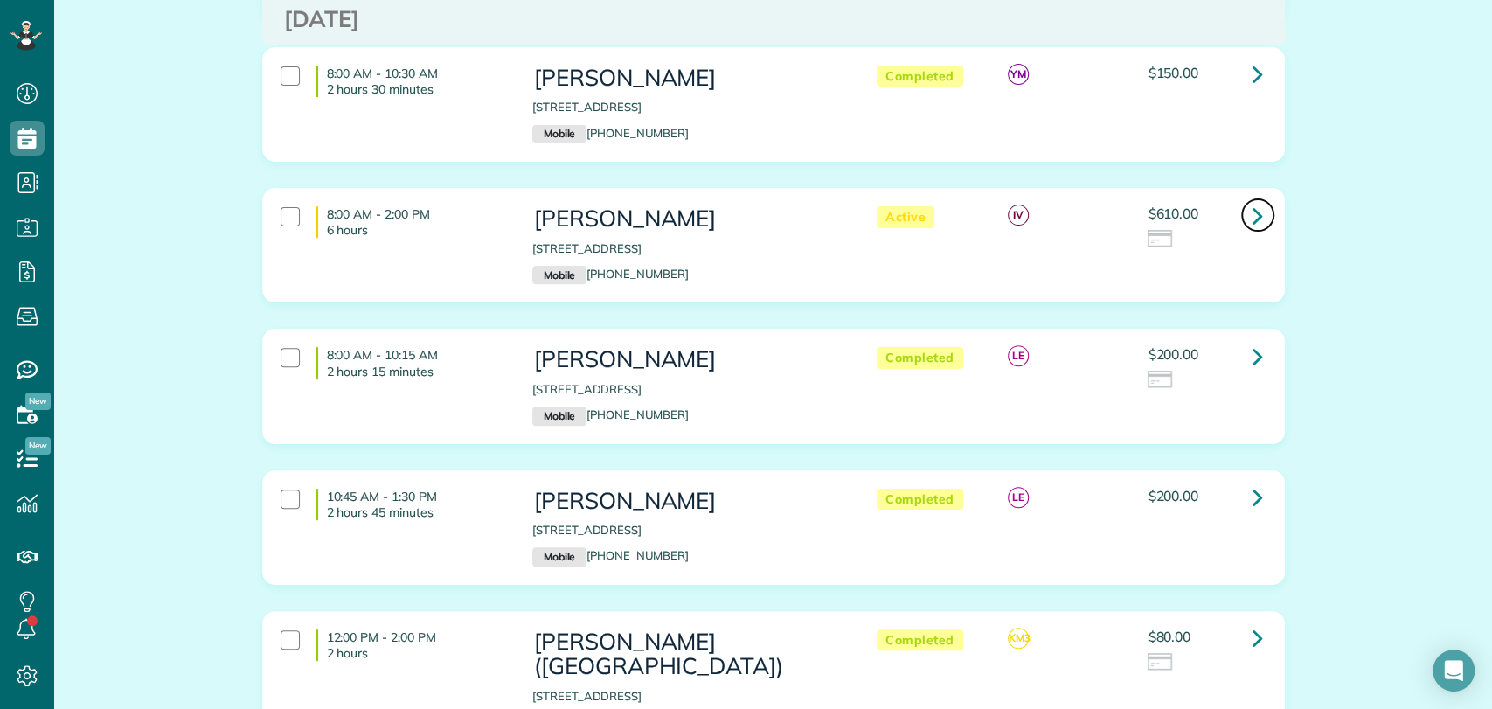
click at [1253, 215] on icon at bounding box center [1258, 215] width 10 height 31
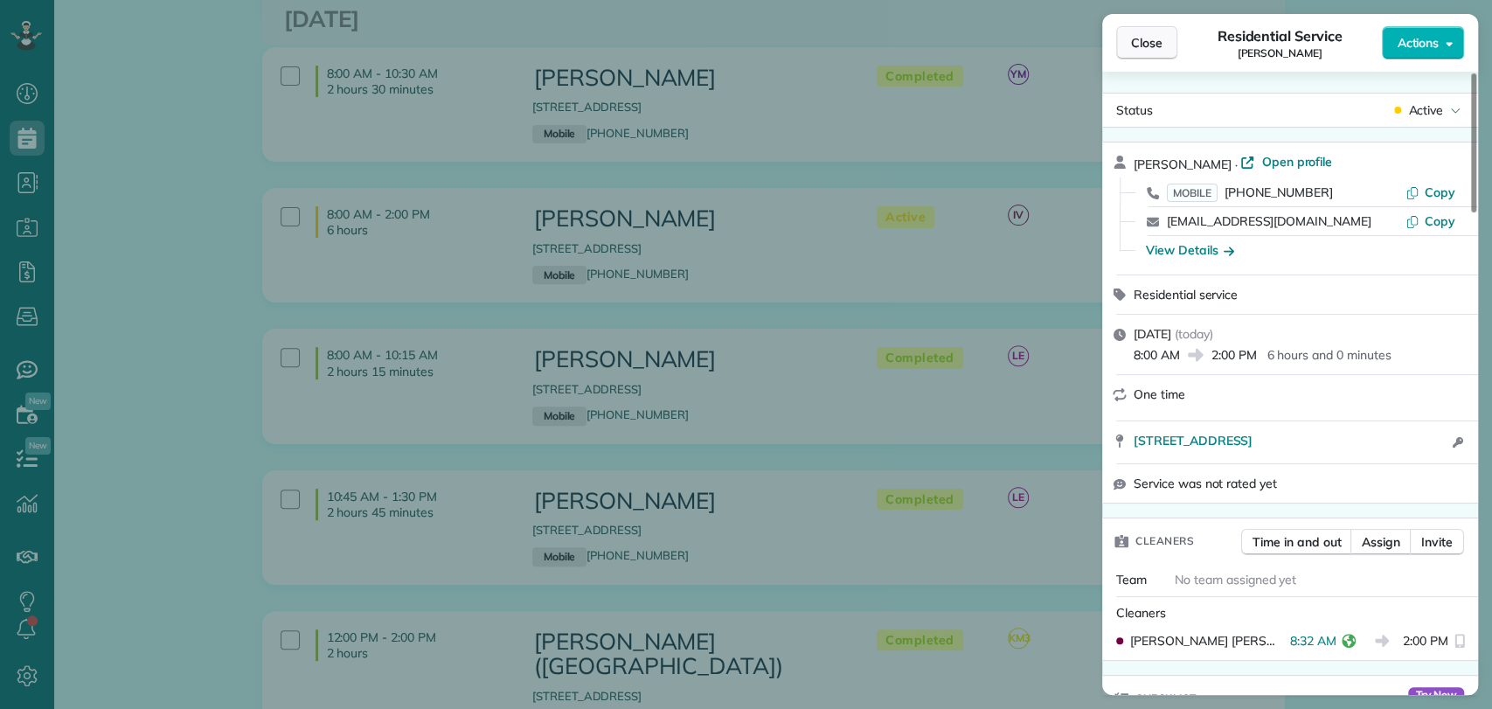
click at [1151, 54] on button "Close" at bounding box center [1146, 42] width 61 height 33
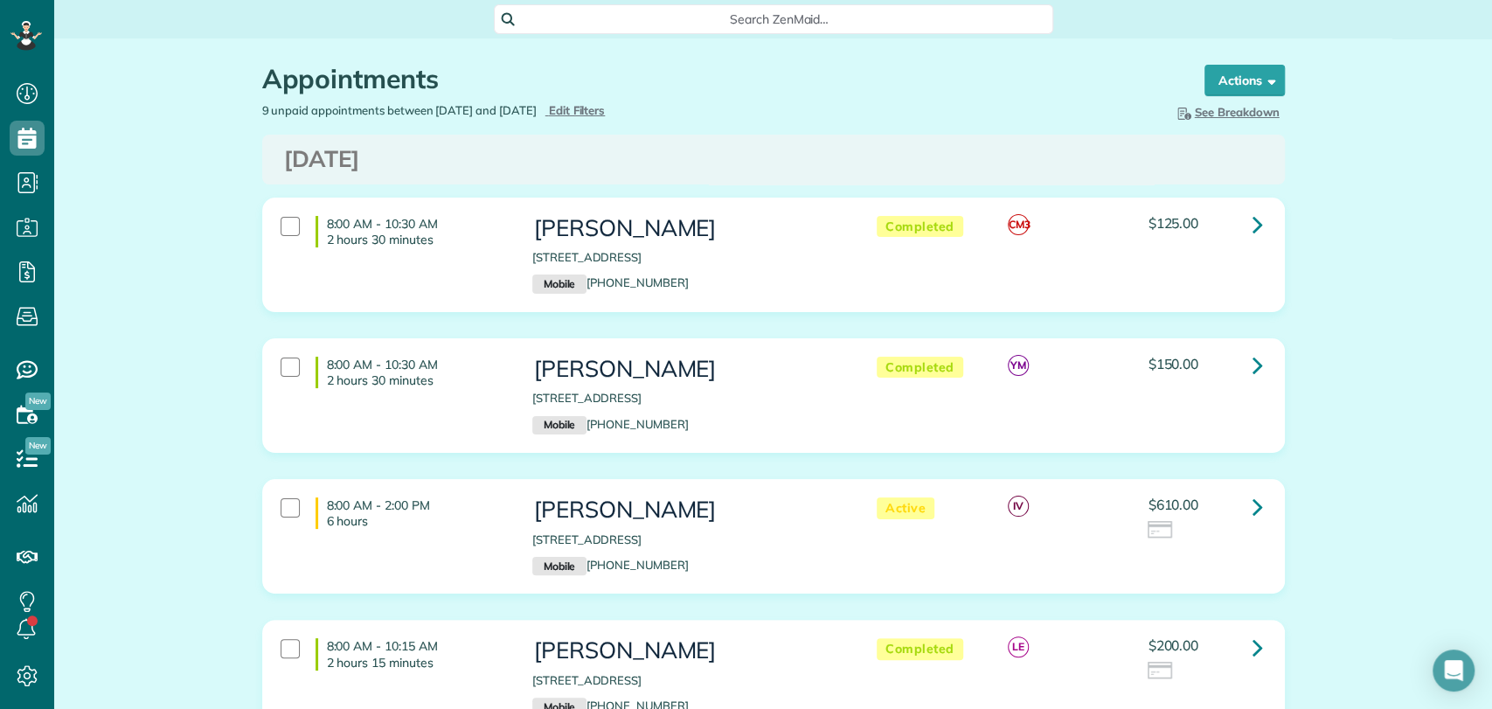
click at [606, 107] on span "Edit Filters" at bounding box center [577, 110] width 57 height 14
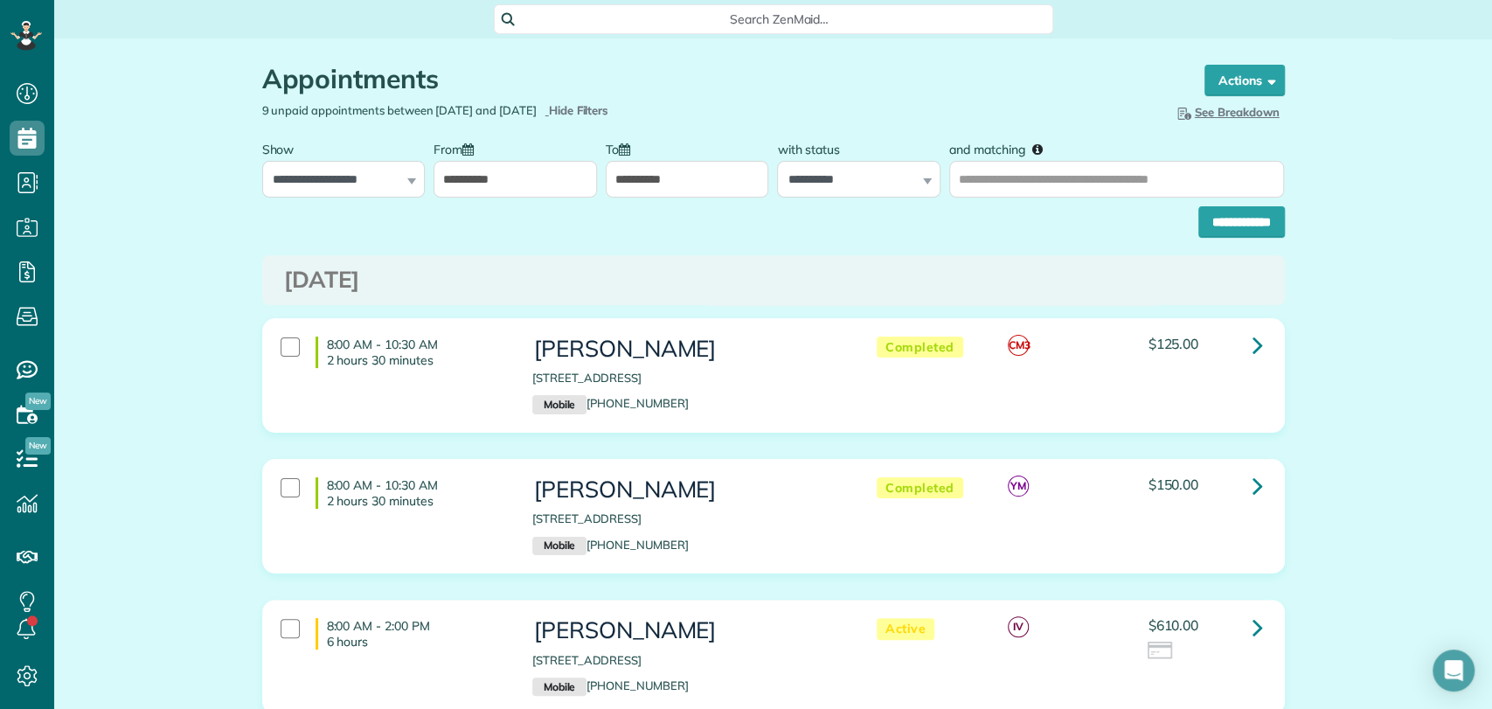
click at [546, 177] on input "**********" at bounding box center [515, 179] width 163 height 37
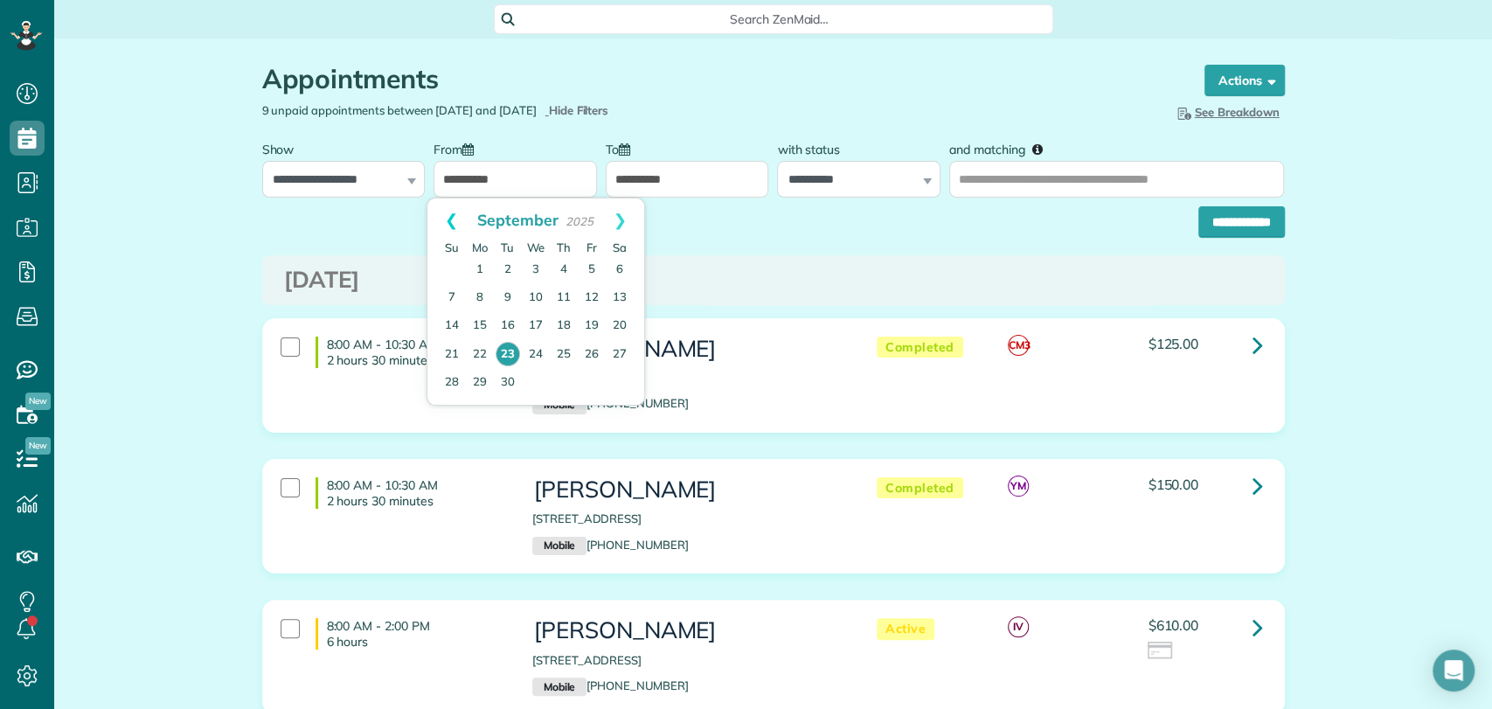
click at [450, 219] on link "Prev" at bounding box center [451, 220] width 48 height 44
click at [589, 259] on link "1" at bounding box center [592, 270] width 28 height 28
type input "**********"
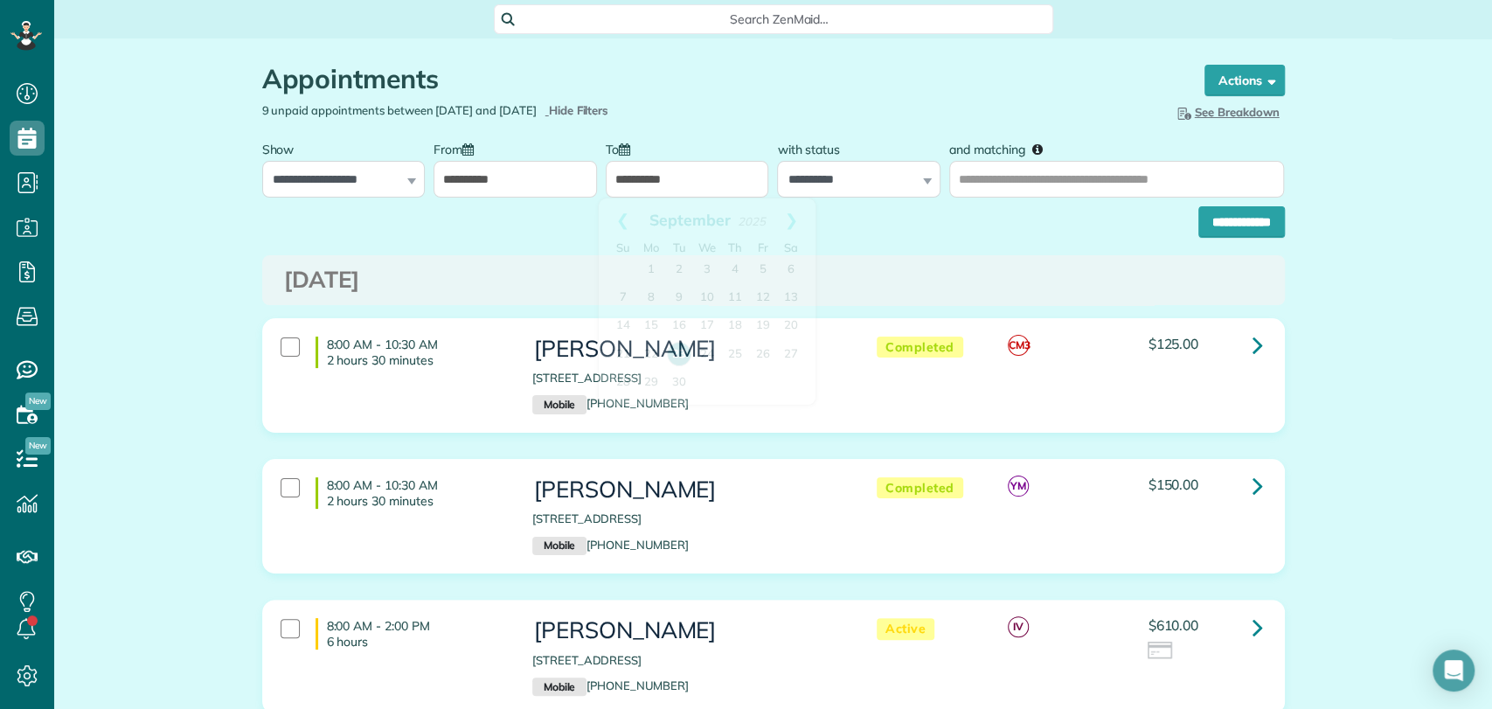
click at [660, 177] on input "**********" at bounding box center [687, 179] width 163 height 37
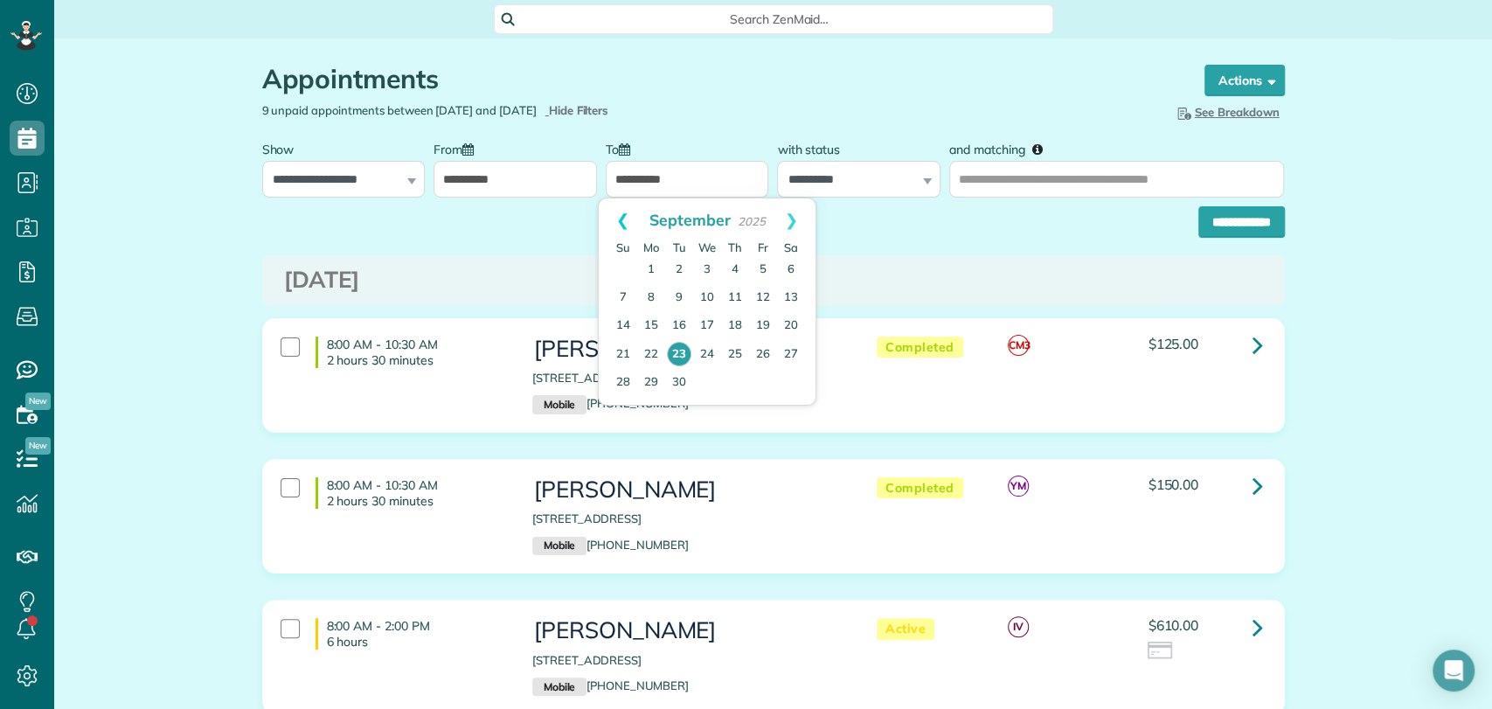
click at [612, 219] on link "Prev" at bounding box center [623, 220] width 48 height 44
drag, startPoint x: 628, startPoint y: 411, endPoint x: 650, endPoint y: 383, distance: 36.0
click at [627, 411] on link "31" at bounding box center [623, 410] width 28 height 28
type input "**********"
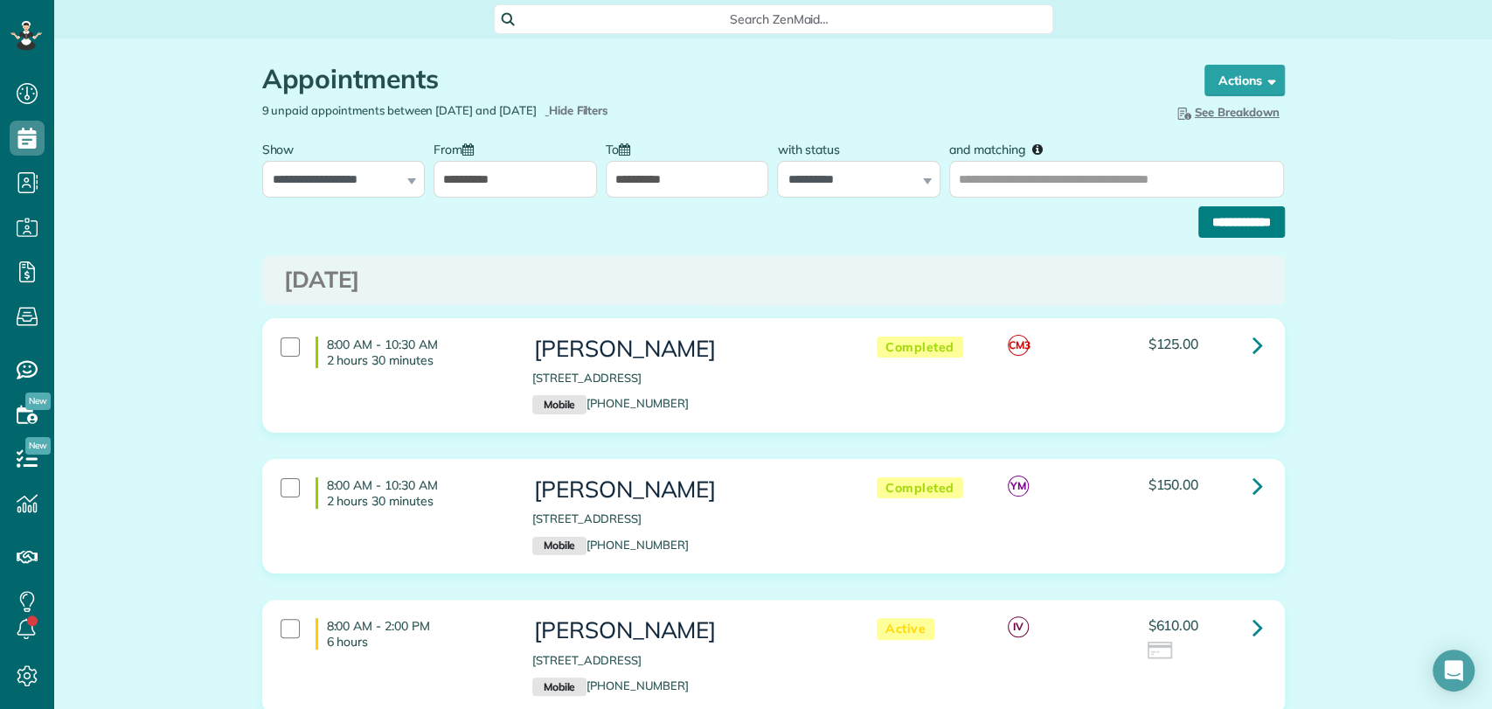
click at [1213, 223] on input "**********" at bounding box center [1242, 221] width 87 height 31
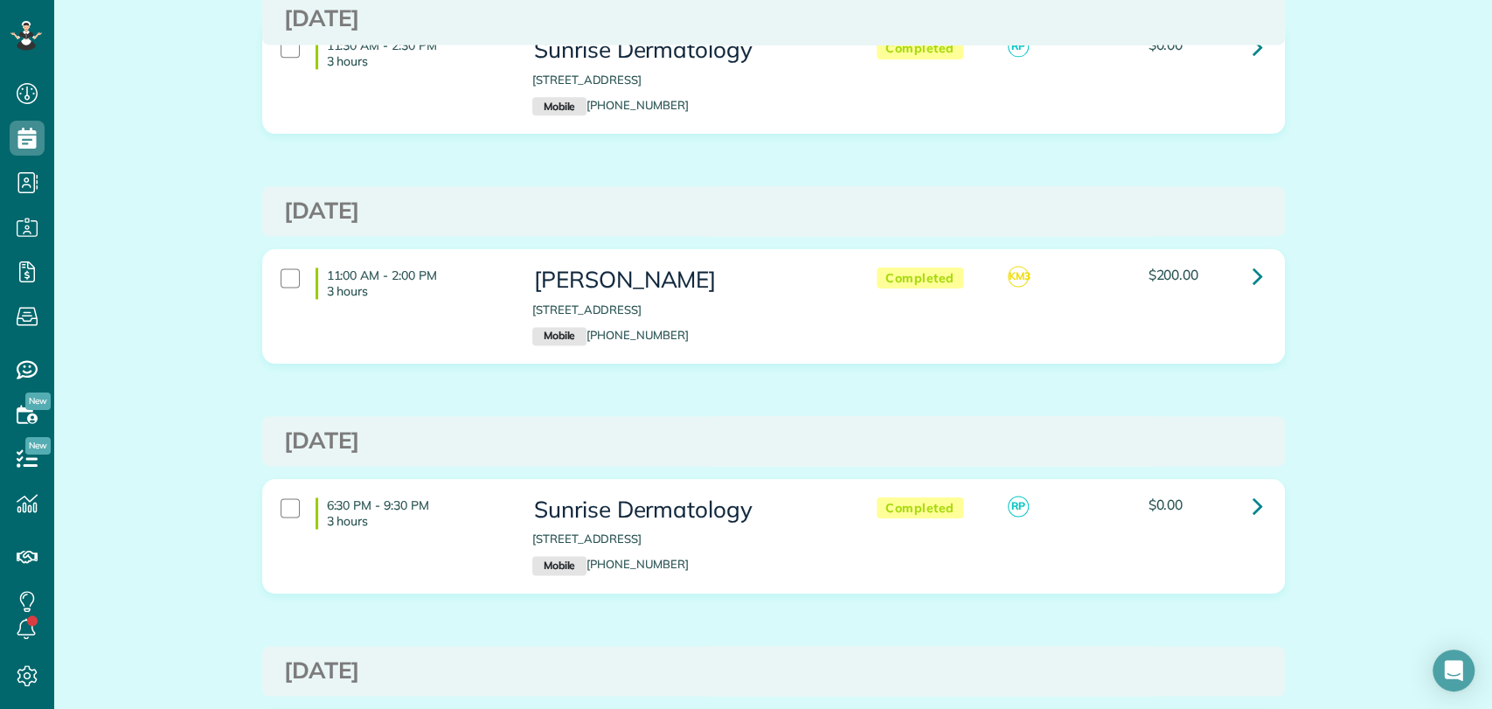
scroll to position [1528, 0]
click at [1254, 280] on icon at bounding box center [1258, 276] width 10 height 31
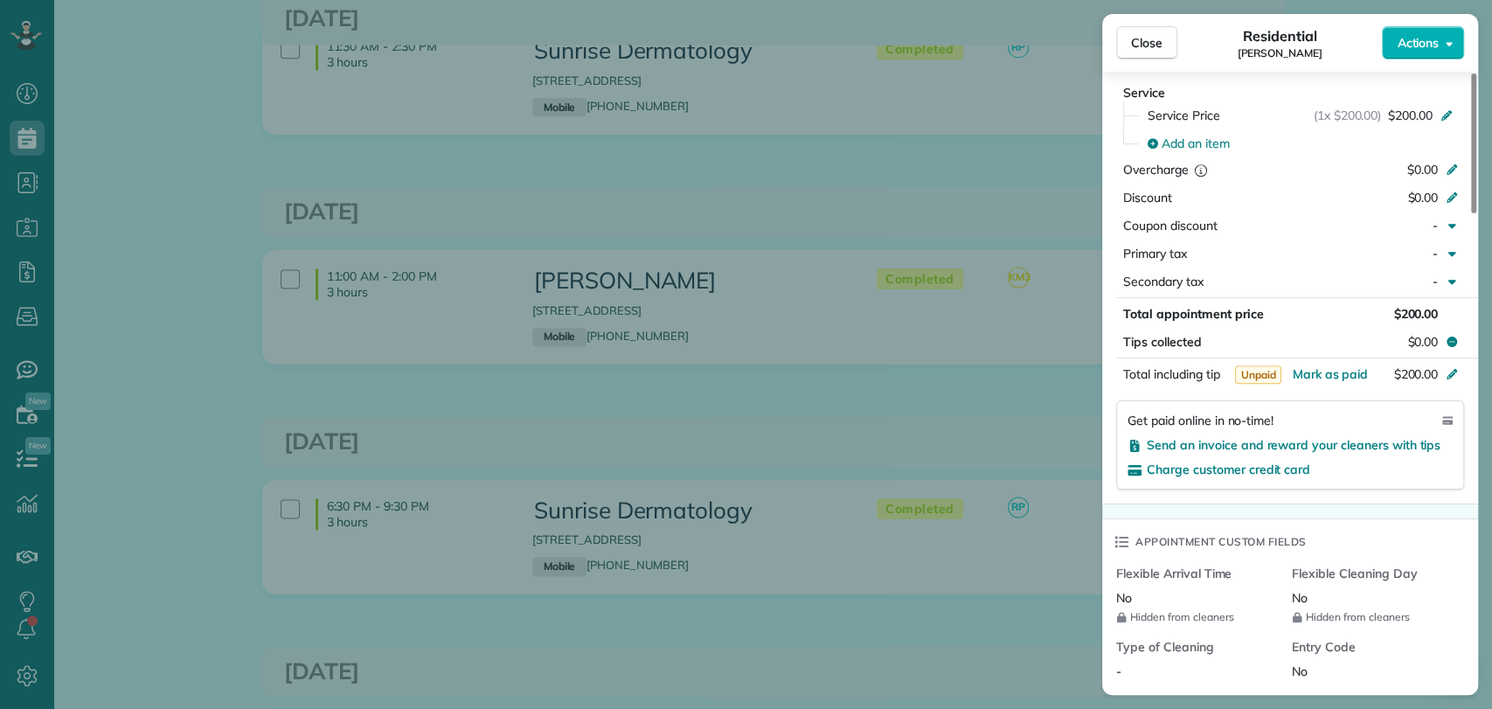
scroll to position [1171, 0]
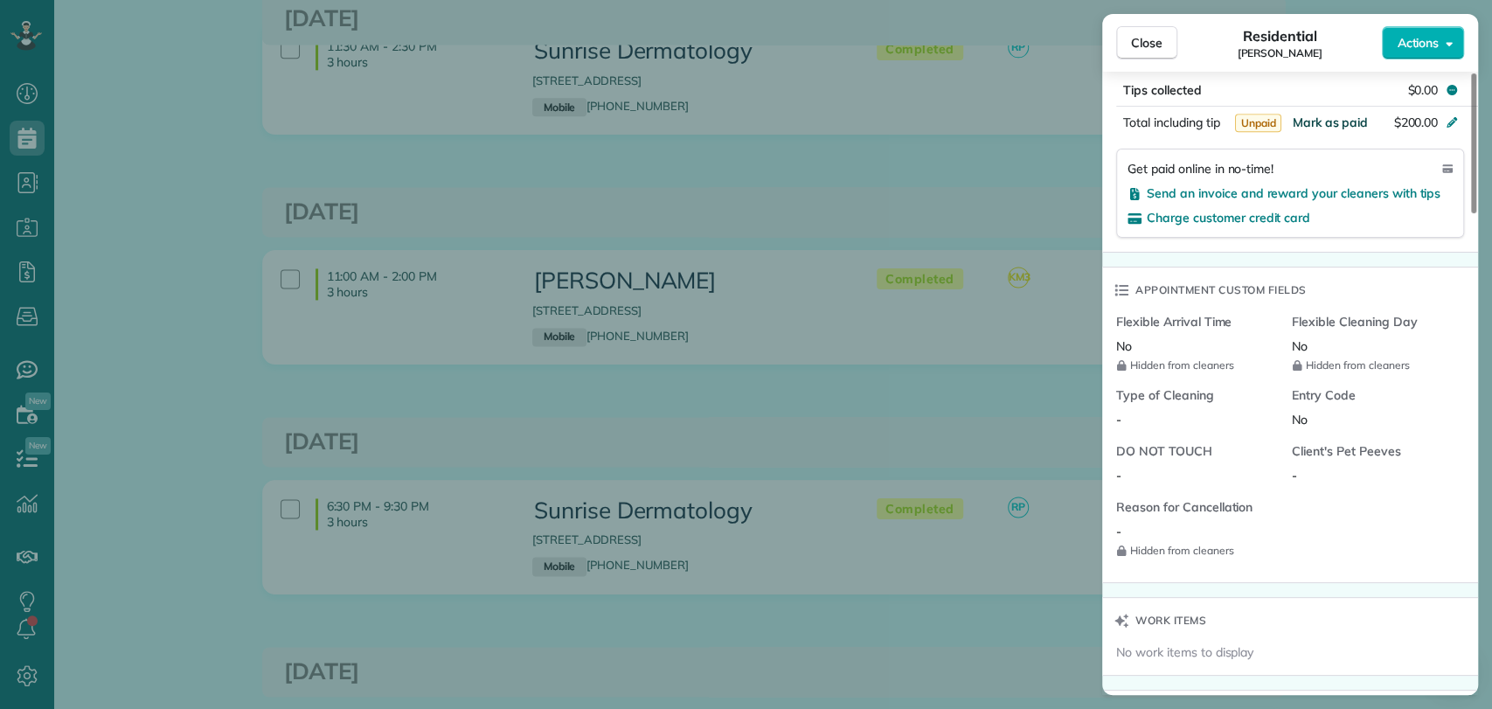
click at [1319, 122] on span "Mark as paid" at bounding box center [1330, 123] width 76 height 16
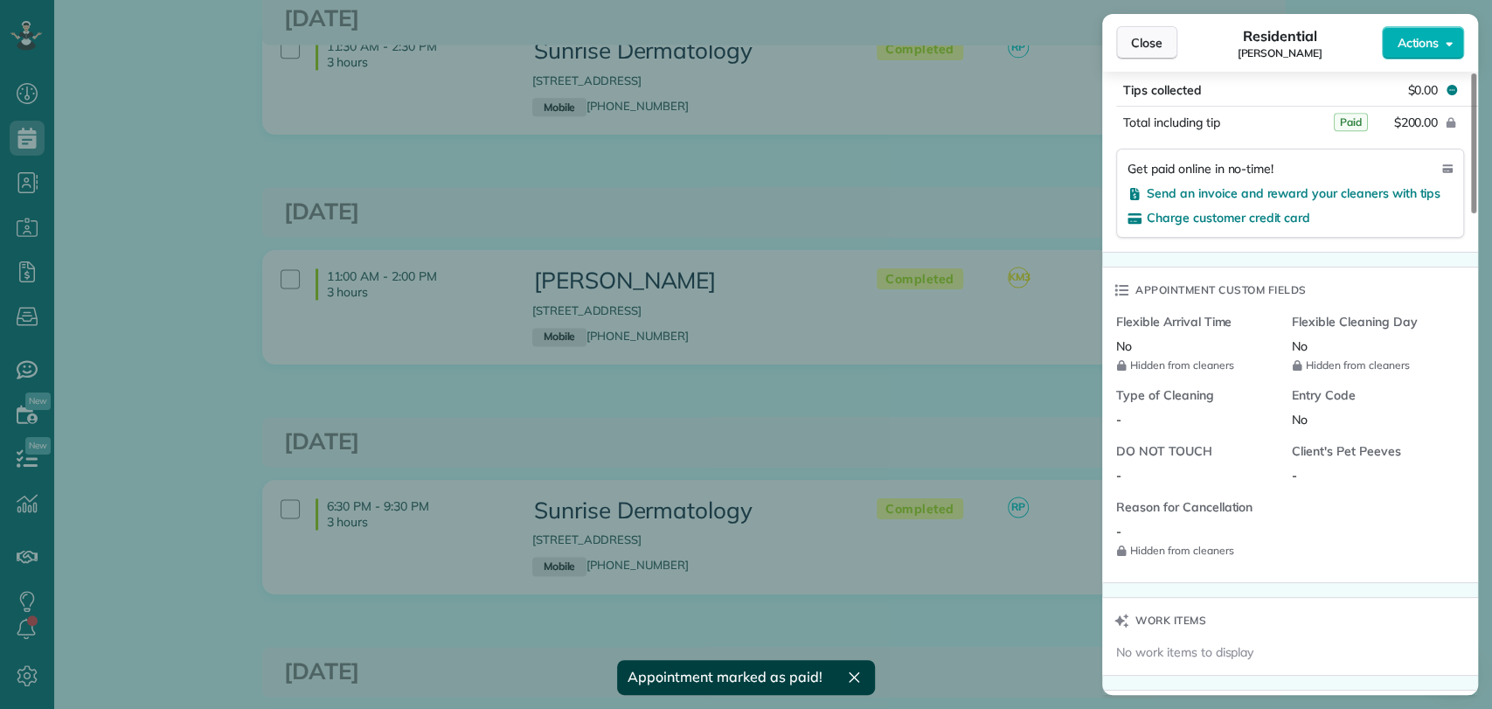
click at [1157, 38] on span "Close" at bounding box center [1146, 42] width 31 height 17
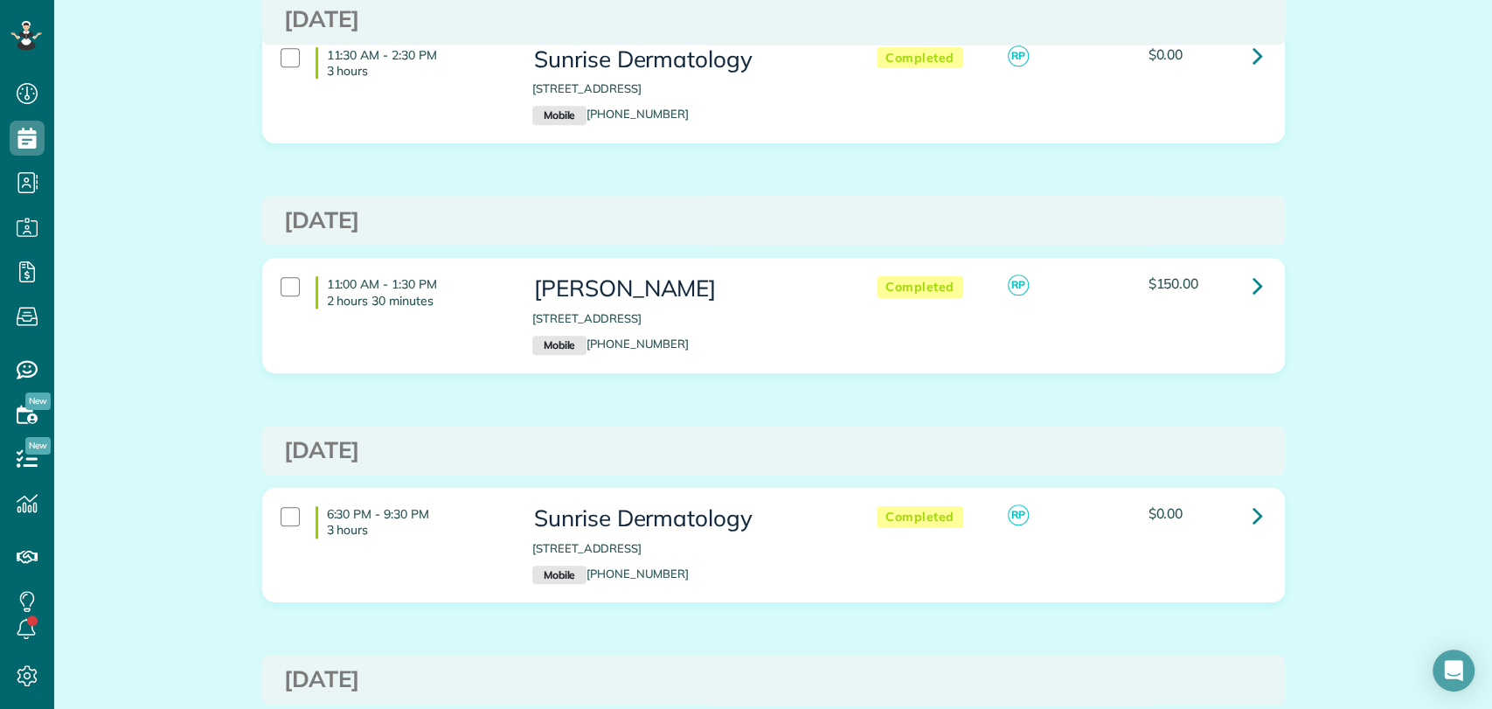
scroll to position [751, 0]
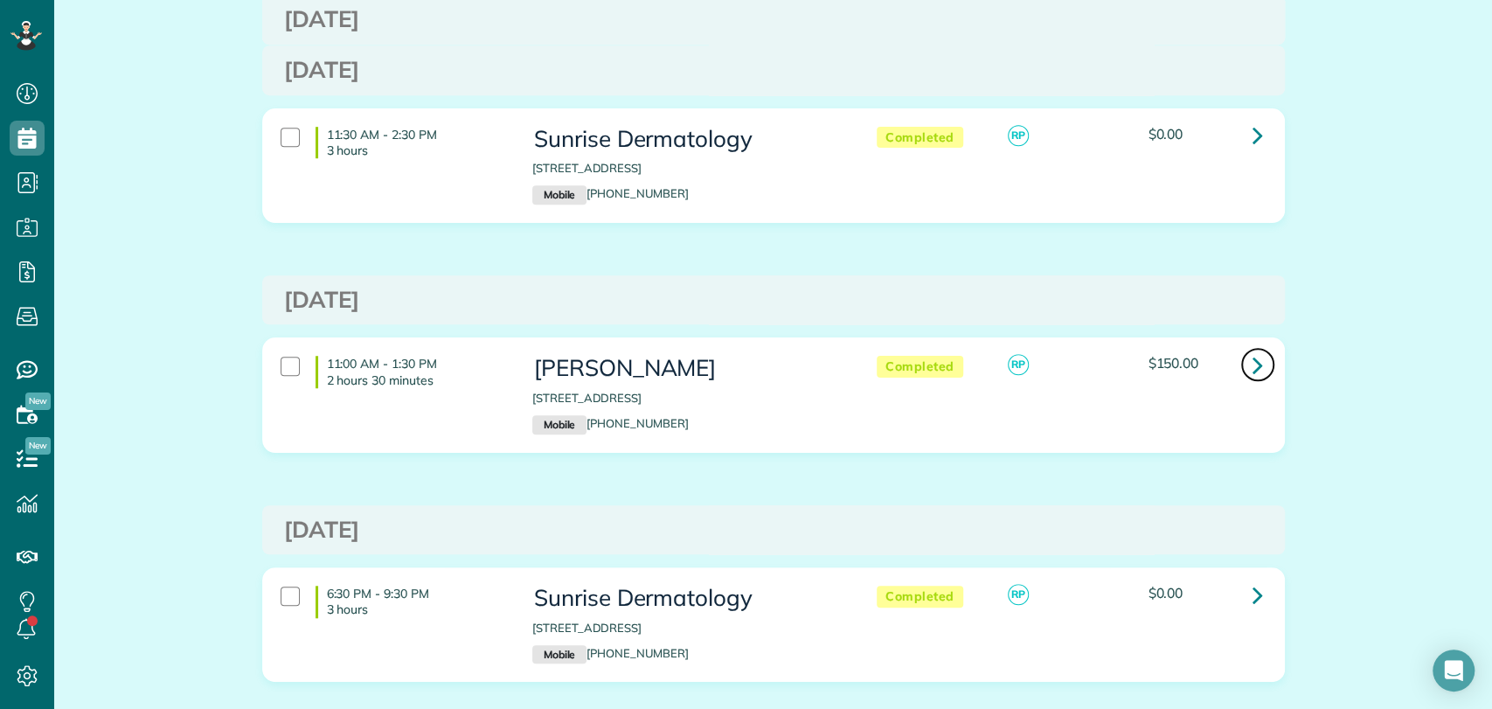
click at [1241, 365] on link at bounding box center [1258, 364] width 35 height 35
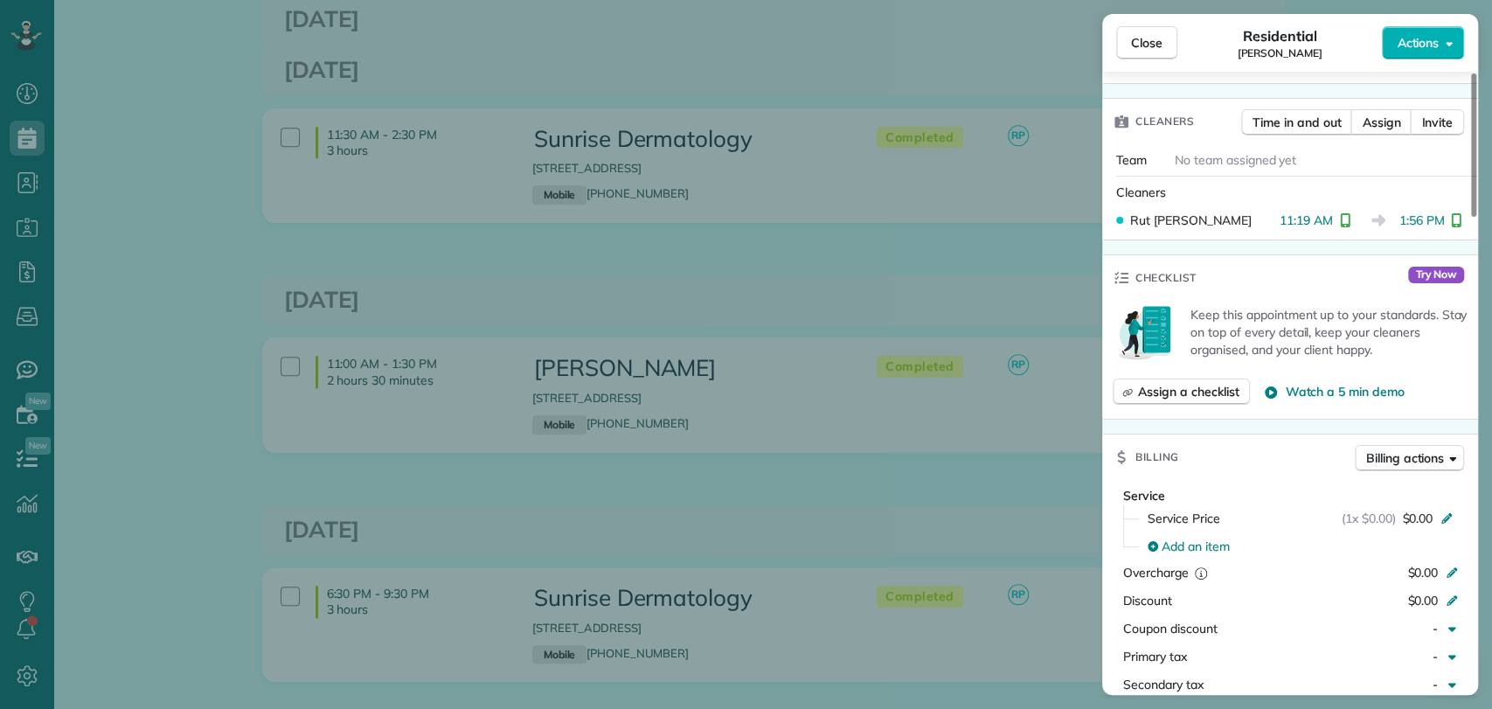
scroll to position [776, 0]
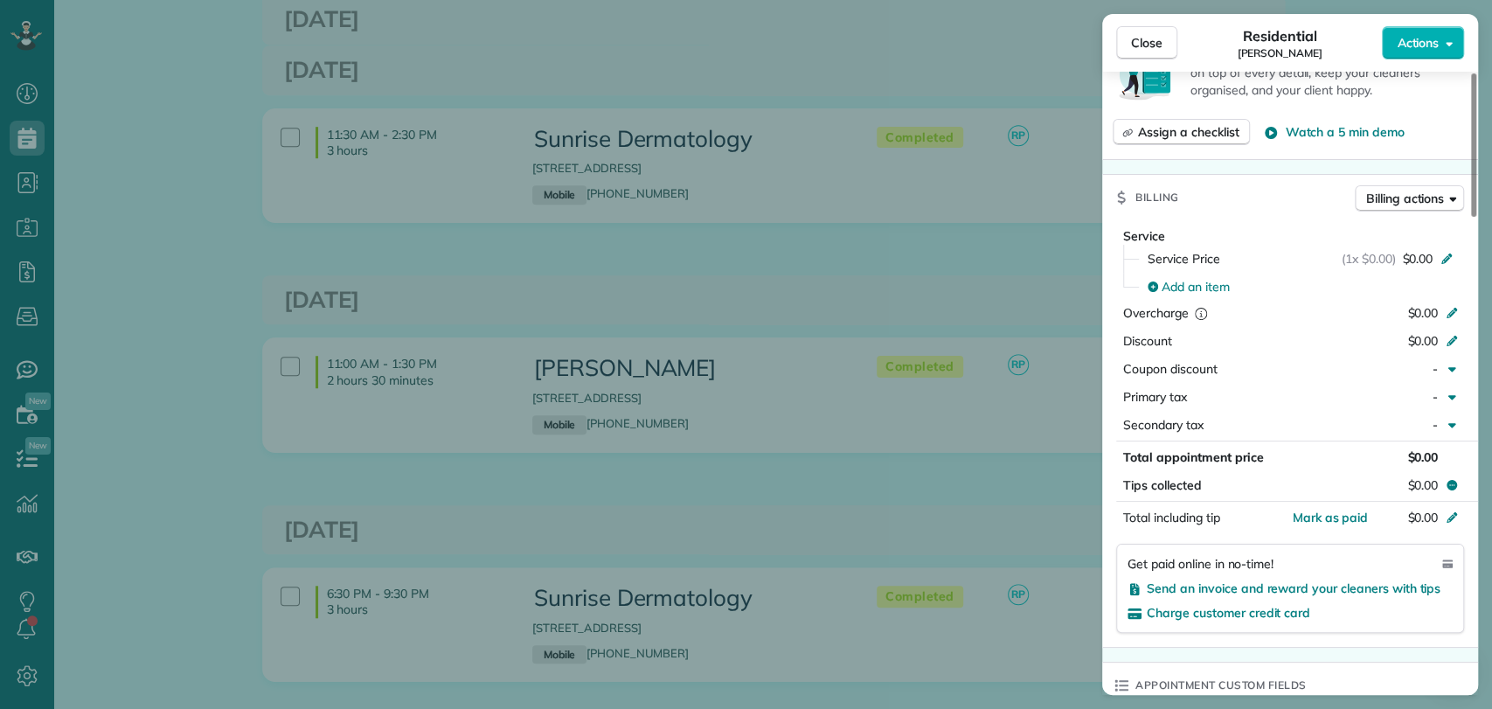
drag, startPoint x: 1332, startPoint y: 511, endPoint x: 1340, endPoint y: 496, distance: 17.6
click at [1333, 511] on span "Mark as paid" at bounding box center [1330, 518] width 76 height 16
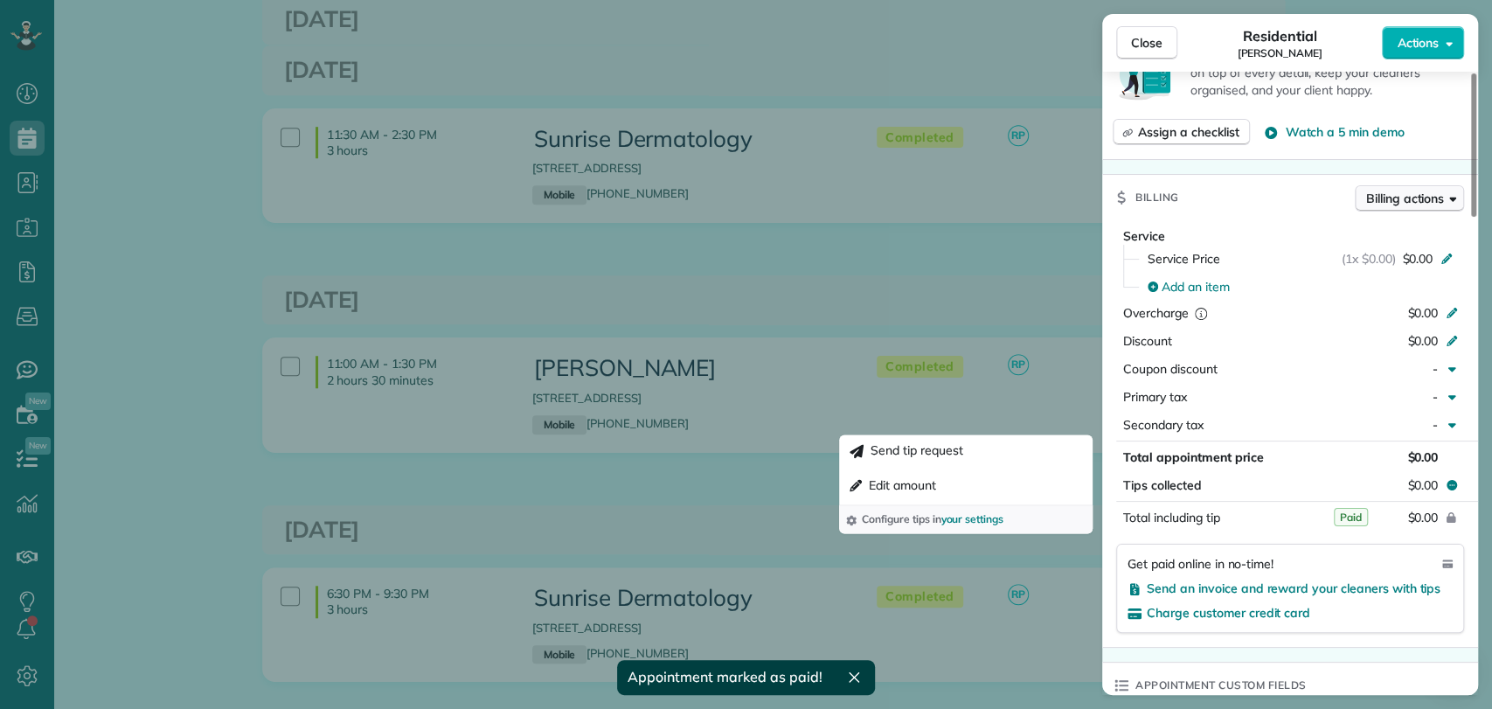
click at [1401, 198] on span "Billing actions" at bounding box center [1405, 198] width 78 height 17
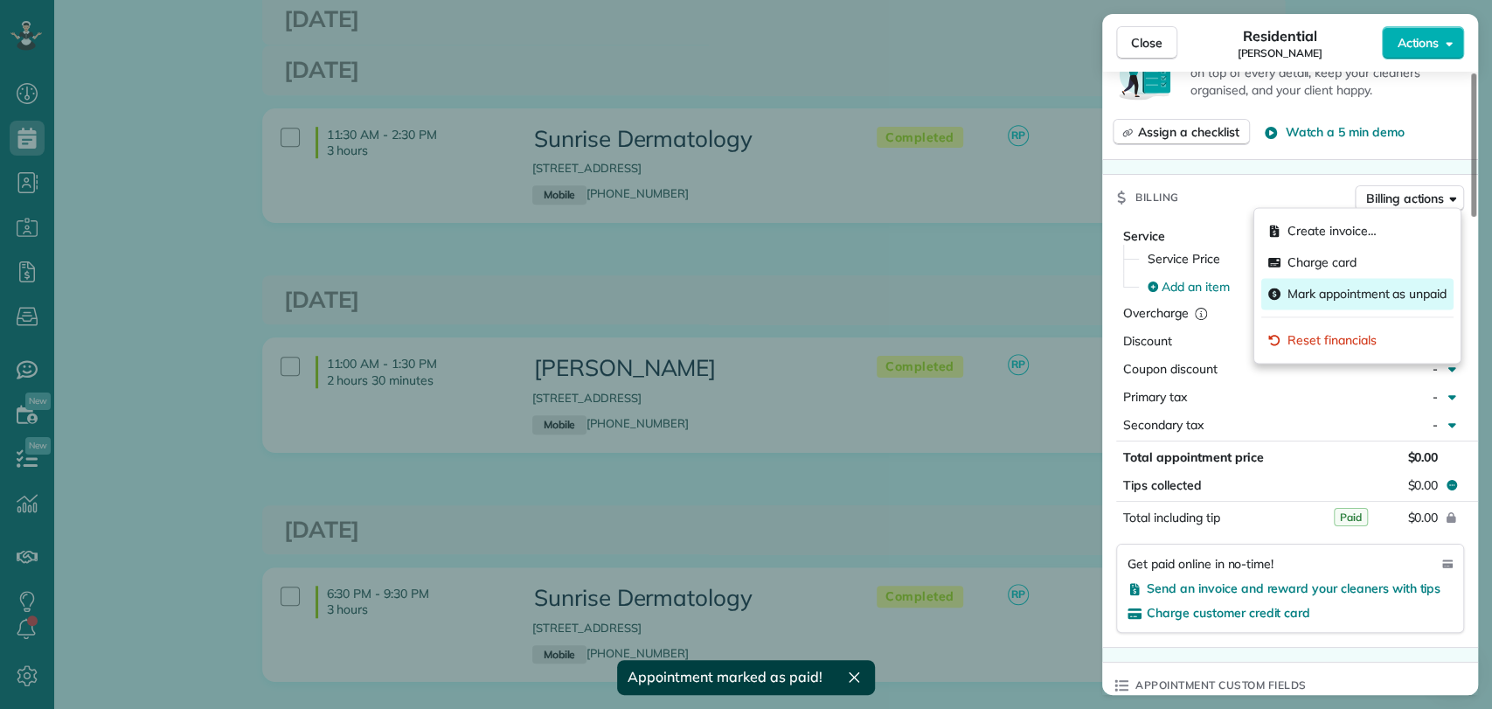
click at [1378, 289] on span "Mark appointment as unpaid" at bounding box center [1367, 293] width 159 height 17
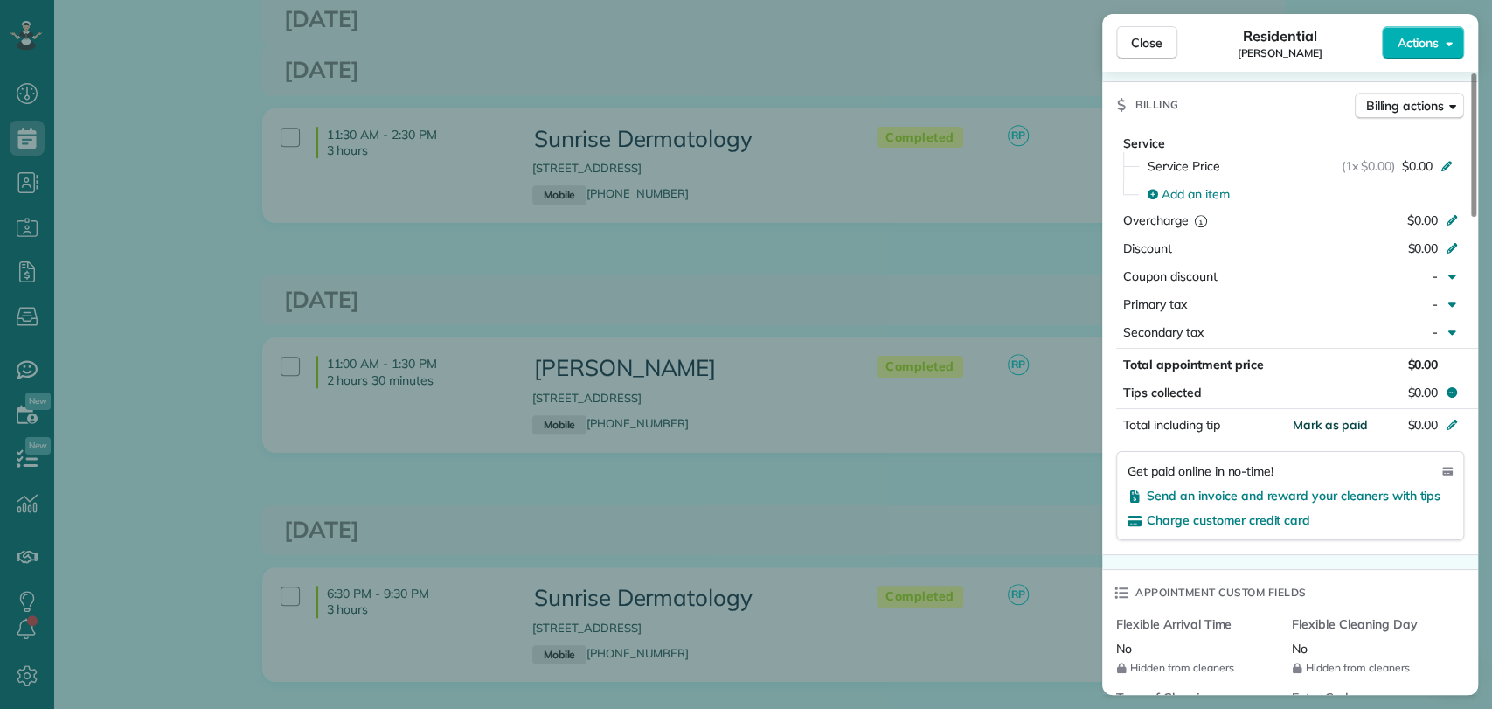
scroll to position [875, 0]
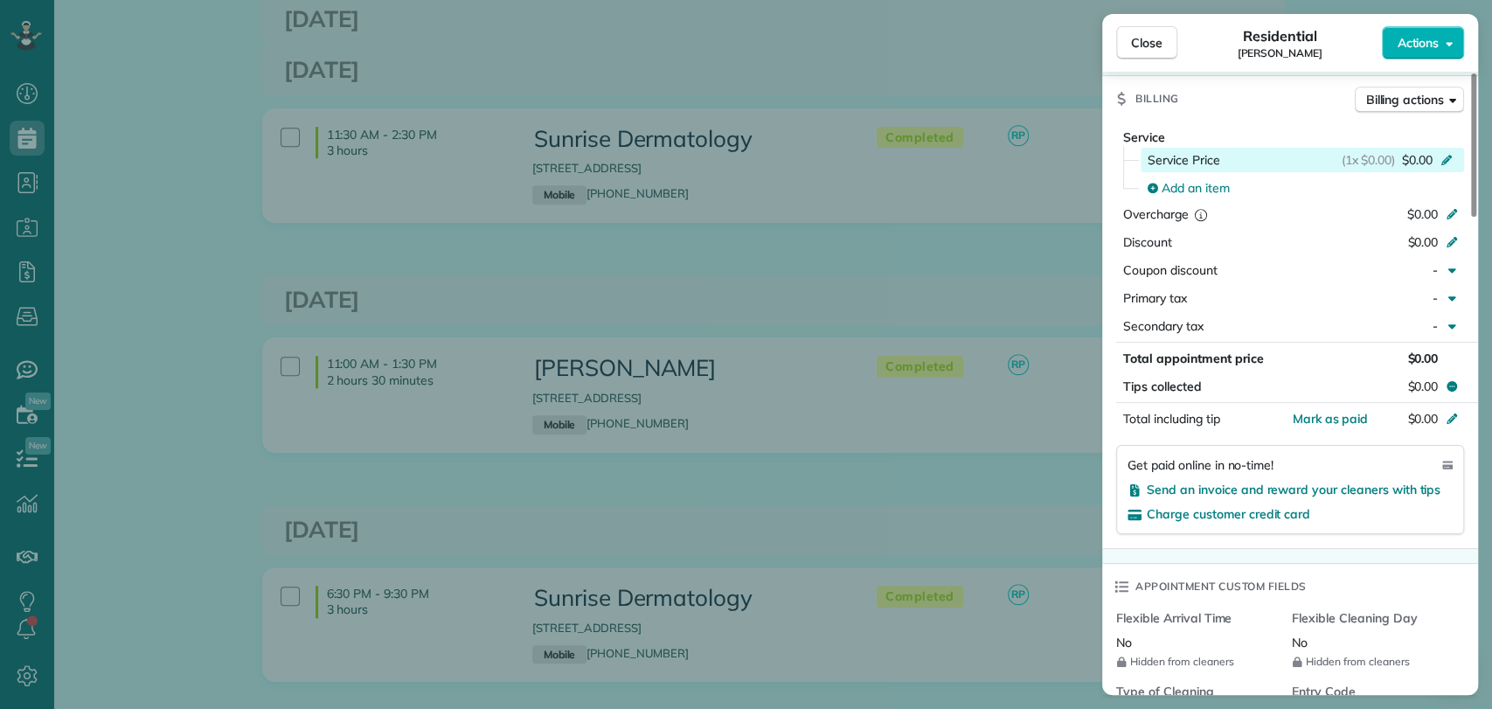
click at [1397, 155] on div "(1x $0.00) $0.00" at bounding box center [1400, 159] width 117 height 17
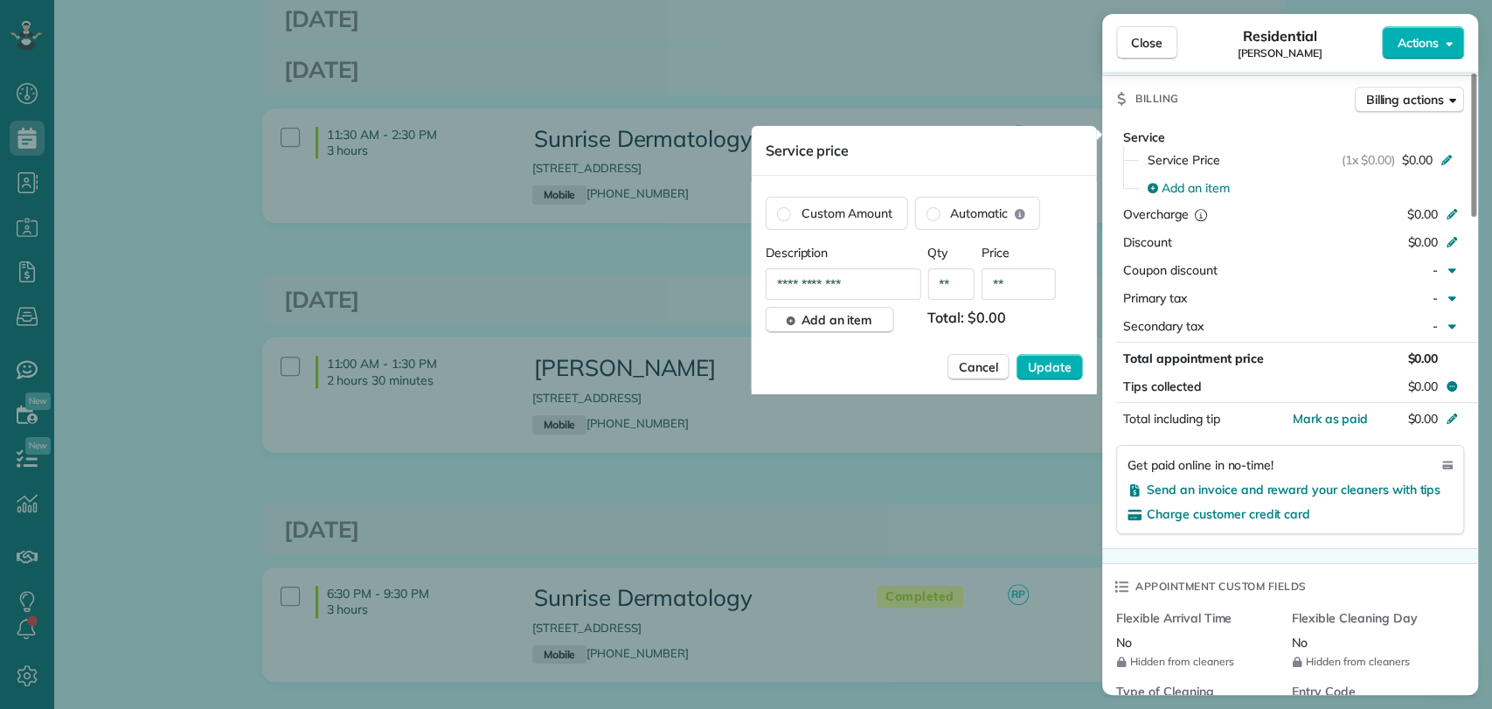
click at [1039, 283] on input "**" at bounding box center [1019, 283] width 74 height 31
type input "****"
click at [1042, 366] on span "Update" at bounding box center [1050, 366] width 44 height 17
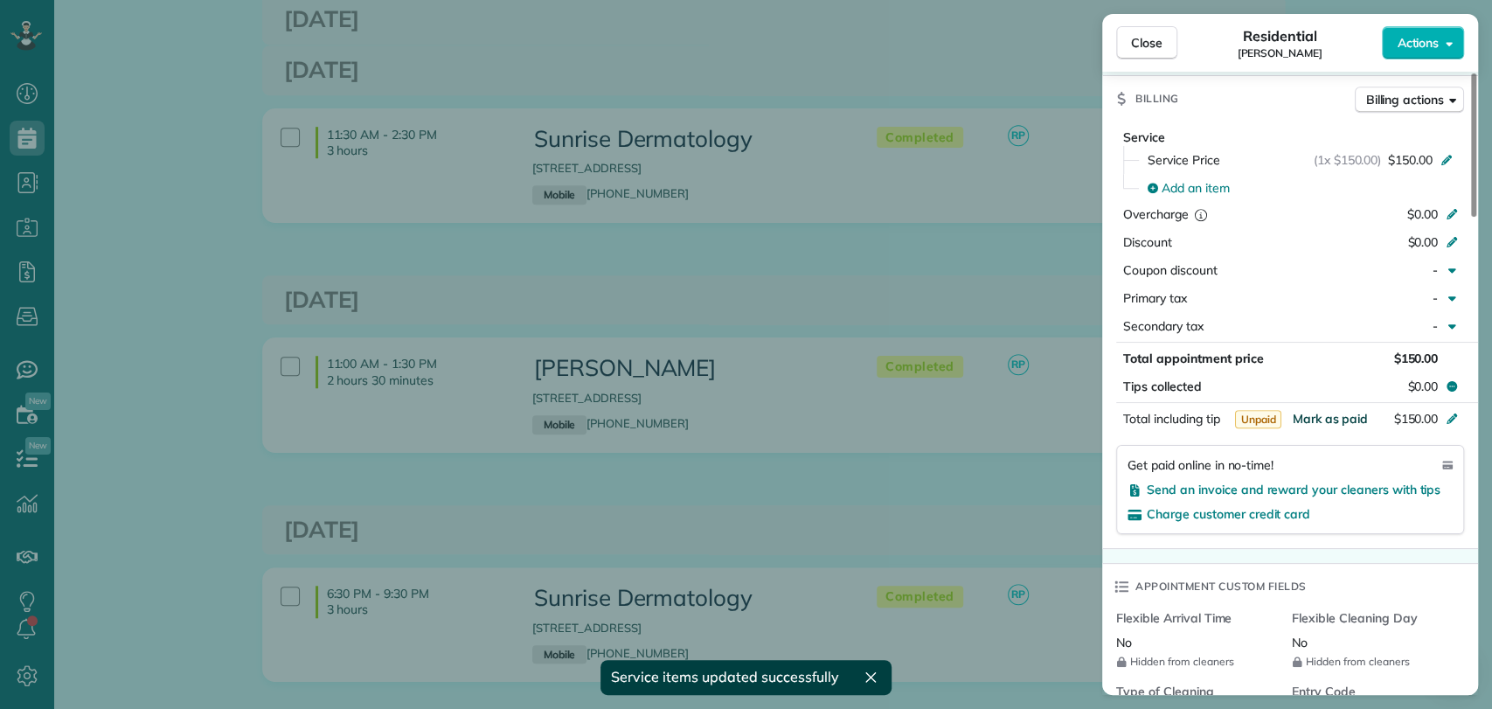
click at [1345, 422] on span "Mark as paid" at bounding box center [1330, 419] width 76 height 16
click at [1141, 45] on span "Close" at bounding box center [1146, 42] width 31 height 17
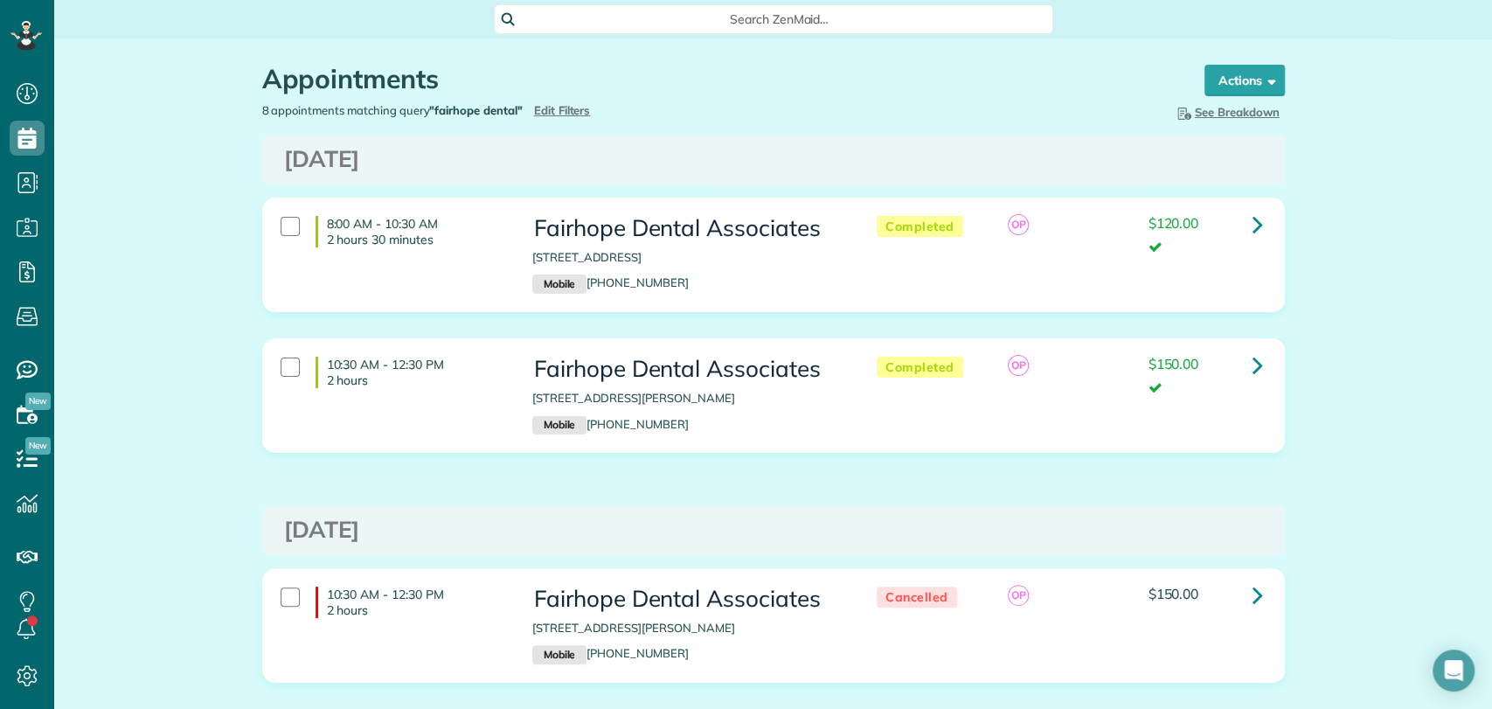
scroll to position [7, 7]
click at [692, 16] on span "Search ZenMaid…" at bounding box center [780, 18] width 532 height 17
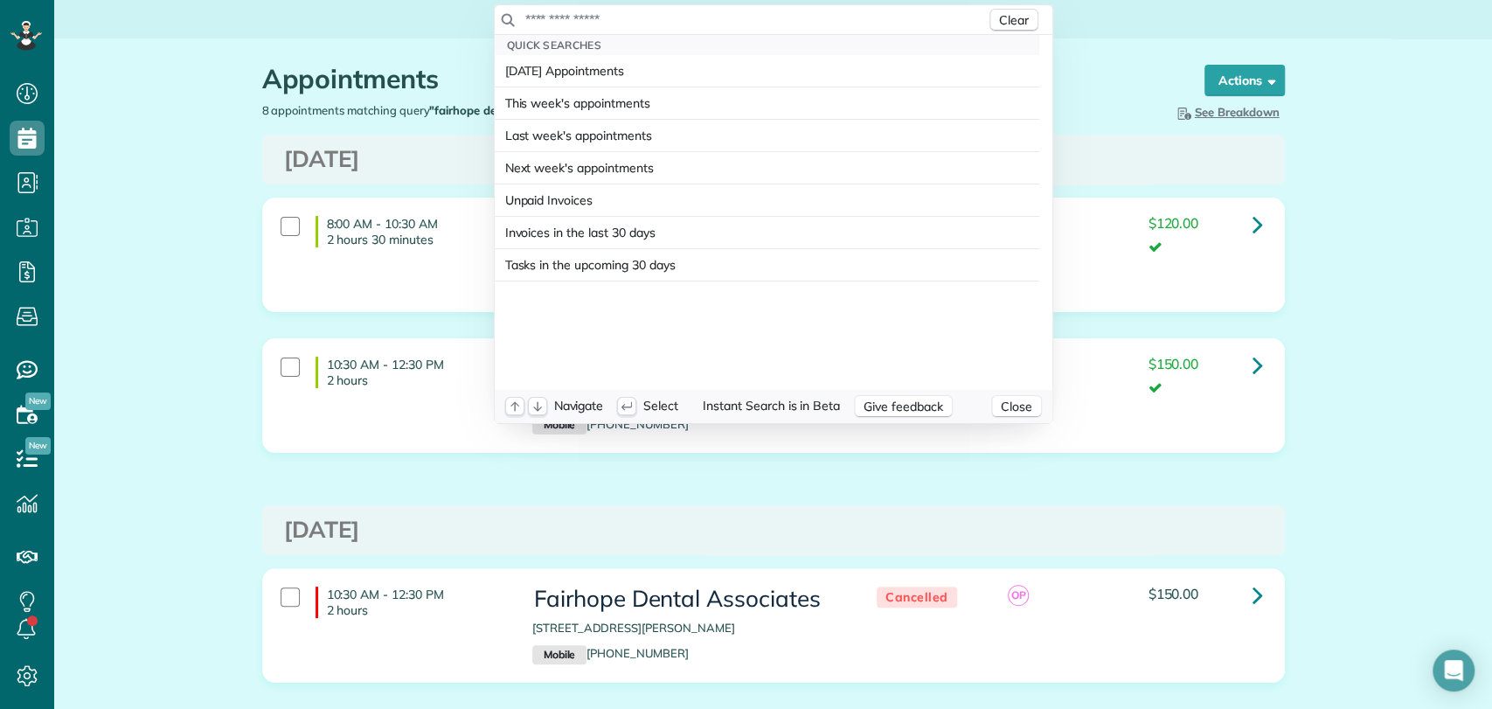
click at [625, 16] on input "text" at bounding box center [756, 18] width 462 height 17
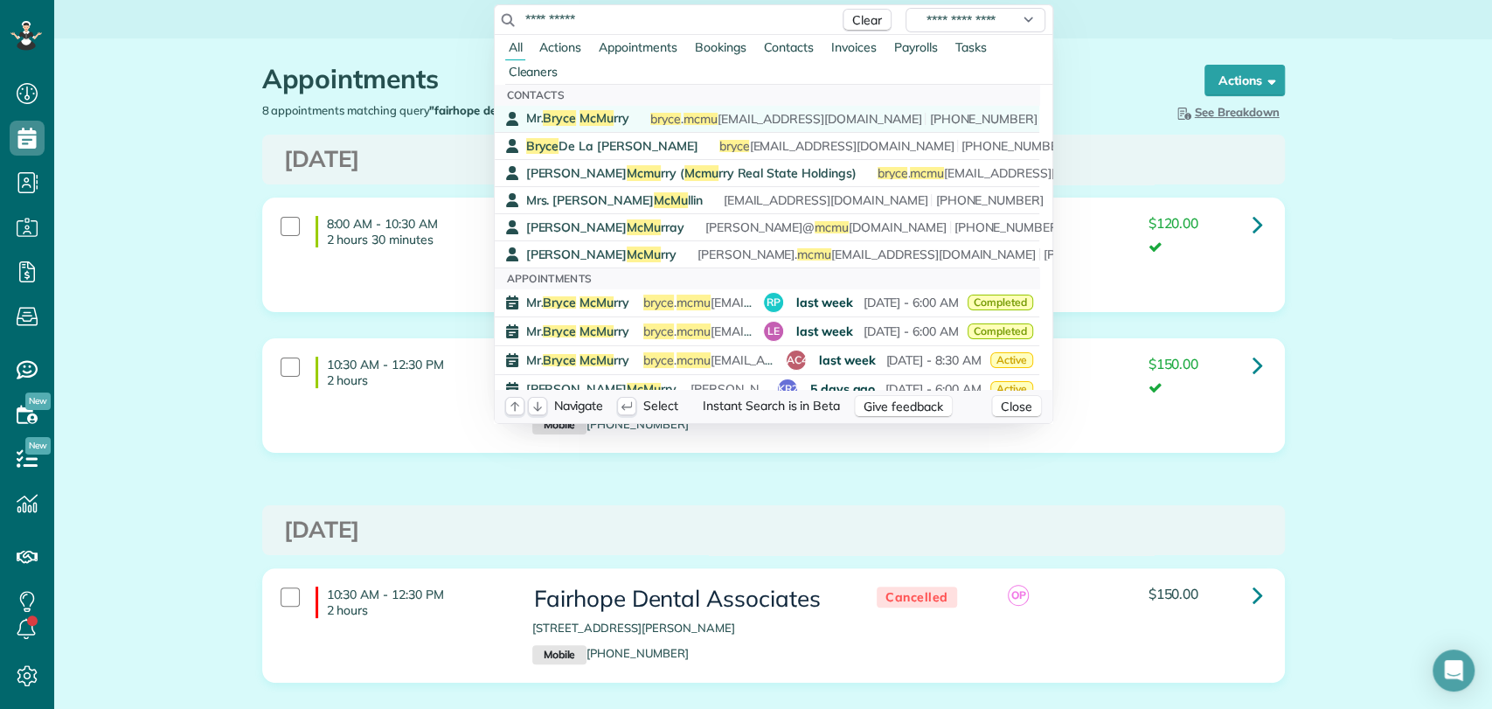
type input "**********"
click at [608, 122] on span "Mr. Bryce McMu rry" at bounding box center [577, 118] width 103 height 16
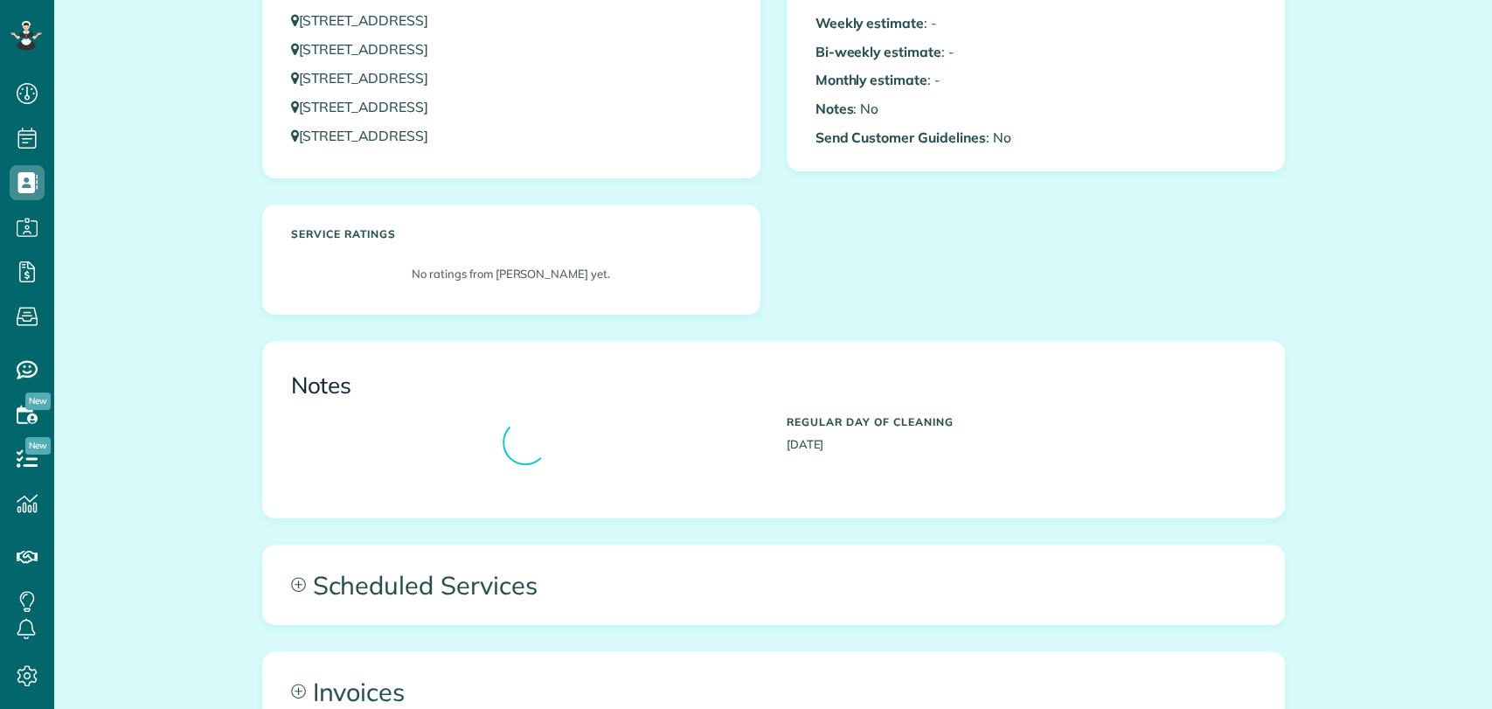
scroll to position [679, 0]
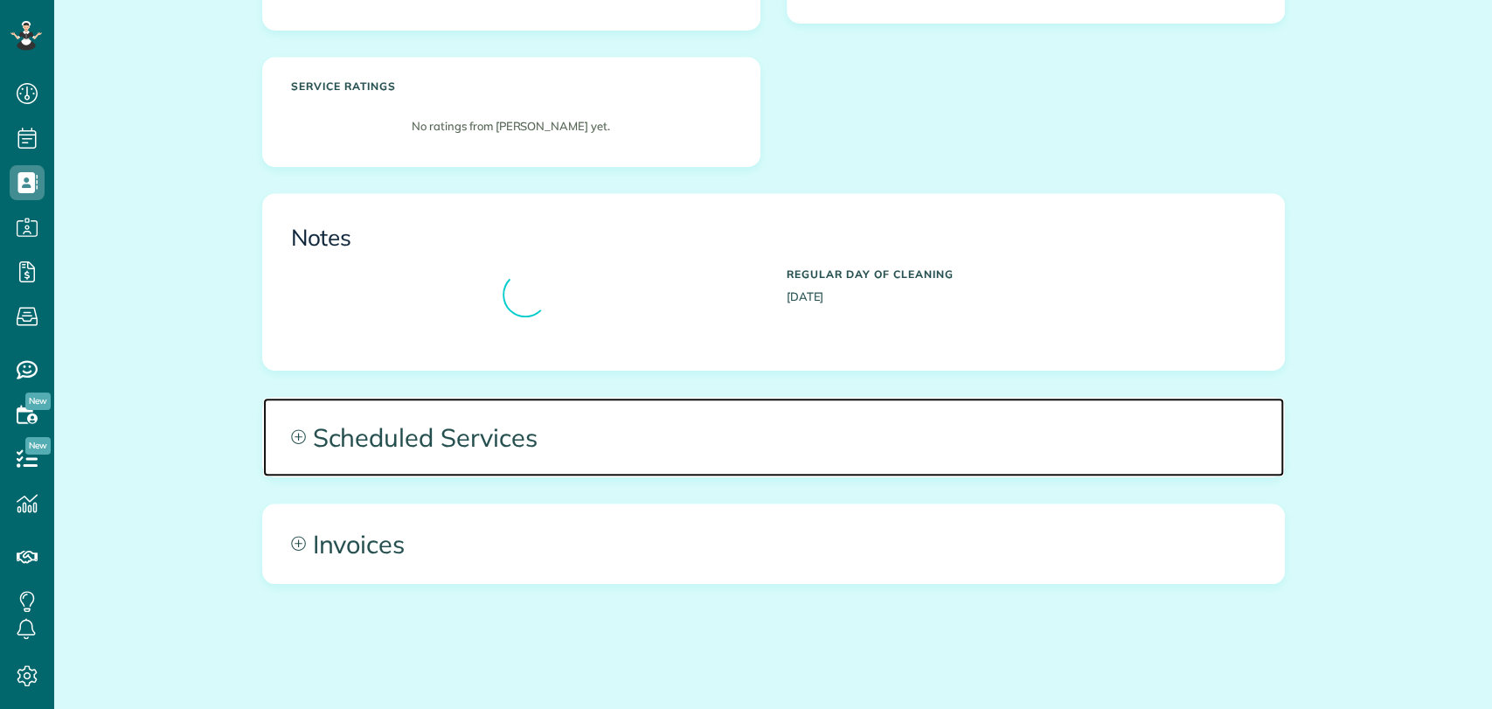
click at [525, 424] on span "Scheduled Services" at bounding box center [773, 437] width 1021 height 79
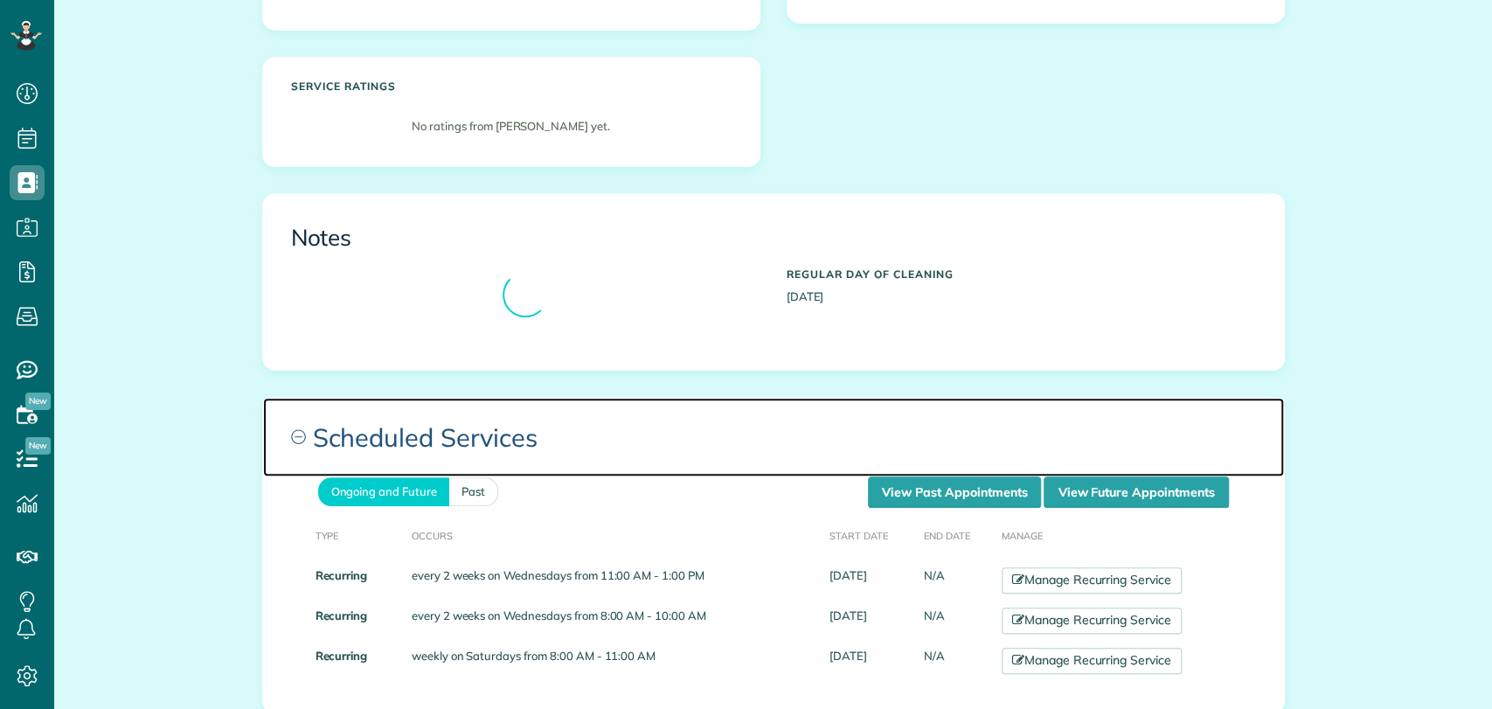
scroll to position [776, 0]
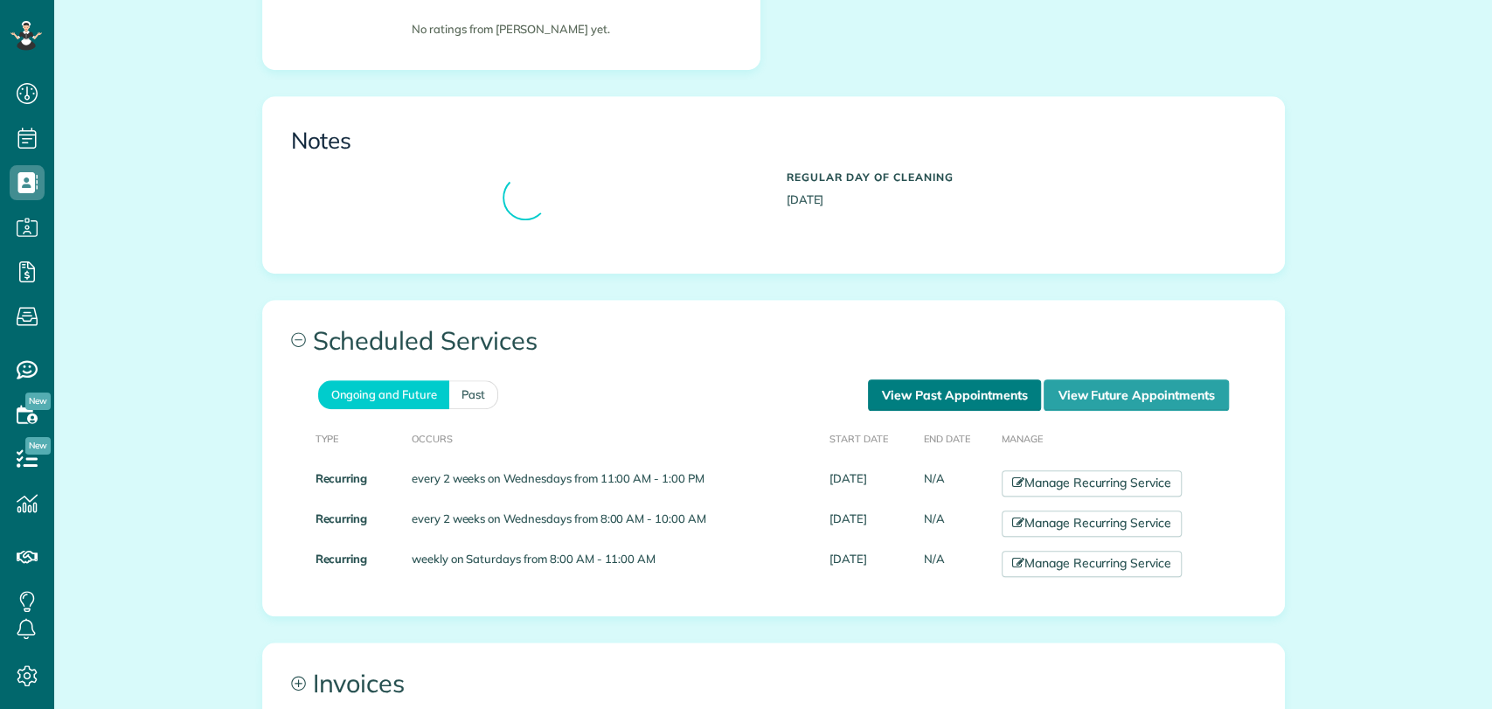
click at [921, 391] on link "View Past Appointments" at bounding box center [954, 394] width 173 height 31
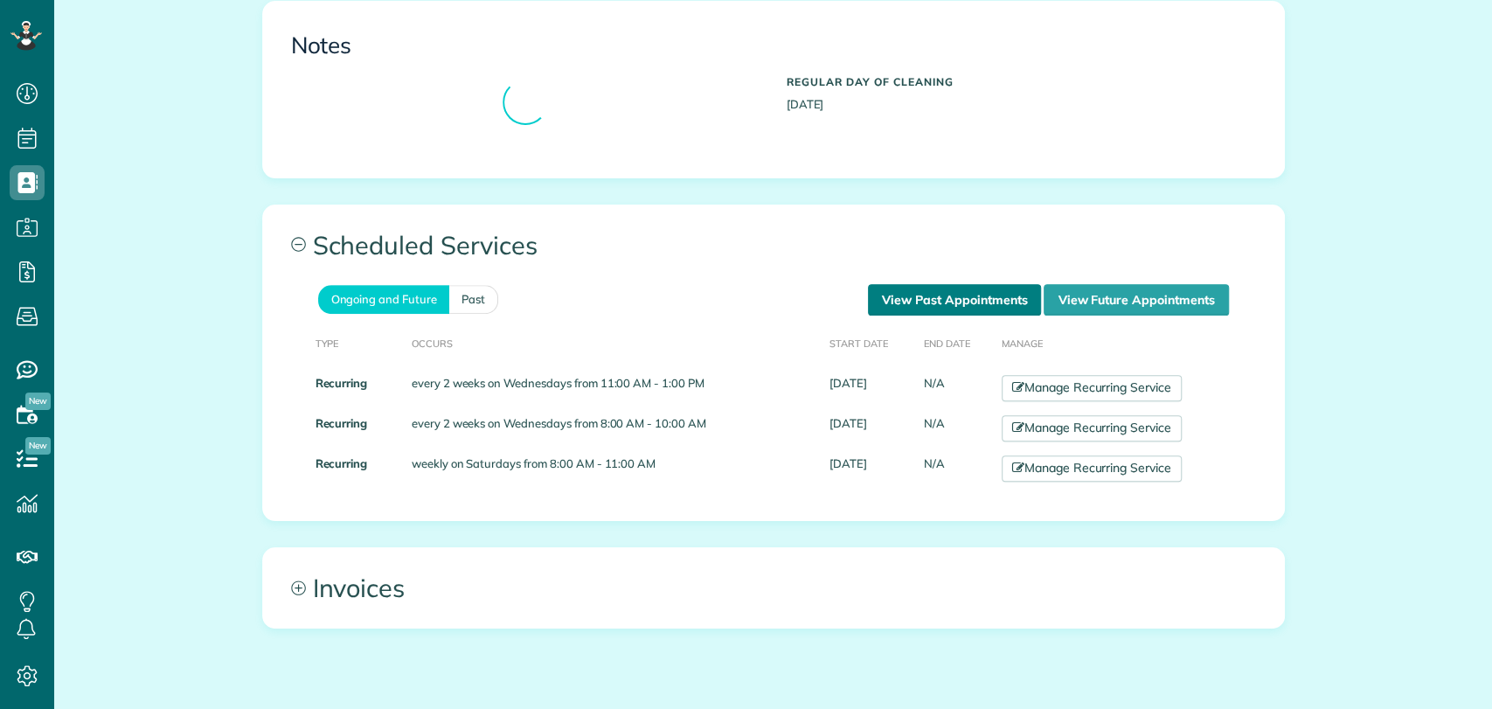
scroll to position [874, 0]
